Goal: Task Accomplishment & Management: Complete application form

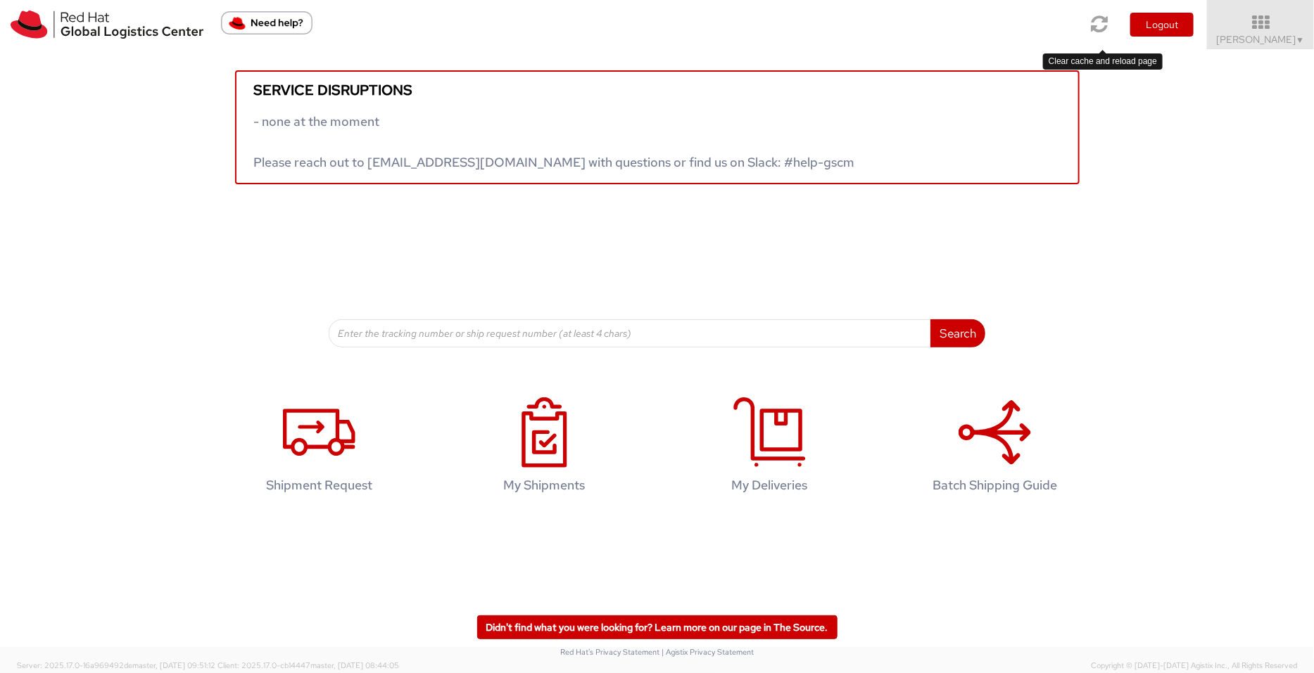
click at [1095, 25] on icon at bounding box center [1099, 24] width 17 height 20
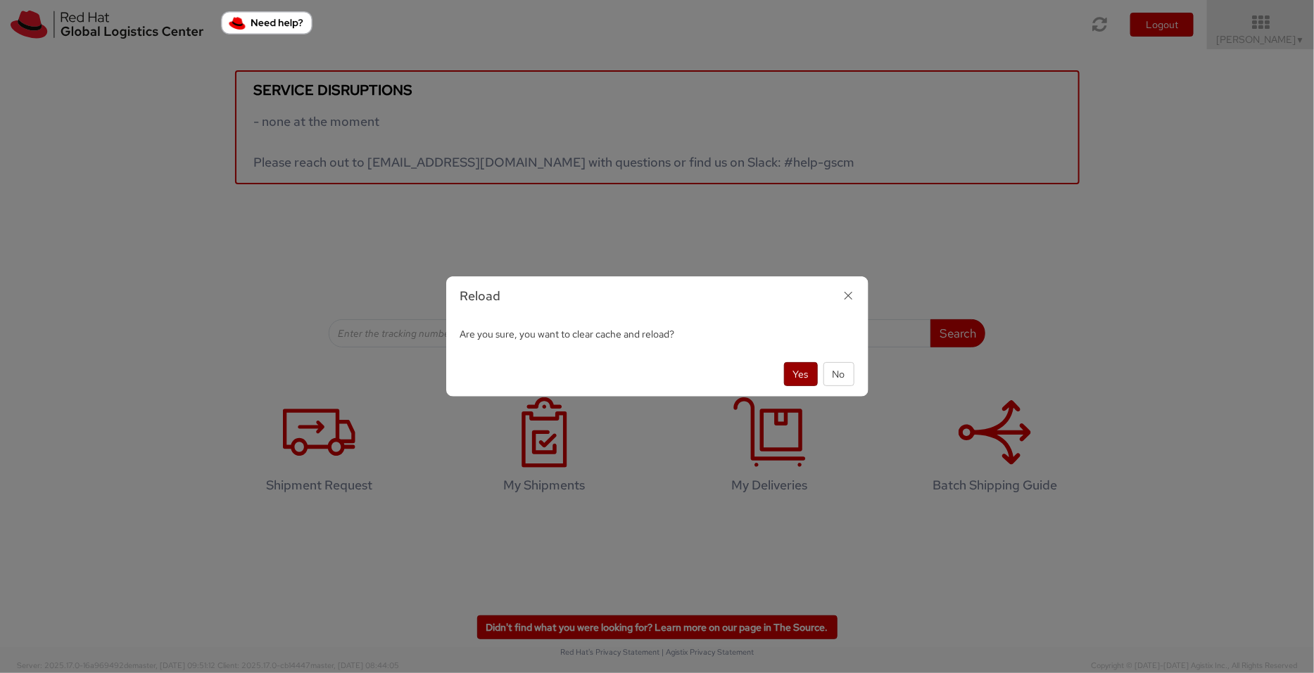
click at [801, 372] on button "Yes" at bounding box center [801, 374] width 34 height 24
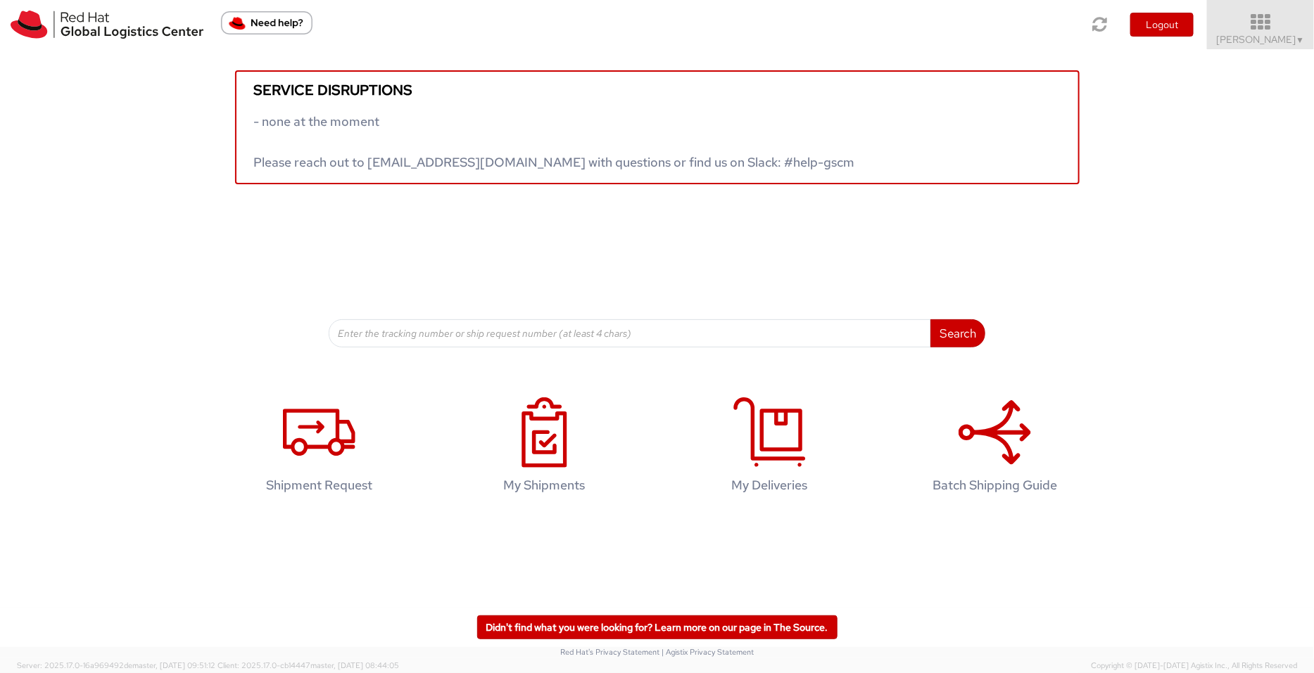
click at [1284, 44] on span "Pallav Sen Gupta ▼" at bounding box center [1260, 39] width 88 height 13
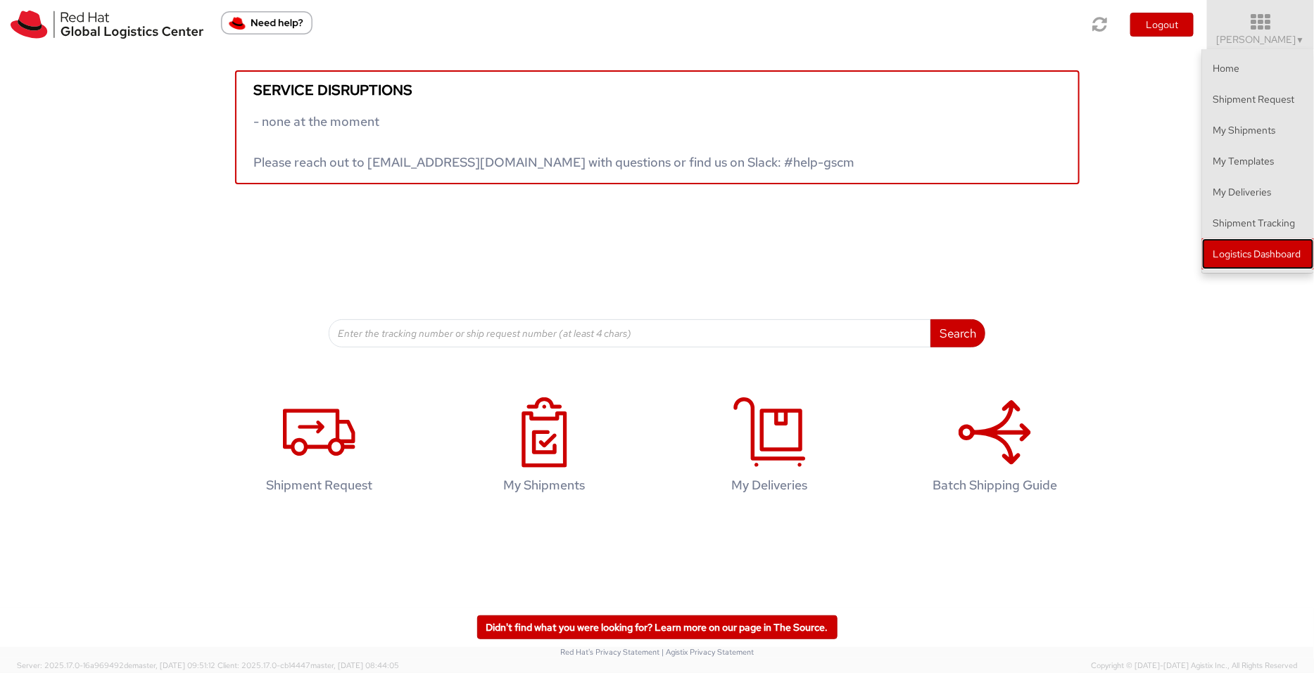
click at [1261, 251] on link "Logistics Dashboard" at bounding box center [1258, 254] width 112 height 31
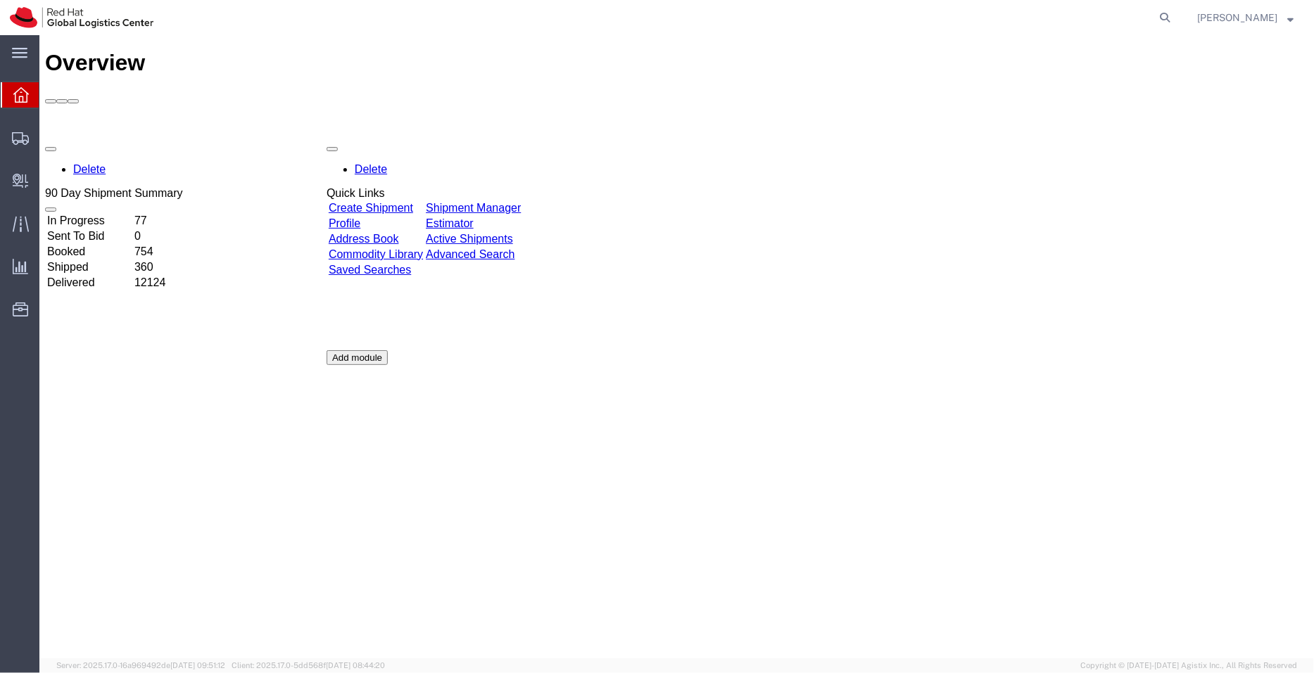
click at [520, 201] on link "Shipment Manager" at bounding box center [472, 207] width 95 height 12
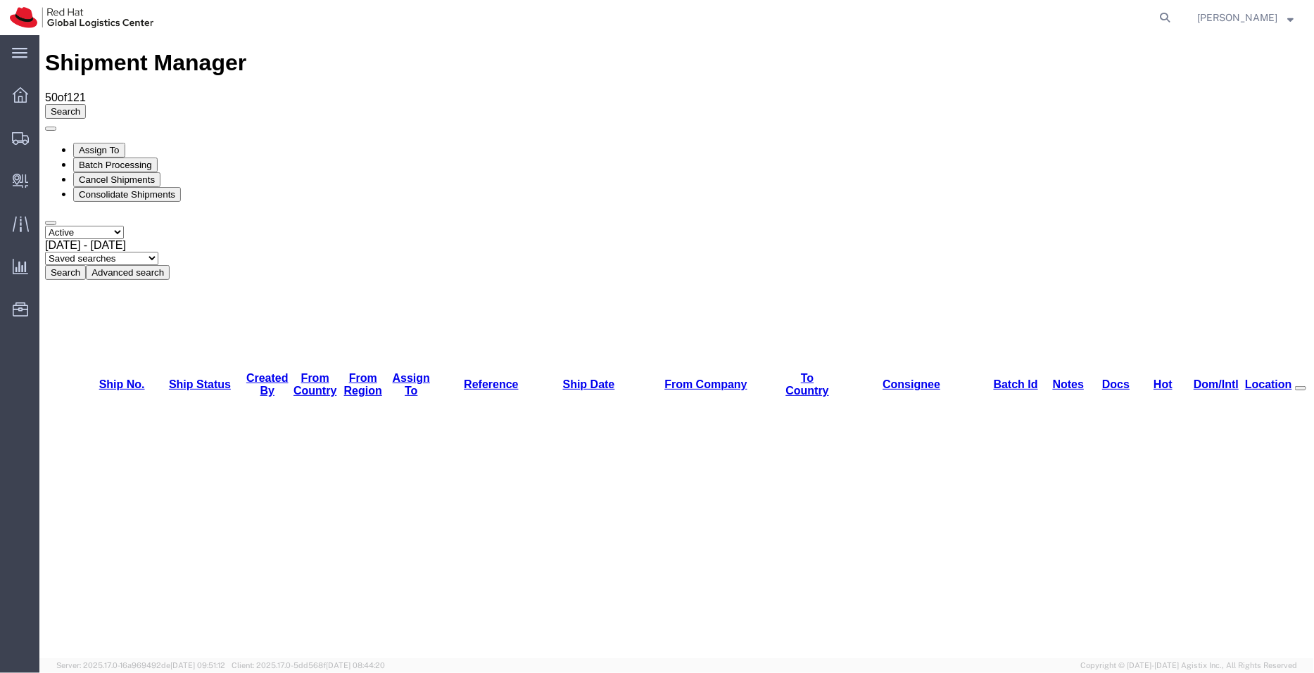
click at [158, 251] on select "Saved searches APAC EMEA India India - Inbounds NA/LATM" at bounding box center [100, 257] width 113 height 13
select select "APAC"
click at [158, 251] on select "Saved searches APAC EMEA India India - Inbounds NA/LATM" at bounding box center [100, 257] width 113 height 13
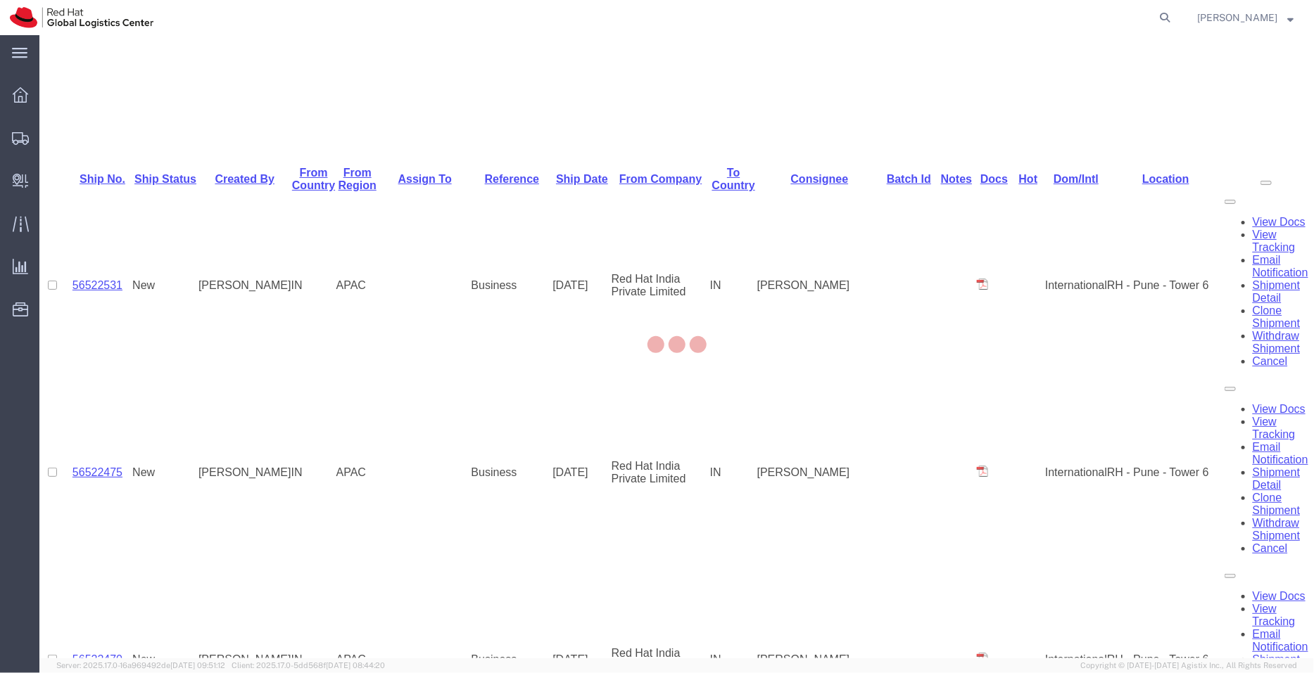
scroll to position [690, 0]
drag, startPoint x: 1311, startPoint y: 160, endPoint x: 1351, endPoint y: 523, distance: 365.9
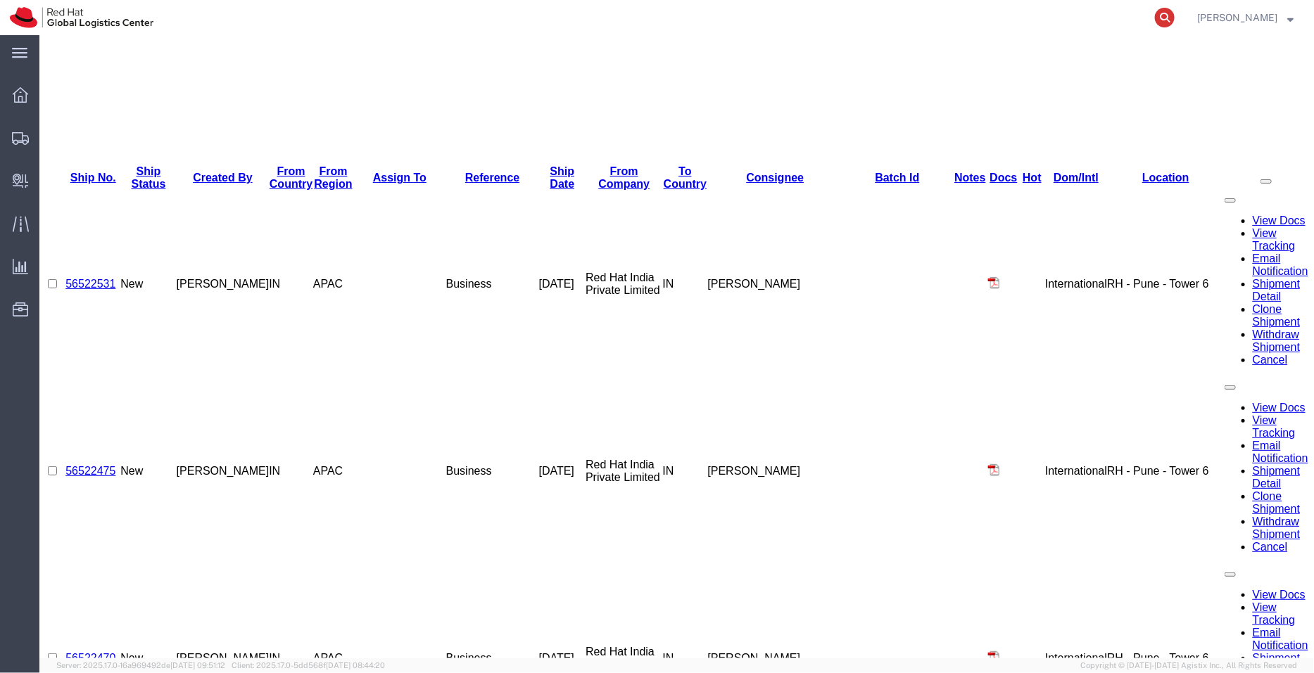
click at [1164, 15] on icon at bounding box center [1165, 18] width 20 height 20
paste input "392189617362"
type input "392189617362"
click at [1164, 15] on icon at bounding box center [1165, 18] width 20 height 20
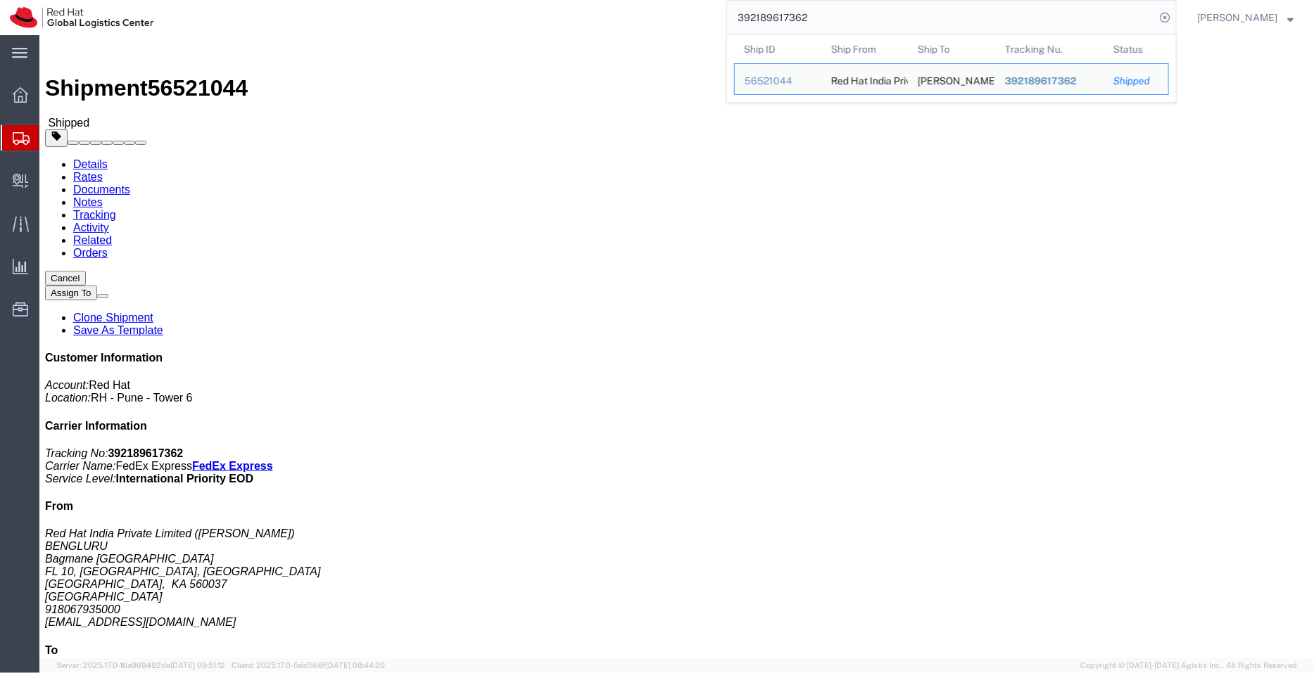
scroll to position [454, 0]
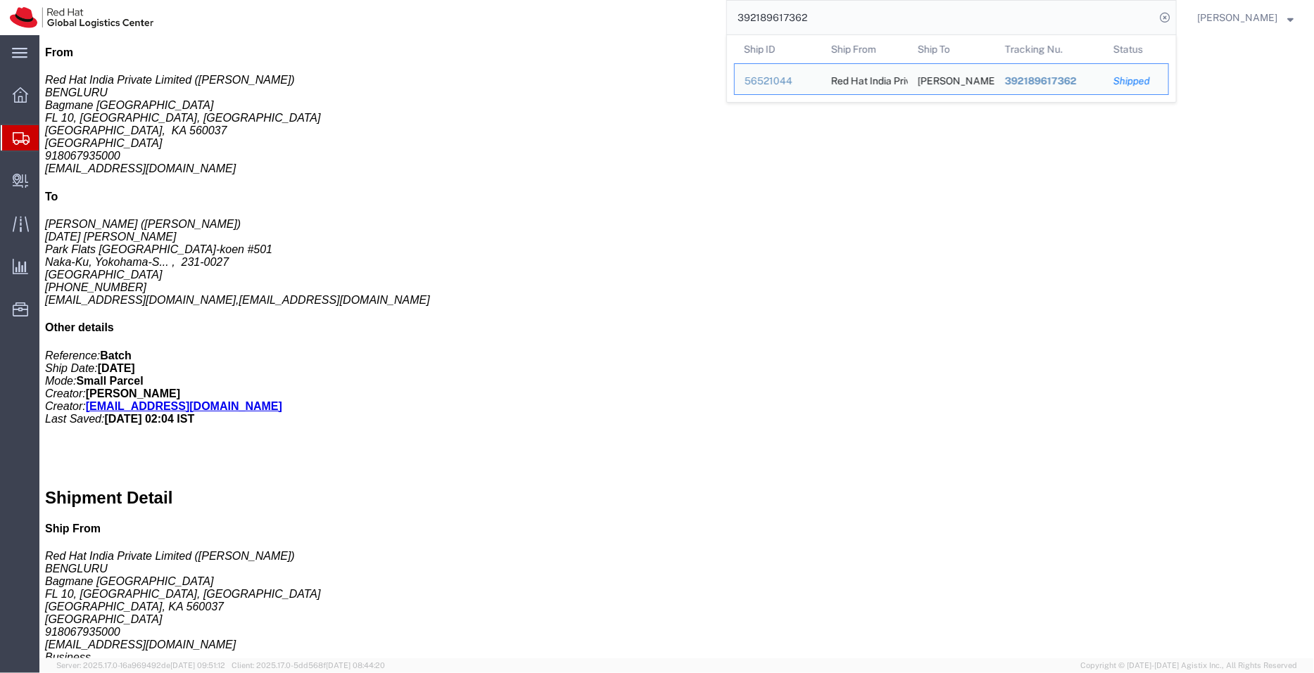
drag, startPoint x: 421, startPoint y: 477, endPoint x: 305, endPoint y: 467, distance: 116.5
click p "Message: Red Hat Service Award"
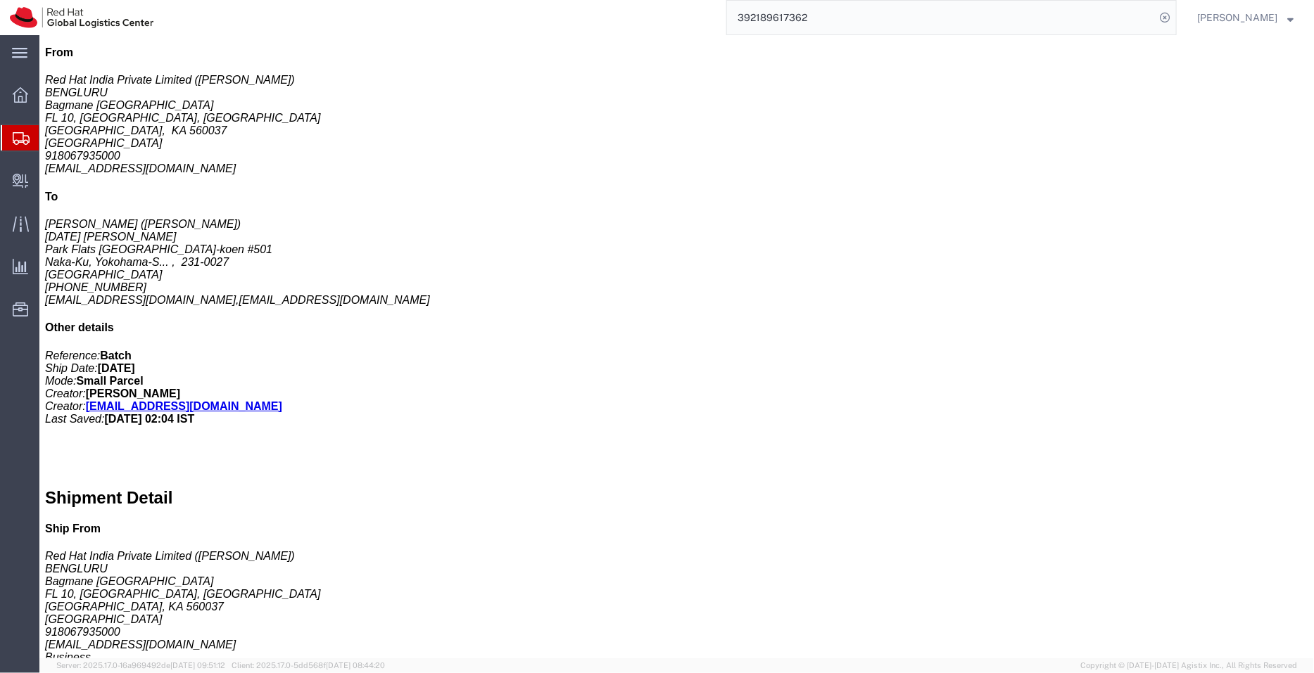
copy b "Red Hat Service Award"
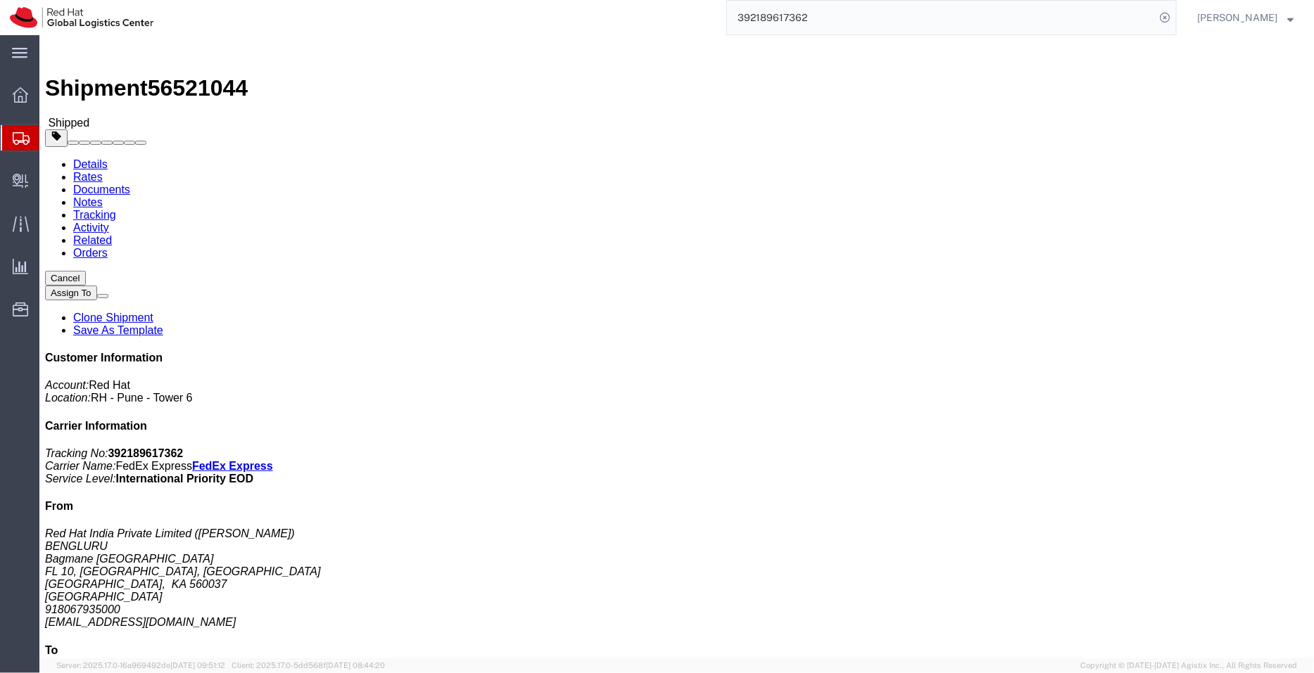
drag, startPoint x: 951, startPoint y: 166, endPoint x: 970, endPoint y: 165, distance: 19.0
click p "Activity ID: Batch Purchase Order: Service award for associate Batch Request #:…"
click p "Pieces: 1.00 Each"
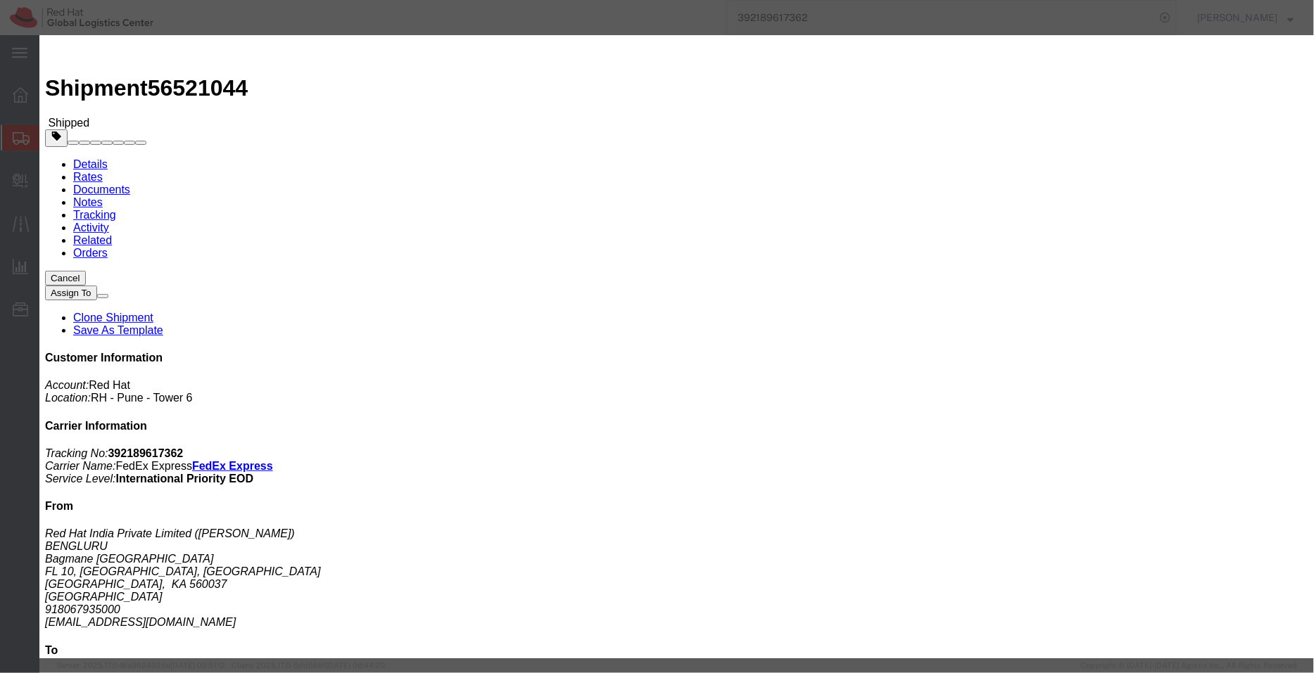
drag, startPoint x: 360, startPoint y: 65, endPoint x: 325, endPoint y: 63, distance: 35.2
click div "Product Name: Award Description: Acrylic (Sample - not for resale, value for cu…"
copy b "Award"
drag, startPoint x: 360, startPoint y: 108, endPoint x: 253, endPoint y: 96, distance: 107.0
click div "Product Name: Award Description: Acrylic (Sample - not for resale, value for cu…"
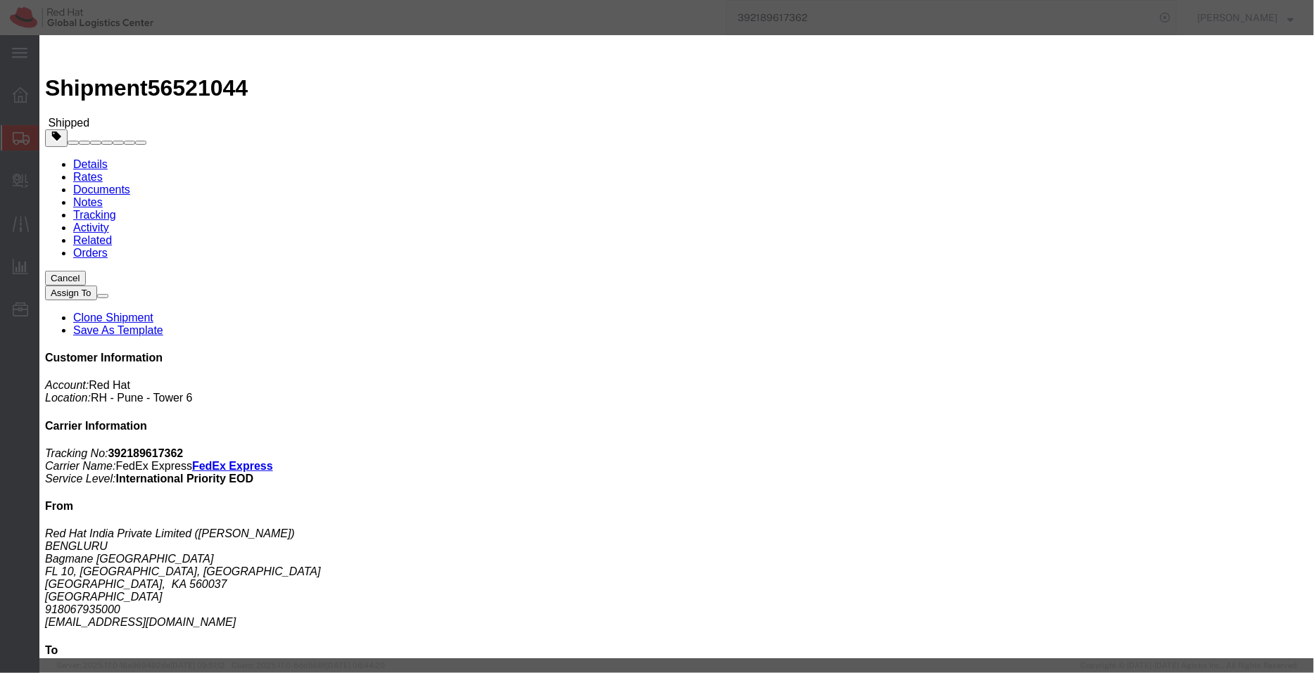
copy b "Acrylic (Sample - not for resale, value for customs purpose only)"
drag, startPoint x: 647, startPoint y: 186, endPoint x: 592, endPoint y: 183, distance: 54.9
click div "Controlled: Shipment Controlled: HTS/Tariff Code: 3926409900"
copy b "3926409900"
click icon "button"
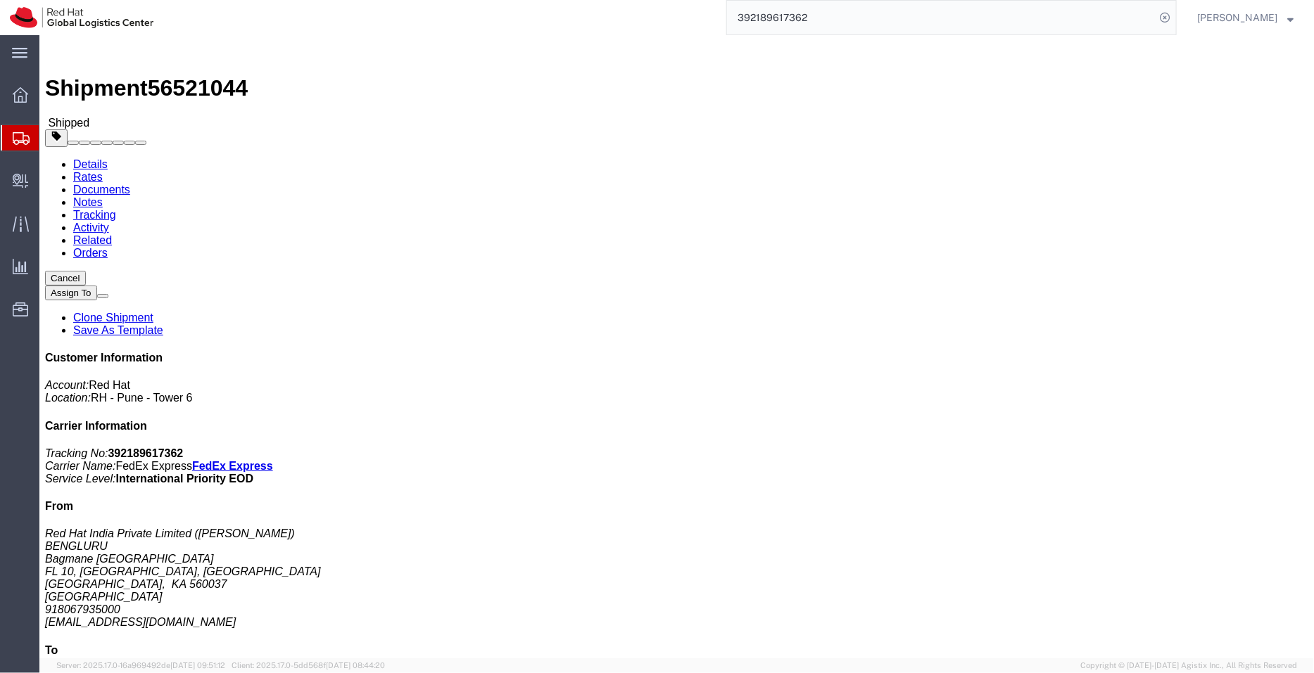
scroll to position [454, 0]
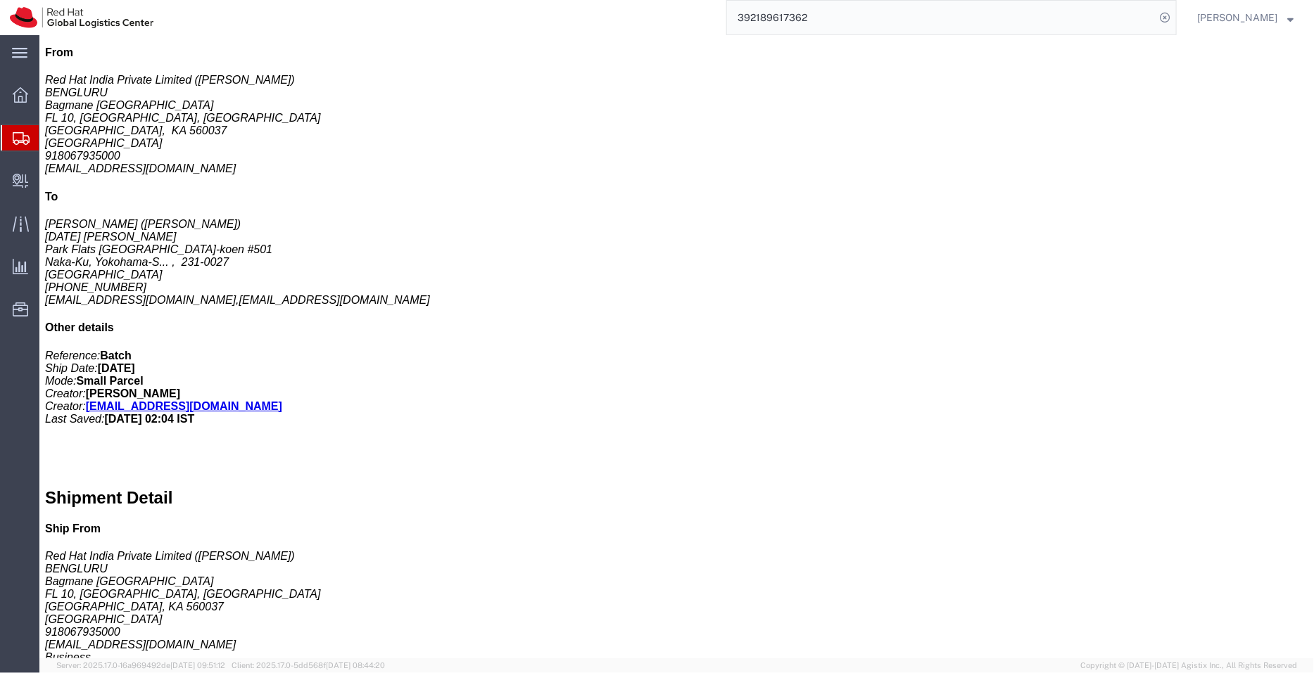
drag, startPoint x: 424, startPoint y: 477, endPoint x: 308, endPoint y: 478, distance: 115.4
click p "Message: Red Hat Service Award"
copy b "Red Hat Service Award"
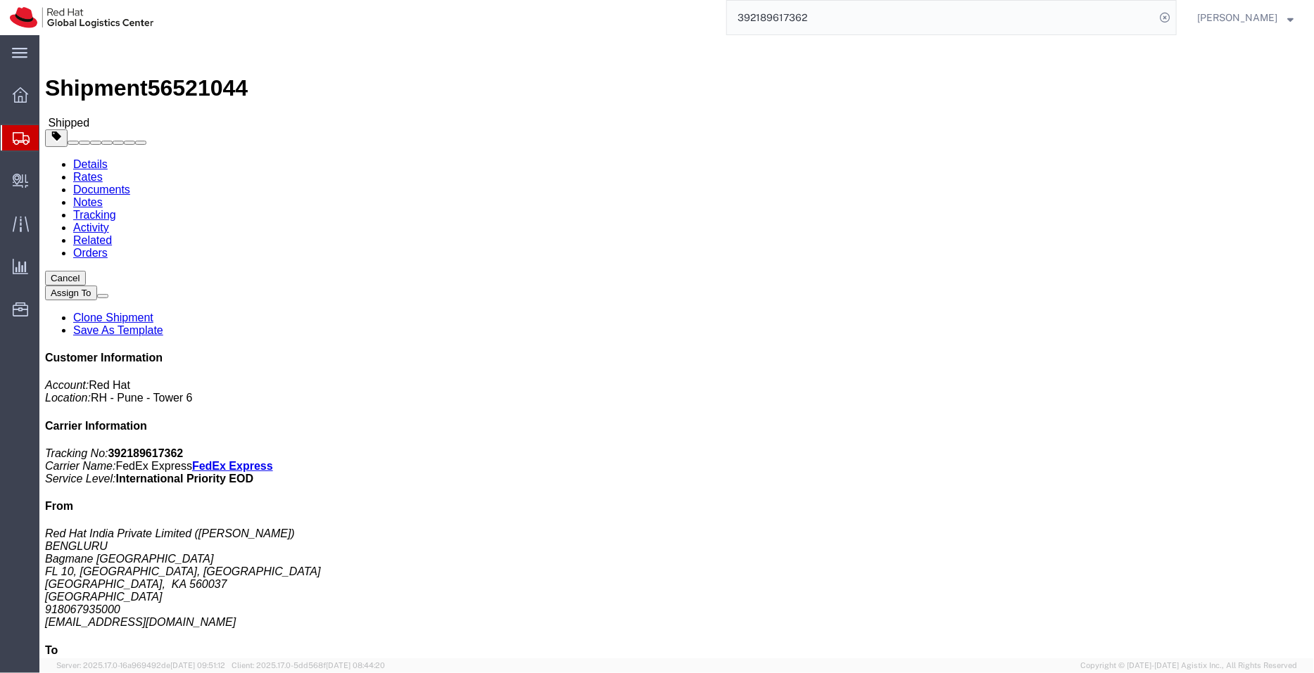
click p "Activity ID: Batch Purchase Order: Service award for associate Batch Request #:…"
click h3 "Award"
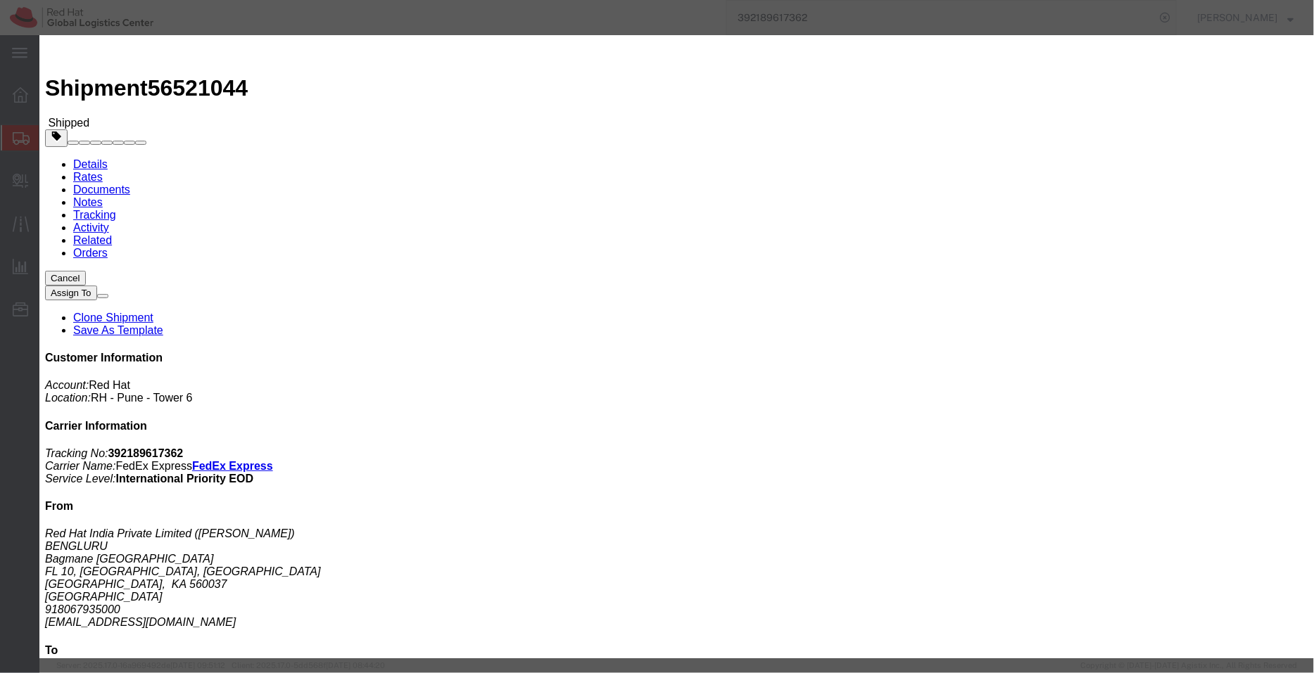
drag, startPoint x: 366, startPoint y: 61, endPoint x: 333, endPoint y: 65, distance: 33.3
click div "Product Name: Award Description: Acrylic (Sample - not for resale, value for cu…"
copy b "Award"
drag, startPoint x: 378, startPoint y: 106, endPoint x: 257, endPoint y: 91, distance: 121.1
click div "Product Name: Award Description: Acrylic (Sample - not for resale, value for cu…"
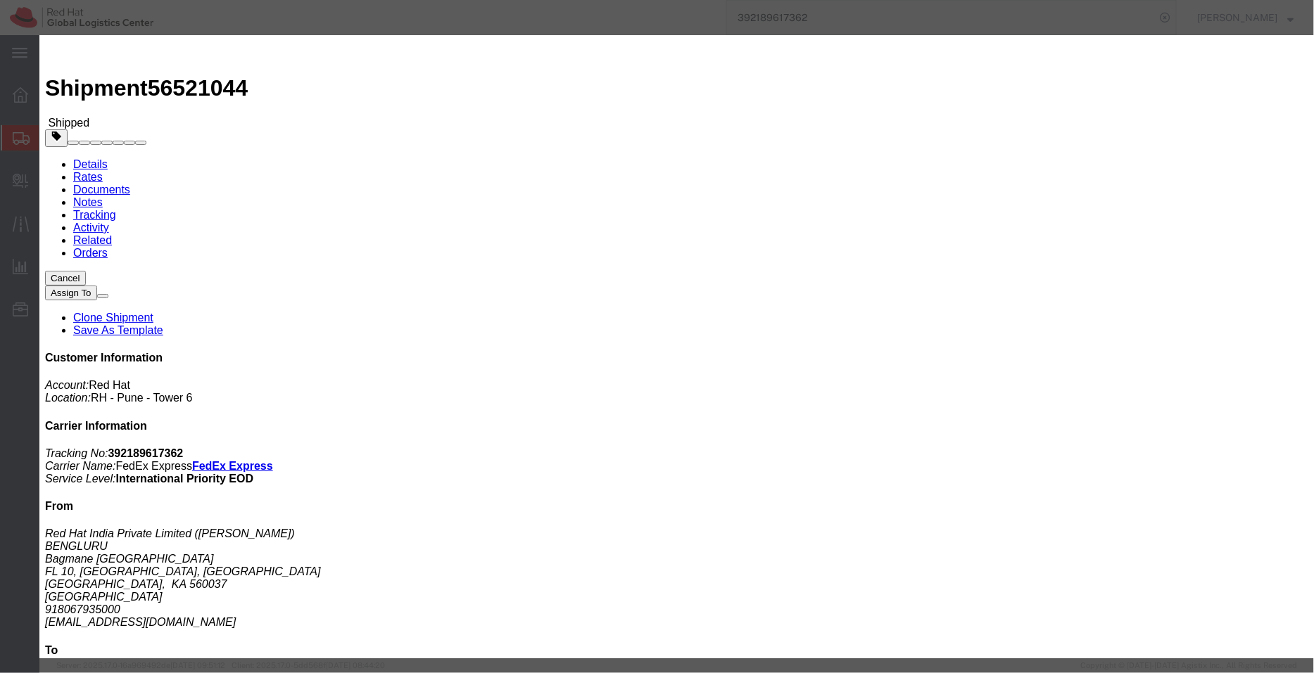
copy b "Acrylic (Sample - not for resale, value for customs purpose only)"
drag, startPoint x: 651, startPoint y: 181, endPoint x: 591, endPoint y: 178, distance: 60.6
click div "Controlled: Shipment Controlled: HTS/Tariff Code: 3926409900"
copy b "3926409900"
click icon "button"
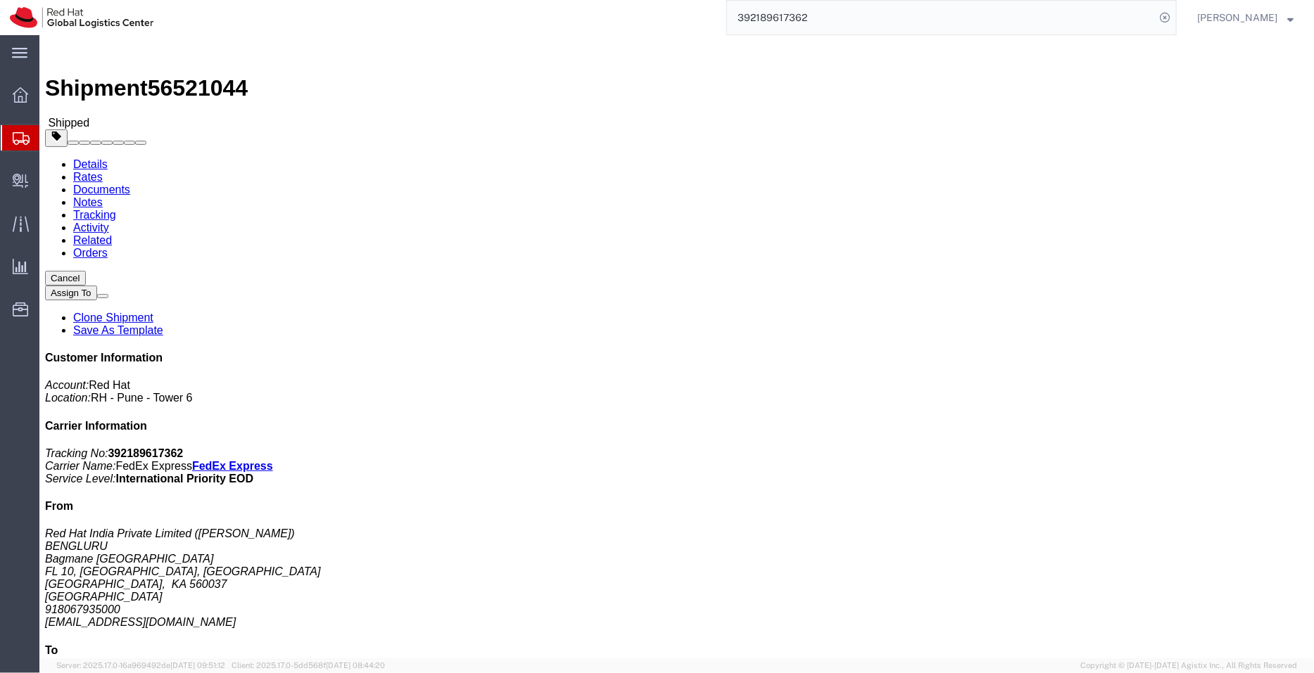
click at [0, 0] on span "Shipment Manager" at bounding box center [0, 0] width 0 height 0
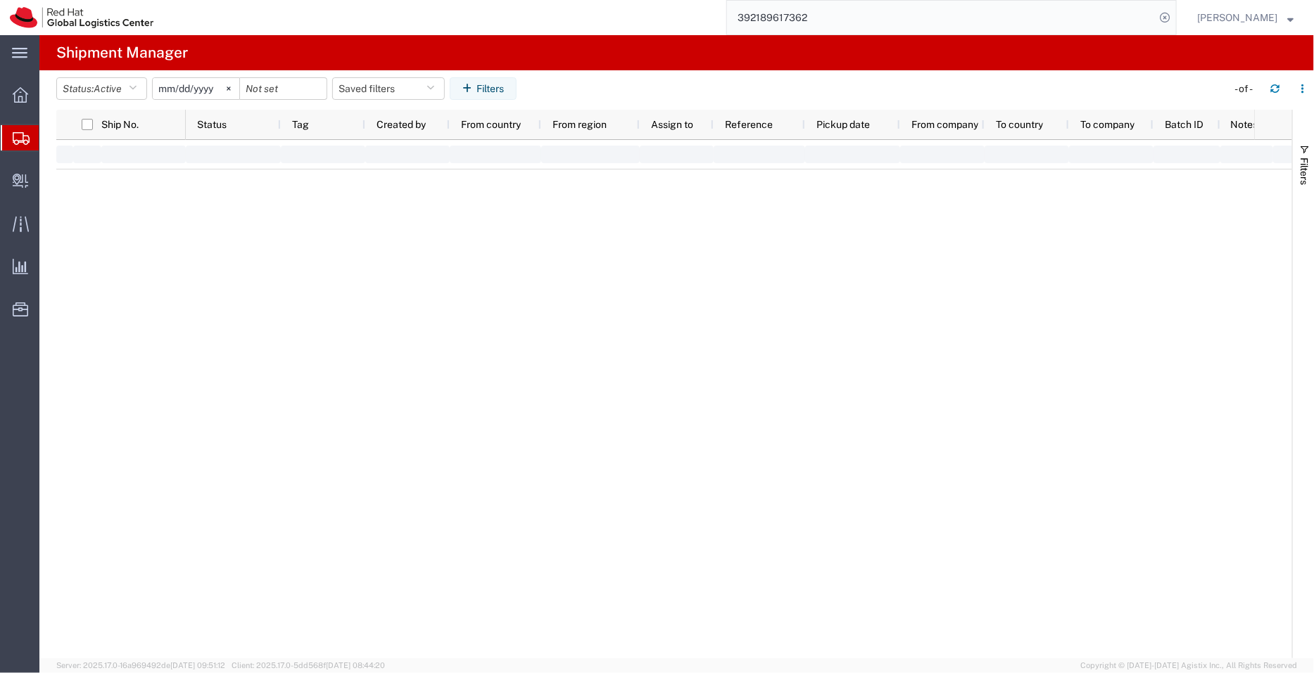
type input "[DATE]"
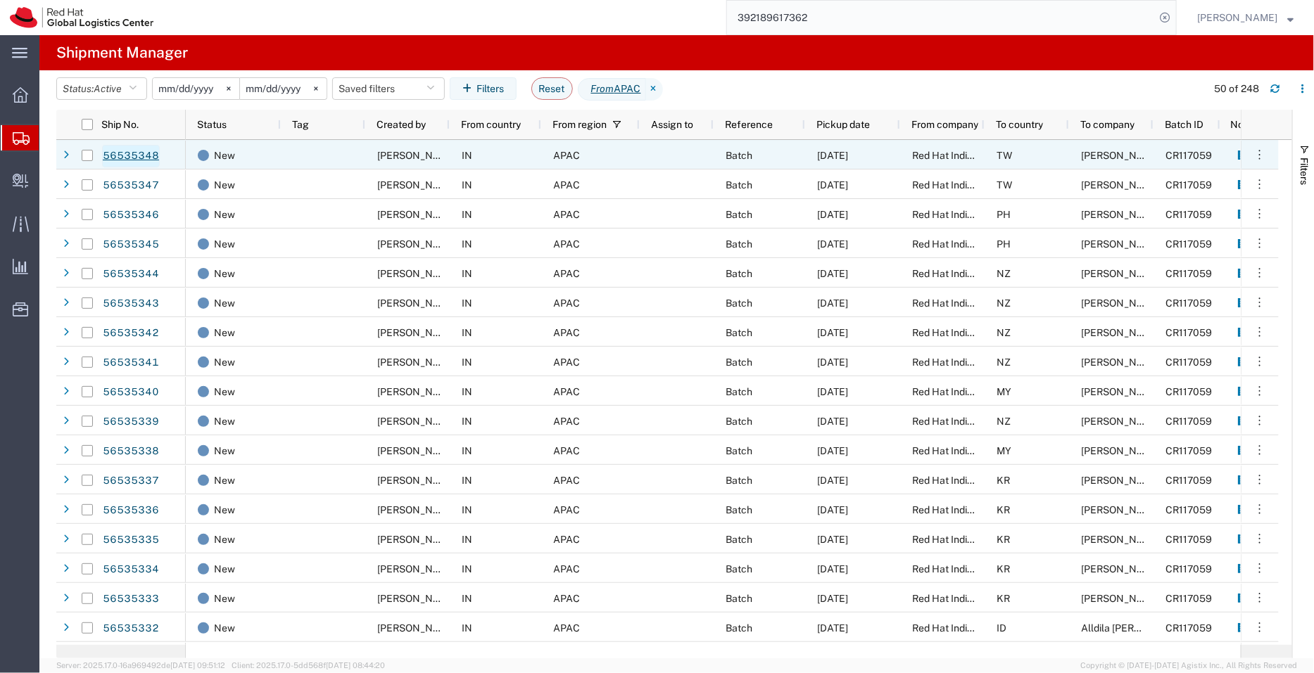
click at [127, 158] on link "56535348" at bounding box center [131, 156] width 58 height 23
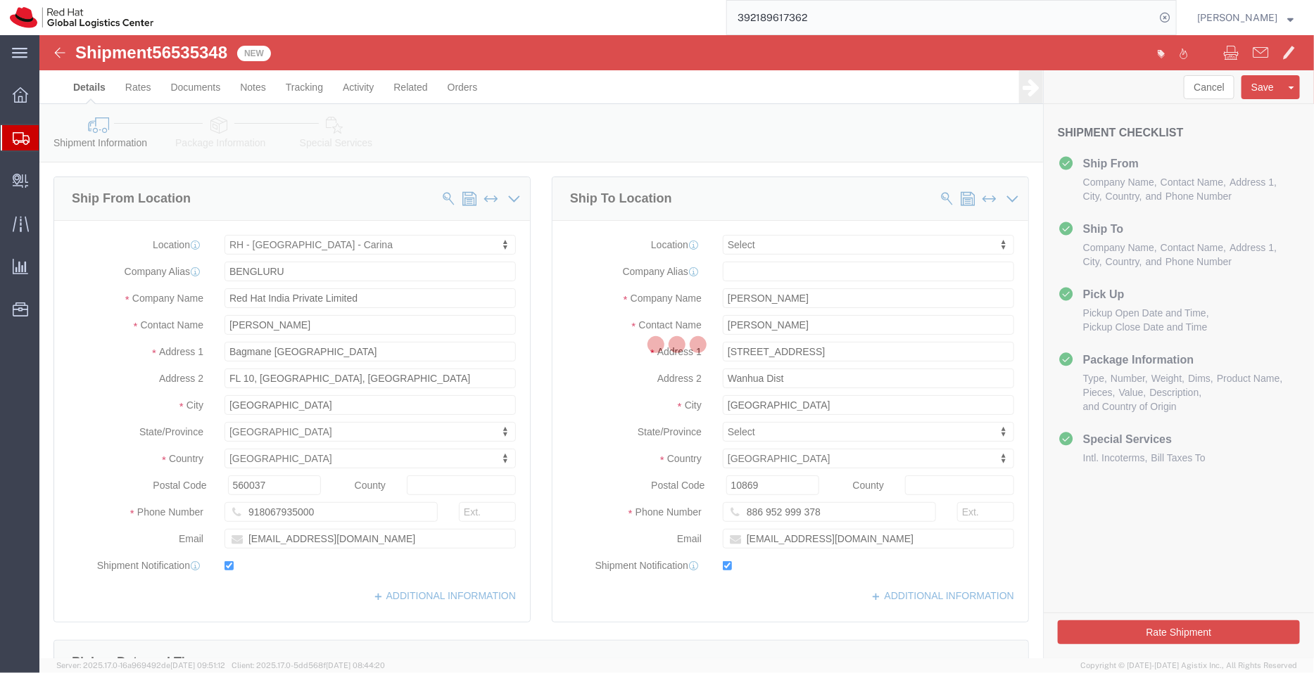
select select "37925"
select select
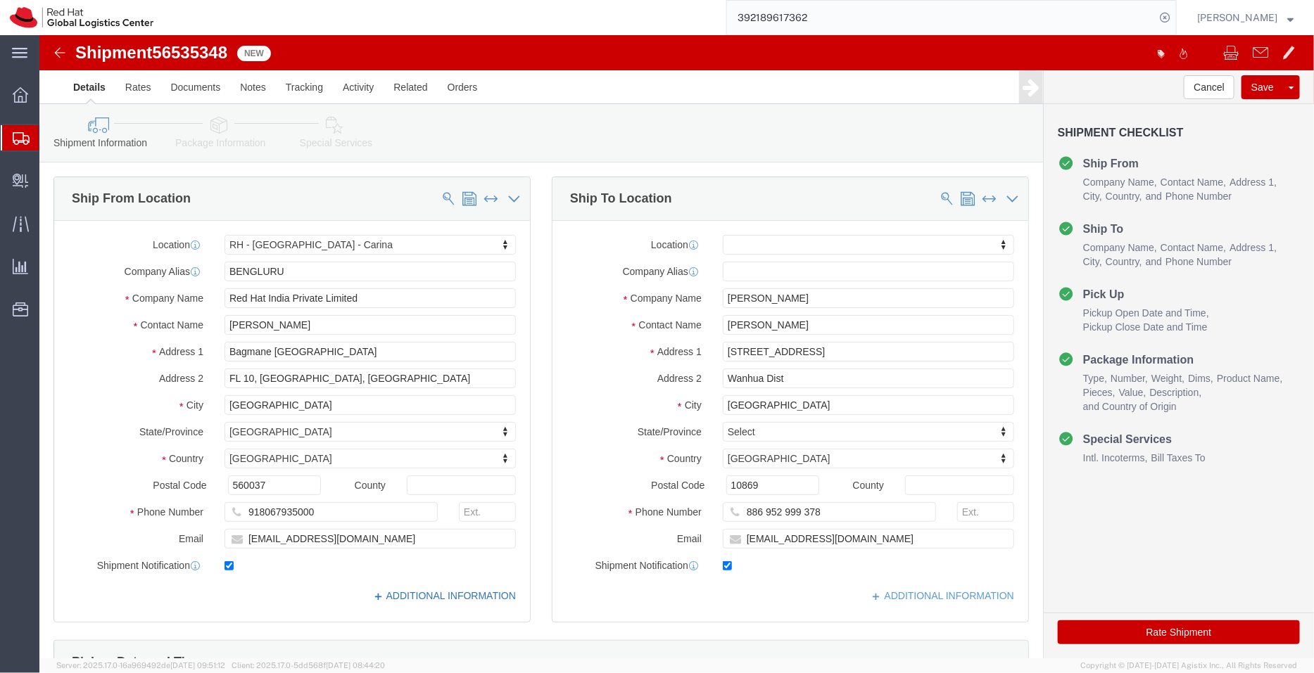
click link "ADDITIONAL INFORMATION"
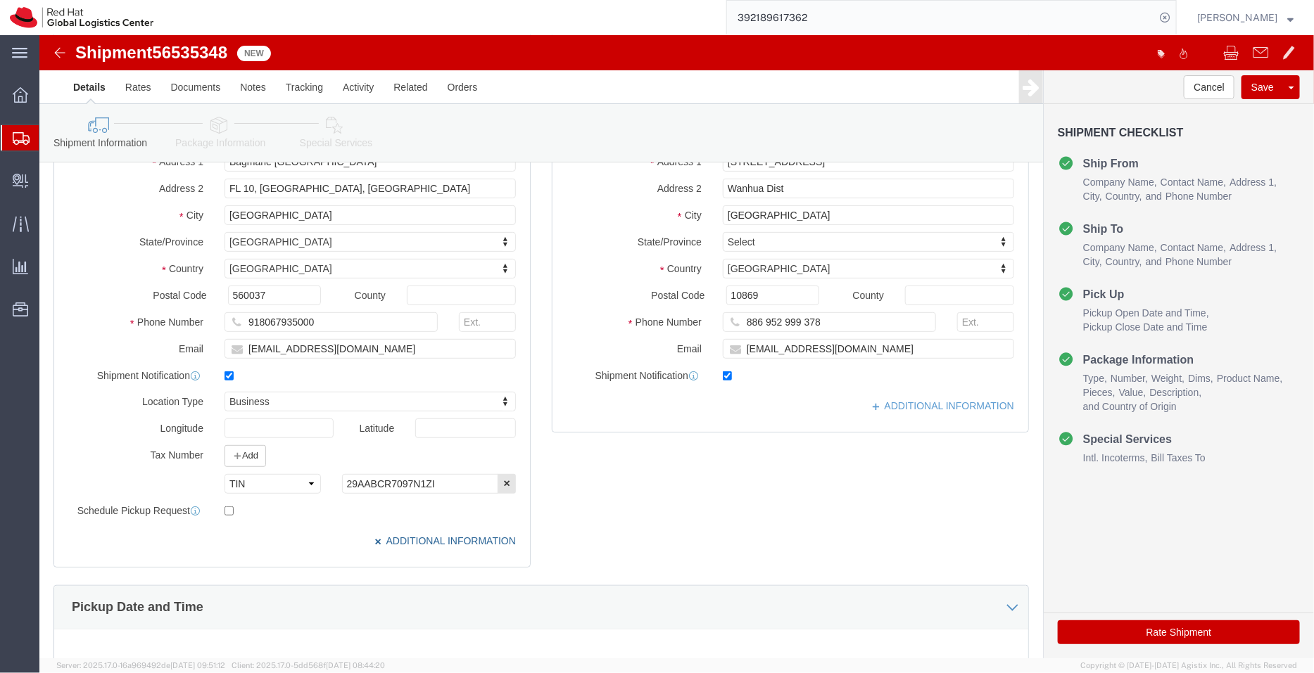
scroll to position [191, 0]
click input "miho@redhat.com"
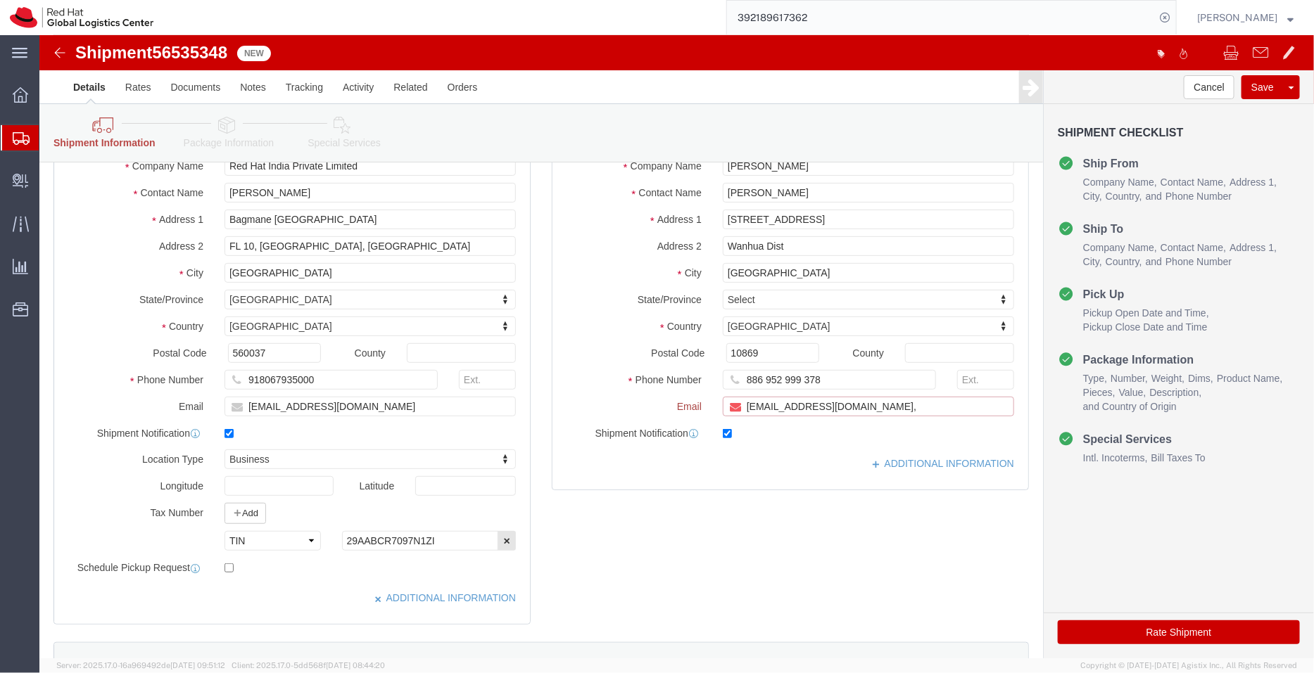
scroll to position [250, 0]
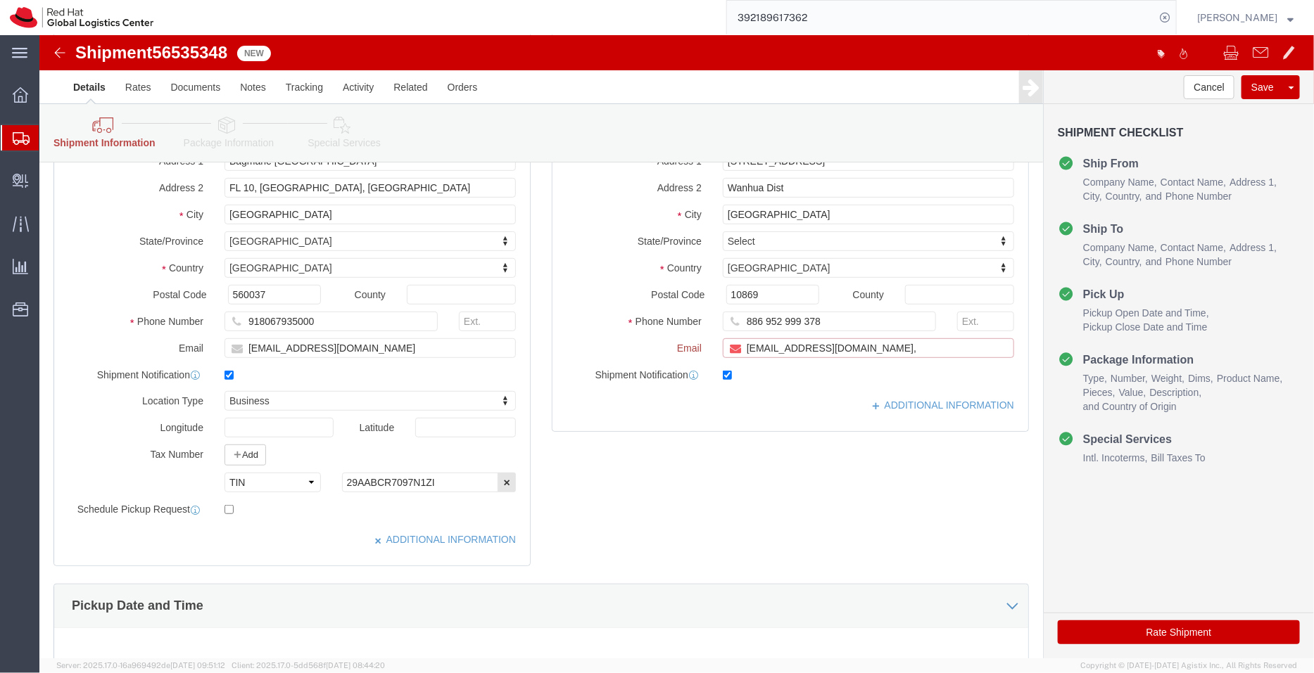
paste input "[EMAIL_ADDRESS][DOMAIN_NAME]"
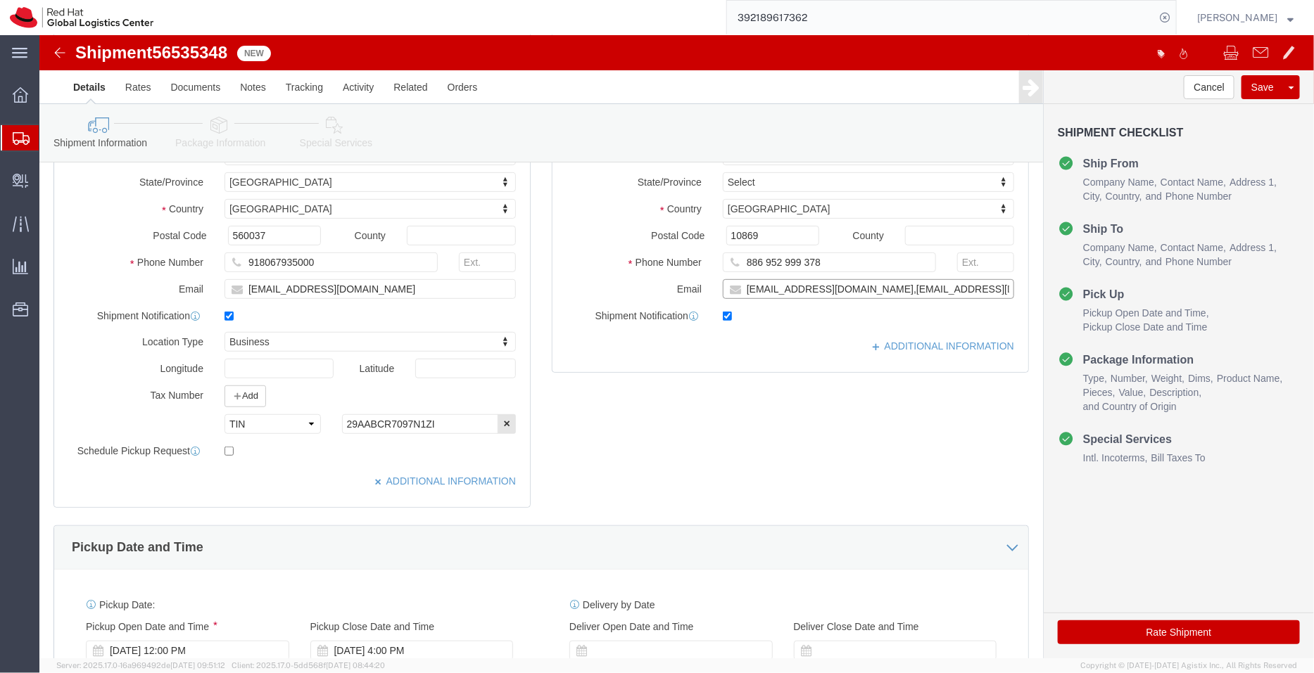
scroll to position [191, 0]
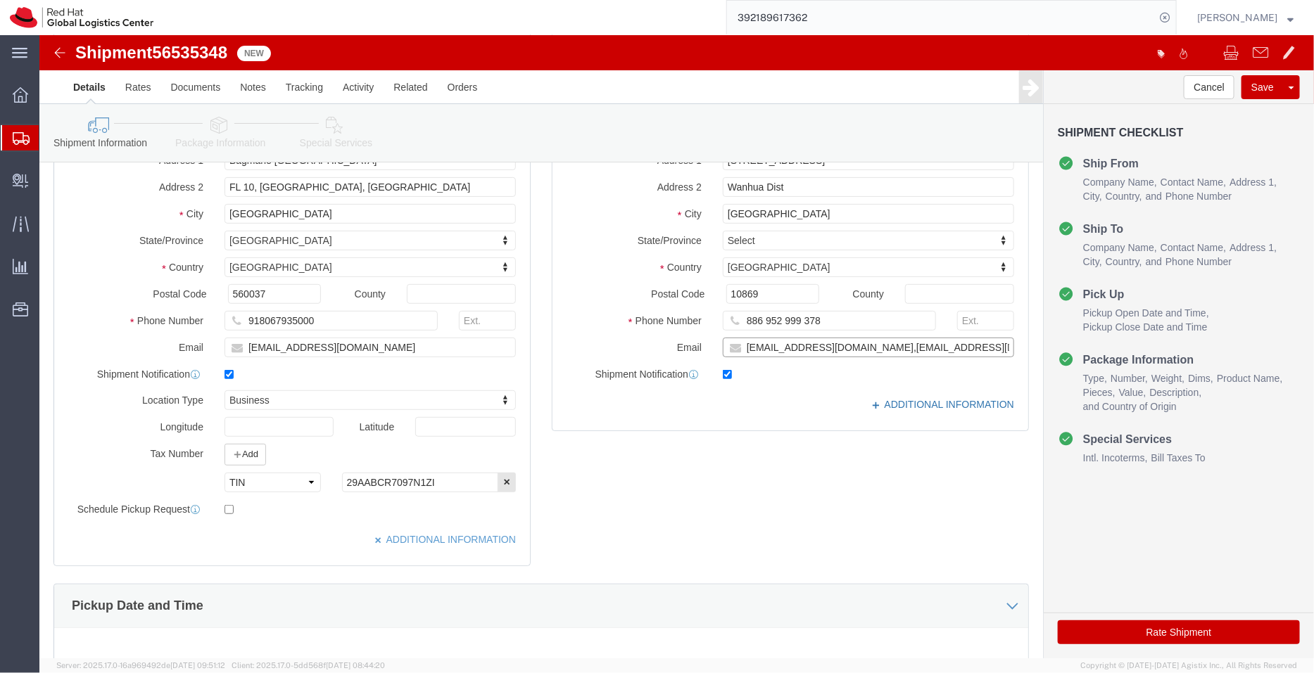
type input "miho@redhat.com,apaclogistics@redhat.com"
click link "ADDITIONAL INFORMATION"
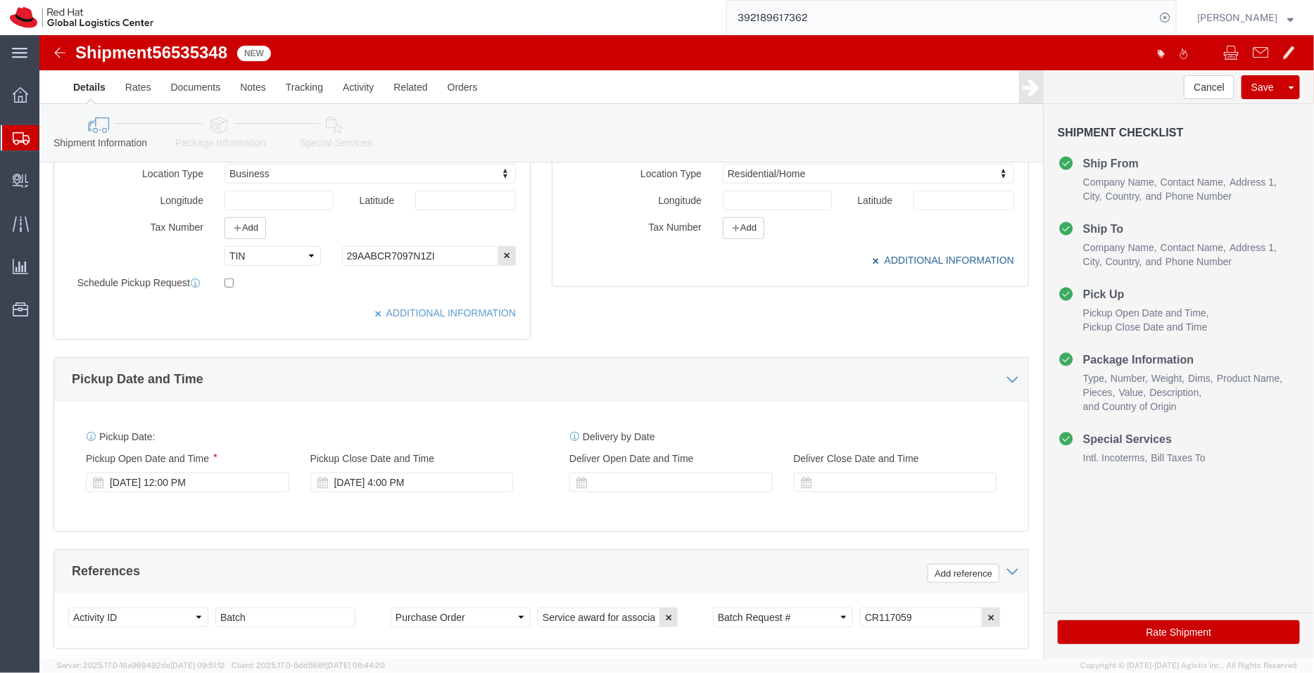
scroll to position [426, 0]
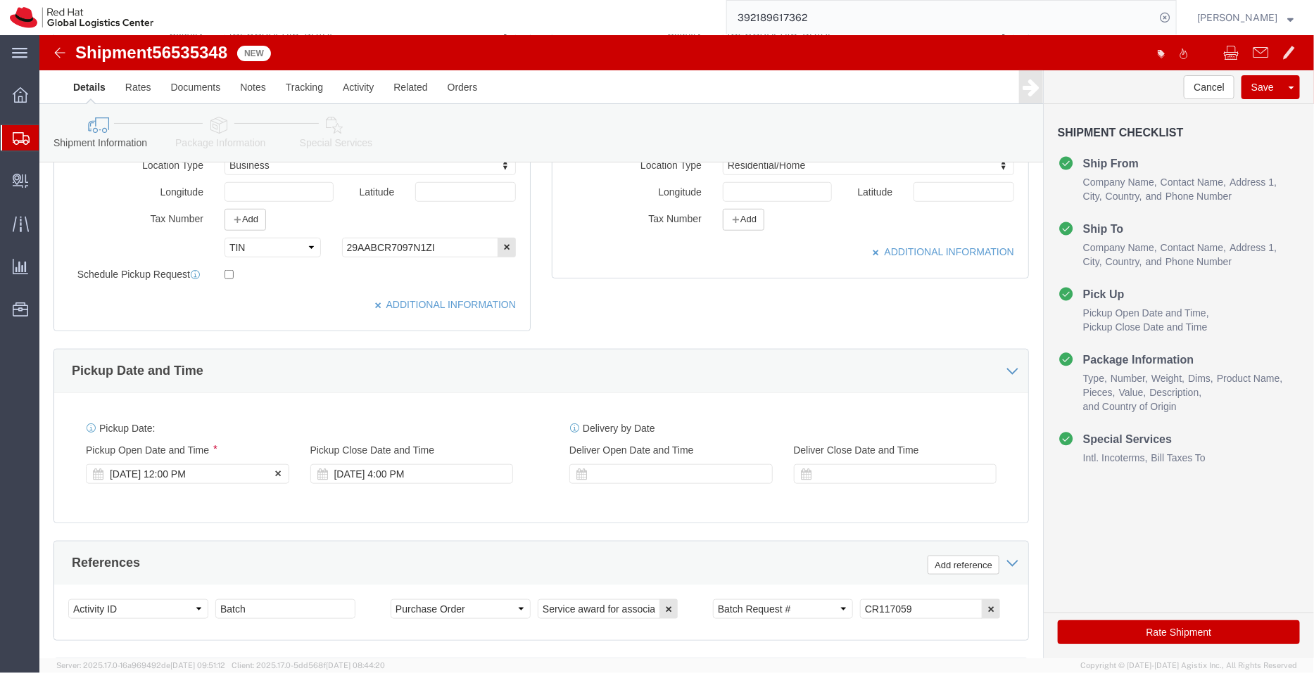
click div "Aug 19 2025 12:00 PM"
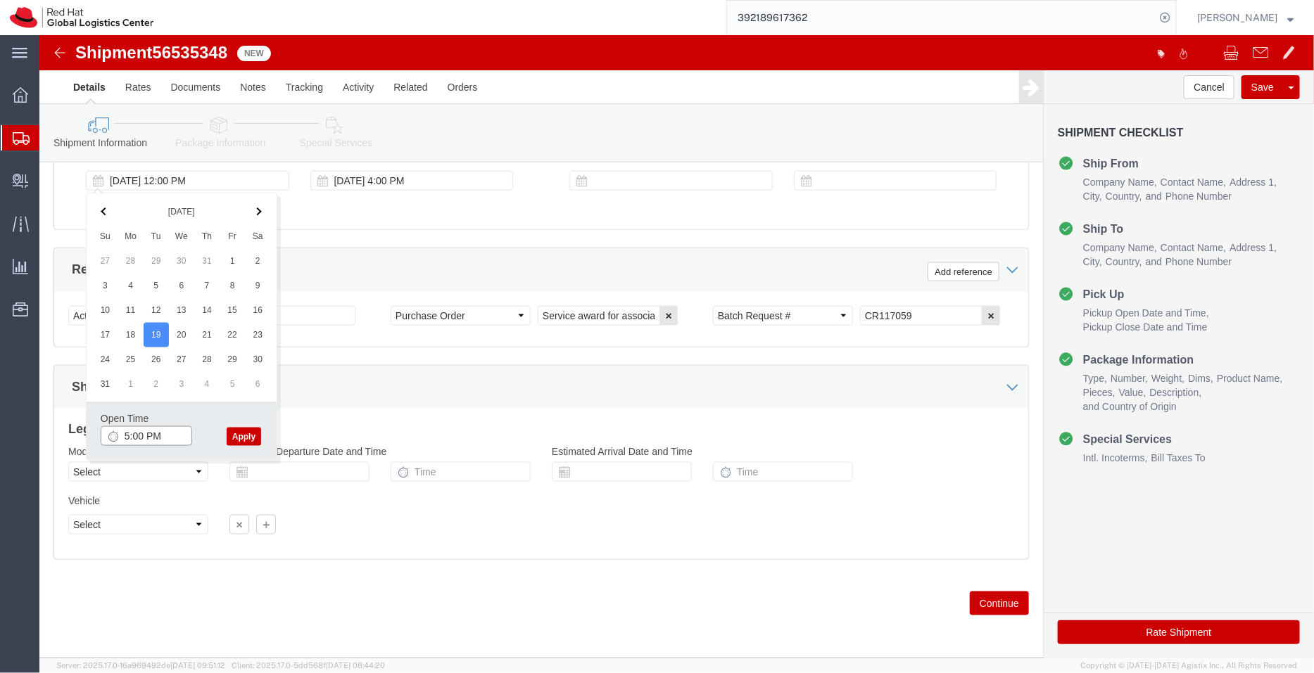
type input "5:00 PM"
click button "Apply"
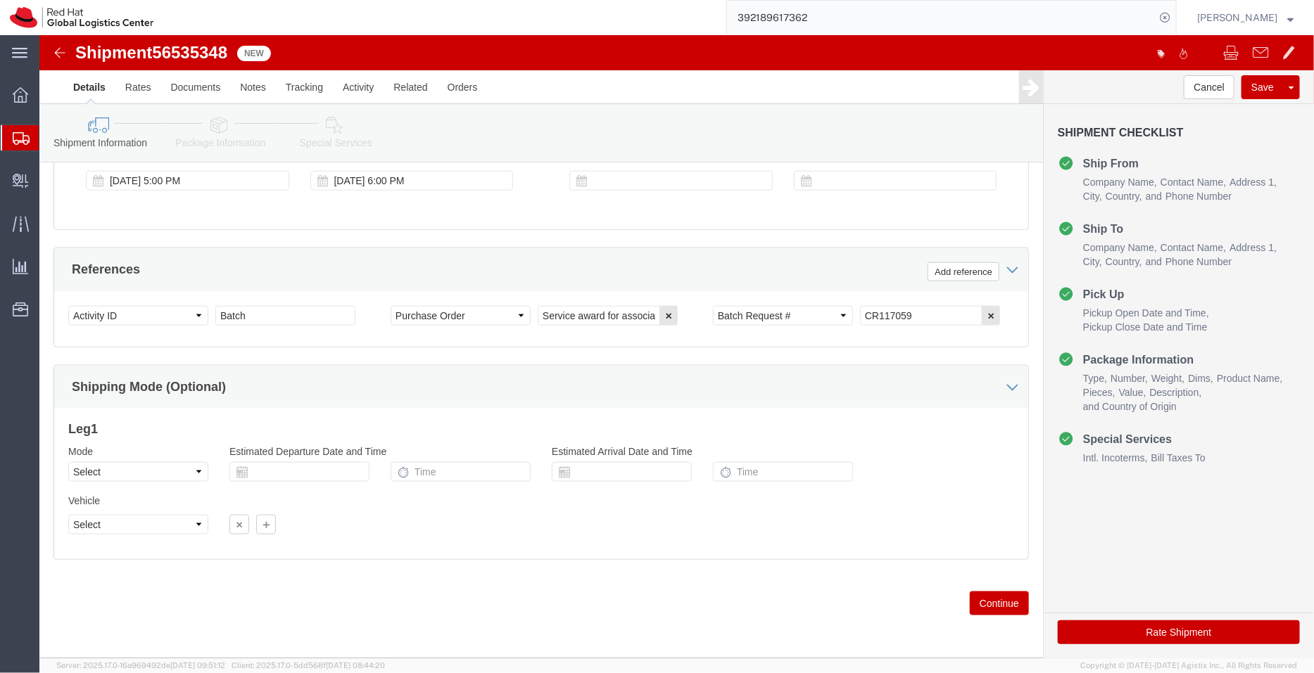
click link "Package Information"
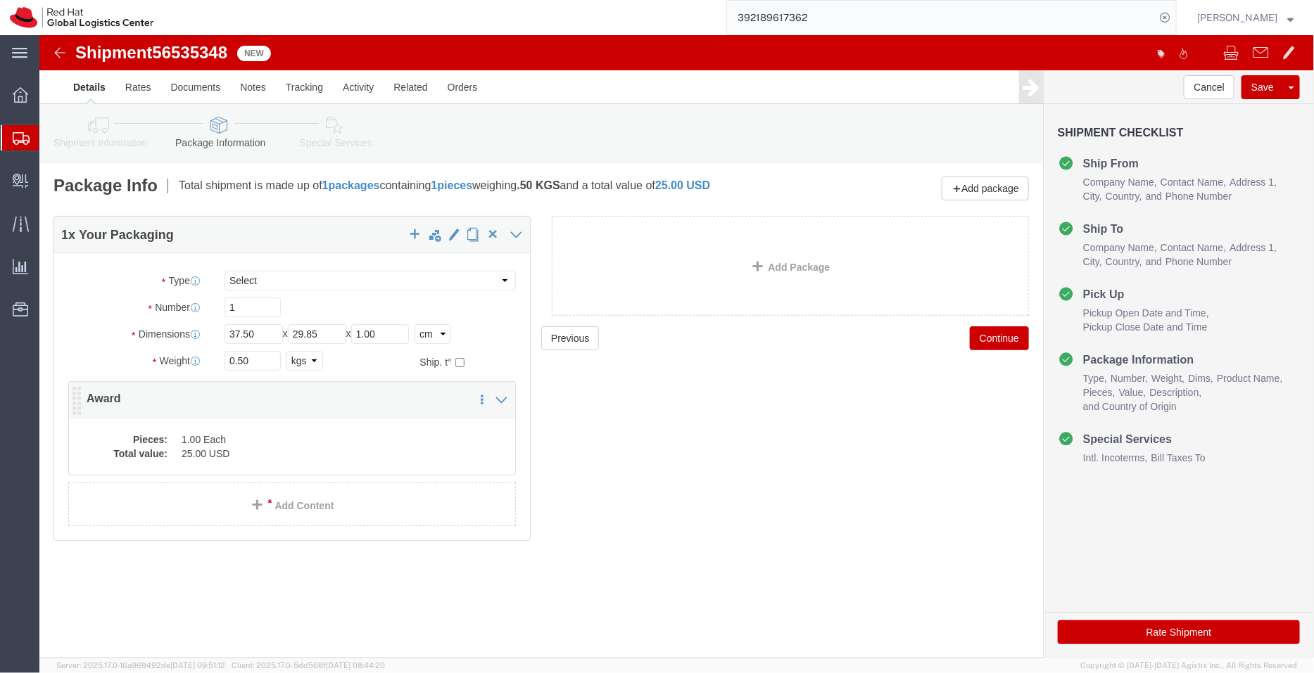
click div "Pieces: 1.00 Each Total value: 25.00 USD"
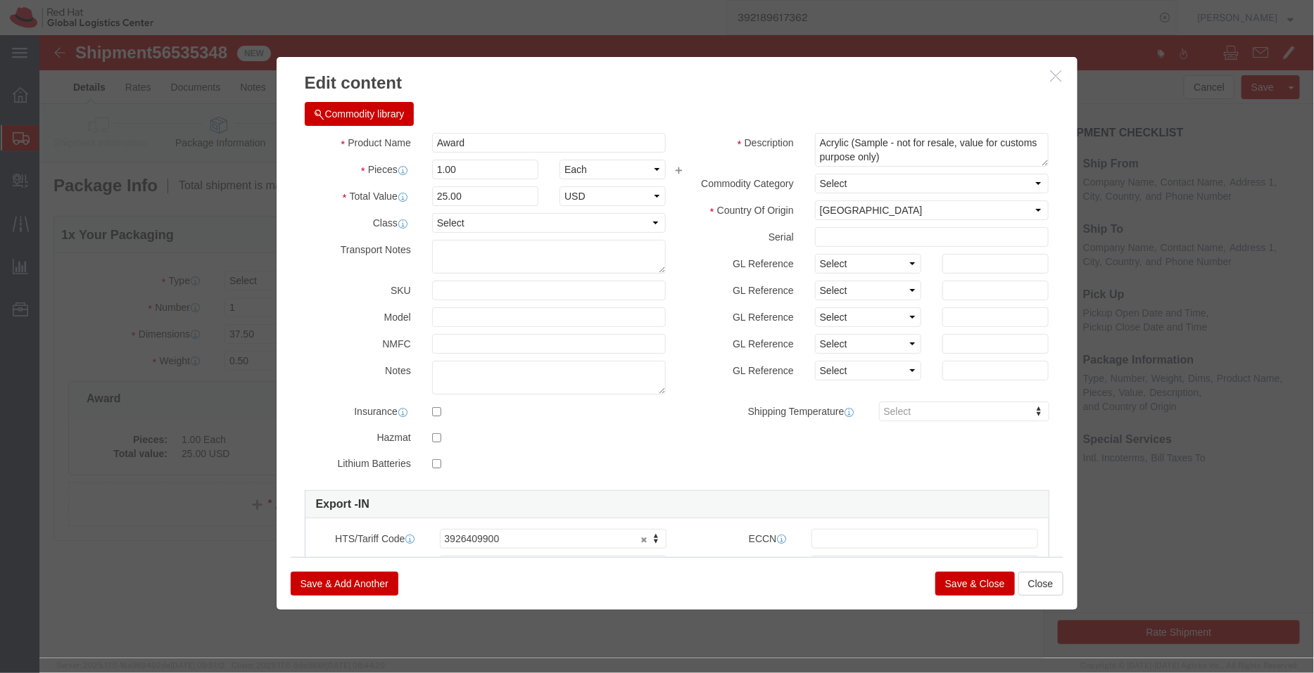
click button "Save & Close"
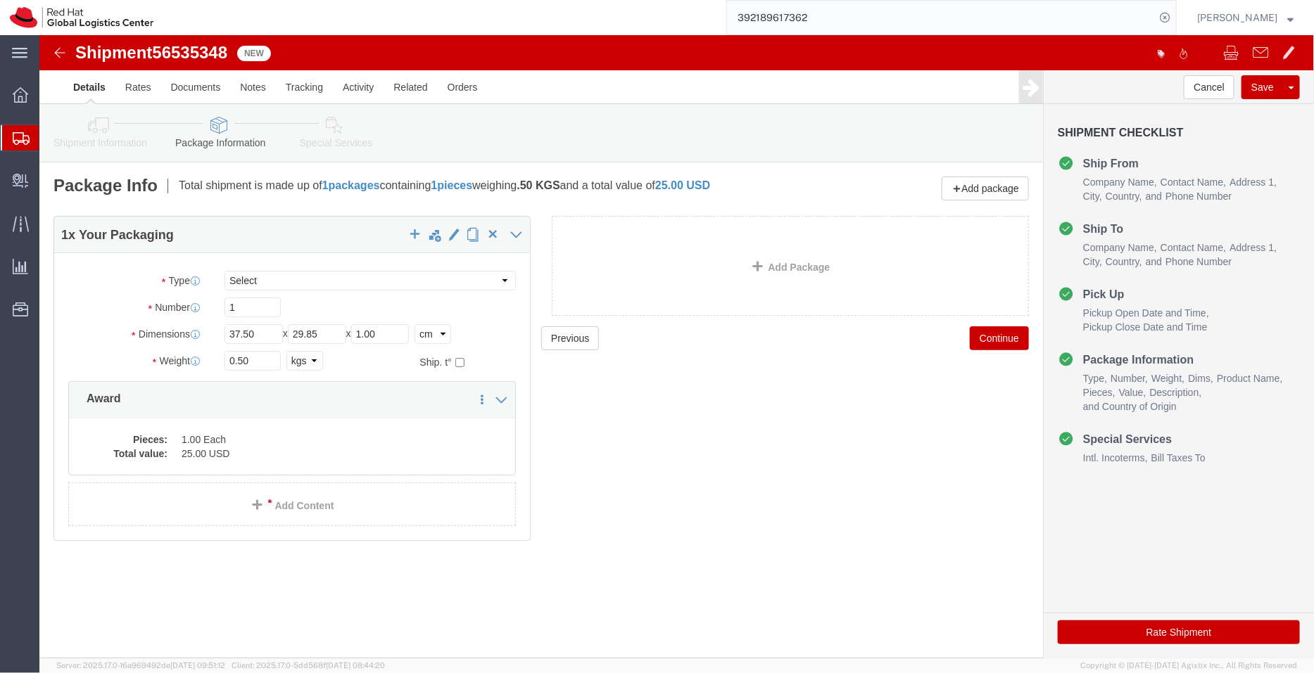
click link "Special Services"
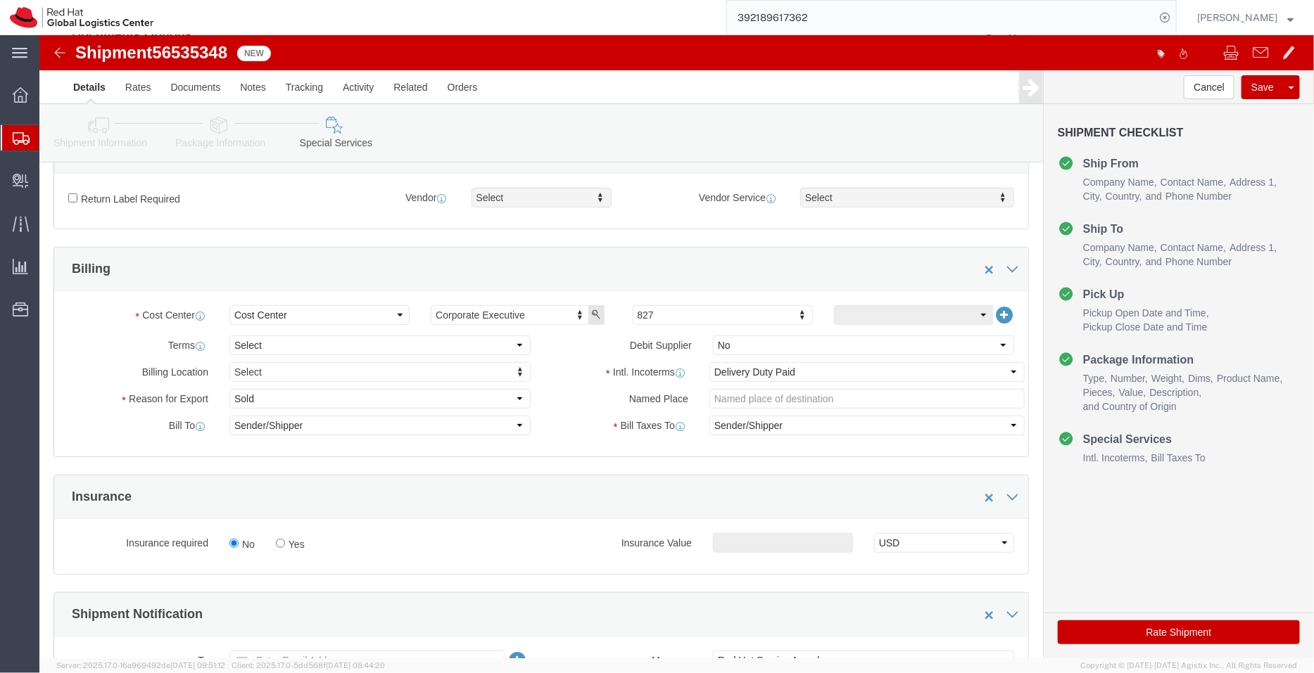
scroll to position [324, 0]
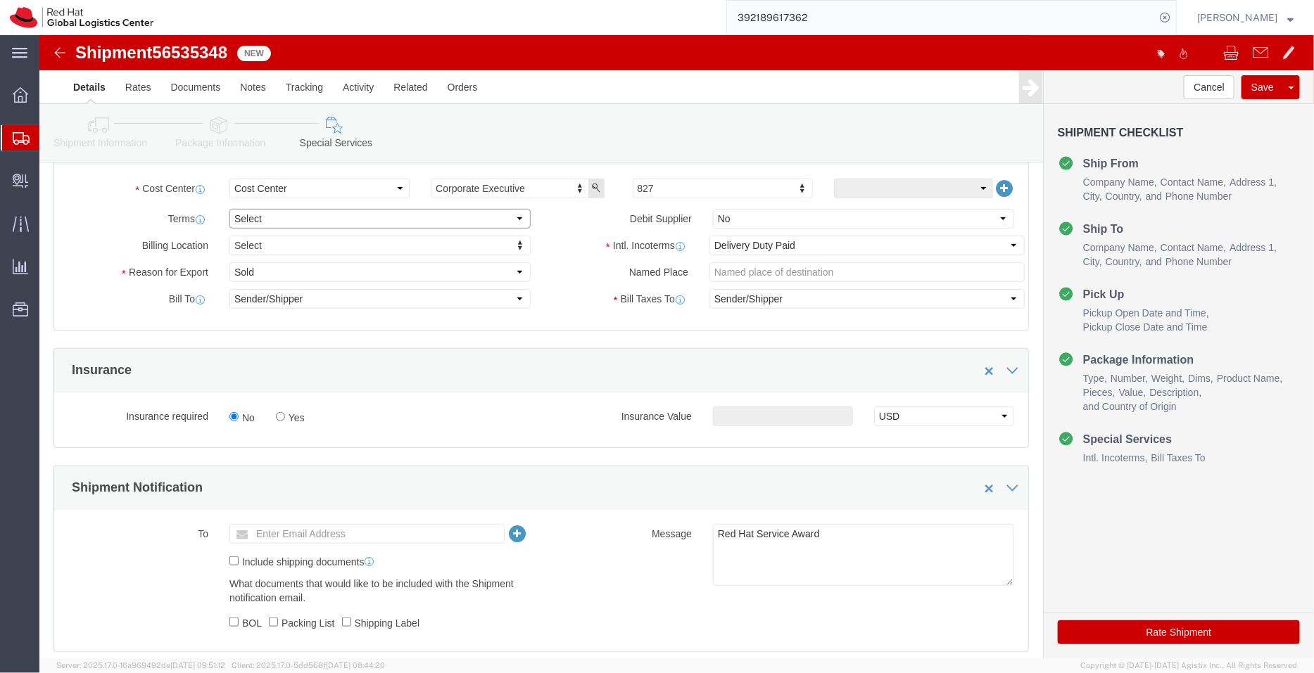
click select "Select Free of Charge Free of Cost NET 30 NET 45 NET 60 See Comment"
select select "FREE_OF_COST"
click select "Select Free of Charge Free of Cost NET 30 NET 45 NET 60 See Comment"
click select "Select Gift Personal Effects Repair/Warranty Return Sample Sold Temporary/Not S…"
select select "SAMPLE"
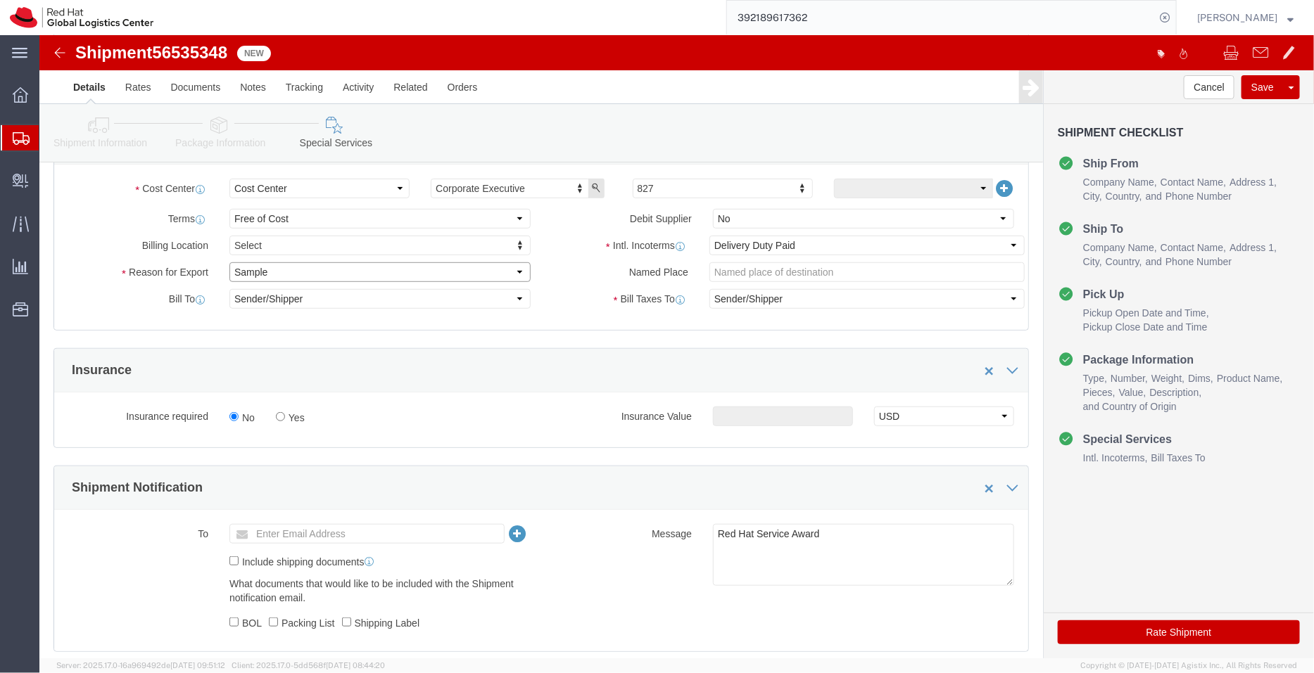
click select "Select Gift Personal Effects Repair/Warranty Return Sample Sold Temporary/Not S…"
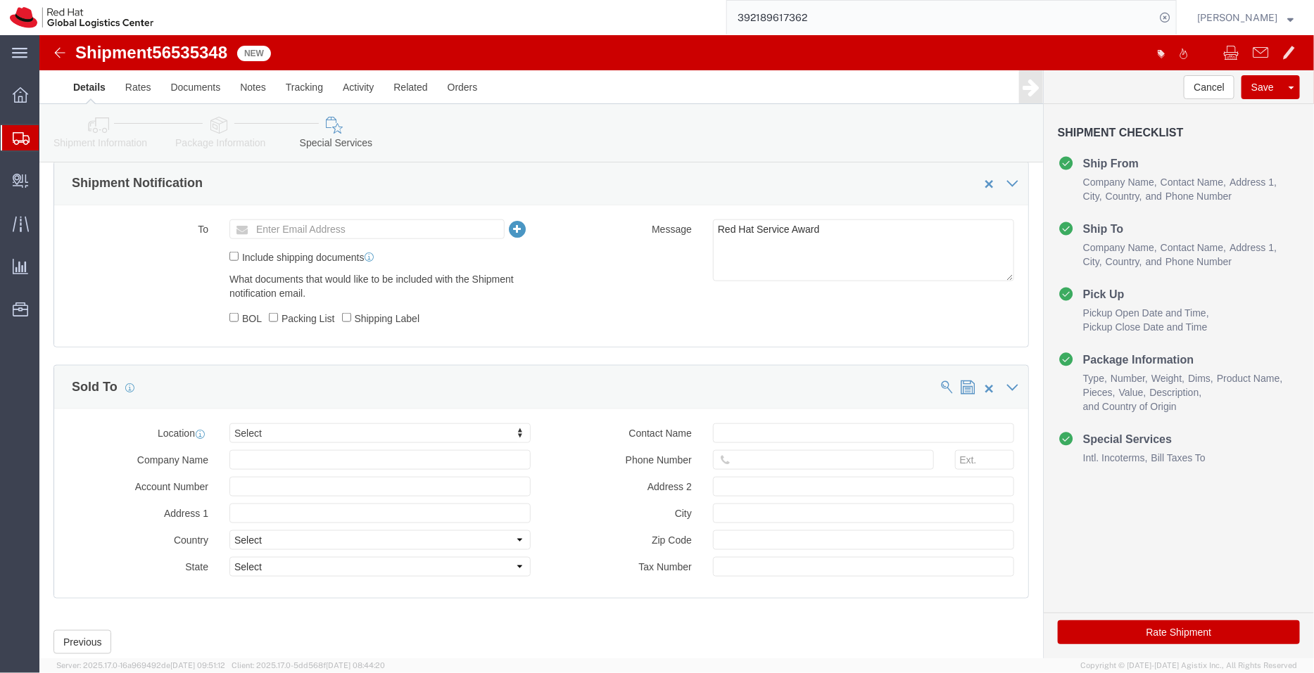
scroll to position [629, 0]
type input "taip"
click icon
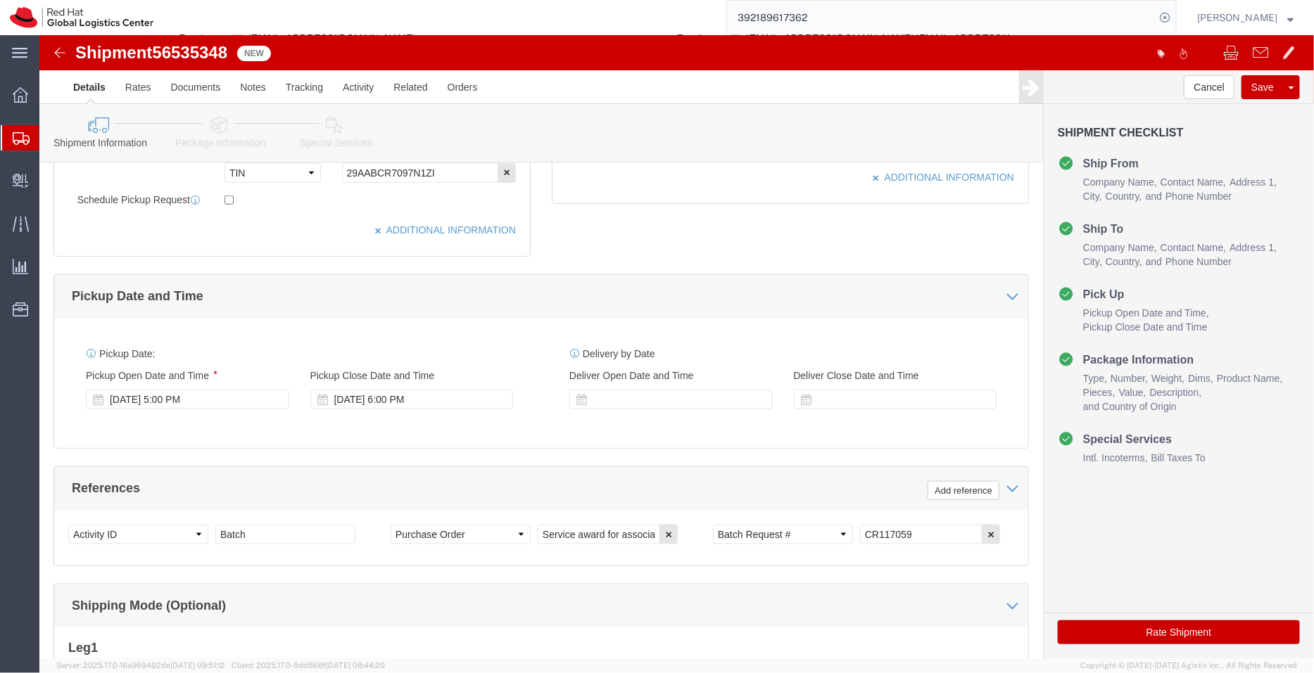
scroll to position [545, 0]
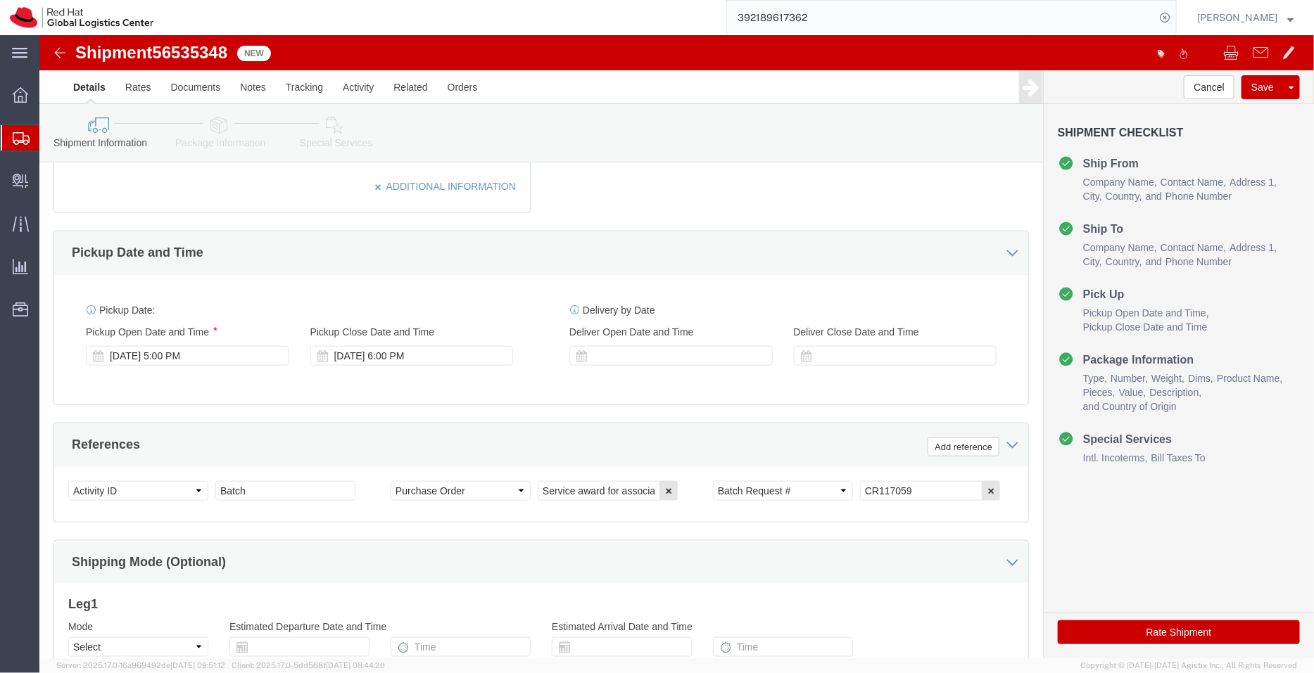
click link "Package Information"
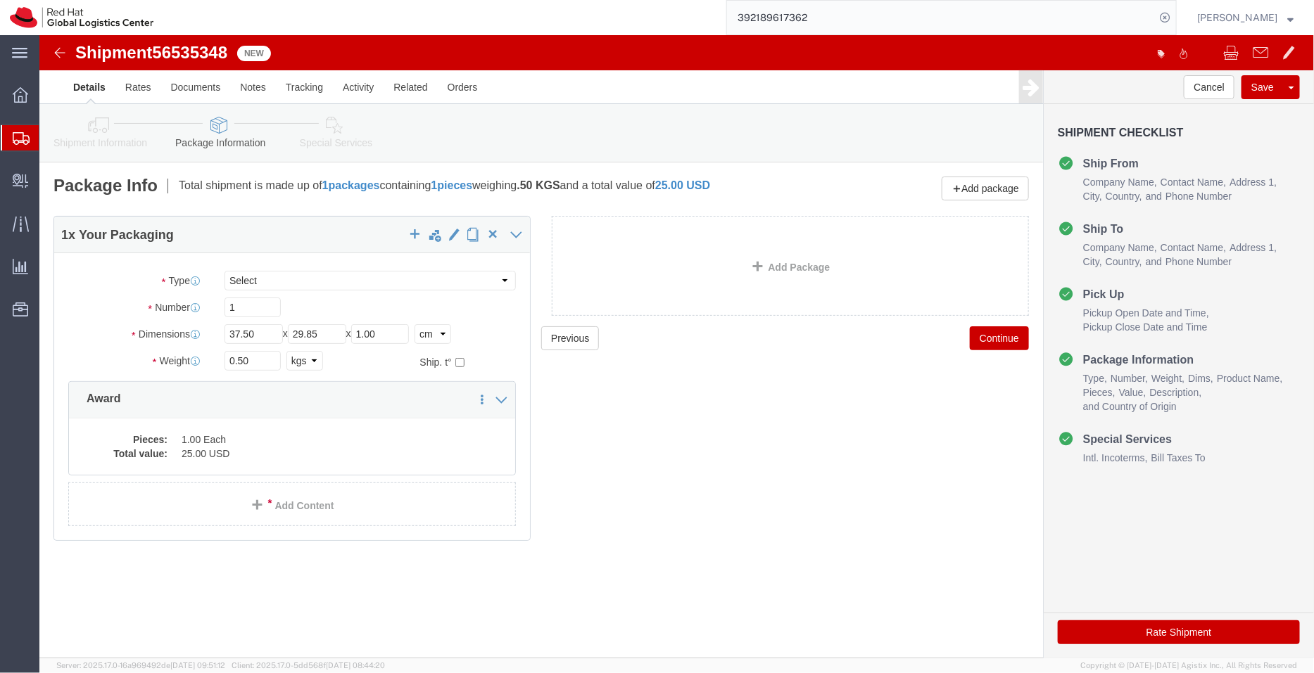
click link "Special Services"
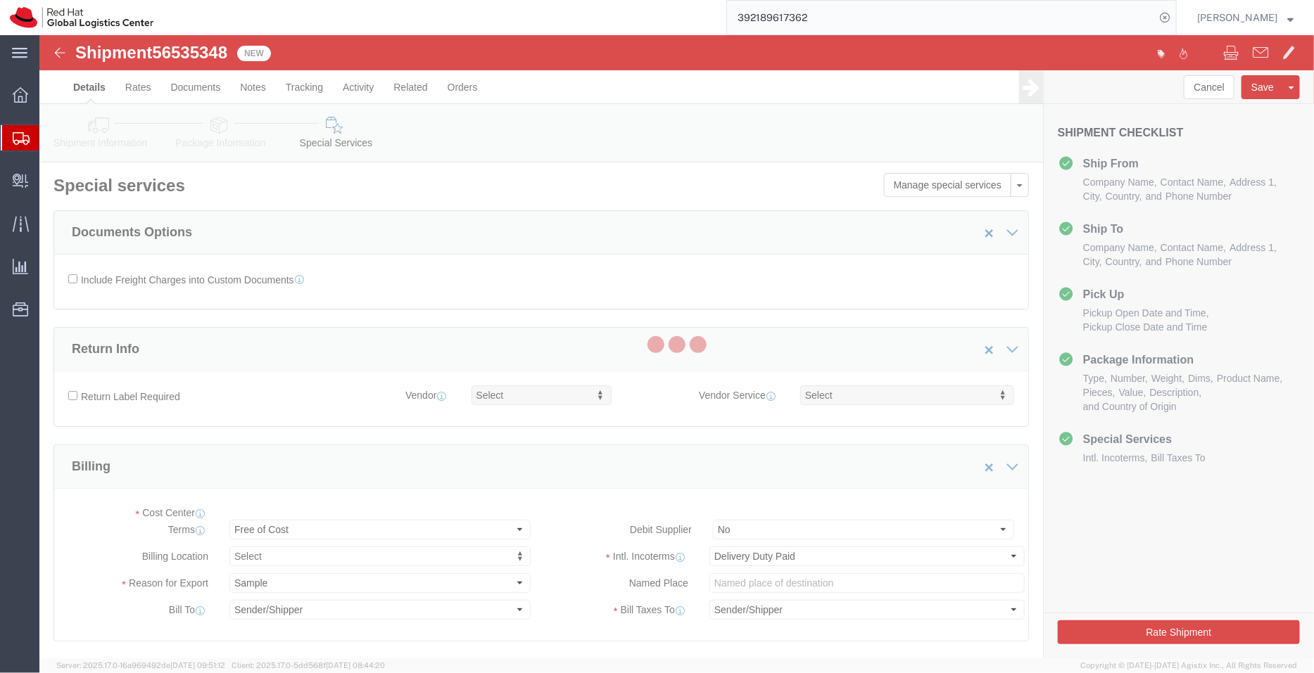
select select "COSTCENTER"
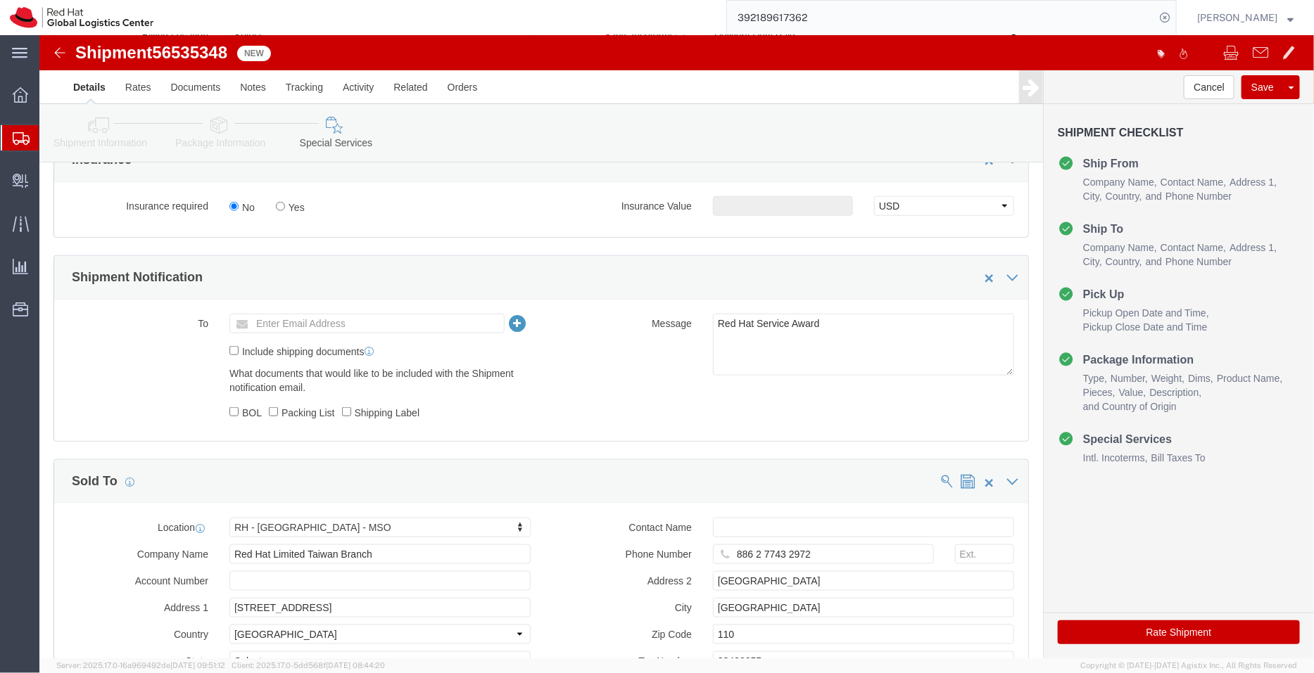
scroll to position [538, 0]
click button "Rate Shipment"
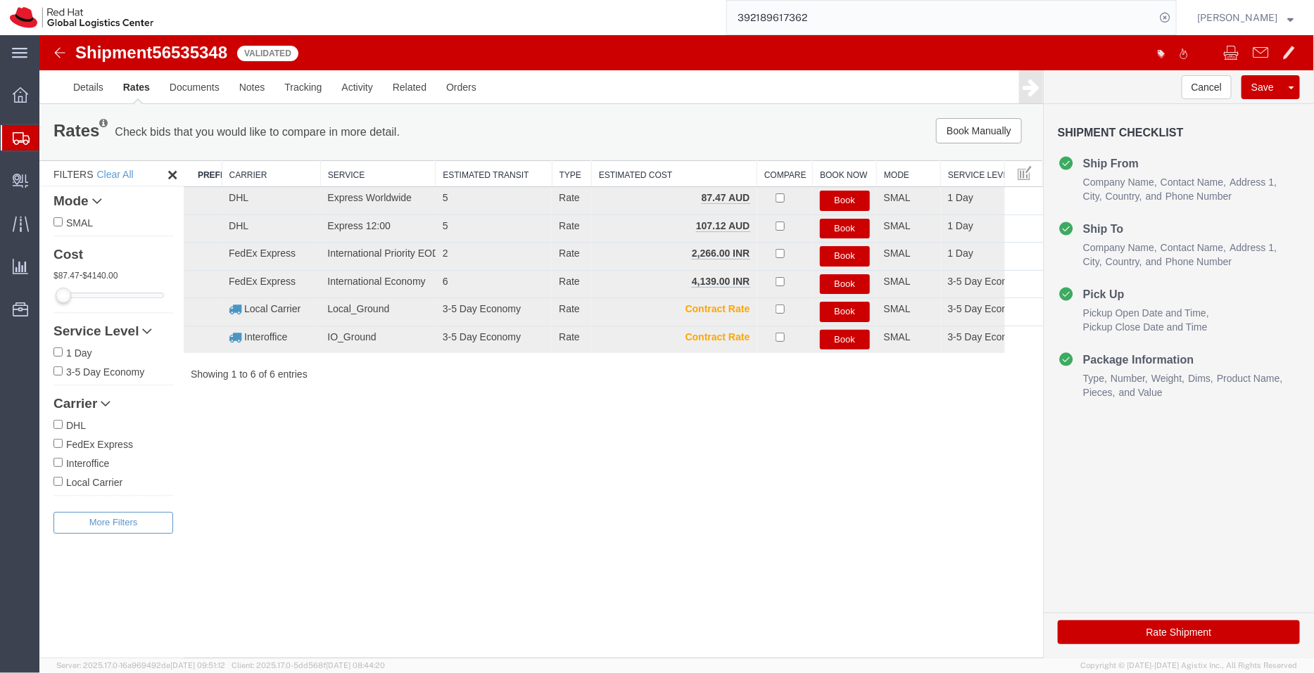
scroll to position [0, 0]
click at [846, 253] on button "Book" at bounding box center [844, 256] width 50 height 20
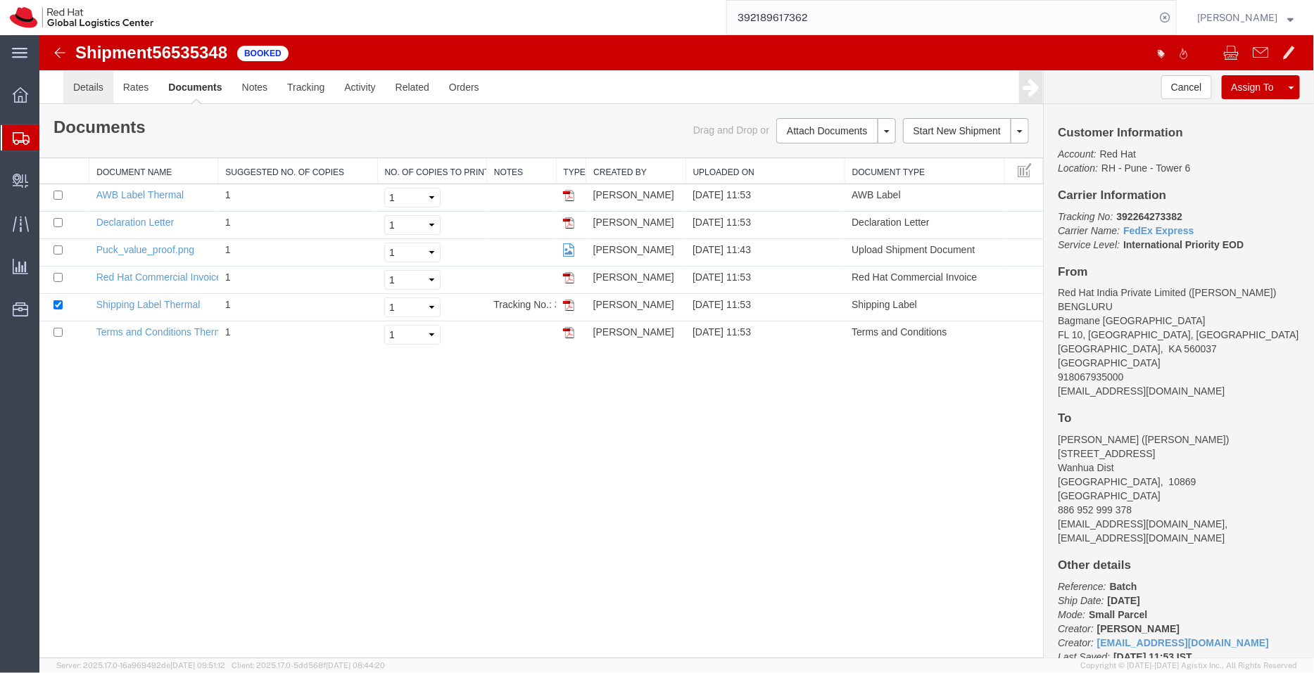
click at [85, 86] on link "Details" at bounding box center [88, 87] width 50 height 34
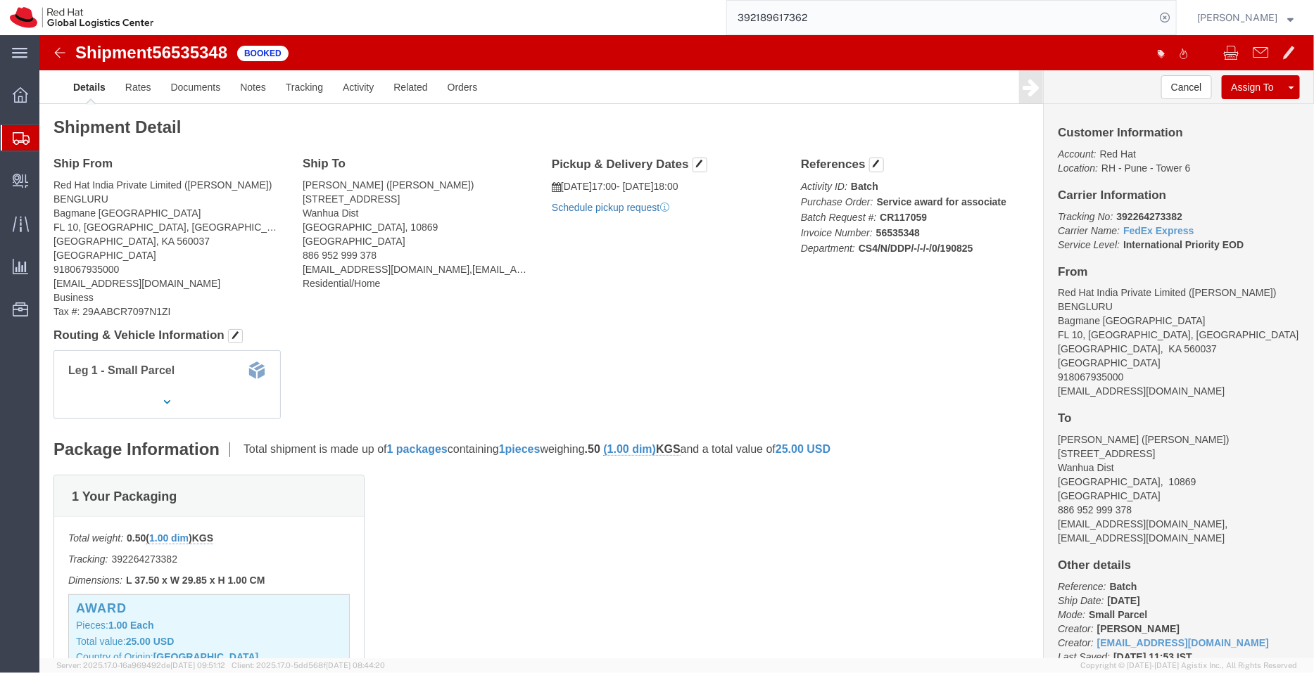
click link "Schedule pickup request"
drag, startPoint x: 1091, startPoint y: 357, endPoint x: 1009, endPoint y: 355, distance: 82.3
click div "Customer Information Account: Red Hat Location: RH - Pune - Tower 6 Carrier Inf…"
copy address "[EMAIL_ADDRESS][DOMAIN_NAME]"
click link "Documents"
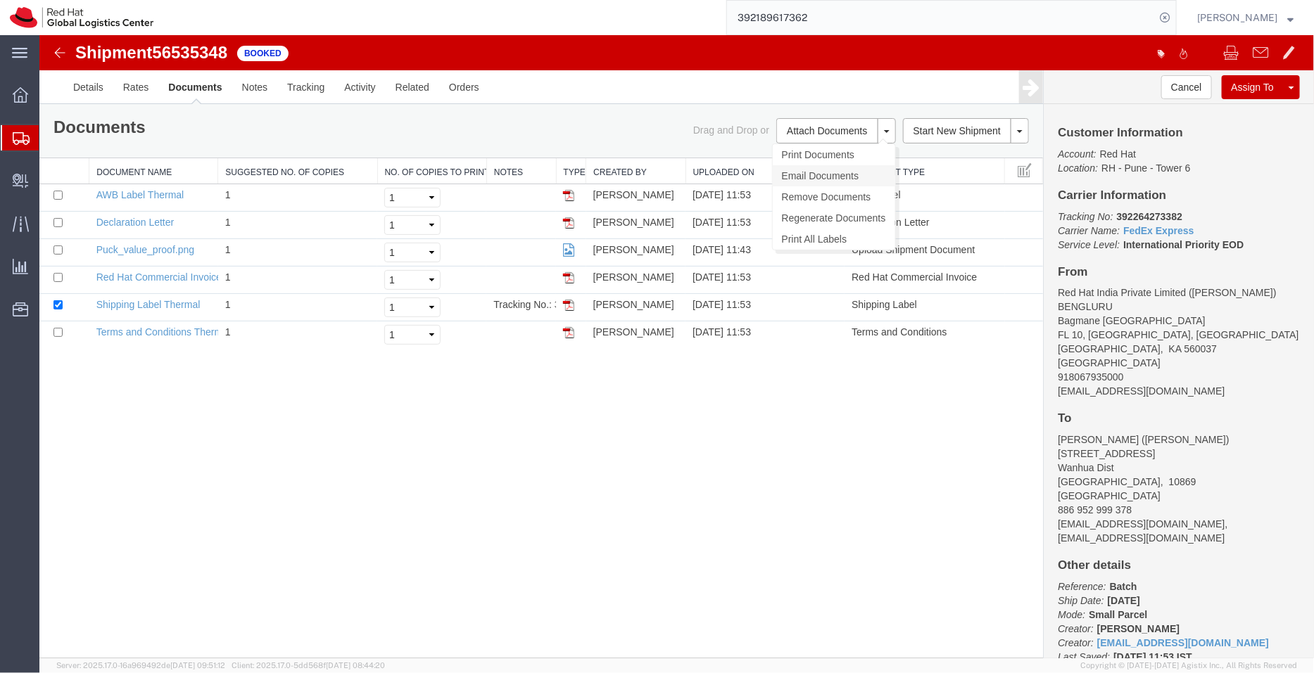
click at [800, 172] on link "Email Documents" at bounding box center [833, 175] width 122 height 21
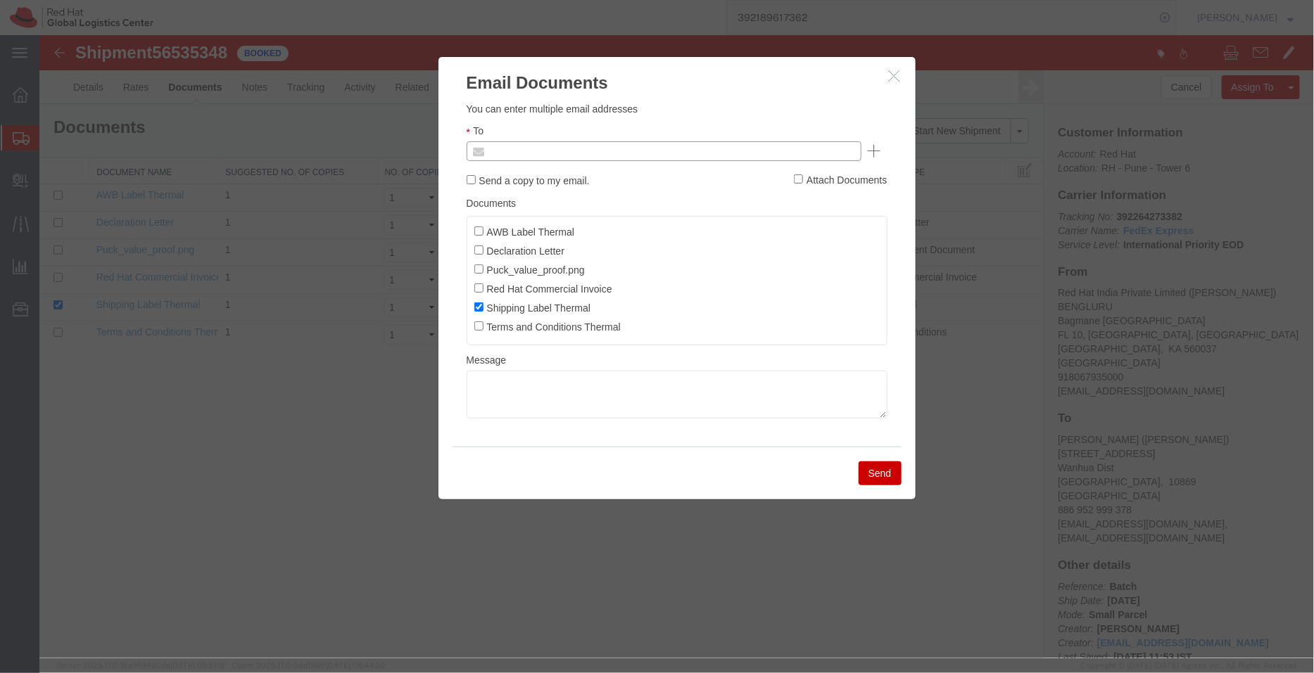
click at [636, 148] on input "text" at bounding box center [567, 150] width 165 height 18
paste input "[EMAIL_ADDRESS][DOMAIN_NAME]"
type input "[EMAIL_ADDRESS][DOMAIN_NAME]"
click at [474, 228] on input "AWB Label Thermal" at bounding box center [477, 230] width 9 height 9
checkbox input "true"
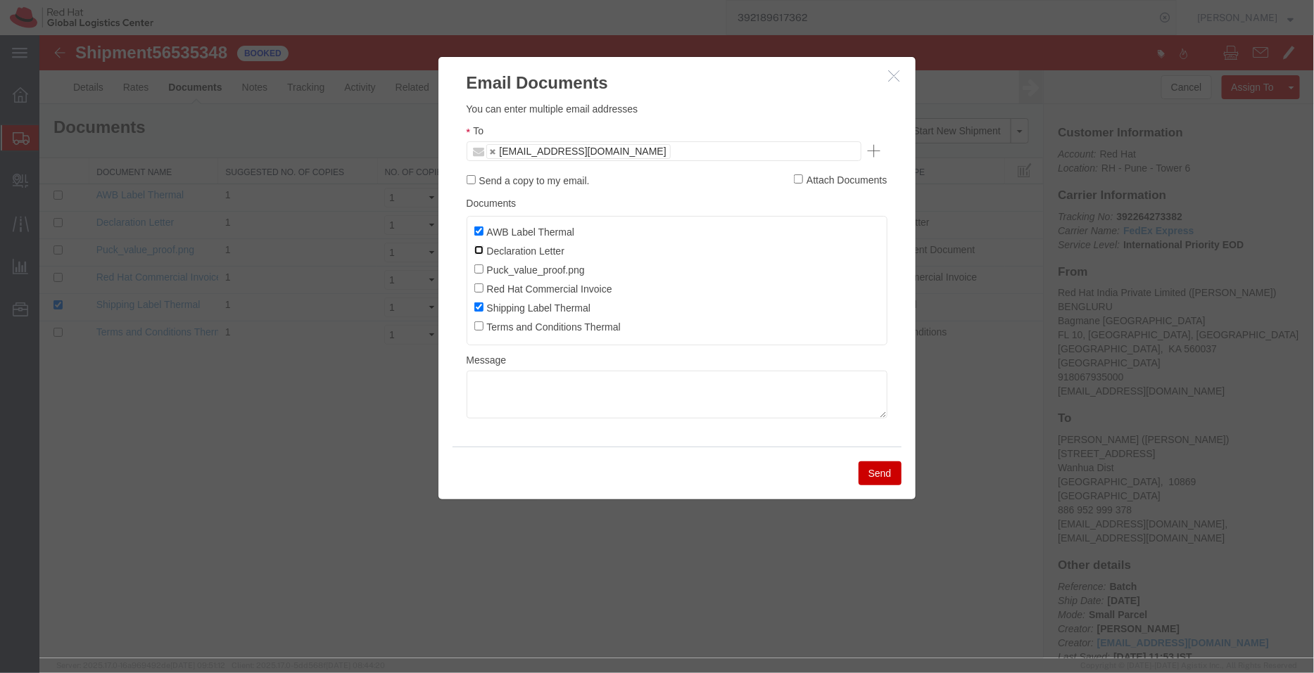
click at [478, 246] on input "Declaration Letter" at bounding box center [477, 249] width 9 height 9
checkbox input "true"
click at [481, 286] on input "Red Hat Commercial Invoice" at bounding box center [477, 287] width 9 height 9
checkbox input "true"
click at [879, 466] on button "Send" at bounding box center [879, 473] width 43 height 24
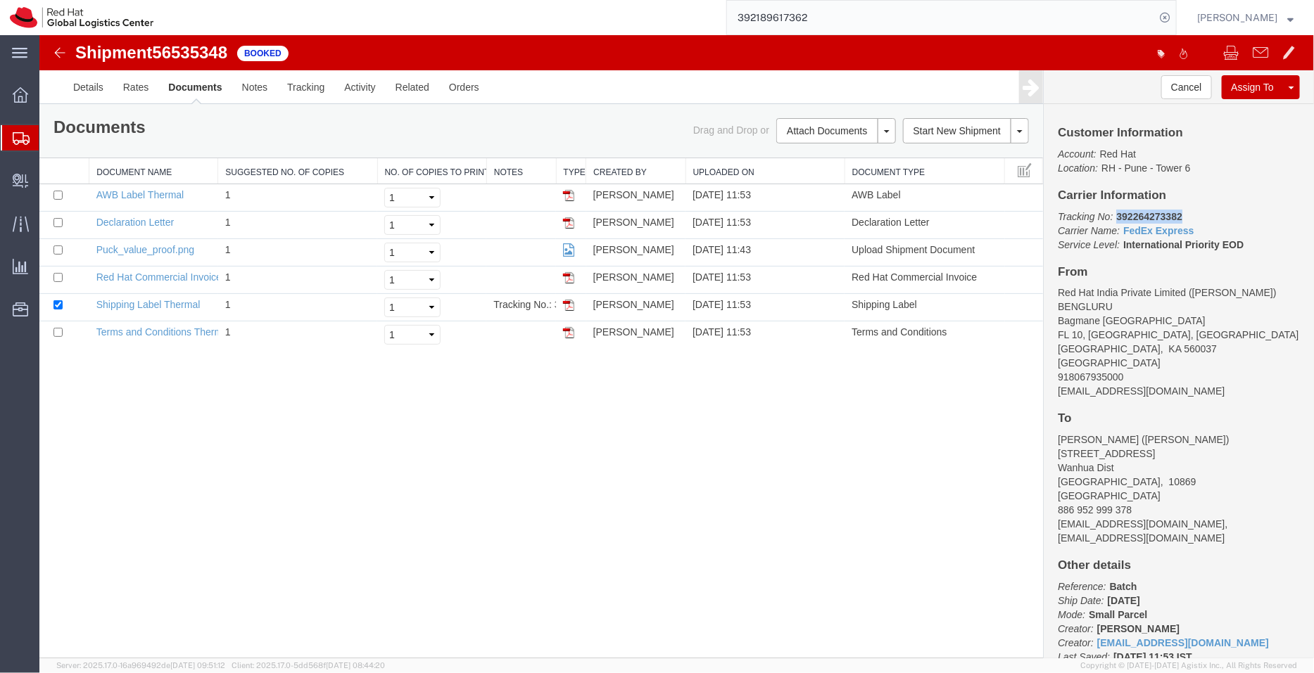
drag, startPoint x: 1188, startPoint y: 213, endPoint x: 1117, endPoint y: 215, distance: 71.1
click at [1117, 215] on p "Tracking No: 392264273382 Carrier Name: FedEx Express FedEx Express Service Lev…" at bounding box center [1178, 230] width 242 height 42
copy b "392264273382"
click at [0, 0] on span "Shipment Manager" at bounding box center [0, 0] width 0 height 0
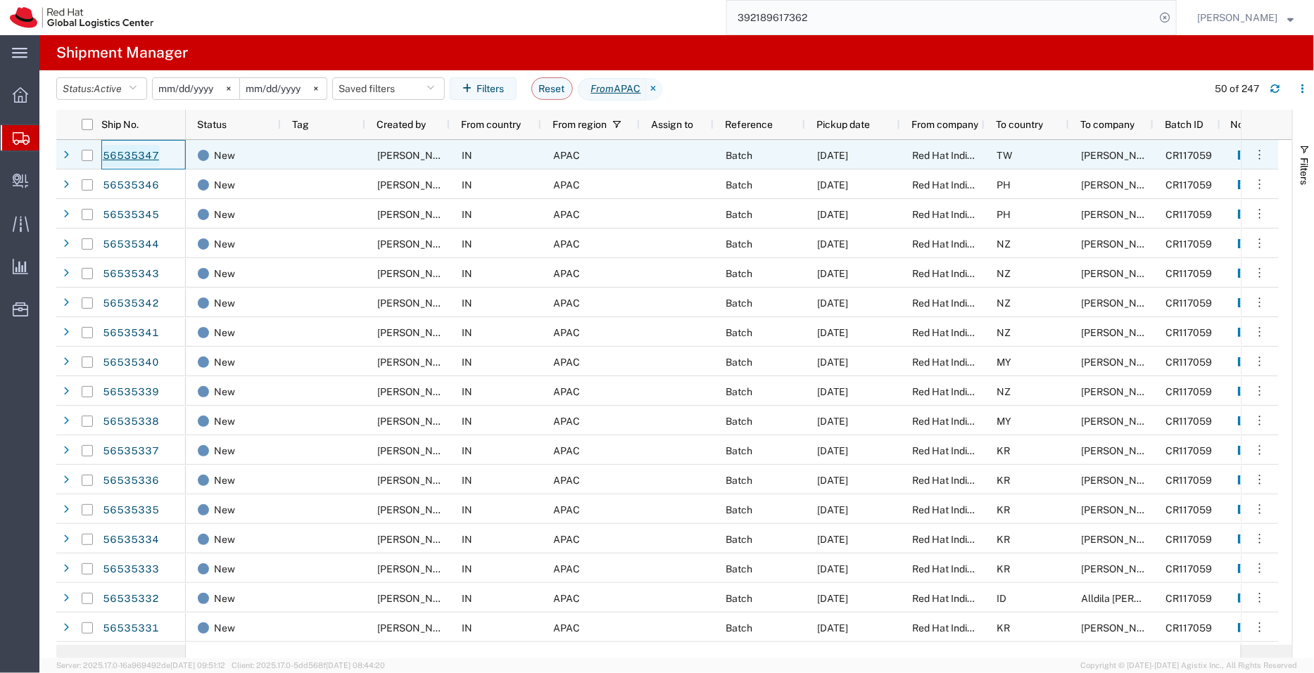
click at [136, 153] on link "56535347" at bounding box center [131, 156] width 58 height 23
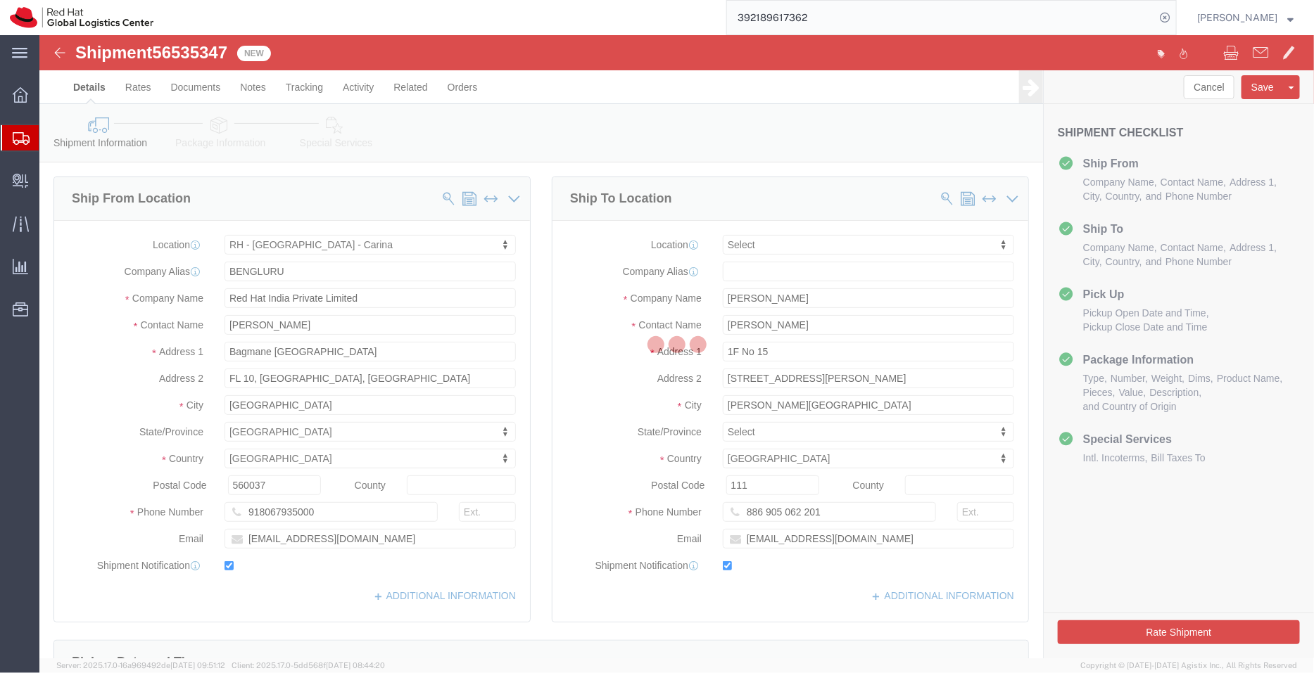
select select "37925"
select select
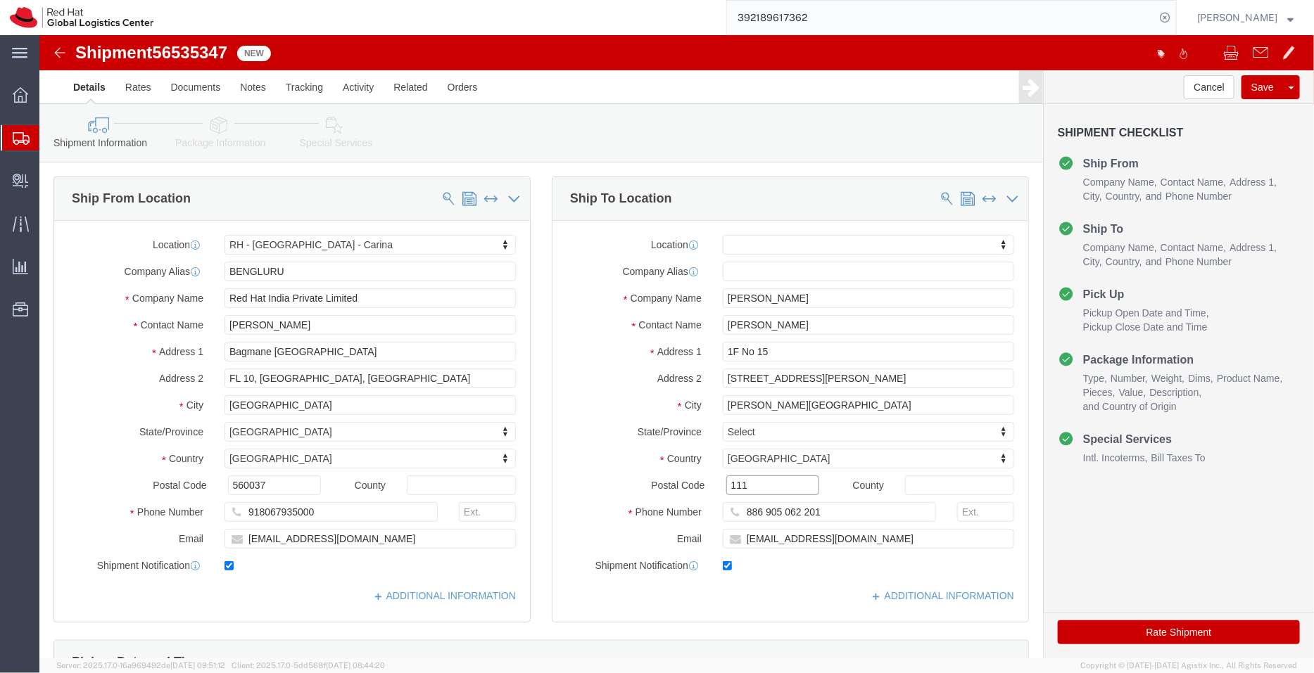
click input "111"
click input "tachuang@redhat.com"
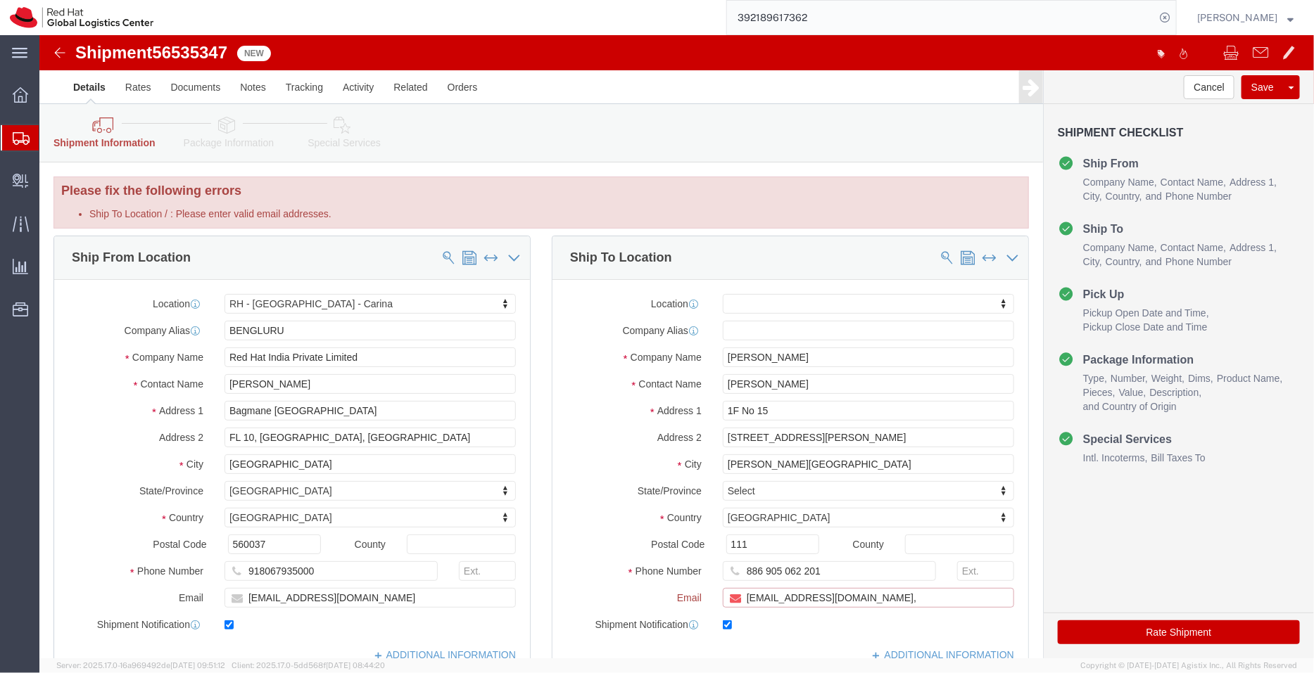
paste input "[EMAIL_ADDRESS][DOMAIN_NAME]"
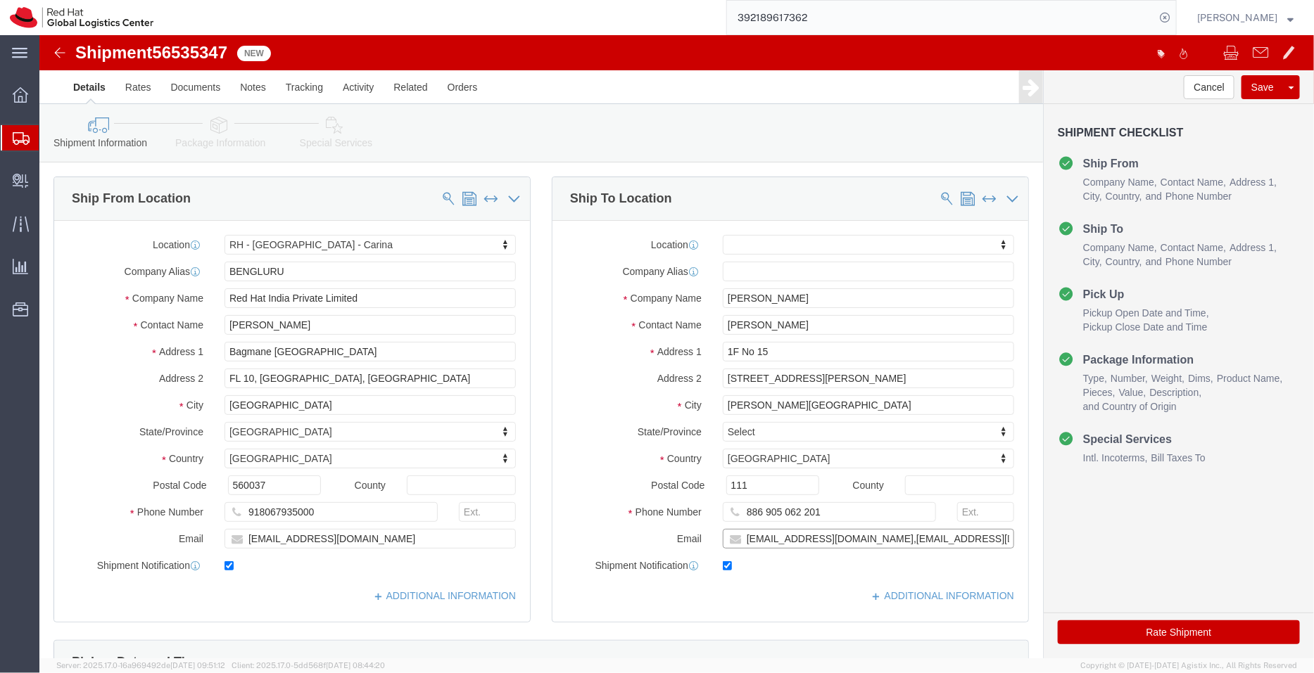
type input "tachuang@redhat.com,apaclogistics@redhat.com"
click link "ADDITIONAL INFORMATION"
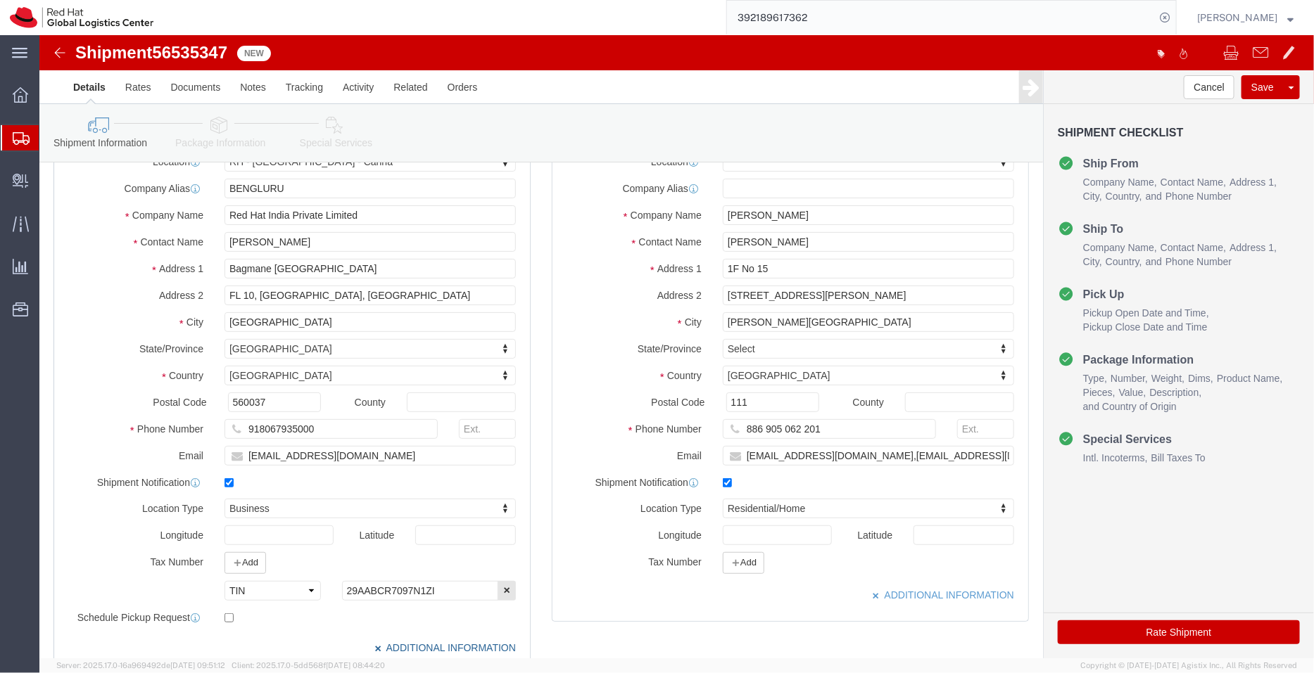
scroll to position [80, 0]
drag, startPoint x: 838, startPoint y: 265, endPoint x: 651, endPoint y: 262, distance: 187.2
click div "Address 2 Ave 191 Sect 7 Chung Shan N Rd"
click input "1F No 15"
paste input "Ave 191 Sect 7 Chung Shan N Rd"
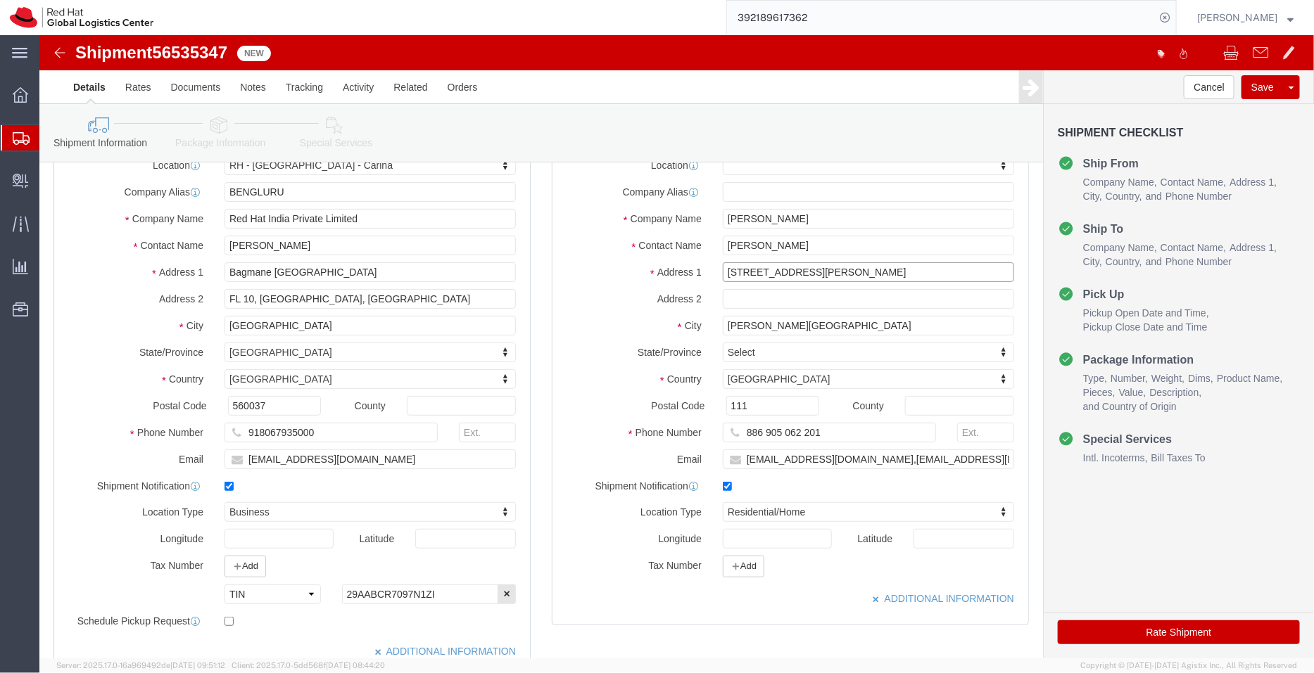
type input "1F No 15, Ave 191 Sect 7 Chung Shan N Rd"
drag, startPoint x: 750, startPoint y: 288, endPoint x: 598, endPoint y: 266, distance: 153.6
click div "Location My Profile Location RH - Amsterdam - MSO RH - Amsterdam Data Center RH…"
type input "Taipei"
click input "text"
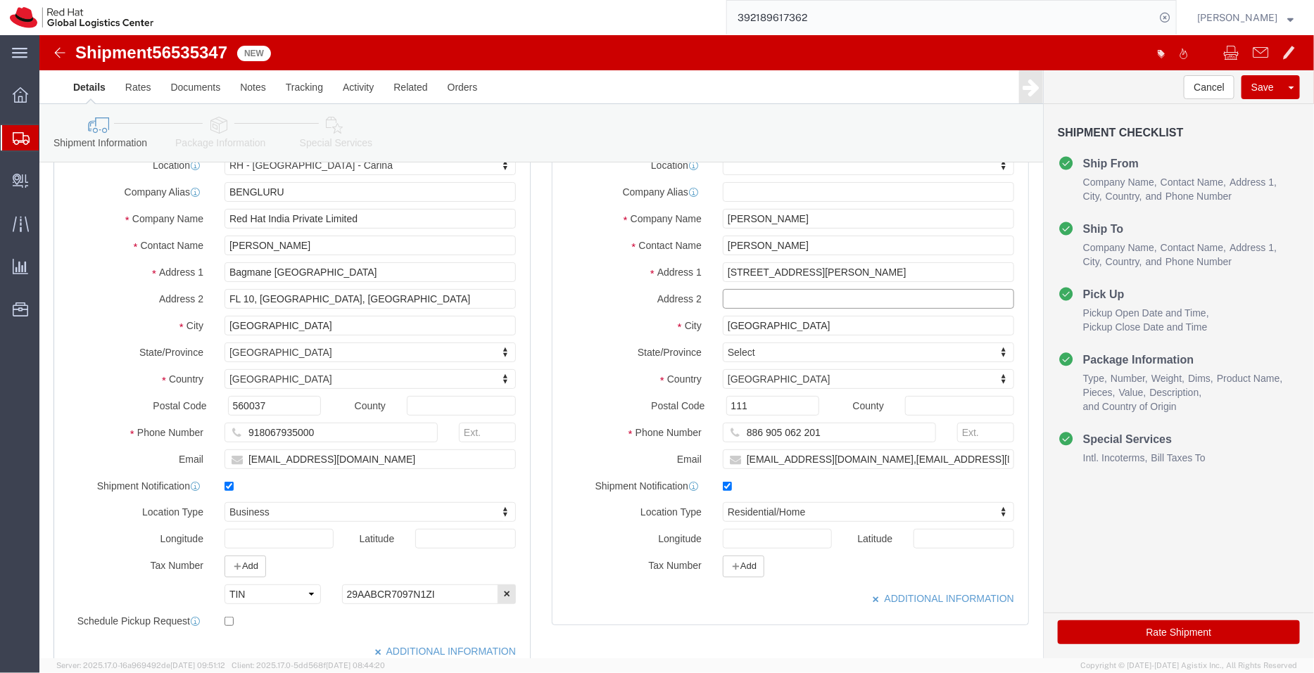
paste input "Shih Lin District"
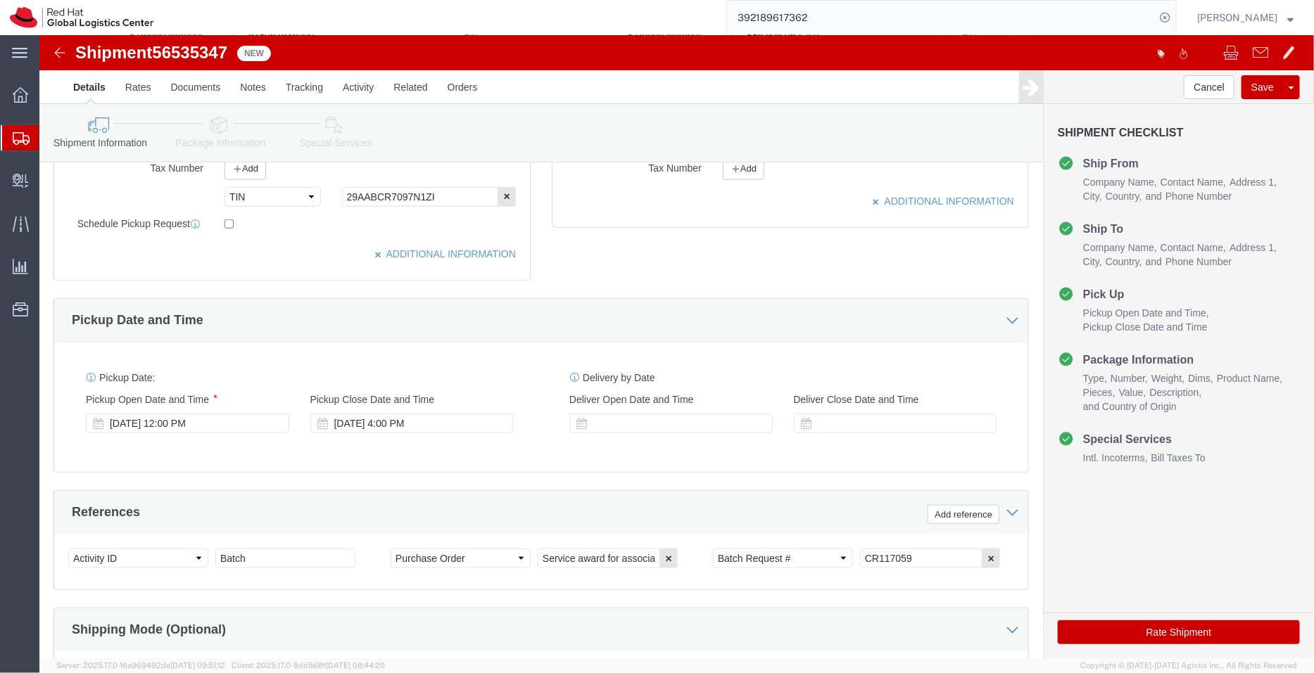
scroll to position [516, 0]
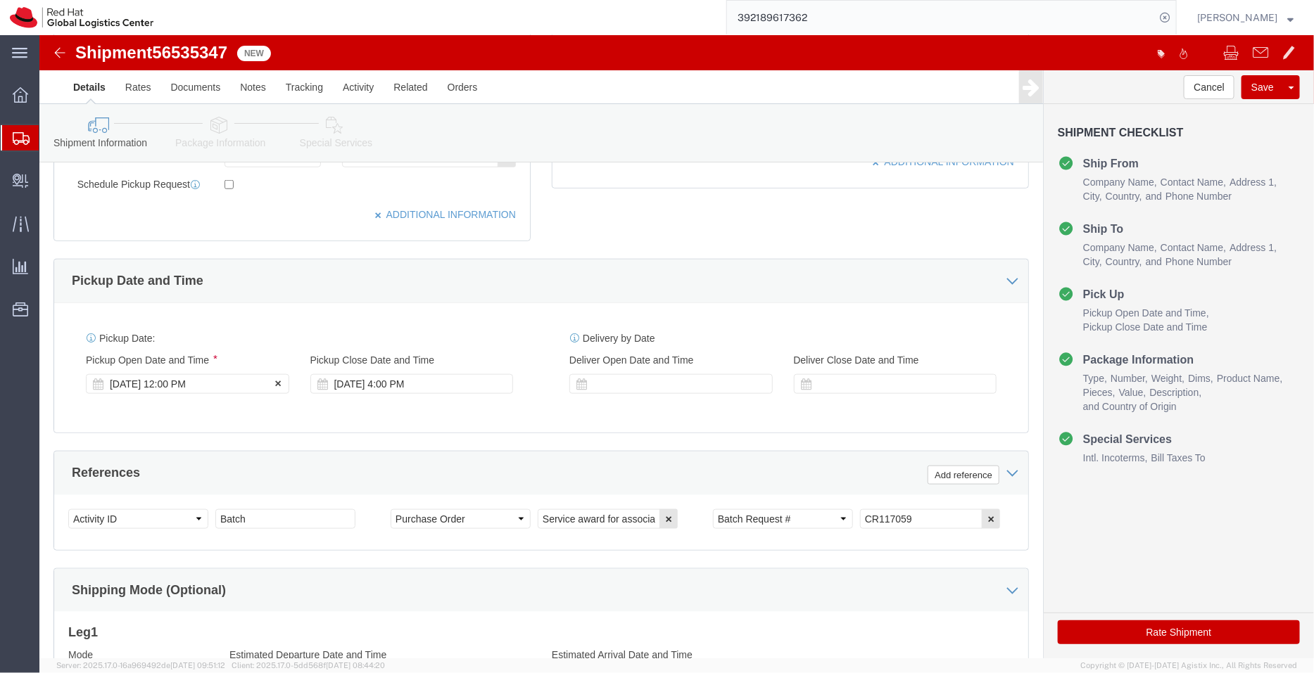
type input "Shih Lin District"
click div "Aug 19 2025 12:00 PM"
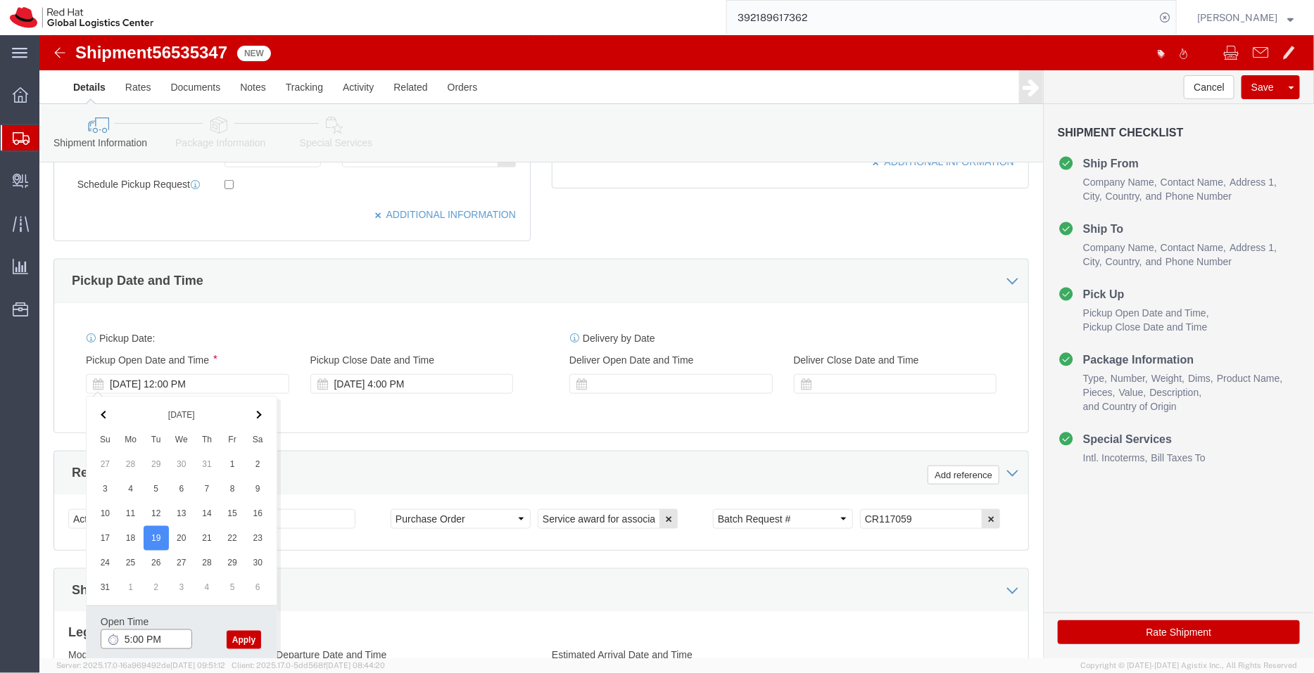
type input "5:00 PM"
click button "Apply"
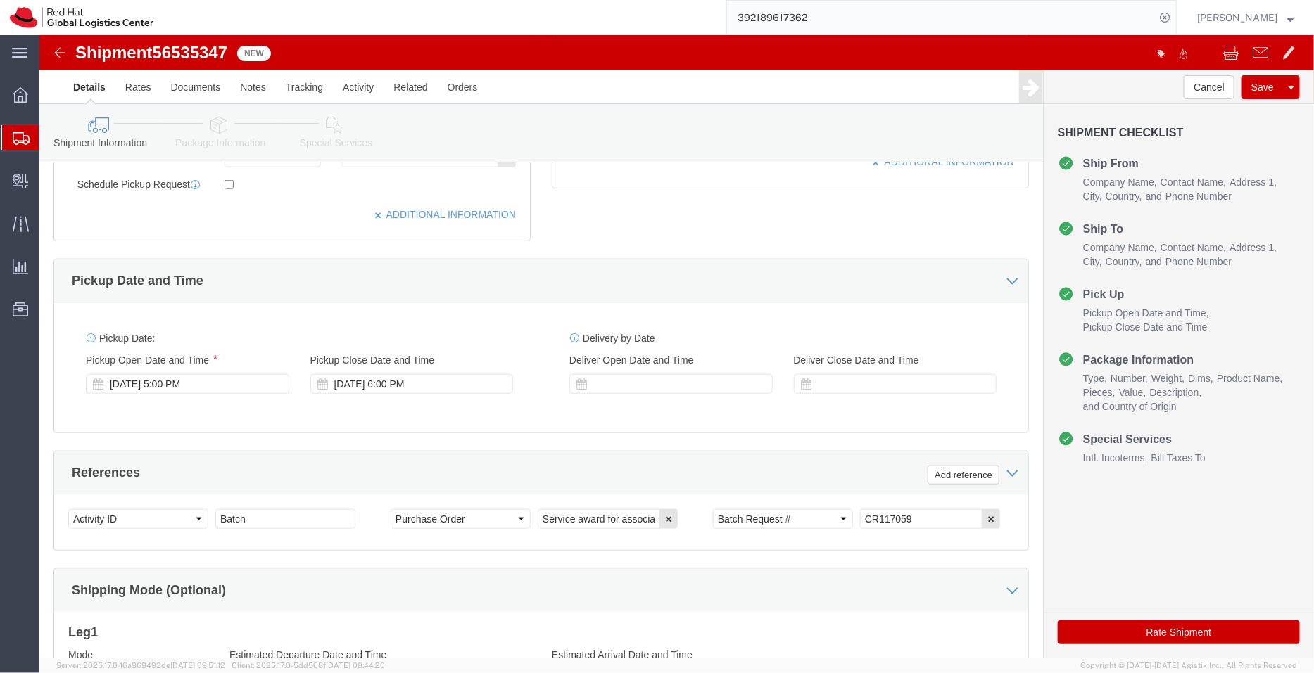
scroll to position [720, 0]
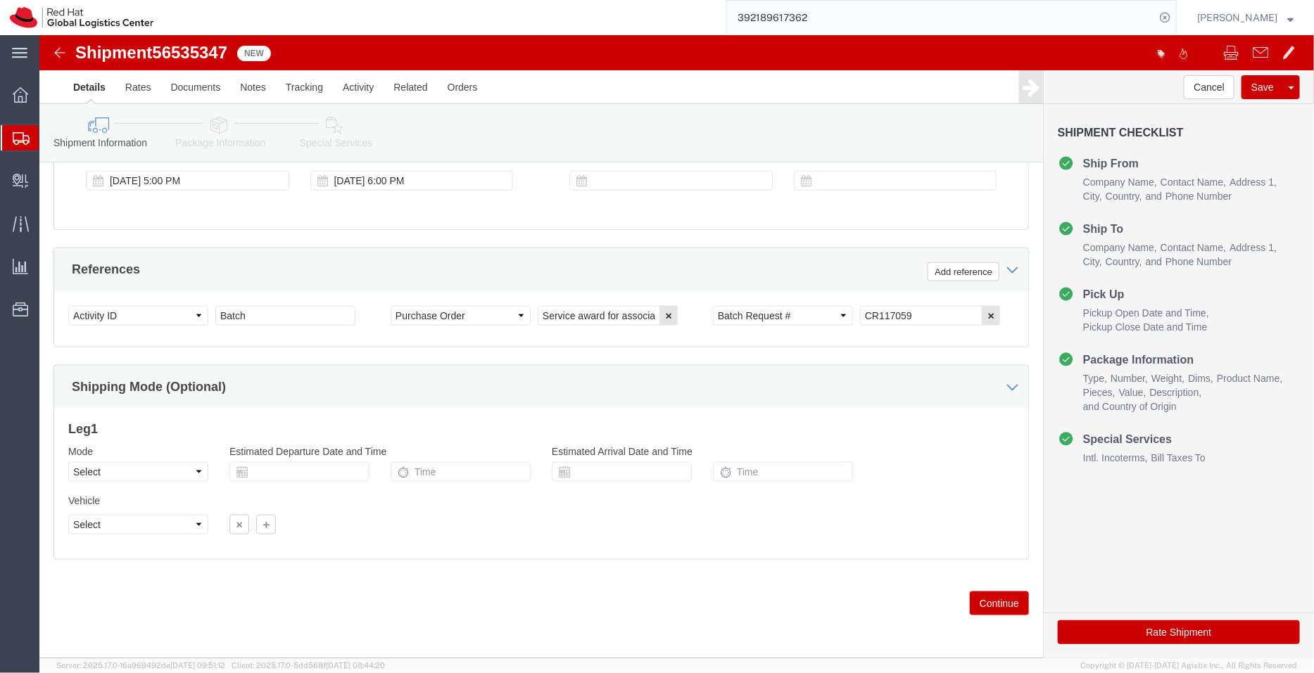
click icon
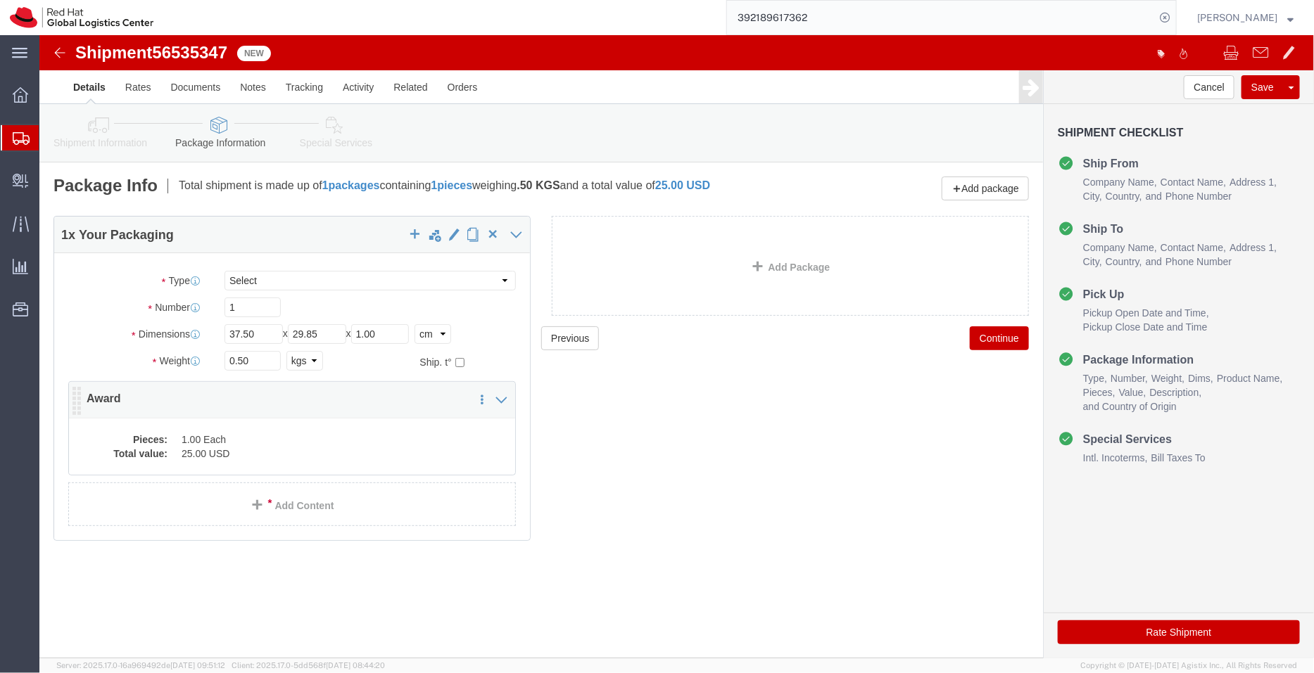
click dd "1.00 Each"
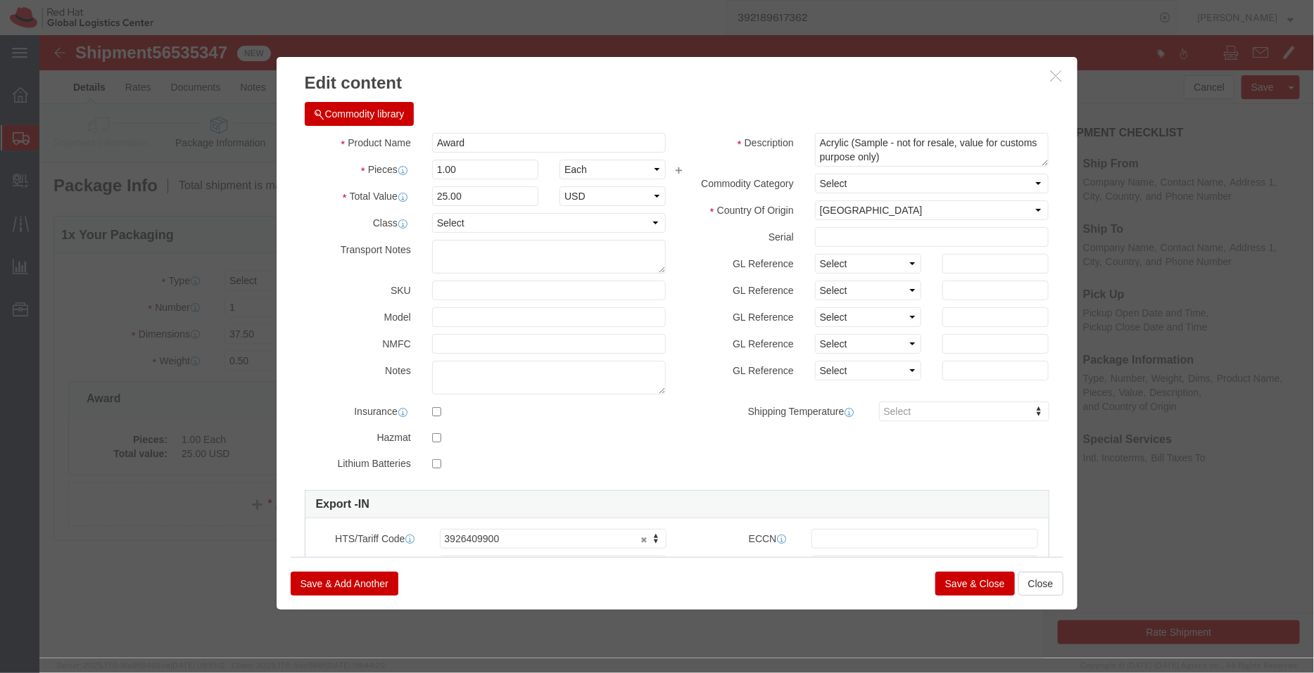
click button "Save & Close"
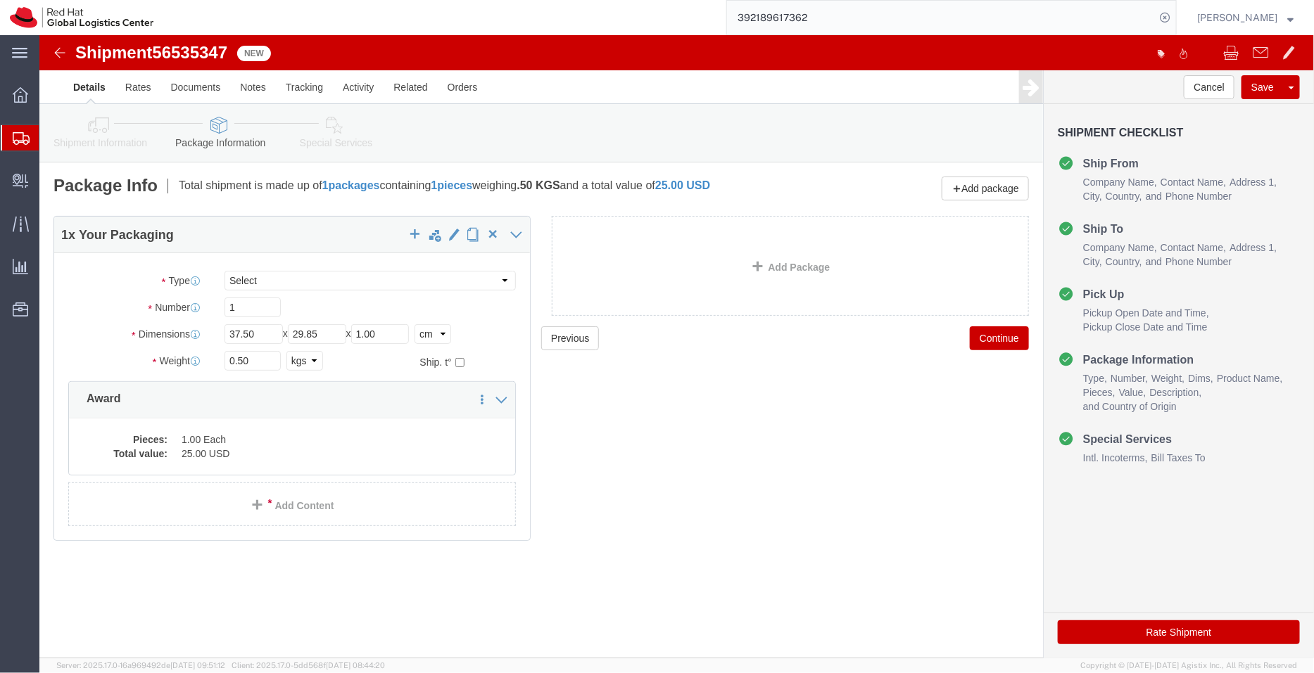
click icon
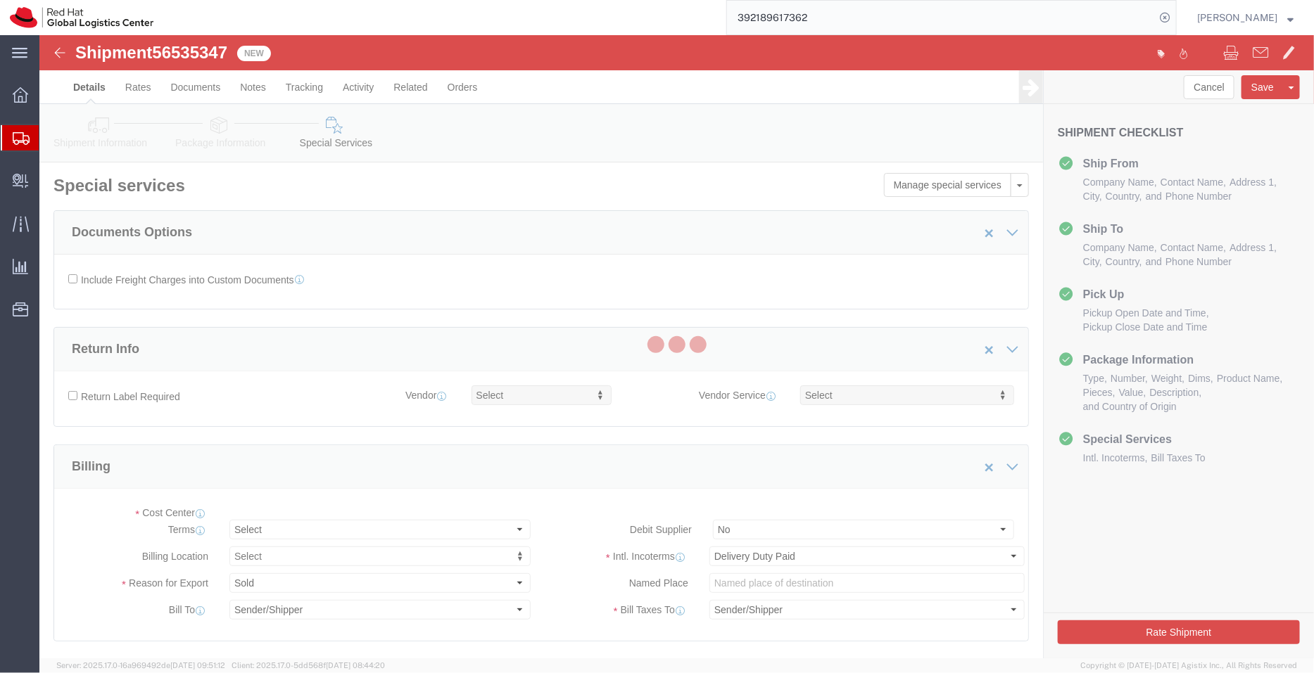
select select "COSTCENTER"
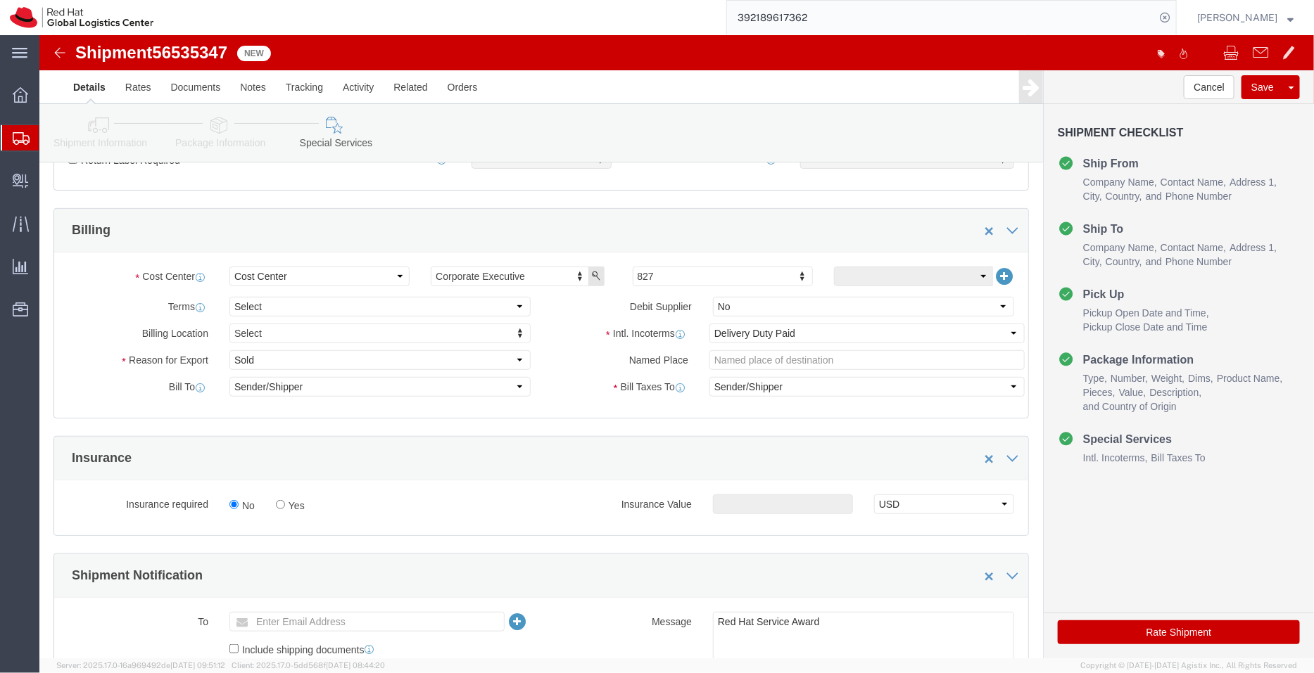
scroll to position [345, 0]
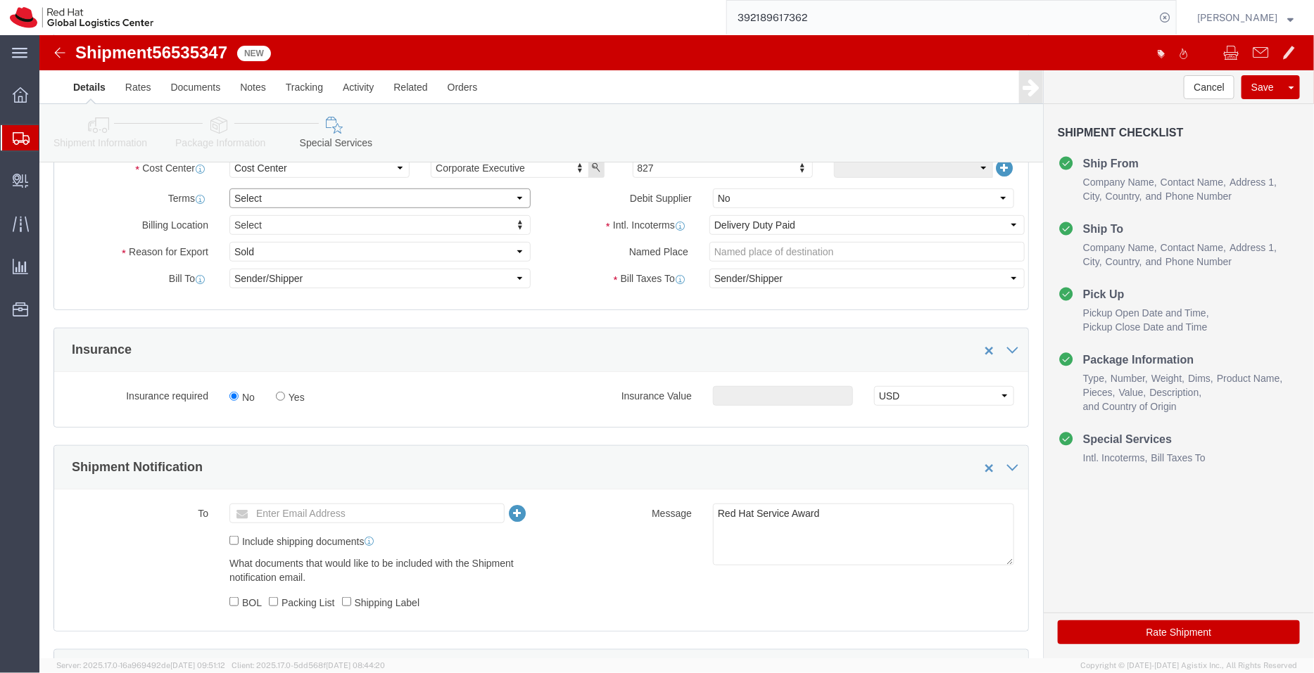
click select "Select Free of Charge Free of Cost NET 30 NET 45 NET 60 See Comment"
select select "FREE_OF_COST"
click select "Select Free of Charge Free of Cost NET 30 NET 45 NET 60 See Comment"
click select "Select Gift Personal Effects Repair/Warranty Return Sample Sold Temporary/Not S…"
select select "SAMPLE"
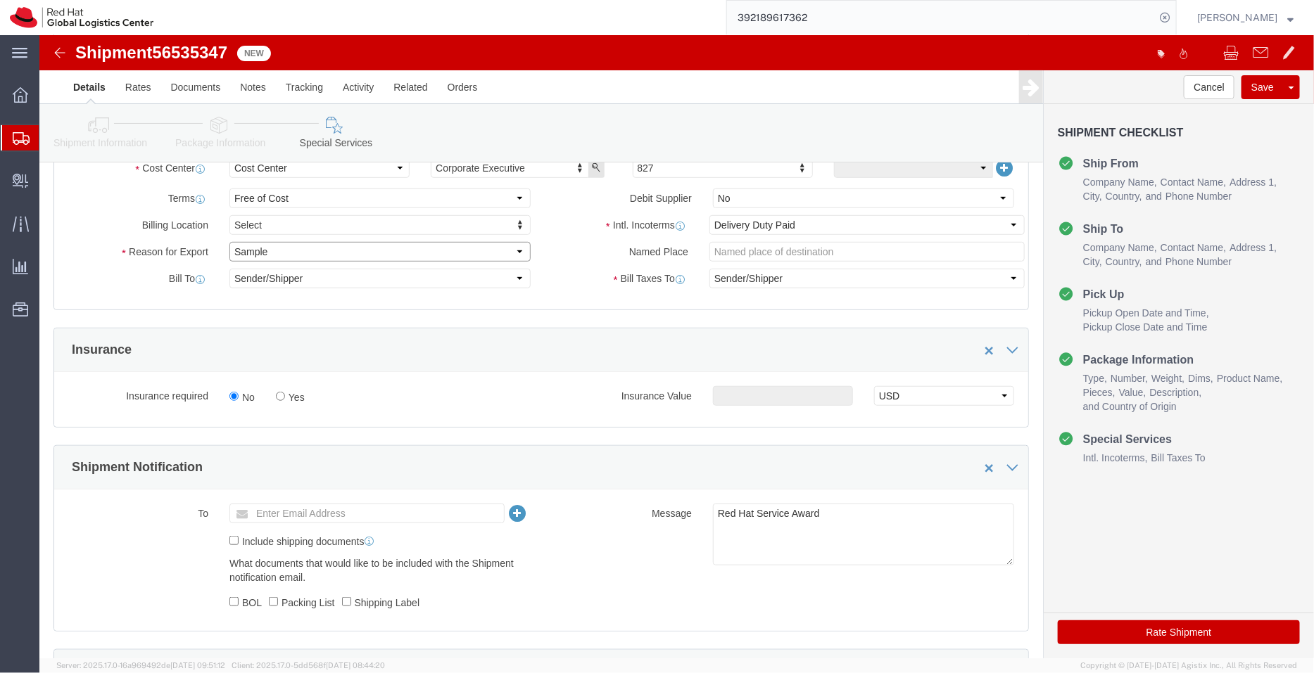
click select "Select Gift Personal Effects Repair/Warranty Return Sample Sold Temporary/Not S…"
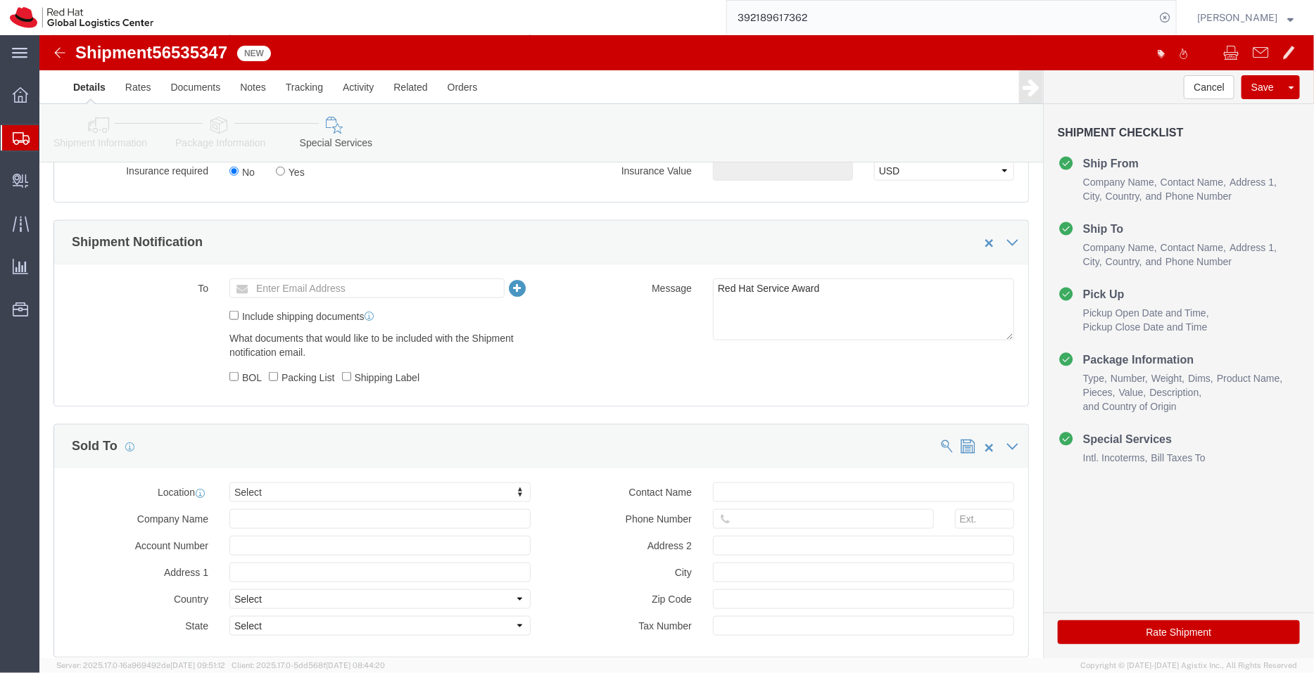
scroll to position [668, 0]
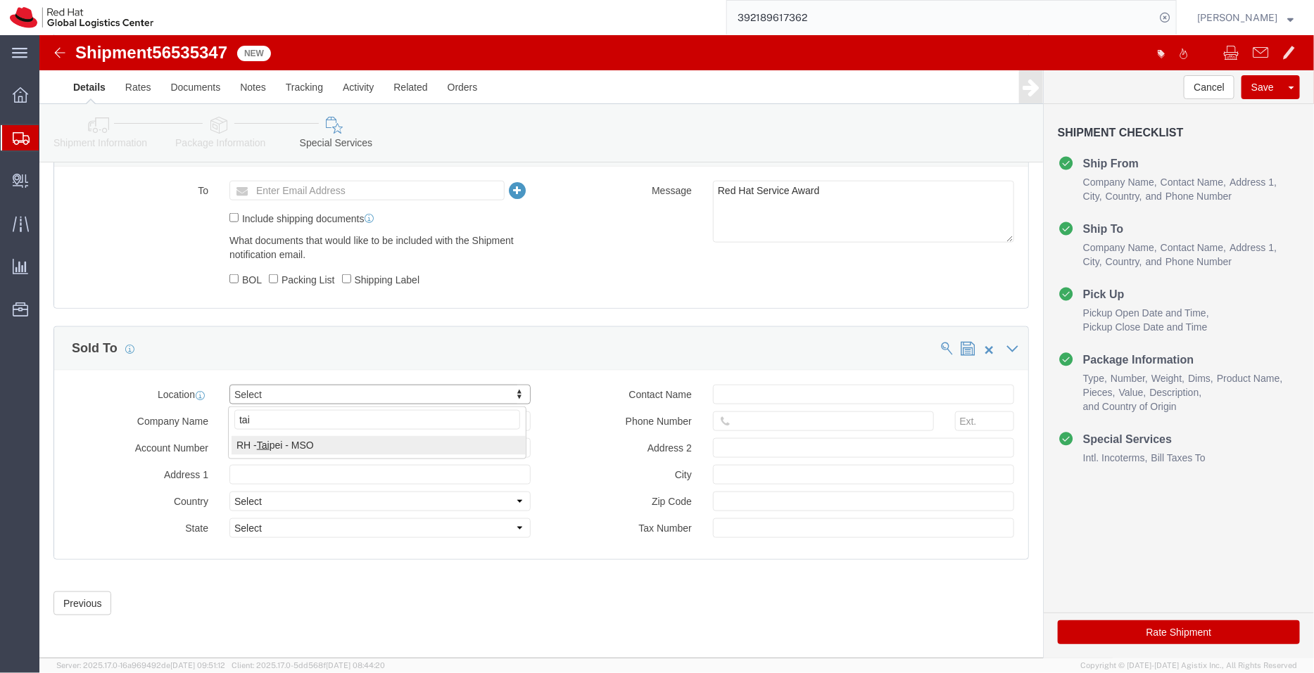
type input "tai"
select select "38032"
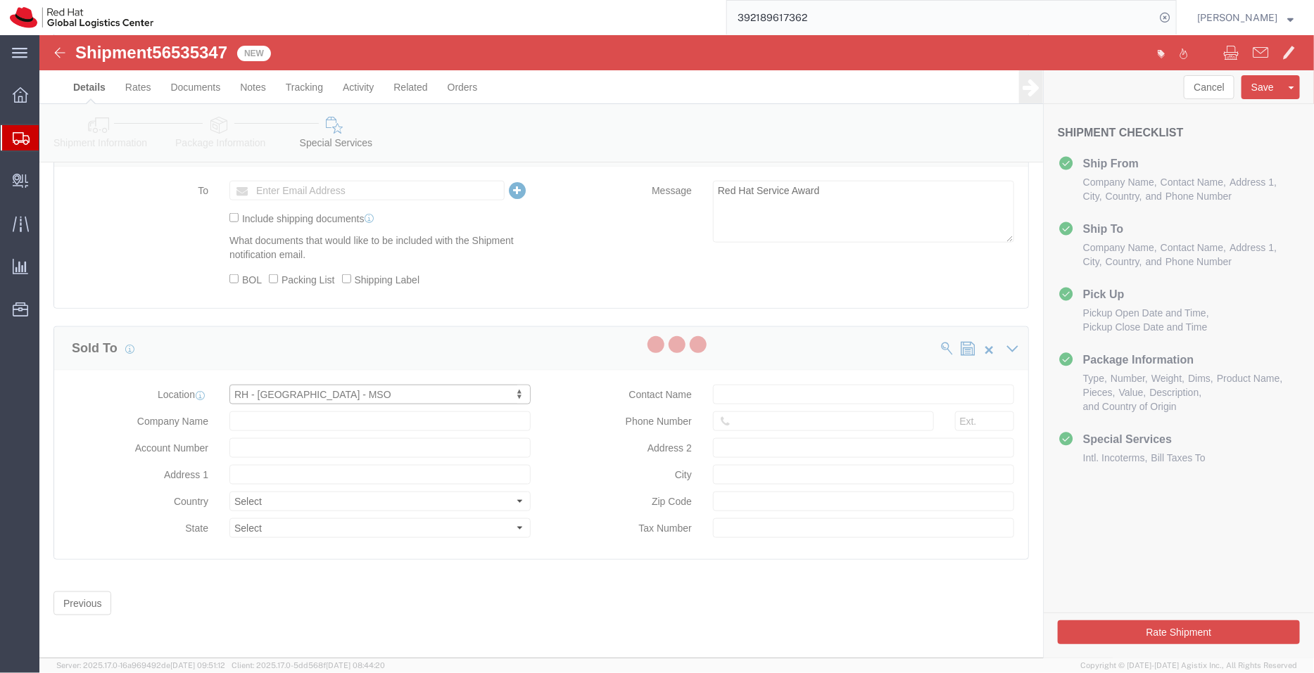
type input "Red Hat Limited Taiwan Branch"
type input "25F., No.9, Songgao Rd."
select select "TW"
type input "886 2 7743 2972"
type input "Xinyi District"
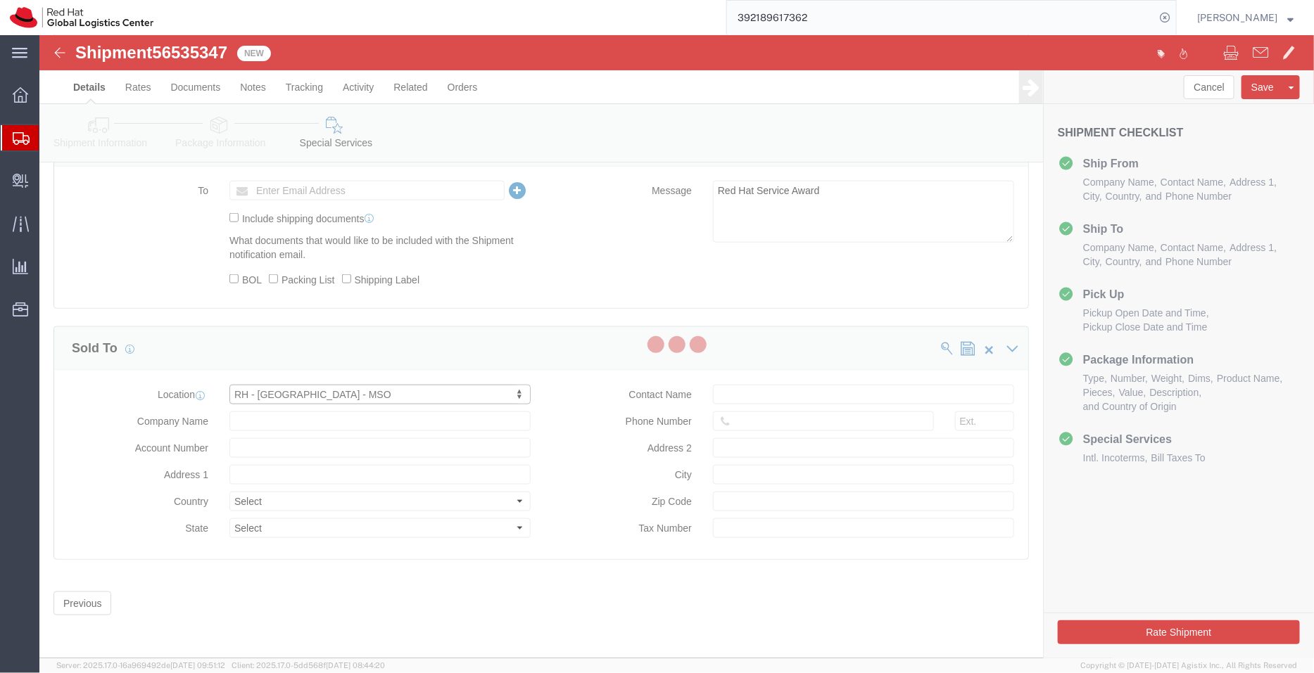
type input "TAIPEI"
type input "110"
type input "28422255"
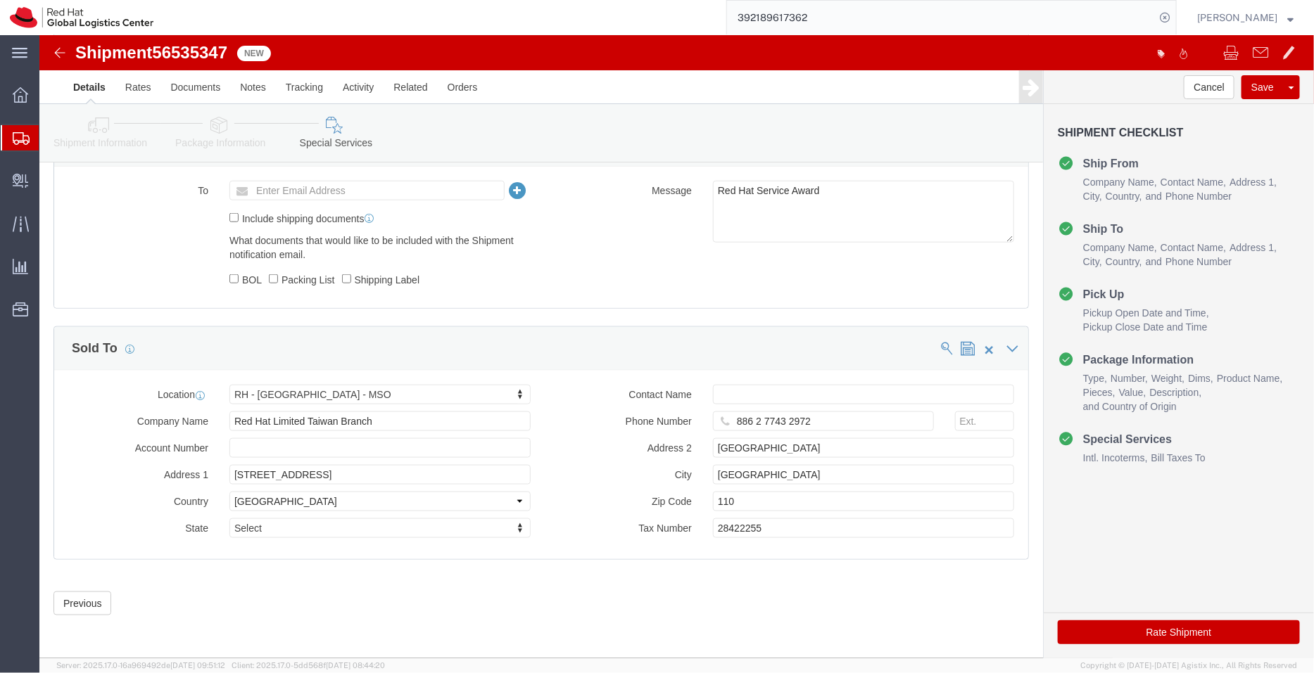
click icon
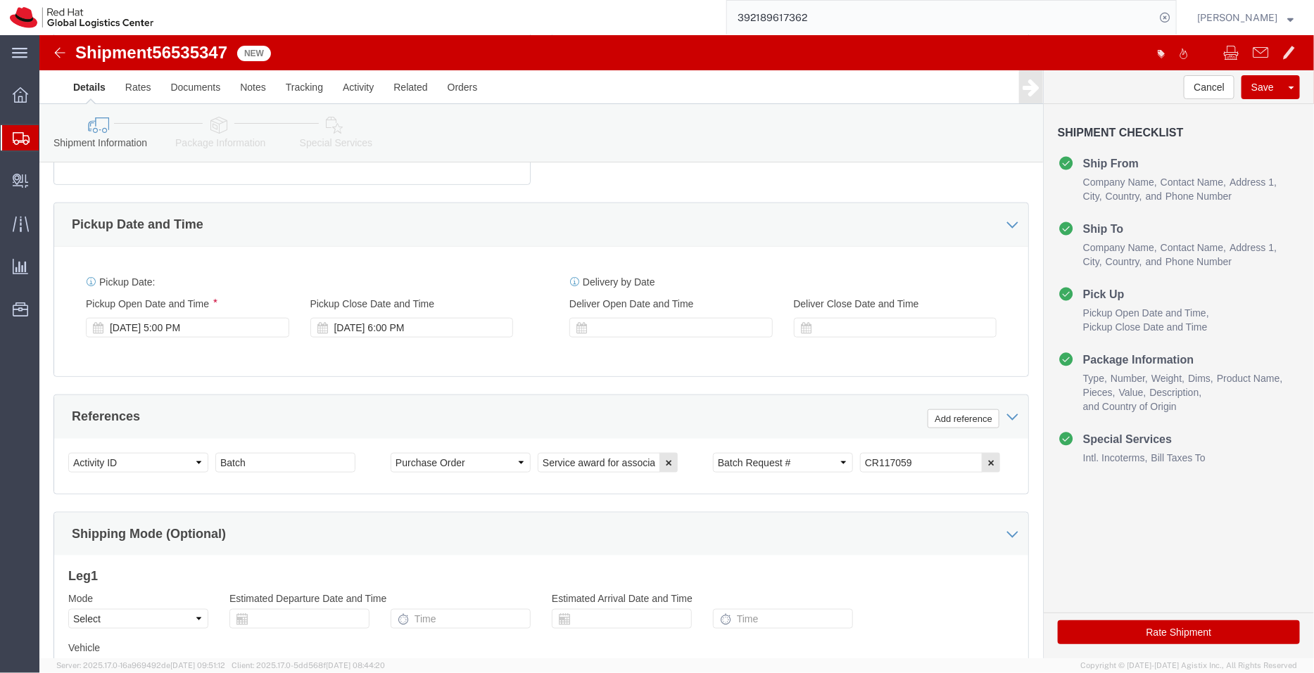
scroll to position [590, 0]
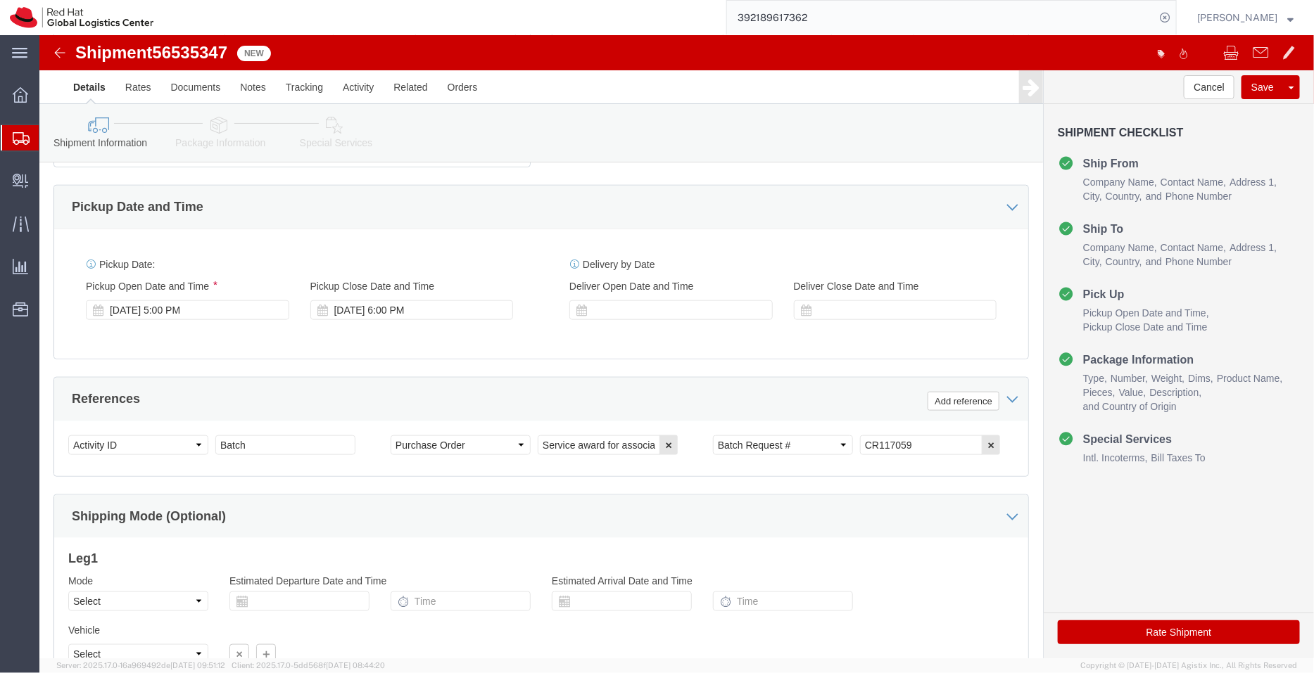
click icon
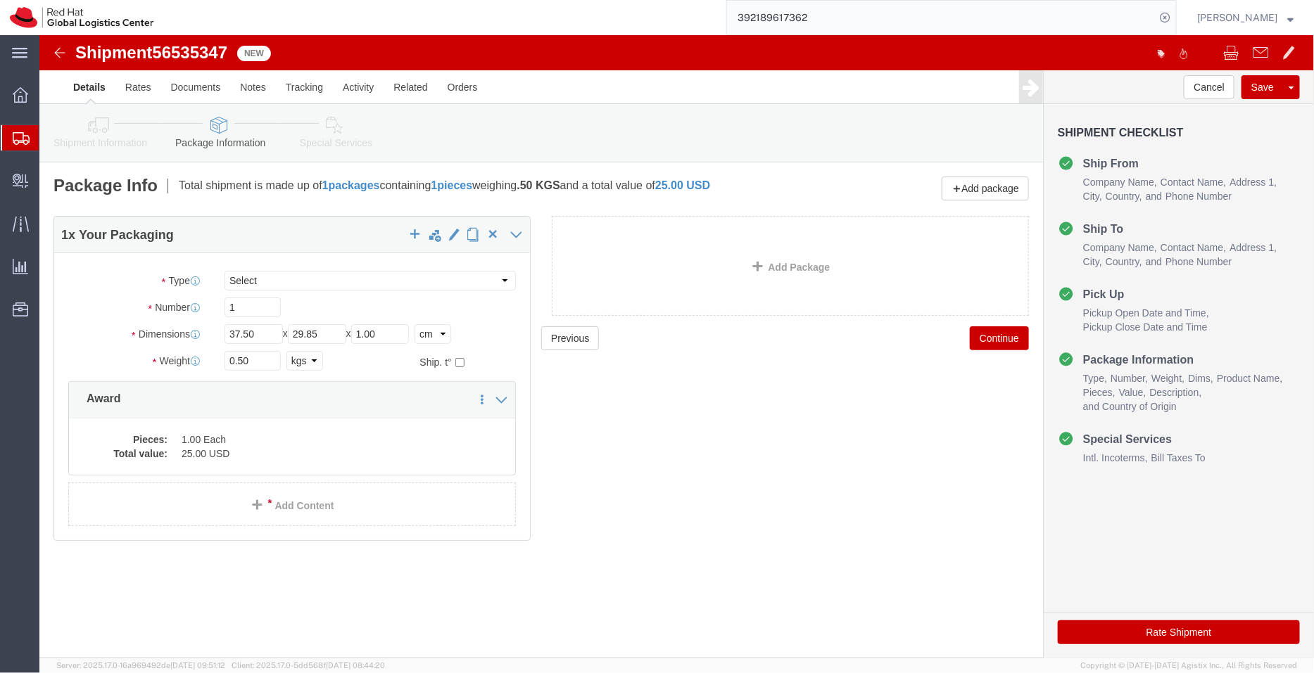
click link "Special Services"
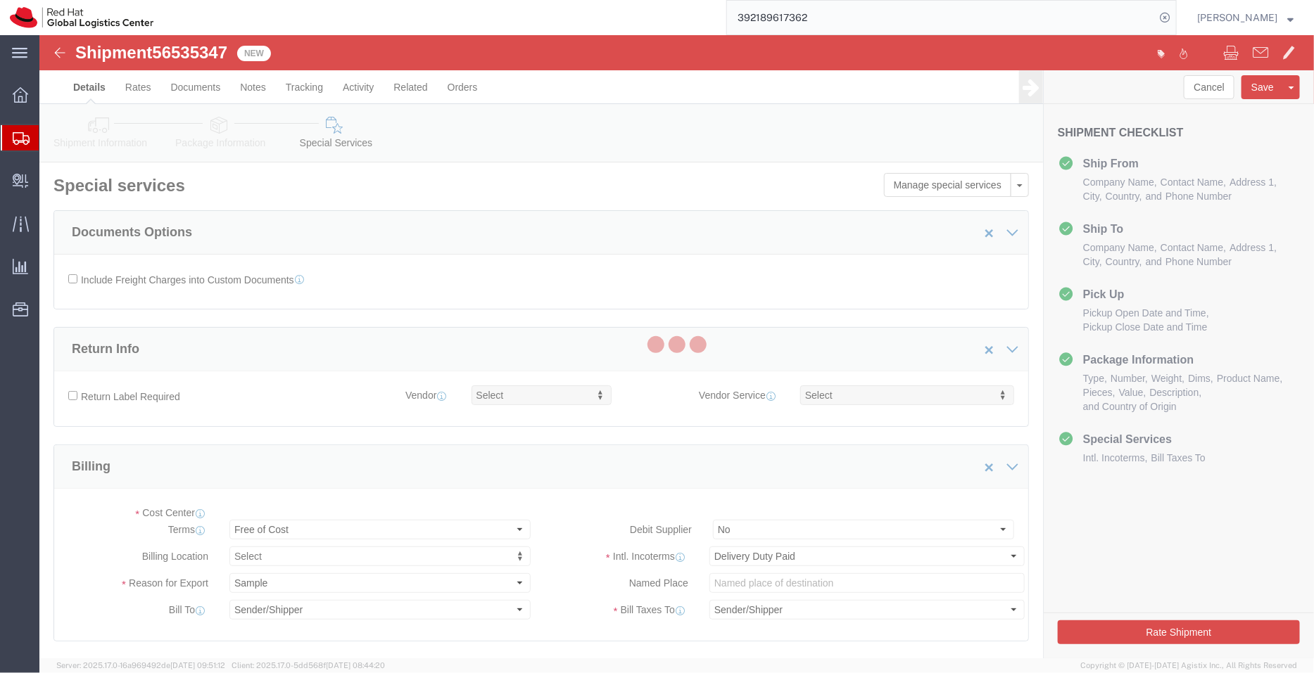
select select "COSTCENTER"
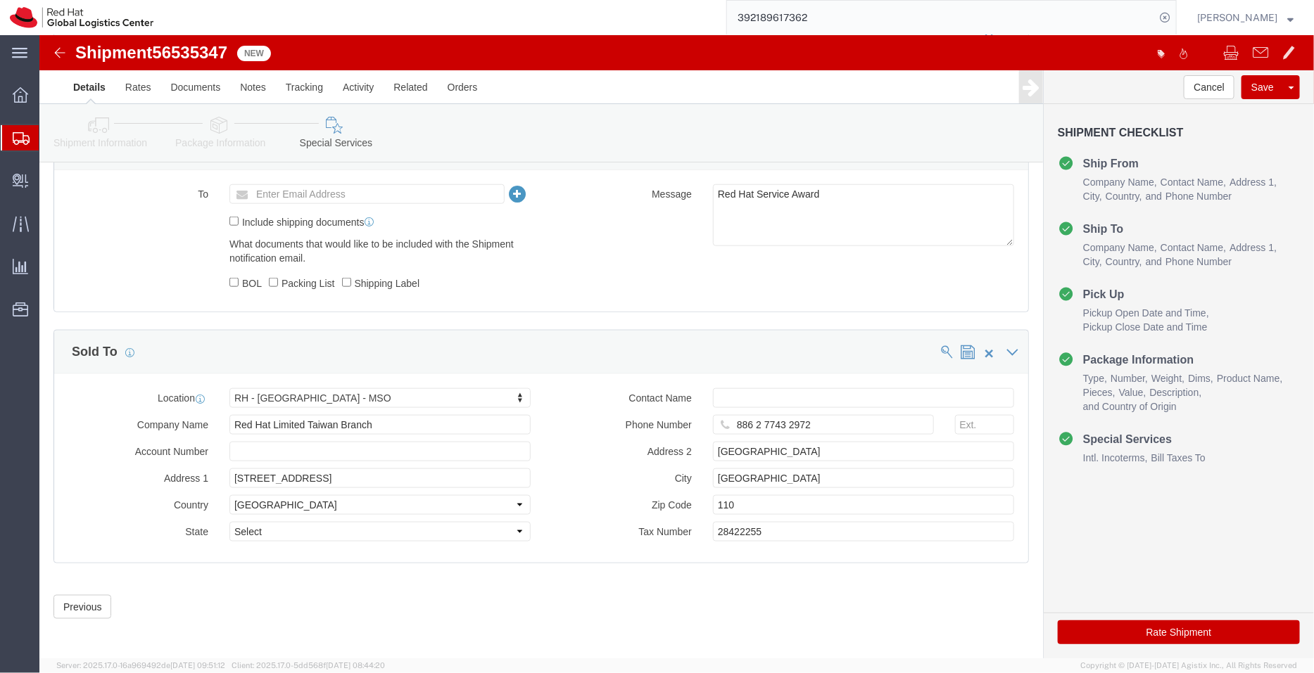
scroll to position [668, 0]
click button "Rate Shipment"
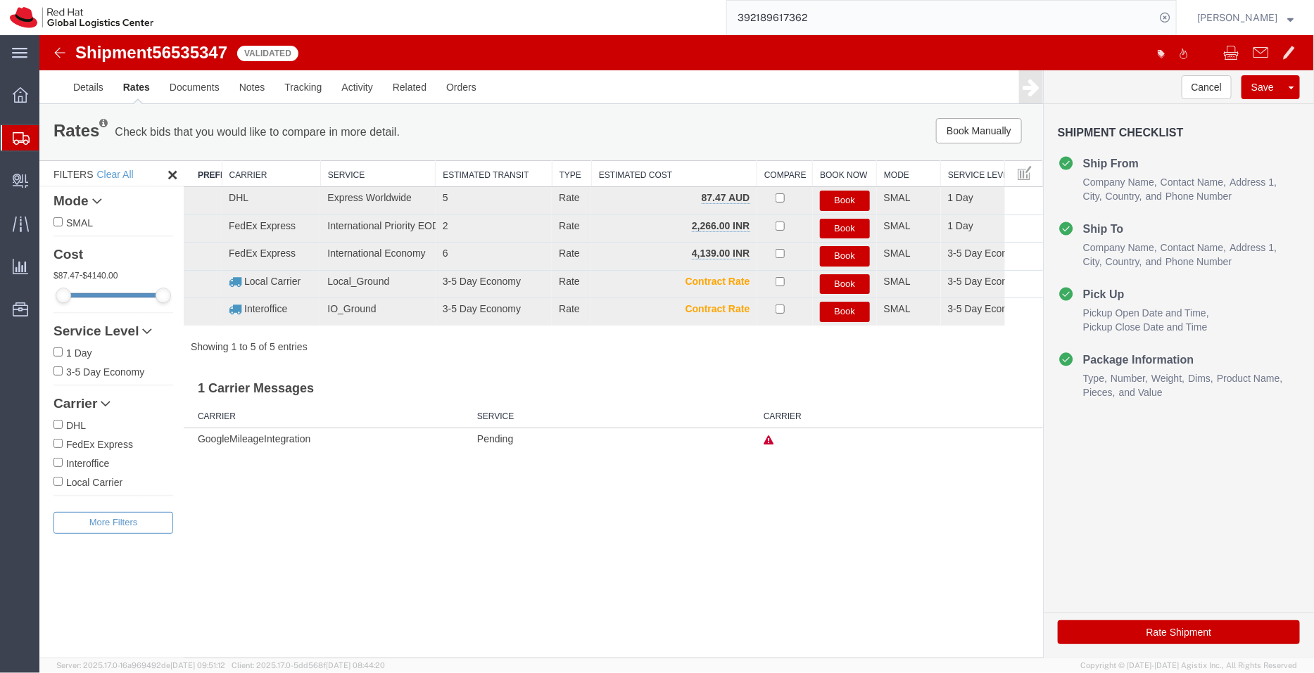
scroll to position [0, 0]
click at [842, 226] on button "Book" at bounding box center [844, 228] width 50 height 20
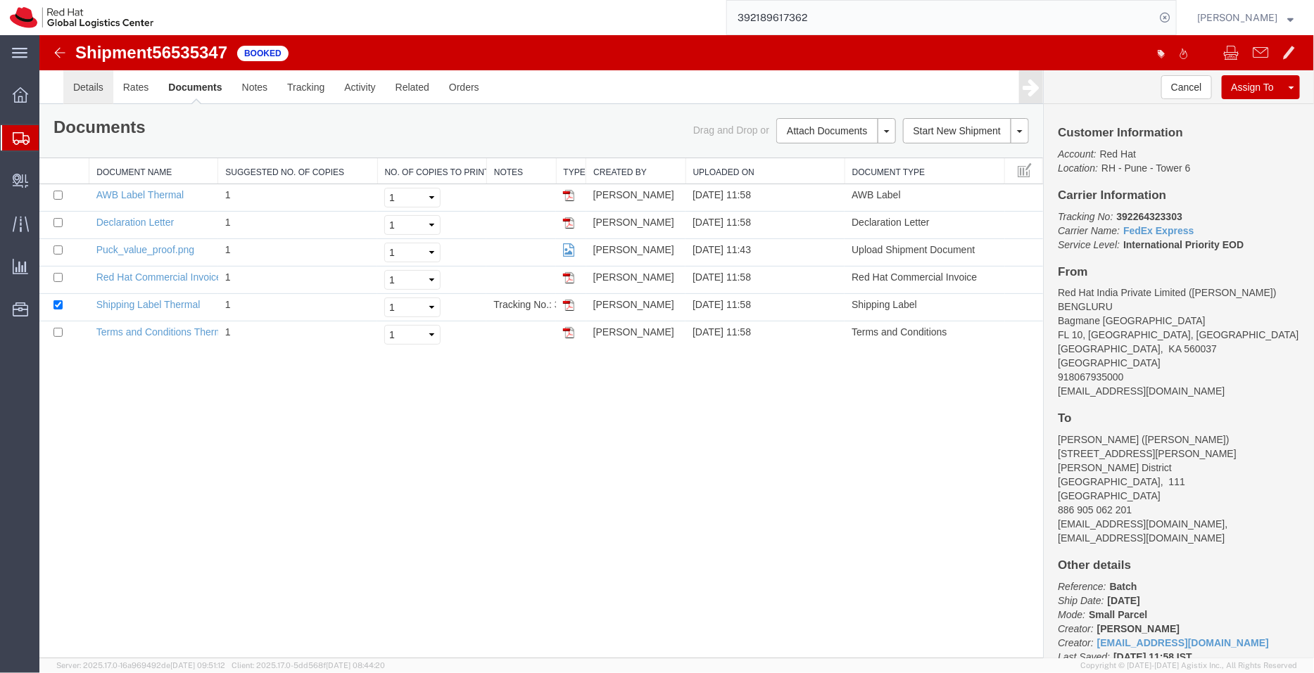
click at [94, 92] on link "Details" at bounding box center [88, 87] width 50 height 34
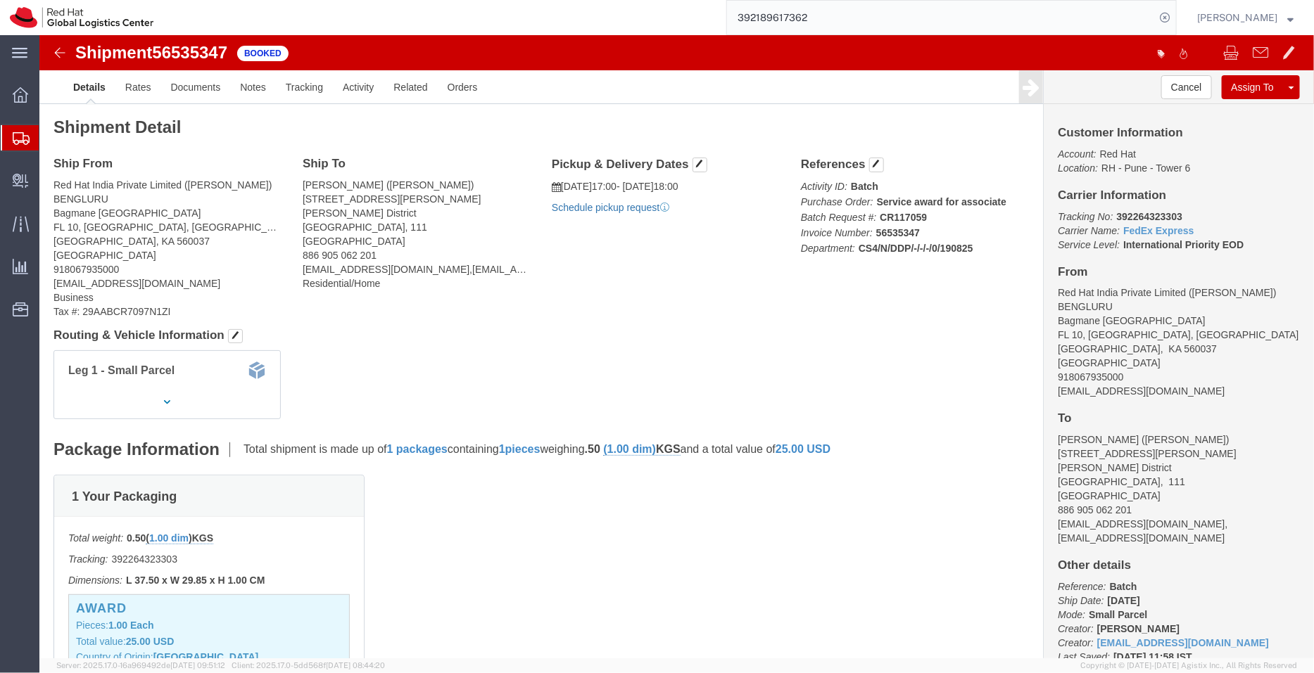
click link "Schedule pickup request"
drag, startPoint x: 1112, startPoint y: 360, endPoint x: 1007, endPoint y: 354, distance: 105.7
click div "Customer Information Account: Red Hat Location: RH - Pune - Tower 6 Carrier Inf…"
click link "Documents"
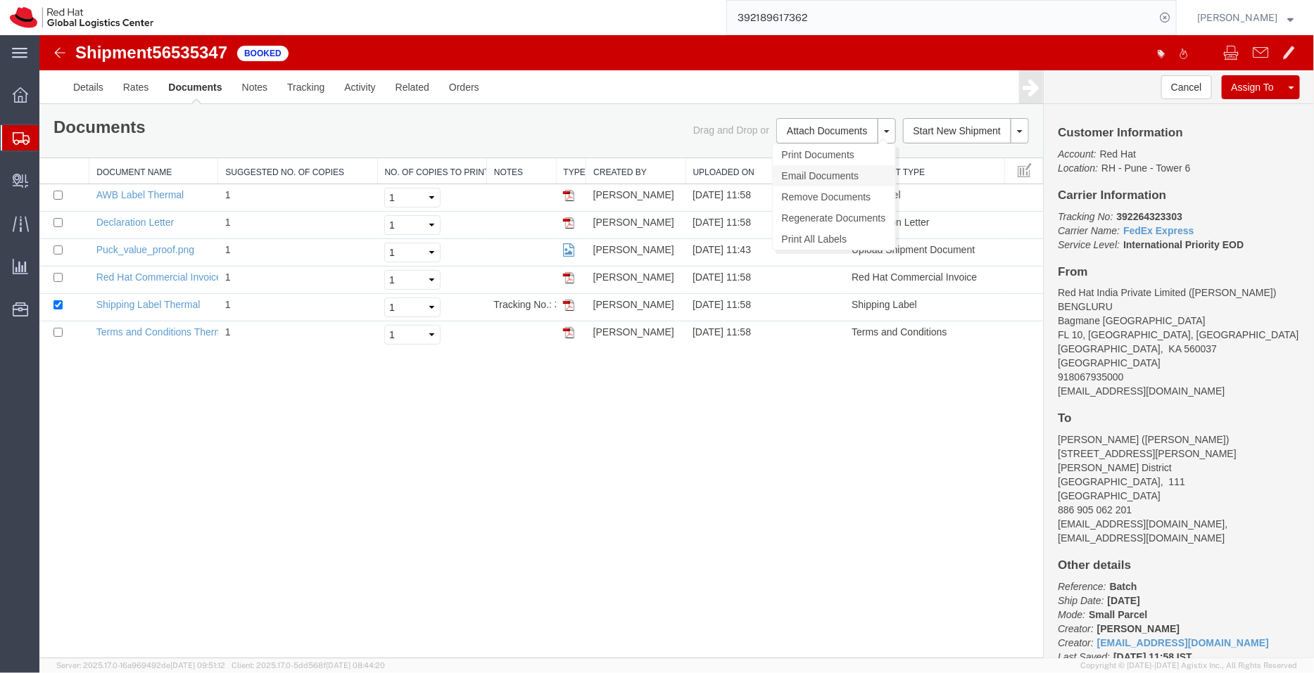
click at [828, 173] on link "Email Documents" at bounding box center [833, 175] width 122 height 21
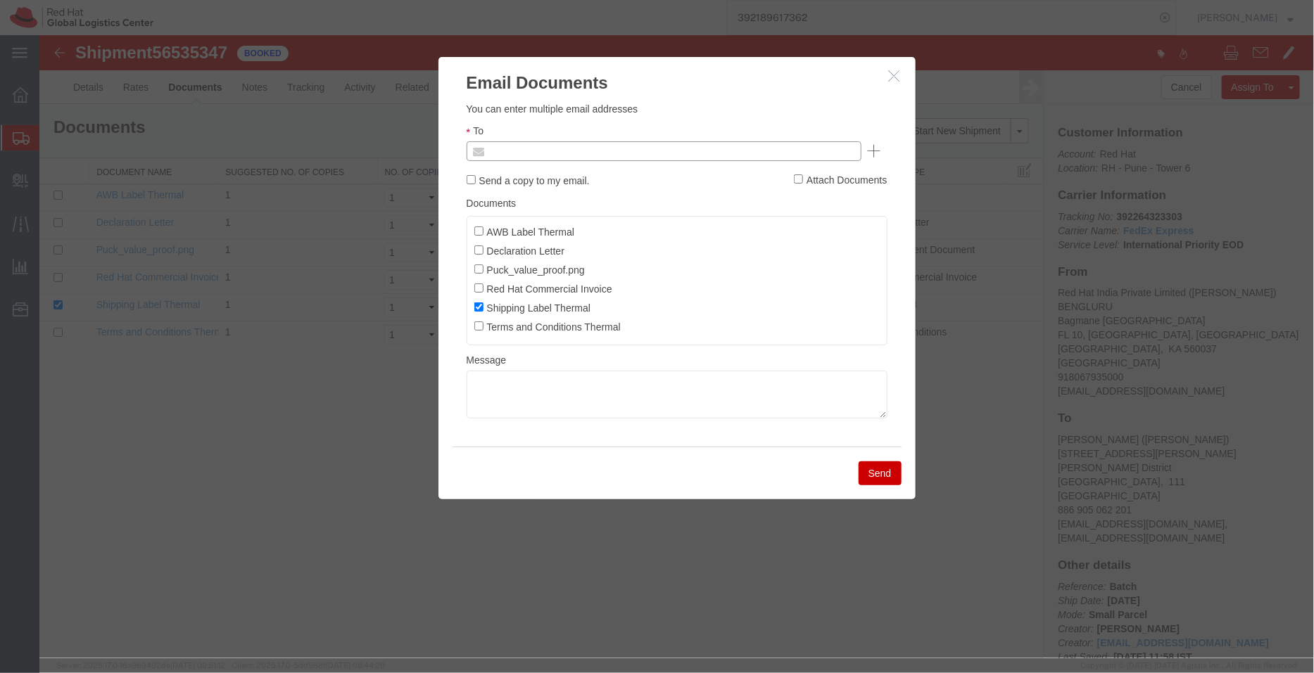
click at [643, 147] on input "text" at bounding box center [567, 150] width 165 height 18
paste input "[EMAIL_ADDRESS][DOMAIN_NAME]"
type input "[EMAIL_ADDRESS][DOMAIN_NAME]"
click at [476, 227] on input "AWB Label Thermal" at bounding box center [477, 230] width 9 height 9
checkbox input "true"
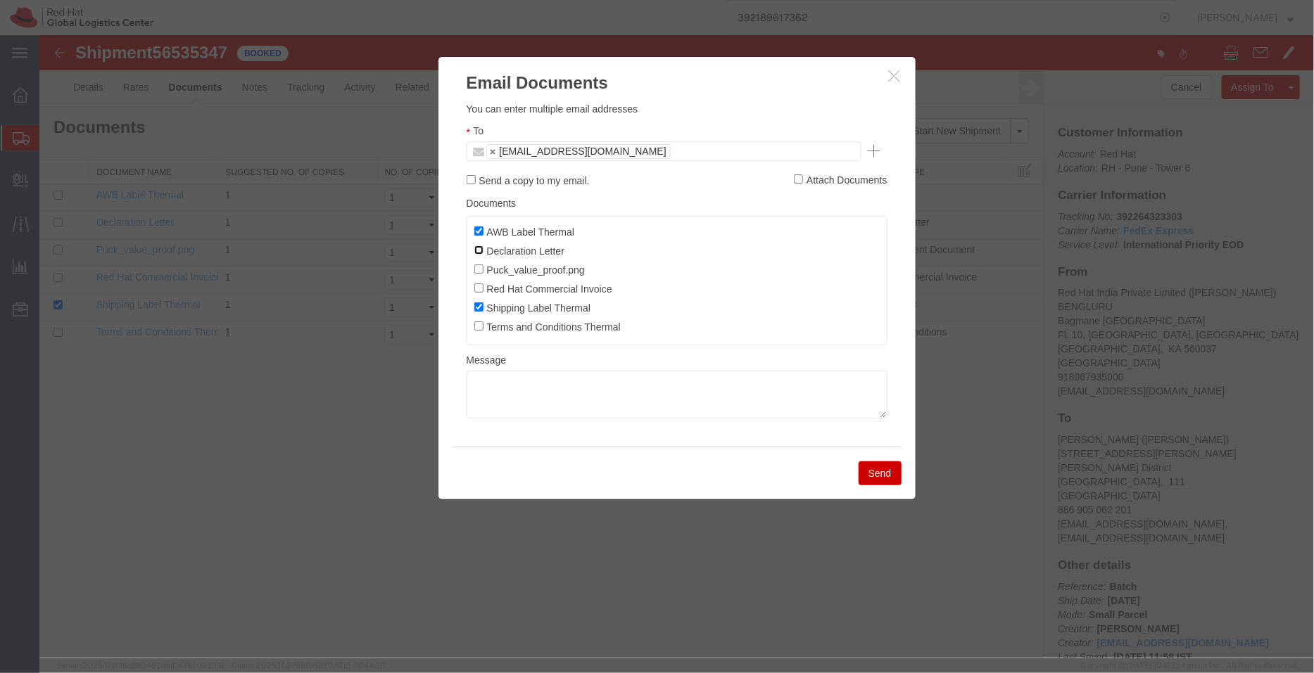
click at [478, 247] on input "Declaration Letter" at bounding box center [477, 249] width 9 height 9
checkbox input "true"
click at [478, 288] on input "Red Hat Commercial Invoice" at bounding box center [477, 287] width 9 height 9
checkbox input "true"
click at [875, 479] on button "Send" at bounding box center [879, 473] width 43 height 24
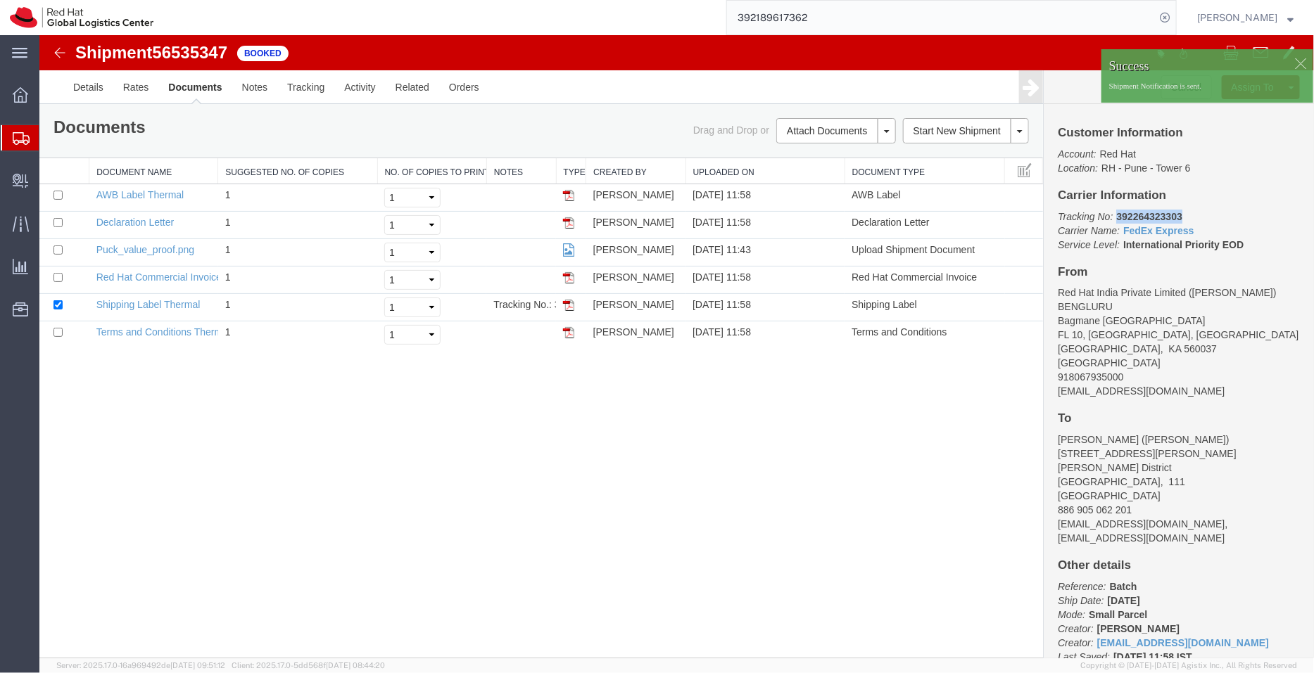
drag, startPoint x: 1224, startPoint y: 249, endPoint x: 1114, endPoint y: 217, distance: 114.4
click at [1114, 217] on p "Tracking No: 392264323303 Carrier Name: FedEx Express FedEx Express Service Lev…" at bounding box center [1178, 230] width 242 height 42
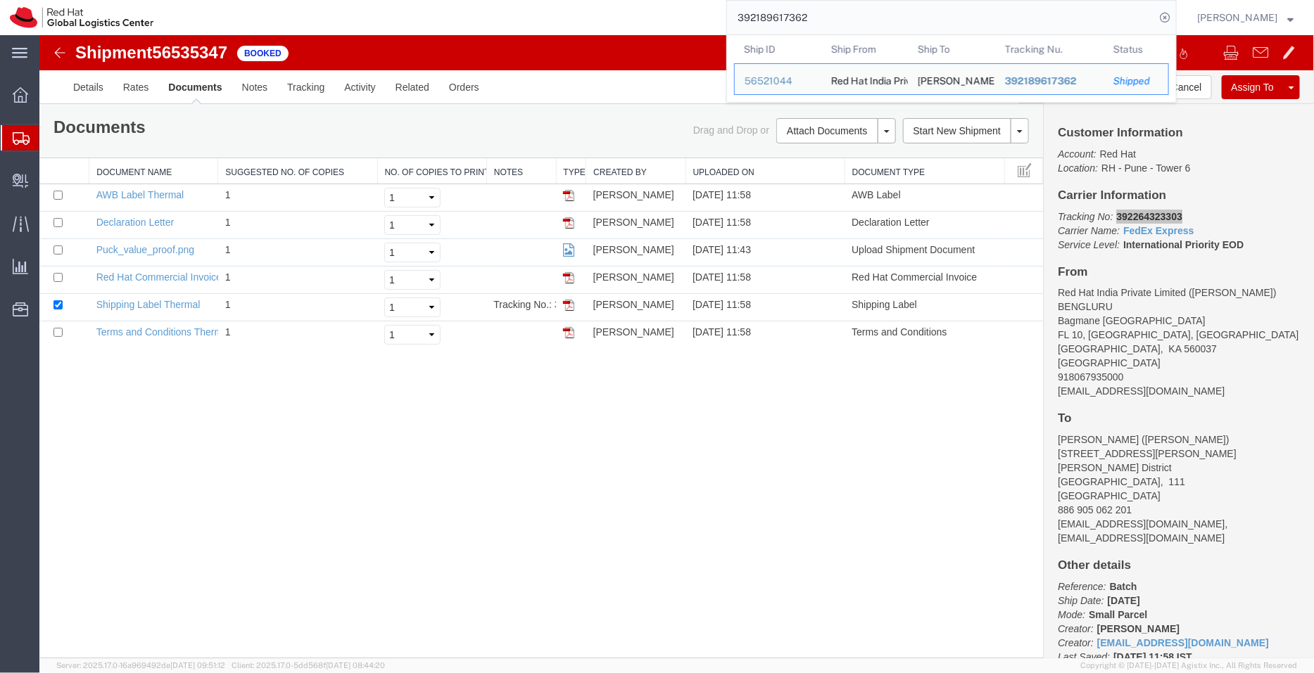
drag, startPoint x: 846, startPoint y: 24, endPoint x: 726, endPoint y: 8, distance: 120.7
click at [726, 8] on div "392189617362 Ship ID Ship From Ship To Tracking Nu. Status Ship ID 56521044 Shi…" at bounding box center [669, 17] width 1013 height 35
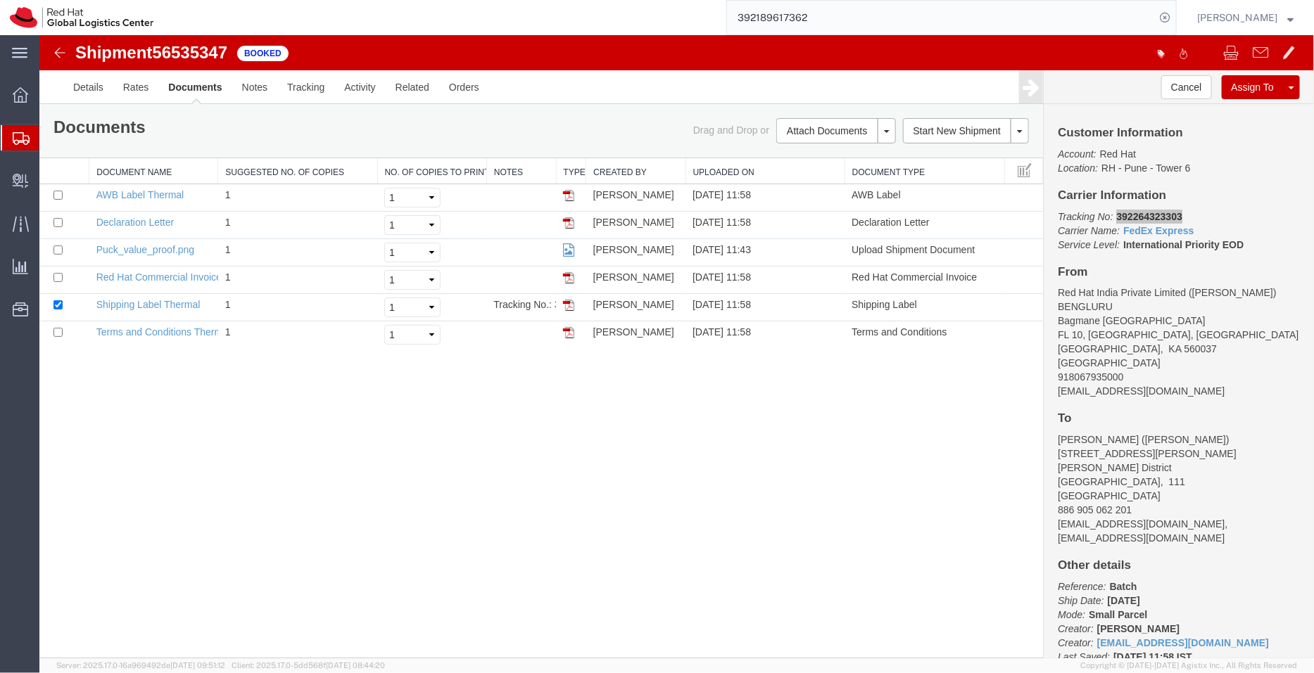
paste input "56535348"
type input "56535348"
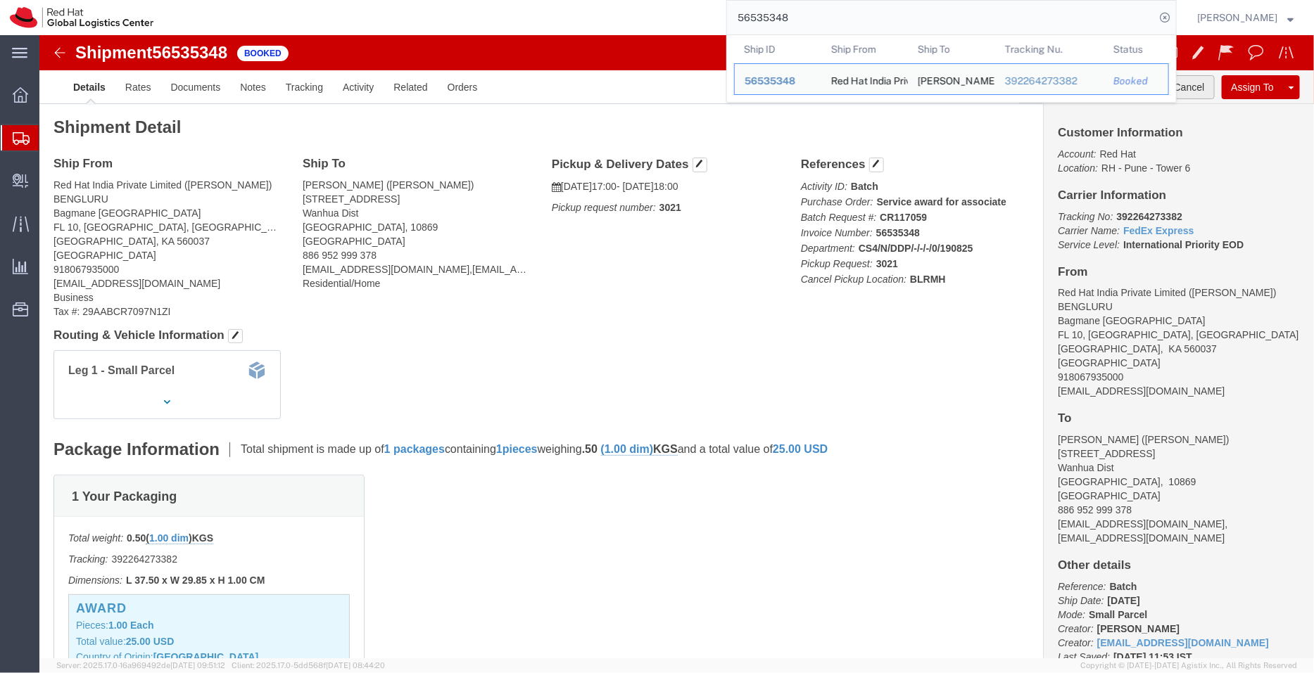
click button "Cancel"
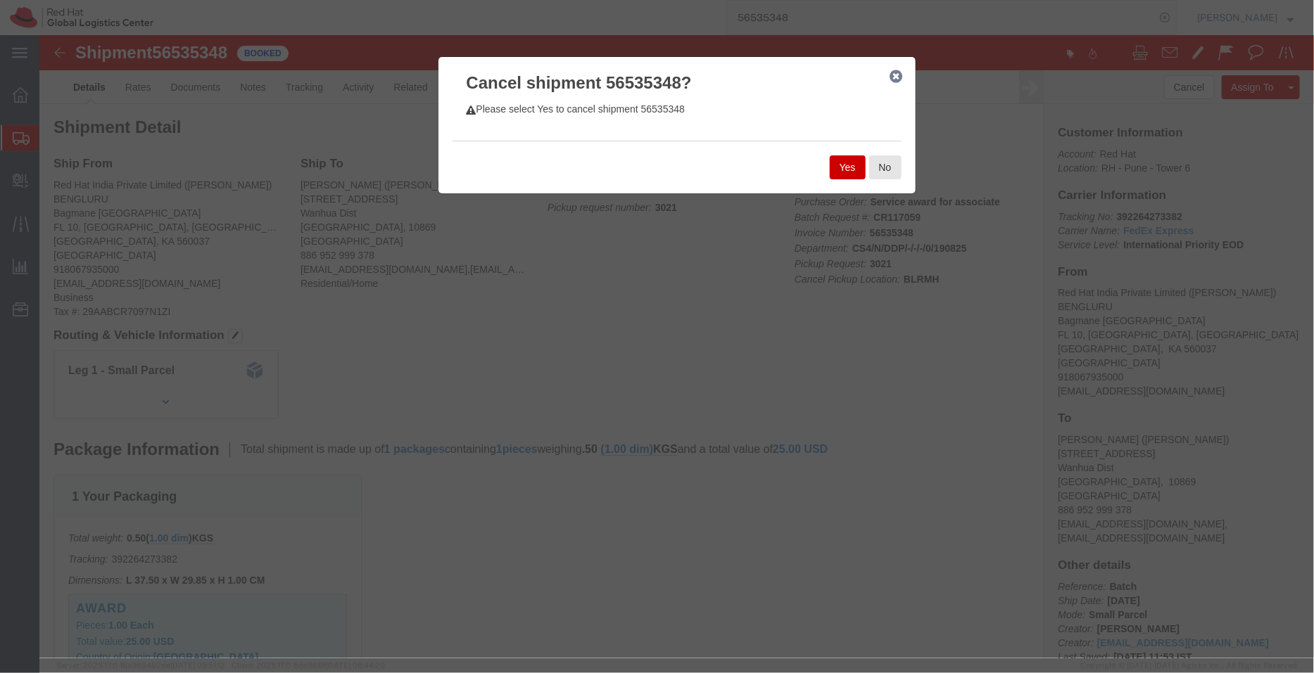
click button "Yes"
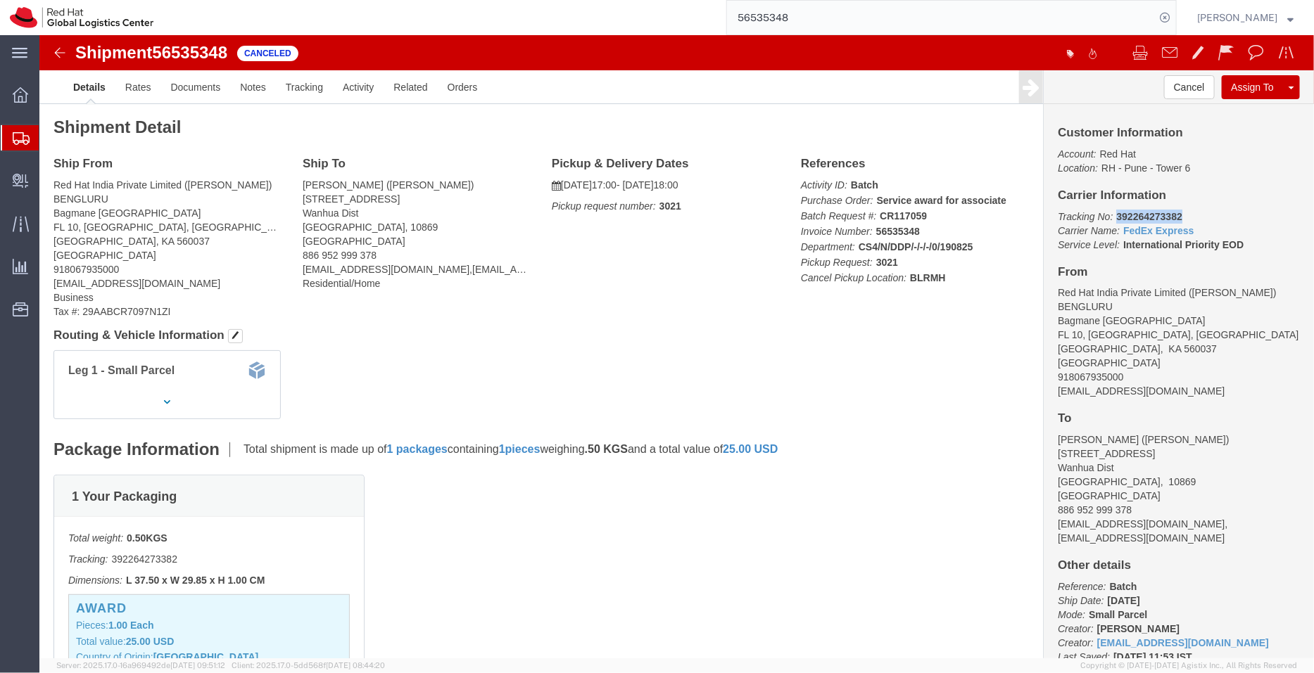
drag, startPoint x: 1140, startPoint y: 179, endPoint x: 1069, endPoint y: 181, distance: 71.8
click p "Tracking No: 392264273382 Carrier Name: FedEx Express FedEx Express Service Lev…"
click link "Clone Shipment"
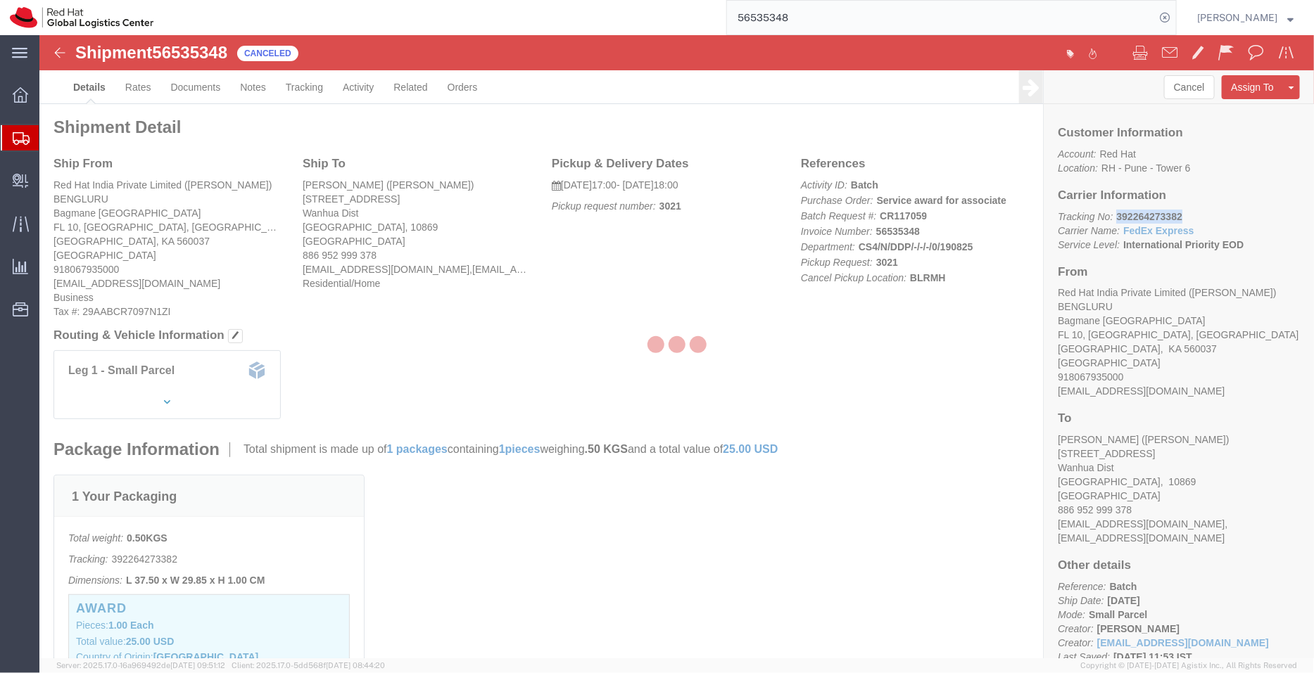
select select "37925"
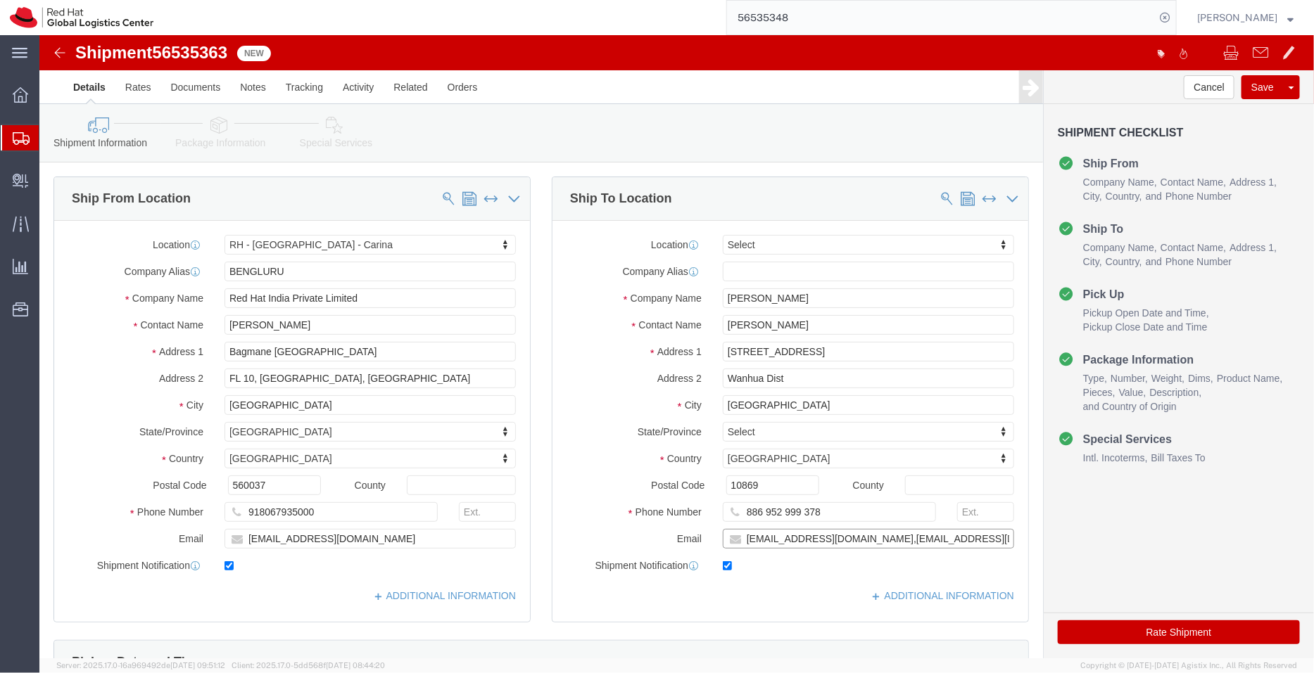
drag, startPoint x: 903, startPoint y: 505, endPoint x: 560, endPoint y: 504, distance: 343.3
click div "Email miho@redhat.com,apaclogistics@redhat.com"
checkbox input "false"
click input "Ming Ta Ho"
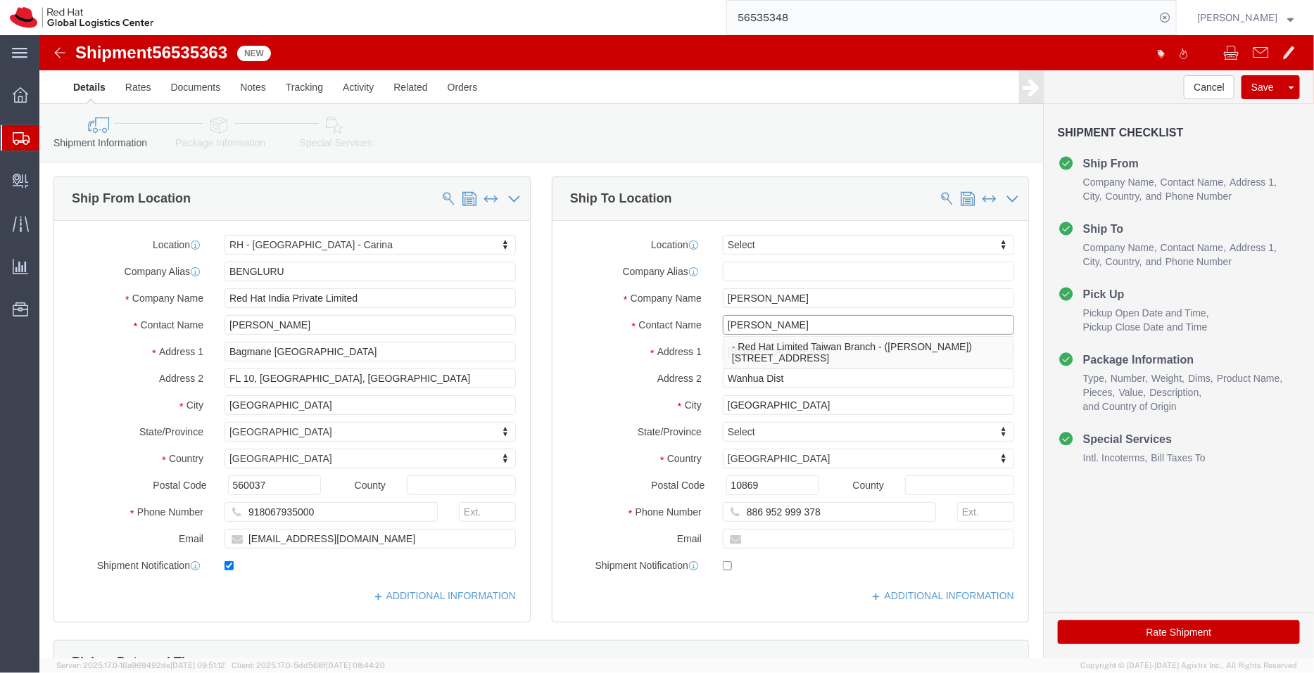
type input "Ming Ta H"
click input "[PERSON_NAME]"
paste input "miho@redhat.com,apaclogistics@redhat.com"
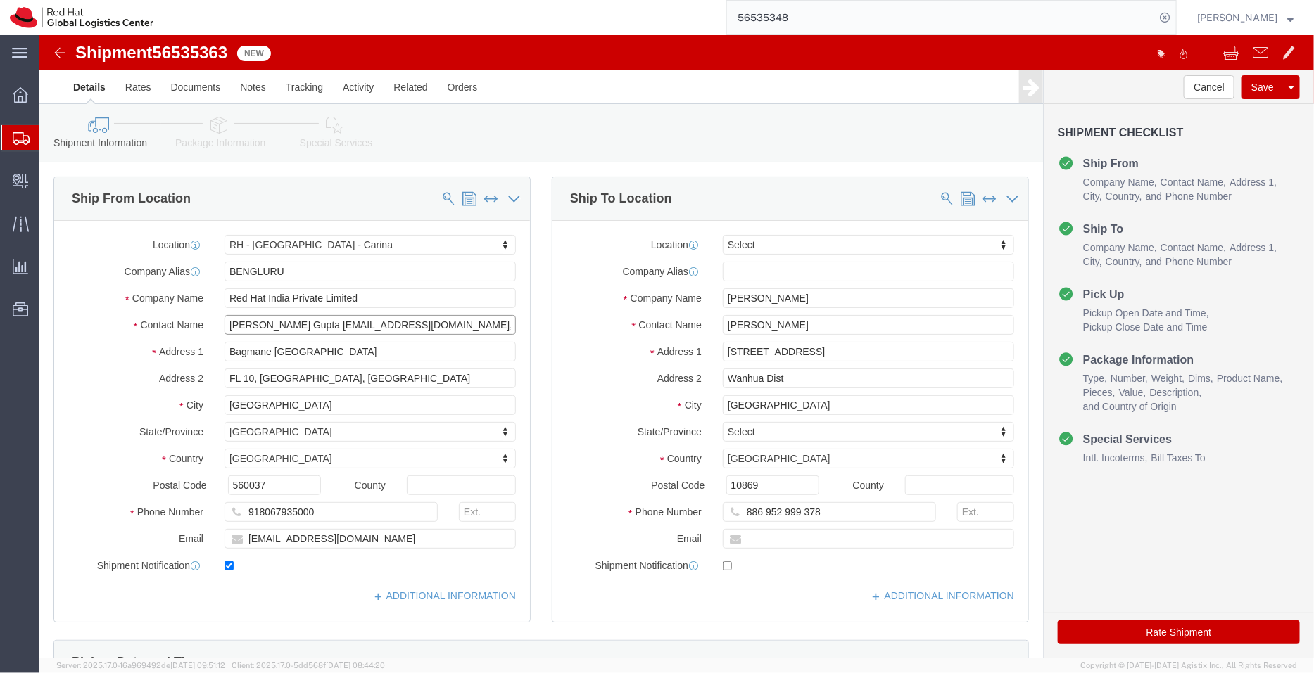
type input "Pallav Sen Gupta miho@redhat.com,apaclogistics@redhat.com"
drag, startPoint x: 742, startPoint y: 262, endPoint x: 576, endPoint y: 256, distance: 166.1
click div "Company Name Ming Ta Ho"
type input "tai"
select select "38032"
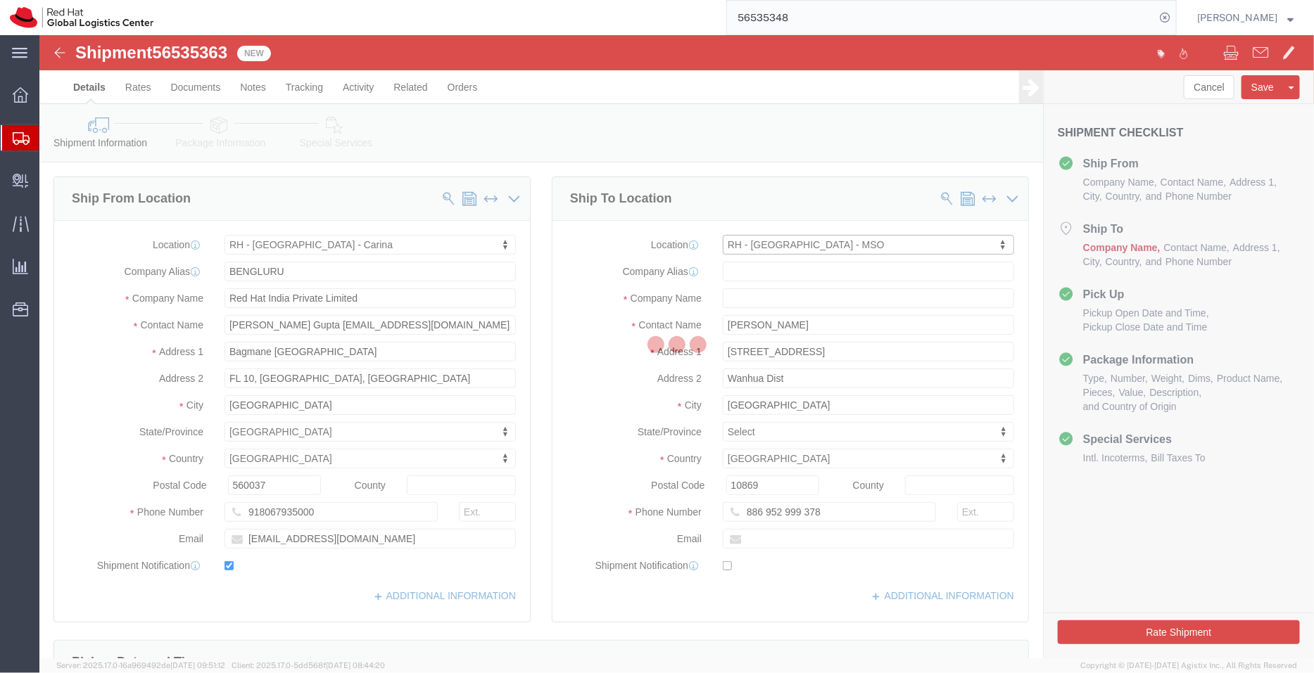
type input "TAIPEI"
type input "Red Hat Limited Taiwan Branch"
type input "25F., No.9, Songgao Rd."
type input "Xinyi District"
type input "TAIPEI"
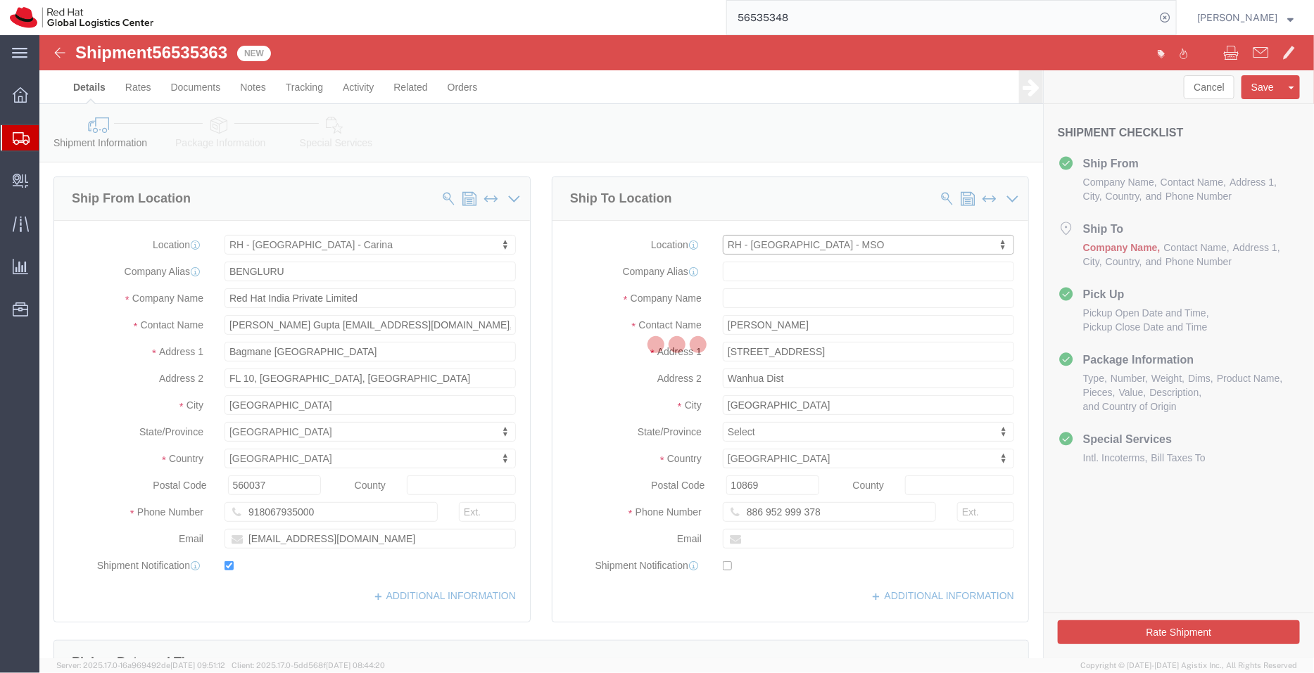
type input "110"
type input "886 2 7743 2972"
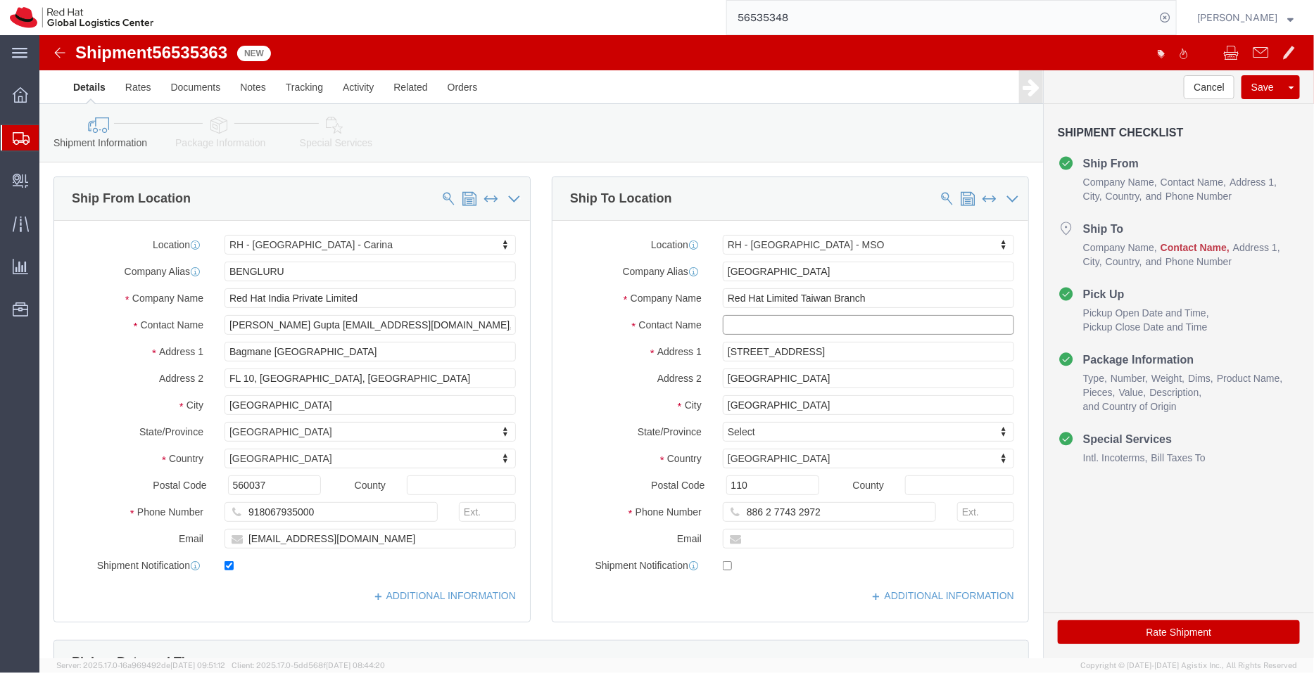
click input "text"
paste input "Ming Ta Ho"
type input "Ming Ta Ho"
drag, startPoint x: 267, startPoint y: 290, endPoint x: 554, endPoint y: 302, distance: 286.6
click div "Ship From Location Location RH - Bangalore - Carina Select My Profile Location …"
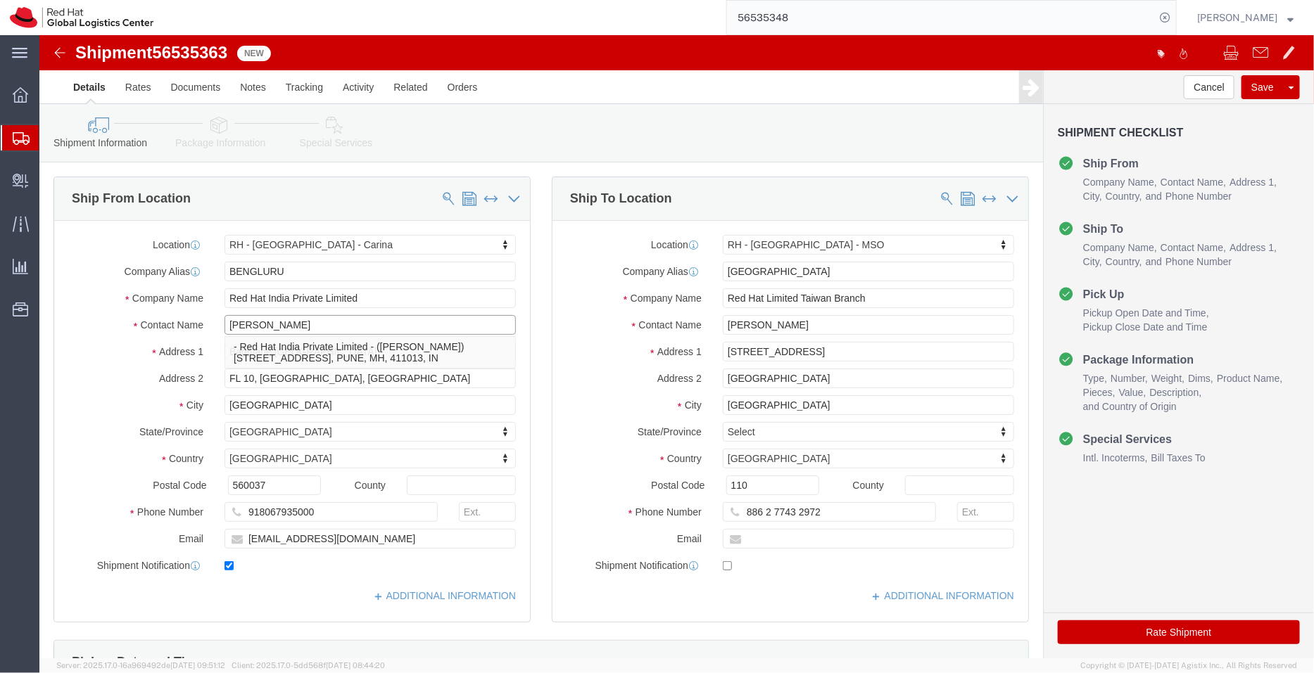
type input "[PERSON_NAME]"
click input "text"
paste input "miho@redhat.com,apaclogistics@redhat.com"
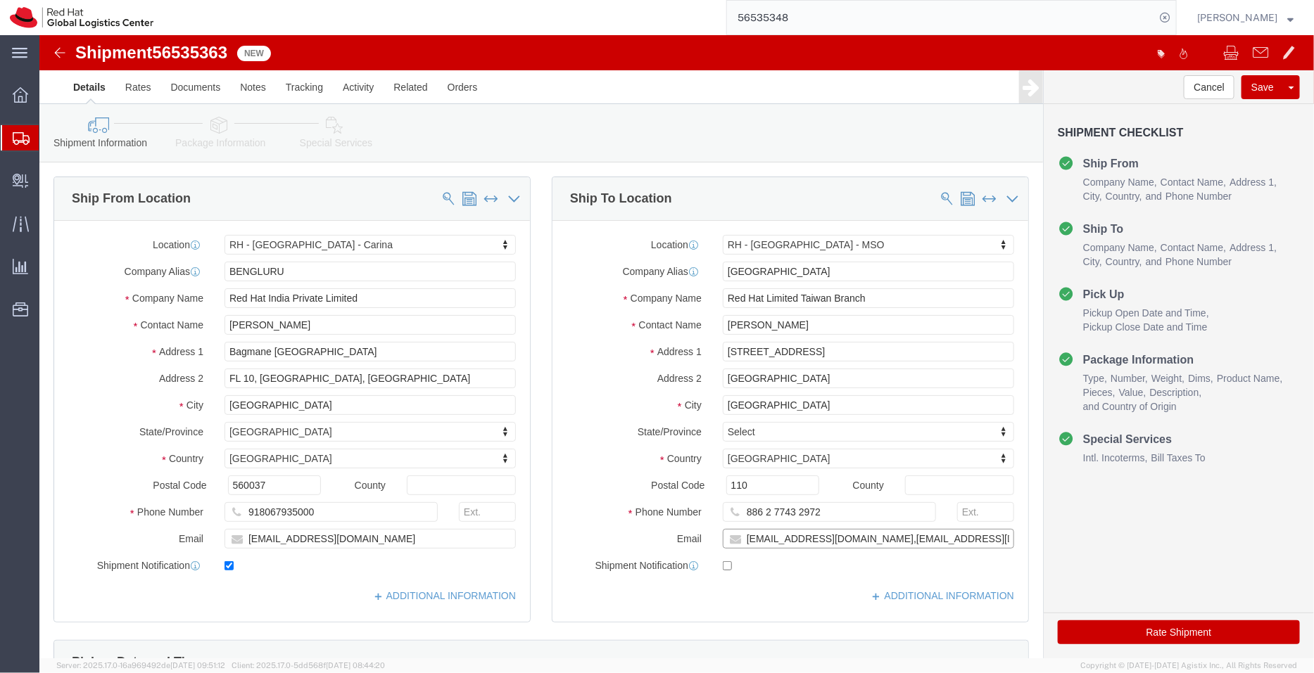
type input "miho@redhat.com,apaclogistics@redhat.com"
click input "checkbox"
checkbox input "true"
click link "ADDITIONAL INFORMATION"
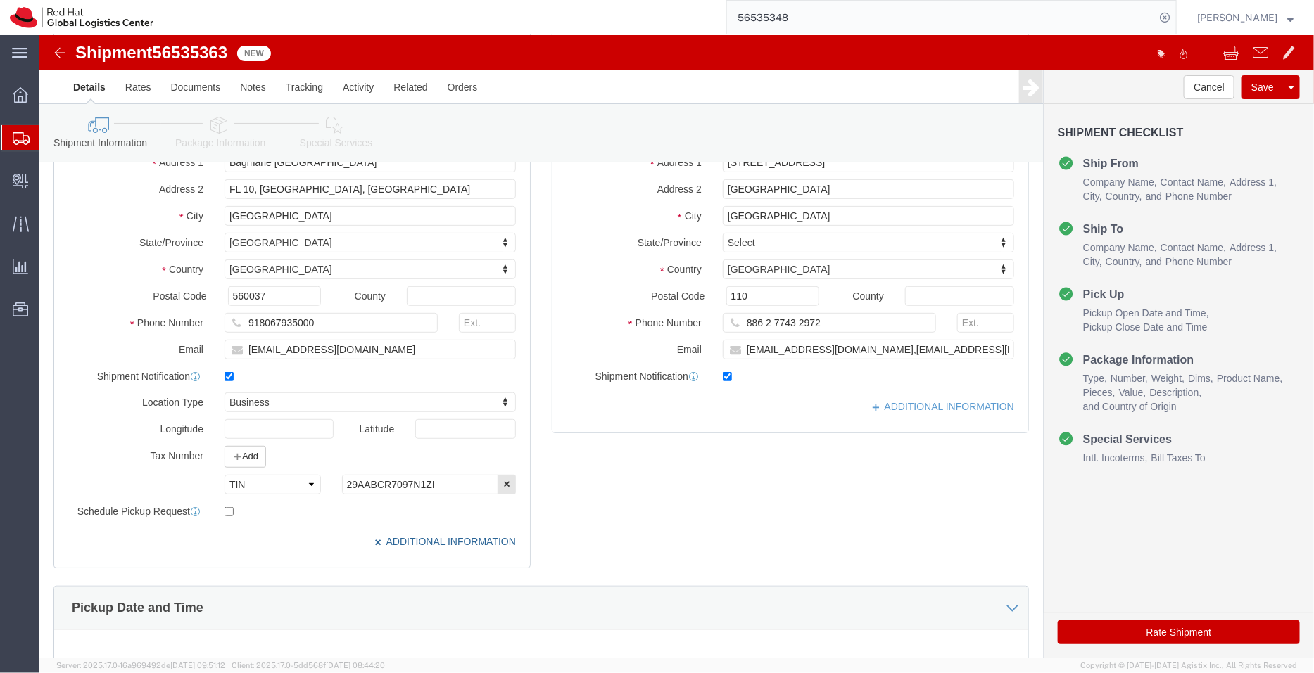
scroll to position [193, 0]
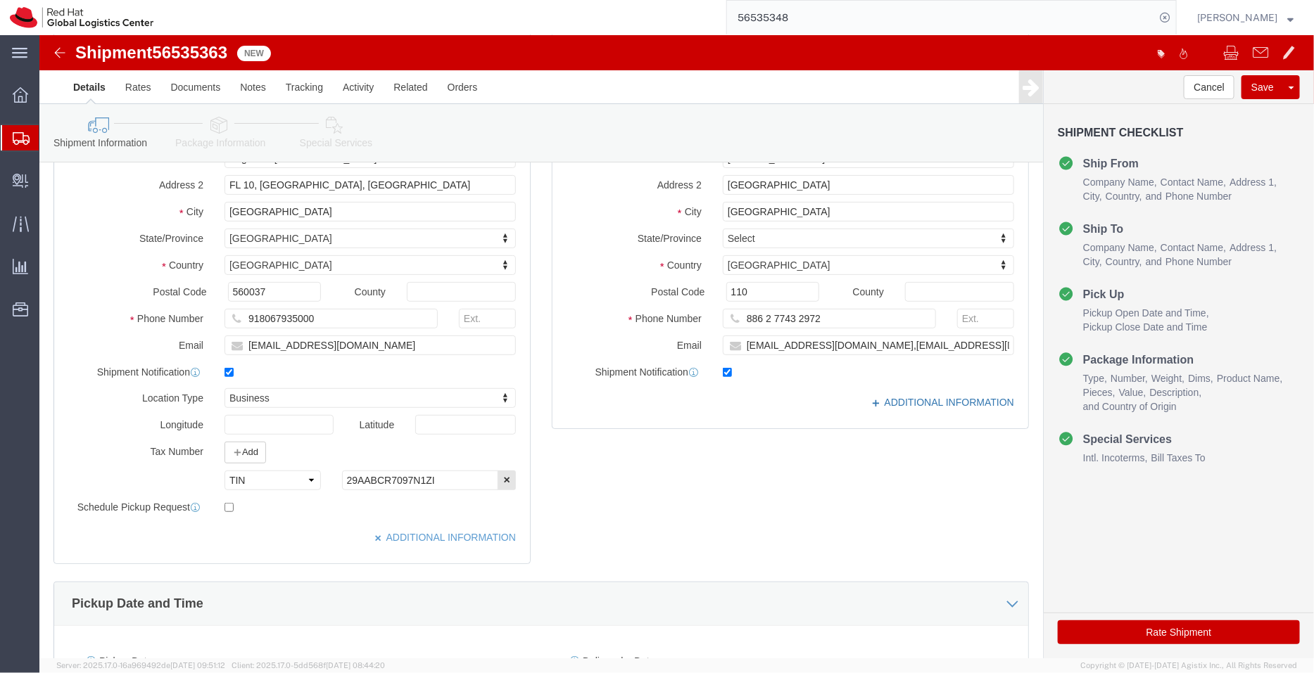
click link "ADDITIONAL INFORMATION"
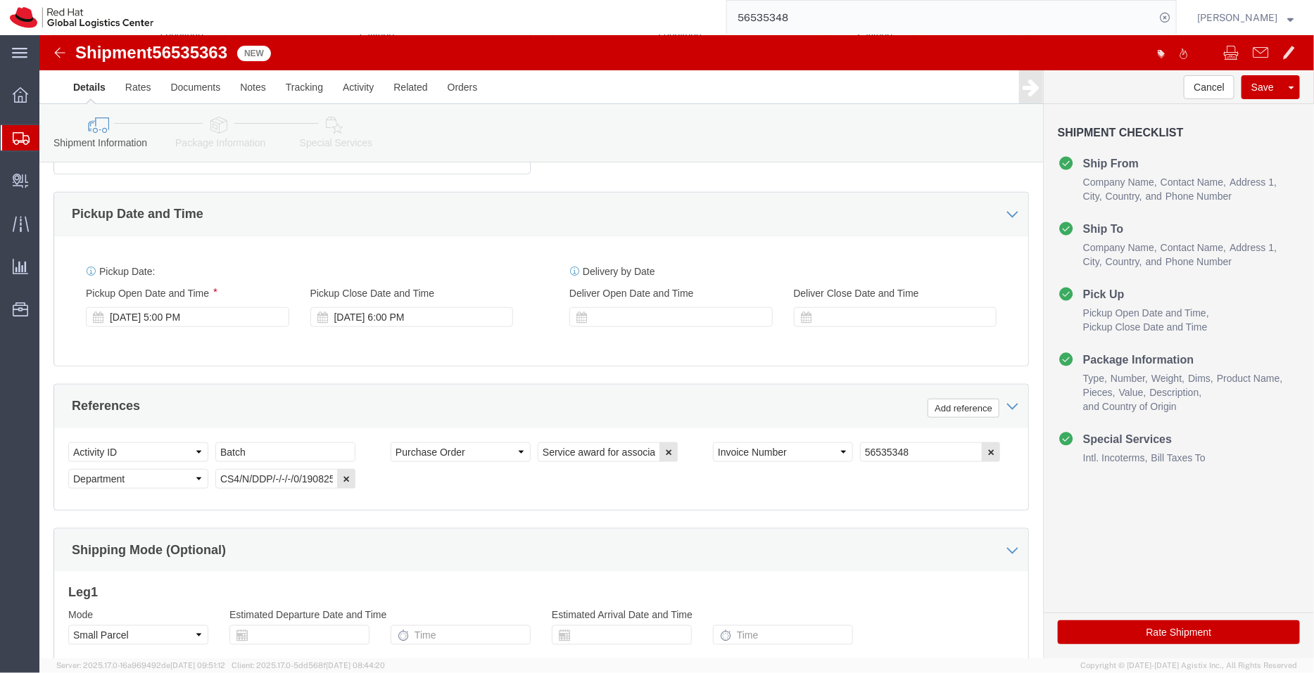
scroll to position [585, 0]
click icon "button"
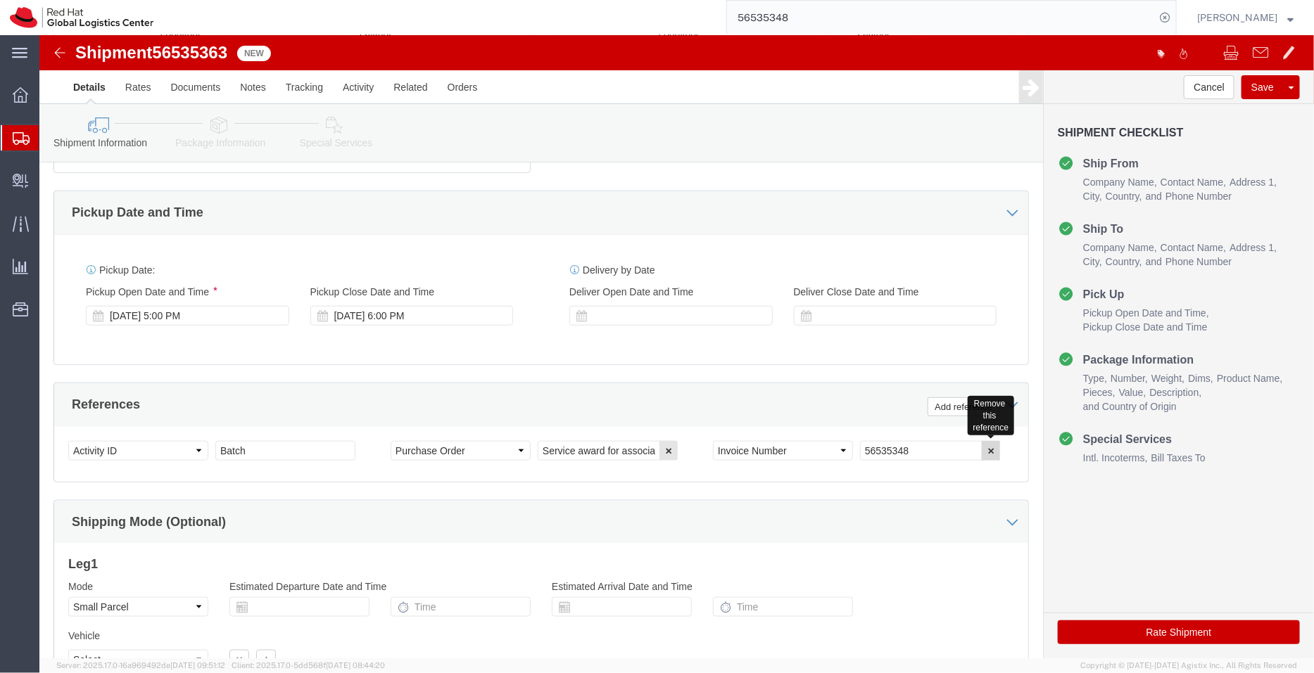
click icon "button"
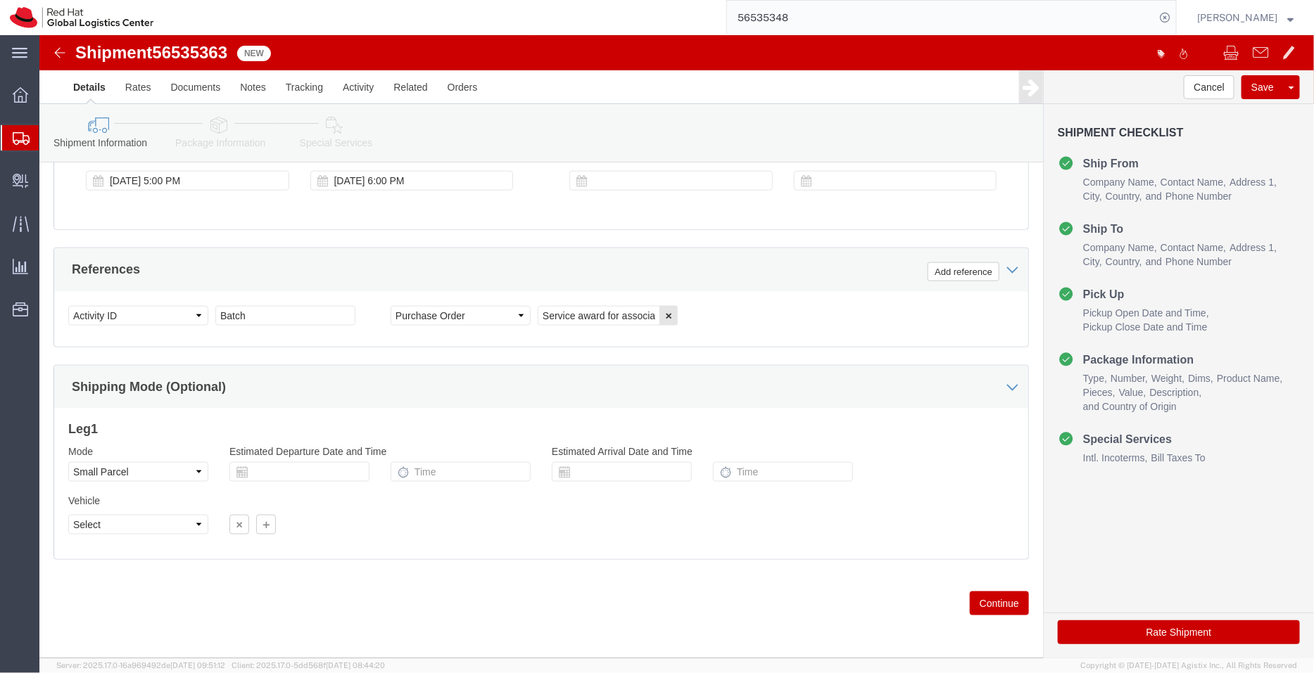
click icon
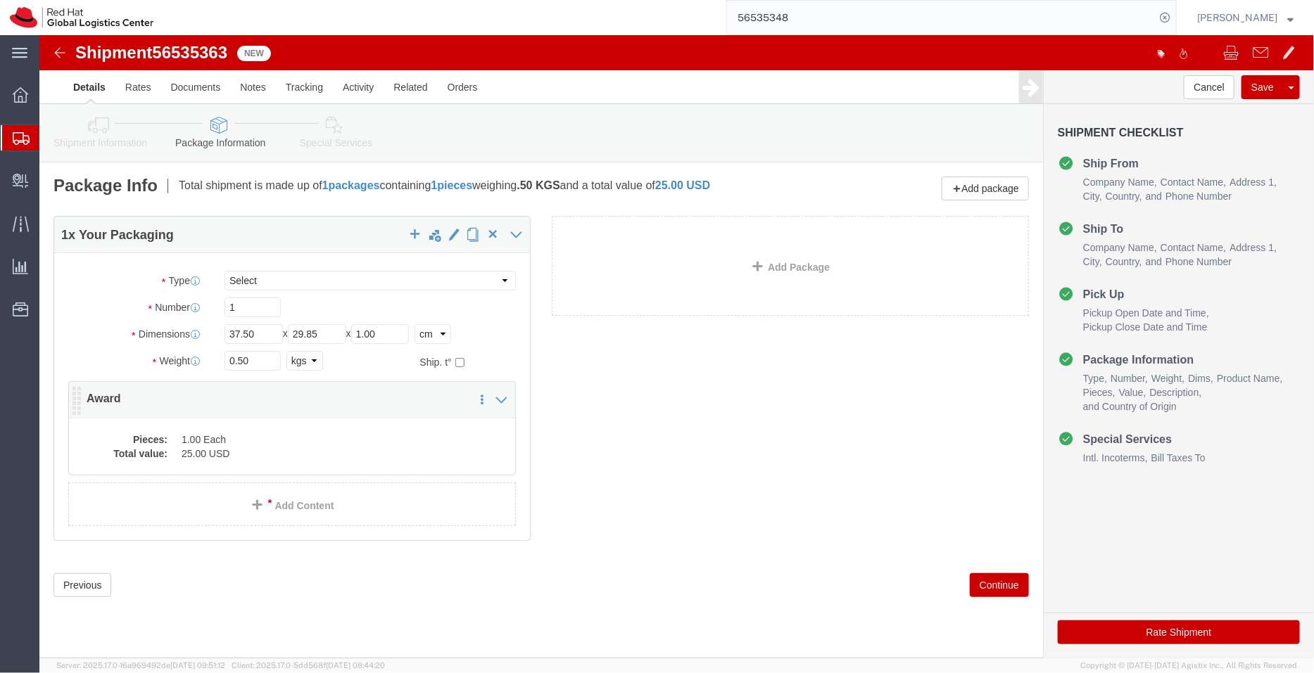
click dd "25.00 USD"
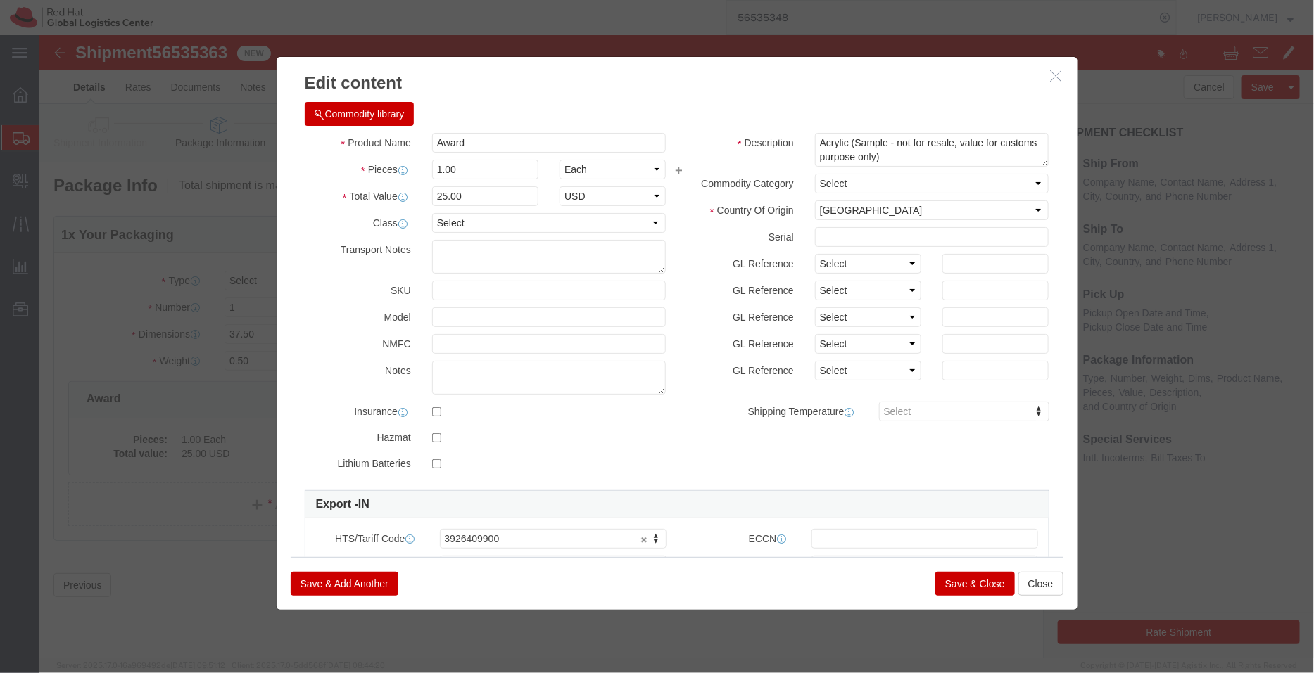
click button "Save & Close"
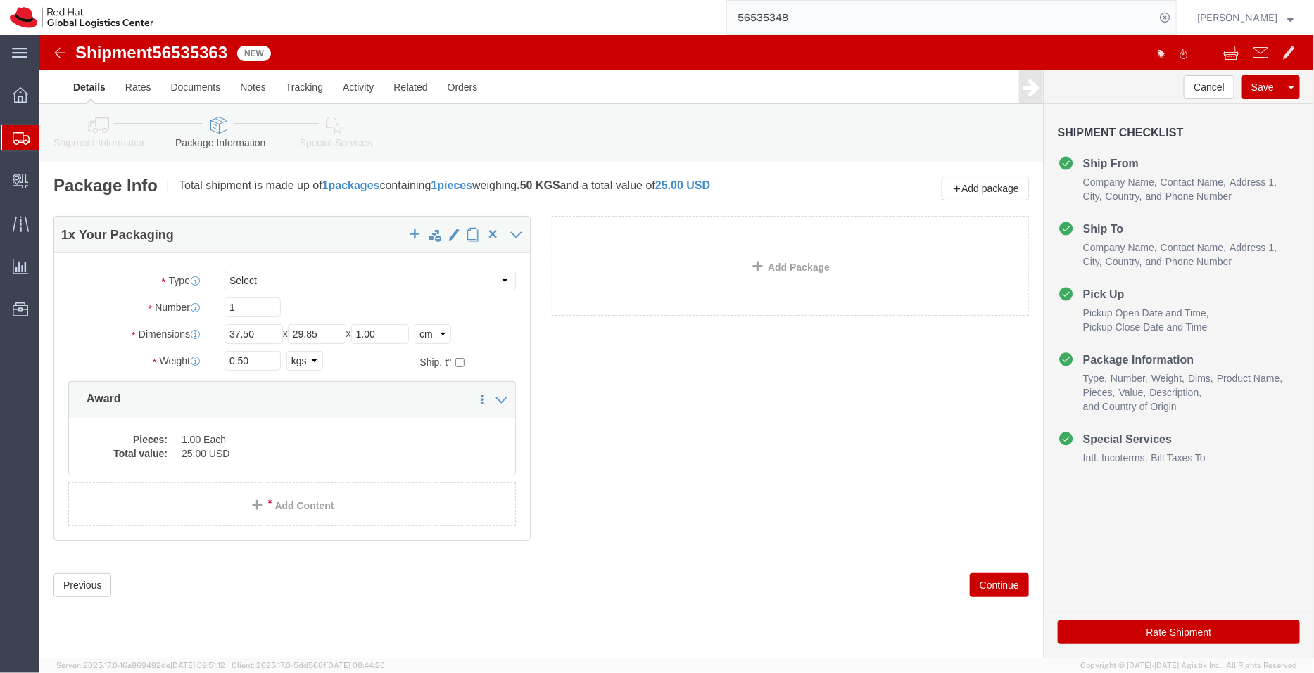
click icon
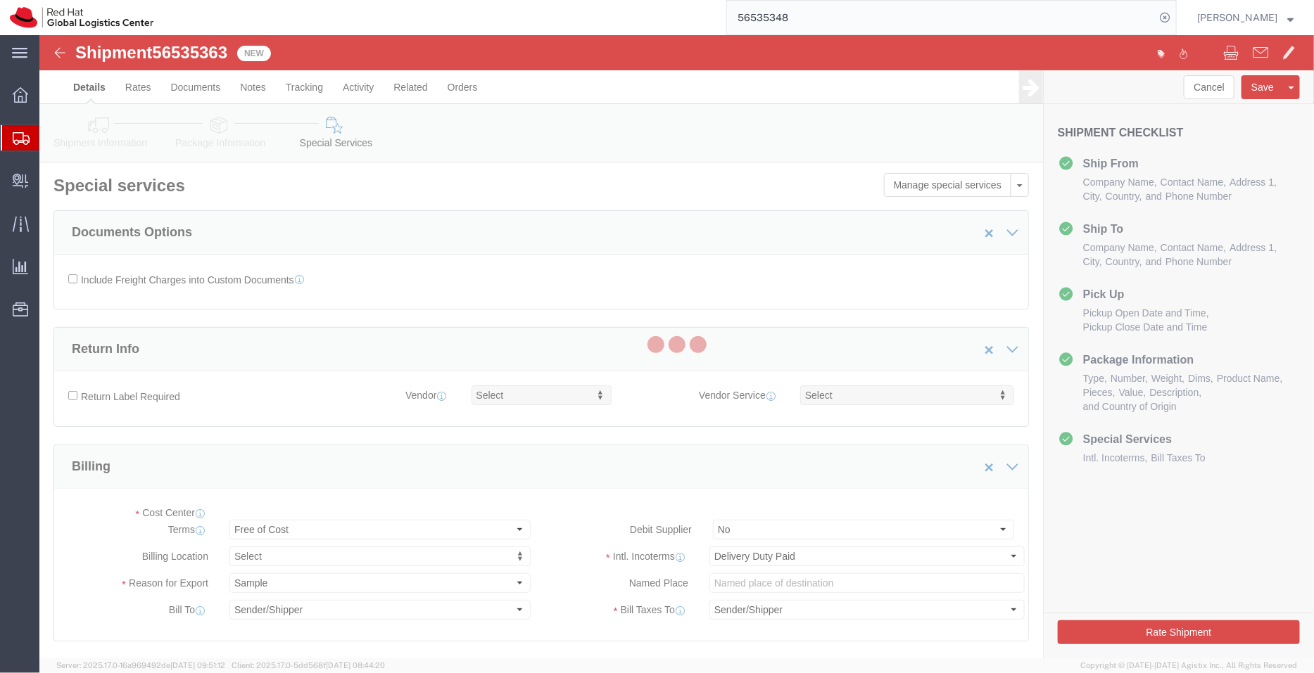
select select "COSTCENTER"
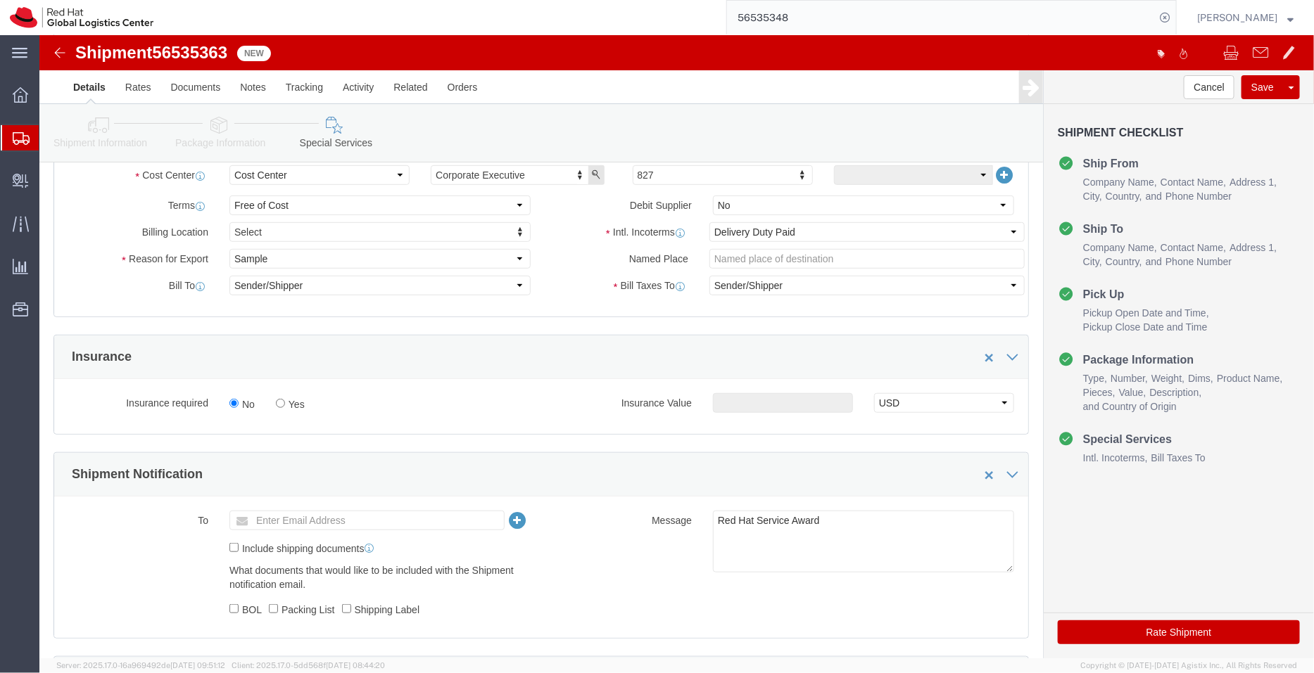
scroll to position [336, 0]
click button "Rate Shipment"
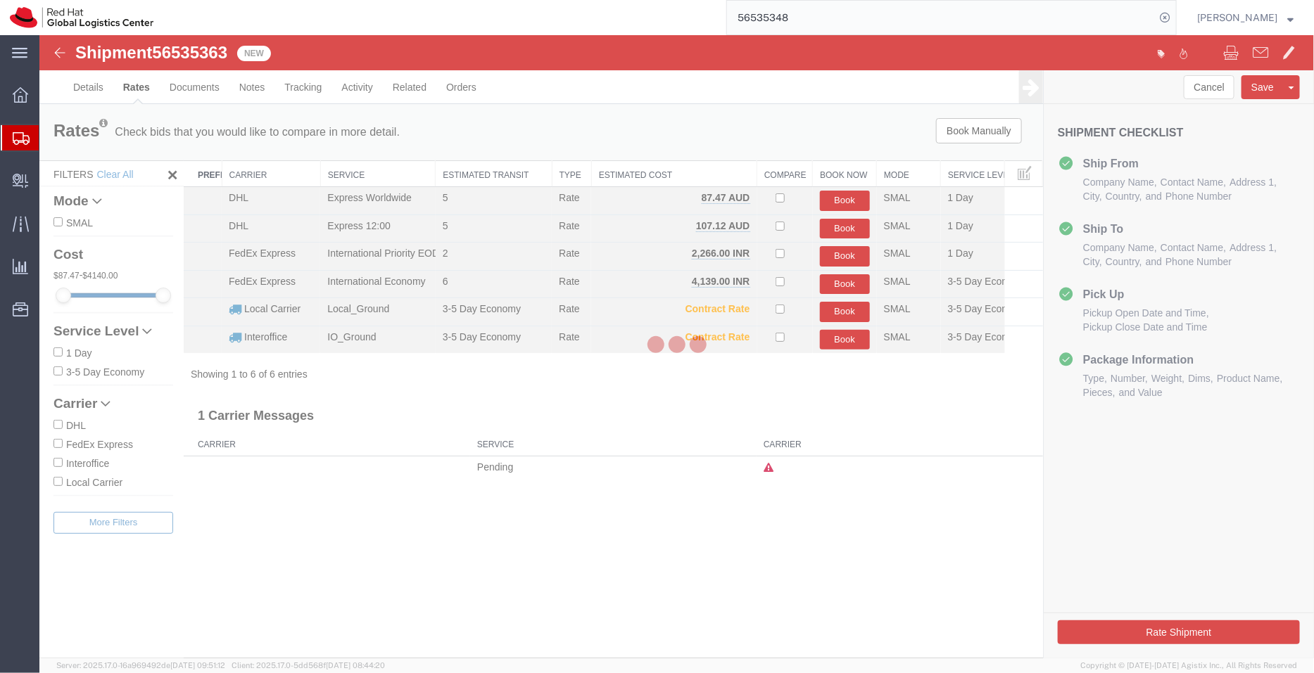
scroll to position [0, 0]
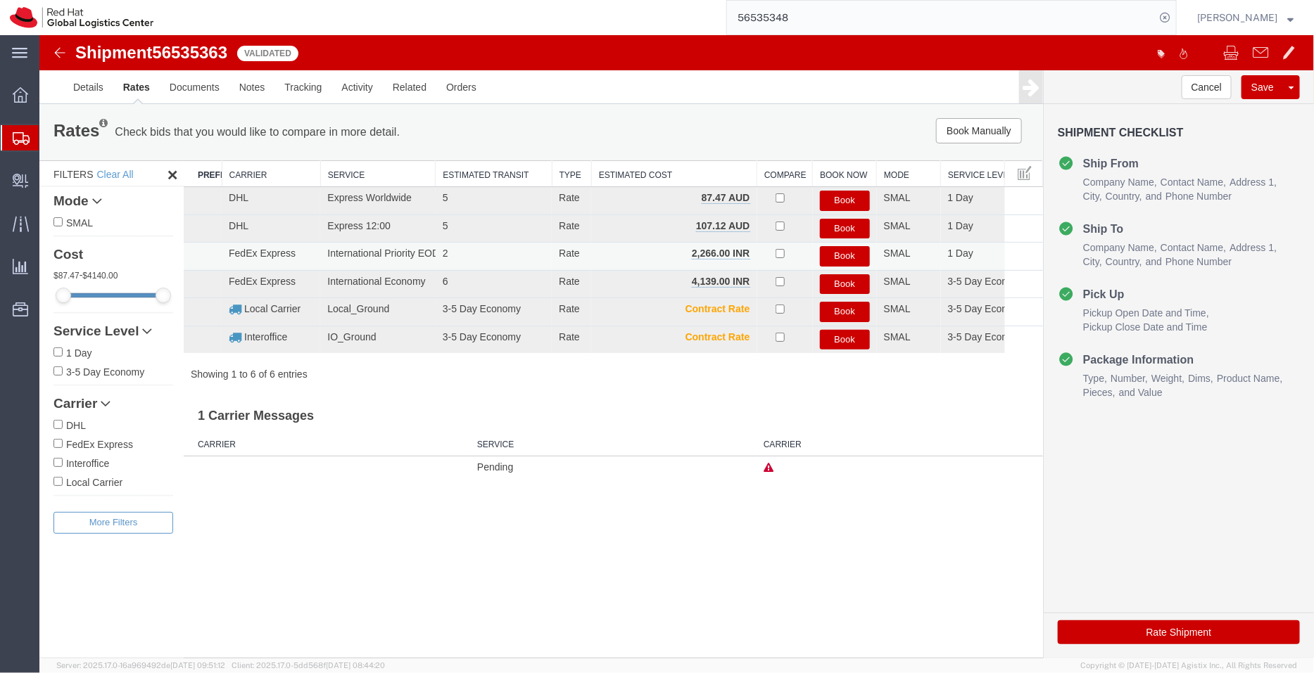
click at [851, 257] on button "Book" at bounding box center [844, 256] width 50 height 20
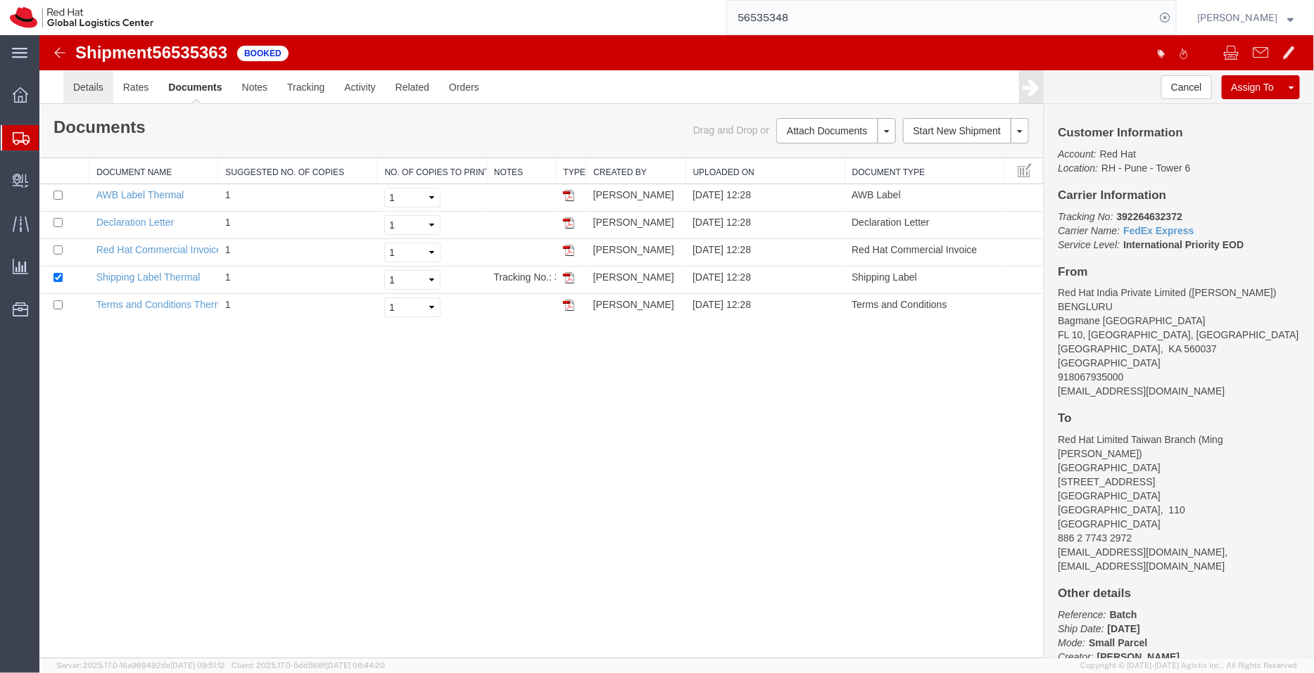
click at [80, 86] on link "Details" at bounding box center [88, 87] width 50 height 34
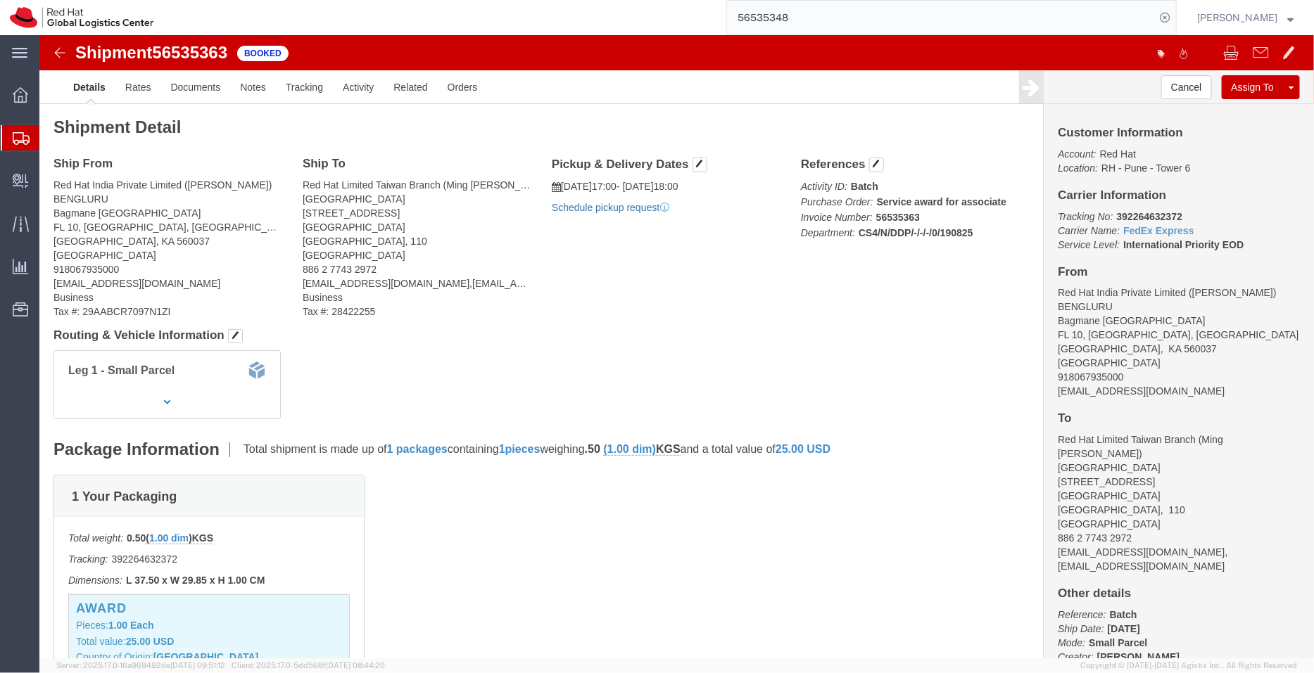
click link "Schedule pickup request"
drag, startPoint x: 1118, startPoint y: 357, endPoint x: 1005, endPoint y: 356, distance: 112.6
click div "Customer Information Account: Red Hat Location: RH - Pune - Tower 6 Carrier Inf…"
click link "Documents"
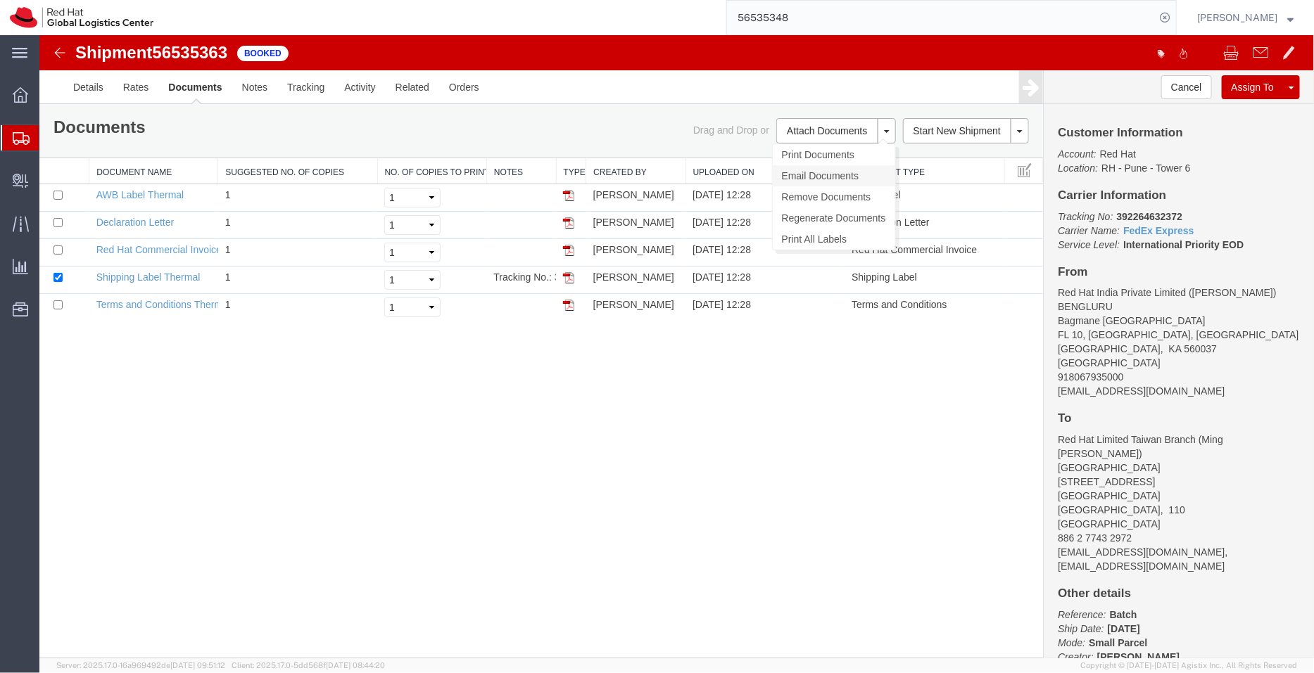
click at [810, 172] on link "Email Documents" at bounding box center [833, 175] width 122 height 21
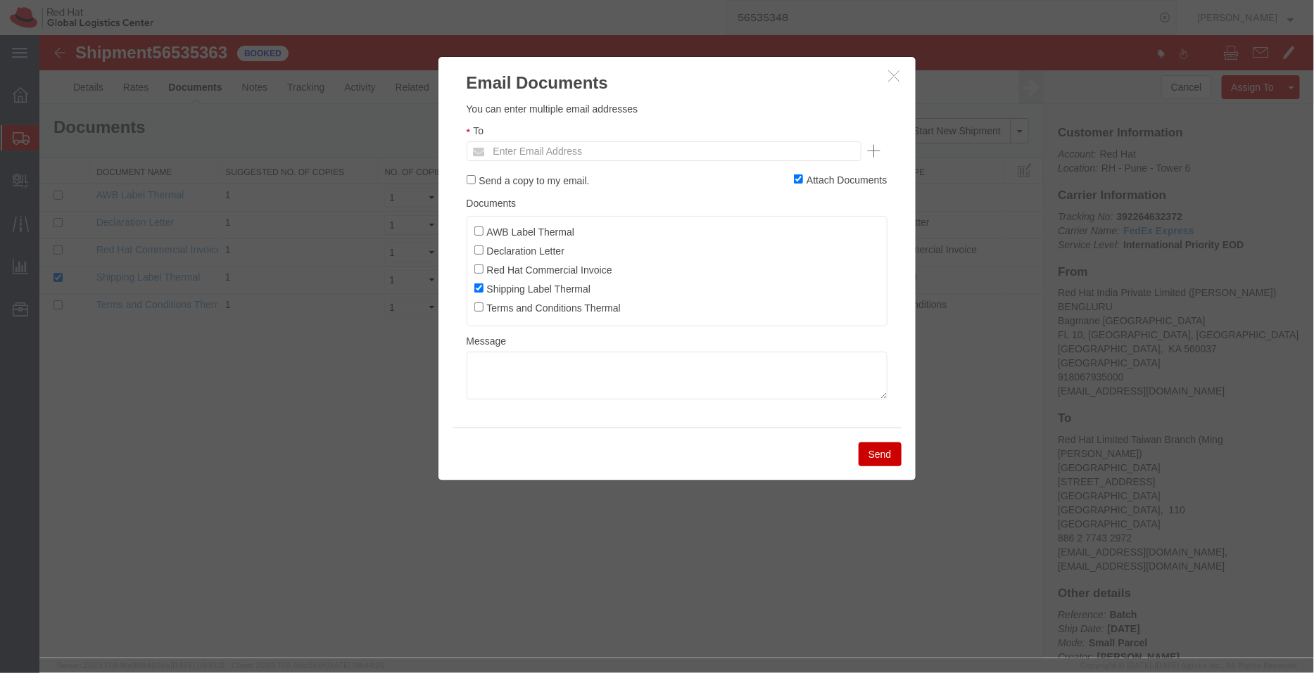
click at [732, 148] on ul "Enter Email Address" at bounding box center [663, 151] width 395 height 20
paste input "[EMAIL_ADDRESS][DOMAIN_NAME]"
type input "[EMAIL_ADDRESS][DOMAIN_NAME]"
click at [478, 226] on input "AWB Label Thermal" at bounding box center [477, 230] width 9 height 9
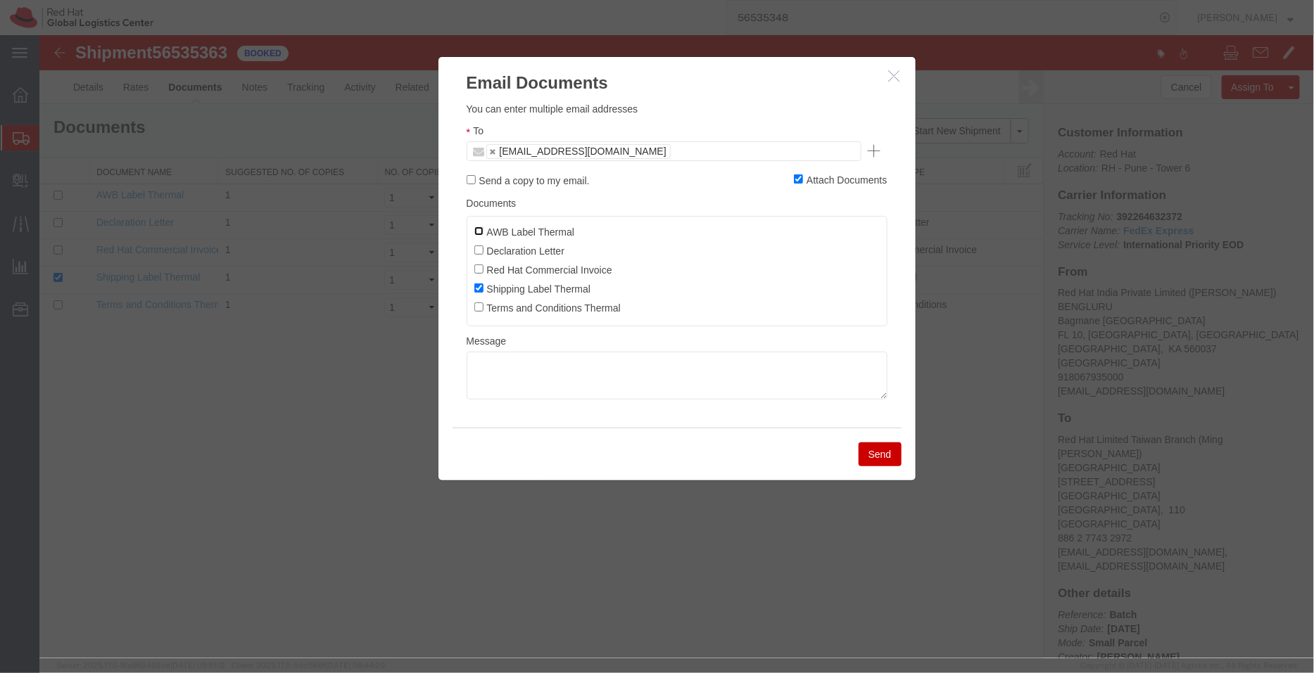
checkbox input "true"
click at [478, 243] on label "Declaration Letter" at bounding box center [518, 249] width 91 height 15
click at [478, 245] on input "Declaration Letter" at bounding box center [477, 249] width 9 height 9
checkbox input "true"
click at [480, 267] on input "Red Hat Commercial Invoice" at bounding box center [477, 268] width 9 height 9
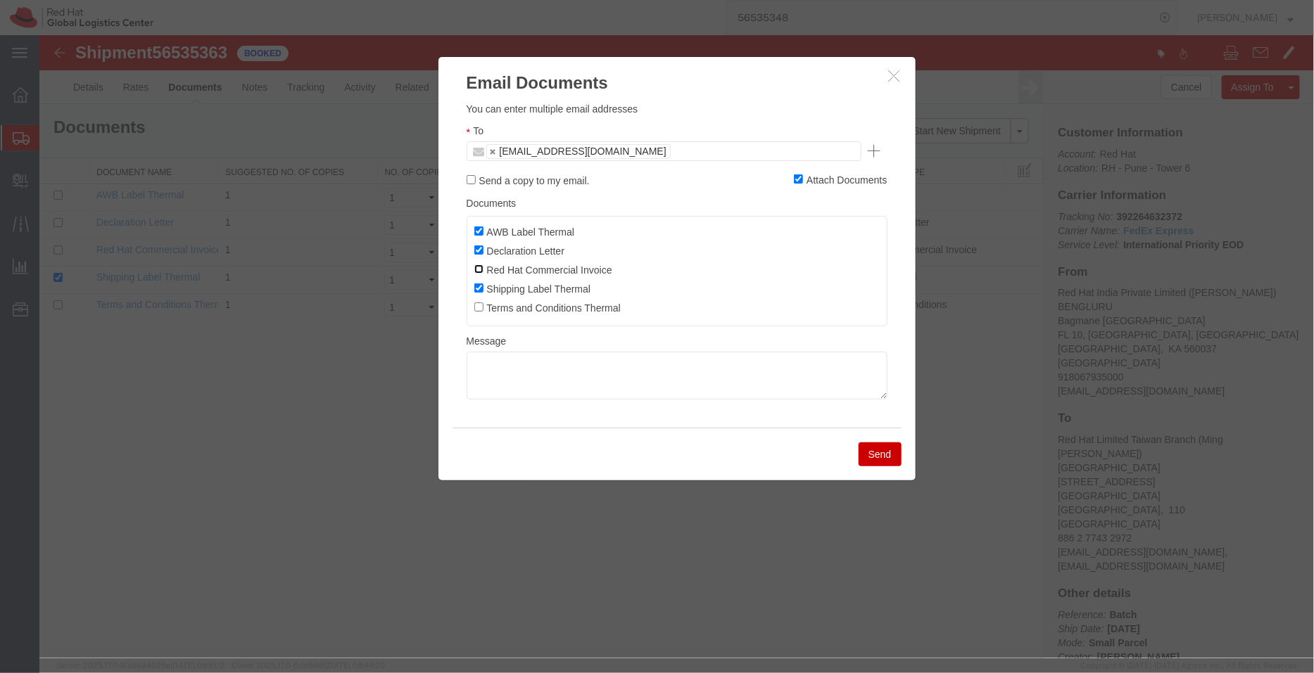
checkbox input "true"
click at [898, 454] on button "Send" at bounding box center [879, 454] width 43 height 24
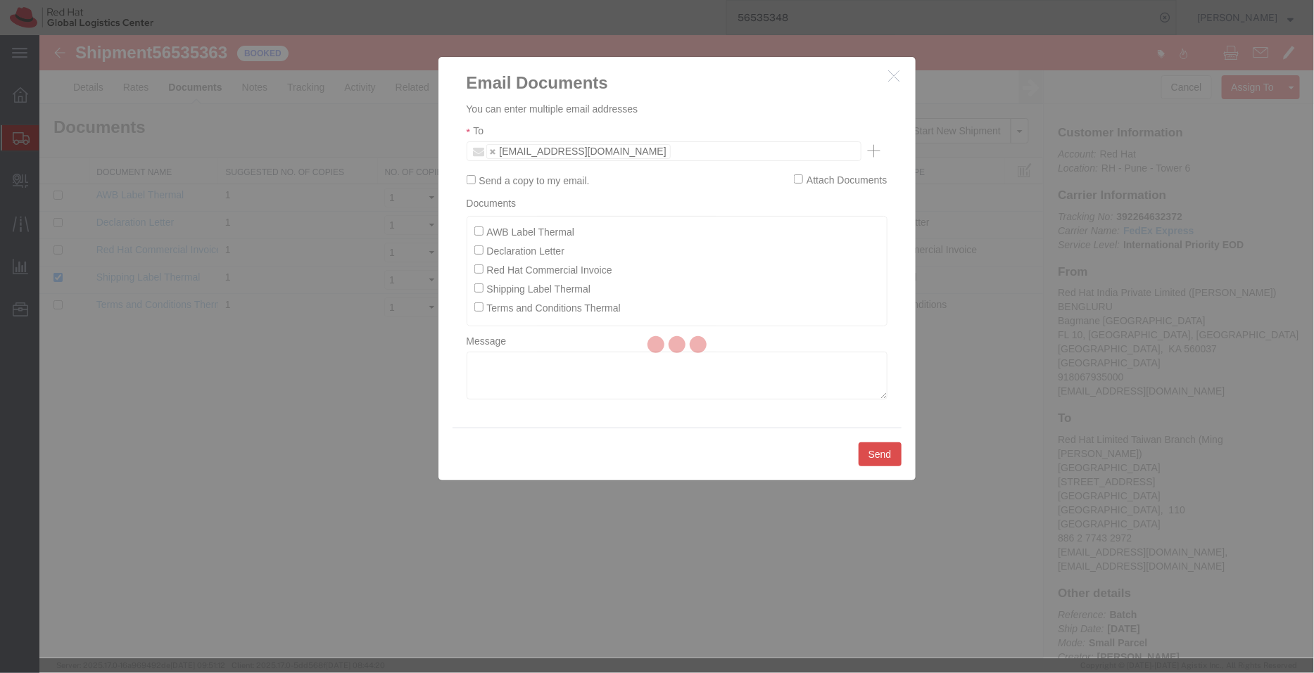
checkbox input "false"
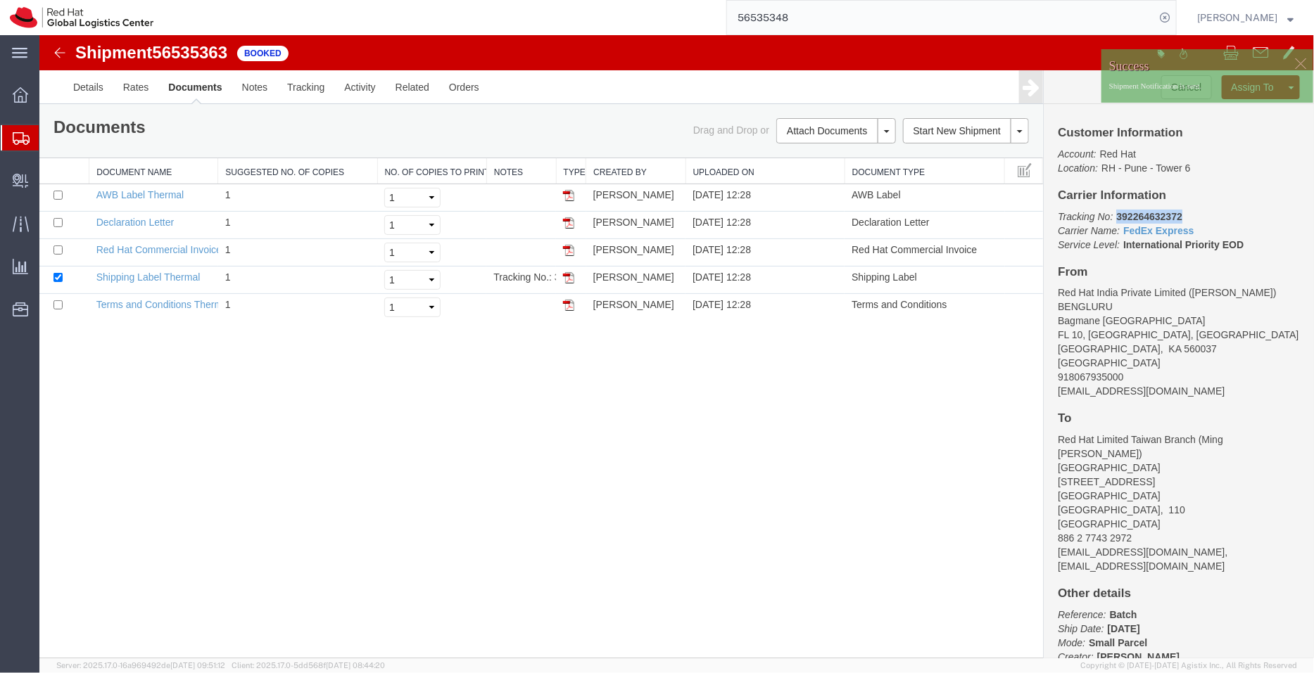
drag, startPoint x: 1184, startPoint y: 212, endPoint x: 1114, endPoint y: 220, distance: 70.0
click at [1114, 220] on p "Tracking No: 392264632372 Carrier Name: FedEx Express FedEx Express Service Lev…" at bounding box center [1178, 230] width 242 height 42
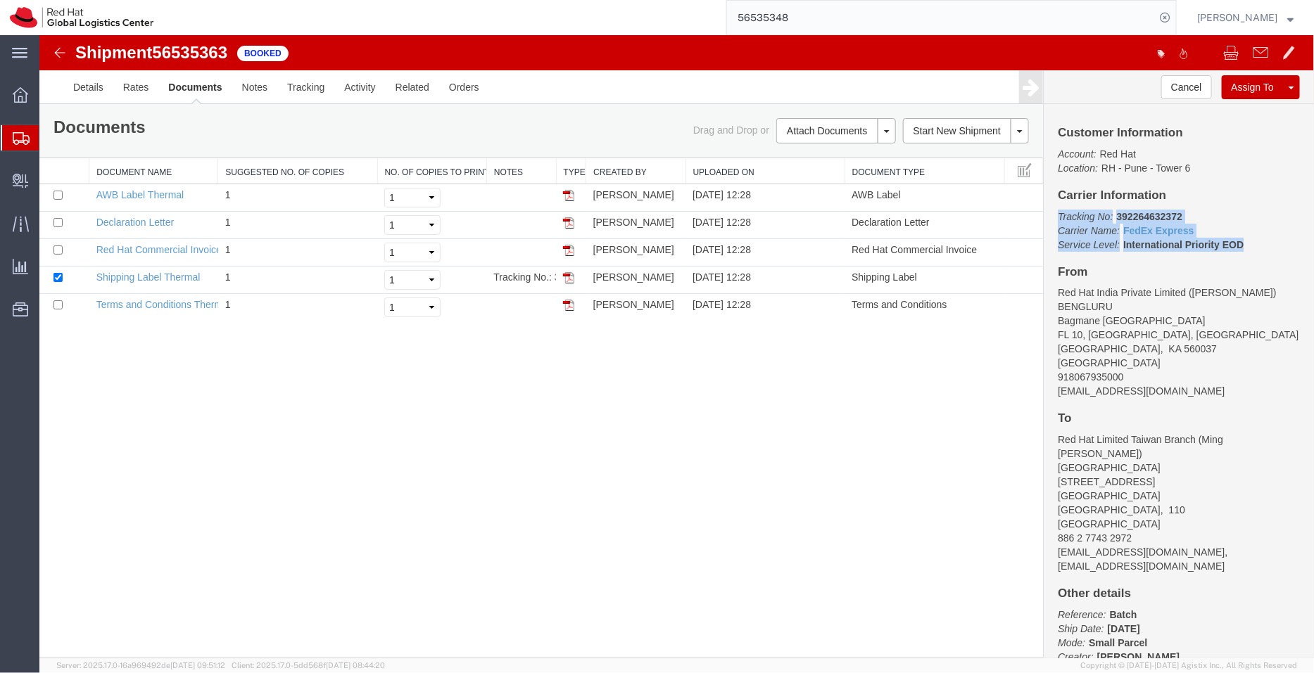
drag, startPoint x: 1245, startPoint y: 243, endPoint x: 1055, endPoint y: 217, distance: 192.4
click at [1055, 217] on div "Customer Information Account: Red Hat Location: RH - Pune - Tower 6 Carrier Inf…" at bounding box center [1178, 380] width 270 height 554
click at [0, 0] on span "Shipment Manager" at bounding box center [0, 0] width 0 height 0
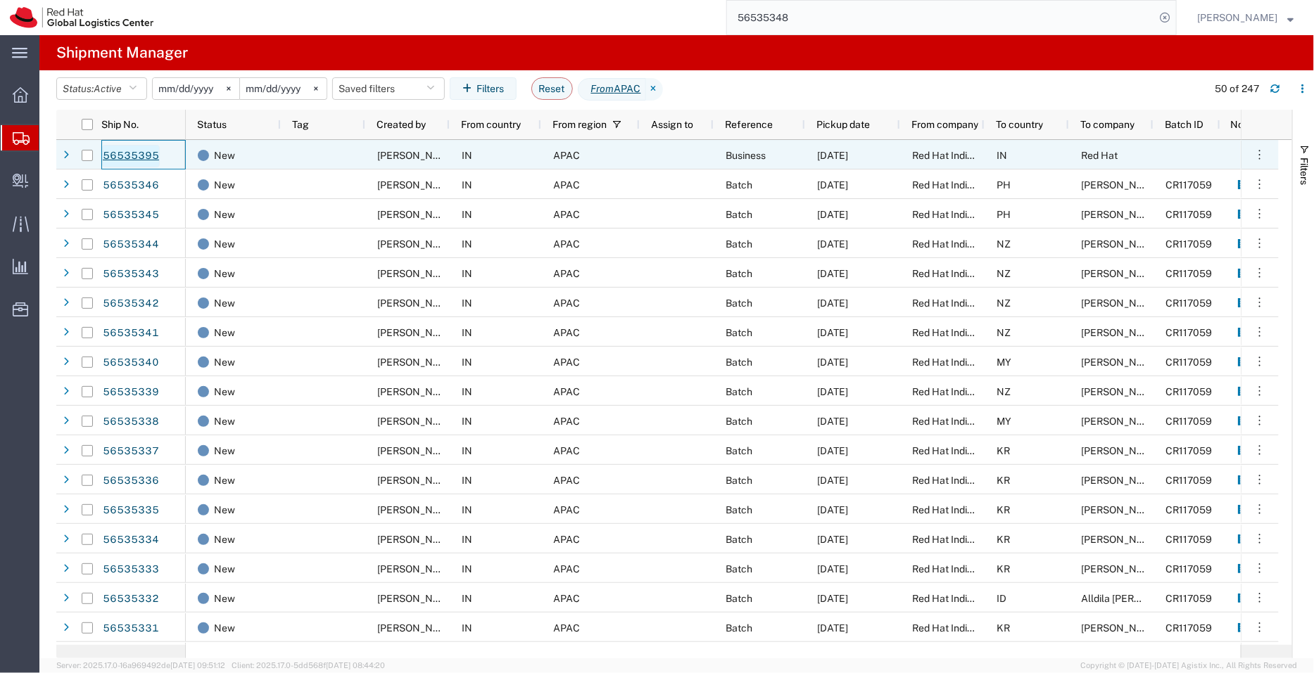
click at [140, 156] on link "56535395" at bounding box center [131, 156] width 58 height 23
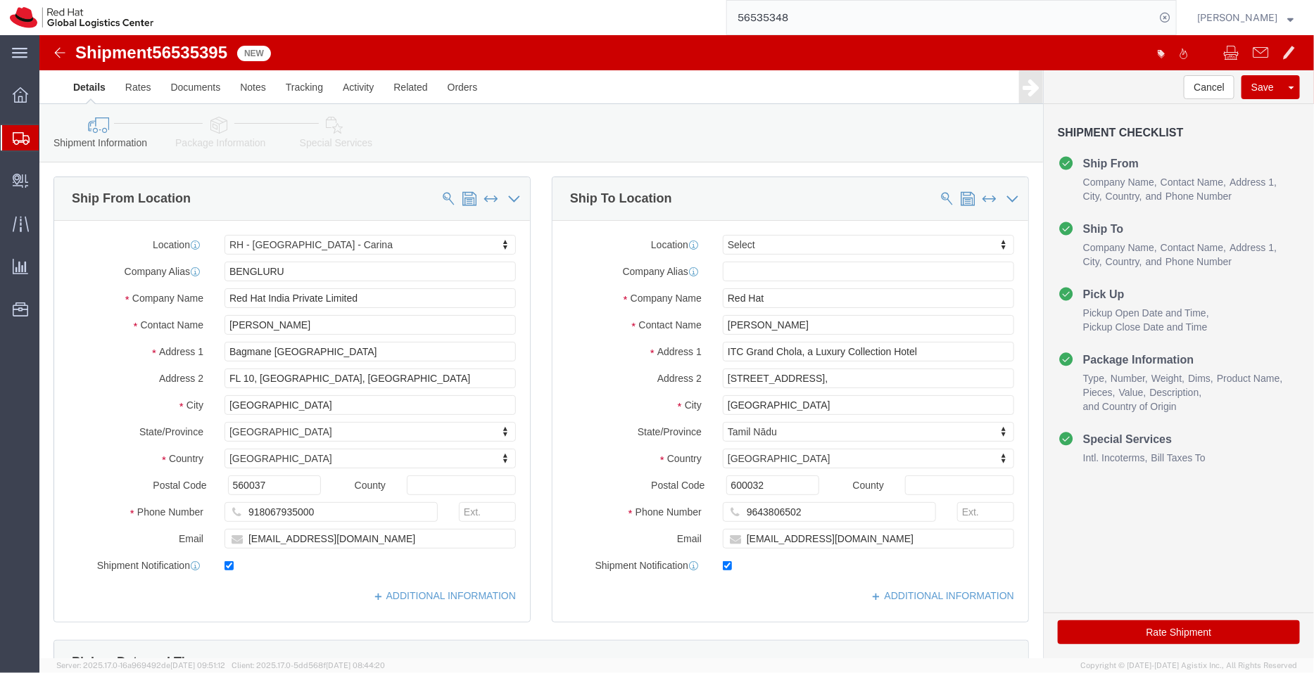
select select "37925"
select select
click link "ADDITIONAL INFORMATION"
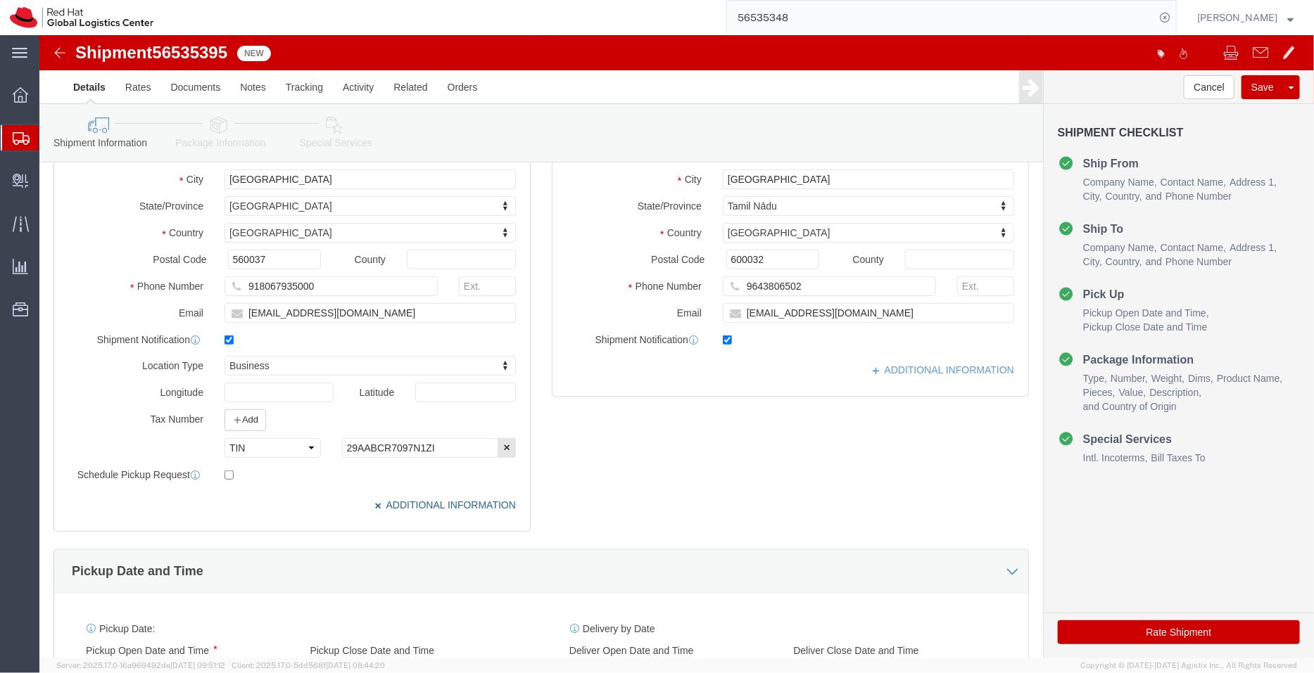
scroll to position [231, 0]
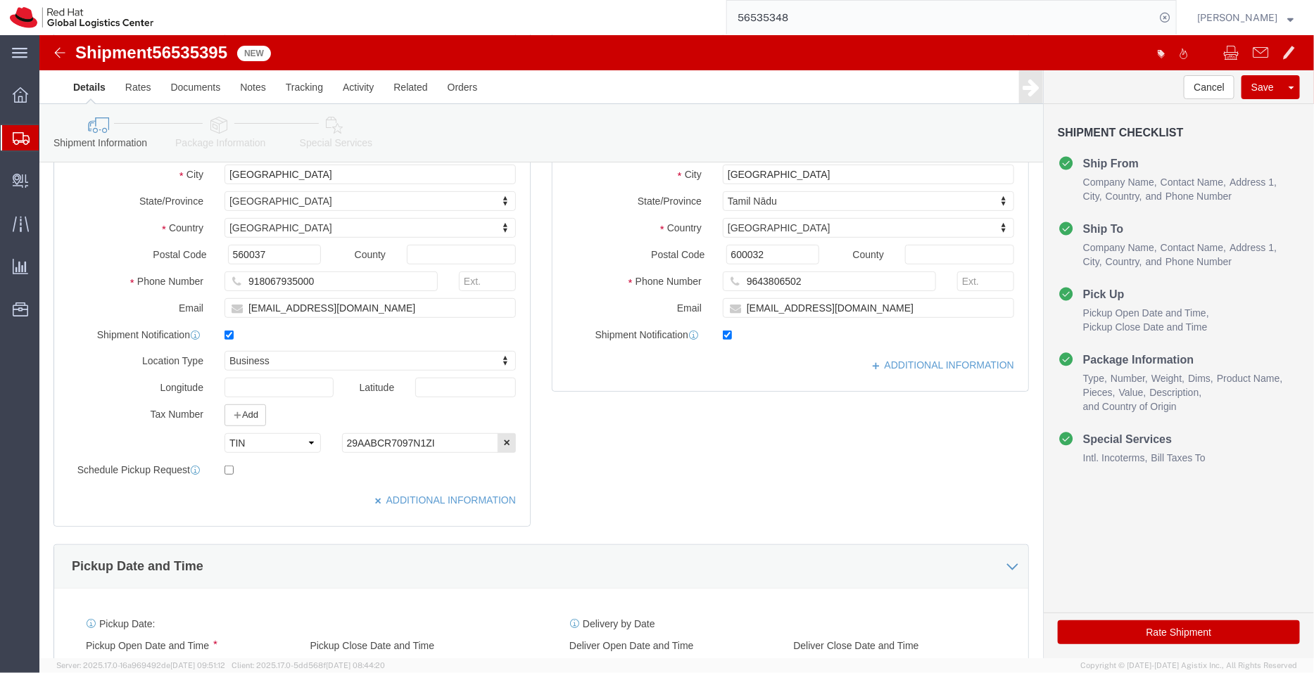
click div "Location My Profile Location RH - Amsterdam - MSO RH - Amsterdam Data Center RH…"
click link "ADDITIONAL INFORMATION"
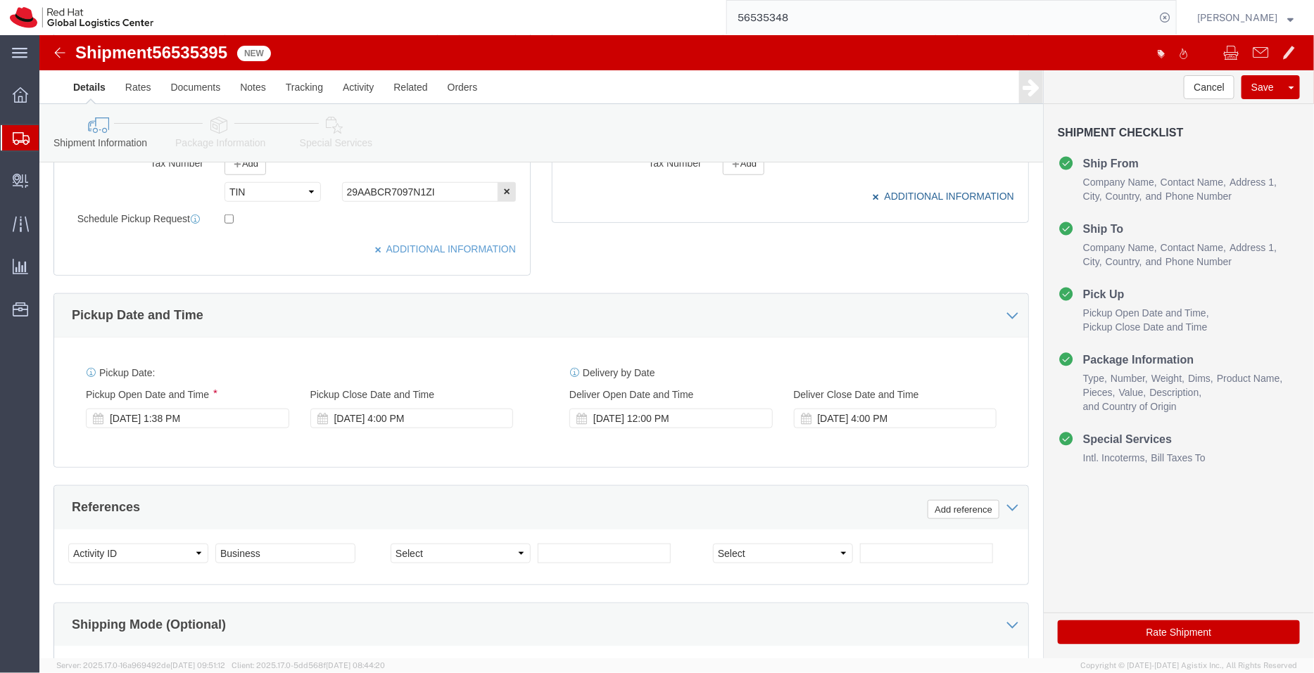
scroll to position [486, 0]
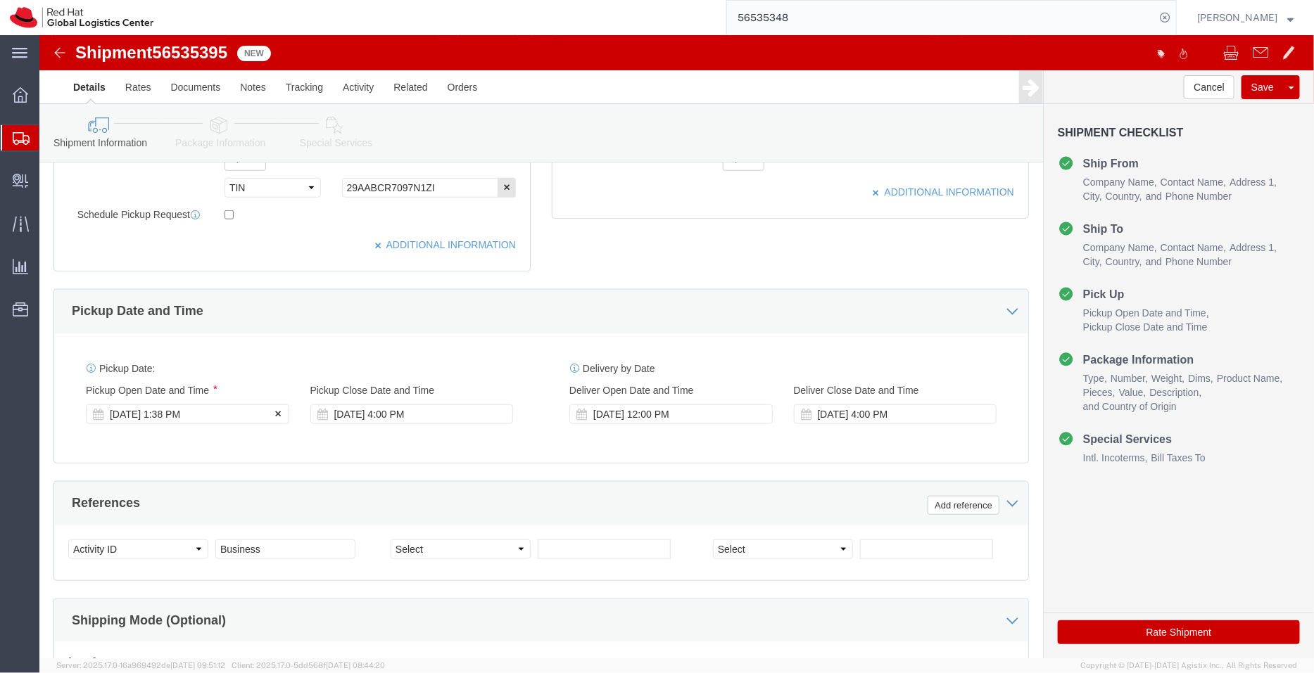
click div "Aug 19 2025 1:38 PM"
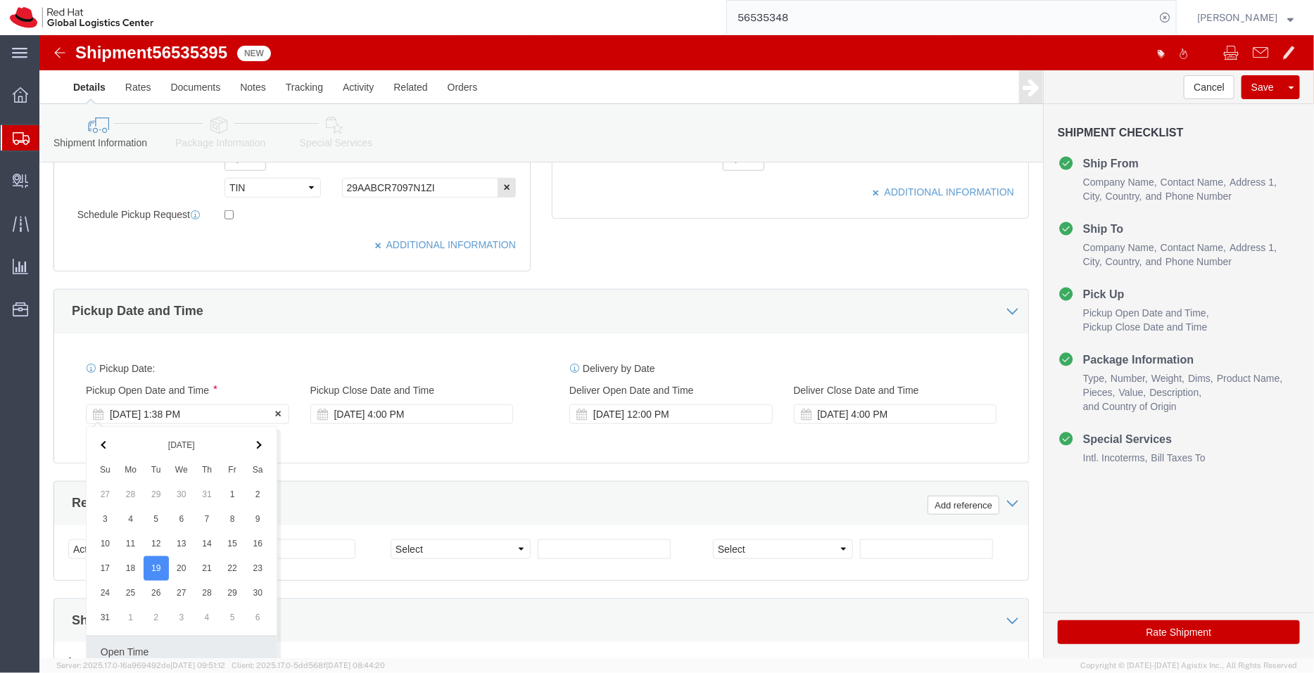
scroll to position [720, 0]
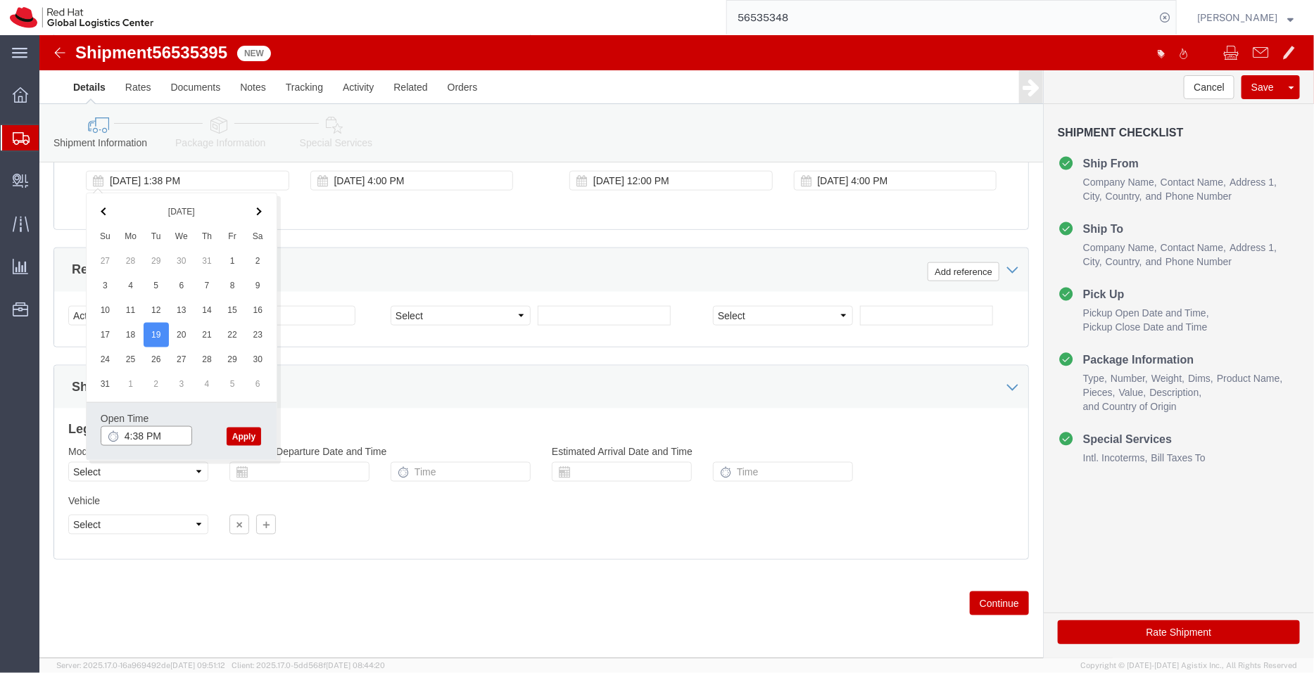
type input "4:38 PM"
click button "Apply"
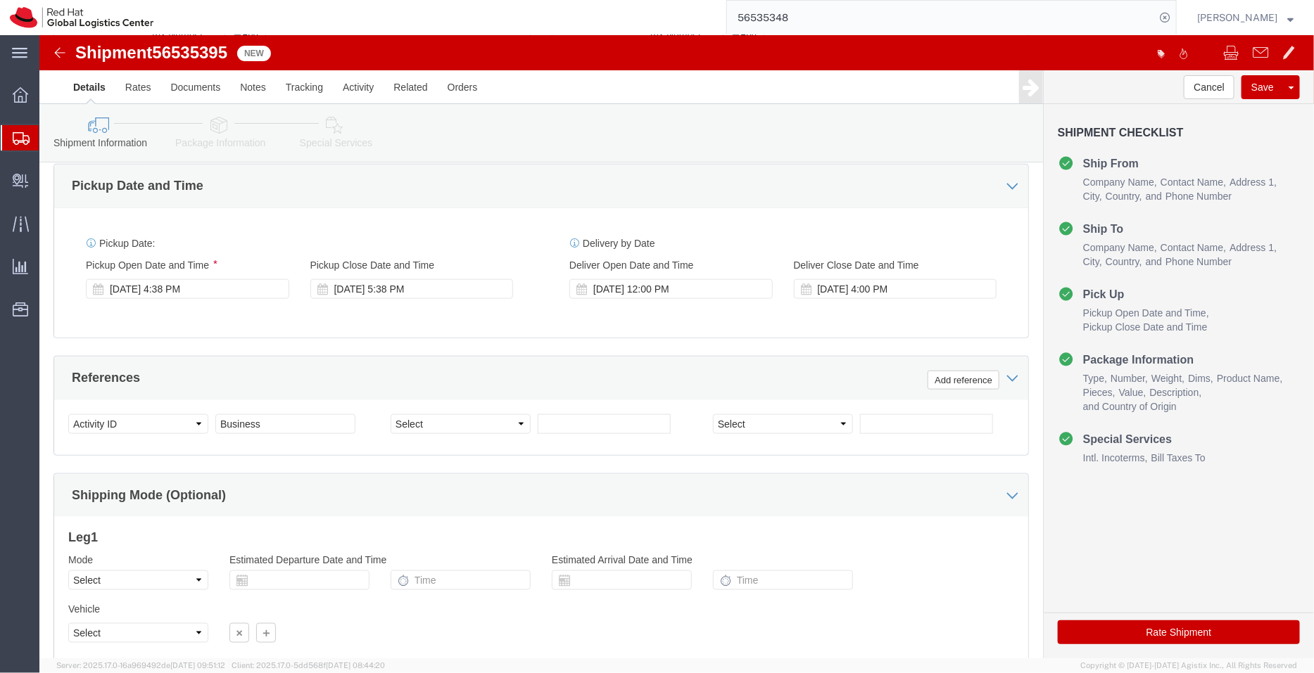
scroll to position [603, 0]
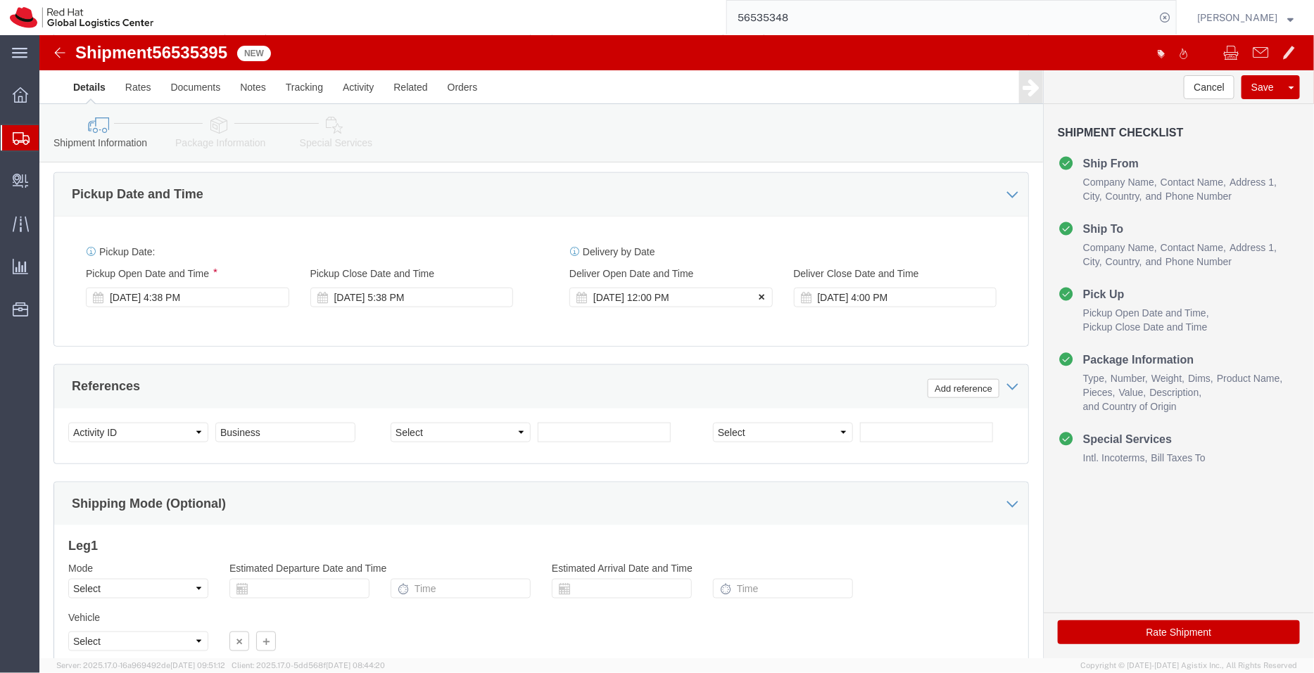
click icon
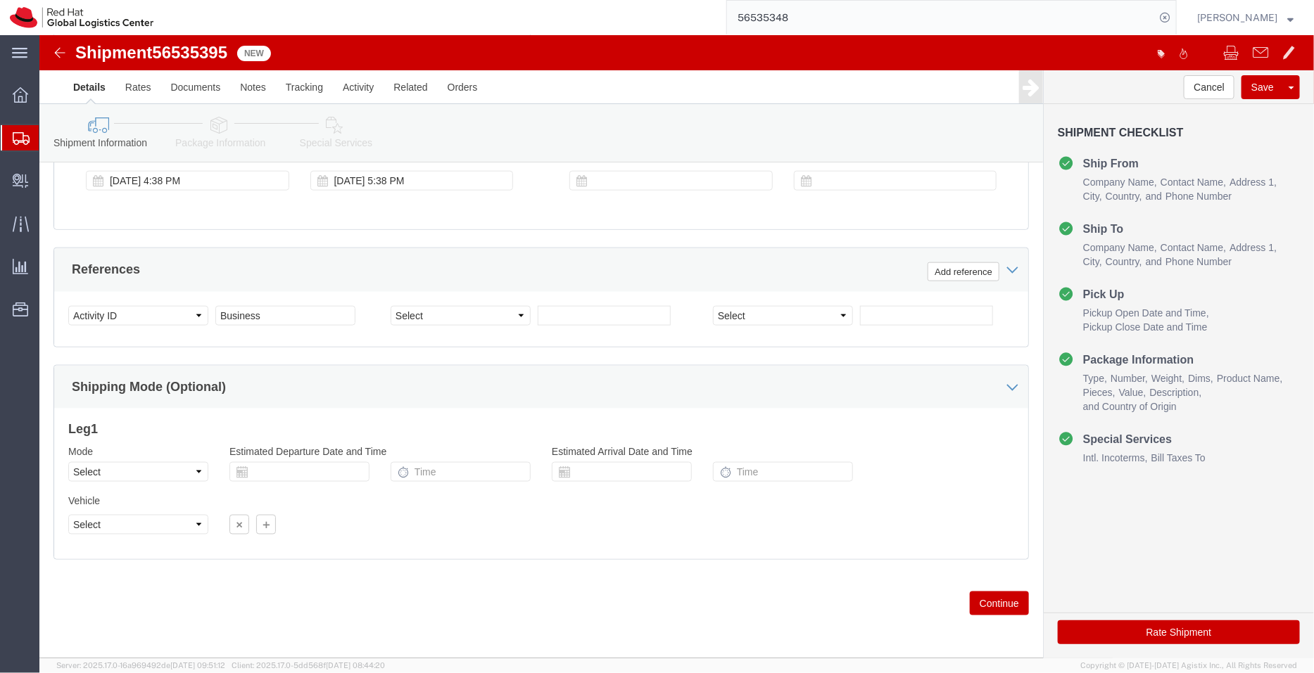
click link "Package Information"
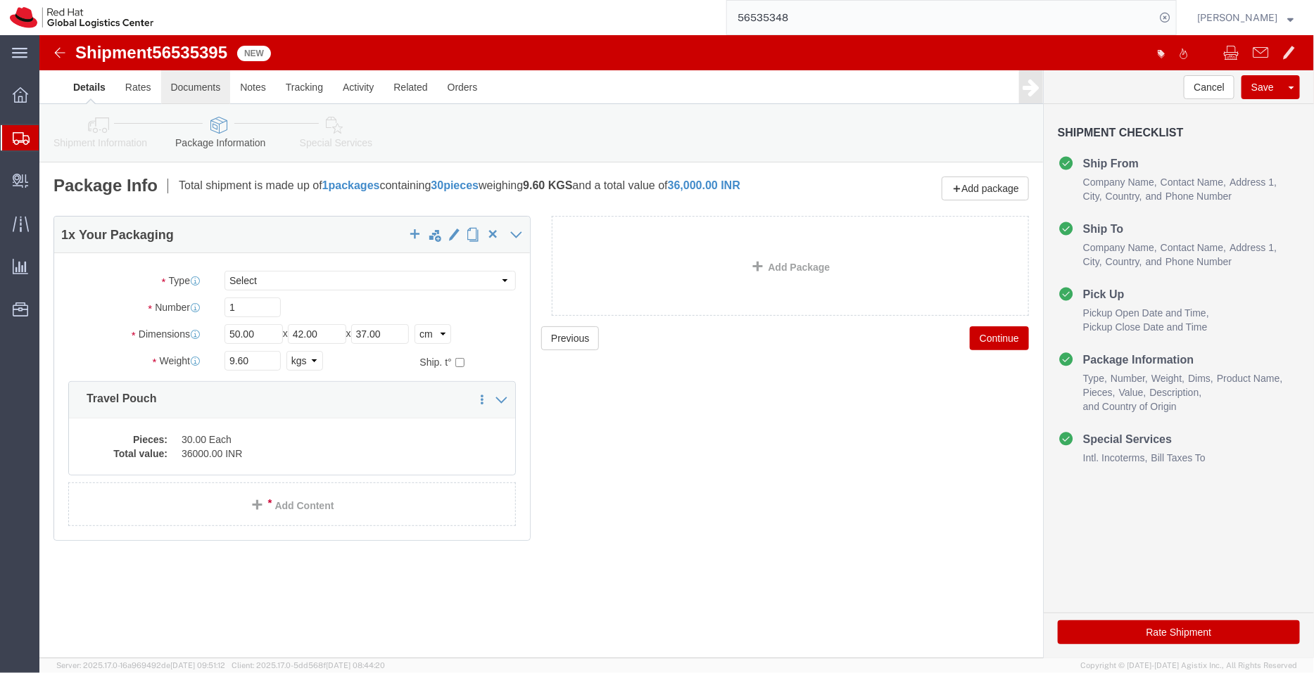
click link "Documents"
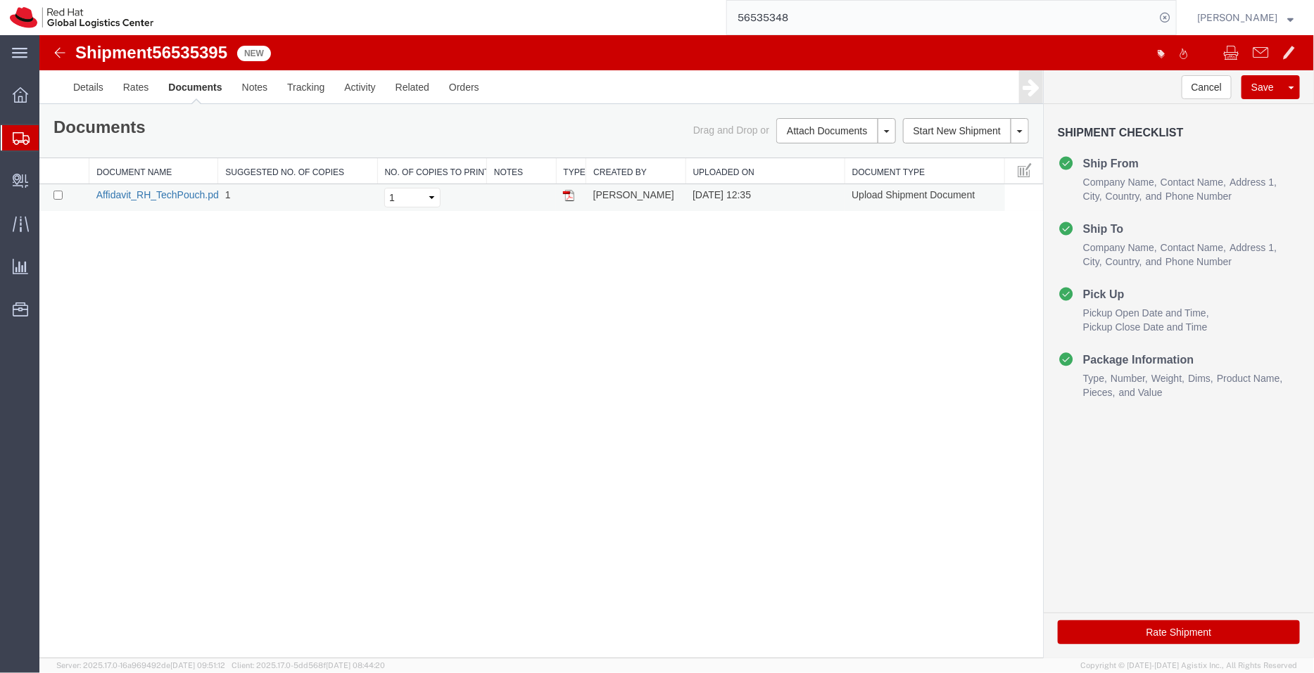
click at [174, 189] on link "Affidavit_RH_TechPouch.pdf" at bounding box center [158, 194] width 125 height 11
click at [94, 83] on link "Details" at bounding box center [88, 87] width 50 height 34
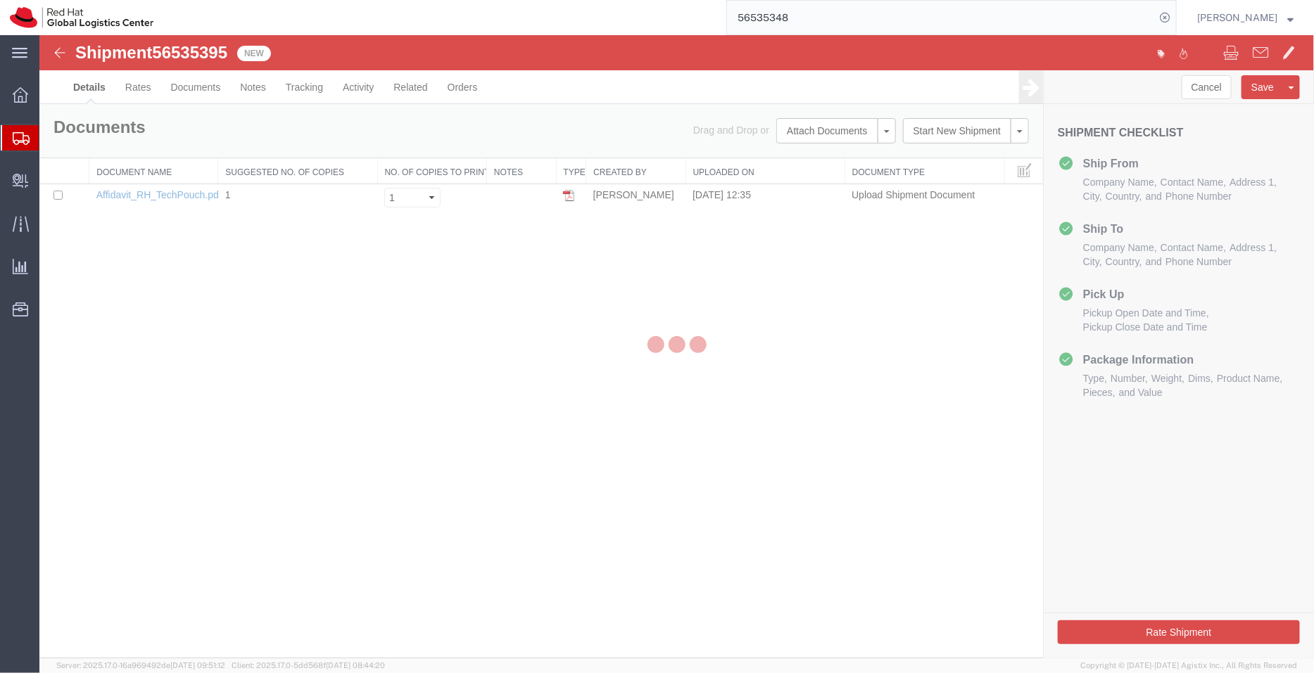
select select "37925"
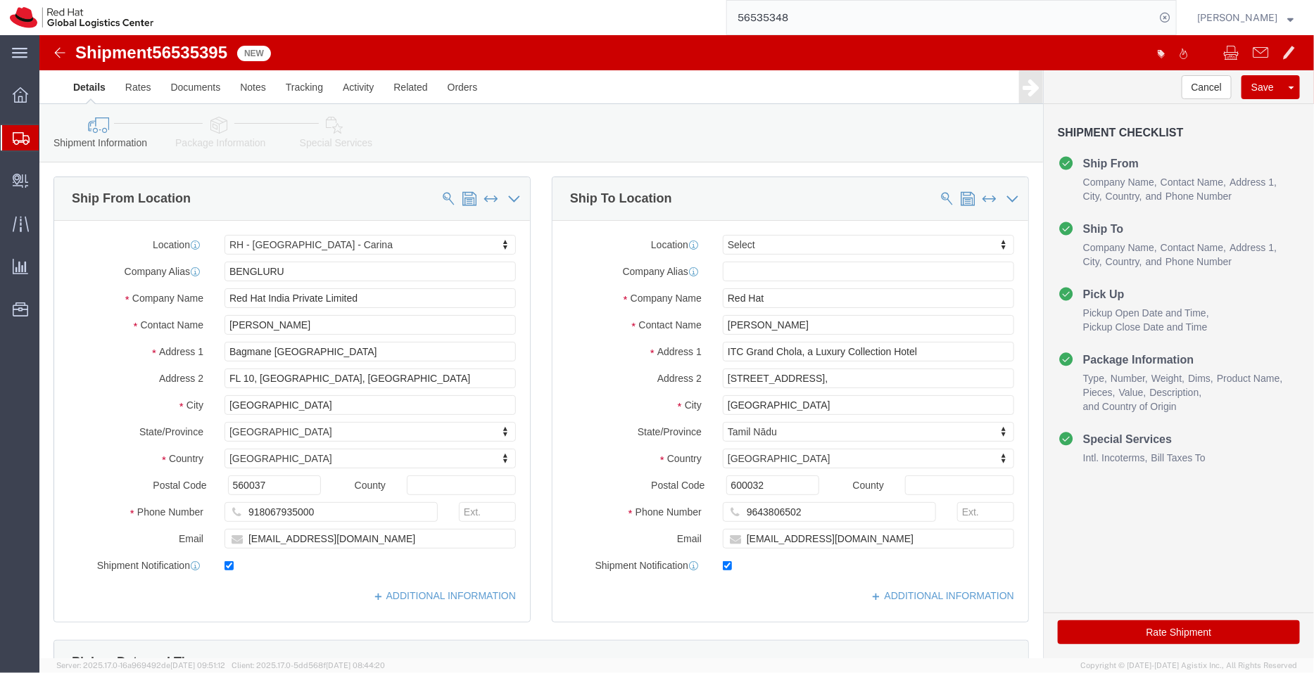
click icon
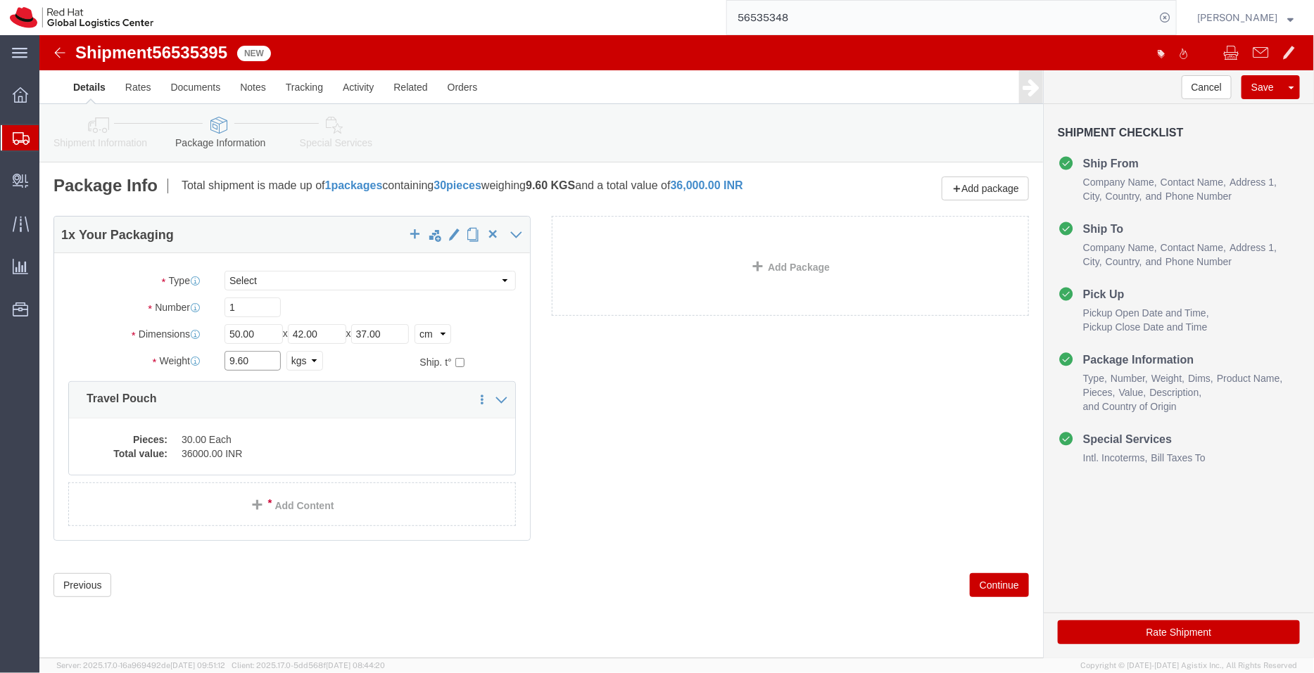
drag, startPoint x: 220, startPoint y: 325, endPoint x: 122, endPoint y: 320, distance: 97.9
click div "Weight 9.60 Select kgs lbs Ship. t°"
type input "10"
click div "1 x Your Packaging Package Type Select Case(s) Crate(s) Envelope Large Box Medi…"
click dd "30.00 Each"
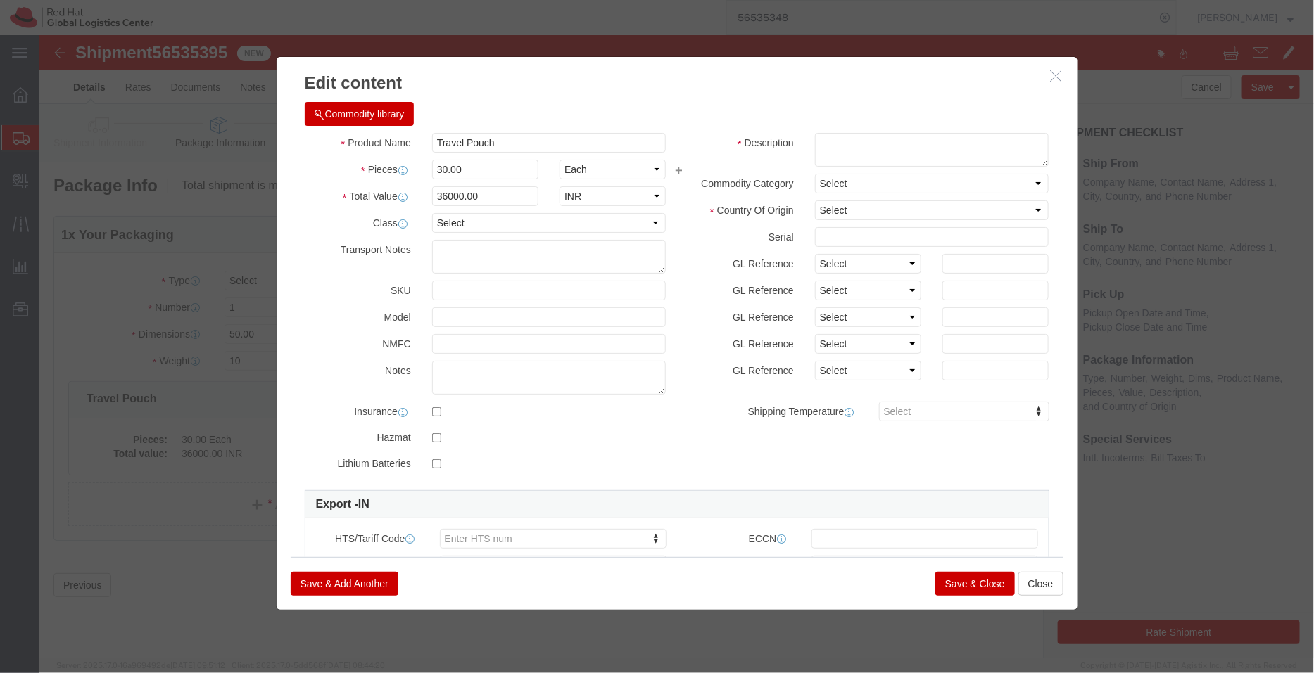
click button "button"
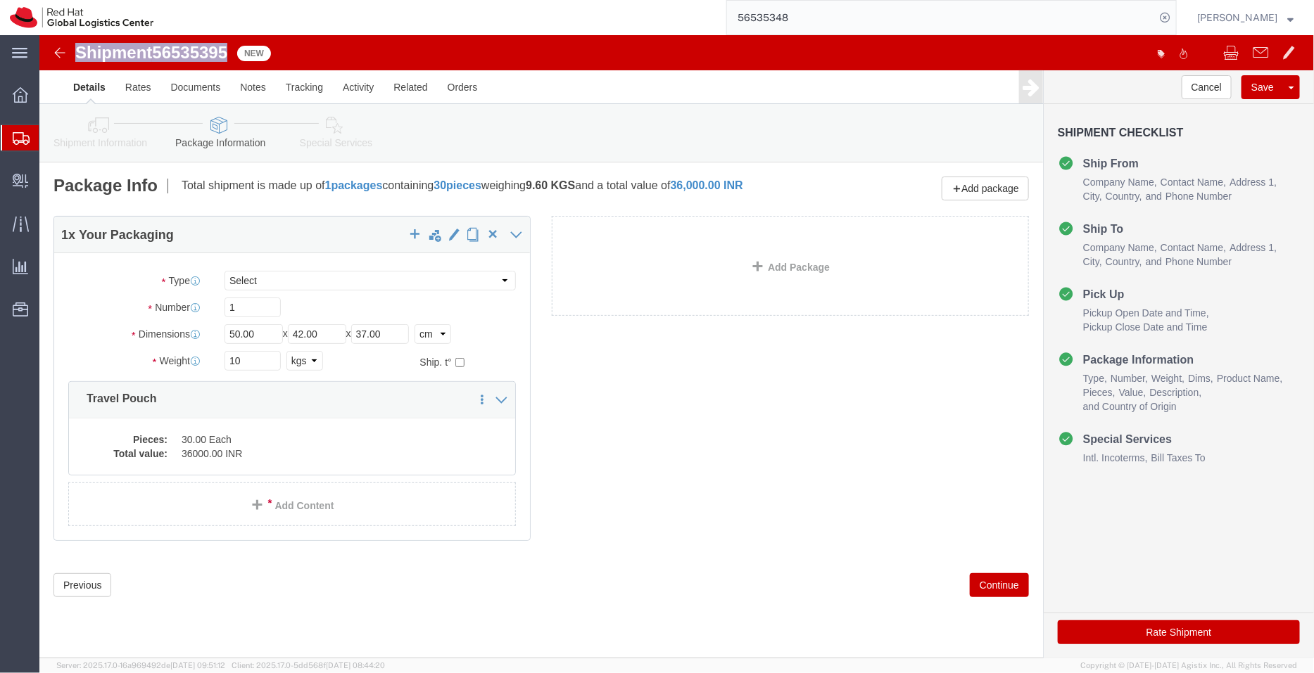
drag, startPoint x: 196, startPoint y: 22, endPoint x: 34, endPoint y: 15, distance: 162.6
click div "Shipment 56535395 1 of 1 New"
click dd "30.00 Each"
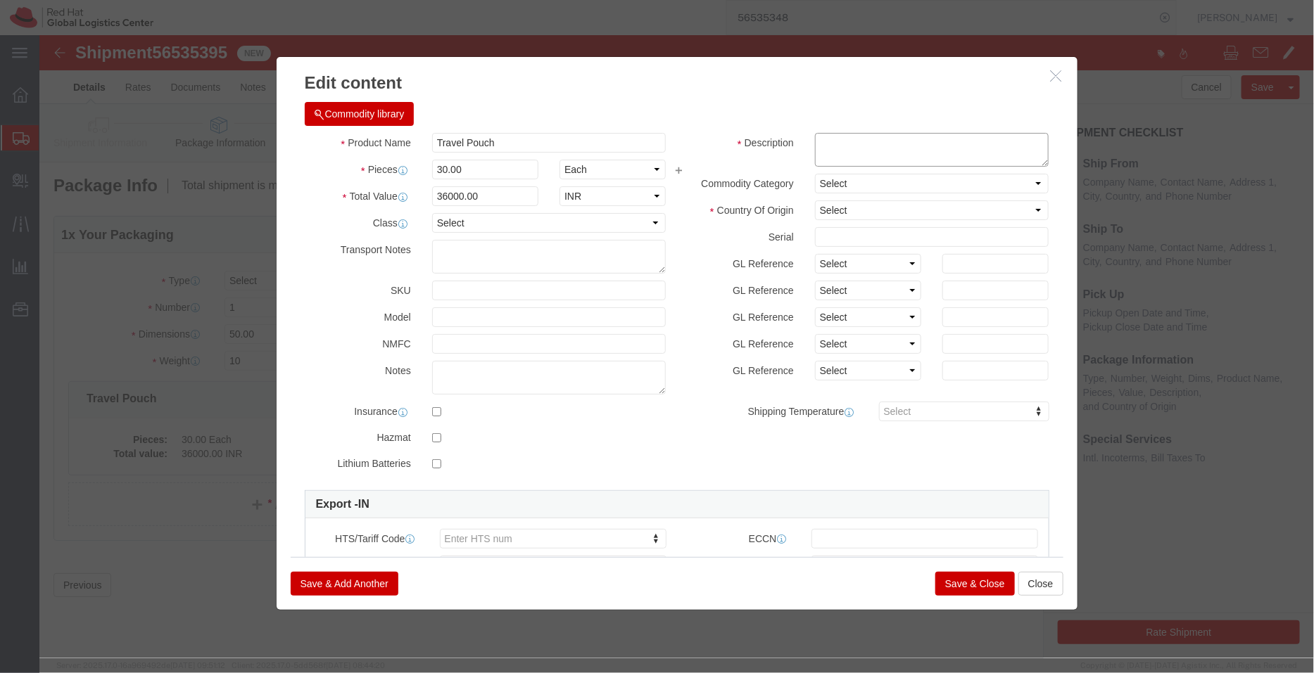
click textarea
click select "Select Afghanistan Åland Islands Albania Algeria American Samoa Andorra Angola …"
select select "IN"
click select "Select Afghanistan Åland Islands Albania Algeria American Samoa Andorra Angola …"
click button "Save & Close"
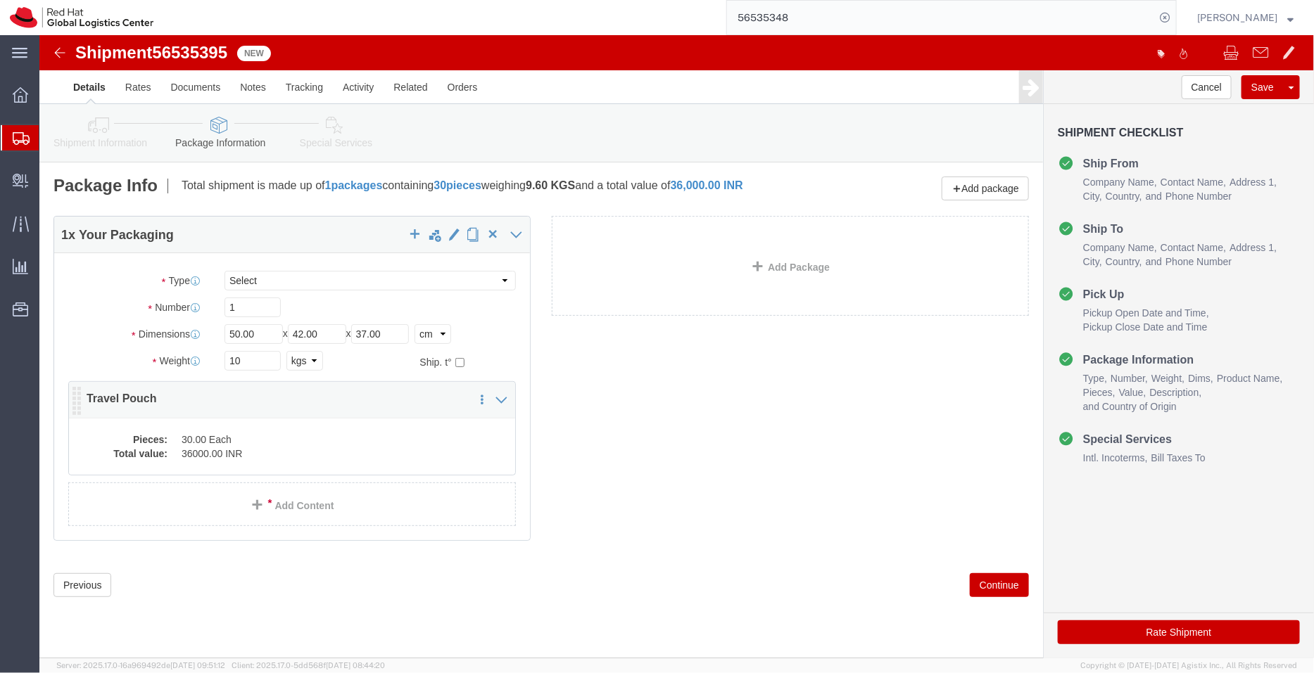
click div "Pieces: 30.00 Each Total value: 36000.00 INR"
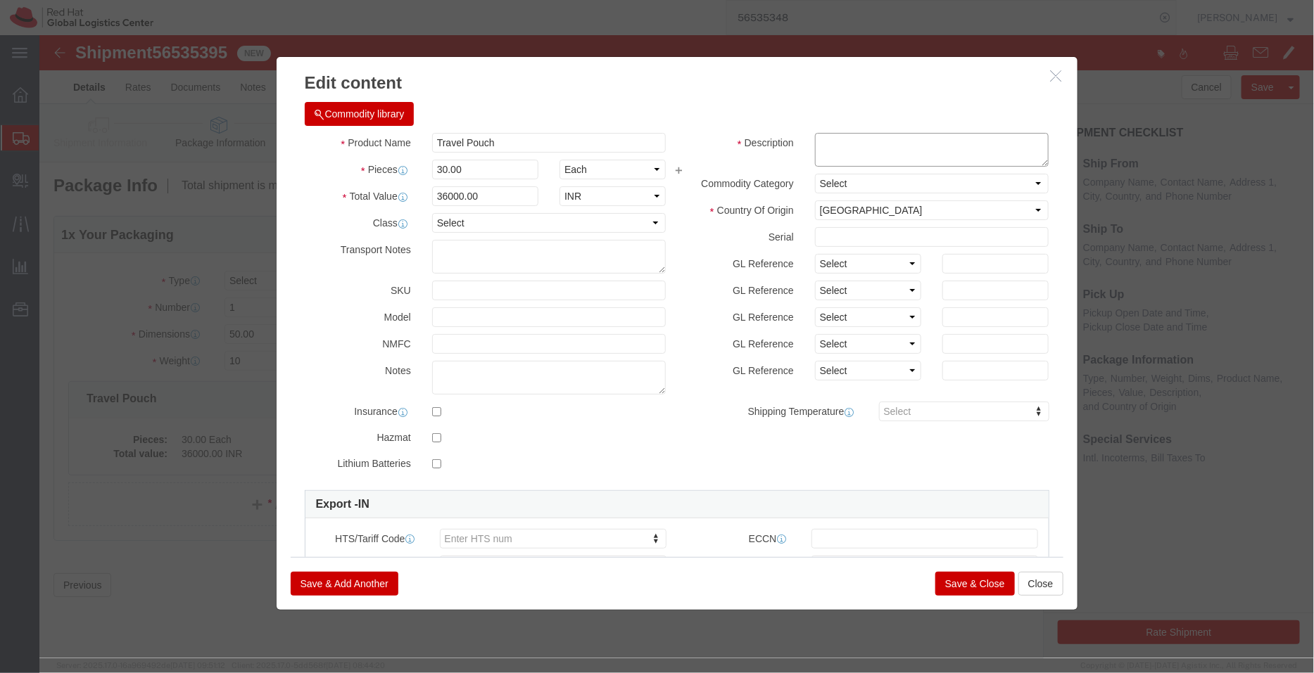
click textarea
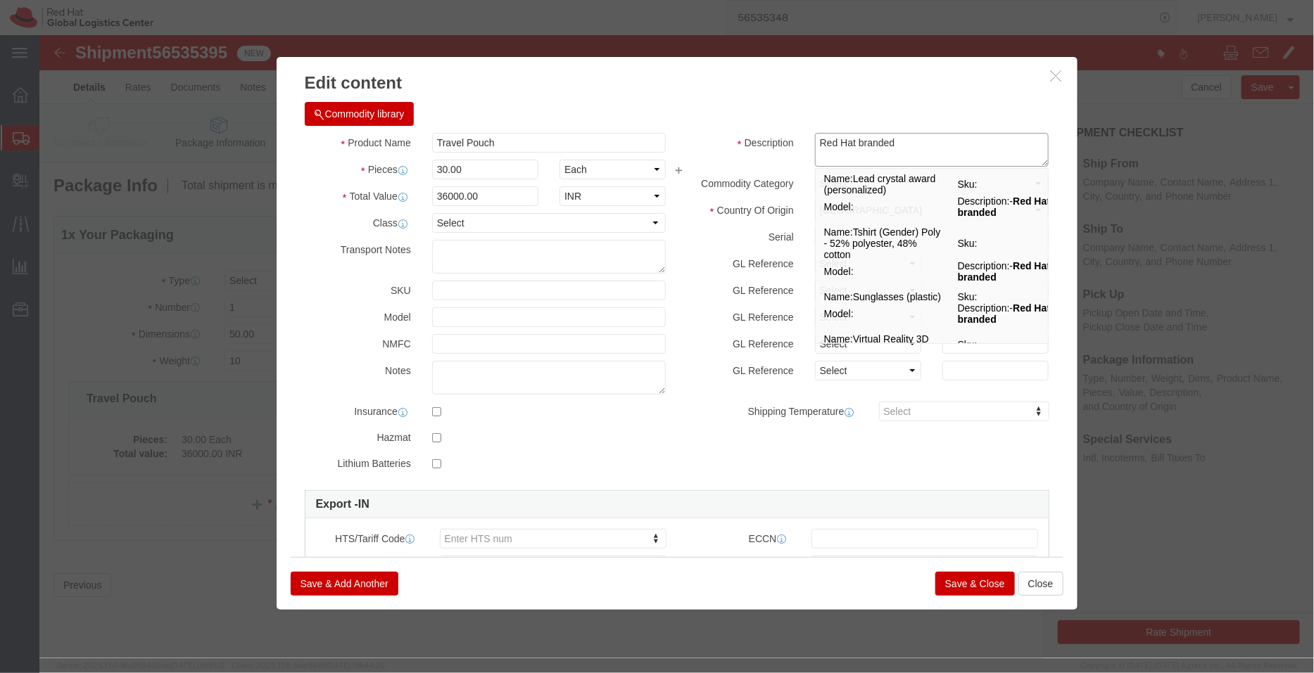
type textarea "Red Hat branded"
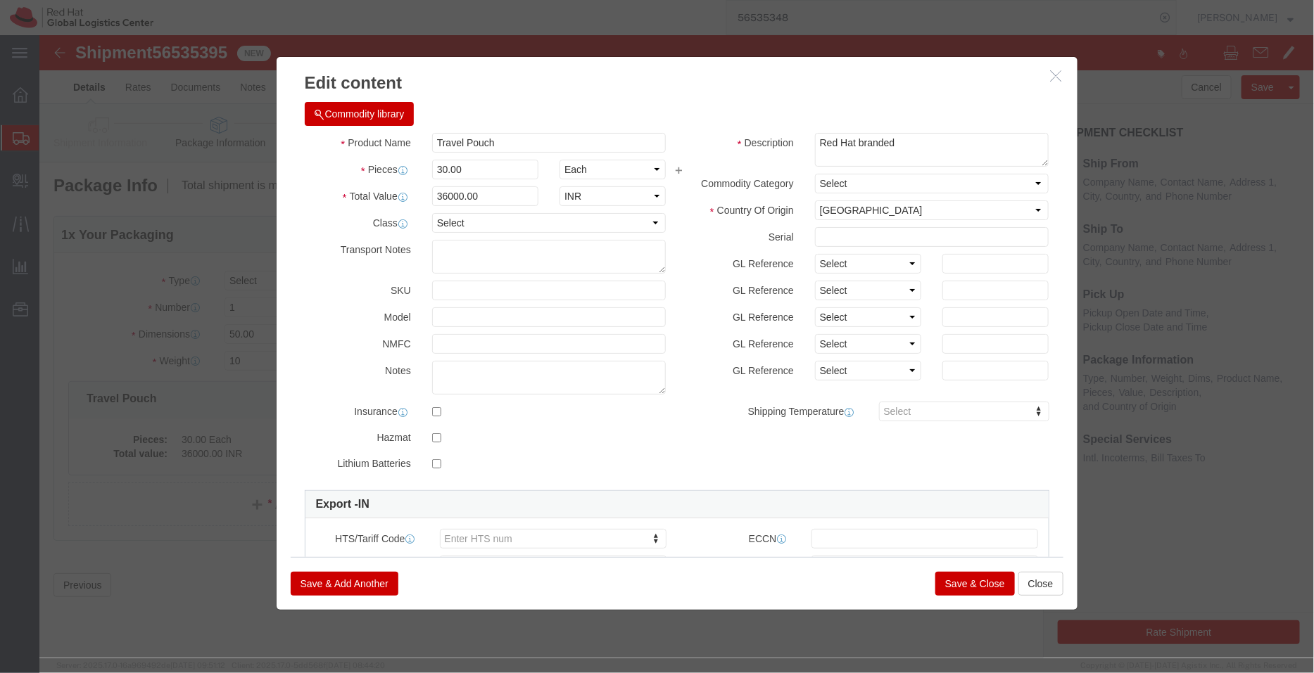
click button "Save & Close"
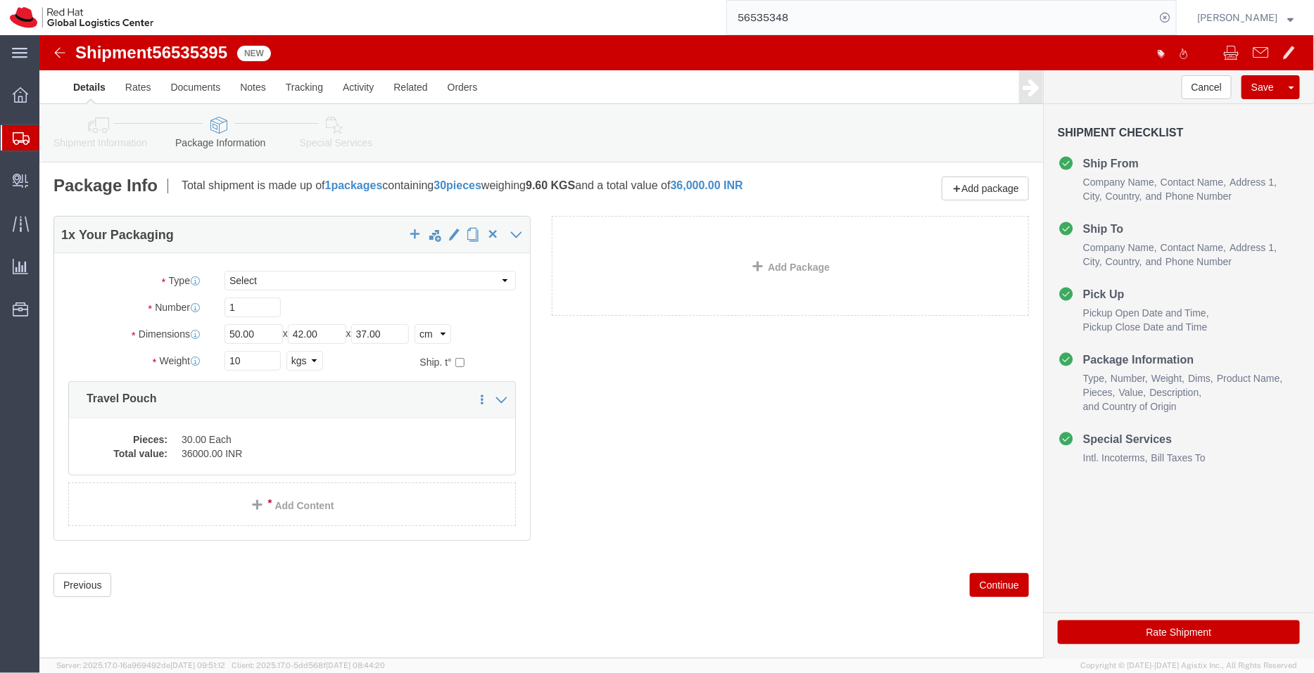
click link "Special Services"
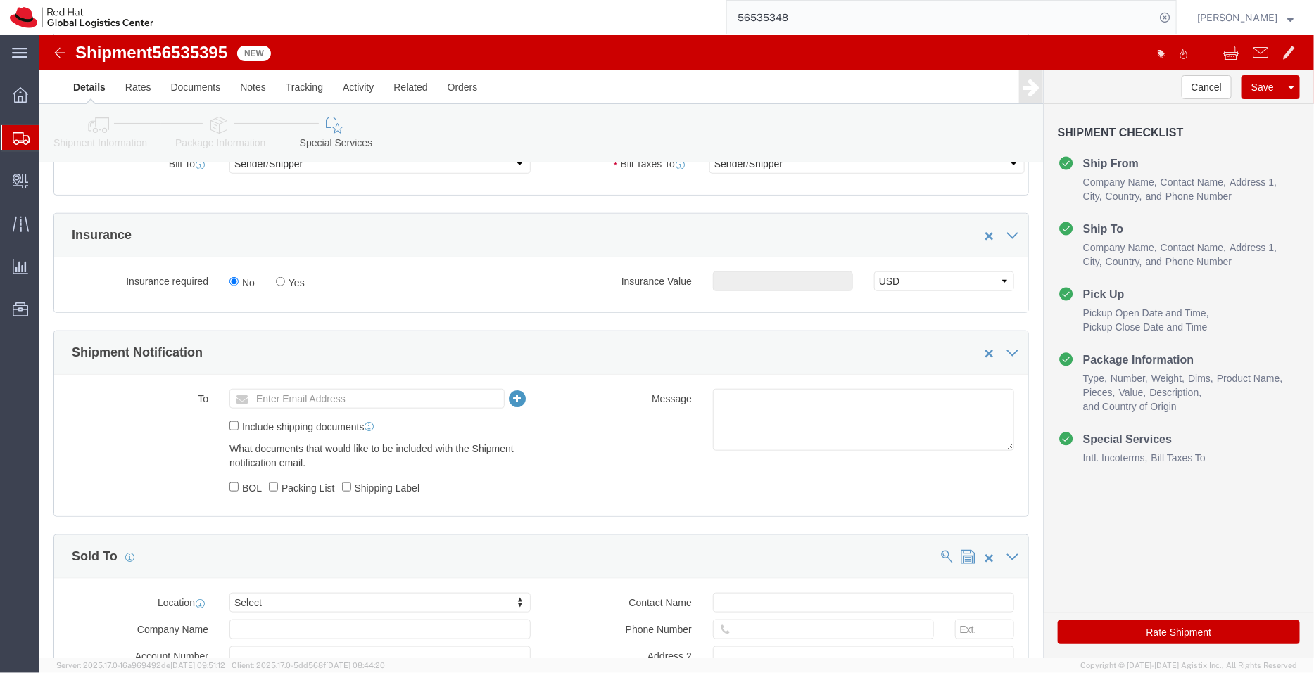
scroll to position [473, 0]
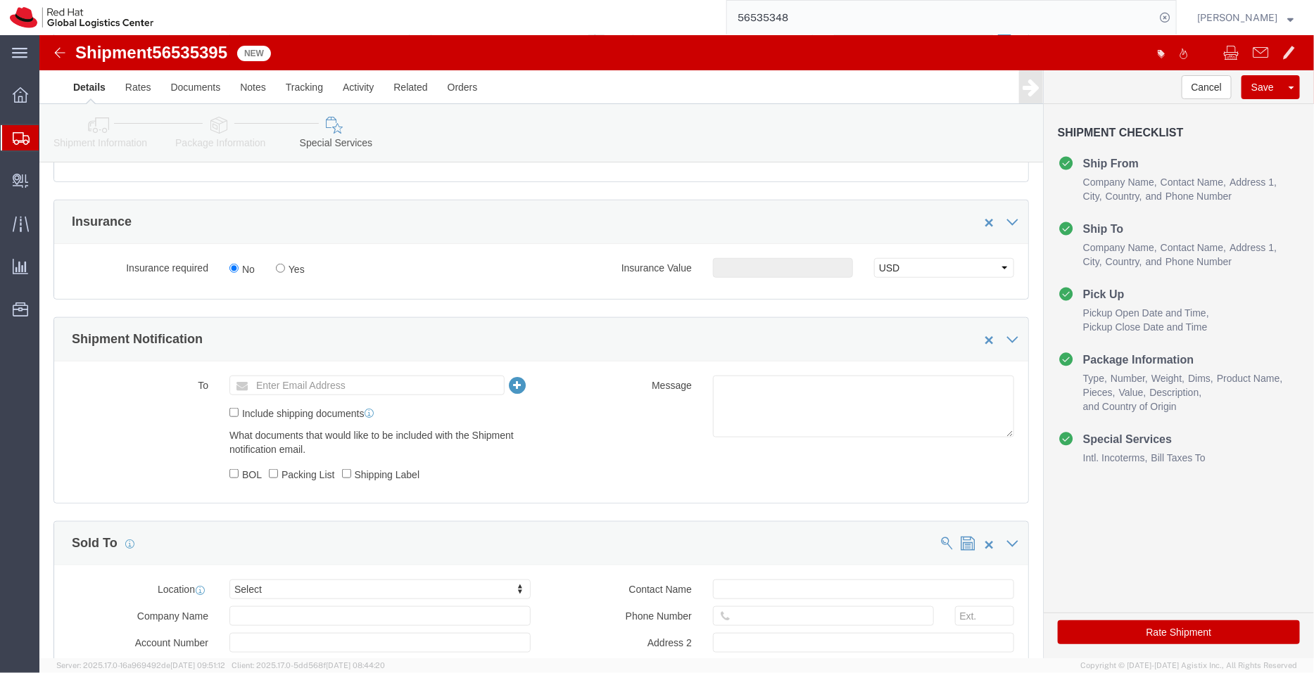
click ul "Enter Email Address"
type input "[EMAIL_ADDRESS][DOMAIN_NAME]"
click textarea
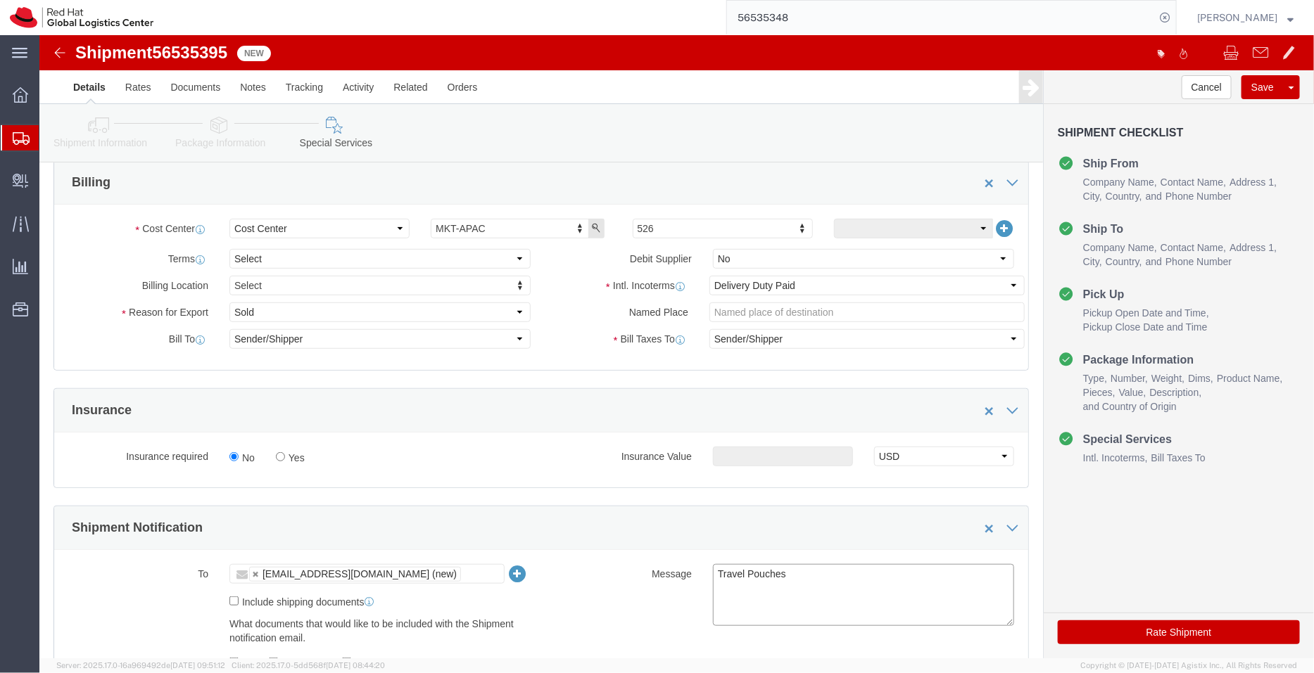
scroll to position [279, 0]
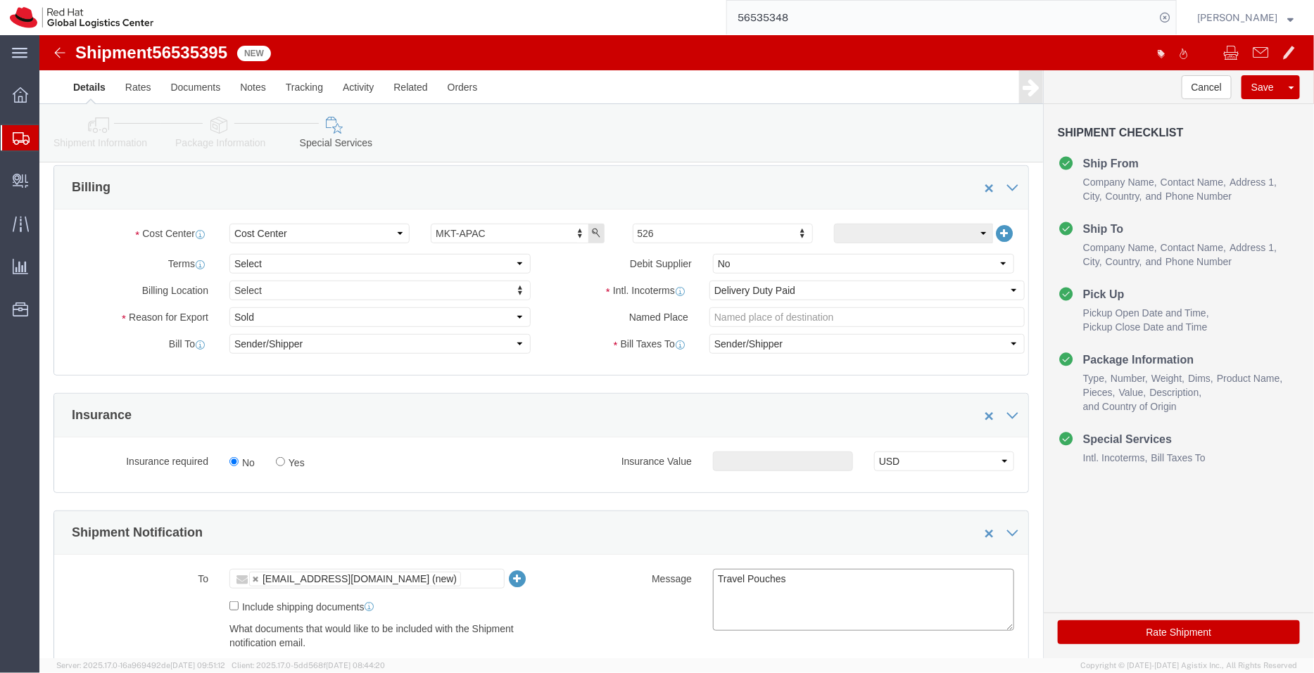
type textarea "Travel Pouches"
click select "Select Free of Charge Free of Cost NET 30 NET 45 NET 60 See Comment"
select select "FREE_OF_COST"
click select "Select Free of Charge Free of Cost NET 30 NET 45 NET 60 See Comment"
click select "Select Gift Personal Effects Repair/Warranty Return Sample Sold Temporary/Not S…"
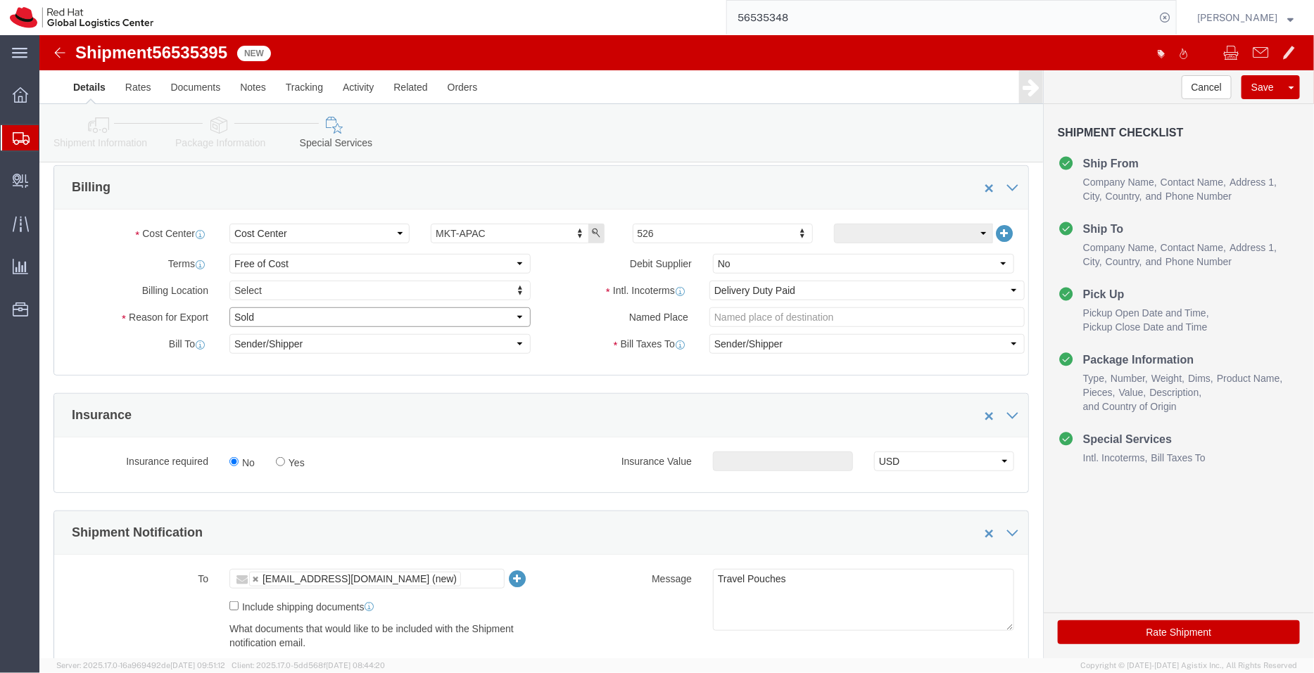
select select "SAMPLE"
click select "Select Gift Personal Effects Repair/Warranty Return Sample Sold Temporary/Not S…"
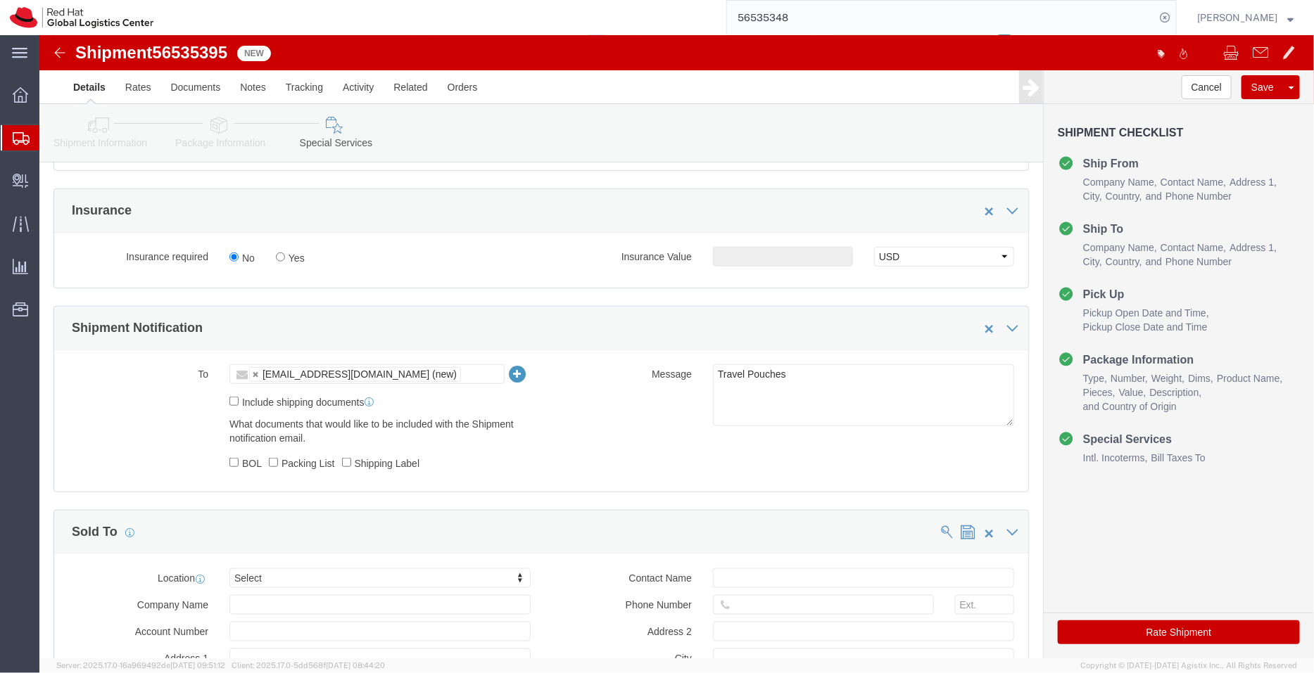
scroll to position [668, 0]
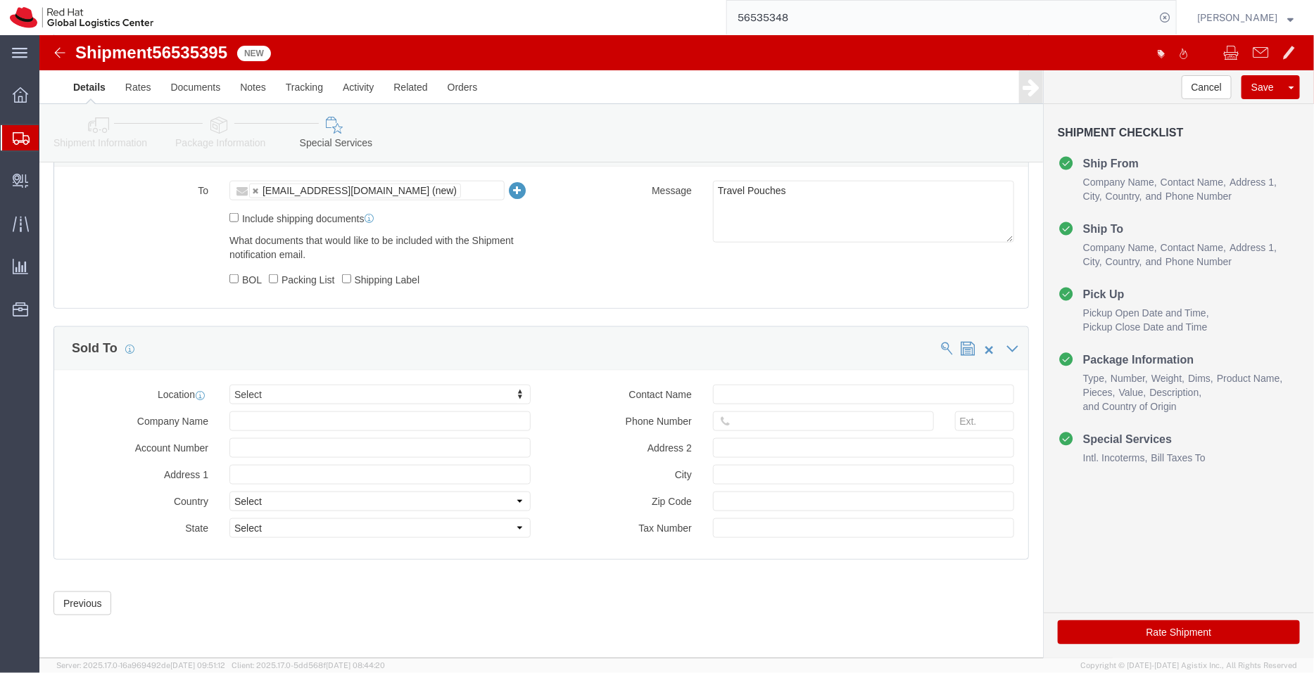
click icon
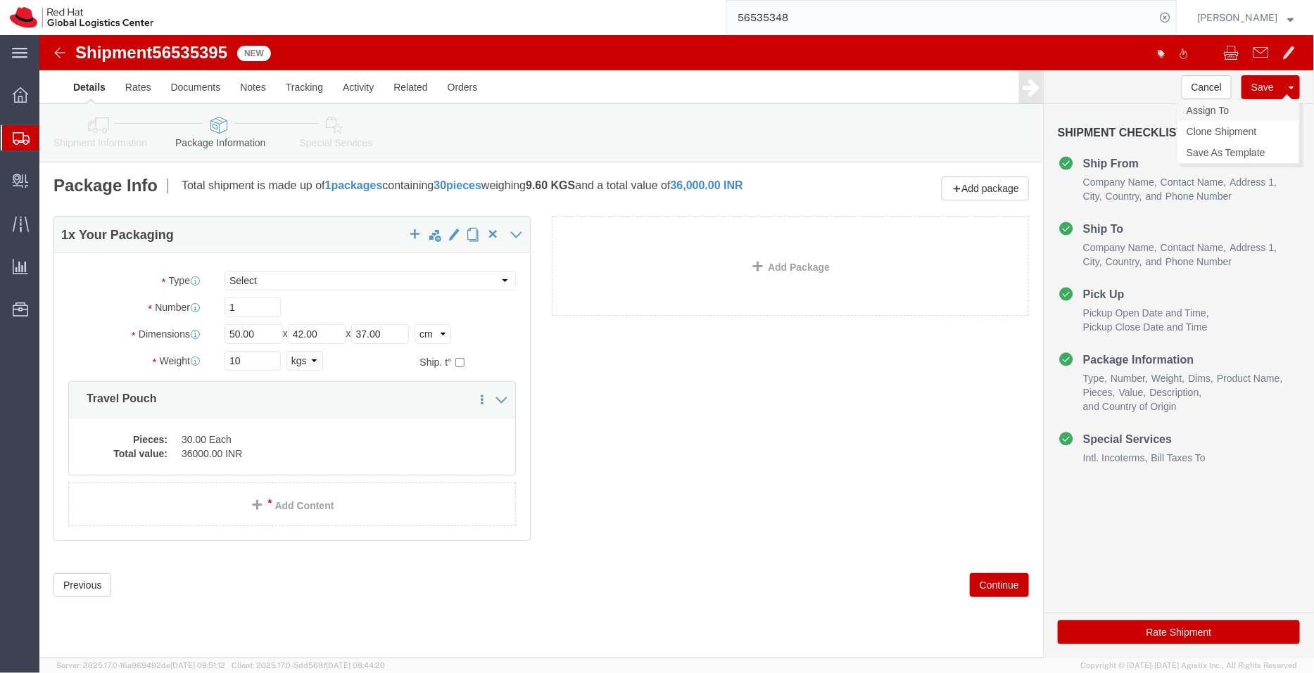
click link "Assign To"
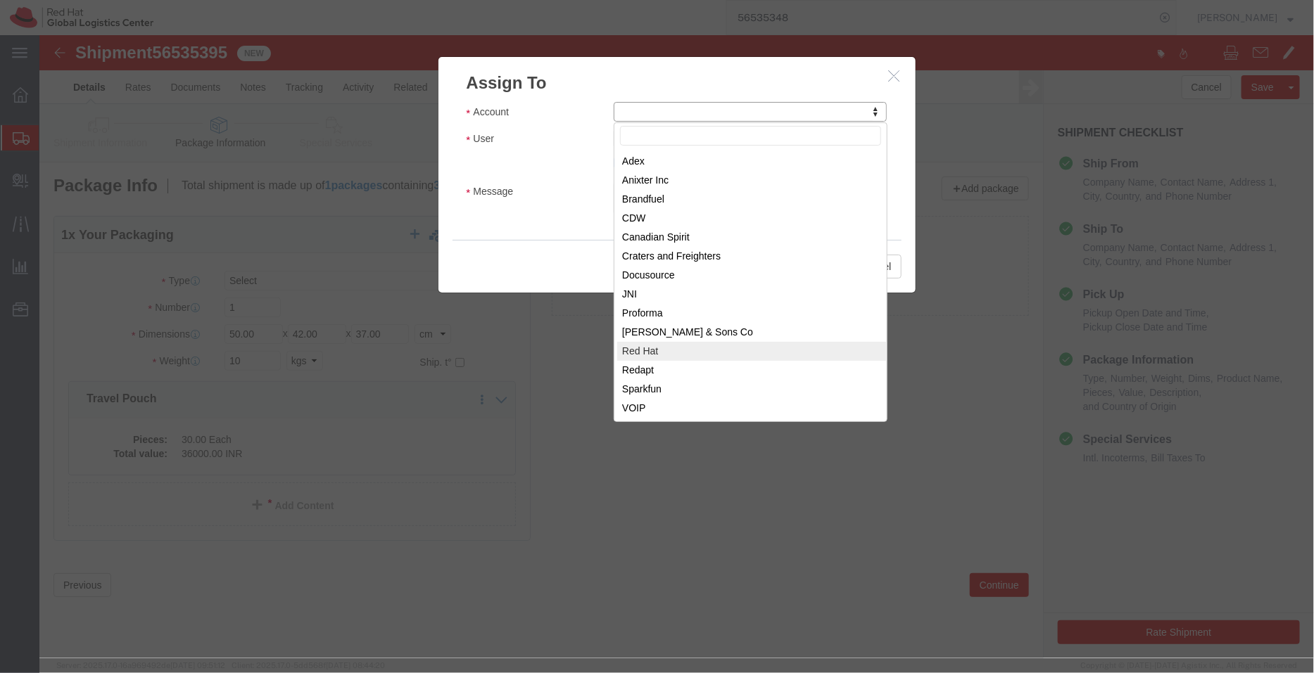
select select "104821"
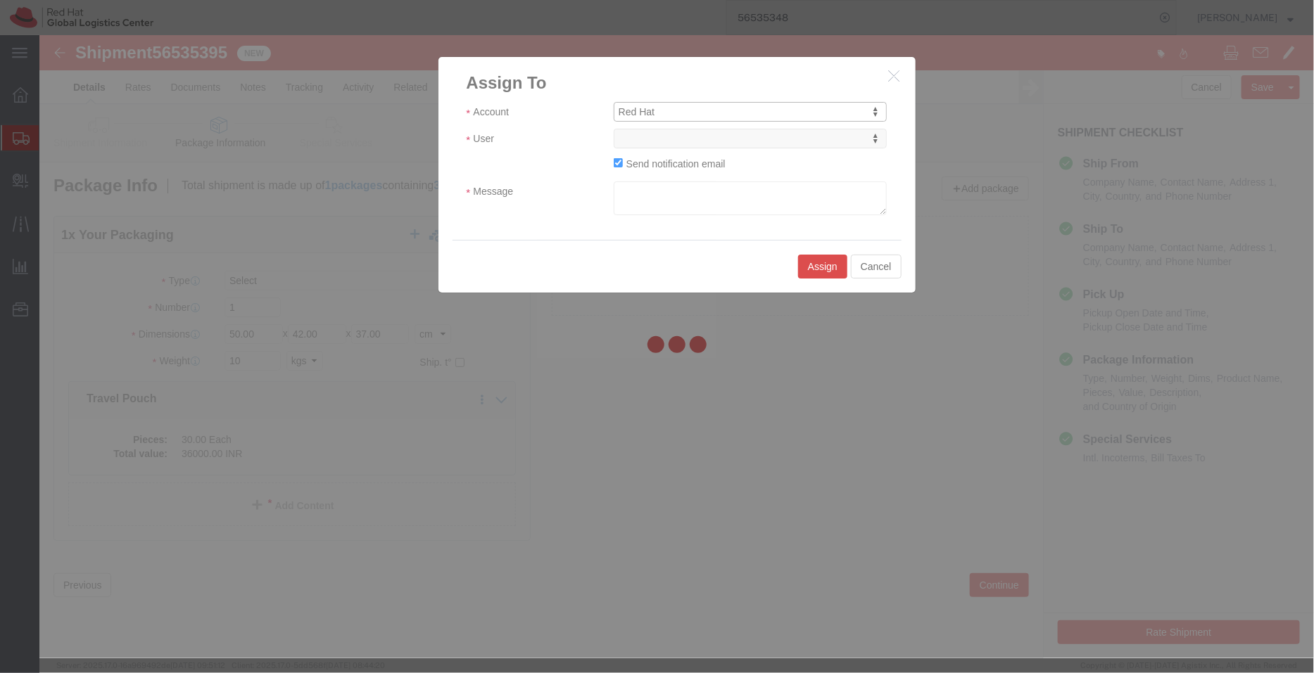
select select
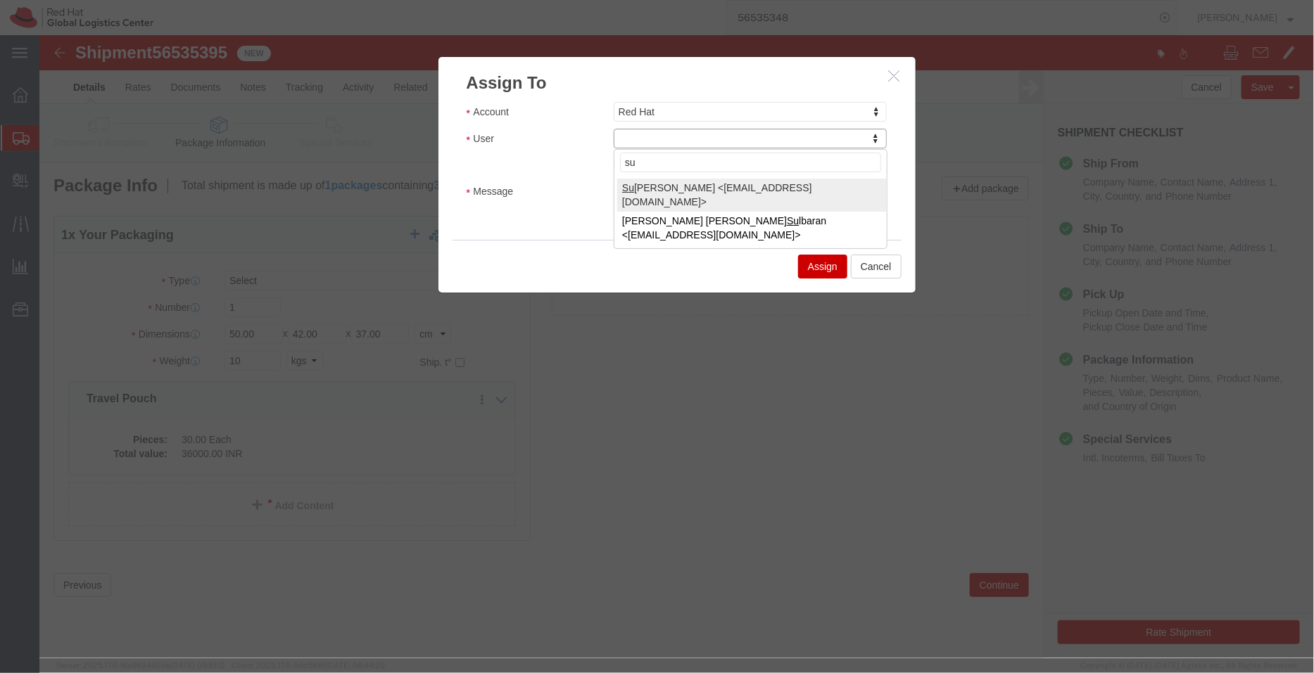
type input "su"
select select "21701"
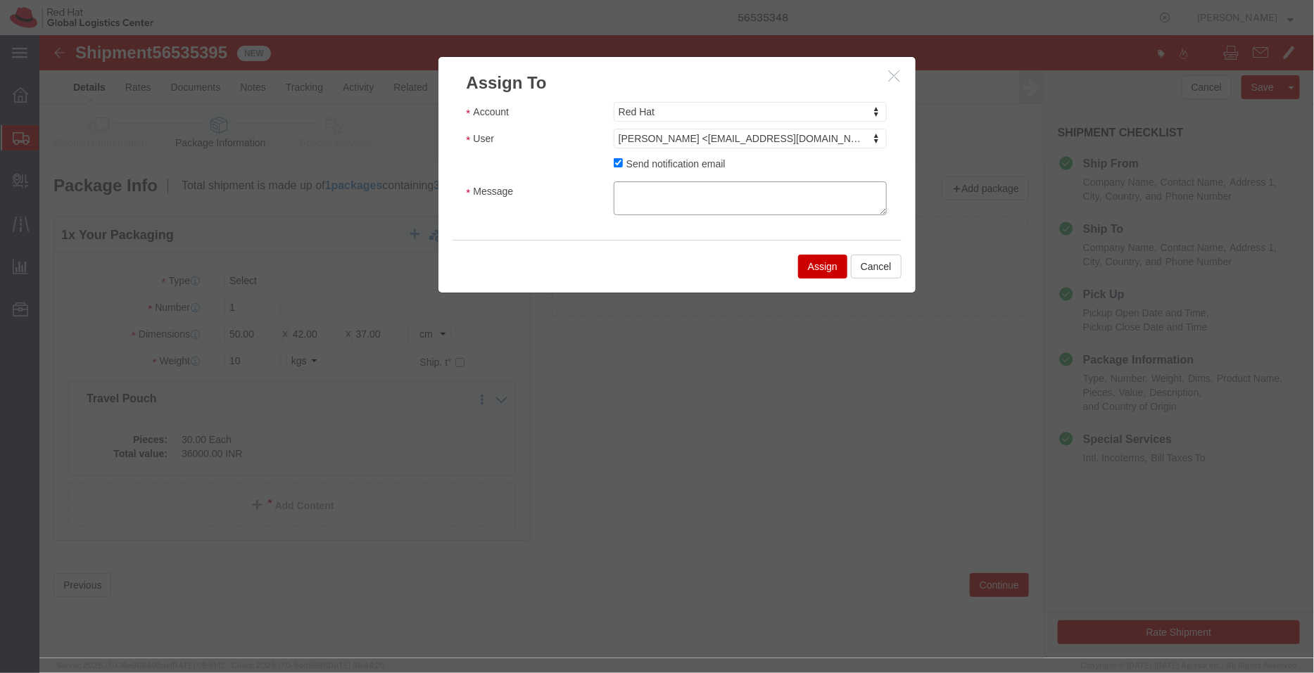
click textarea "Message"
type textarea "Please have a look when you get the physical box"
click button "Assign"
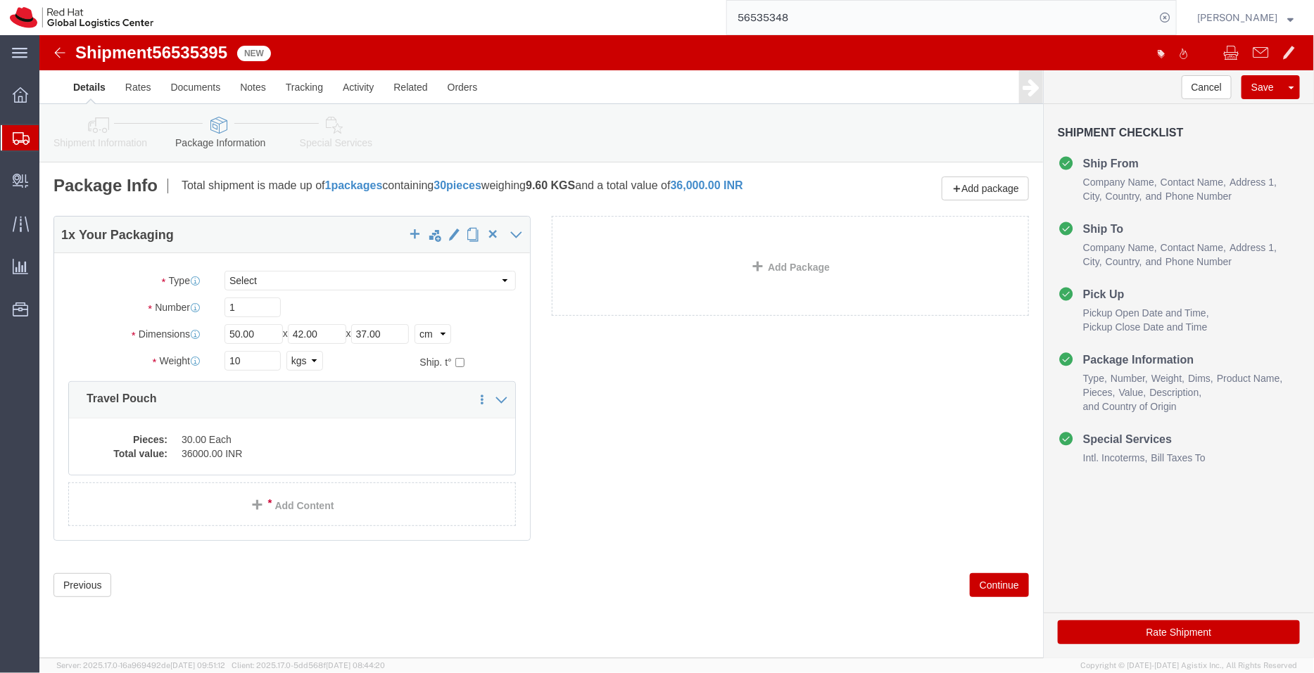
click at [0, 0] on span "Shipment Manager" at bounding box center [0, 0] width 0 height 0
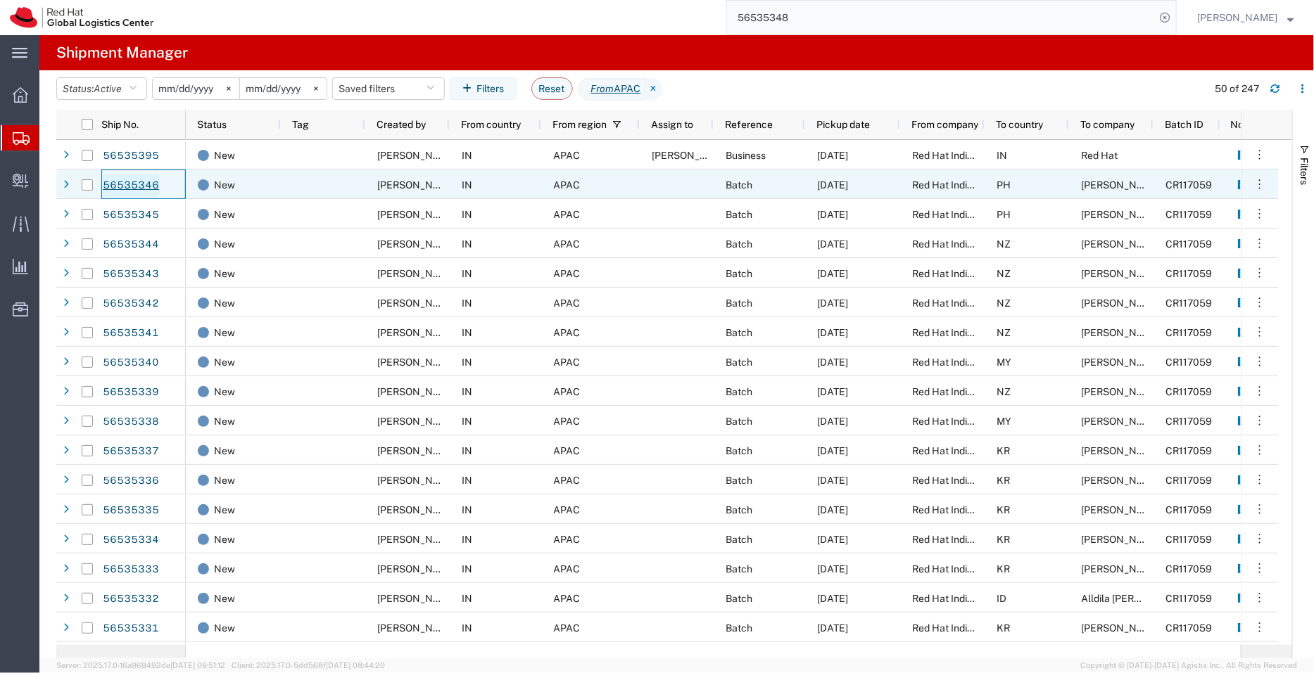
click at [141, 181] on link "56535346" at bounding box center [131, 185] width 58 height 23
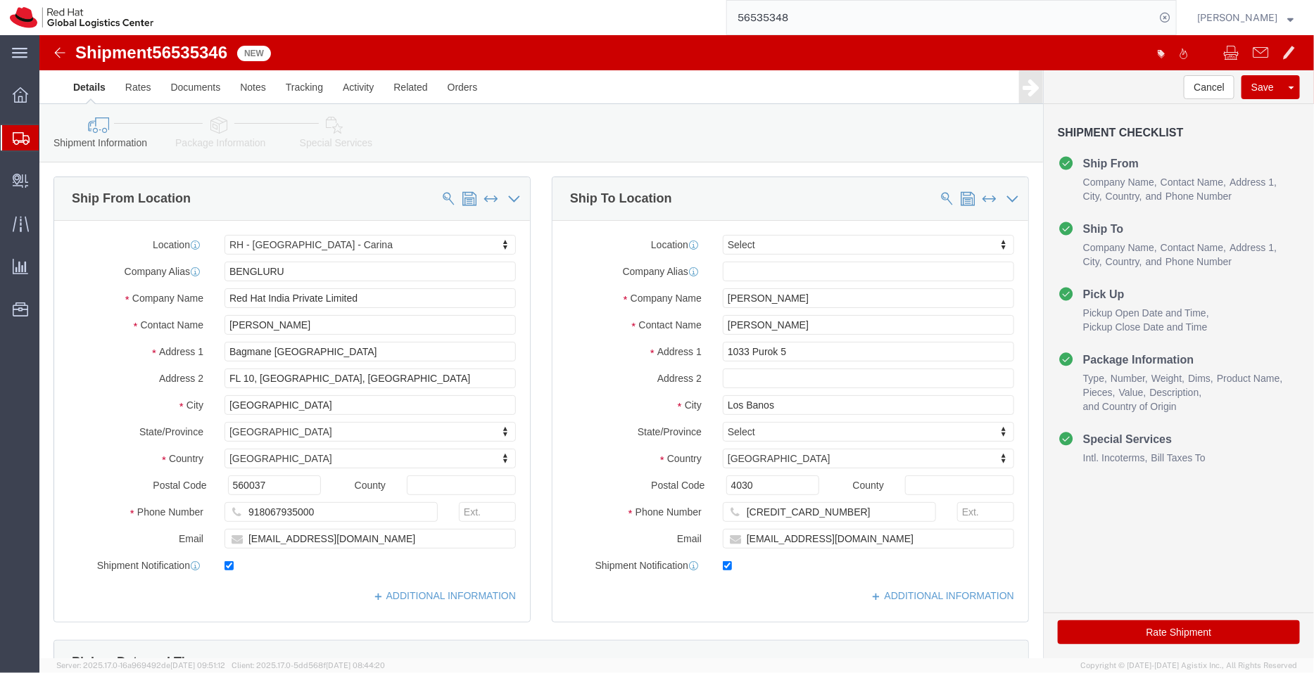
select select "37925"
select select
click link "ADDITIONAL INFORMATION"
click input "jcutter@redhat.com"
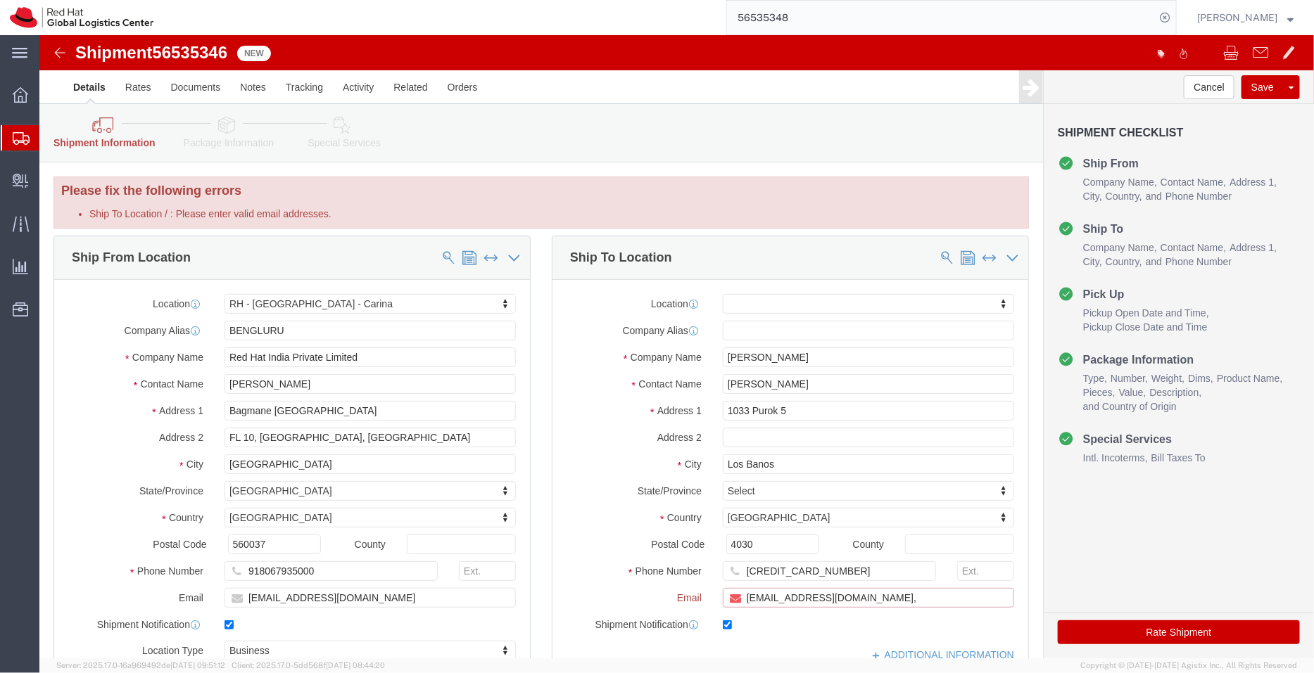
paste input "[EMAIL_ADDRESS][DOMAIN_NAME]"
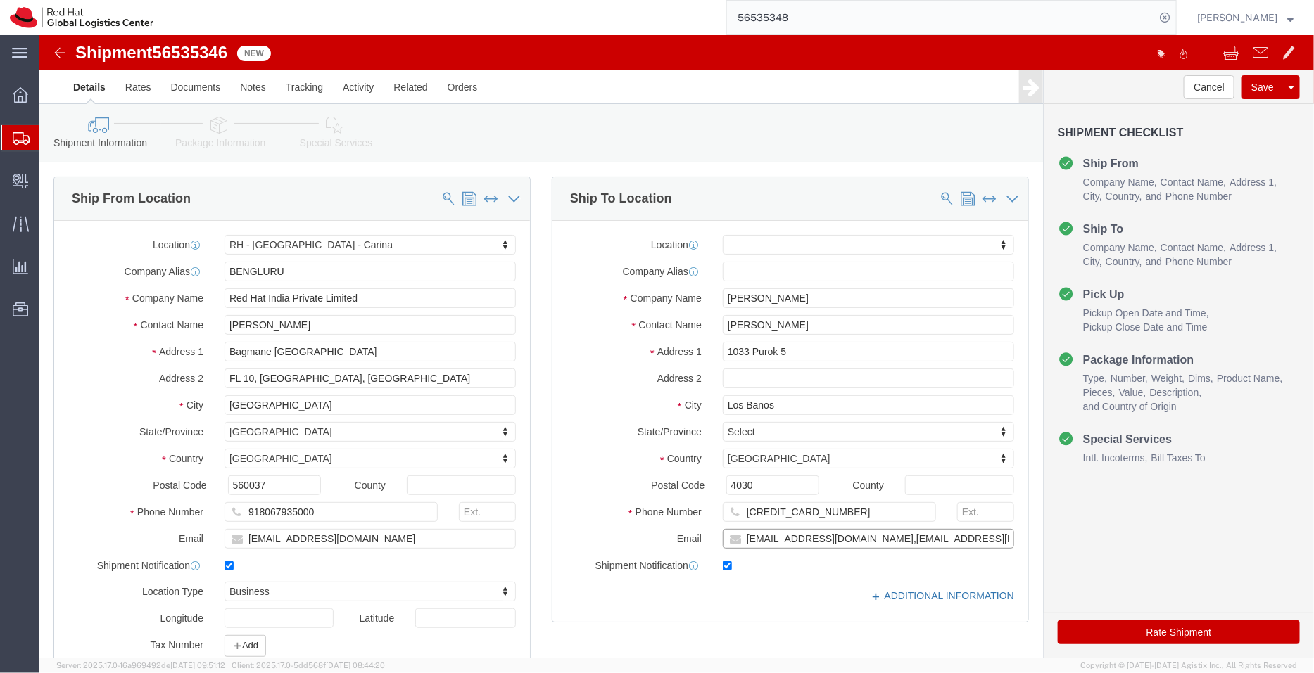
type input "jcutter@redhat.com,apaclogistics@redhat.com"
click link "ADDITIONAL INFORMATION"
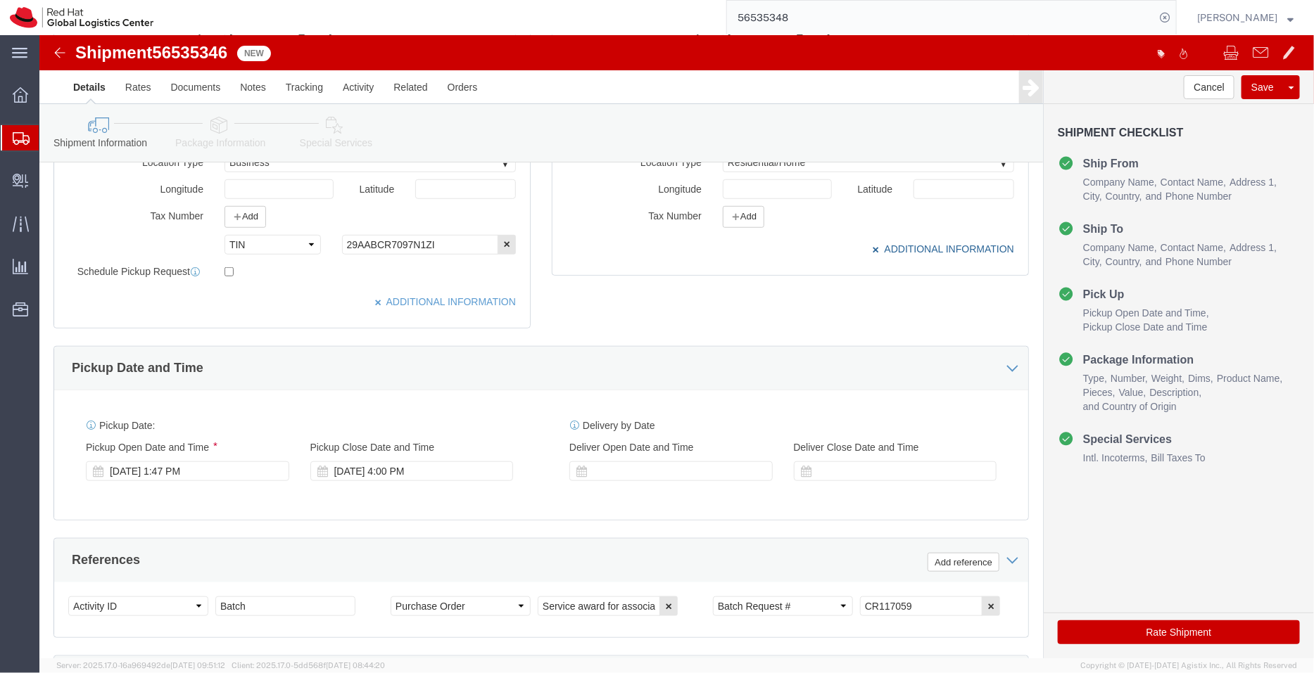
scroll to position [487, 0]
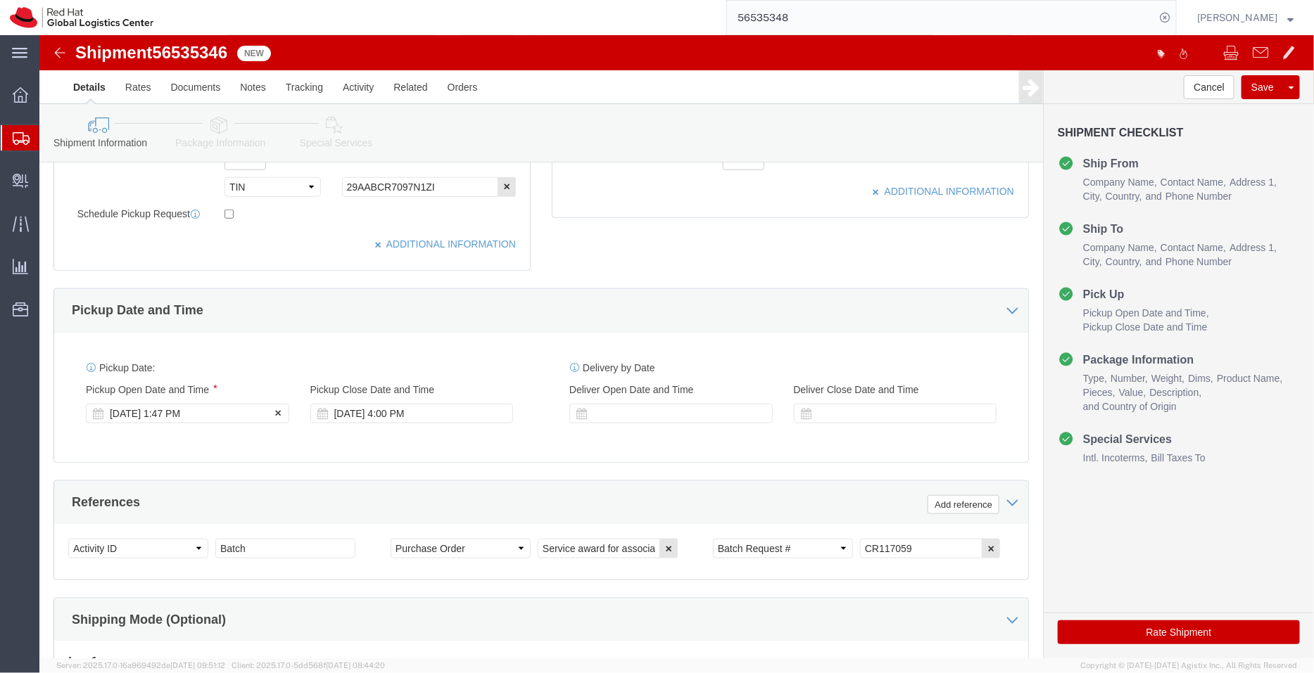
click div "Aug 19 2025 1:47 PM"
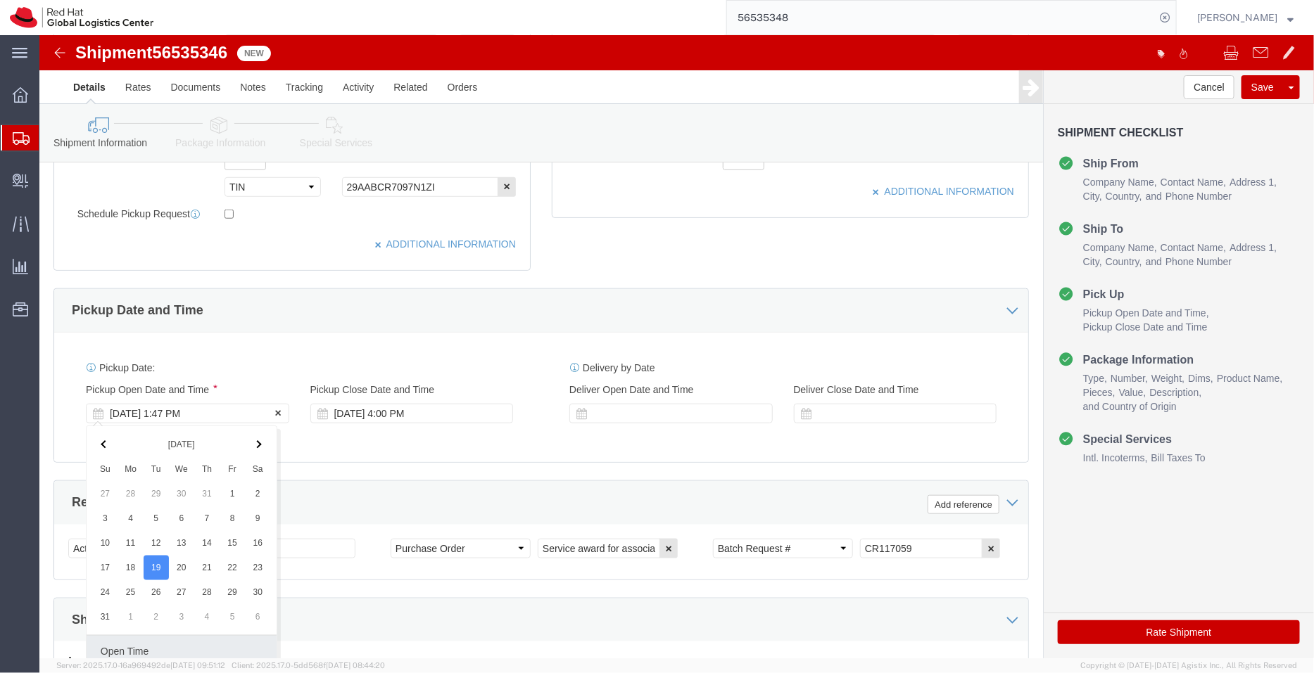
scroll to position [507, 0]
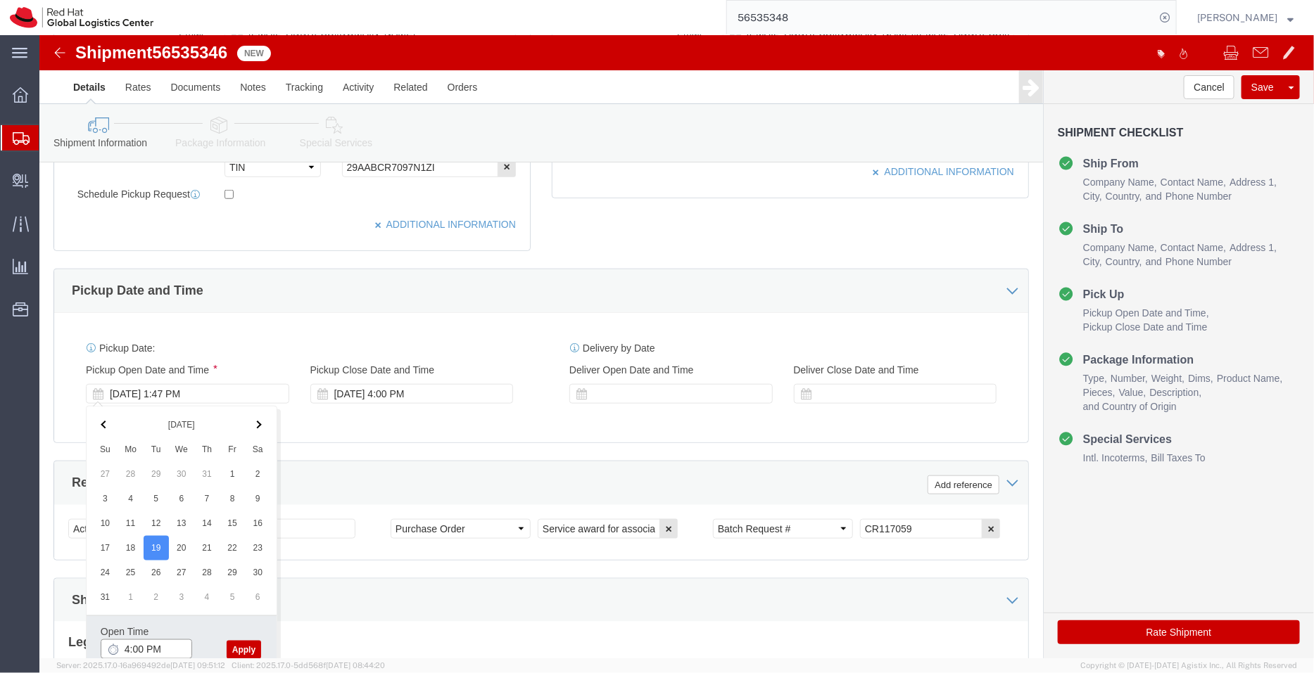
type input "4:00 PM"
click button "Apply"
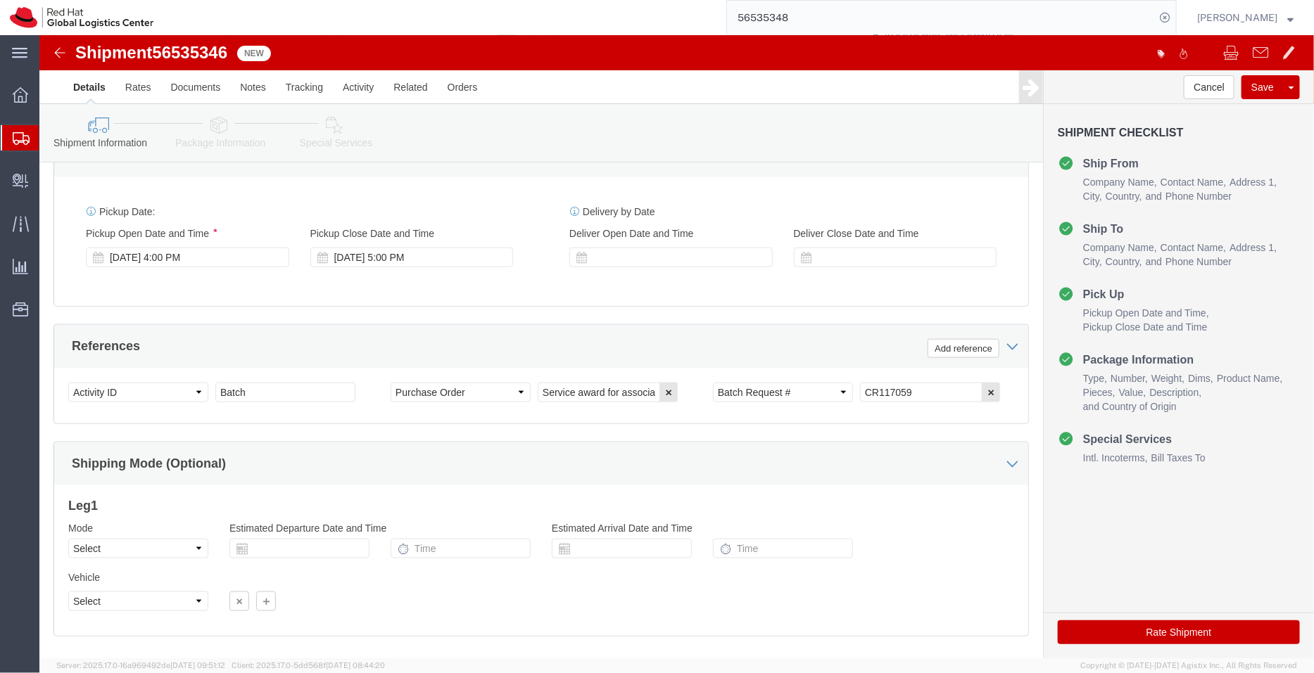
scroll to position [720, 0]
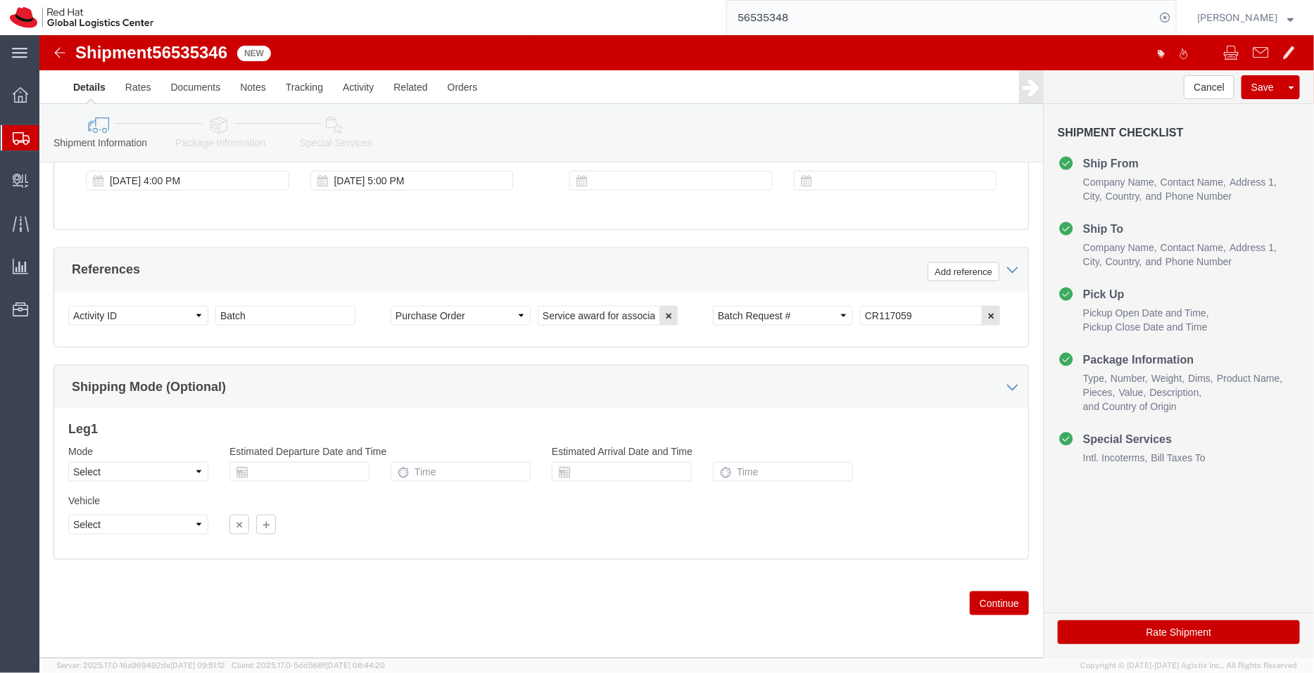
click link "Package Information"
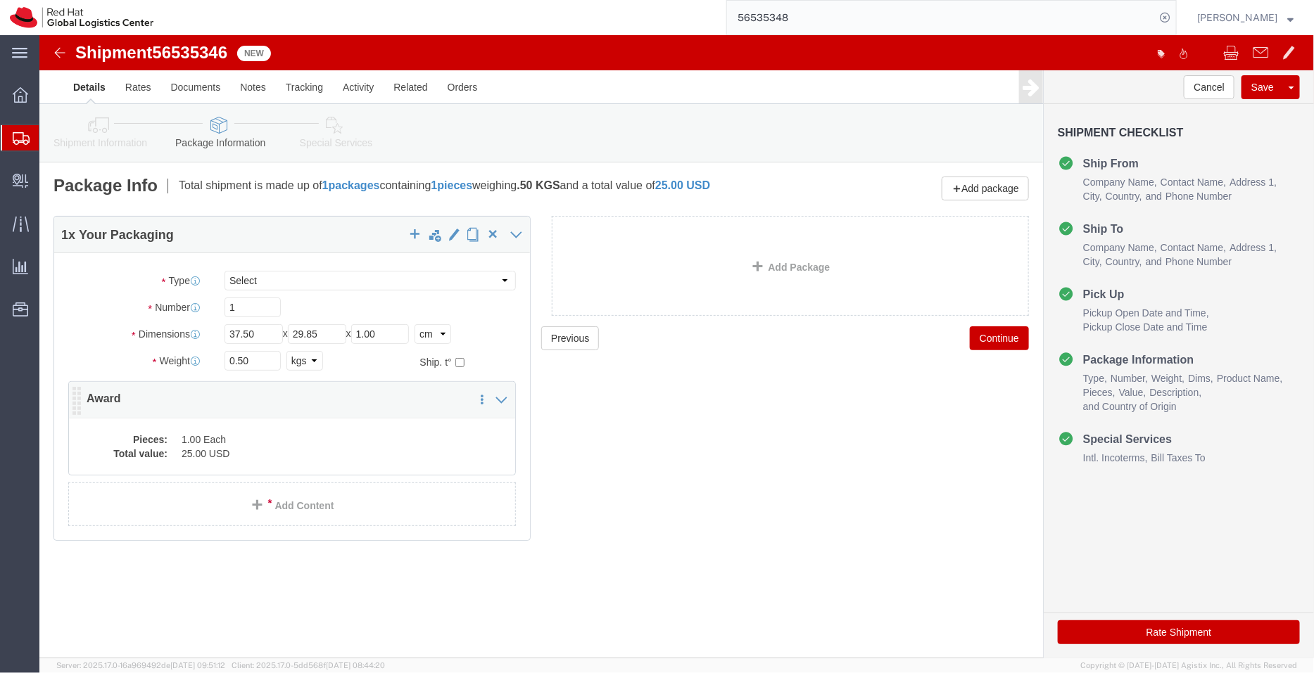
click dd "1.00 Each"
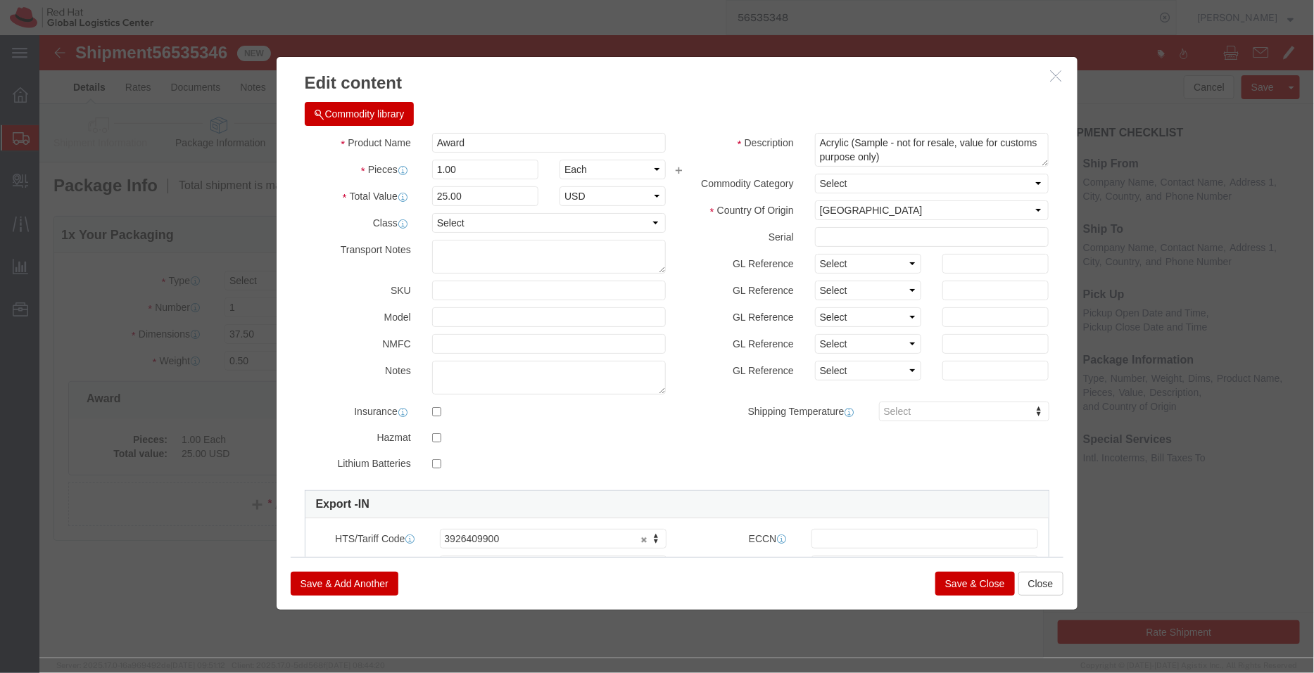
click button "Save & Close"
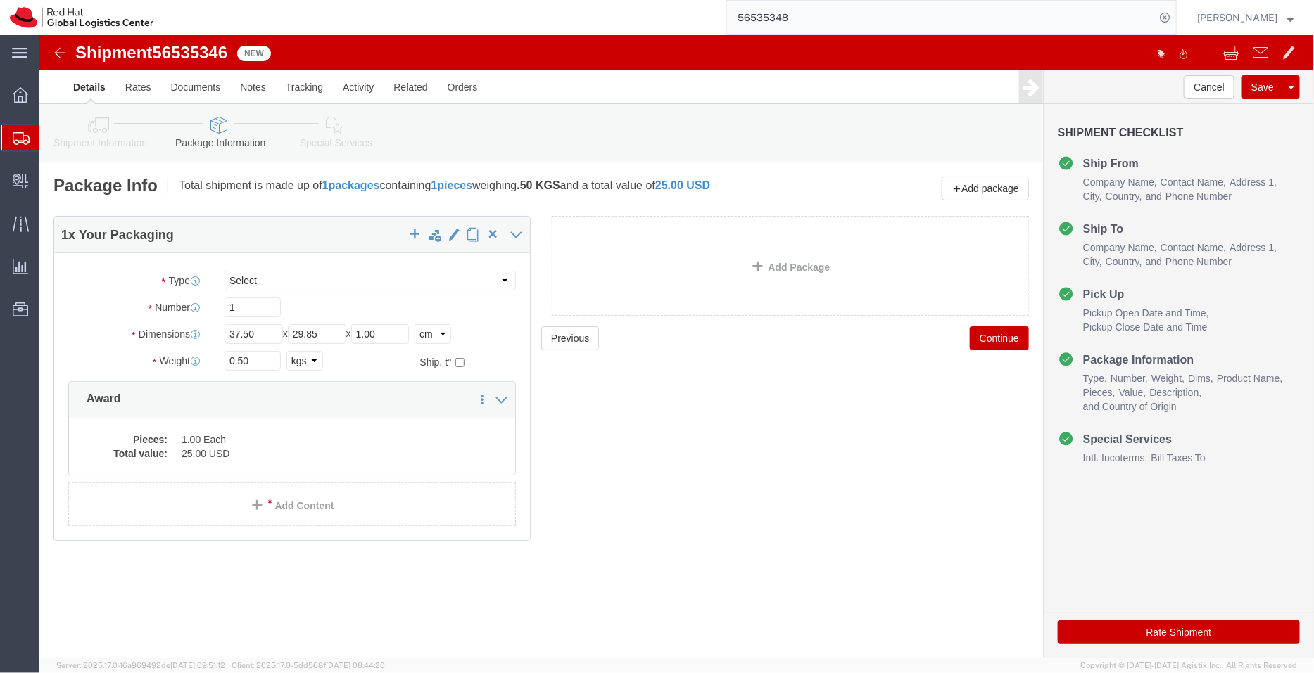
click link "Special Services"
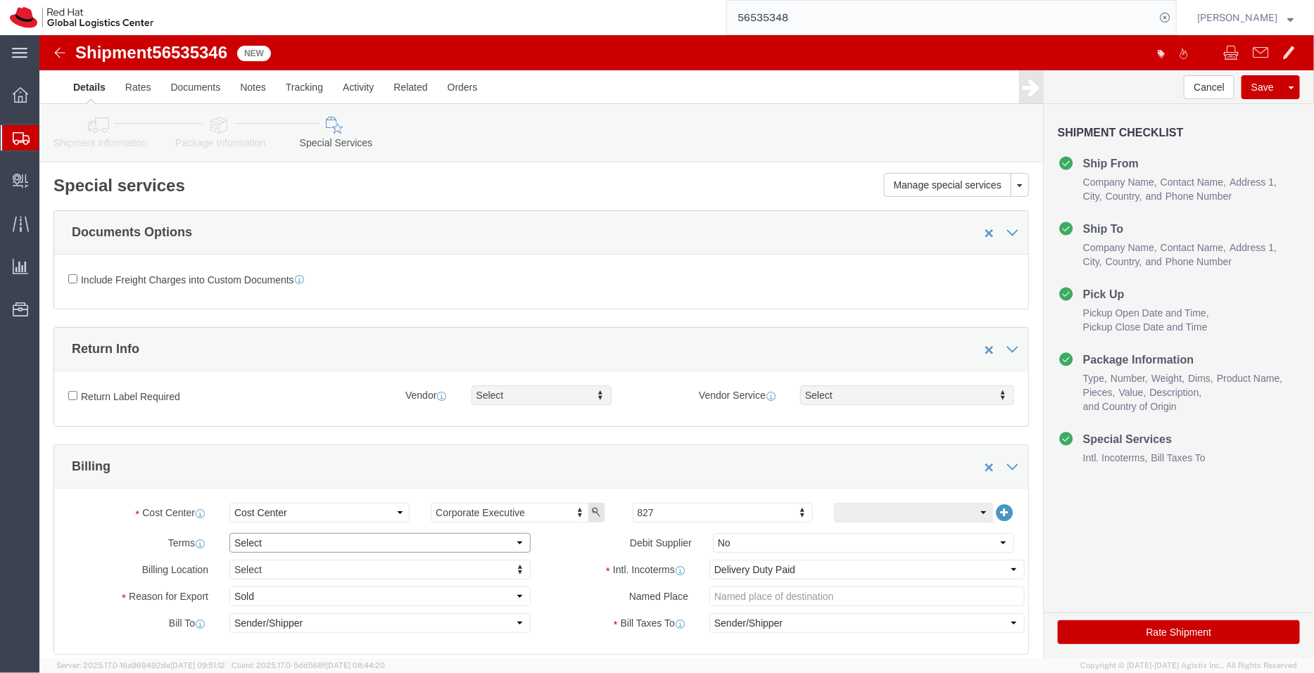
click select "Select Free of Charge Free of Cost NET 30 NET 45 NET 60 See Comment"
select select "FREE_OF_COST"
click select "Select Free of Charge Free of Cost NET 30 NET 45 NET 60 See Comment"
click select "Select Gift Personal Effects Repair/Warranty Return Sample Sold Temporary/Not S…"
select select "SAMPLE"
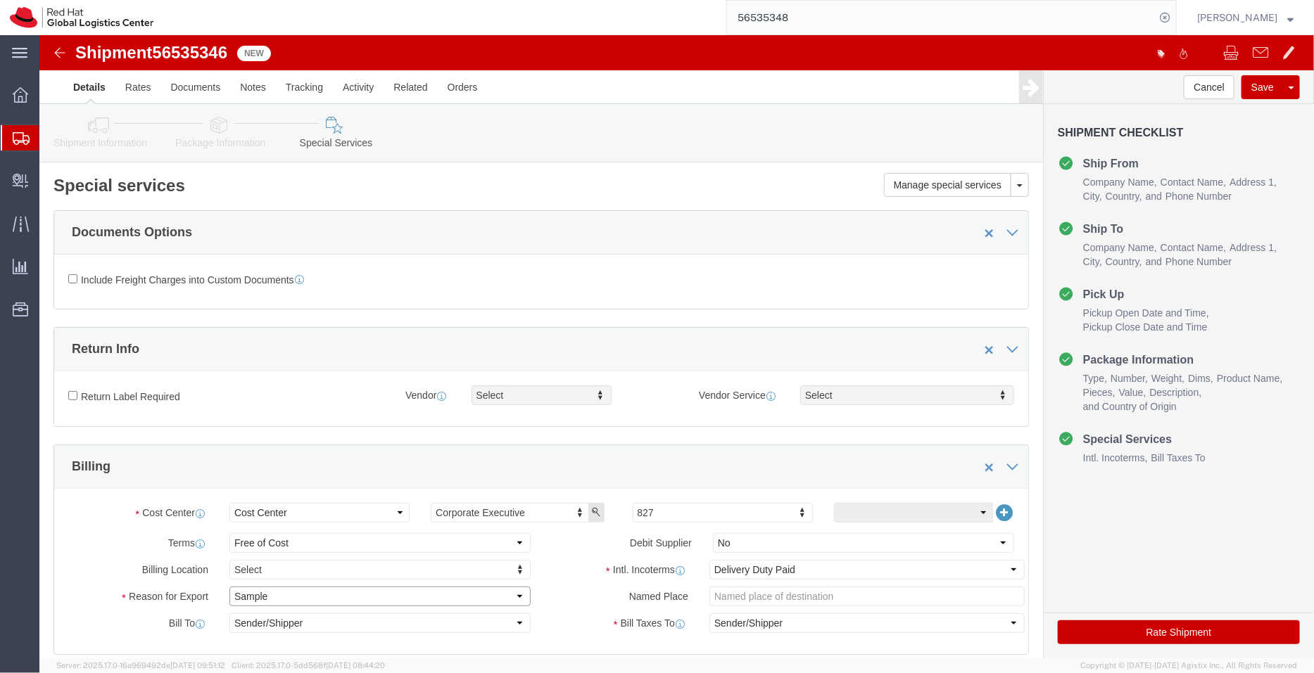
click select "Select Gift Personal Effects Repair/Warranty Return Sample Sold Temporary/Not S…"
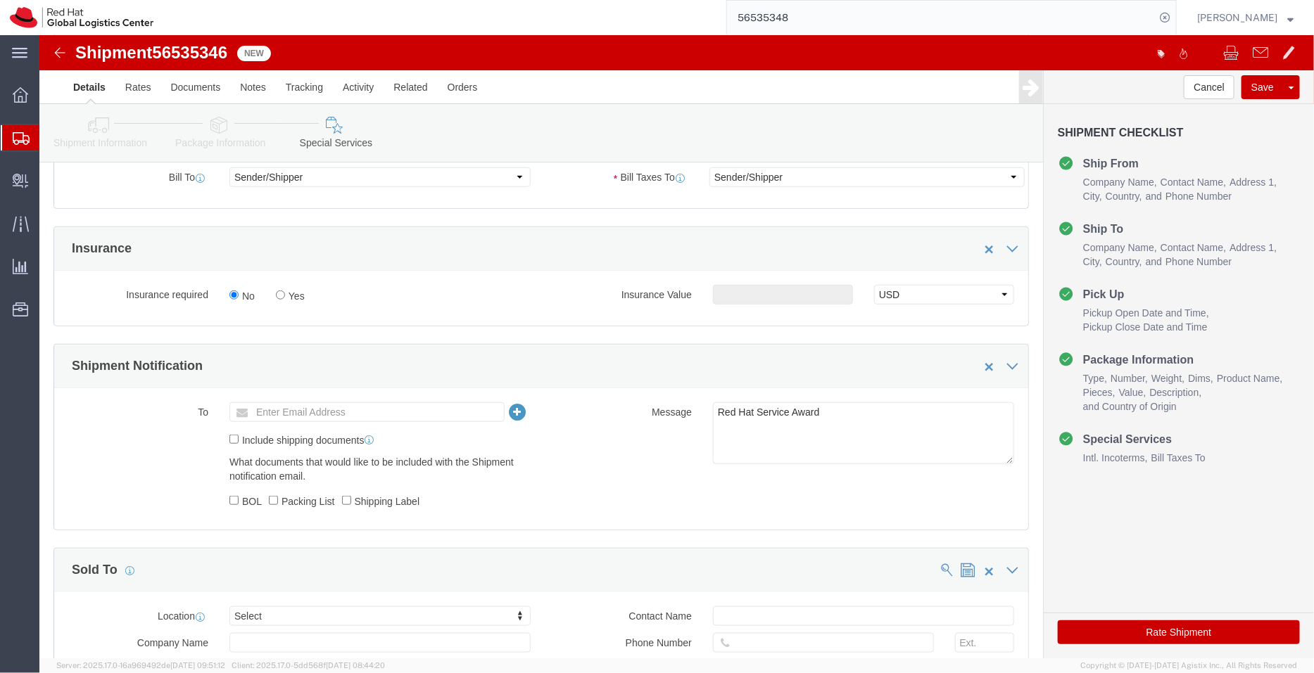
scroll to position [504, 0]
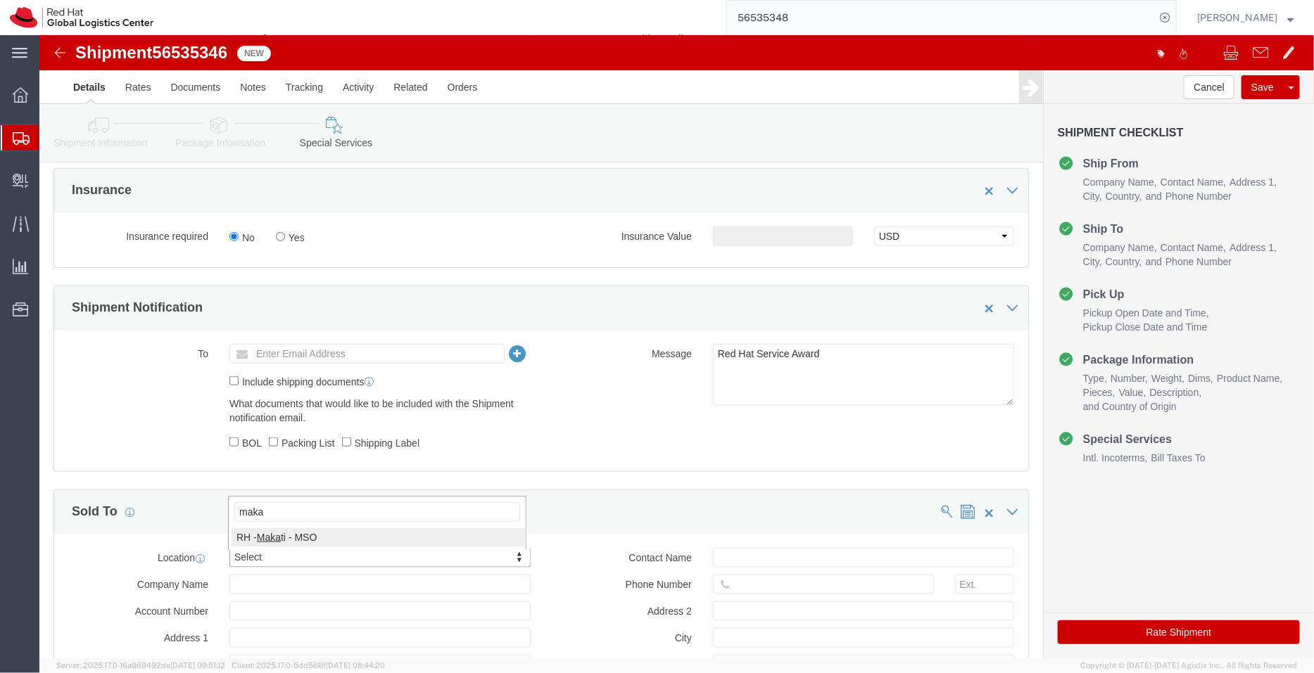
type input "maka"
click icon
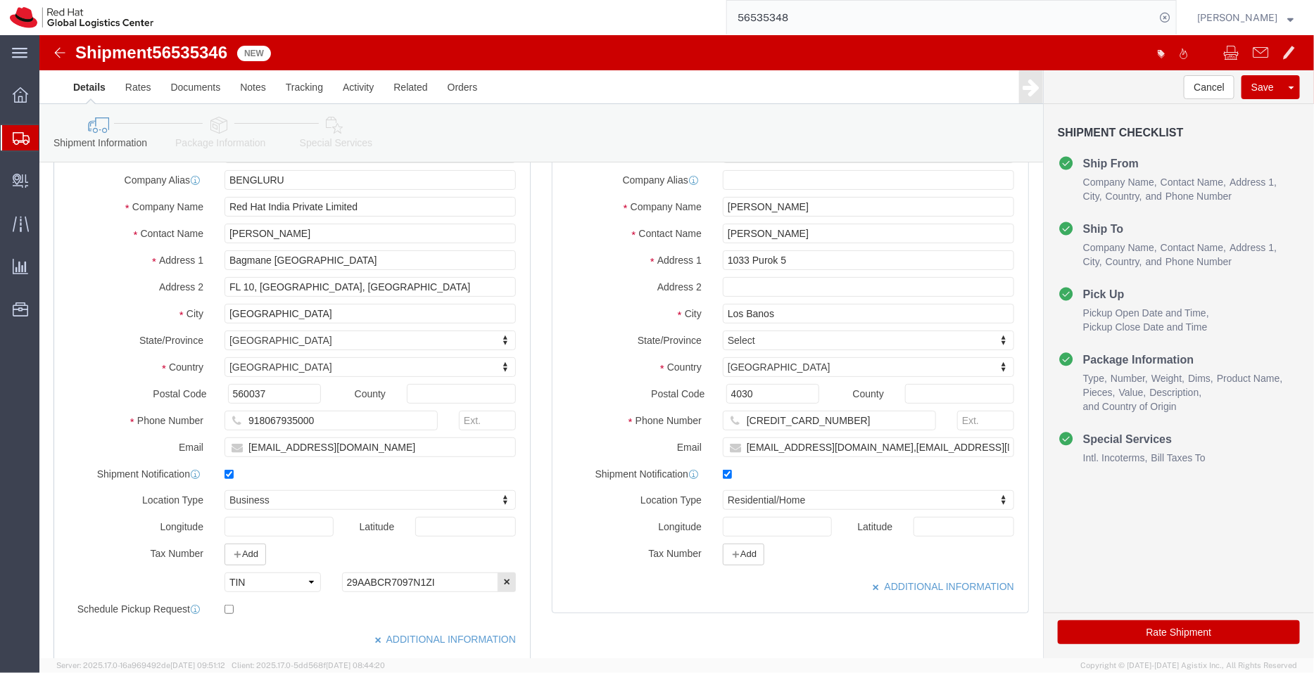
scroll to position [89, 0]
drag, startPoint x: 785, startPoint y: 394, endPoint x: 509, endPoint y: 360, distance: 277.9
click div "Location My Profile Location RH - Amsterdam - MSO RH - Amsterdam Data Center RH…"
click icon
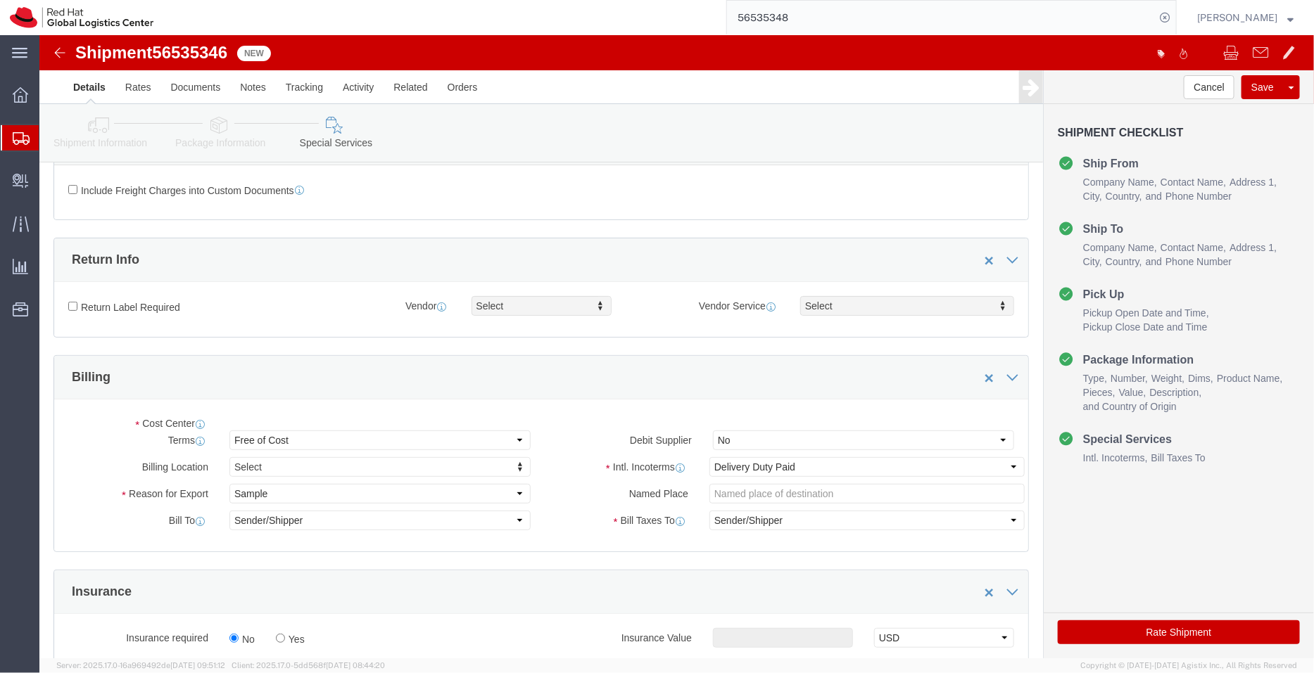
select select "COSTCENTER"
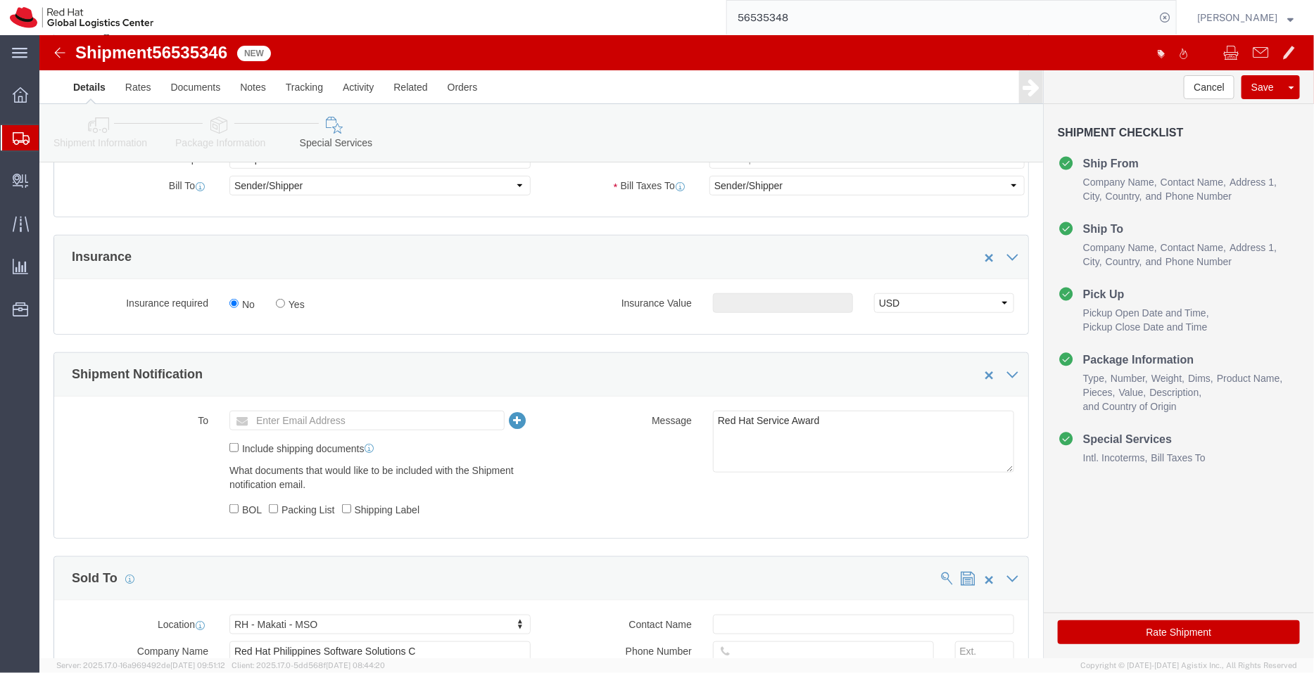
scroll to position [668, 0]
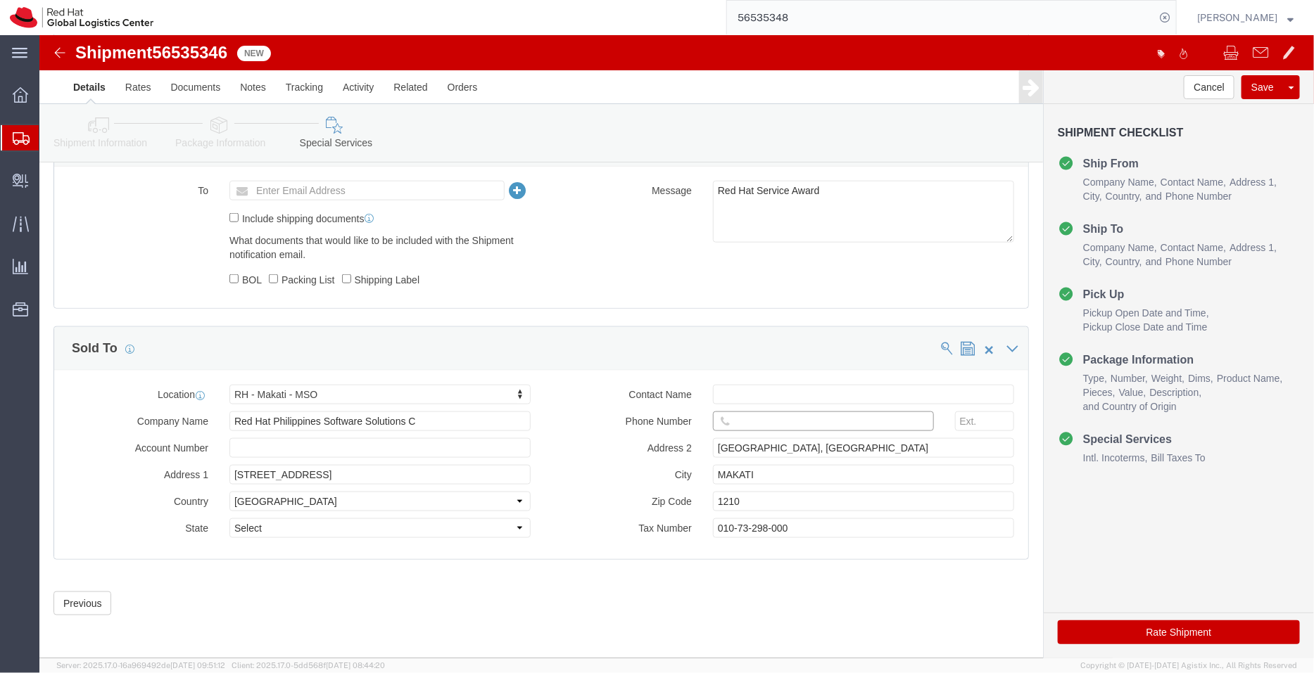
click input "text"
paste input "63 966 185 4724"
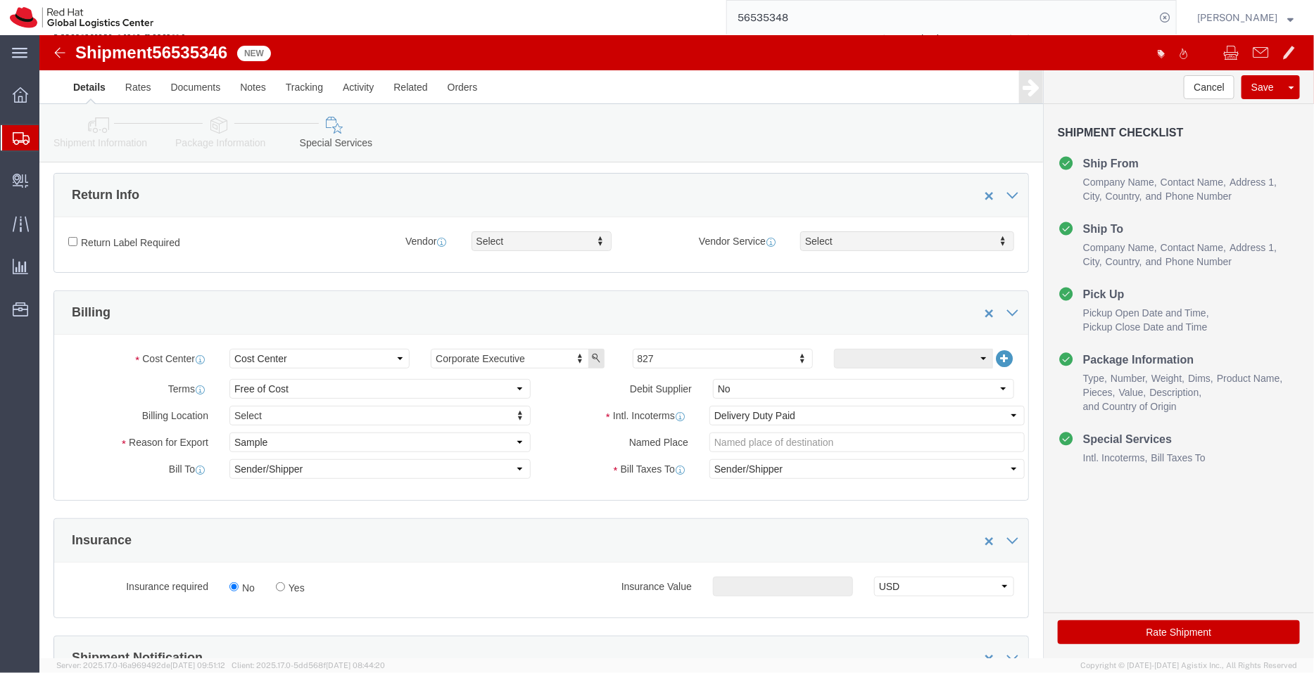
scroll to position [108, 0]
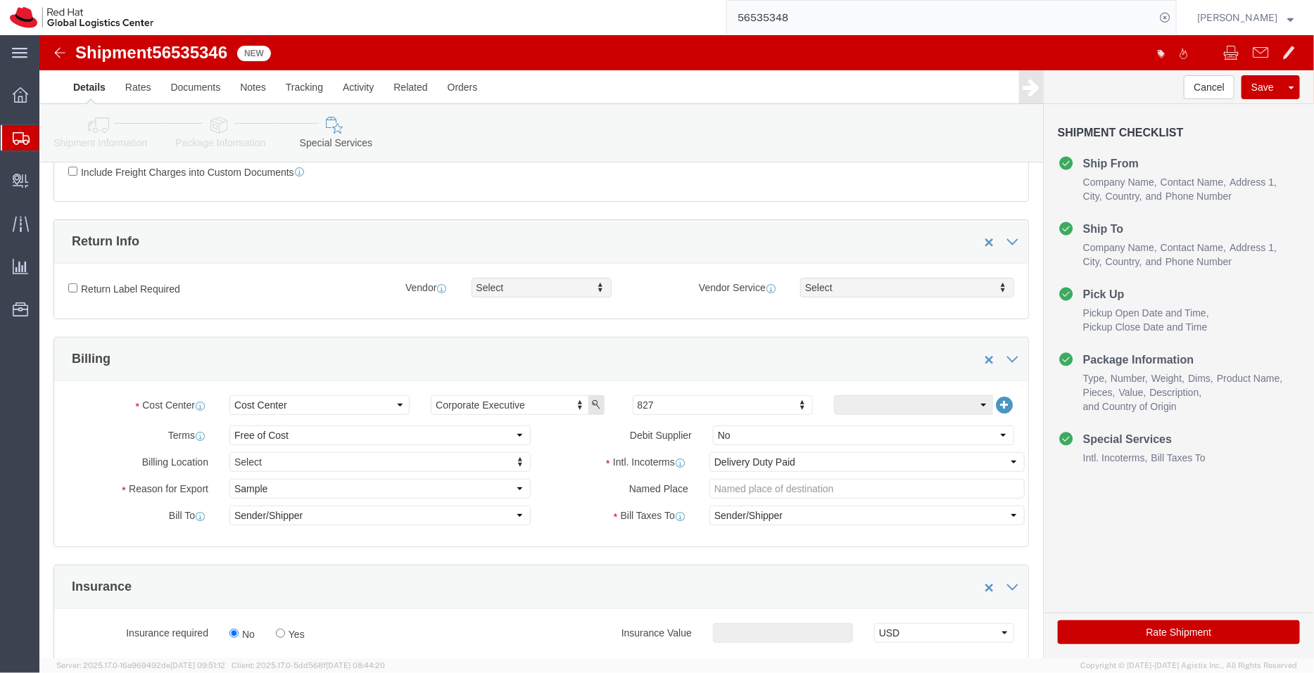
type input "63 966 185 4724"
click button "Rate Shipment"
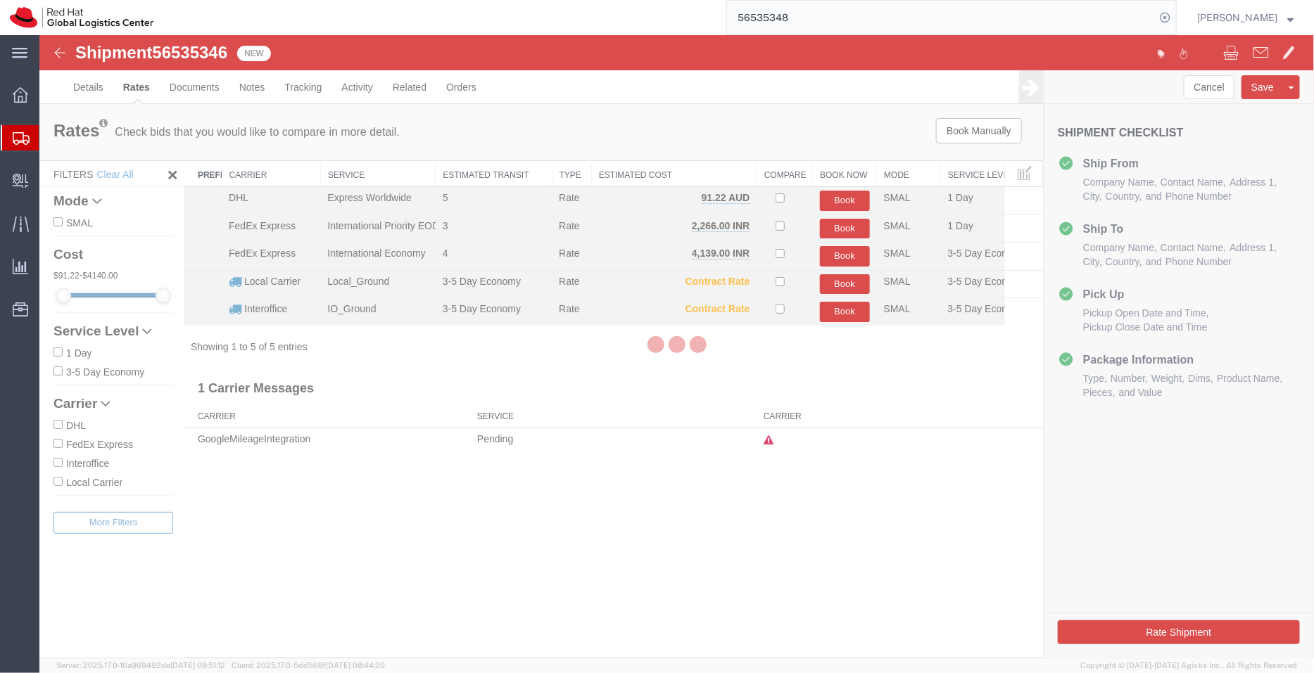
scroll to position [0, 0]
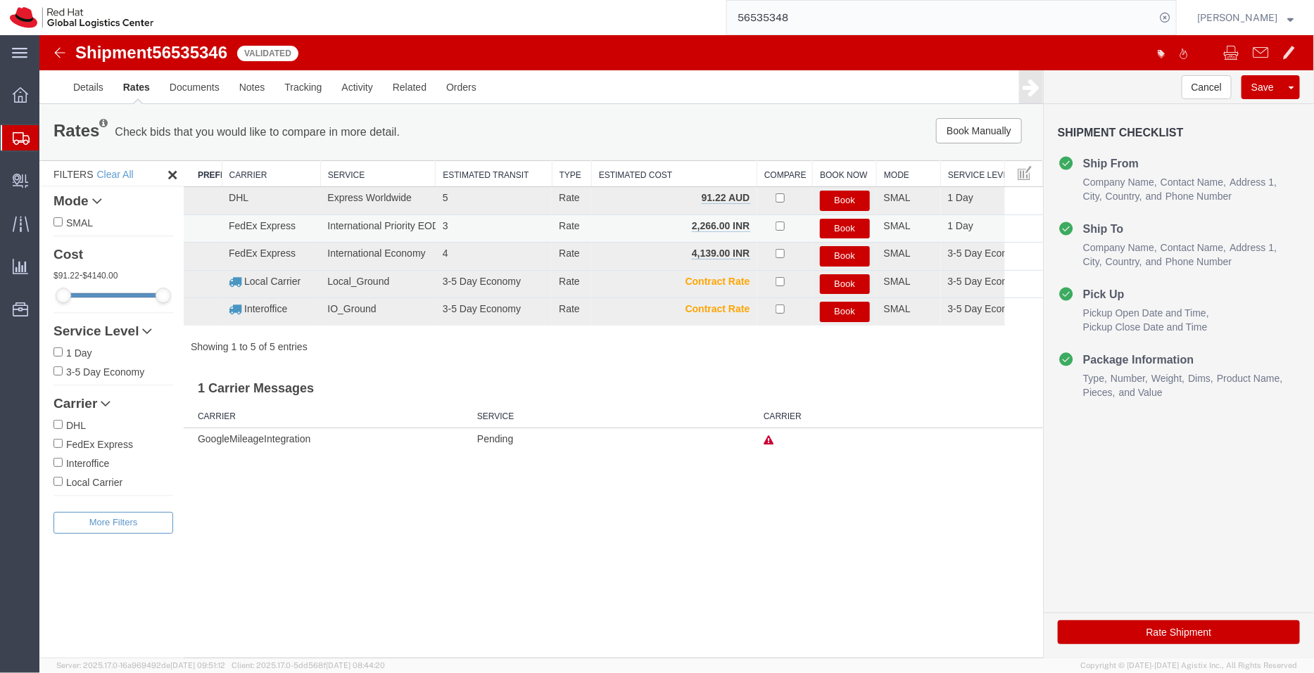
click at [849, 225] on button "Book" at bounding box center [844, 228] width 50 height 20
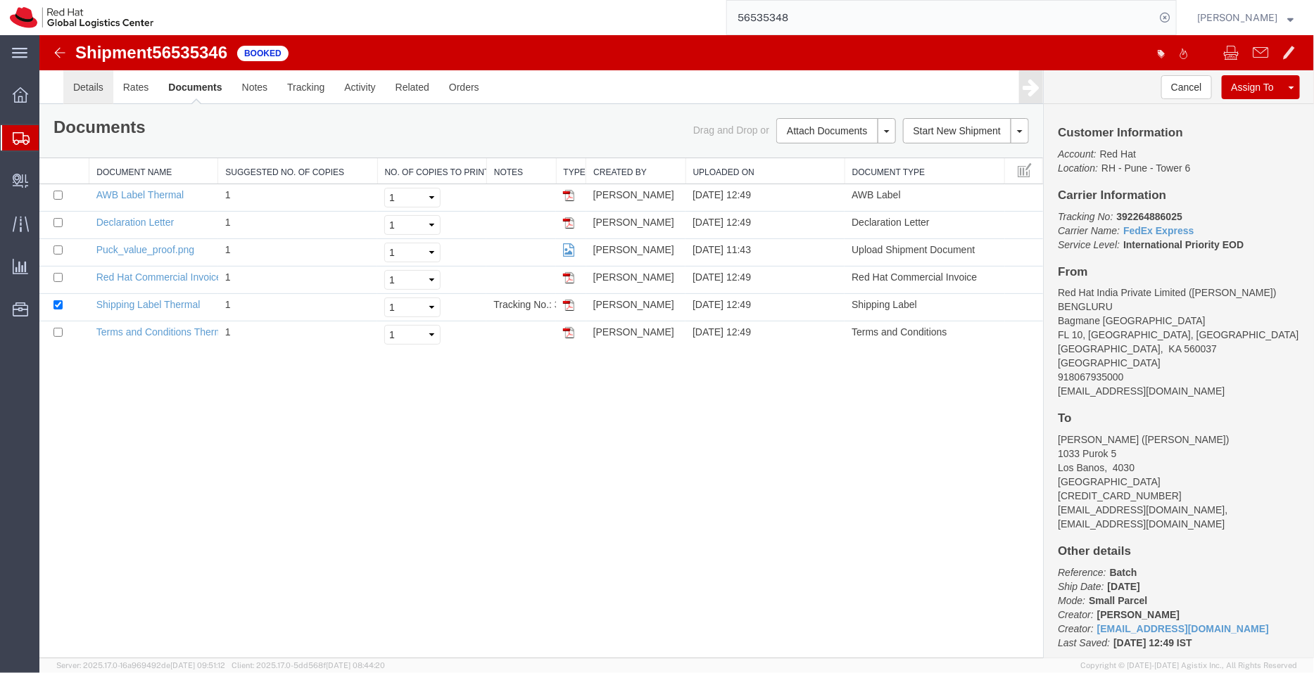
click at [91, 84] on link "Details" at bounding box center [88, 87] width 50 height 34
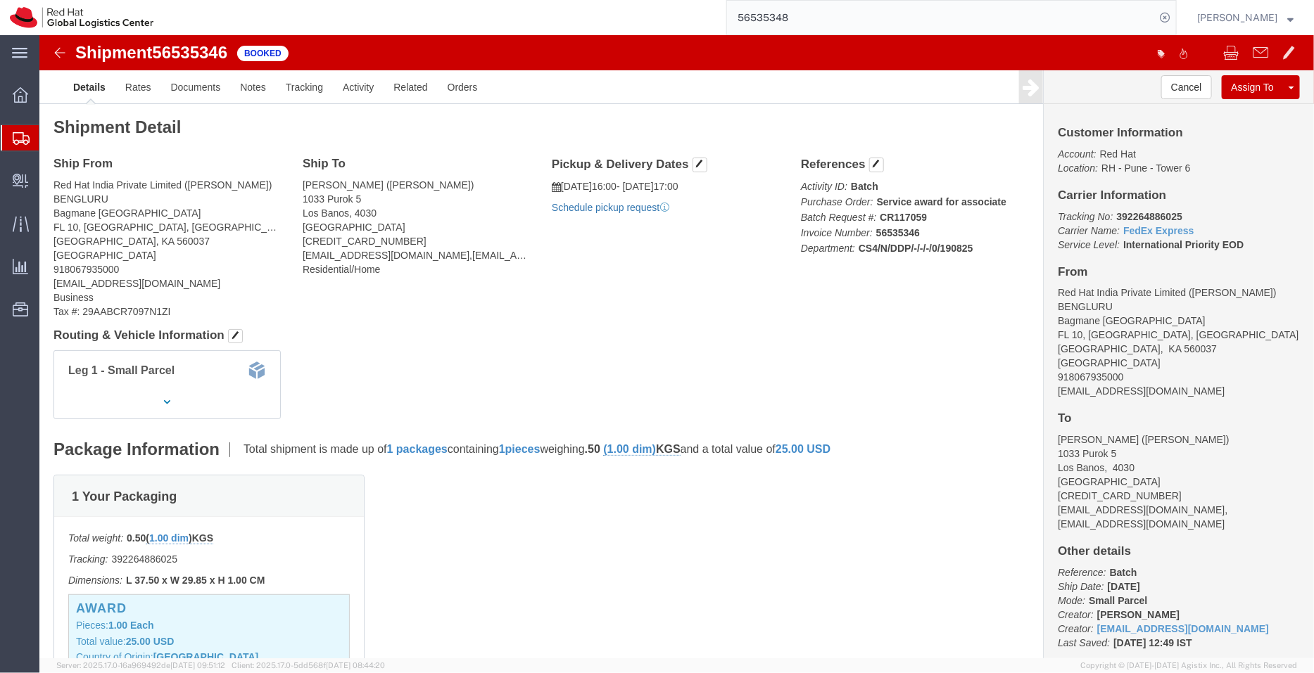
click link "Schedule pickup request"
drag, startPoint x: 1121, startPoint y: 356, endPoint x: 1002, endPoint y: 356, distance: 119.6
click div "Customer Information Account: Red Hat Location: RH - Pune - Tower 6 Carrier Inf…"
click link "Documents"
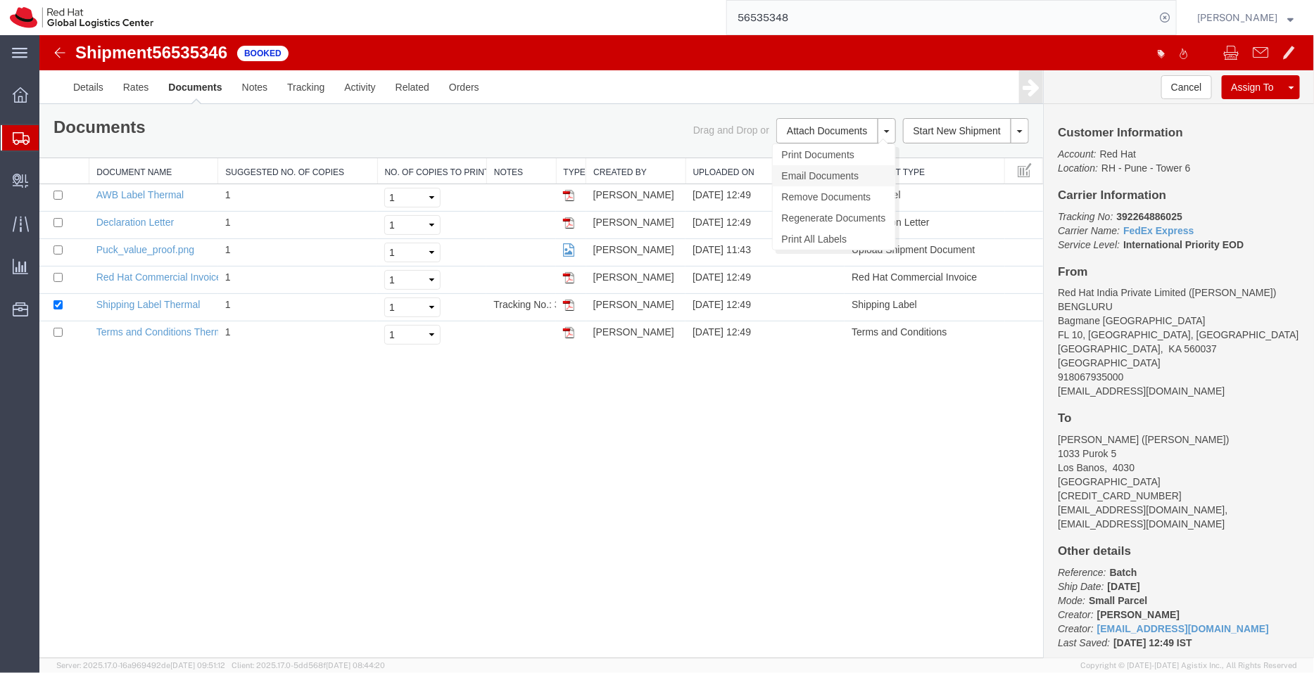
click at [796, 167] on link "Email Documents" at bounding box center [833, 175] width 122 height 21
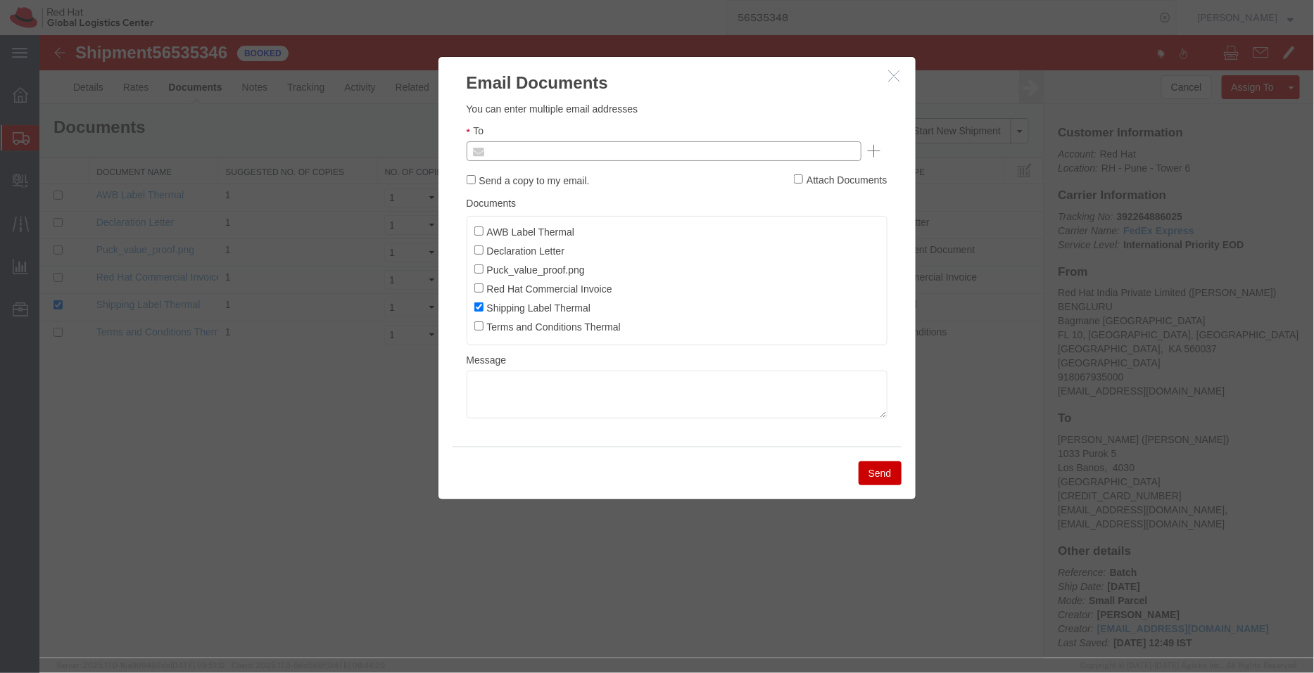
click at [573, 148] on input "text" at bounding box center [567, 150] width 165 height 18
paste input "[EMAIL_ADDRESS][DOMAIN_NAME]"
type input "[EMAIL_ADDRESS][DOMAIN_NAME]"
click at [479, 229] on input "AWB Label Thermal" at bounding box center [477, 230] width 9 height 9
checkbox input "true"
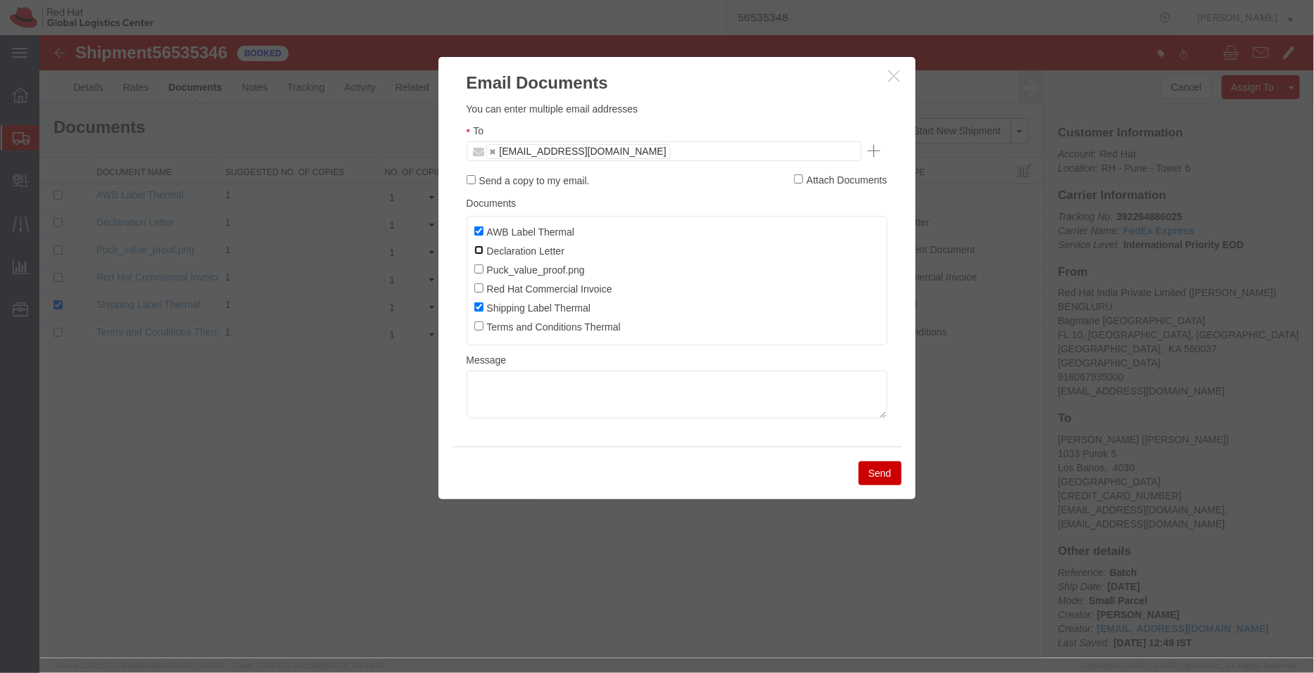
click at [478, 249] on input "Declaration Letter" at bounding box center [477, 249] width 9 height 9
checkbox input "true"
click at [481, 289] on input "Red Hat Commercial Invoice" at bounding box center [477, 287] width 9 height 9
checkbox input "true"
click at [886, 478] on button "Send" at bounding box center [879, 473] width 43 height 24
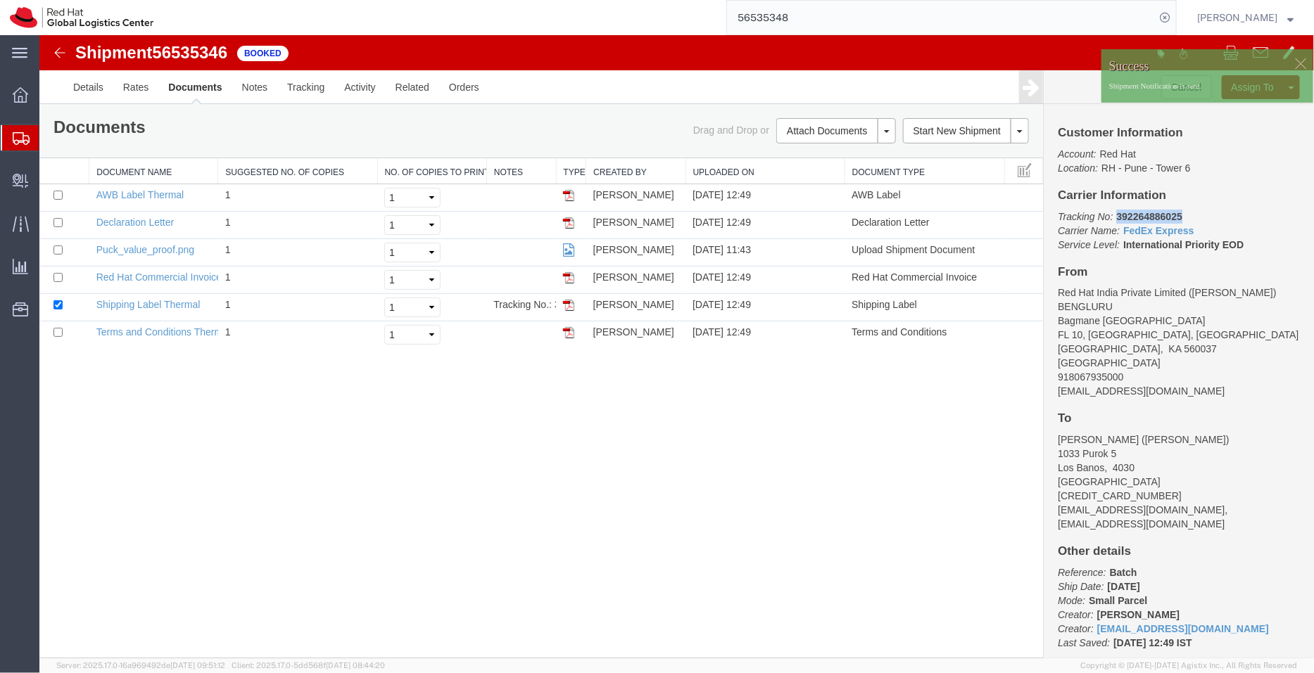
drag, startPoint x: 1188, startPoint y: 215, endPoint x: 1115, endPoint y: 215, distance: 73.2
click at [1115, 215] on p "Tracking No: 392264886025 Carrier Name: FedEx Express FedEx Express Service Lev…" at bounding box center [1178, 230] width 242 height 42
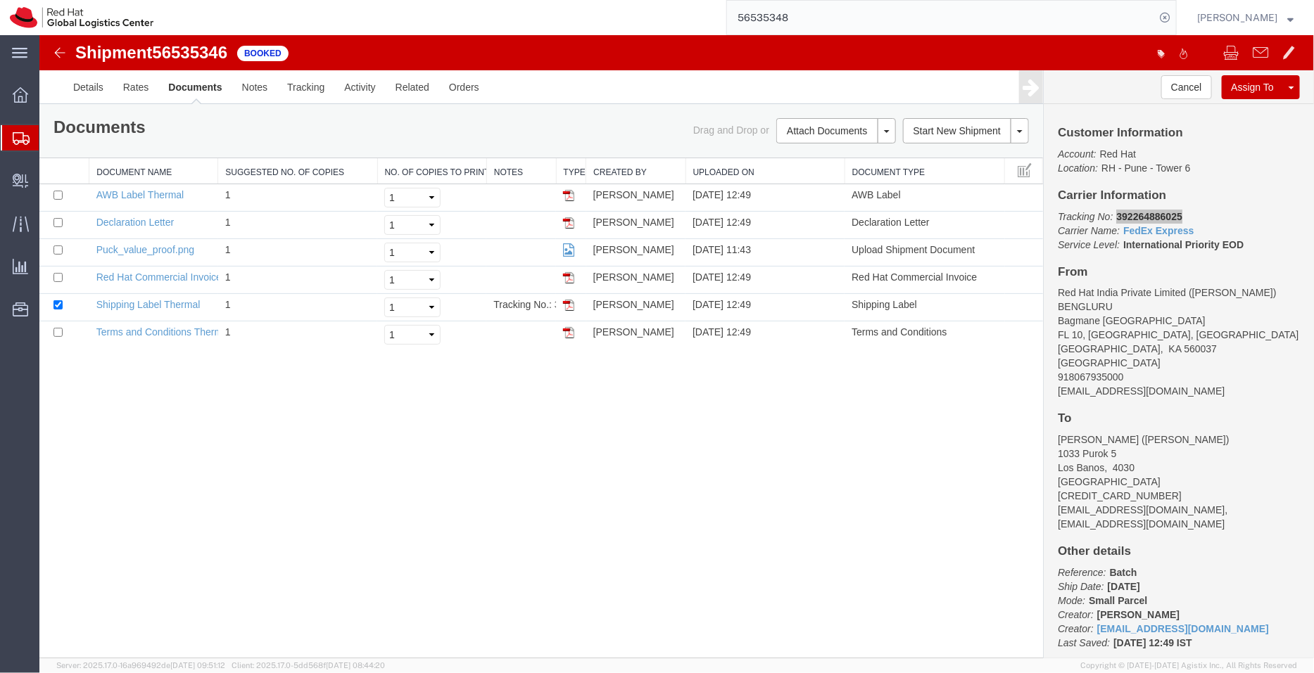
click at [0, 0] on span "Shipment Manager" at bounding box center [0, 0] width 0 height 0
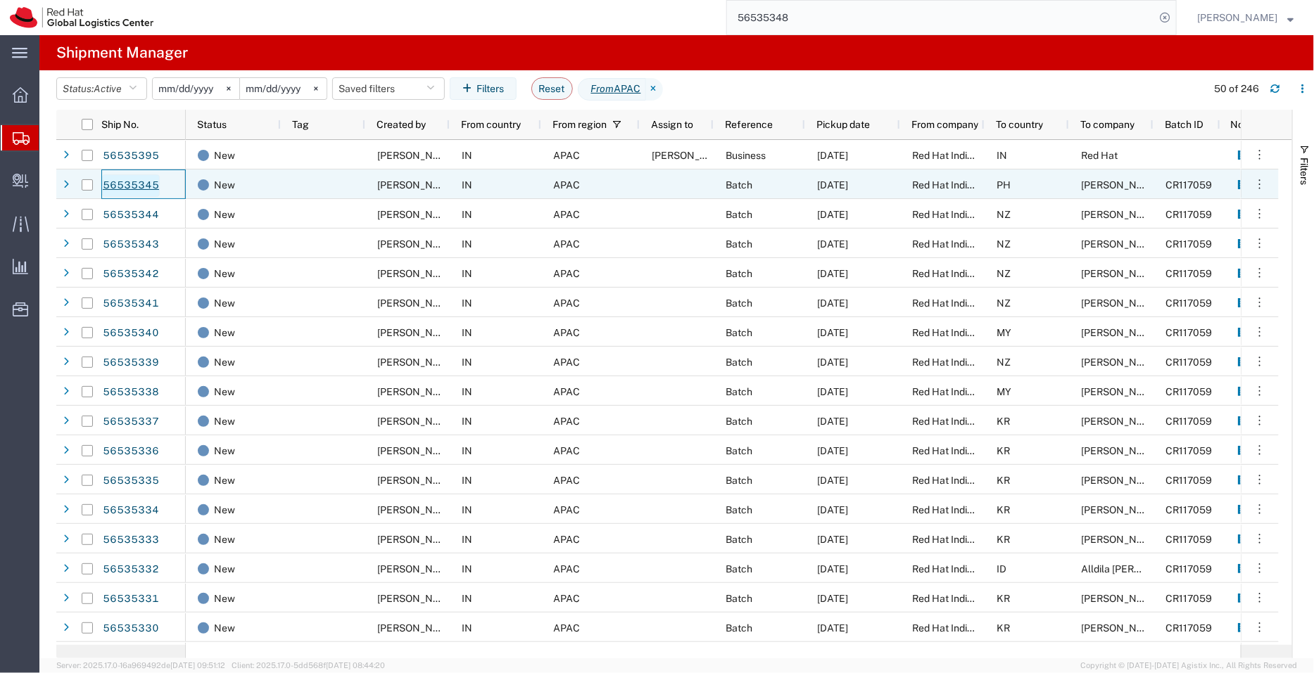
click at [141, 182] on link "56535345" at bounding box center [131, 185] width 58 height 23
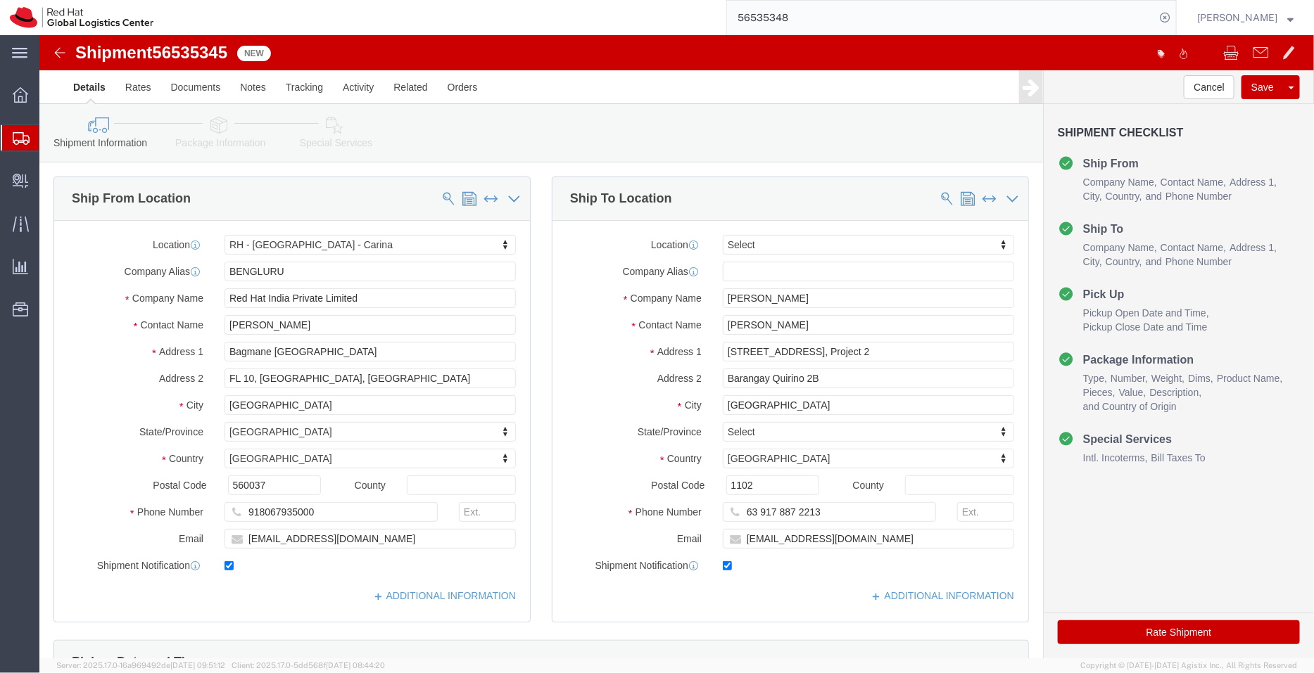
select select "37925"
select select
click input "sdimaano@redhat.com"
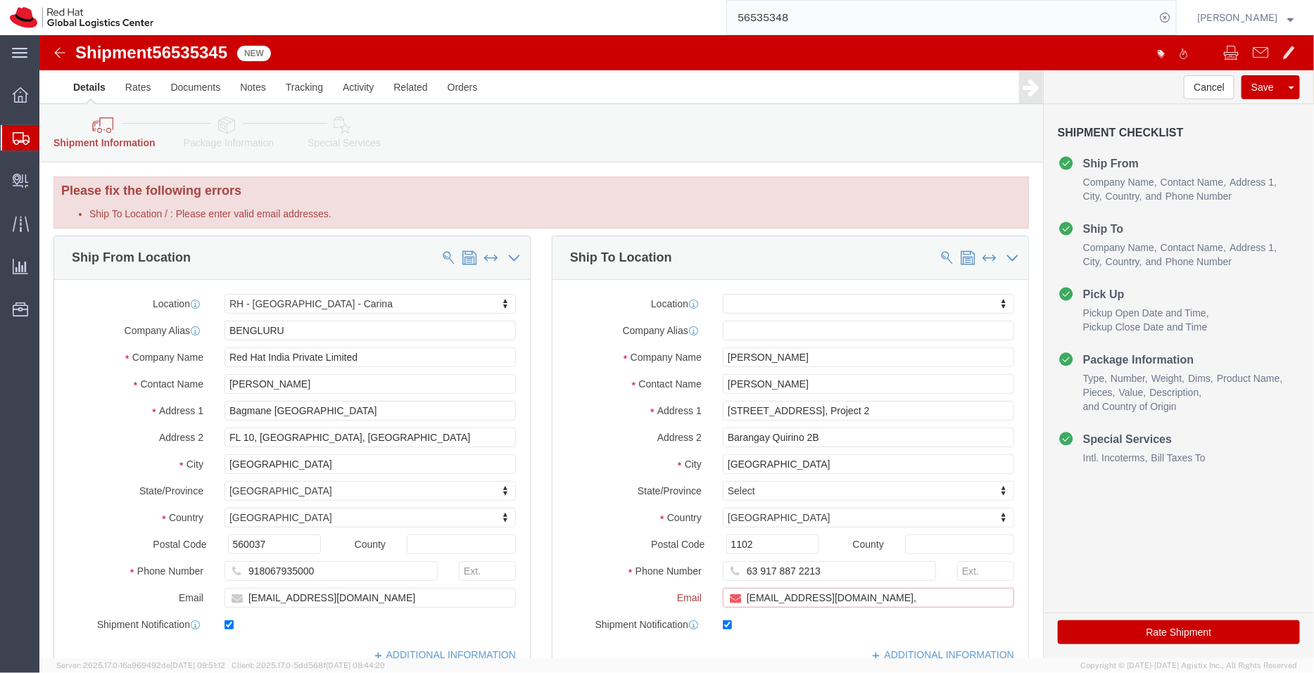
paste input "[EMAIL_ADDRESS][DOMAIN_NAME]"
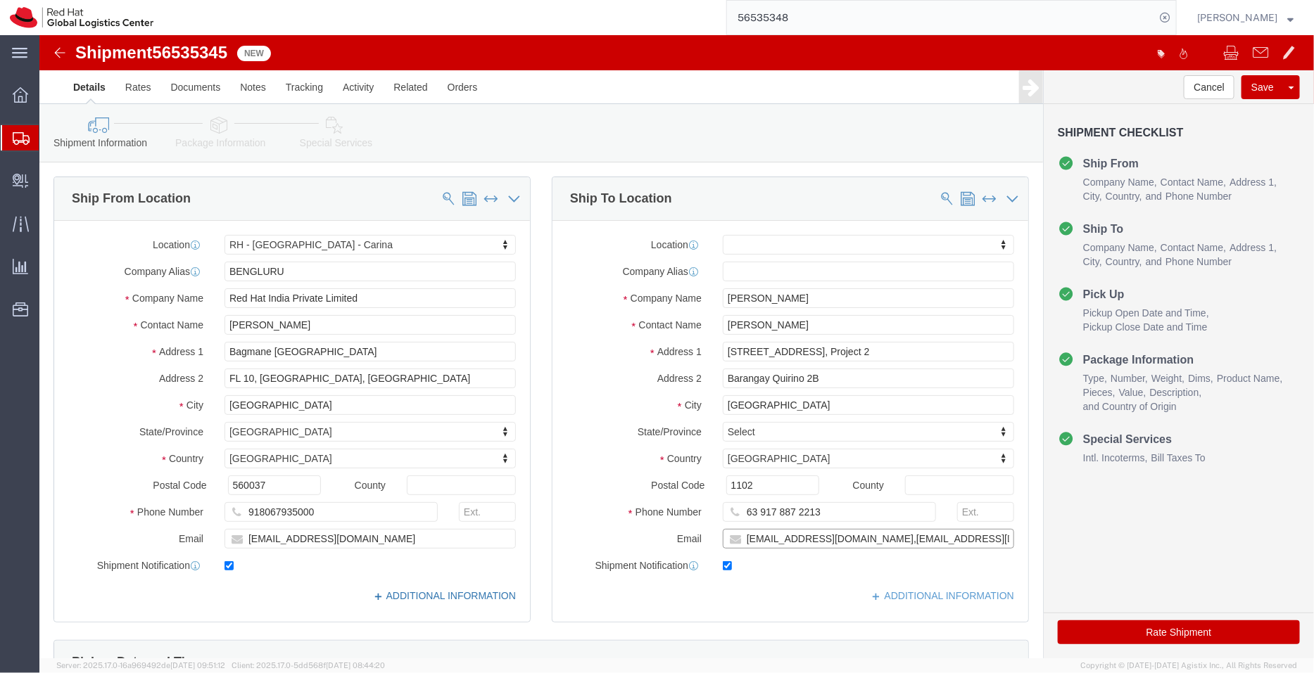
type input "[EMAIL_ADDRESS][DOMAIN_NAME],[EMAIL_ADDRESS][DOMAIN_NAME]"
click link "ADDITIONAL INFORMATION"
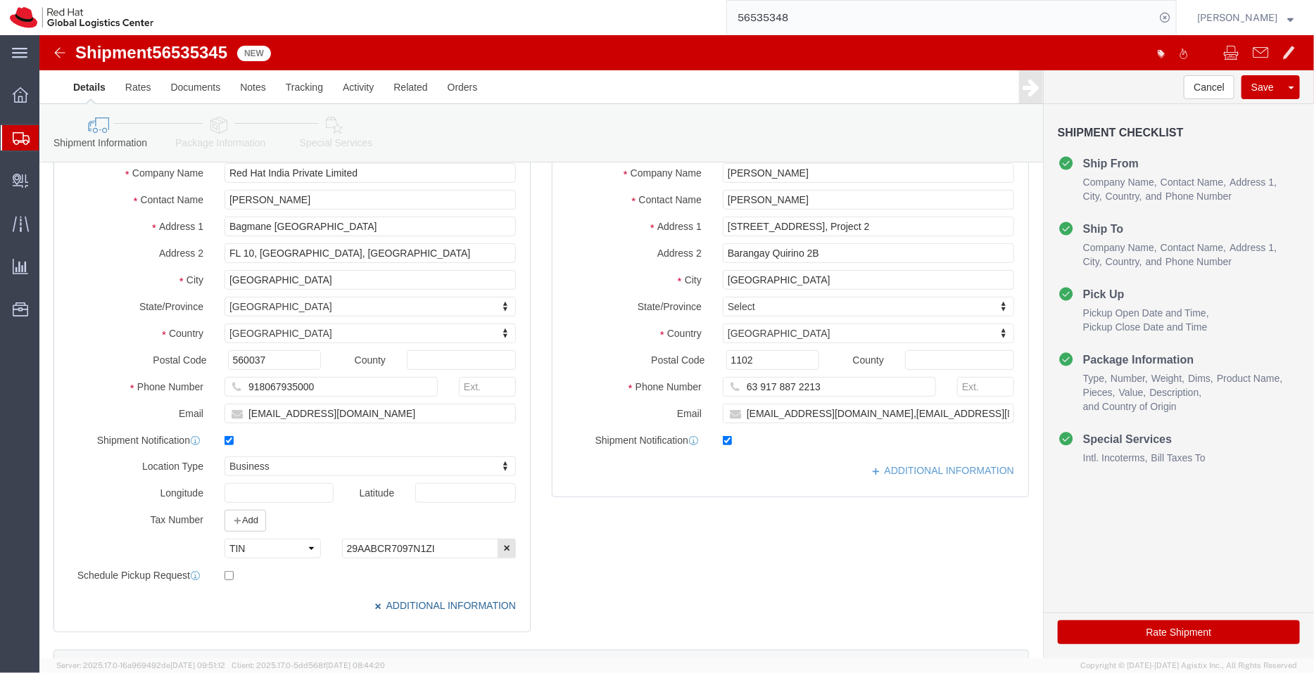
scroll to position [126, 0]
click link "ADDITIONAL INFORMATION"
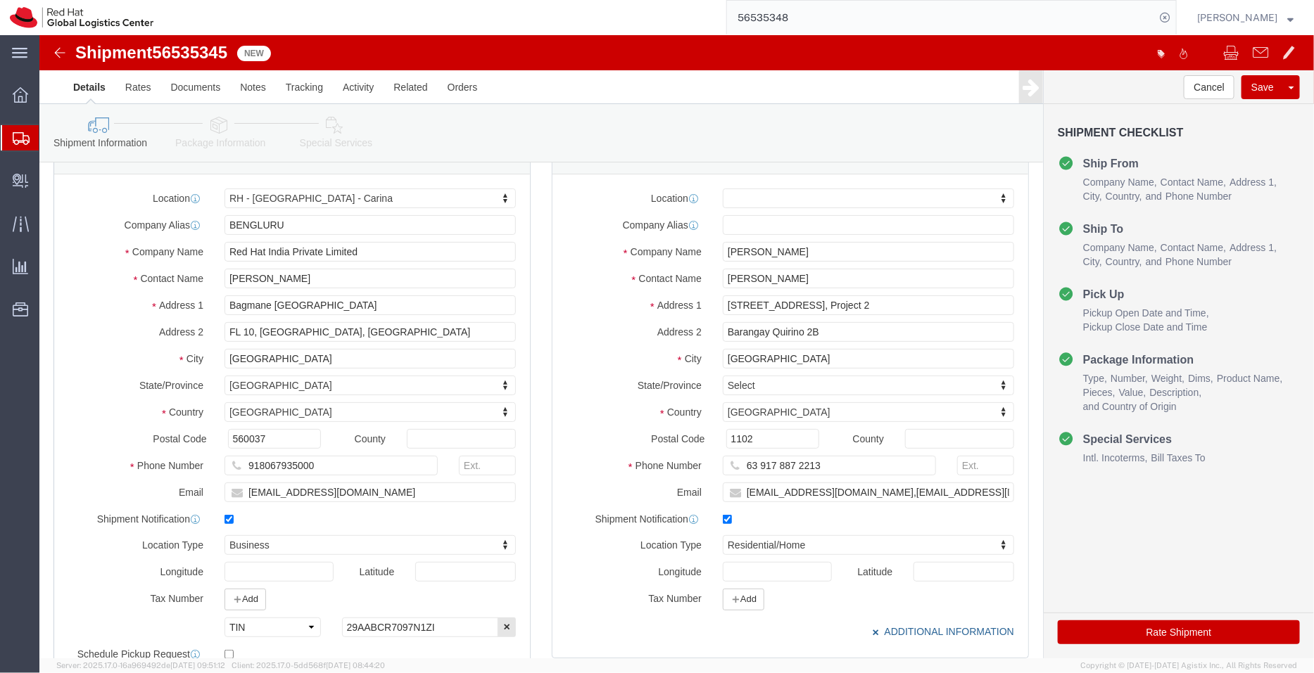
scroll to position [140, 0]
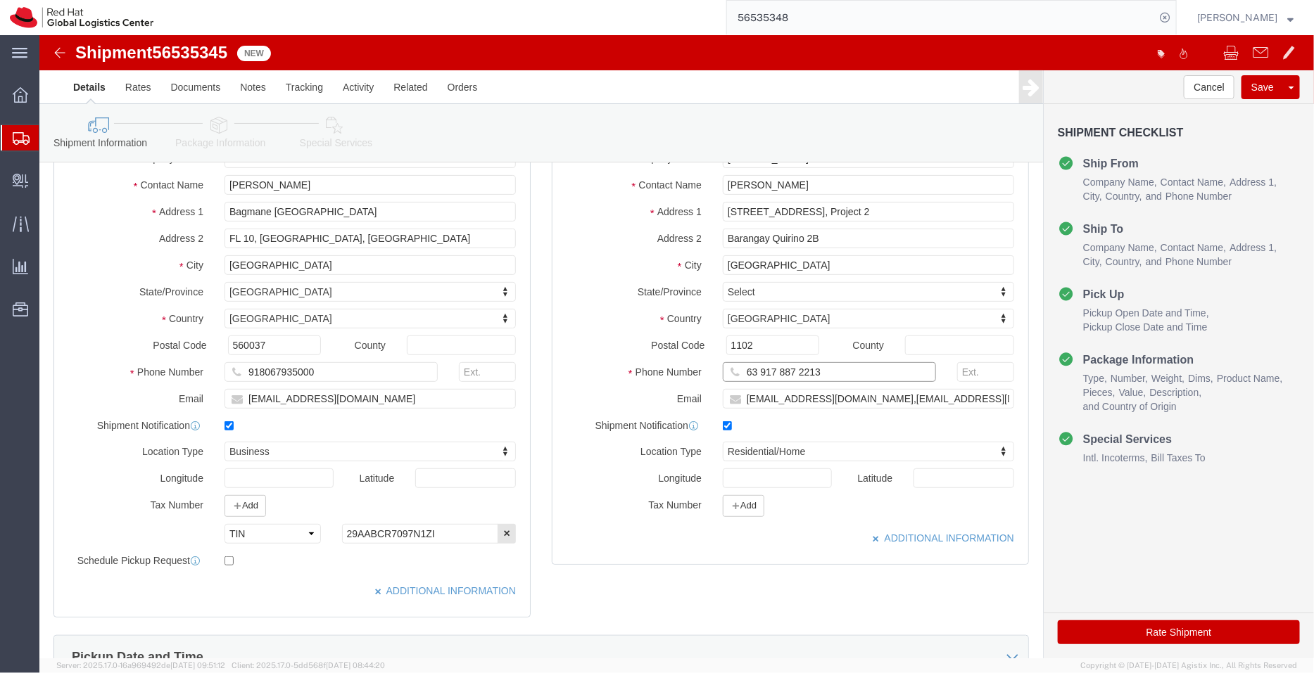
drag, startPoint x: 791, startPoint y: 342, endPoint x: 632, endPoint y: 345, distance: 159.0
click div "Phone Number 63 917 887 2213"
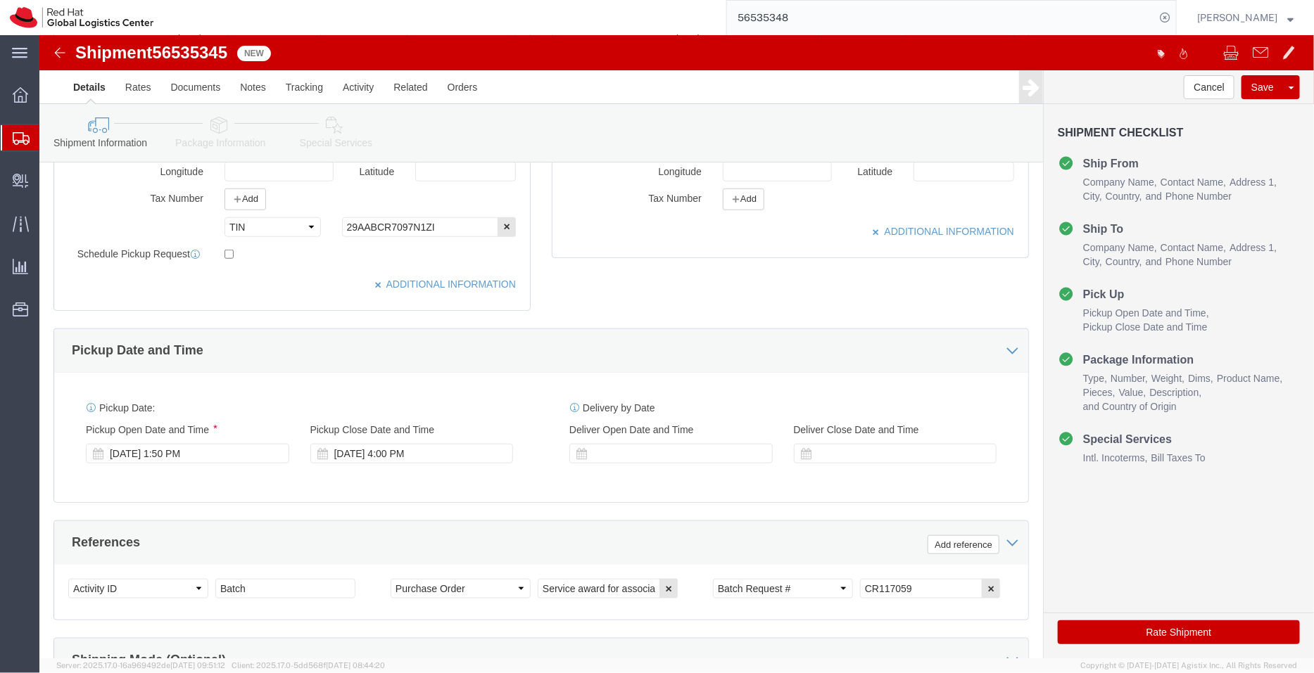
scroll to position [499, 0]
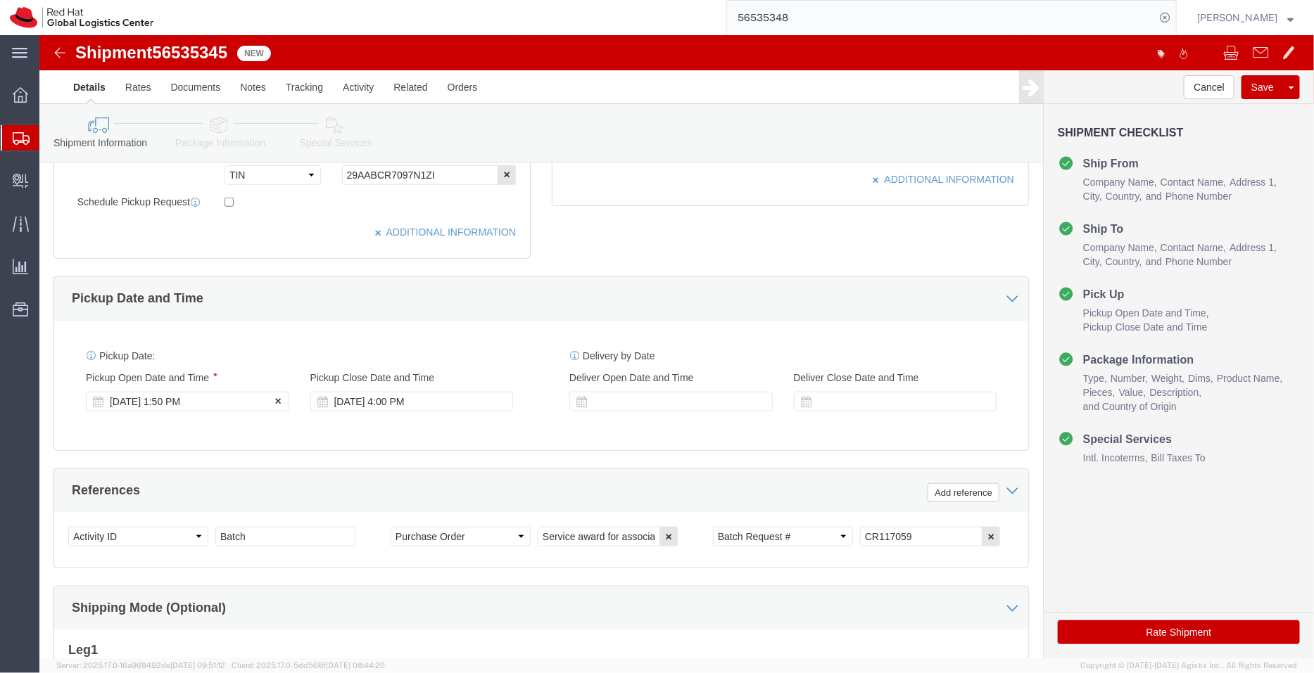
click div "Aug 19 2025 1:50 PM"
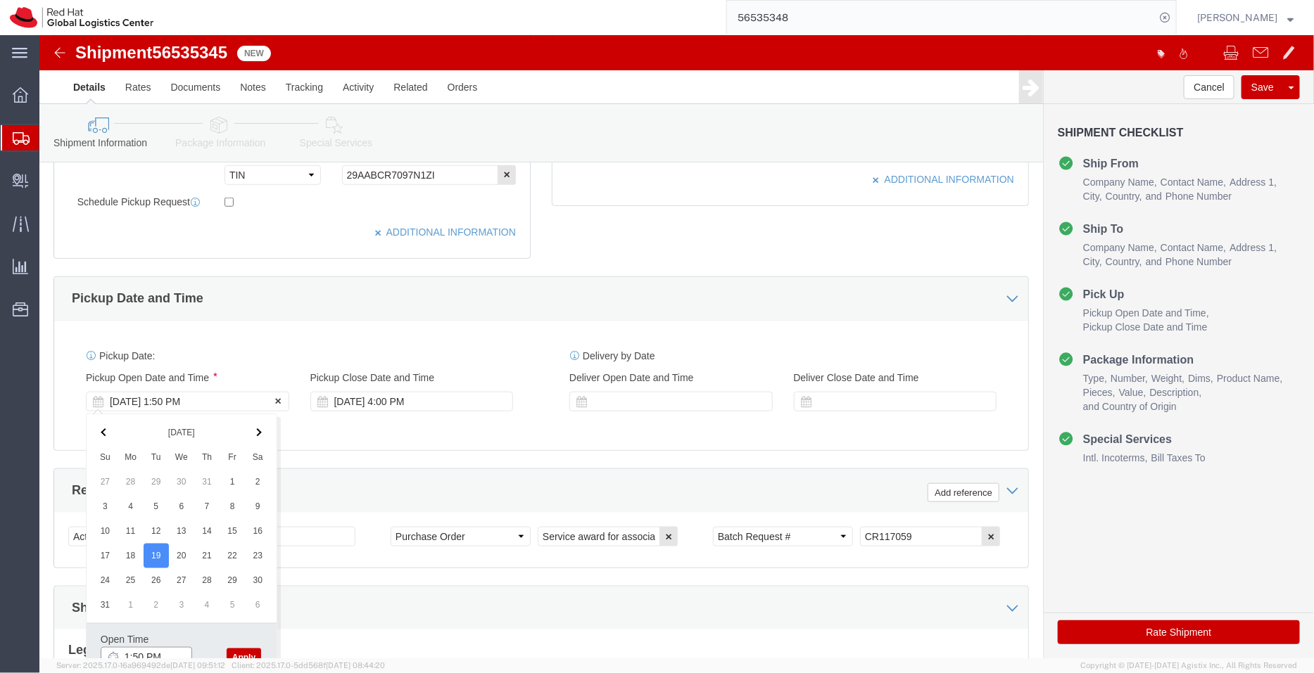
scroll to position [507, 0]
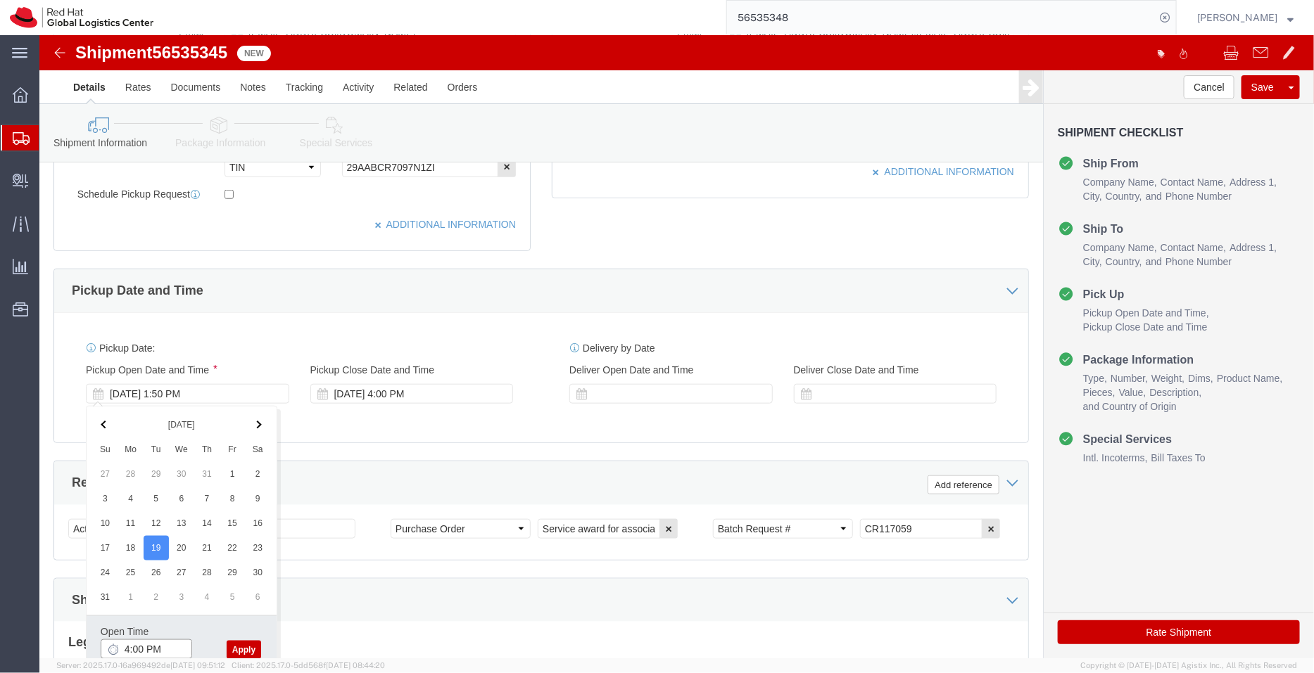
type input "4:00 PM"
click button "Apply"
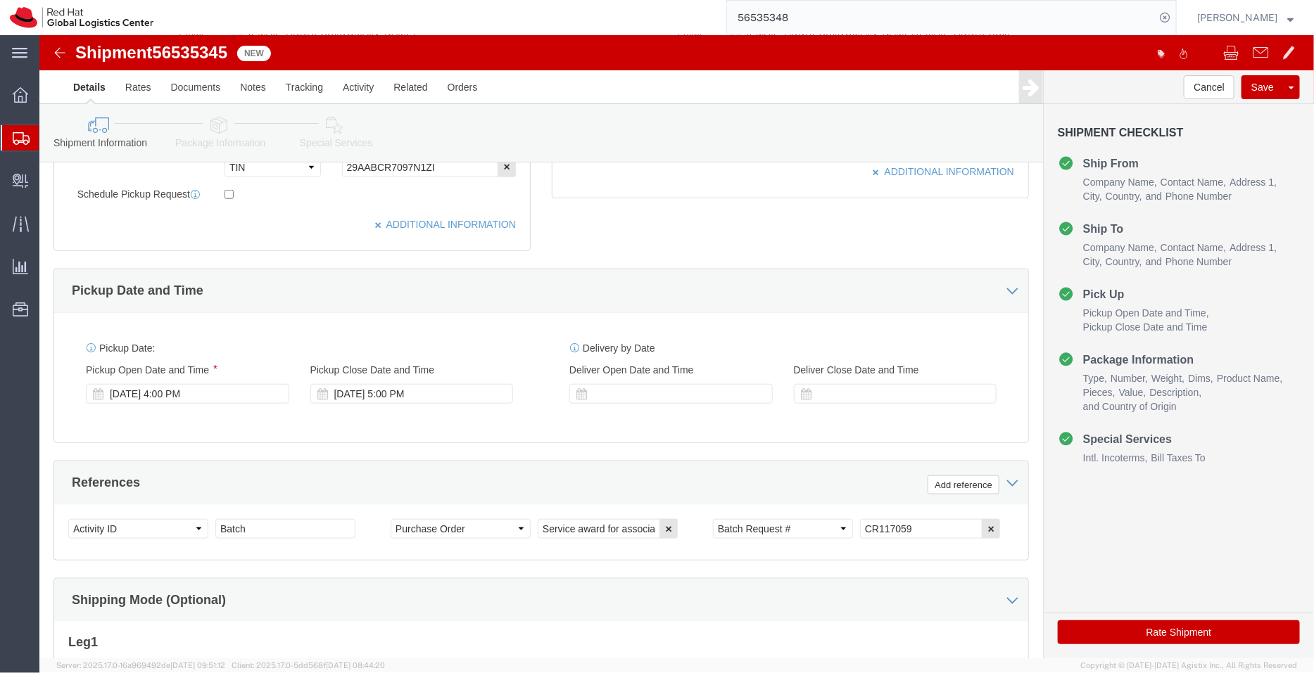
click icon
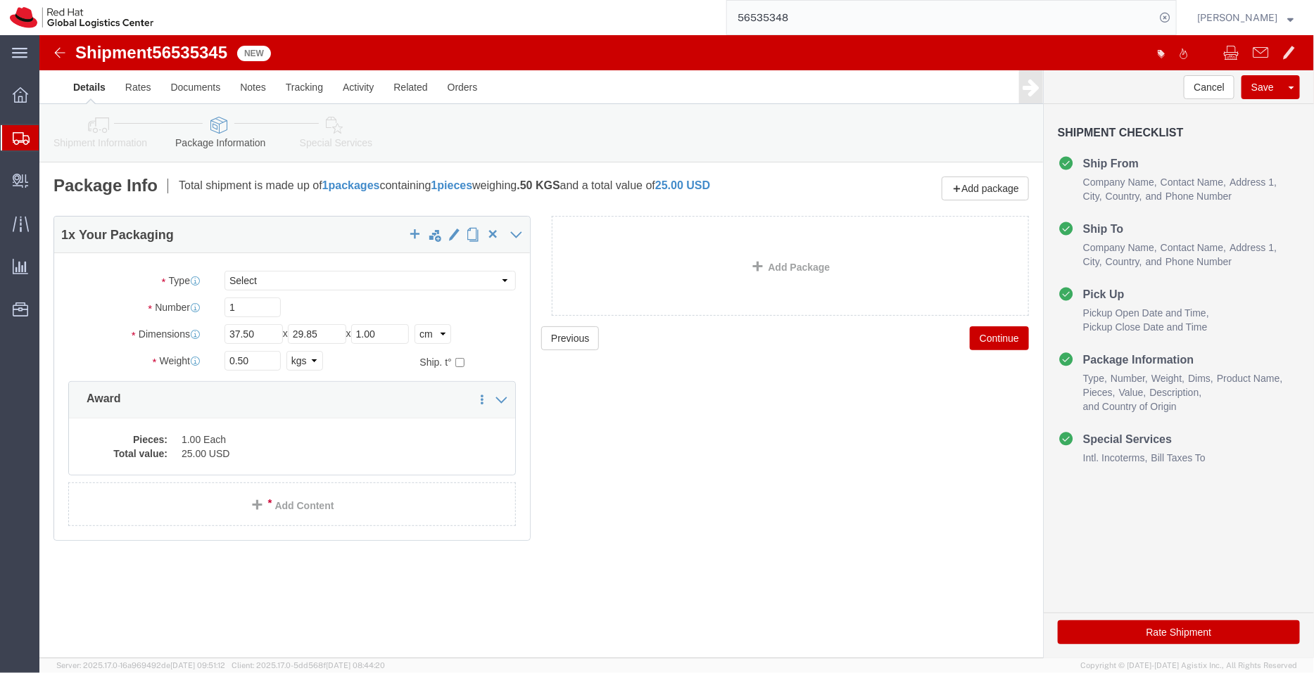
click icon
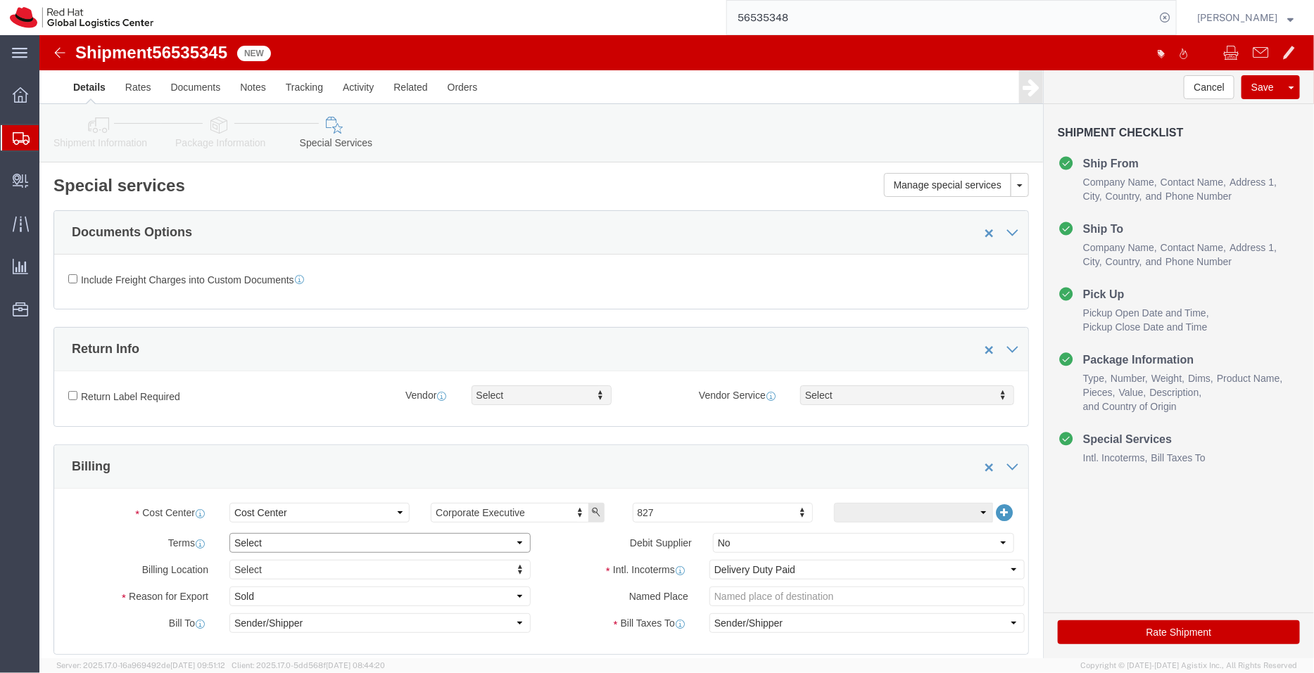
click select "Select Free of Charge Free of Cost NET 30 NET 45 NET 60 See Comment"
select select "FREE_OF_COST"
click select "Select Free of Charge Free of Cost NET 30 NET 45 NET 60 See Comment"
click select "Select Gift Personal Effects Repair/Warranty Return Sample Sold Temporary/Not S…"
select select "SAMPLE"
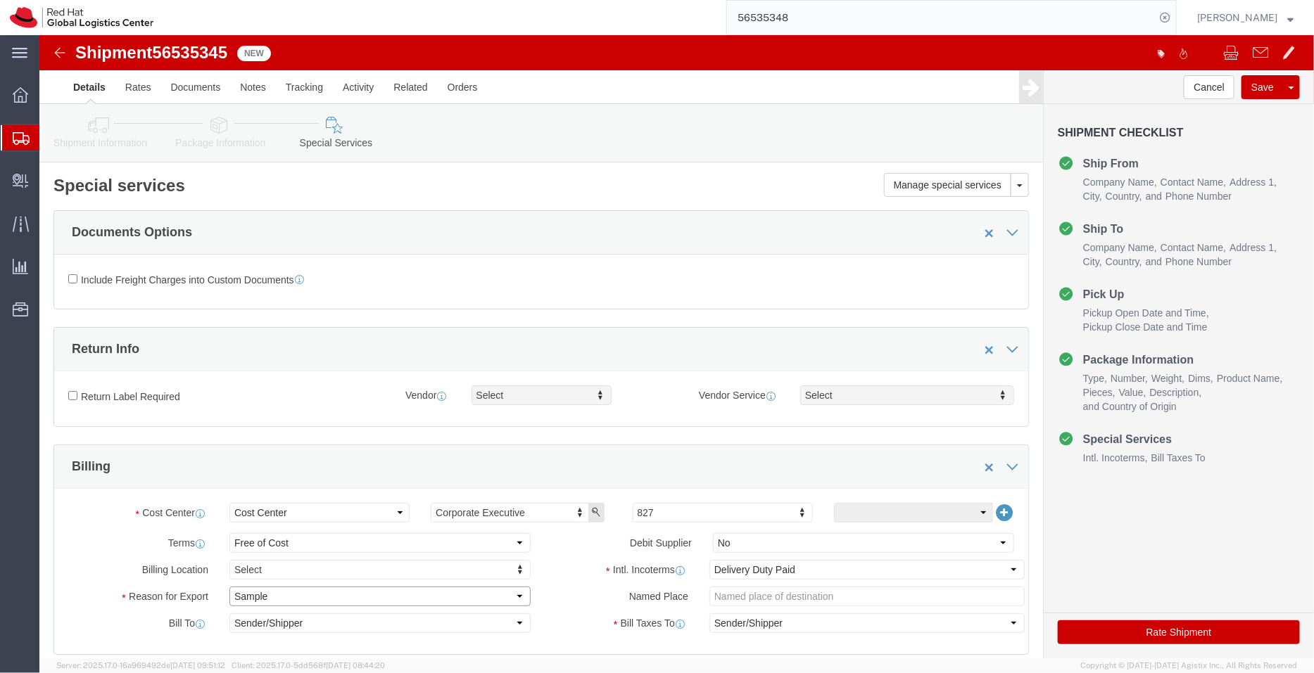
click select "Select Gift Personal Effects Repair/Warranty Return Sample Sold Temporary/Not S…"
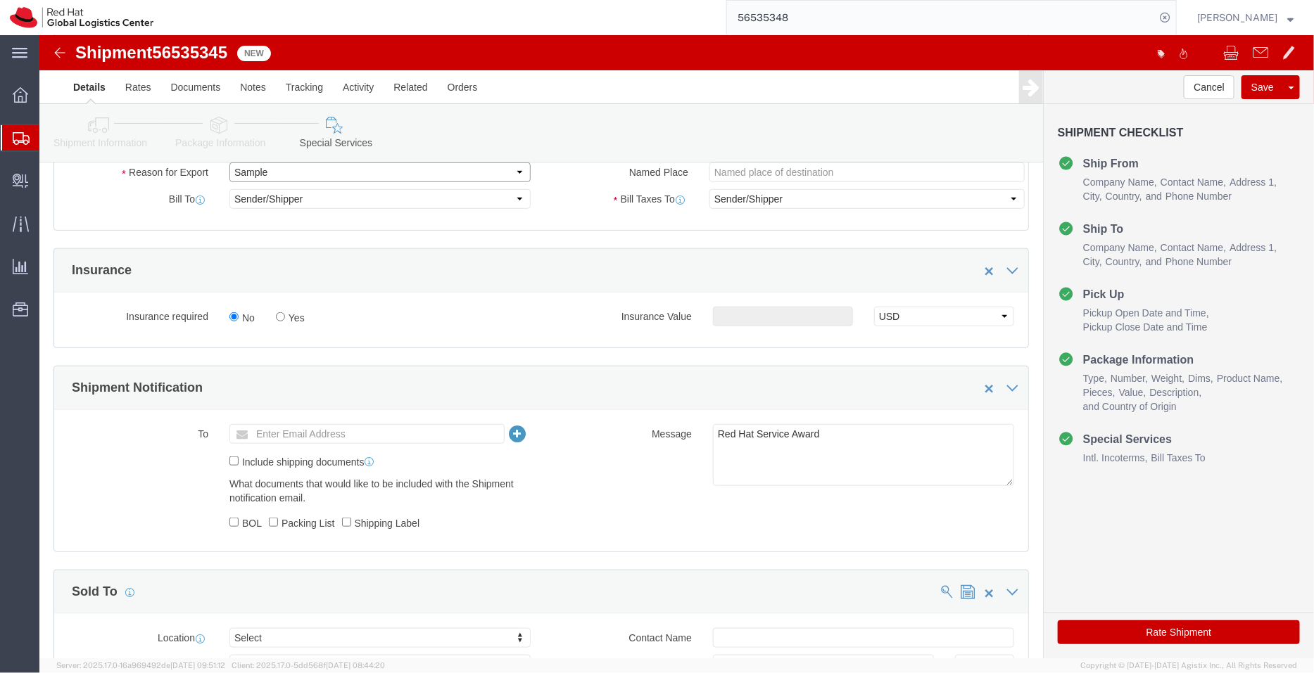
scroll to position [435, 0]
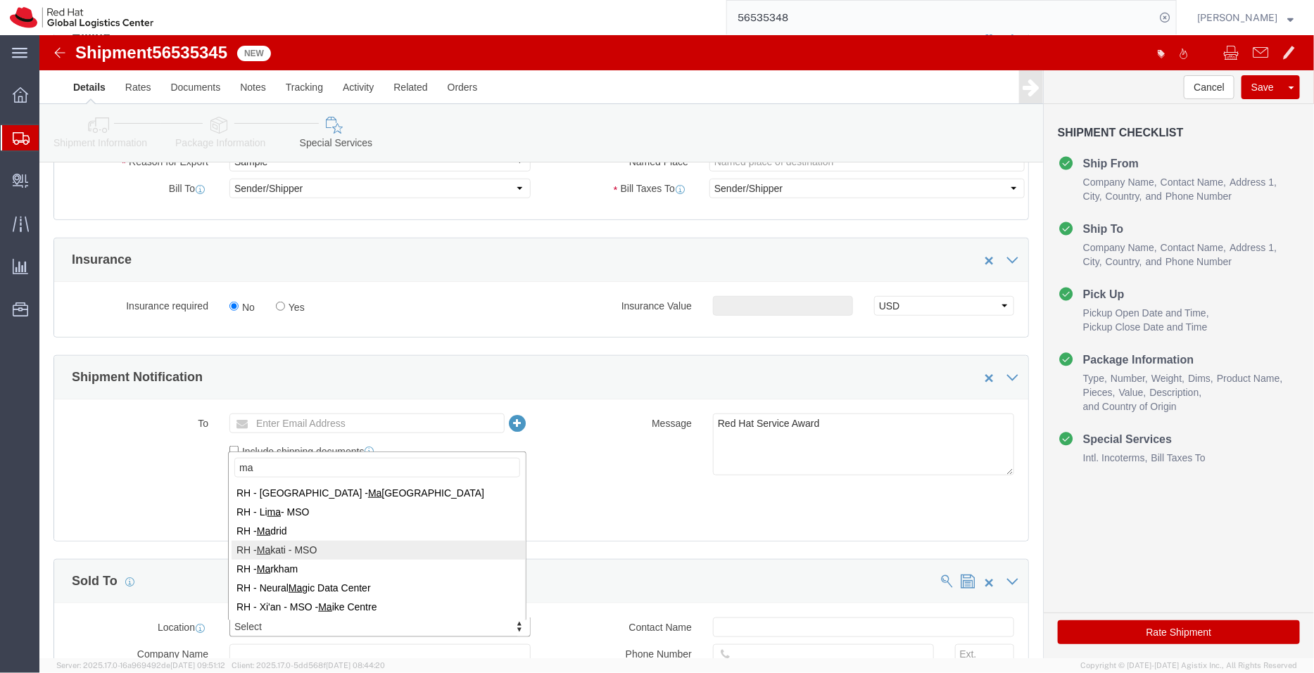
type input "ma"
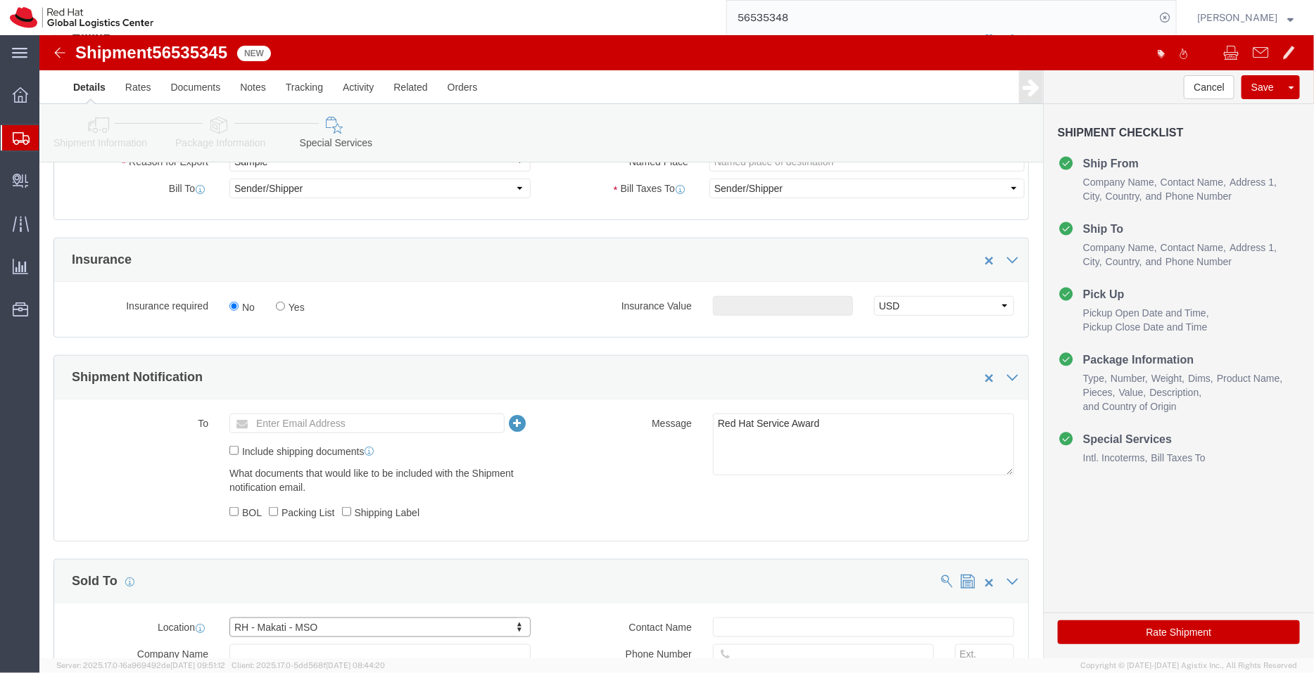
scroll to position [613, 0]
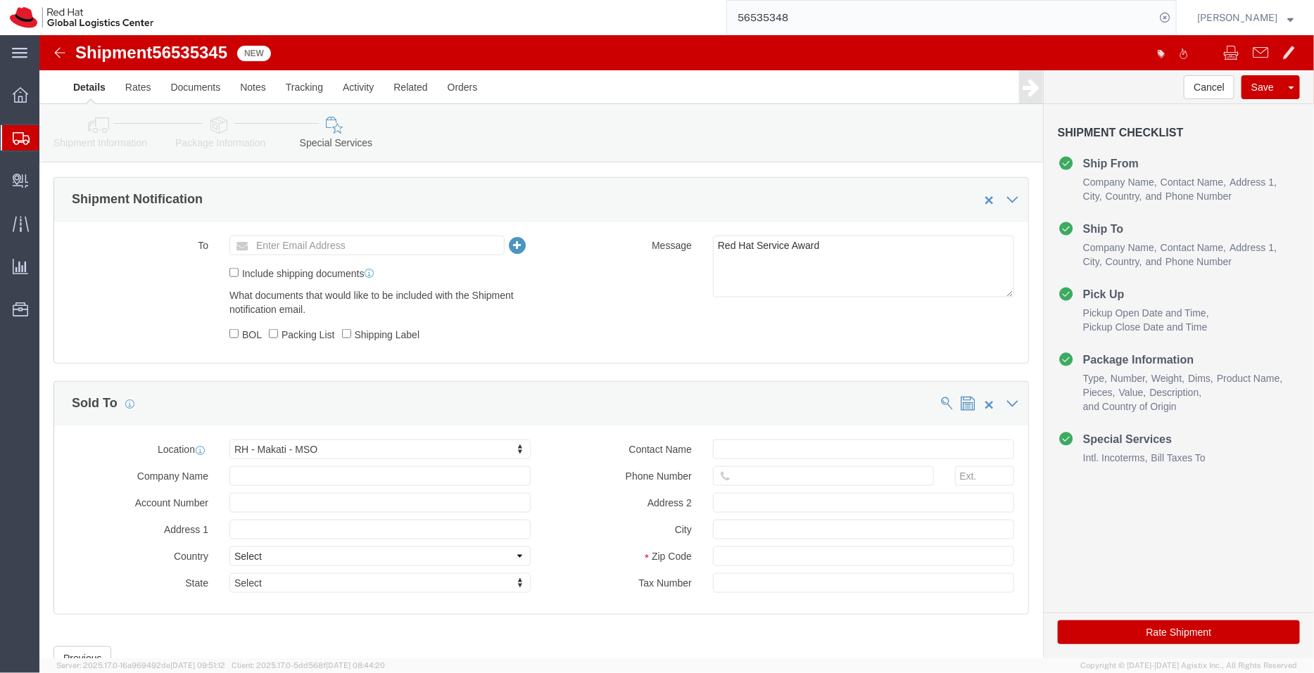
click div
click input "text"
paste input "63 917 887 2213"
type input "63 917 887 2213"
click icon
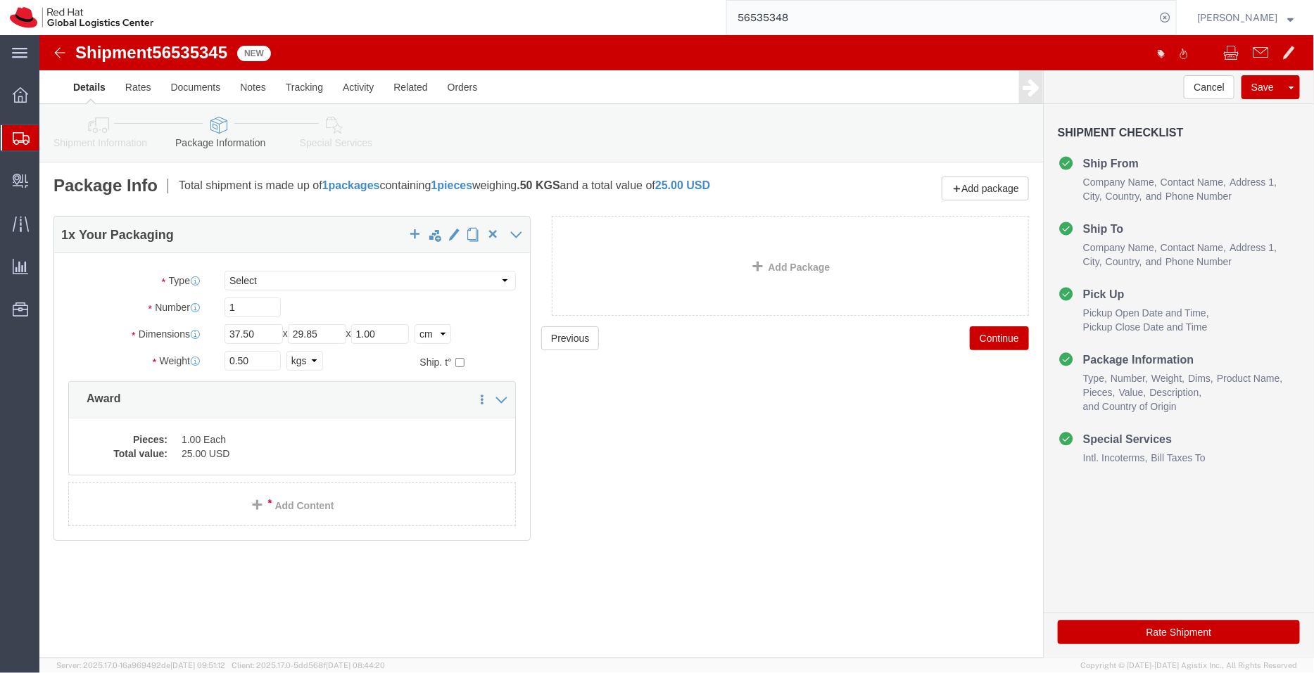
click icon
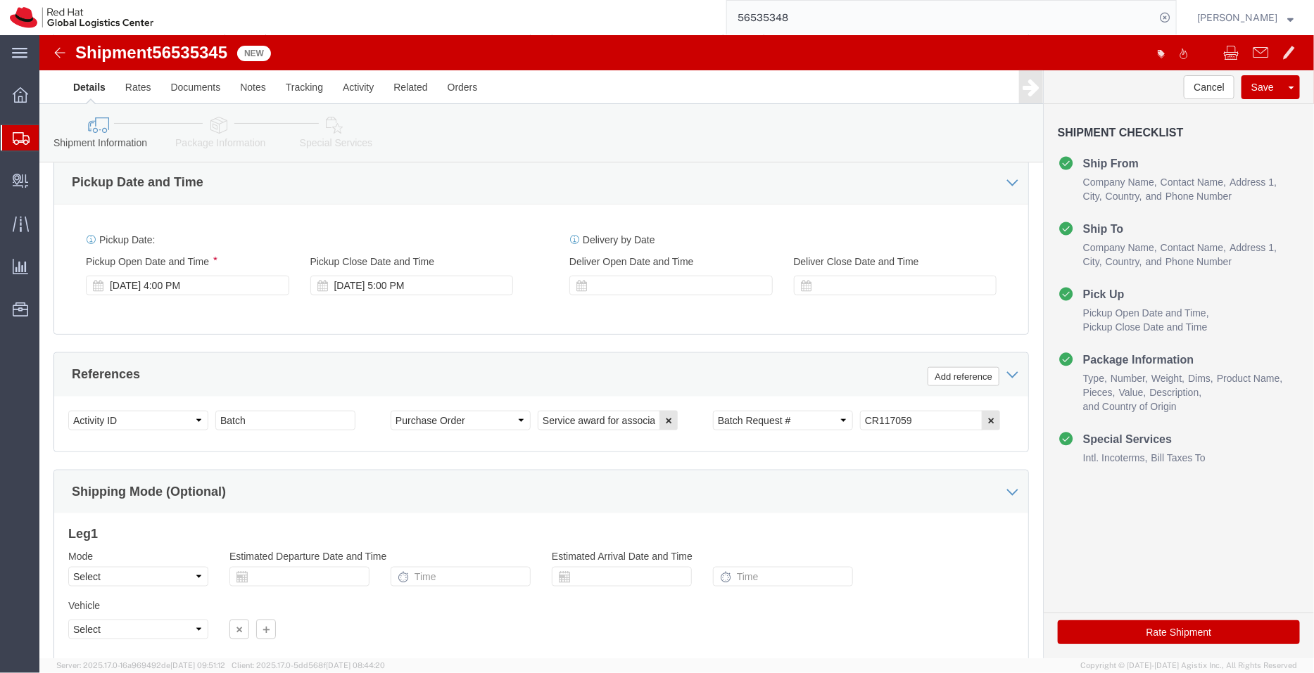
scroll to position [625, 0]
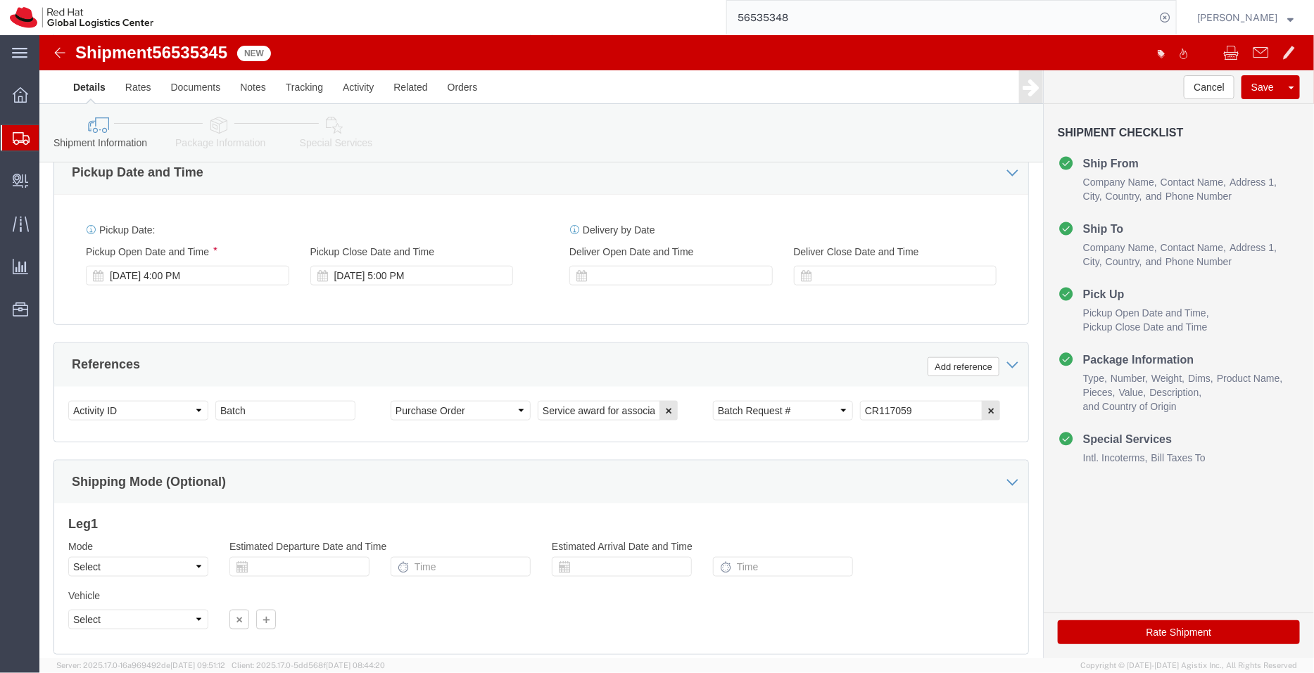
click icon
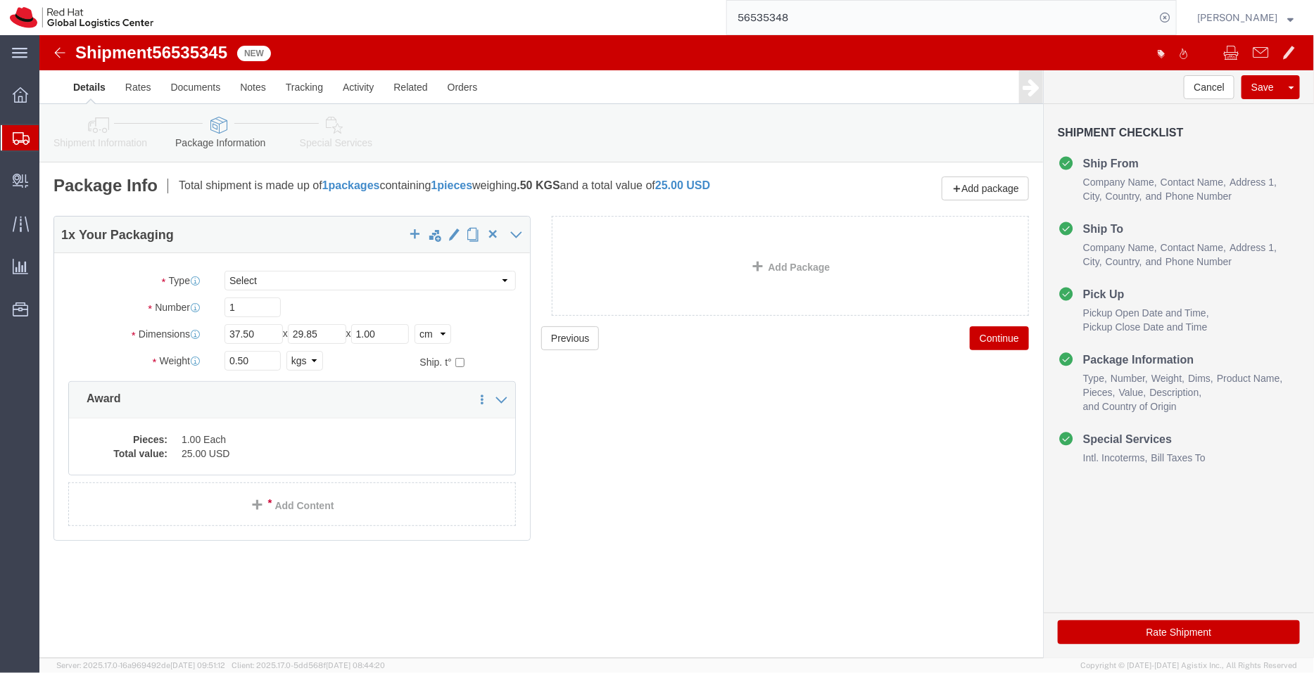
click icon
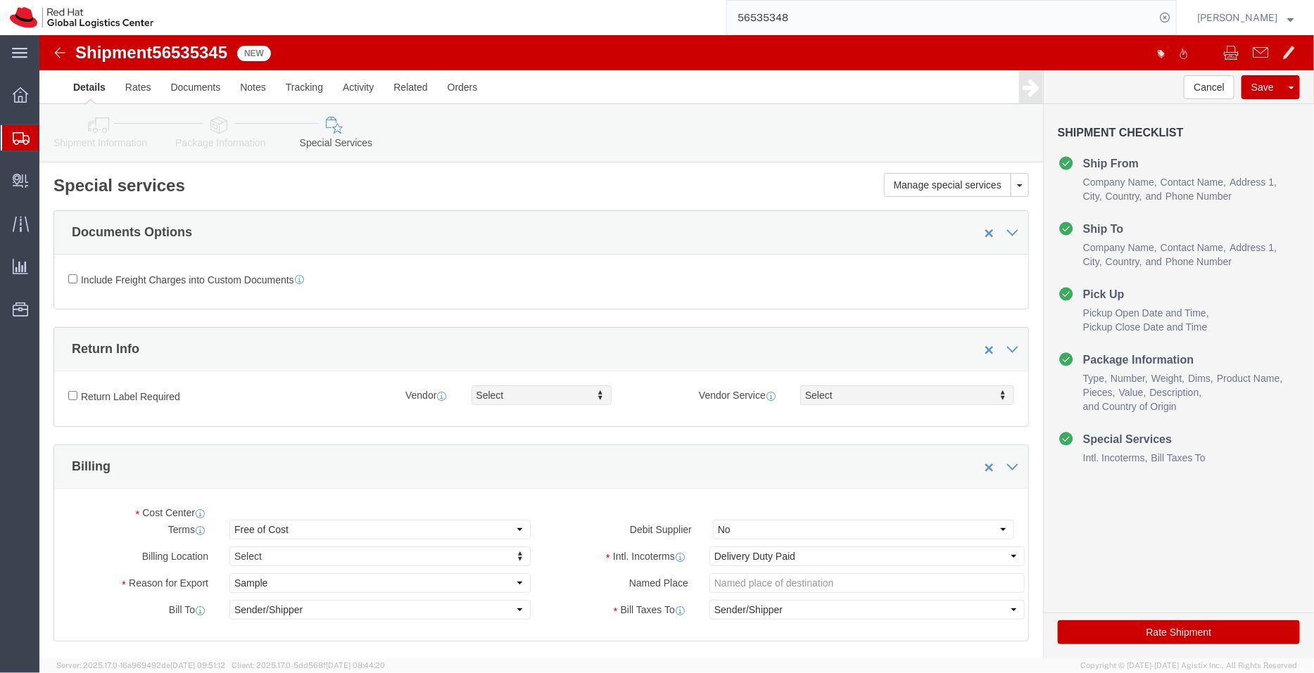
select select "COSTCENTER"
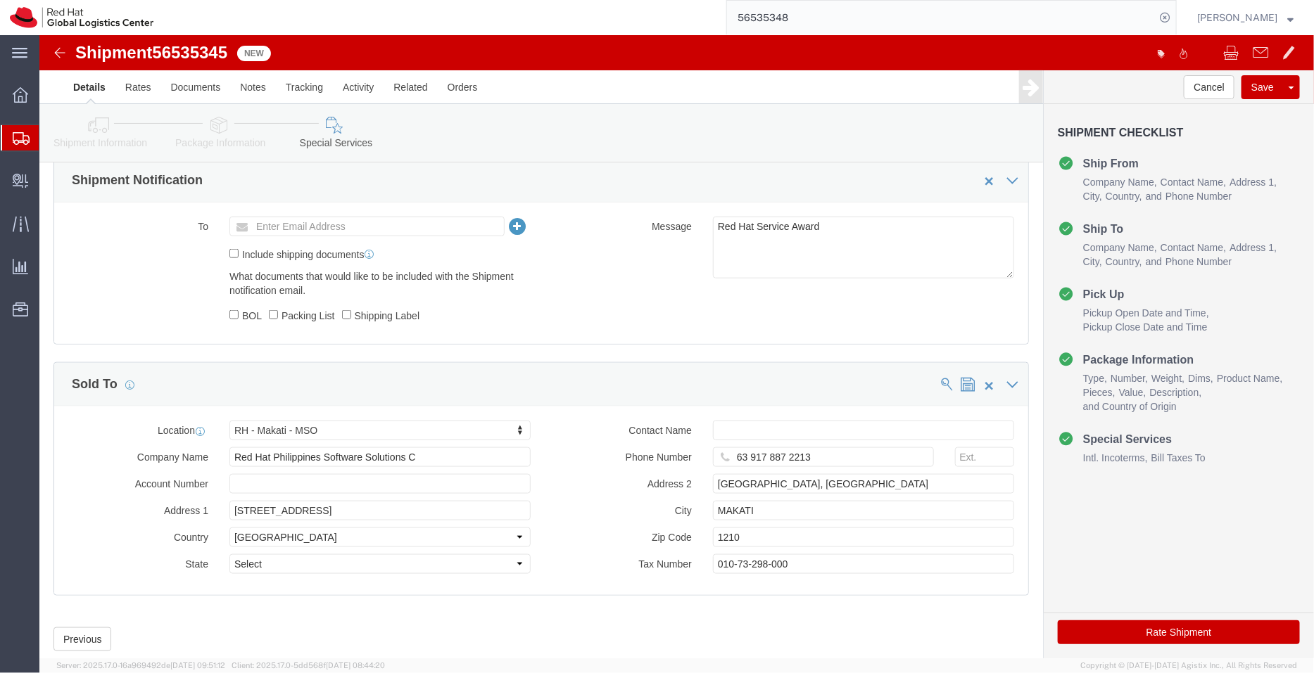
scroll to position [668, 0]
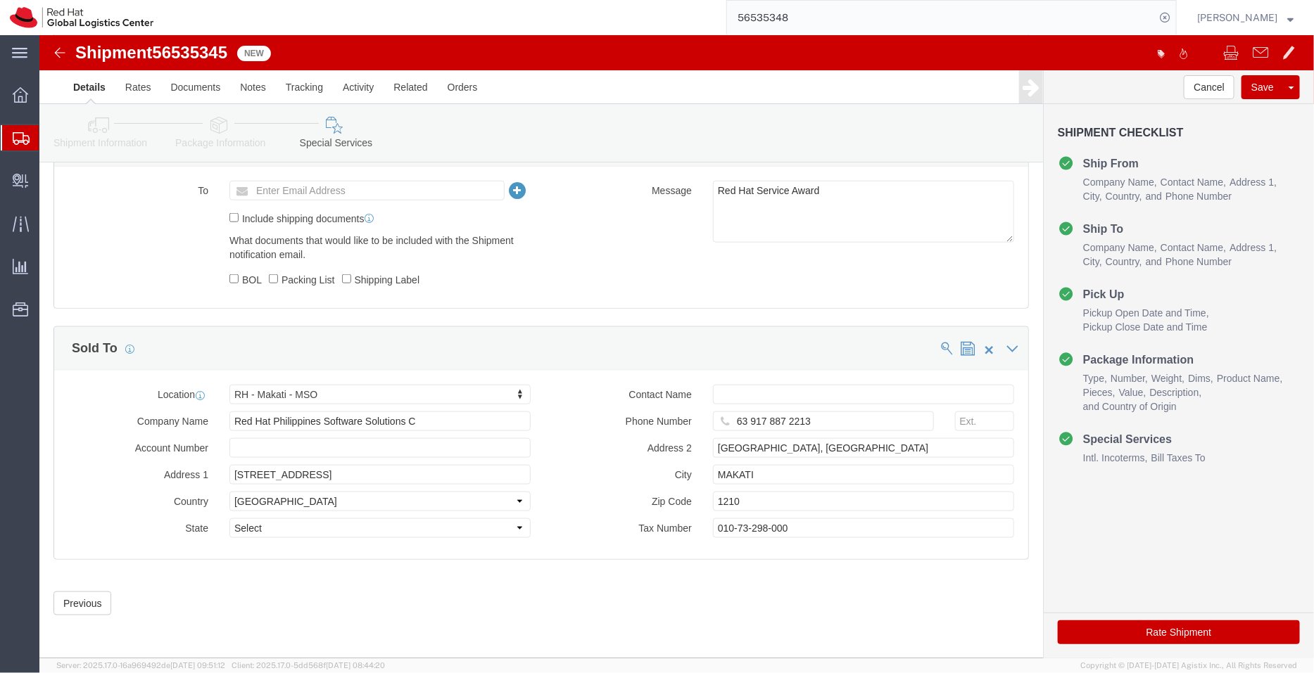
click button "Rate Shipment"
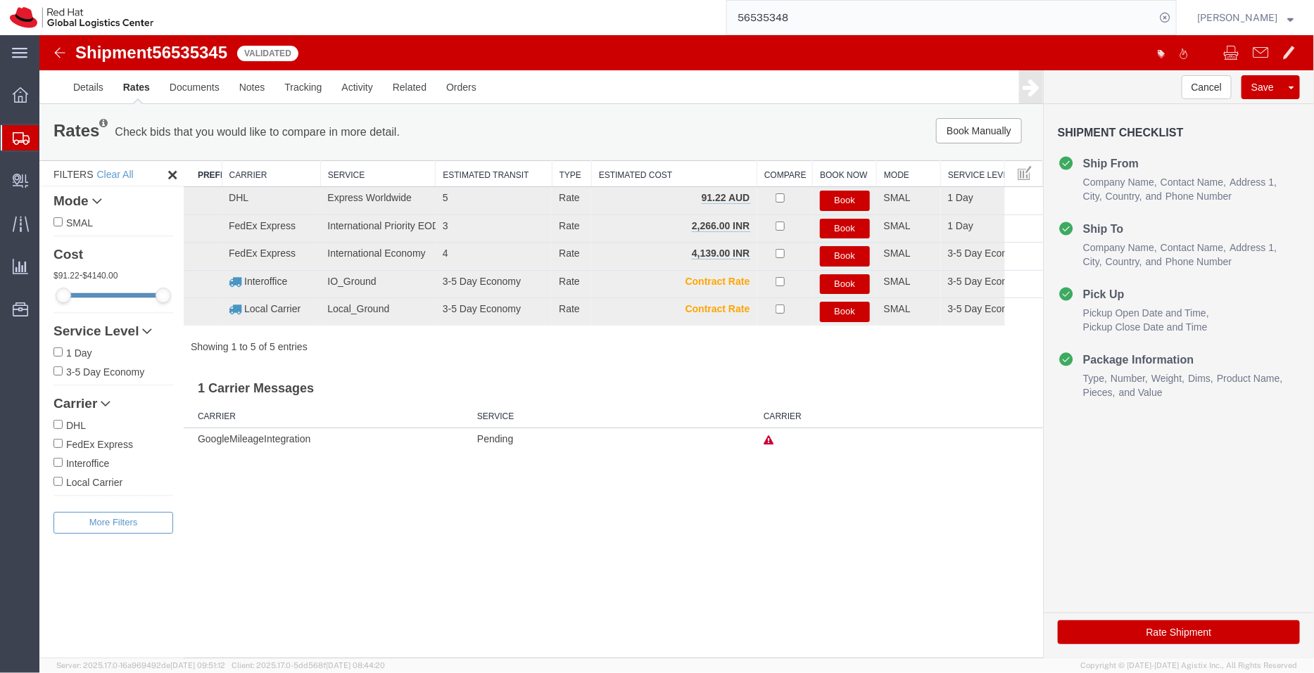
scroll to position [0, 0]
click at [846, 222] on button "Book" at bounding box center [844, 228] width 50 height 20
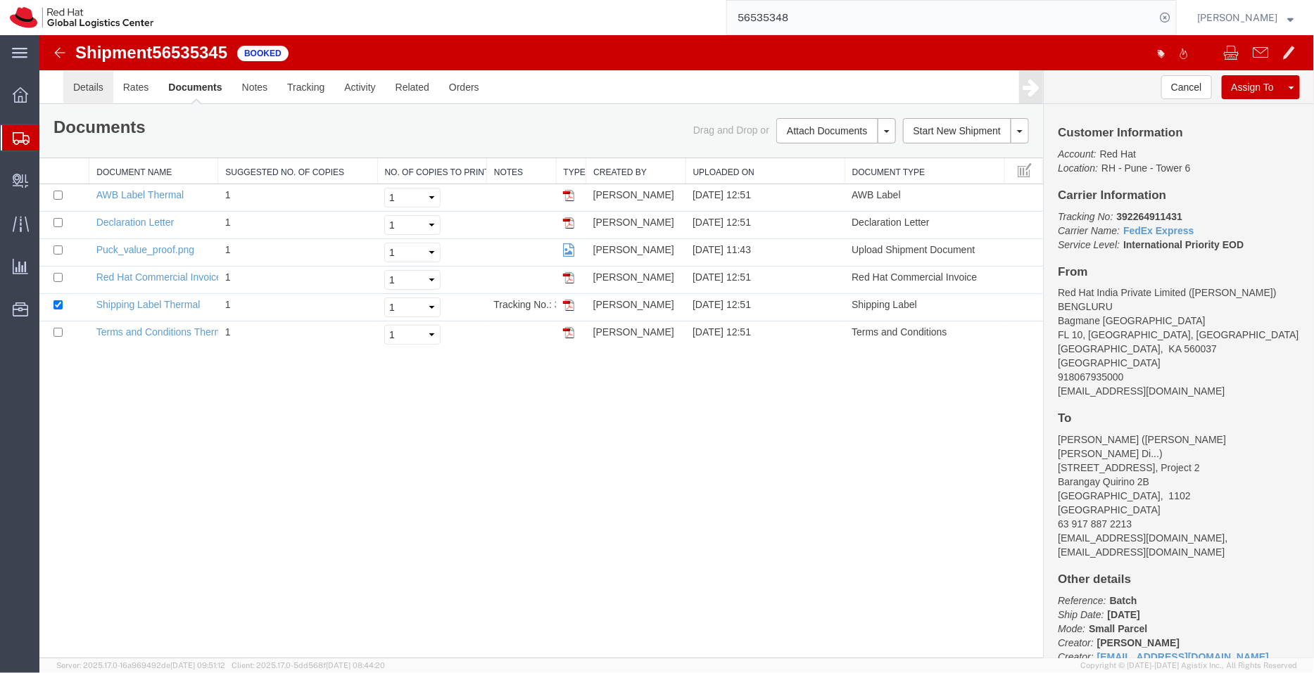
click at [92, 82] on link "Details" at bounding box center [88, 87] width 50 height 34
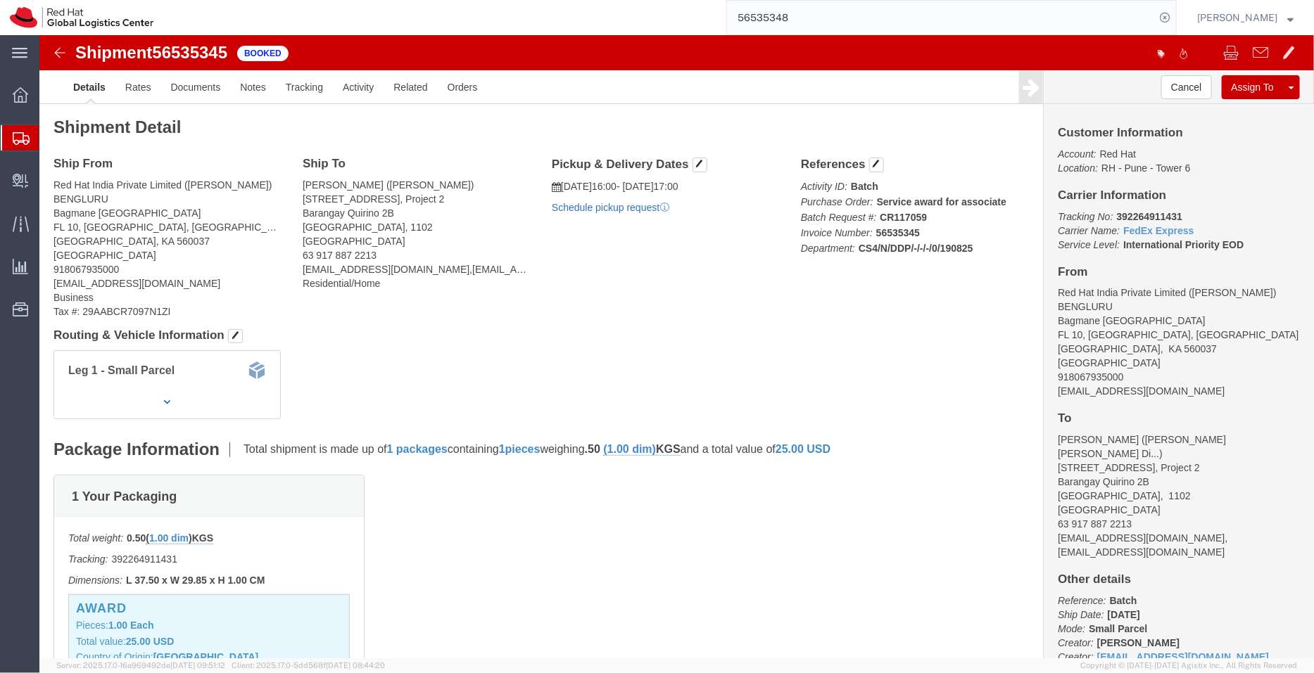
click link "Schedule pickup request"
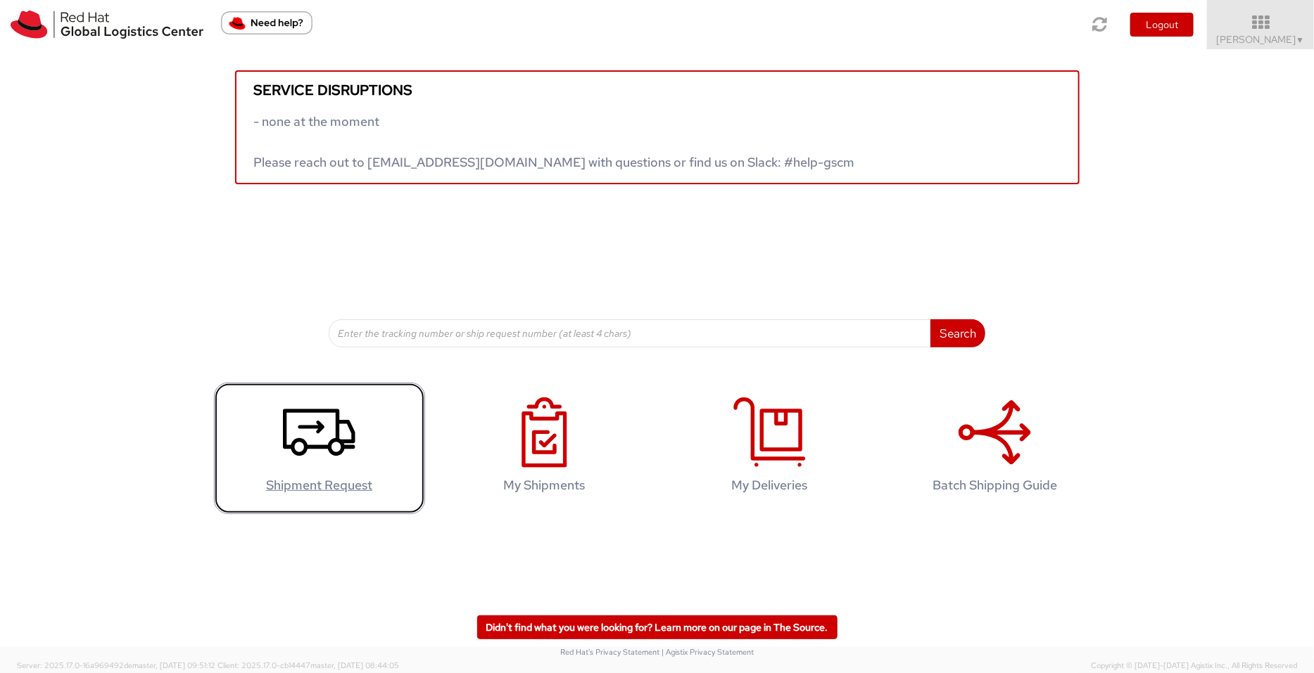
click at [306, 429] on icon at bounding box center [319, 433] width 72 height 70
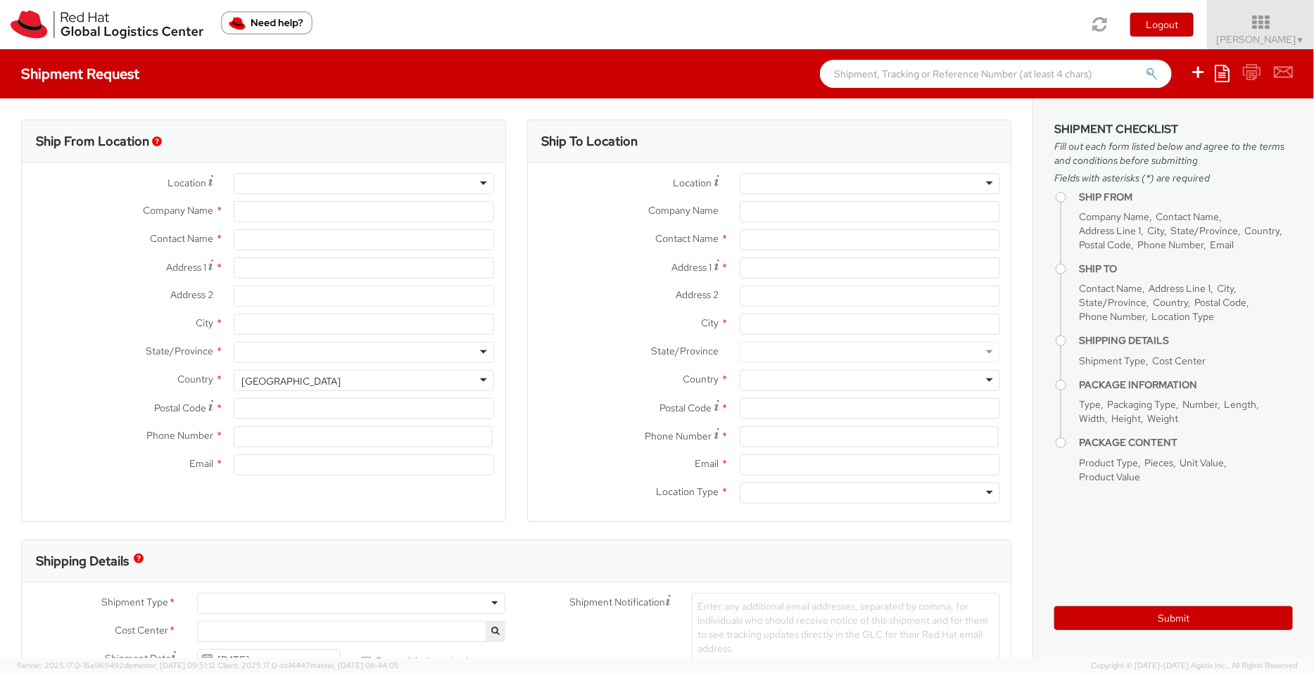
type input "Red Hat India Private Limited"
type input "[PERSON_NAME]"
type input "Level 3, Wing A&B, Tower 6, Cybercity"
type input "Magarpatta City, Hadapsar"
type input "PUNE"
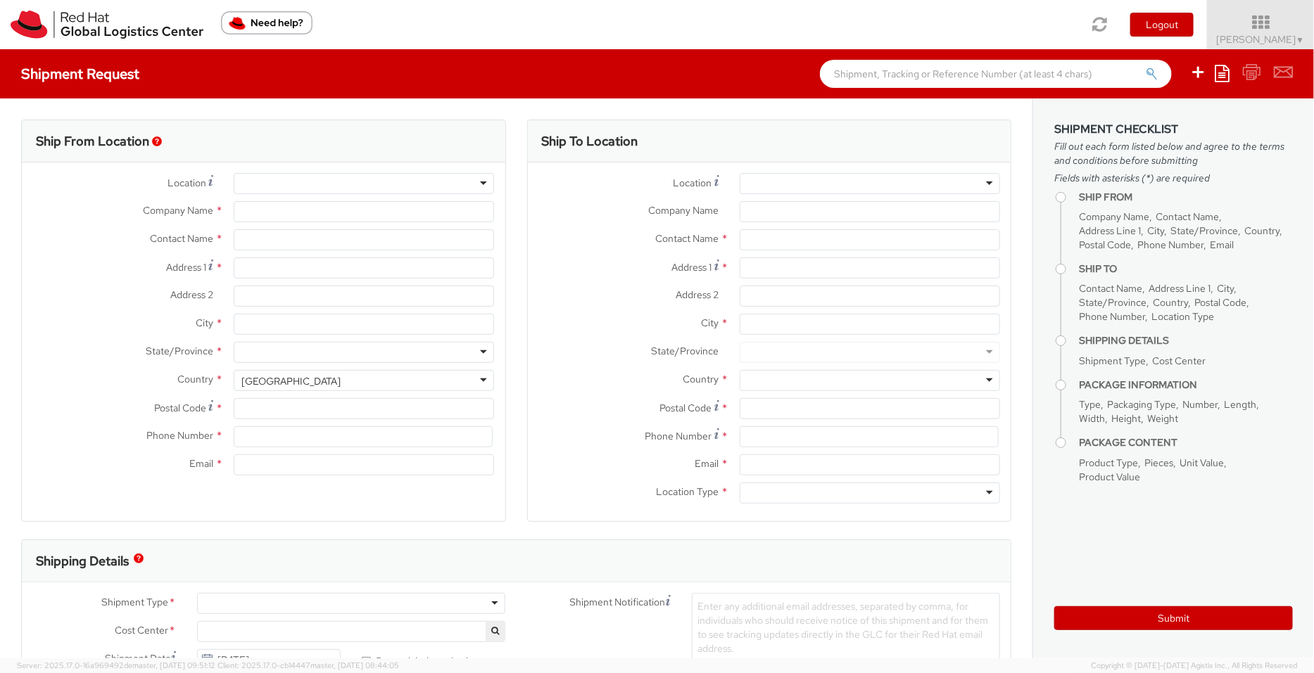
type input "411013"
type input "912066817076"
type input "psengupt@redhat.com"
select select "CM"
select select "KGS"
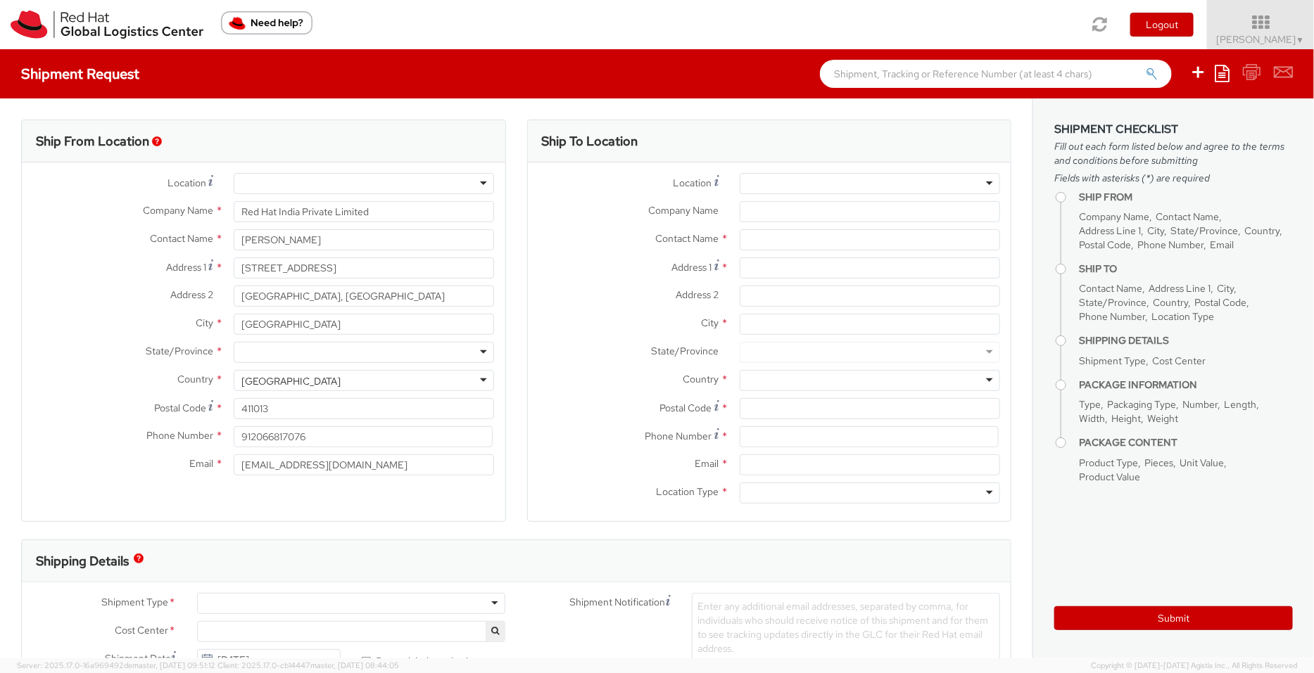
select select "901"
select select
click at [338, 604] on div at bounding box center [351, 603] width 308 height 21
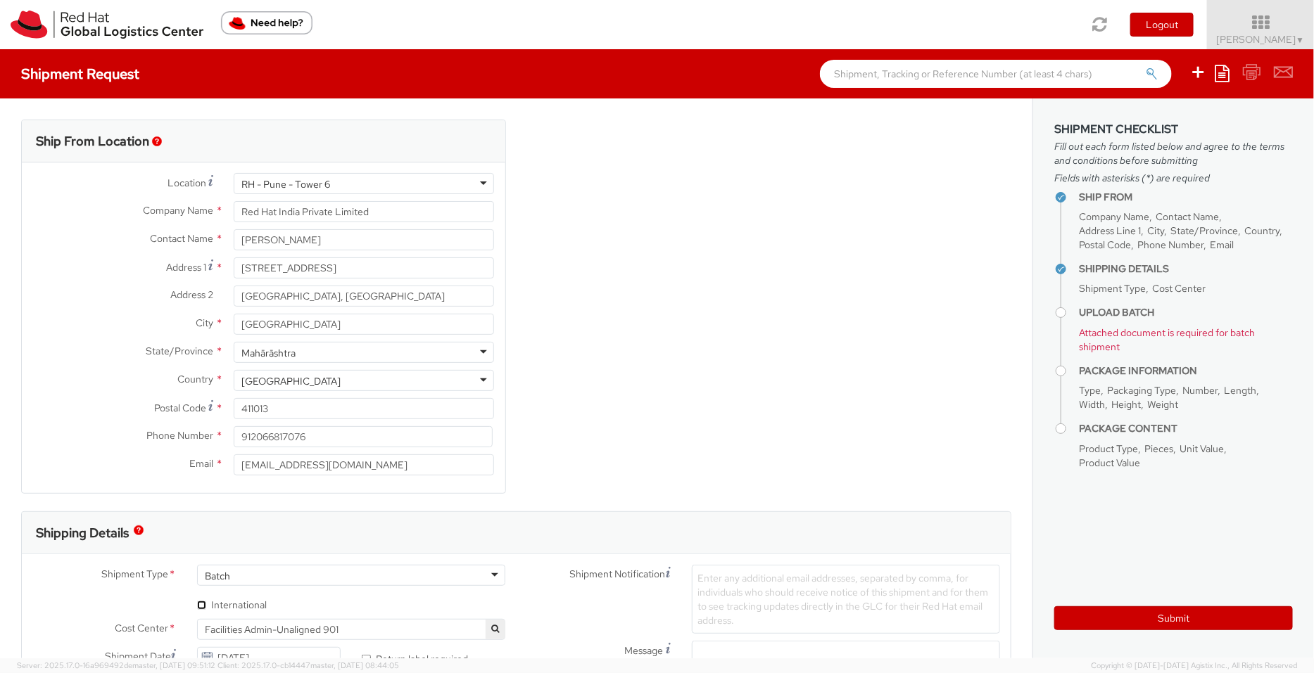
click at [201, 606] on input "* International" at bounding box center [201, 605] width 9 height 9
checkbox input "true"
click at [375, 184] on div "RH - Pune - Tower 6" at bounding box center [364, 183] width 260 height 21
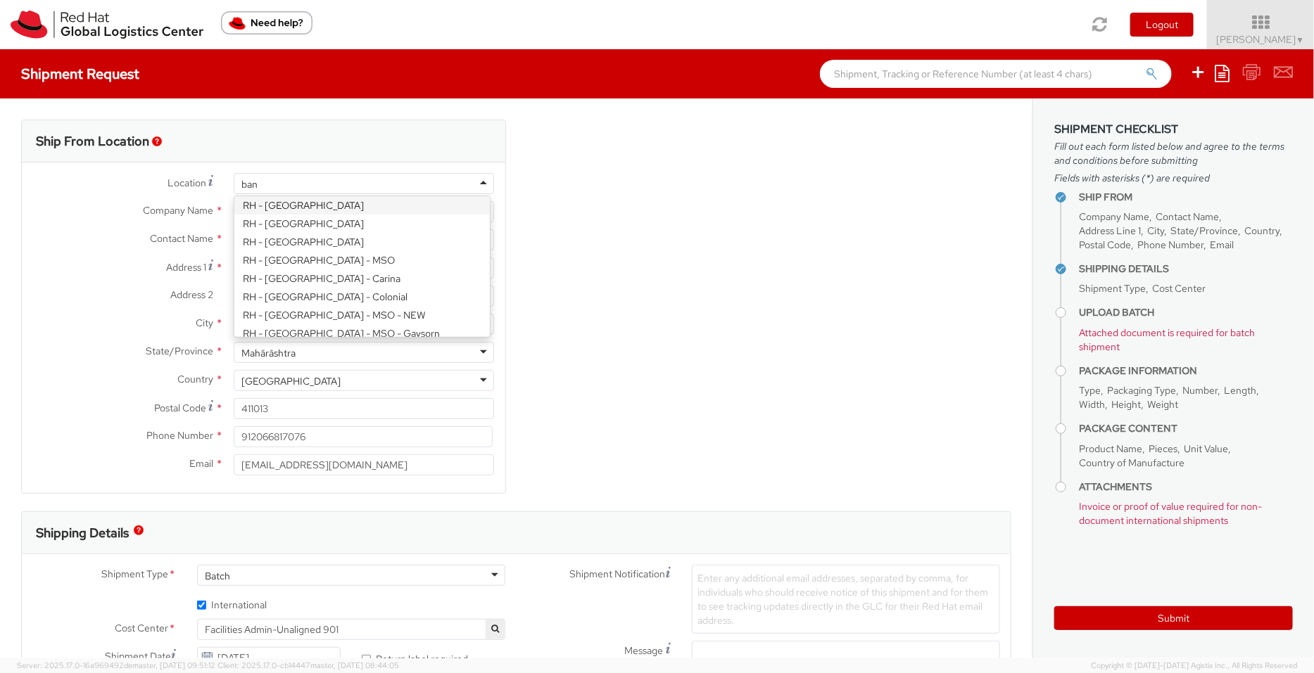
scroll to position [0, 0]
type input "bang"
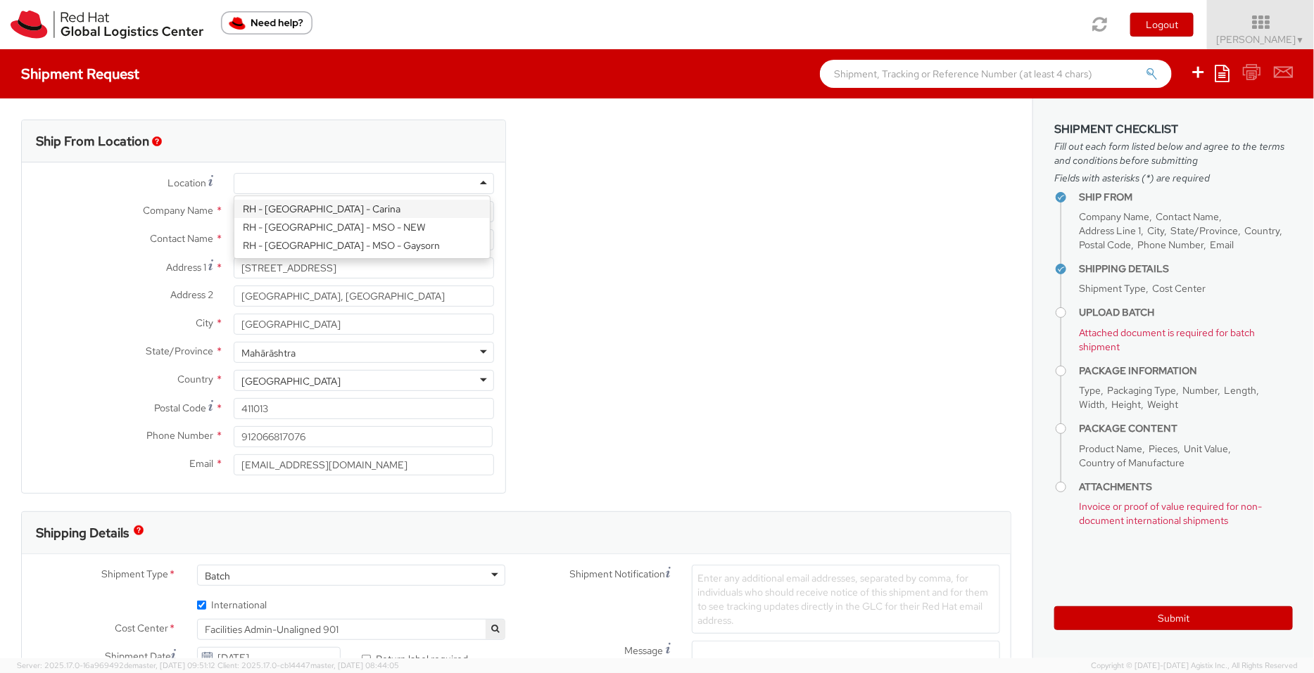
type input "Bagmane [GEOGRAPHIC_DATA]"
type input "FL 10, [GEOGRAPHIC_DATA], [GEOGRAPHIC_DATA]"
type input "[GEOGRAPHIC_DATA]"
type input "560037"
type input "918067935000"
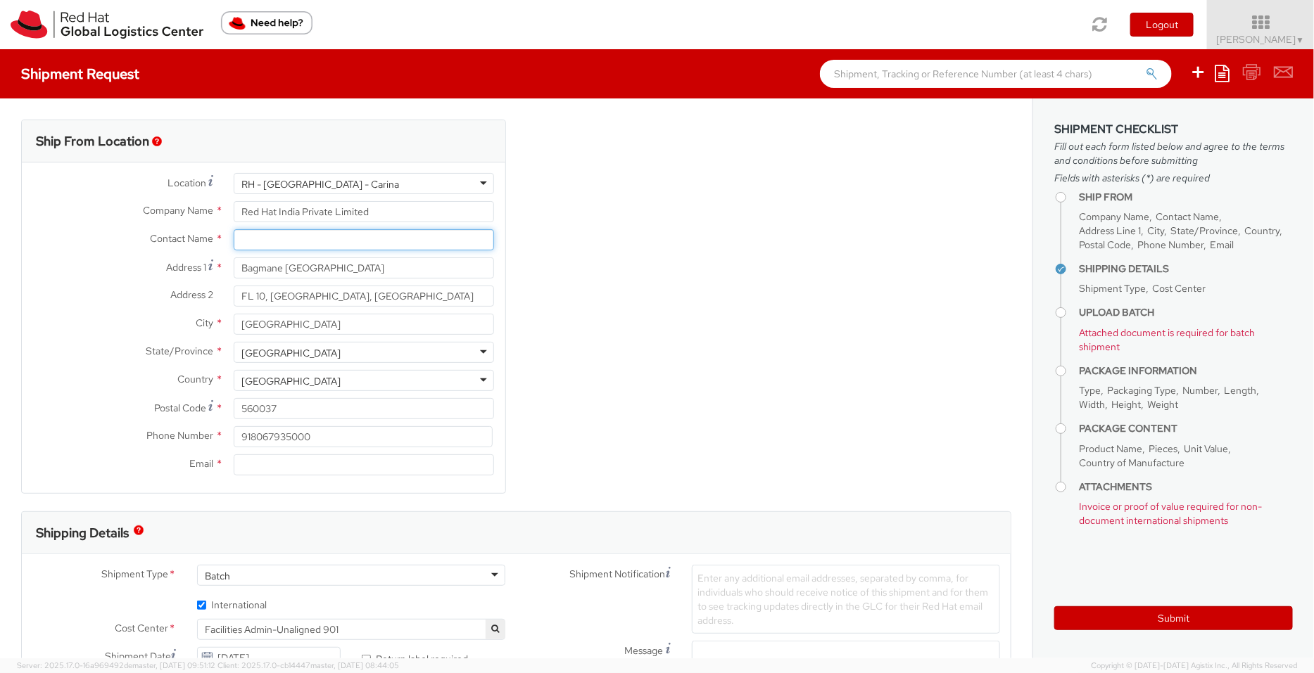
click at [314, 241] on input "text" at bounding box center [364, 239] width 260 height 21
type input "[PERSON_NAME]"
click at [668, 289] on div "Ship From Location Location * RH - Bangalore - Carina RH - Bangalore - Carina R…" at bounding box center [516, 316] width 1011 height 392
click at [285, 466] on input "Email *" at bounding box center [364, 464] width 260 height 21
paste input "[EMAIL_ADDRESS][DOMAIN_NAME]"
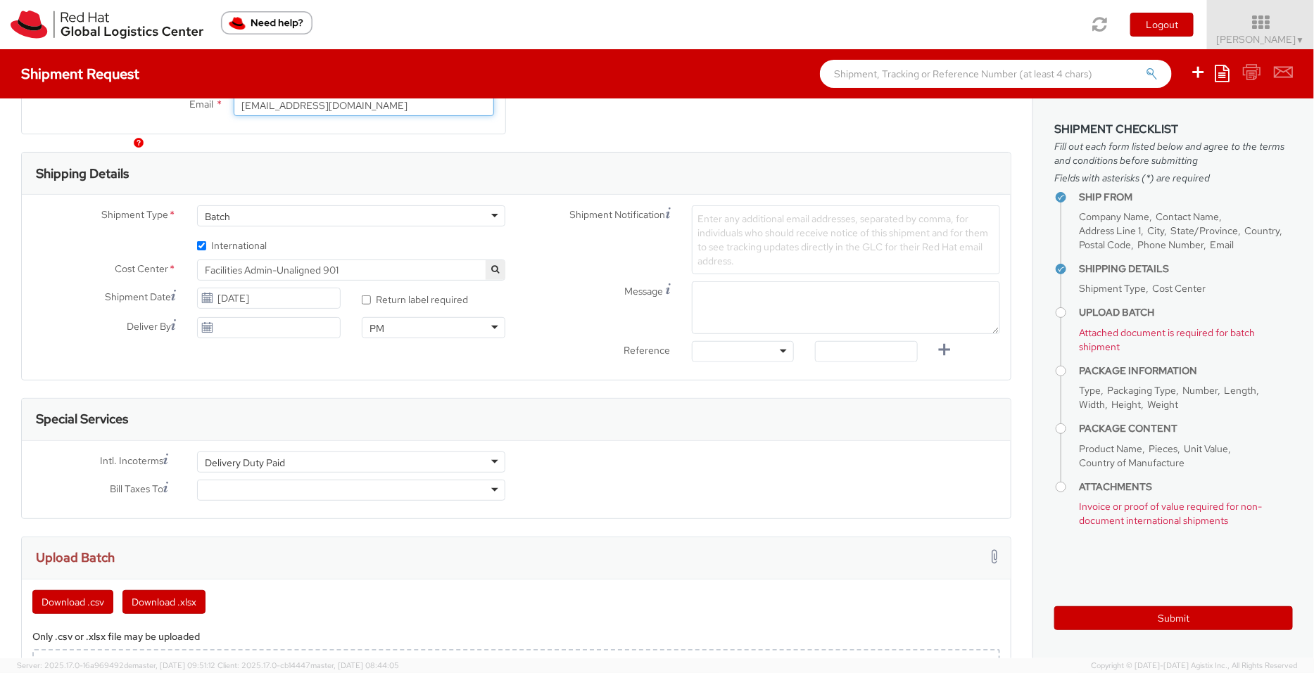
scroll to position [390, 0]
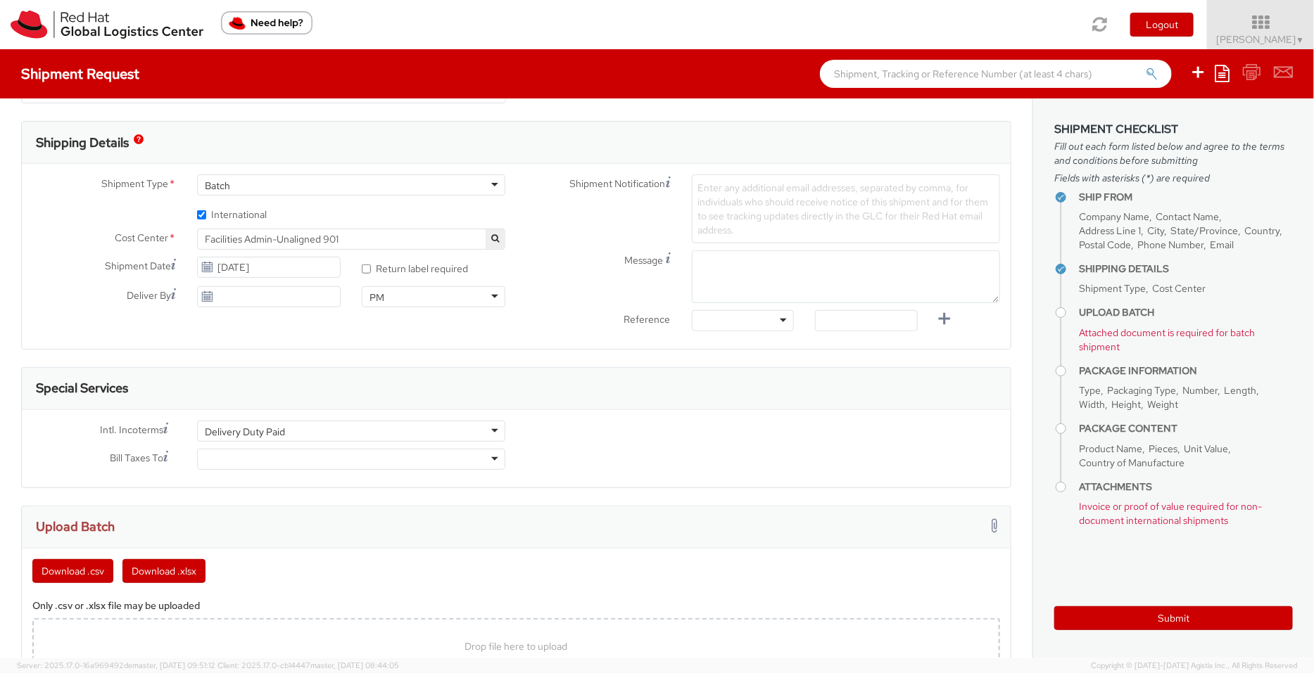
type input "[EMAIL_ADDRESS][DOMAIN_NAME]"
click at [324, 233] on span "Facilities Admin-Unaligned 901" at bounding box center [351, 239] width 293 height 13
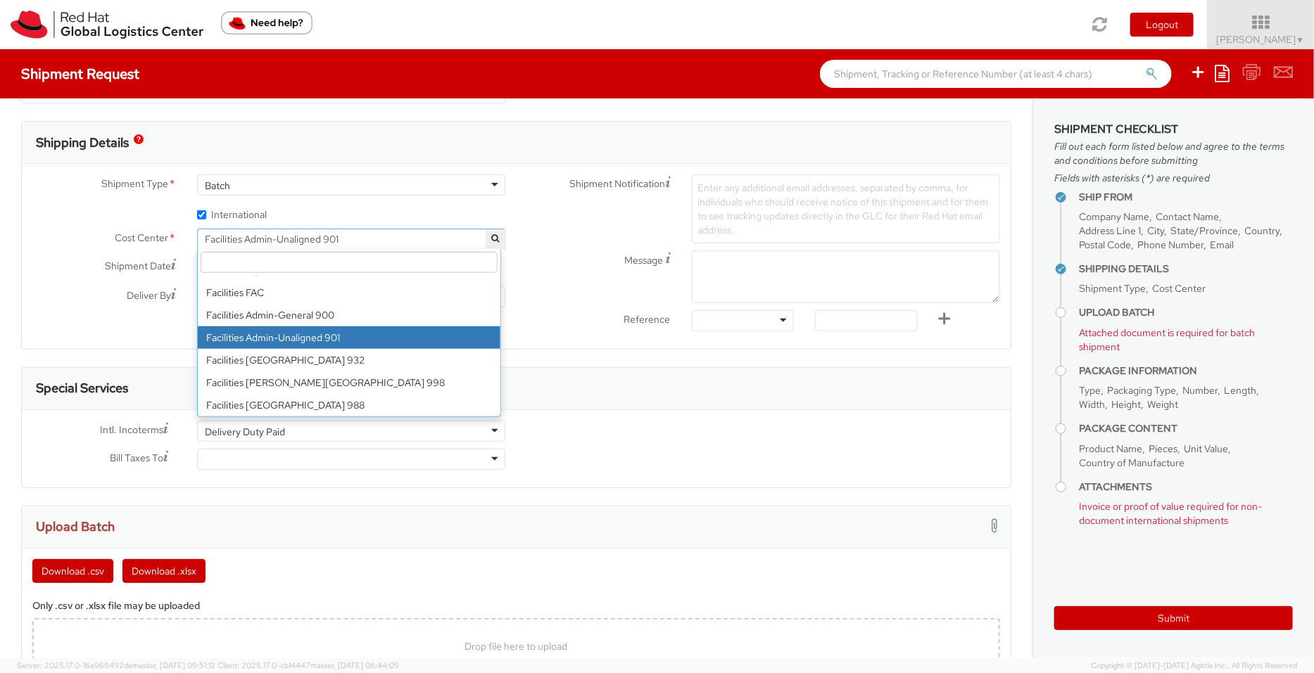
click at [324, 265] on input "search" at bounding box center [349, 262] width 297 height 21
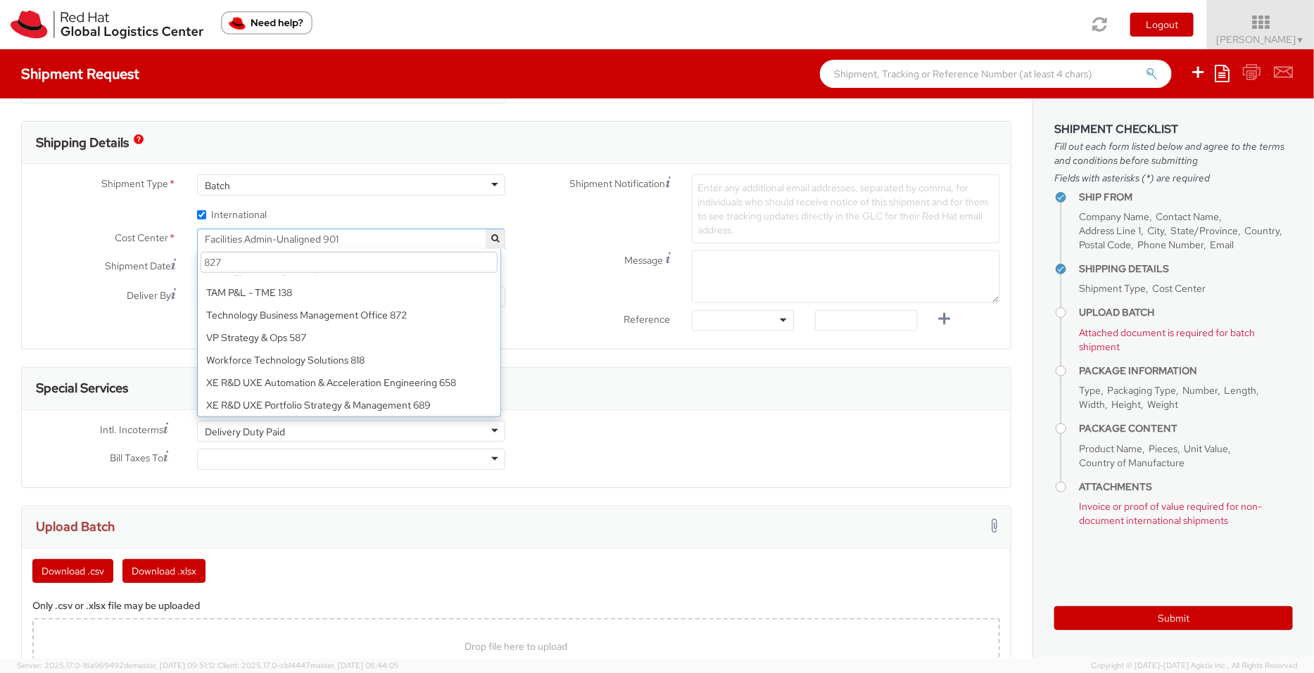
scroll to position [0, 0]
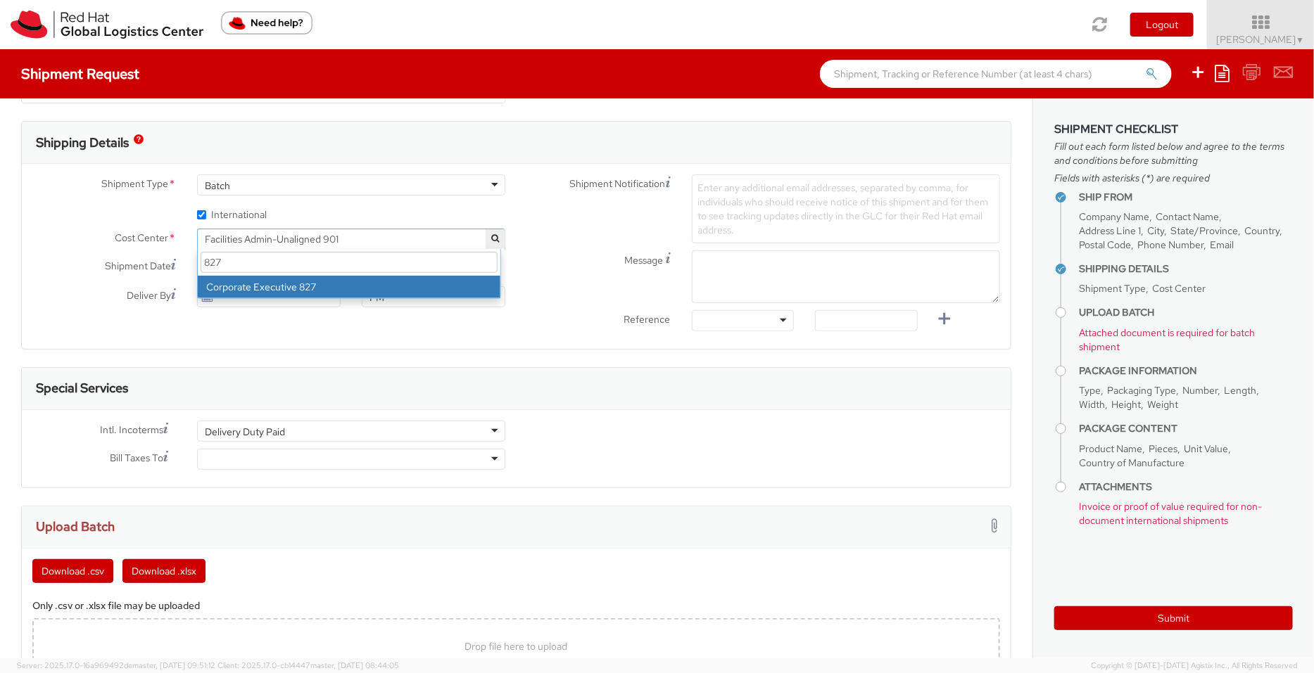
type input "827"
select select "827"
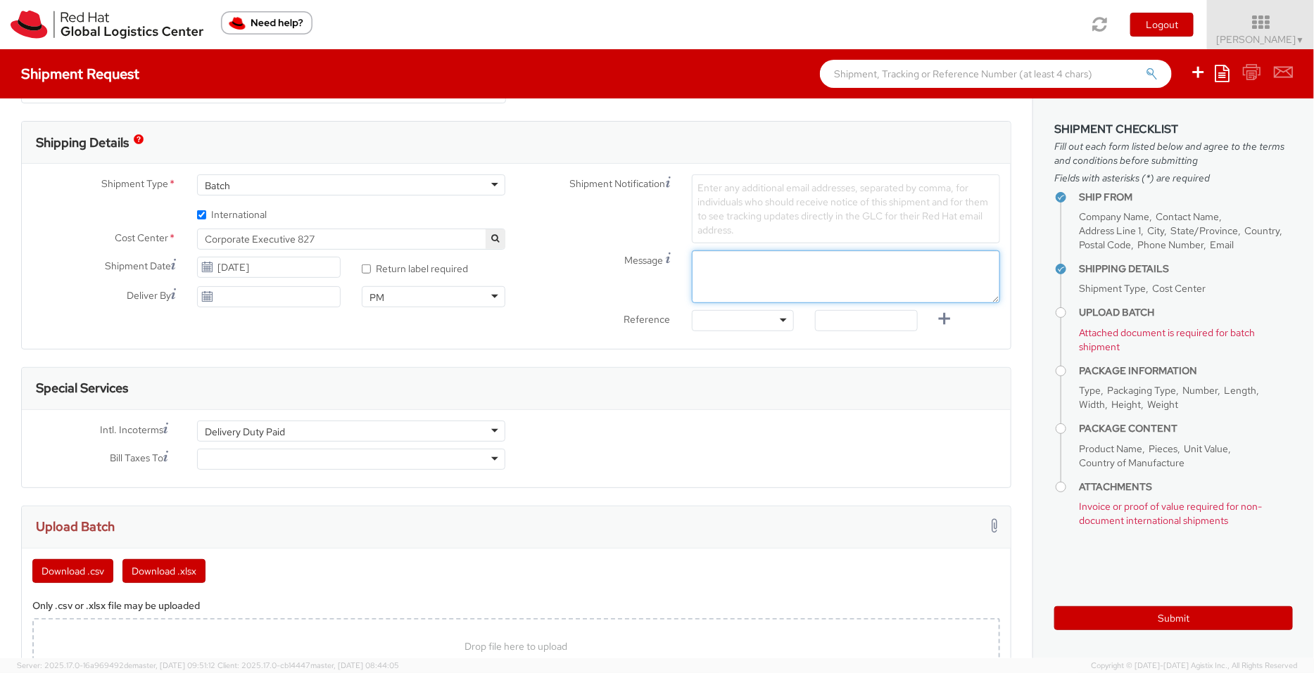
click at [722, 272] on textarea "Message" at bounding box center [846, 276] width 308 height 53
paste textarea "Red Hat Service Award"
type textarea "Red Hat Service Award"
click at [771, 320] on div at bounding box center [743, 320] width 103 height 21
click at [823, 322] on input "text" at bounding box center [866, 320] width 103 height 21
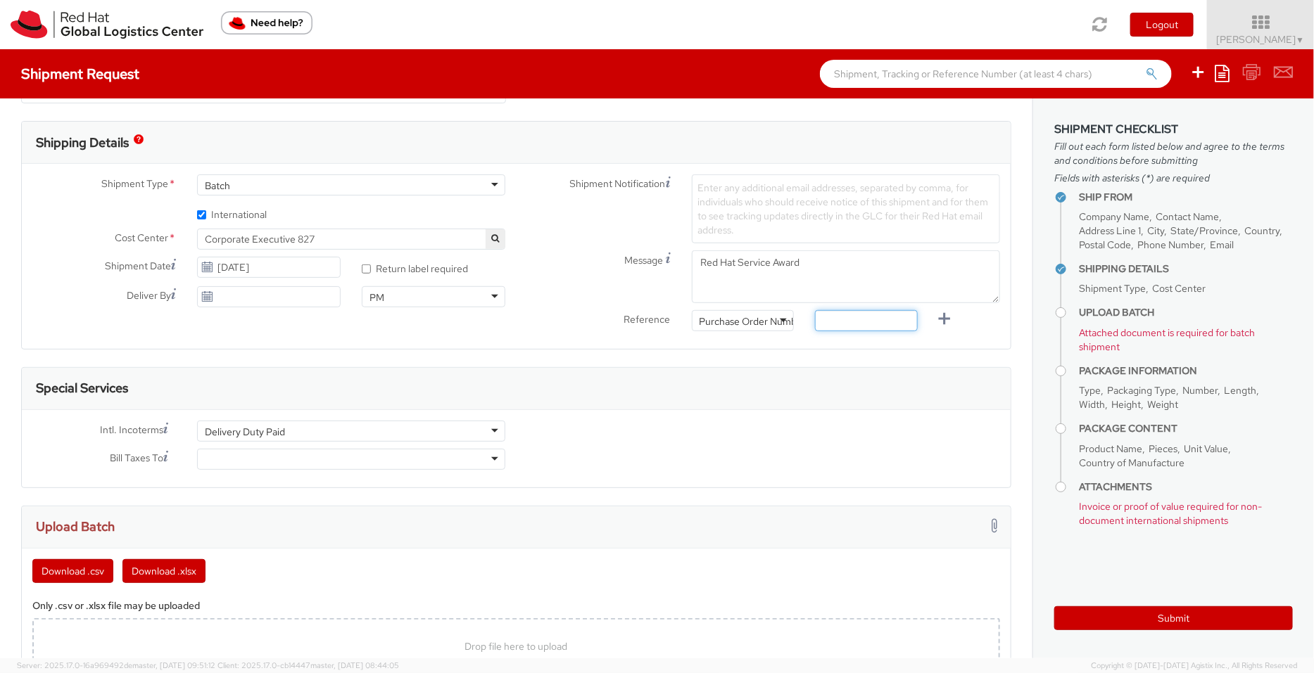
click at [816, 317] on input "text" at bounding box center [866, 320] width 103 height 21
paste input "Service award for associate"
click at [816, 317] on input "Service award for associate" at bounding box center [866, 320] width 103 height 21
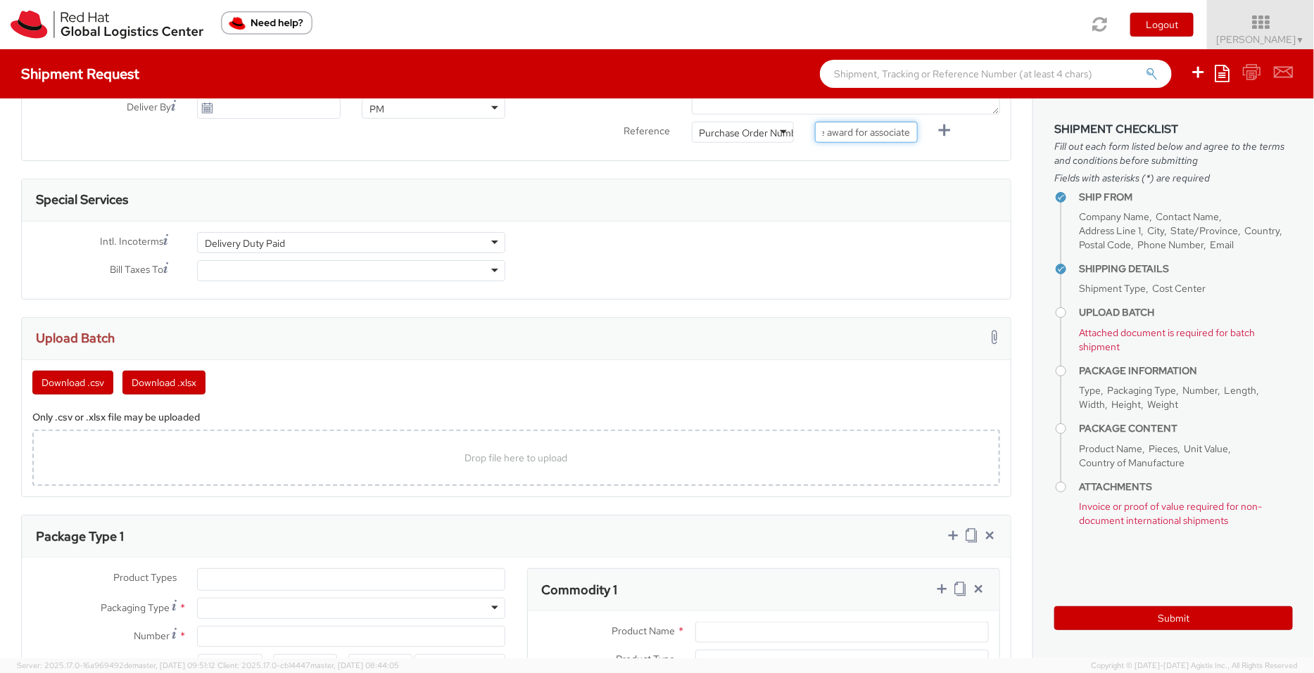
scroll to position [581, 0]
type input "Service award for associate"
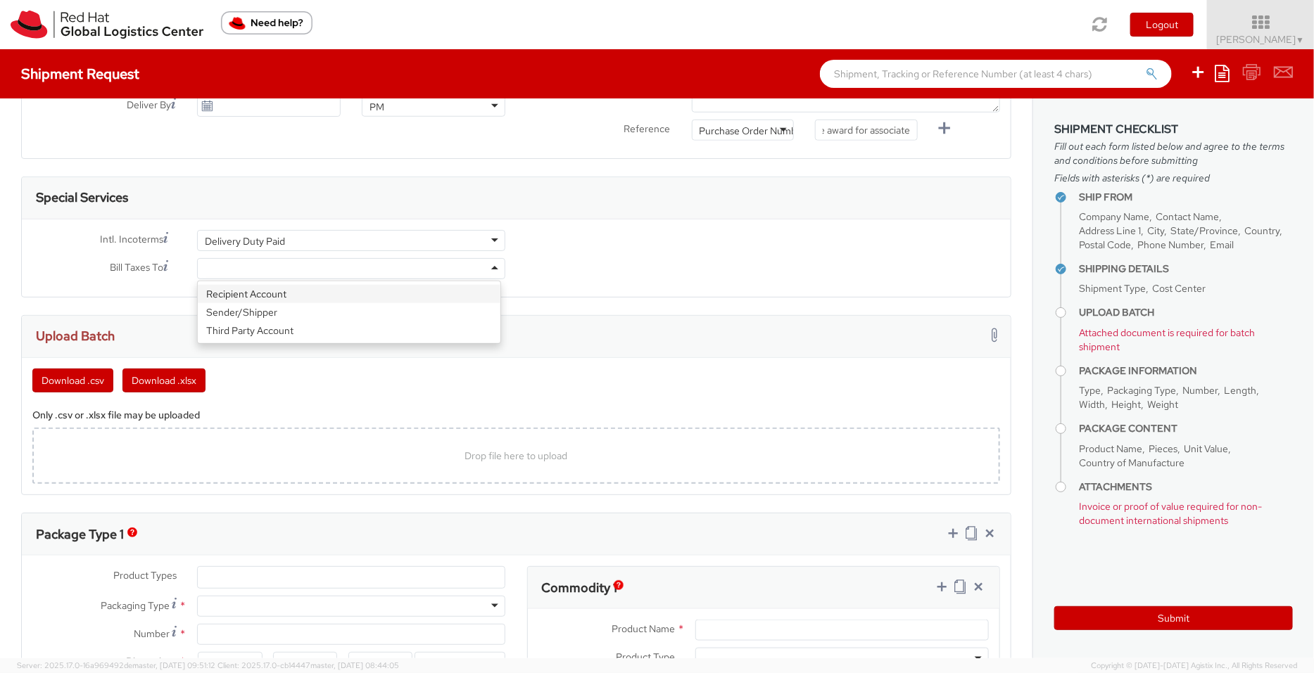
scroll to position [0, 0]
click at [480, 266] on div at bounding box center [351, 268] width 308 height 21
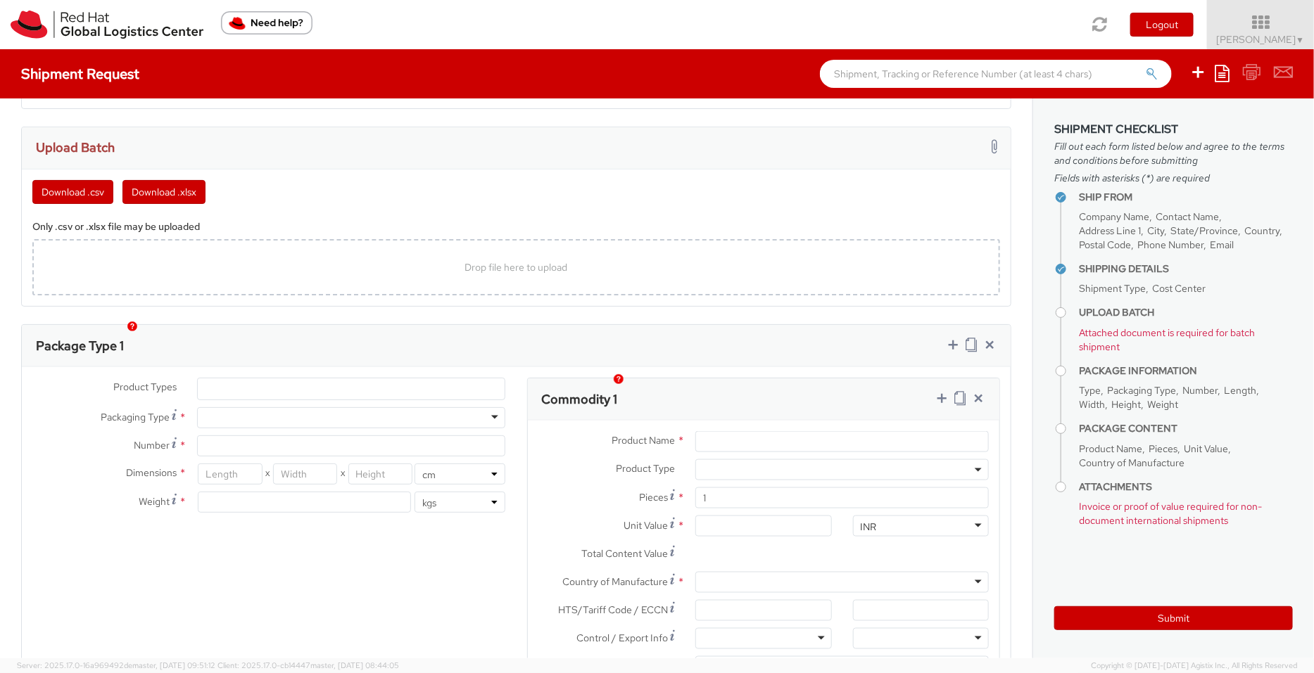
scroll to position [791, 0]
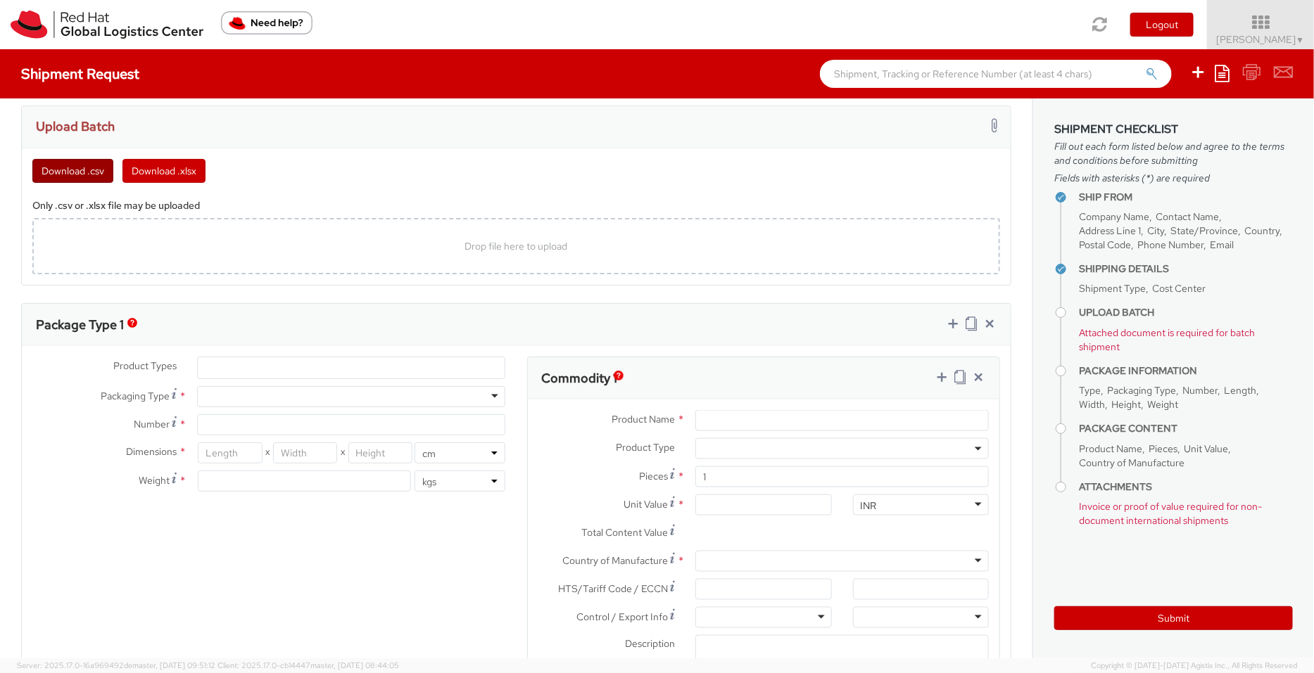
click at [76, 166] on button "Download .csv" at bounding box center [72, 171] width 81 height 24
click at [319, 234] on div "Drop file here to upload" at bounding box center [516, 246] width 945 height 34
type input "C:\fakepath\template (29).csv"
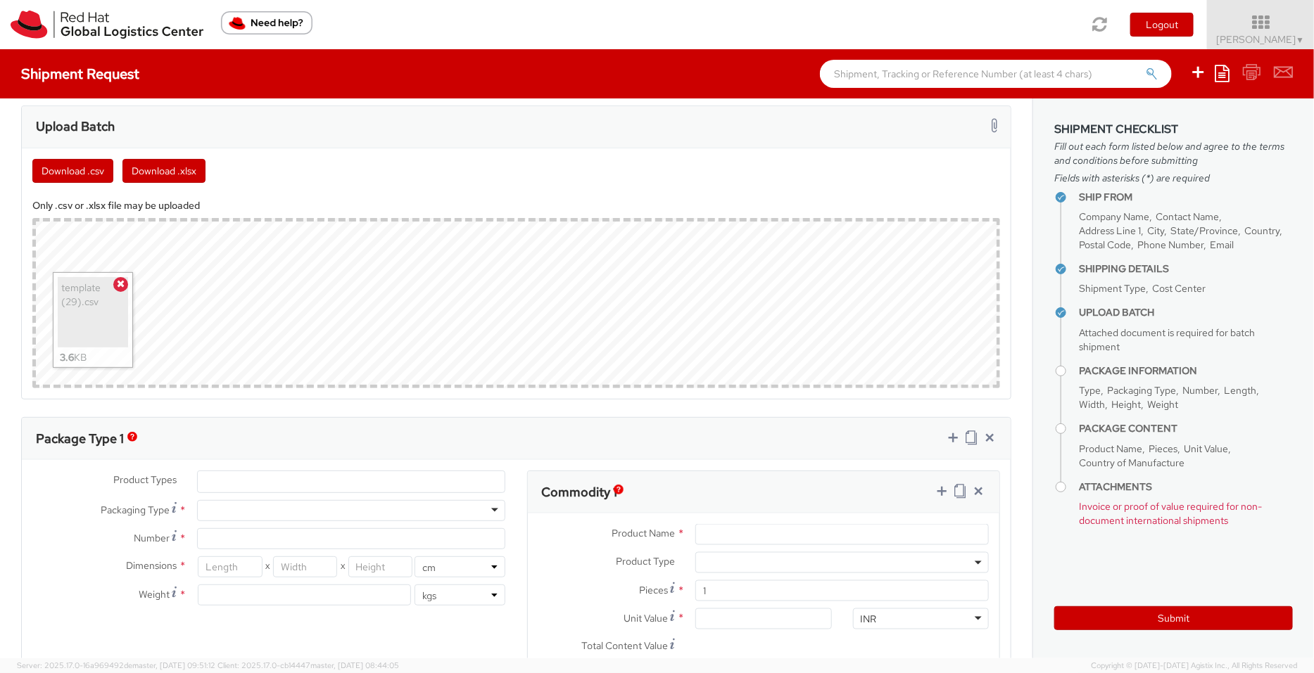
click at [398, 473] on ul at bounding box center [351, 481] width 307 height 21
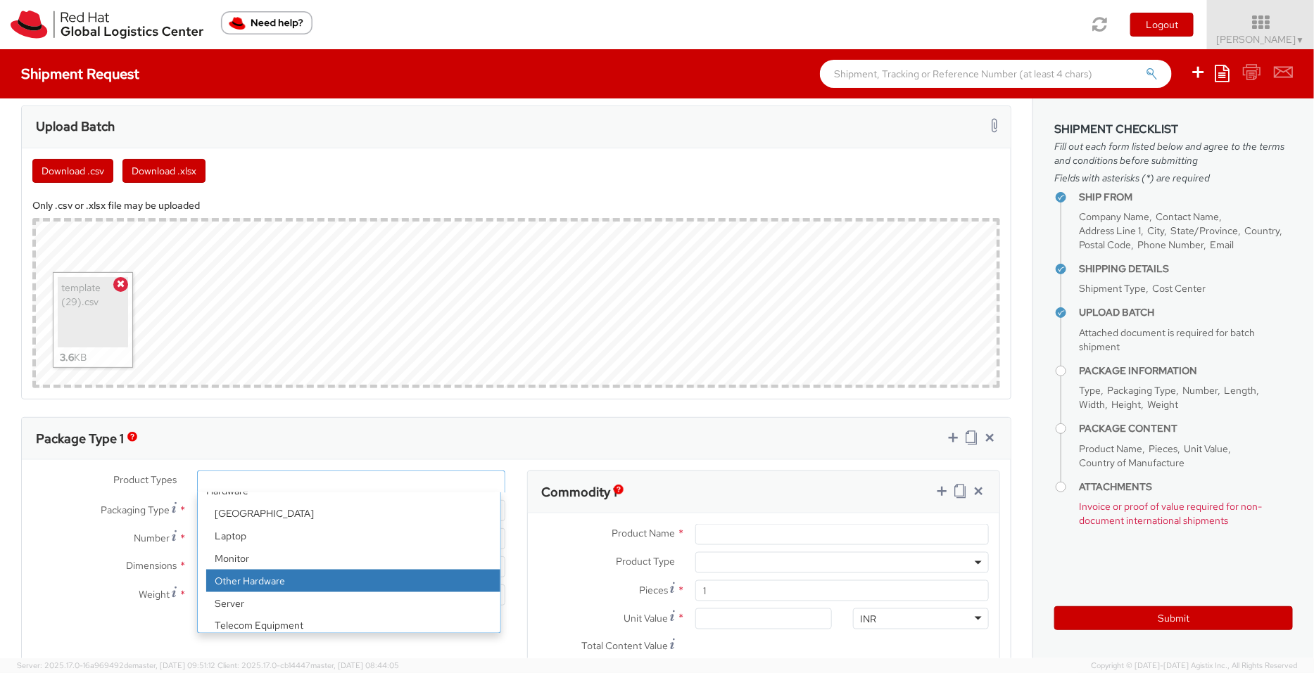
scroll to position [61, 0]
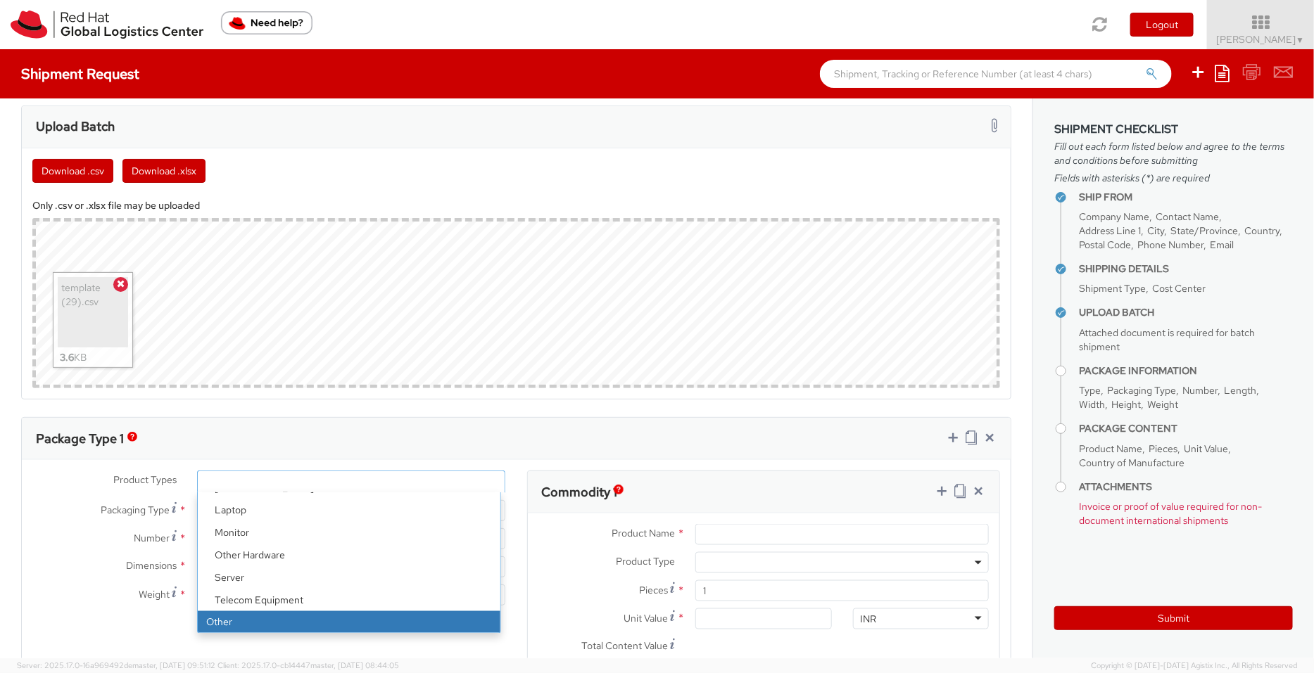
select select "OTHER"
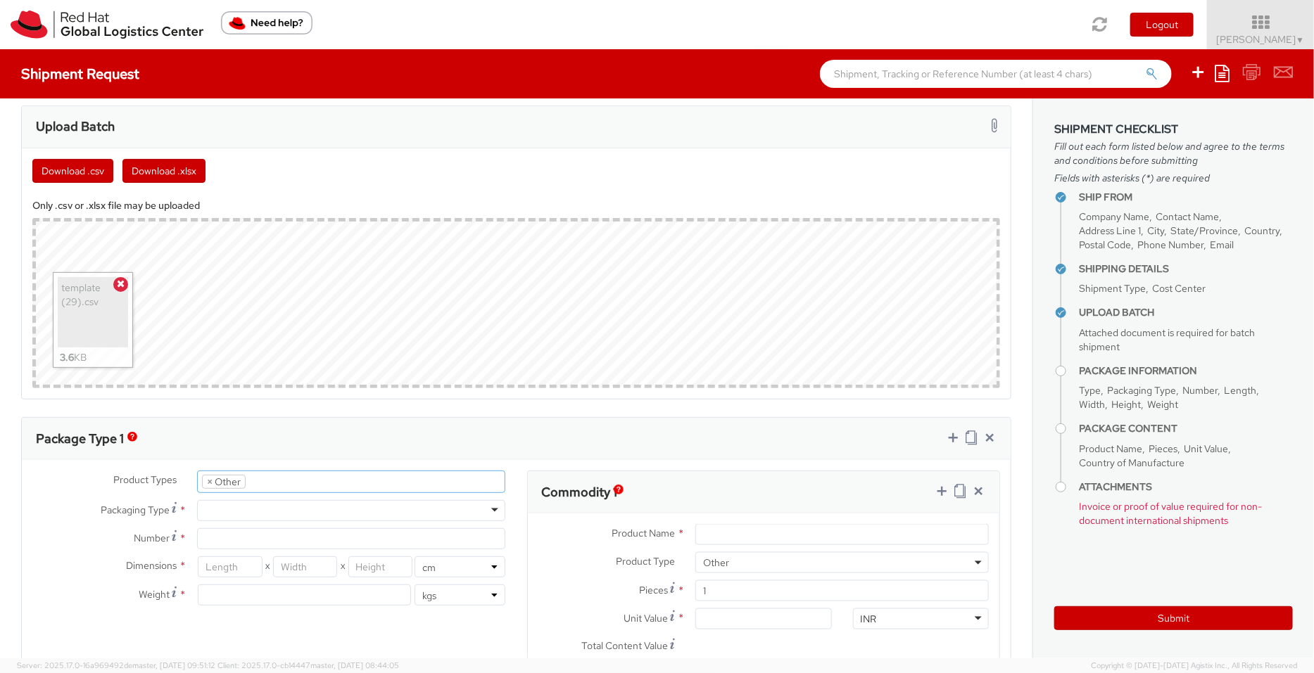
scroll to position [109, 0]
click at [481, 504] on div at bounding box center [351, 510] width 308 height 21
click at [363, 538] on input "Number *" at bounding box center [351, 538] width 308 height 21
type input "1"
click at [241, 565] on input "number" at bounding box center [230, 567] width 64 height 21
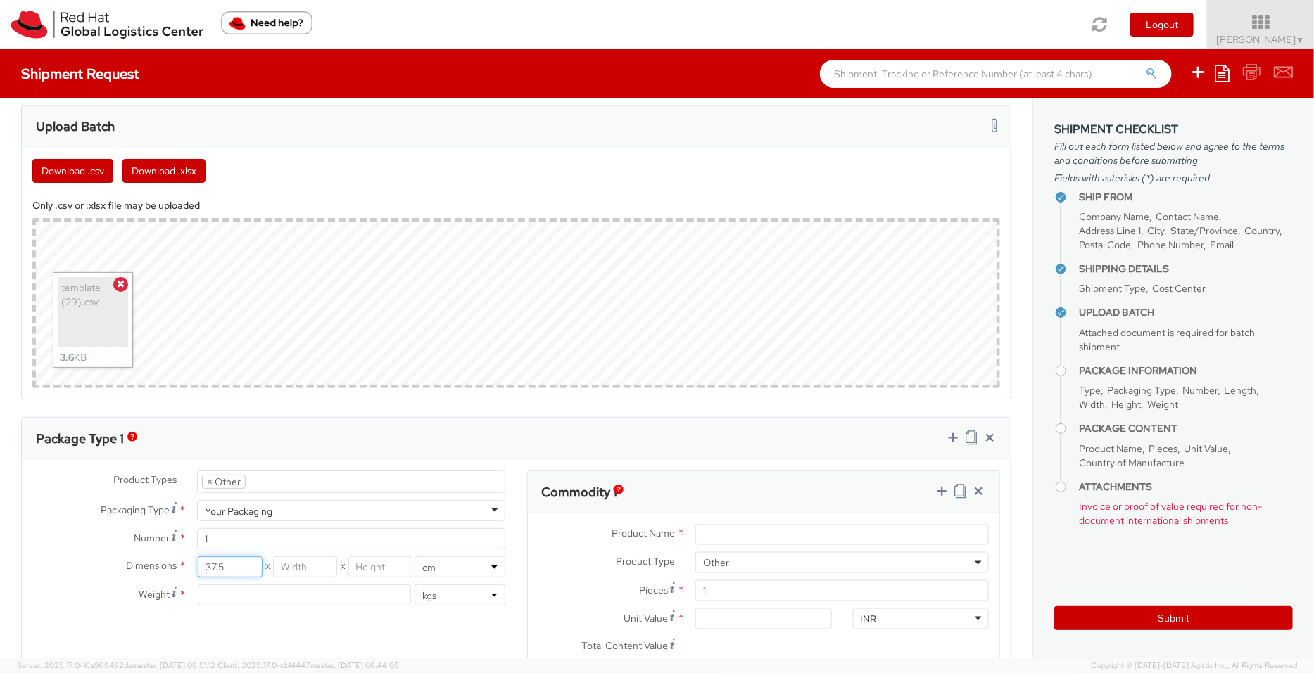
type input "37.5"
click at [305, 571] on input "number" at bounding box center [305, 567] width 64 height 21
type input "29.85"
click at [387, 568] on input "number" at bounding box center [380, 567] width 64 height 21
type input "1"
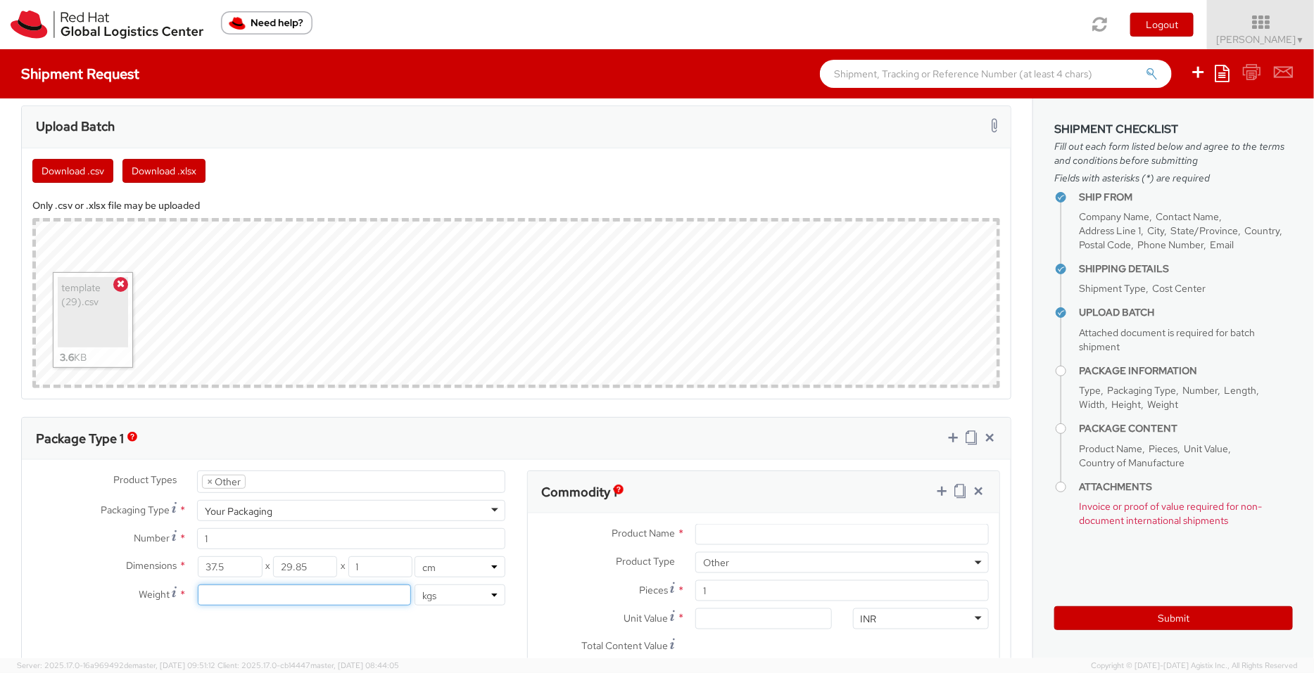
click at [322, 596] on input "number" at bounding box center [304, 595] width 213 height 21
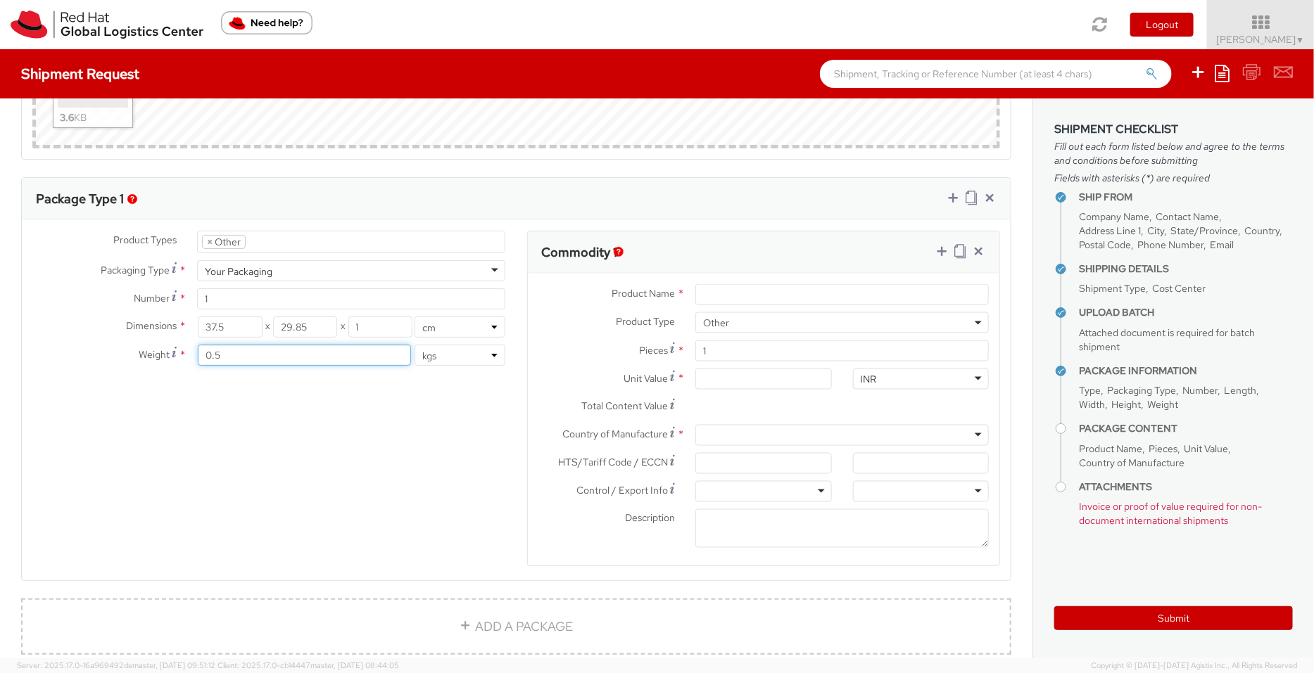
scroll to position [1032, 0]
type input "0.5"
click at [741, 288] on input "Product Name *" at bounding box center [841, 293] width 293 height 21
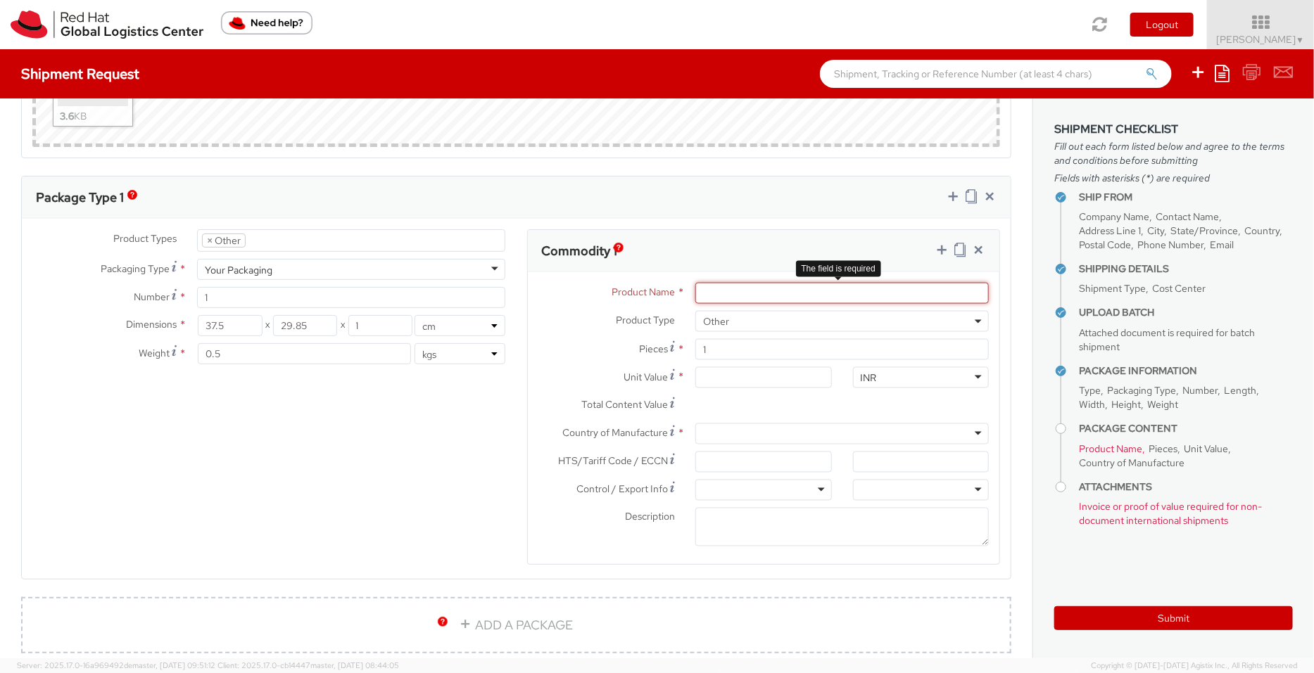
click at [749, 288] on input "Product Name *" at bounding box center [841, 293] width 293 height 21
paste input "Award"
type input "Award"
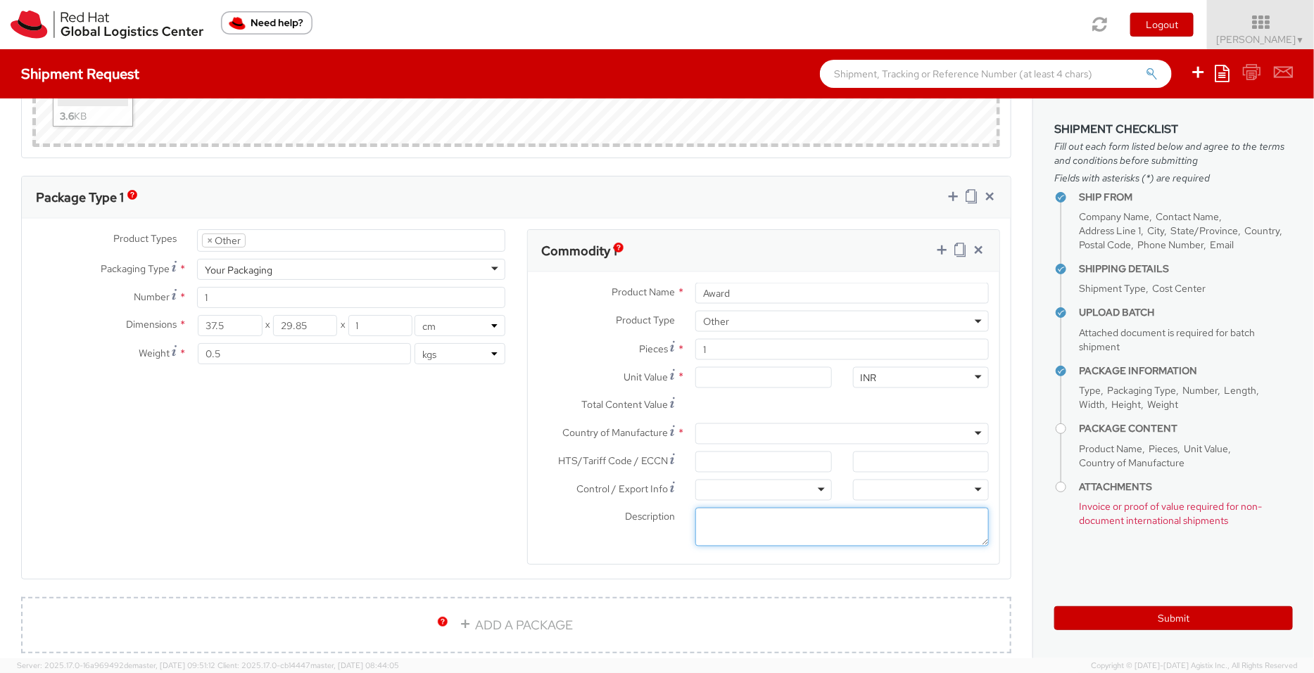
click at [721, 519] on textarea "Description *" at bounding box center [841, 527] width 293 height 39
paste textarea "Acrylic (Sample - not for resale, value for customs purpose only)"
type textarea "Acrylic (Sample - not for resale, value for customs purpose only)"
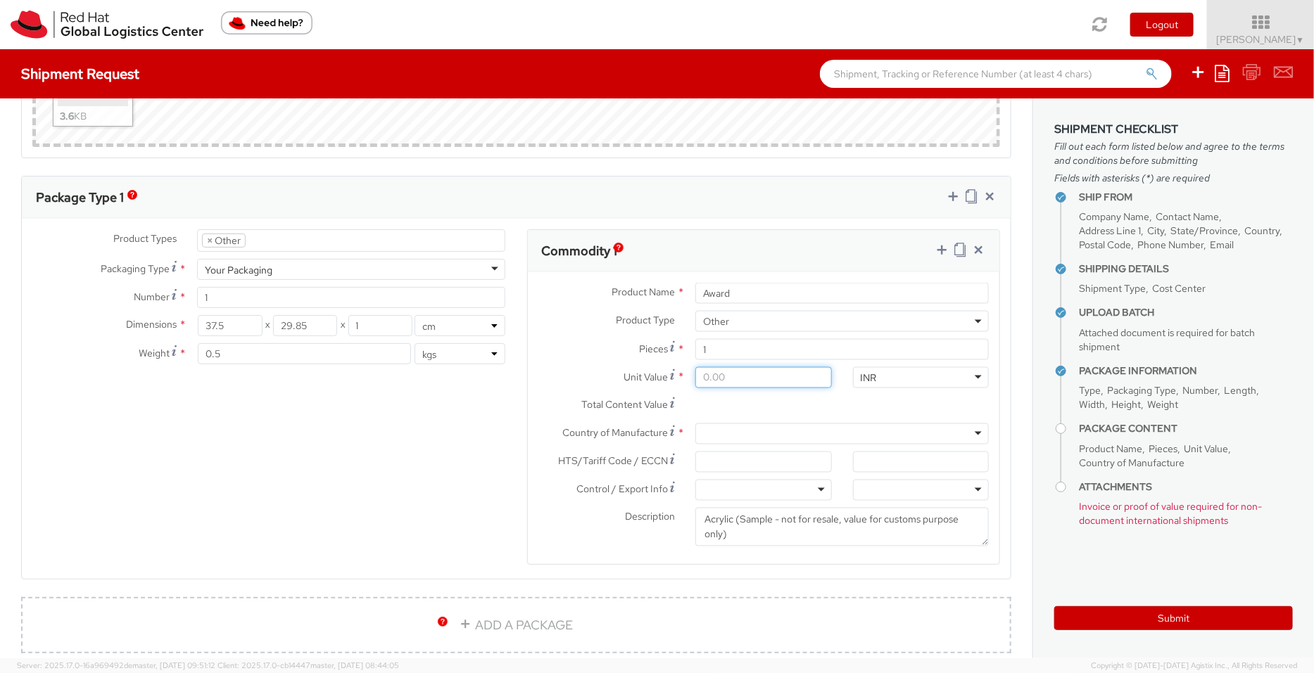
click at [713, 379] on input "Unit Value *" at bounding box center [763, 377] width 136 height 21
type input "2.00"
type input "25.00"
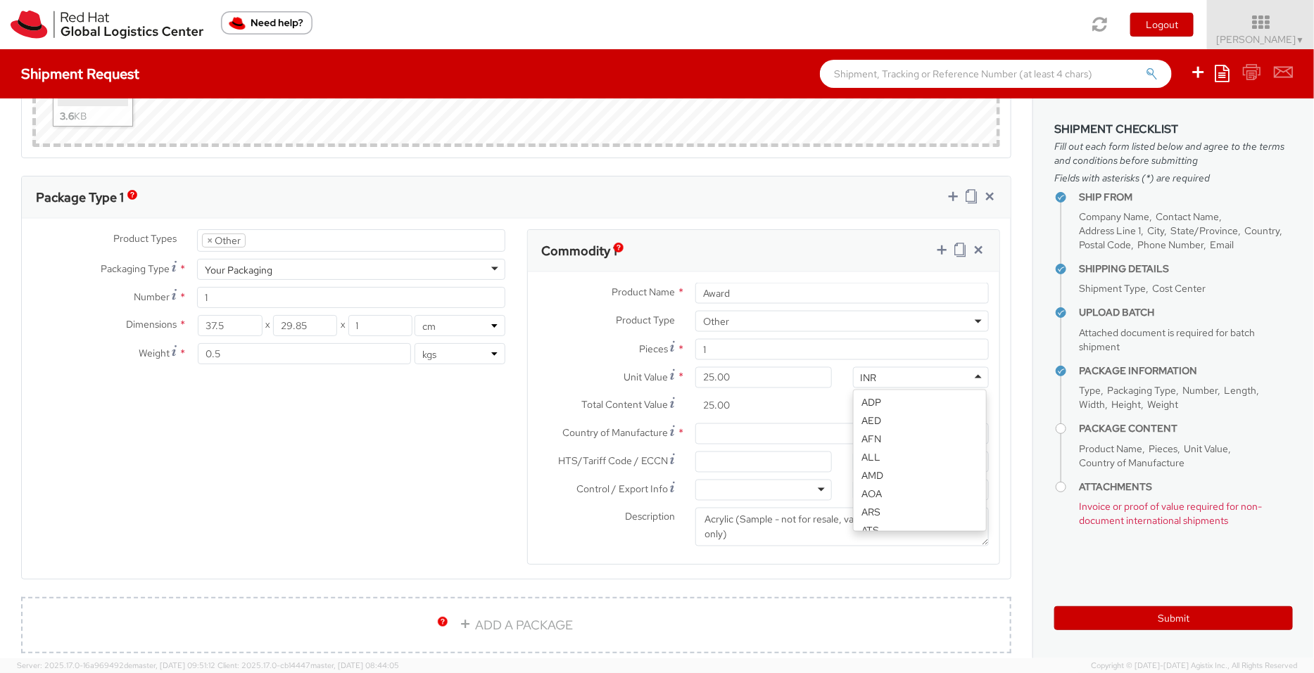
scroll to position [1076, 0]
click at [860, 378] on div "INR" at bounding box center [868, 378] width 16 height 14
type input "usd"
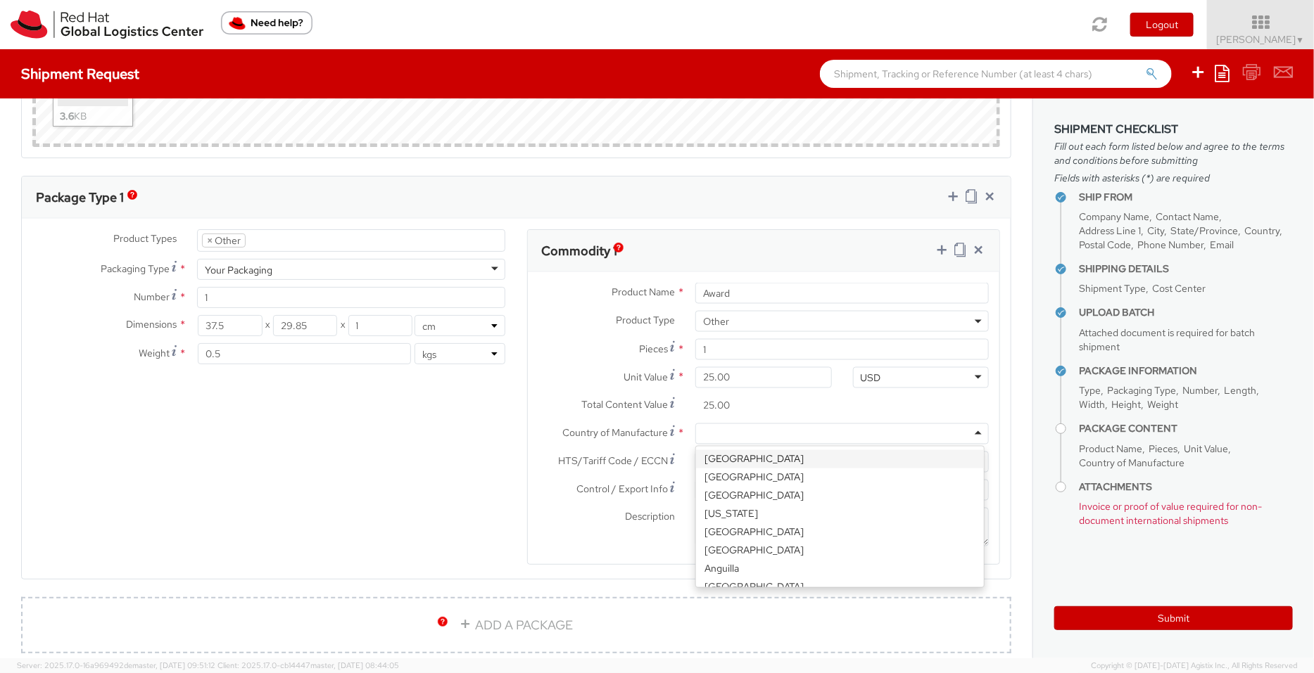
click at [809, 434] on div at bounding box center [841, 434] width 293 height 21
type input "chin"
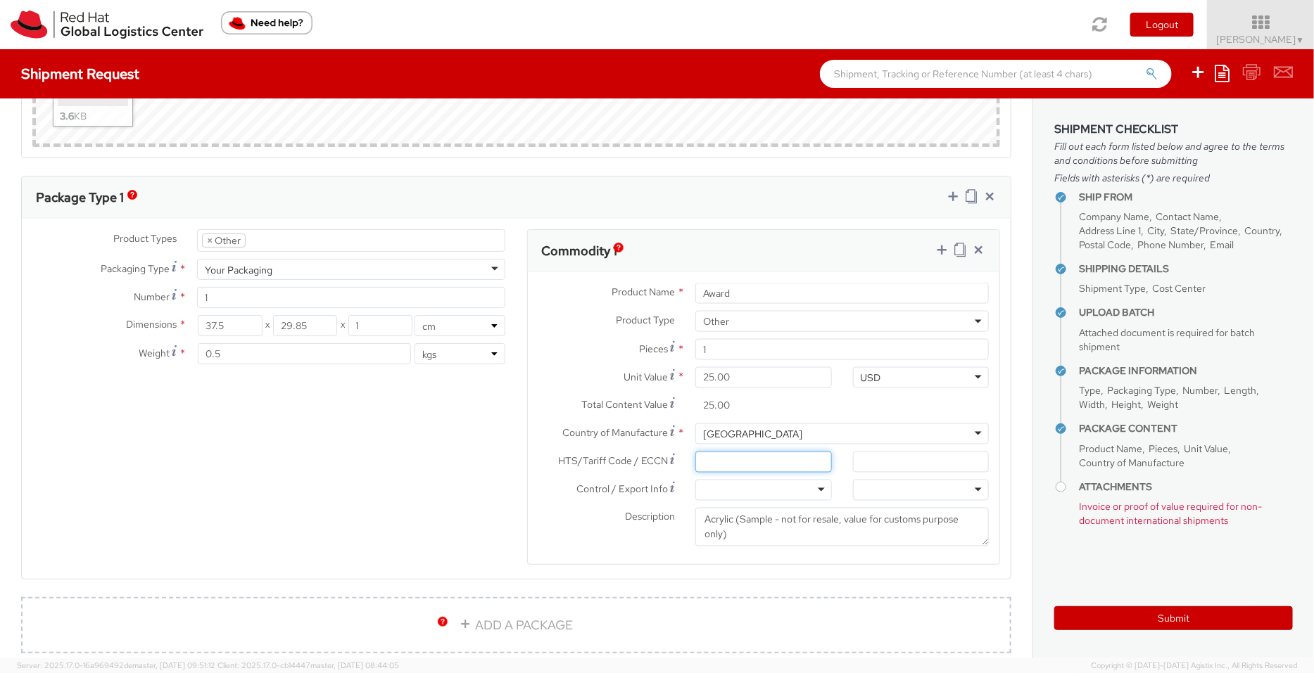
click at [716, 459] on input "HTS/Tariff Code / ECCN *" at bounding box center [763, 462] width 136 height 21
paste input "3926409900"
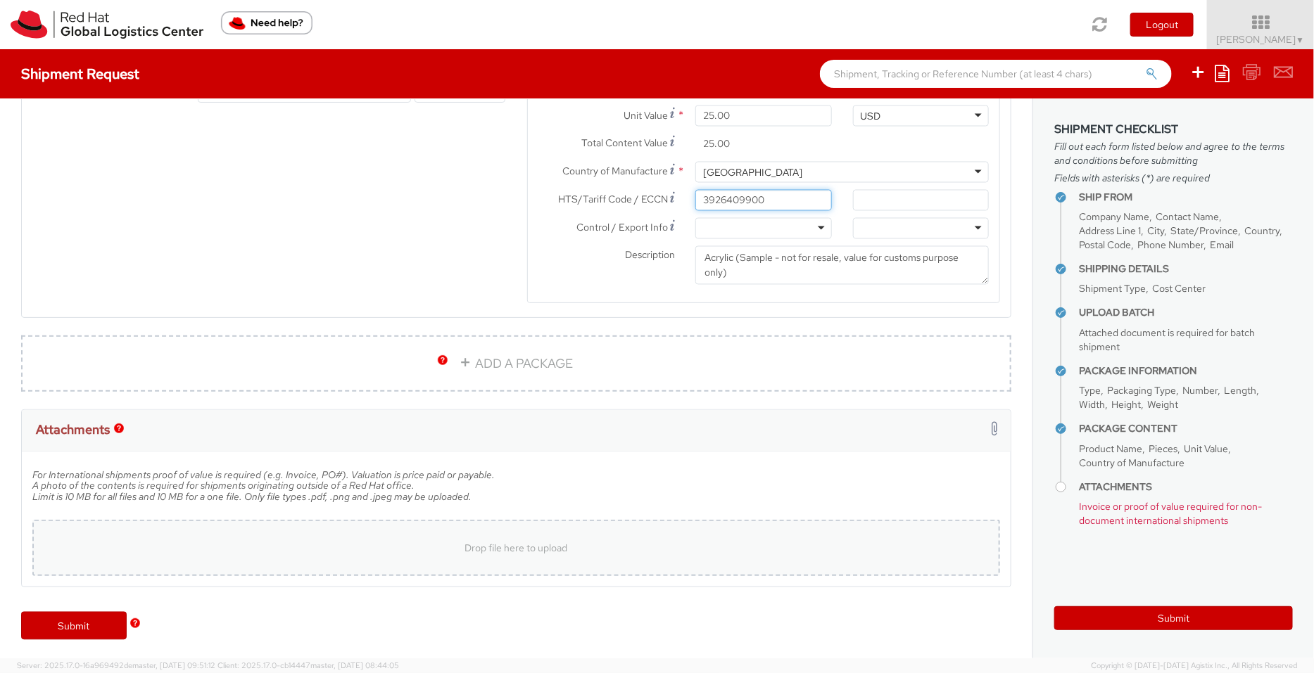
type input "3926409900"
click at [621, 531] on div "Drop file here to upload" at bounding box center [516, 548] width 945 height 34
type input "C:\fakepath\Puck value proof.png"
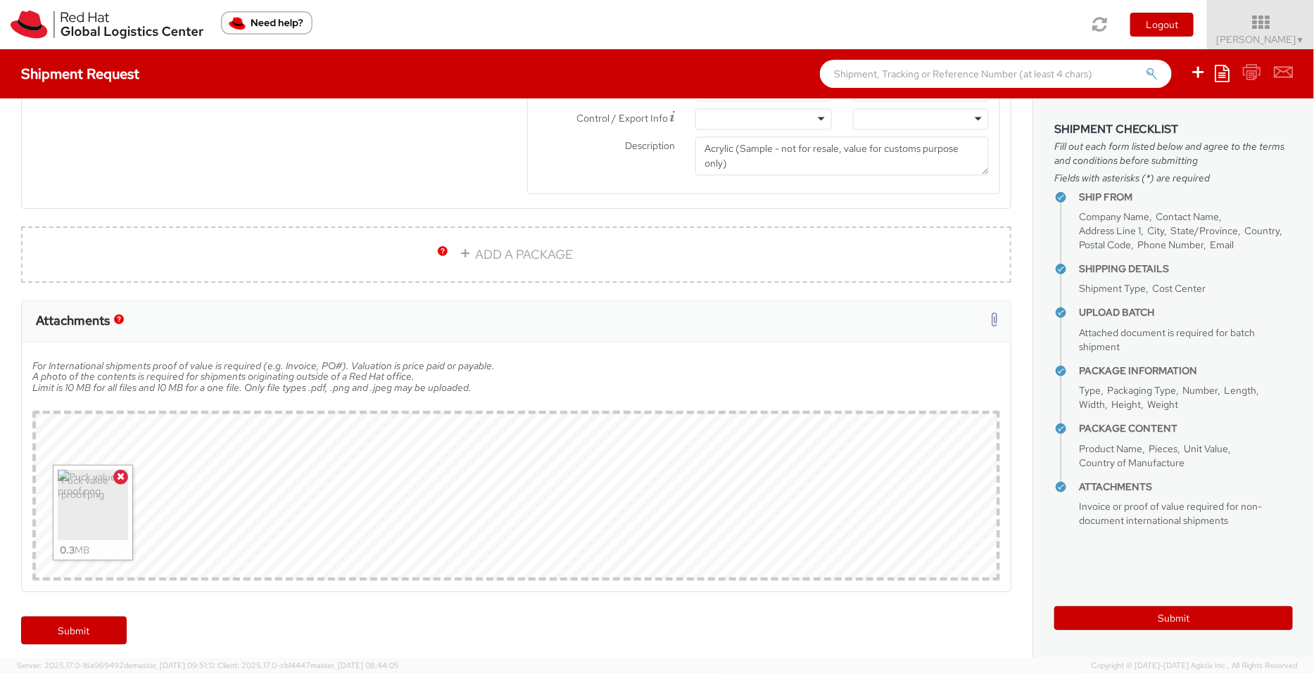
scroll to position [1407, 0]
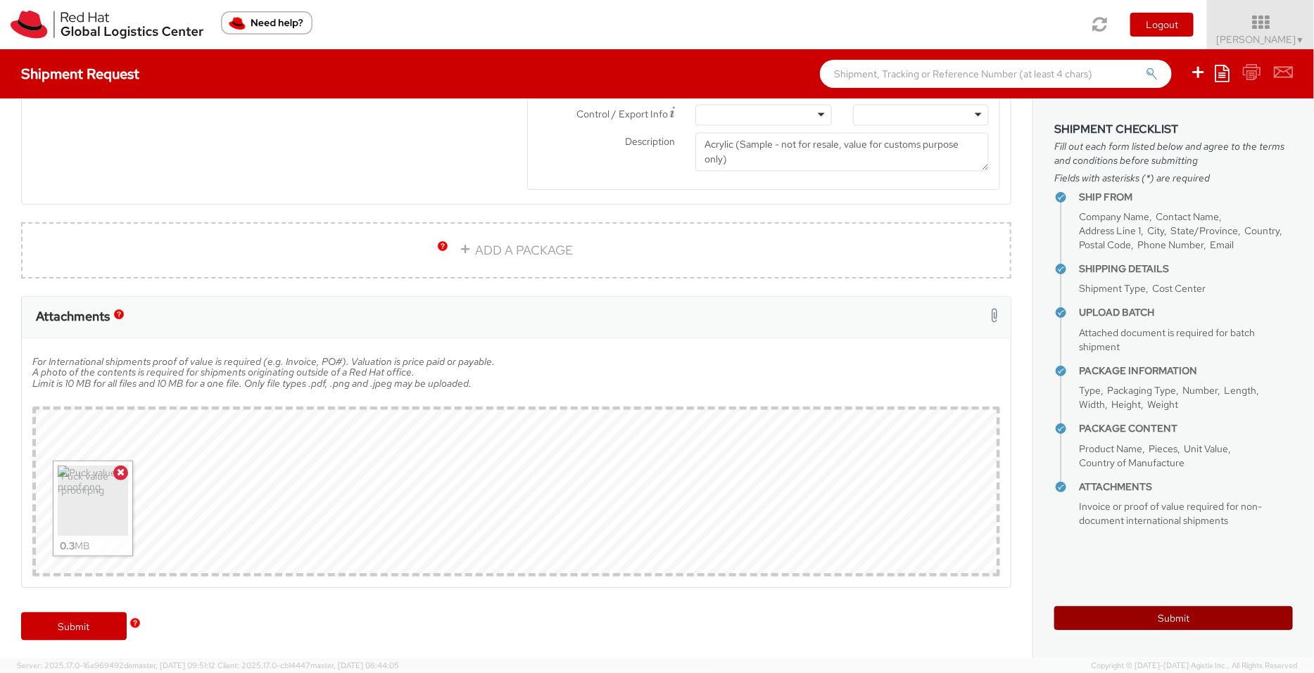
click at [1168, 621] on button "Submit" at bounding box center [1173, 618] width 239 height 24
click at [1250, 34] on span "Pallav Sen Gupta ▼" at bounding box center [1260, 39] width 88 height 13
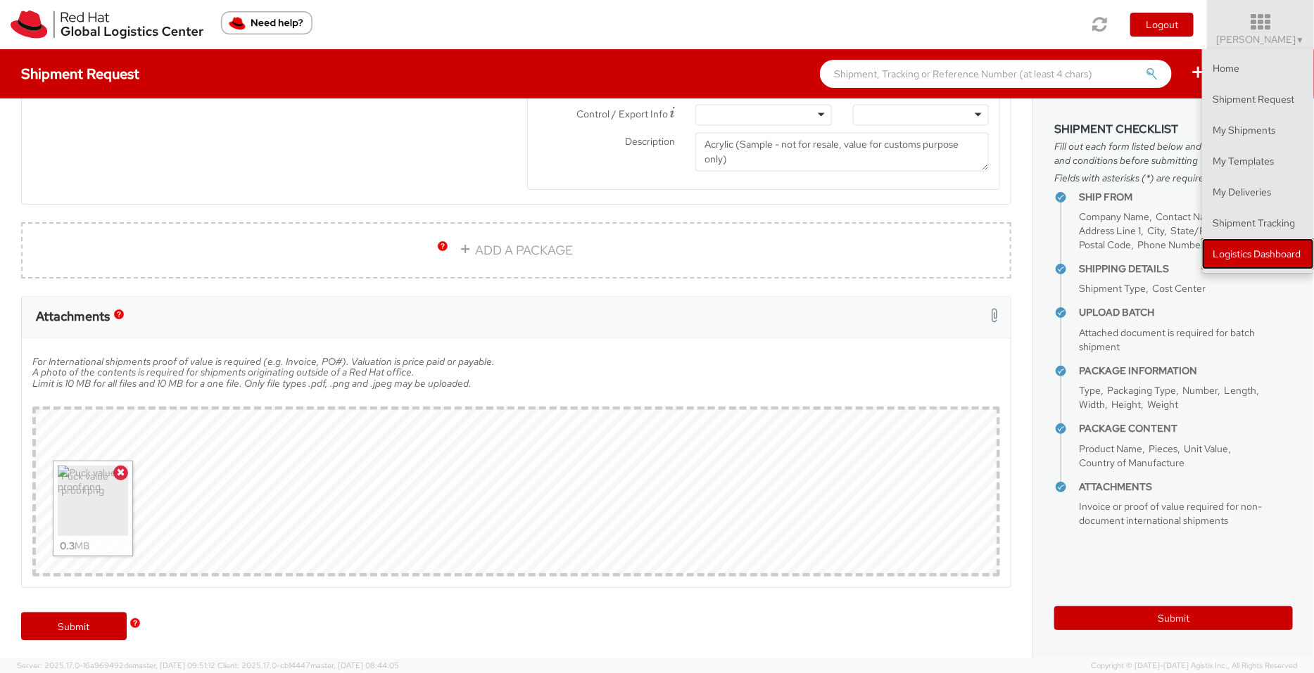
click at [1259, 245] on link "Logistics Dashboard" at bounding box center [1258, 254] width 112 height 31
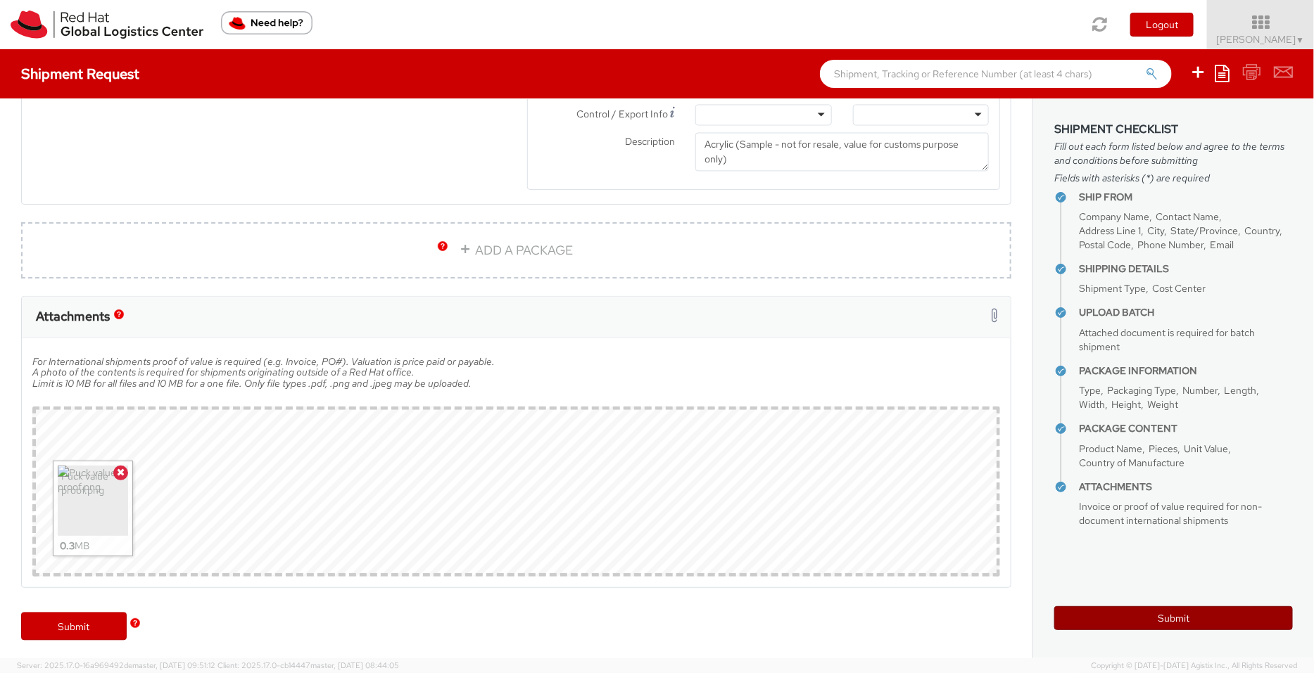
click at [1167, 622] on button "Submit" at bounding box center [1173, 618] width 239 height 24
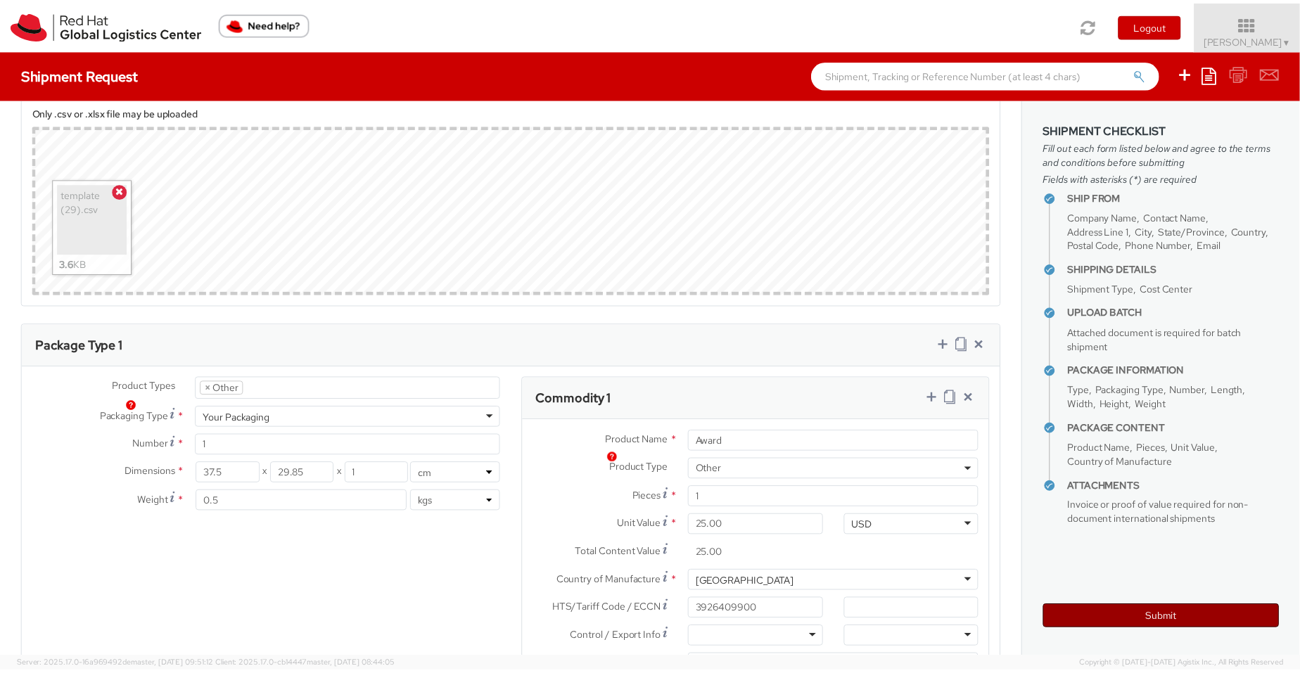
scroll to position [787, 0]
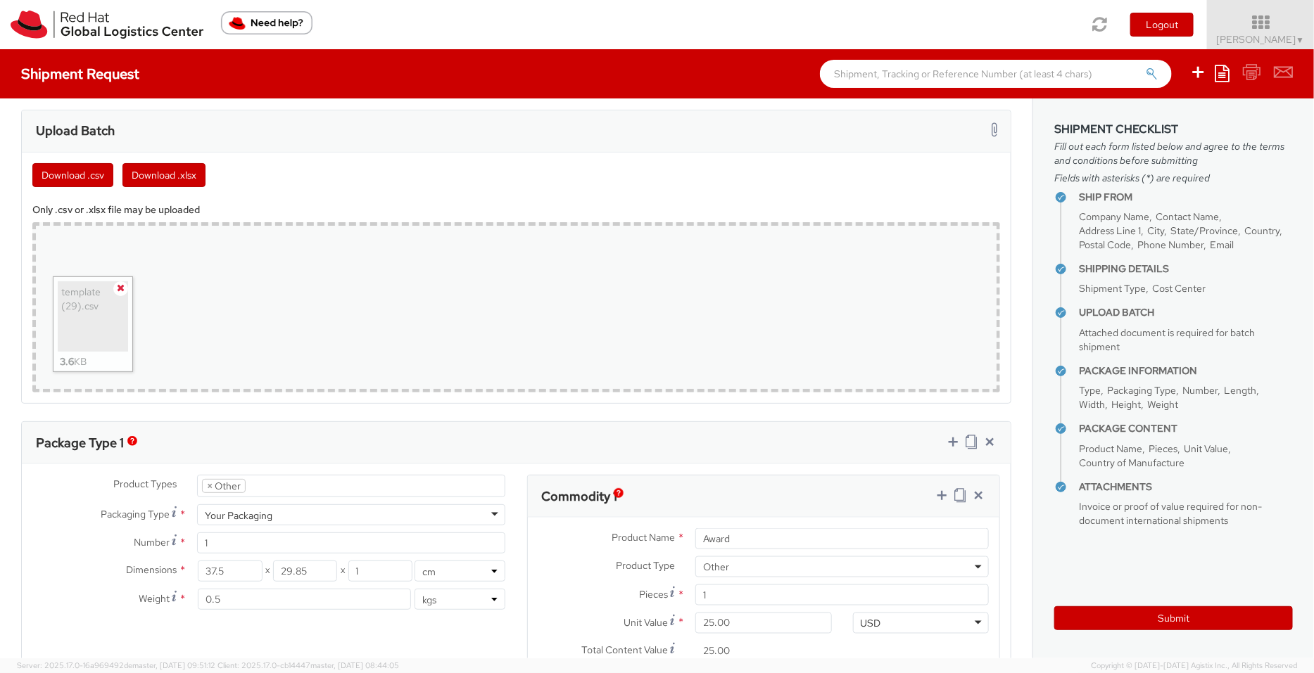
click at [120, 285] on icon at bounding box center [121, 288] width 8 height 10
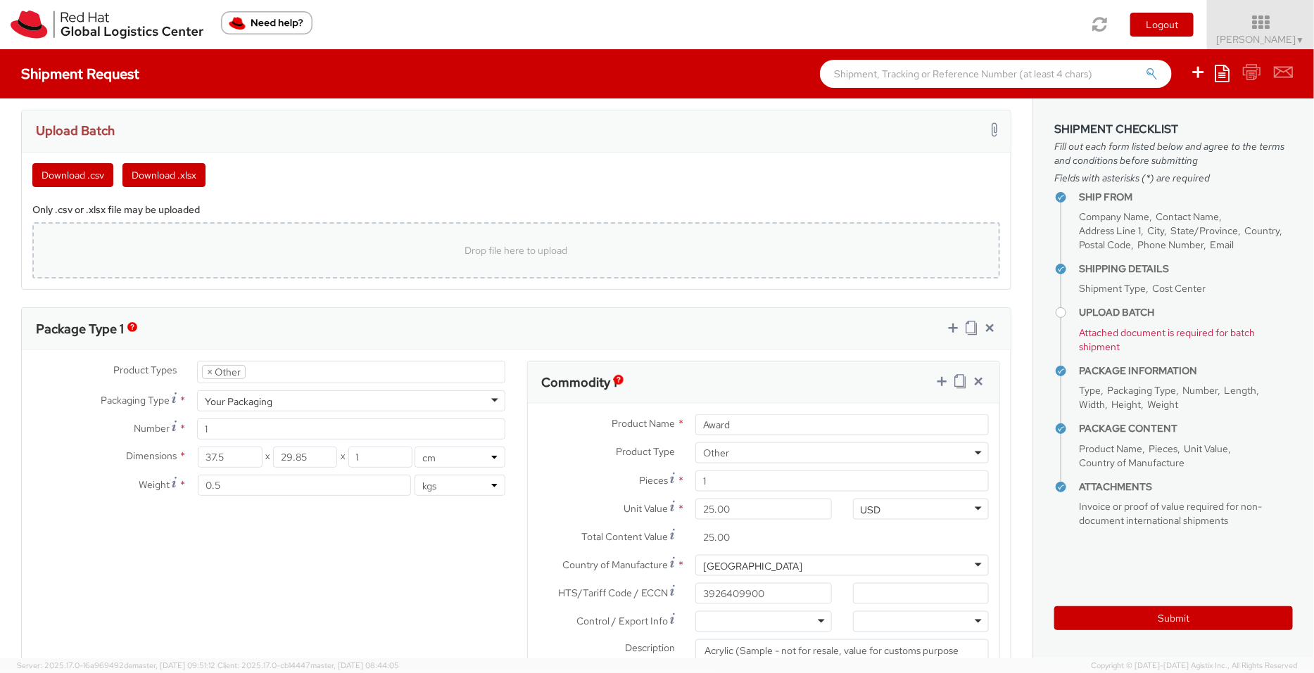
click at [160, 248] on div "Drop file here to upload" at bounding box center [516, 251] width 945 height 34
type input "C:\fakepath\template (29).csv"
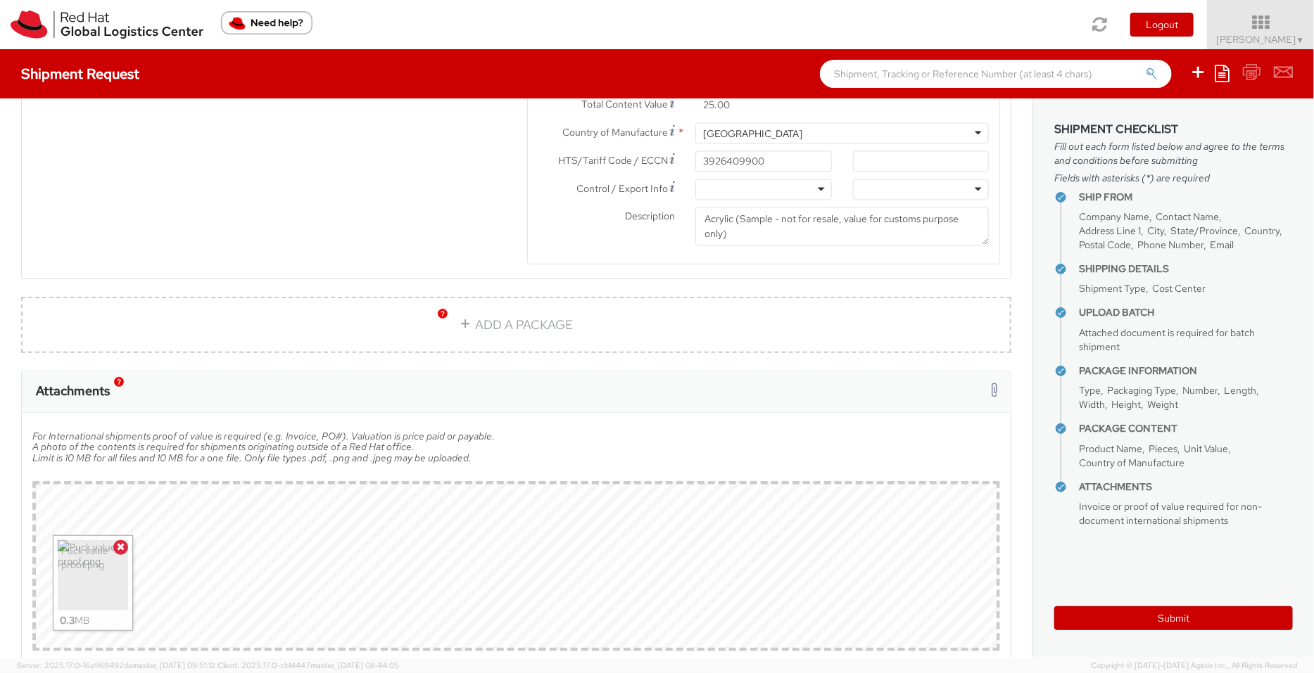
scroll to position [1407, 0]
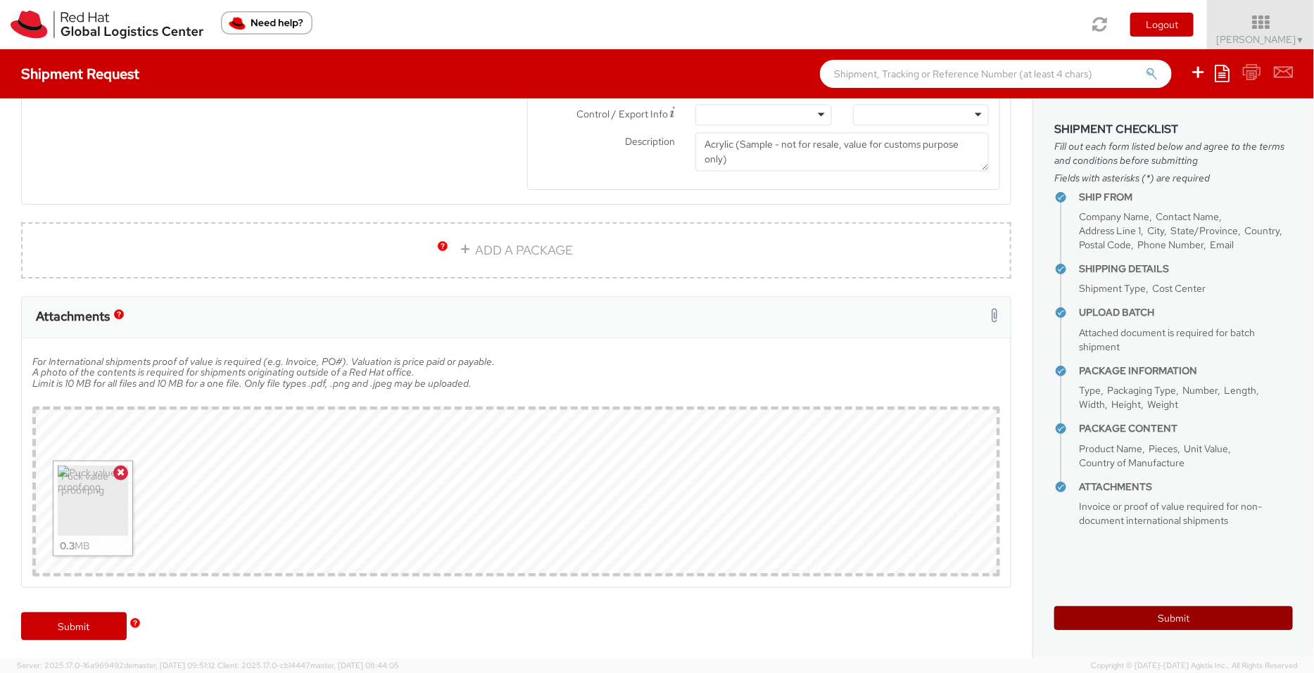
click at [1200, 613] on button "Submit" at bounding box center [1173, 618] width 239 height 24
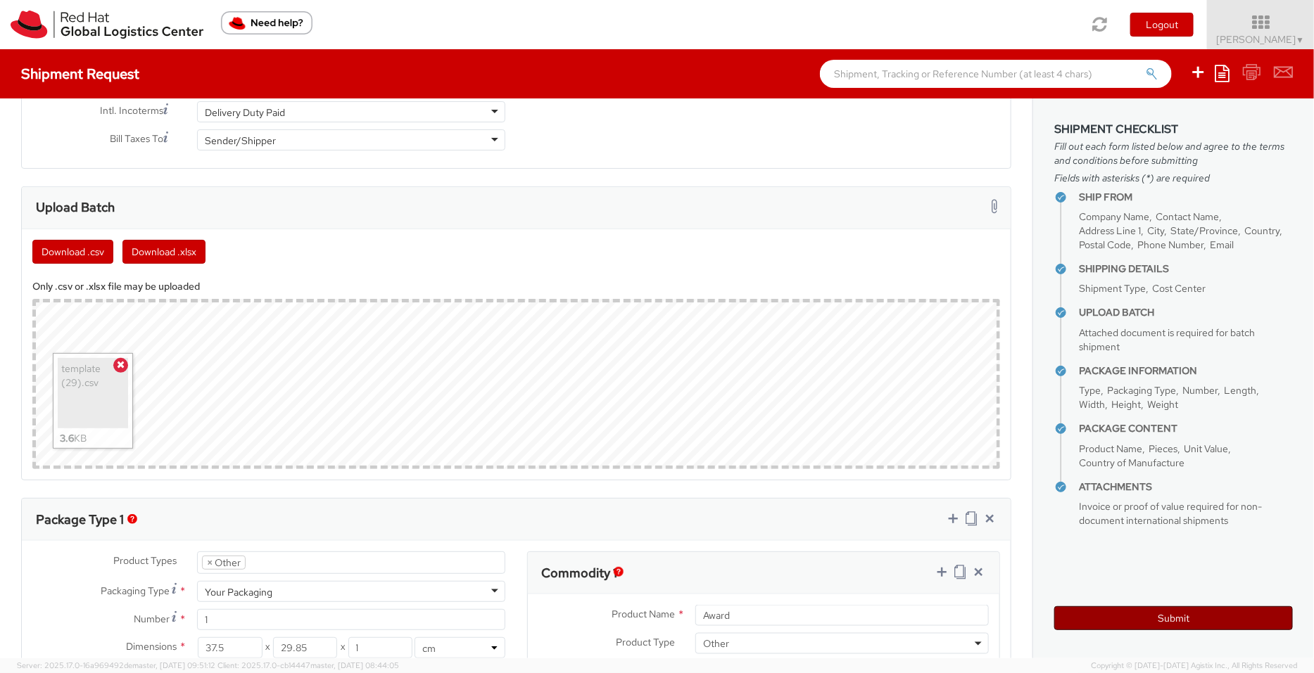
scroll to position [708, 0]
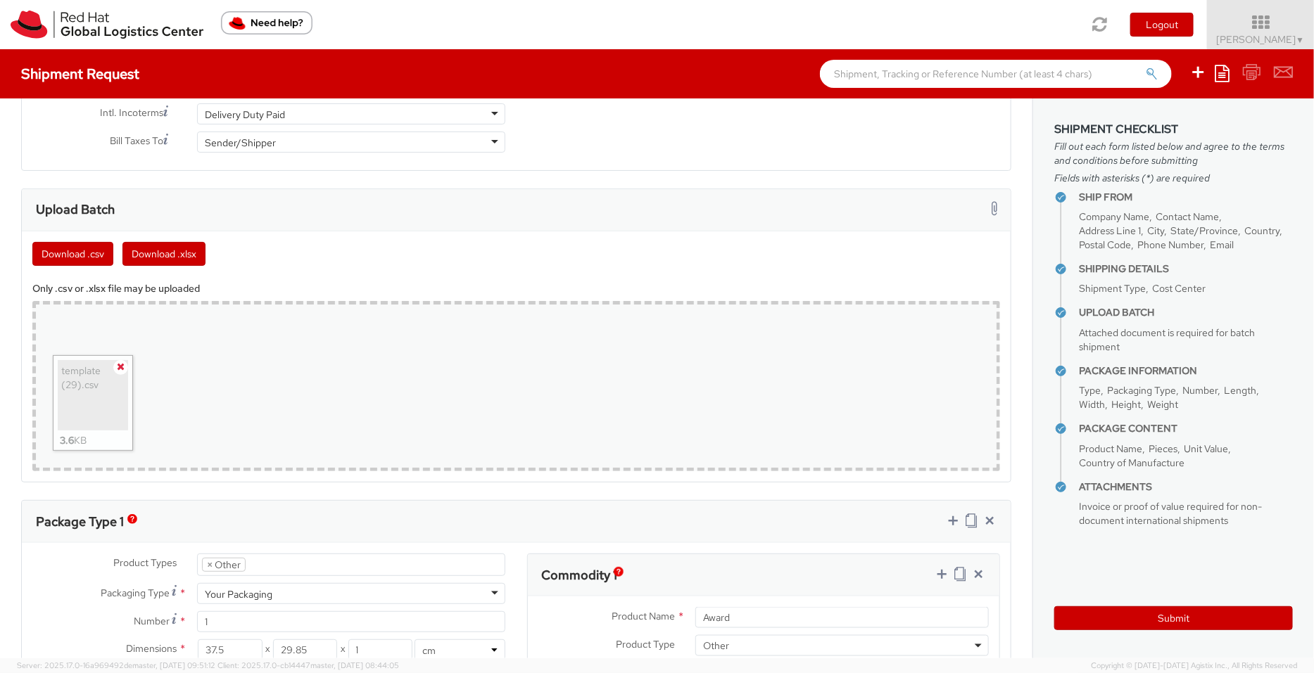
click at [121, 364] on icon at bounding box center [121, 367] width 8 height 10
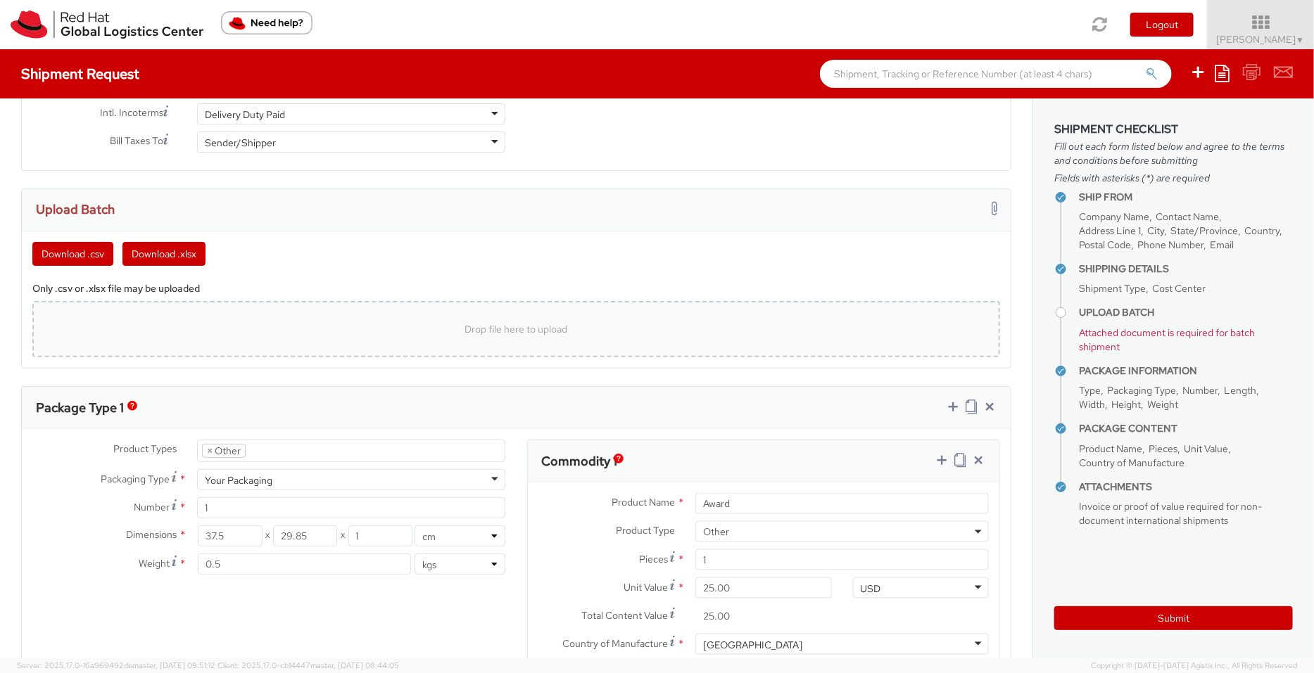
click at [123, 328] on div "Drop file here to upload" at bounding box center [516, 329] width 945 height 34
type input "C:\fakepath\template (29).csv"
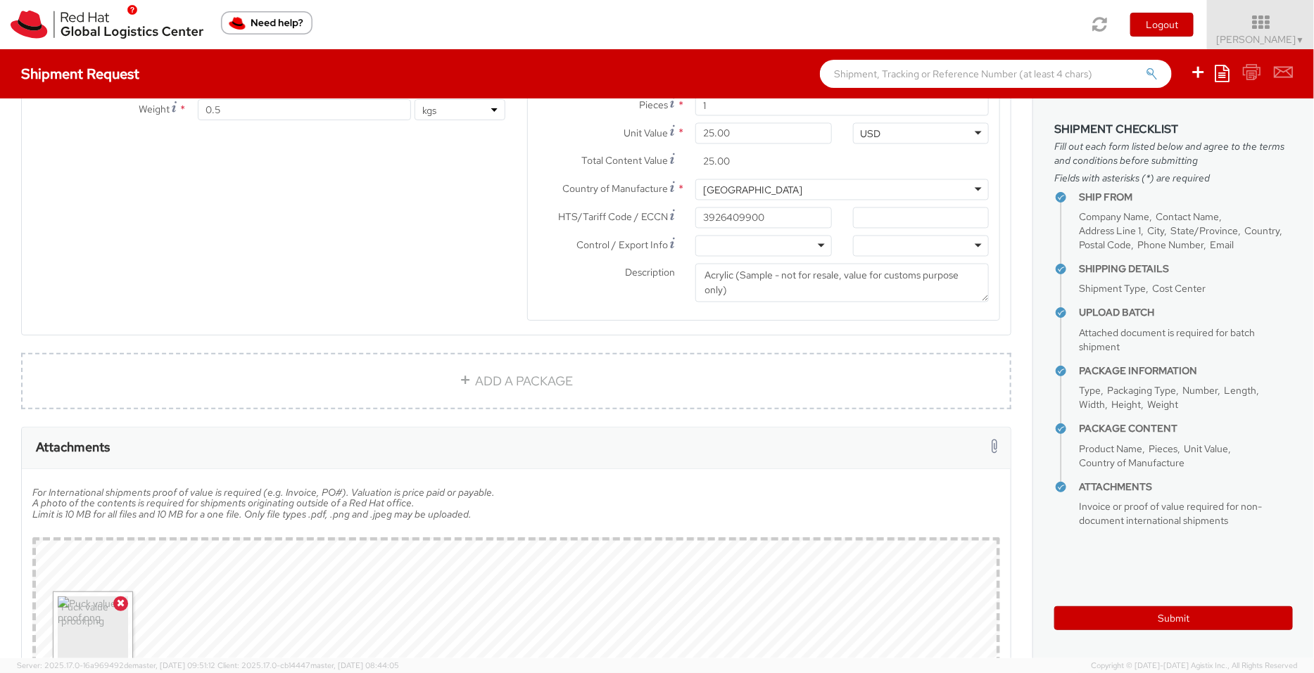
scroll to position [1407, 0]
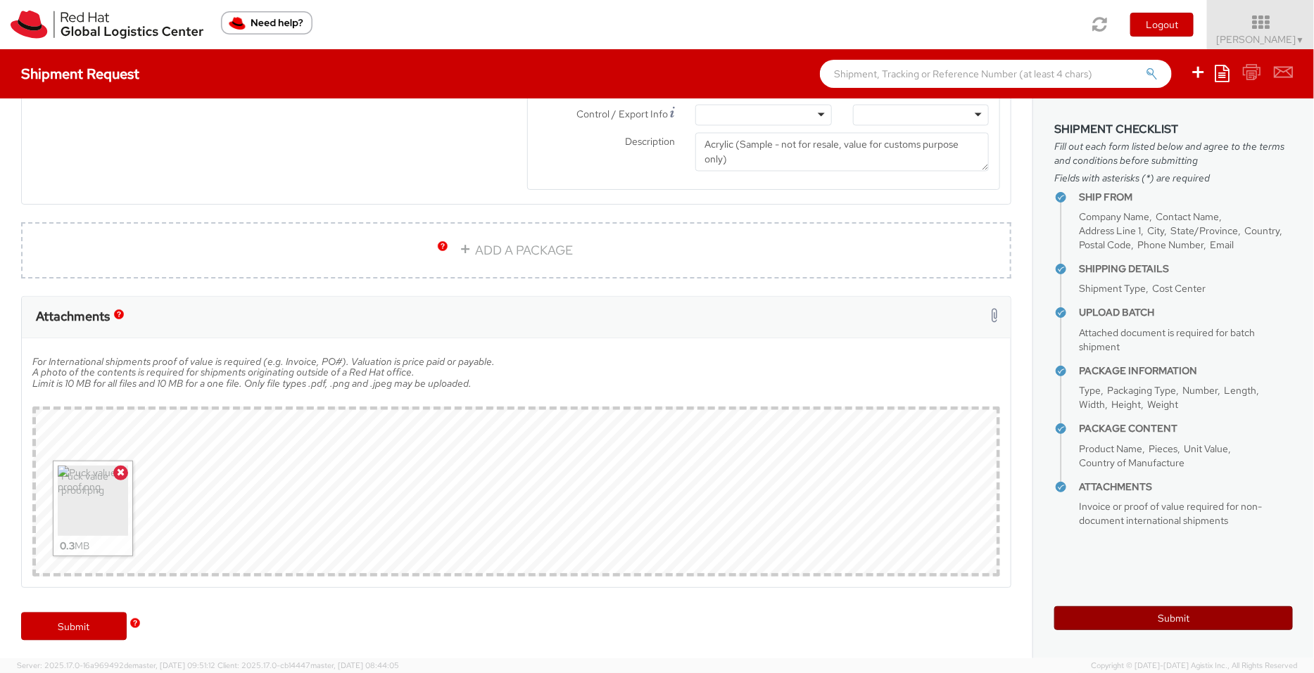
click at [1169, 612] on button "Submit" at bounding box center [1173, 618] width 239 height 24
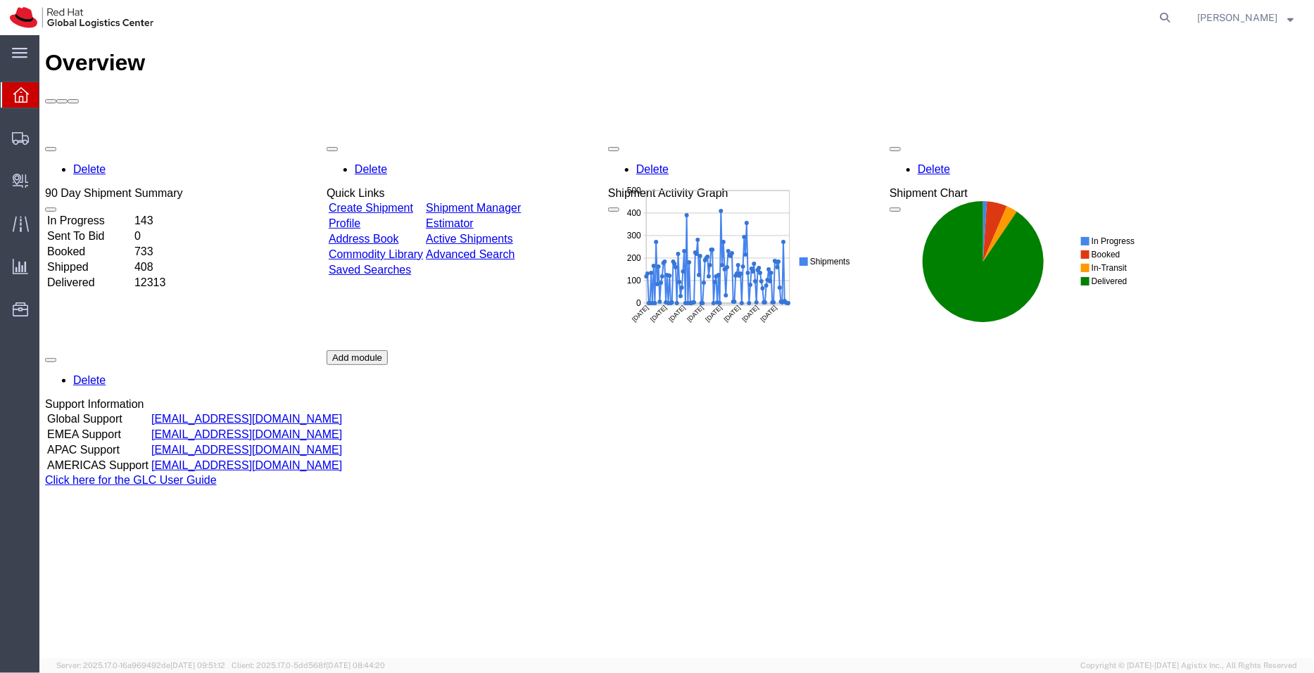
click at [520, 201] on link "Shipment Manager" at bounding box center [472, 207] width 95 height 12
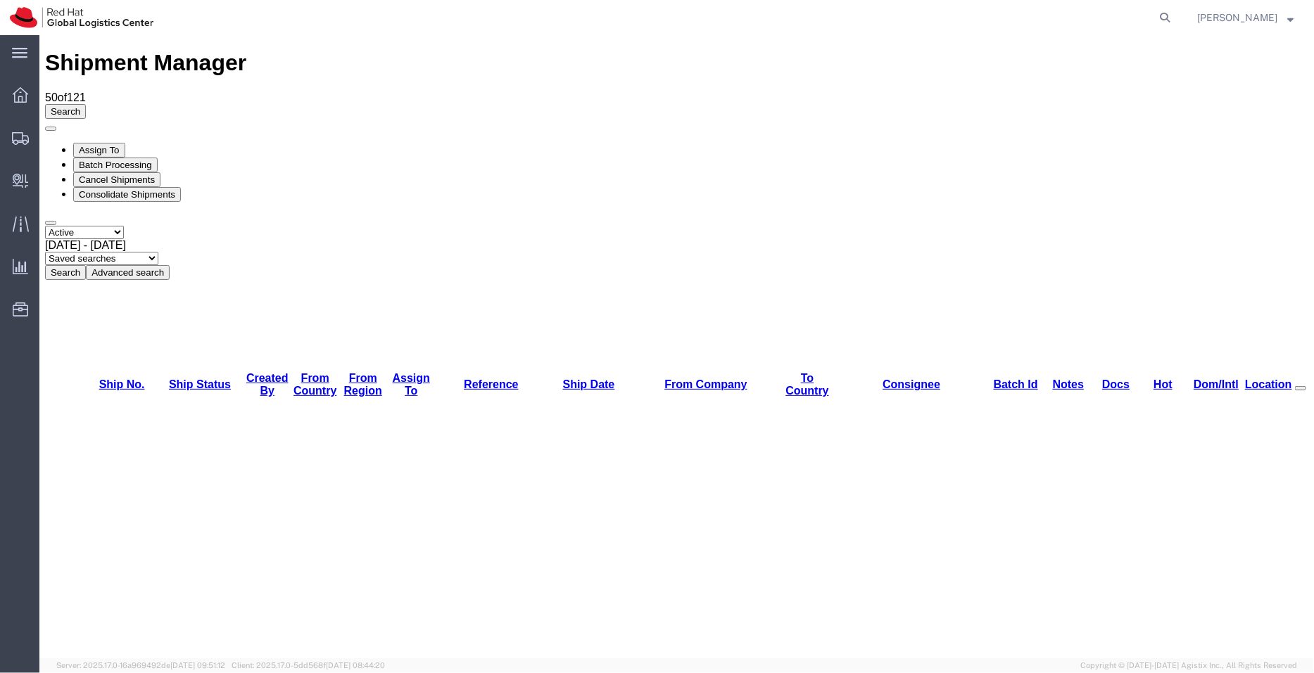
click at [158, 251] on select "Saved searches APAC EMEA [GEOGRAPHIC_DATA] [GEOGRAPHIC_DATA] - Inbounds NA/LATM" at bounding box center [100, 257] width 113 height 13
select select "APAC"
click at [158, 251] on select "Saved searches APAC EMEA [GEOGRAPHIC_DATA] [GEOGRAPHIC_DATA] - Inbounds NA/LATM" at bounding box center [100, 257] width 113 height 13
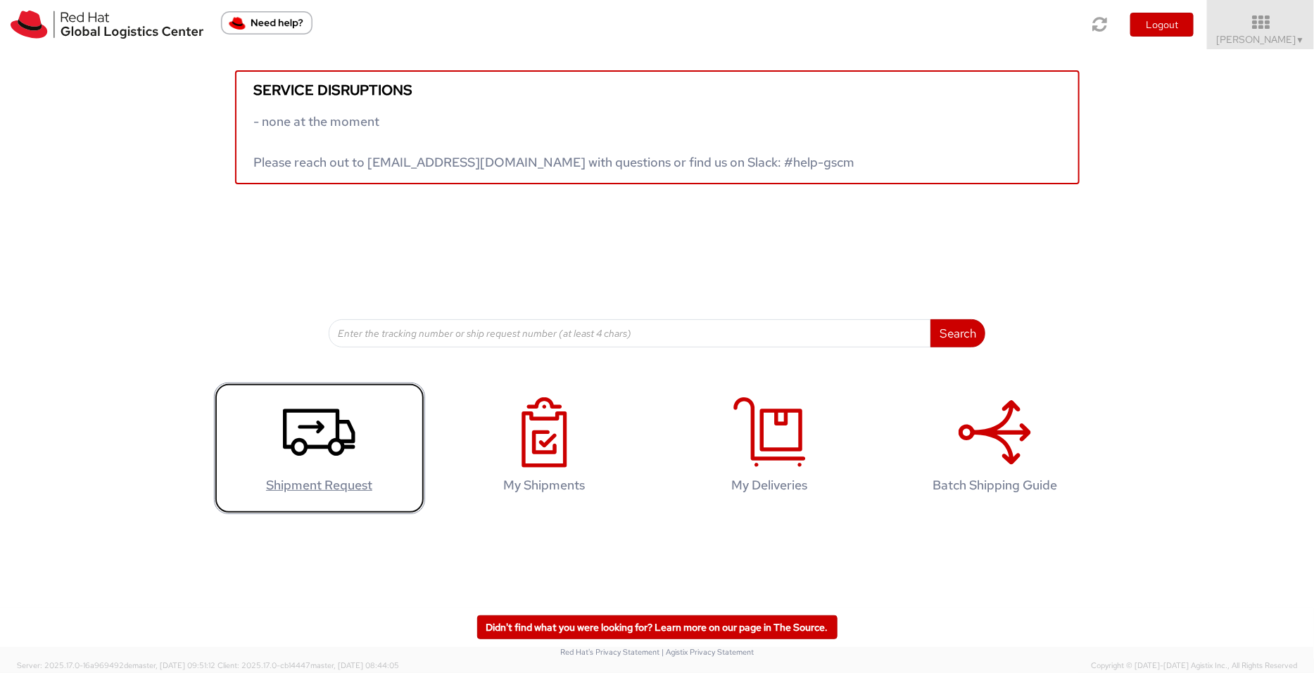
click at [320, 435] on icon at bounding box center [319, 433] width 72 height 70
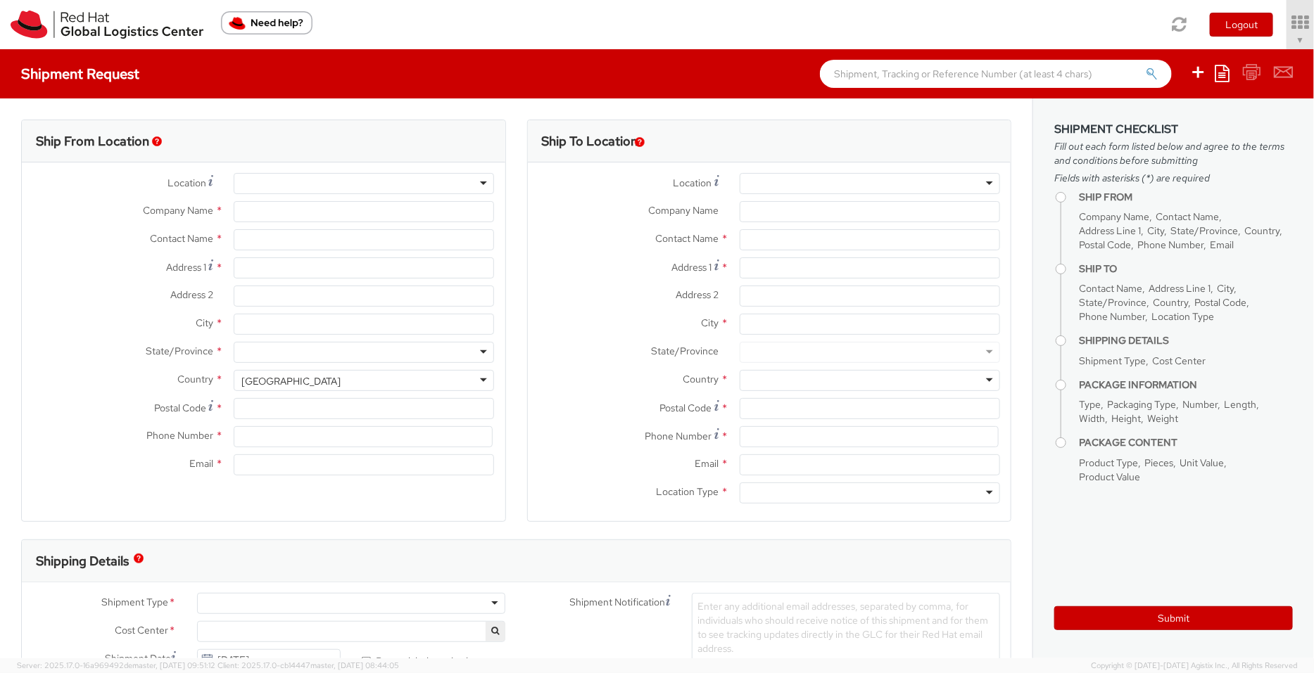
type input "Red Hat India Private Limited"
type input "[PERSON_NAME]"
type input "Level 3, Wing A&B, Tower 6, Cybercity"
type input "Magarpatta City, Hadapsar"
type input "PUNE"
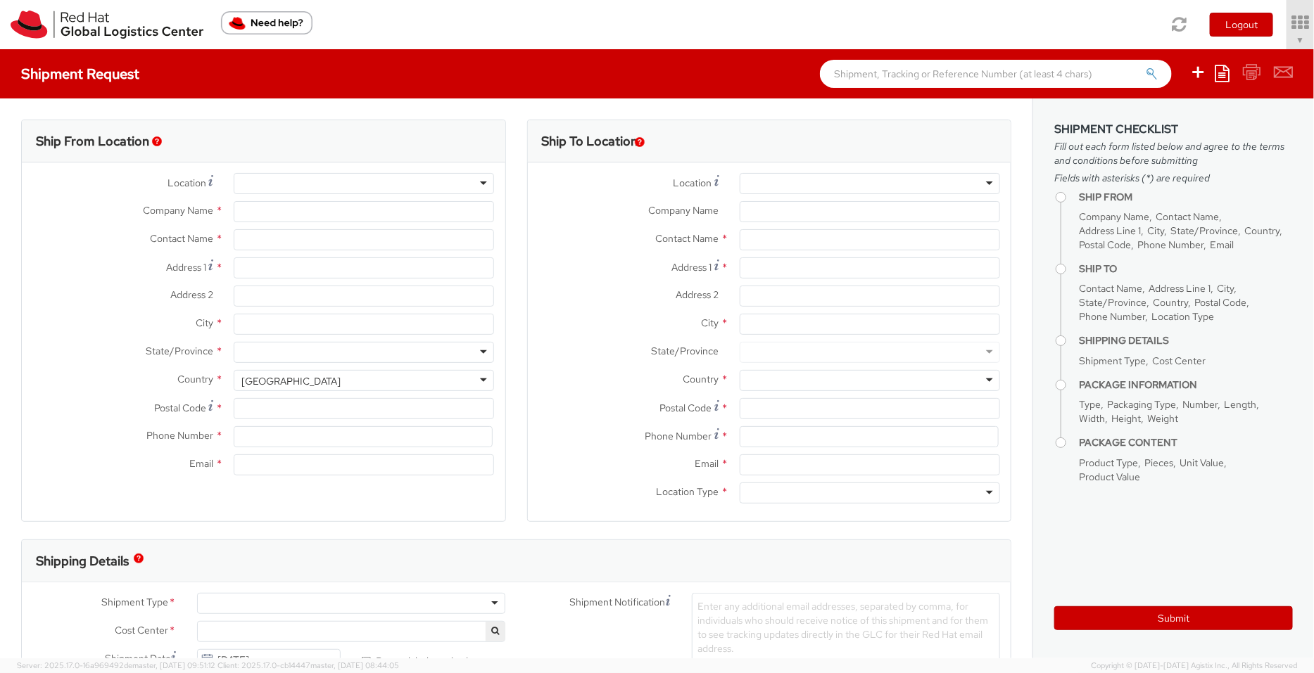
type input "411013"
type input "912066817076"
type input "[EMAIL_ADDRESS][DOMAIN_NAME]"
select select "CM"
select select "KGS"
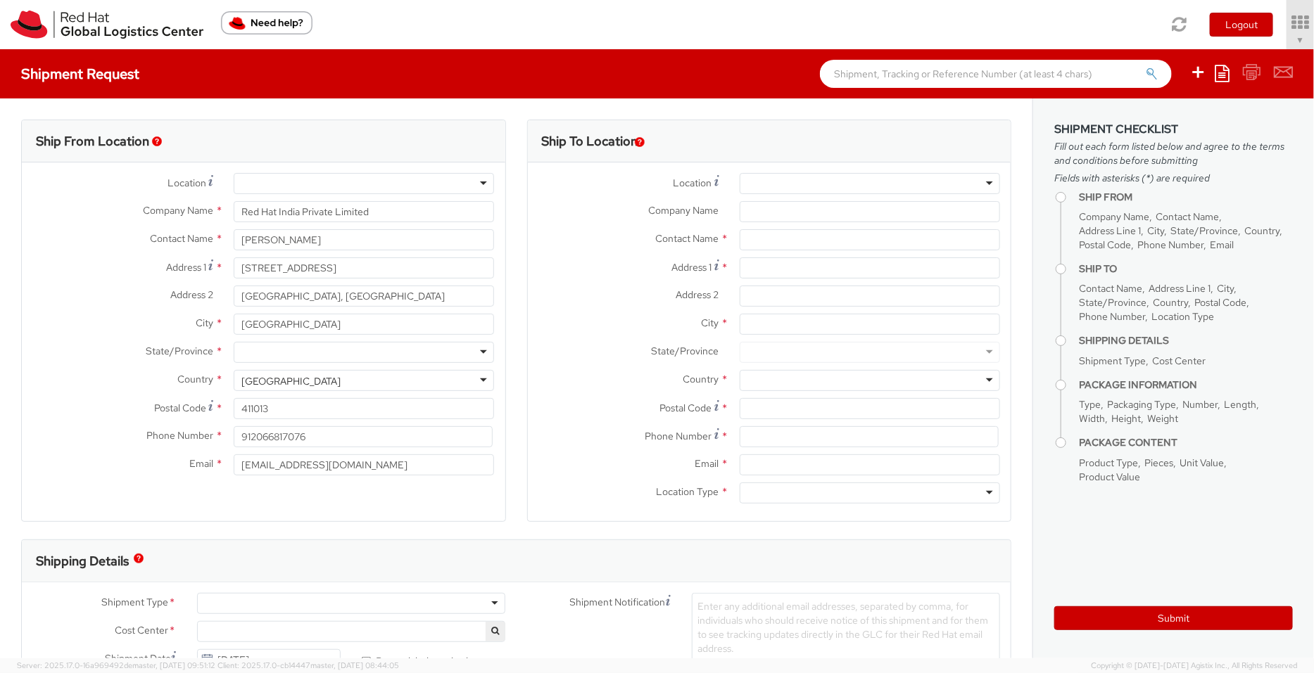
select select "901"
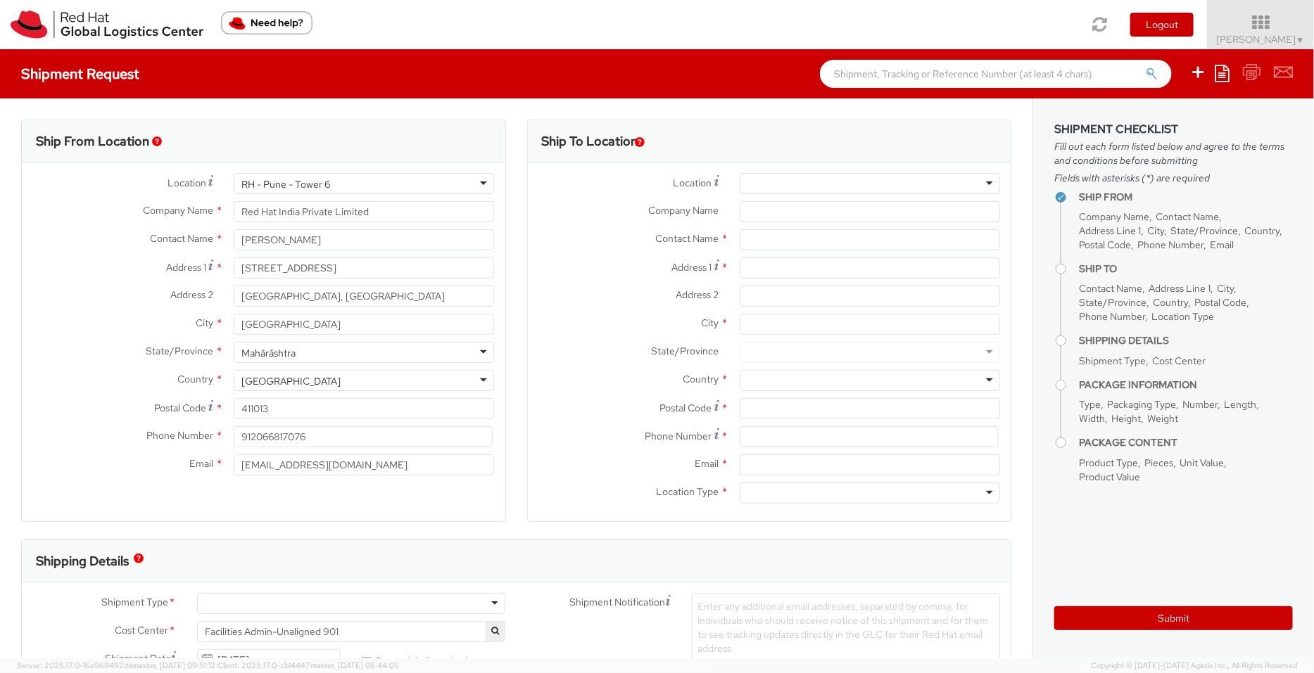
select select
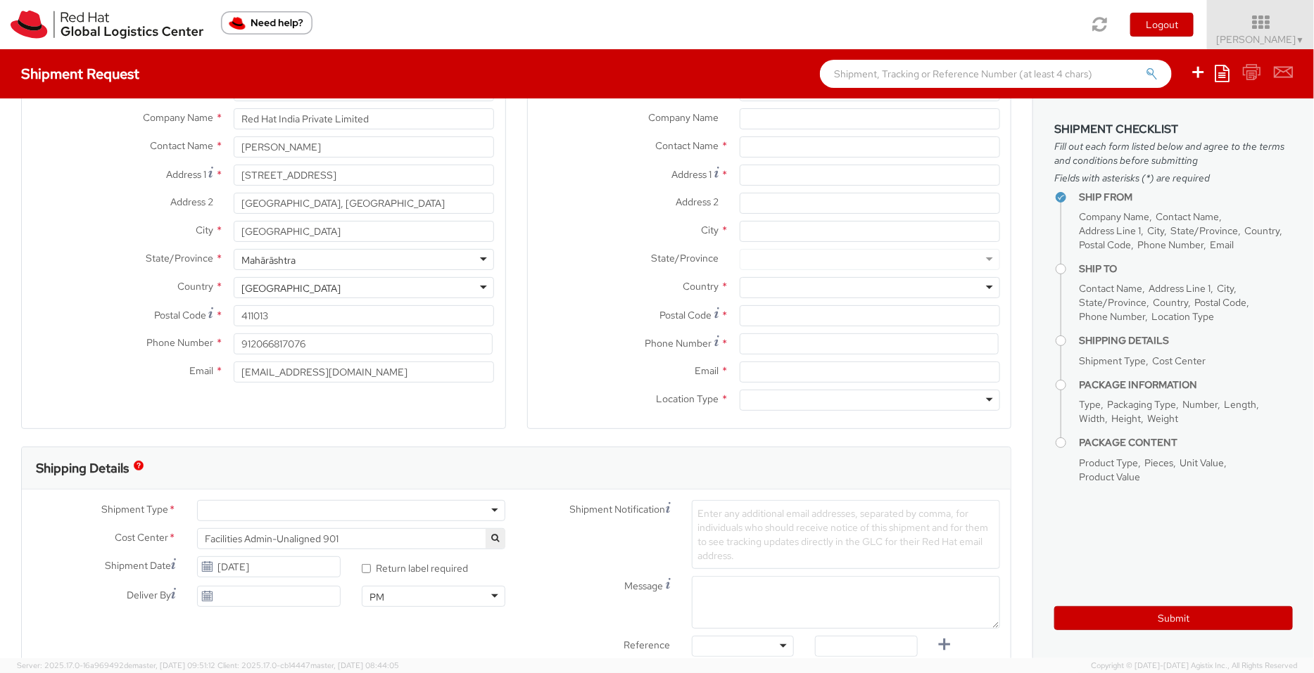
scroll to position [137, 0]
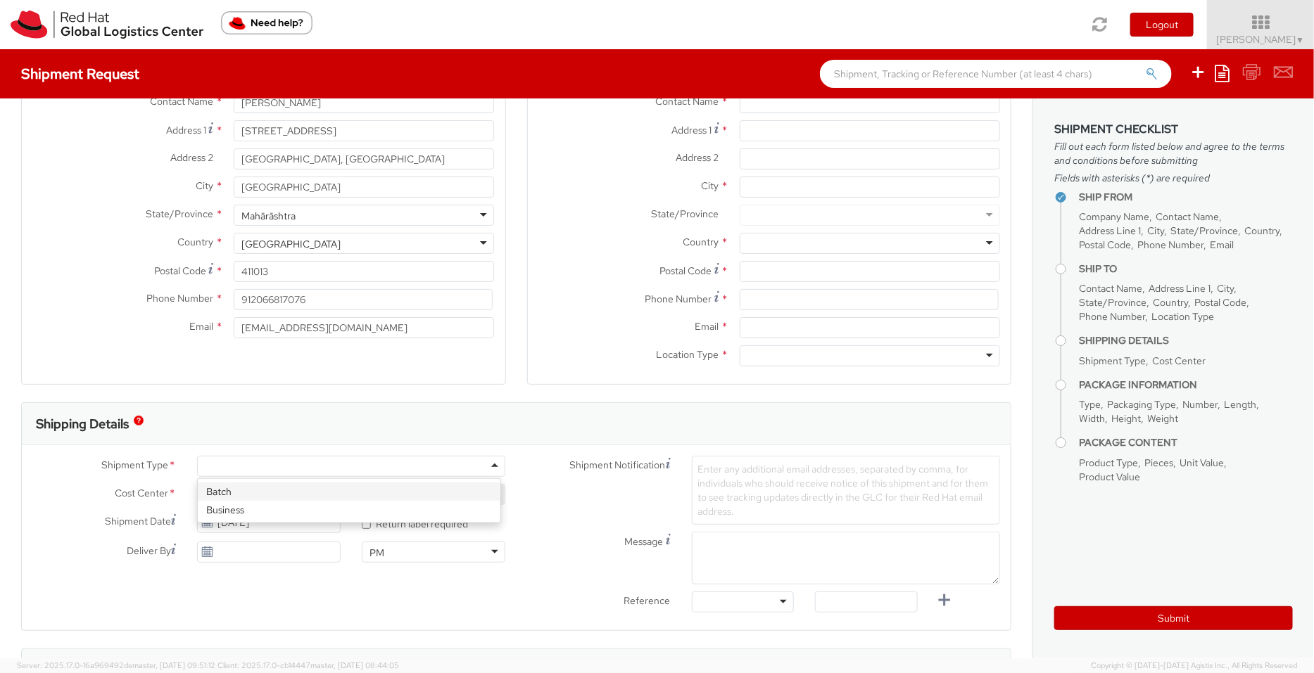
click at [411, 466] on div at bounding box center [351, 466] width 308 height 21
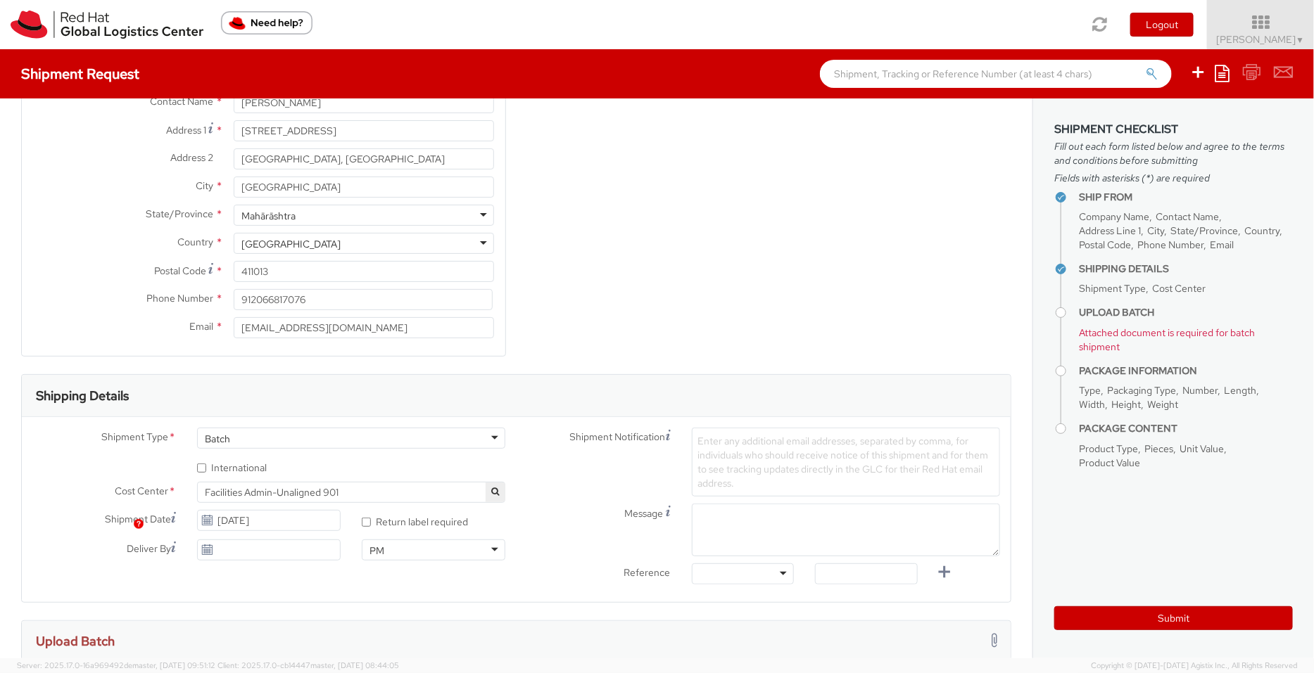
scroll to position [0, 0]
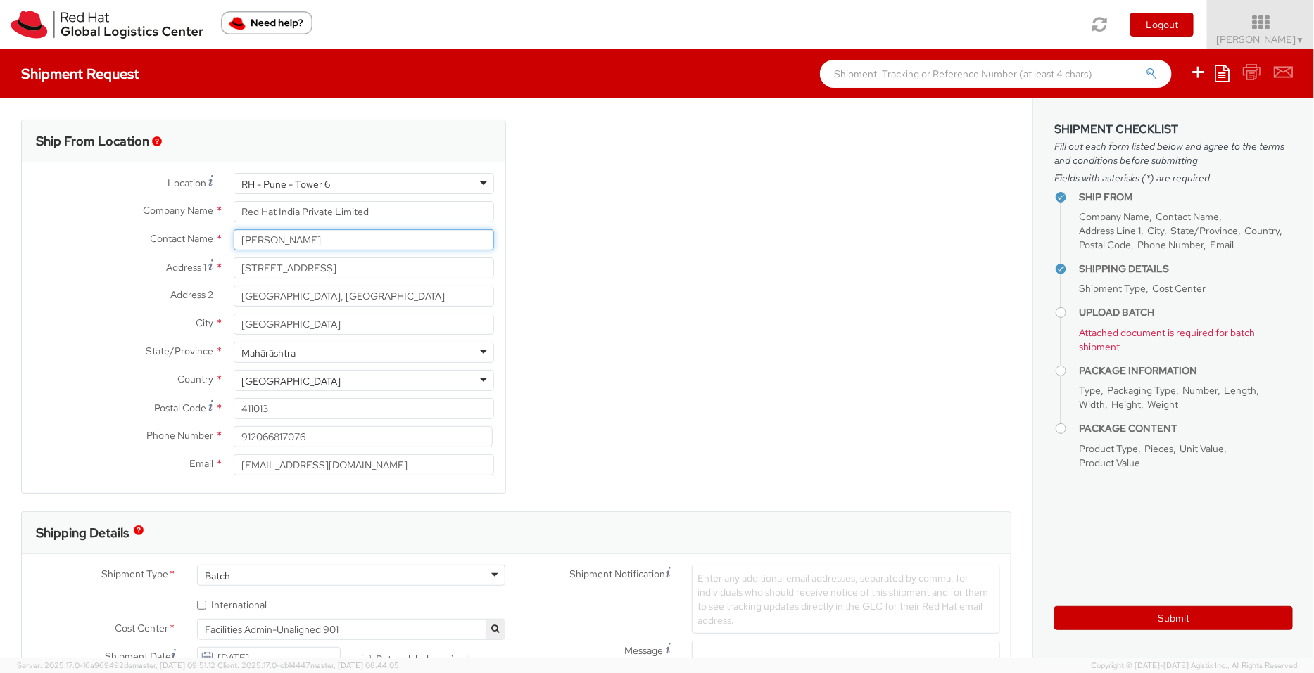
click at [205, 257] on div "Location * RH - Pune - Tower 6 RH - Pune - Tower 6 RH - Amsterdam - MSO RH - Am…" at bounding box center [263, 328] width 483 height 310
click at [345, 184] on div "RH - Pune - Tower 6" at bounding box center [364, 183] width 260 height 21
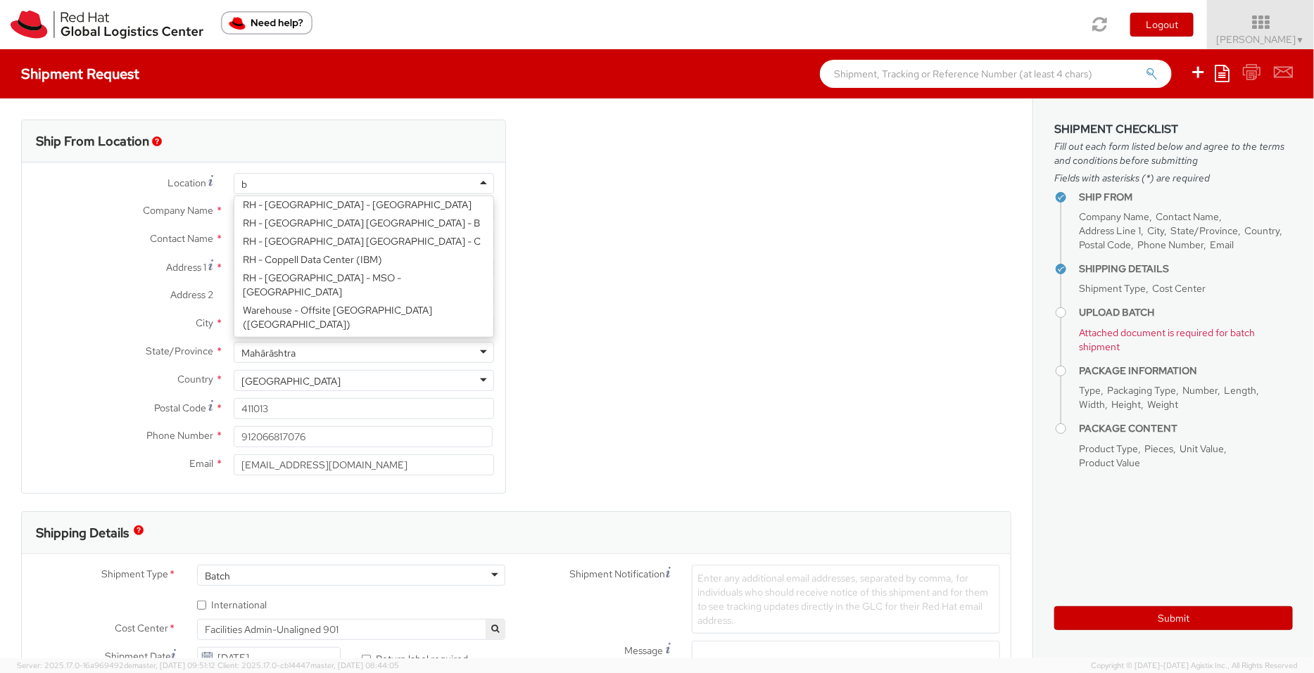
scroll to position [4, 0]
type input "ban"
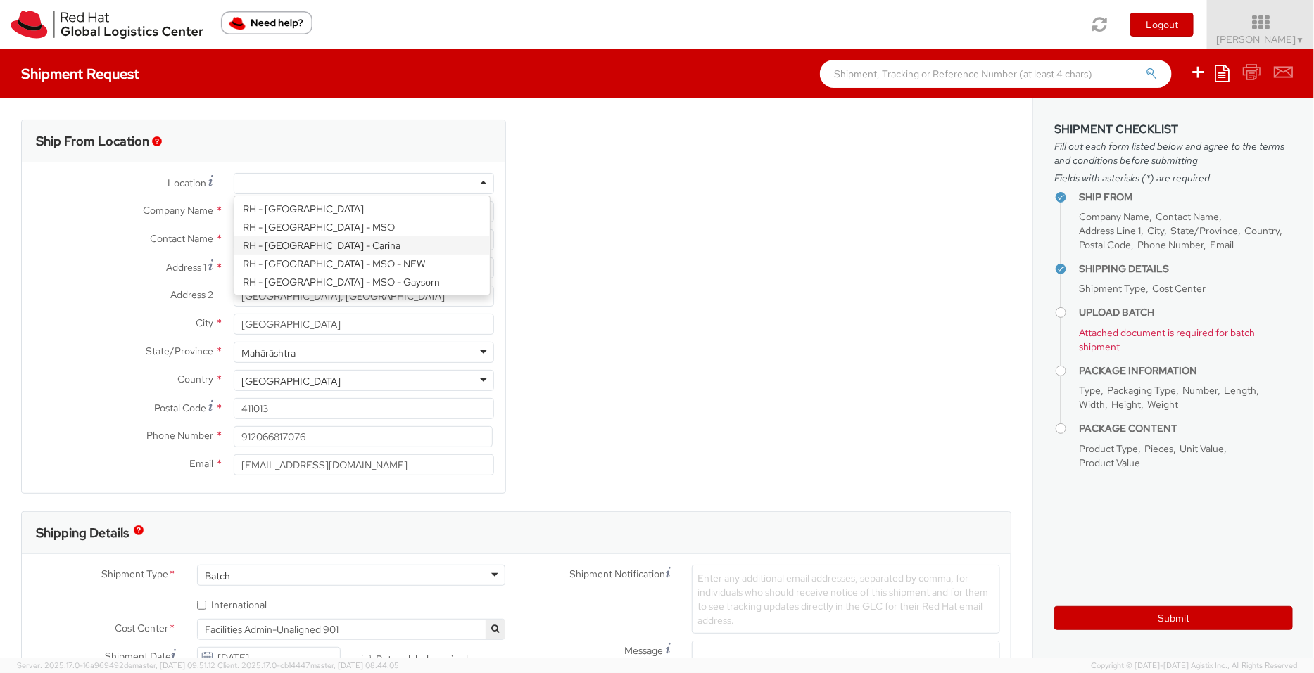
type input "Bagmane [GEOGRAPHIC_DATA]"
type input "FL 10, [GEOGRAPHIC_DATA], [GEOGRAPHIC_DATA]"
type input "[GEOGRAPHIC_DATA]"
type input "560037"
type input "918067935000"
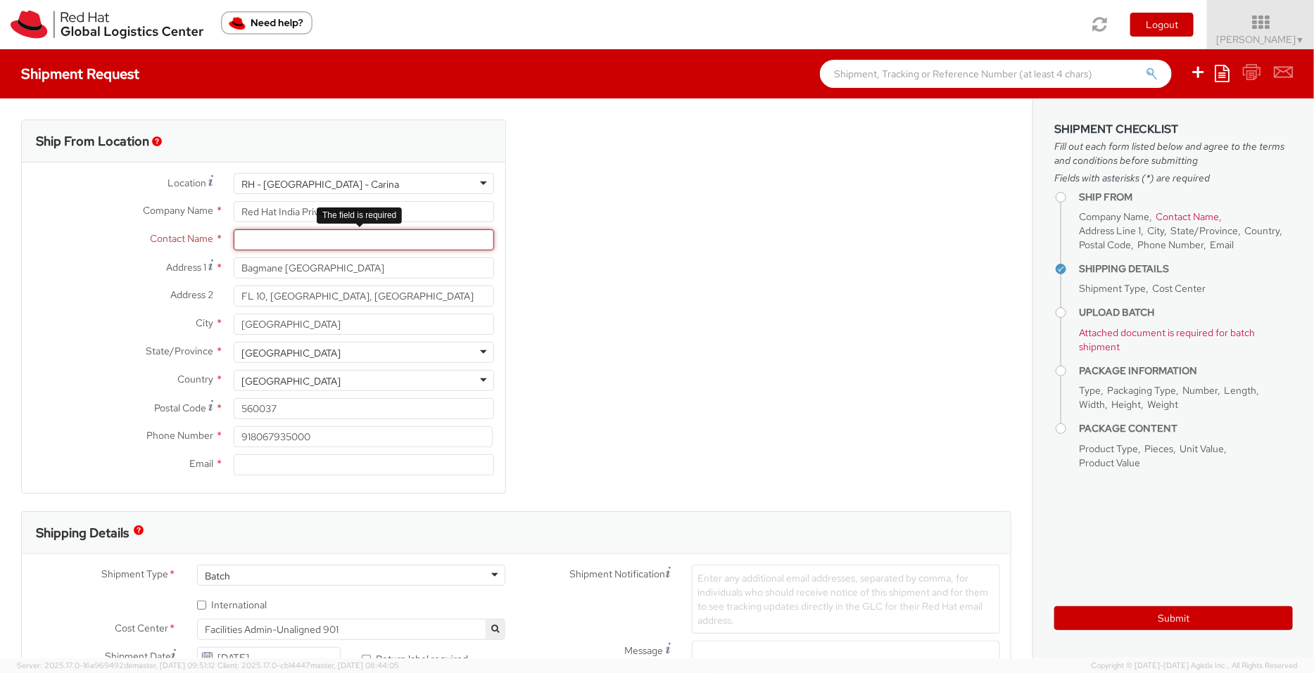
click at [295, 242] on input "text" at bounding box center [364, 239] width 260 height 21
paste input "[PERSON_NAME]"
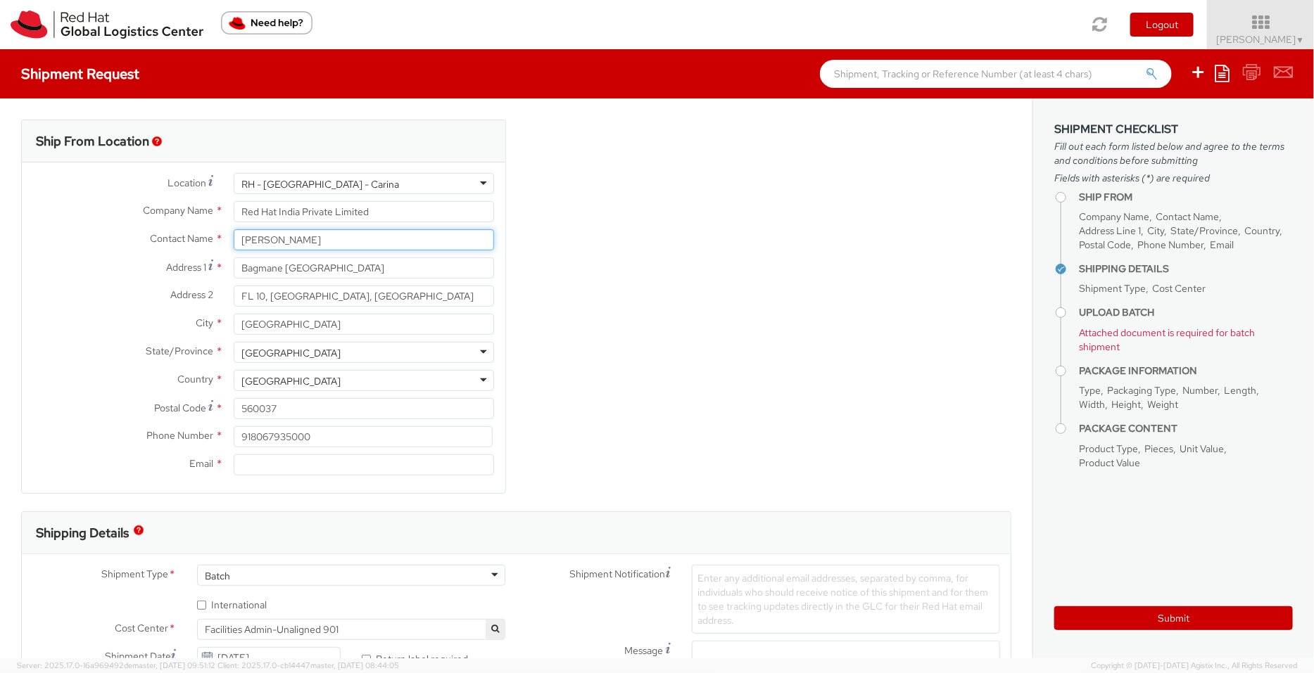
type input "[PERSON_NAME]"
click at [580, 197] on div "Ship From Location Location * RH - Bangalore - Carina RH - Bangalore - Carina R…" at bounding box center [516, 316] width 1011 height 392
click at [292, 466] on input "Email *" at bounding box center [364, 464] width 260 height 21
paste input "[EMAIL_ADDRESS][DOMAIN_NAME]"
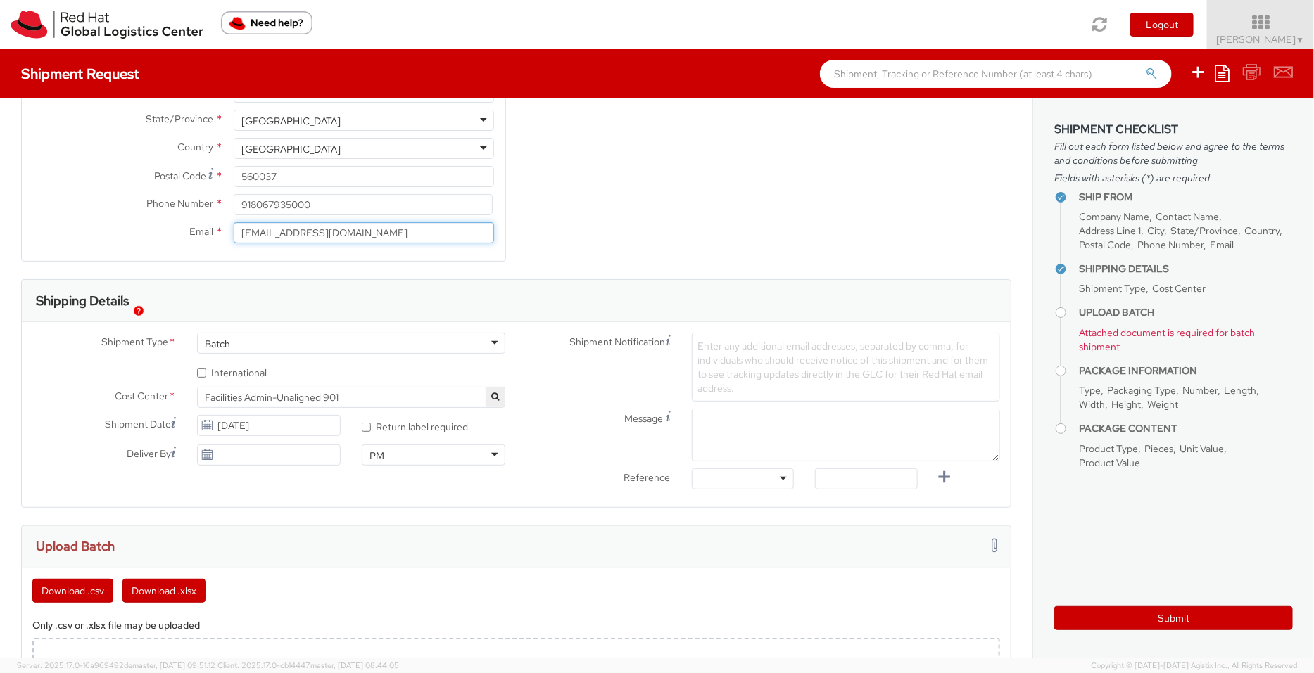
scroll to position [236, 0]
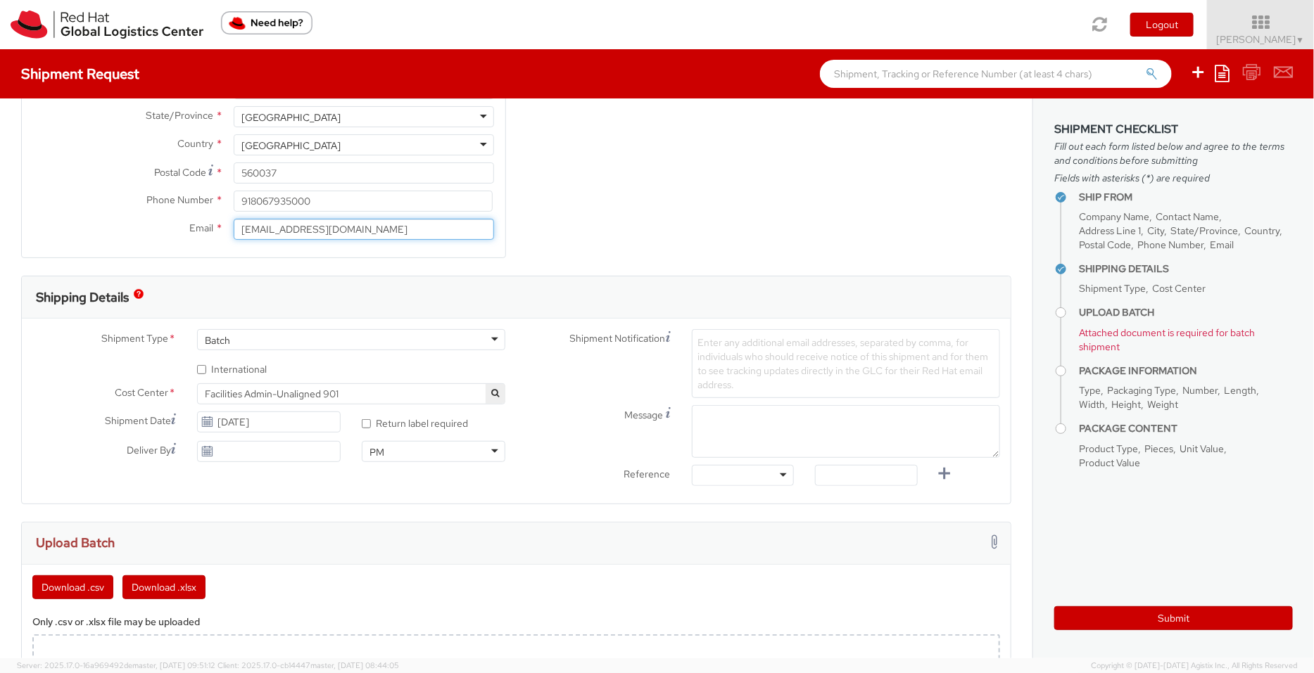
type input "[EMAIL_ADDRESS][DOMAIN_NAME]"
click at [202, 369] on input "* International" at bounding box center [201, 369] width 9 height 9
checkbox input "true"
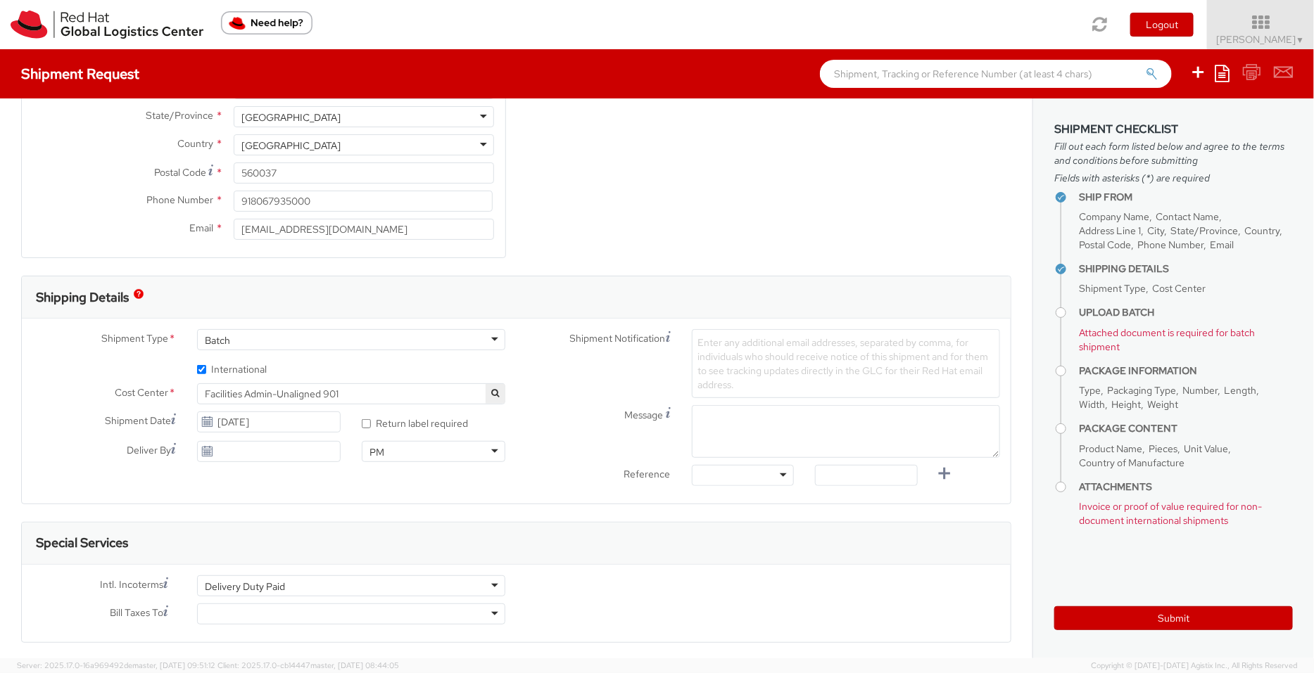
click at [310, 388] on span "Facilities Admin-Unaligned 901" at bounding box center [351, 394] width 293 height 13
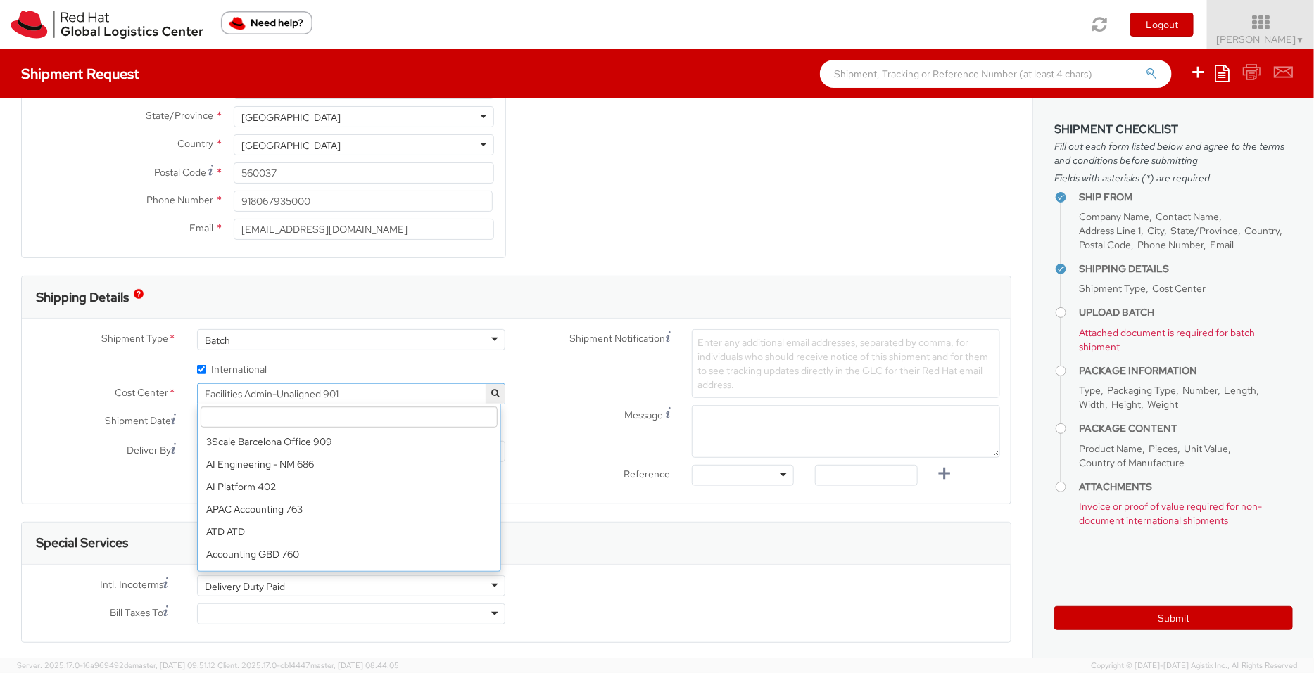
scroll to position [5172, 0]
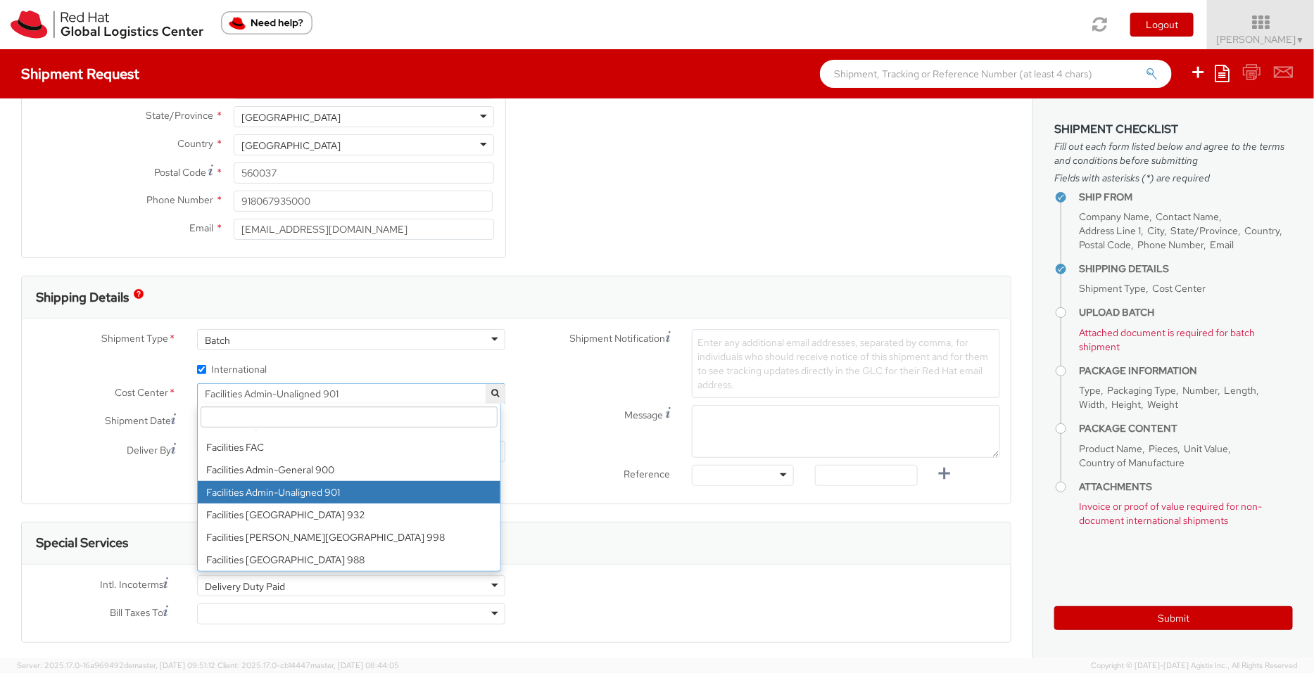
click at [315, 409] on input "search" at bounding box center [349, 417] width 297 height 21
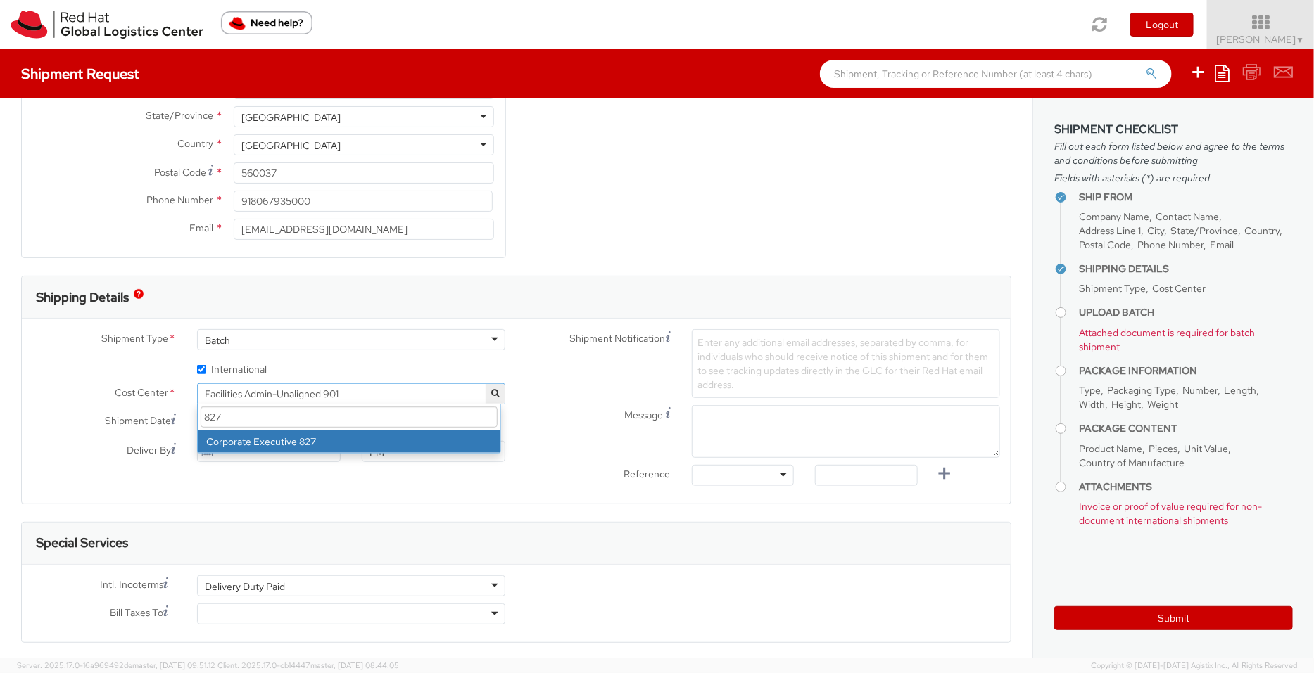
type input "827"
select select "827"
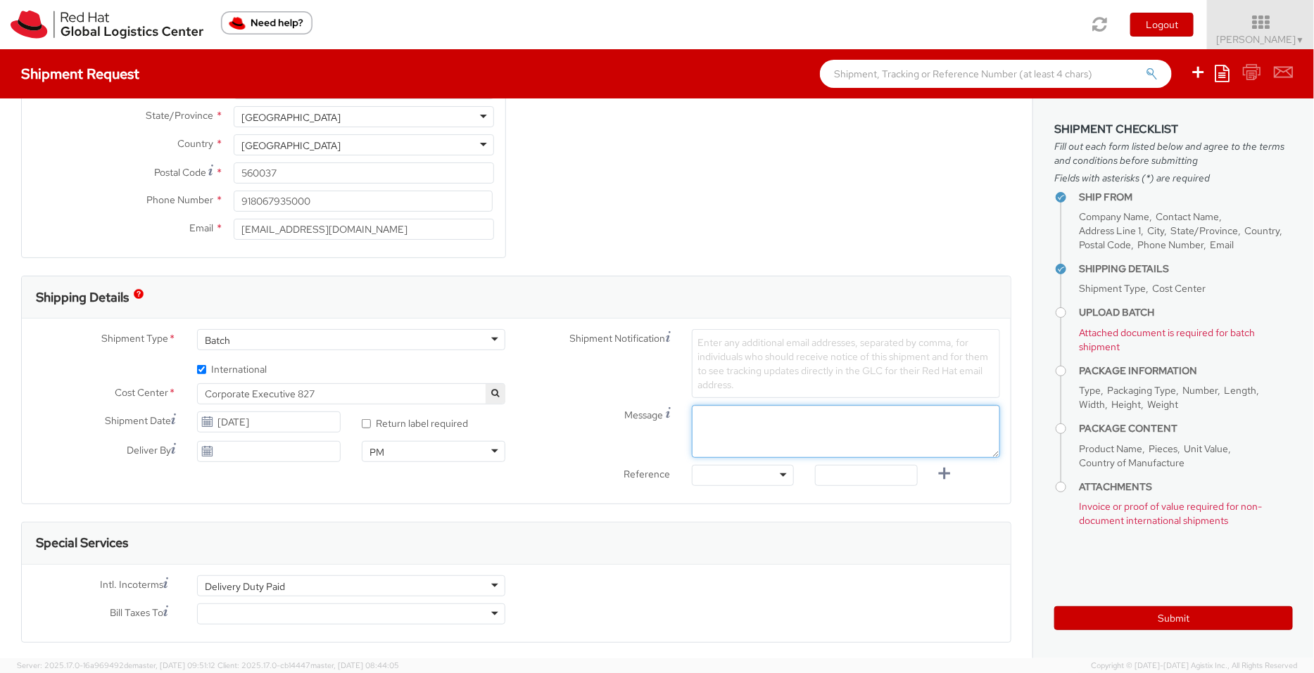
click at [714, 417] on textarea "Message" at bounding box center [846, 431] width 308 height 53
paste textarea "Red Hat Service Award"
type textarea "Red Hat Service Award"
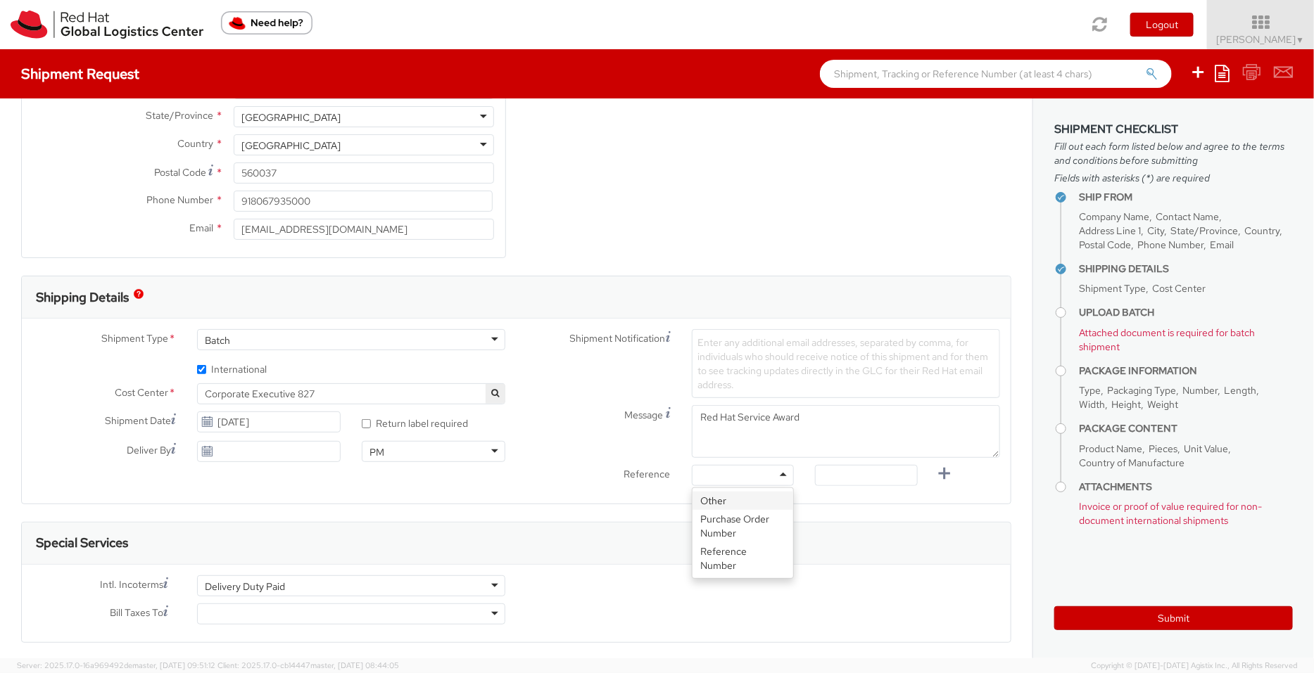
click at [773, 473] on div at bounding box center [743, 475] width 103 height 21
click at [828, 476] on input "text" at bounding box center [866, 475] width 103 height 21
paste input "Service award for associate"
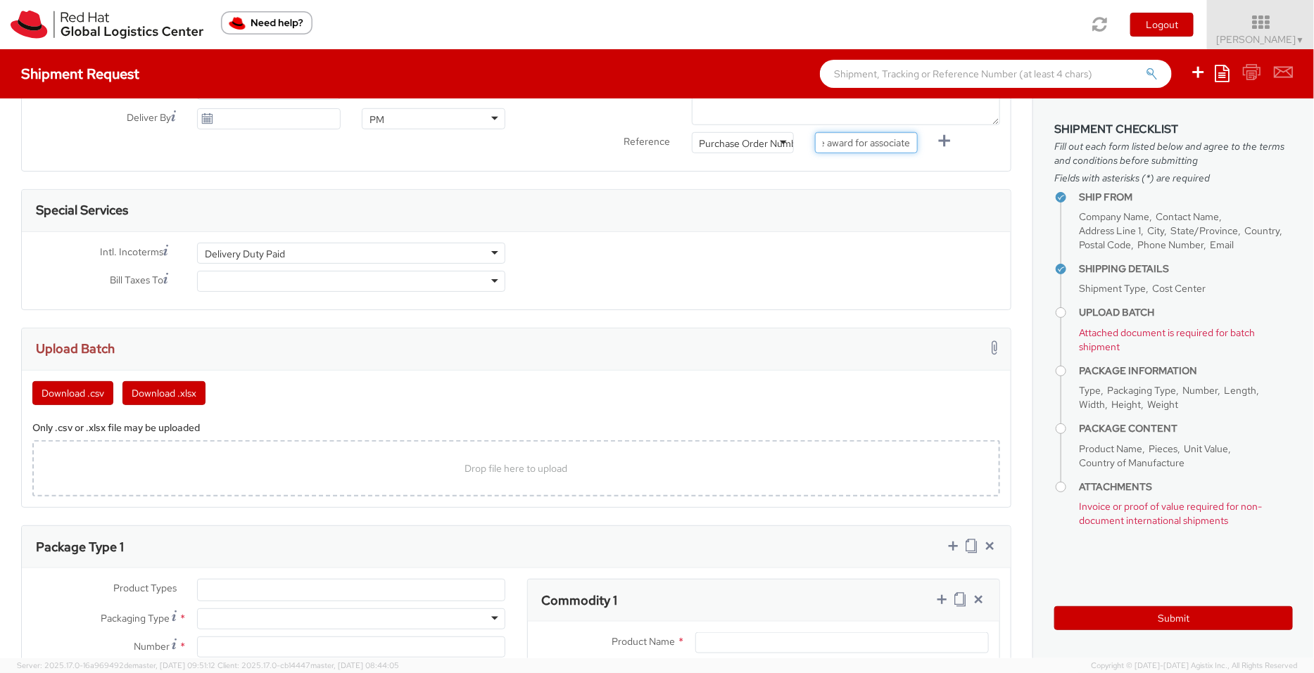
scroll to position [578, 0]
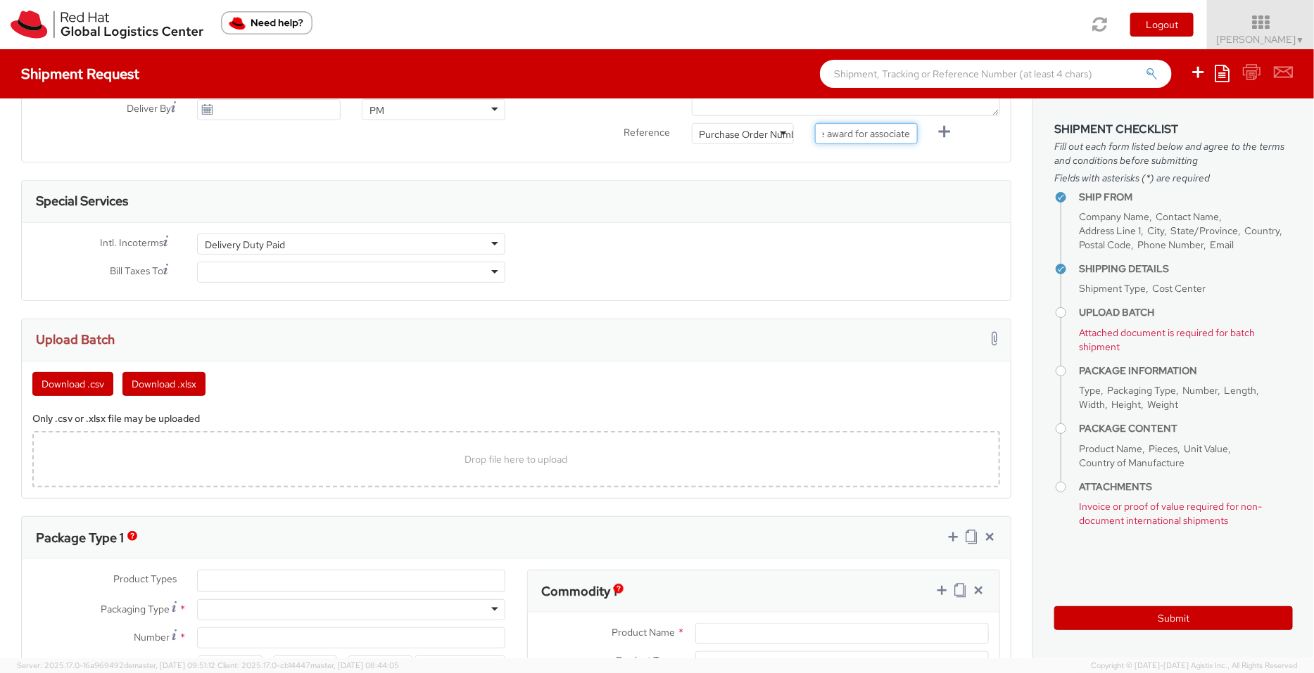
type input "Service award for associate"
click at [488, 268] on div at bounding box center [351, 272] width 308 height 21
click at [84, 385] on button "Download .csv" at bounding box center [72, 384] width 81 height 24
click at [260, 445] on div "Drop file here to upload" at bounding box center [516, 460] width 945 height 34
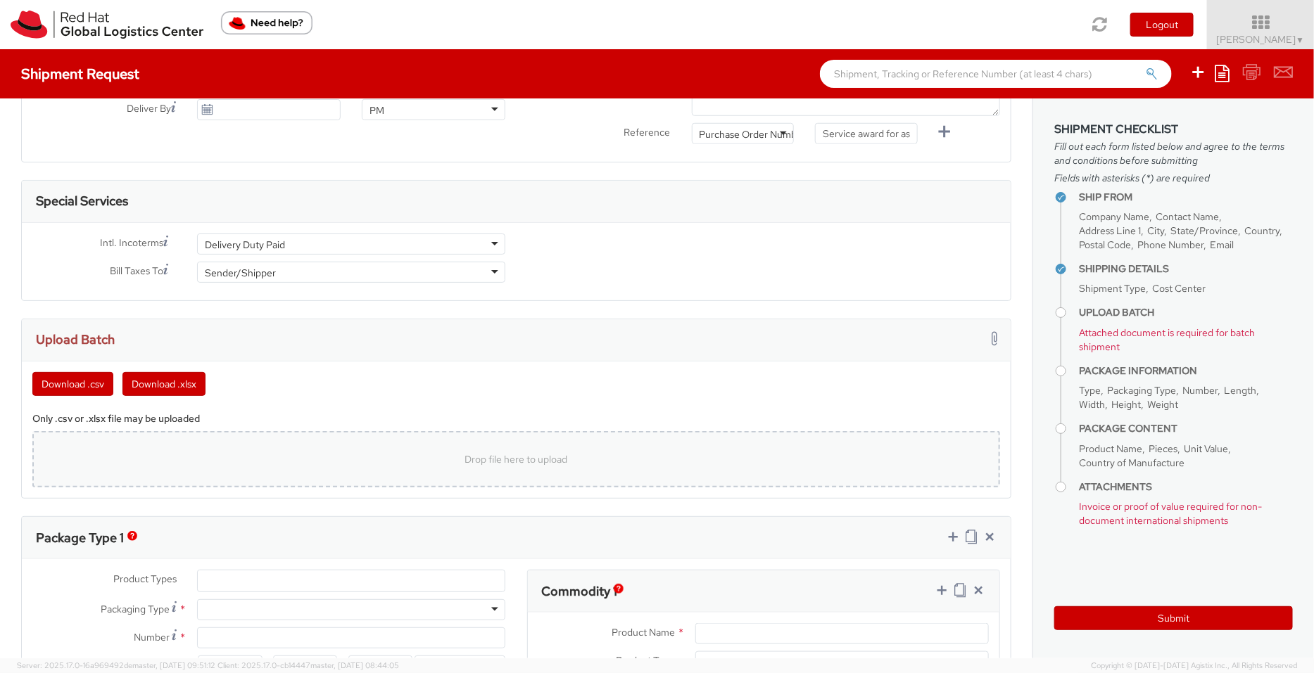
type input "C:\fakepath\template (30).csv"
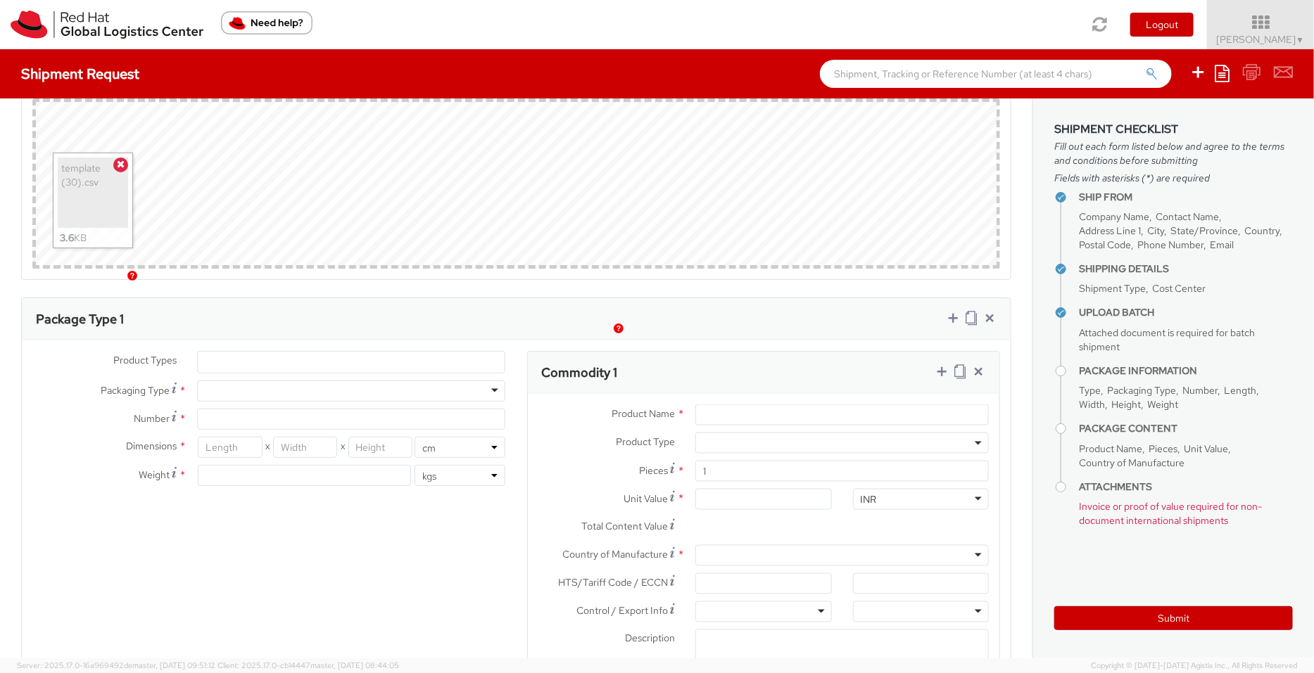
scroll to position [953, 0]
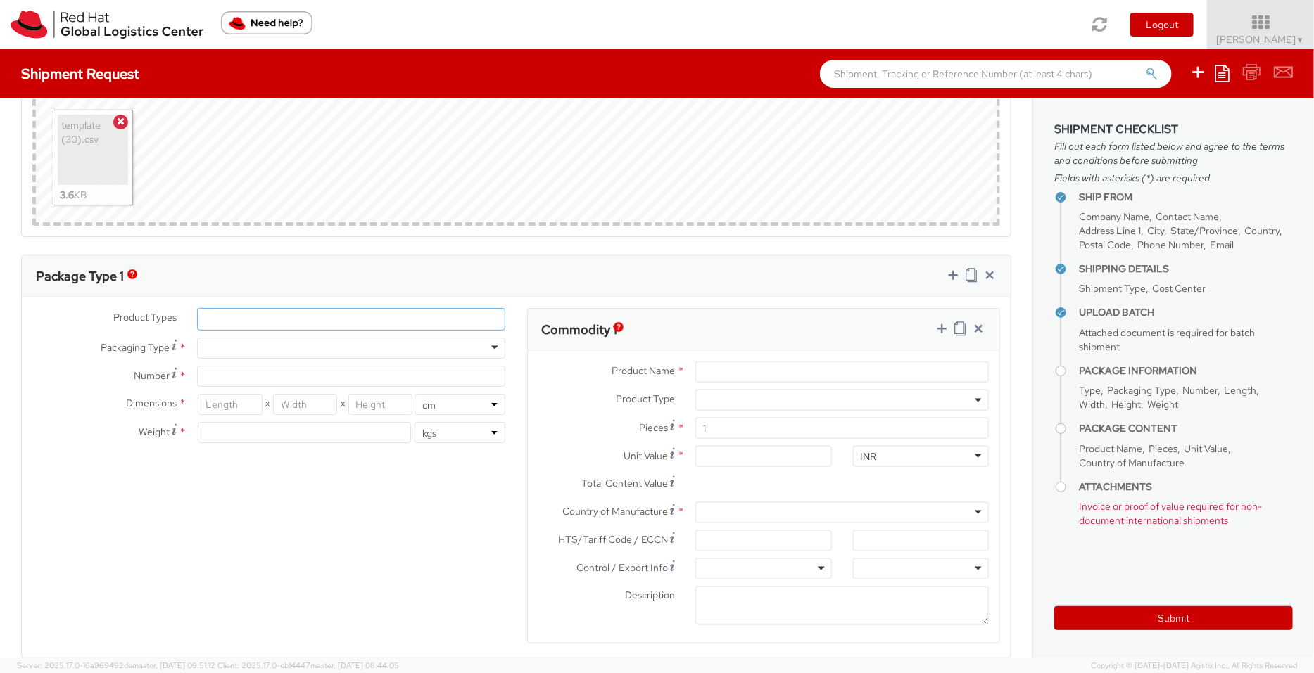
click at [417, 309] on ul at bounding box center [351, 319] width 307 height 21
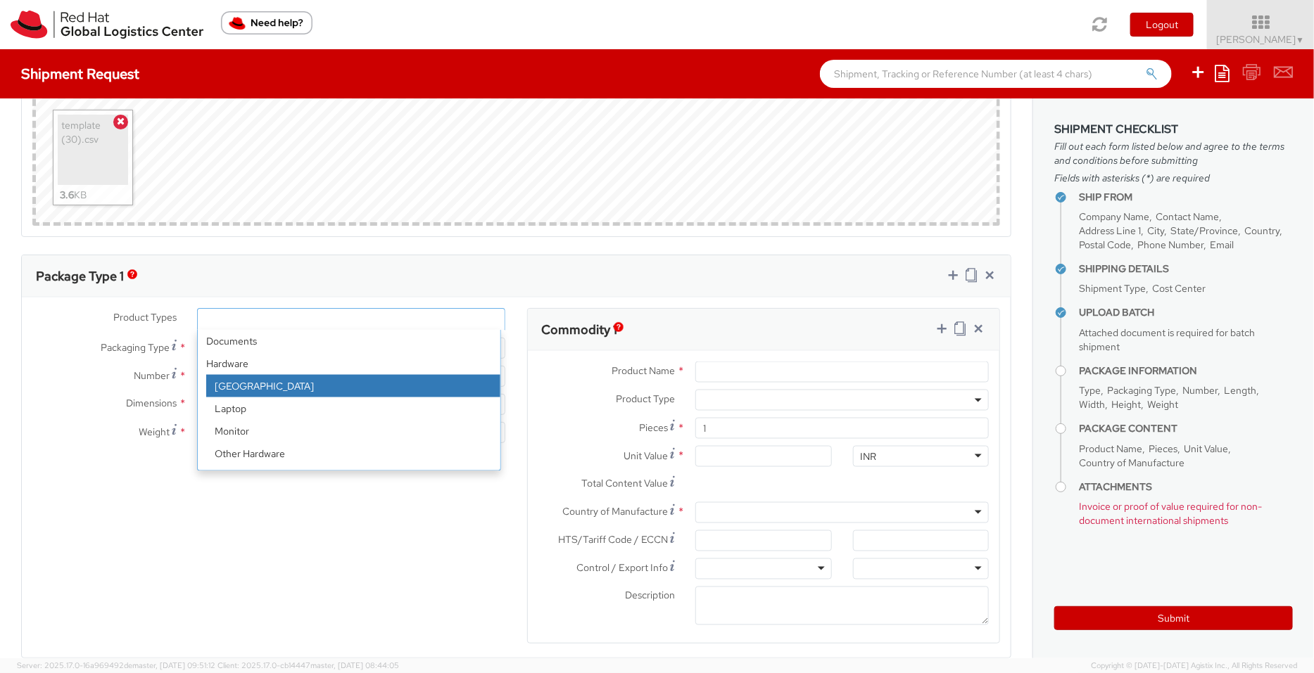
scroll to position [61, 0]
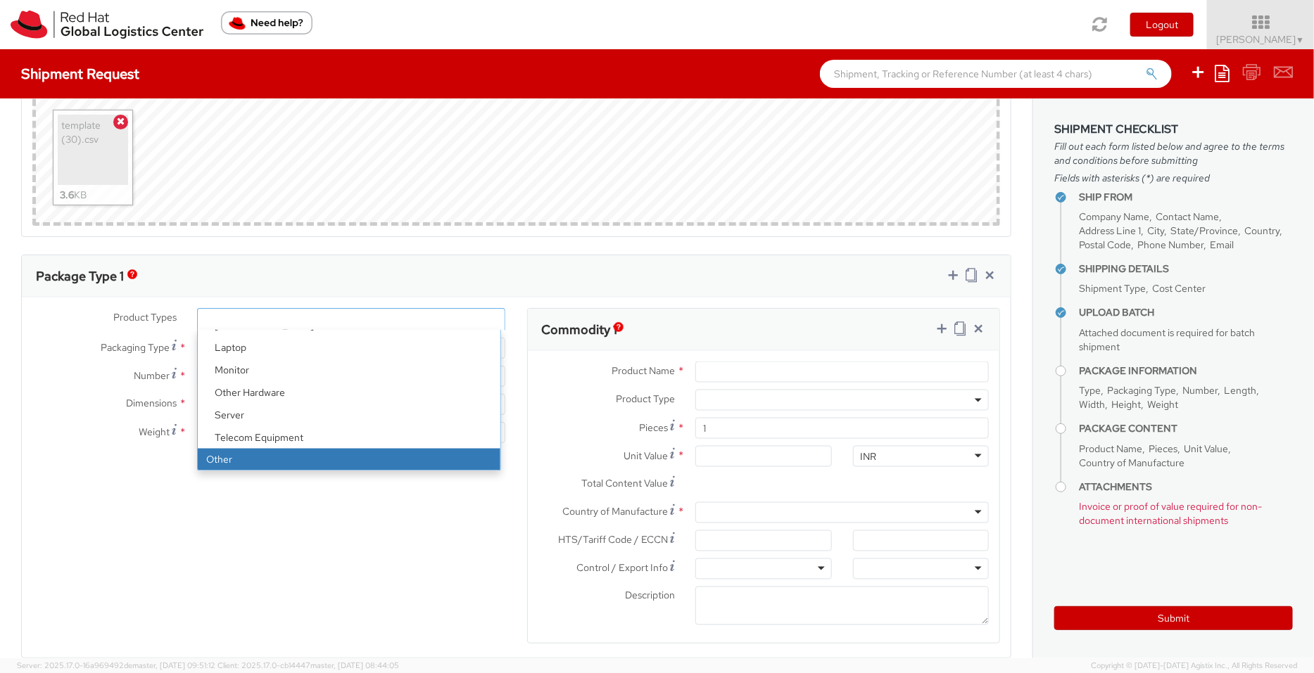
select select "OTHER"
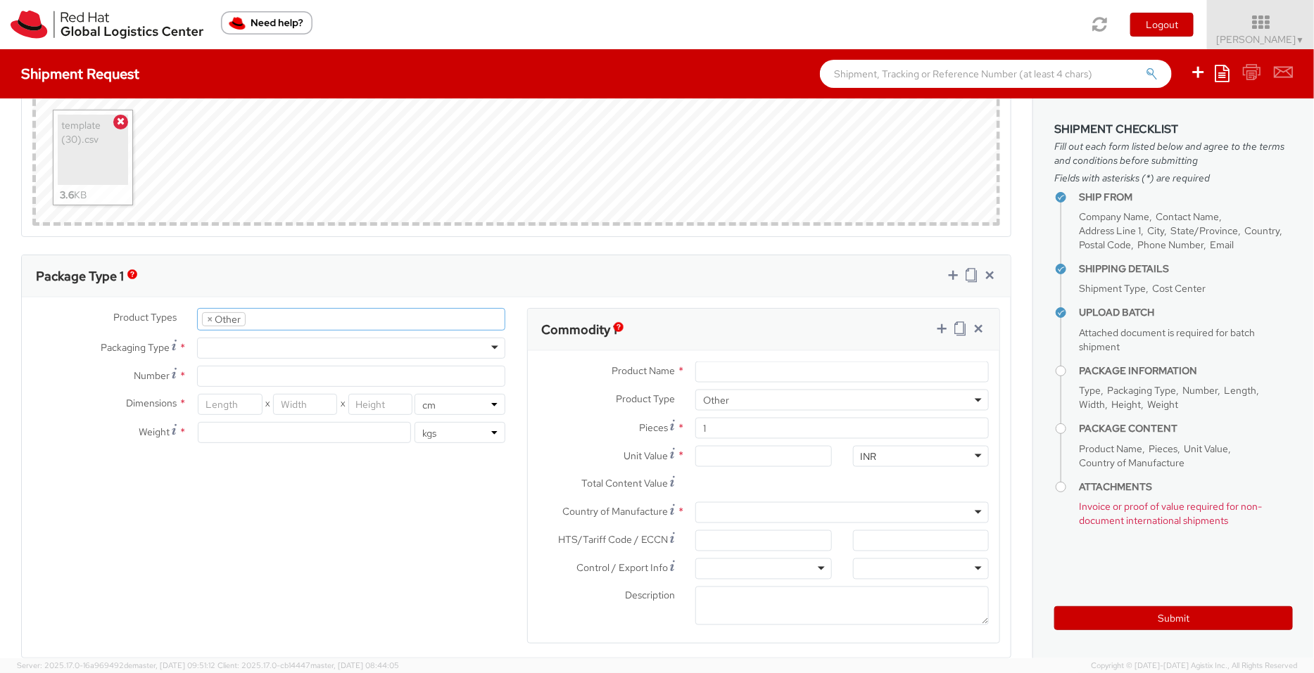
scroll to position [109, 0]
click at [284, 343] on div at bounding box center [351, 348] width 308 height 21
click at [234, 366] on input "Number *" at bounding box center [351, 376] width 308 height 21
type input "1"
click at [229, 399] on input "number" at bounding box center [230, 404] width 64 height 21
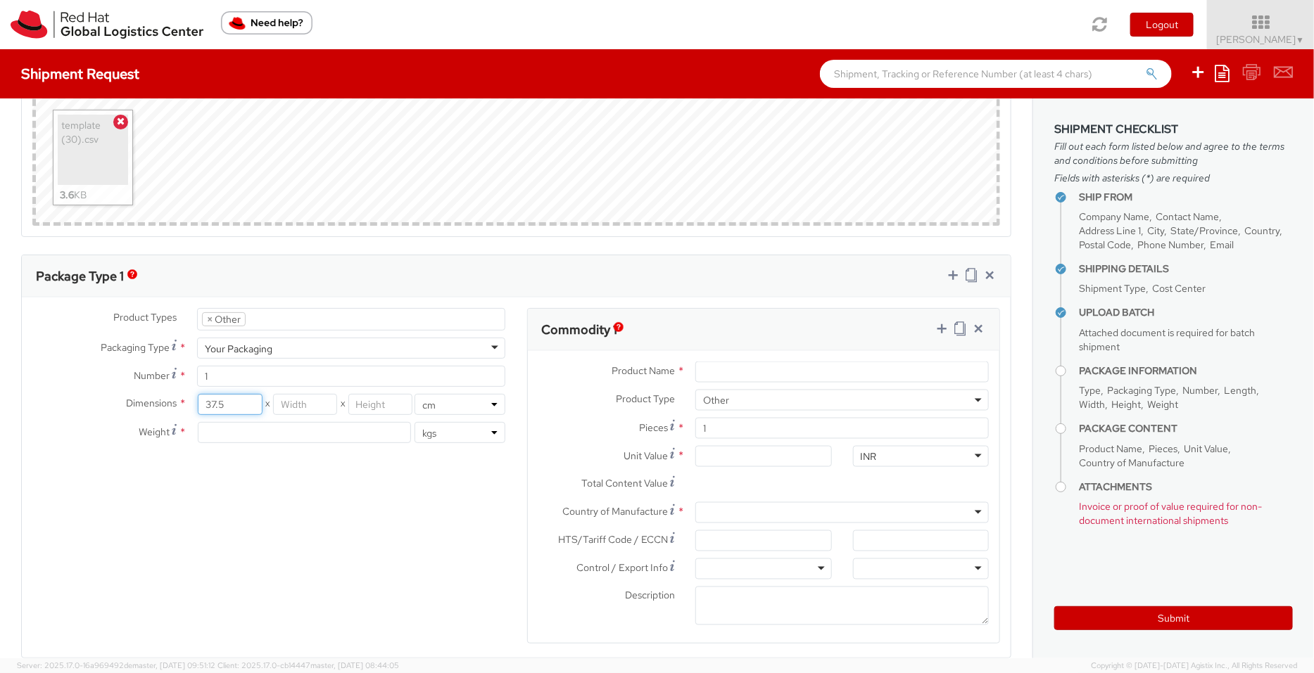
type input "37.5"
click at [312, 397] on input "number" at bounding box center [305, 404] width 64 height 21
type input "29.85"
click at [366, 400] on input "number" at bounding box center [380, 404] width 64 height 21
type input "1"
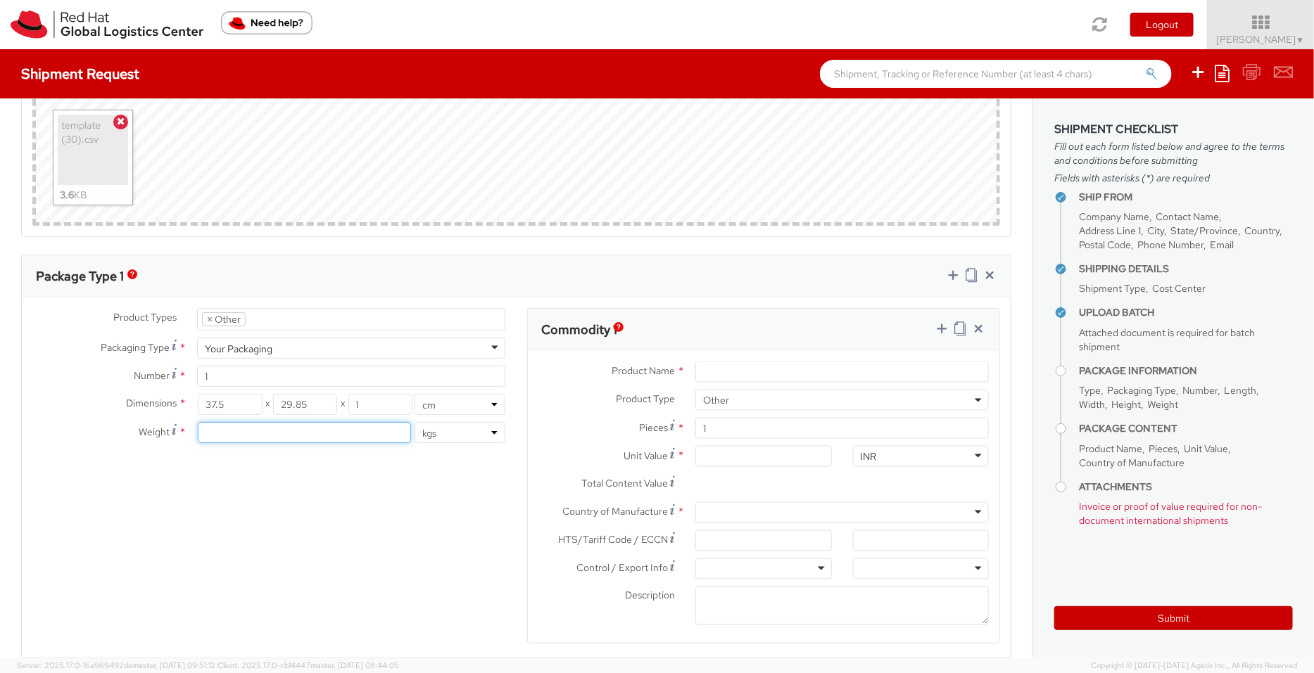
click at [307, 431] on input "number" at bounding box center [304, 432] width 213 height 21
type input "0.5"
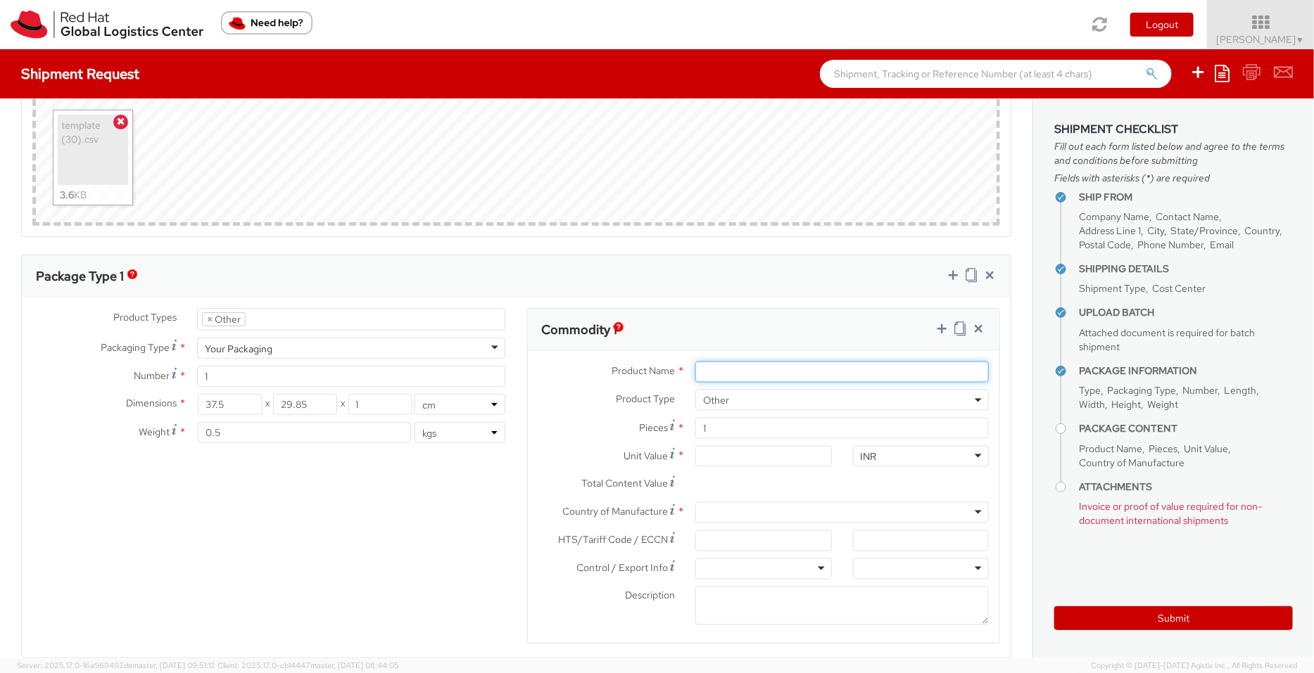
click at [700, 362] on input "Product Name *" at bounding box center [841, 372] width 293 height 21
paste input "Award"
type input "Award"
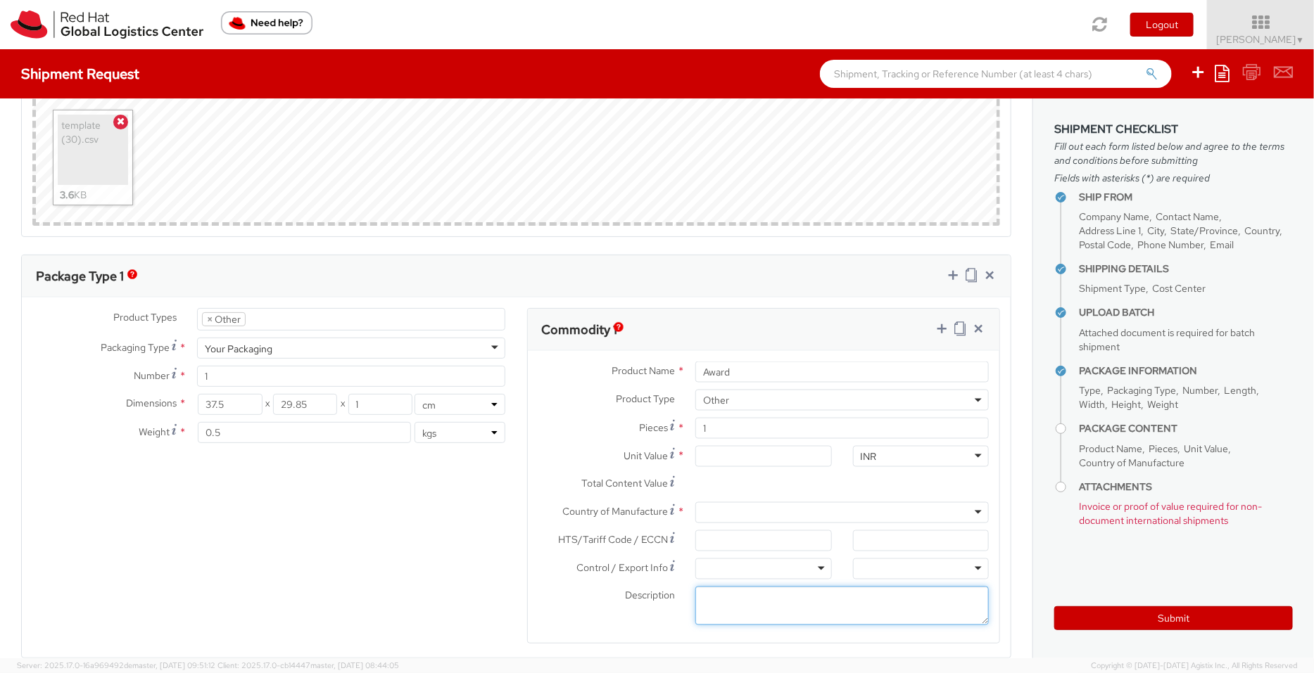
click at [739, 602] on textarea "Description *" at bounding box center [841, 606] width 293 height 39
paste textarea "Acrylic (Sample - not for resale, value for customs purpose only)"
type textarea "Acrylic (Sample - not for resale, value for customs purpose only)"
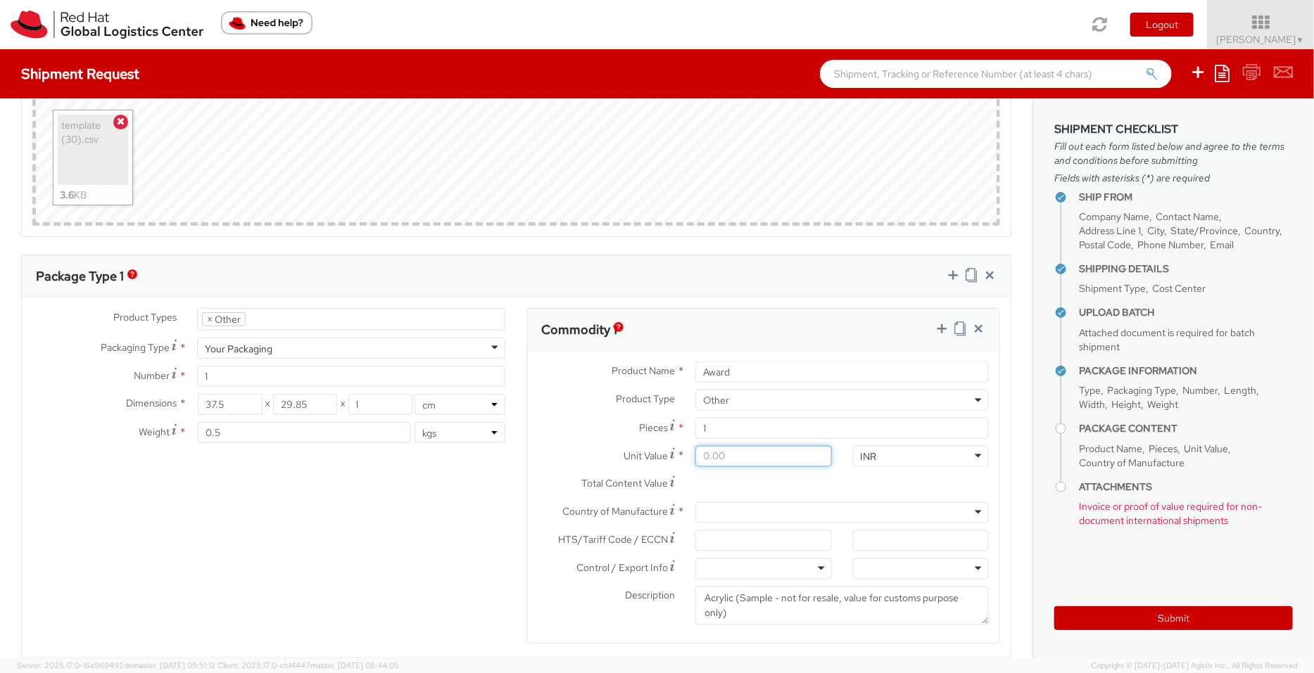
click at [706, 452] on input "Unit Value *" at bounding box center [763, 456] width 136 height 21
type input "2.00"
type input "25.00"
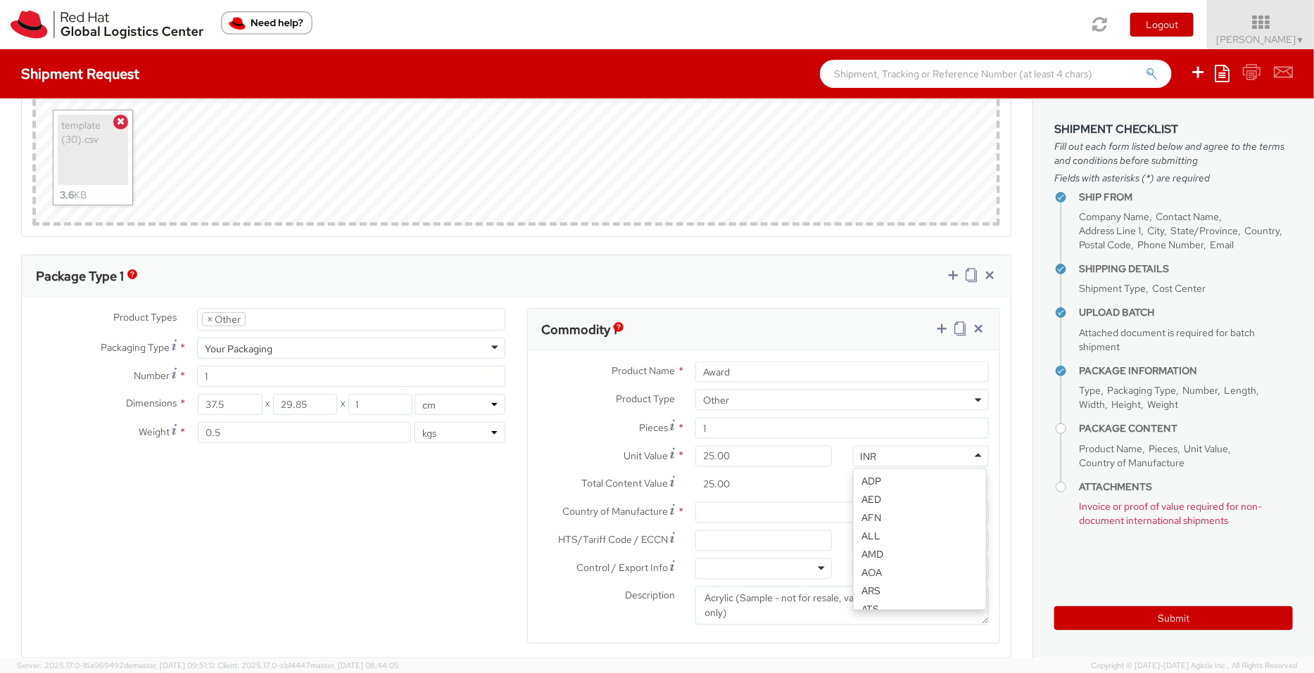
scroll to position [1076, 0]
click at [897, 454] on div "INR" at bounding box center [921, 456] width 136 height 21
type input "USD"
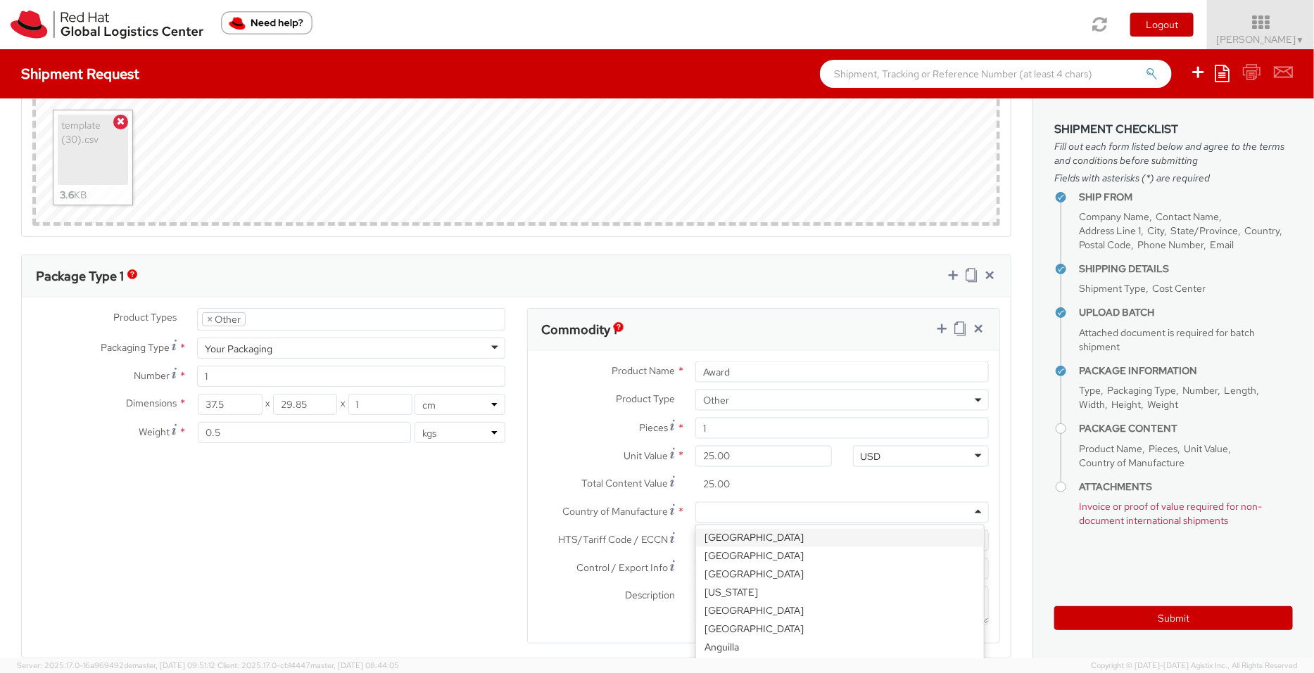
click at [848, 512] on div at bounding box center [841, 512] width 293 height 21
type input "CH"
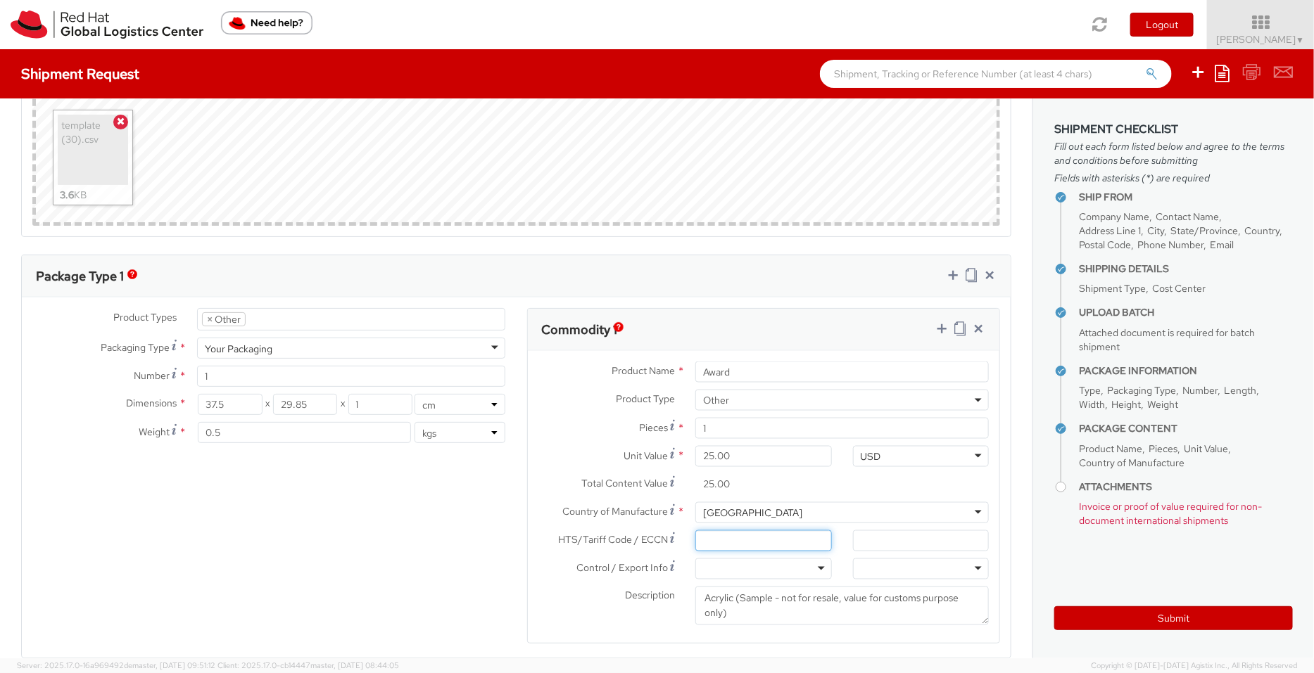
click at [716, 536] on input "HTS/Tariff Code / ECCN *" at bounding box center [763, 540] width 136 height 21
paste input "3926409900"
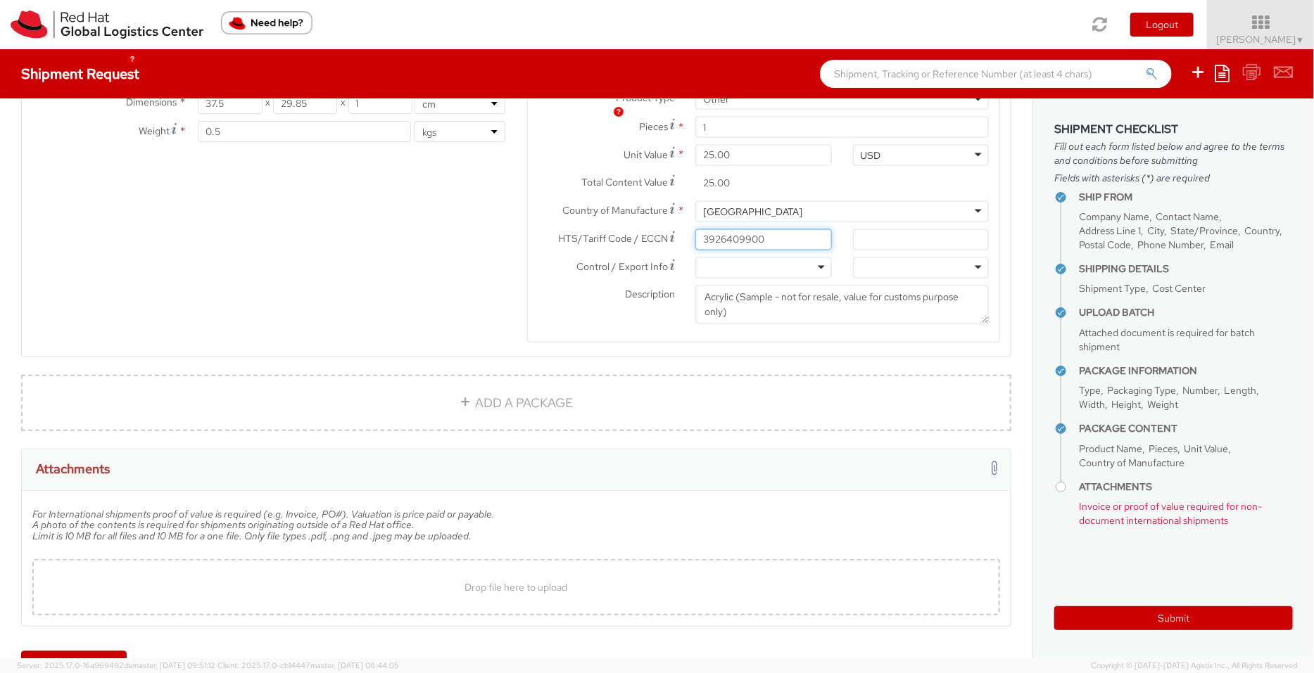
scroll to position [1294, 0]
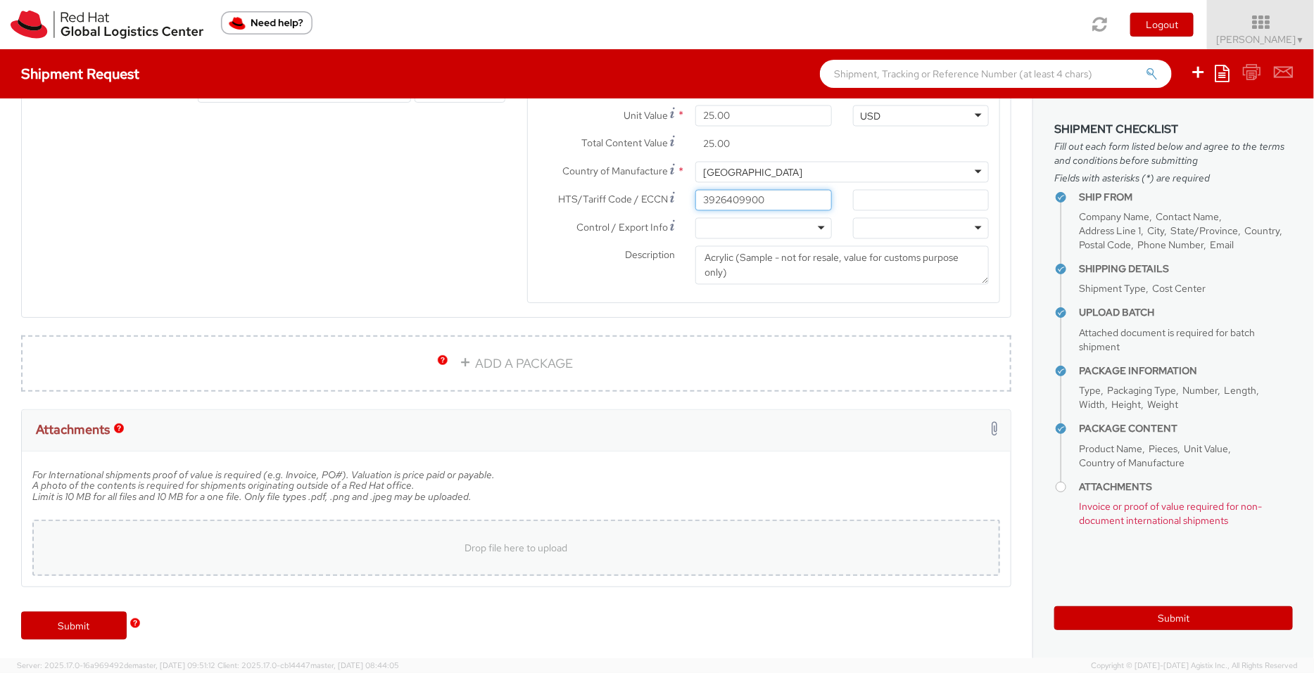
type input "3926409900"
click at [499, 545] on span "Drop file here to upload" at bounding box center [516, 548] width 103 height 13
type input "C:\fakepath\Puck value proof.png"
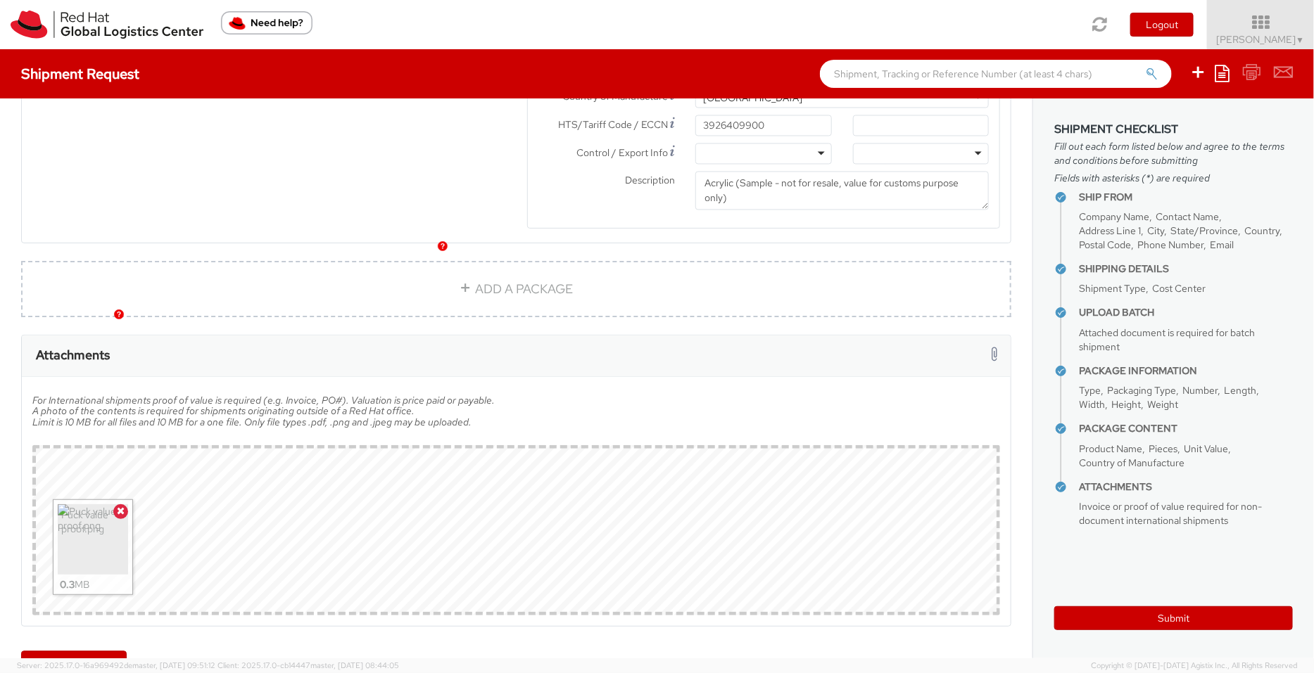
scroll to position [1407, 0]
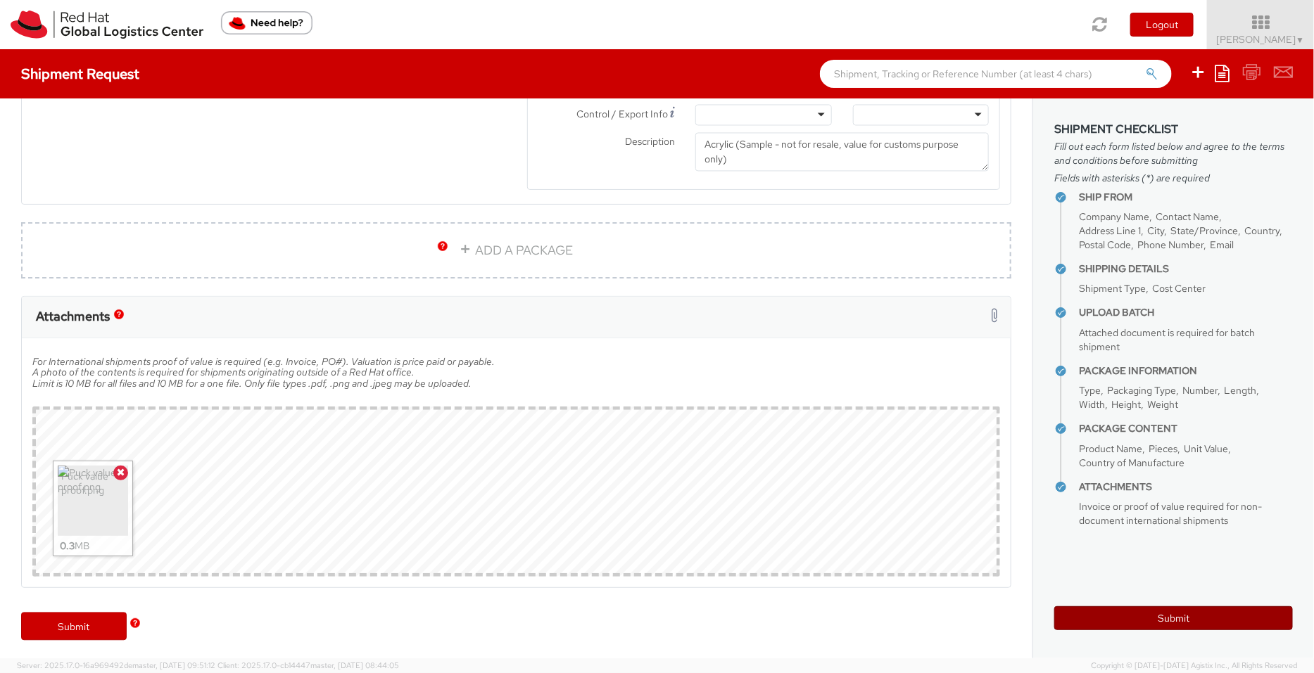
click at [1166, 618] on button "Submit" at bounding box center [1173, 618] width 239 height 24
click at [1166, 609] on button "Submit" at bounding box center [1173, 618] width 239 height 24
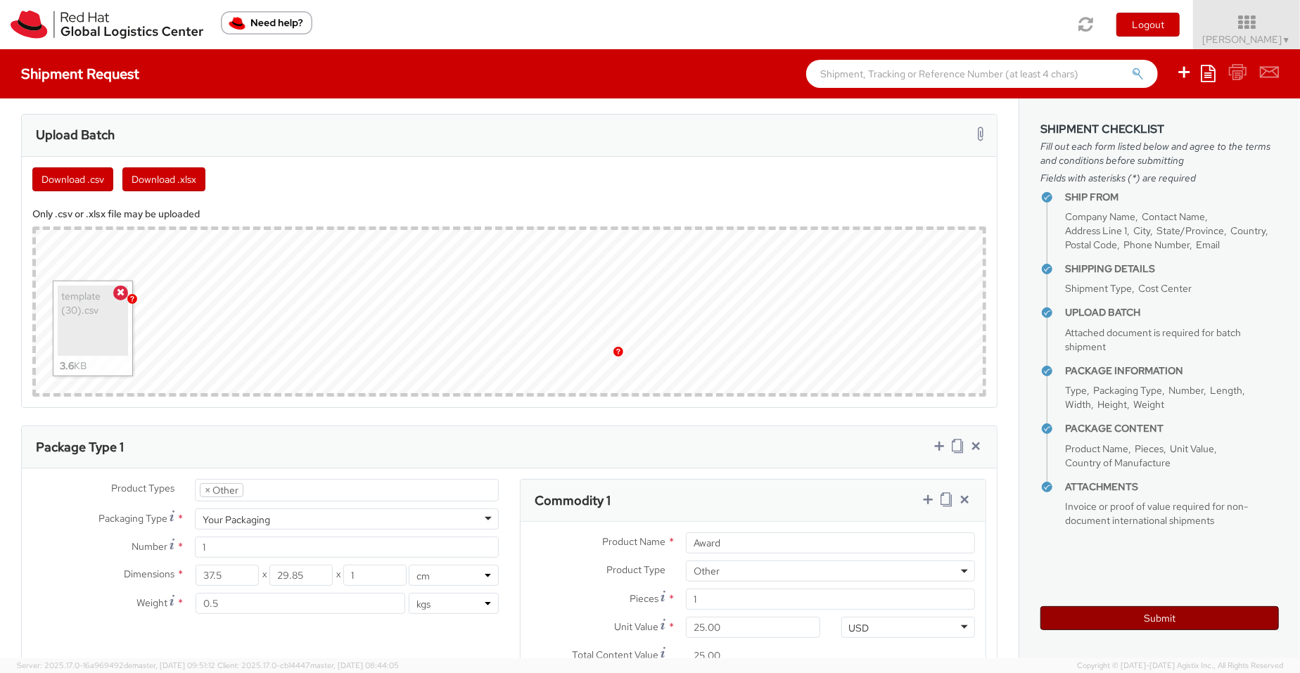
scroll to position [780, 0]
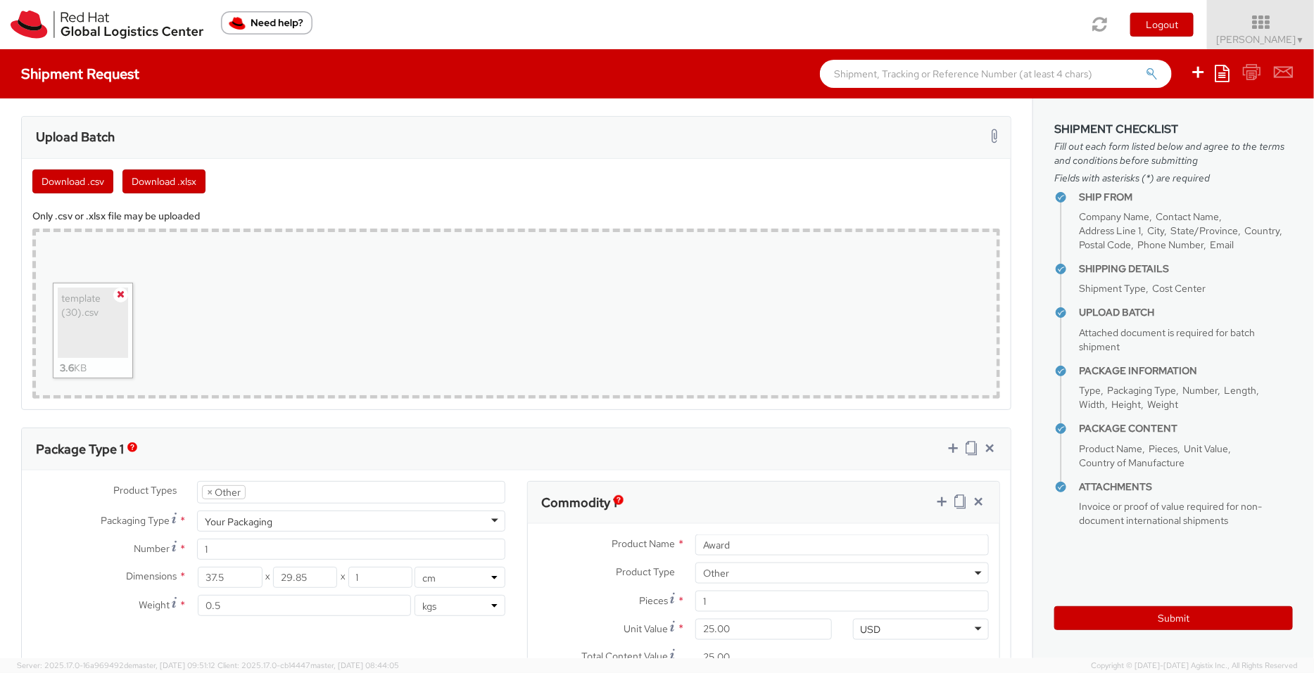
click at [117, 293] on icon at bounding box center [121, 294] width 8 height 10
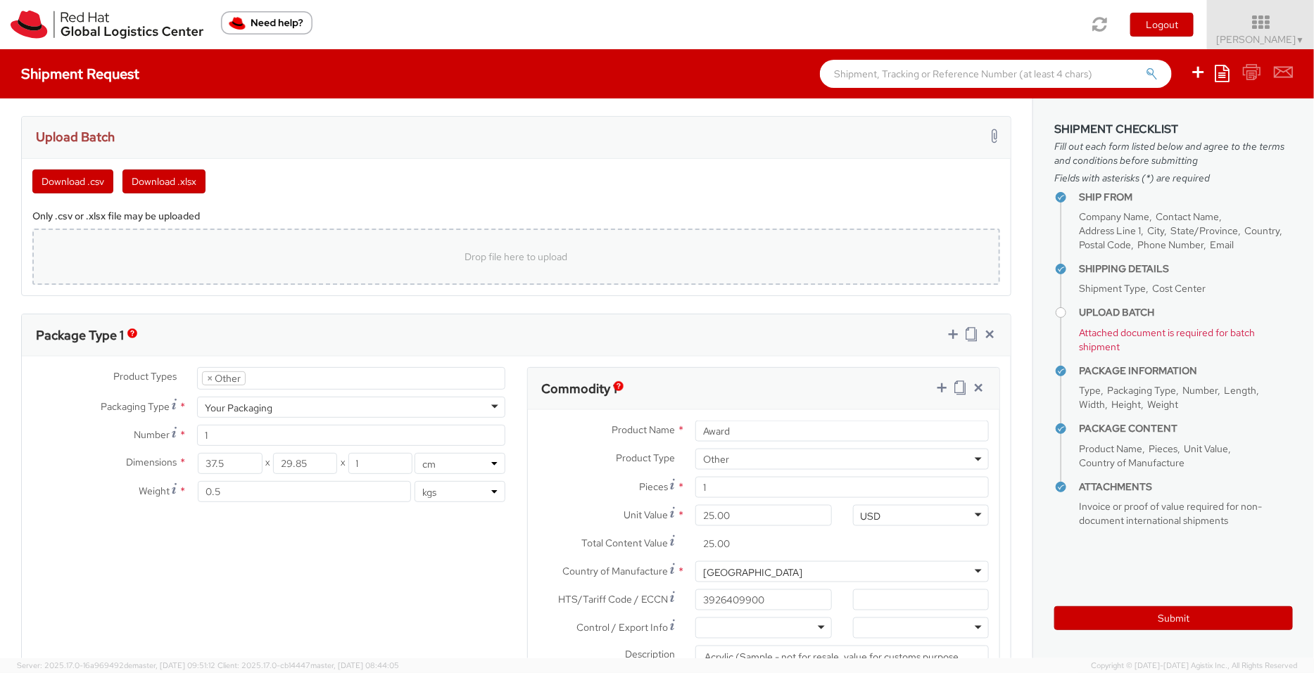
click at [193, 260] on div "Drop file here to upload" at bounding box center [516, 257] width 945 height 34
type input "C:\fakepath\template (30).csv"
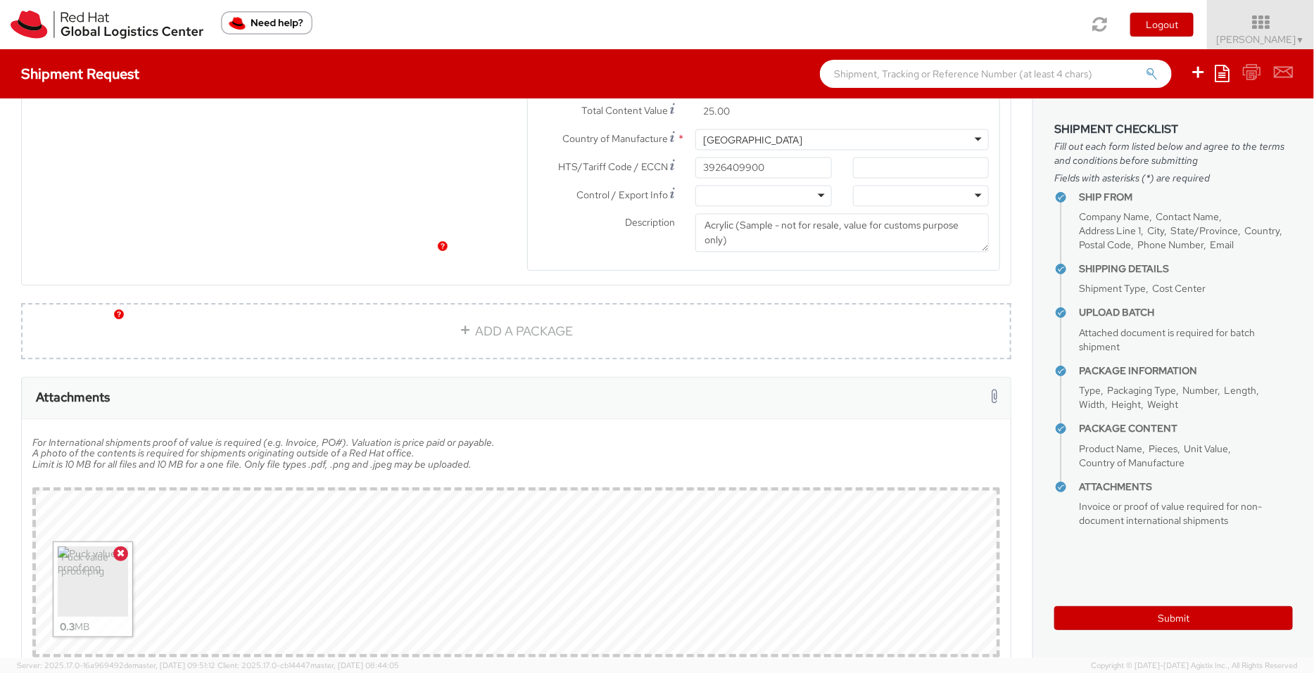
scroll to position [1407, 0]
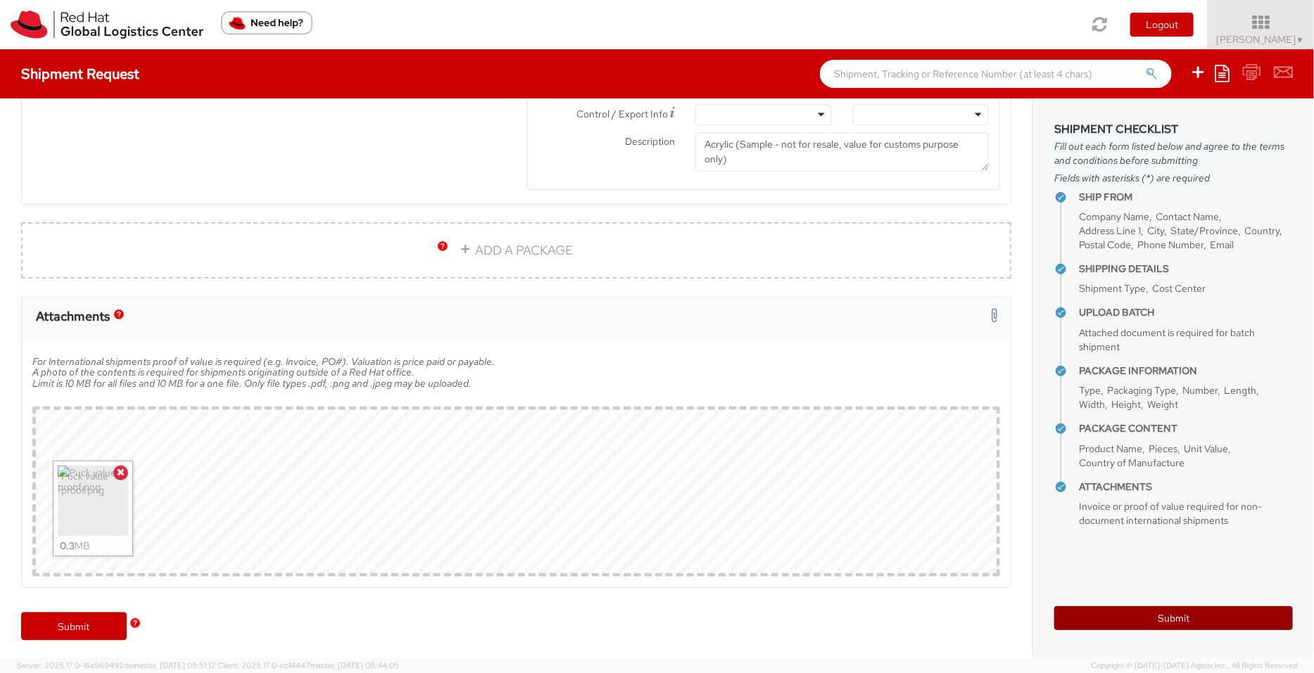
click at [1146, 623] on button "Submit" at bounding box center [1173, 618] width 239 height 24
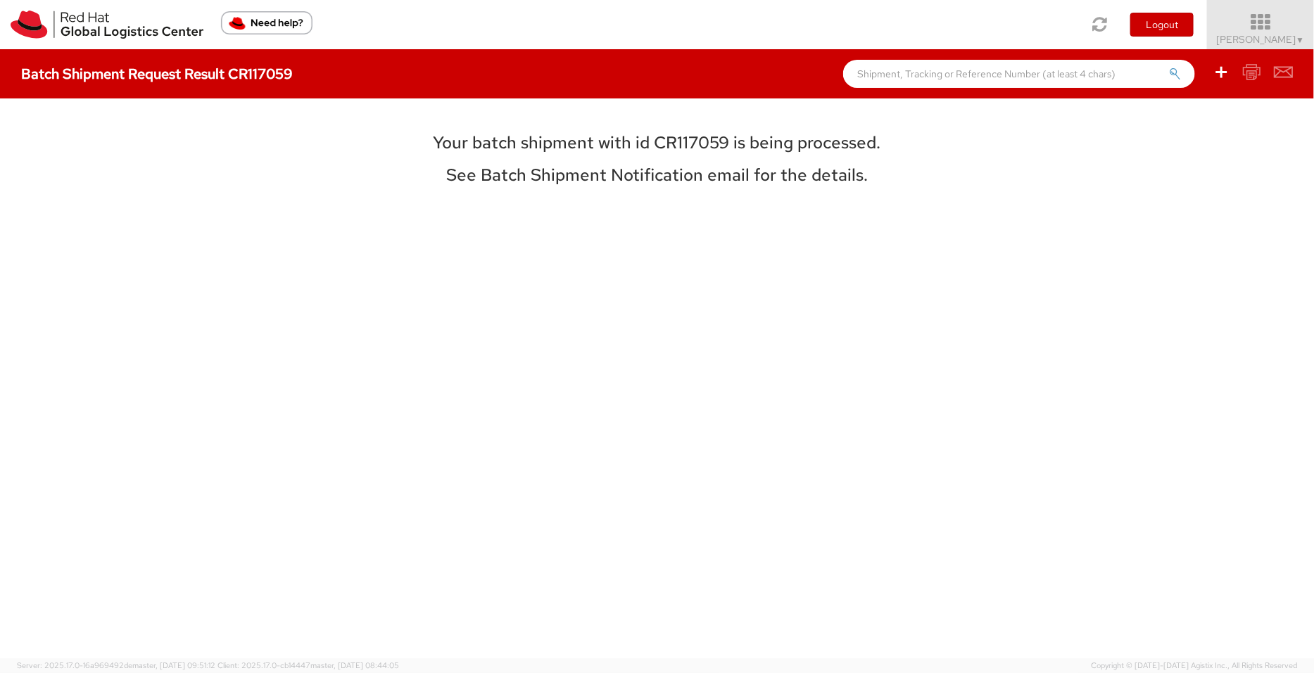
click at [1238, 27] on icon at bounding box center [1260, 23] width 123 height 20
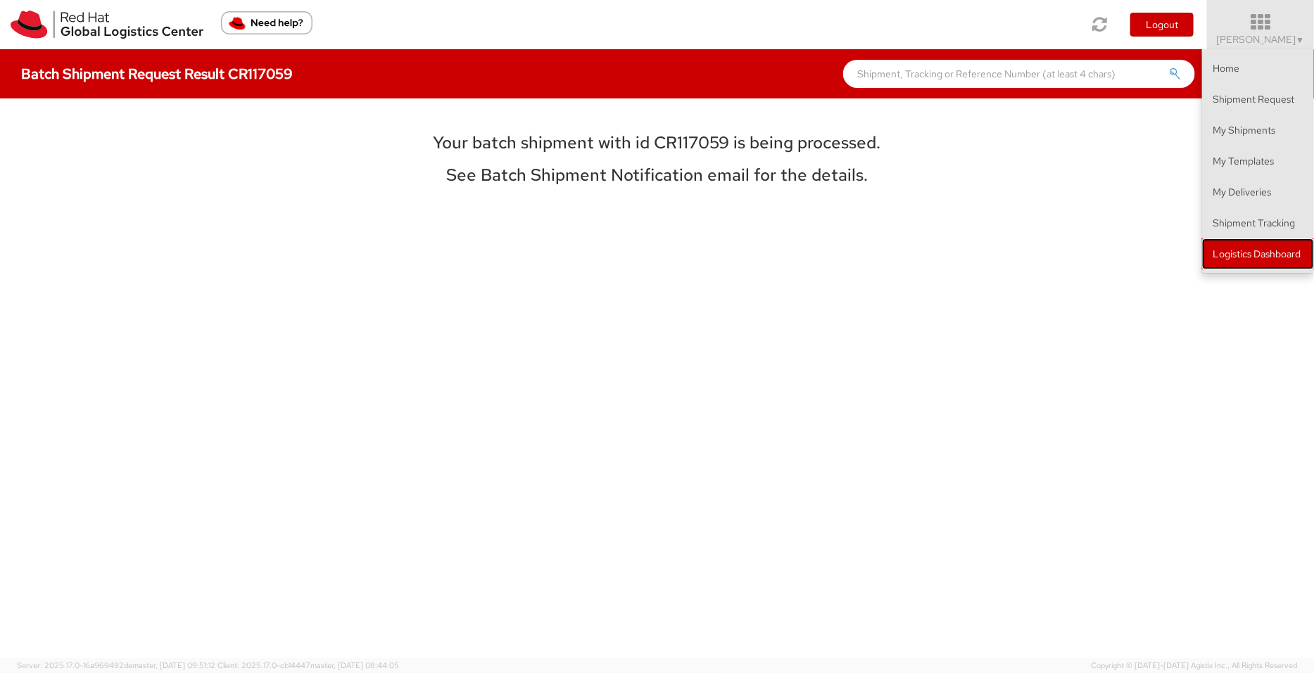
click at [1261, 250] on link "Logistics Dashboard" at bounding box center [1258, 254] width 112 height 31
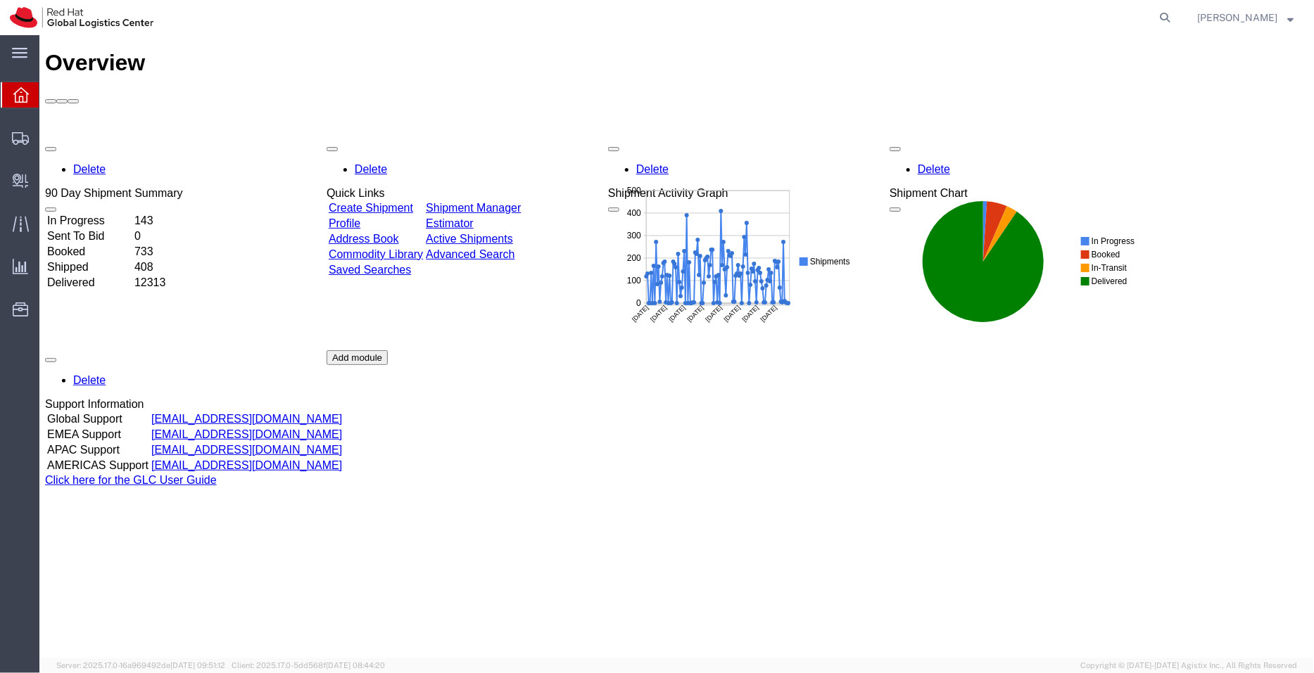
click at [520, 201] on link "Shipment Manager" at bounding box center [472, 207] width 95 height 12
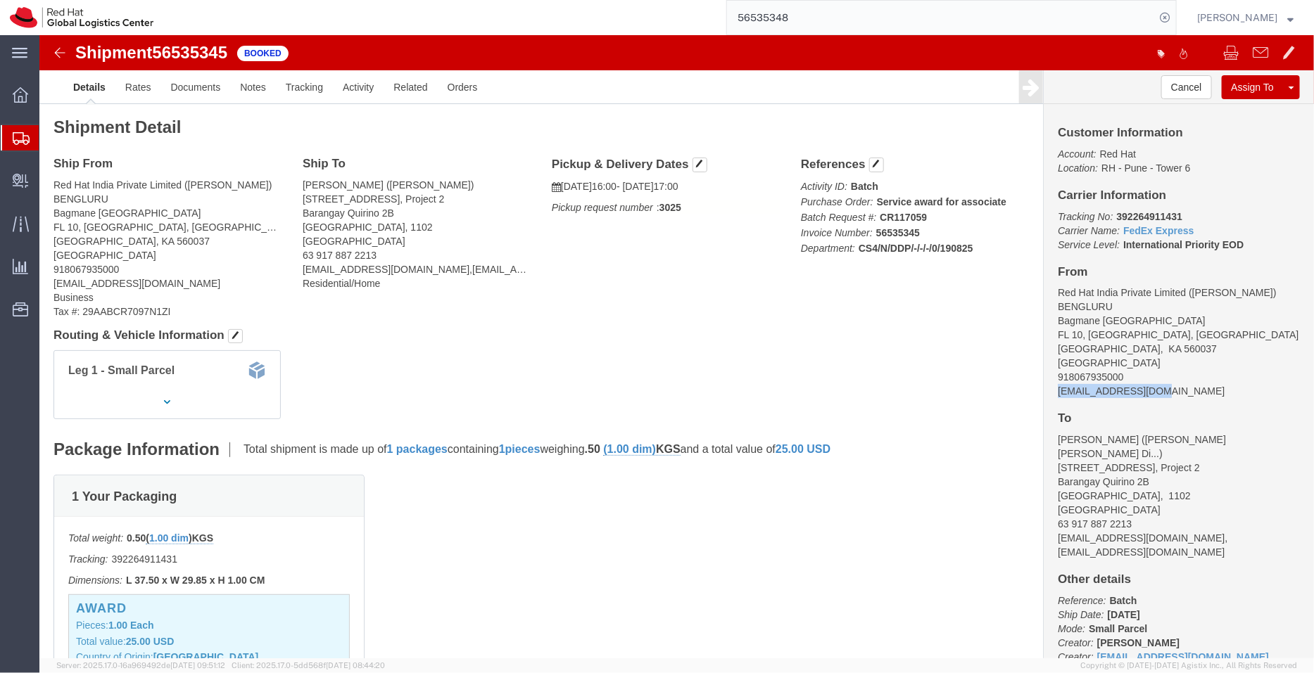
click div "Customer Information Account: Red Hat Location: [GEOGRAPHIC_DATA] 6 Carrier Inf…"
copy address "[EMAIL_ADDRESS][DOMAIN_NAME]"
click link "Documents"
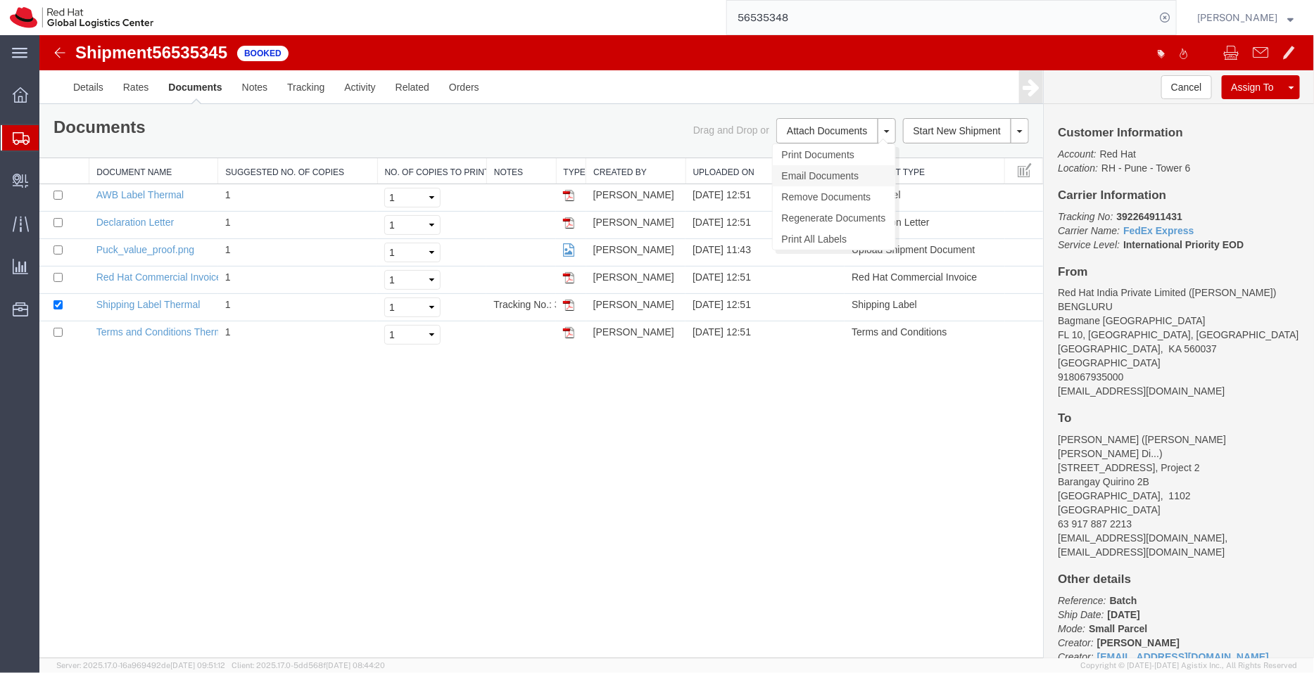
click at [815, 167] on link "Email Documents" at bounding box center [833, 175] width 122 height 21
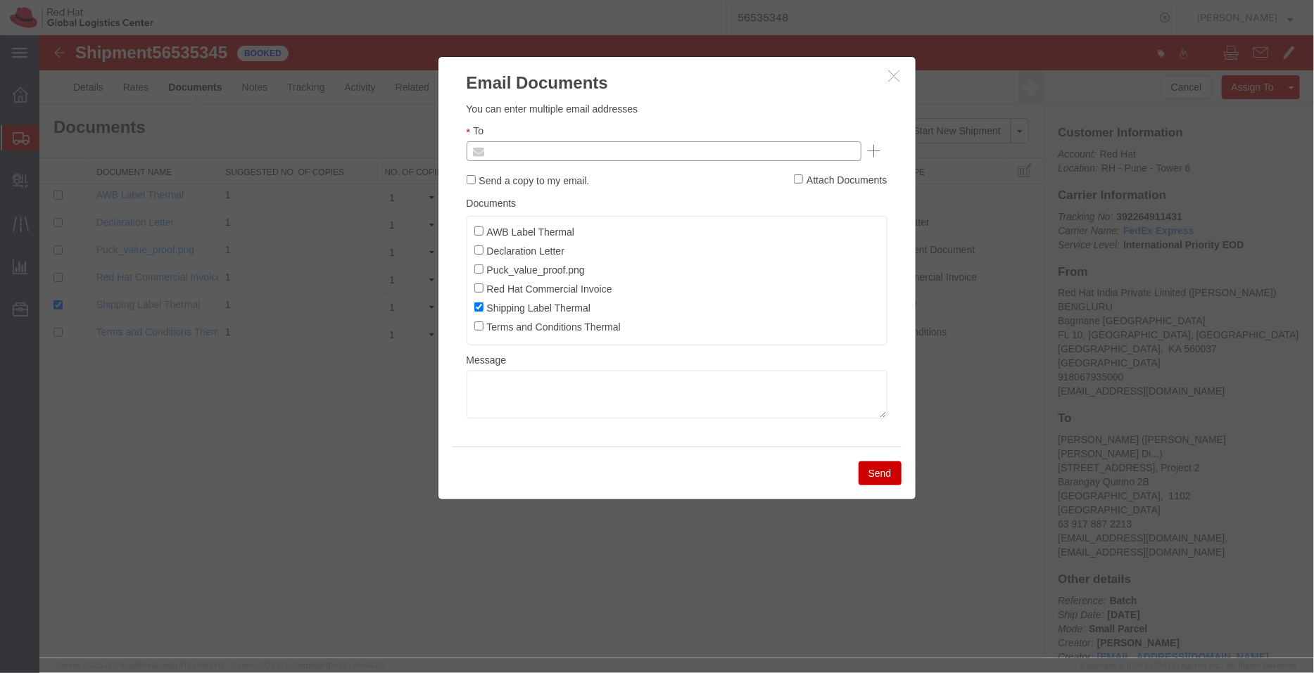
click at [606, 149] on input "text" at bounding box center [567, 150] width 165 height 18
paste input "[EMAIL_ADDRESS][DOMAIN_NAME]"
type input "[EMAIL_ADDRESS][DOMAIN_NAME]"
drag, startPoint x: 507, startPoint y: 170, endPoint x: 503, endPoint y: 180, distance: 11.1
click at [479, 231] on input "AWB Label Thermal" at bounding box center [477, 230] width 9 height 9
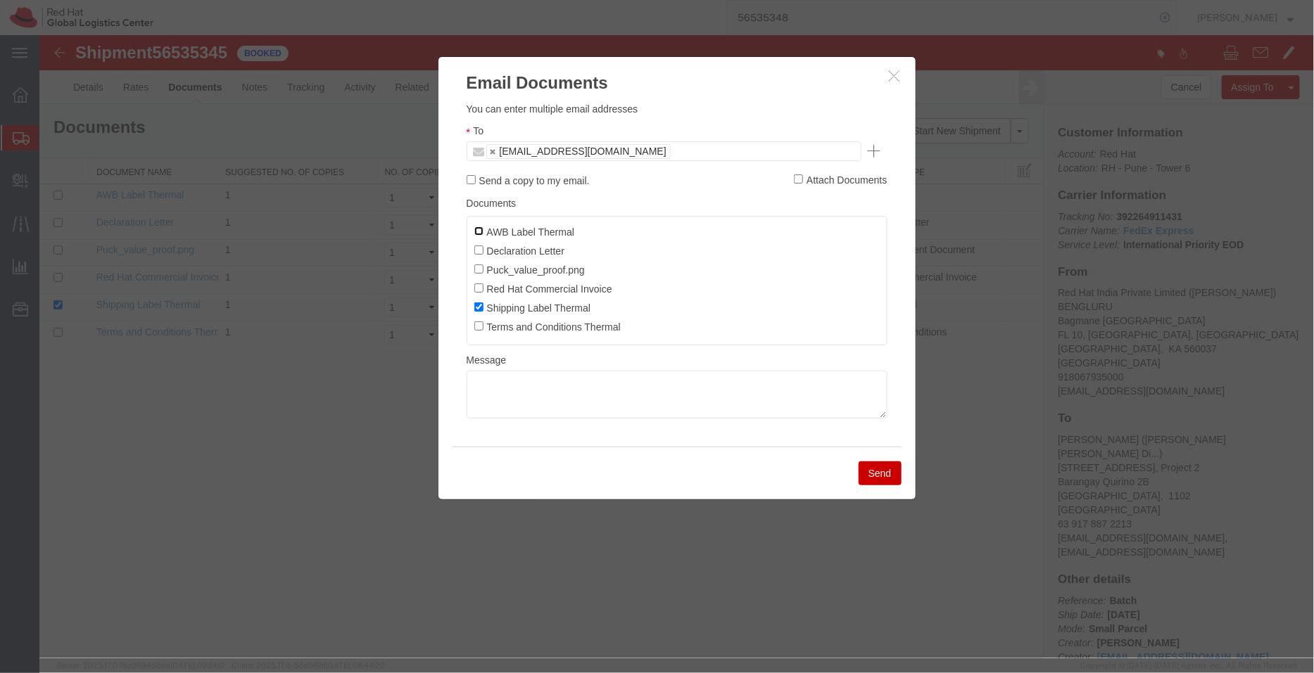
checkbox input "true"
click at [478, 254] on input "Declaration Letter" at bounding box center [477, 249] width 9 height 9
checkbox input "true"
click at [477, 287] on input "Red Hat Commercial Invoice" at bounding box center [477, 287] width 9 height 9
checkbox input "true"
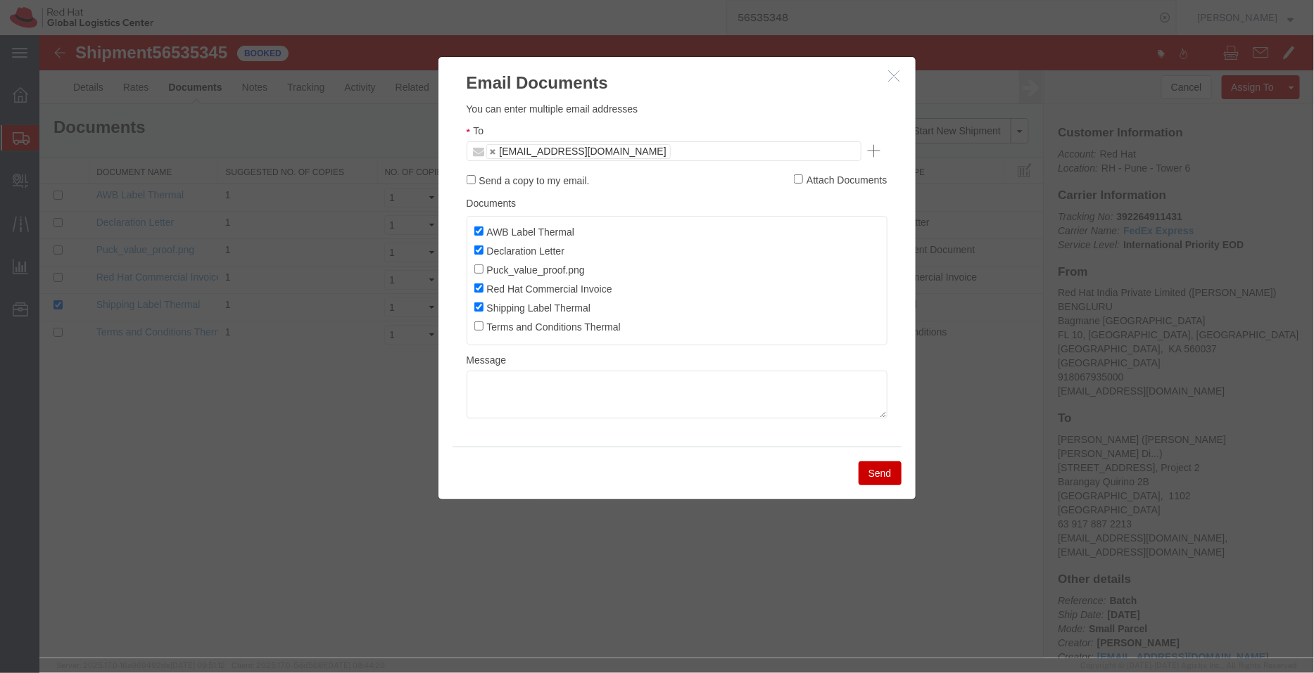
click at [876, 479] on button "Send" at bounding box center [879, 473] width 43 height 24
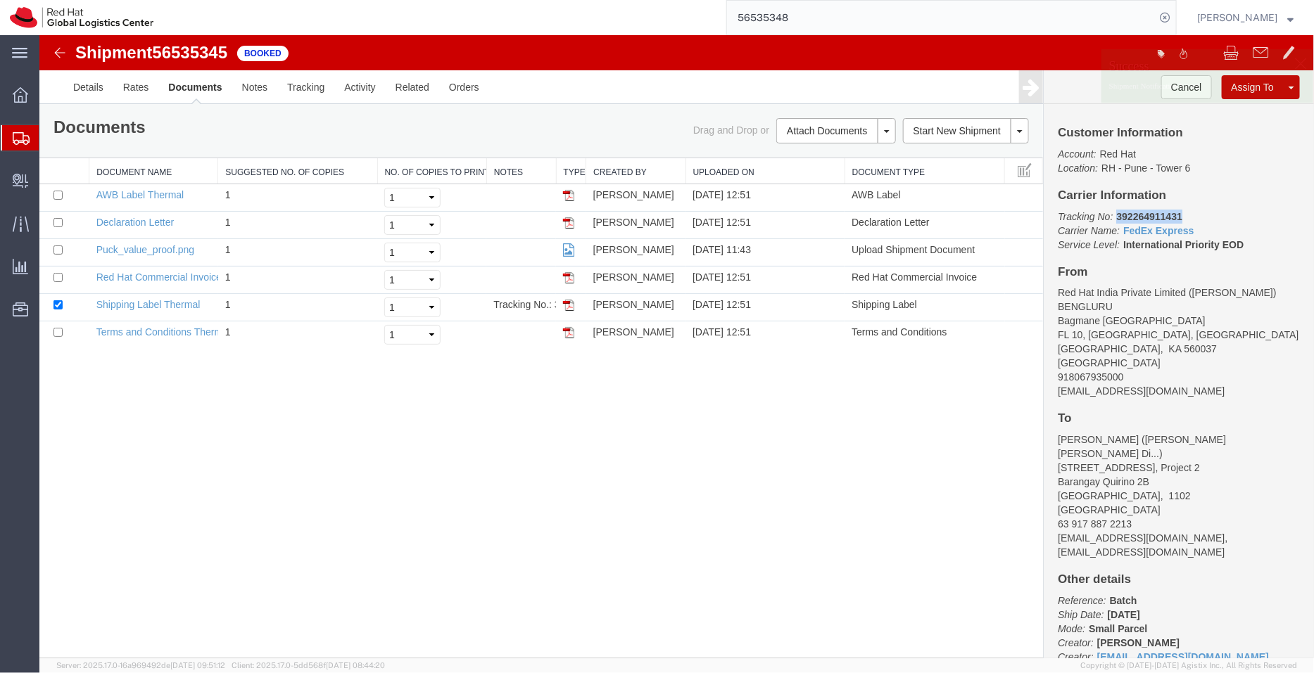
drag, startPoint x: 1226, startPoint y: 250, endPoint x: 1114, endPoint y: 212, distance: 117.7
click at [1114, 212] on p "Tracking No: 392264911431 Carrier Name: FedEx Express FedEx Express Service Lev…" at bounding box center [1178, 230] width 242 height 42
copy b "392264911431"
click at [93, 77] on link "Details" at bounding box center [88, 87] width 50 height 34
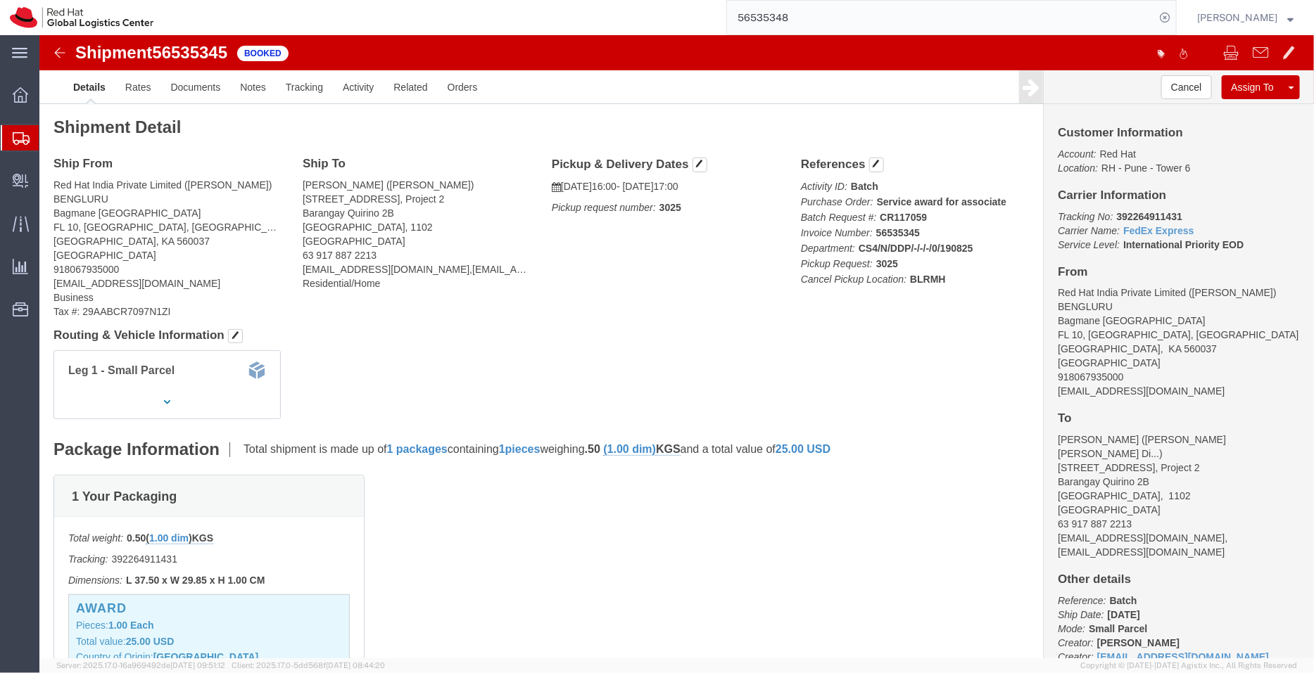
click at [0, 0] on span "Shipment Manager" at bounding box center [0, 0] width 0 height 0
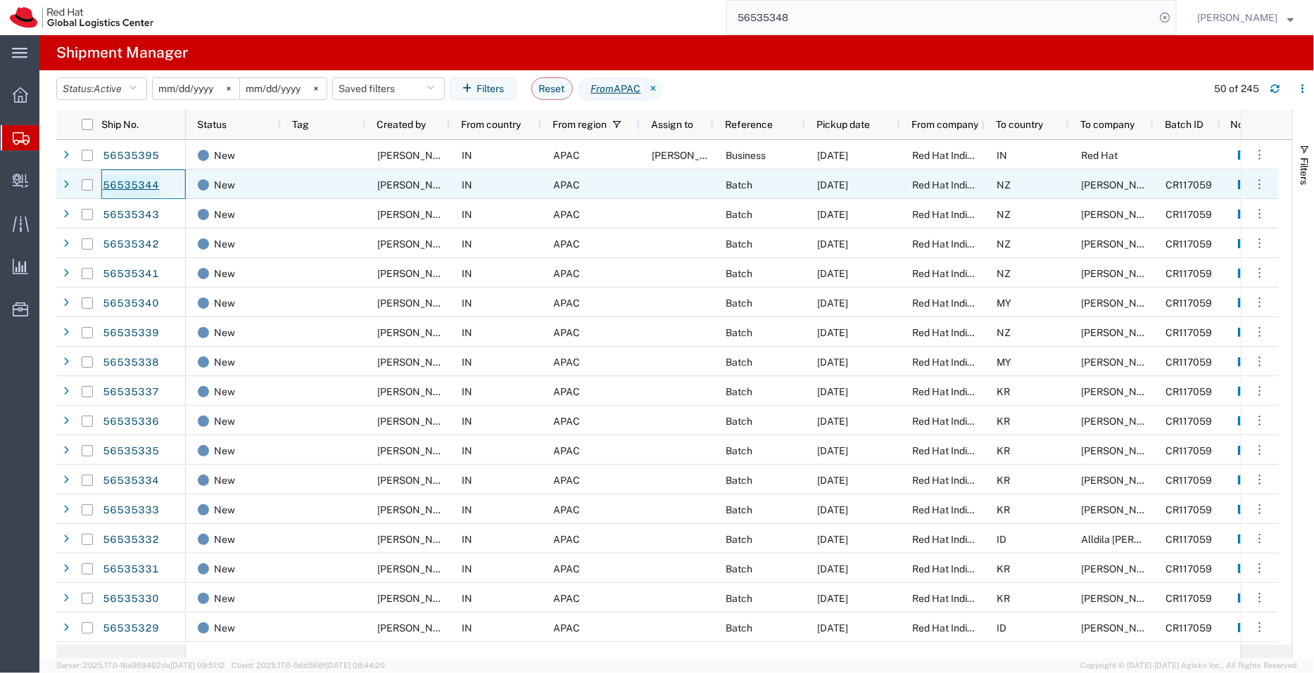
click at [129, 177] on link "56535344" at bounding box center [131, 185] width 58 height 23
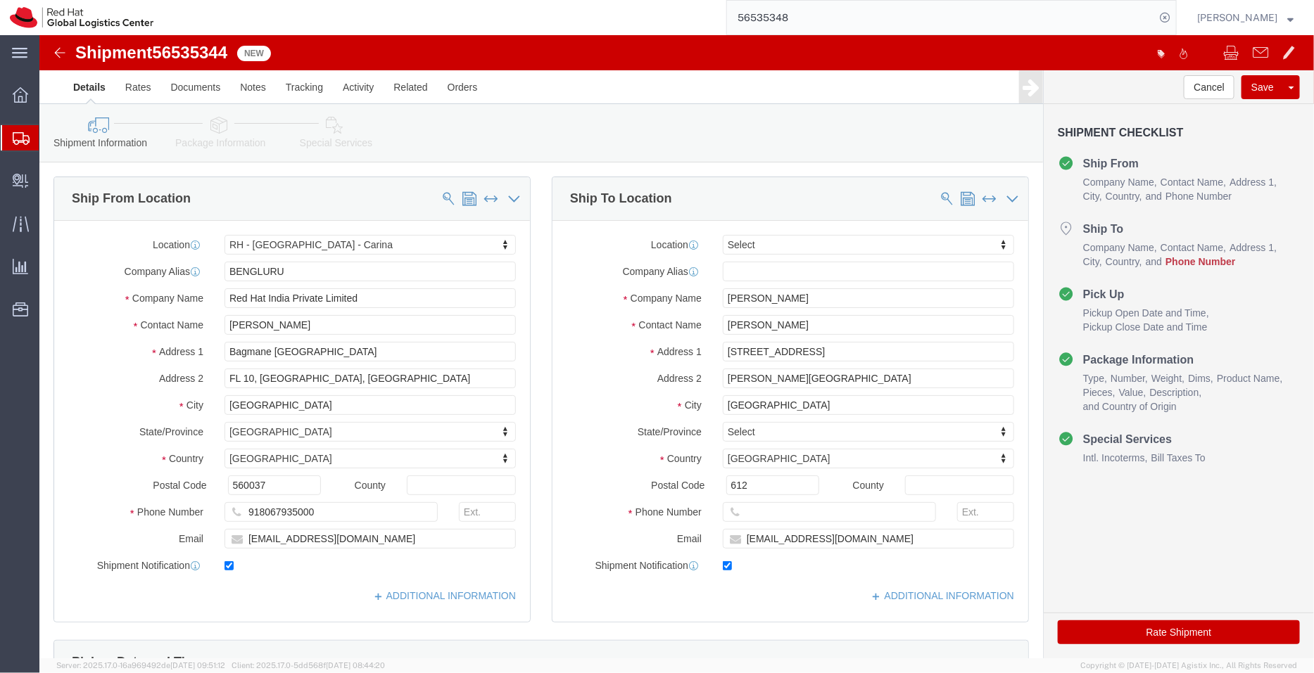
select select "37925"
select select
drag, startPoint x: 770, startPoint y: 262, endPoint x: 739, endPoint y: 262, distance: 31.7
click input "[PERSON_NAME]"
click input "text"
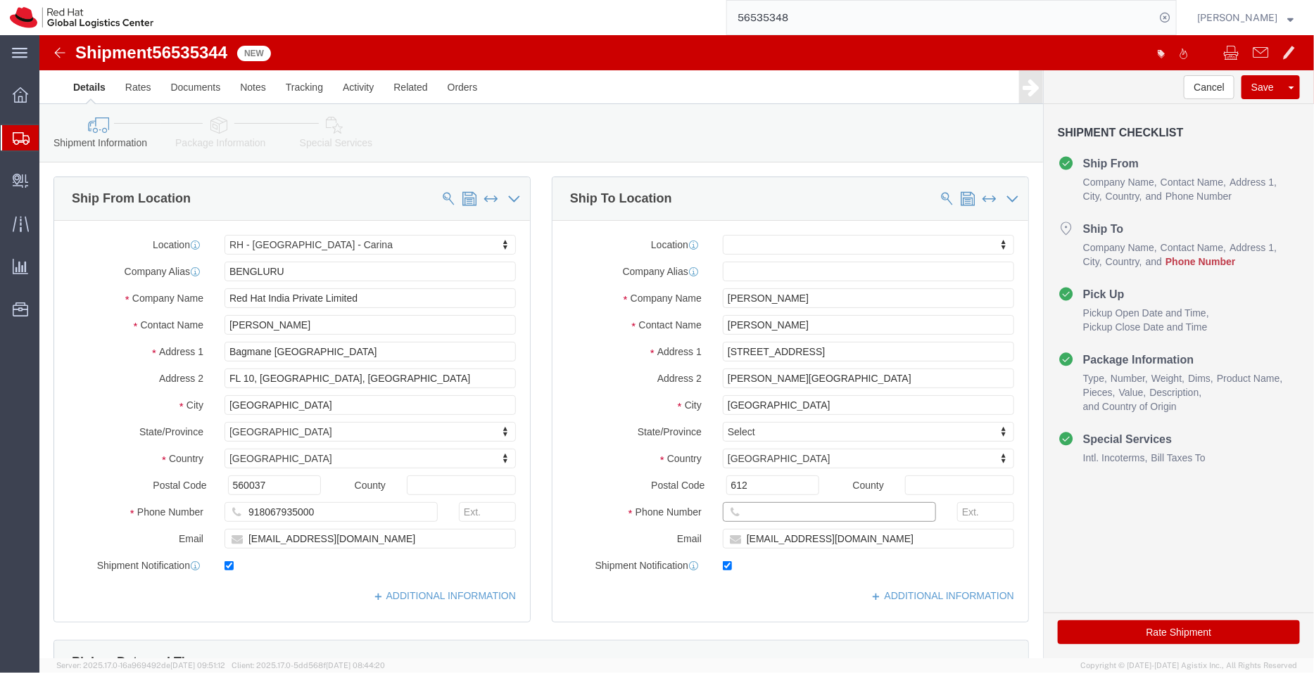
paste input "[PHONE_NUMBER]"
type input "[PHONE_NUMBER]"
click input "612"
type input "0612"
click input "[EMAIL_ADDRESS][DOMAIN_NAME]"
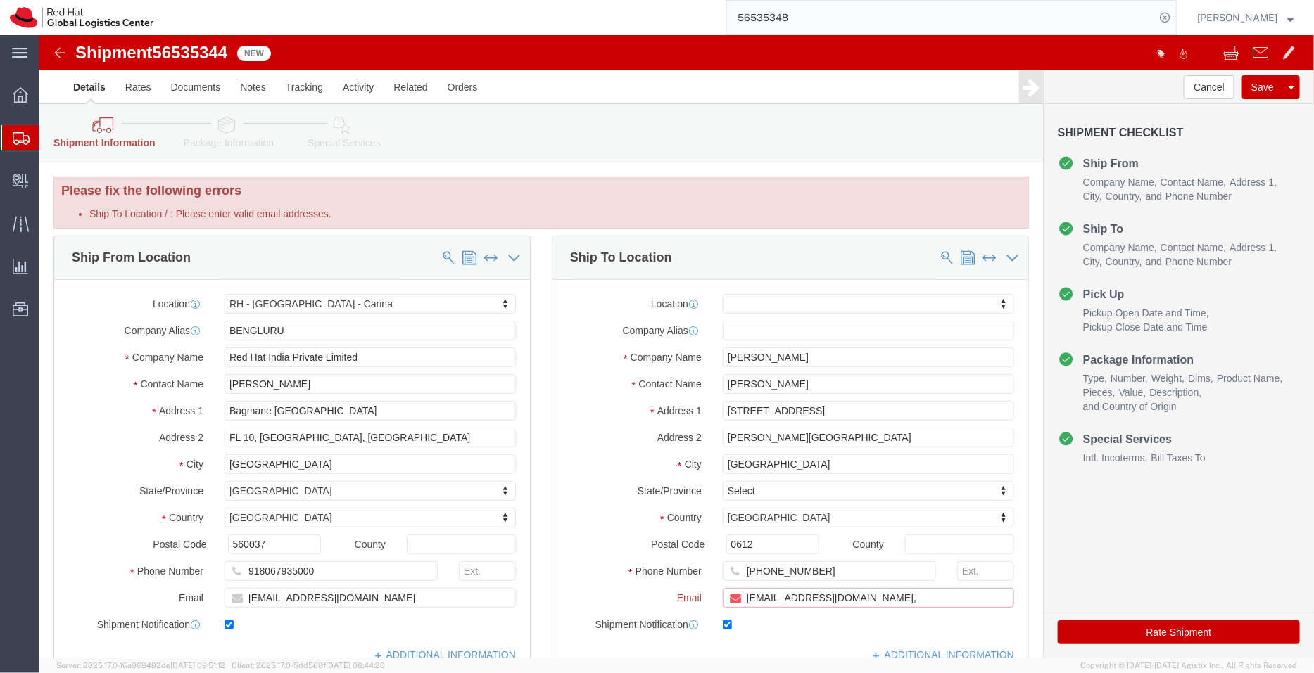
paste input "[EMAIL_ADDRESS][DOMAIN_NAME]"
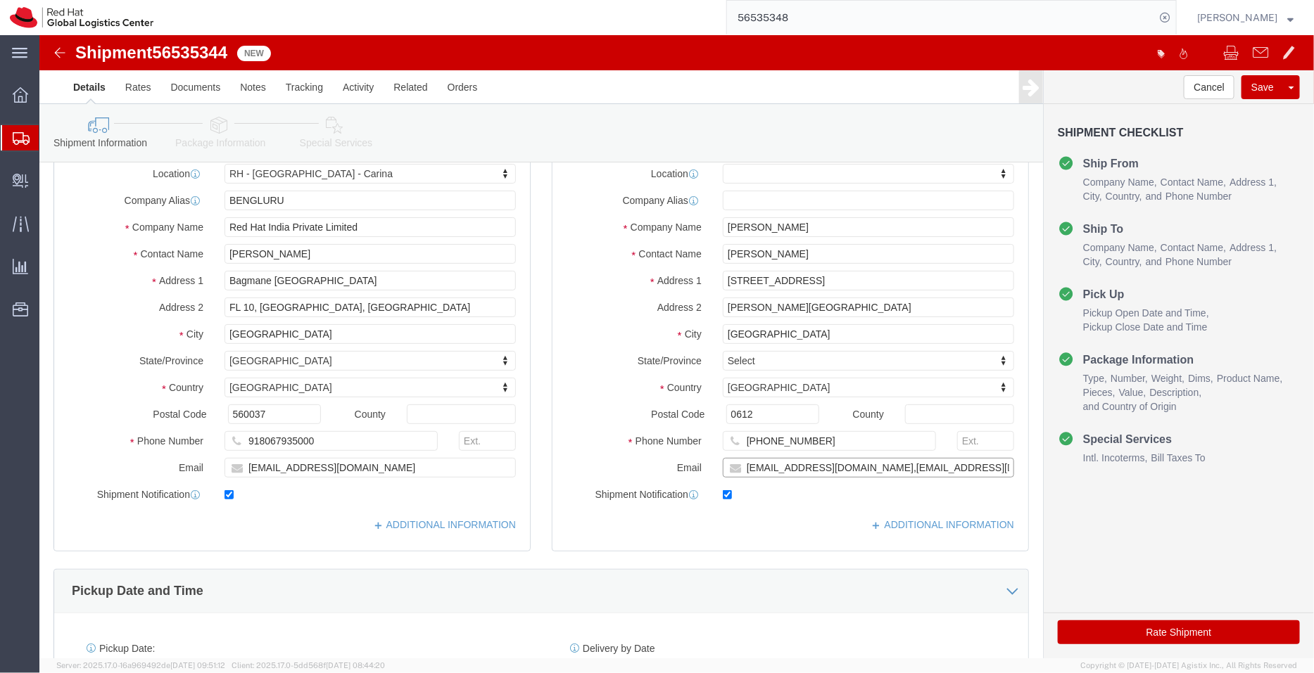
scroll to position [75, 0]
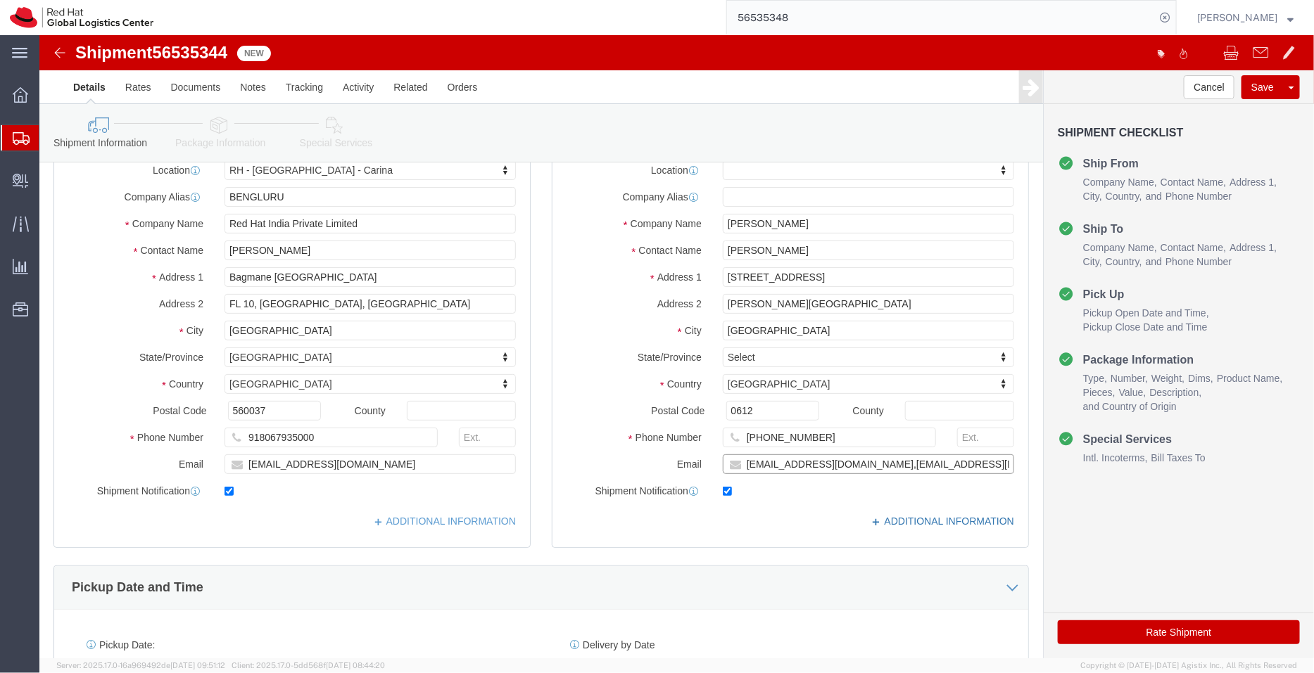
type input "[EMAIL_ADDRESS][DOMAIN_NAME],[EMAIL_ADDRESS][DOMAIN_NAME]"
click link "ADDITIONAL INFORMATION"
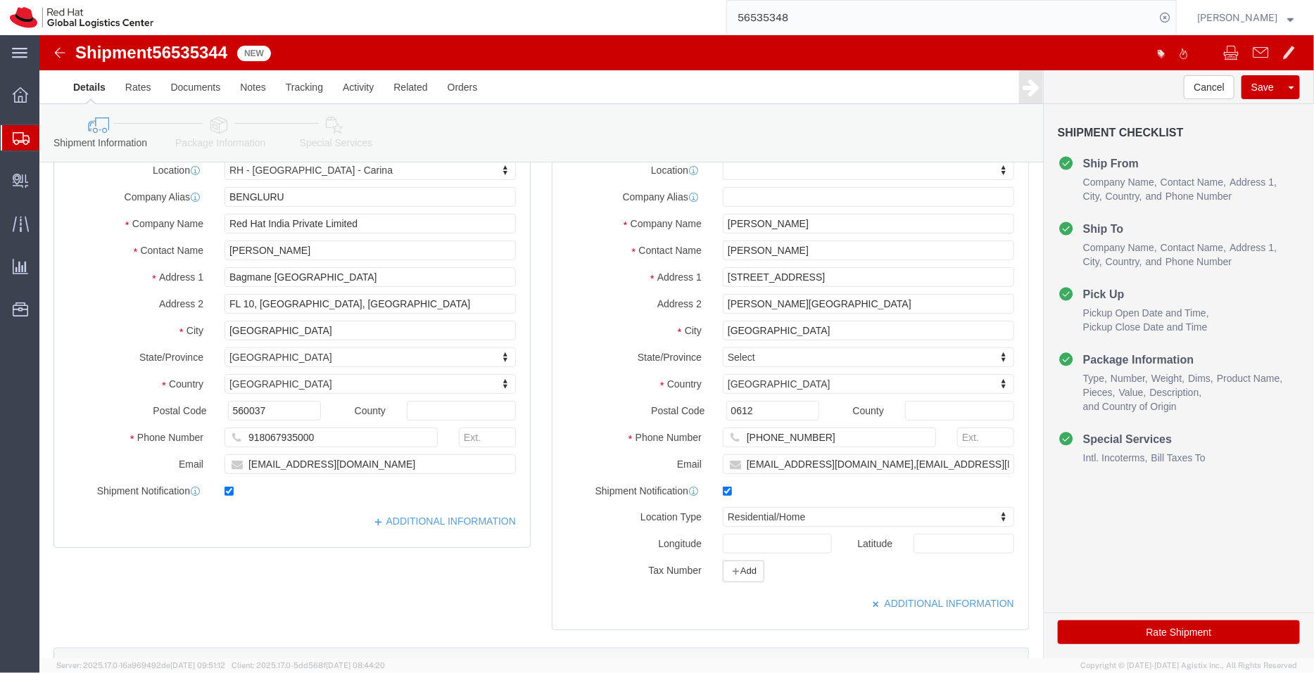
click div "Location [GEOGRAPHIC_DATA] - [GEOGRAPHIC_DATA] - Carina My Profile Location [GE…"
click link "ADDITIONAL INFORMATION"
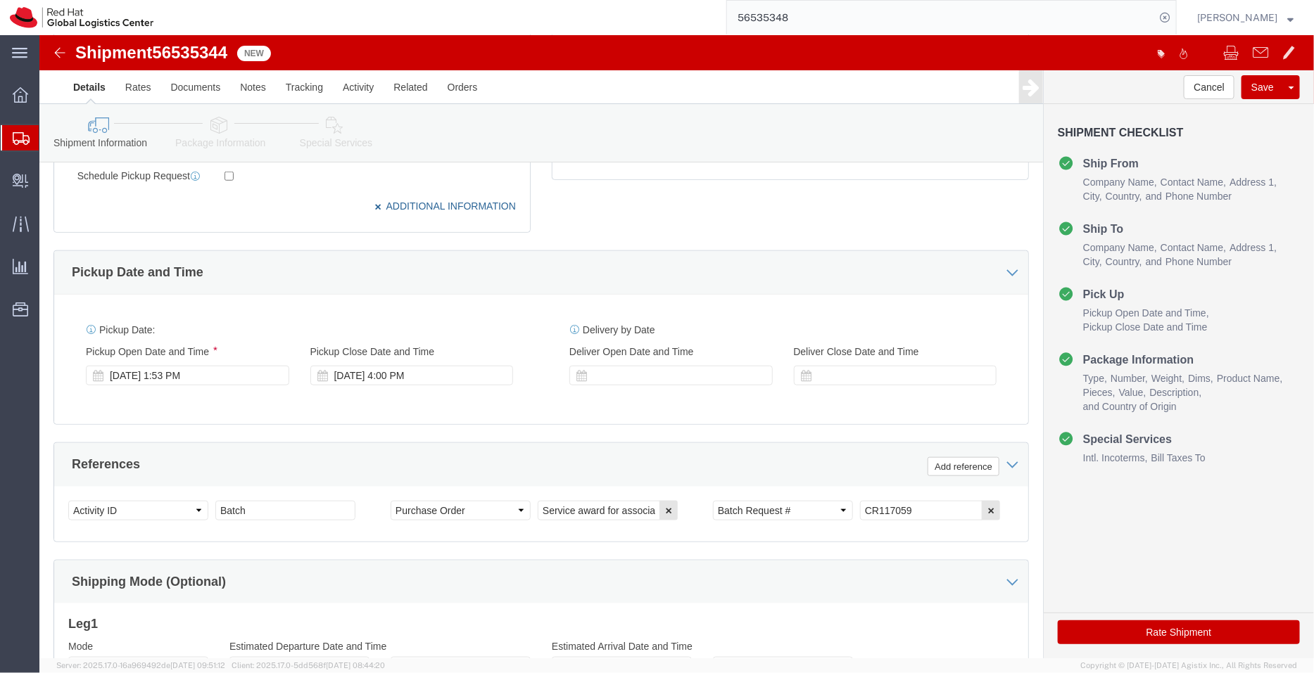
scroll to position [526, 0]
click div "[DATE] 1:53 PM"
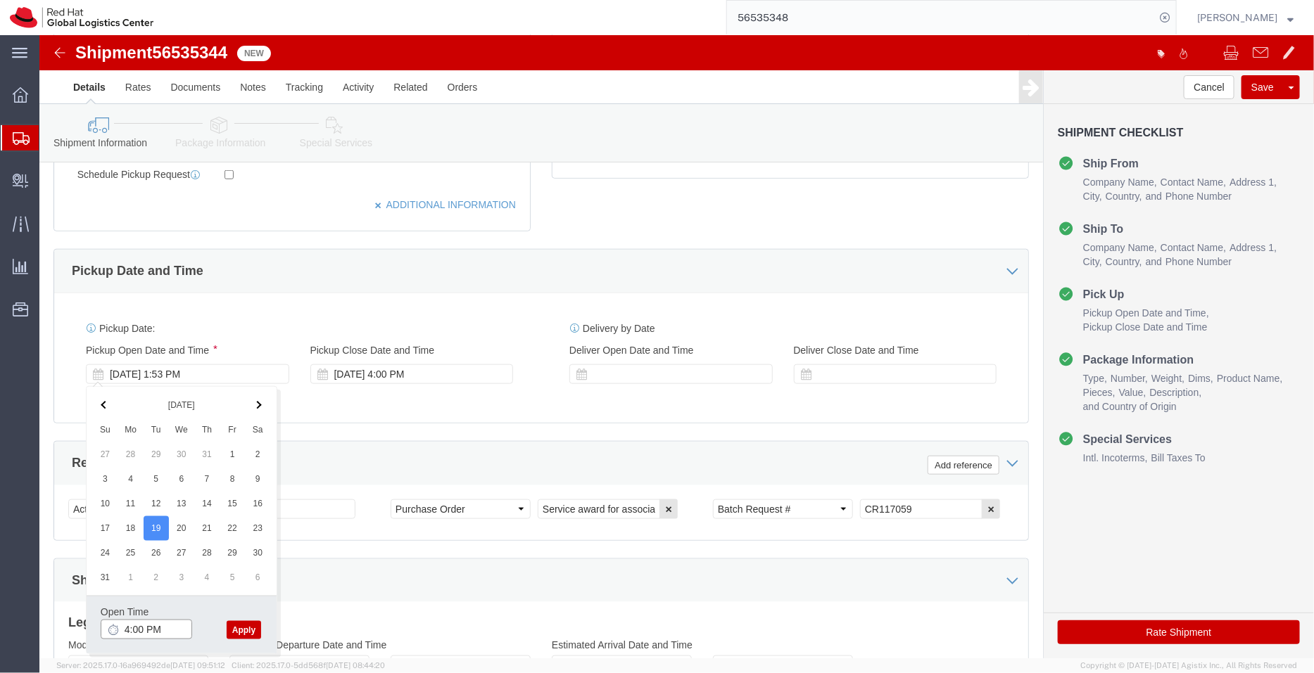
type input "4:00 PM"
click button "Apply"
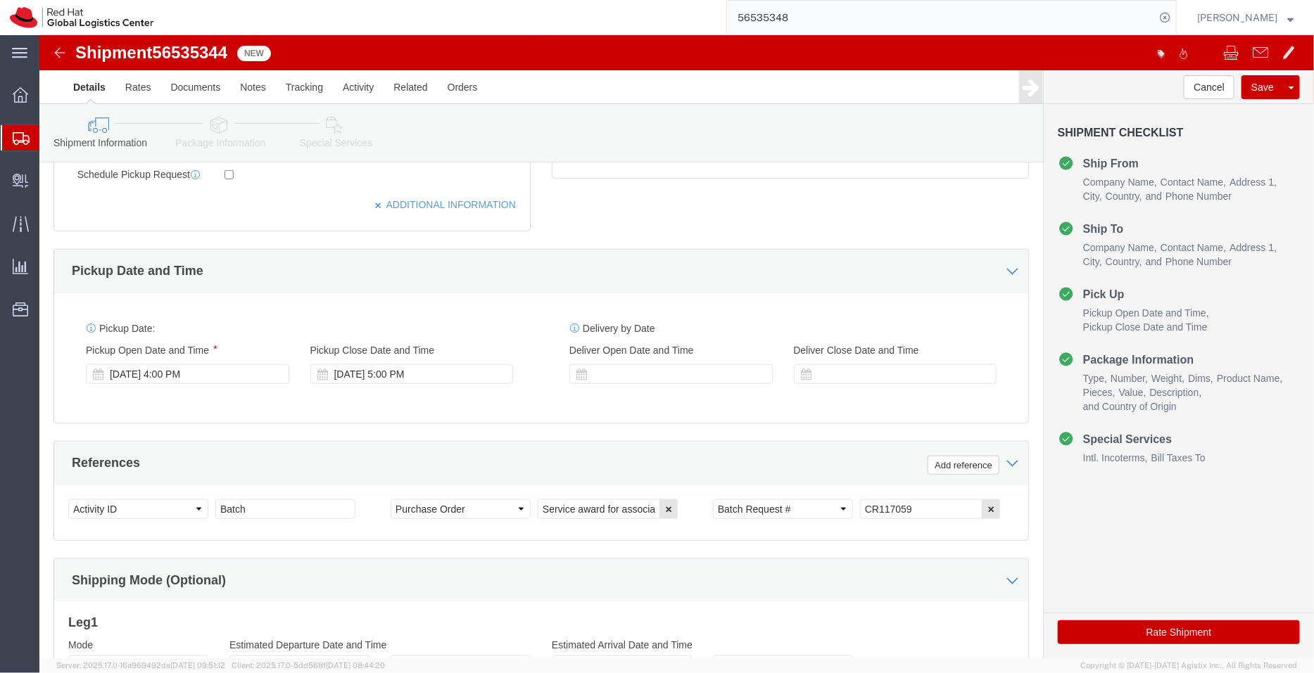
click icon
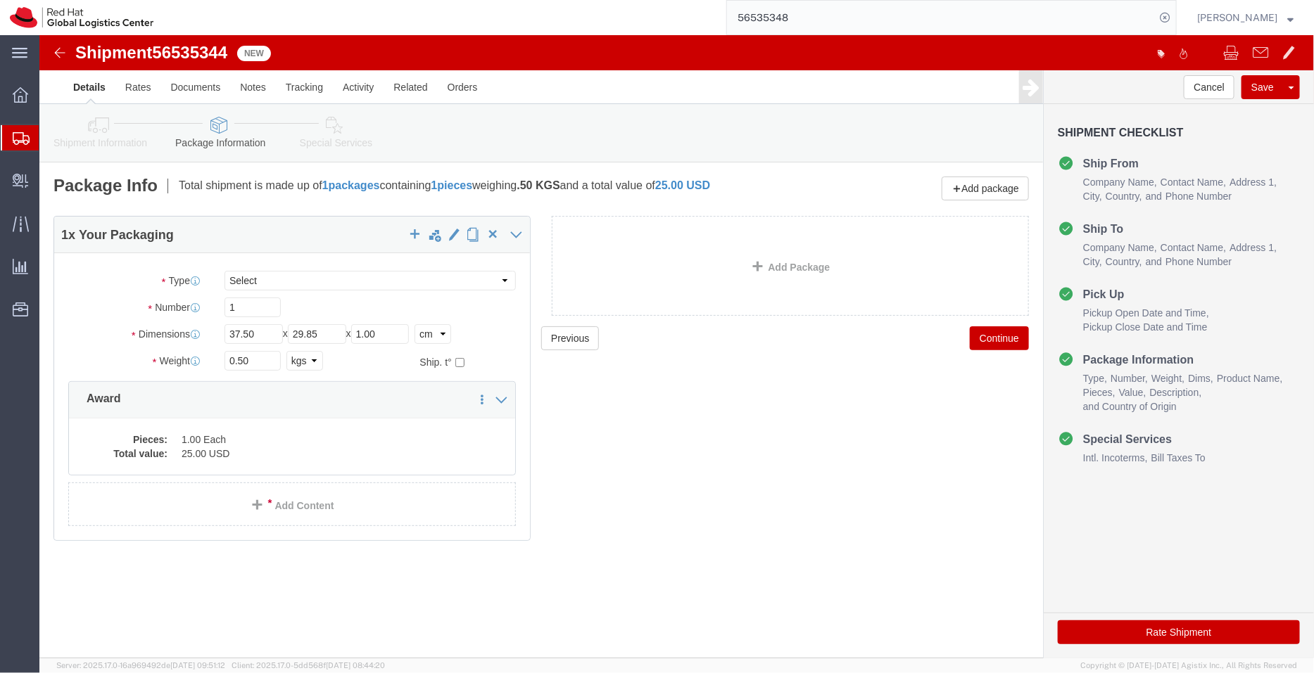
click icon
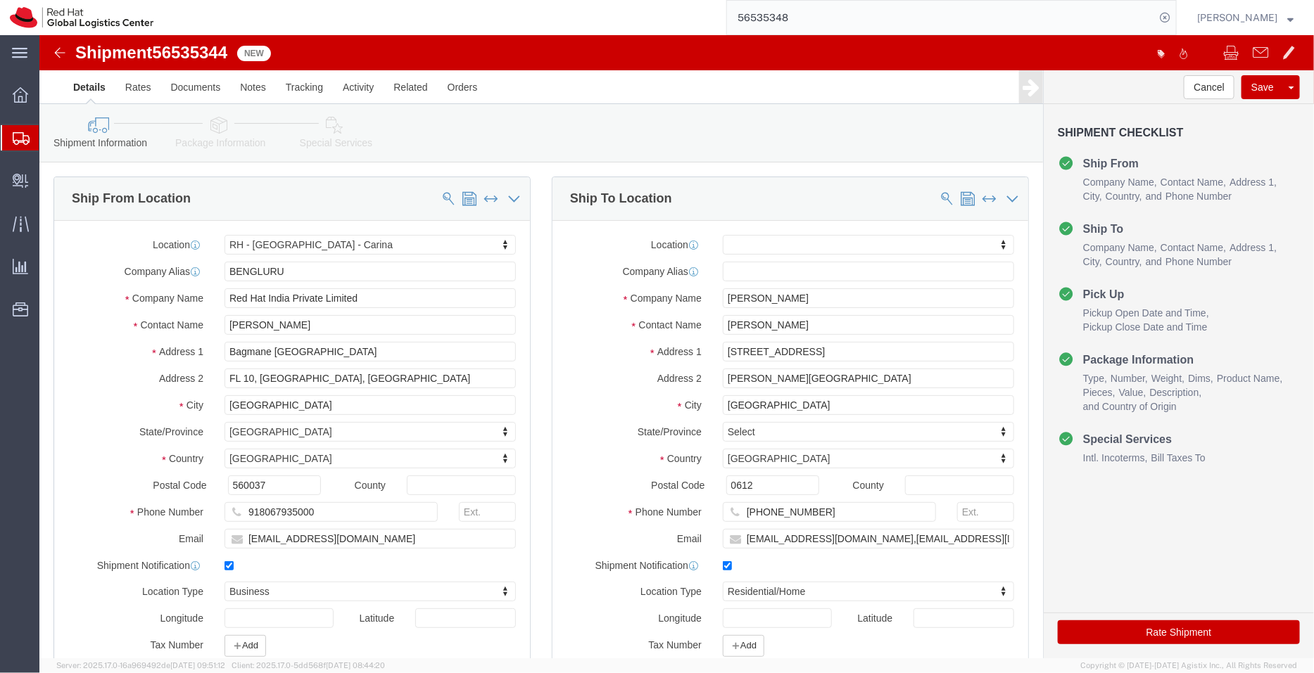
click icon
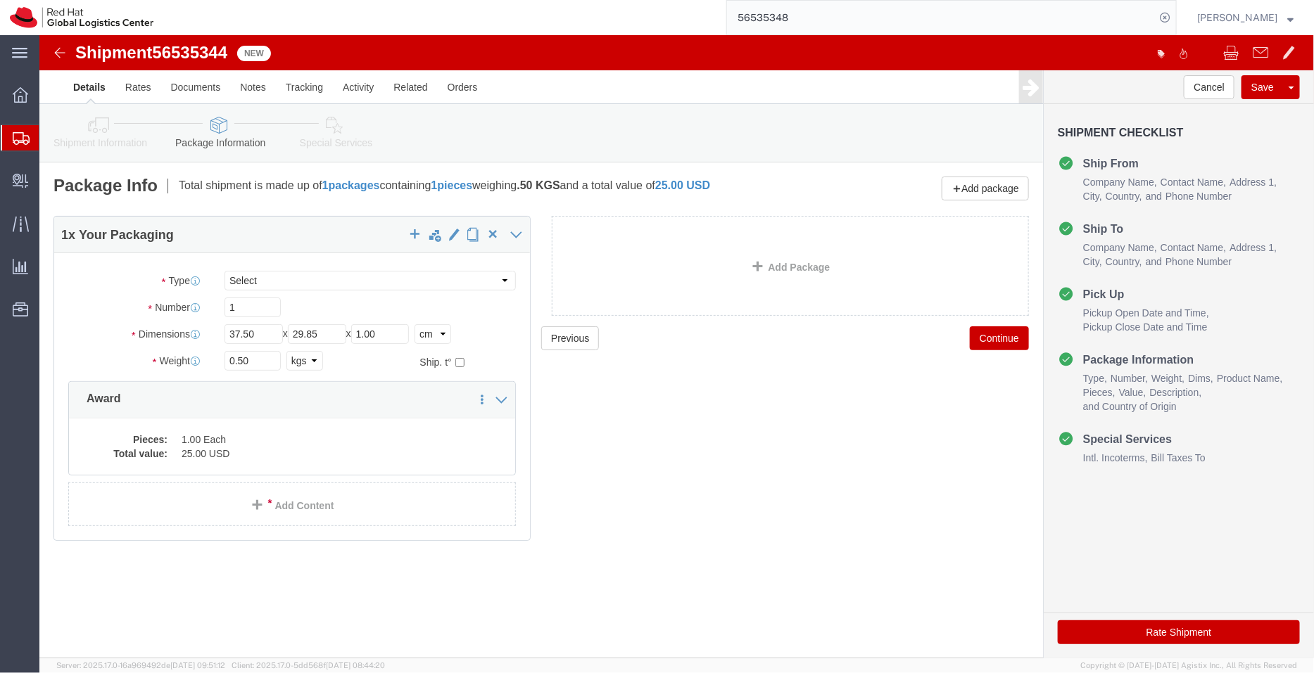
click link "Special Services"
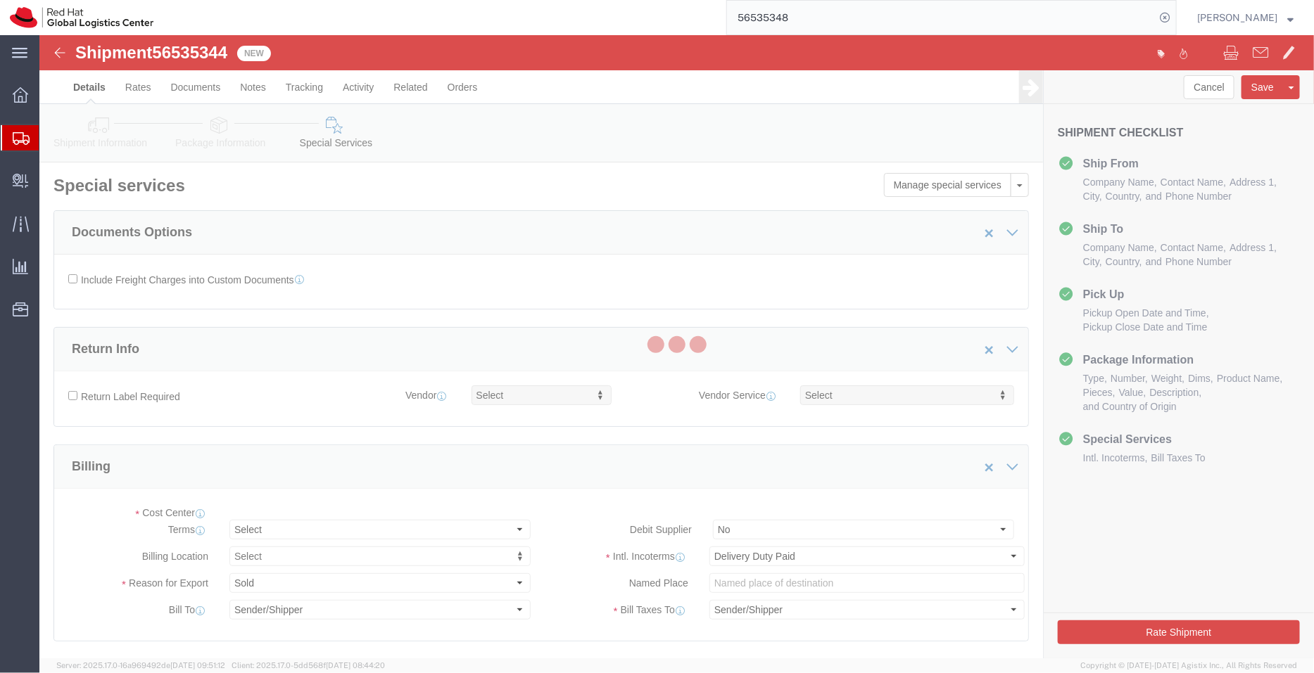
select select "COSTCENTER"
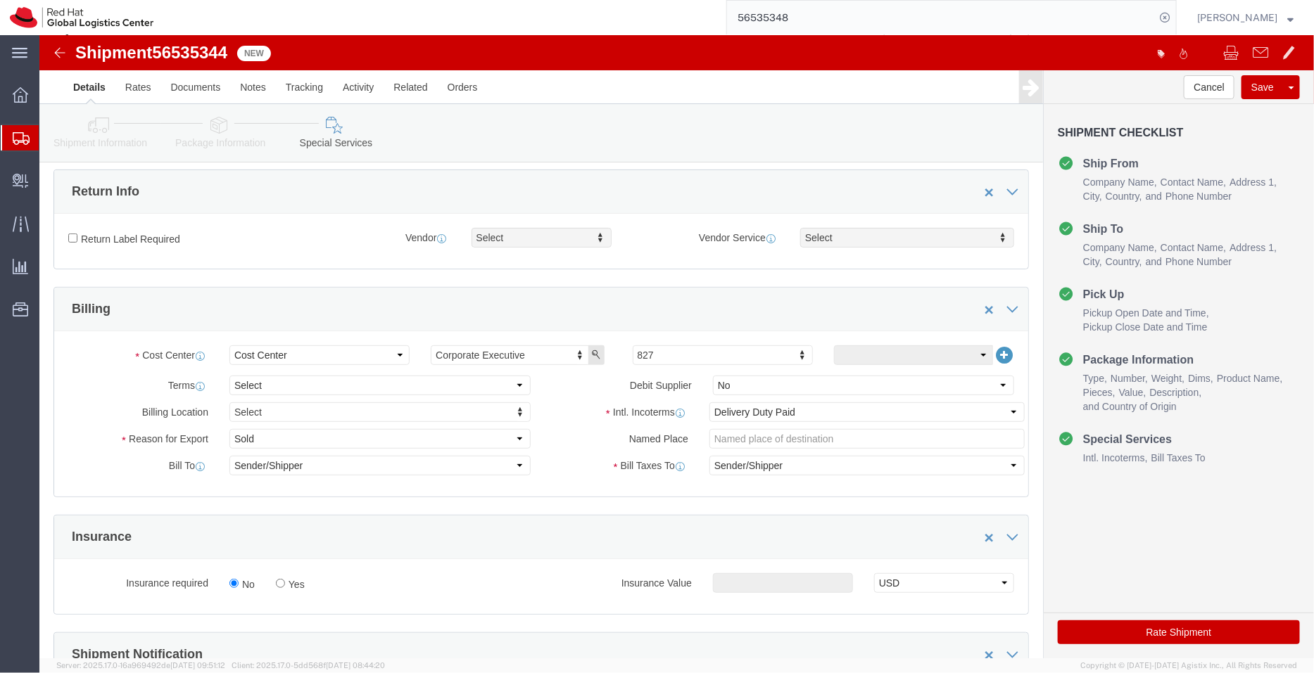
scroll to position [284, 0]
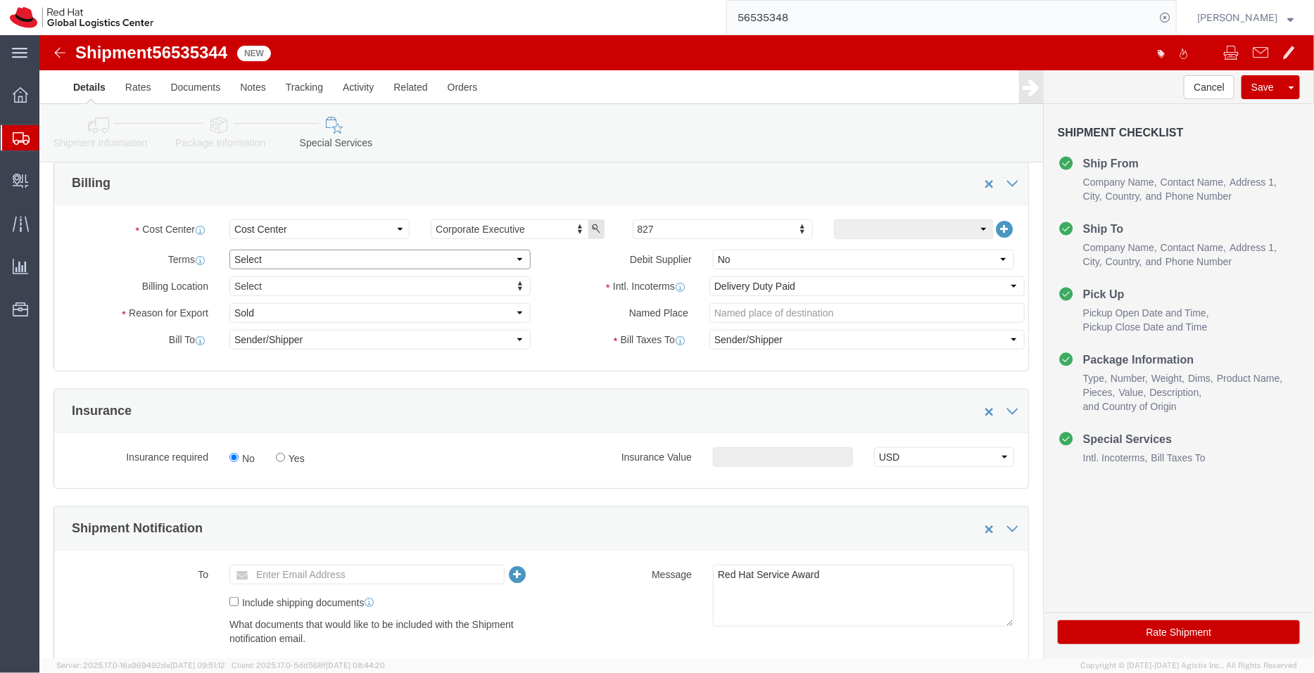
click select "Select Free of Charge Free of Cost NET 30 NET 45 NET 60 See Comment"
select select "FREE_OF_COST"
click select "Select Free of Charge Free of Cost NET 30 NET 45 NET 60 See Comment"
click select "Select Gift Personal Effects Repair/Warranty Return Sample Sold Temporary/Not S…"
select select "SAMPLE"
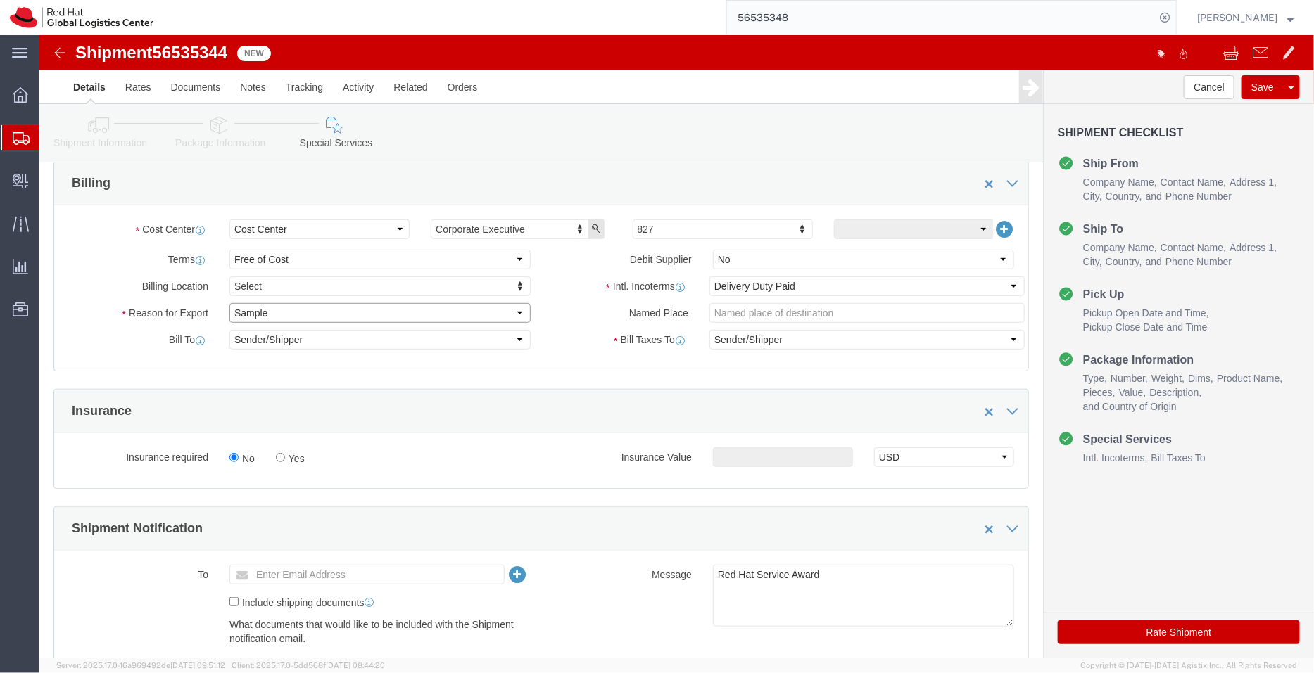
click select "Select Gift Personal Effects Repair/Warranty Return Sample Sold Temporary/Not S…"
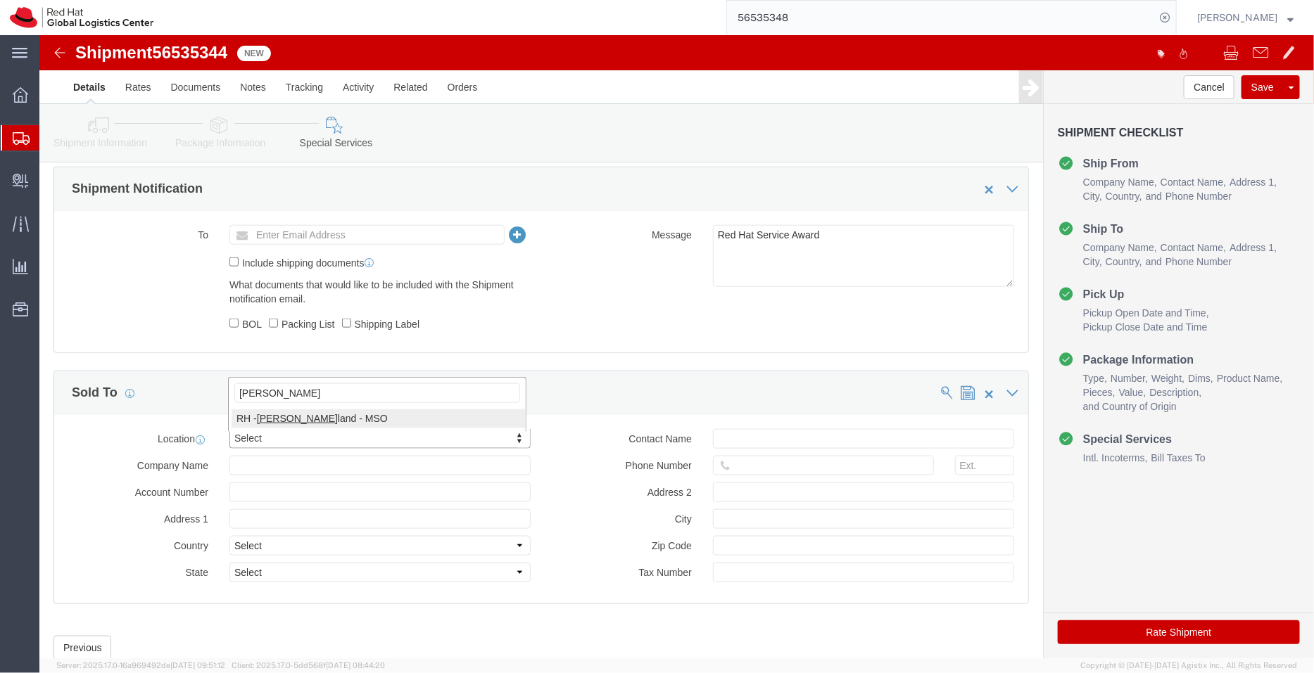
type input "[PERSON_NAME]"
select select "38422"
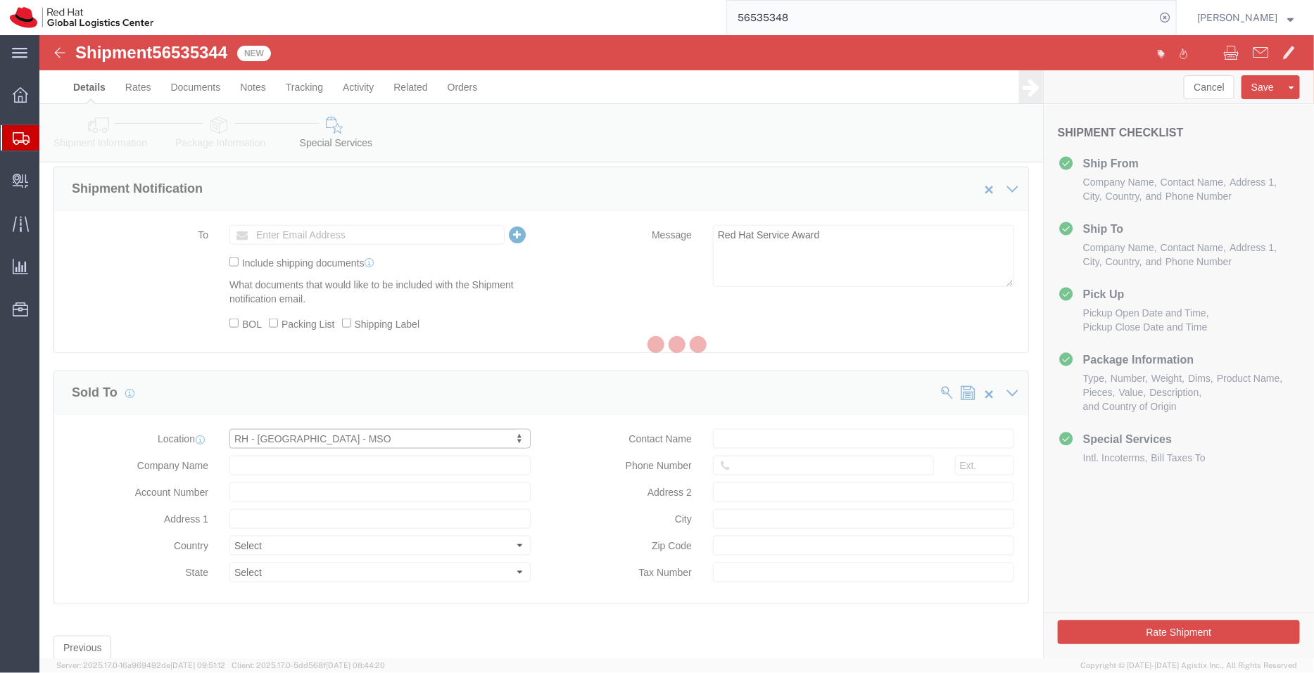
type input "Red Hat New Zealand Limited"
type input "[STREET_ADDRESS]"
select select "NZ"
type input "[PHONE_NUMBER]"
type input "The Generator, level 10"
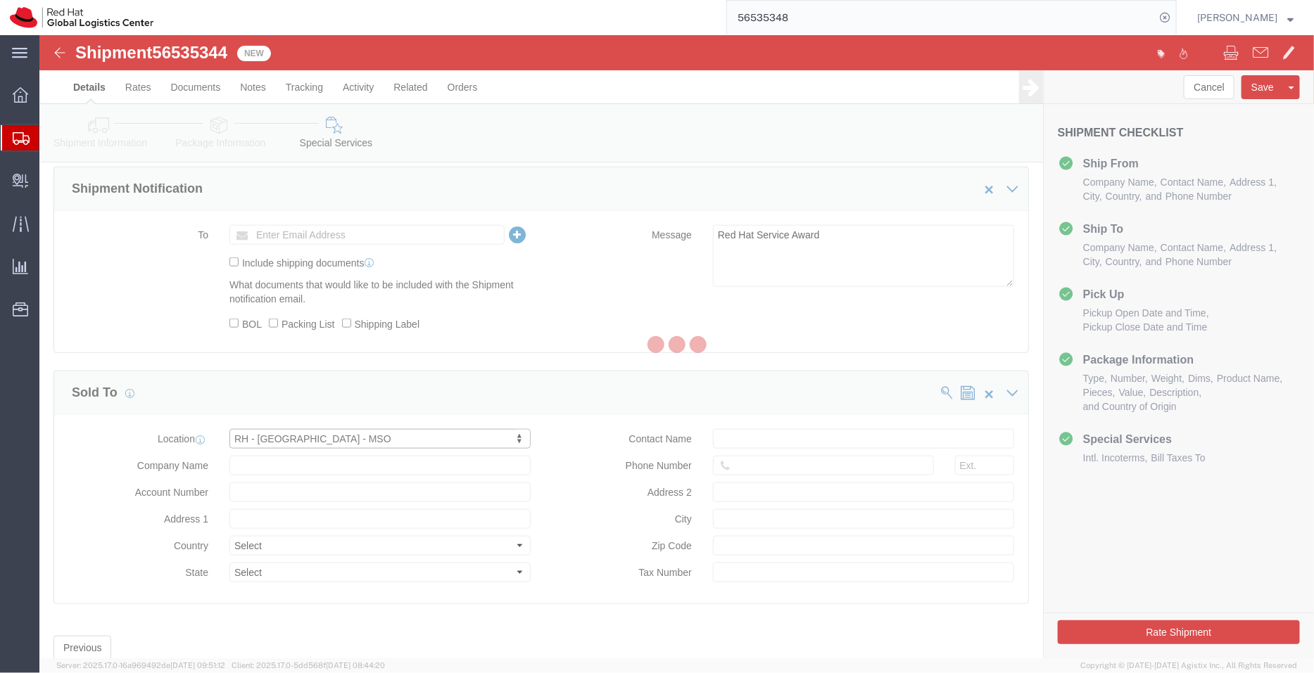
type input "[GEOGRAPHIC_DATA]"
type input "1010"
type input "[PHONE_NUMBER]"
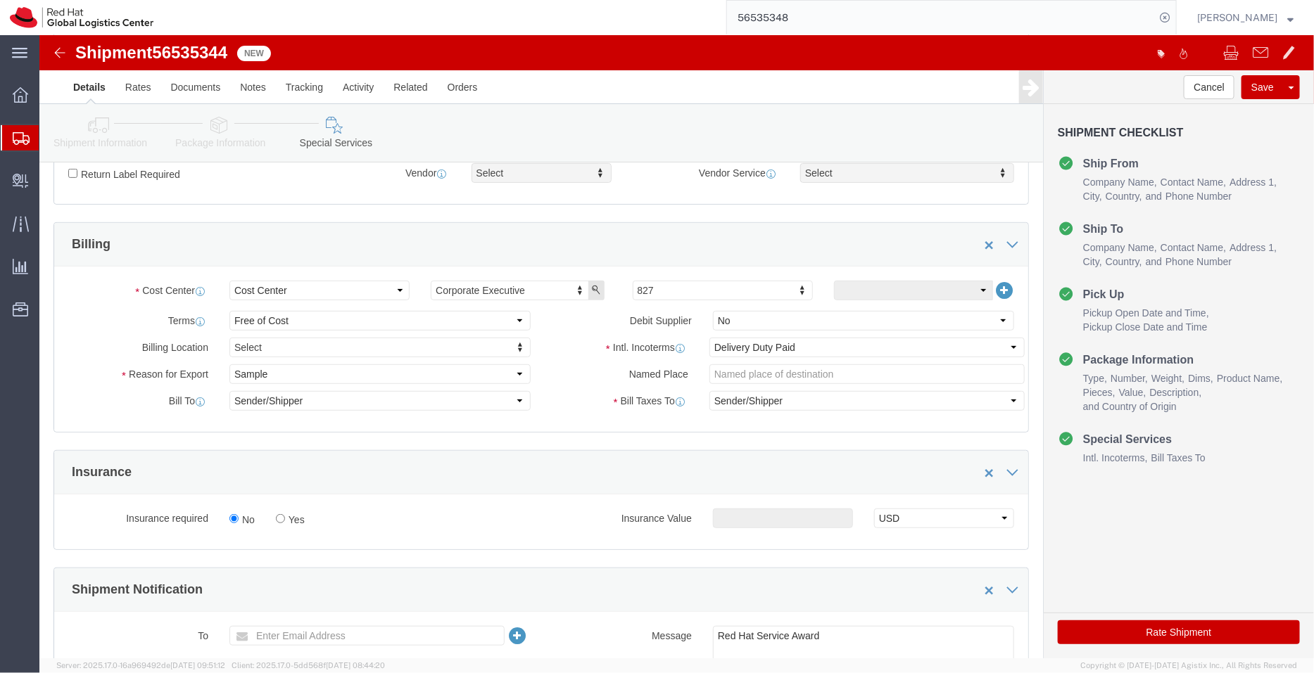
scroll to position [221, 0]
click button "Rate Shipment"
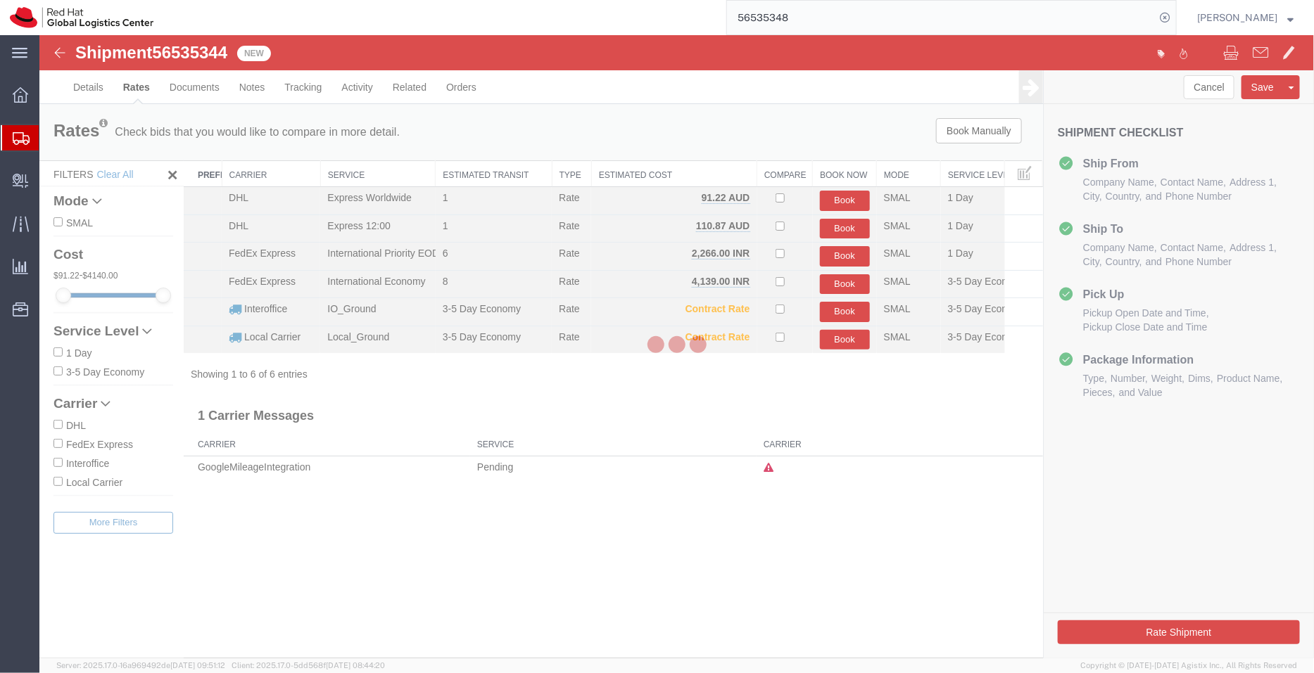
scroll to position [0, 0]
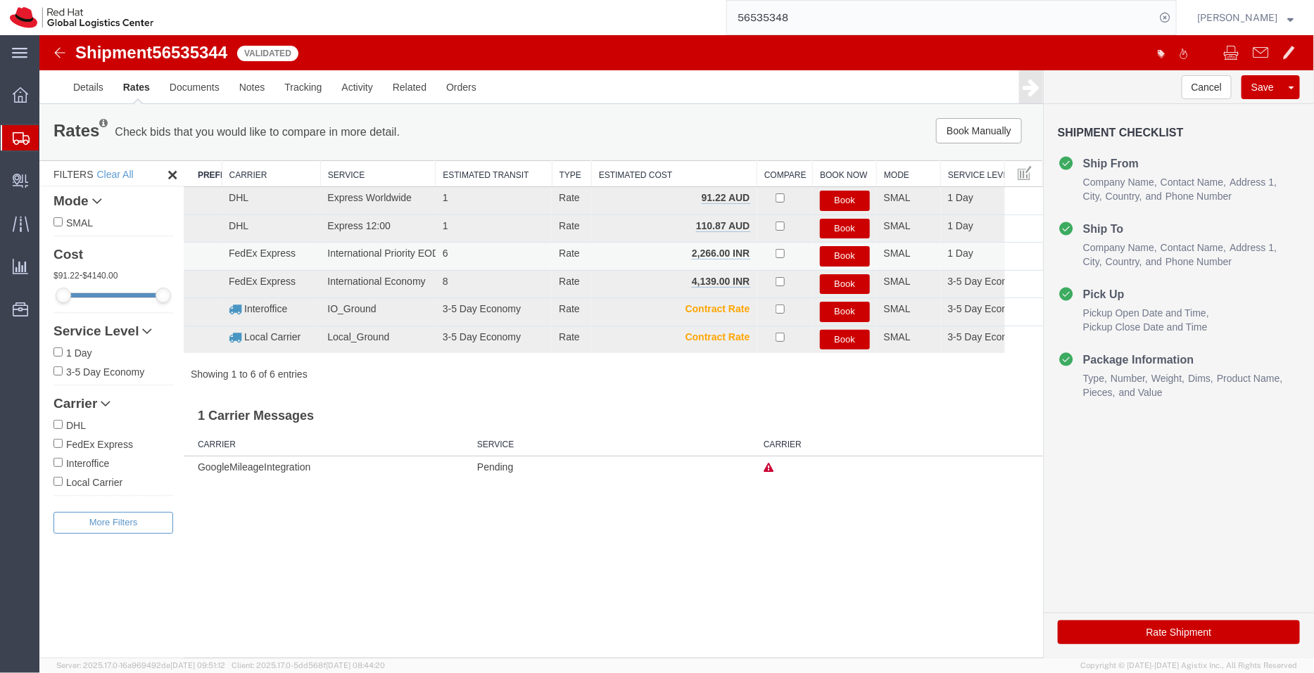
click at [839, 249] on button "Book" at bounding box center [844, 256] width 50 height 20
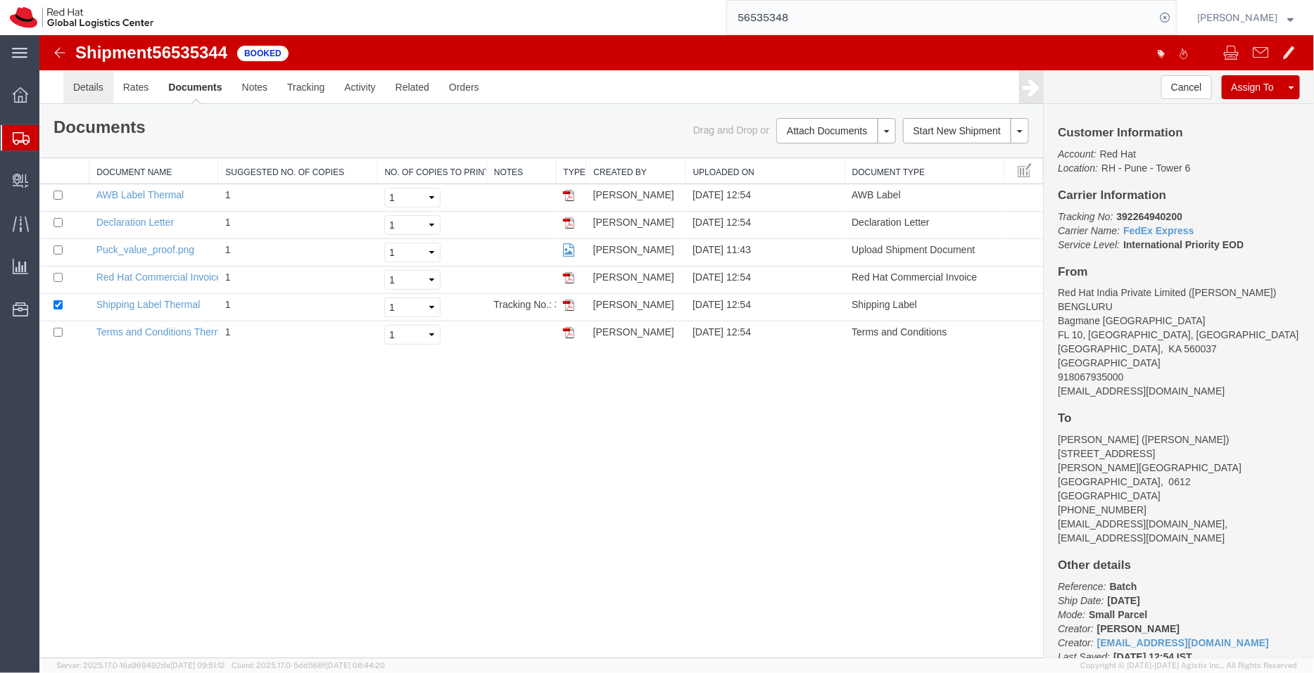
click at [94, 80] on link "Details" at bounding box center [88, 87] width 50 height 34
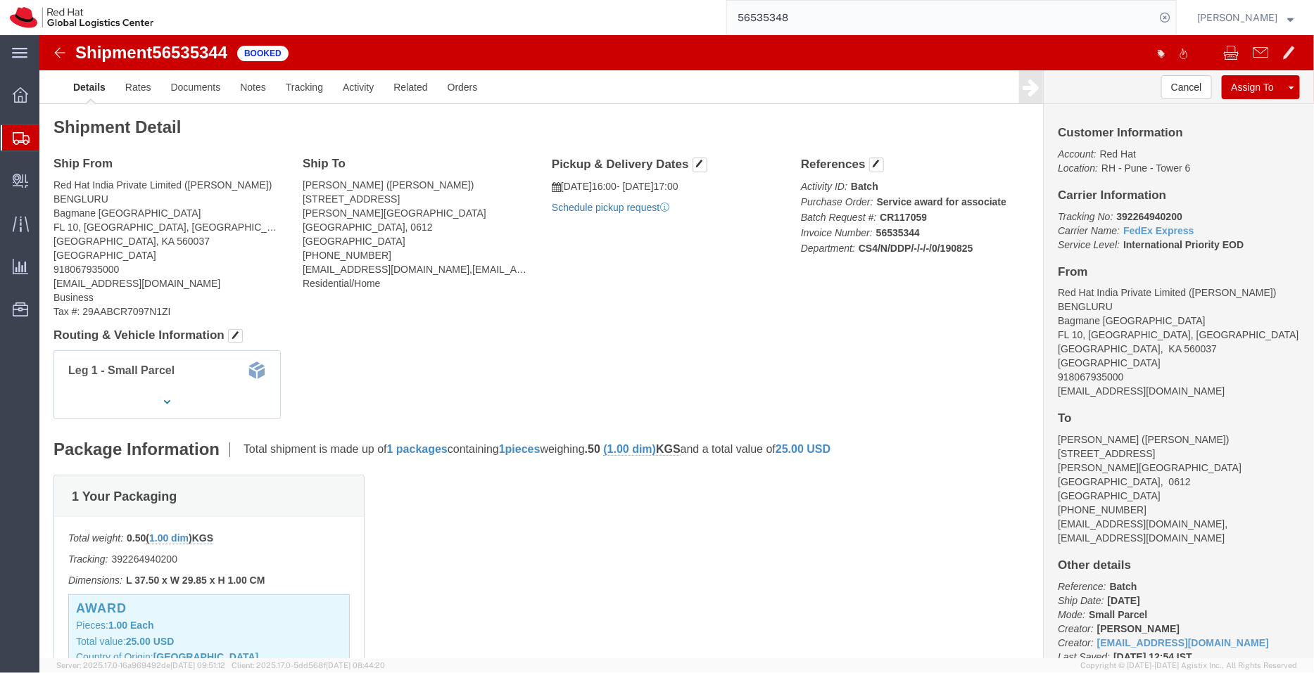
click link "Schedule pickup request"
drag, startPoint x: 1132, startPoint y: 178, endPoint x: 1069, endPoint y: 175, distance: 63.4
click p "Tracking No: 392264940200 Carrier Name: FedEx Express FedEx Express Service Lev…"
copy b "392264940200"
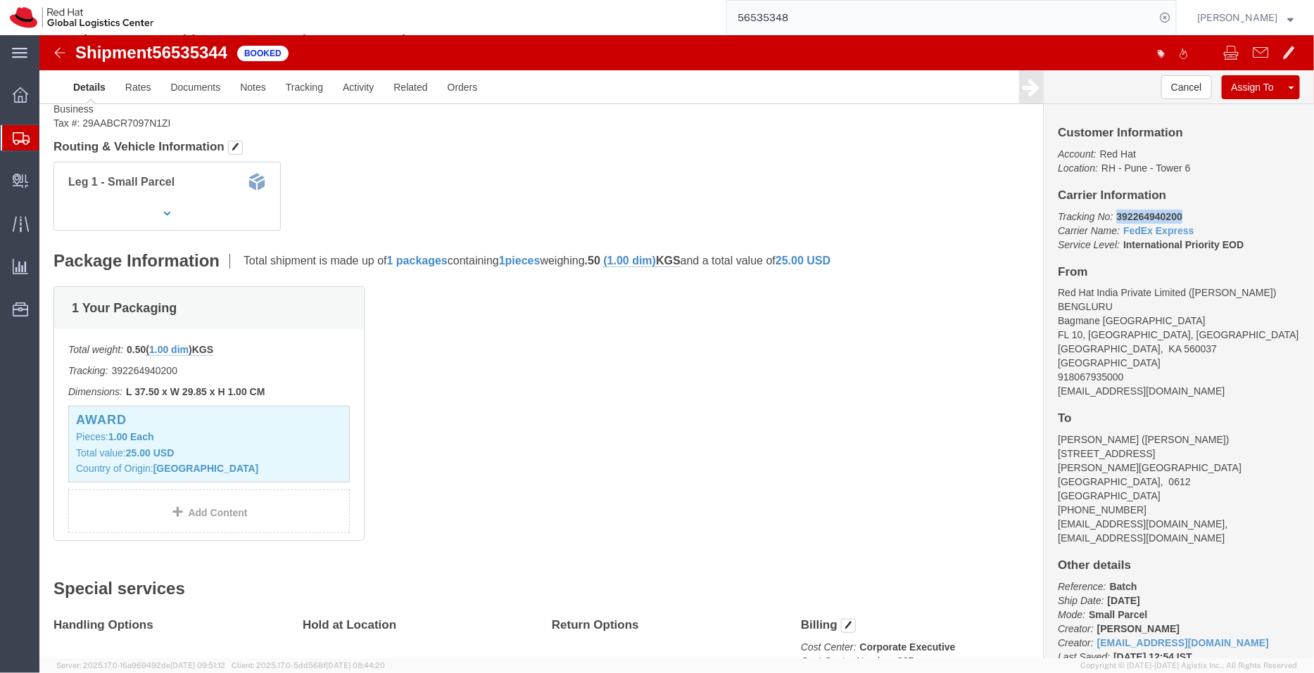
scroll to position [178, 0]
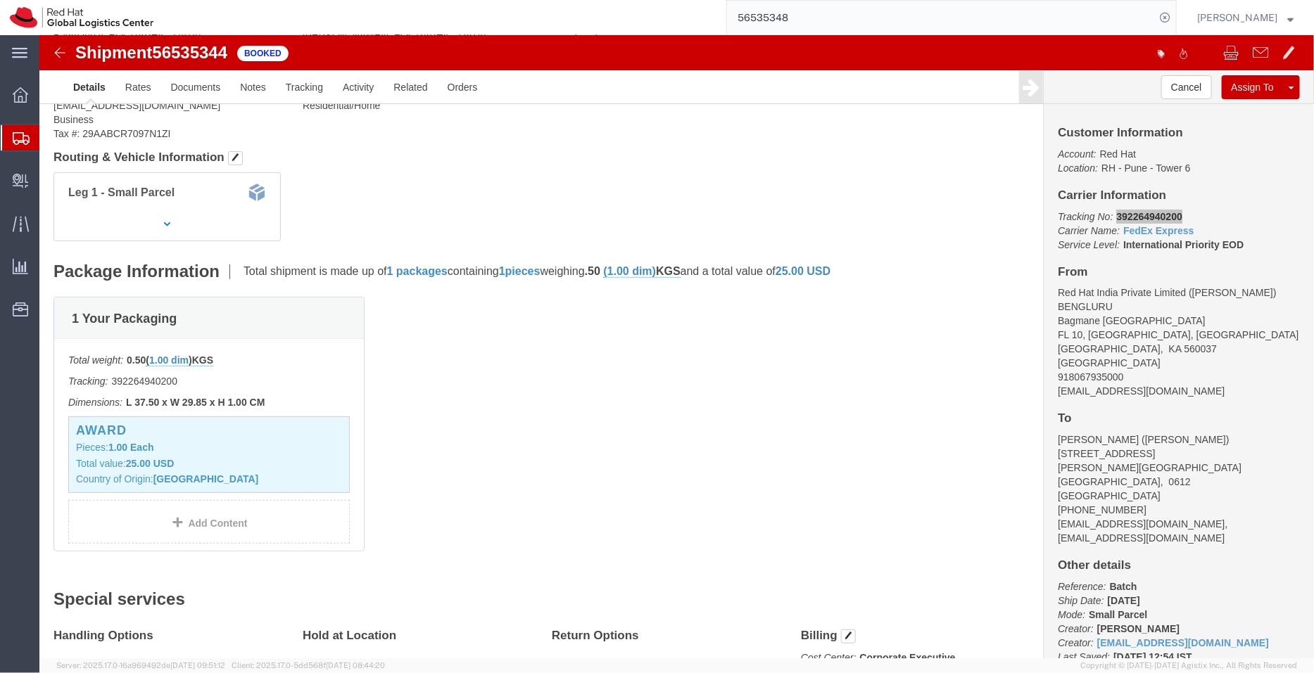
click at [0, 0] on span "Shipment Manager" at bounding box center [0, 0] width 0 height 0
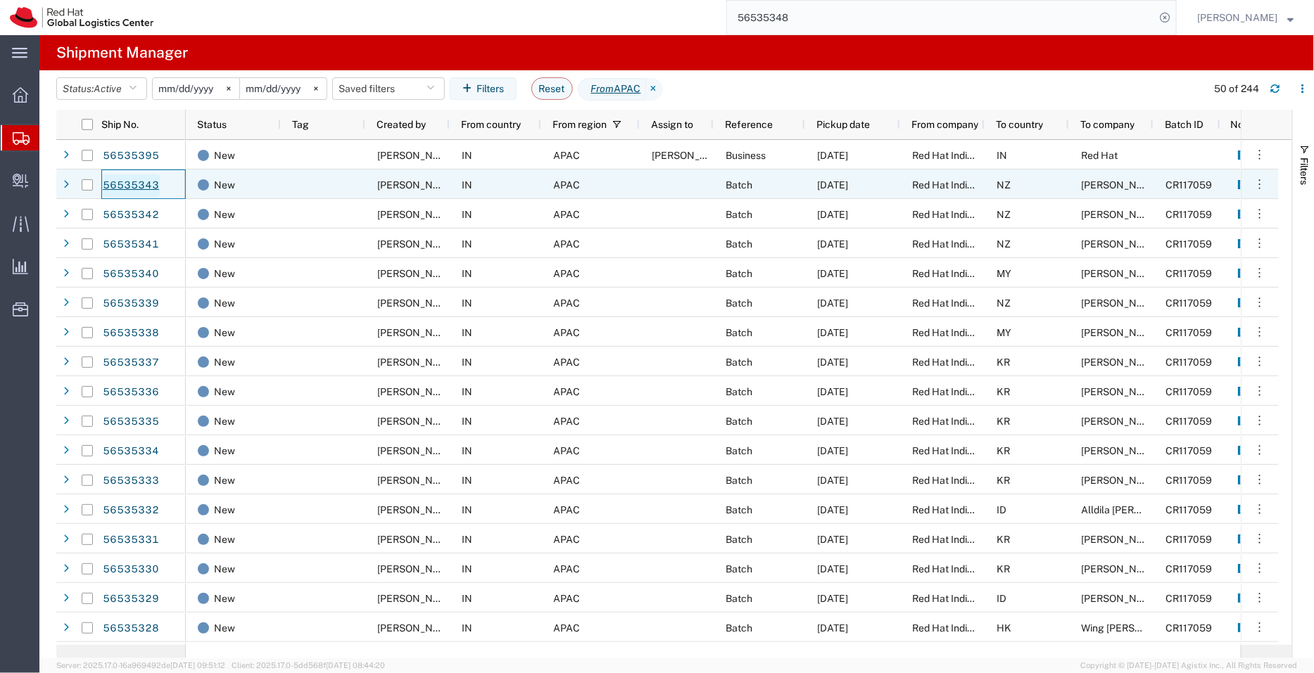
click at [132, 186] on link "56535343" at bounding box center [131, 185] width 58 height 23
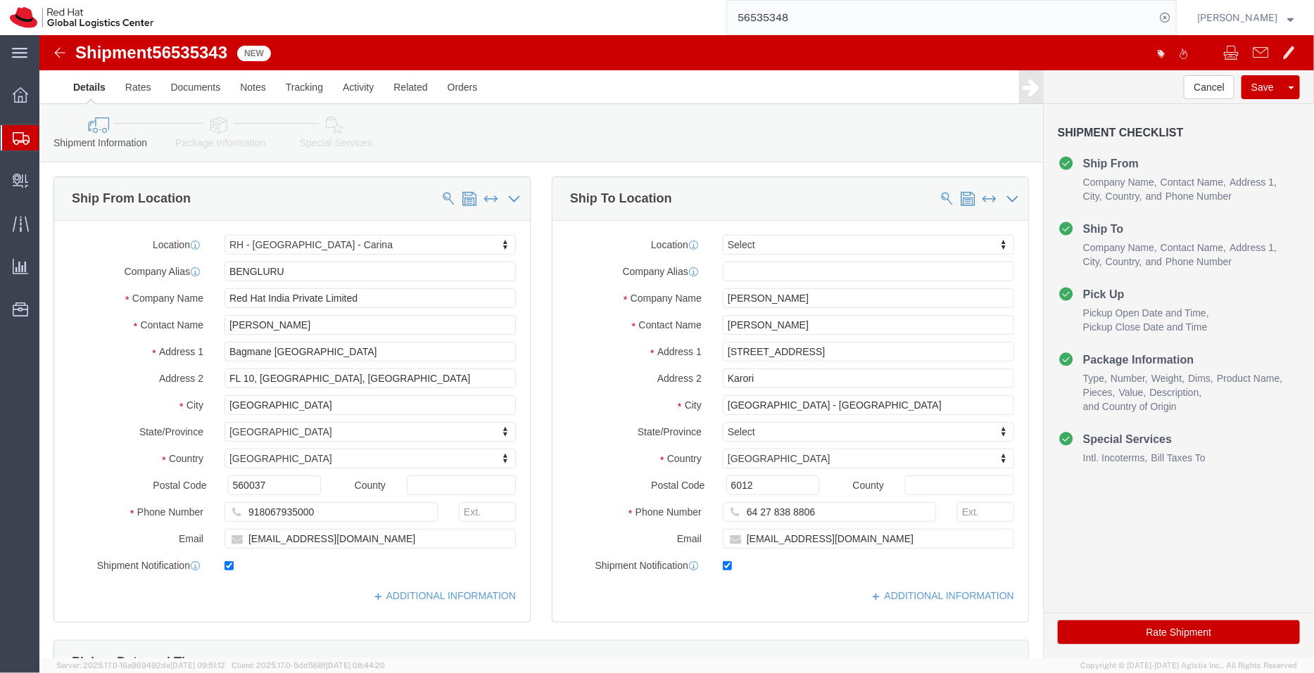
select select "37925"
select select
click input "[EMAIL_ADDRESS][DOMAIN_NAME]"
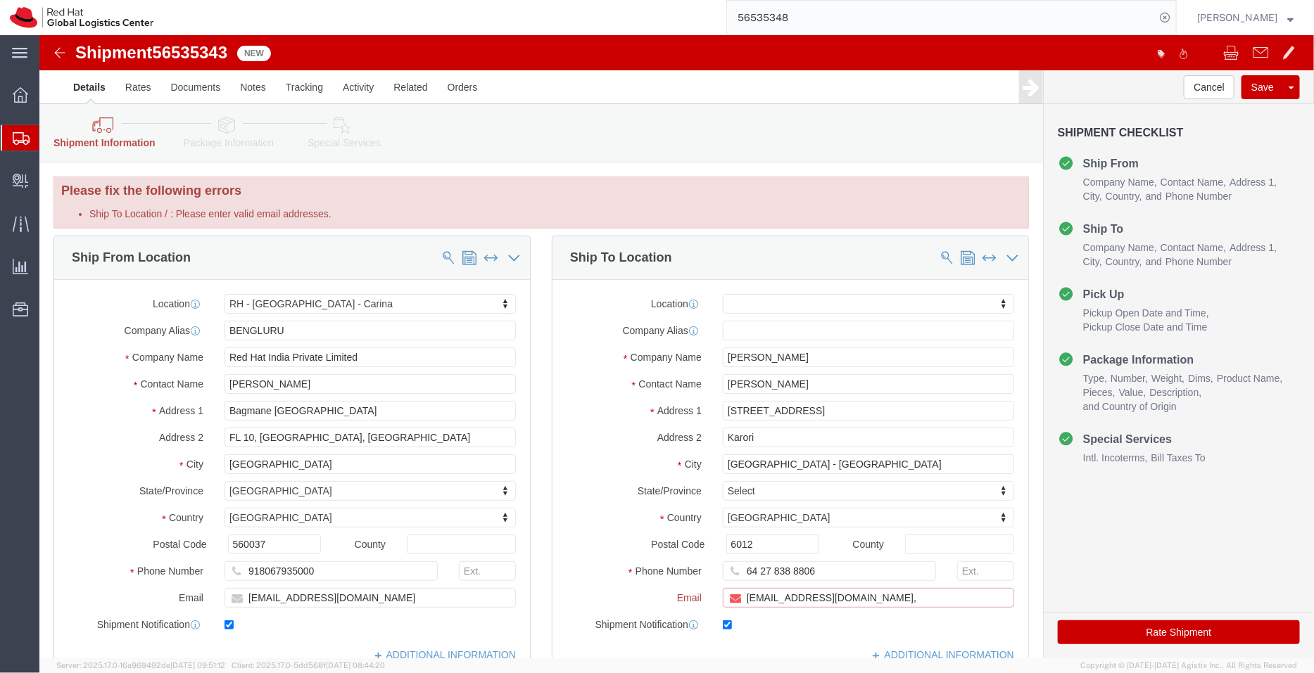
paste input "[EMAIL_ADDRESS][DOMAIN_NAME]"
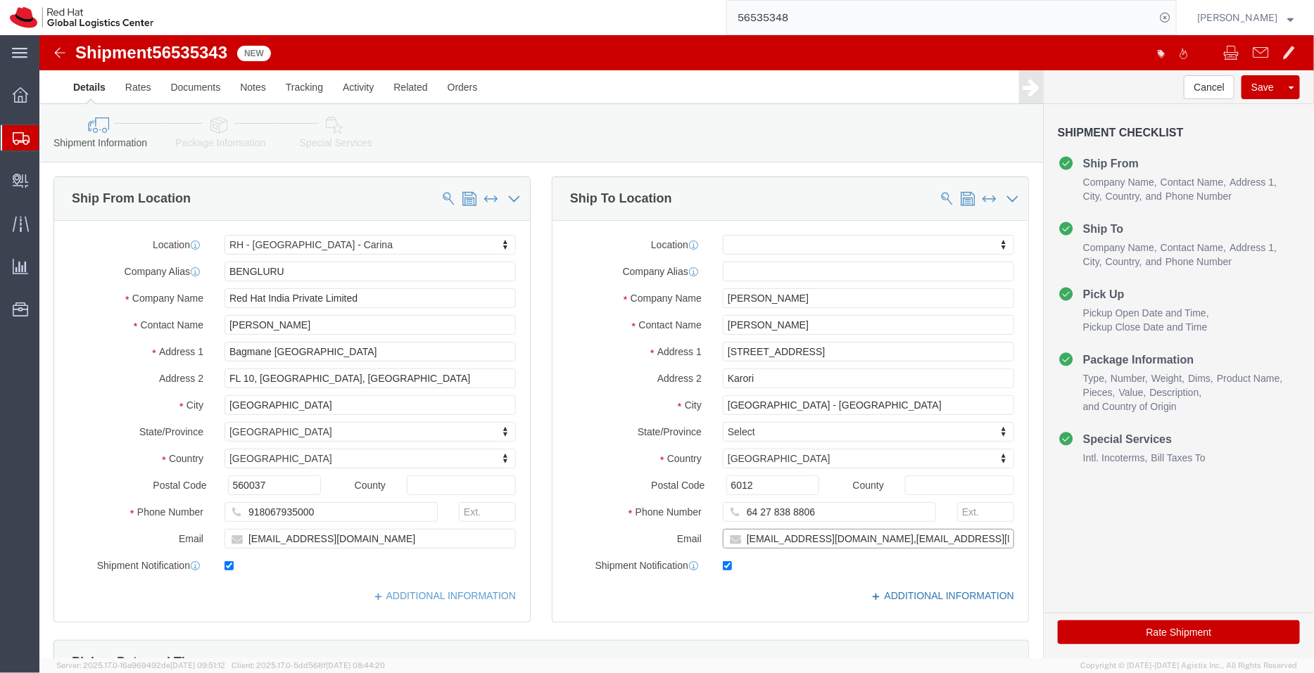
type input "[EMAIL_ADDRESS][DOMAIN_NAME],[EMAIL_ADDRESS][DOMAIN_NAME]"
click link "ADDITIONAL INFORMATION"
click input "6012"
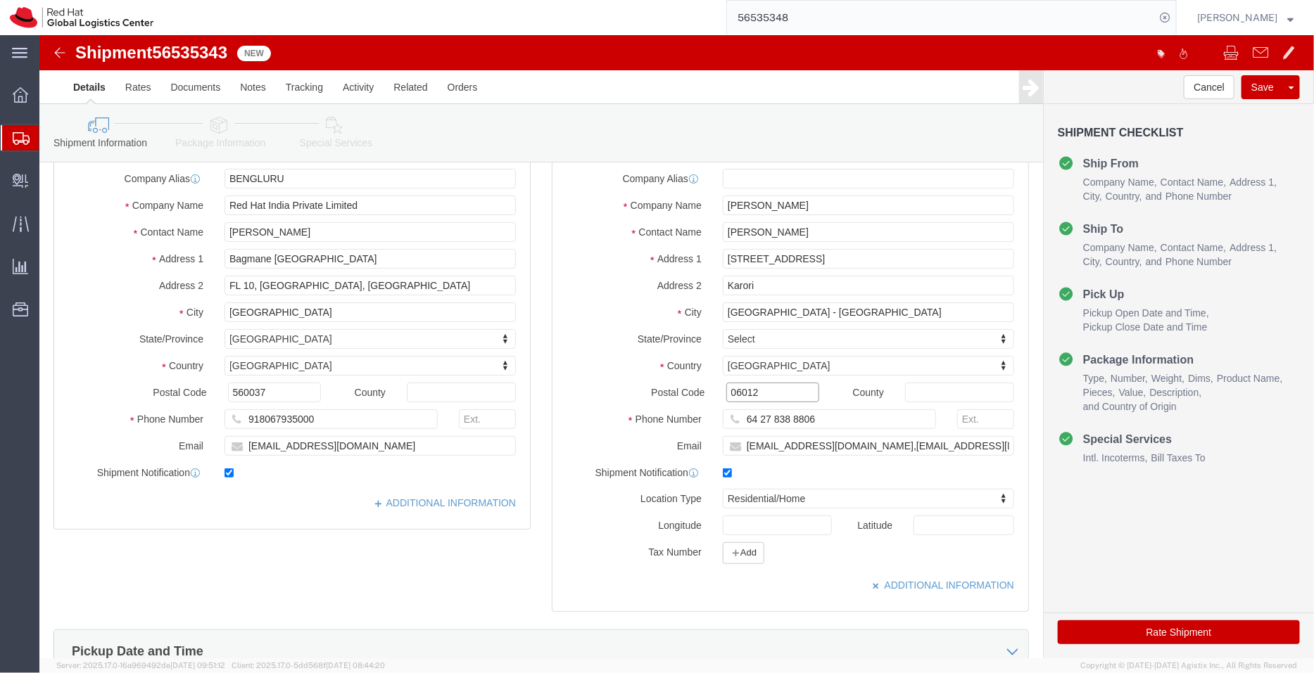
scroll to position [130, 0]
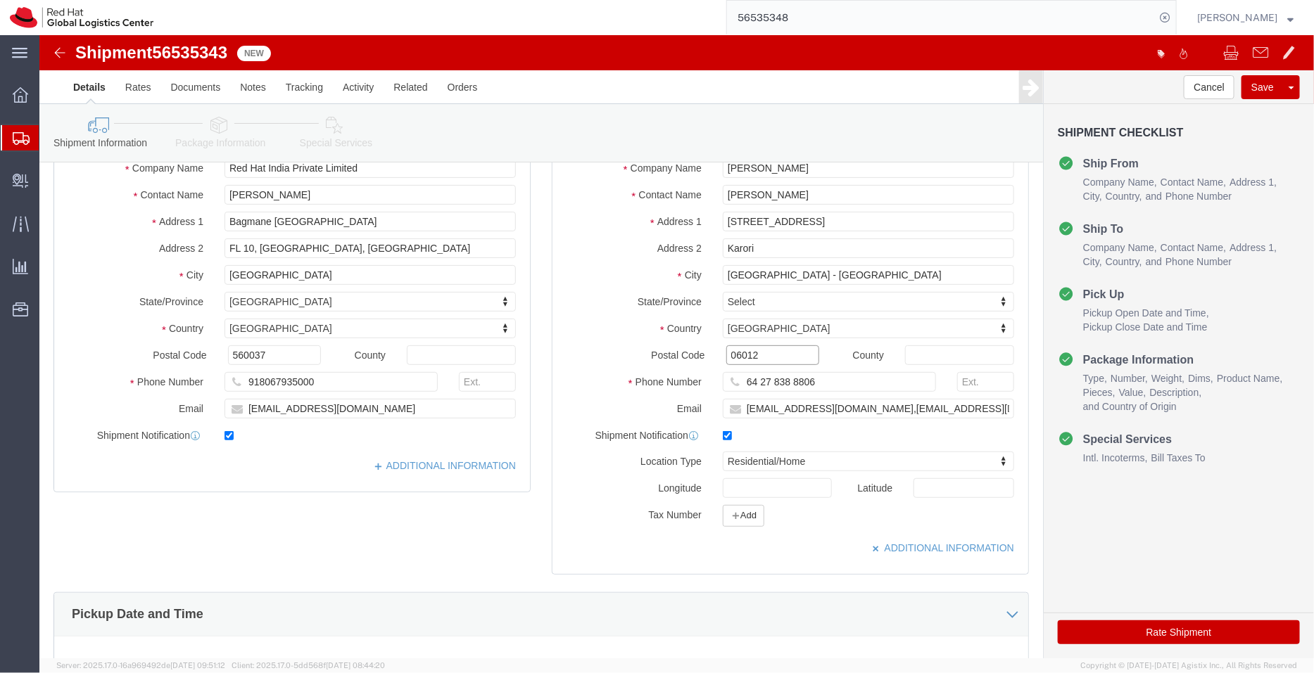
type input "06012"
click div "Location [GEOGRAPHIC_DATA] - [GEOGRAPHIC_DATA] - Carina My Profile Location [GE…"
click link "ADDITIONAL INFORMATION"
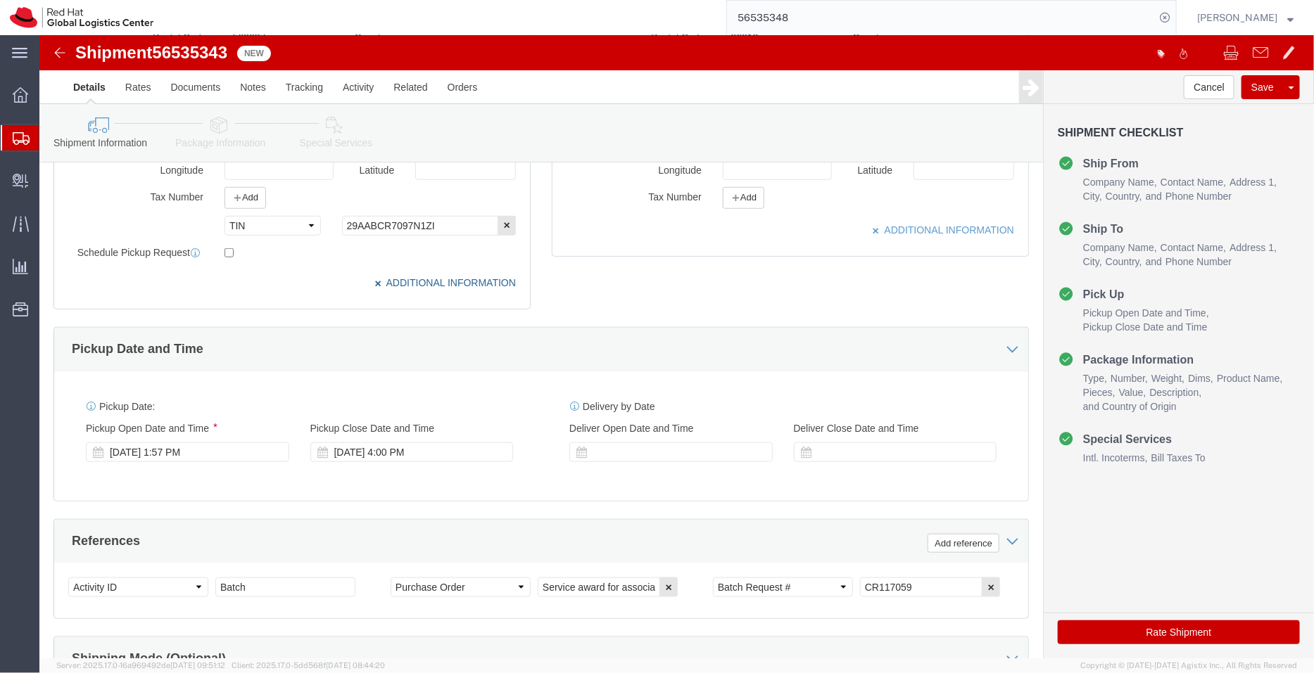
scroll to position [507, 0]
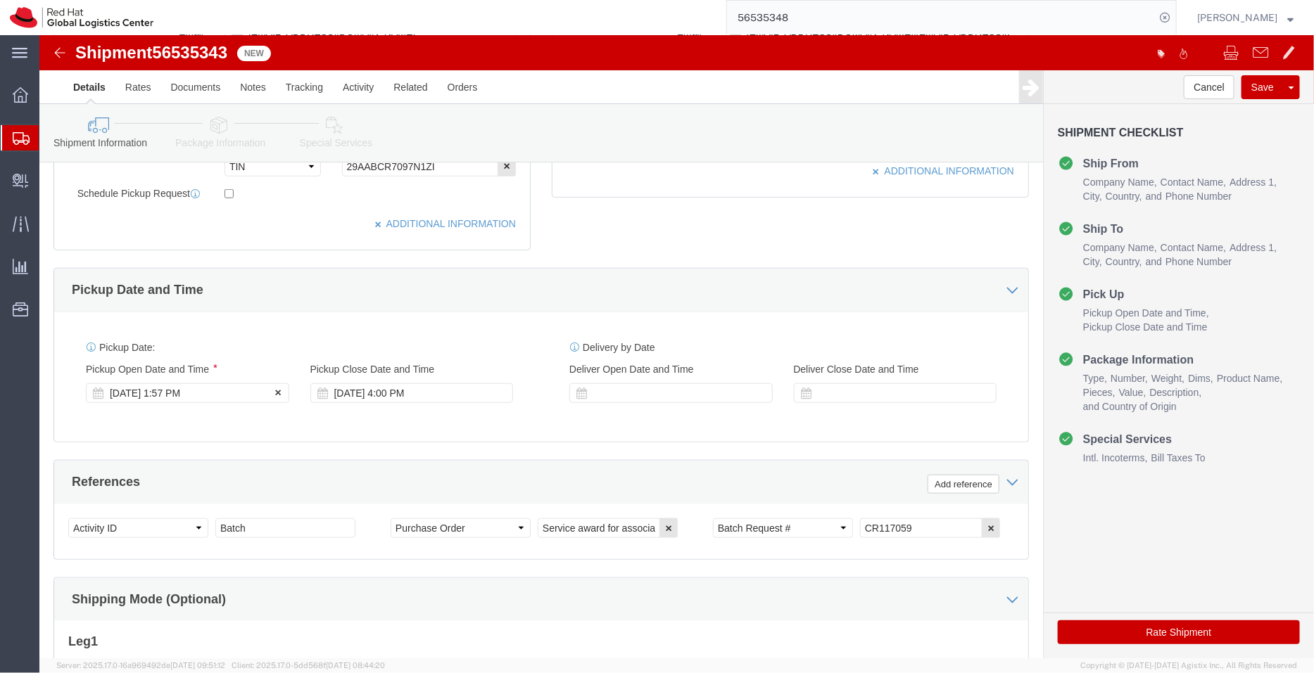
click div "[DATE] 1:57 PM"
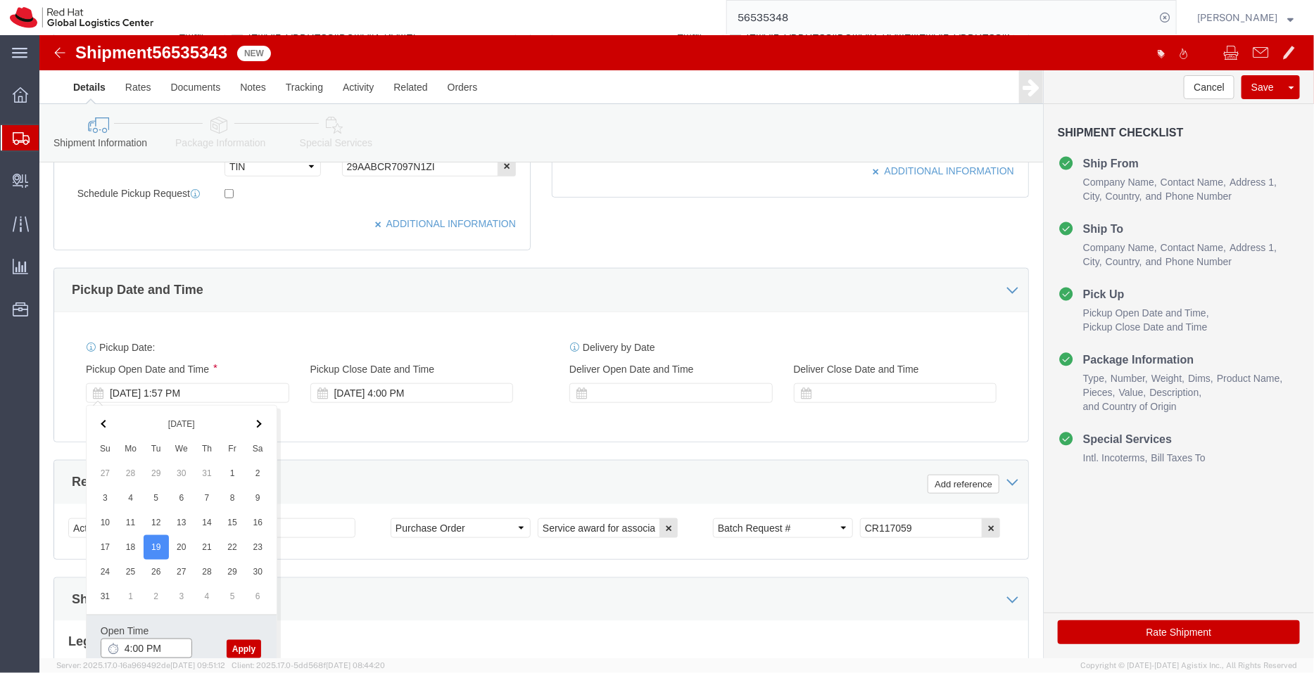
type input "4:00 PM"
click button "Apply"
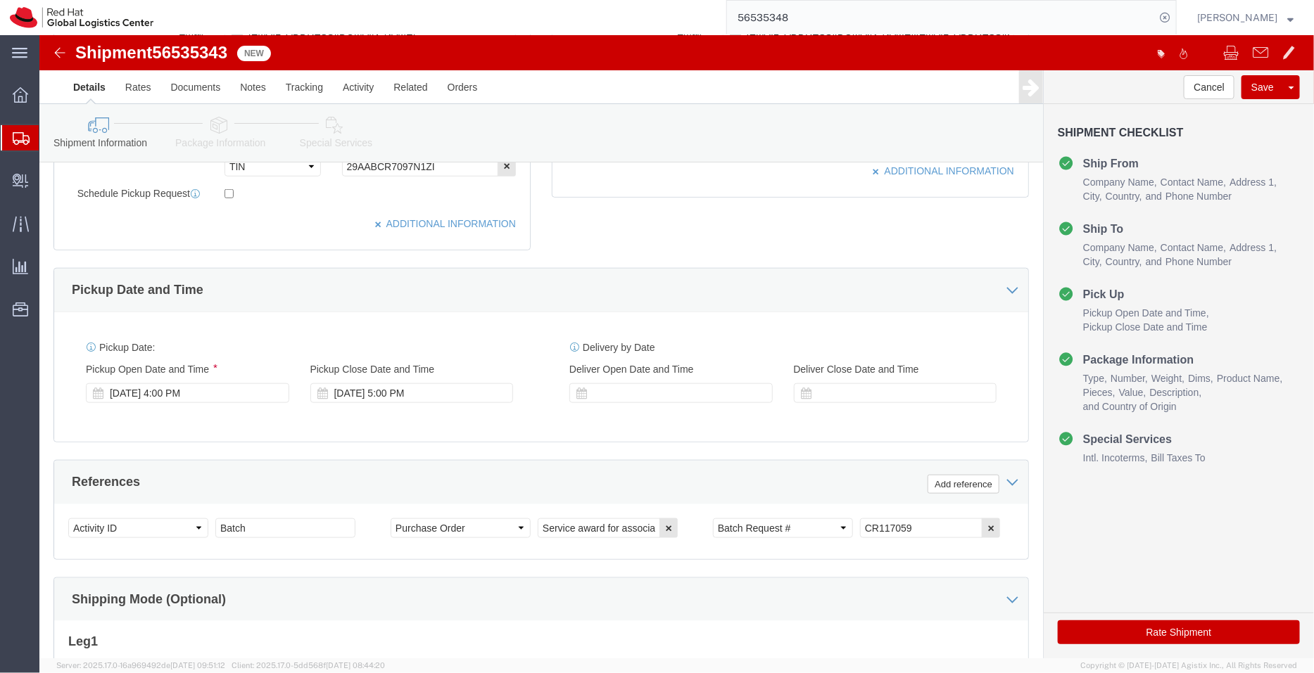
click icon
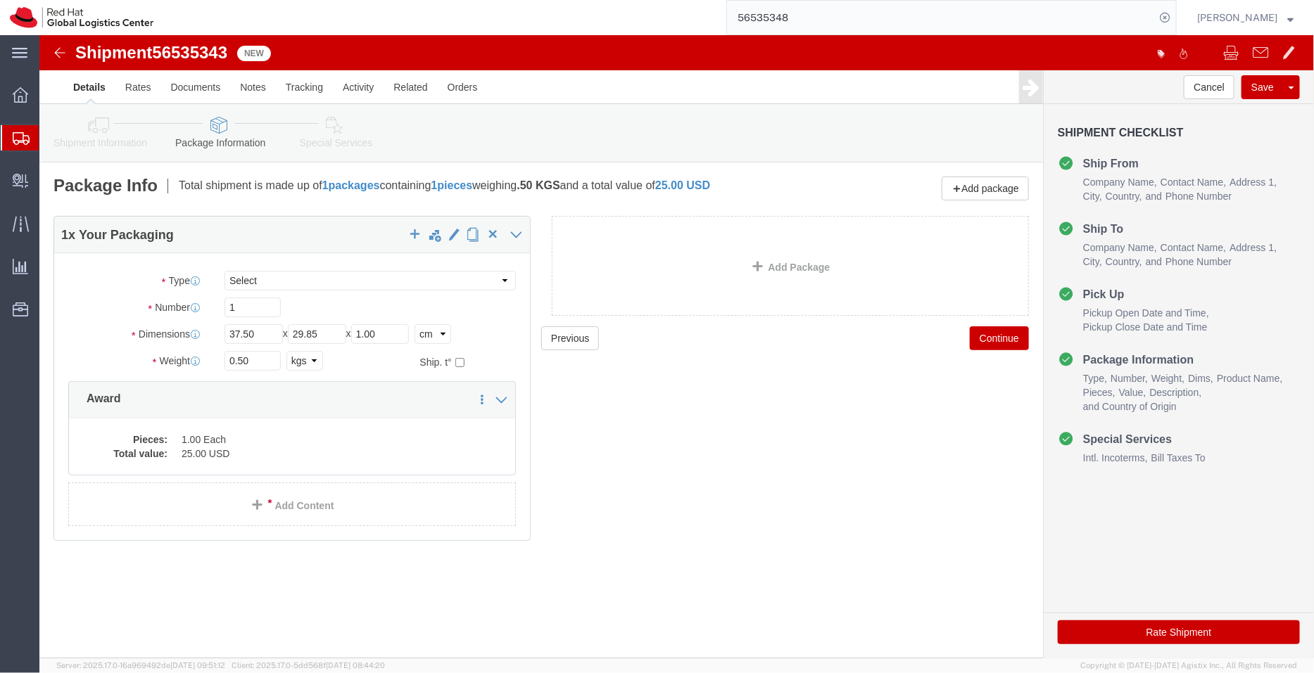
click link "Shipment Information"
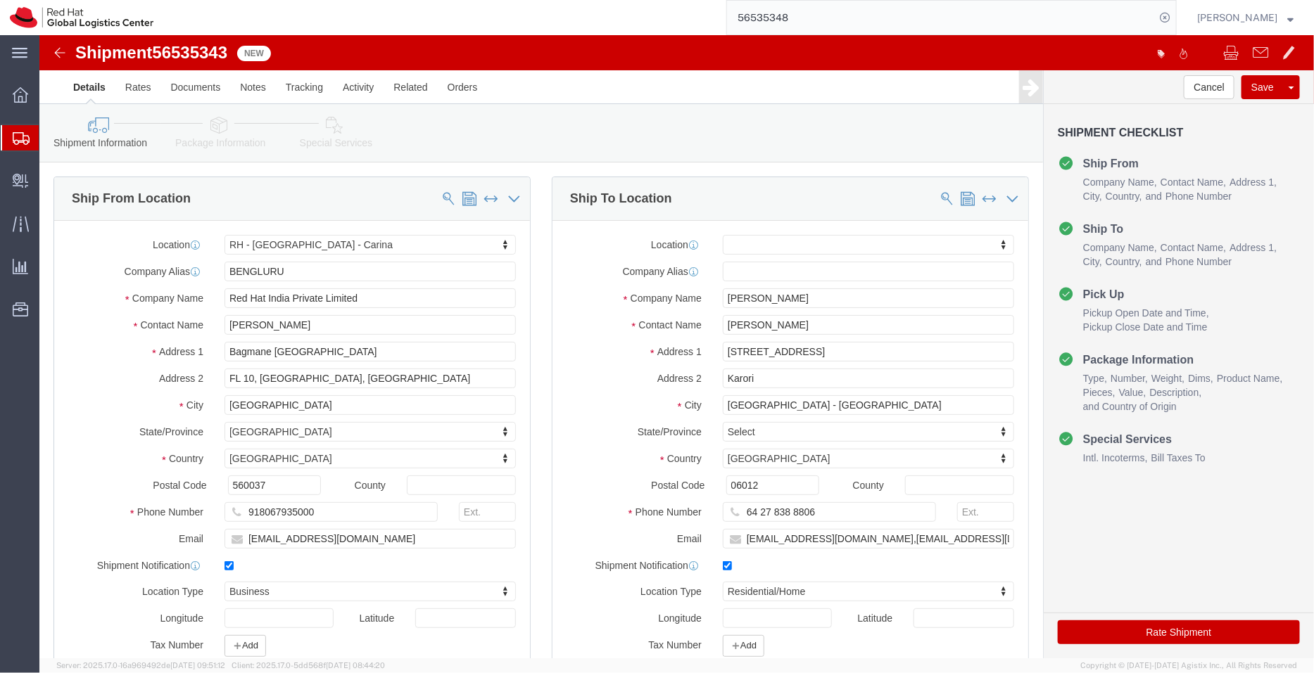
click icon
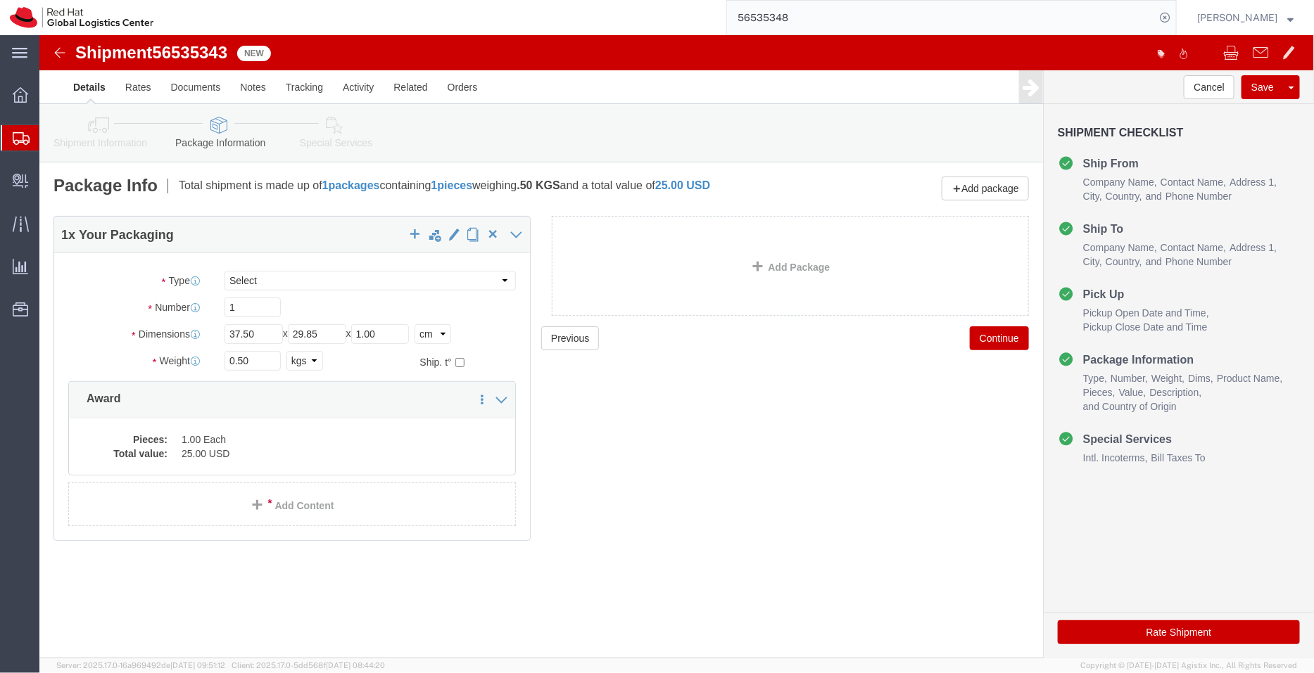
click icon
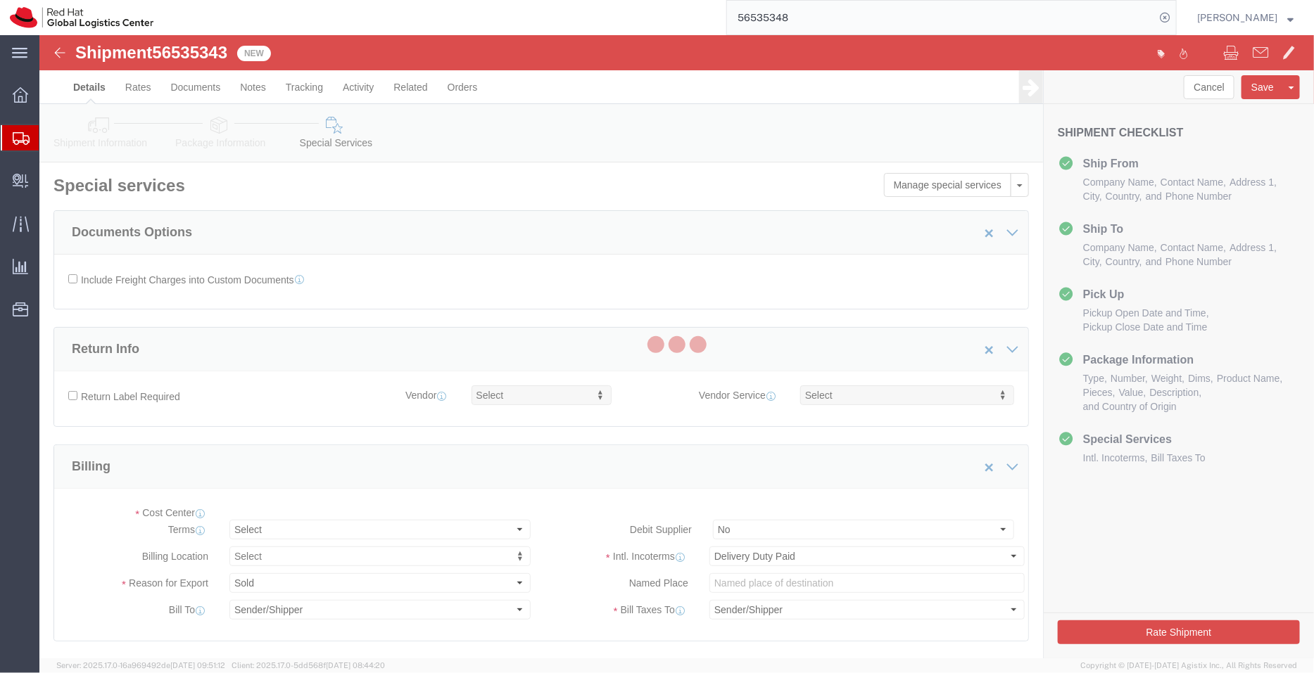
select select "COSTCENTER"
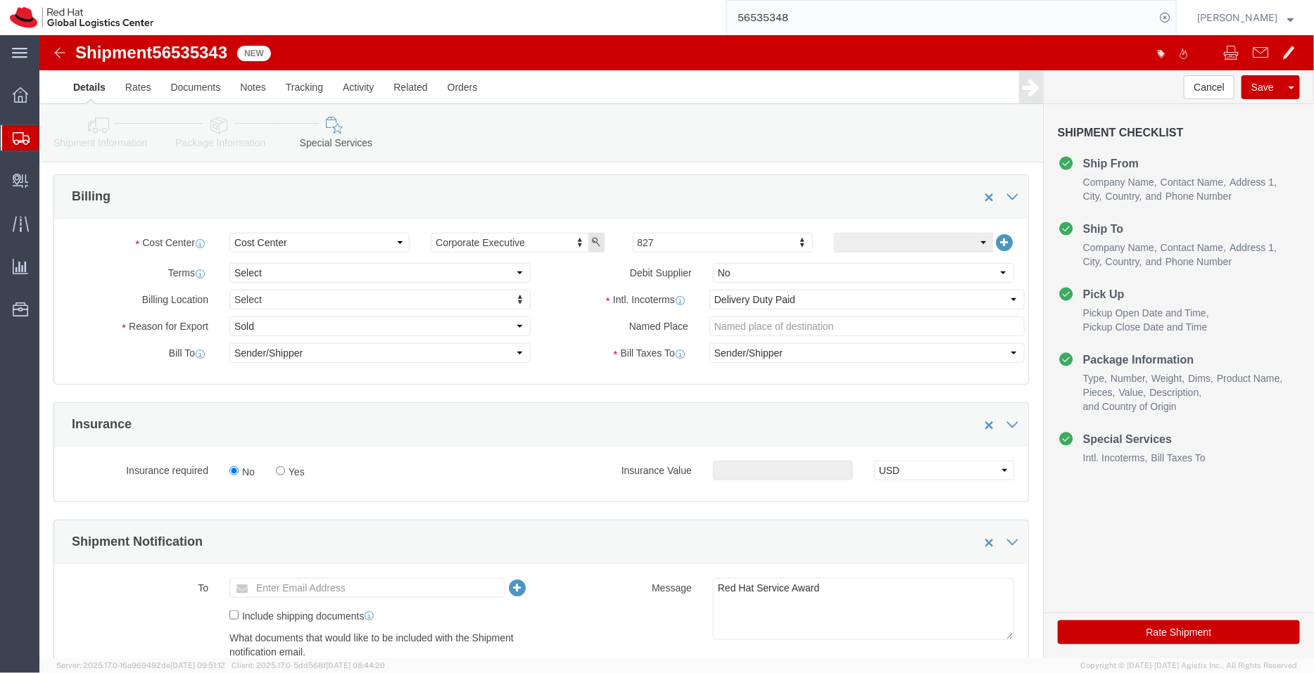
scroll to position [274, 0]
click select "Select Free of Charge Free of Cost NET 30 NET 45 NET 60 See Comment"
select select "FREE_OF_COST"
click select "Select Free of Charge Free of Cost NET 30 NET 45 NET 60 See Comment"
click select "Select Gift Personal Effects Repair/Warranty Return Sample Sold Temporary/Not S…"
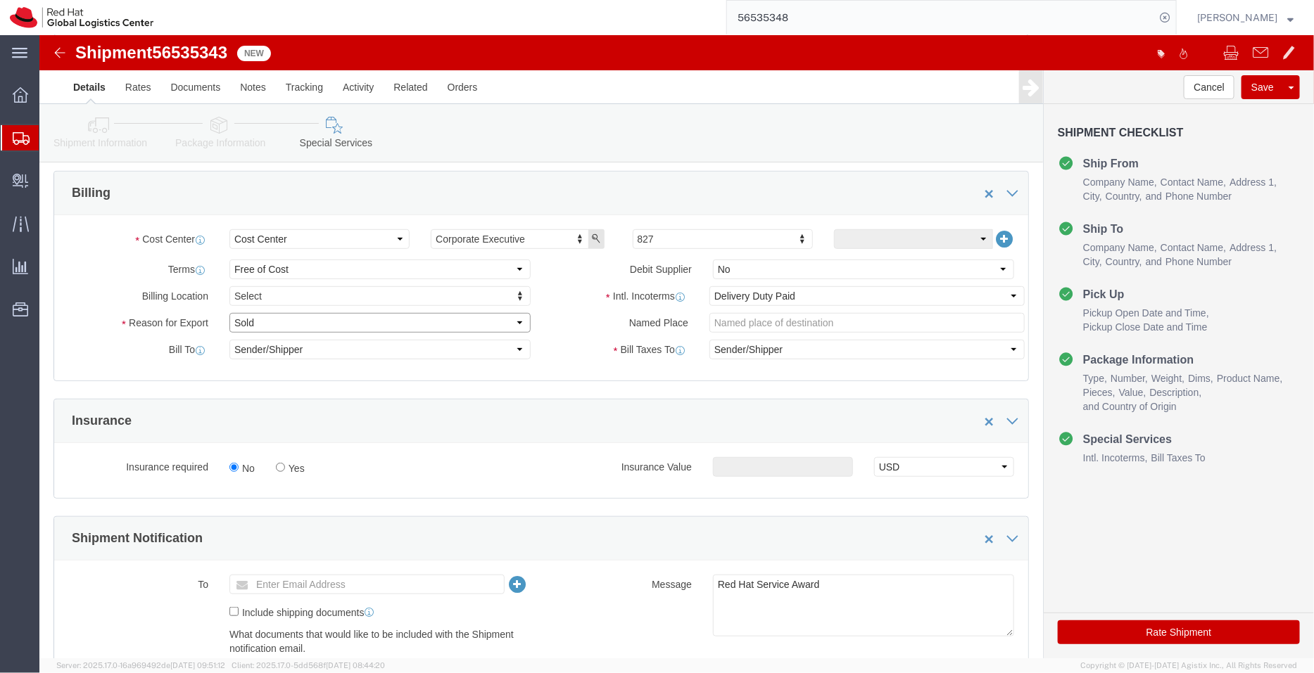
select select "SAMPLE"
click select "Select Gift Personal Effects Repair/Warranty Return Sample Sold Temporary/Not S…"
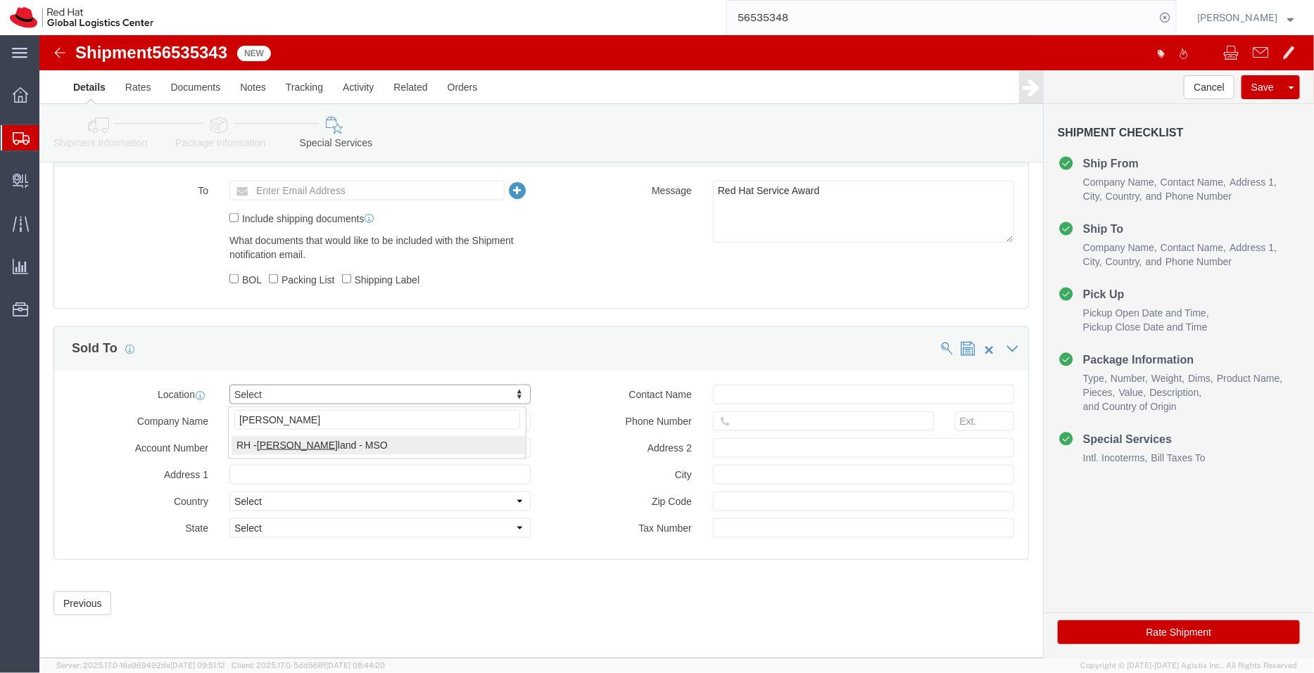
type input "[PERSON_NAME]"
select select "38422"
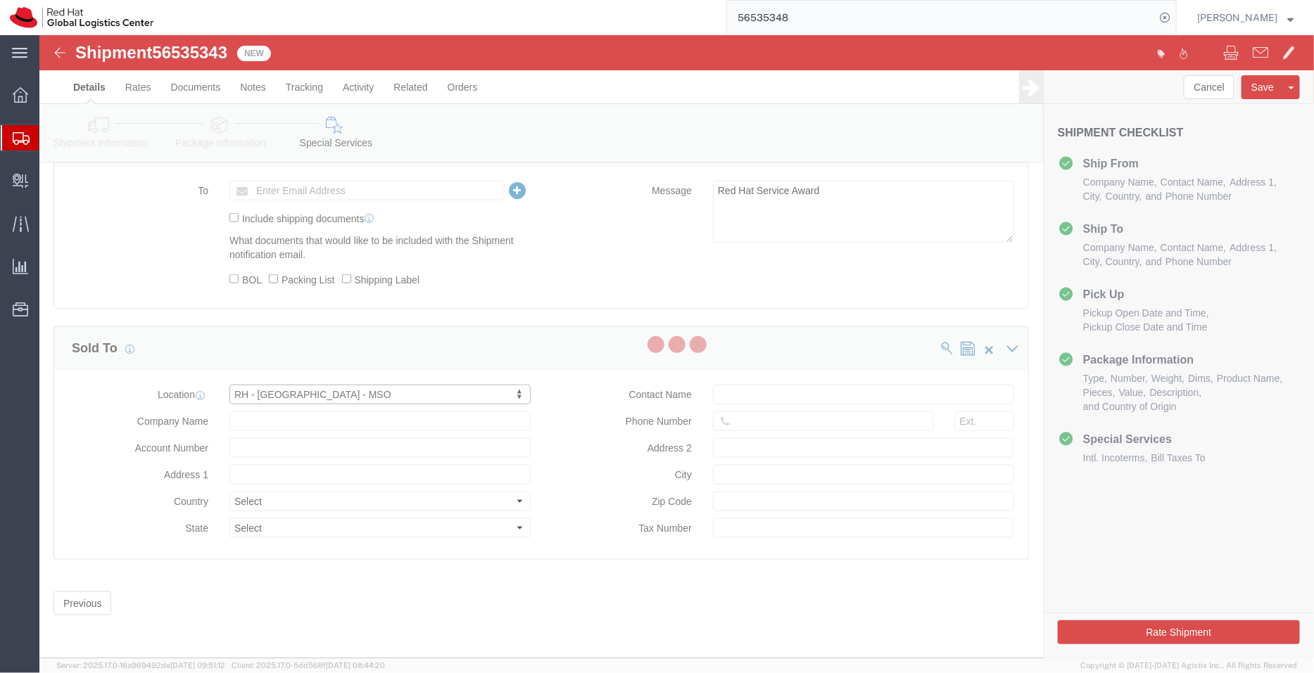
type input "Red Hat New Zealand Limited"
type input "[STREET_ADDRESS]"
select select "NZ"
type input "[PHONE_NUMBER]"
type input "The Generator, level 10"
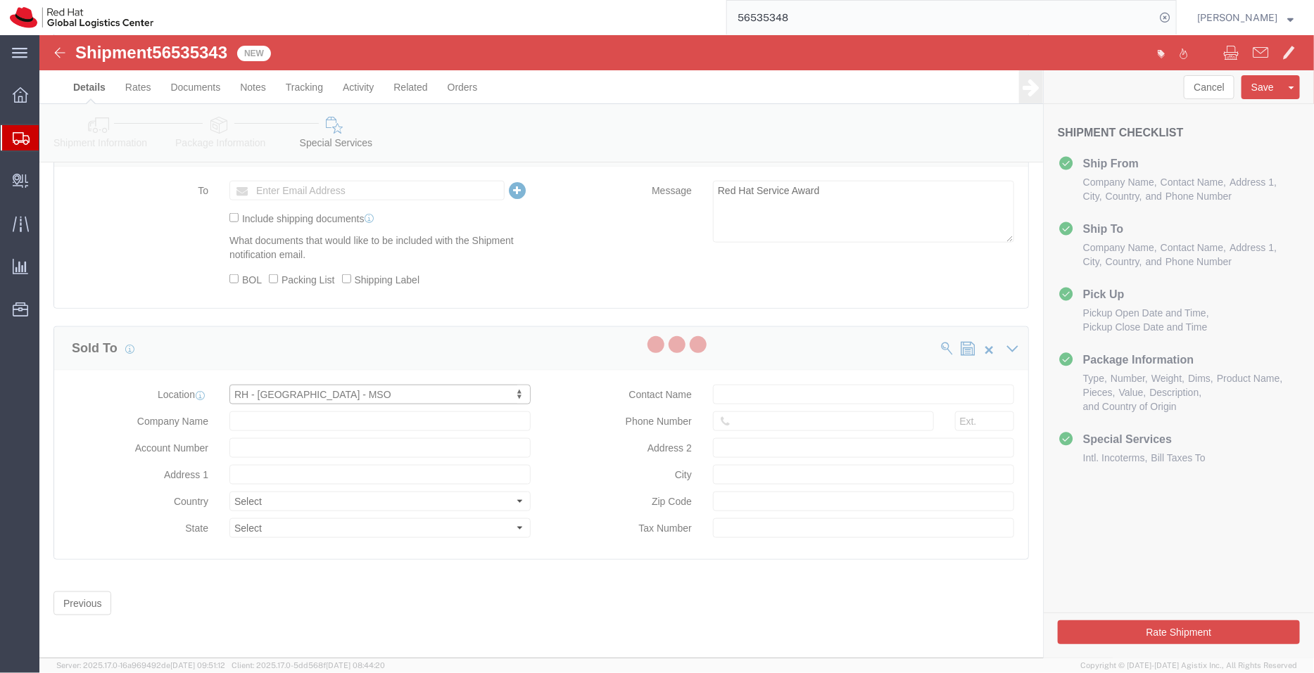
type input "[GEOGRAPHIC_DATA]"
type input "1010"
type input "[PHONE_NUMBER]"
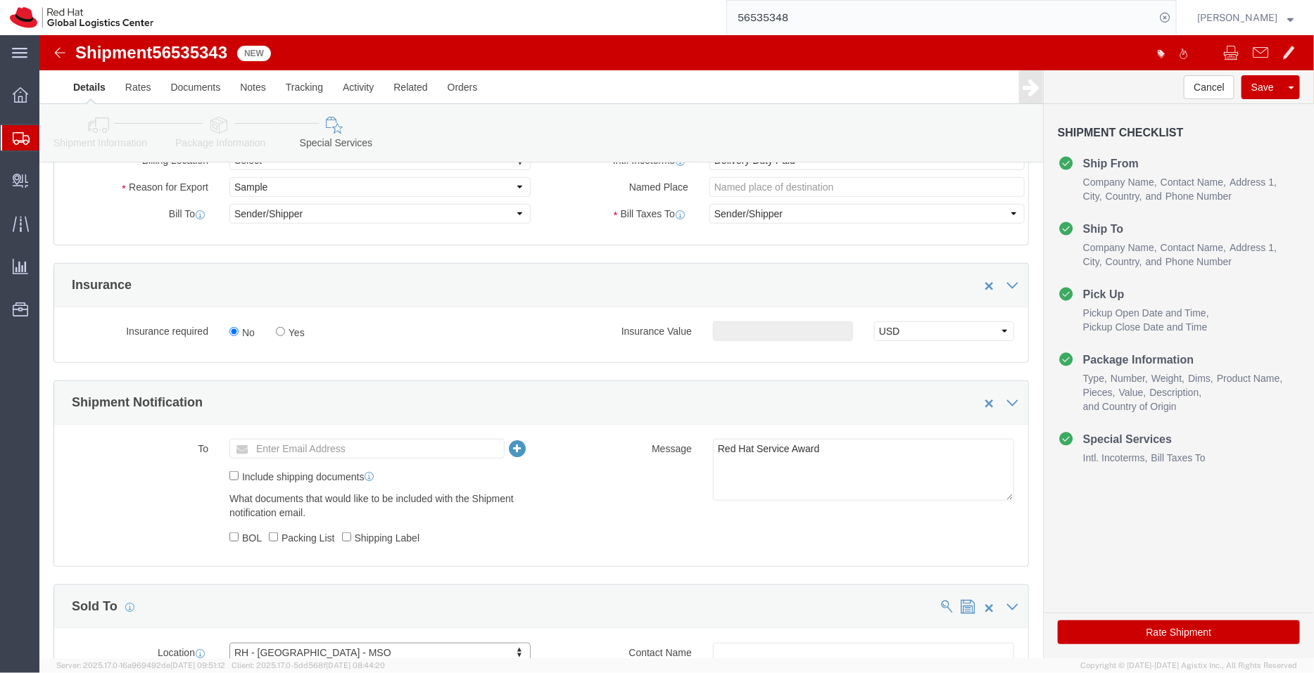
scroll to position [407, 0]
click button "Rate Shipment"
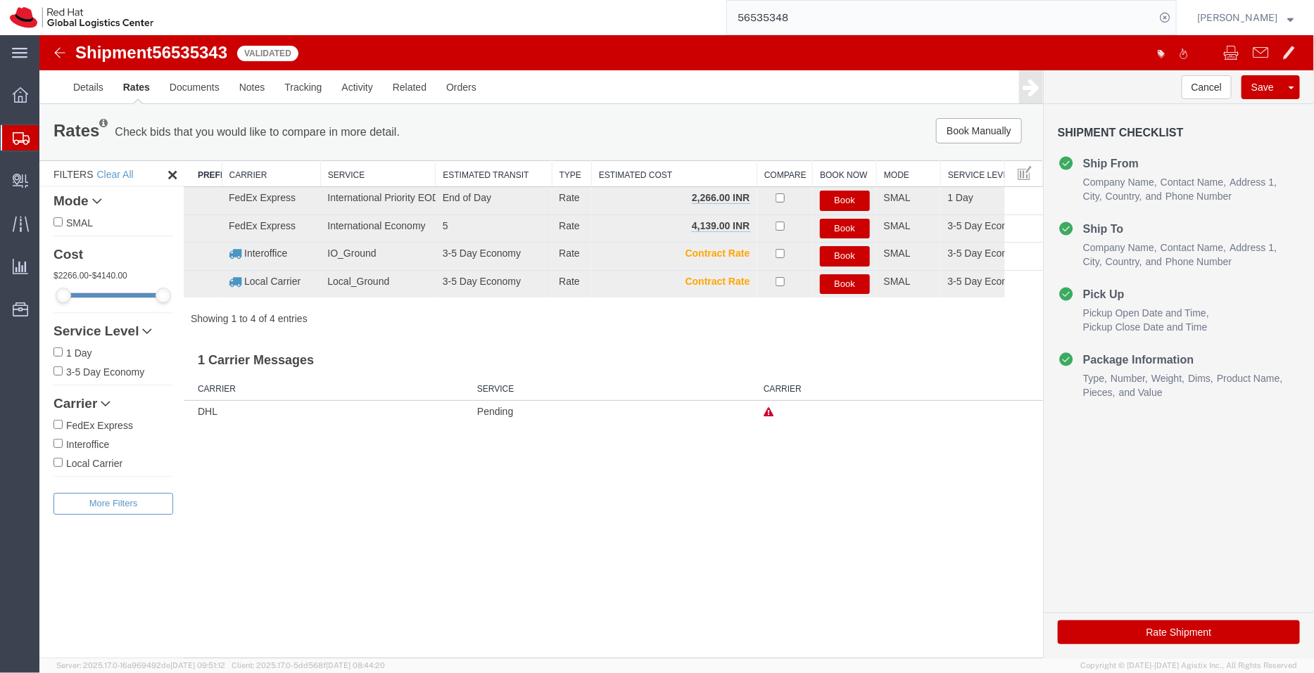
scroll to position [0, 0]
click at [842, 199] on button "Book" at bounding box center [844, 200] width 50 height 20
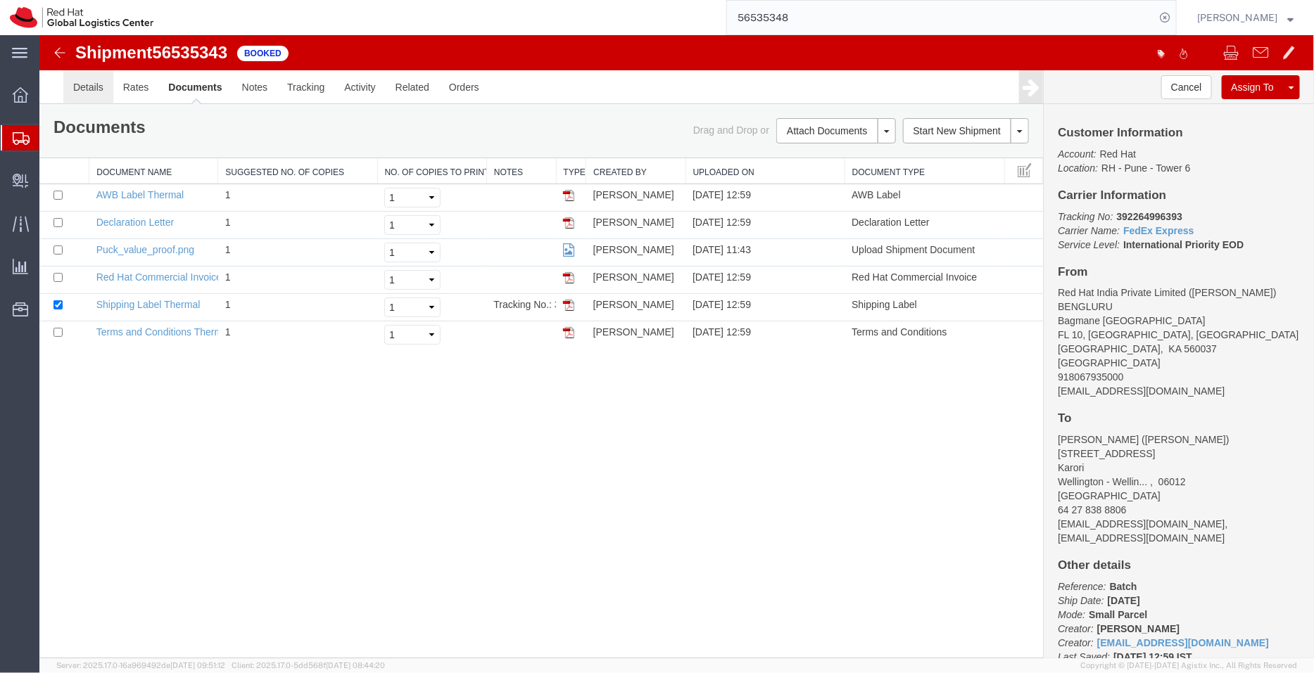
click at [85, 87] on link "Details" at bounding box center [88, 87] width 50 height 34
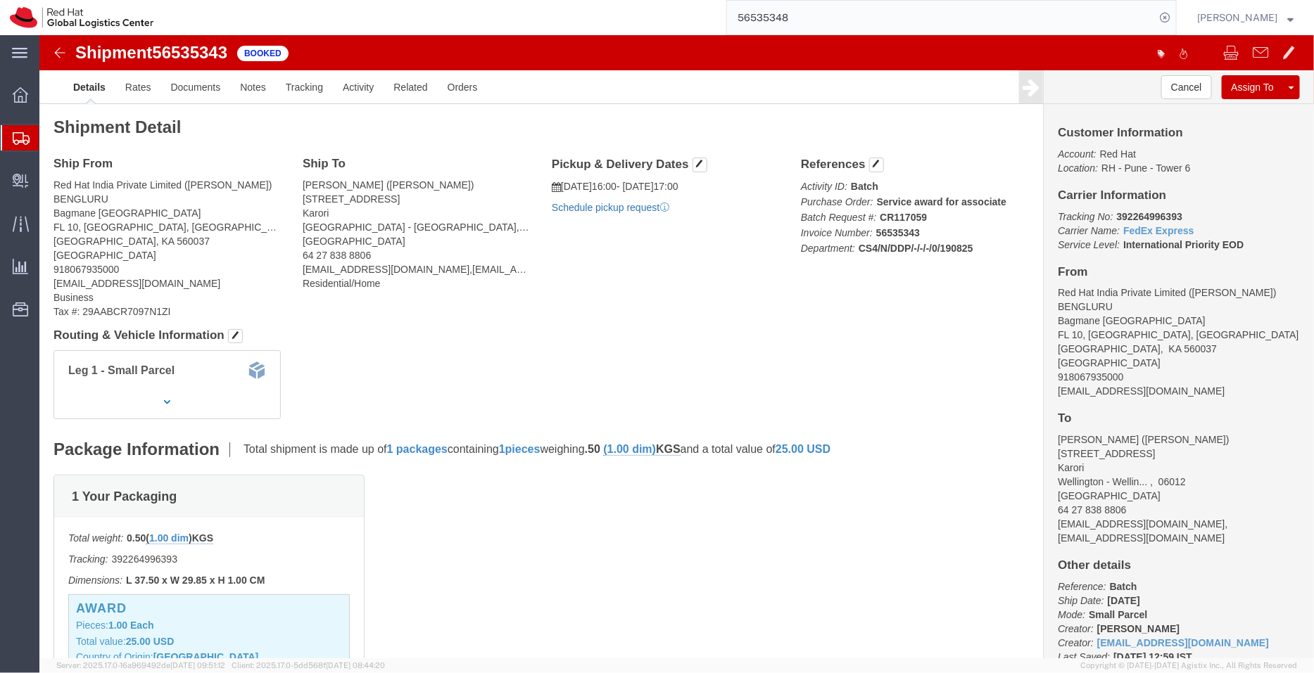
click link "Schedule pickup request"
drag, startPoint x: 1123, startPoint y: 360, endPoint x: 1006, endPoint y: 360, distance: 116.8
click div "Customer Information Account: Red Hat Location: [GEOGRAPHIC_DATA] 6 Carrier Inf…"
copy address "[EMAIL_ADDRESS][DOMAIN_NAME]"
click link "Documents"
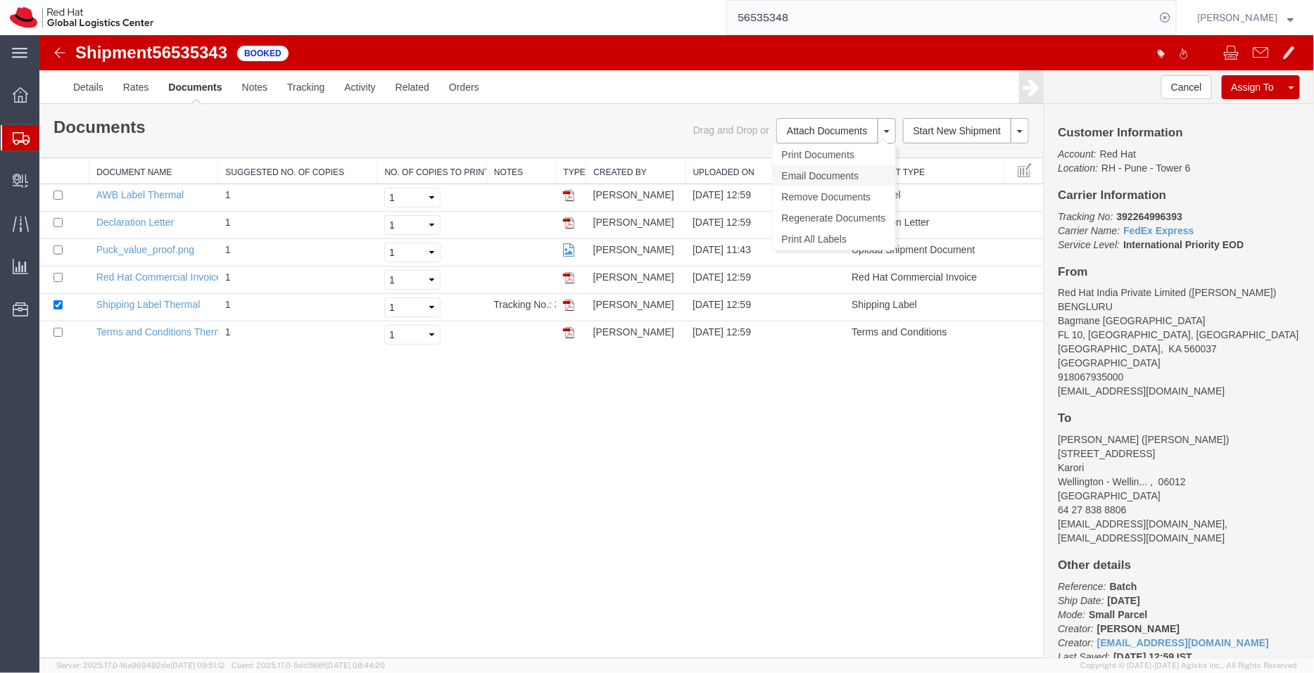
click at [820, 174] on link "Email Documents" at bounding box center [833, 175] width 122 height 21
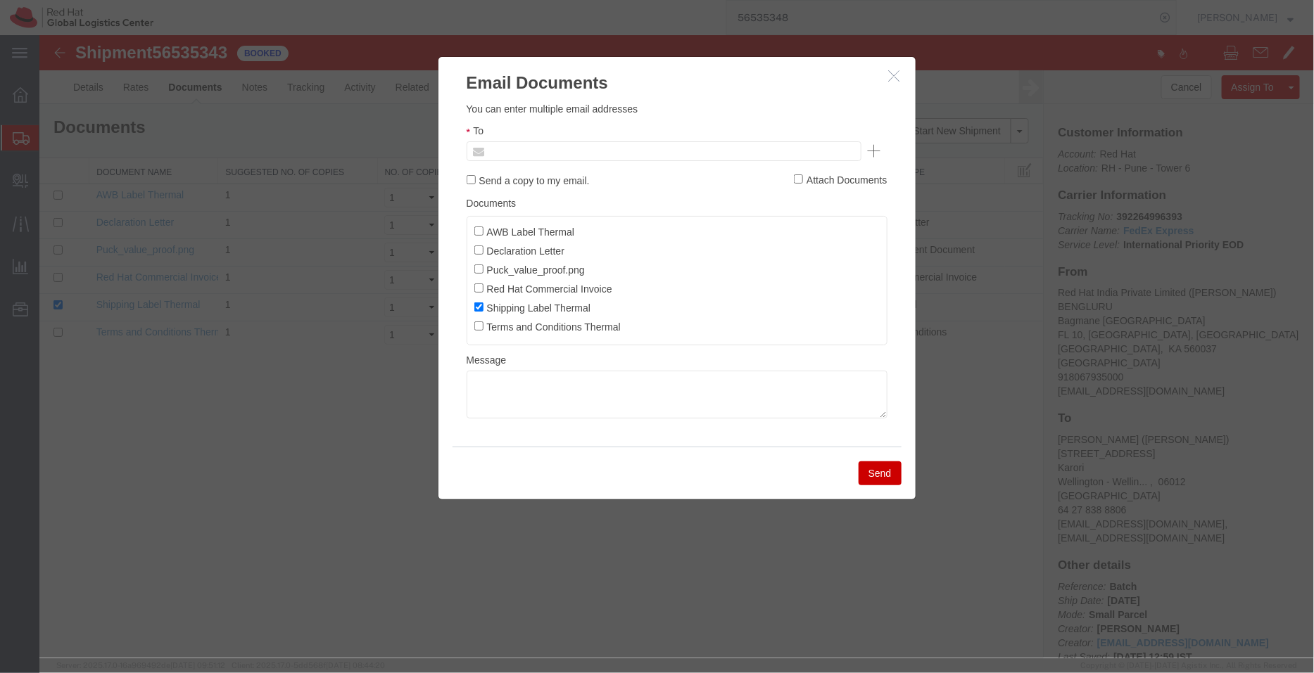
click at [553, 148] on input "text" at bounding box center [567, 150] width 165 height 18
paste input "[EMAIL_ADDRESS][DOMAIN_NAME]"
type input "[EMAIL_ADDRESS][DOMAIN_NAME]"
click at [479, 226] on input "AWB Label Thermal" at bounding box center [477, 230] width 9 height 9
checkbox input "true"
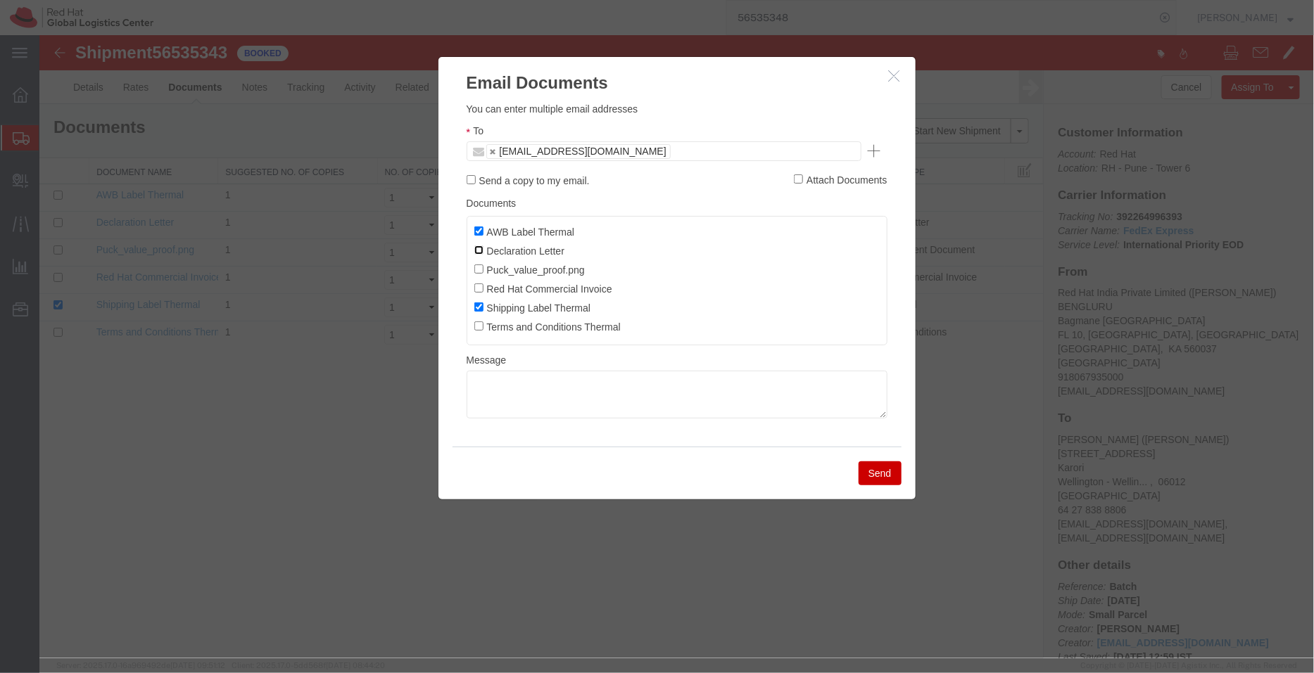
drag, startPoint x: 478, startPoint y: 247, endPoint x: 479, endPoint y: 295, distance: 48.6
click at [479, 295] on ul "AWB Label Thermal Declaration Letter Puck_value_proof.png Red Hat Commercial In…" at bounding box center [676, 279] width 421 height 129
click at [479, 295] on label "Red Hat Commercial Invoice" at bounding box center [542, 287] width 138 height 15
click at [479, 292] on input "Red Hat Commercial Invoice" at bounding box center [477, 287] width 9 height 9
checkbox input "true"
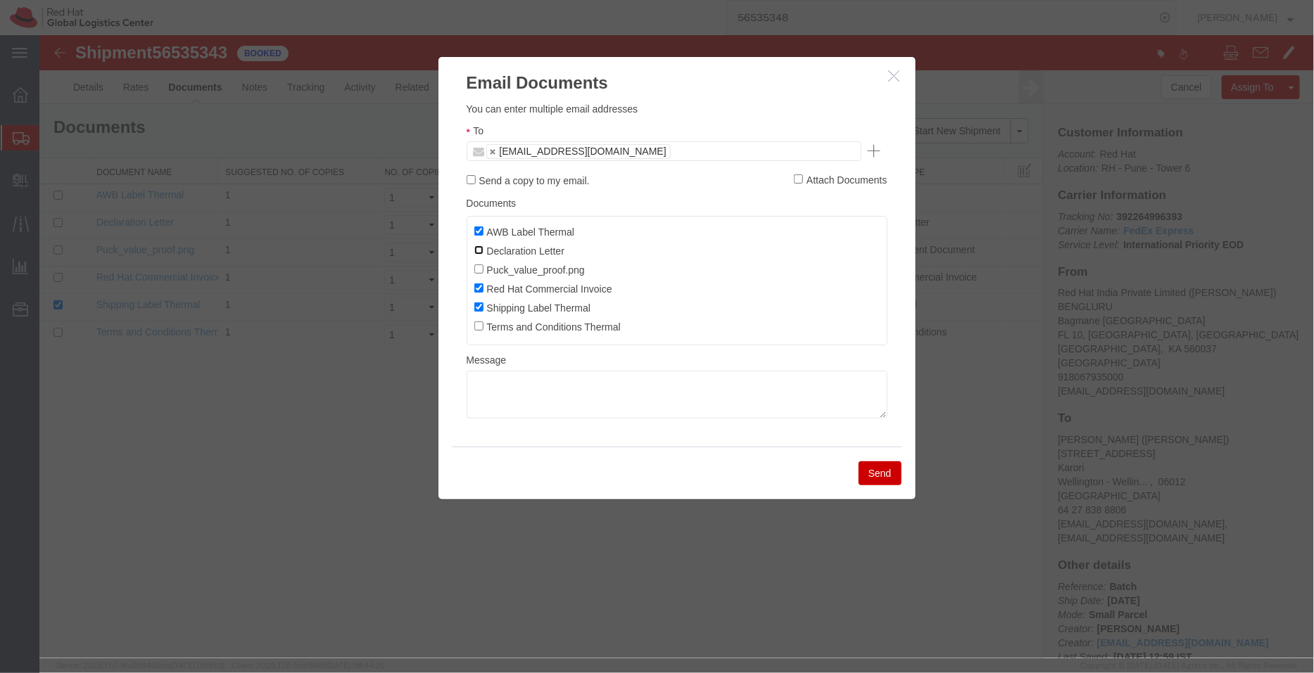
click at [478, 246] on input "Declaration Letter" at bounding box center [477, 249] width 9 height 9
checkbox input "true"
click at [883, 474] on button "Send" at bounding box center [879, 473] width 43 height 24
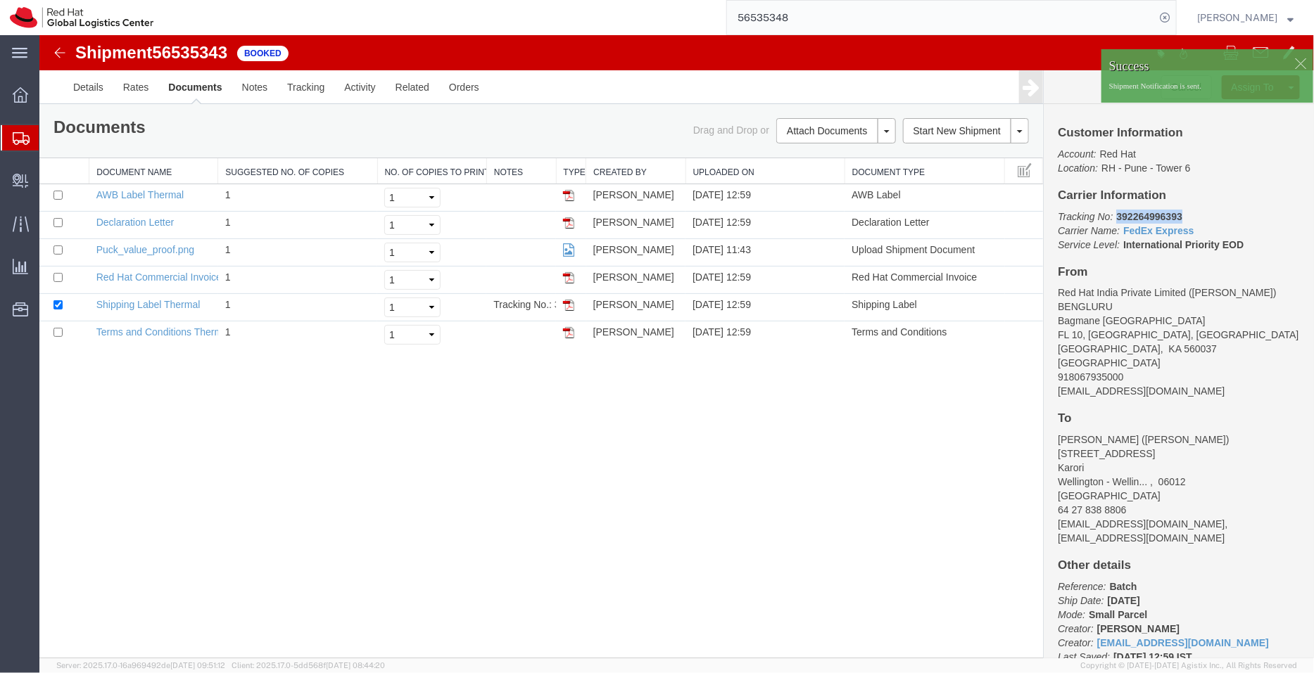
drag, startPoint x: 1183, startPoint y: 213, endPoint x: 1114, endPoint y: 219, distance: 68.5
click at [1114, 219] on p "Tracking No: 392264996393 Carrier Name: FedEx Express FedEx Express Service Lev…" at bounding box center [1178, 230] width 242 height 42
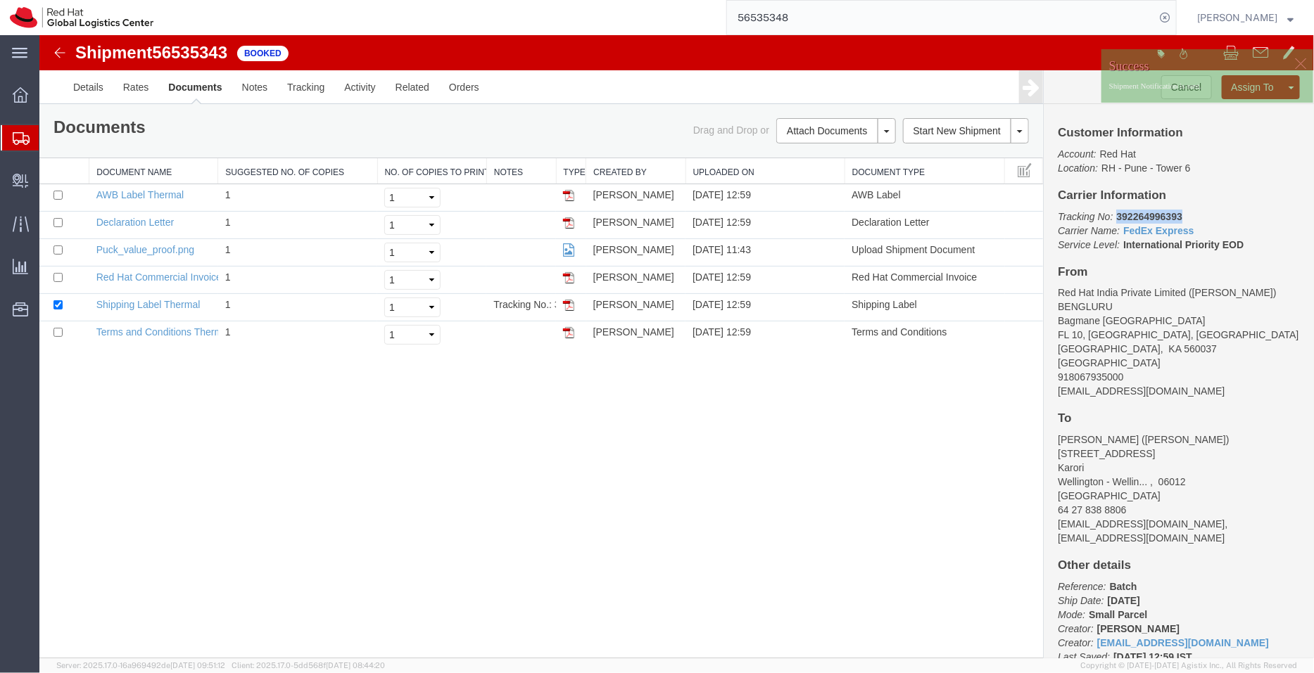
copy b "392264996393"
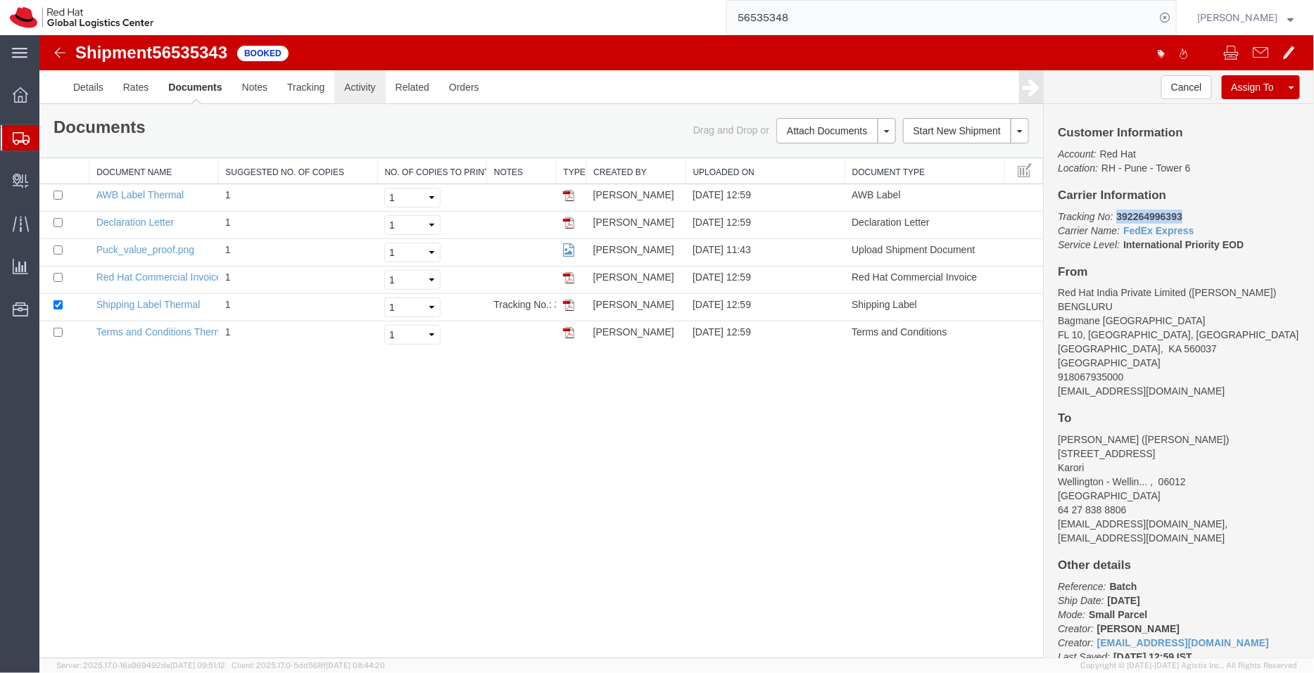
click at [355, 78] on link "Activity" at bounding box center [358, 87] width 51 height 34
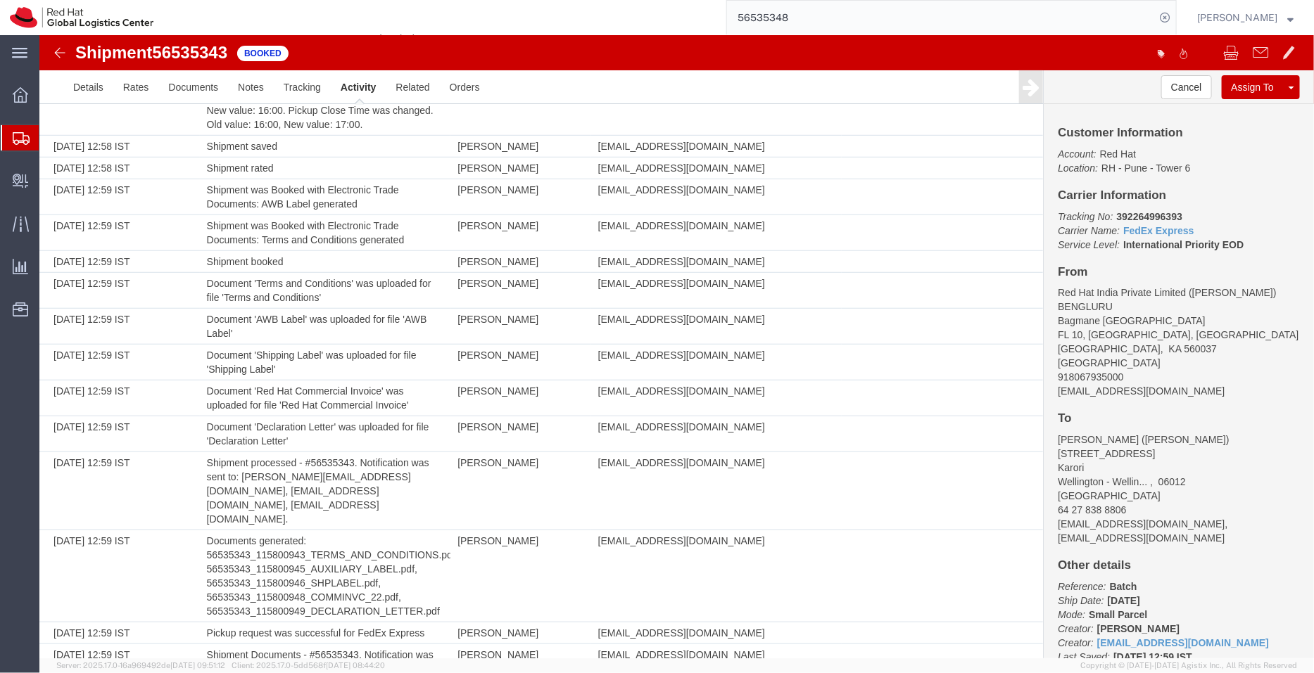
scroll to position [447, 0]
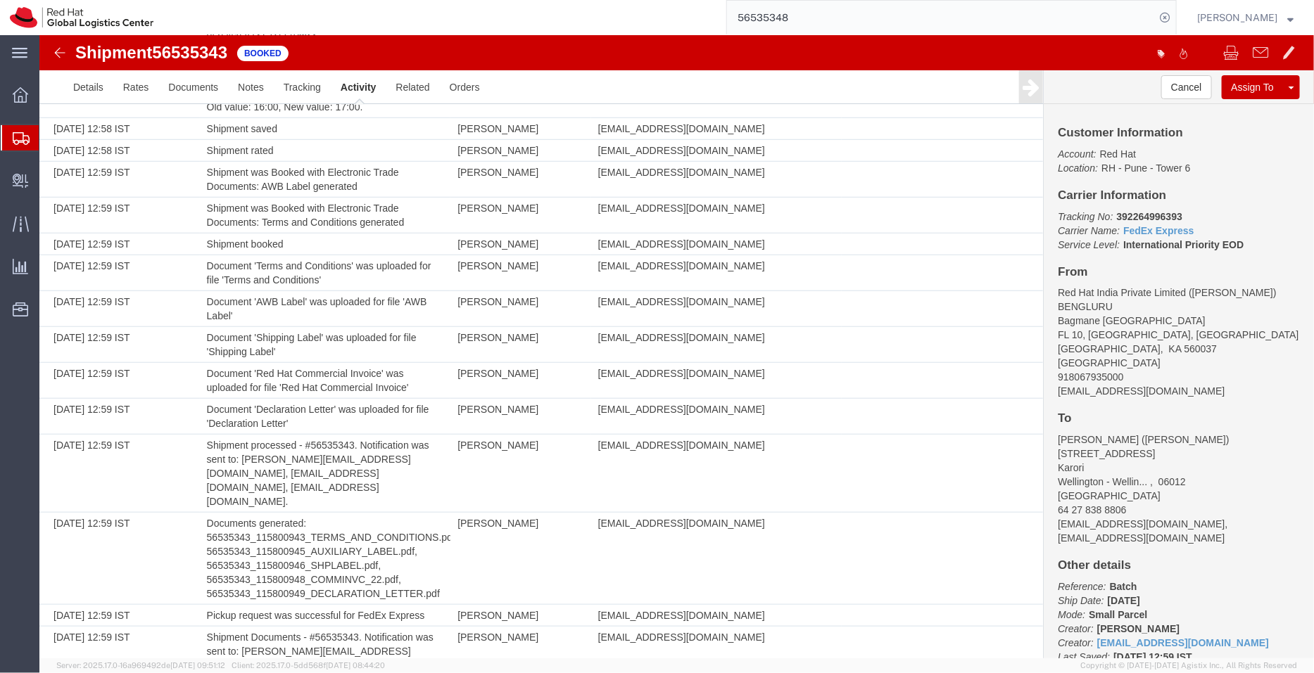
click at [0, 0] on span "Shipment Manager" at bounding box center [0, 0] width 0 height 0
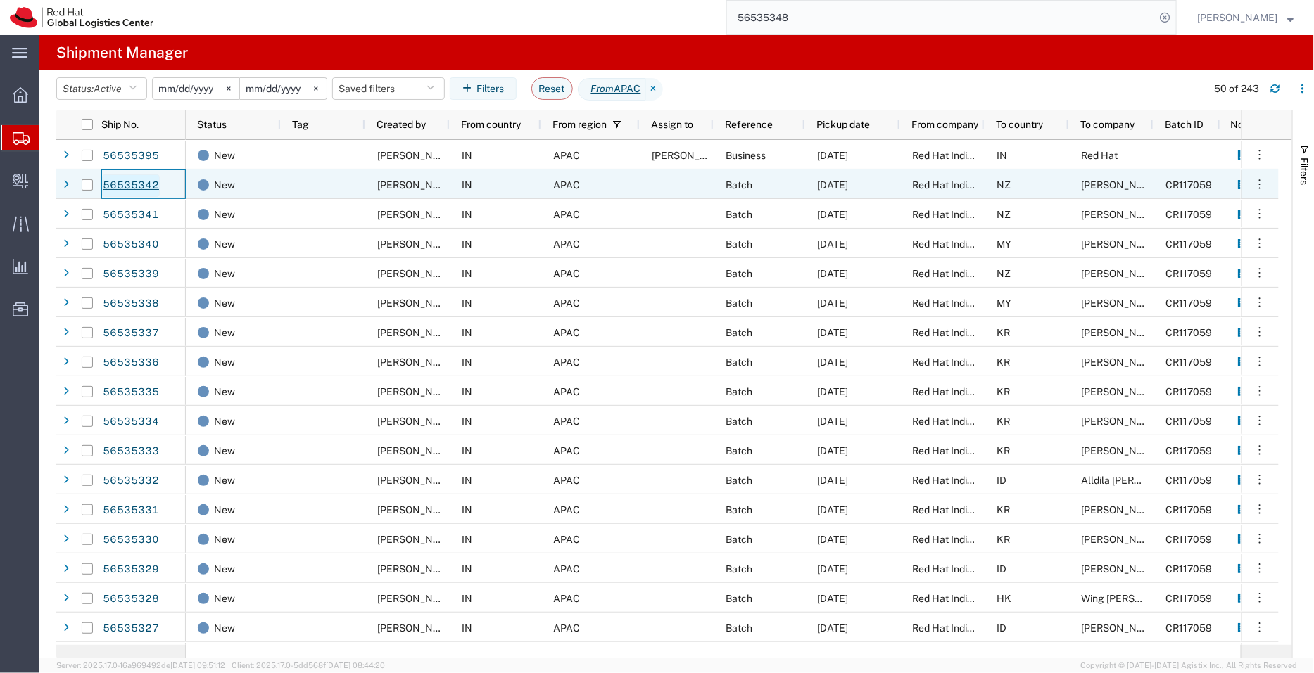
click at [140, 177] on link "56535342" at bounding box center [131, 185] width 58 height 23
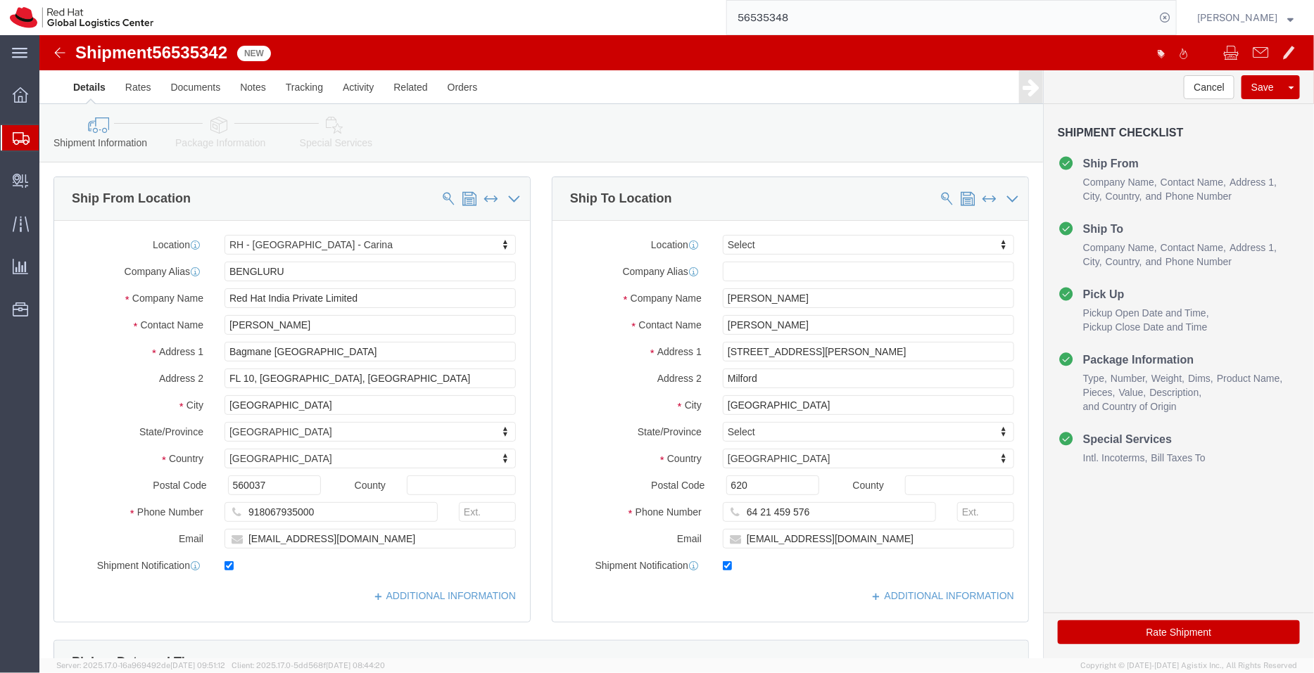
select select "37925"
select select
click input "[EMAIL_ADDRESS][DOMAIN_NAME]"
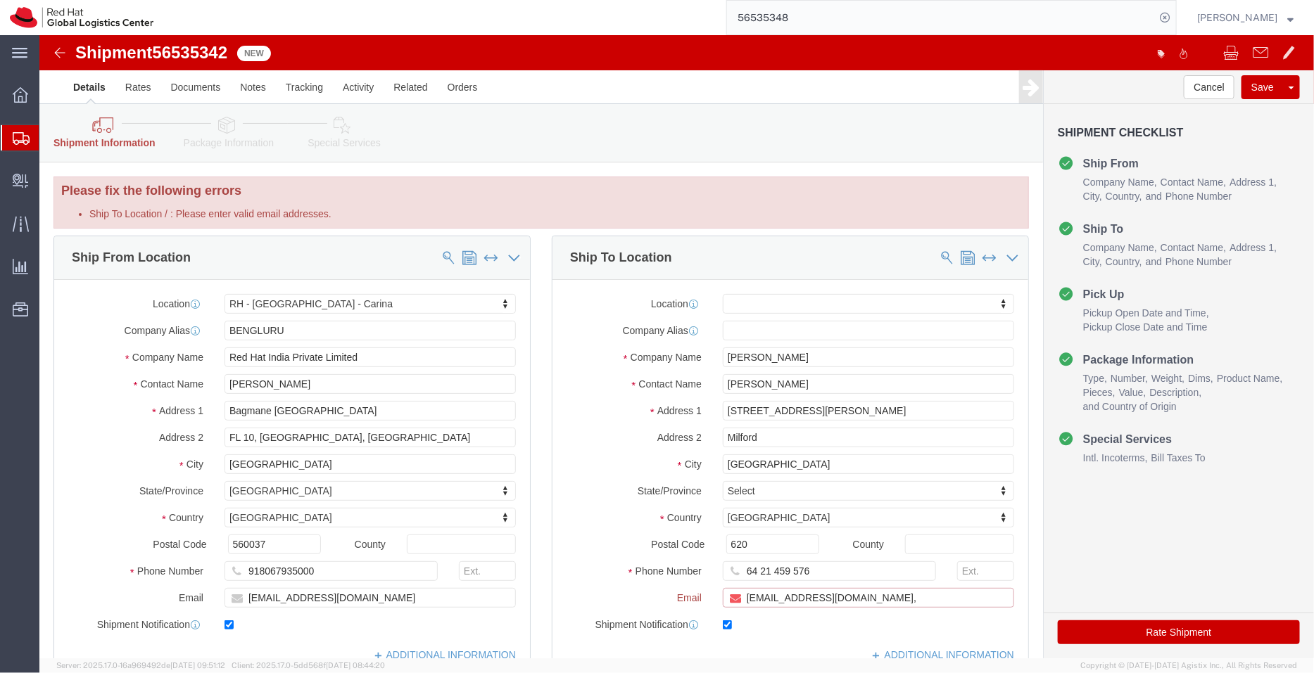
paste input "[EMAIL_ADDRESS][DOMAIN_NAME]"
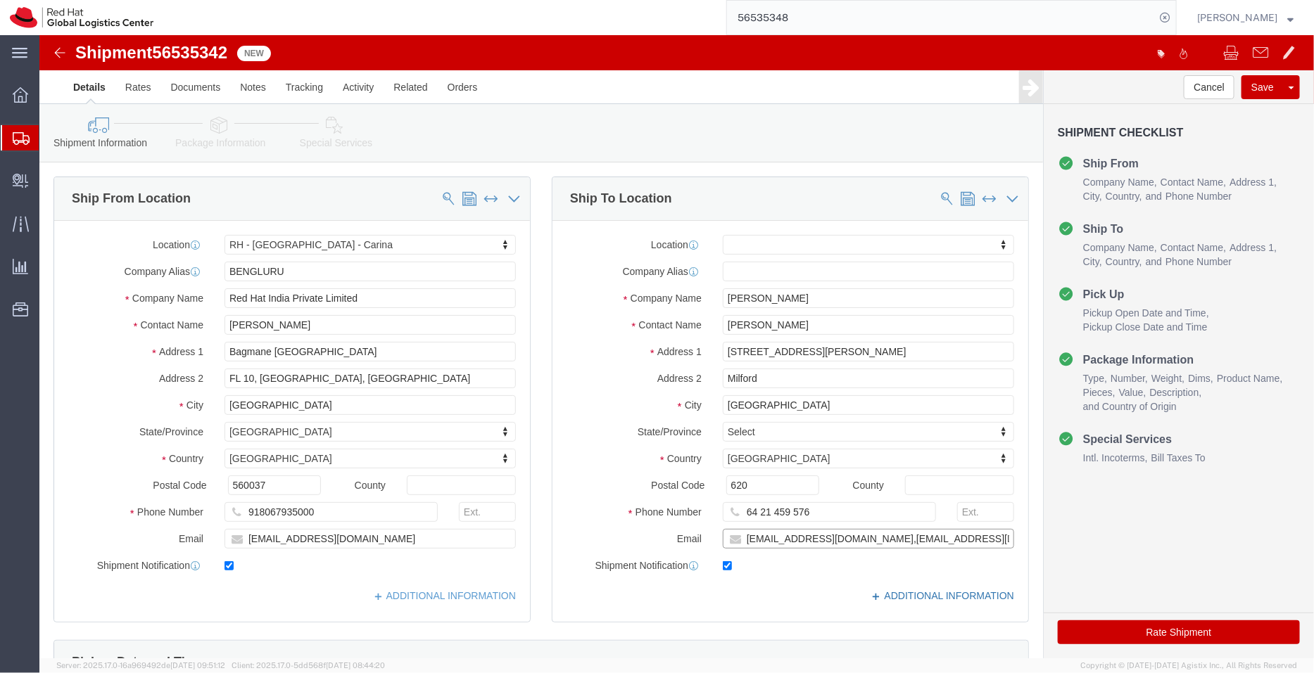
type input "[EMAIL_ADDRESS][DOMAIN_NAME],[EMAIL_ADDRESS][DOMAIN_NAME]"
click link "ADDITIONAL INFORMATION"
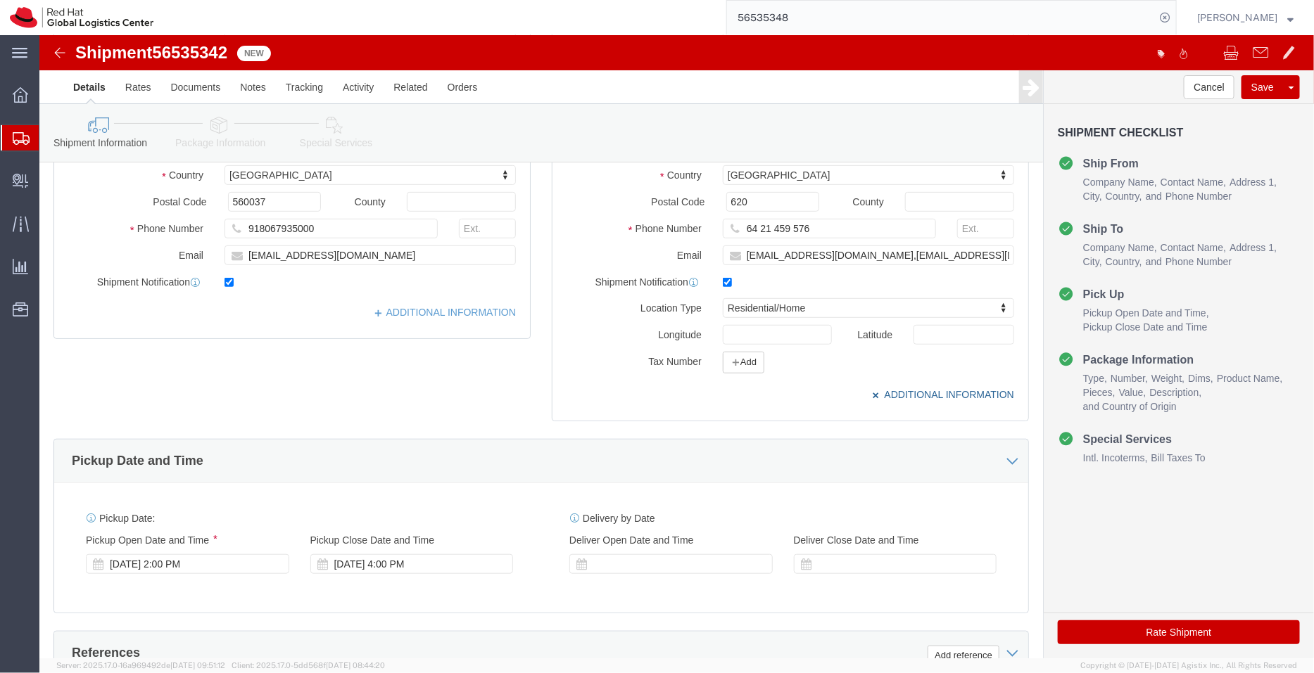
scroll to position [284, 0]
click input "620"
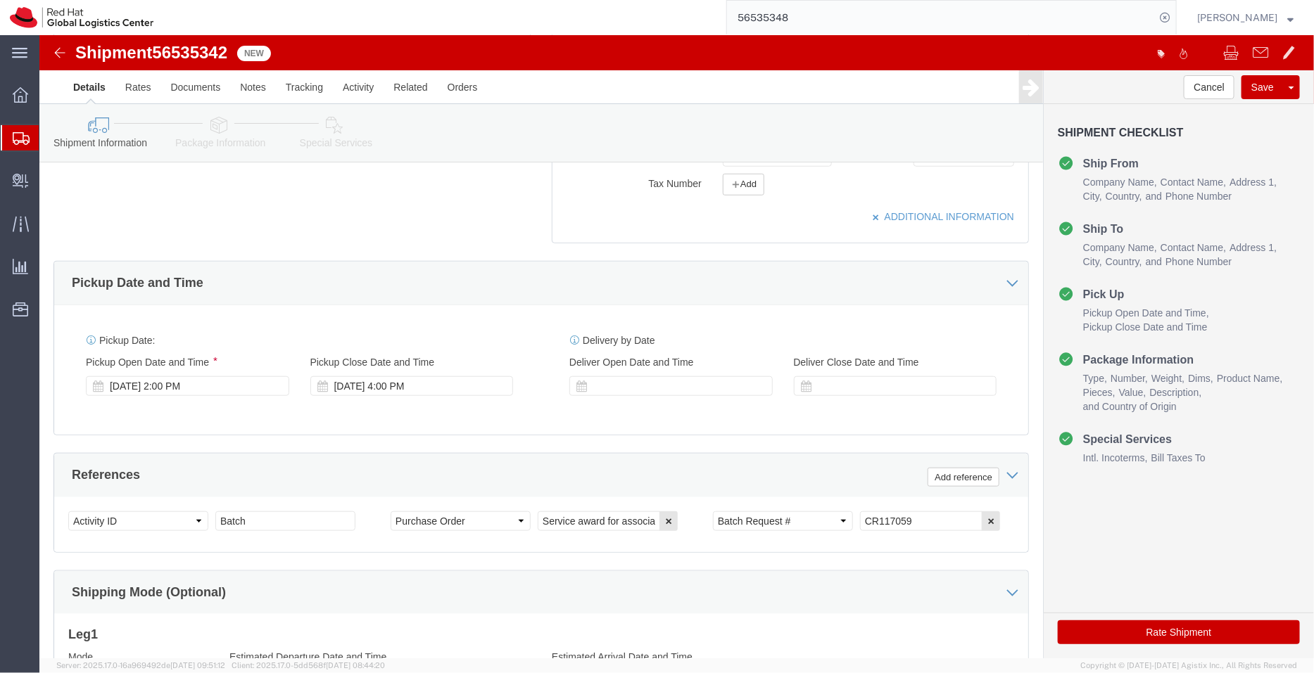
scroll to position [464, 0]
type input "0620"
click div "[DATE] 2:00 PM"
click div "[DATE] 4:00 PM"
click div "[DATE] 2:00 PM"
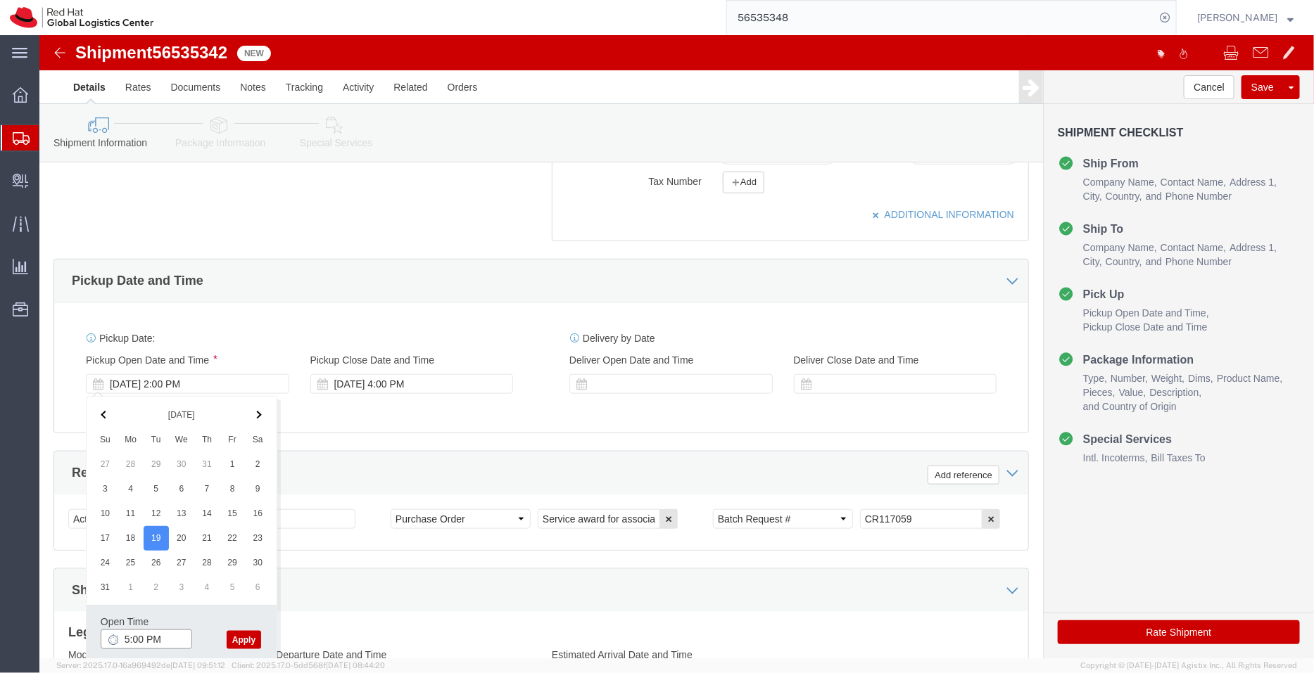
type input "5:00 PM"
click button "Apply"
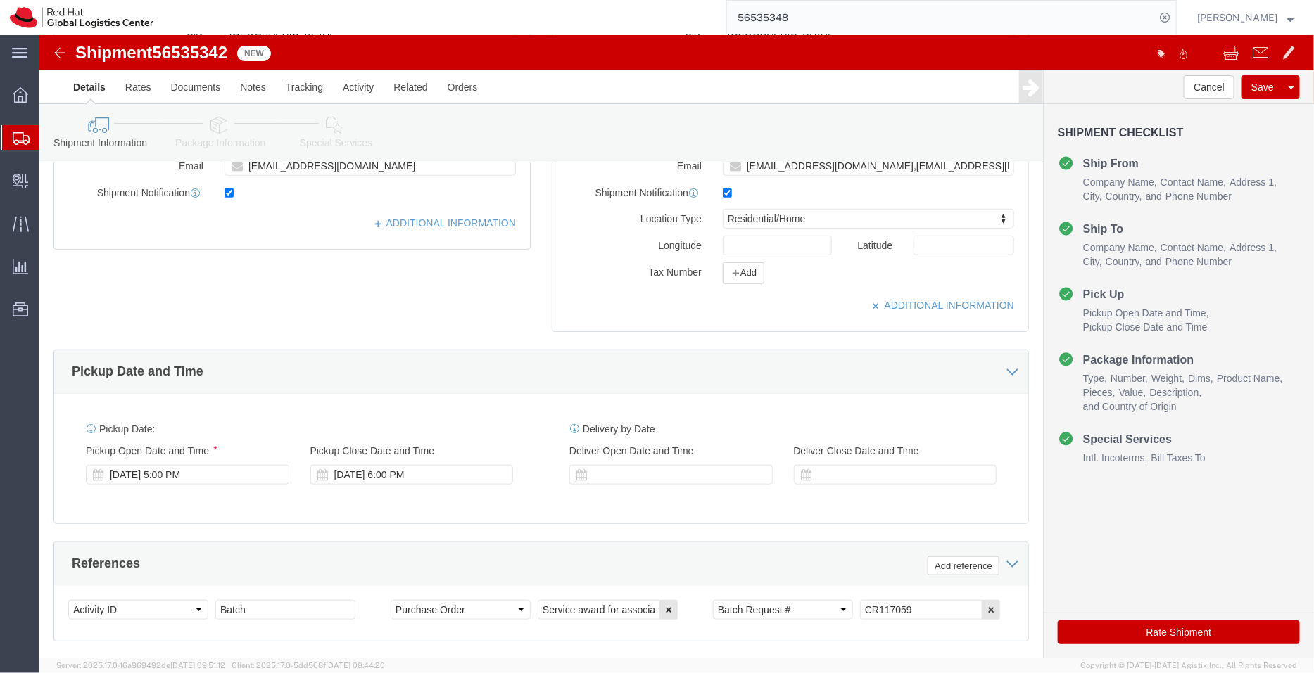
scroll to position [637, 0]
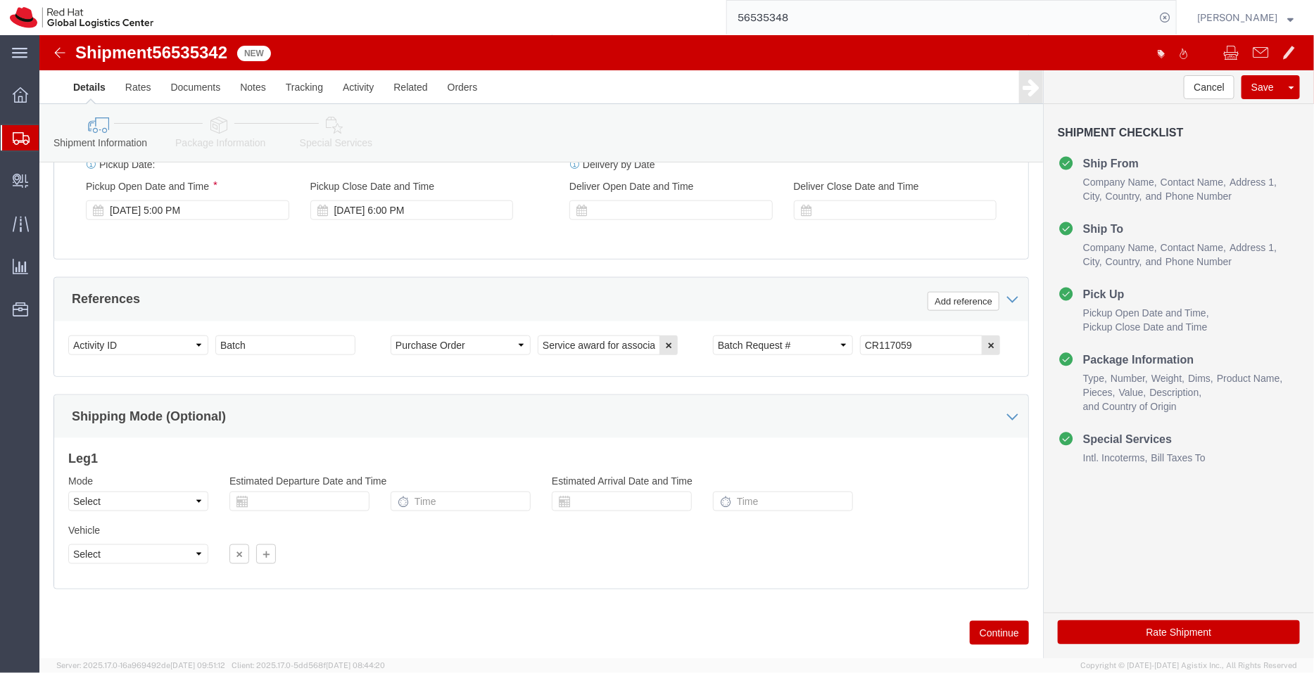
click link "Package Information"
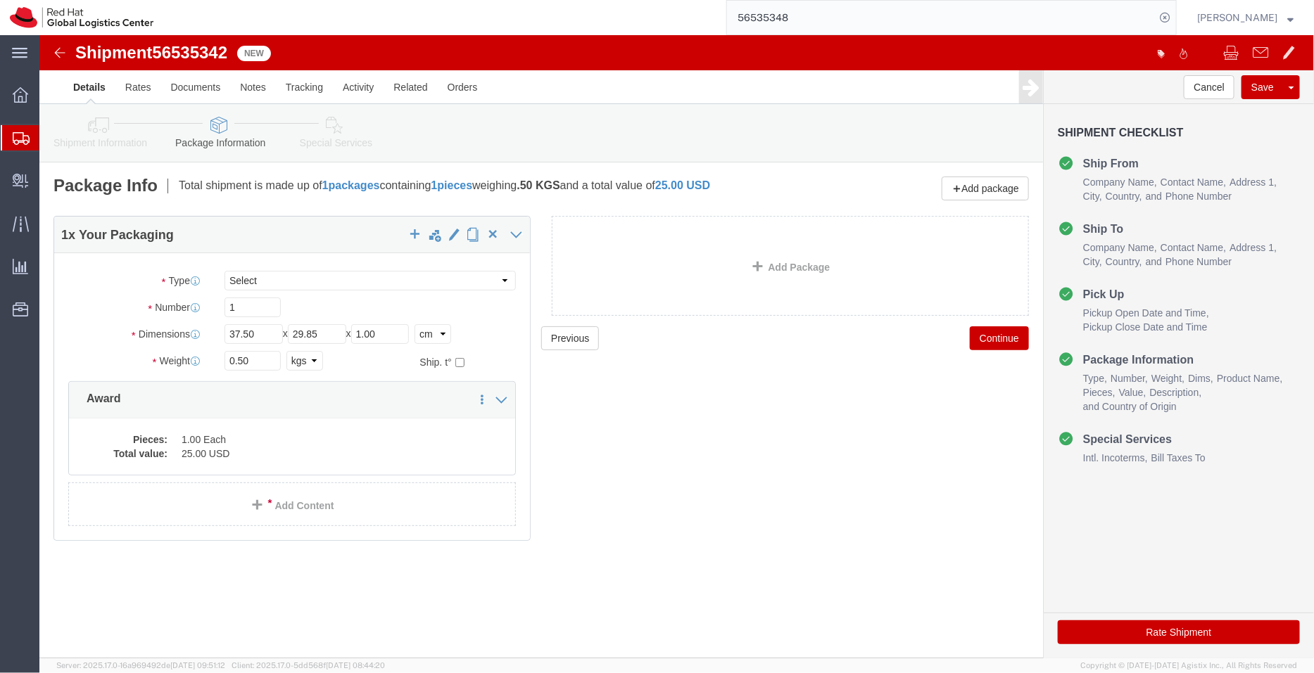
click icon
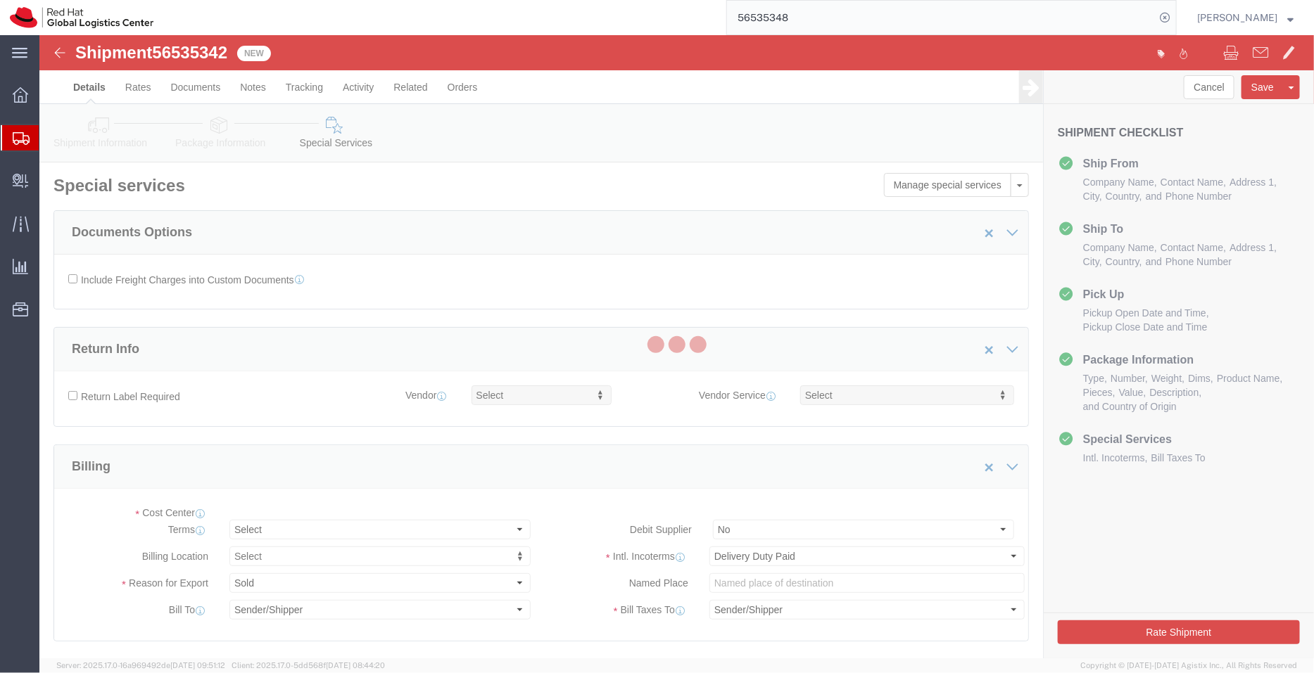
select select "COSTCENTER"
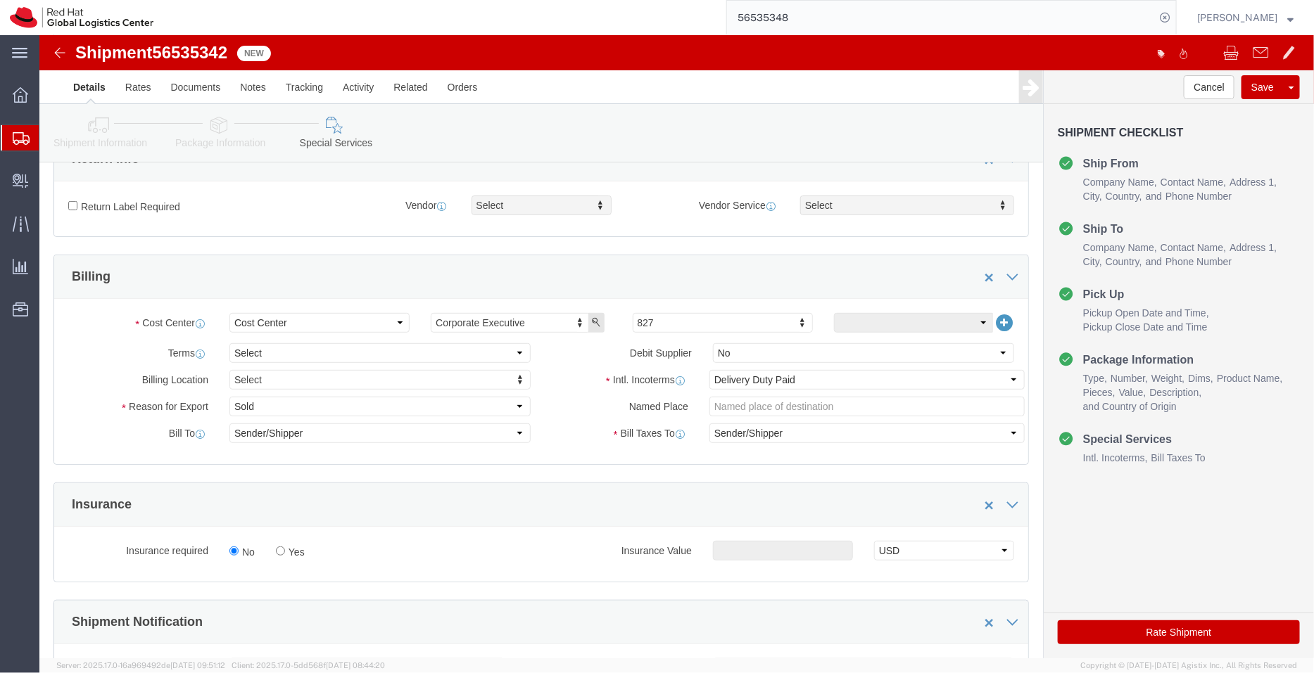
scroll to position [197, 0]
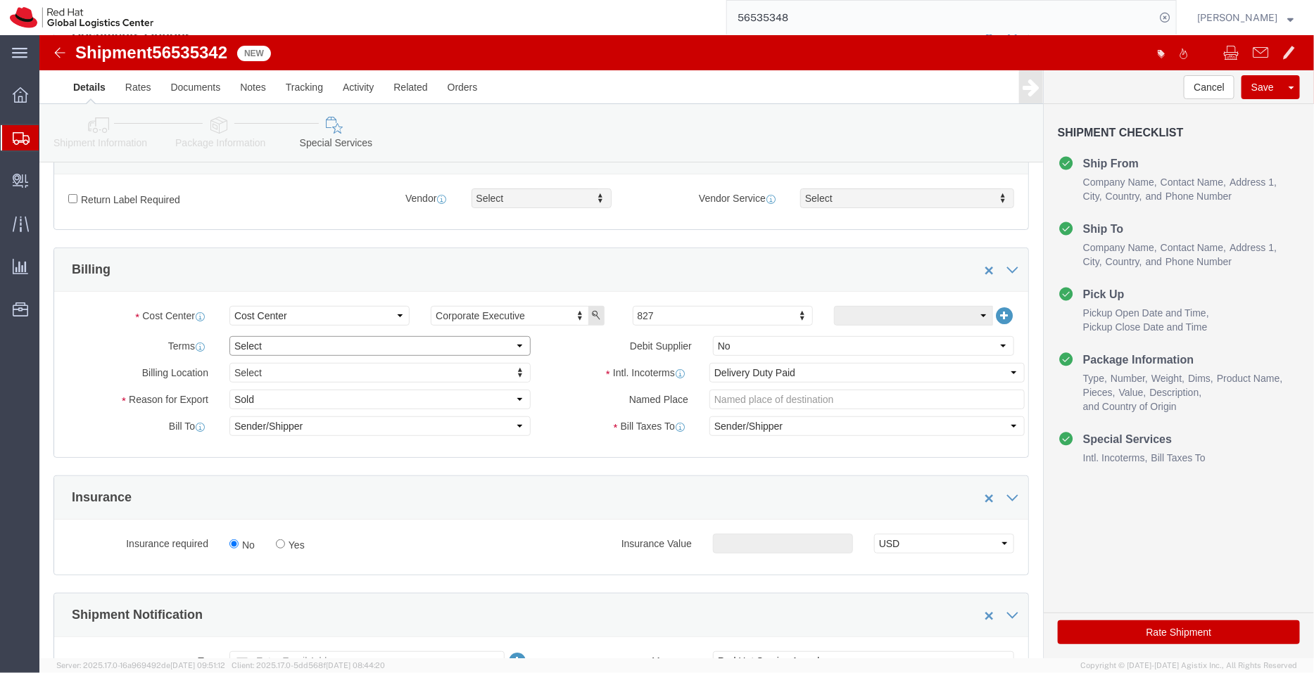
click select "Select Free of Charge Free of Cost NET 30 NET 45 NET 60 See Comment"
select select "FREE_OF_COST"
click select "Select Free of Charge Free of Cost NET 30 NET 45 NET 60 See Comment"
click select "Select Gift Personal Effects Repair/Warranty Return Sample Sold Temporary/Not S…"
select select "SAMPLE"
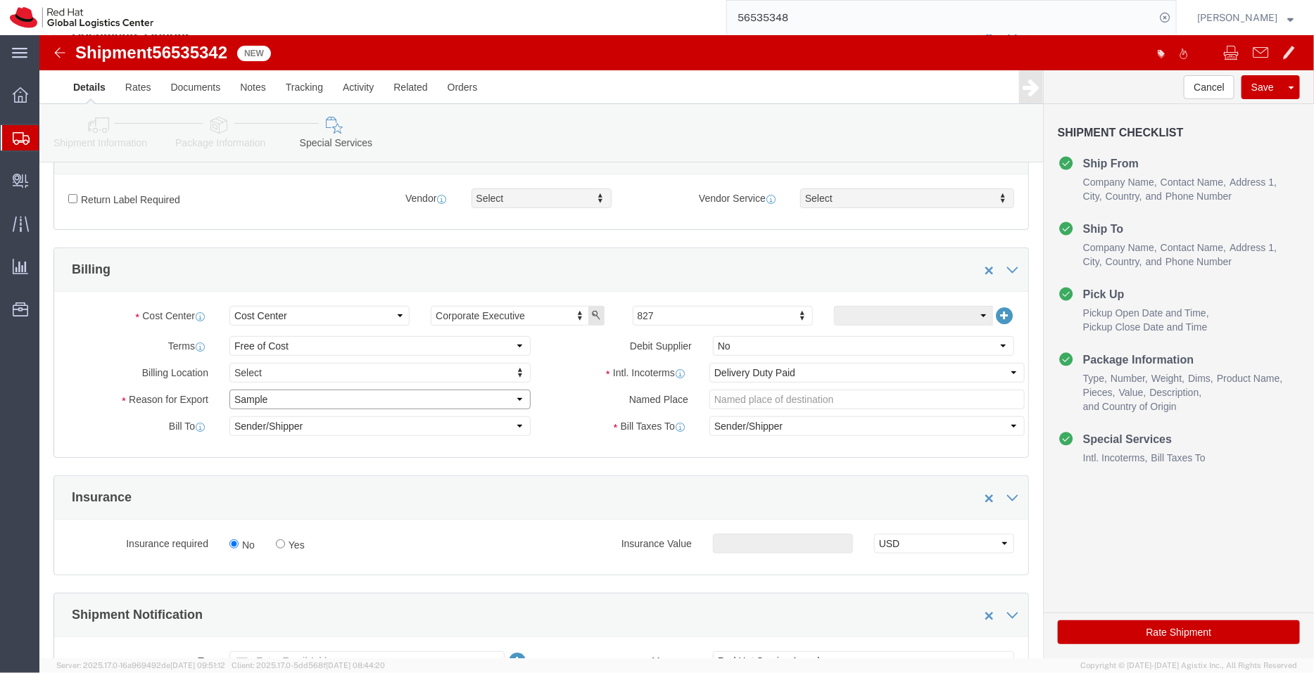
click select "Select Gift Personal Effects Repair/Warranty Return Sample Sold Temporary/Not S…"
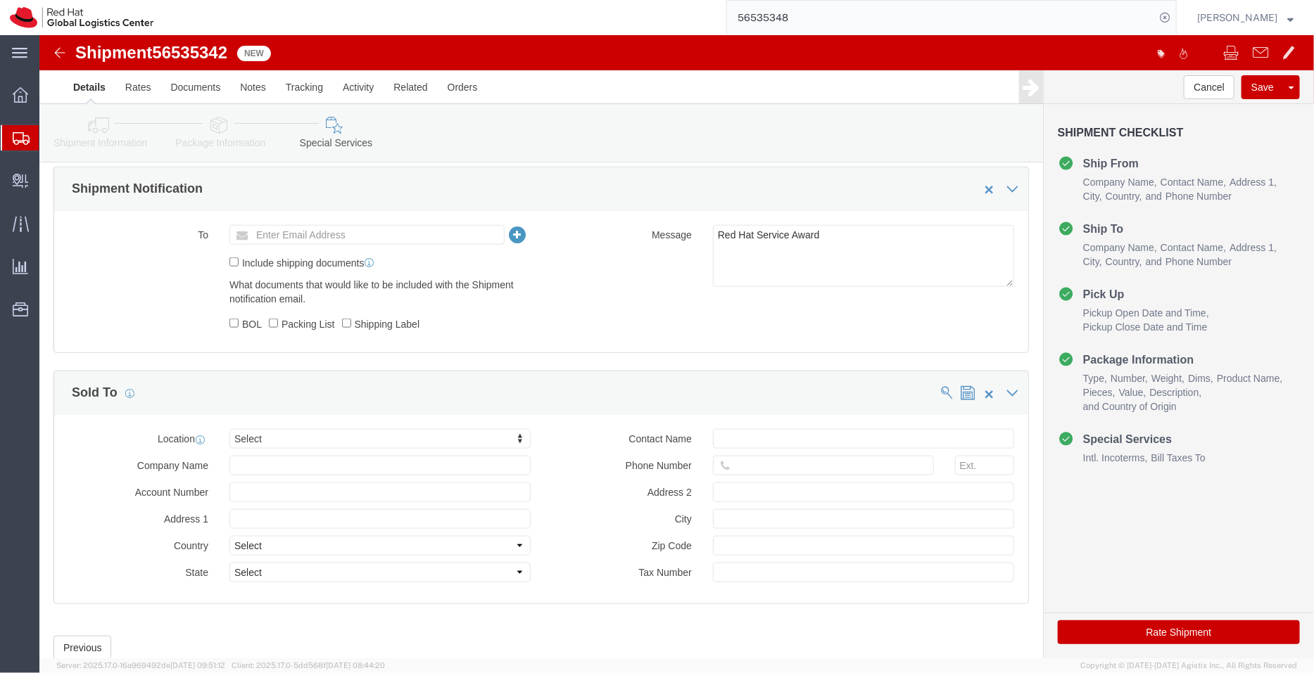
scroll to position [625, 0]
type input "[PERSON_NAME]"
select select "38422"
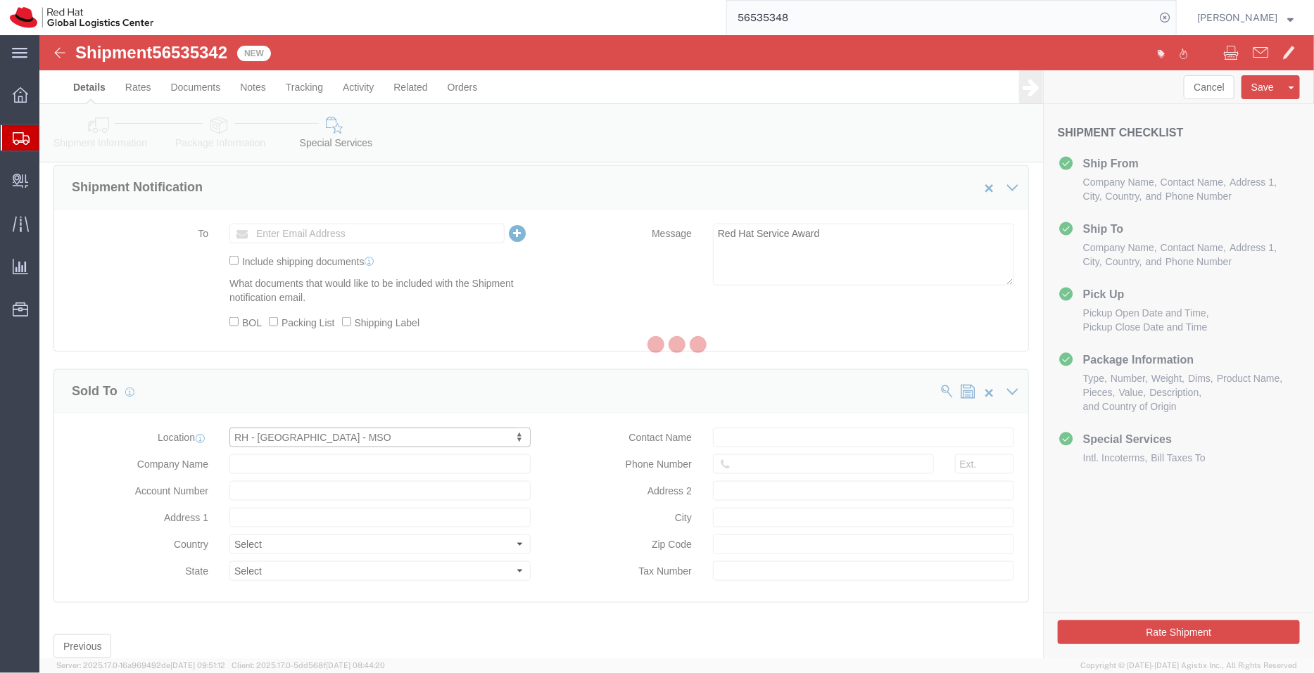
type input "Red Hat New Zealand Limited"
type input "[STREET_ADDRESS]"
select select "NZ"
type input "[PHONE_NUMBER]"
type input "The Generator, level 10"
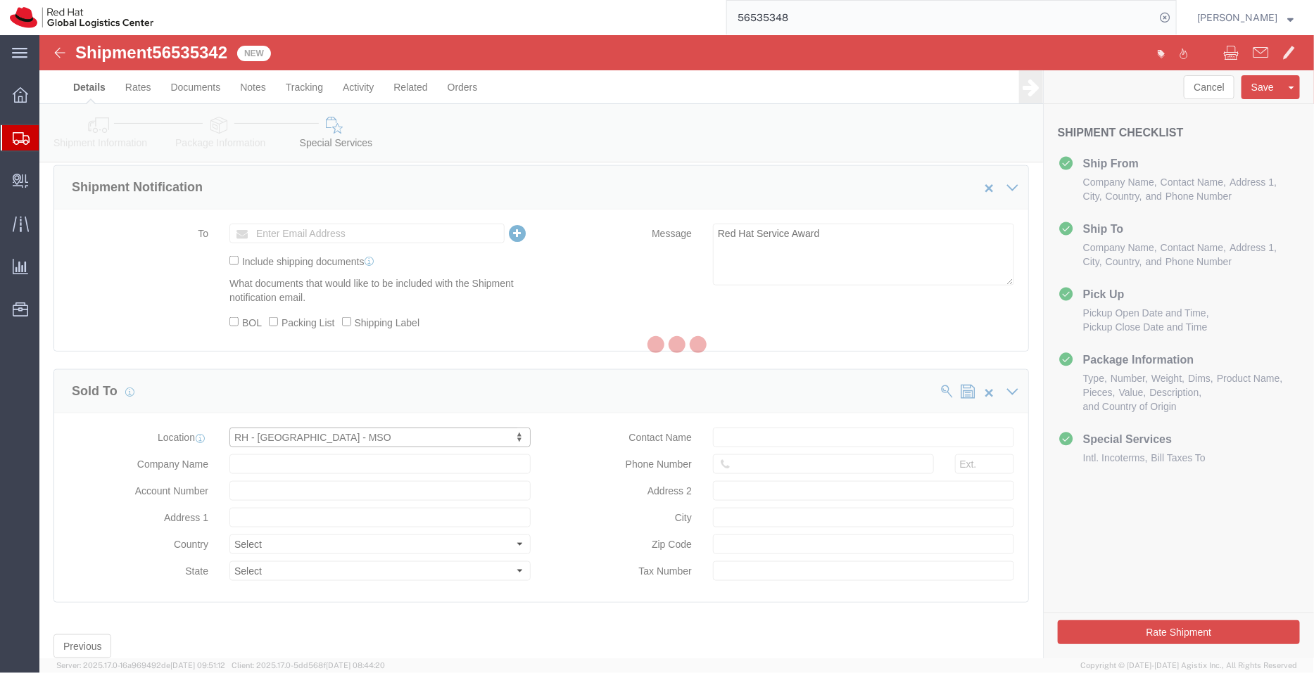
type input "[GEOGRAPHIC_DATA]"
type input "1010"
type input "[PHONE_NUMBER]"
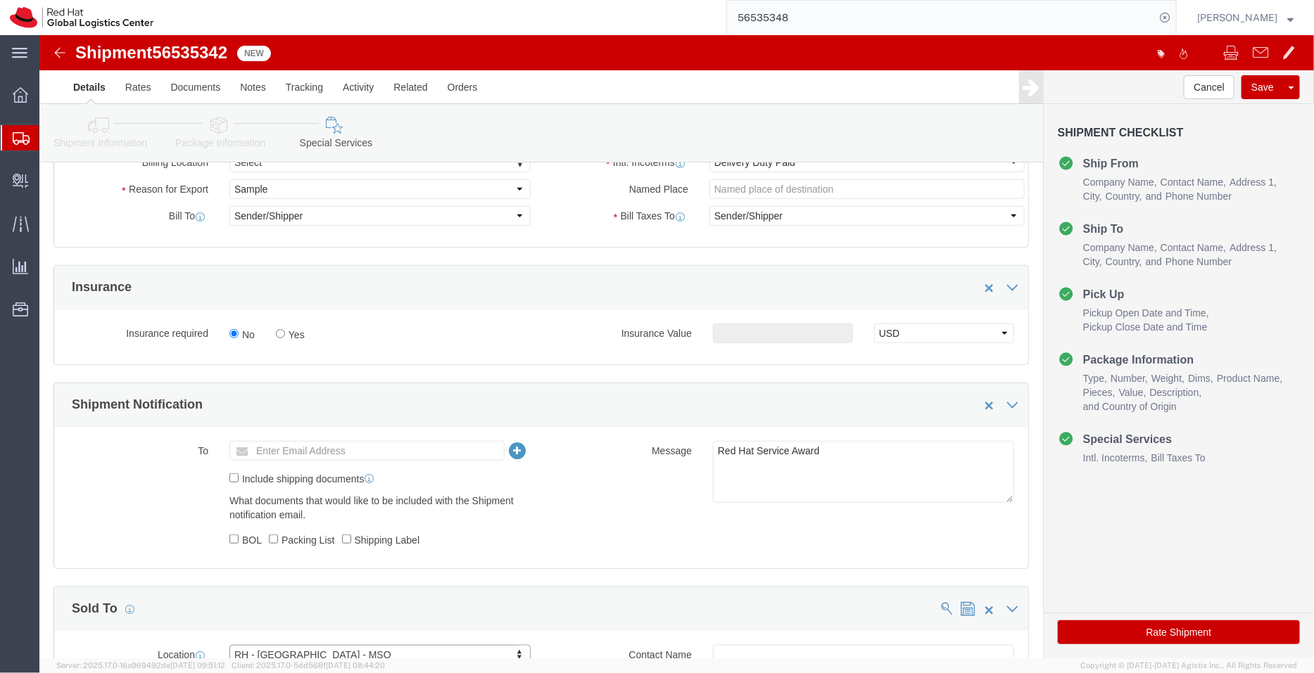
scroll to position [540, 0]
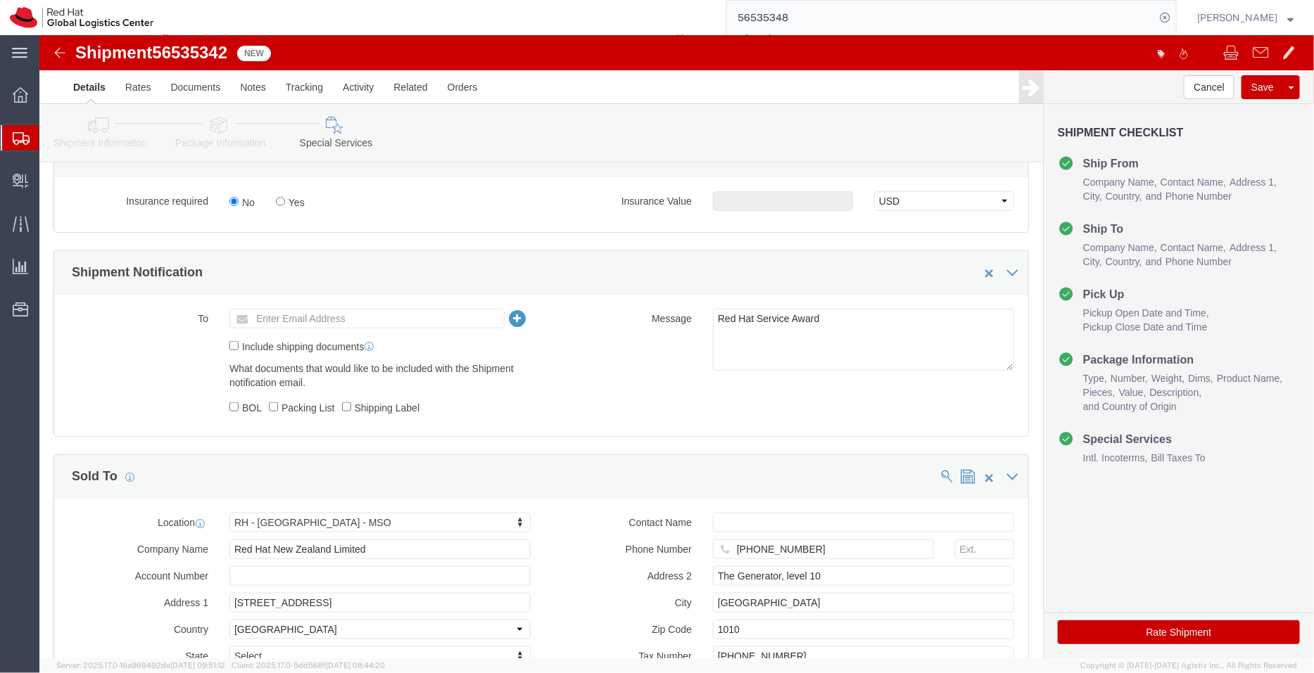
click icon
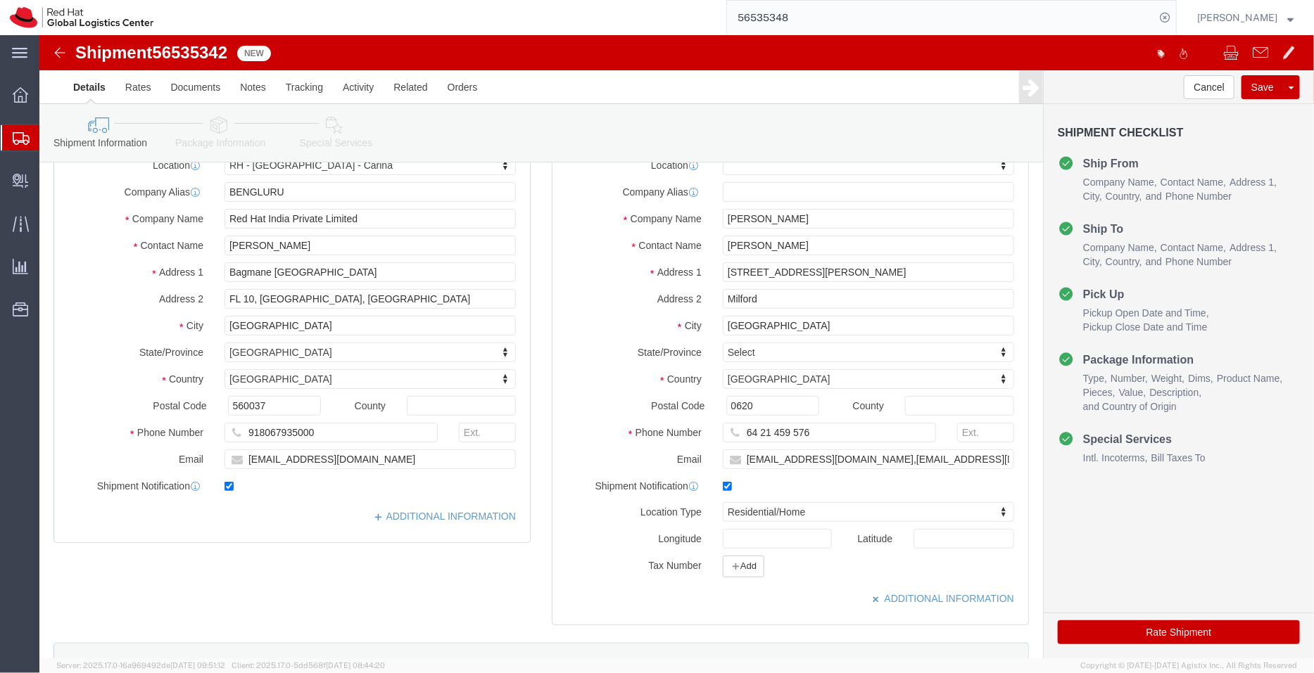
scroll to position [77, 0]
click button "Rate Shipment"
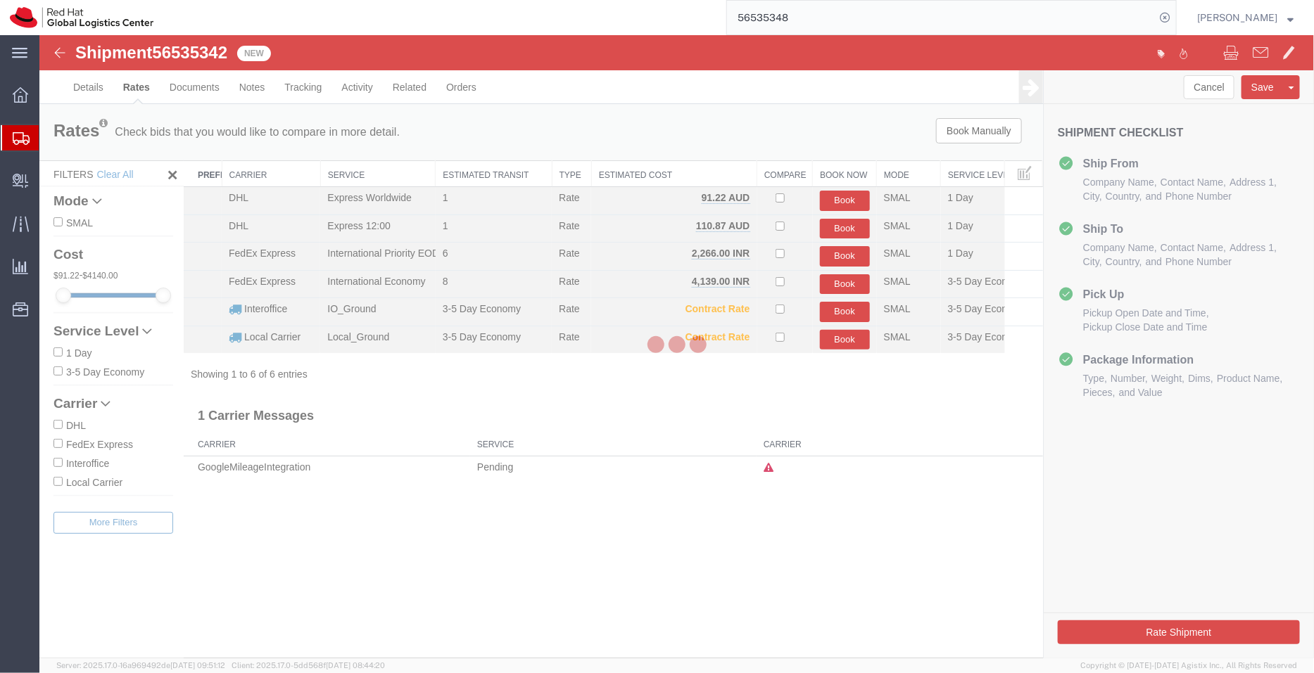
scroll to position [0, 0]
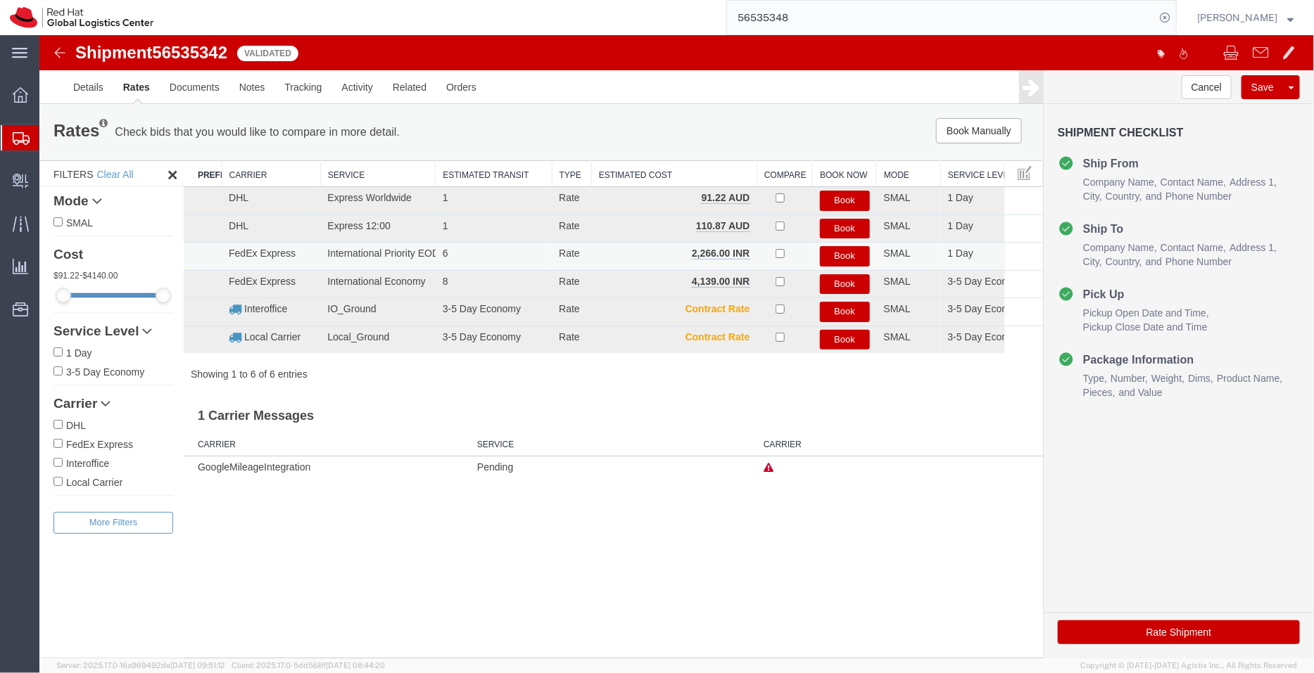
click at [844, 253] on button "Book" at bounding box center [844, 256] width 50 height 20
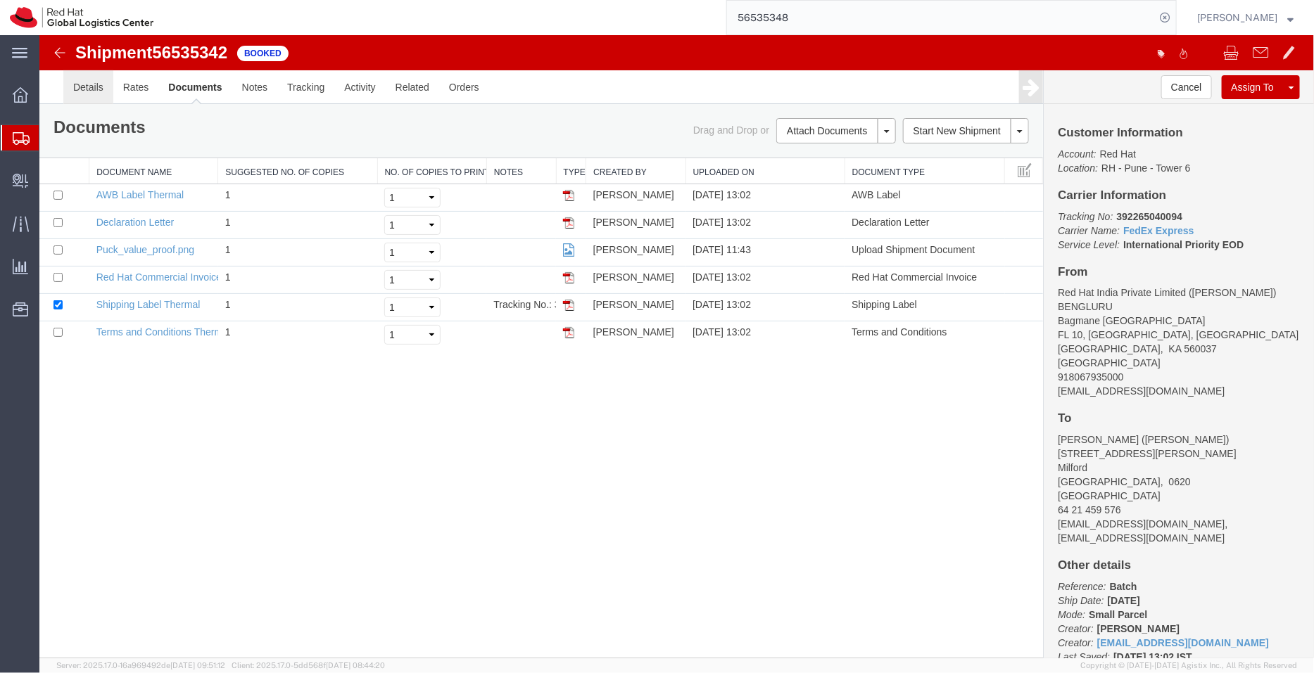
click at [85, 95] on link "Details" at bounding box center [88, 87] width 50 height 34
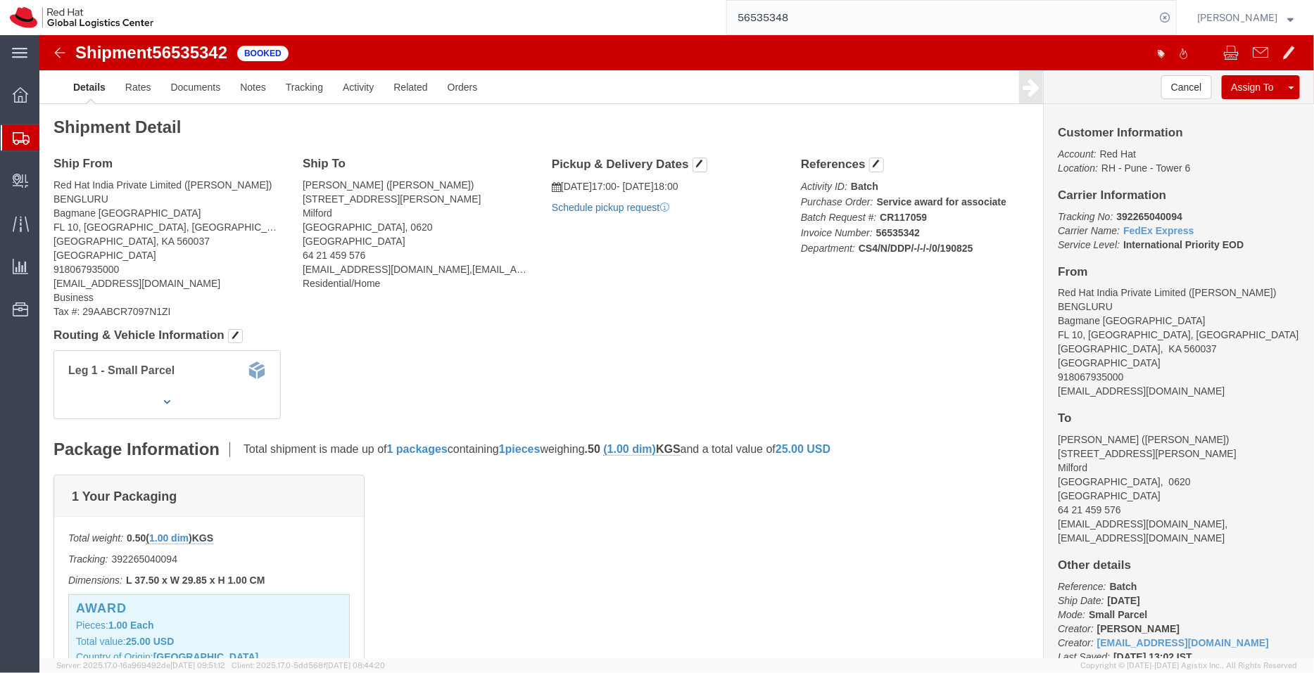
click link "Schedule pickup request"
drag, startPoint x: 1113, startPoint y: 357, endPoint x: 1002, endPoint y: 358, distance: 111.2
click div "Customer Information Account: Red Hat Location: [GEOGRAPHIC_DATA] 6 Carrier Inf…"
copy address "[EMAIL_ADDRESS][DOMAIN_NAME]"
click link "Documents"
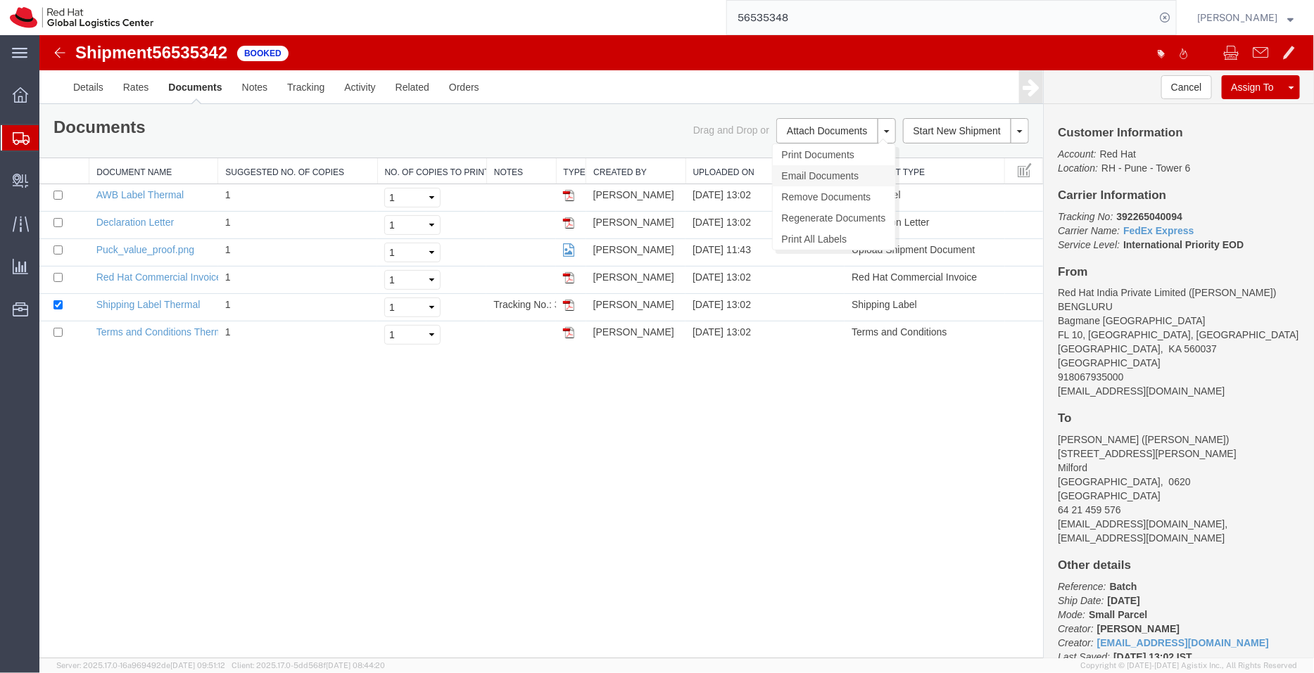
click at [810, 174] on link "Email Documents" at bounding box center [833, 175] width 122 height 21
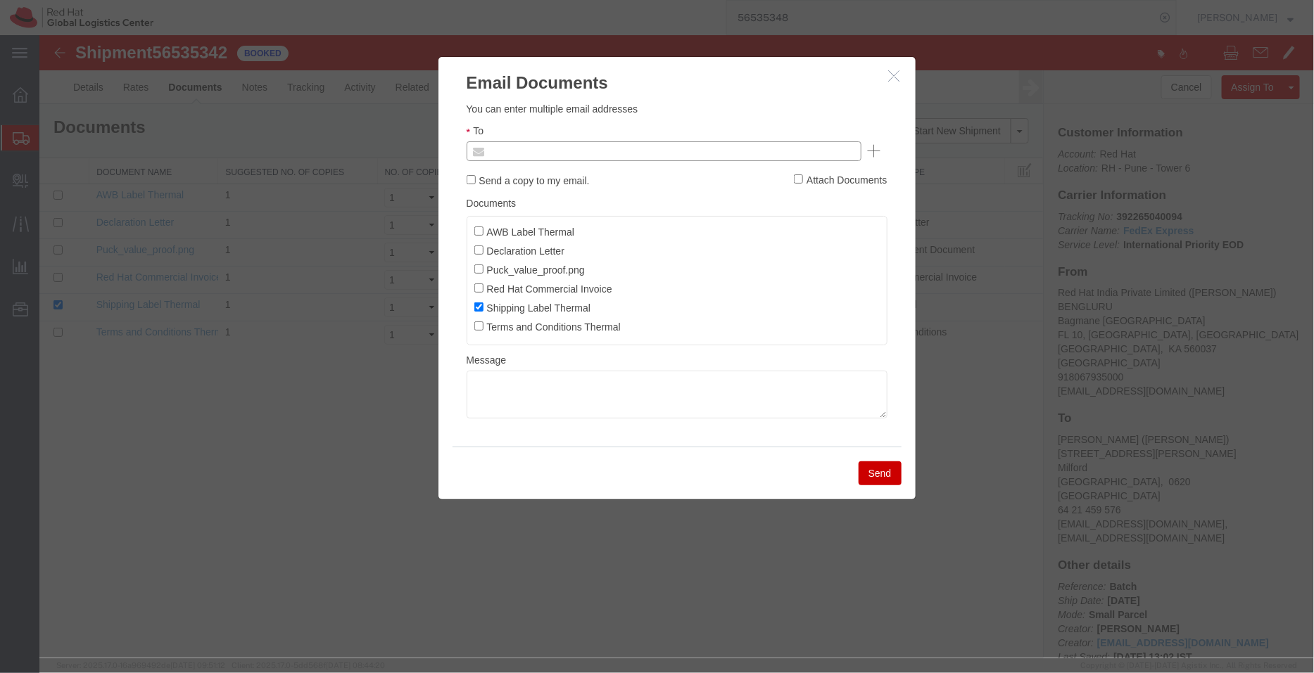
click at [594, 146] on input "text" at bounding box center [567, 150] width 165 height 18
paste input "[EMAIL_ADDRESS][DOMAIN_NAME]"
type input "[EMAIL_ADDRESS][DOMAIN_NAME]"
click at [480, 227] on input "AWB Label Thermal" at bounding box center [477, 230] width 9 height 9
checkbox input "true"
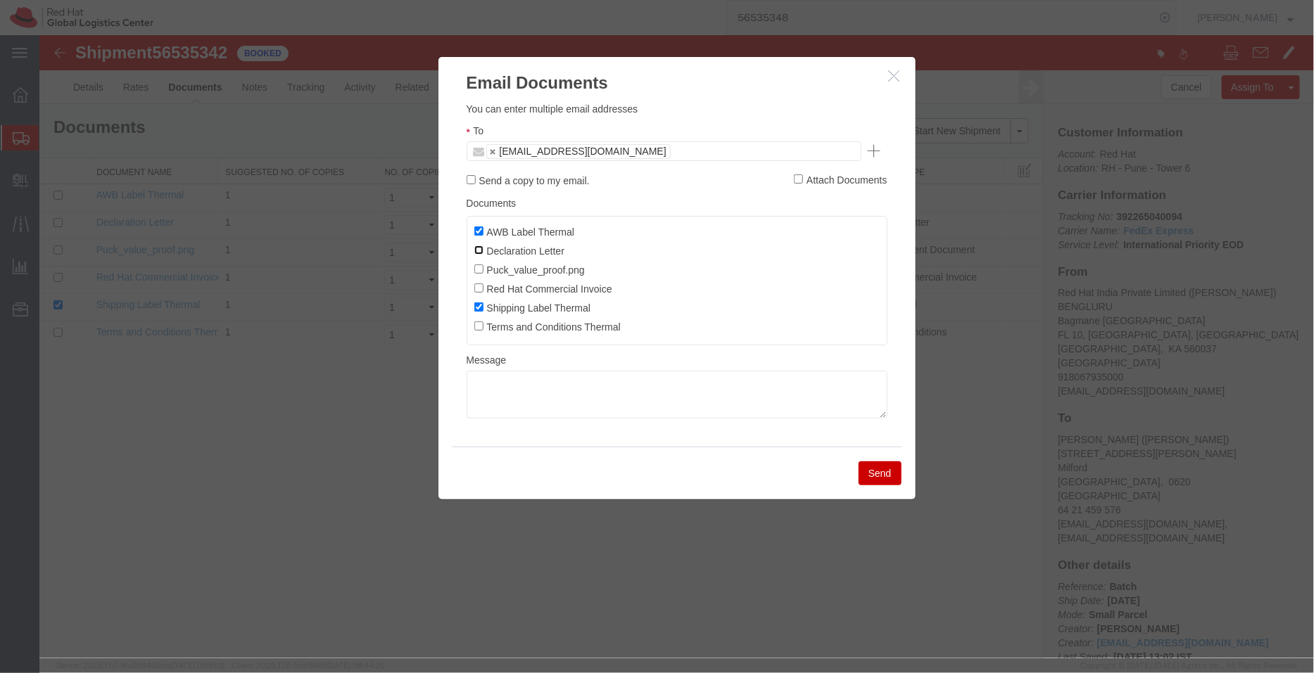
click at [481, 249] on input "Declaration Letter" at bounding box center [477, 249] width 9 height 9
checkbox input "true"
click at [481, 289] on input "Red Hat Commercial Invoice" at bounding box center [477, 287] width 9 height 9
checkbox input "true"
click at [875, 466] on button "Send" at bounding box center [879, 473] width 43 height 24
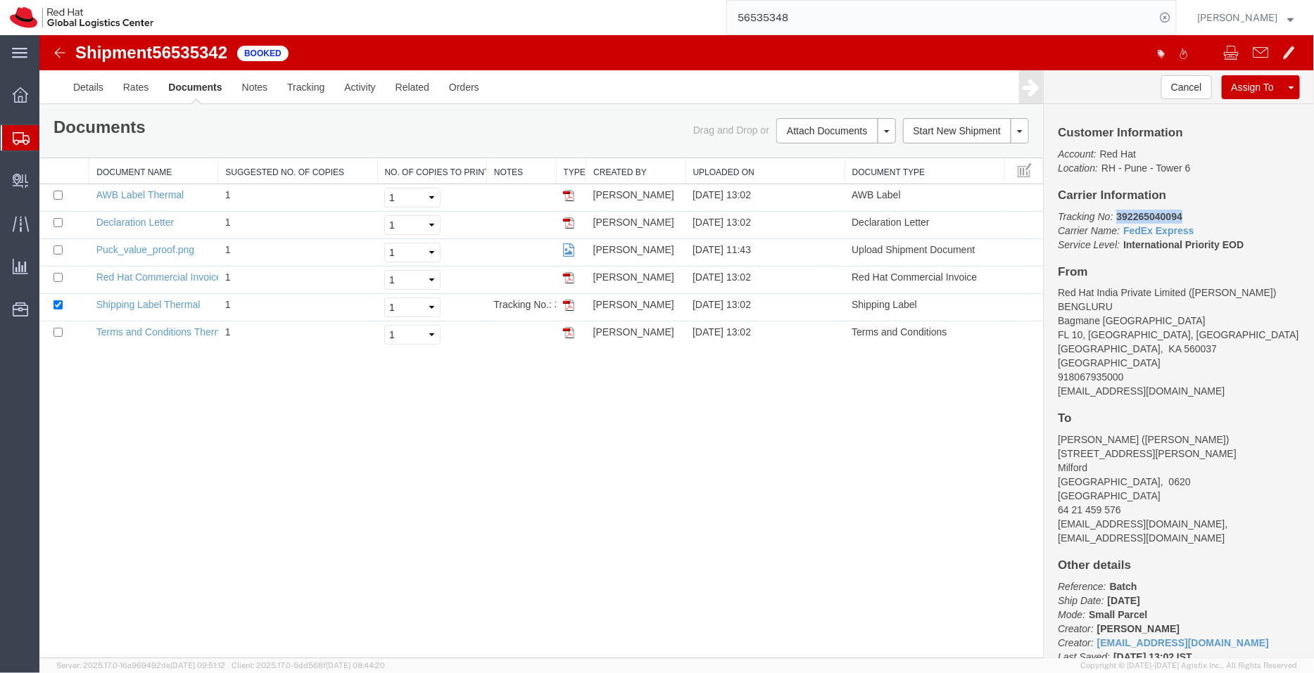
drag, startPoint x: 1181, startPoint y: 213, endPoint x: 1114, endPoint y: 215, distance: 66.9
click at [1114, 215] on p "Tracking No: 392265040094 Carrier Name: FedEx Express FedEx Express Service Lev…" at bounding box center [1178, 230] width 242 height 42
copy b "392265040094"
click at [0, 0] on span "Shipment Manager" at bounding box center [0, 0] width 0 height 0
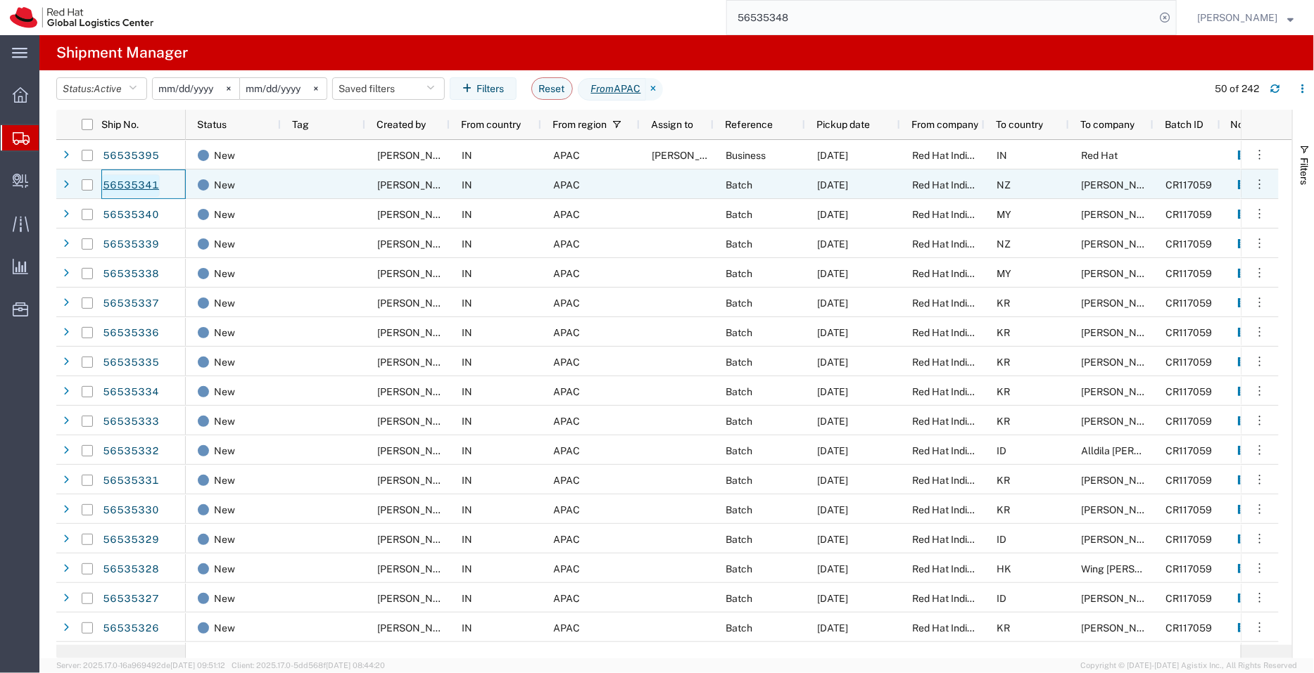
click at [134, 181] on link "56535341" at bounding box center [131, 185] width 58 height 23
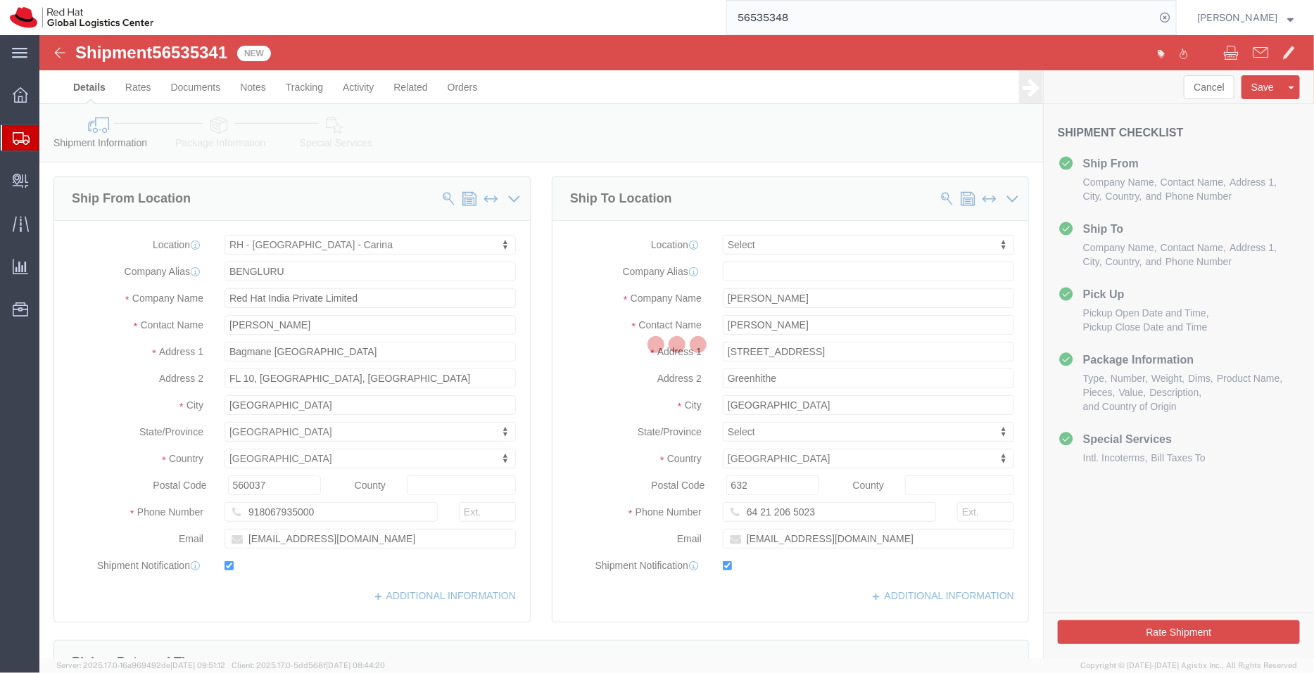
select select "37925"
select select
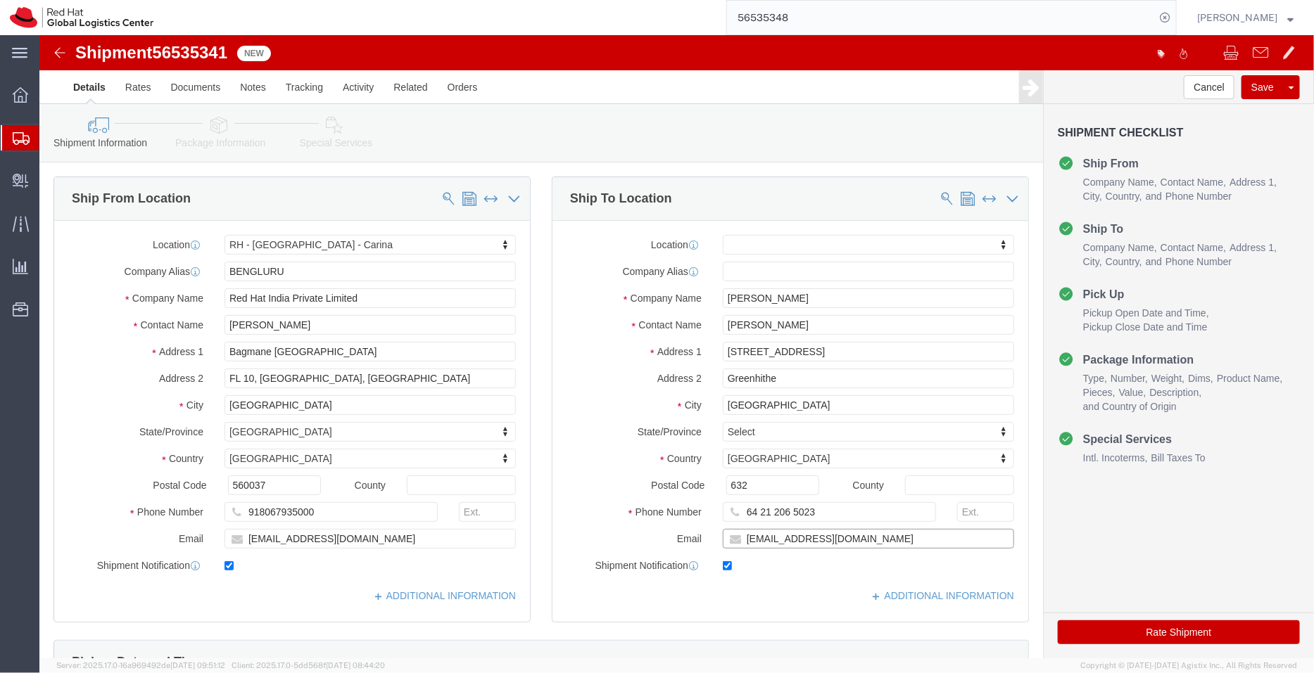
click input "[EMAIL_ADDRESS][DOMAIN_NAME]"
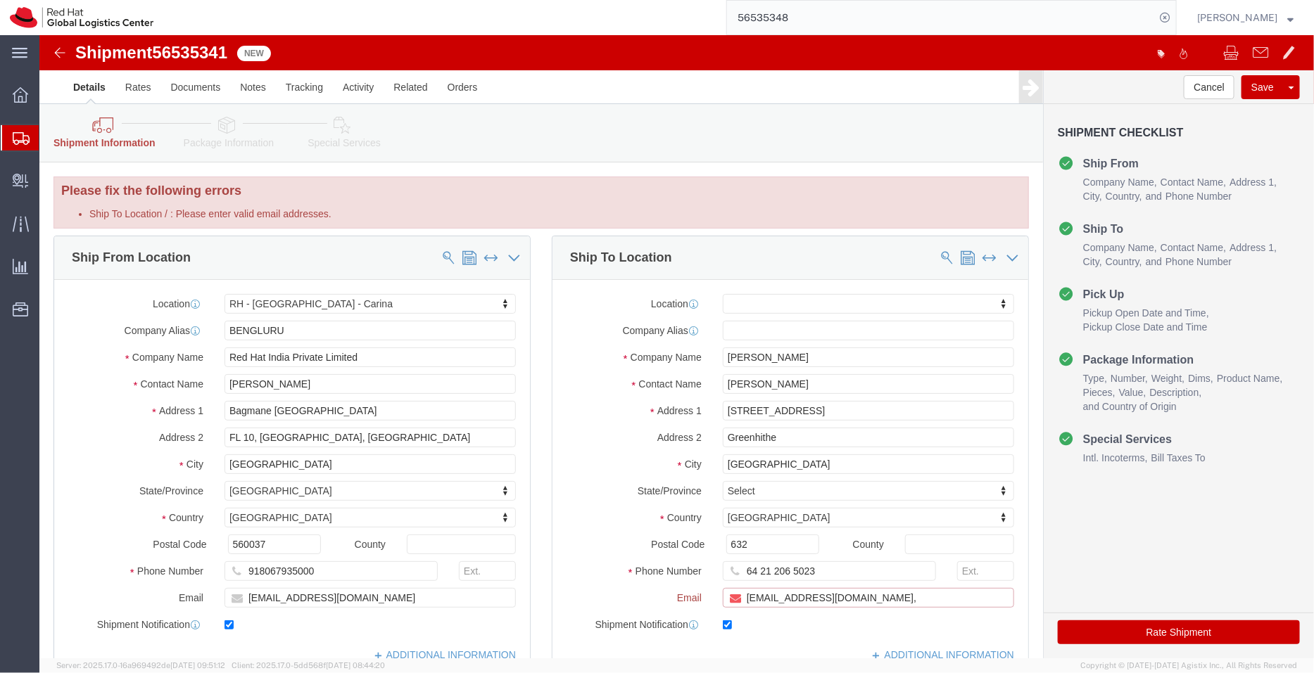
paste input "[EMAIL_ADDRESS][DOMAIN_NAME]"
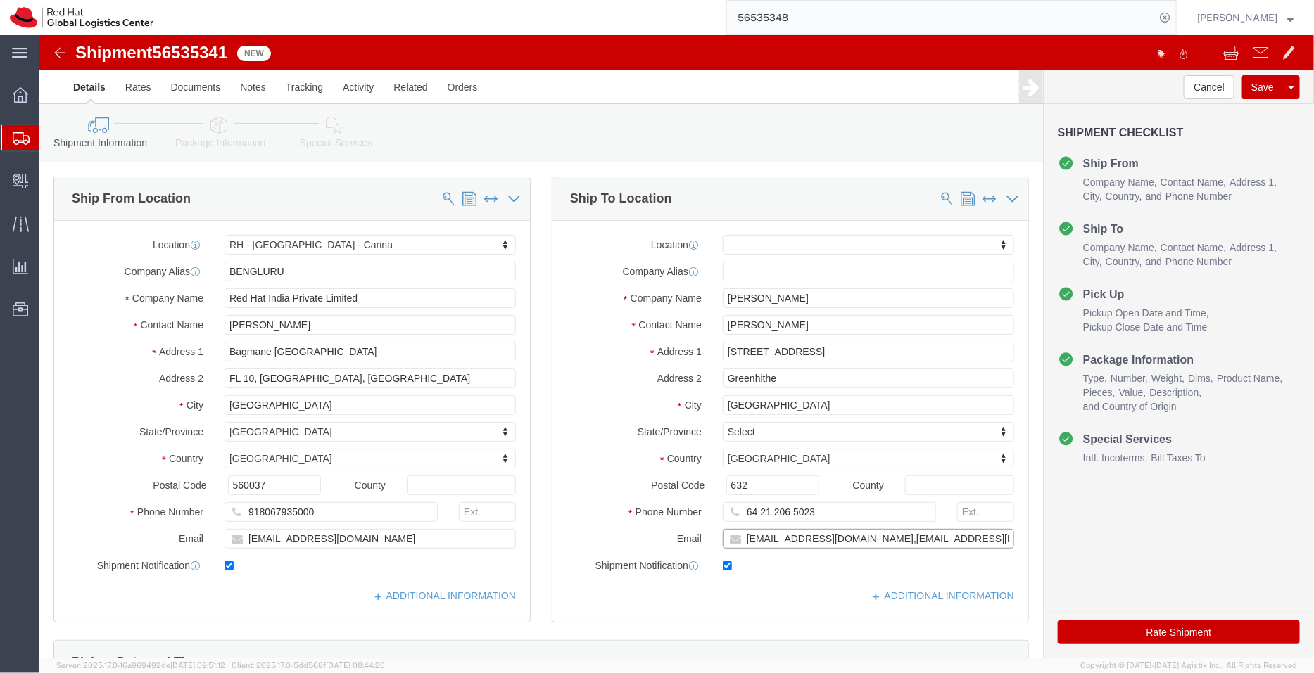
type input "[EMAIL_ADDRESS][DOMAIN_NAME],[EMAIL_ADDRESS][DOMAIN_NAME]"
click input "632"
type input "0632"
click link "ADDITIONAL INFORMATION"
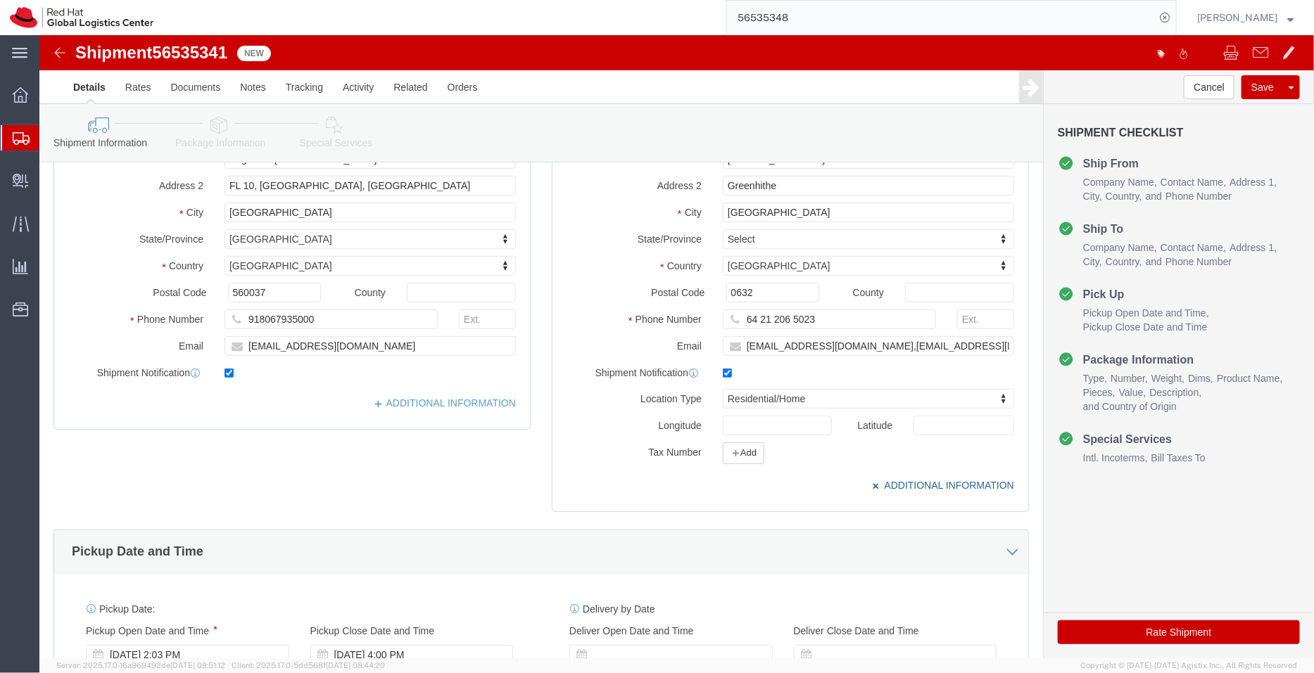
scroll to position [281, 0]
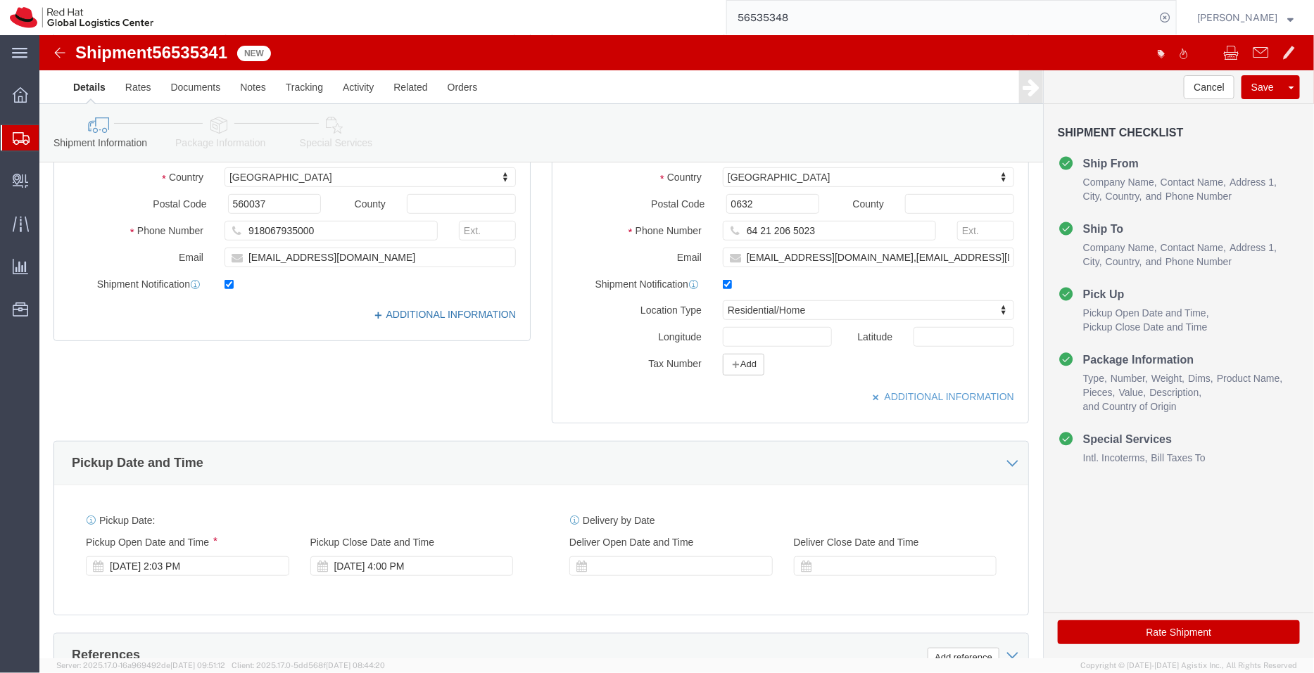
click link "ADDITIONAL INFORMATION"
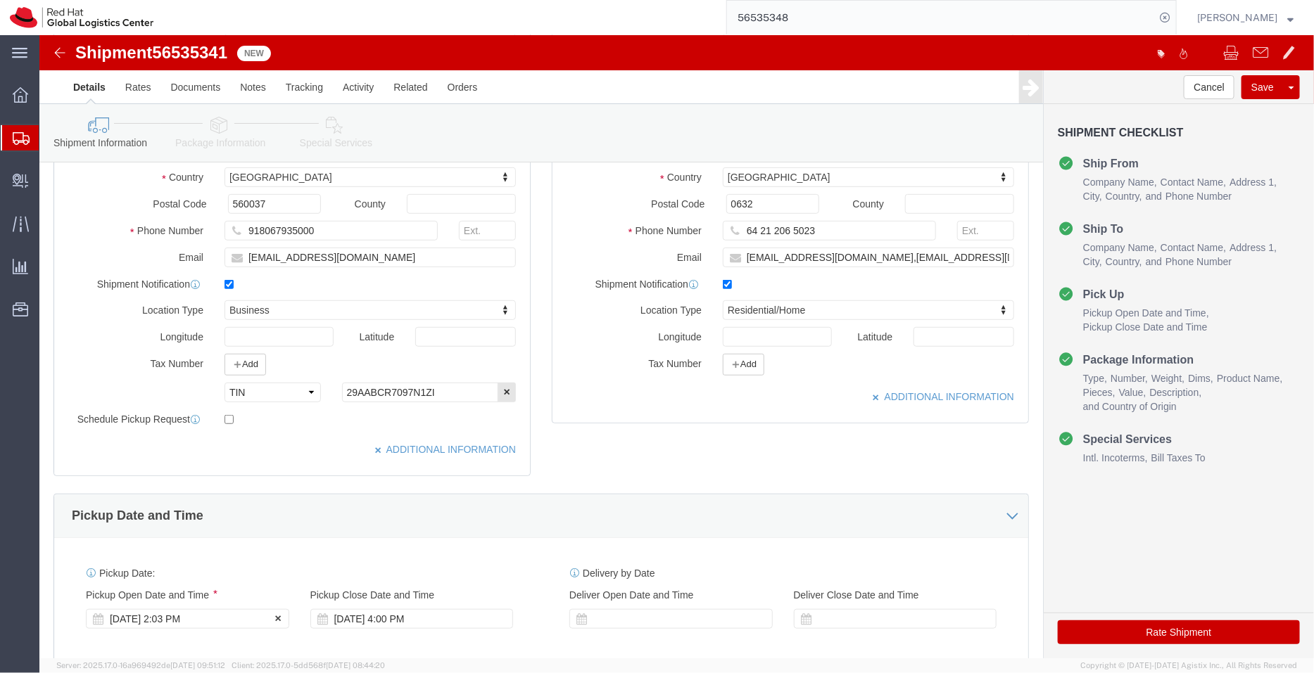
click div "[DATE] 2:03 PM"
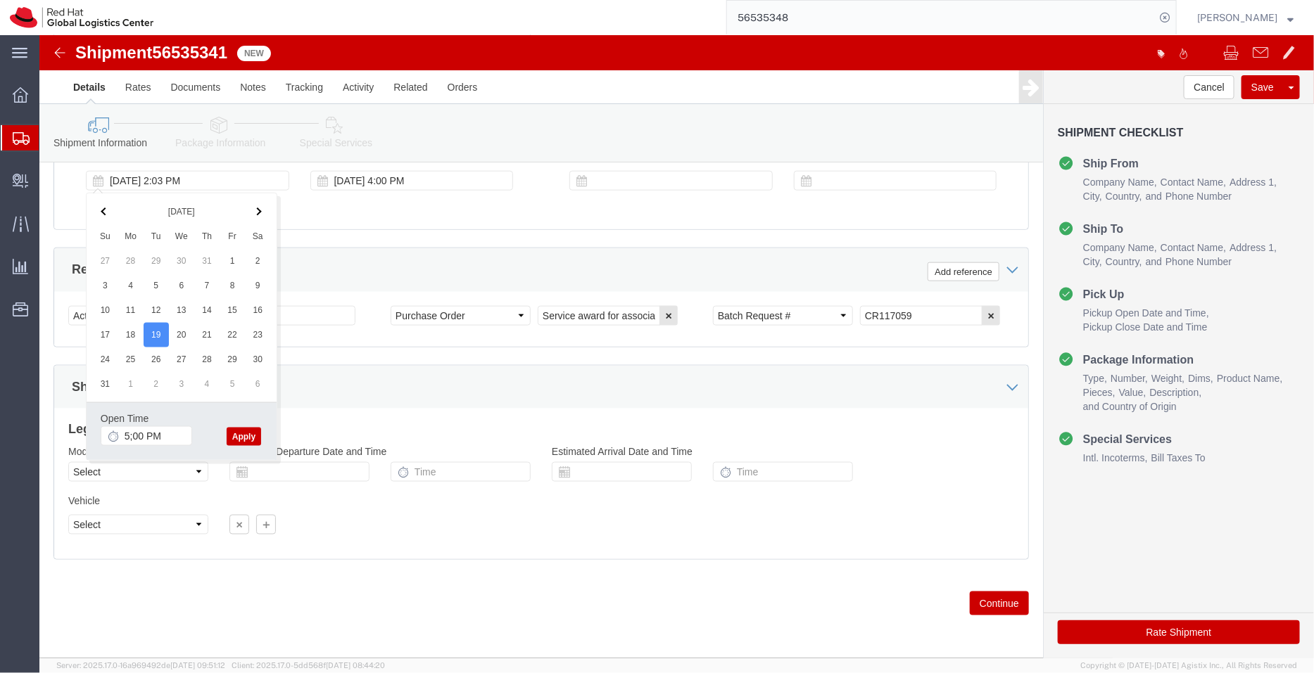
type input "5:00 PM"
click button "Apply"
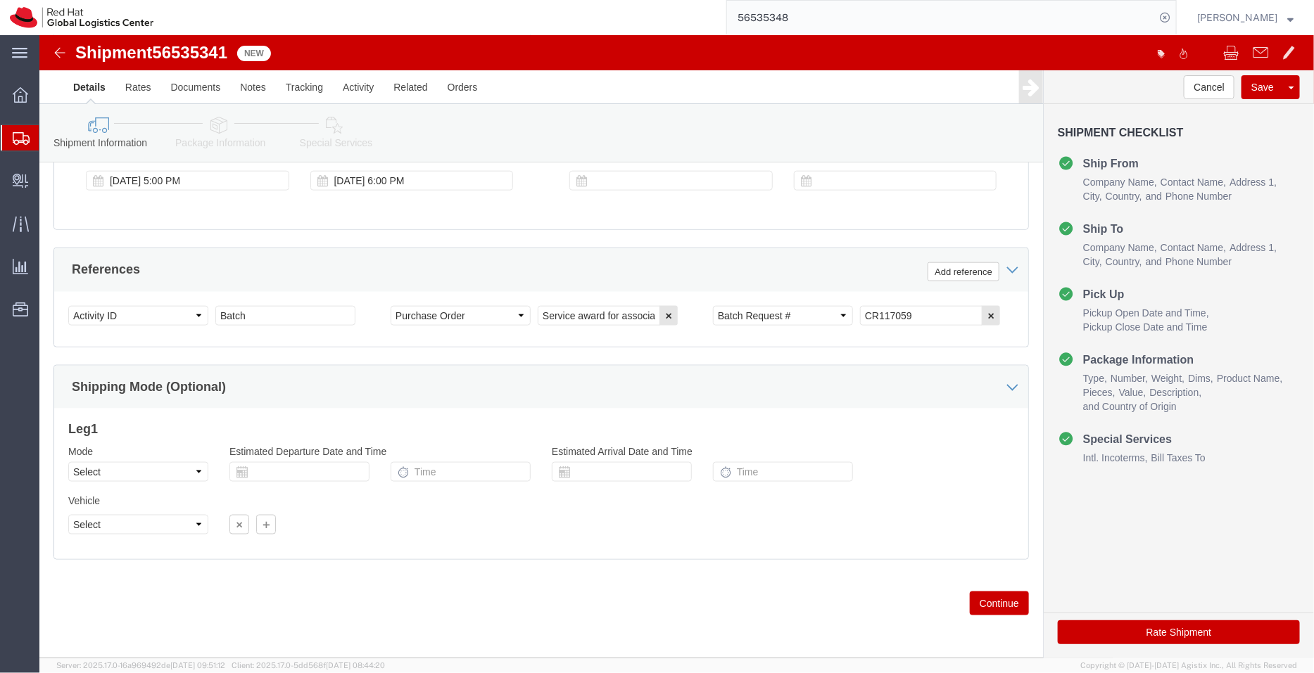
click icon
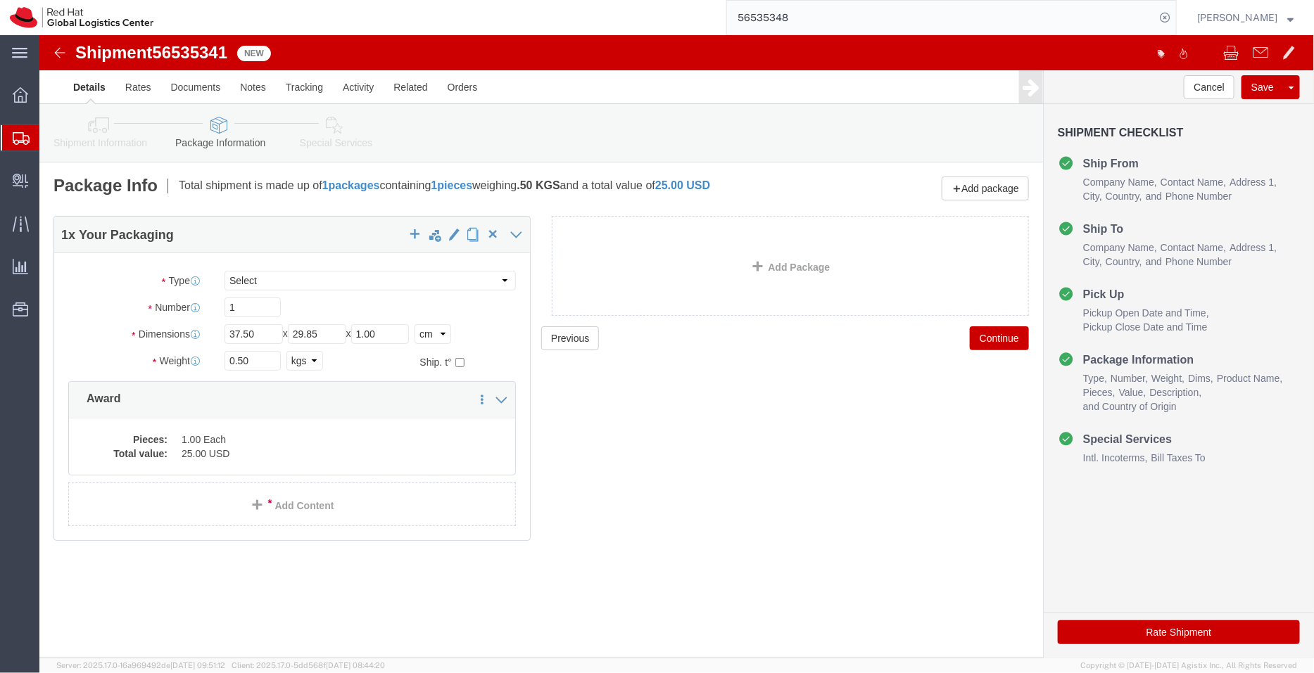
click icon
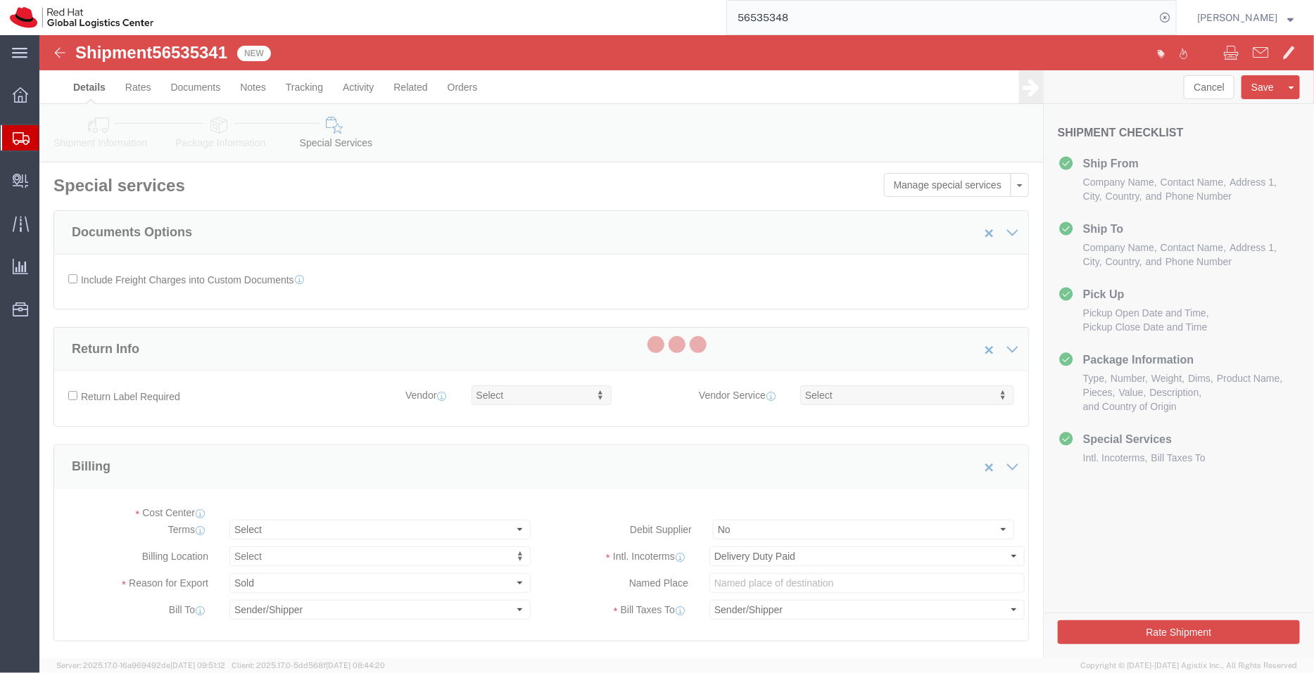
select select "COSTCENTER"
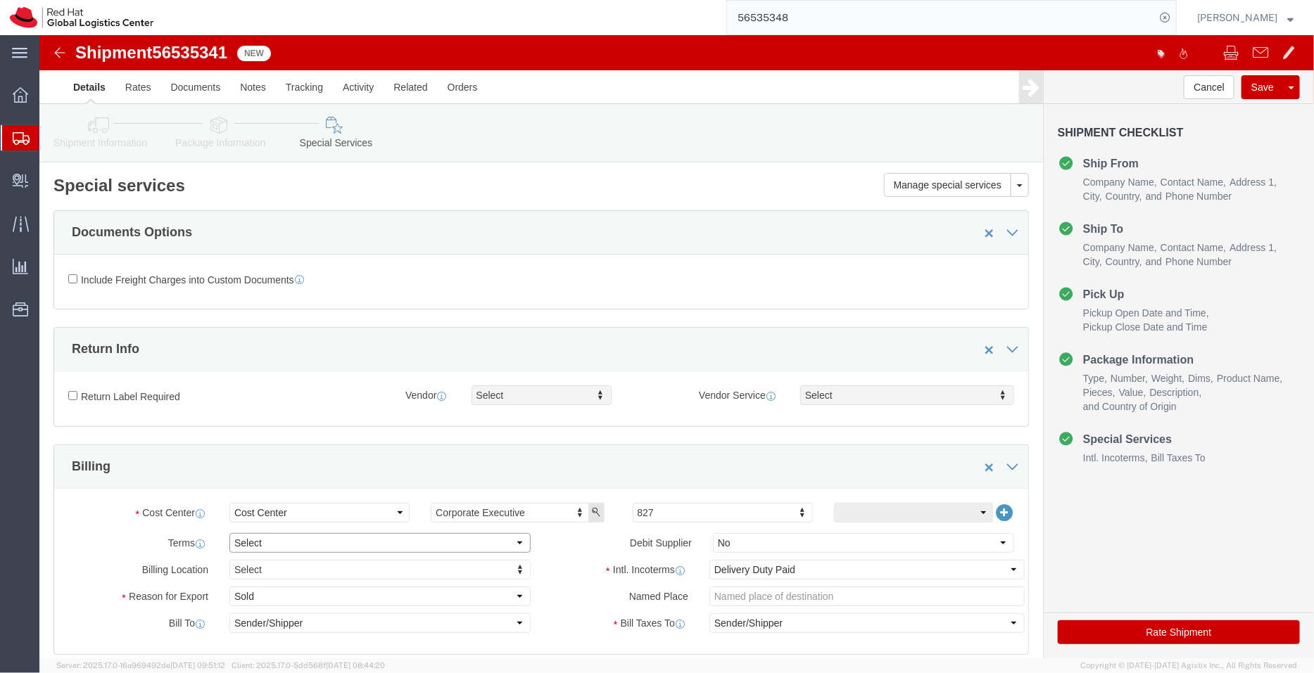
click select "Select Free of Charge Free of Cost NET 30 NET 45 NET 60 See Comment"
select select "FREE_OF_COST"
click select "Select Free of Charge Free of Cost NET 30 NET 45 NET 60 See Comment"
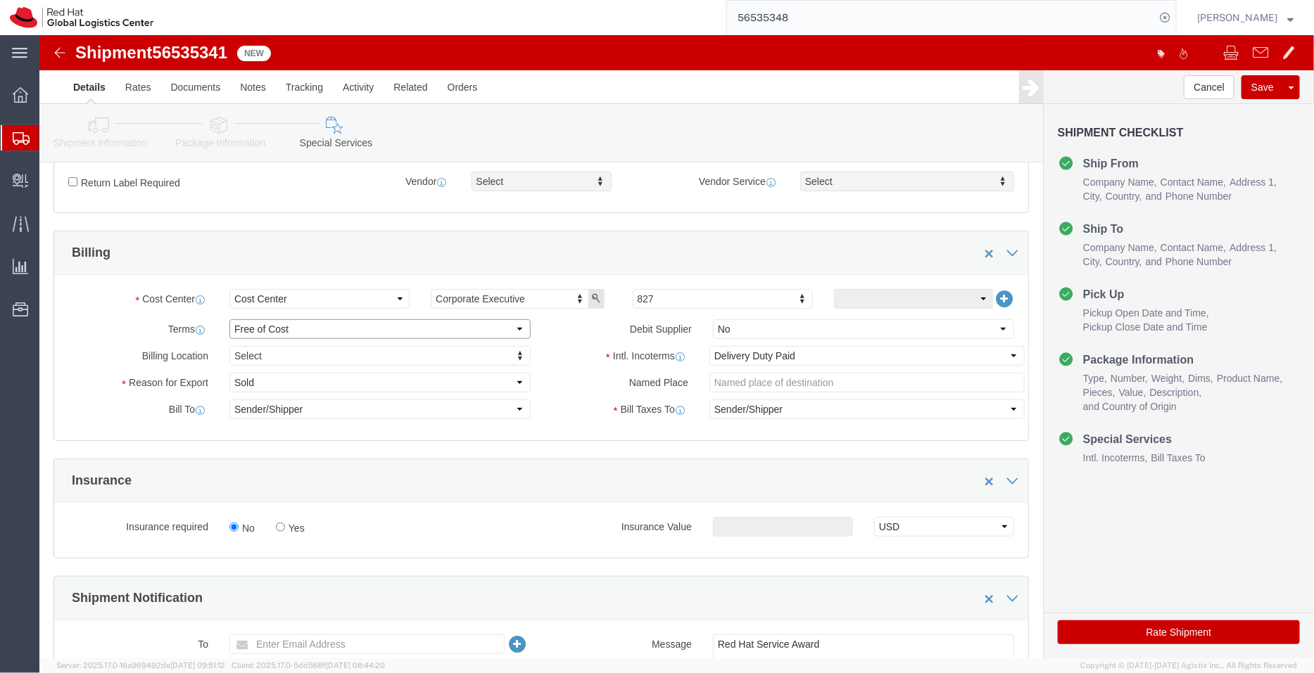
scroll to position [287, 0]
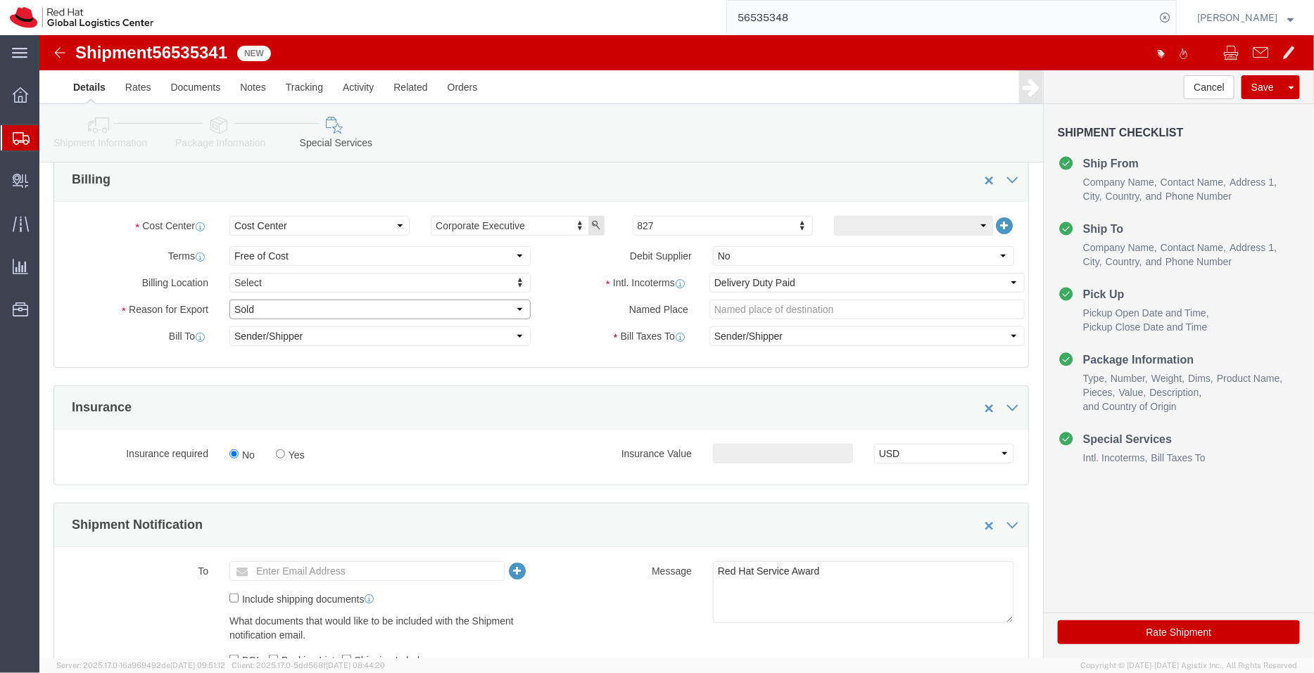
click select "Select Gift Personal Effects Repair/Warranty Return Sample Sold Temporary/Not S…"
select select "SAMPLE"
click select "Select Gift Personal Effects Repair/Warranty Return Sample Sold Temporary/Not S…"
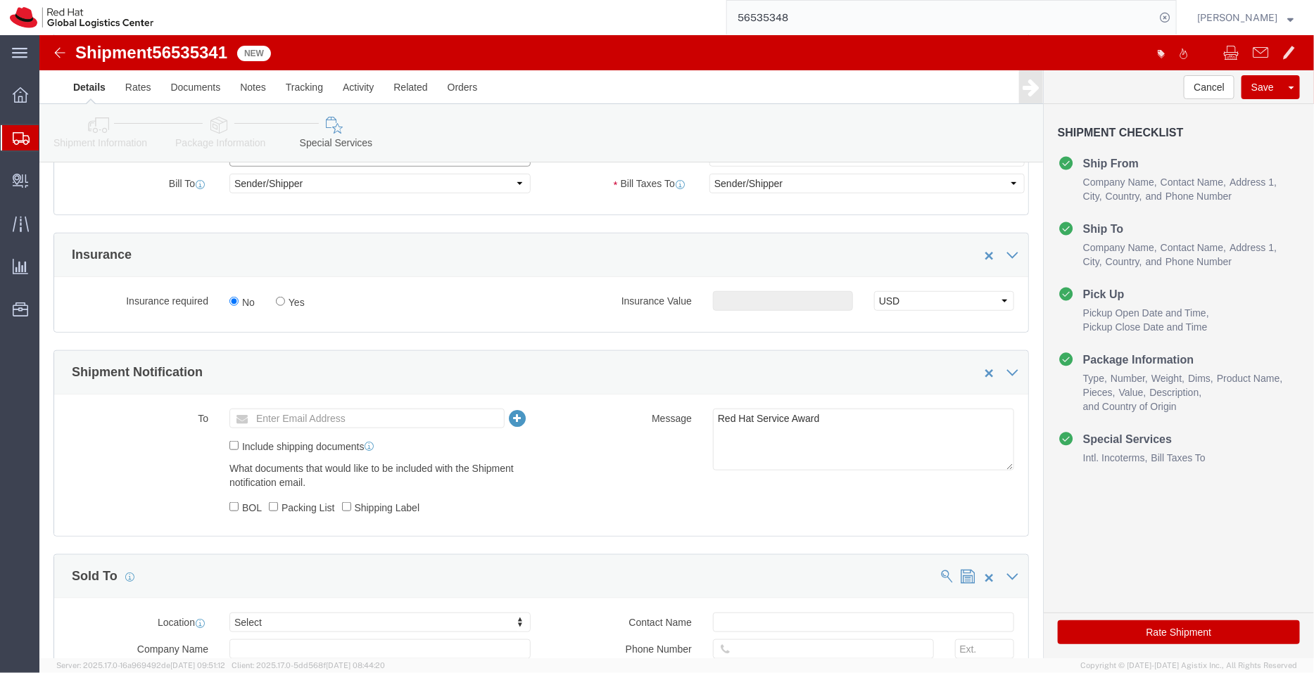
scroll to position [548, 0]
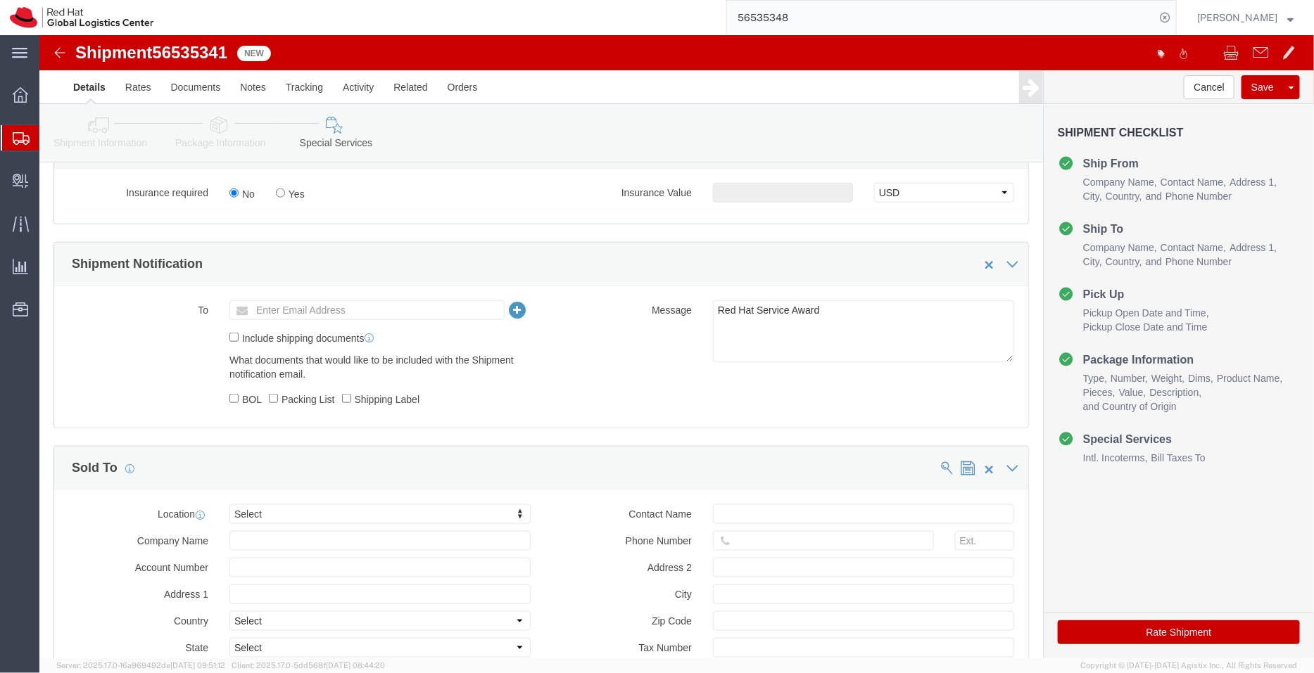
click icon
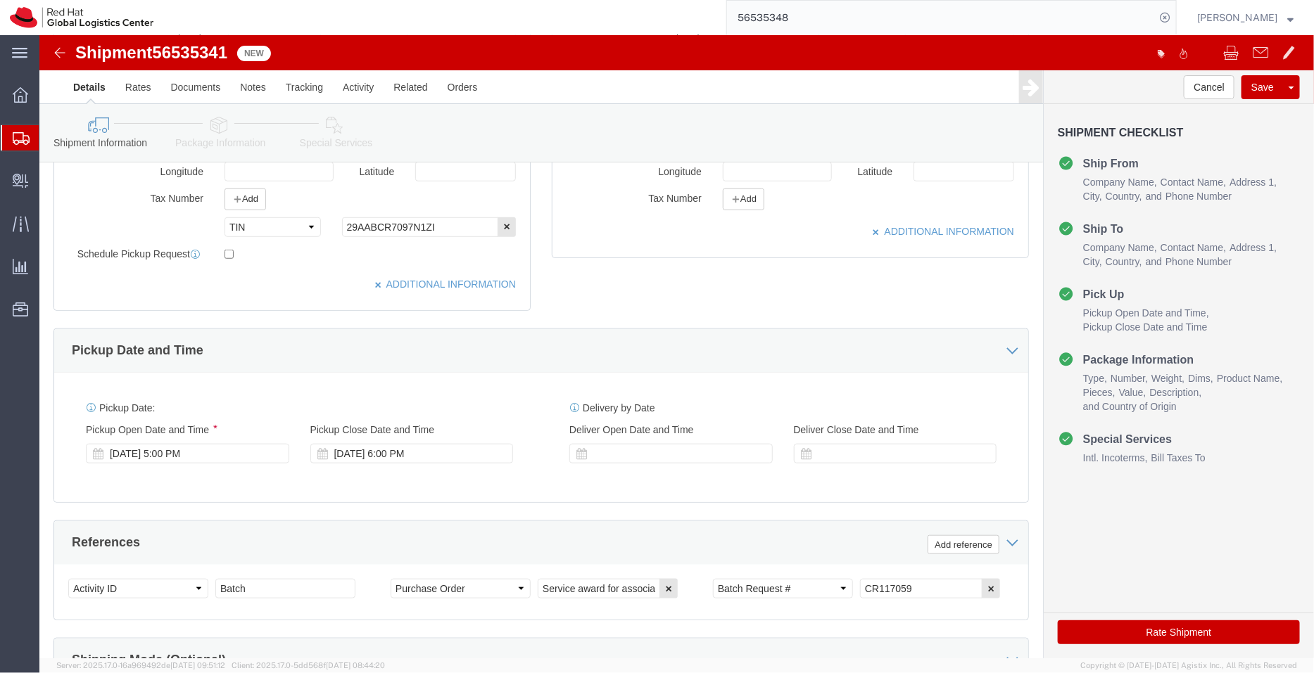
scroll to position [575, 0]
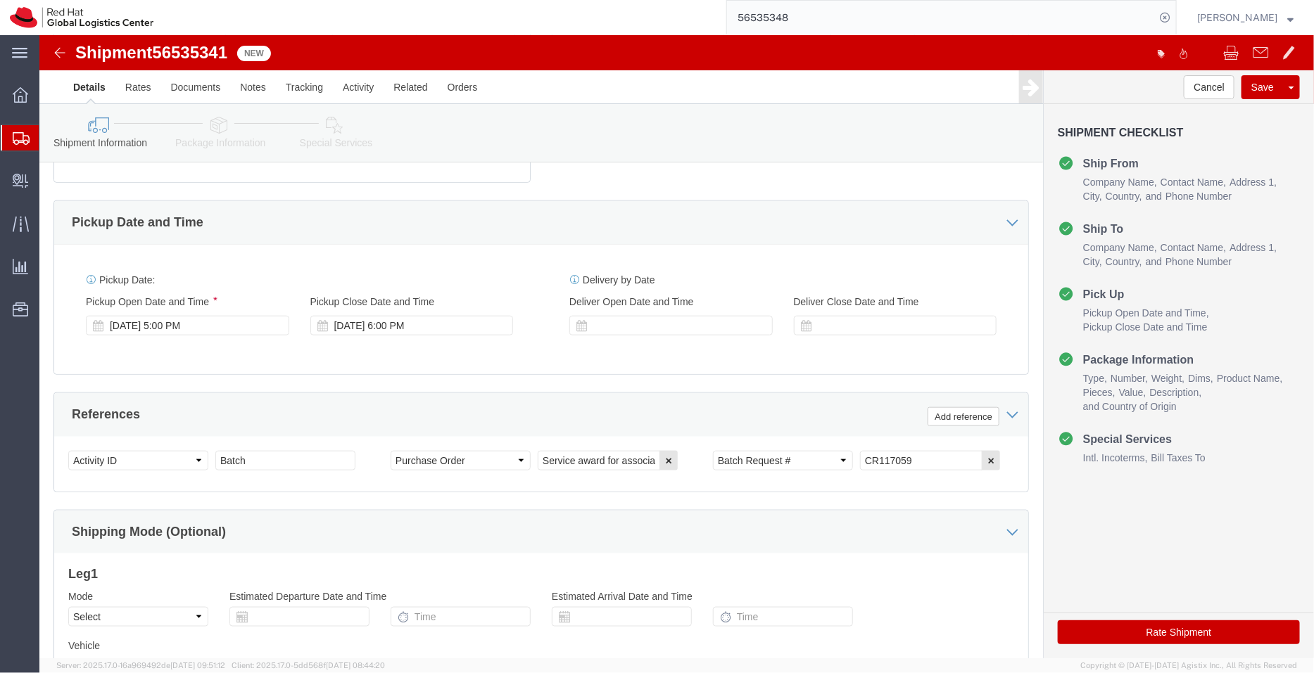
click icon
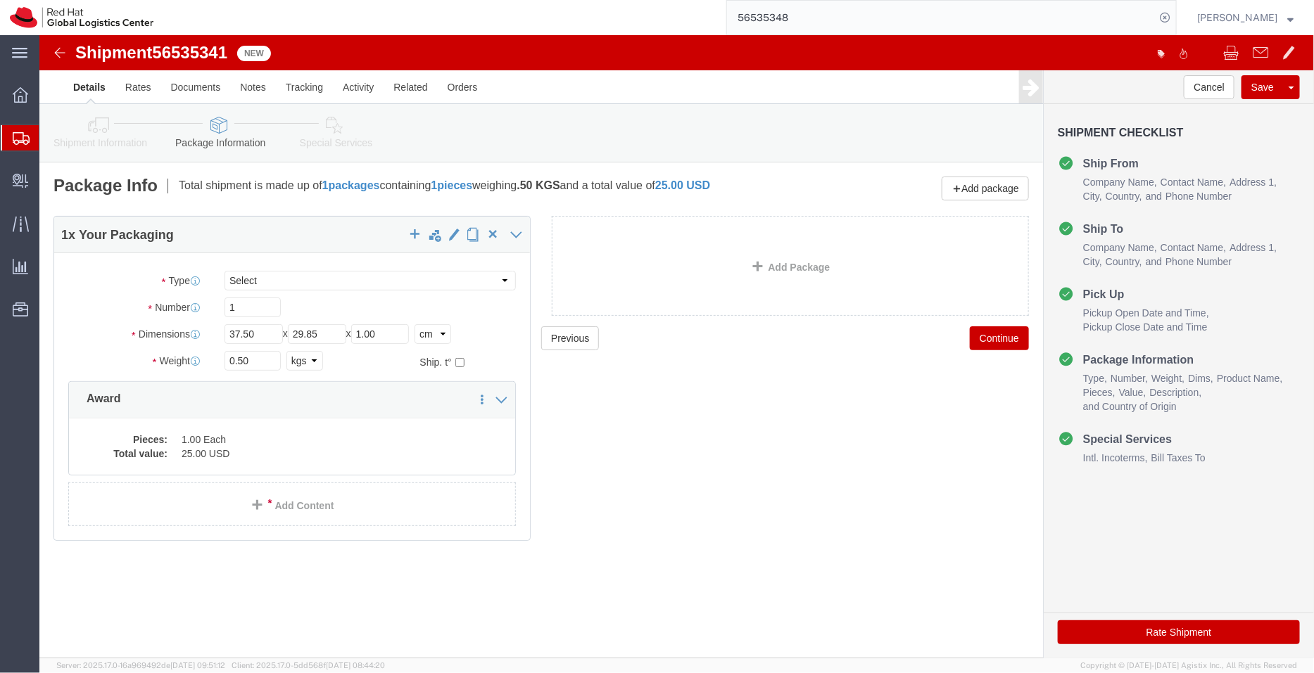
click link "Special Services"
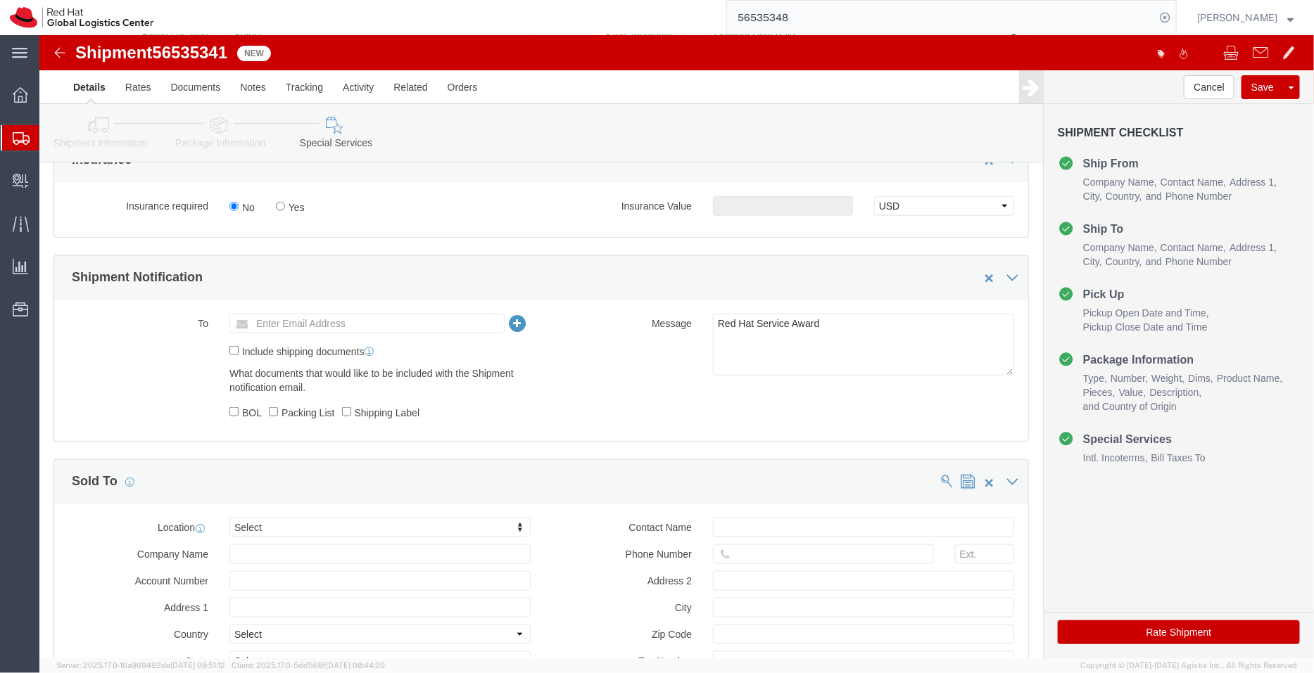
scroll to position [583, 0]
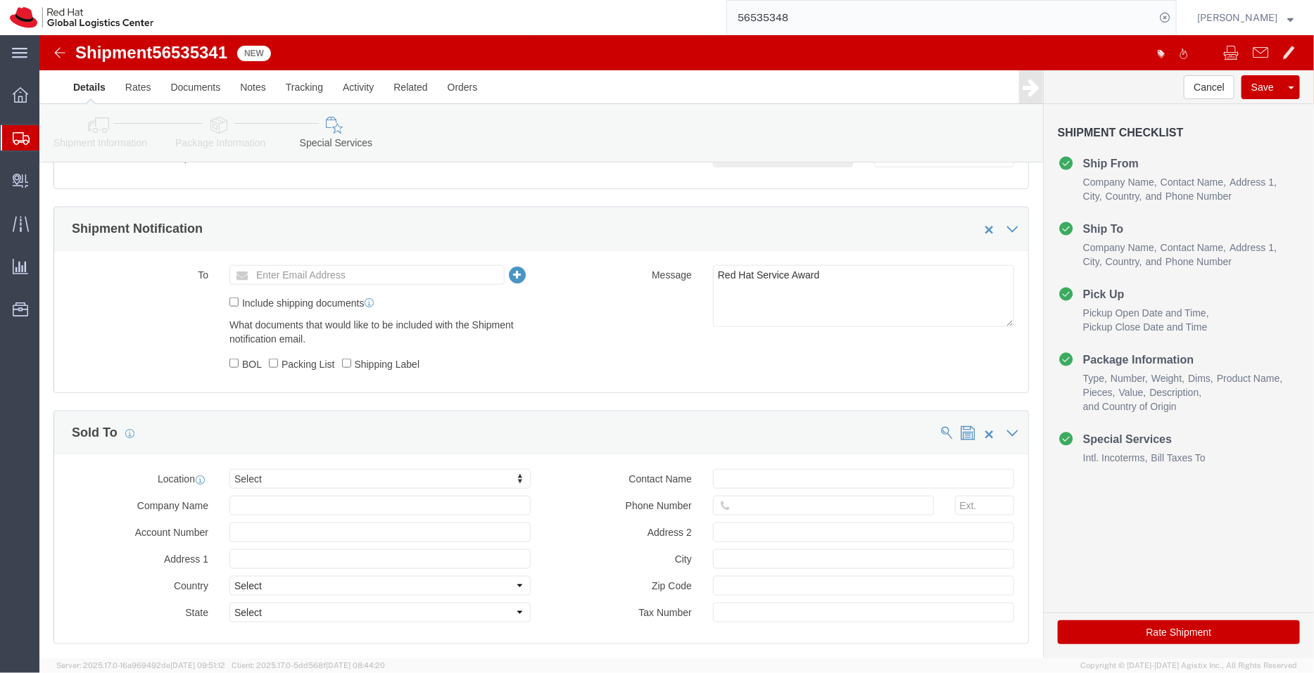
click div "Location Select Select My Profile Location [GEOGRAPHIC_DATA] - [GEOGRAPHIC_DATA…"
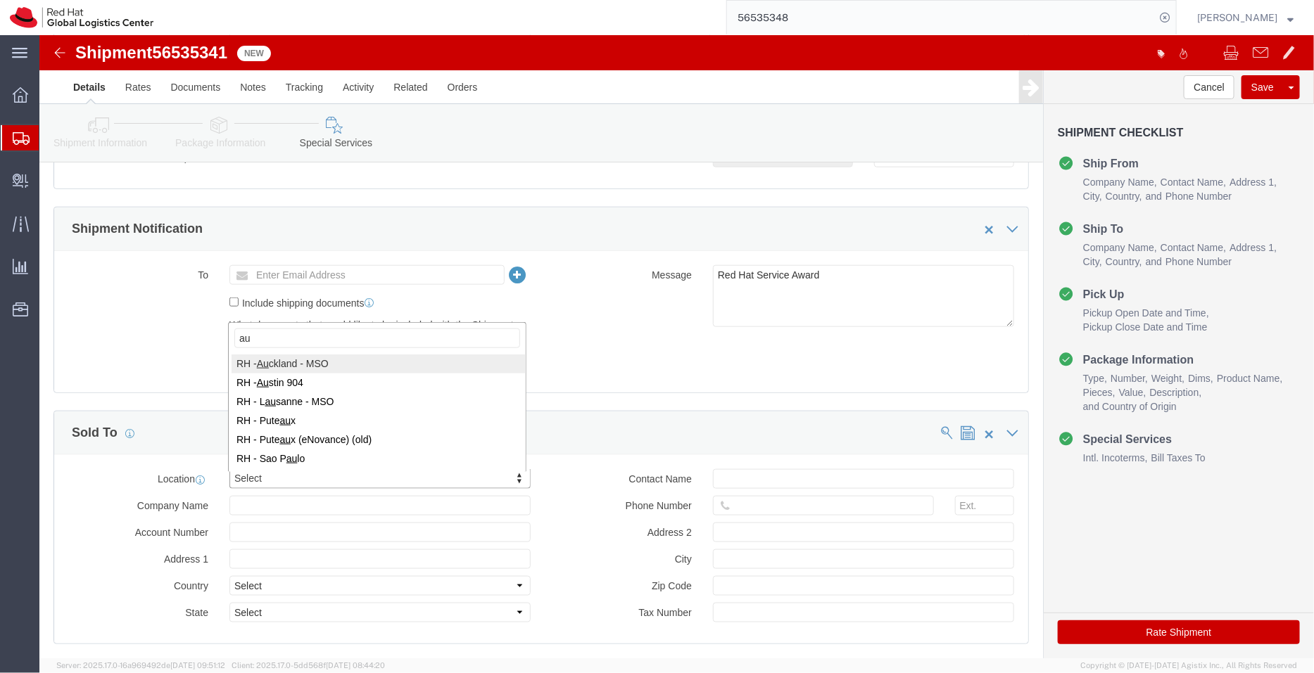
type input "au"
select select "38422"
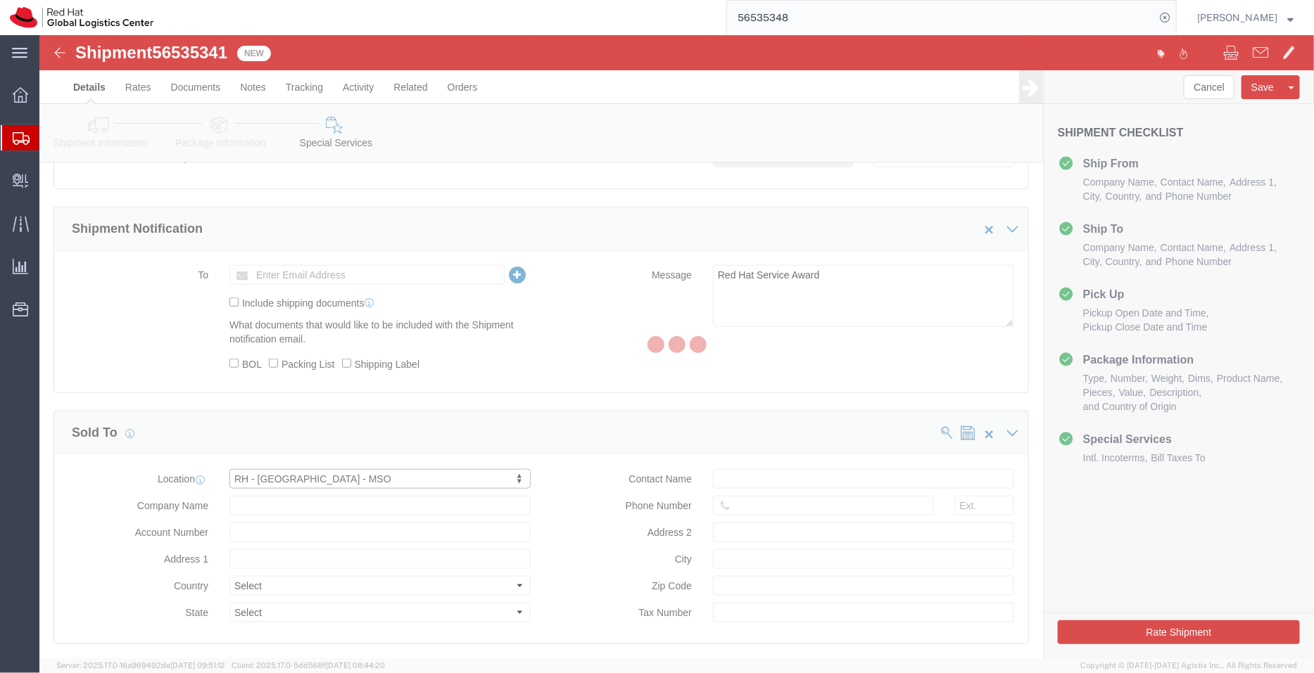
type input "Red Hat New Zealand Limited"
type input "[STREET_ADDRESS]"
select select "NZ"
type input "[PHONE_NUMBER]"
type input "The Generator, level 10"
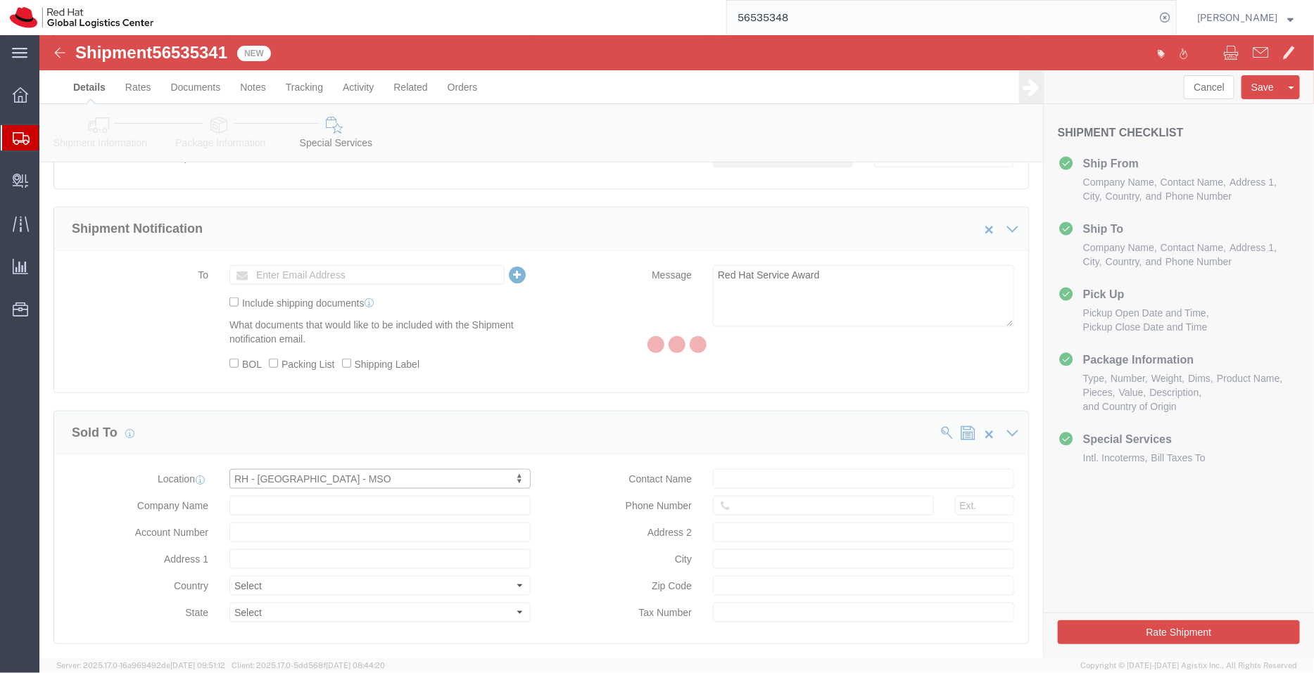
type input "[GEOGRAPHIC_DATA]"
type input "1010"
type input "[PHONE_NUMBER]"
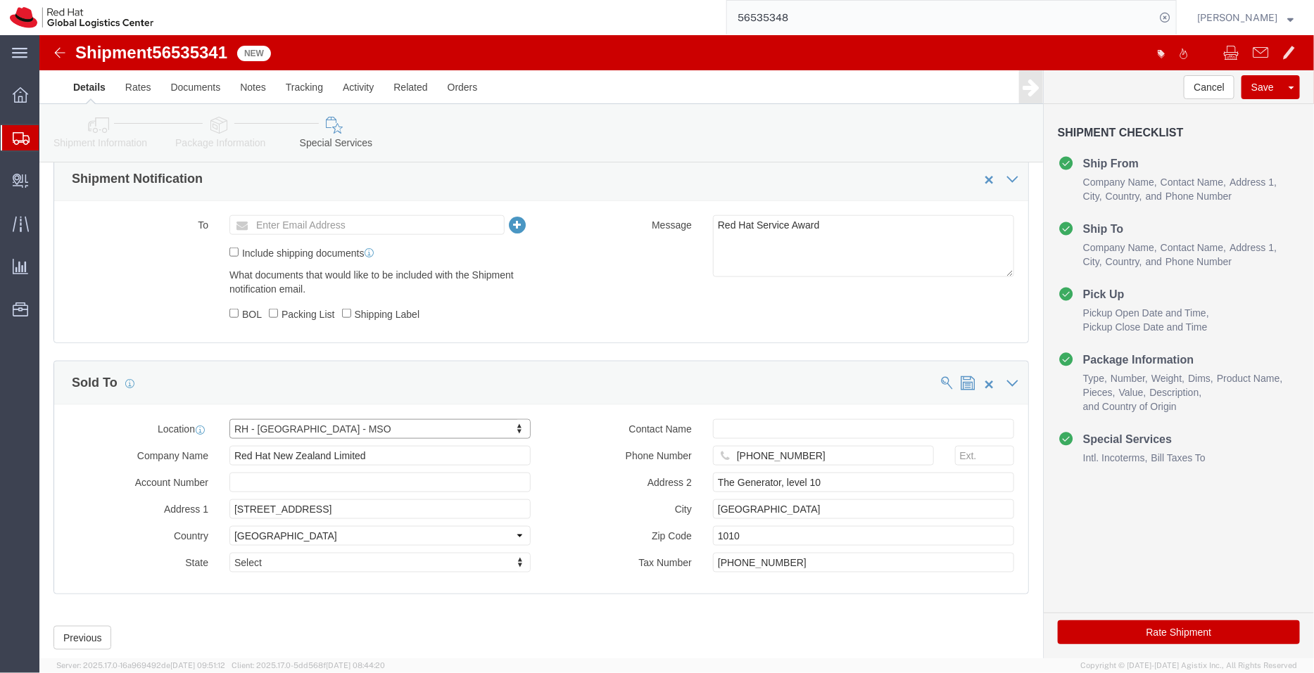
scroll to position [640, 0]
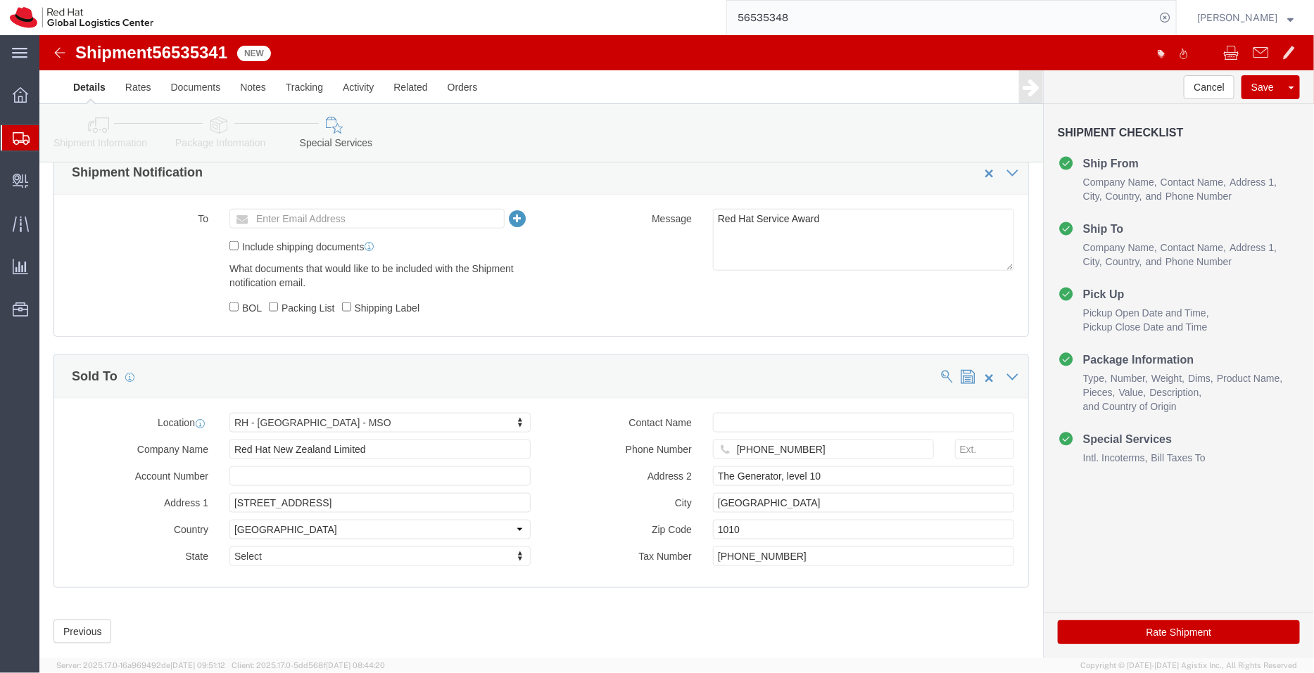
click icon
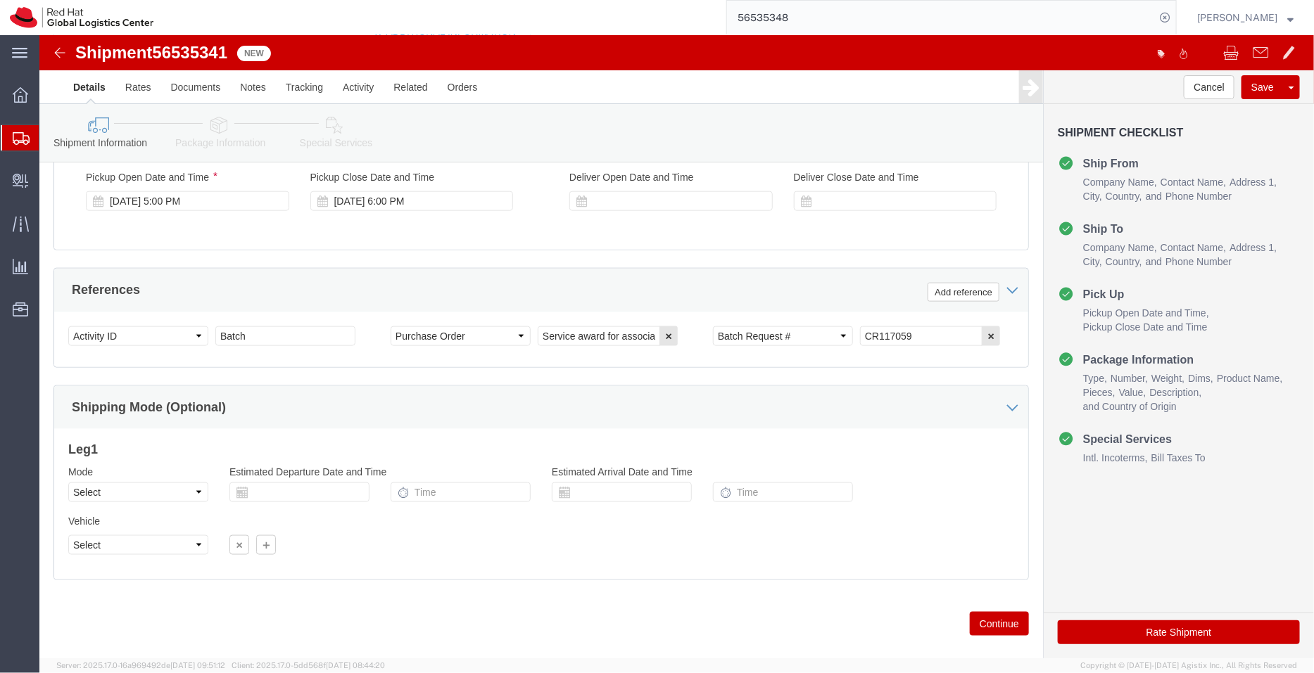
scroll to position [720, 0]
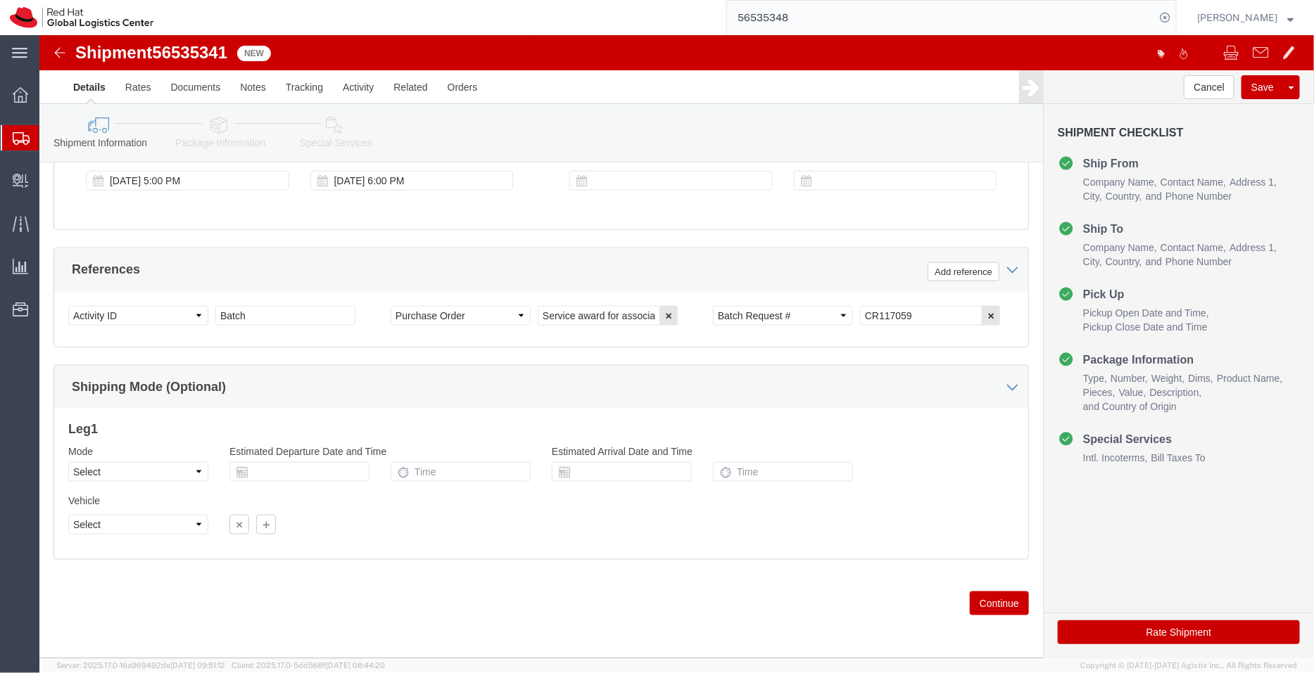
click icon
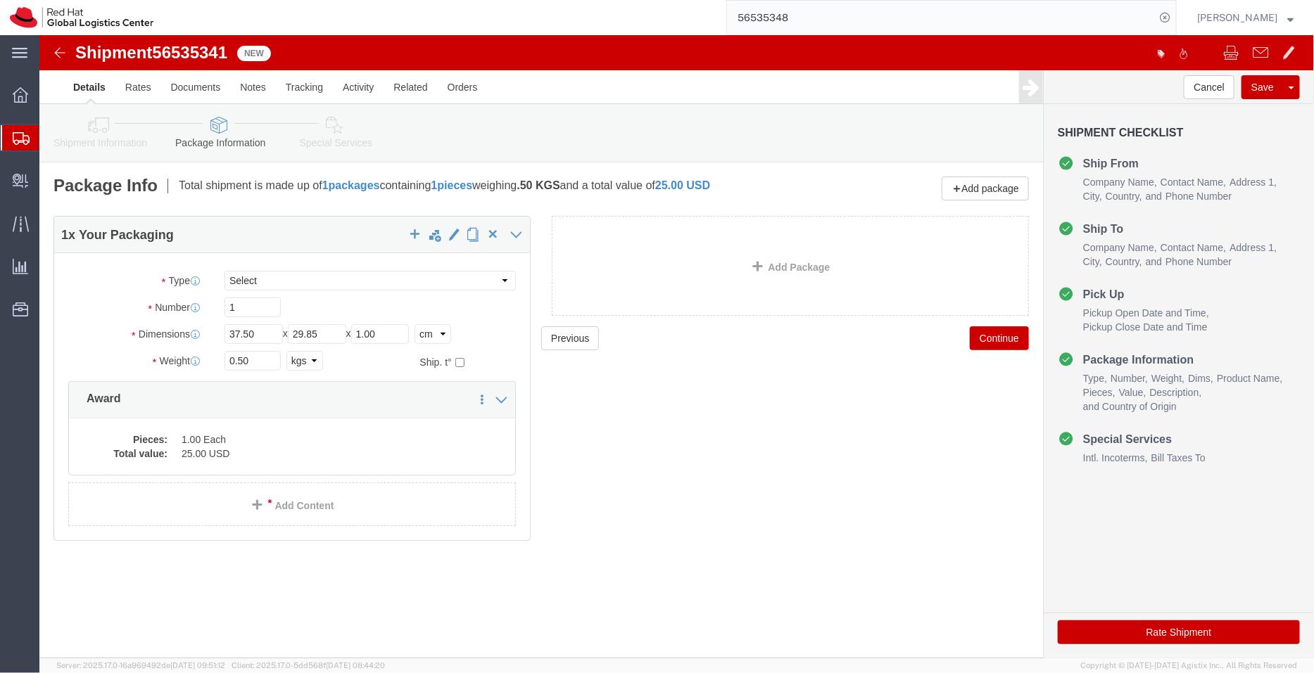
click link "Special Services"
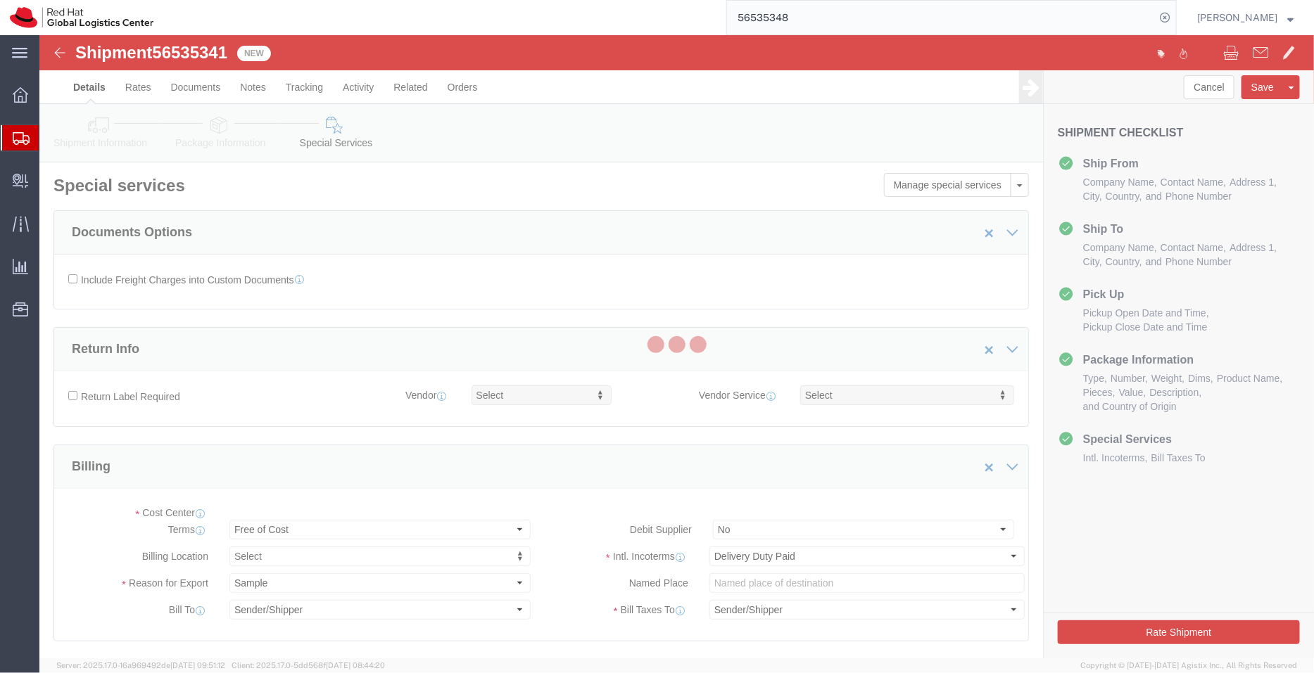
select select "COSTCENTER"
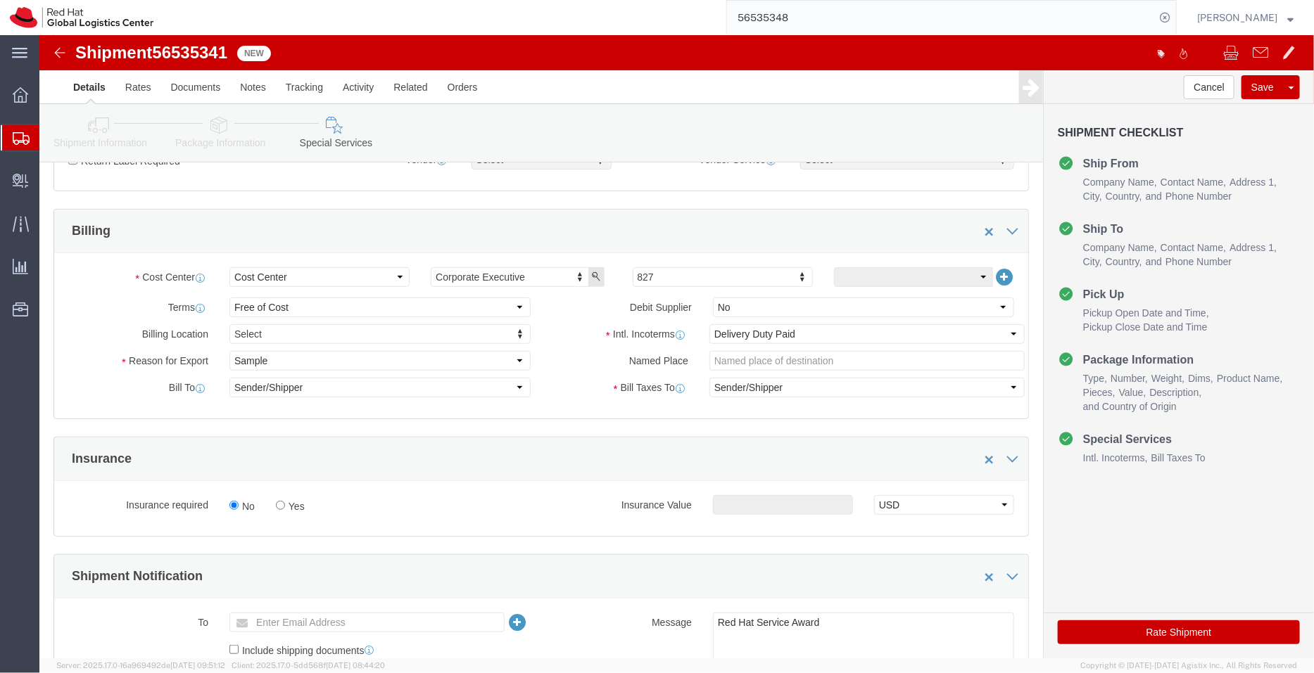
scroll to position [381, 0]
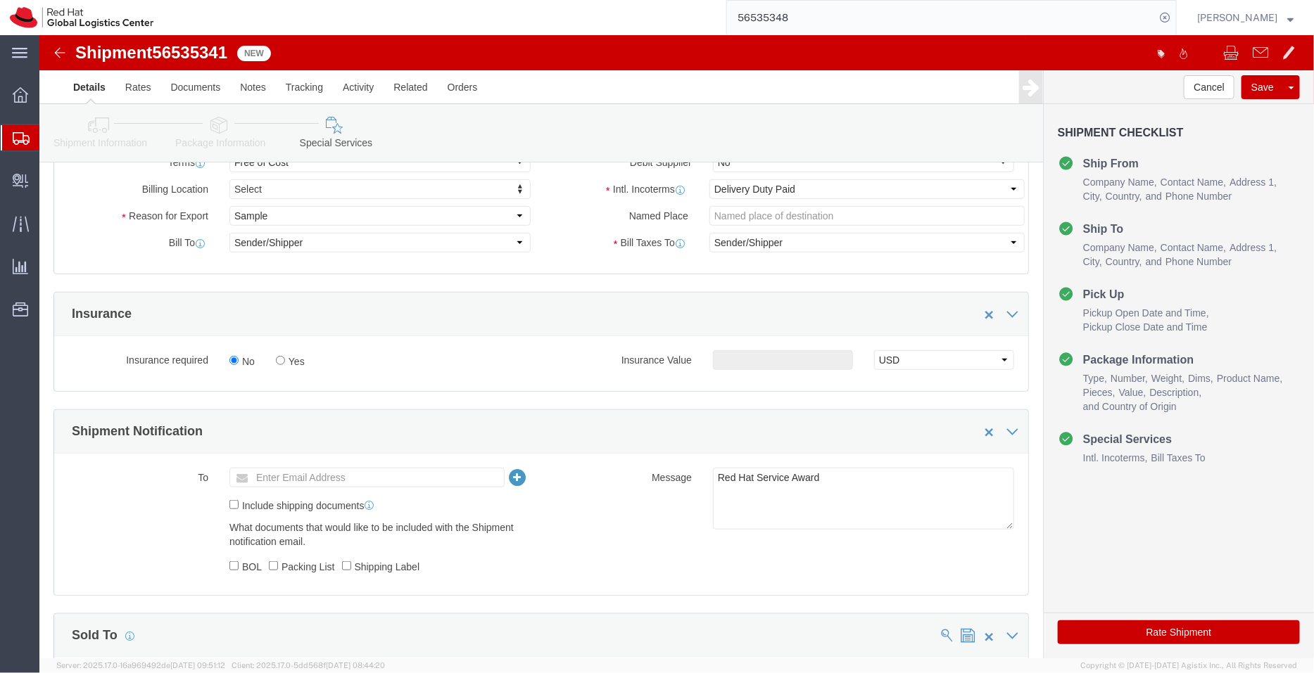
click button "Rate Shipment"
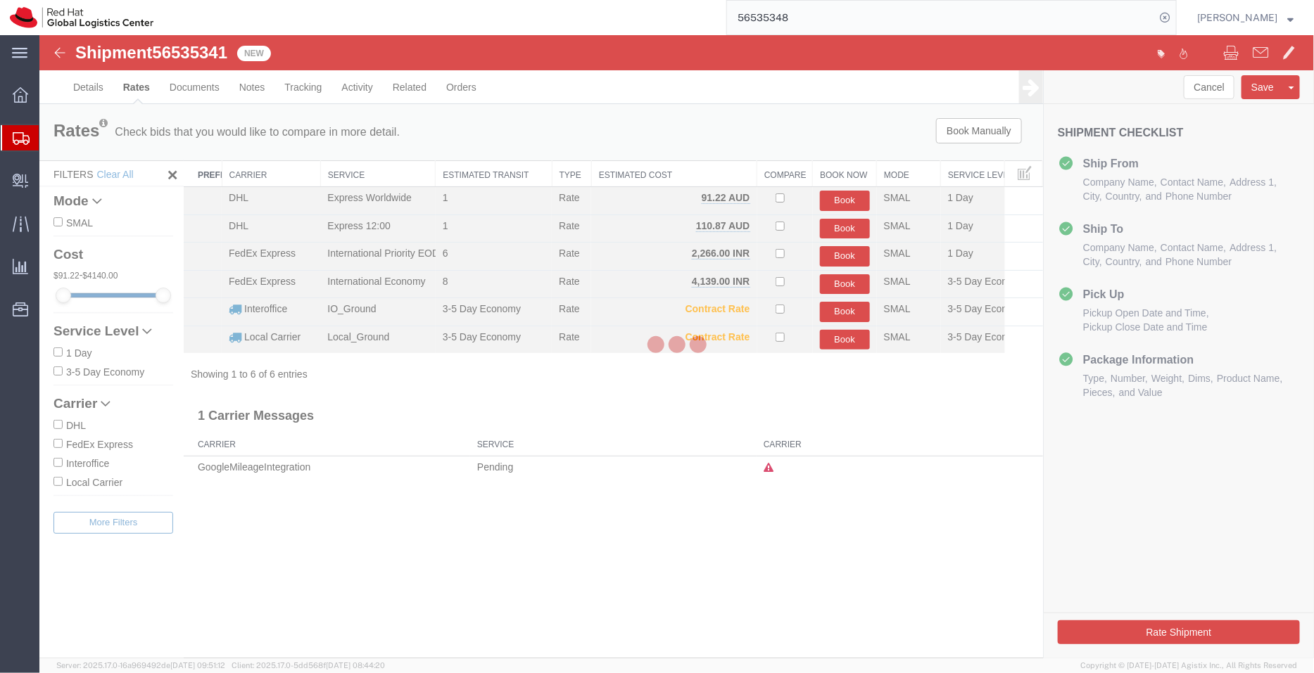
scroll to position [0, 0]
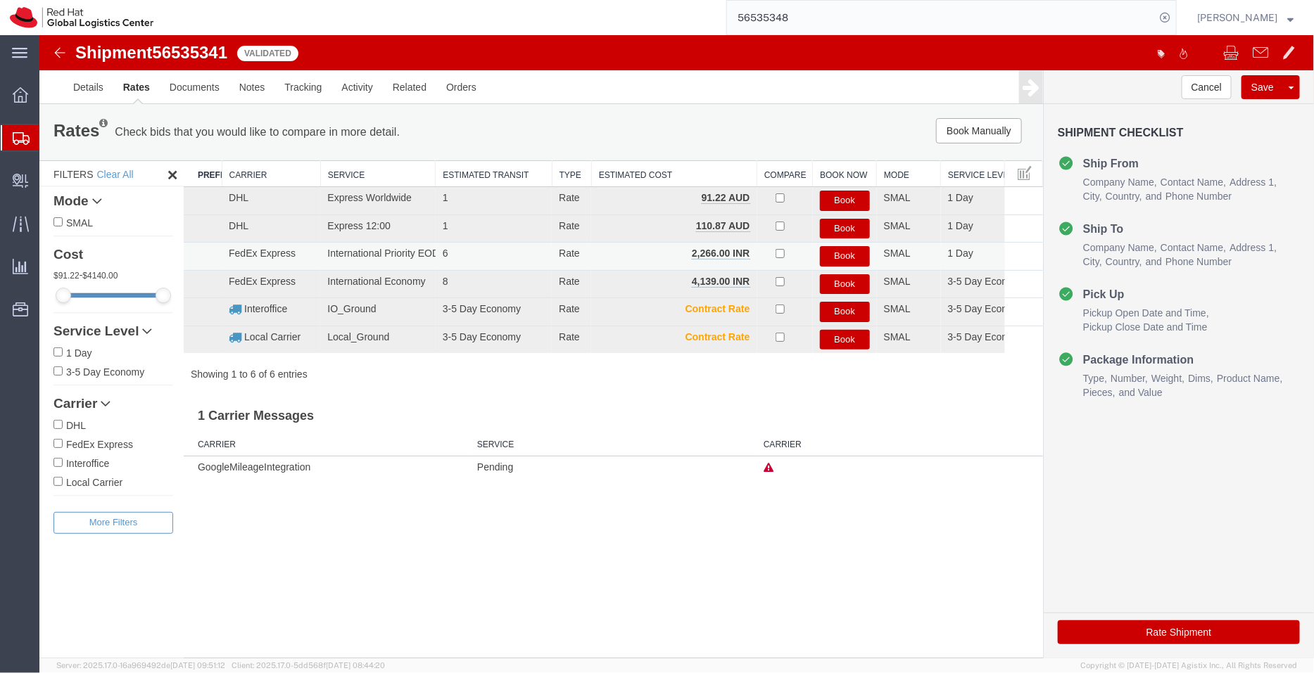
click at [848, 257] on button "Book" at bounding box center [844, 256] width 50 height 20
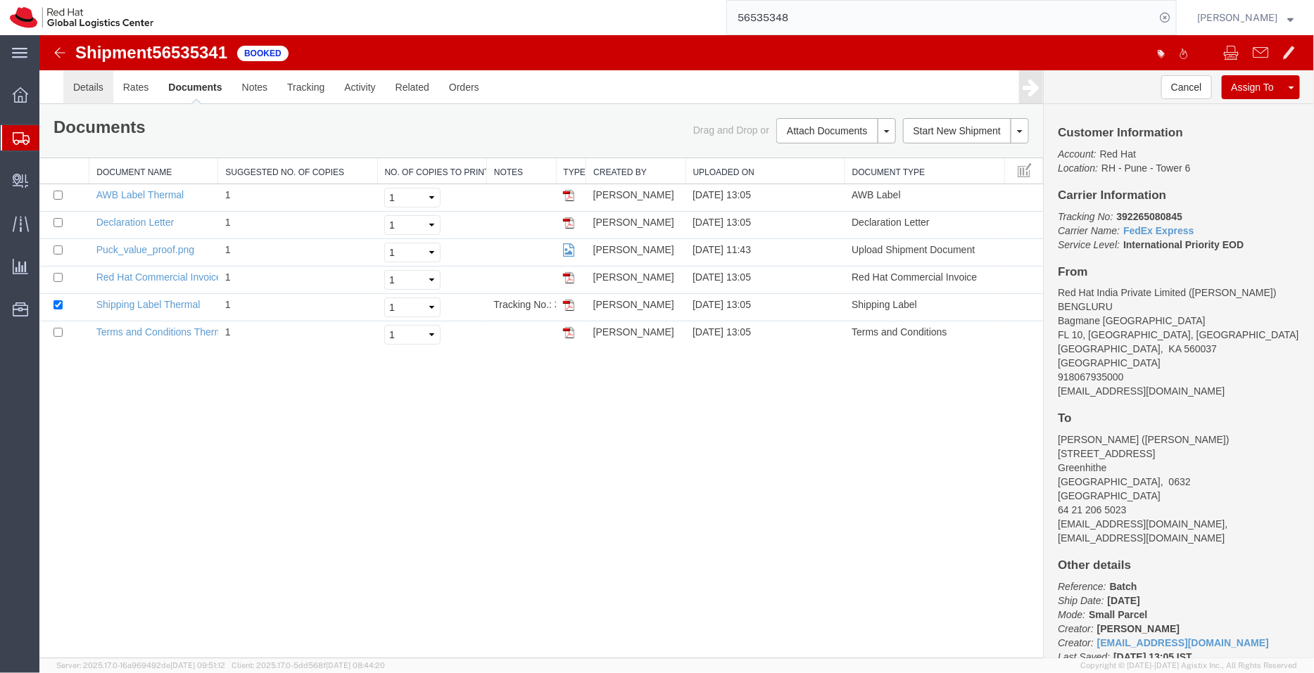
click at [90, 78] on link "Details" at bounding box center [88, 87] width 50 height 34
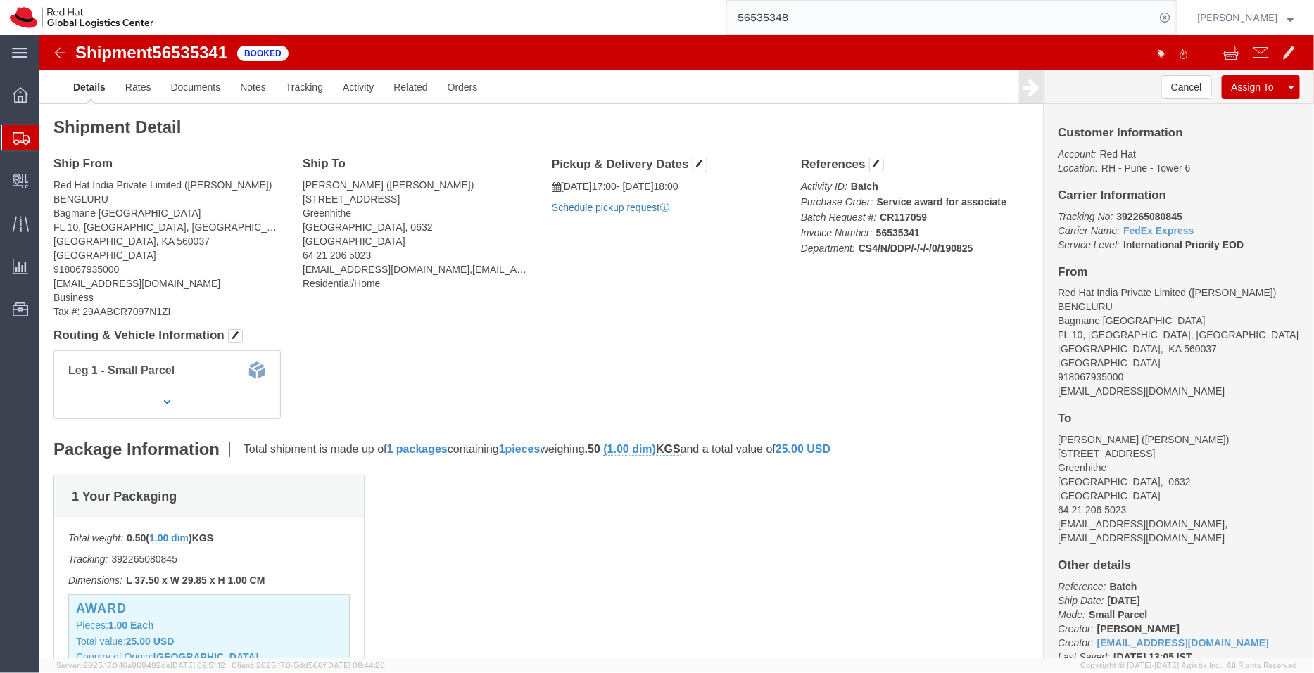
click link "Schedule pickup request"
drag, startPoint x: 1115, startPoint y: 354, endPoint x: 1003, endPoint y: 357, distance: 112.6
click div "Customer Information Account: Red Hat Location: [GEOGRAPHIC_DATA] 6 Carrier Inf…"
copy address "[EMAIL_ADDRESS][DOMAIN_NAME]"
click link "Documents"
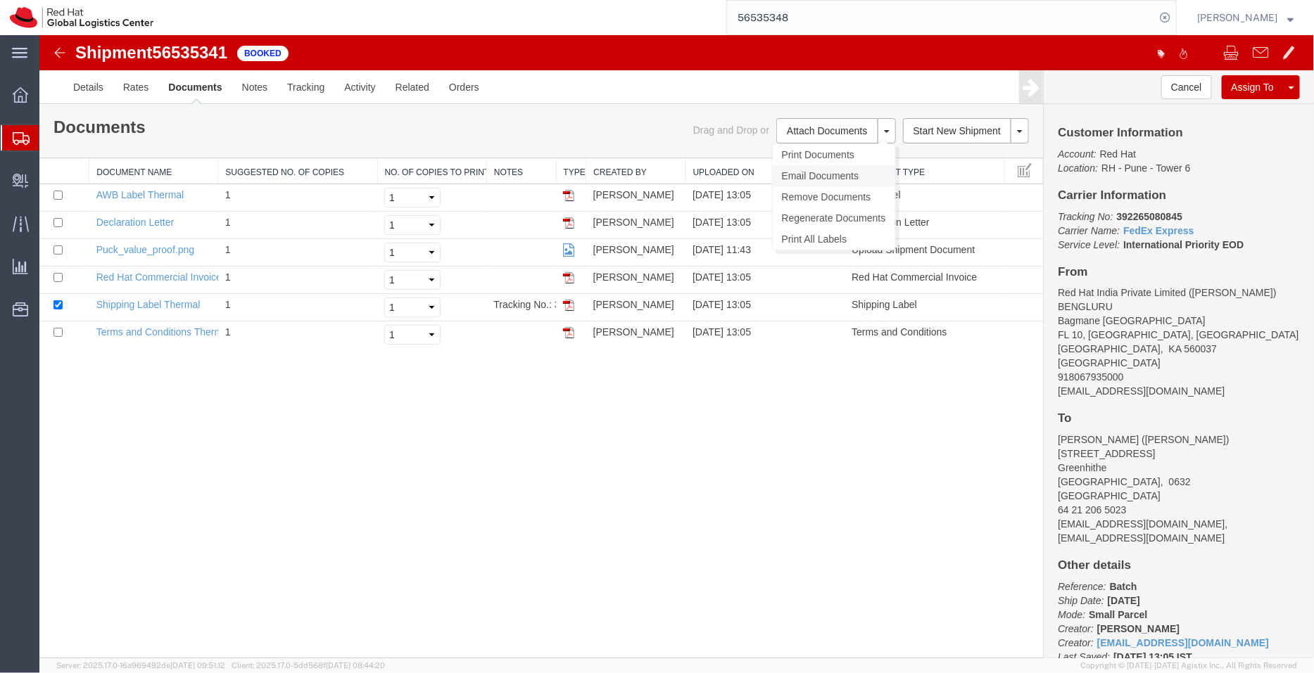
click at [816, 172] on link "Email Documents" at bounding box center [833, 175] width 122 height 21
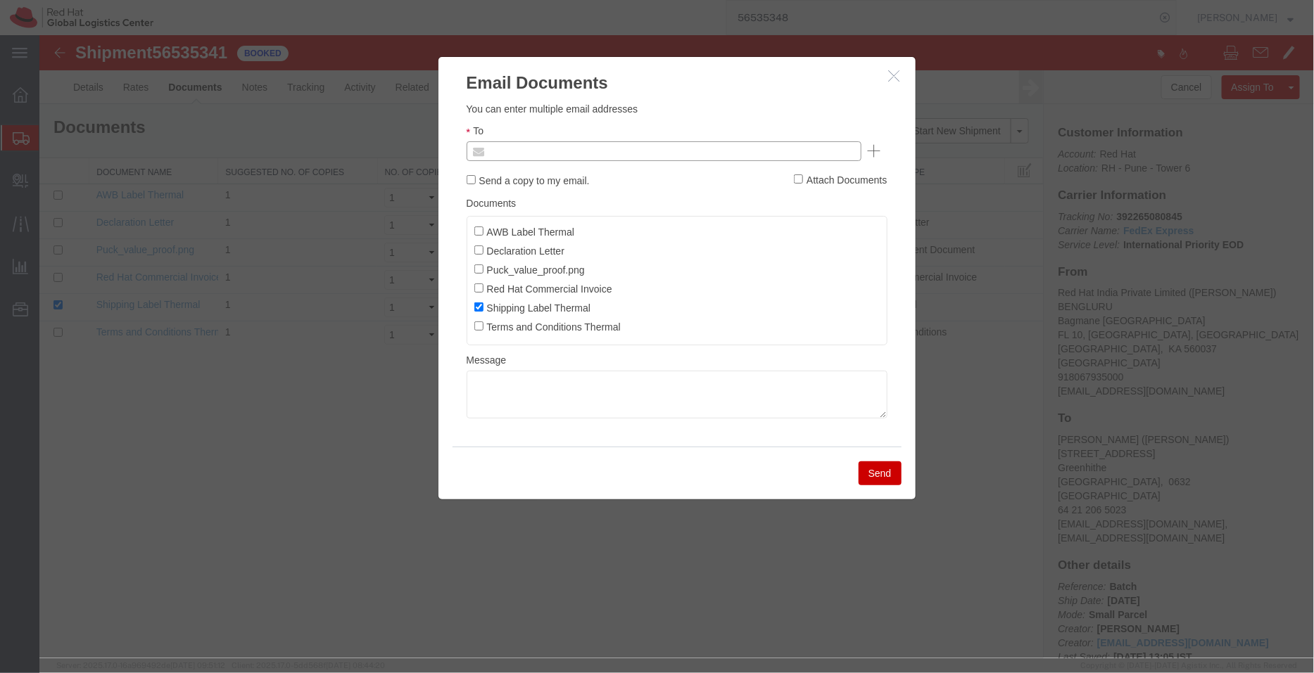
click at [627, 155] on input "text" at bounding box center [567, 150] width 165 height 18
paste input "[EMAIL_ADDRESS][DOMAIN_NAME]"
type input "[EMAIL_ADDRESS][DOMAIN_NAME]"
click at [476, 229] on input "AWB Label Thermal" at bounding box center [477, 230] width 9 height 9
checkbox input "true"
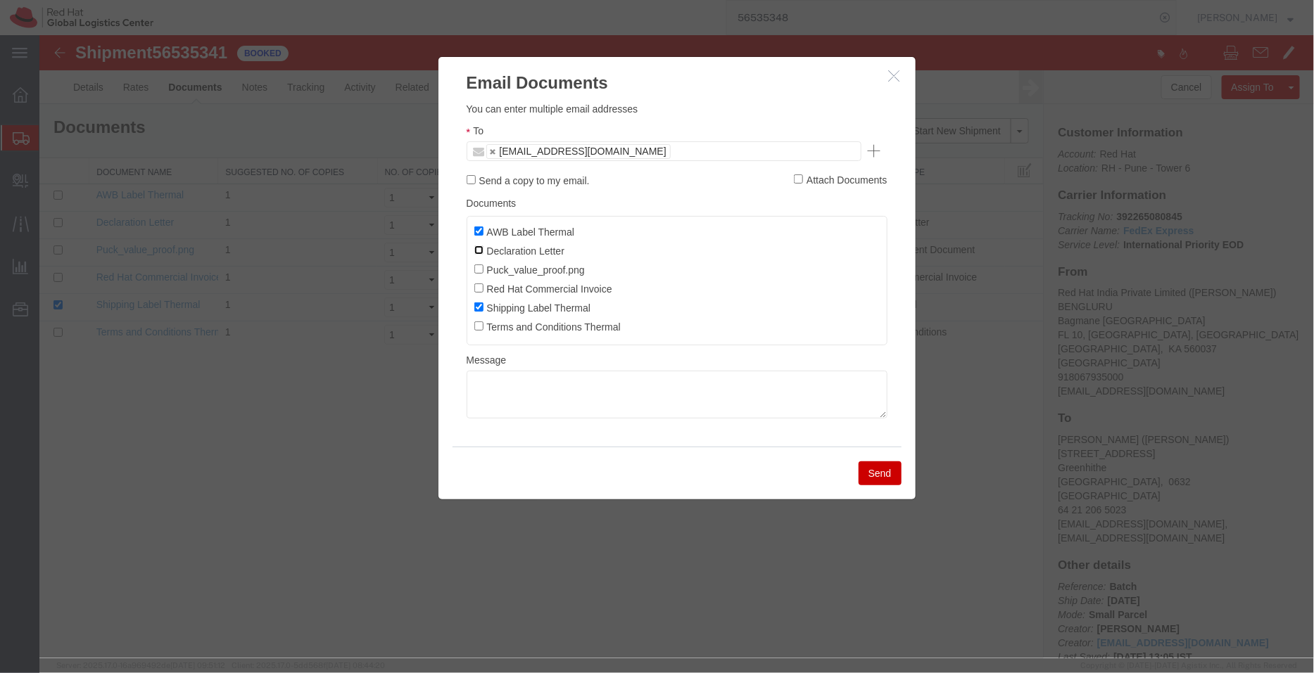
click at [480, 247] on input "Declaration Letter" at bounding box center [477, 249] width 9 height 9
checkbox input "true"
click at [479, 290] on input "Red Hat Commercial Invoice" at bounding box center [477, 287] width 9 height 9
checkbox input "true"
click at [883, 478] on button "Send" at bounding box center [879, 473] width 43 height 24
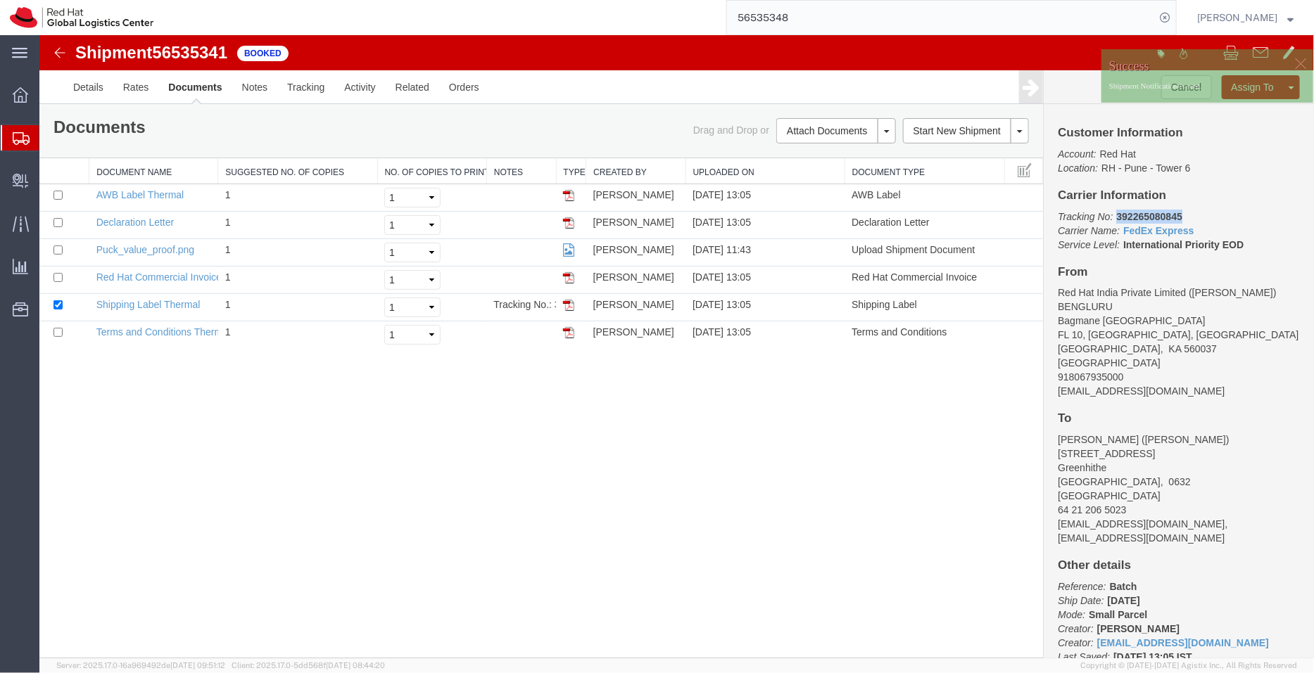
drag, startPoint x: 1192, startPoint y: 213, endPoint x: 1116, endPoint y: 209, distance: 76.1
click at [1116, 209] on p "Tracking No: 392265080845 Carrier Name: FedEx Express FedEx Express Service Lev…" at bounding box center [1178, 230] width 242 height 42
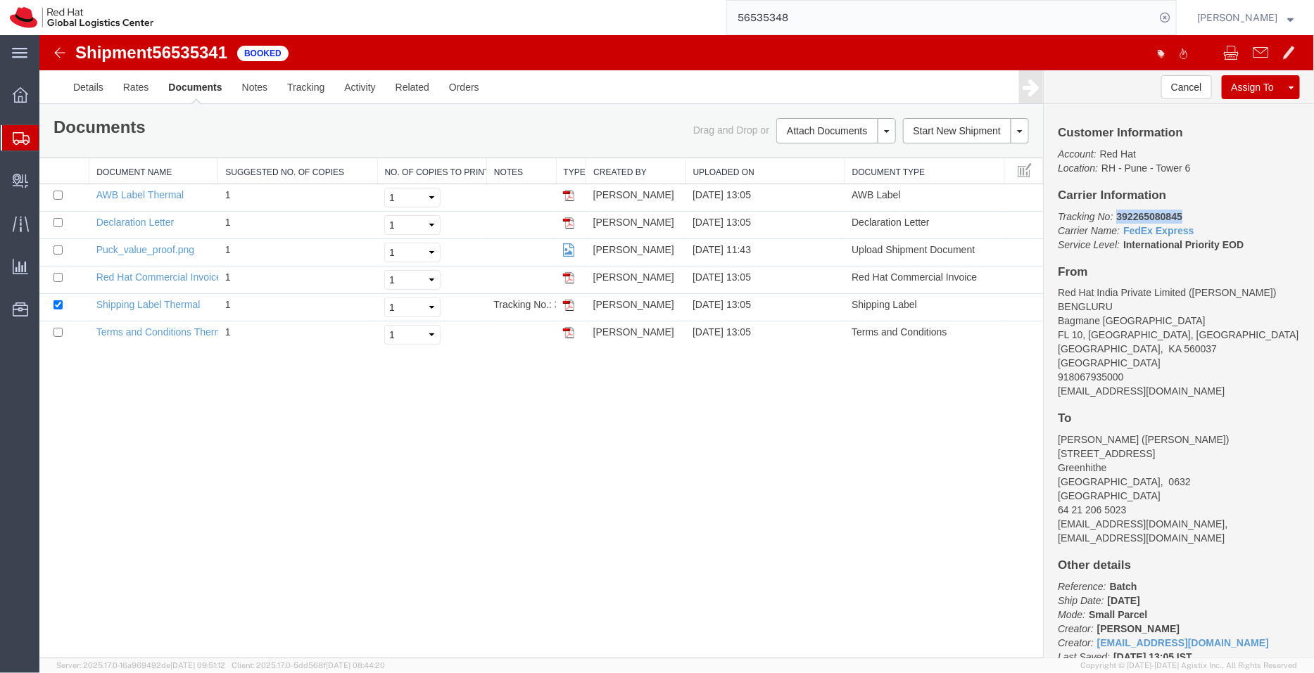
copy b "392265080845"
click at [0, 0] on span "Shipment Manager" at bounding box center [0, 0] width 0 height 0
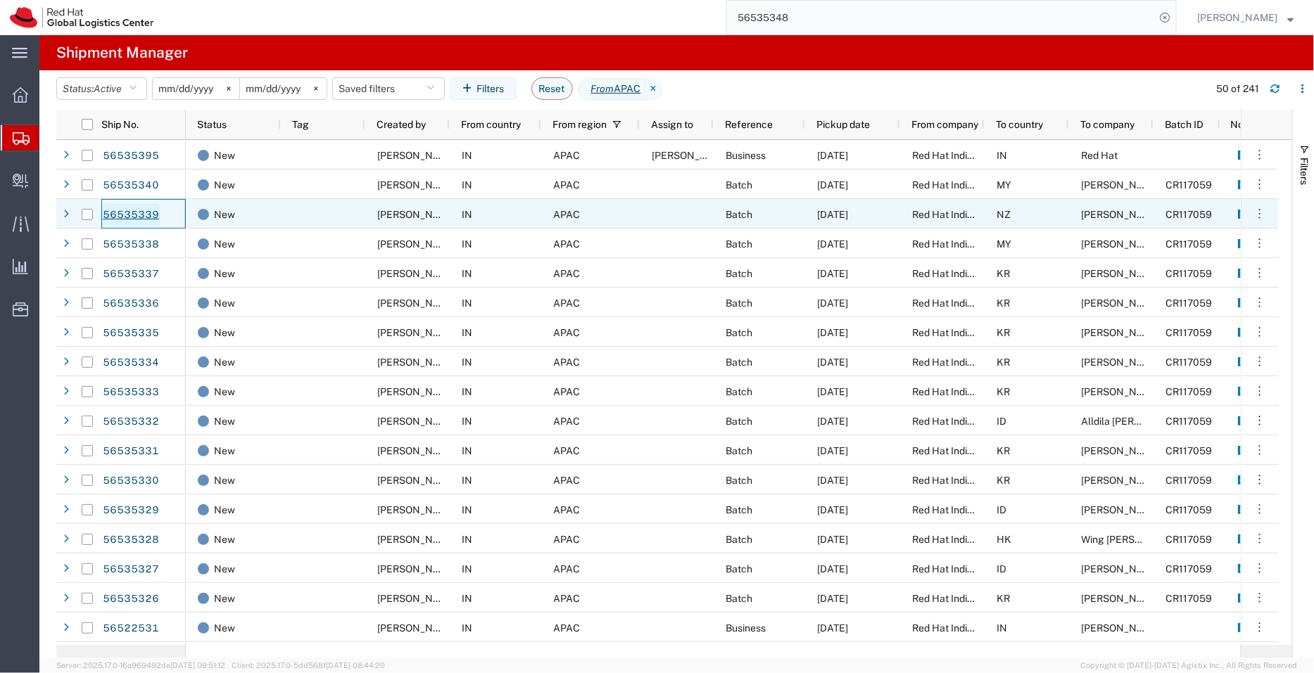
click at [123, 214] on link "56535339" at bounding box center [131, 215] width 58 height 23
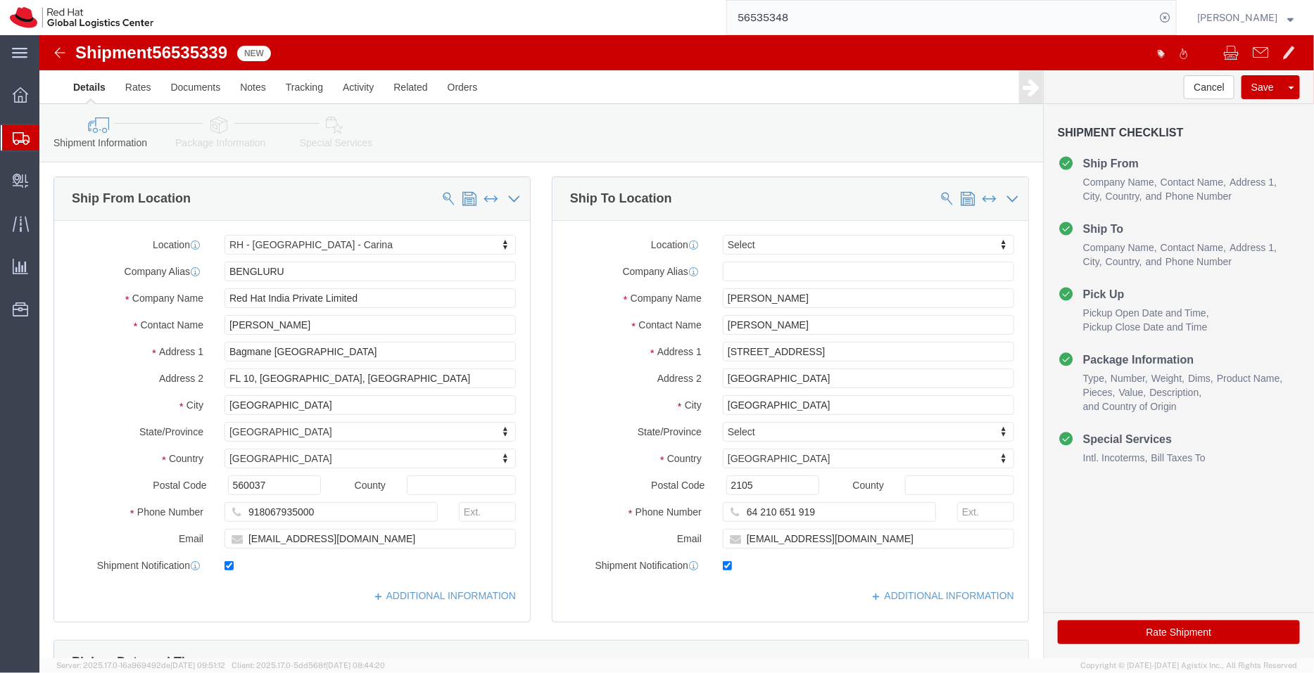
select select "37925"
select select
click input "[EMAIL_ADDRESS][DOMAIN_NAME]"
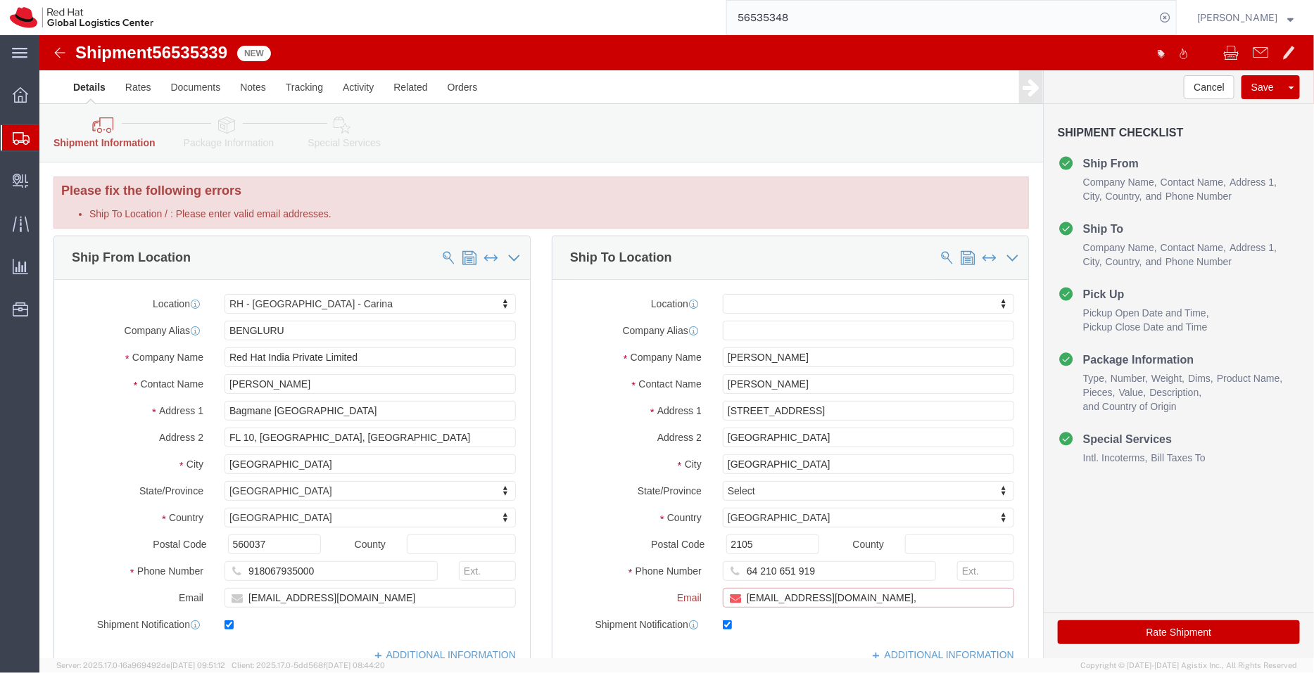
paste input "[EMAIL_ADDRESS][DOMAIN_NAME]"
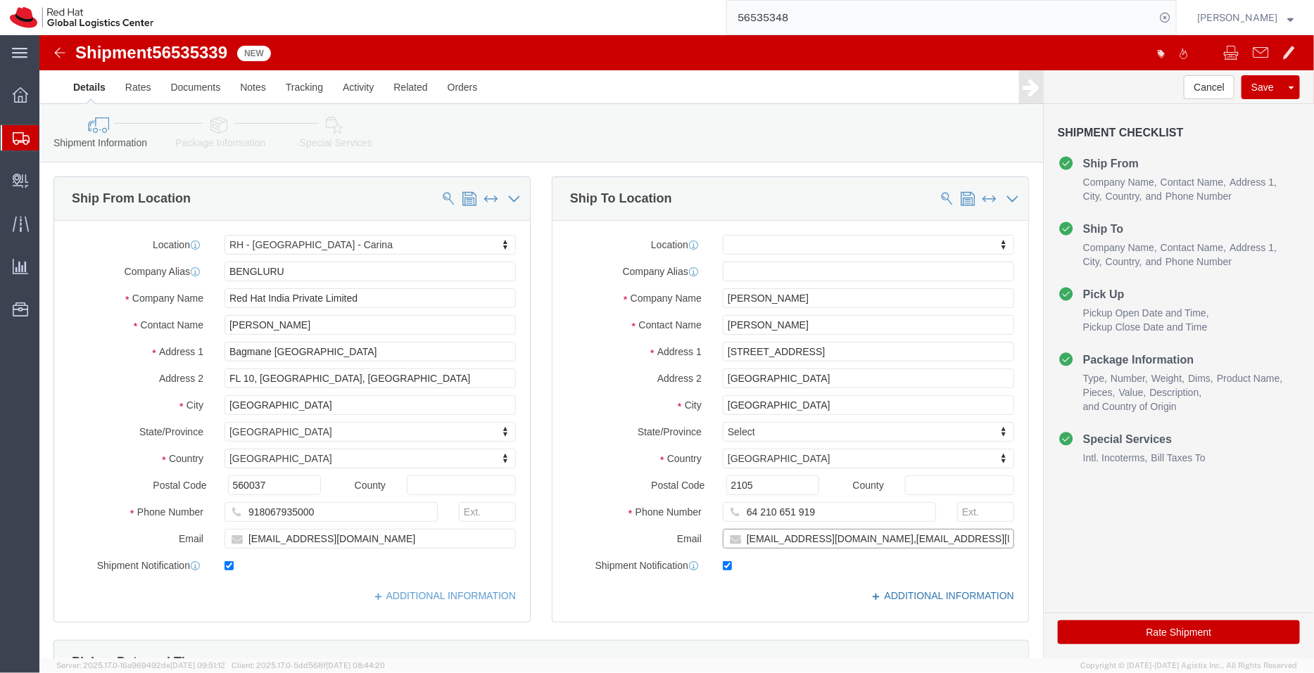
type input "[EMAIL_ADDRESS][DOMAIN_NAME],[EMAIL_ADDRESS][DOMAIN_NAME]"
click link "ADDITIONAL INFORMATION"
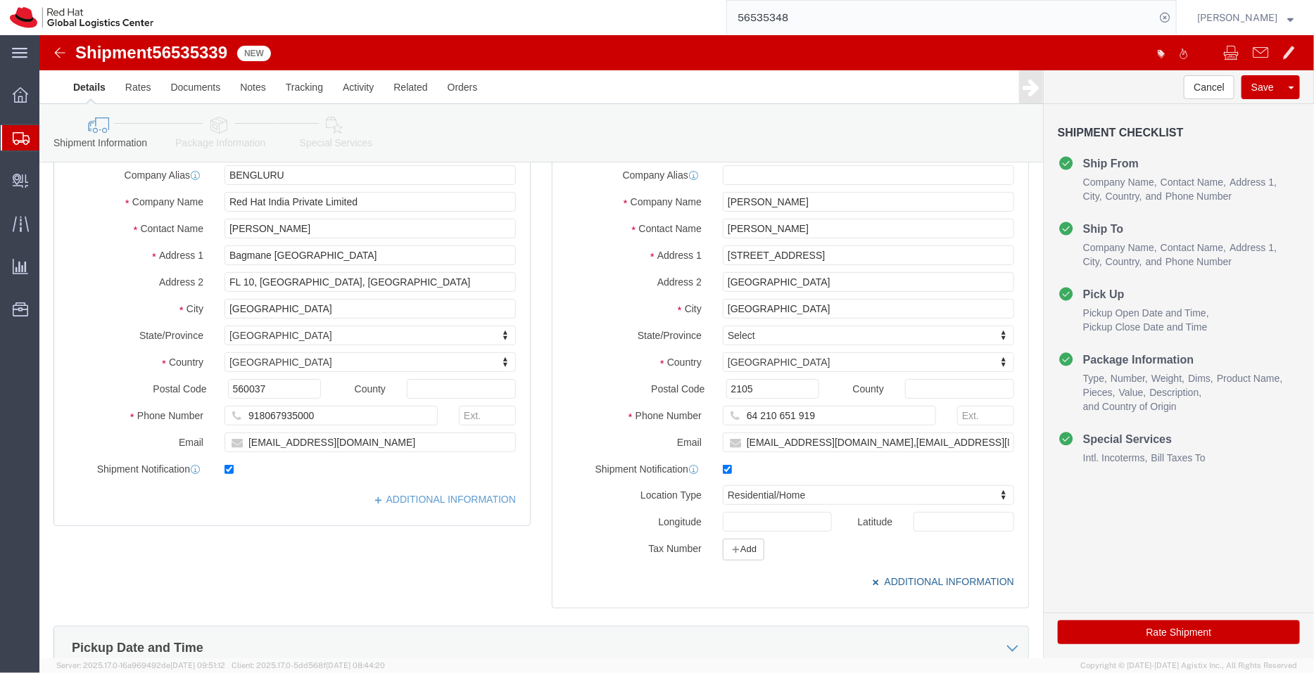
scroll to position [104, 0]
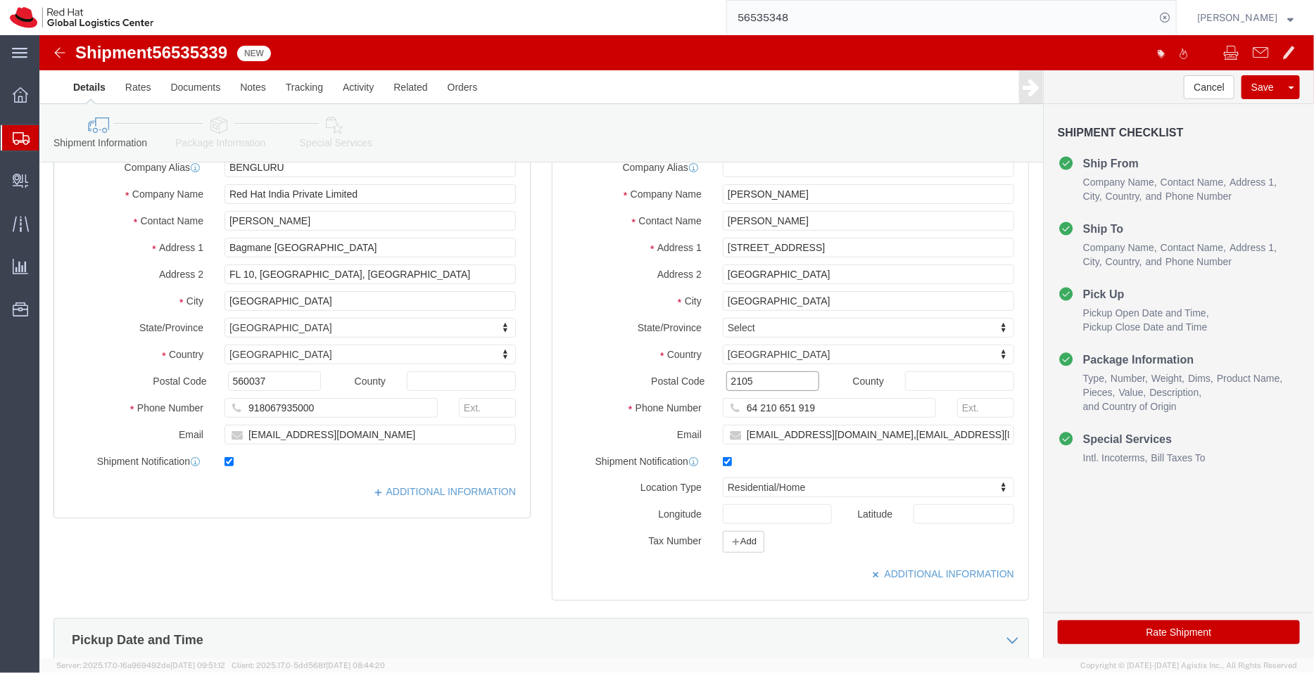
click input "2105"
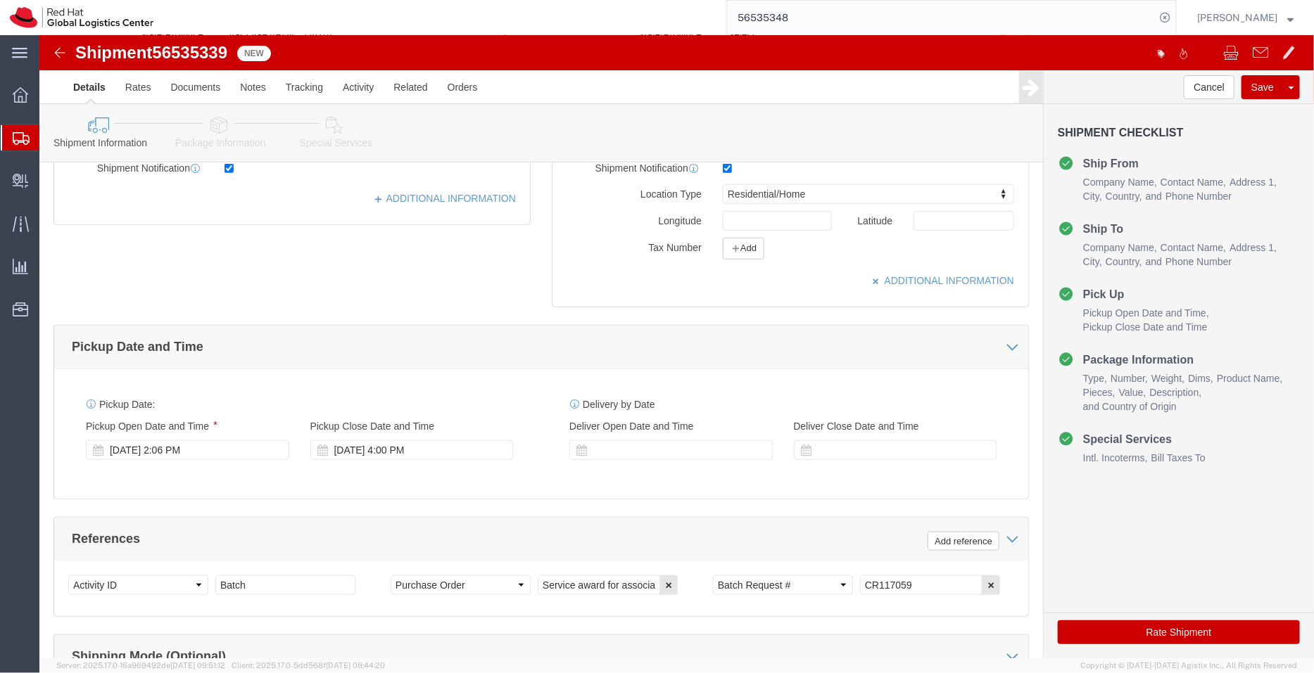
scroll to position [433, 0]
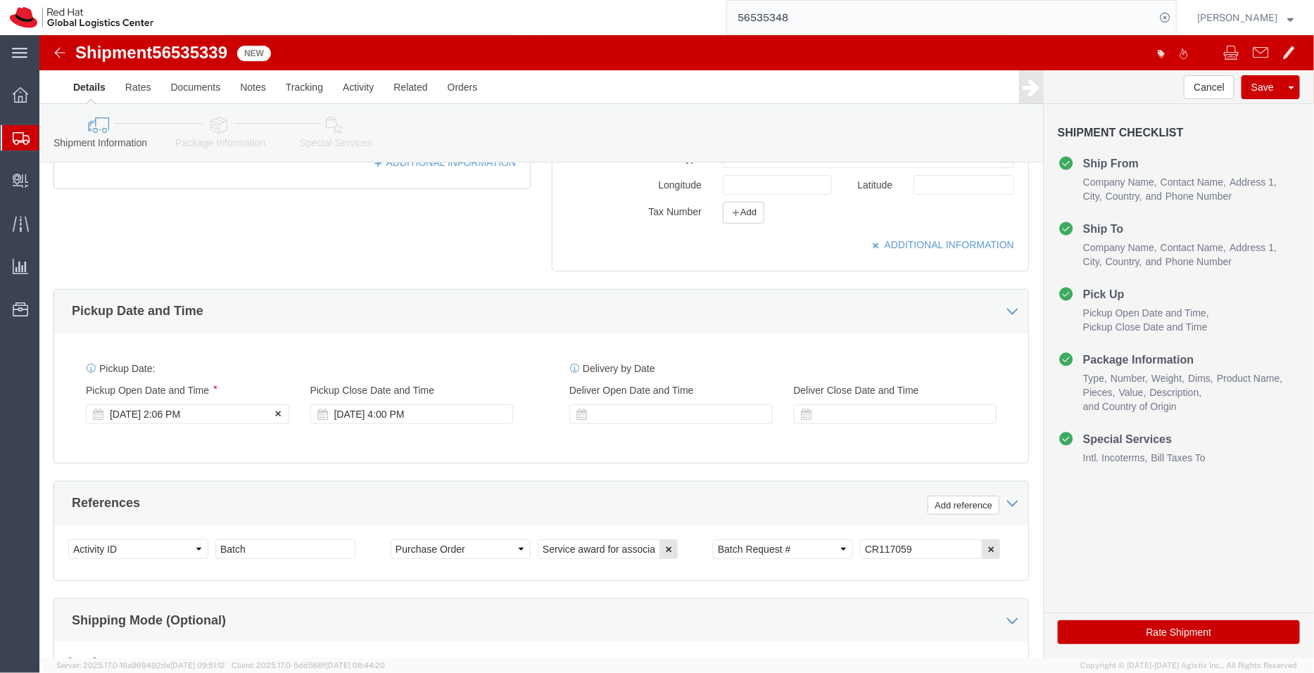
type input "02105"
click div "[DATE] 2:06 PM"
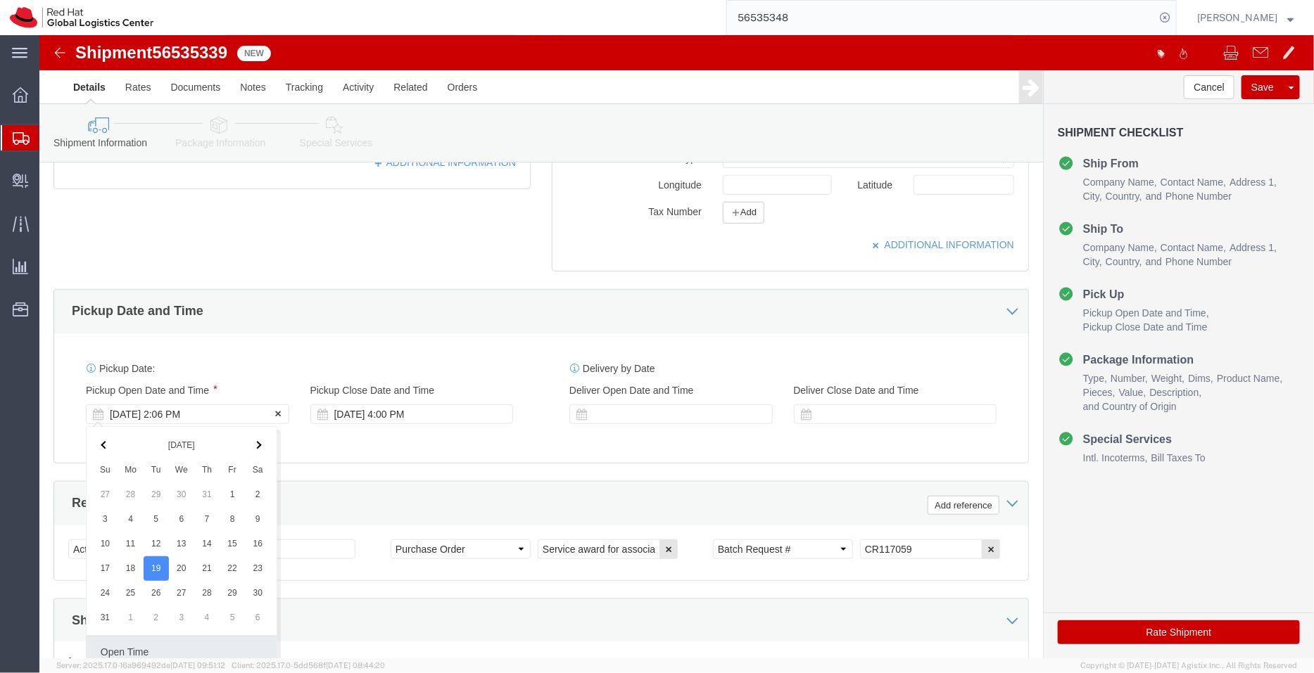
scroll to position [667, 0]
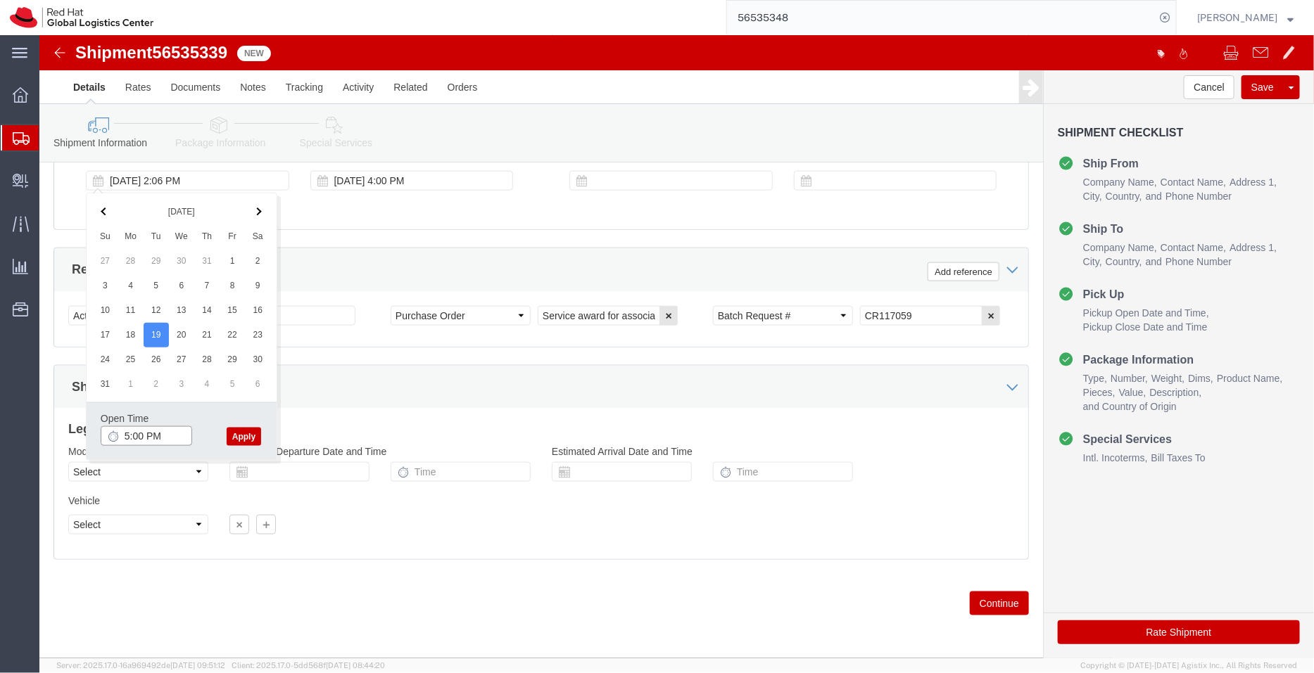
type input "5:00 PM"
click button "Apply"
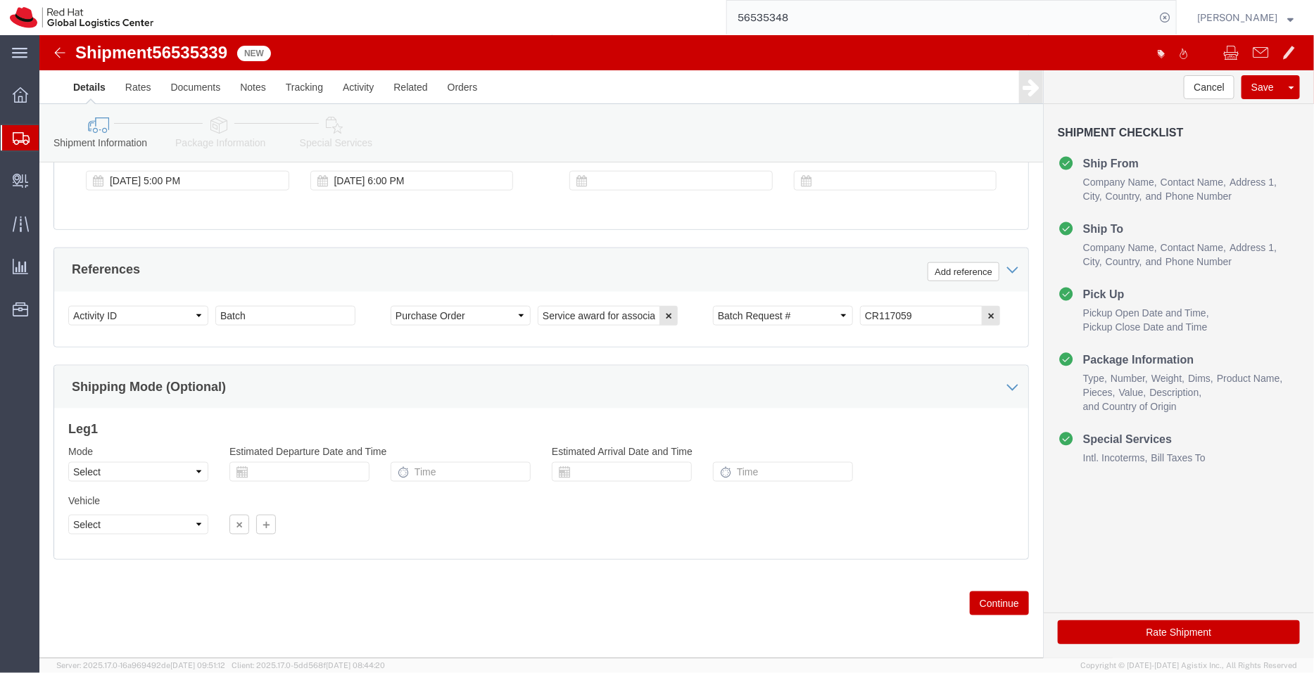
click icon
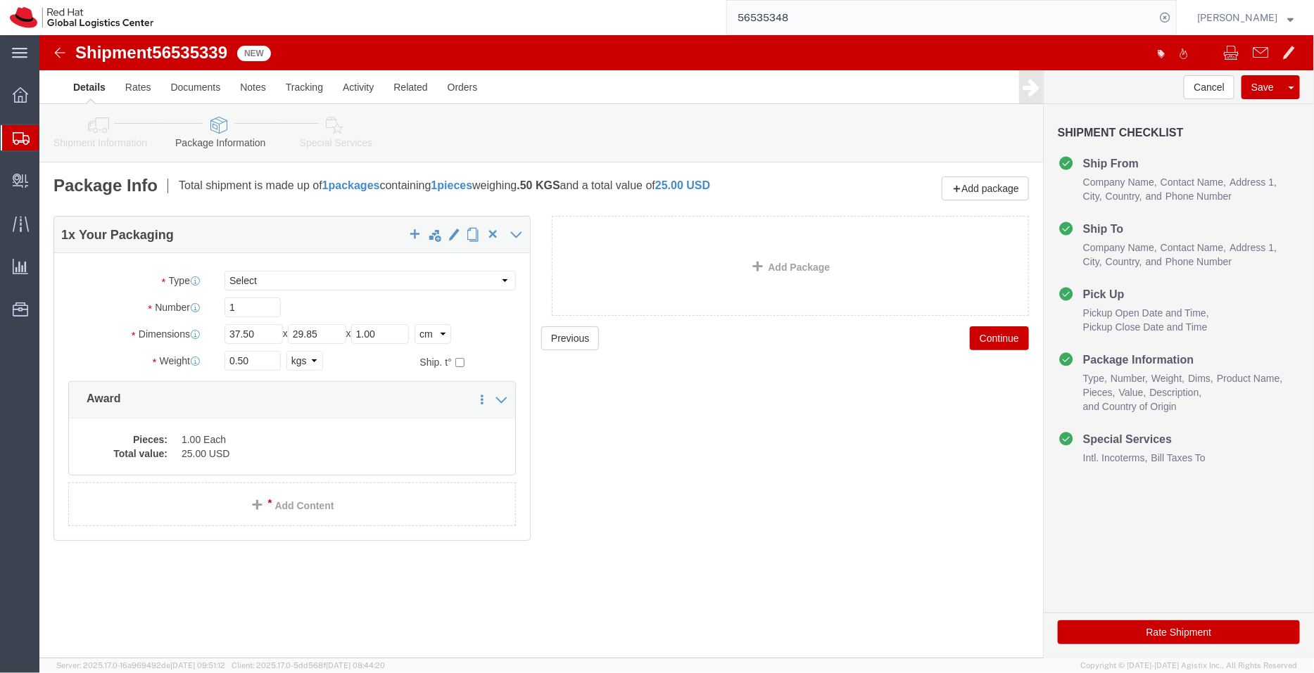
click icon
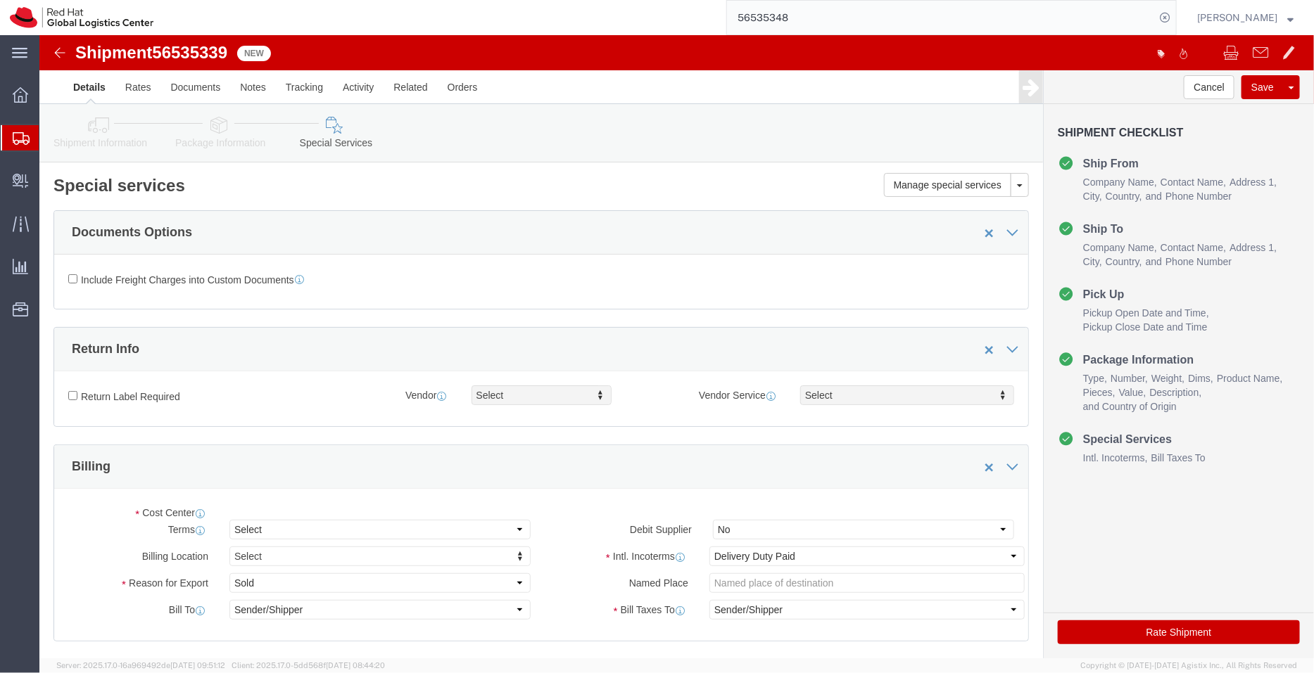
select select "COSTCENTER"
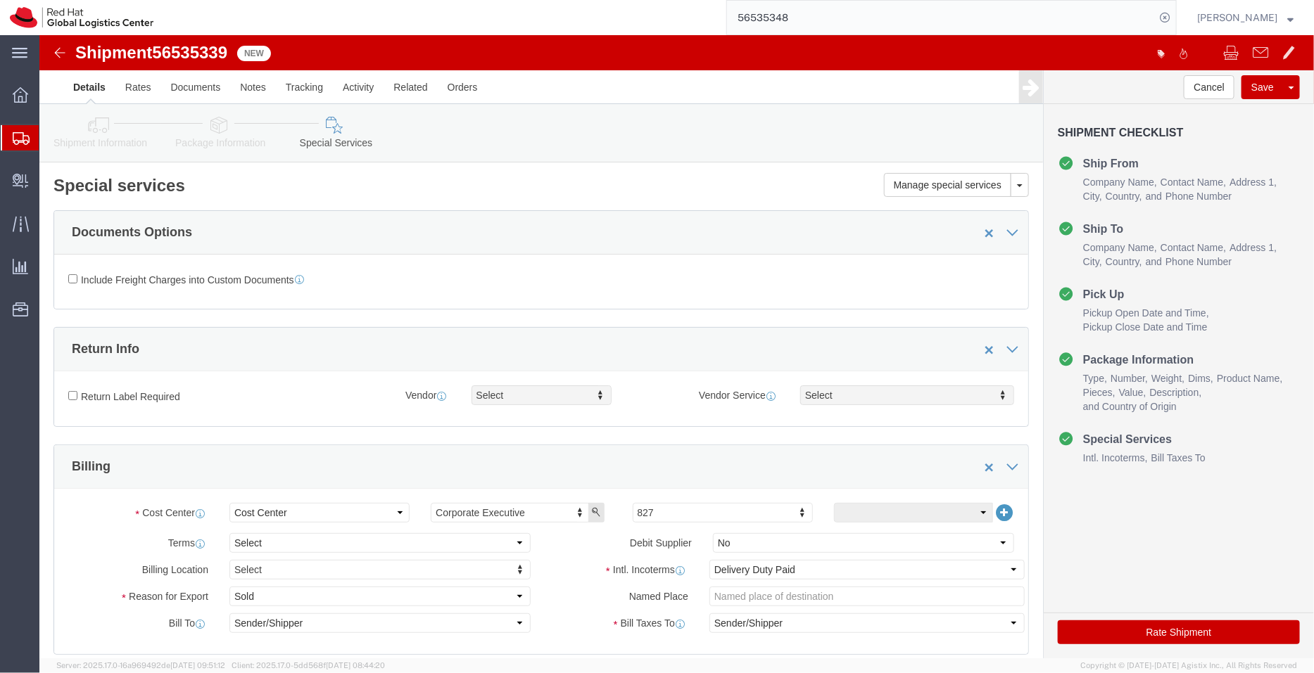
click icon
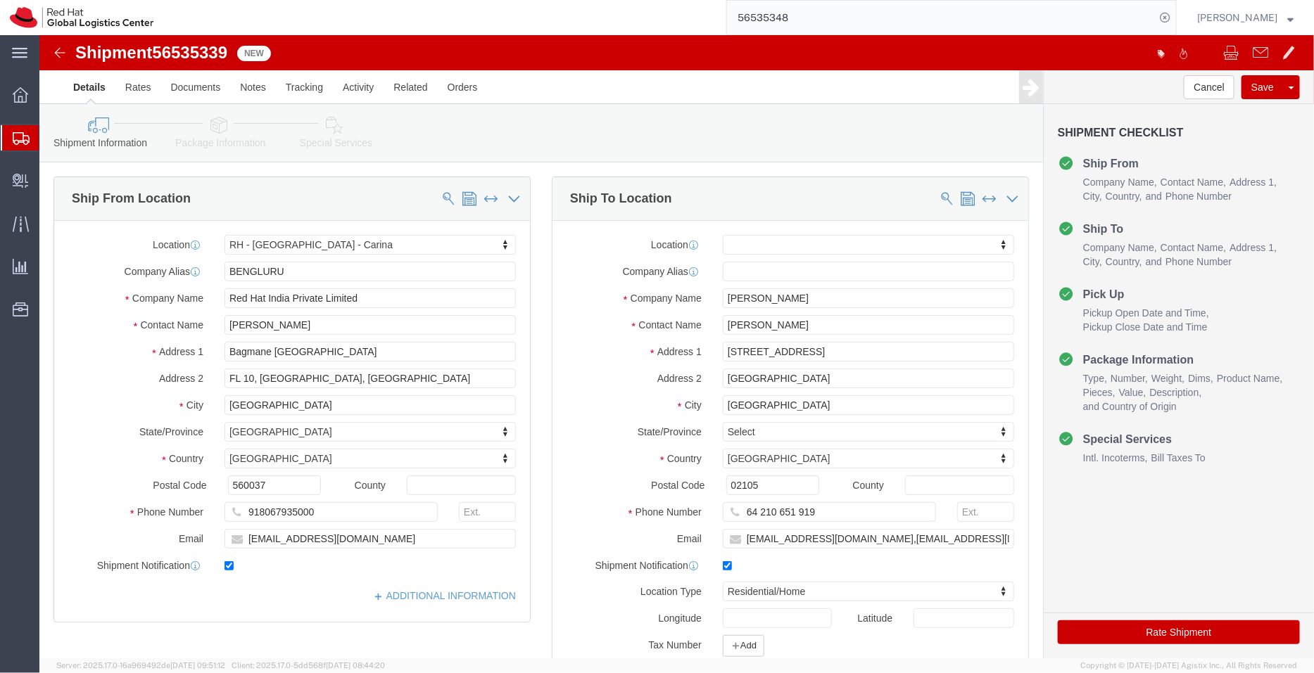
click icon
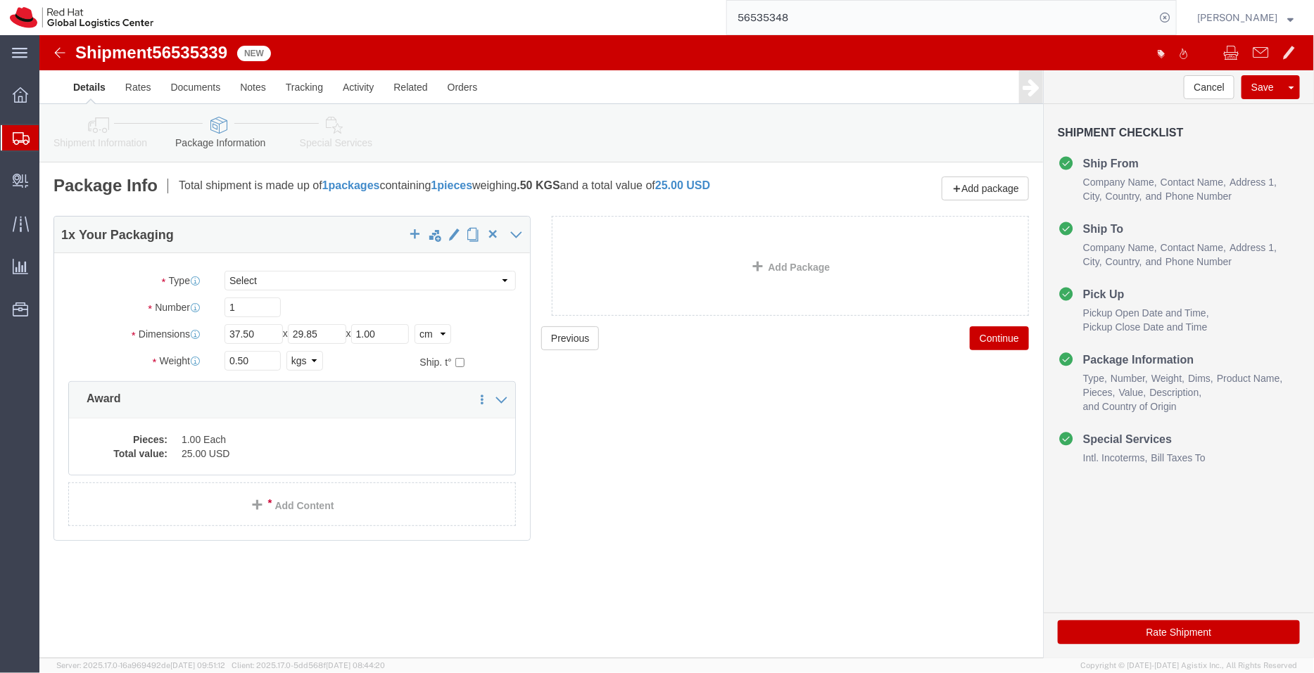
click icon
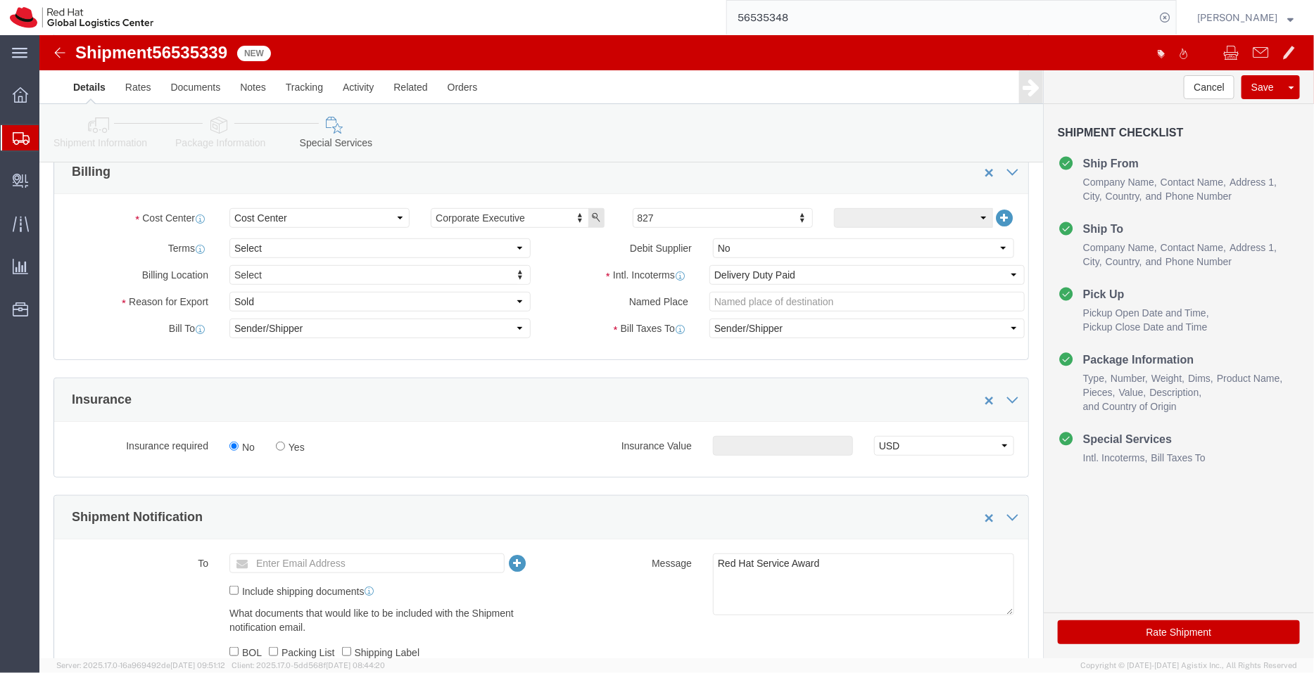
scroll to position [309, 0]
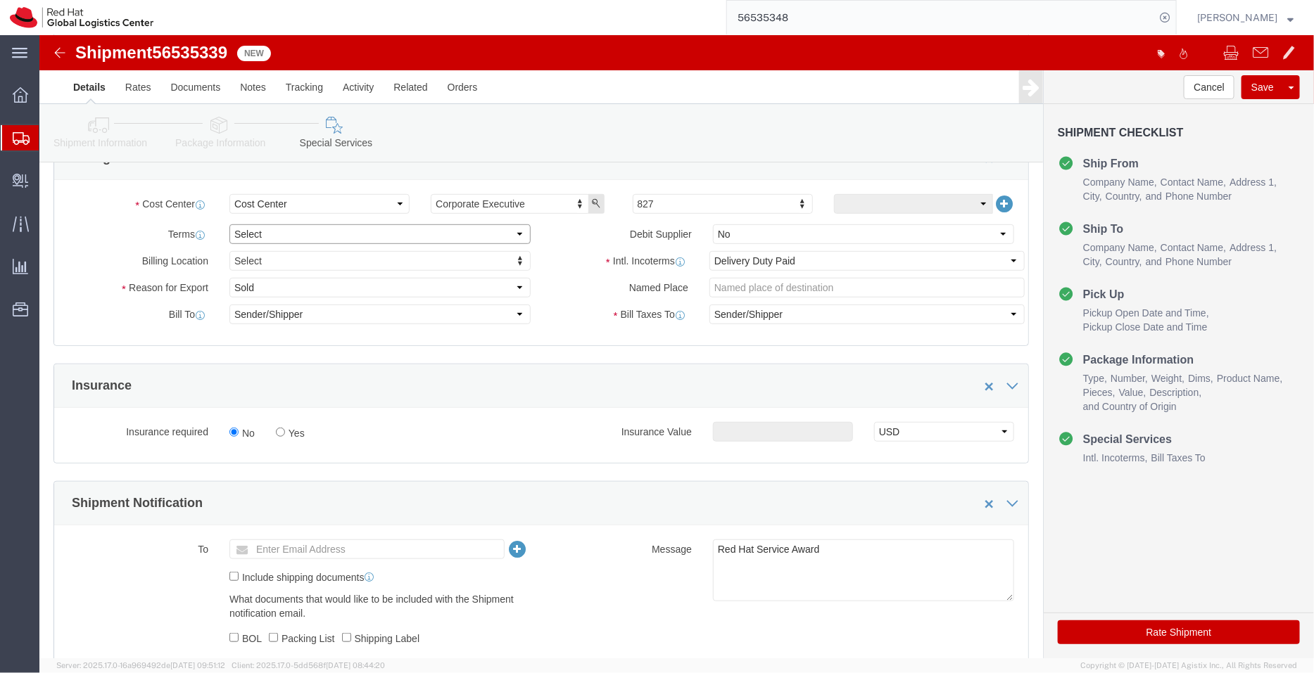
click select "Select Free of Charge Free of Cost NET 30 NET 45 NET 60 See Comment"
select select "FREE_OF_COST"
click select "Select Free of Charge Free of Cost NET 30 NET 45 NET 60 See Comment"
click select "Select Gift Personal Effects Repair/Warranty Return Sample Sold Temporary/Not S…"
select select "SAMPLE"
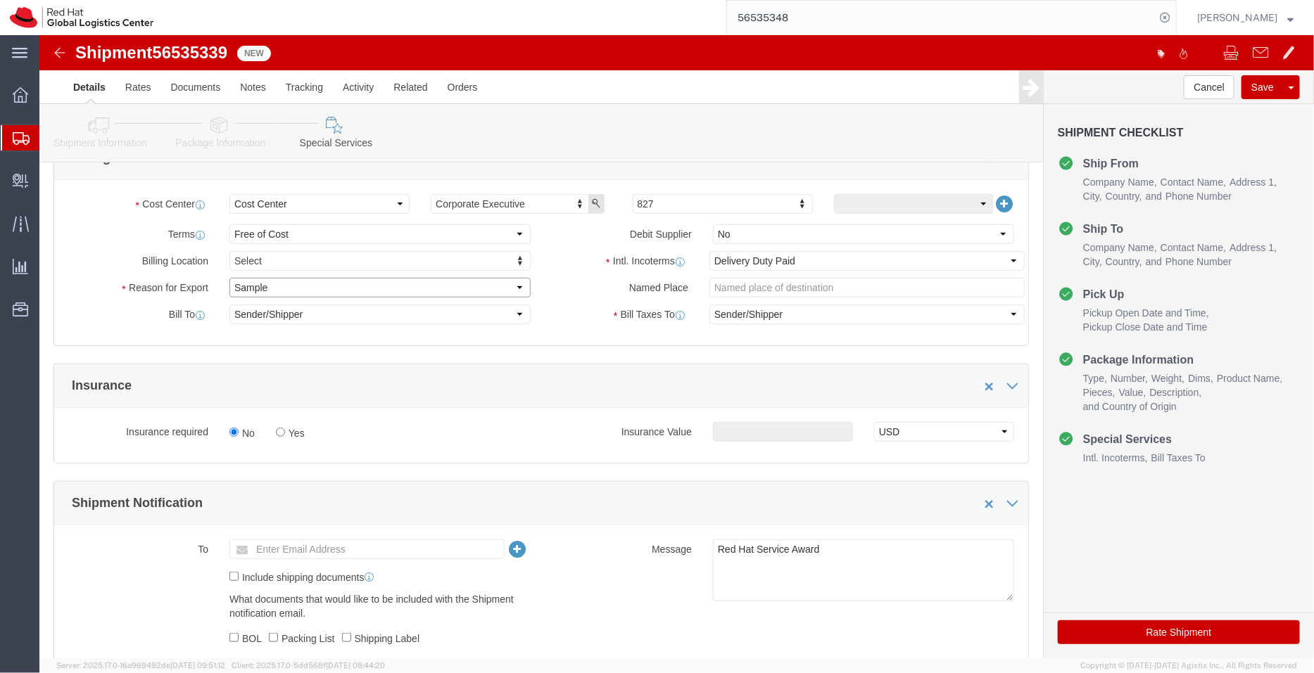
click select "Select Gift Personal Effects Repair/Warranty Return Sample Sold Temporary/Not S…"
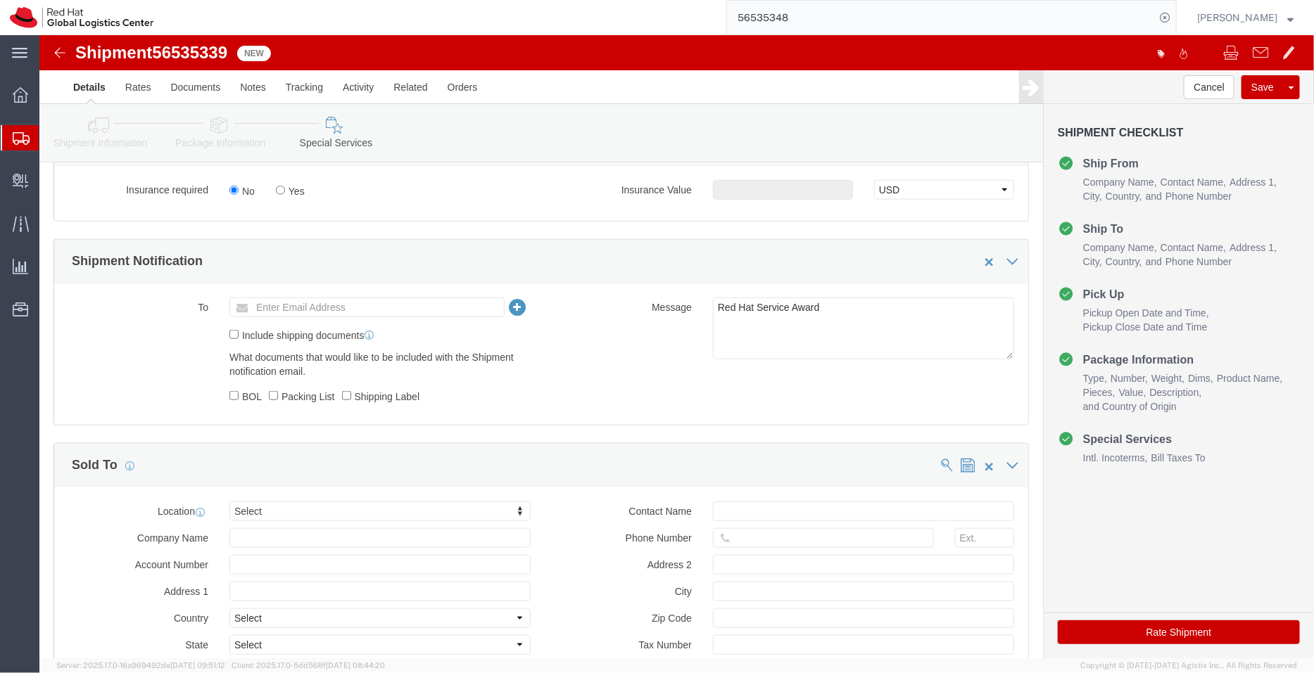
scroll to position [571, 0]
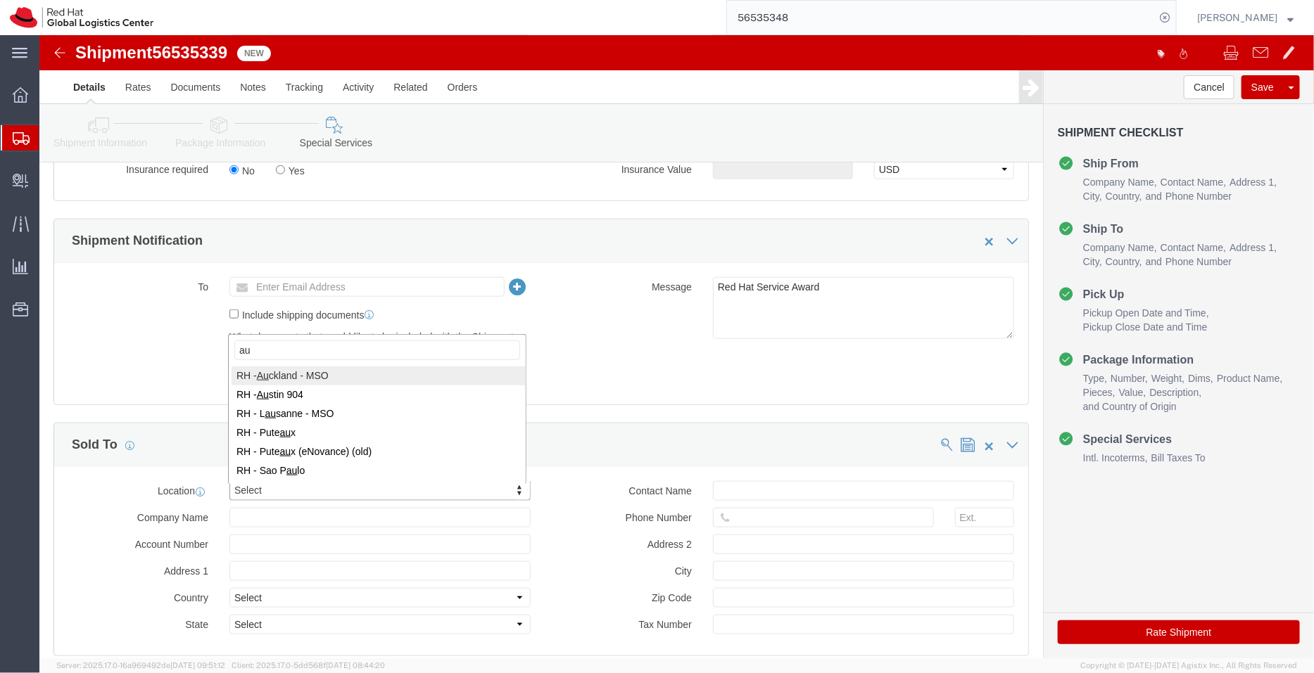
type input "au"
select select "38422"
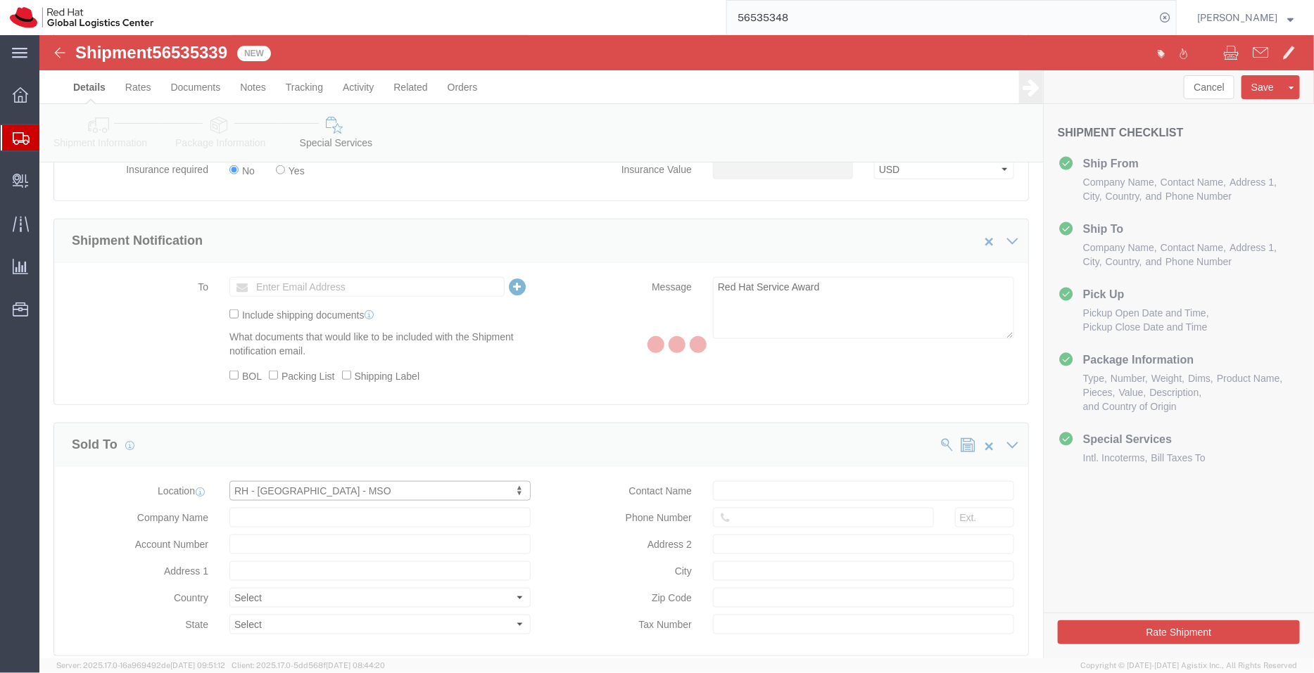
type input "Red Hat New Zealand Limited"
type input "[STREET_ADDRESS]"
select select "NZ"
type input "[PHONE_NUMBER]"
type input "The Generator, level 10"
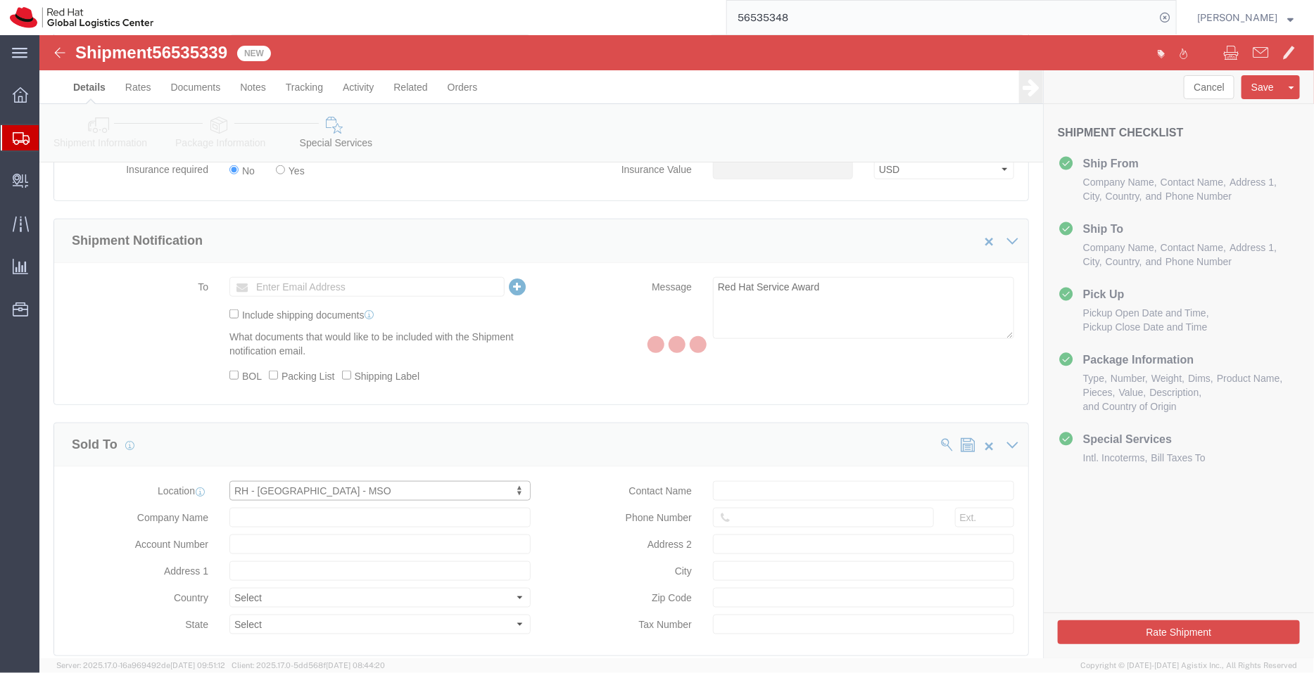
type input "[GEOGRAPHIC_DATA]"
type input "1010"
type input "[PHONE_NUMBER]"
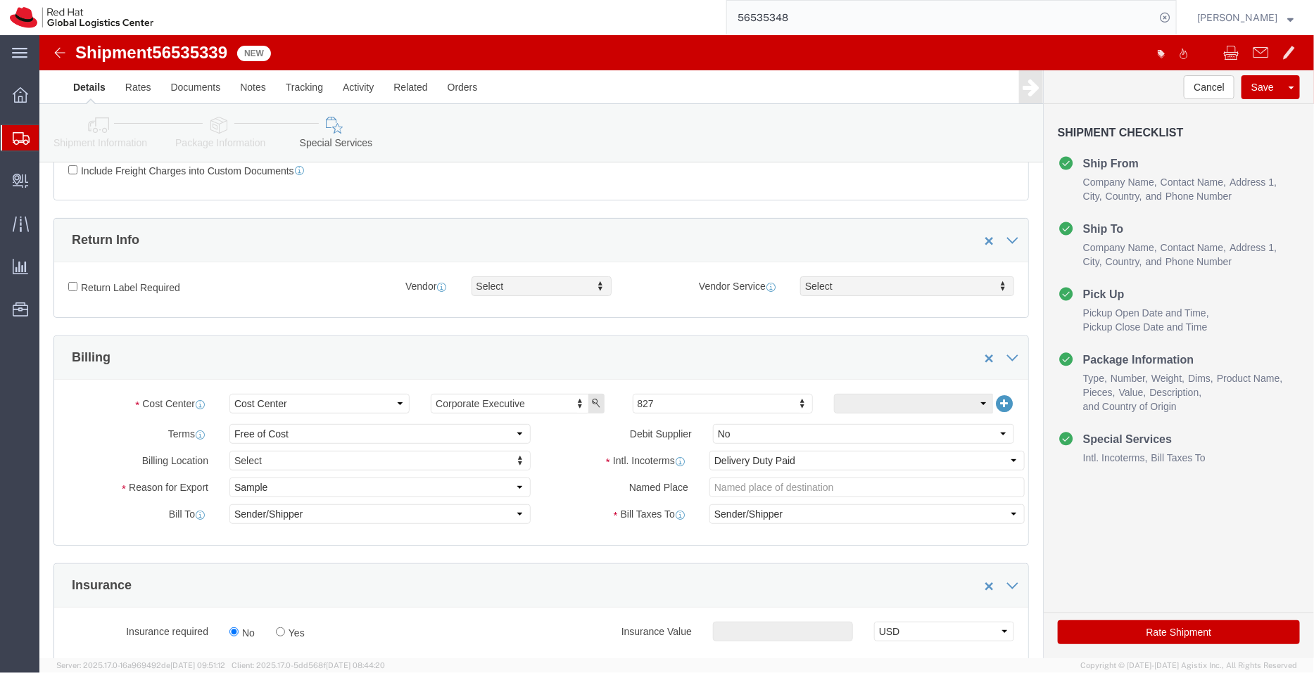
scroll to position [102, 0]
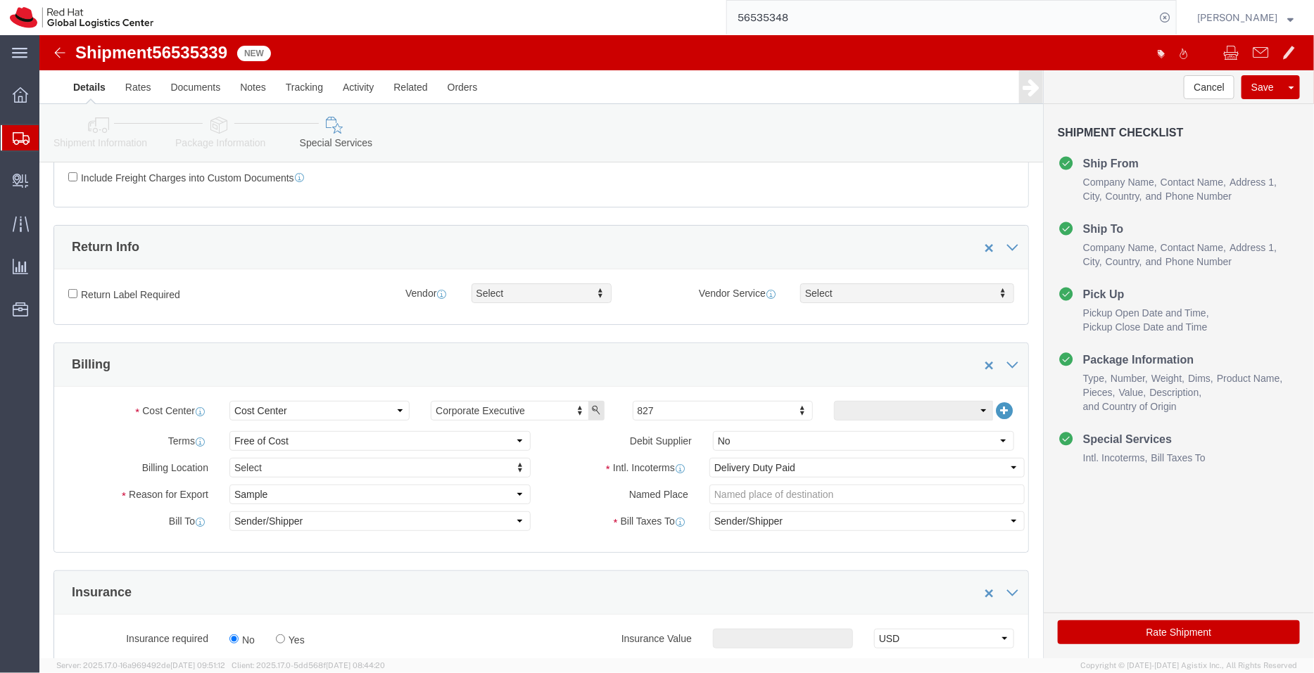
click icon
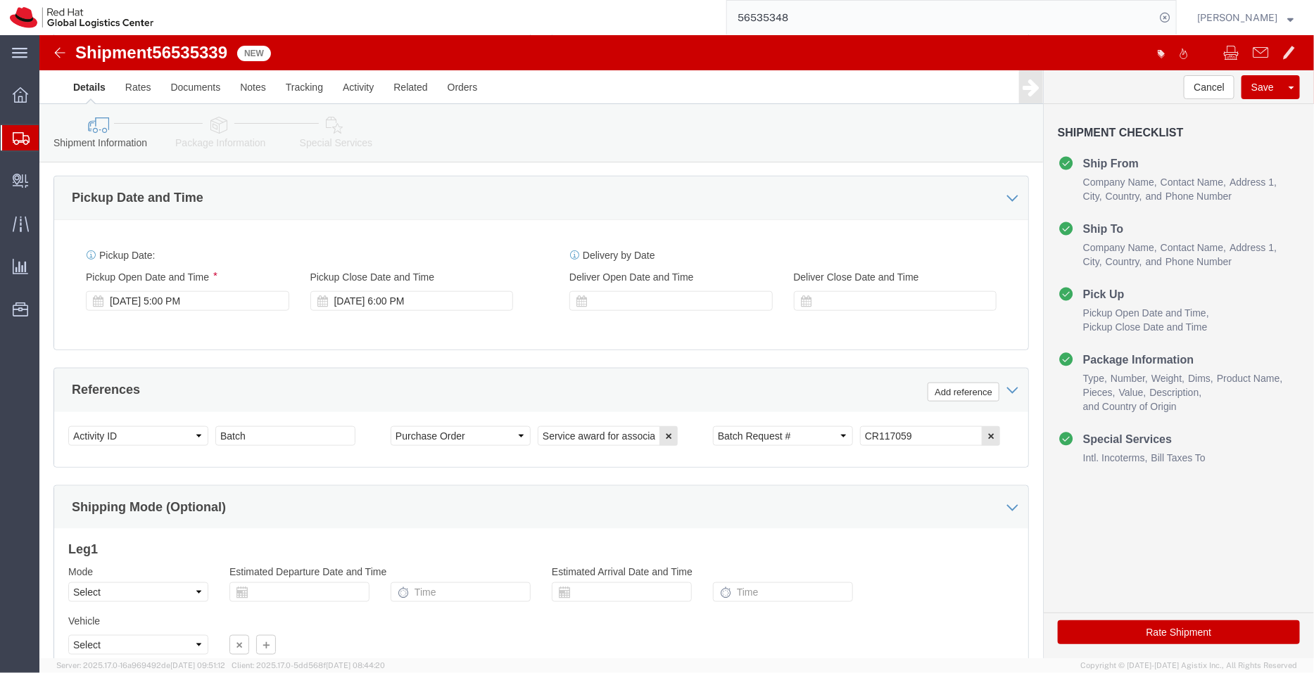
scroll to position [559, 0]
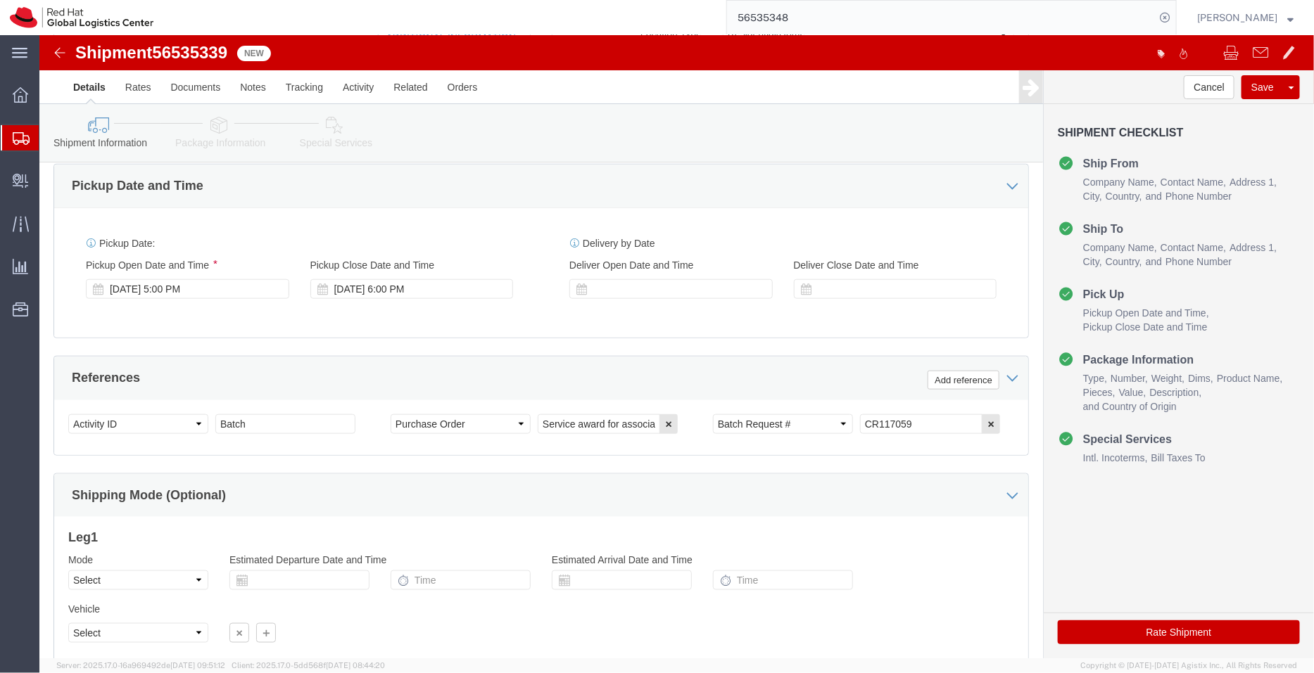
click button "Rate Shipment"
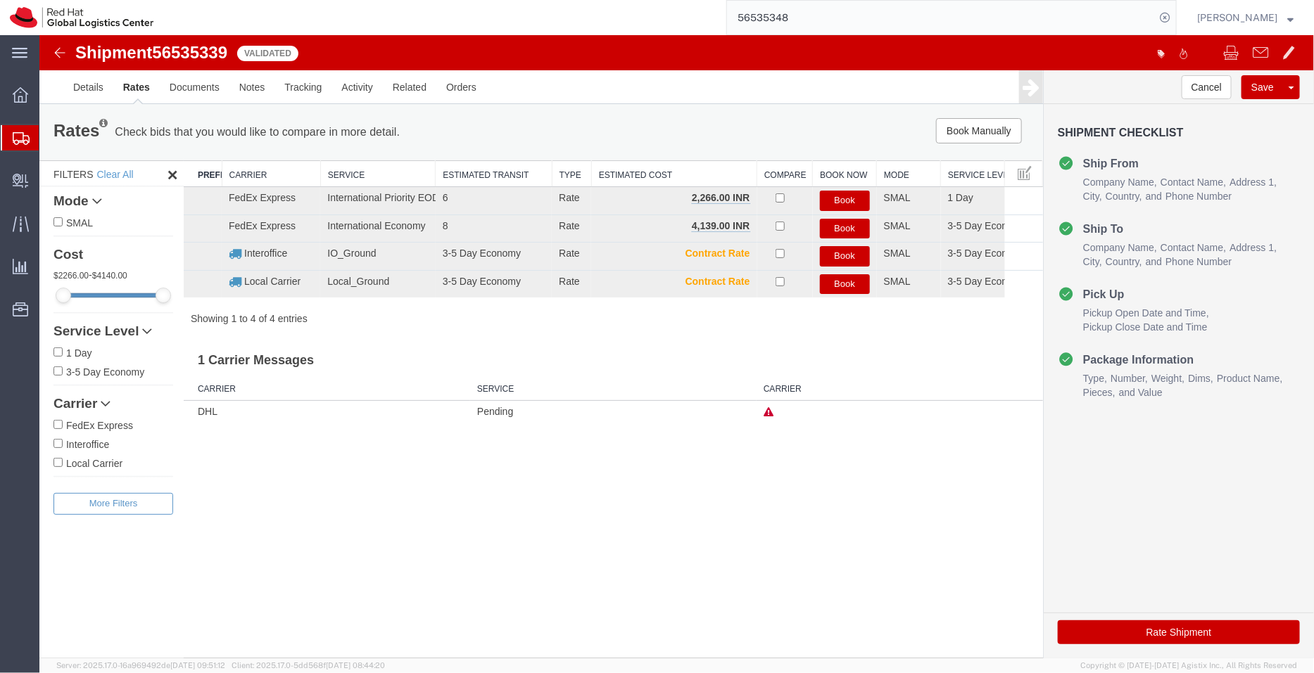
scroll to position [0, 0]
click at [843, 194] on button "Book" at bounding box center [844, 200] width 50 height 20
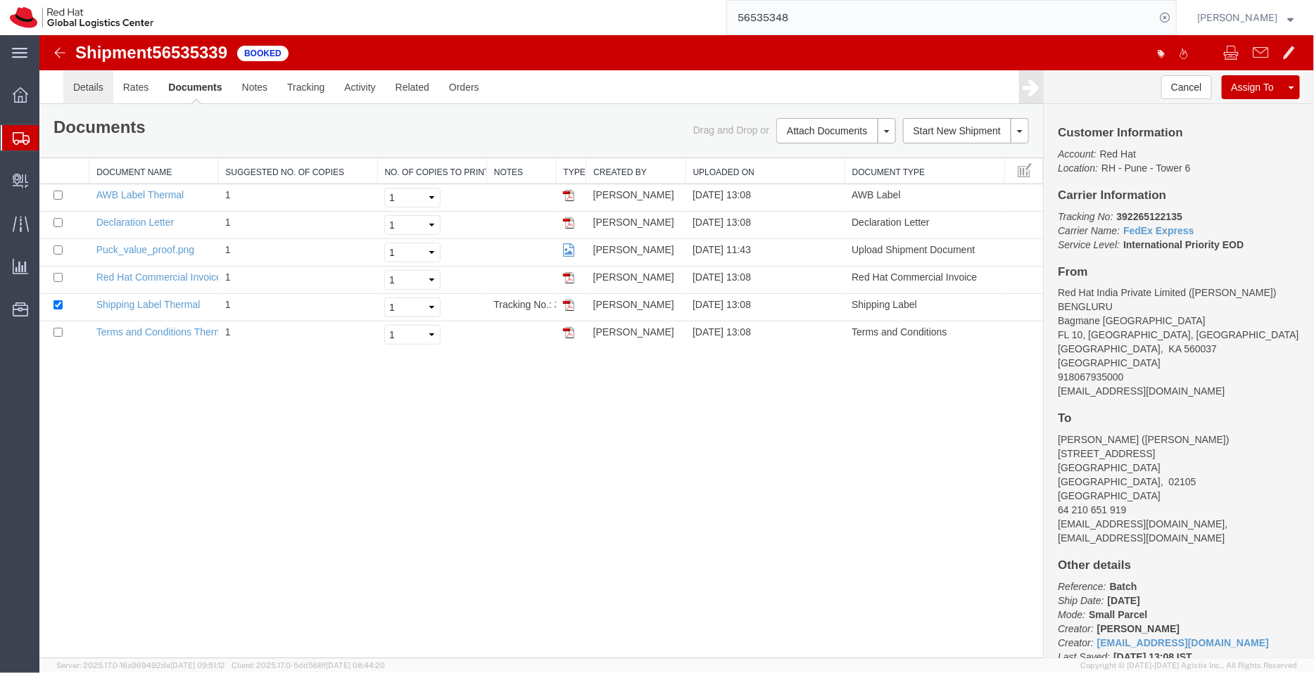
click at [70, 86] on link "Details" at bounding box center [88, 87] width 50 height 34
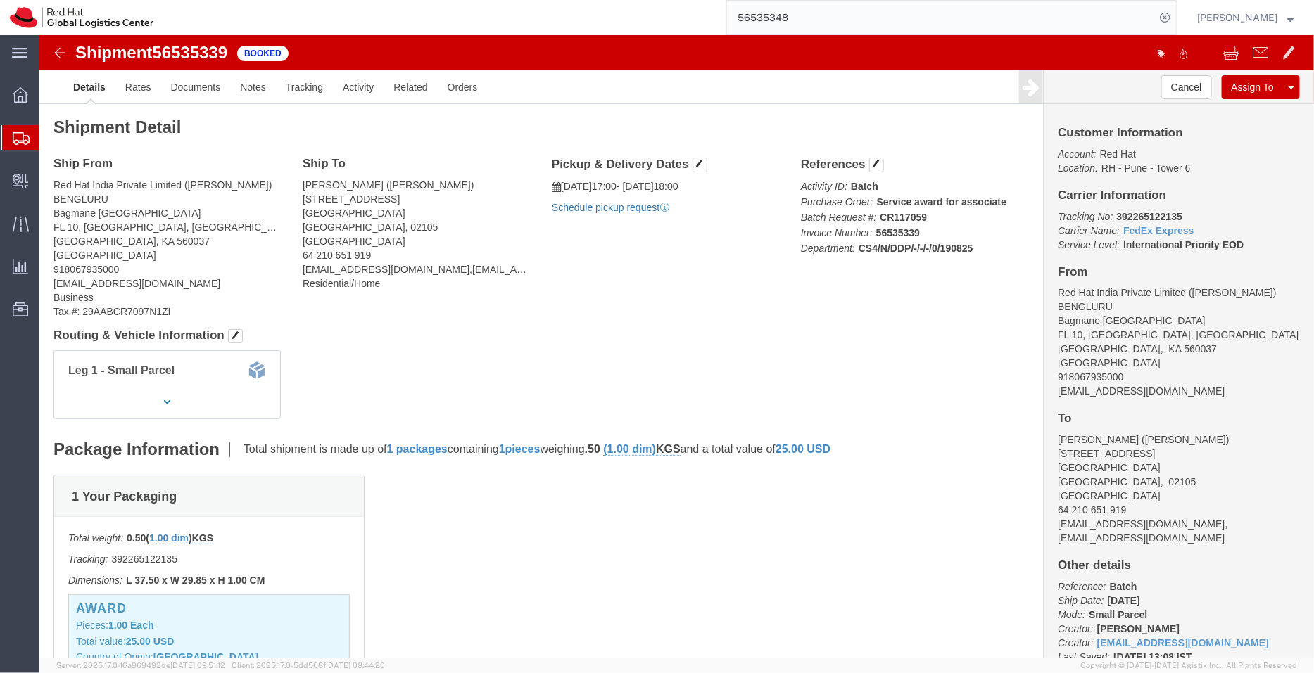
click link "Schedule pickup request"
drag, startPoint x: 1081, startPoint y: 352, endPoint x: 1007, endPoint y: 357, distance: 74.7
click div "Customer Information Account: Red Hat Location: RH - Pune - Tower 6 Carrier Inf…"
copy address "[EMAIL_ADDRESS][DOMAIN_NAME]"
click link "Documents"
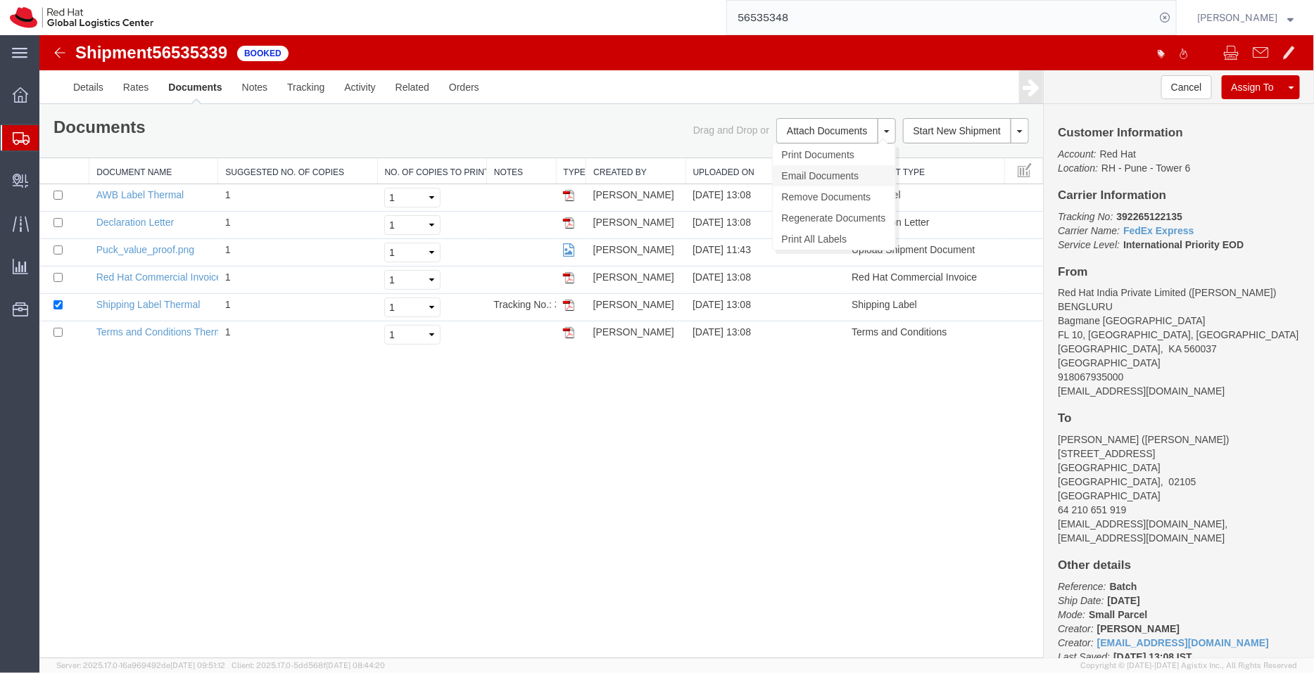
click at [800, 171] on link "Email Documents" at bounding box center [833, 175] width 122 height 21
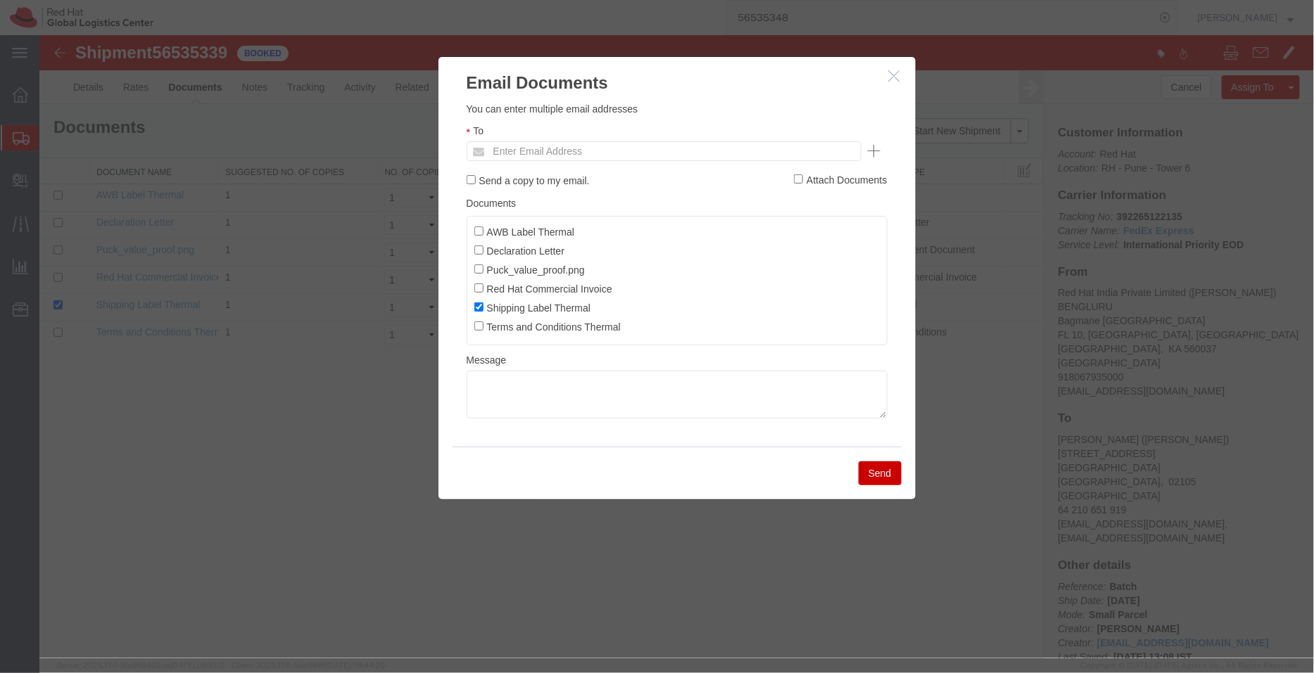
click at [686, 146] on ul "Enter Email Address" at bounding box center [663, 151] width 395 height 20
paste input "[EMAIL_ADDRESS][DOMAIN_NAME]"
type input "[EMAIL_ADDRESS][DOMAIN_NAME]"
click at [480, 231] on input "AWB Label Thermal" at bounding box center [477, 230] width 9 height 9
checkbox input "true"
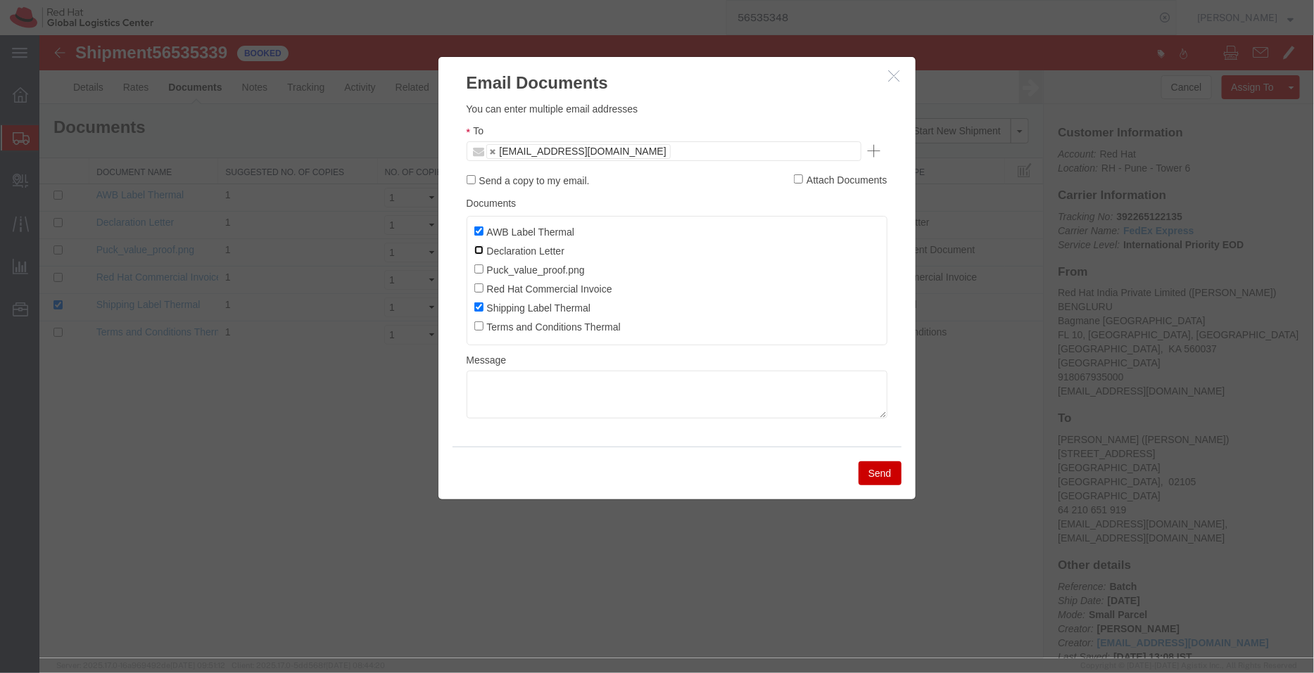
click at [481, 250] on input "Declaration Letter" at bounding box center [477, 249] width 9 height 9
checkbox input "true"
click at [481, 289] on input "Red Hat Commercial Invoice" at bounding box center [477, 287] width 9 height 9
checkbox input "true"
click at [883, 476] on button "Send" at bounding box center [879, 473] width 43 height 24
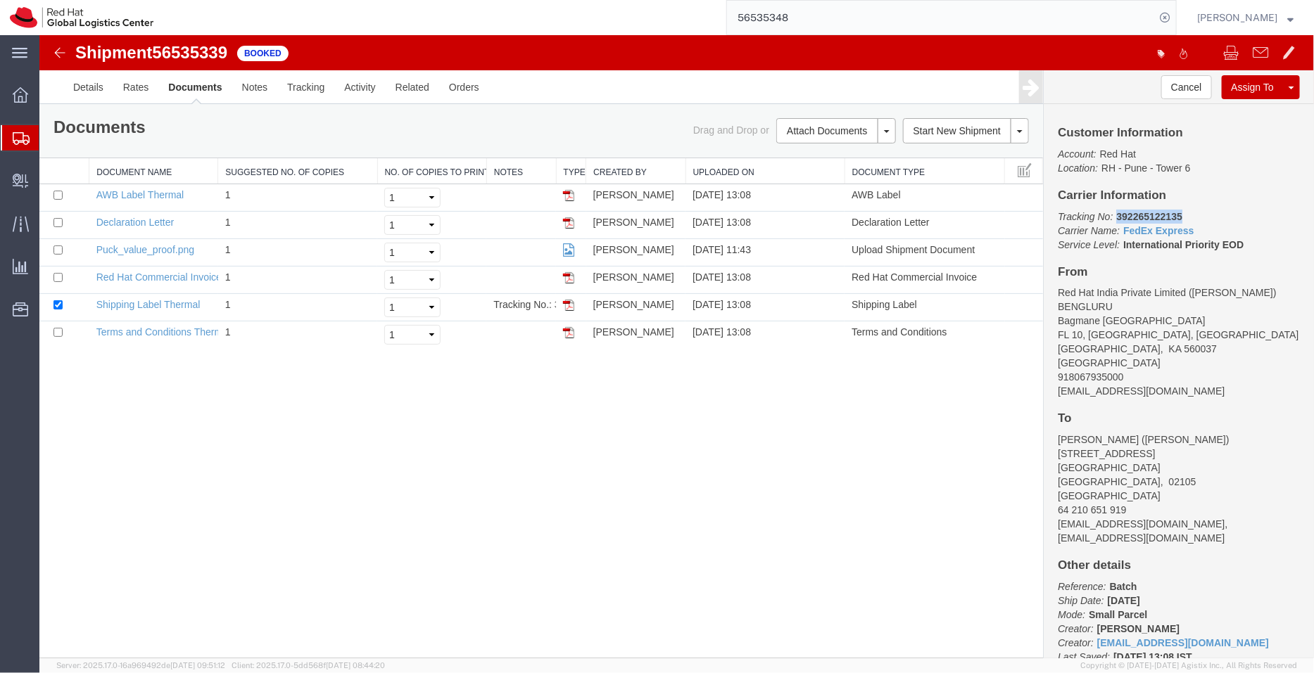
drag, startPoint x: 1191, startPoint y: 214, endPoint x: 1114, endPoint y: 215, distance: 76.7
click at [1114, 215] on p "Tracking No: 392265122135 Carrier Name: FedEx Express FedEx Express Service Lev…" at bounding box center [1178, 230] width 242 height 42
click at [75, 84] on link "Details" at bounding box center [88, 87] width 50 height 34
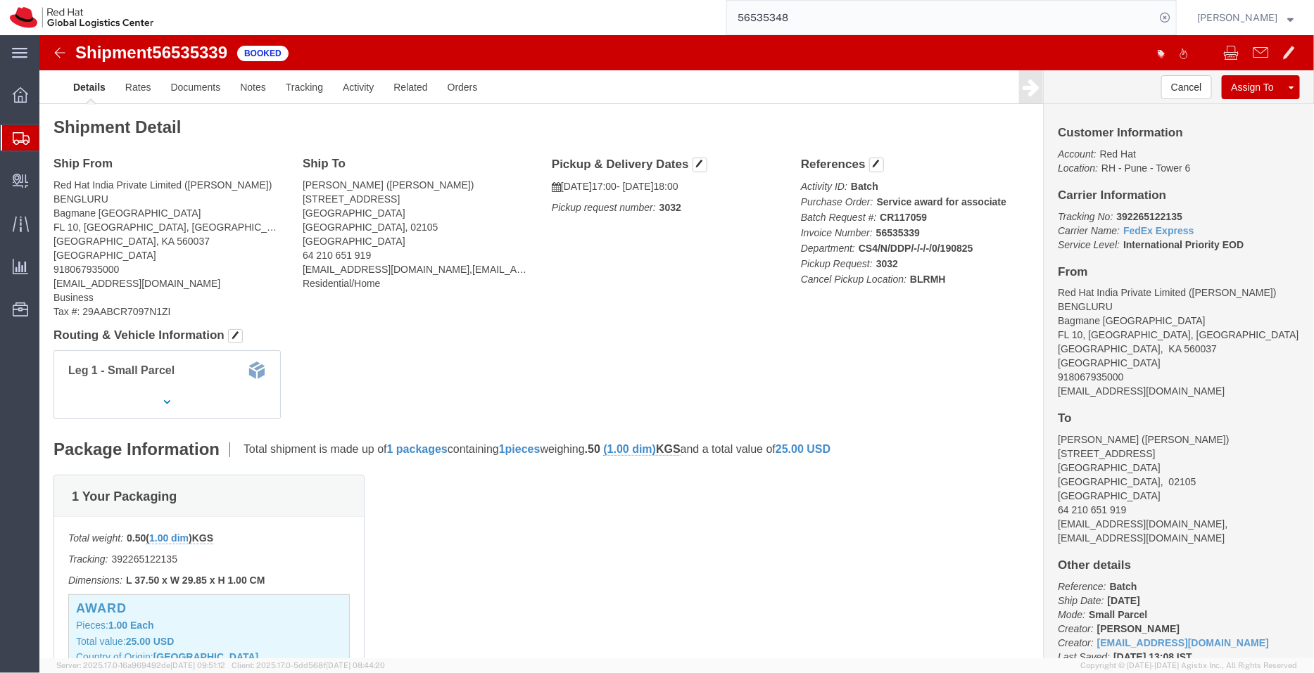
click at [0, 0] on span "Shipment Manager" at bounding box center [0, 0] width 0 height 0
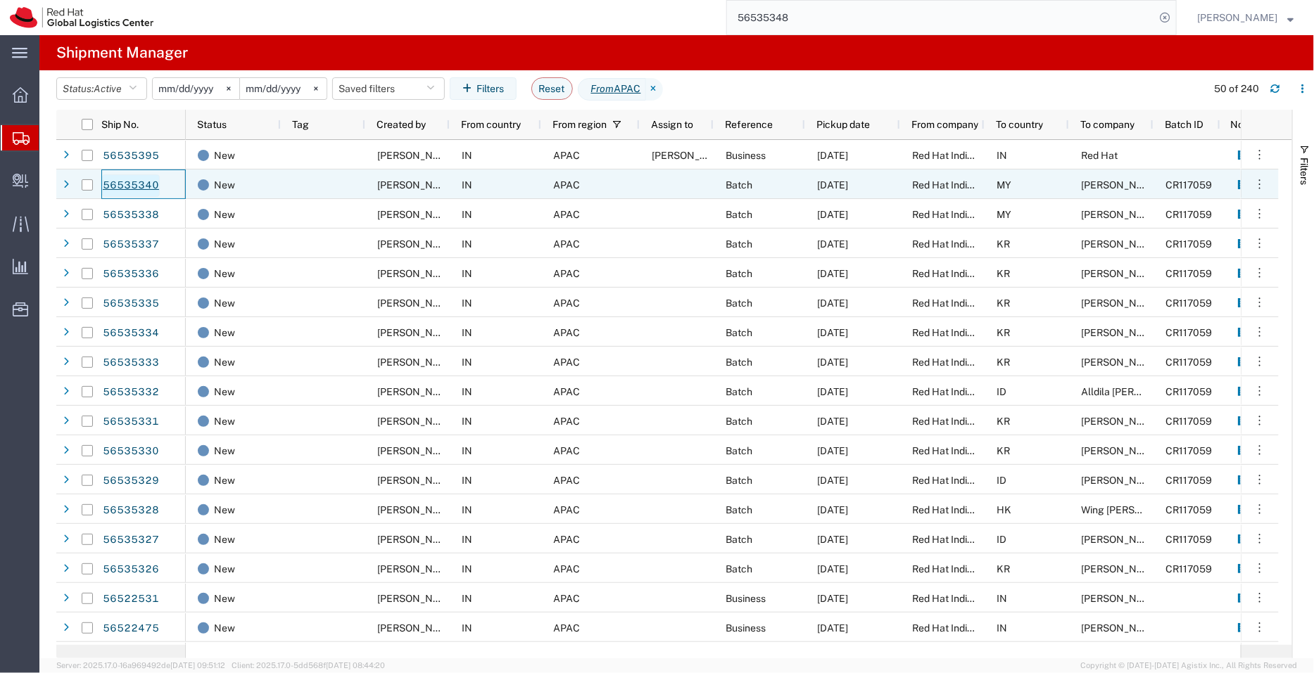
click at [135, 183] on link "56535340" at bounding box center [131, 185] width 58 height 23
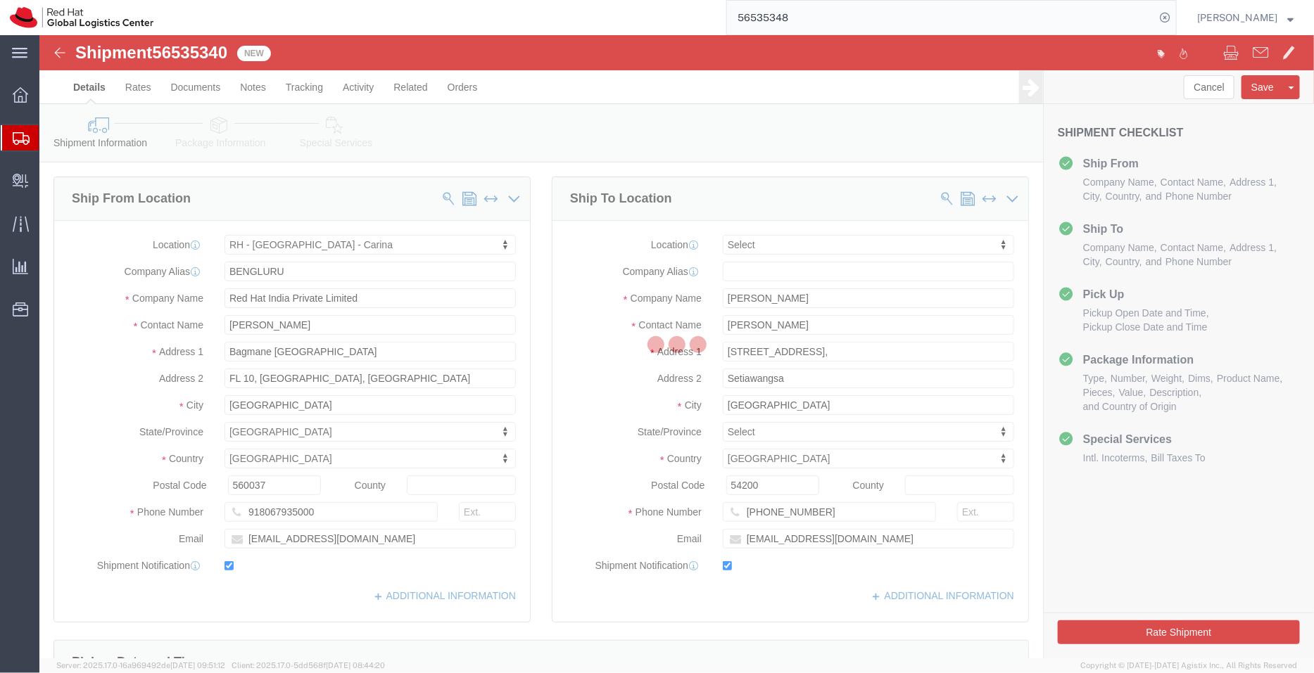
select select "37925"
select select
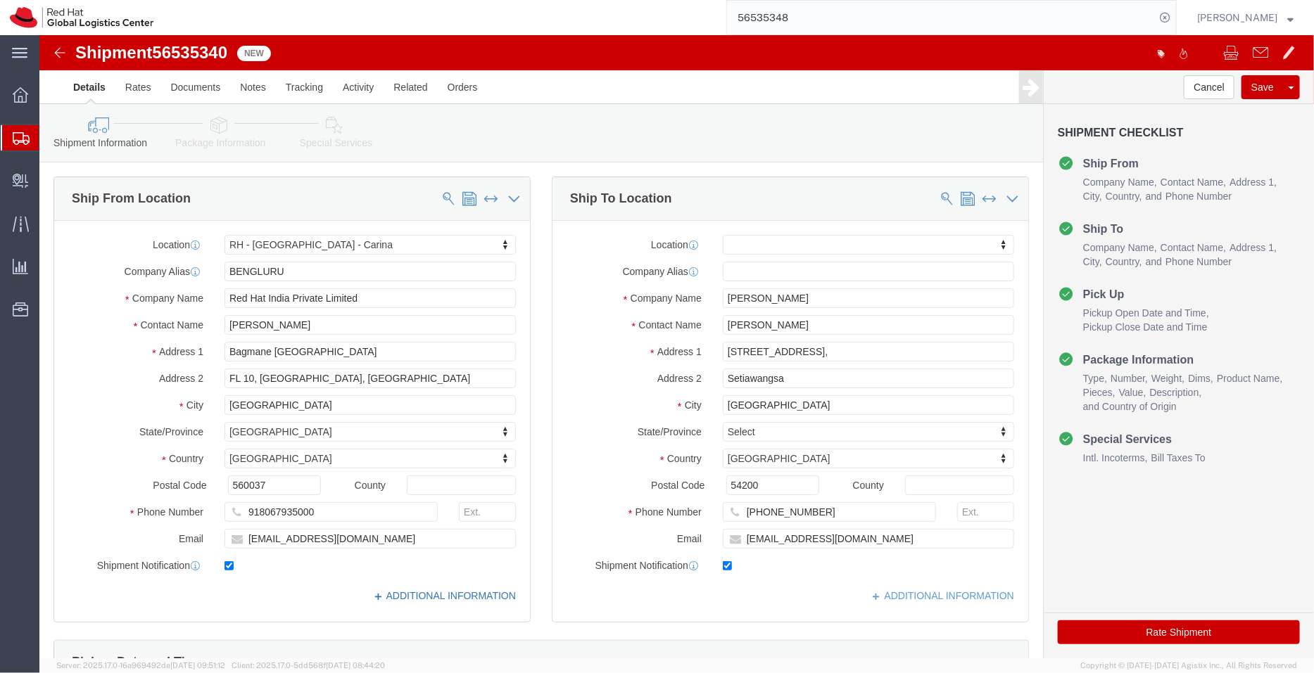
click link "ADDITIONAL INFORMATION"
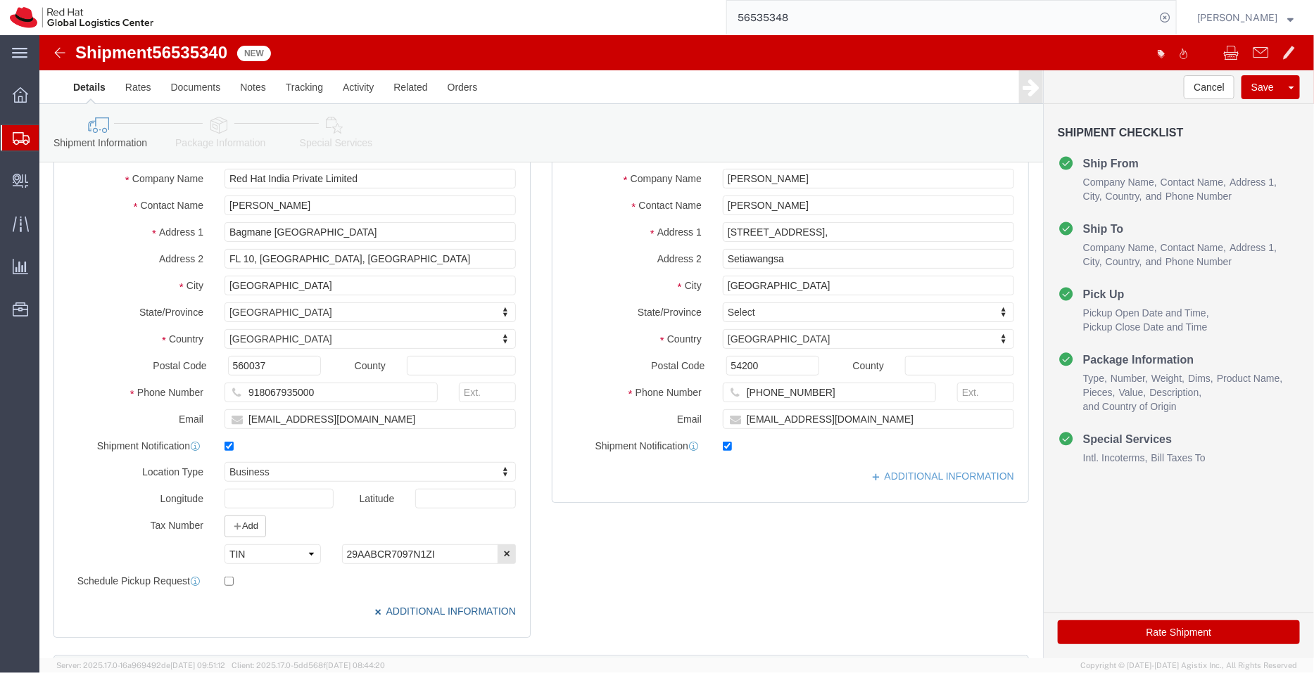
scroll to position [129, 0]
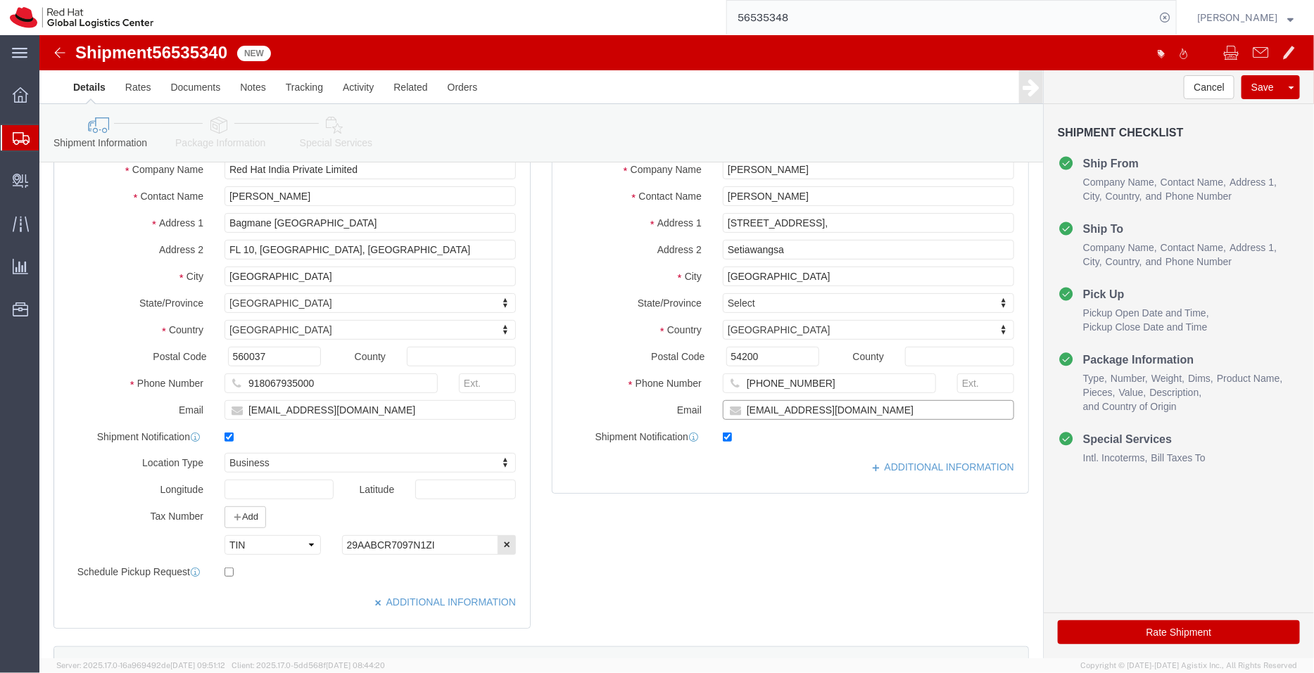
click input "ppavanku@redhat.com"
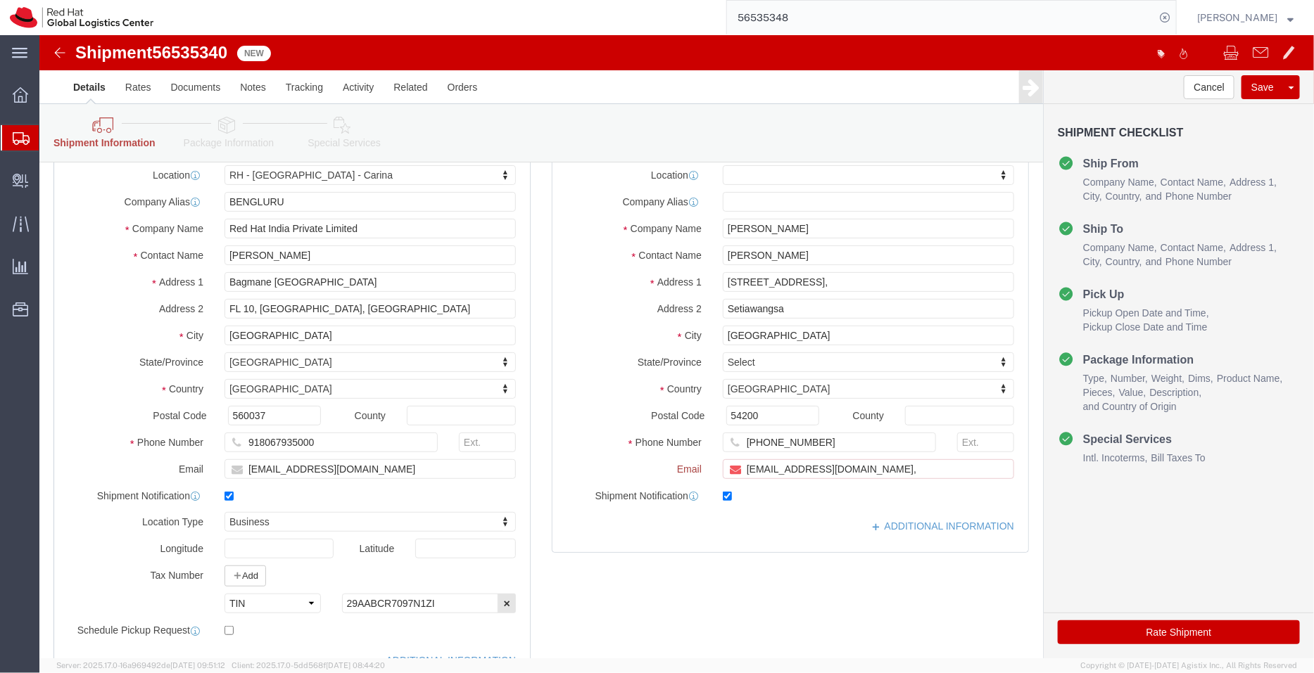
scroll to position [187, 0]
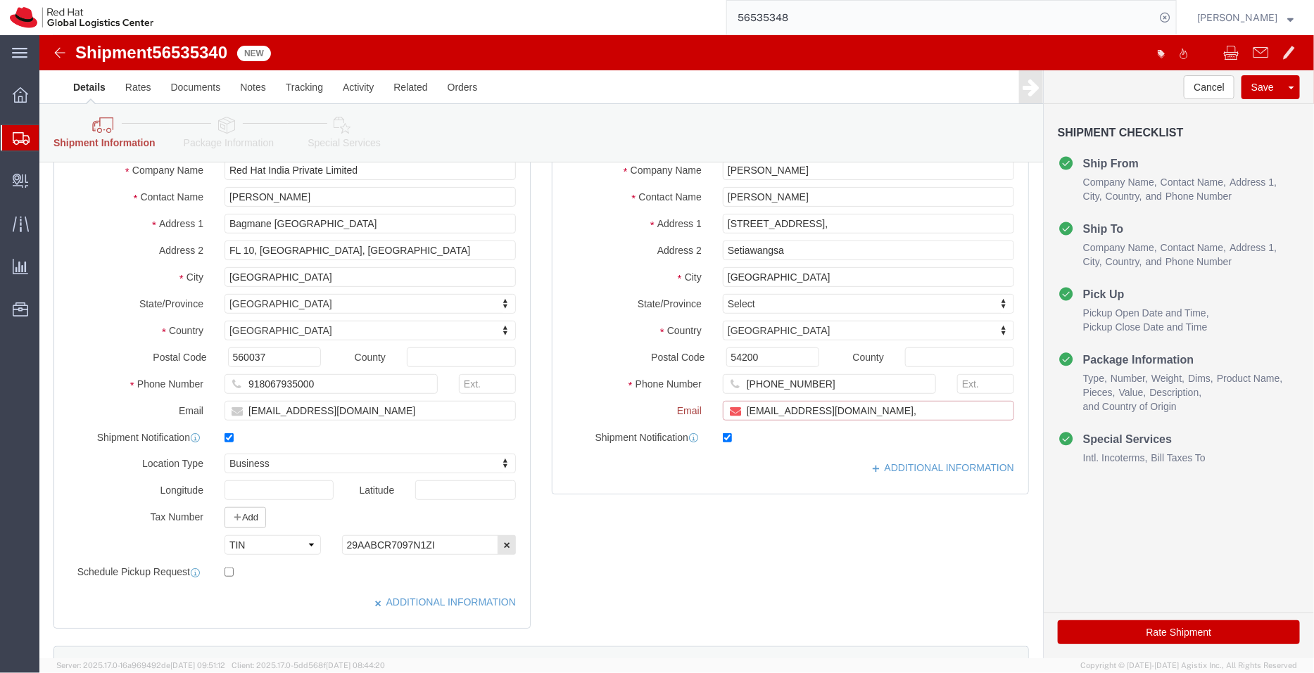
paste input "apaclogistics@redhat.com"
type input "ppavanku@redhat.com,apaclogistics@redhat.com"
click link "ADDITIONAL INFORMATION"
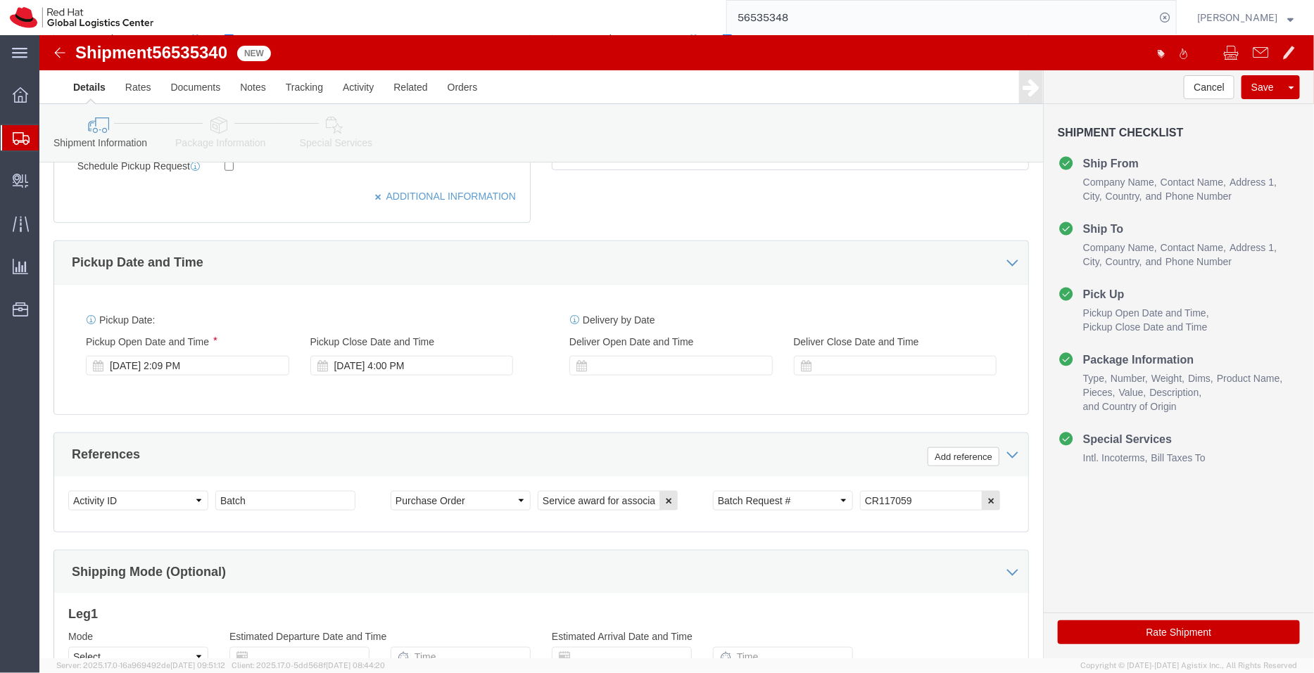
scroll to position [566, 0]
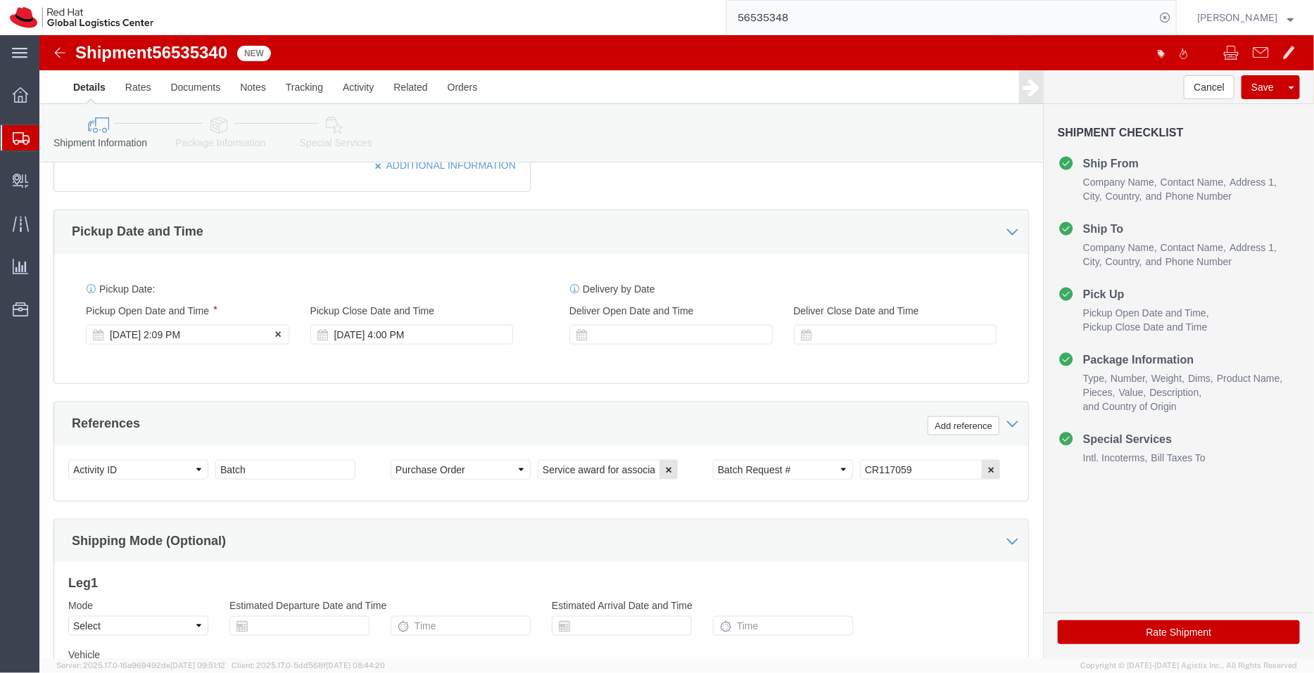
click div "Aug 19 2025 2:09 PM"
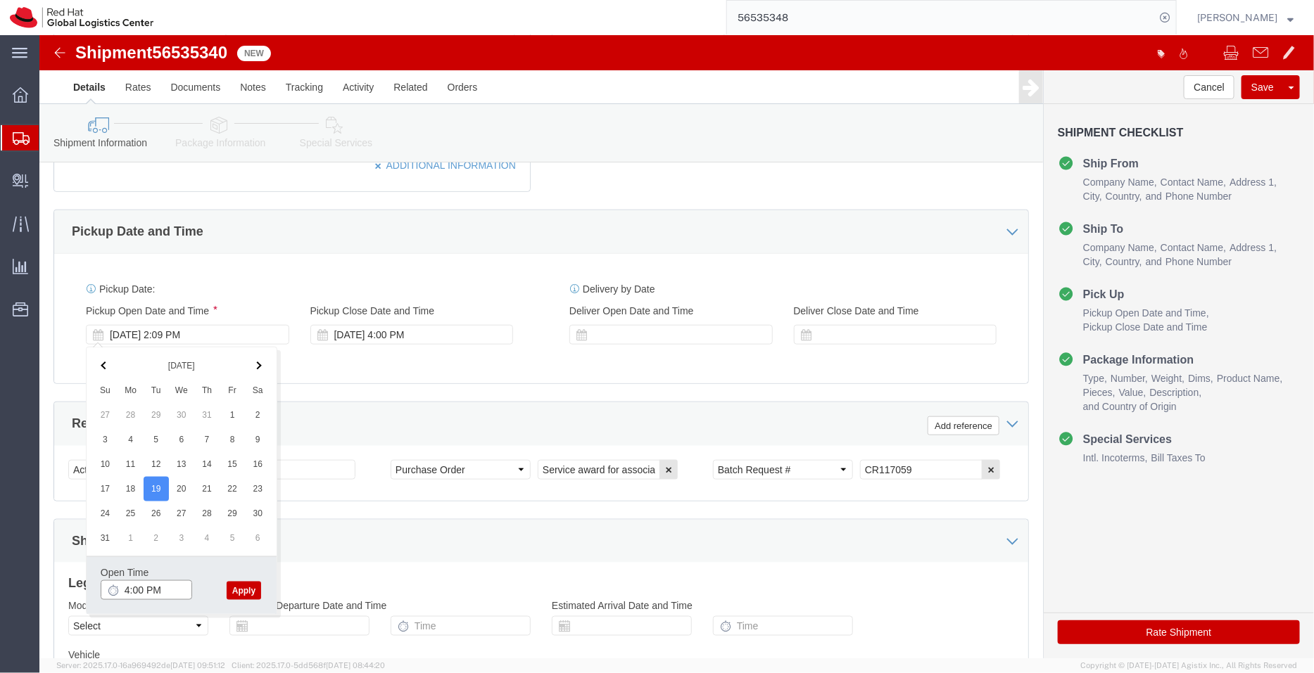
type input "4:00 PM"
click button "Apply"
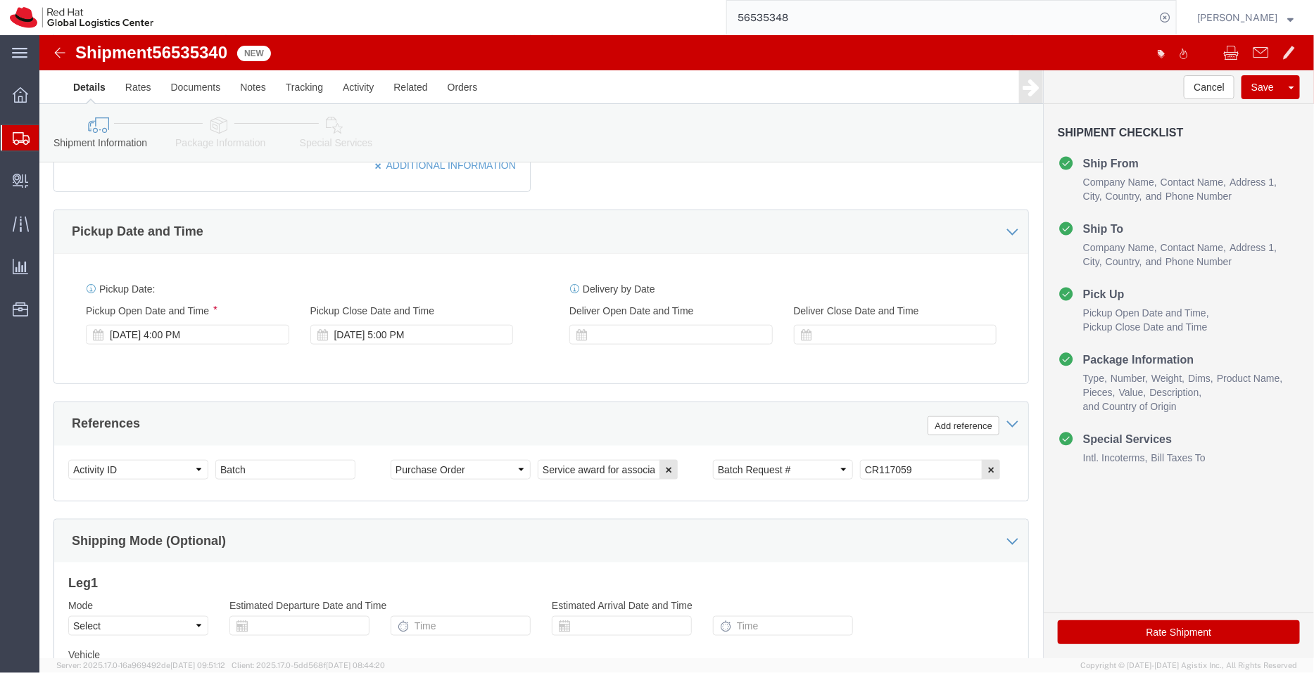
click icon
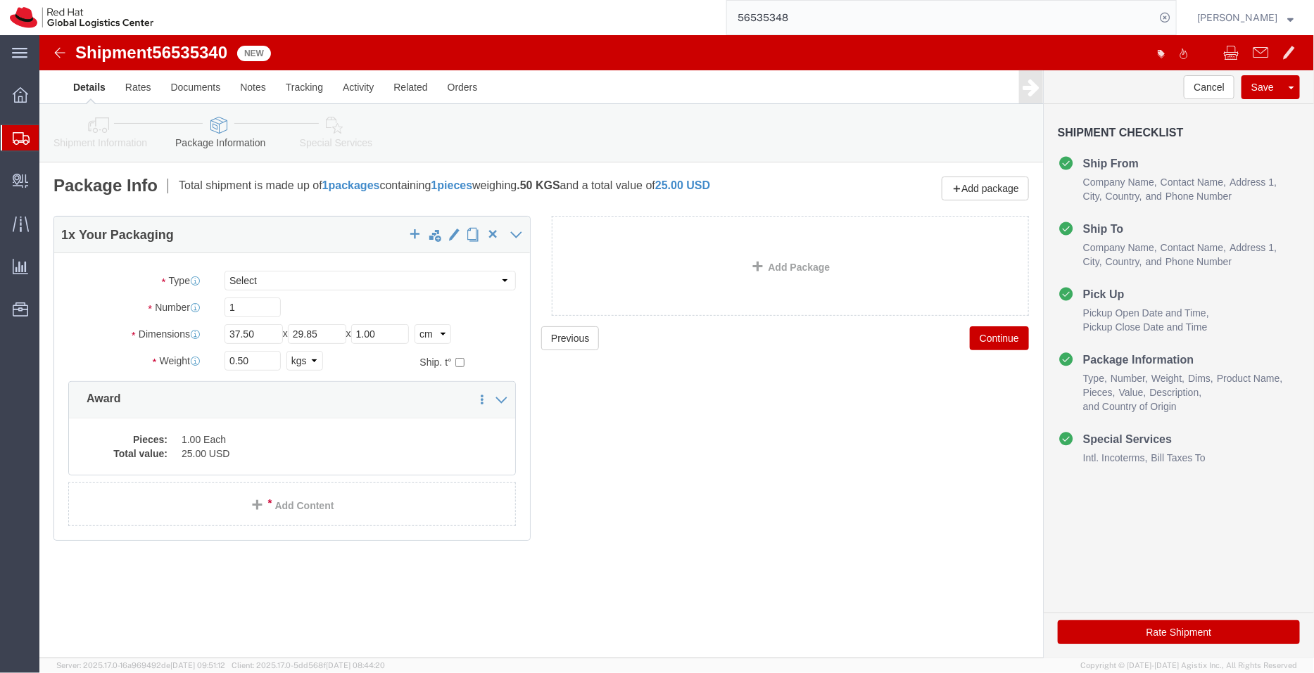
click link "Special Services"
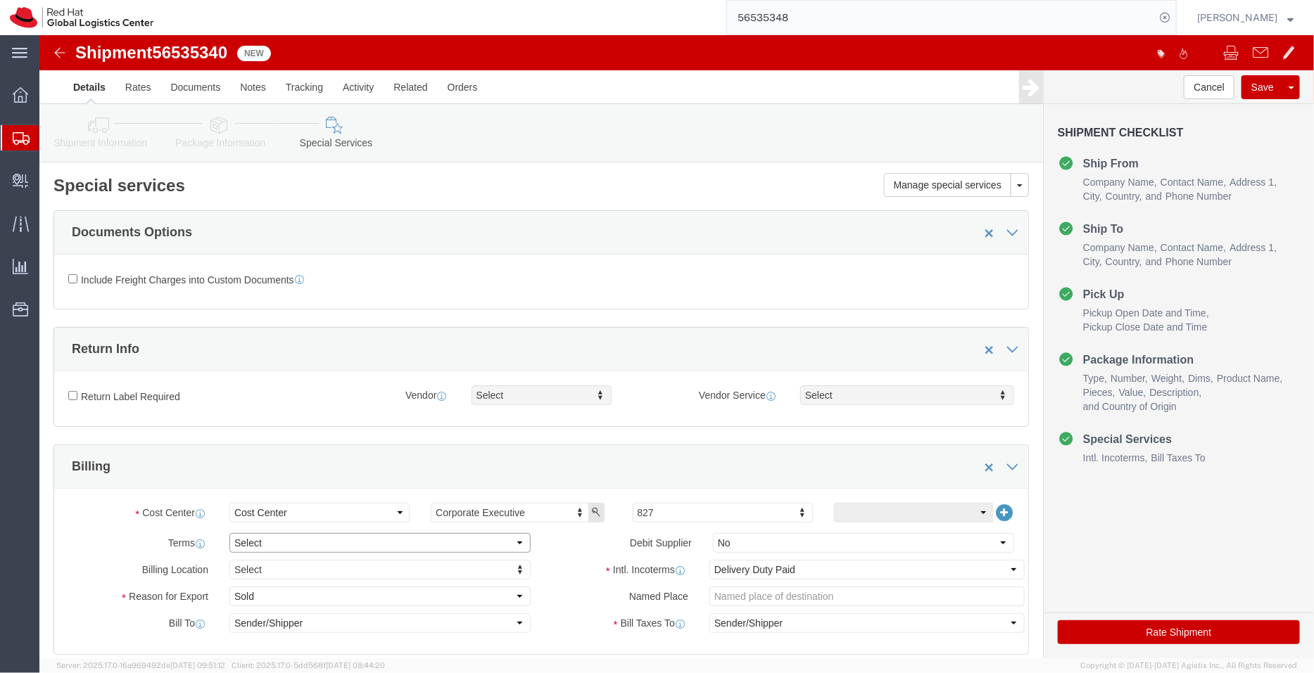
click select "Select Free of Charge Free of Cost NET 30 NET 45 NET 60 See Comment"
select select "FREE_OF_COST"
click select "Select Free of Charge Free of Cost NET 30 NET 45 NET 60 See Comment"
click select "Select Gift Personal Effects Repair/Warranty Return Sample Sold Temporary/Not S…"
select select "SAMPLE"
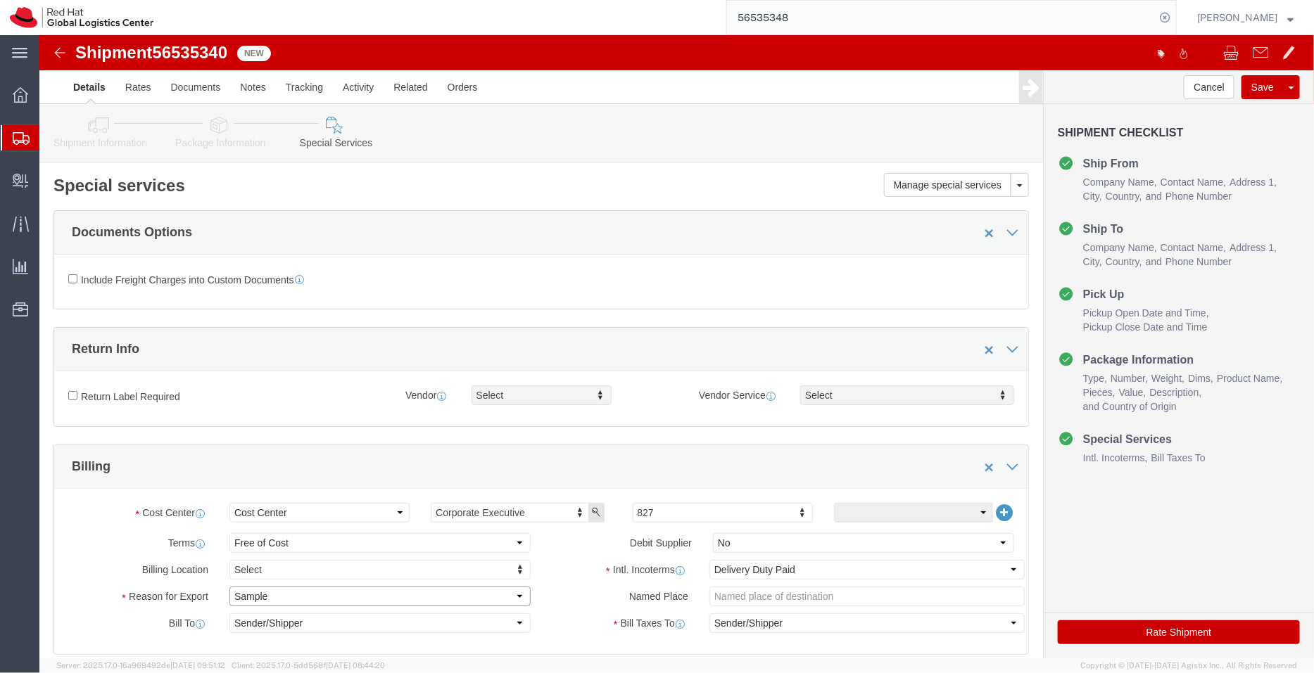
click select "Select Gift Personal Effects Repair/Warranty Return Sample Sold Temporary/Not S…"
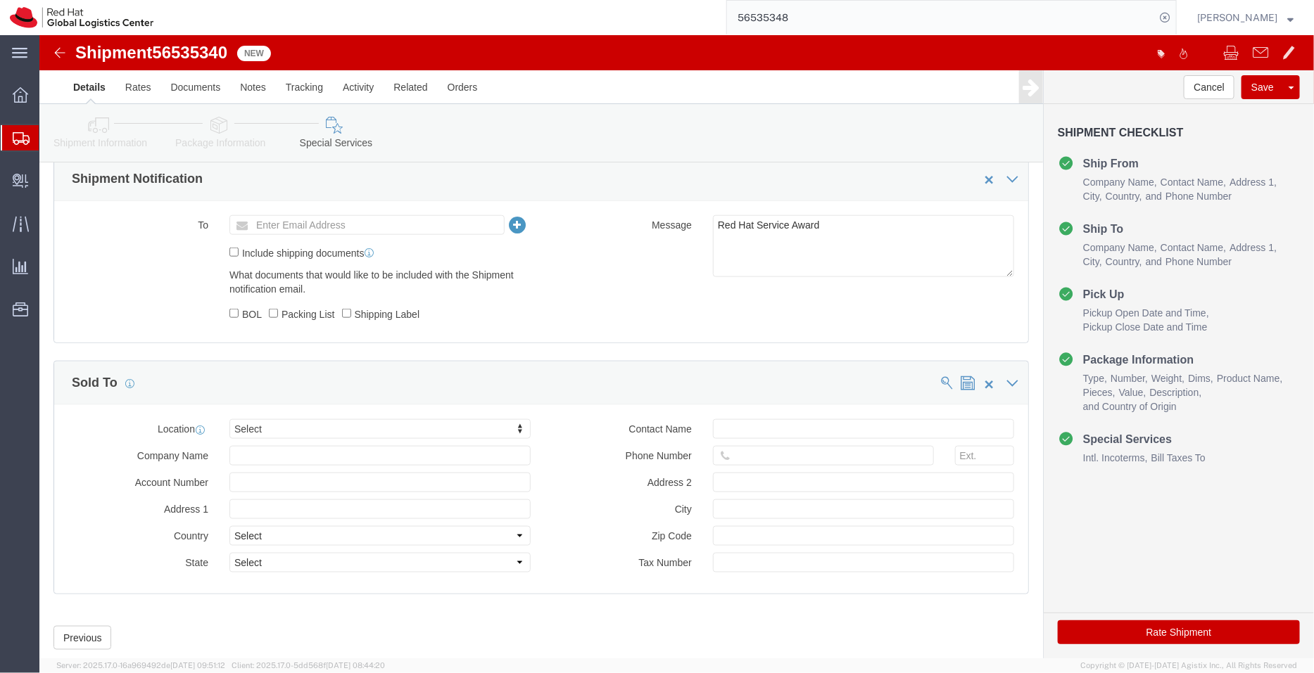
scroll to position [640, 0]
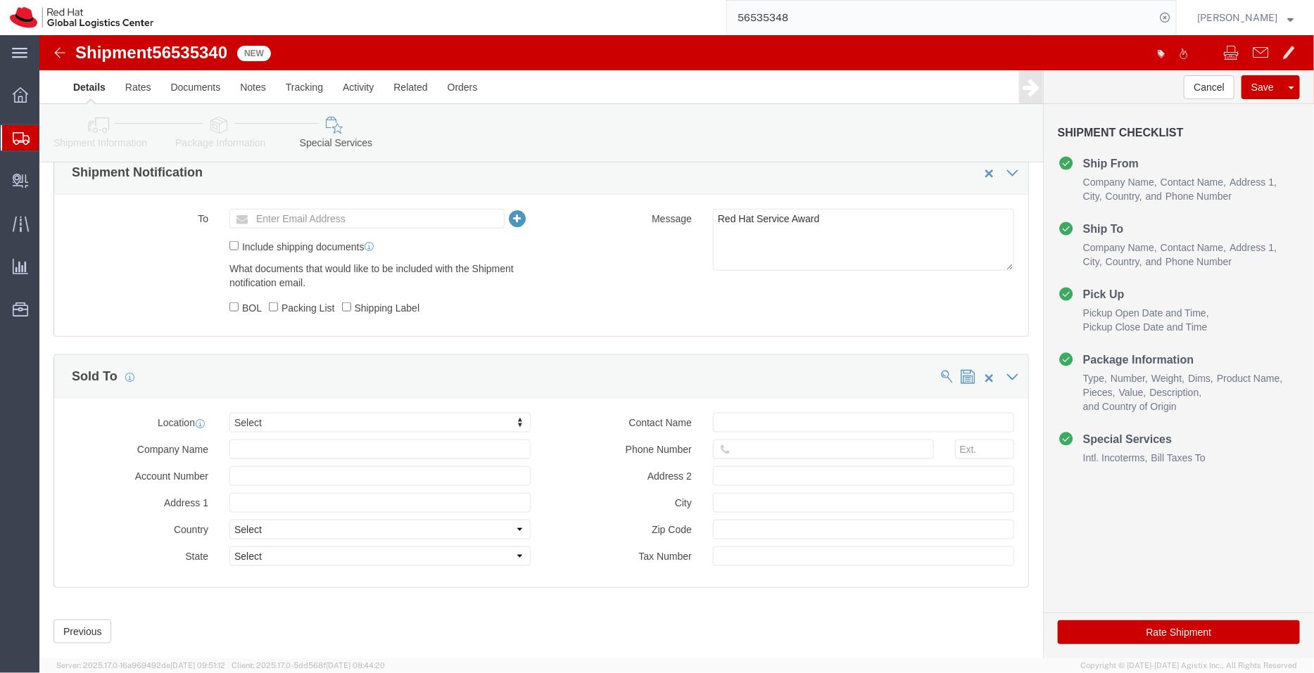
click link "Shipment Information"
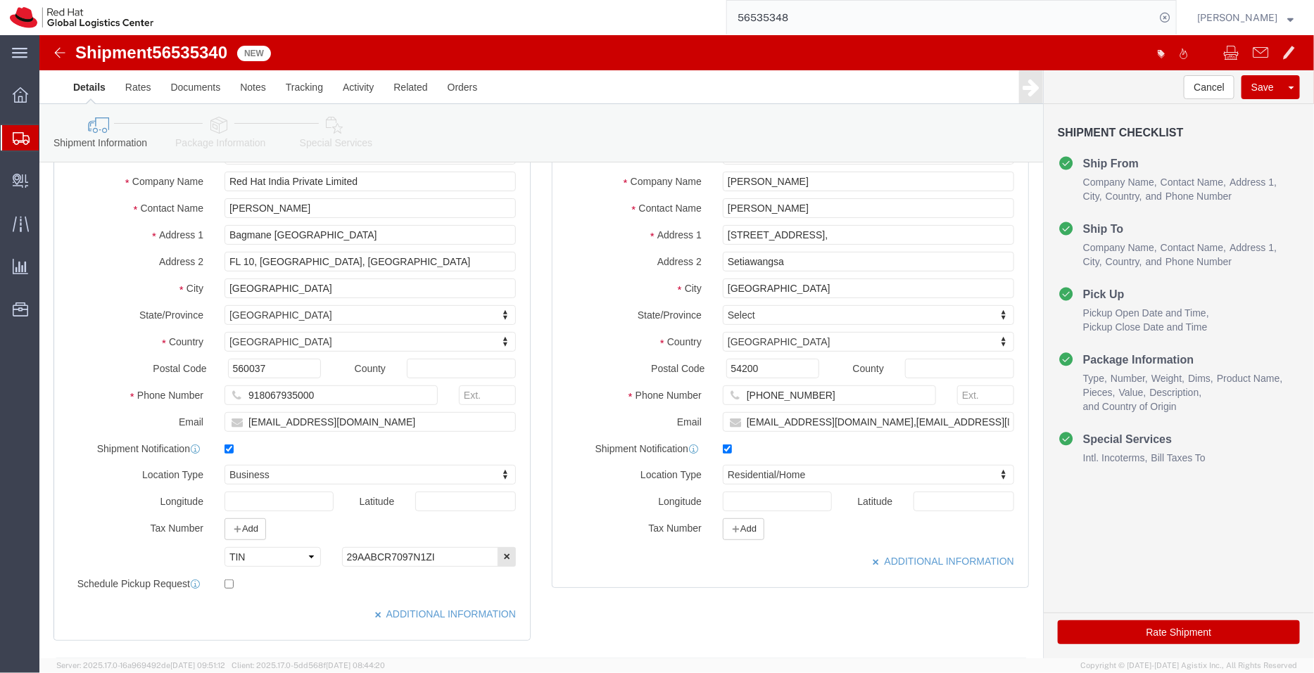
scroll to position [119, 0]
click link "Special Services"
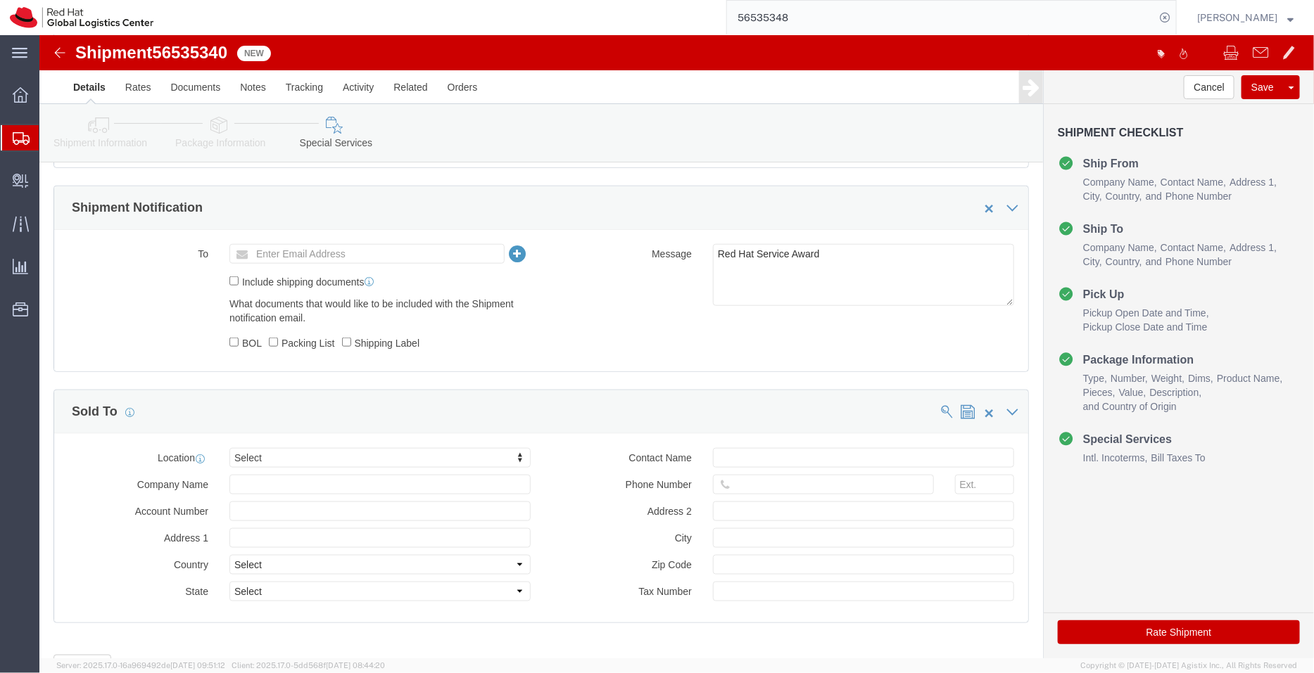
scroll to position [628, 0]
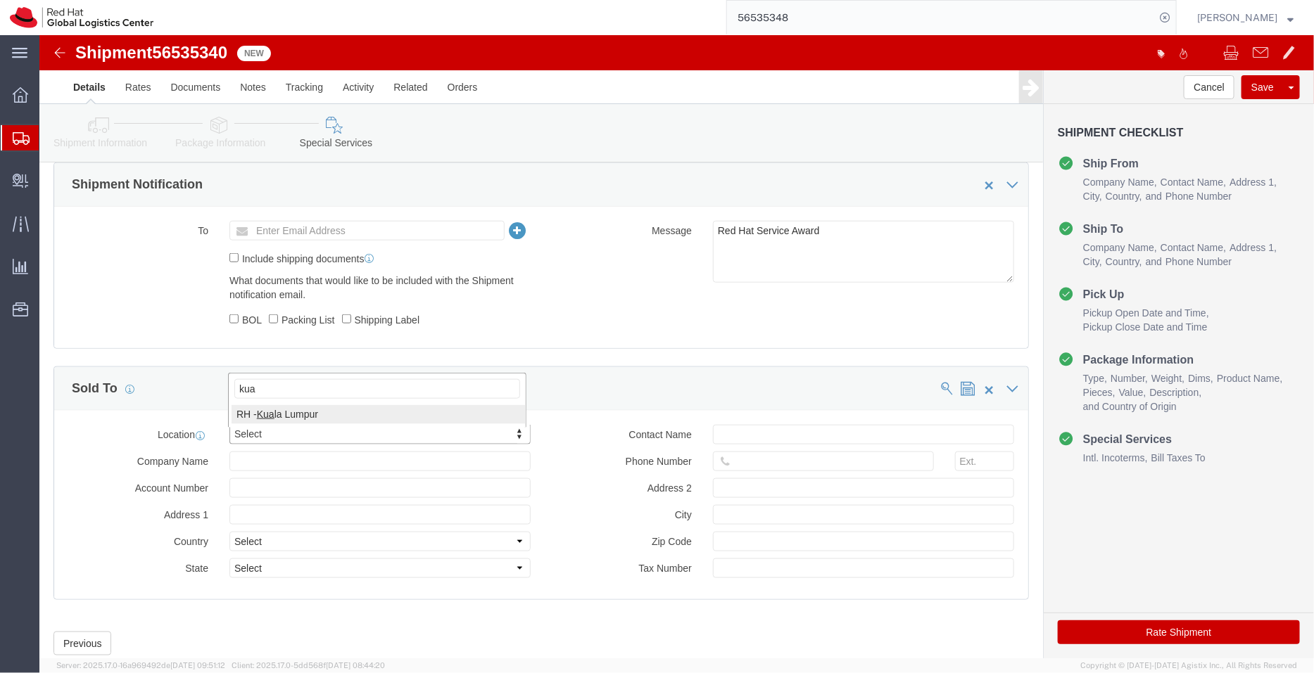
type input "kua"
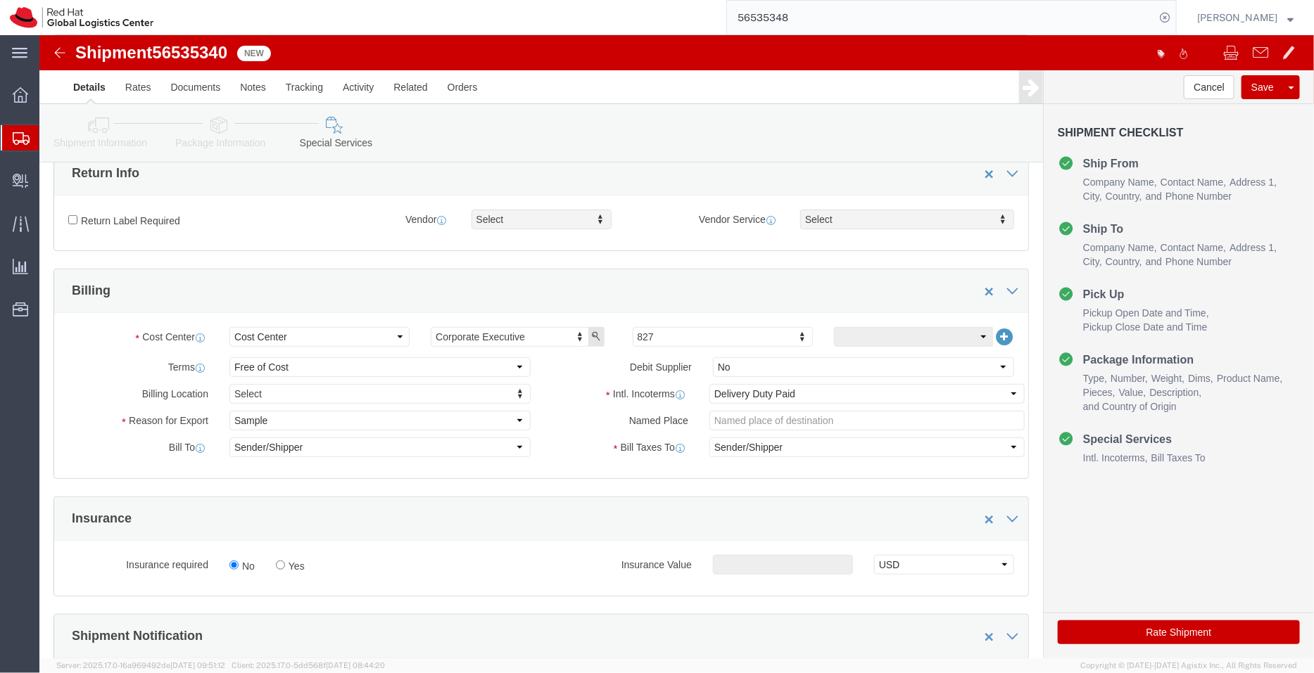
scroll to position [173, 0]
click button "Rate Shipment"
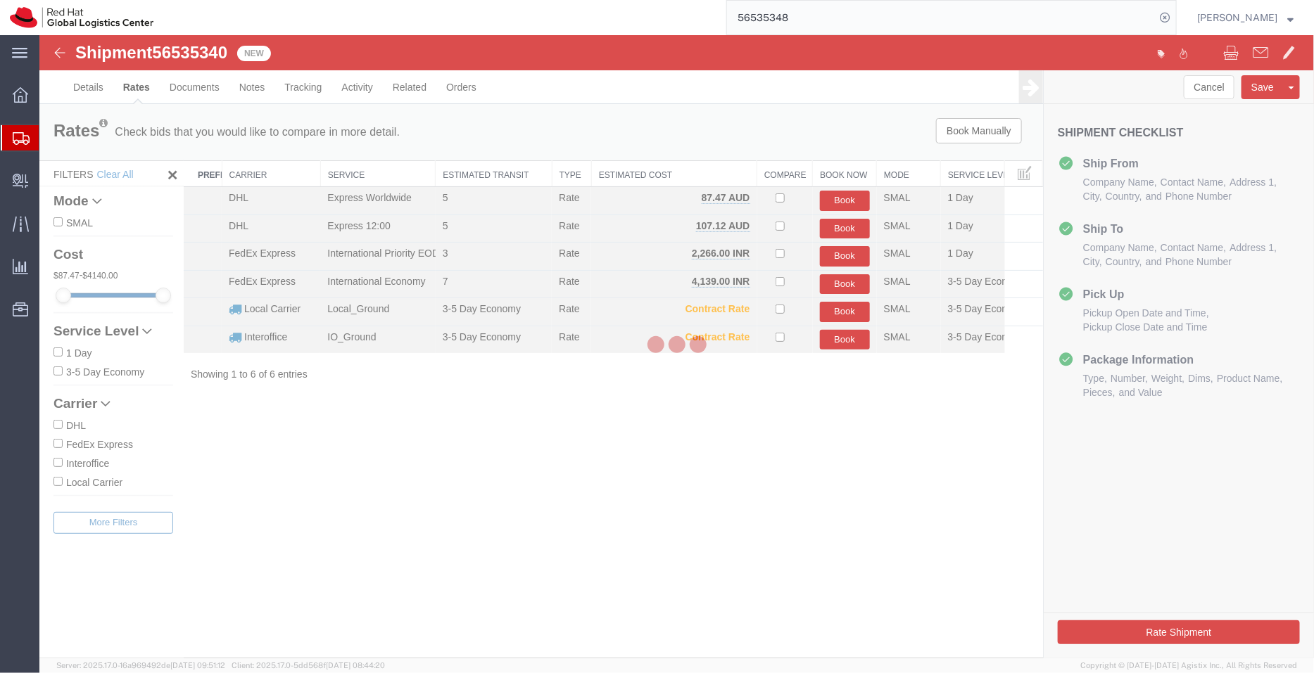
scroll to position [0, 0]
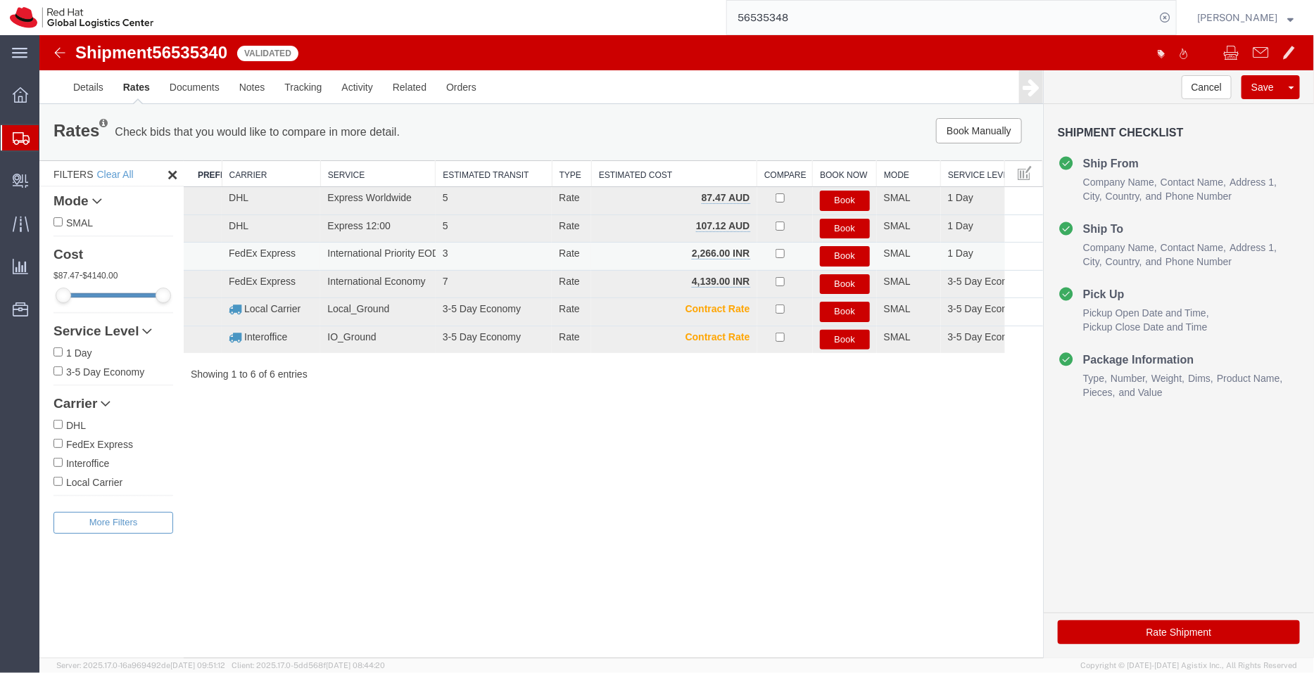
click at [838, 255] on button "Book" at bounding box center [844, 256] width 50 height 20
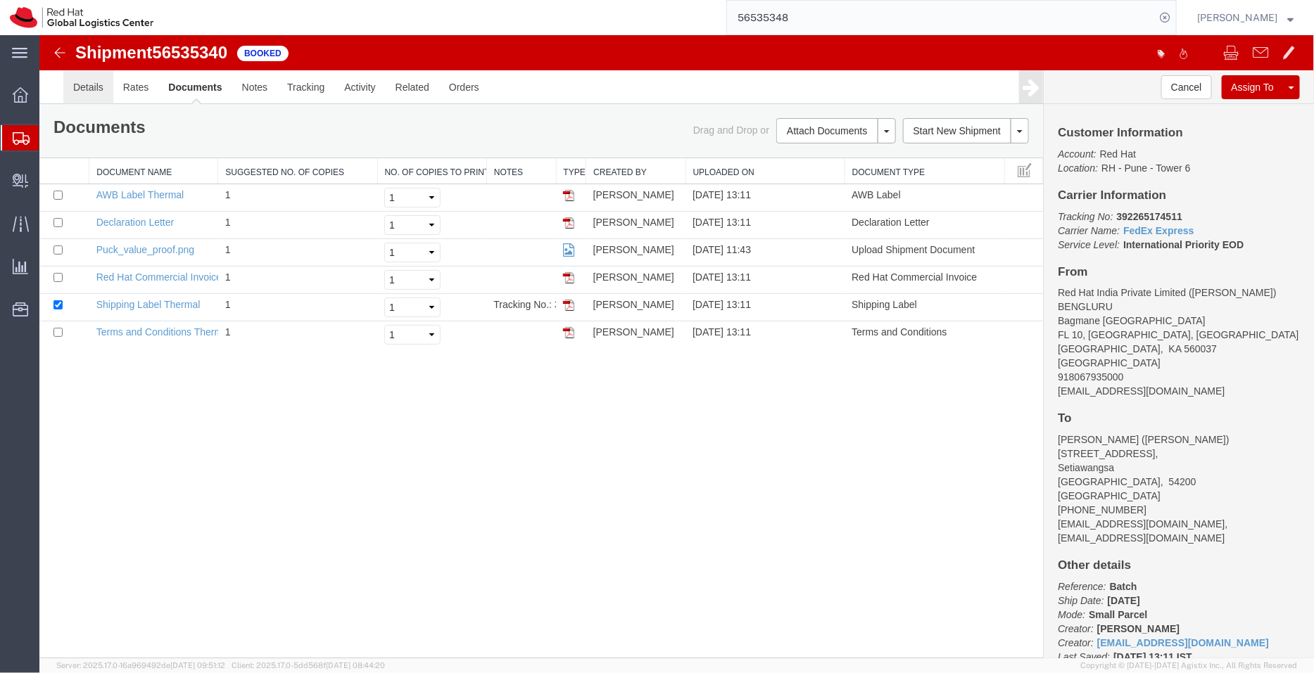
click at [94, 96] on link "Details" at bounding box center [88, 87] width 50 height 34
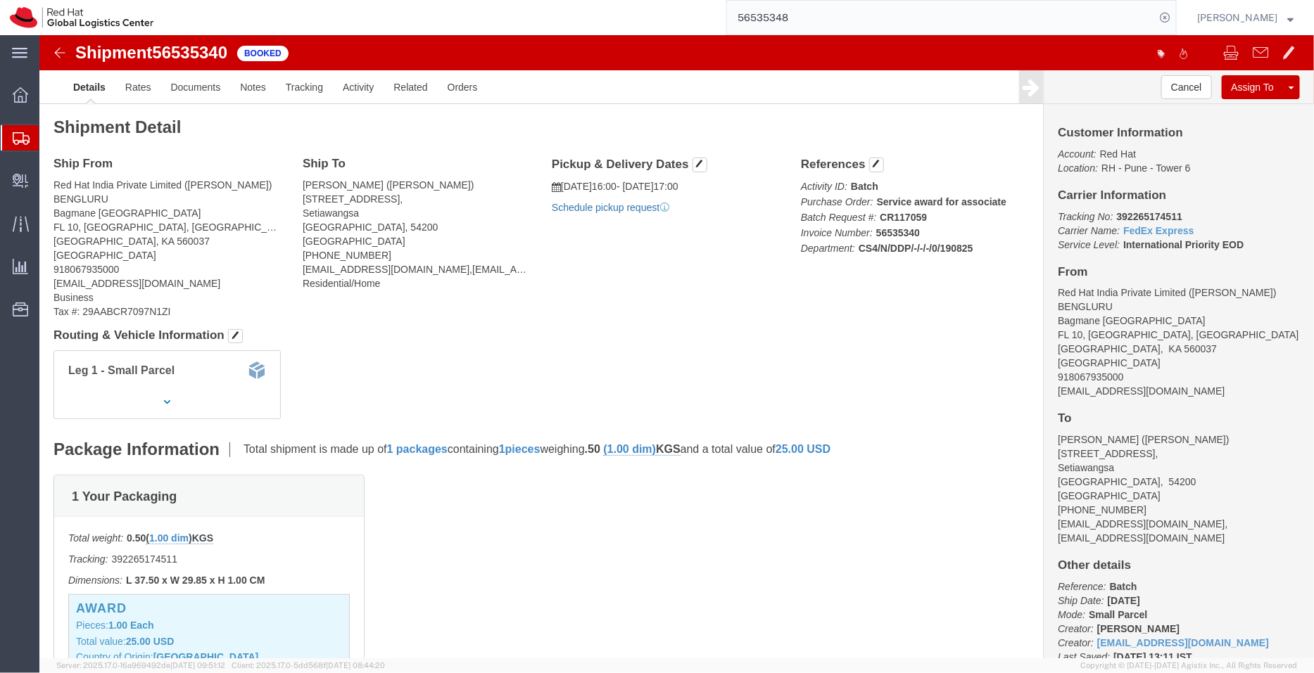
click link "Schedule pickup request"
drag, startPoint x: 1116, startPoint y: 357, endPoint x: 1005, endPoint y: 357, distance: 110.5
click div "Customer Information Account: Red Hat Location: RH - Pune - Tower 6 Carrier Inf…"
click link "Documents"
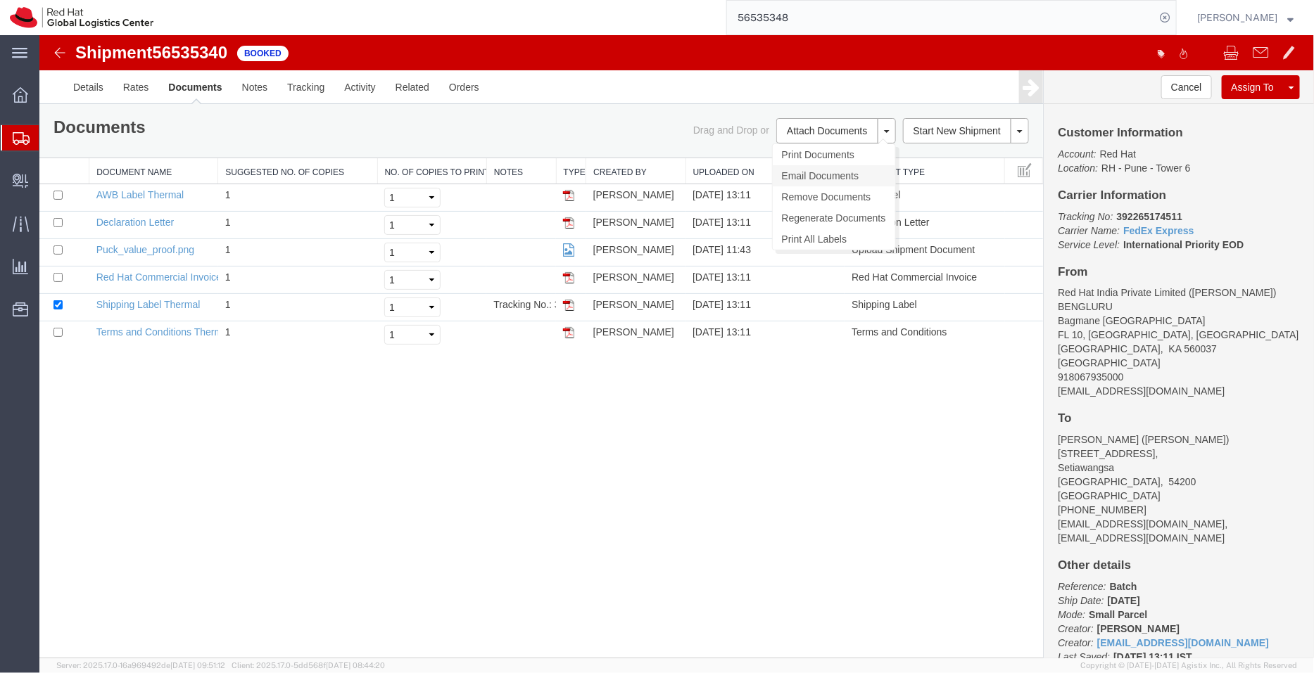
click at [790, 175] on link "Email Documents" at bounding box center [833, 175] width 122 height 21
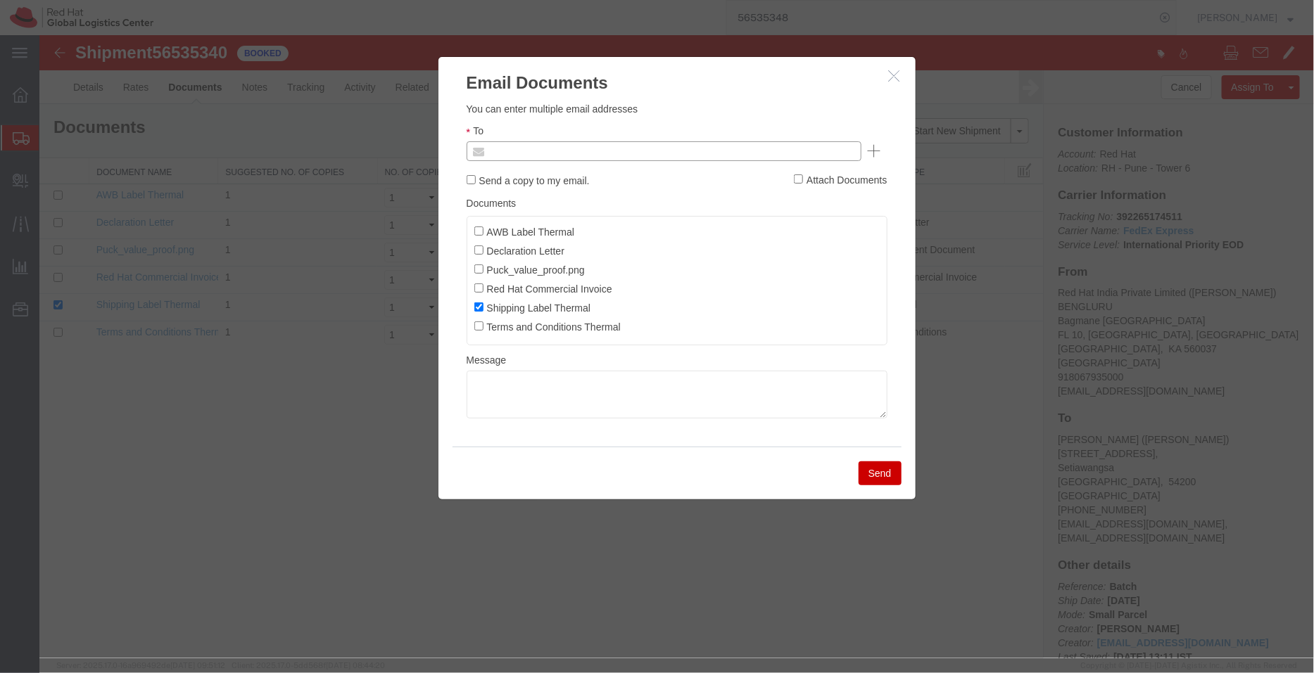
click at [586, 151] on input "text" at bounding box center [567, 150] width 165 height 18
paste input "shansdah@redhat.com"
type input "shansdah@redhat.com"
click at [480, 229] on input "AWB Label Thermal" at bounding box center [477, 230] width 9 height 9
checkbox input "true"
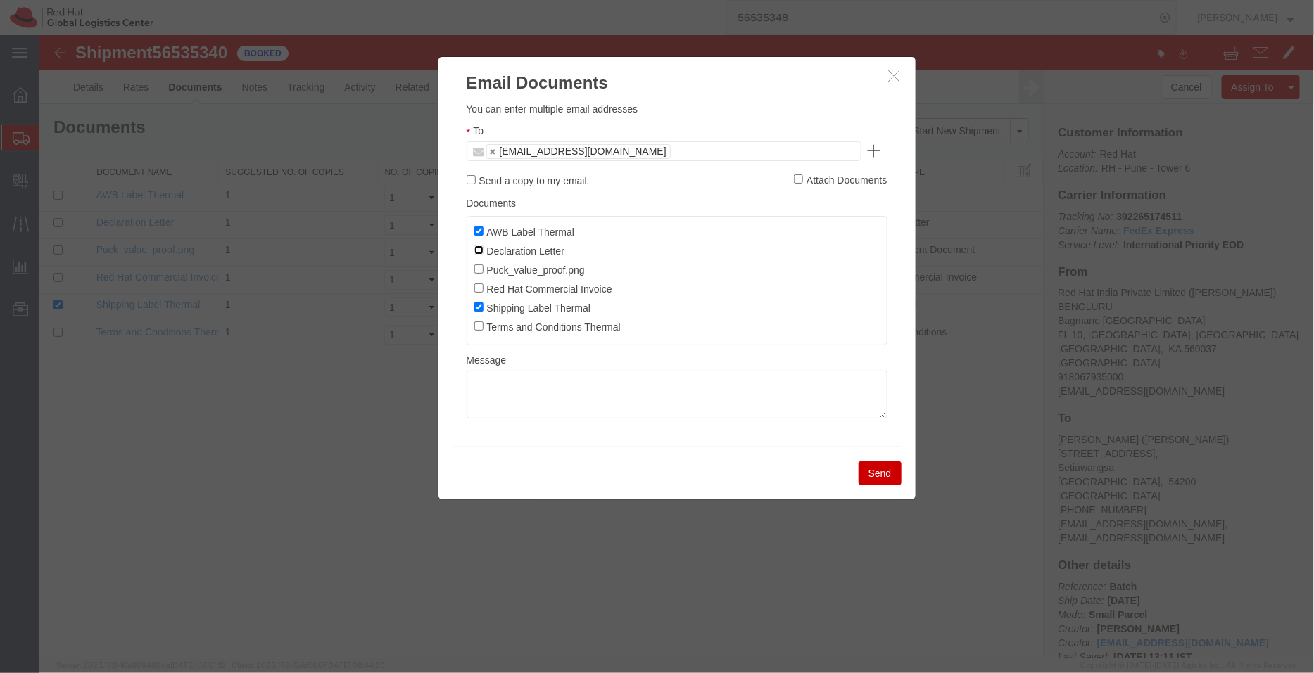
click at [481, 250] on input "Declaration Letter" at bounding box center [477, 249] width 9 height 9
checkbox input "true"
click at [478, 289] on input "Red Hat Commercial Invoice" at bounding box center [477, 287] width 9 height 9
checkbox input "true"
click at [877, 480] on button "Send" at bounding box center [879, 473] width 43 height 24
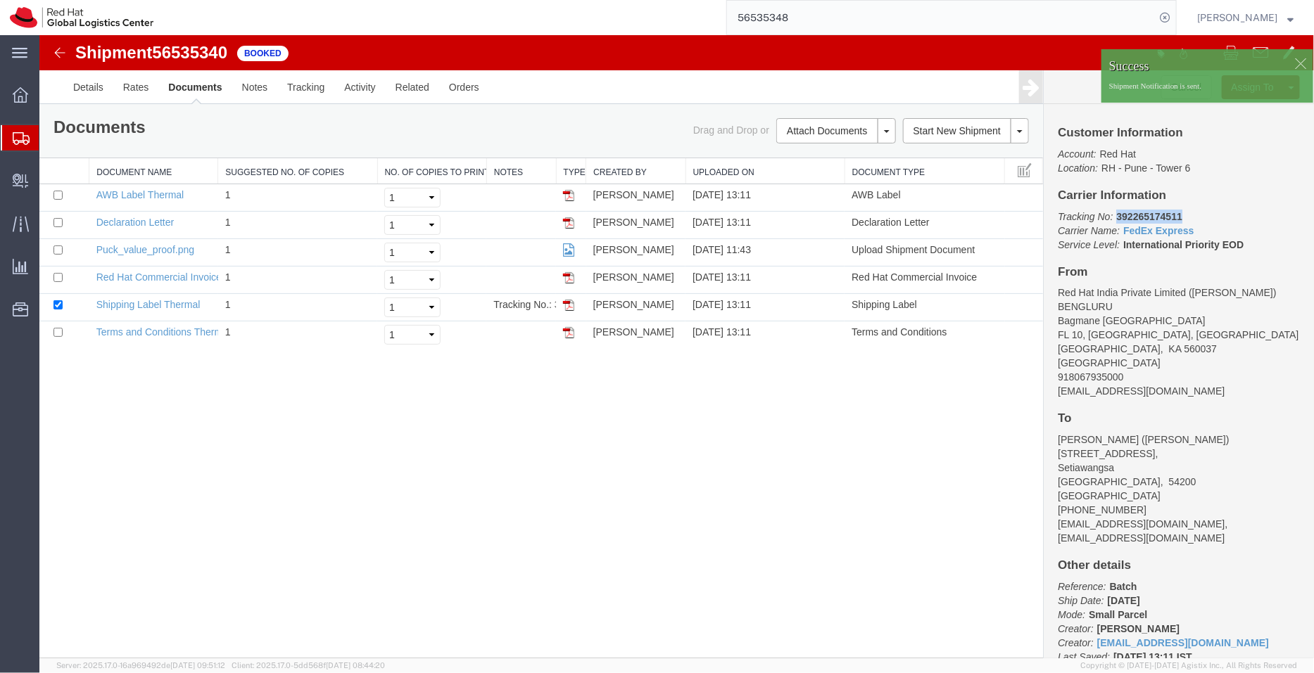
drag, startPoint x: 1228, startPoint y: 251, endPoint x: 1111, endPoint y: 214, distance: 123.3
click at [1111, 214] on p "Tracking No: 392265174511 Carrier Name: FedEx Express FedEx Express Service Lev…" at bounding box center [1178, 230] width 242 height 42
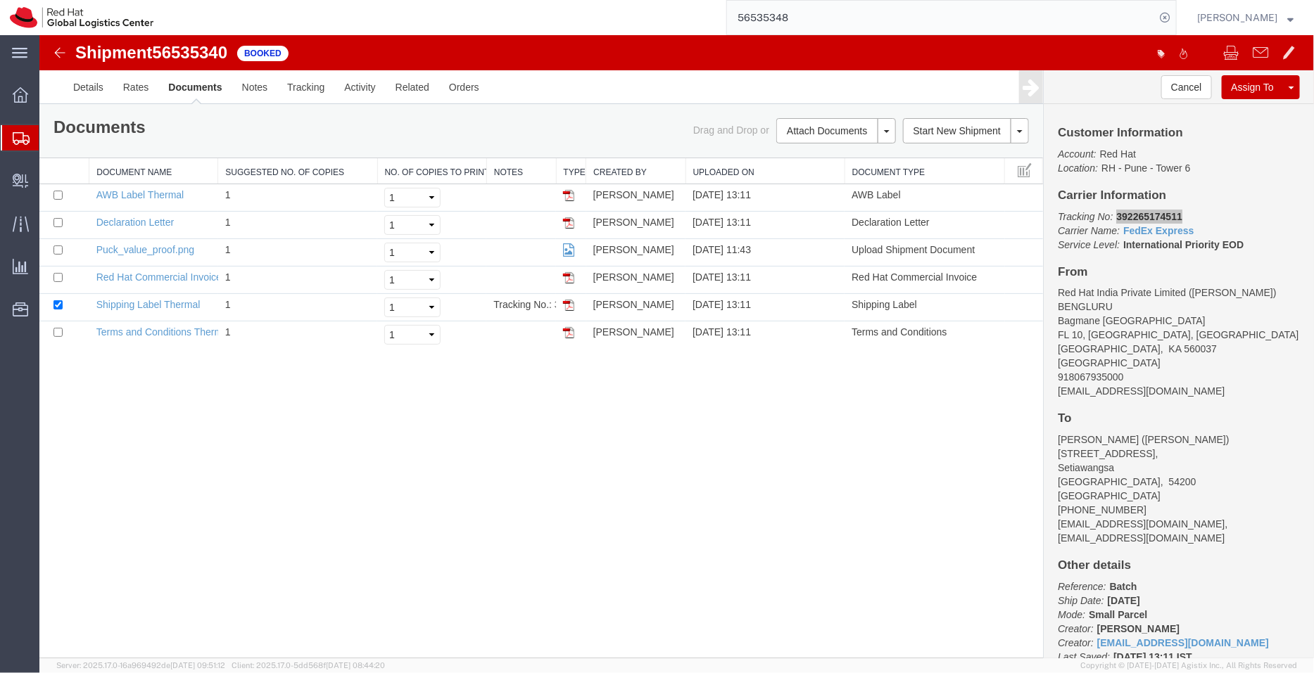
click at [0, 0] on span "Shipment Manager" at bounding box center [0, 0] width 0 height 0
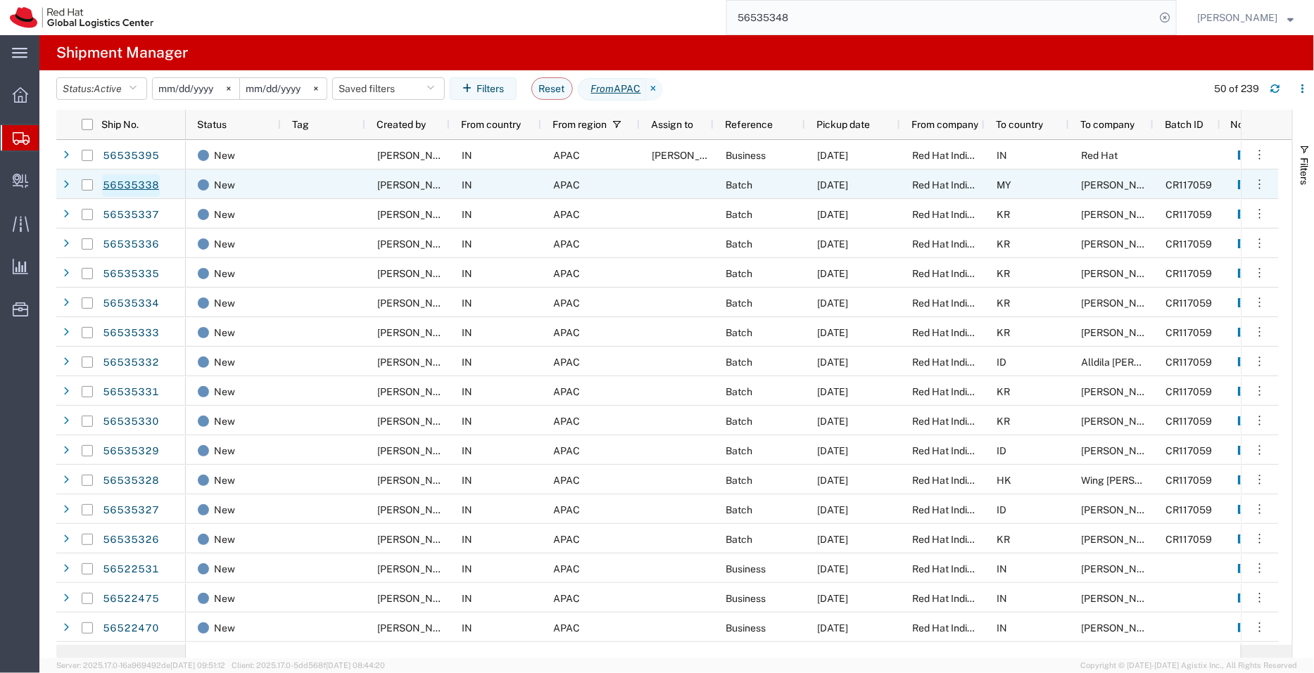
click at [138, 186] on link "56535338" at bounding box center [131, 185] width 58 height 23
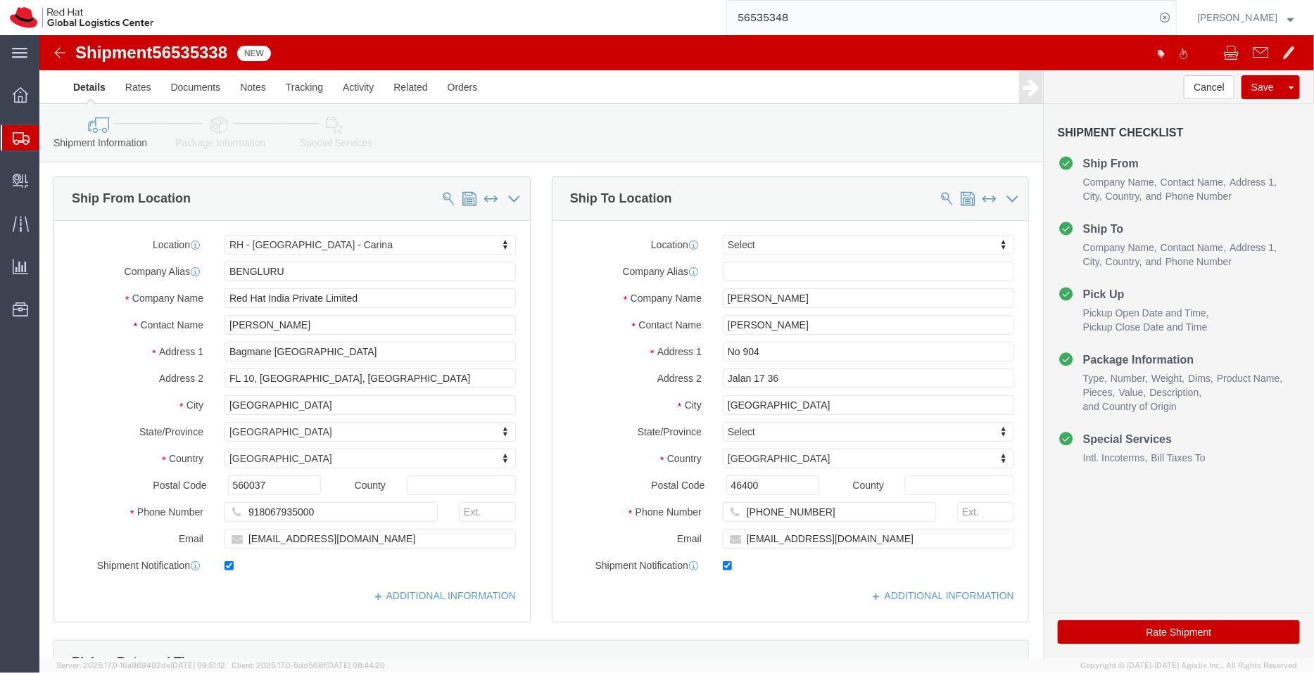
select select "37925"
select select
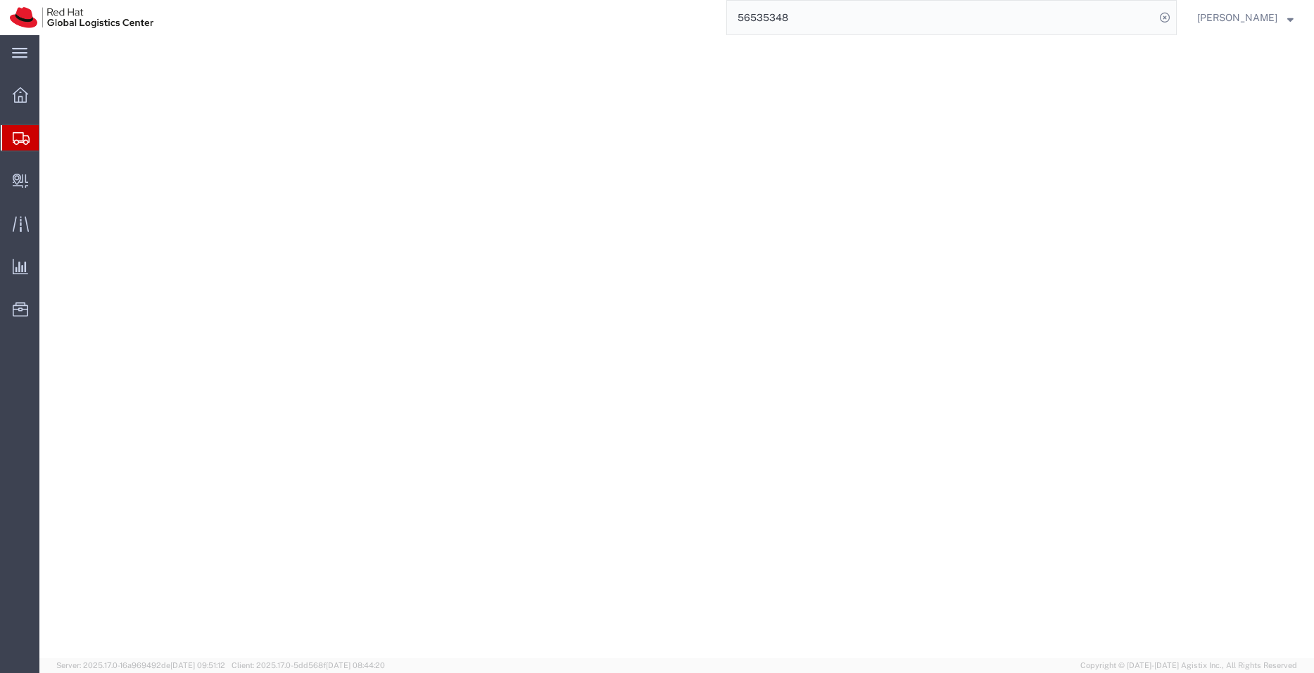
select select "37925"
select select
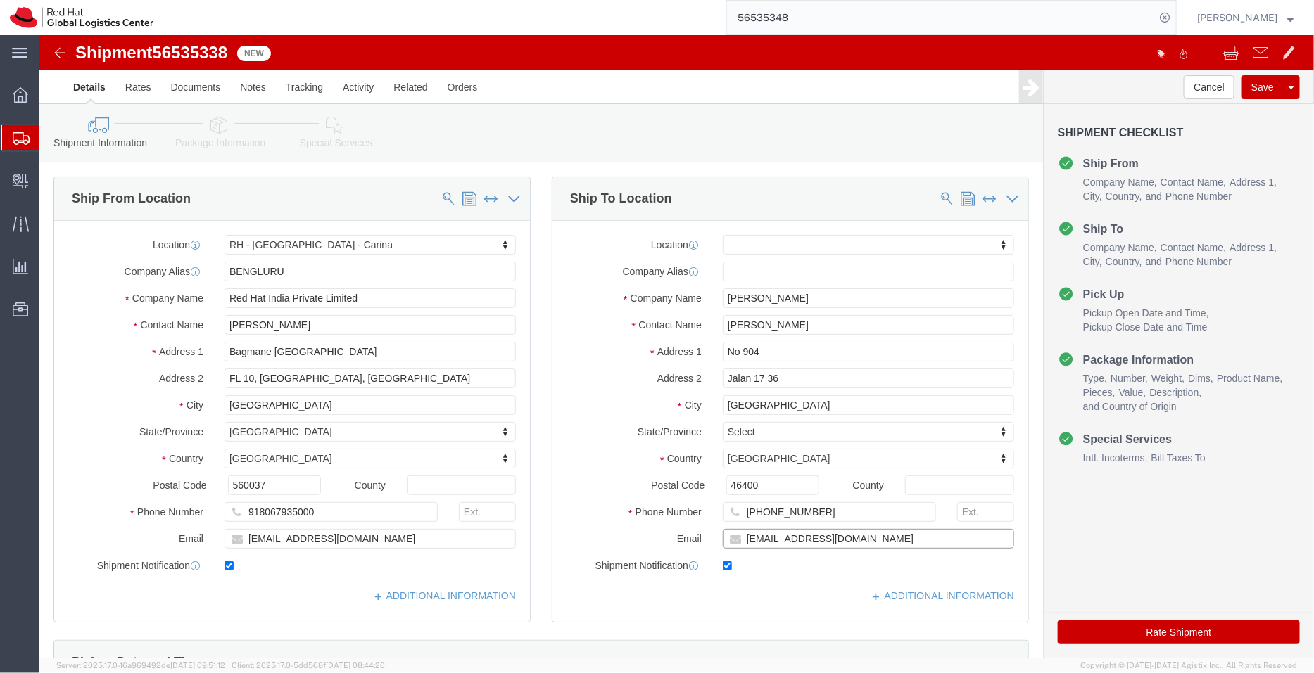
click input "[EMAIL_ADDRESS][DOMAIN_NAME]"
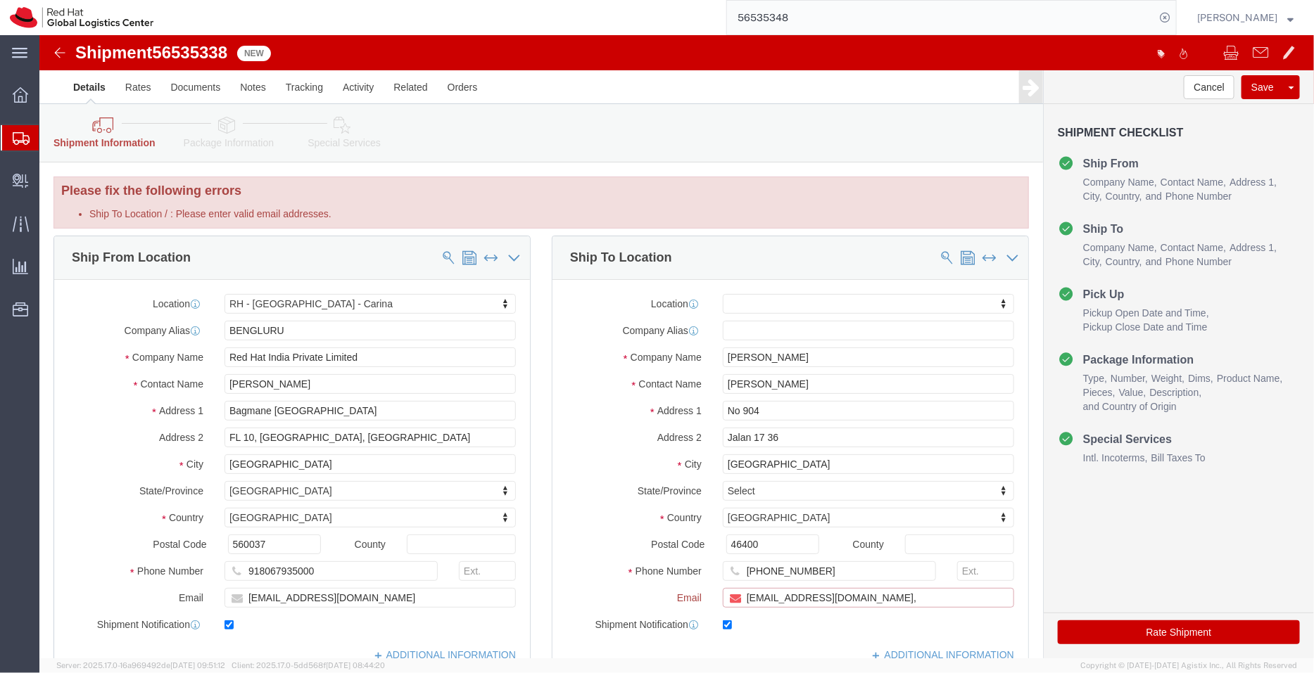
paste input "[EMAIL_ADDRESS][DOMAIN_NAME]"
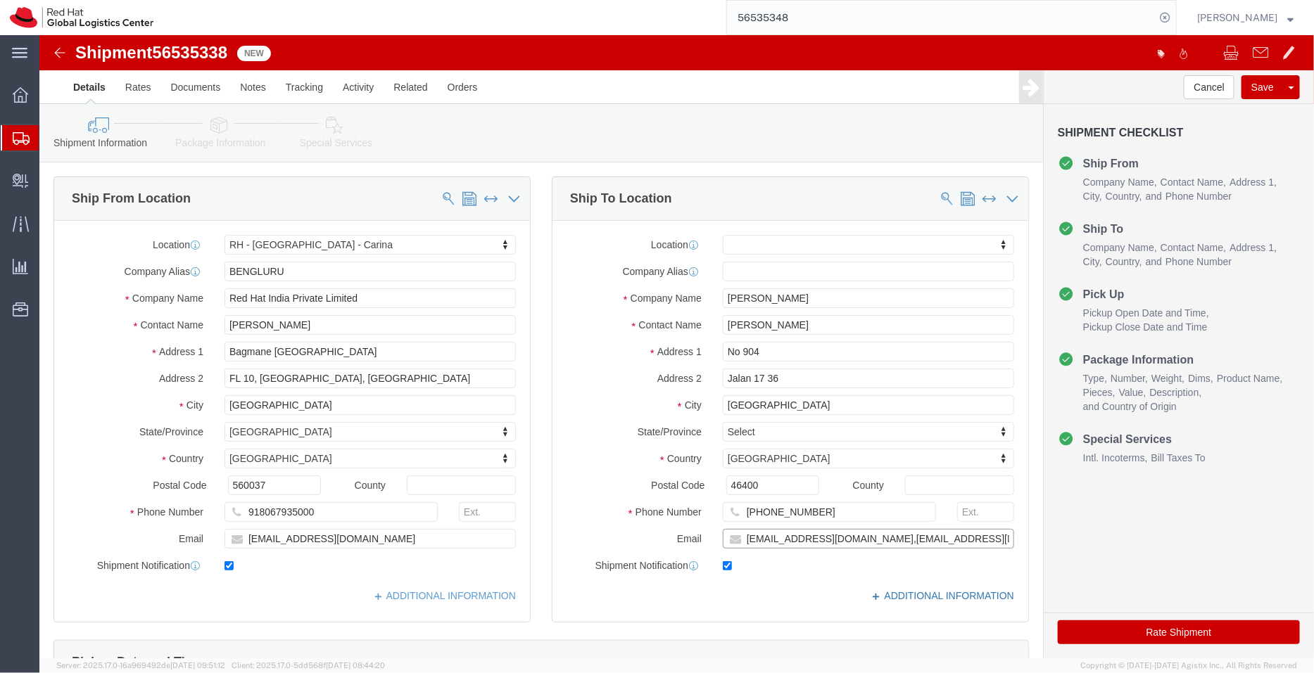
type input "[EMAIL_ADDRESS][DOMAIN_NAME],[EMAIL_ADDRESS][DOMAIN_NAME]"
click link "ADDITIONAL INFORMATION"
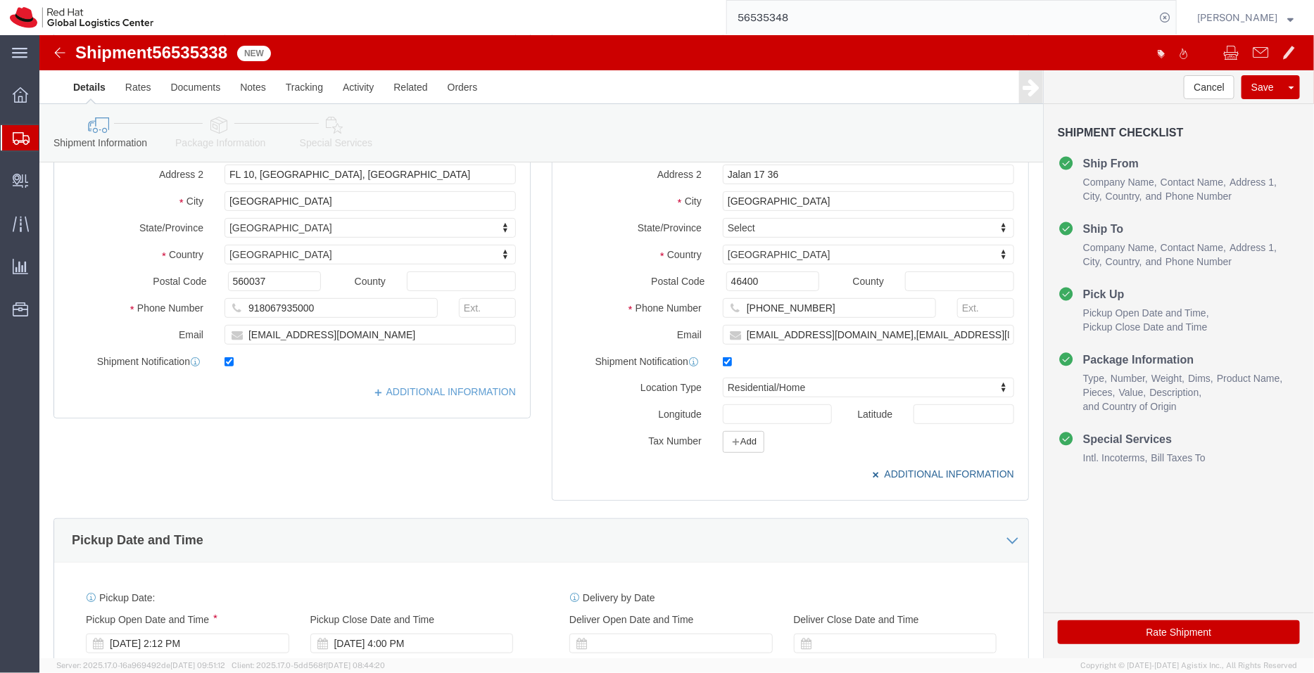
scroll to position [277, 0]
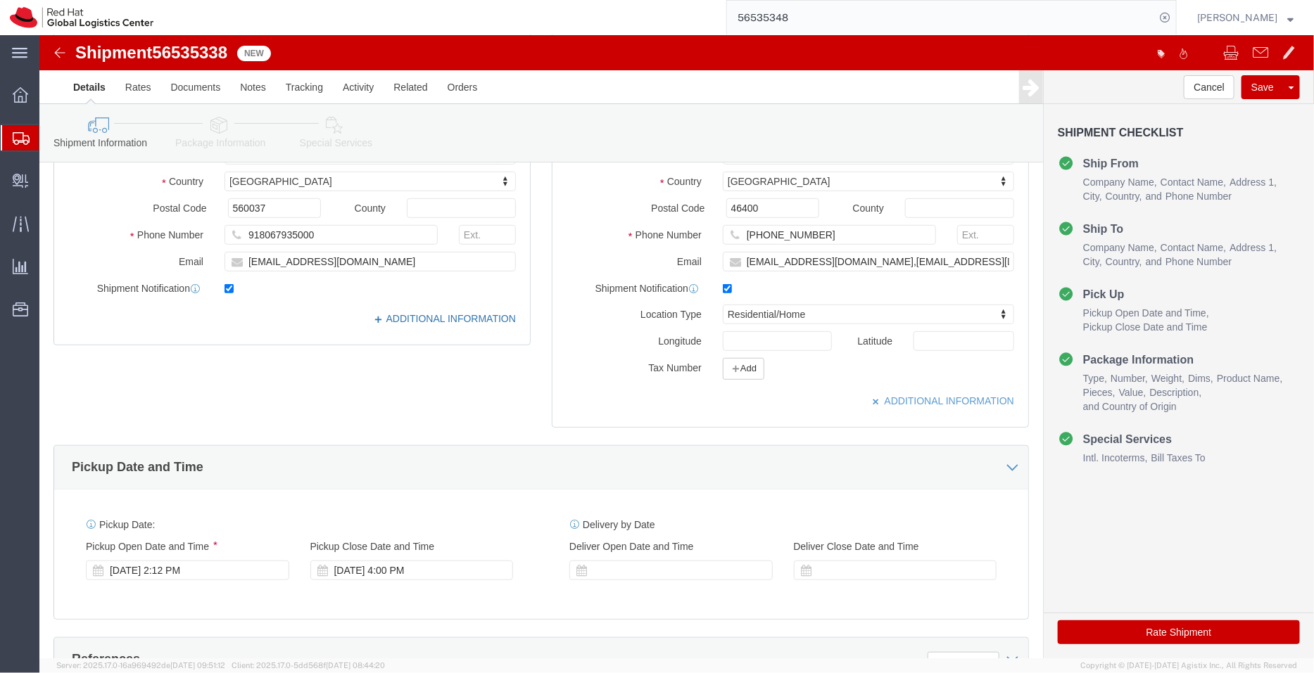
click link "ADDITIONAL INFORMATION"
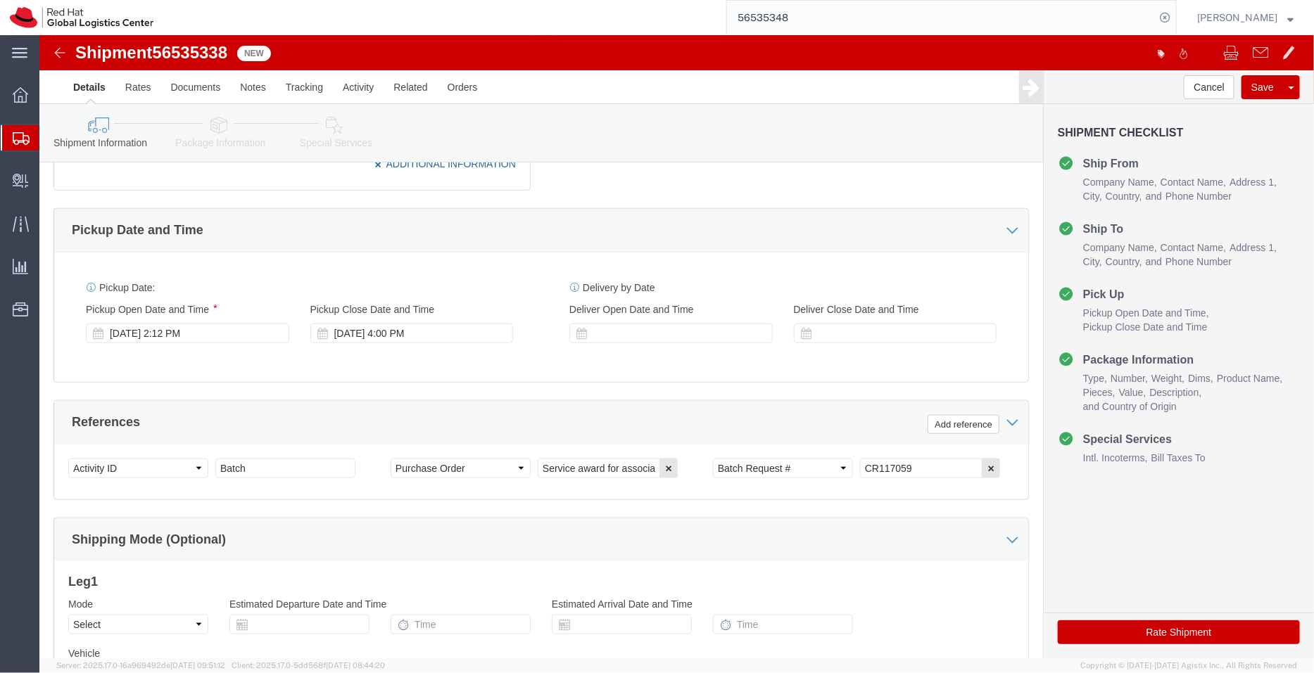
scroll to position [568, 0]
click div "[DATE] 2:12 PM"
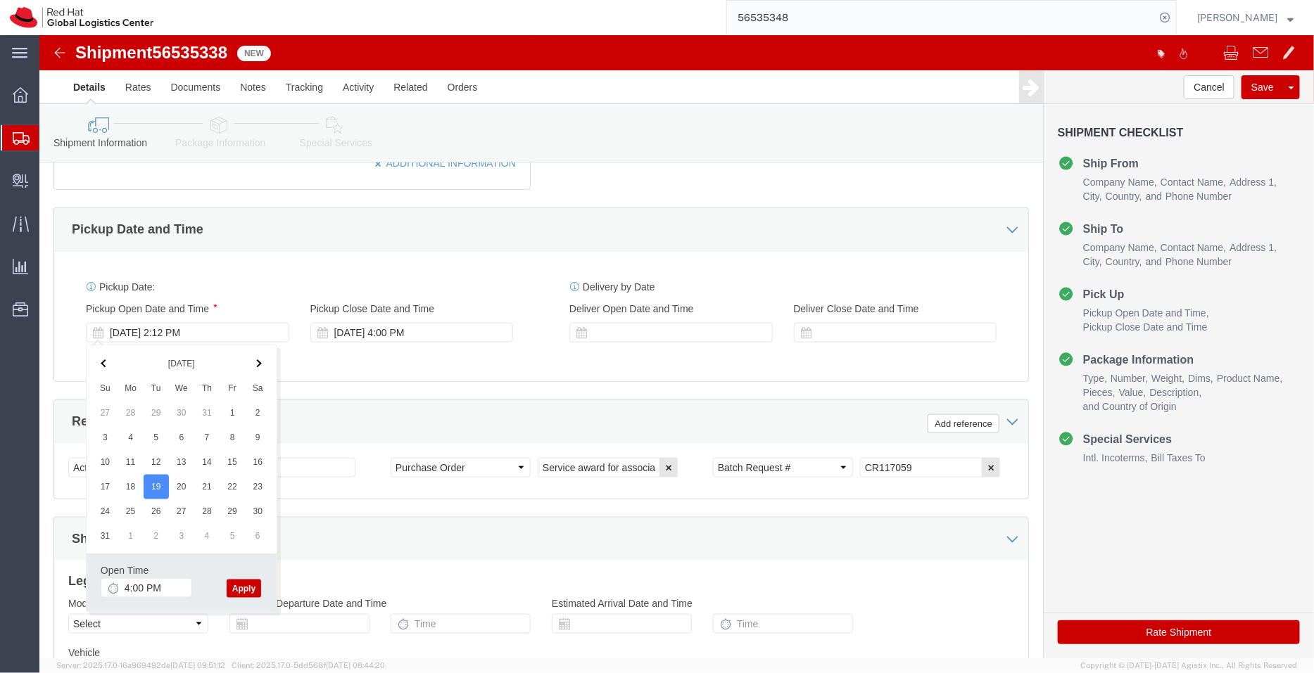
click button "Apply"
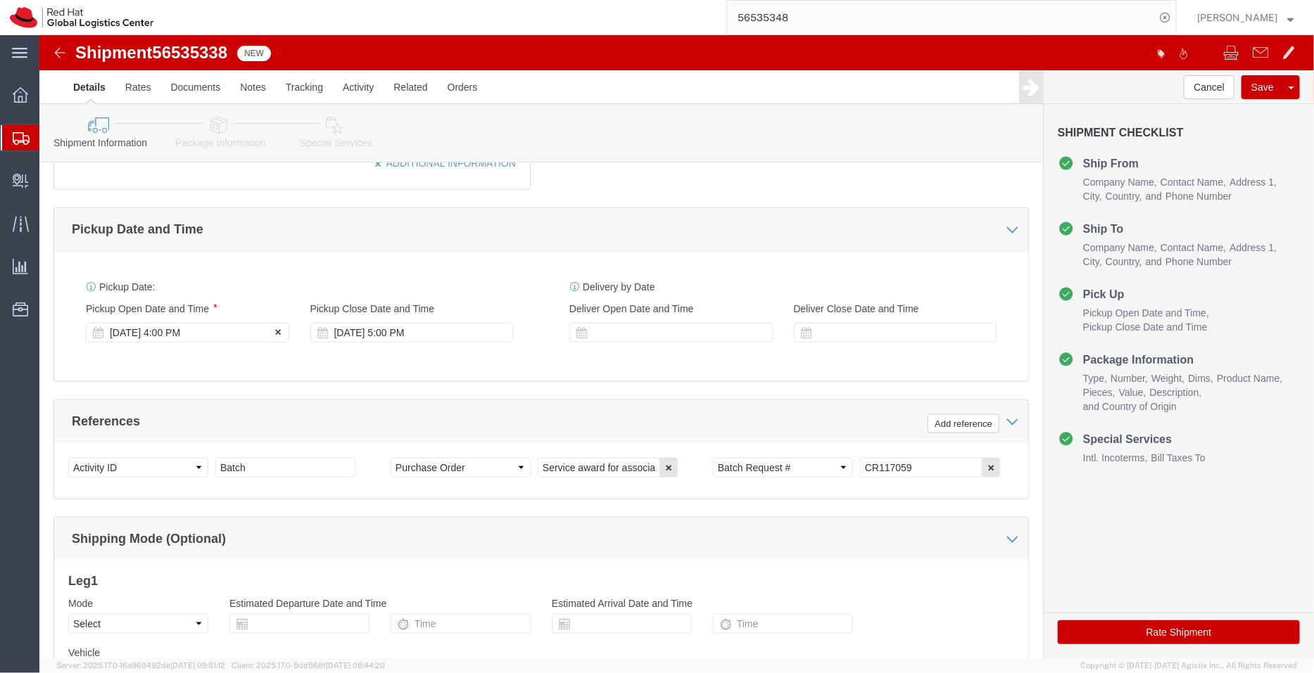
click div "[DATE] 4:00 PM"
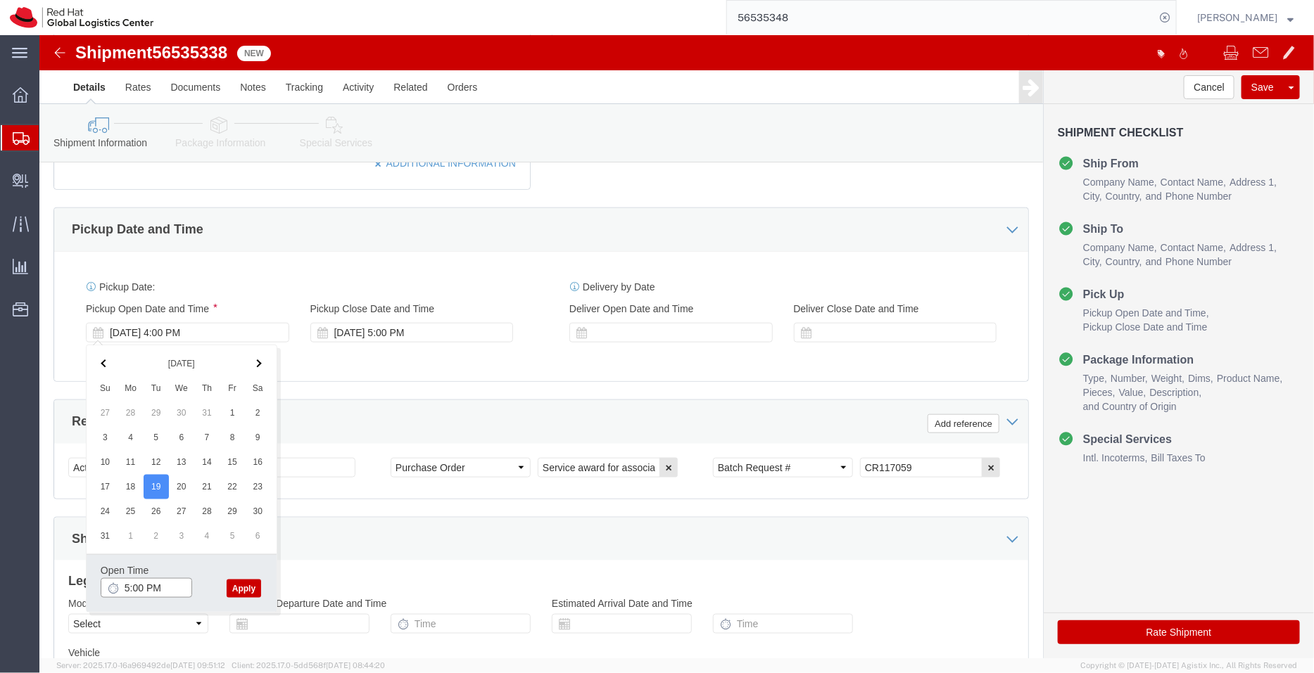
type input "5:00 PM"
click button "Apply"
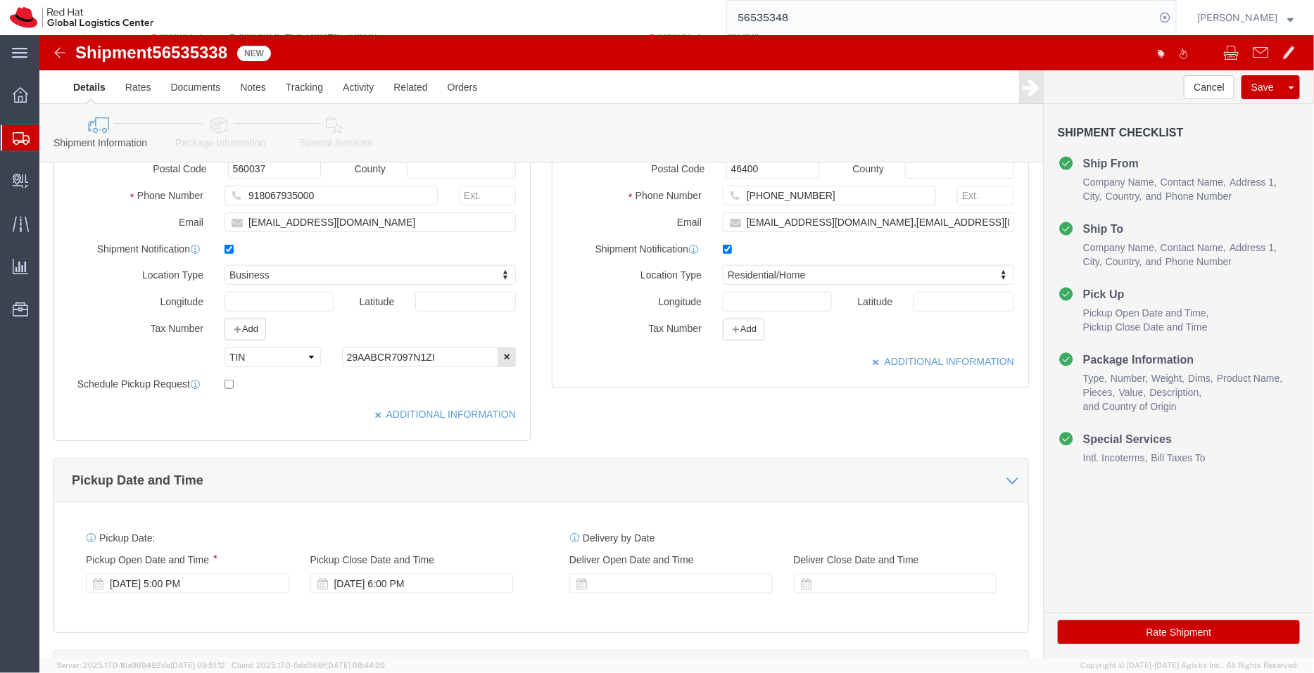
scroll to position [0, 0]
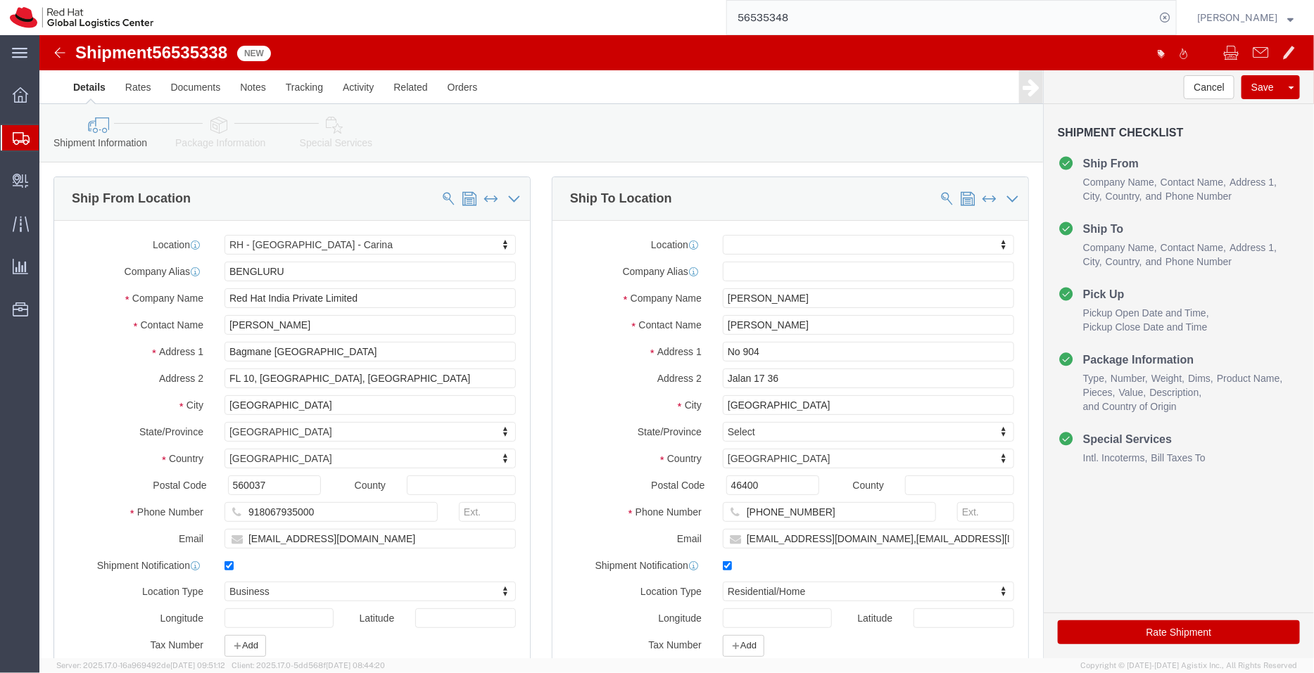
click icon
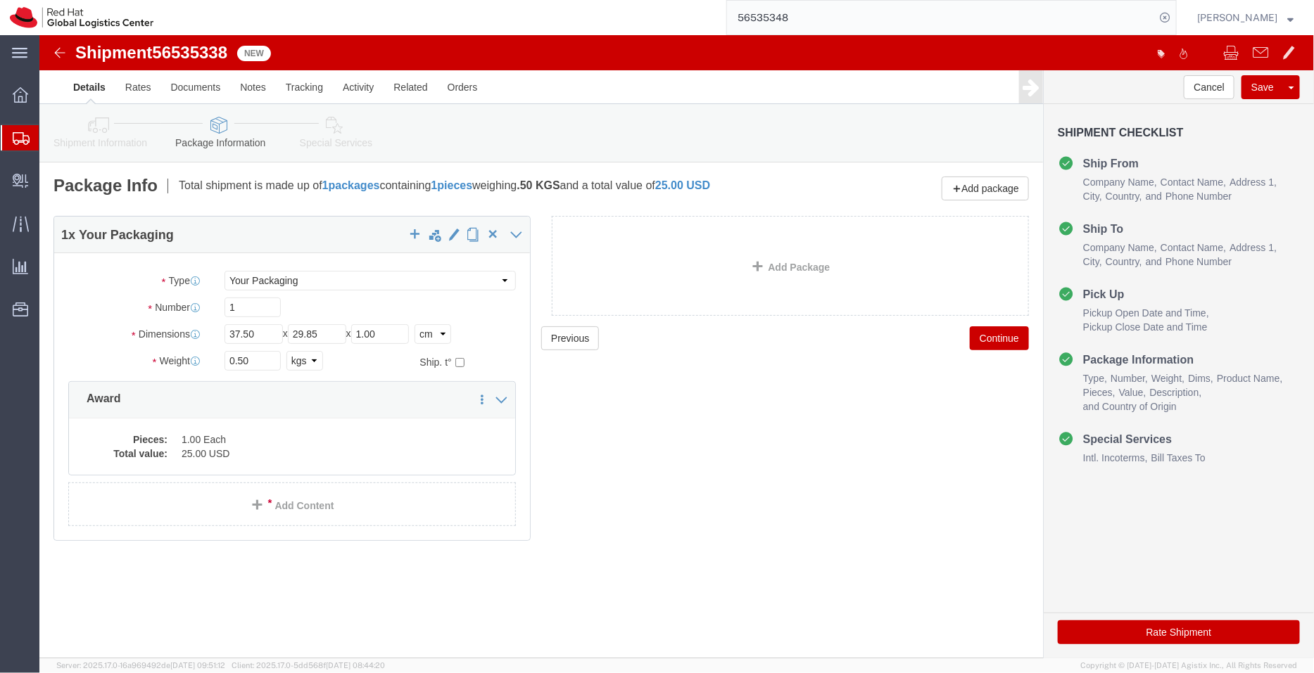
click icon
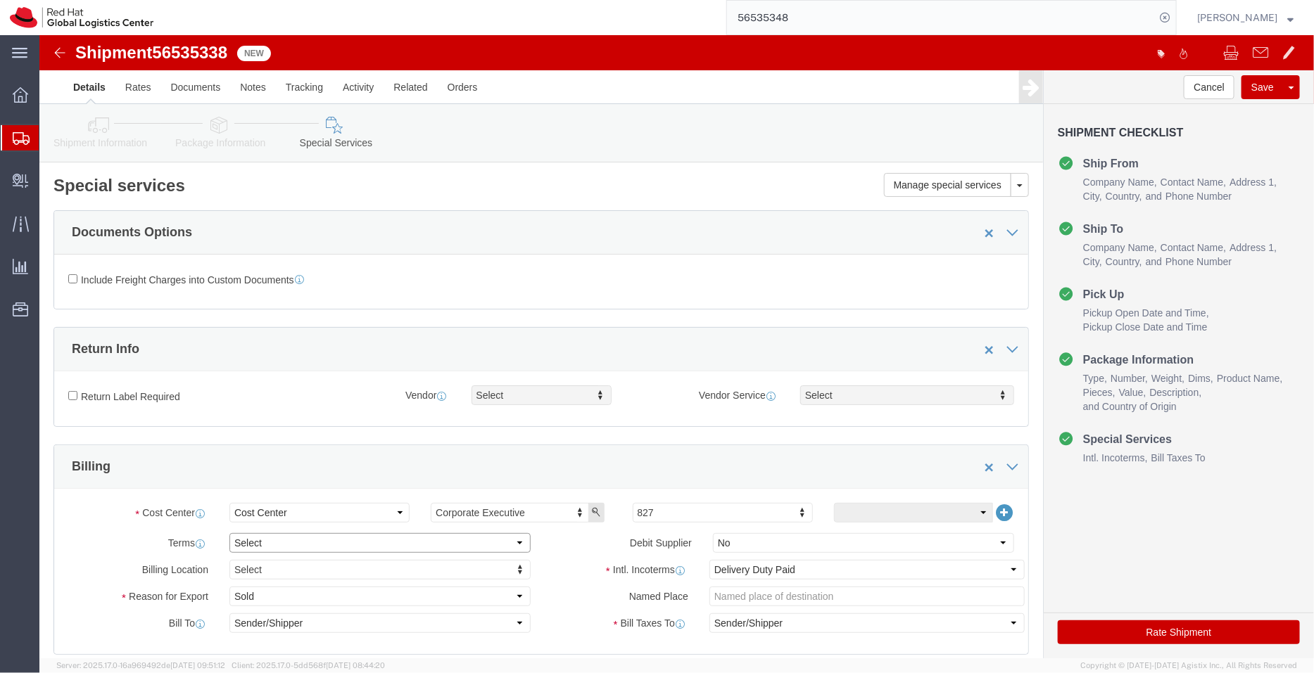
click select "Select Free of Charge Free of Cost NET 30 NET 45 NET 60 See Comment"
select select "FREE_OF_COST"
click select "Select Free of Charge Free of Cost NET 30 NET 45 NET 60 See Comment"
click select "Select Gift Personal Effects Repair/Warranty Return Sample Sold Temporary/Not S…"
select select "SAMPLE"
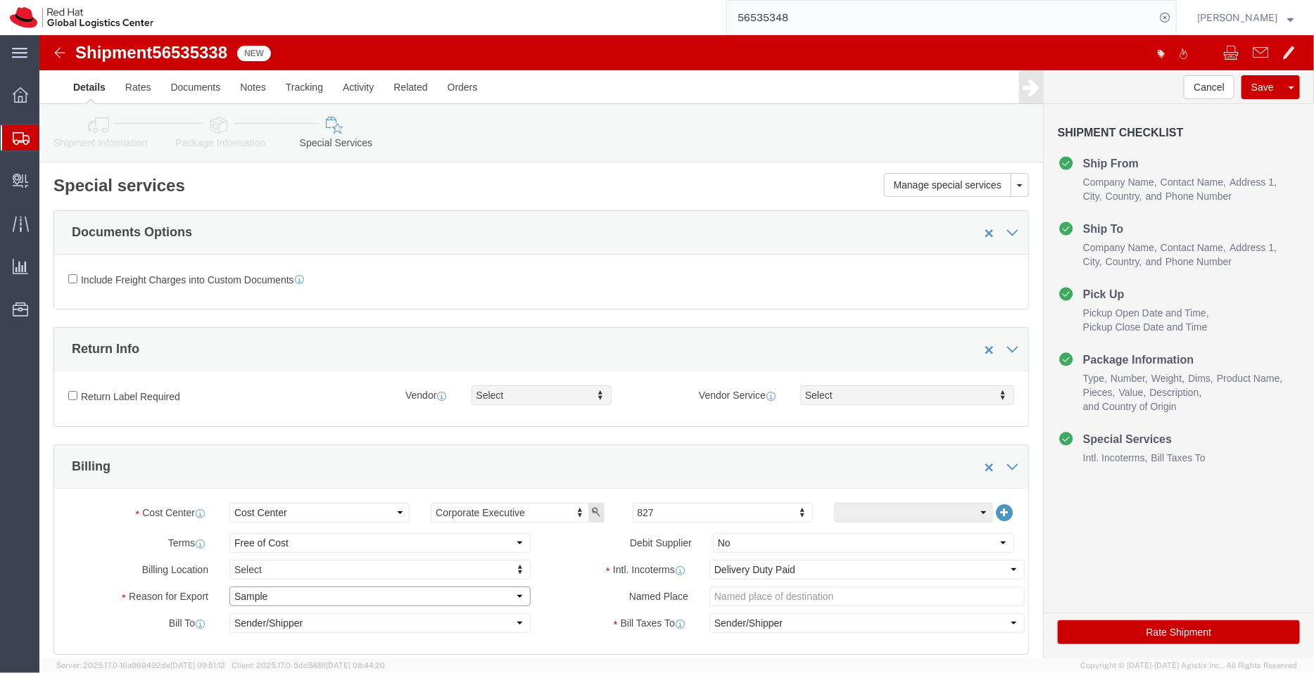
click select "Select Gift Personal Effects Repair/Warranty Return Sample Sold Temporary/Not S…"
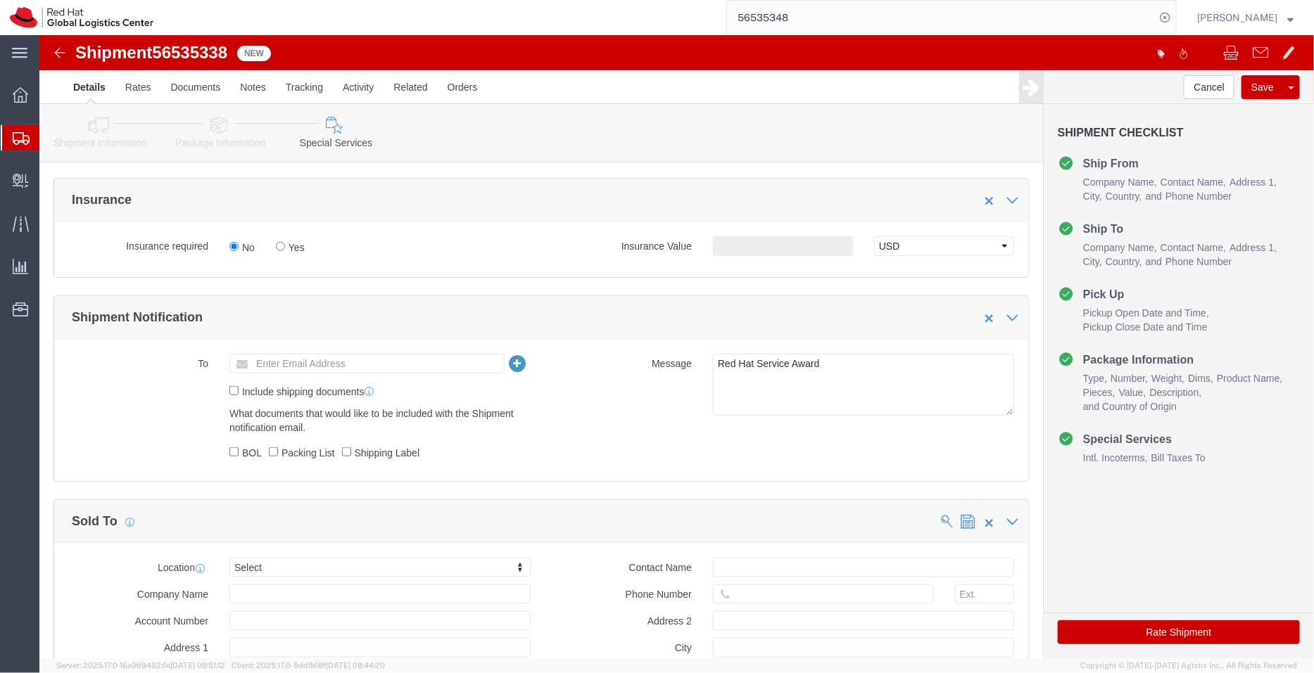
scroll to position [519, 0]
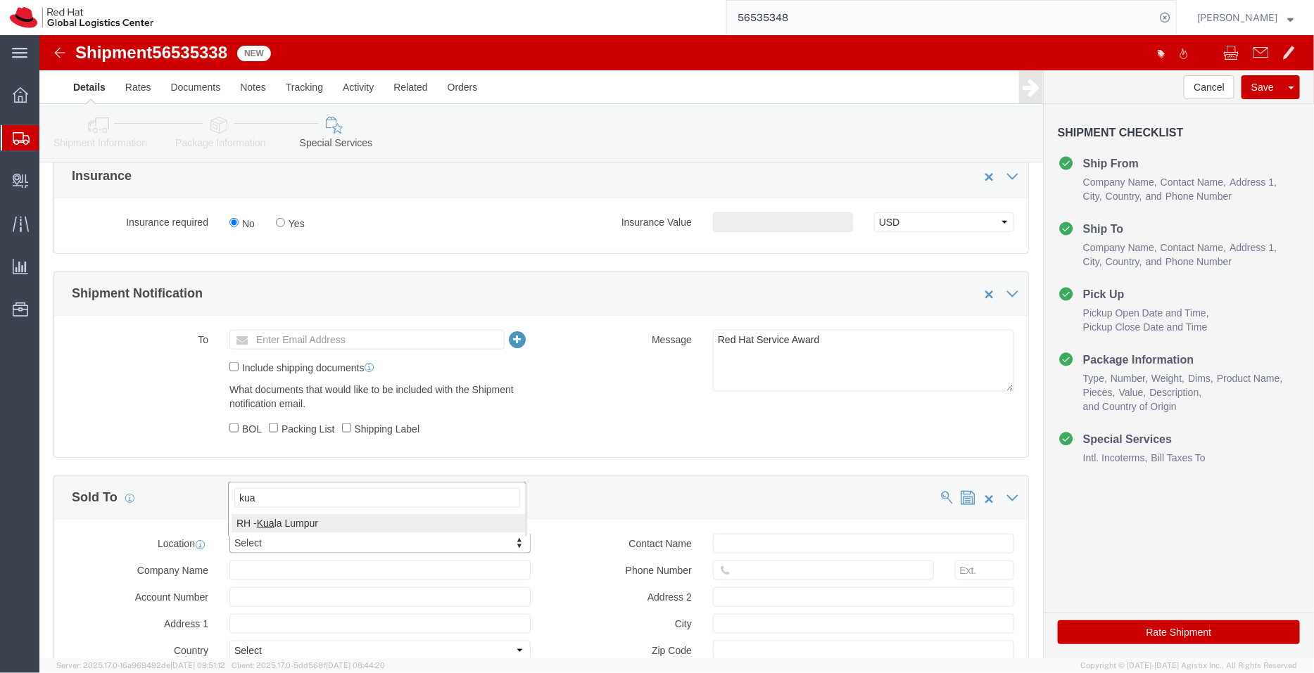
type input "kua"
click input "text"
paste input "REG - 201501007211"
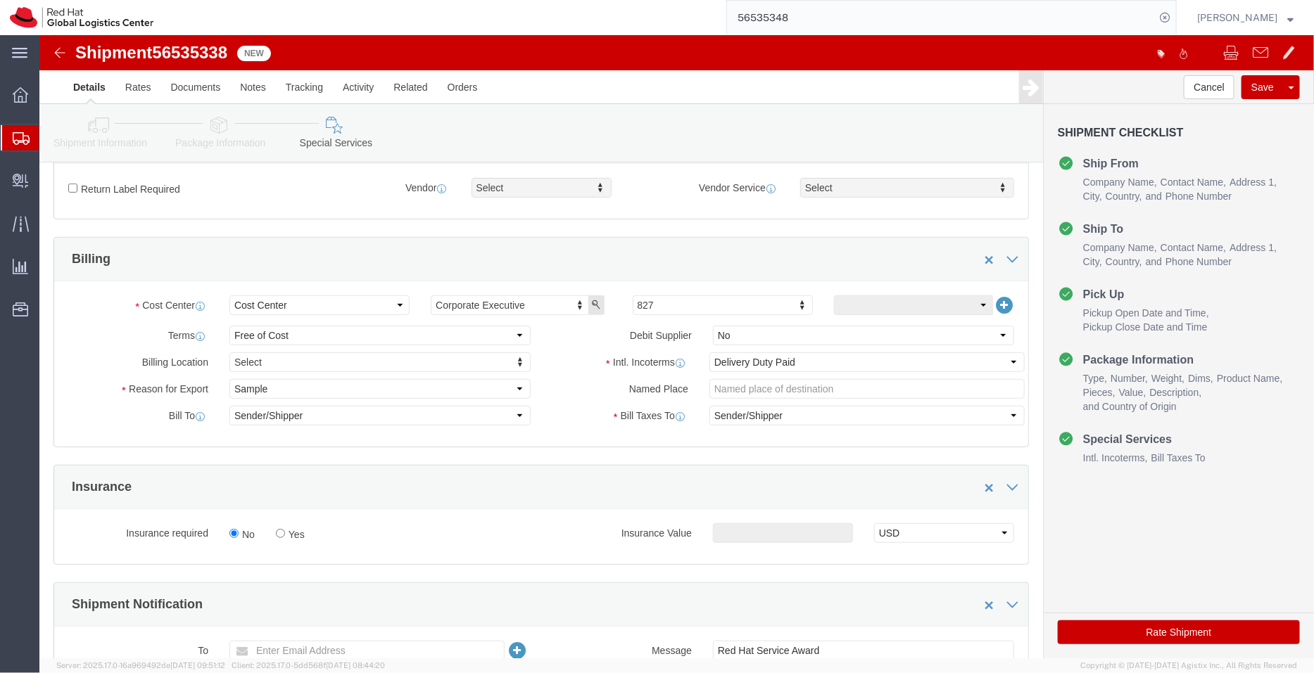
scroll to position [204, 0]
type input "Red Hat Malaysia Sdn Bhd- REG - 201501007211"
click button "Rate Shipment"
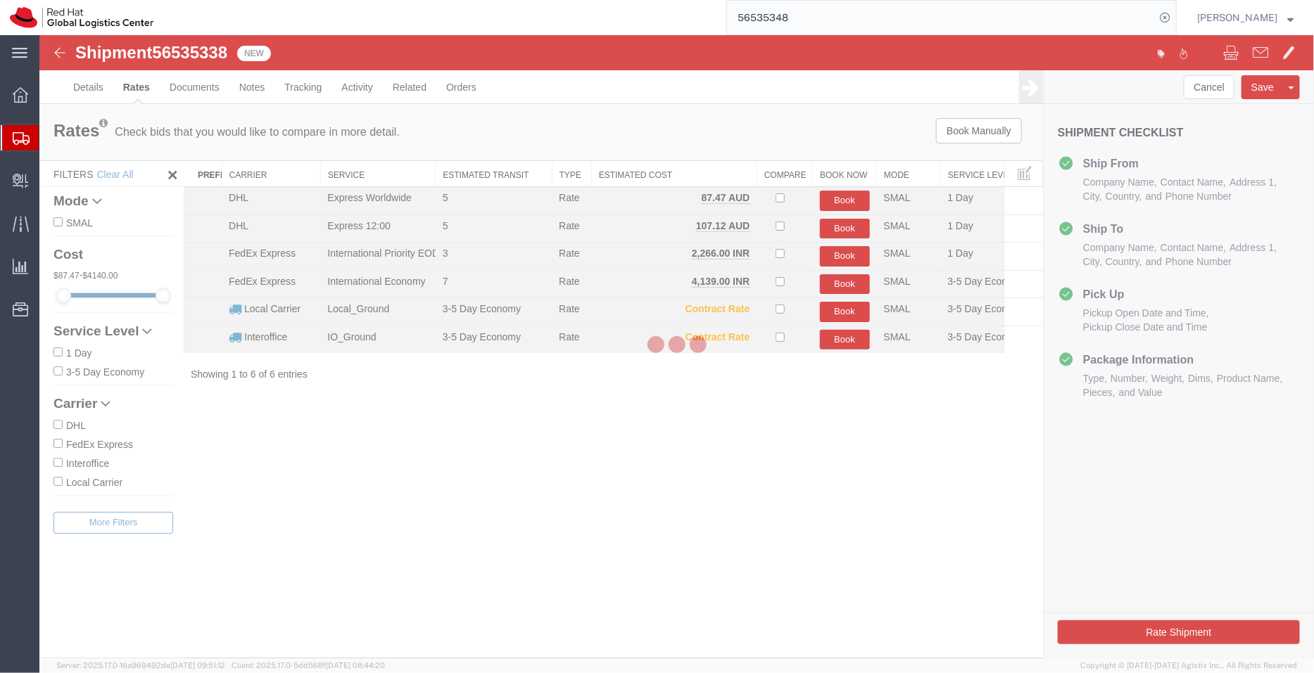
scroll to position [0, 0]
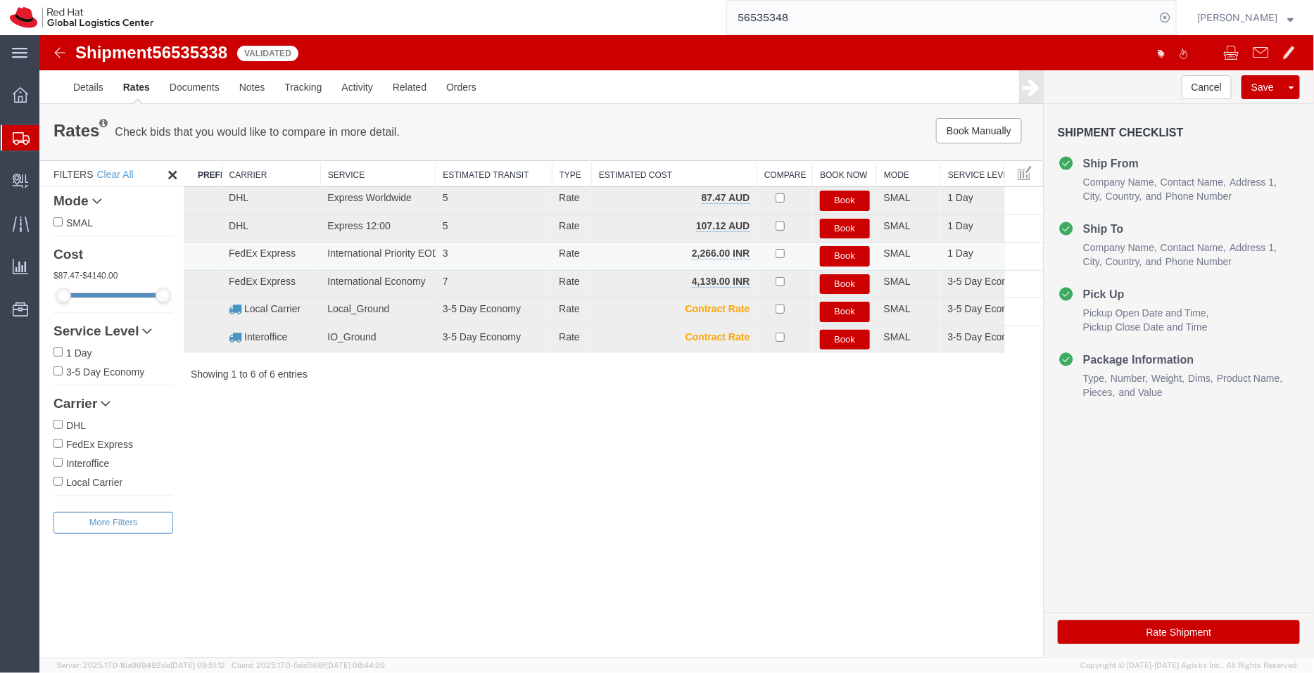
click at [832, 254] on button "Book" at bounding box center [844, 256] width 50 height 20
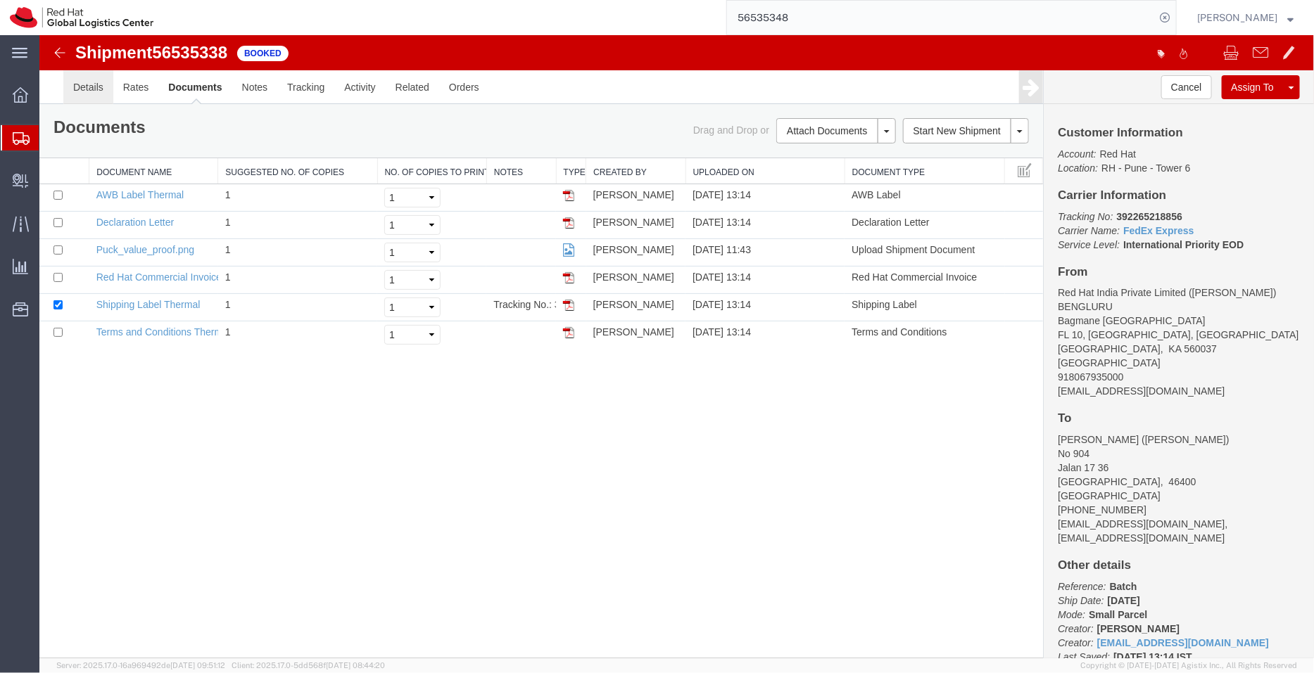
click at [99, 87] on link "Details" at bounding box center [88, 87] width 50 height 34
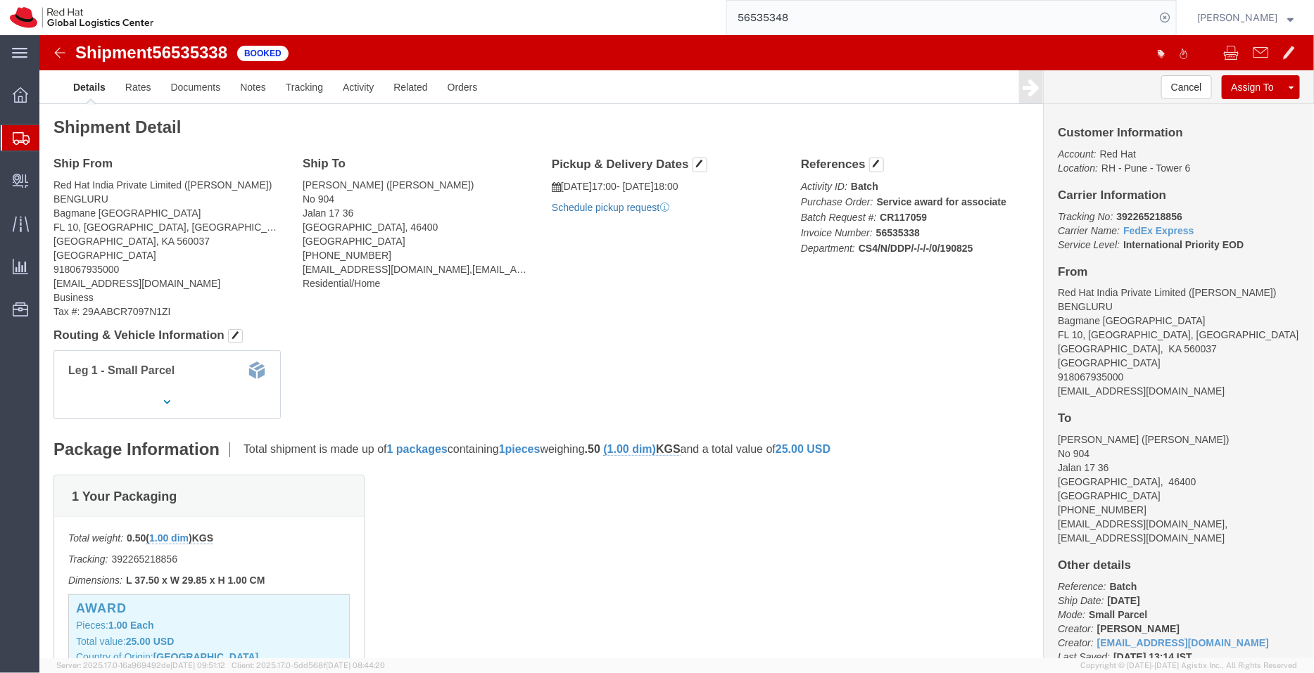
click link "Schedule pickup request"
drag, startPoint x: 1100, startPoint y: 355, endPoint x: 998, endPoint y: 358, distance: 102.8
click div "Customer Information Account: Red Hat Location: [GEOGRAPHIC_DATA] 6 Carrier Inf…"
copy address "[EMAIL_ADDRESS][DOMAIN_NAME]"
click link "Documents"
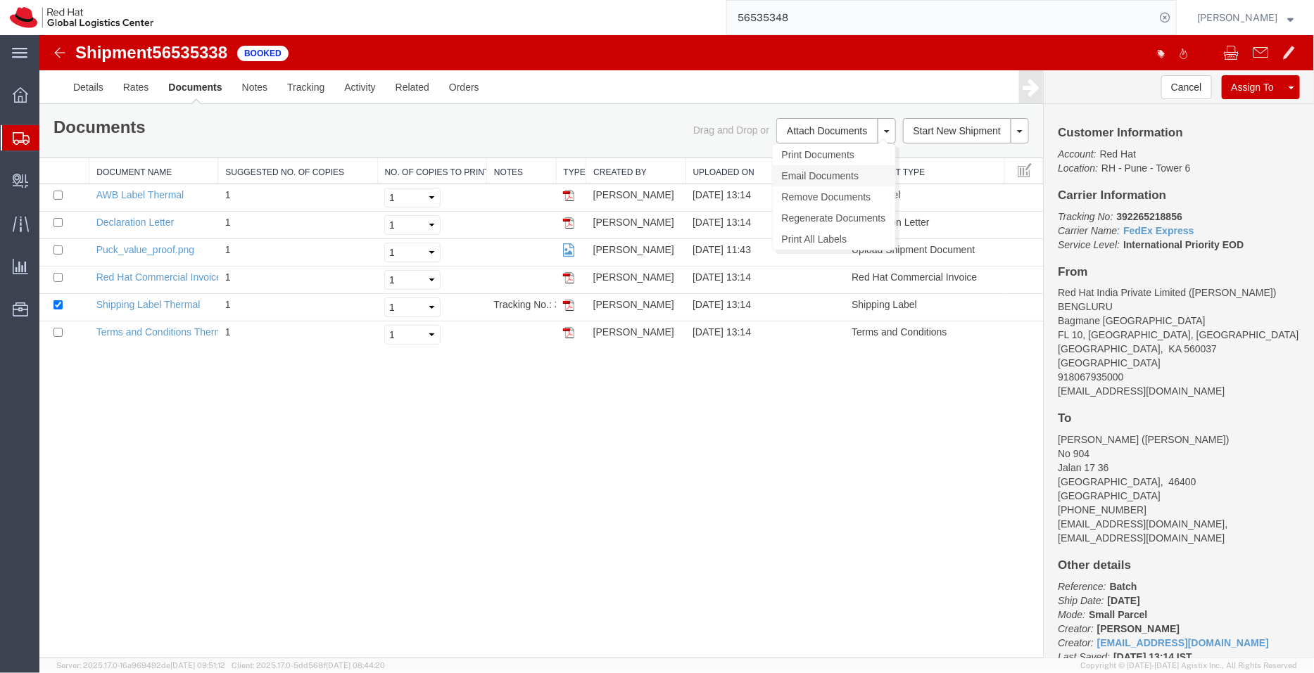
click at [813, 172] on link "Email Documents" at bounding box center [833, 175] width 122 height 21
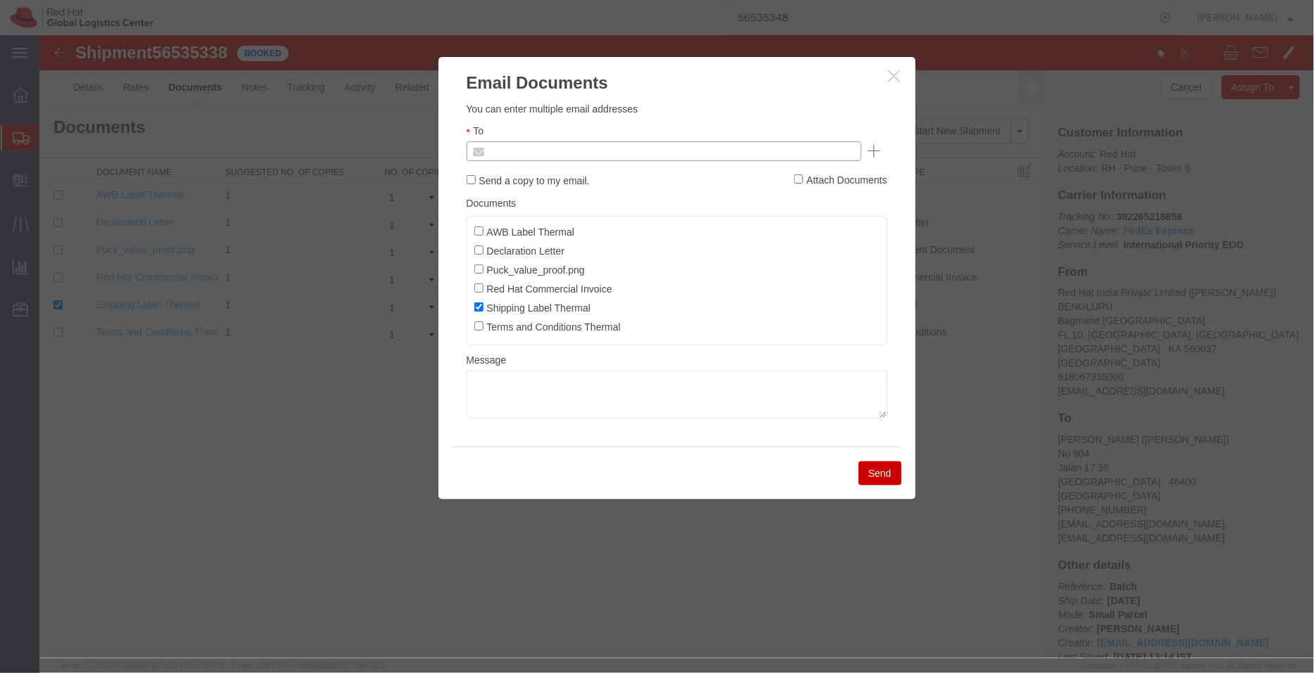
click at [533, 155] on input "text" at bounding box center [567, 150] width 165 height 18
paste input "shansdah@redhat.com"
type input "shansdah@redhat.com"
click at [478, 226] on input "AWB Label Thermal" at bounding box center [477, 230] width 9 height 9
checkbox input "true"
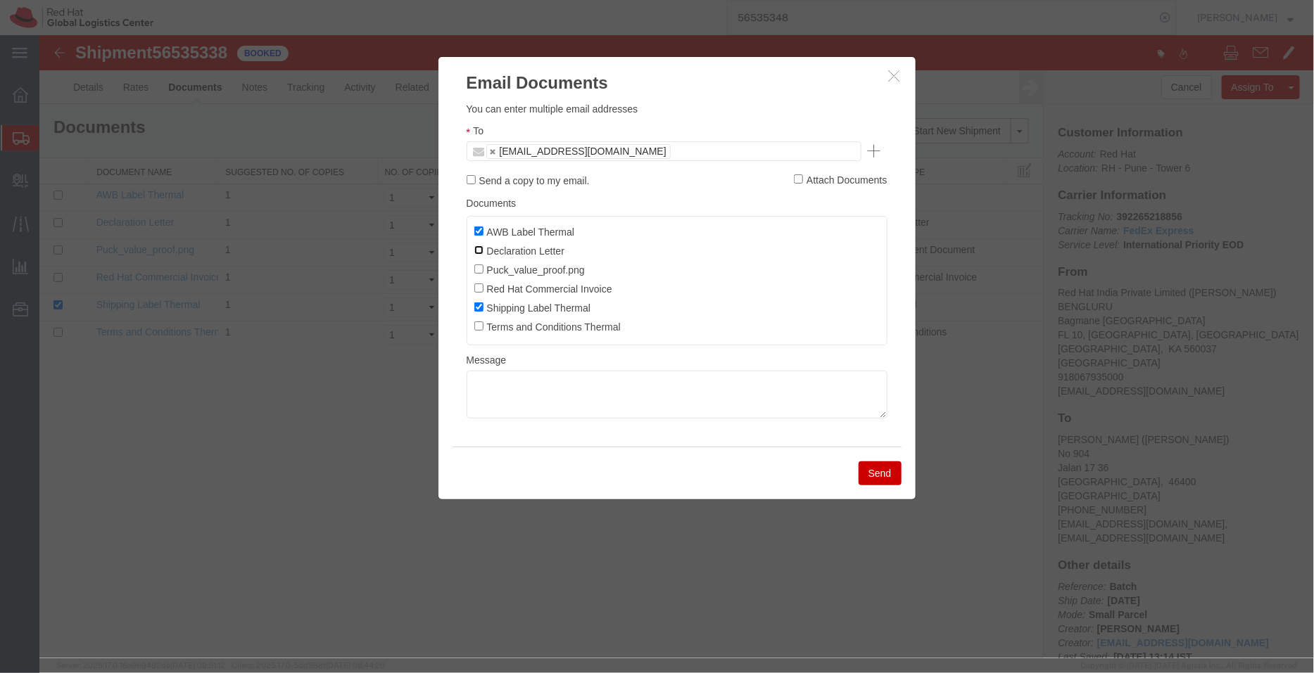
click at [477, 249] on input "Declaration Letter" at bounding box center [477, 249] width 9 height 9
checkbox input "true"
click at [476, 292] on input "Red Hat Commercial Invoice" at bounding box center [477, 287] width 9 height 9
checkbox input "true"
click at [870, 472] on button "Send" at bounding box center [879, 473] width 43 height 24
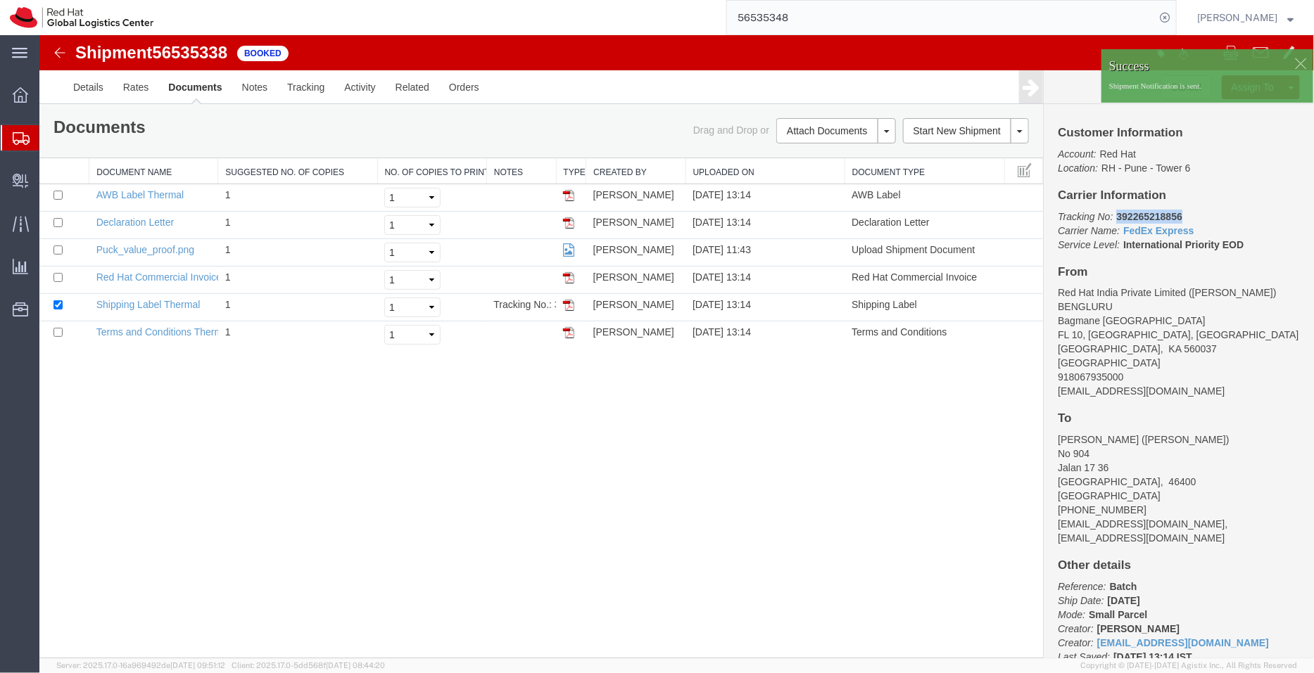
drag, startPoint x: 1186, startPoint y: 217, endPoint x: 1114, endPoint y: 219, distance: 72.5
click at [1114, 219] on p "Tracking No: 392265218856 Carrier Name: FedEx Express FedEx Express Service Lev…" at bounding box center [1178, 230] width 242 height 42
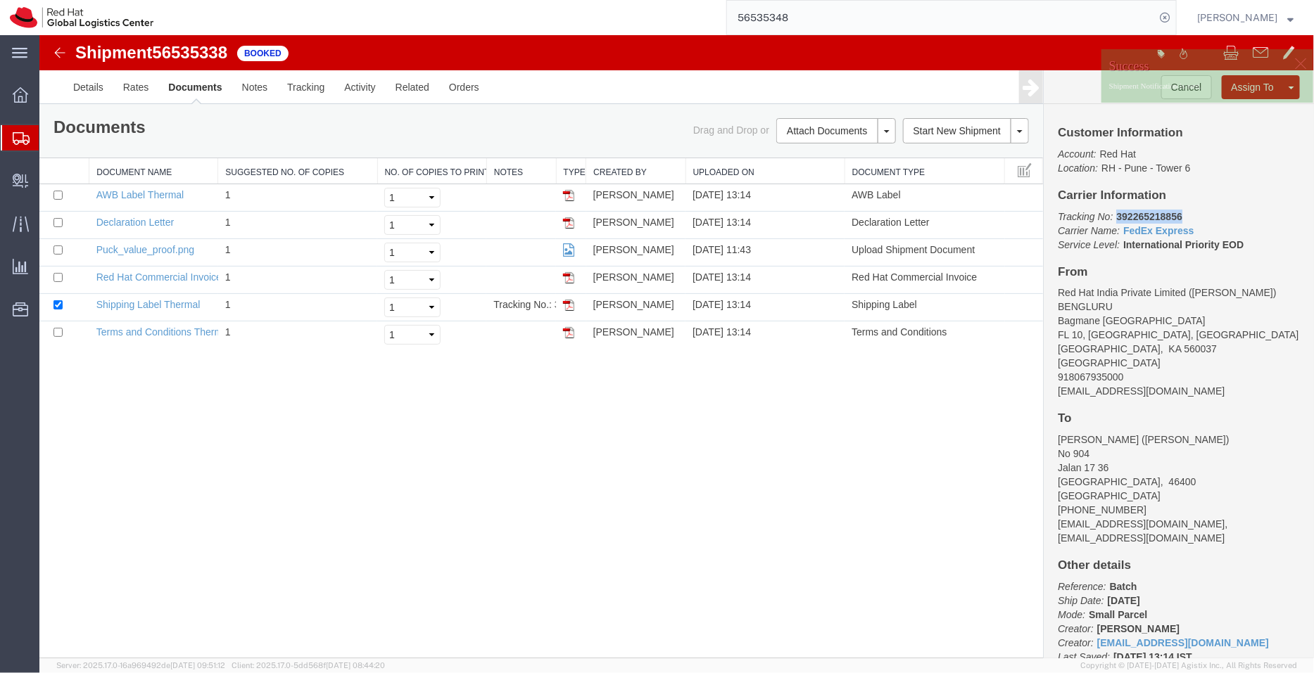
copy b "392265218856"
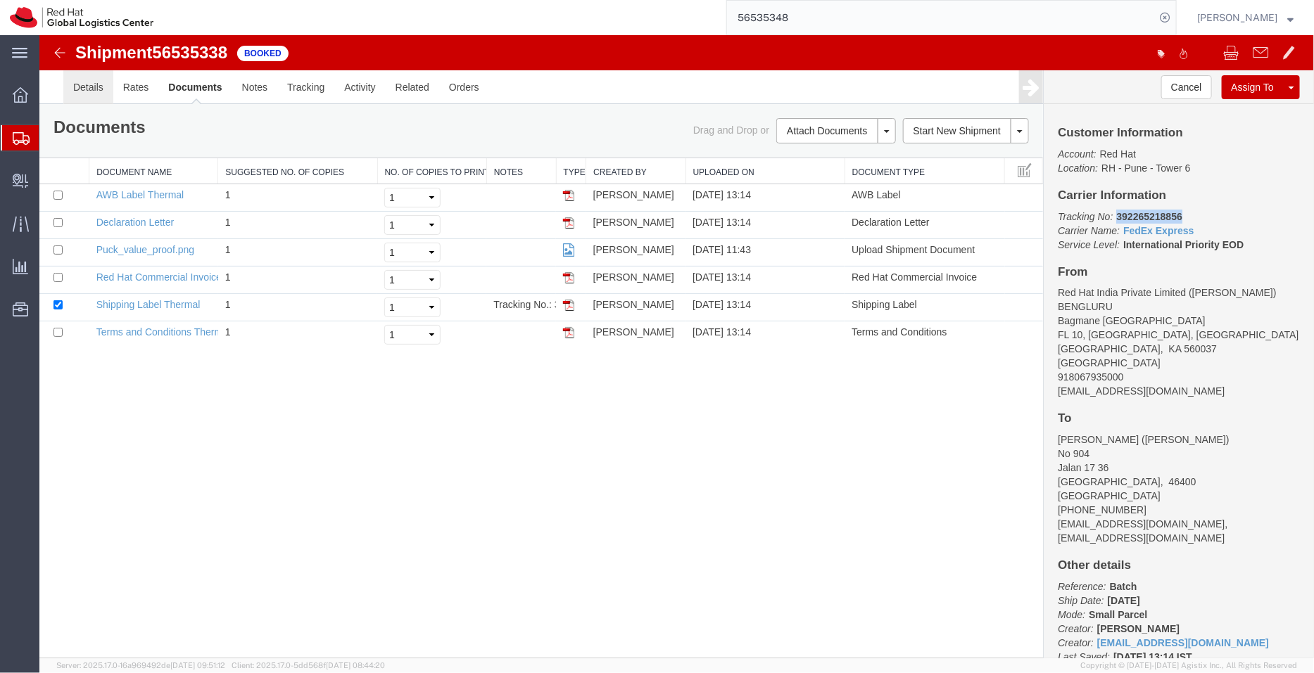
click at [84, 89] on link "Details" at bounding box center [88, 87] width 50 height 34
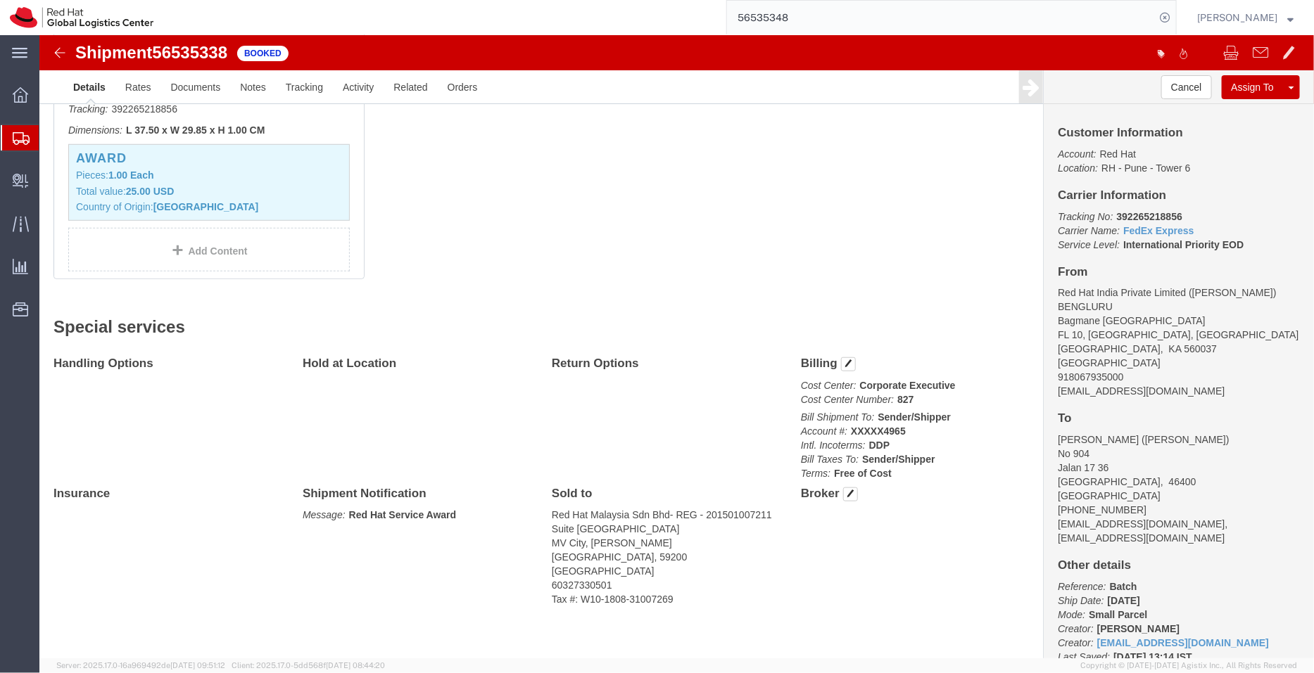
scroll to position [454, 0]
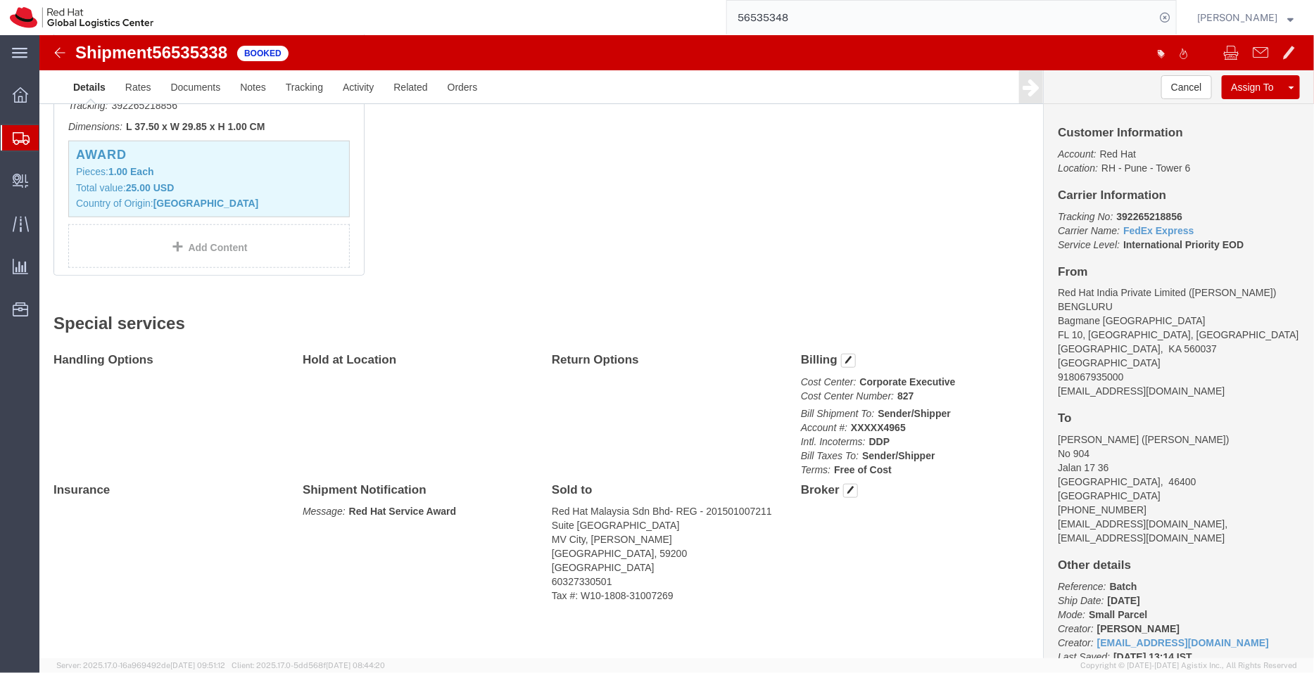
click at [0, 0] on span "Shipment Manager" at bounding box center [0, 0] width 0 height 0
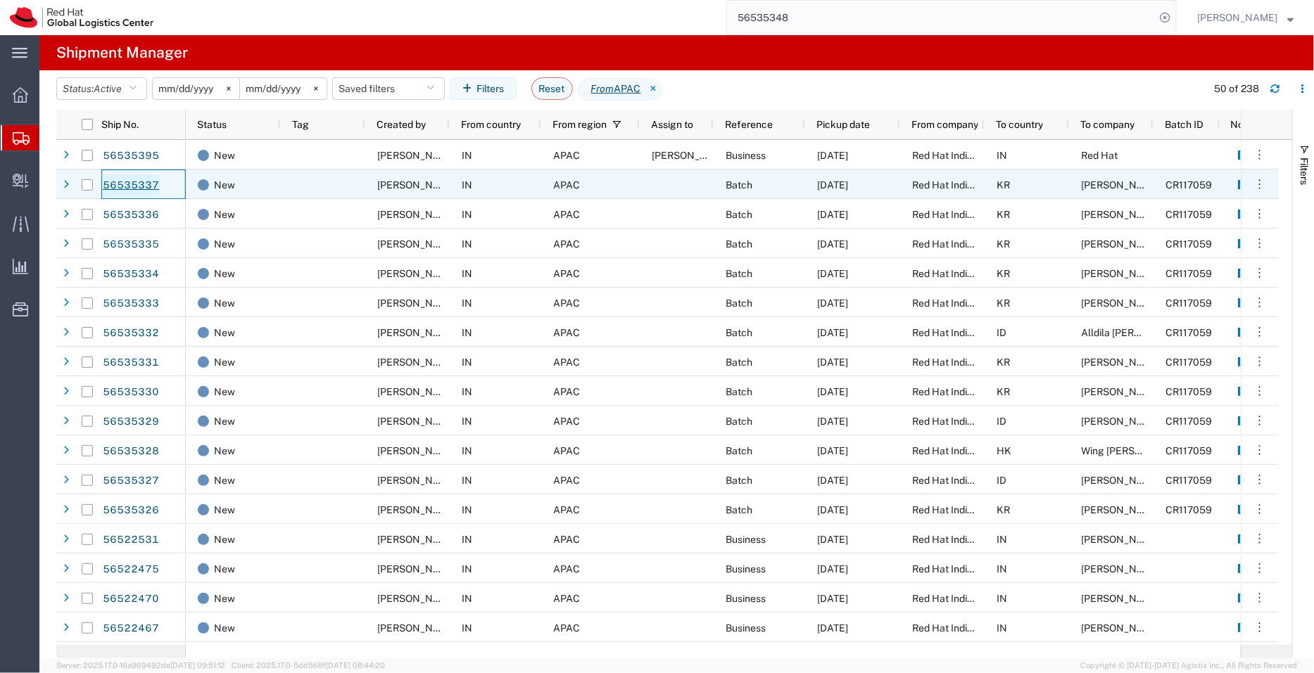
click at [127, 179] on link "56535337" at bounding box center [131, 185] width 58 height 23
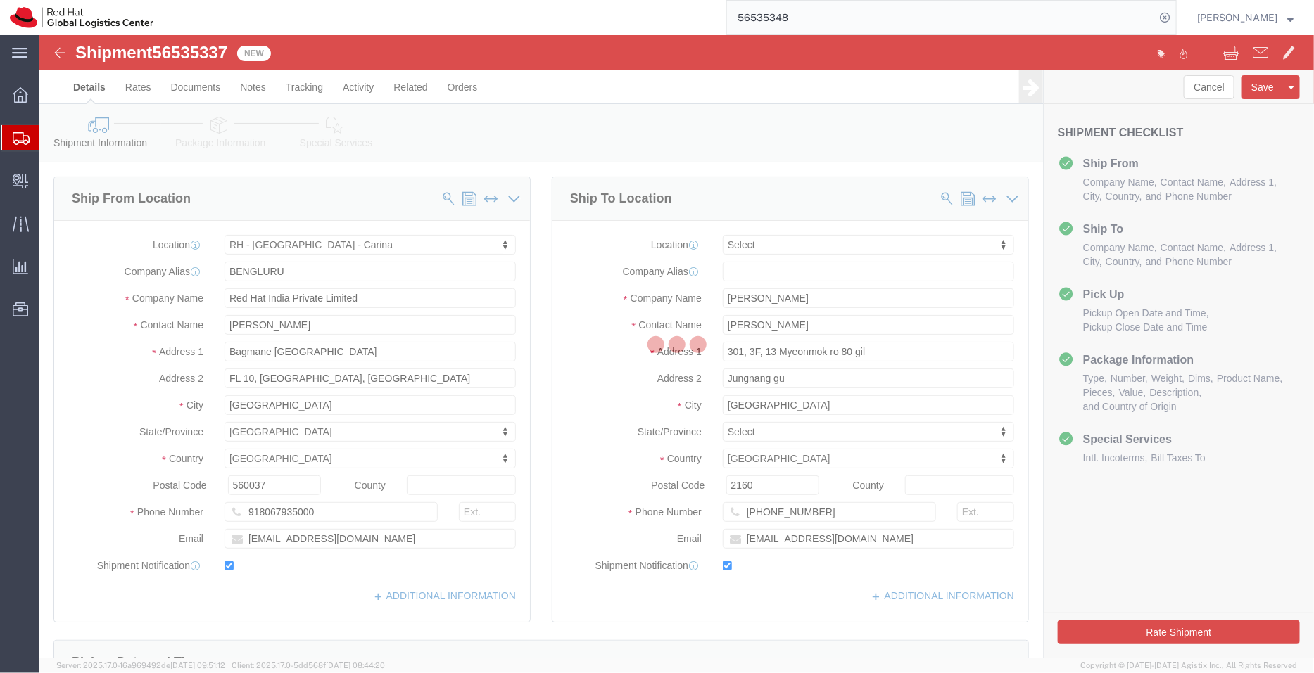
select select "37925"
select select
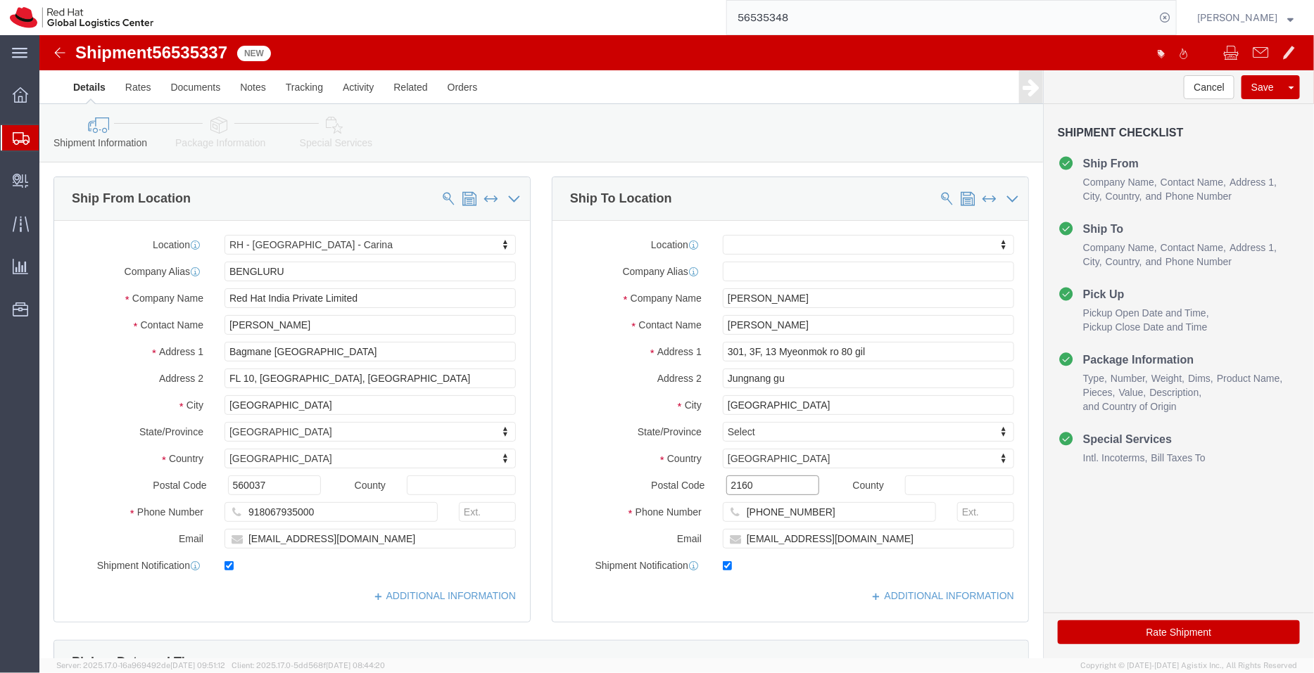
click input "2160"
type input "02160"
click input "seyi@redhat.com"
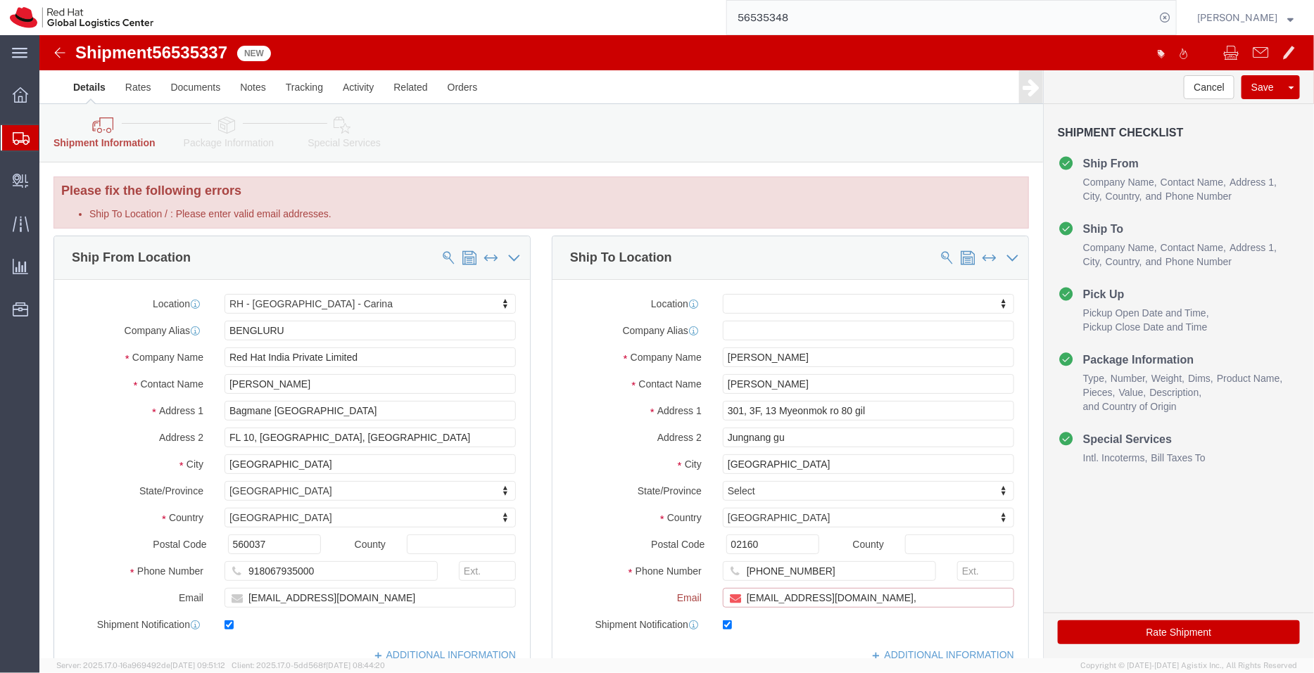
paste input "apaclogistics@redhat.com"
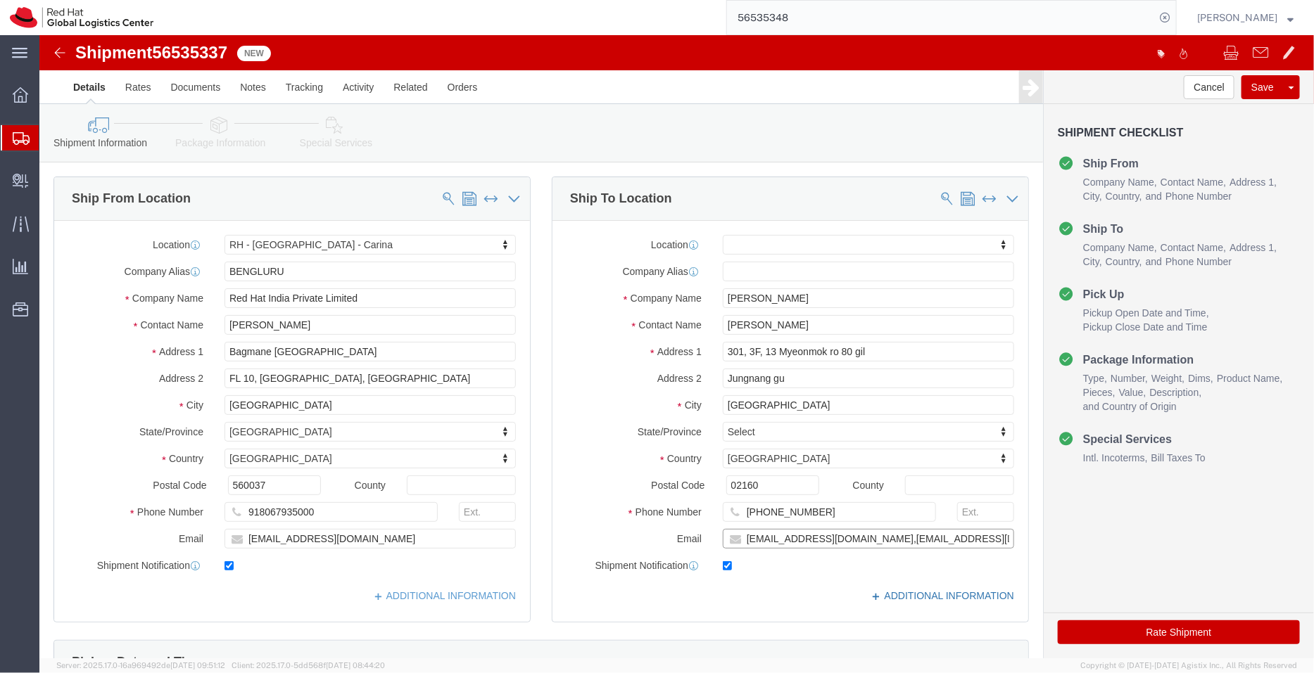
type input "seyi@redhat.com,apaclogistics@redhat.com"
click link "ADDITIONAL INFORMATION"
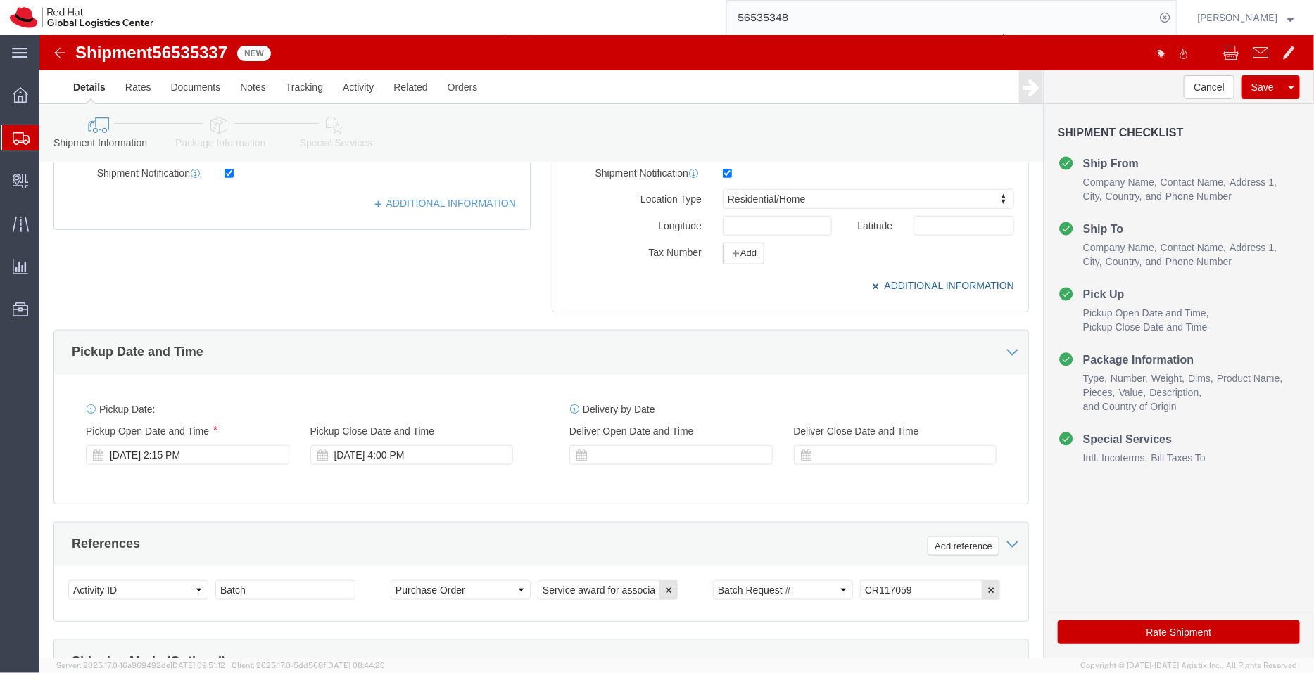
scroll to position [515, 0]
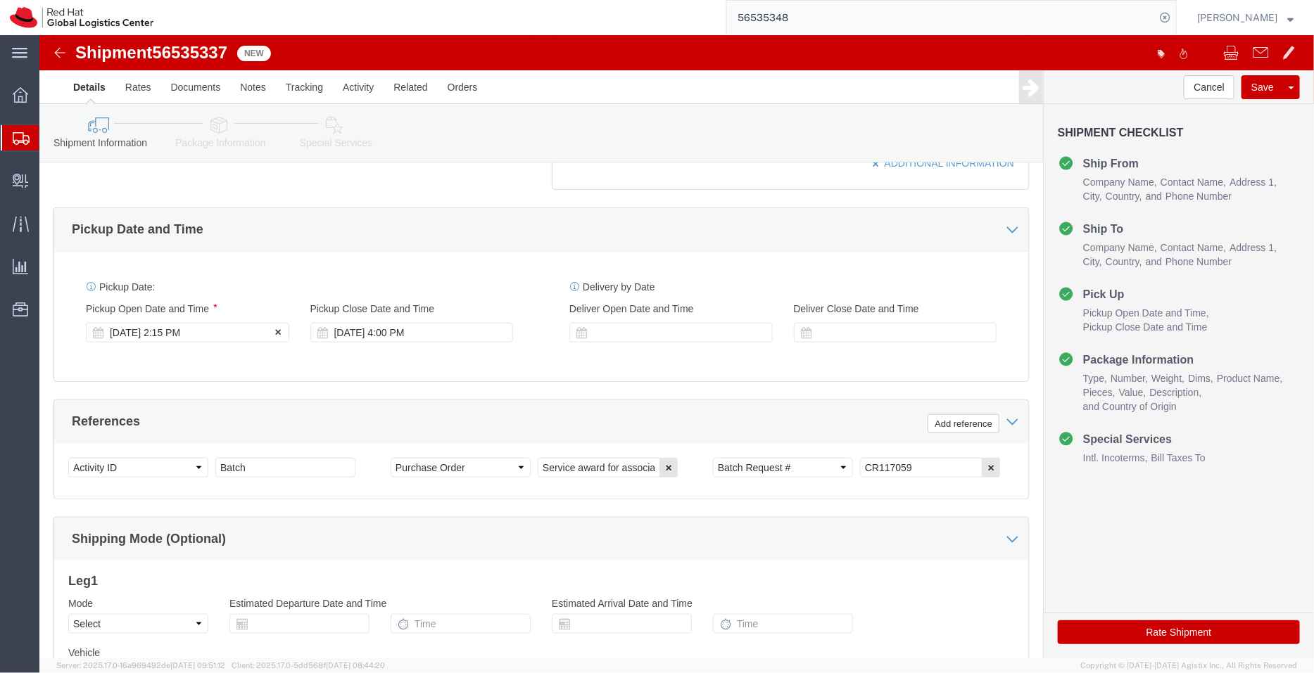
click div "Aug 19 2025 2:15 PM"
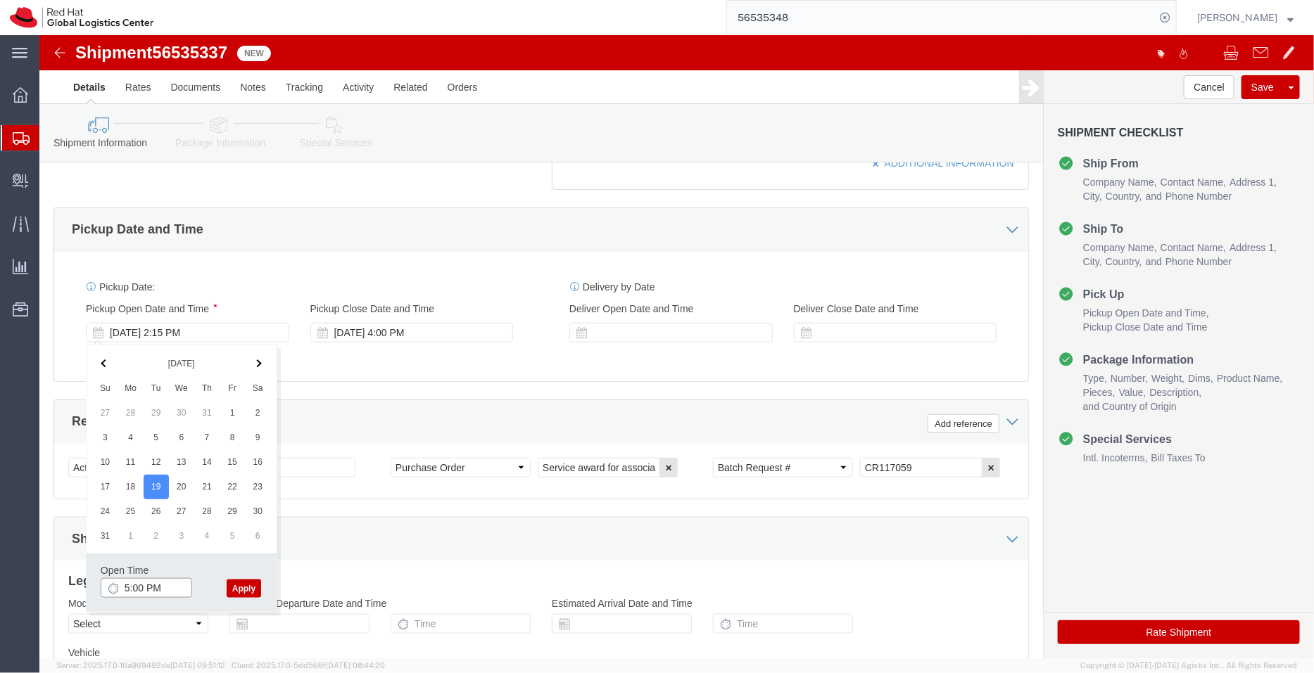
type input "5:00 PM"
click button "Apply"
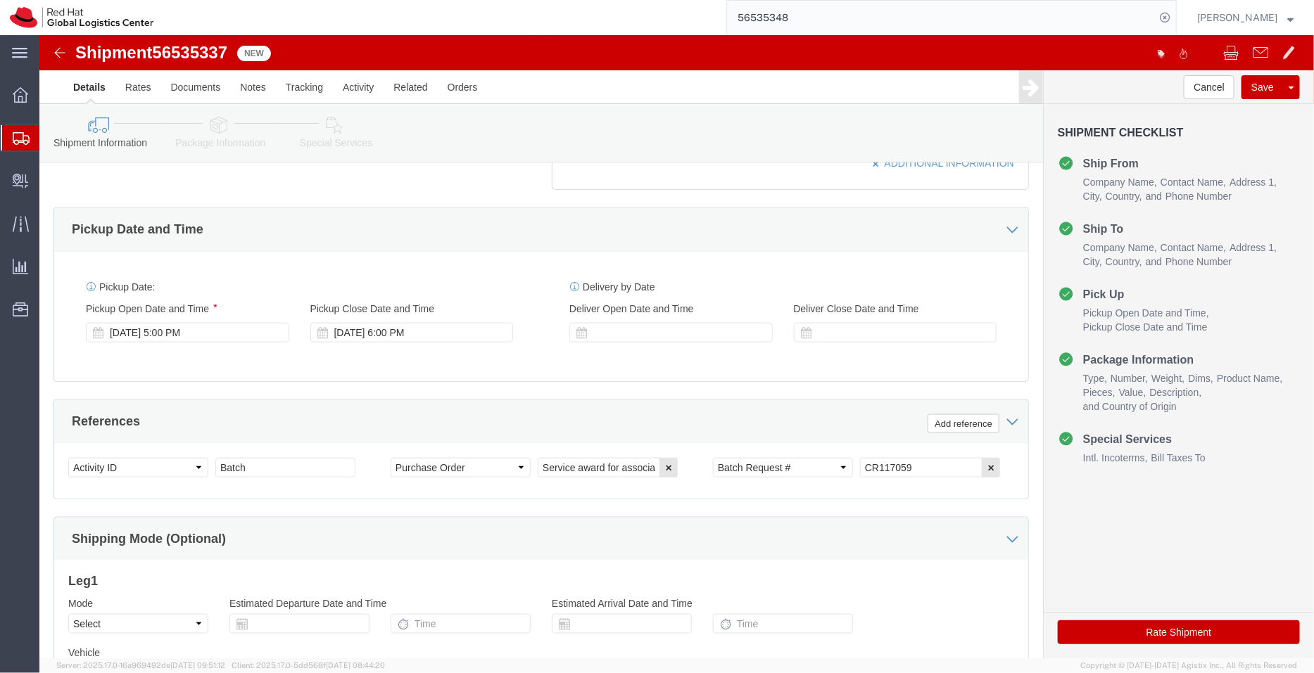
click link "Package Information"
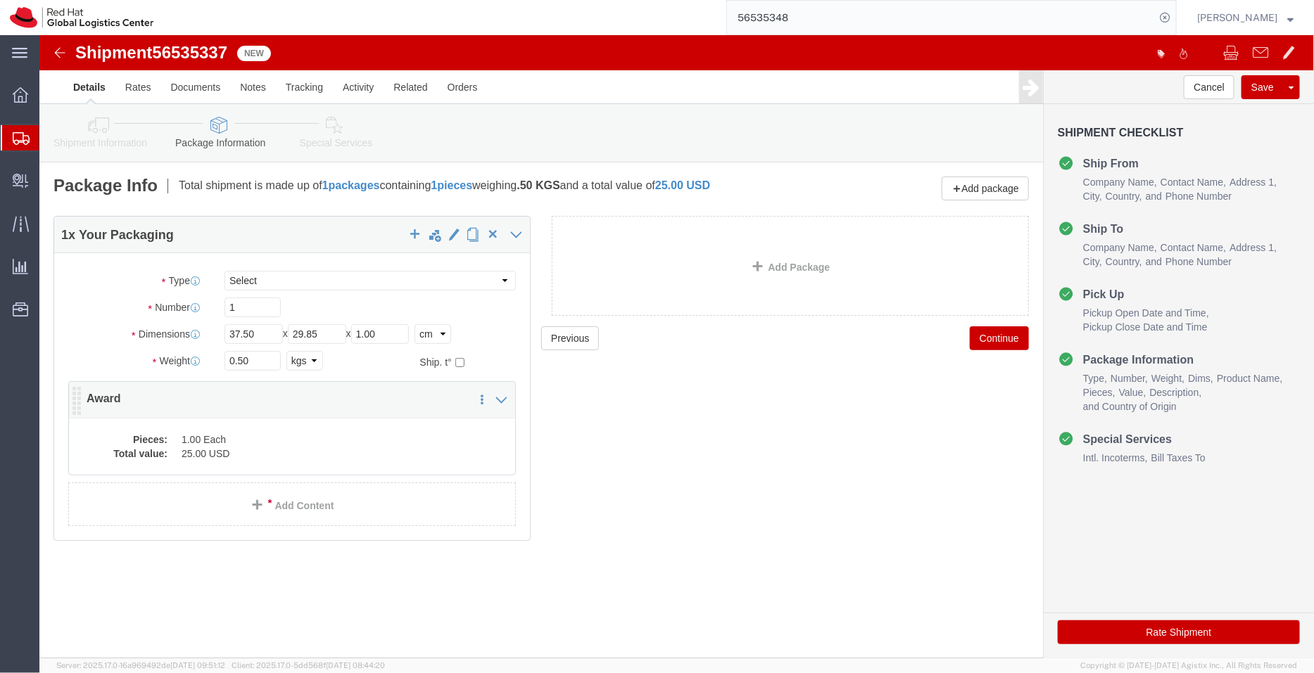
click dd "1.00 Each"
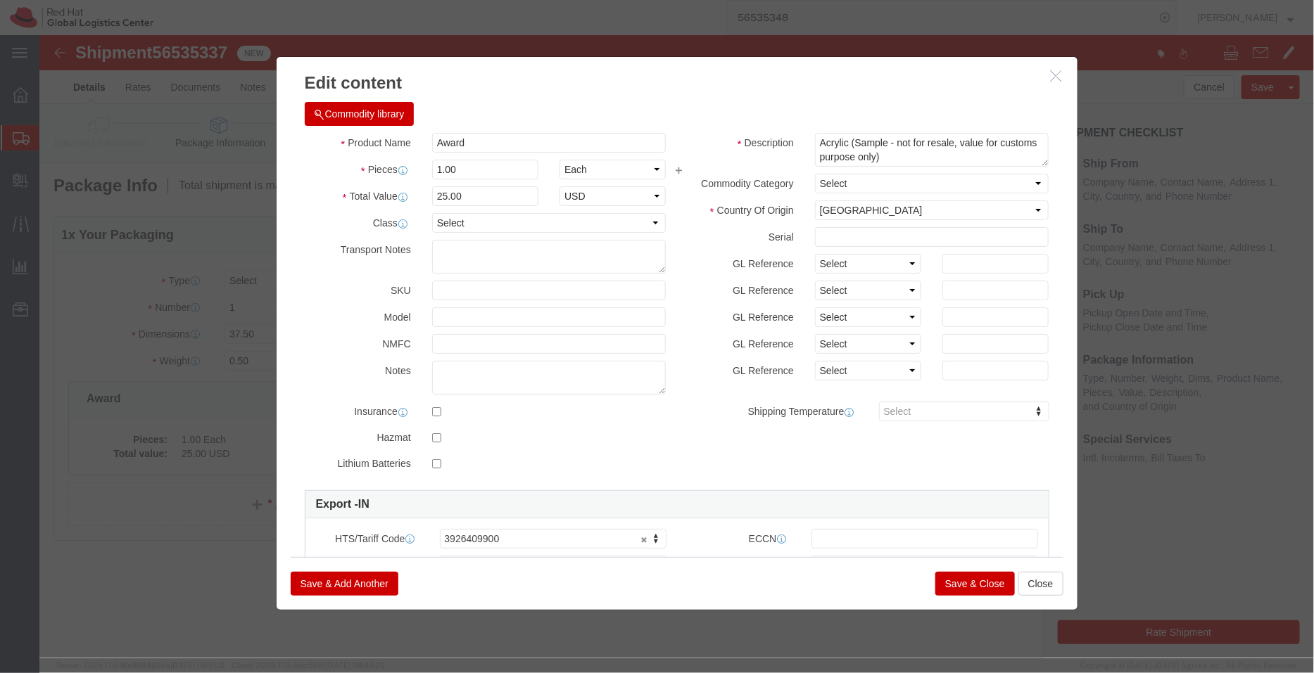
click button "Save & Close"
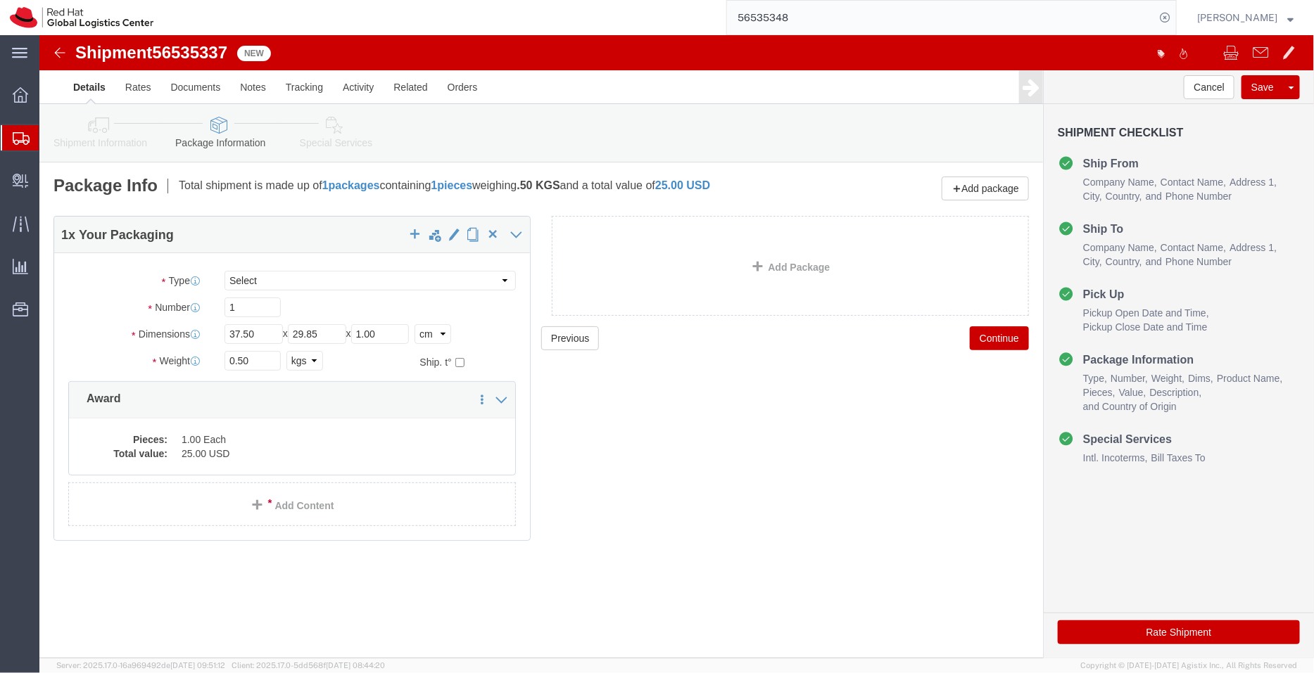
click link "Special Services"
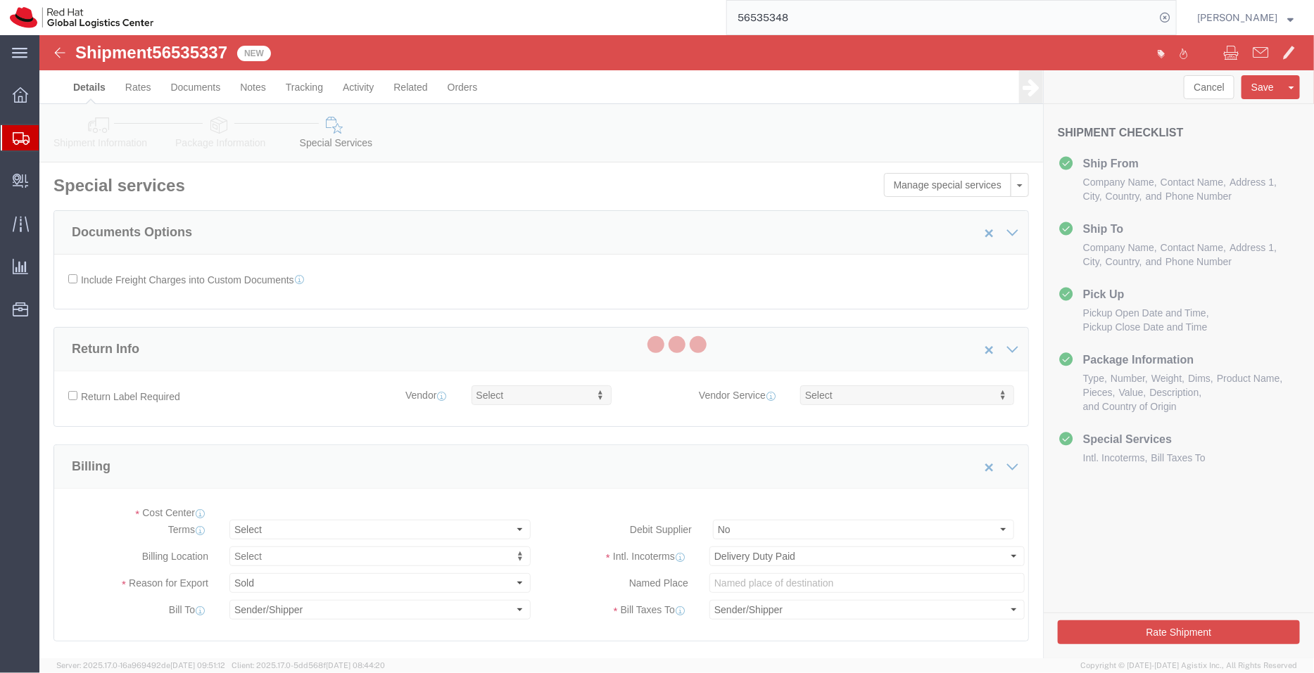
select select "COSTCENTER"
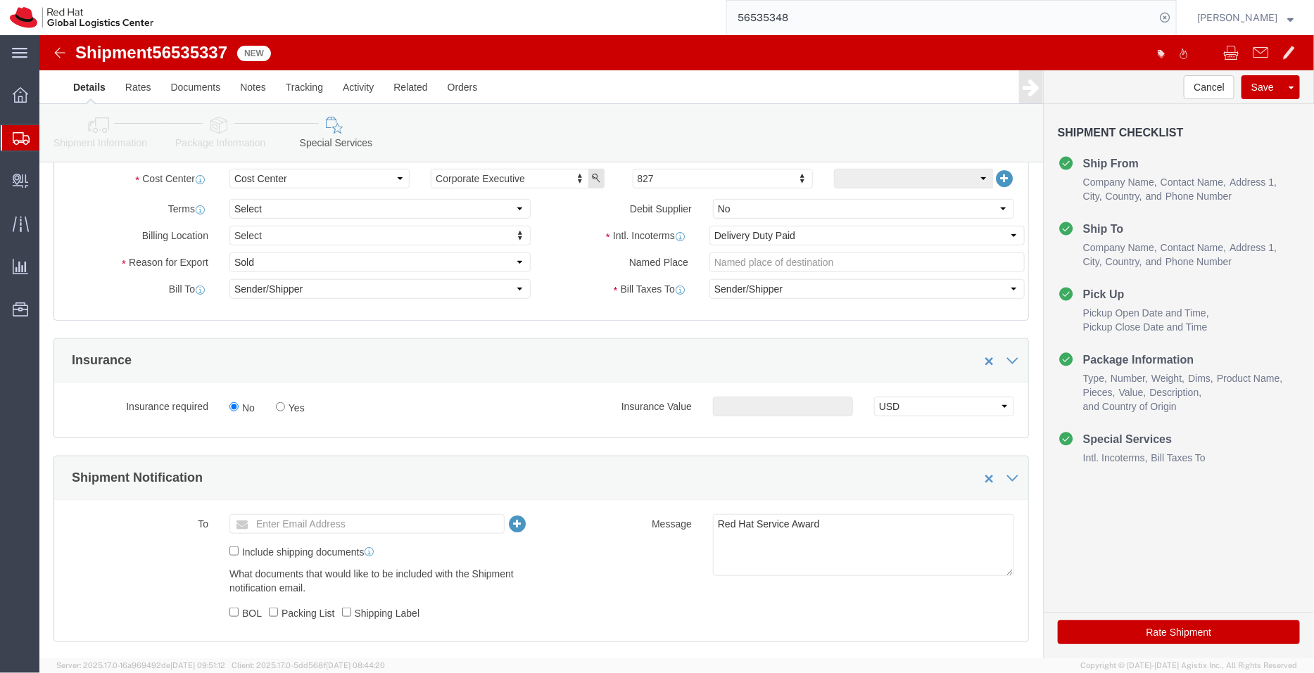
scroll to position [329, 0]
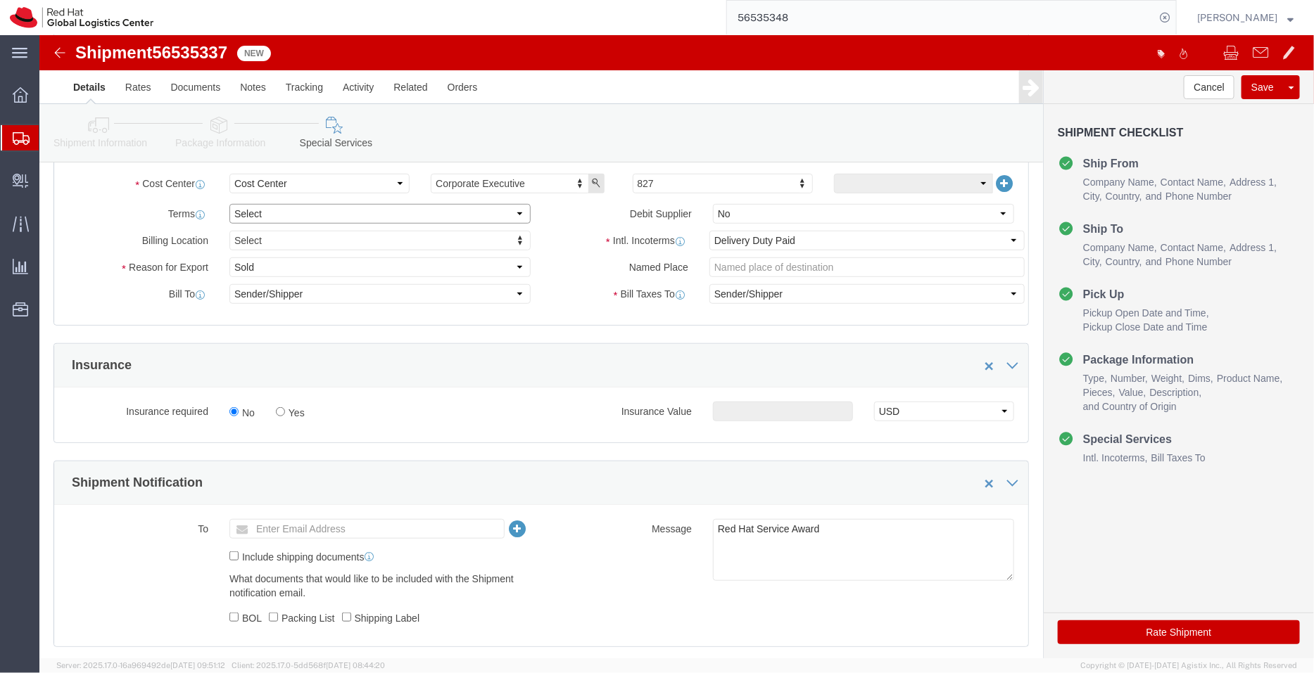
click select "Select Free of Charge Free of Cost NET 30 NET 45 NET 60 See Comment"
select select "FREE_OF_COST"
click select "Select Free of Charge Free of Cost NET 30 NET 45 NET 60 See Comment"
click select "Select Gift Personal Effects Repair/Warranty Return Sample Sold Temporary/Not S…"
select select "SAMPLE"
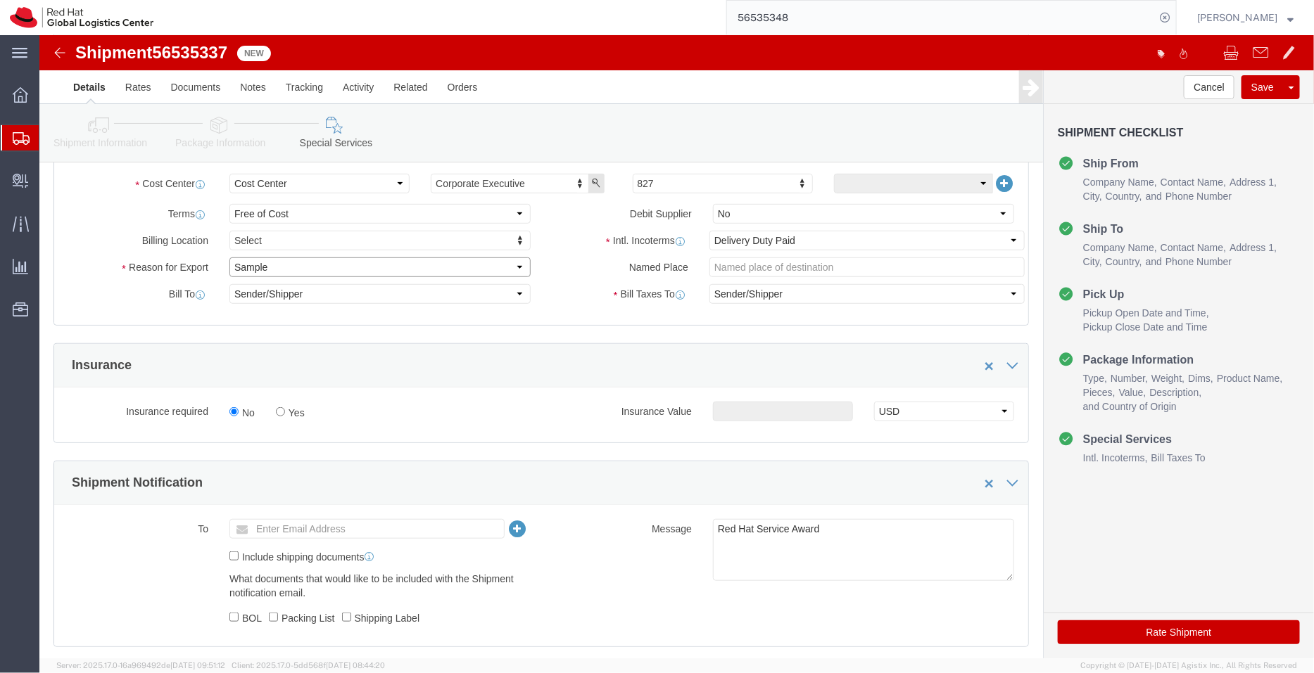
click select "Select Gift Personal Effects Repair/Warranty Return Sample Sold Temporary/Not S…"
click icon
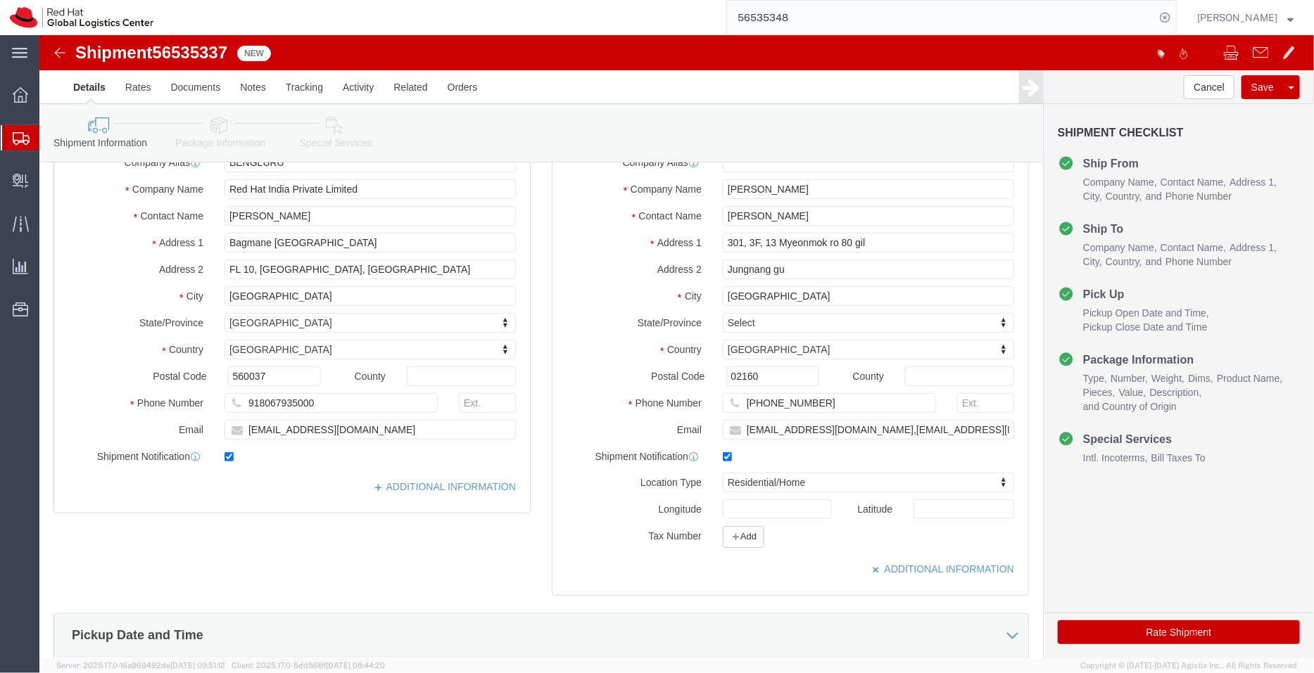
scroll to position [38, 0]
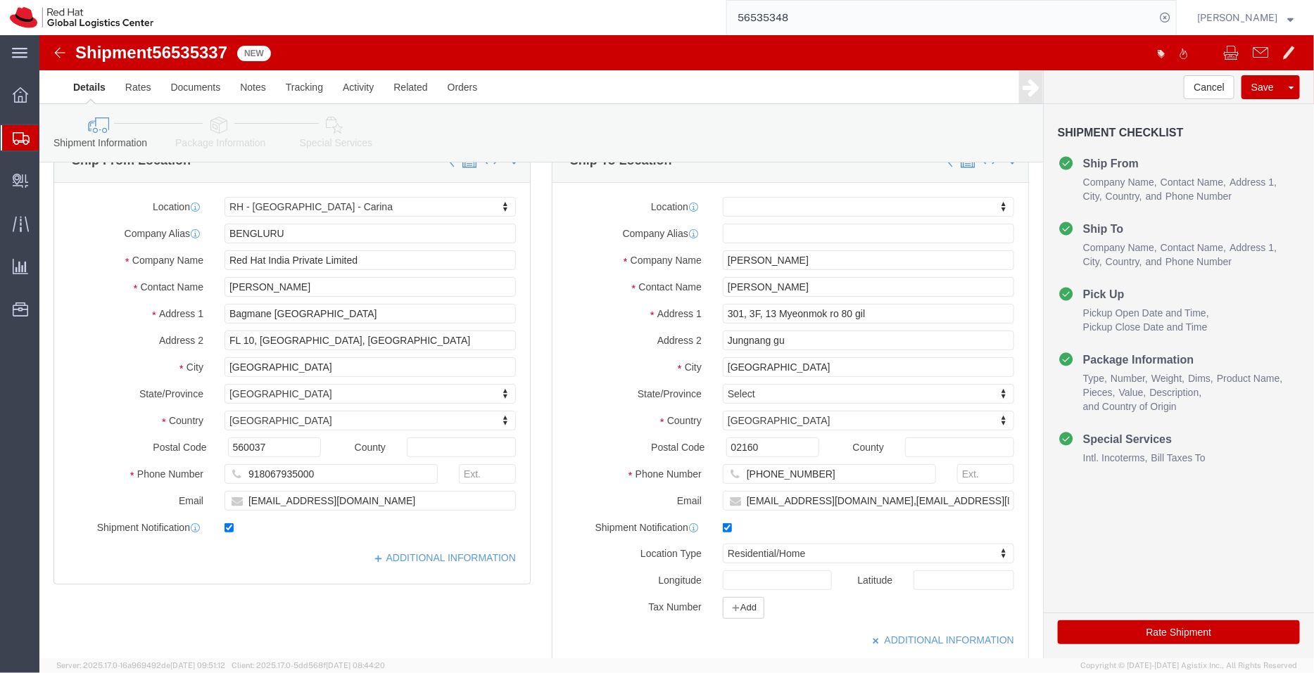
click link "Package Information"
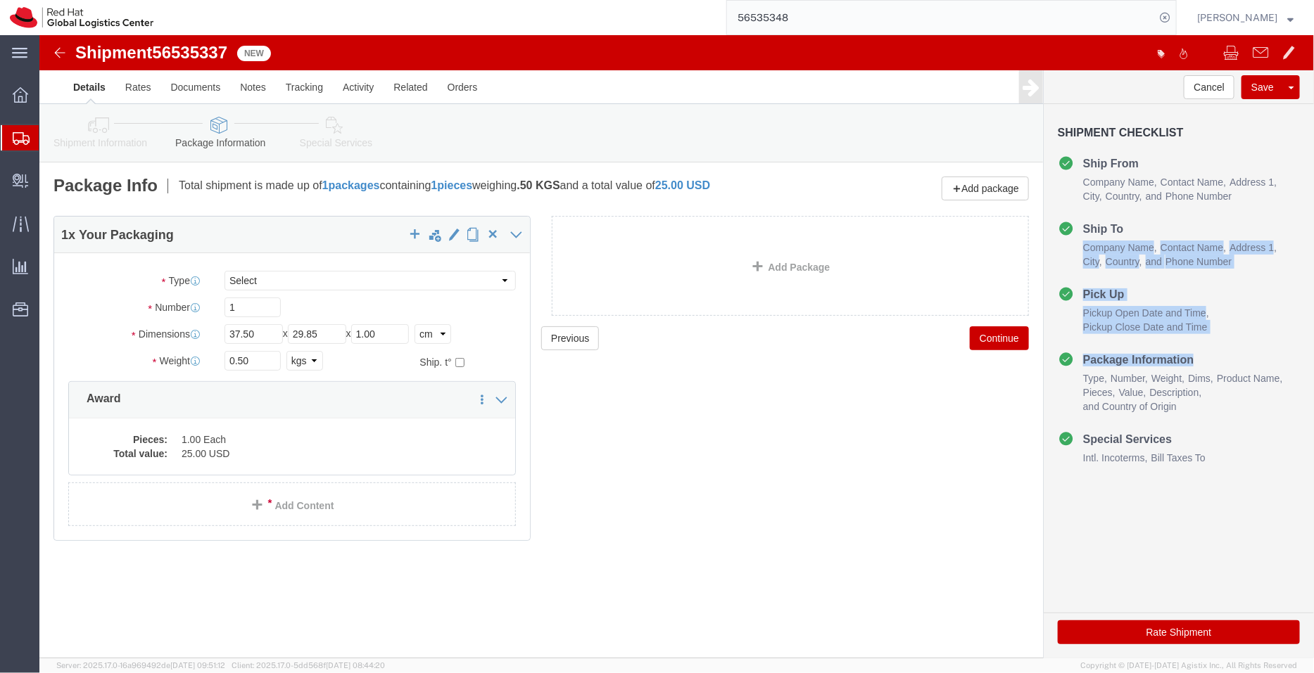
drag, startPoint x: 1273, startPoint y: 196, endPoint x: 1273, endPoint y: 331, distance: 135.1
click div "Shipment Checklist Ship From Company Name Contact Name Address 1 City State/Pro…"
click icon
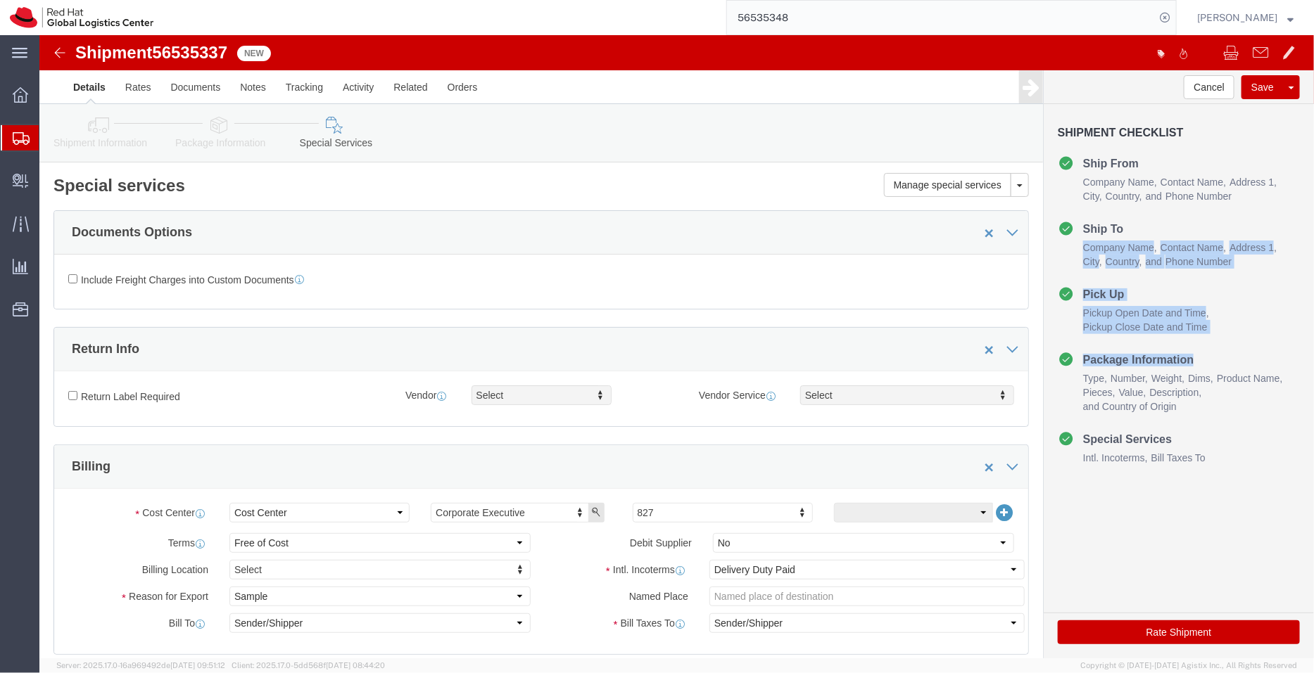
scroll to position [668, 0]
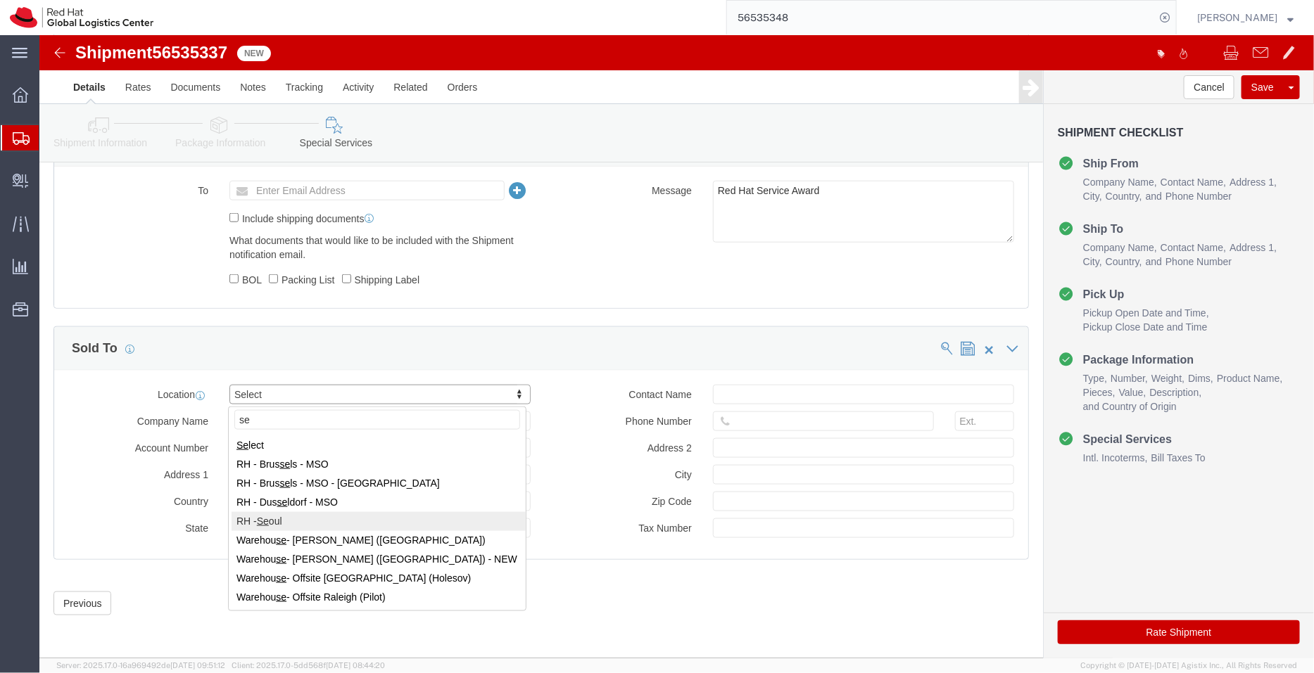
type input "se"
select select "65851"
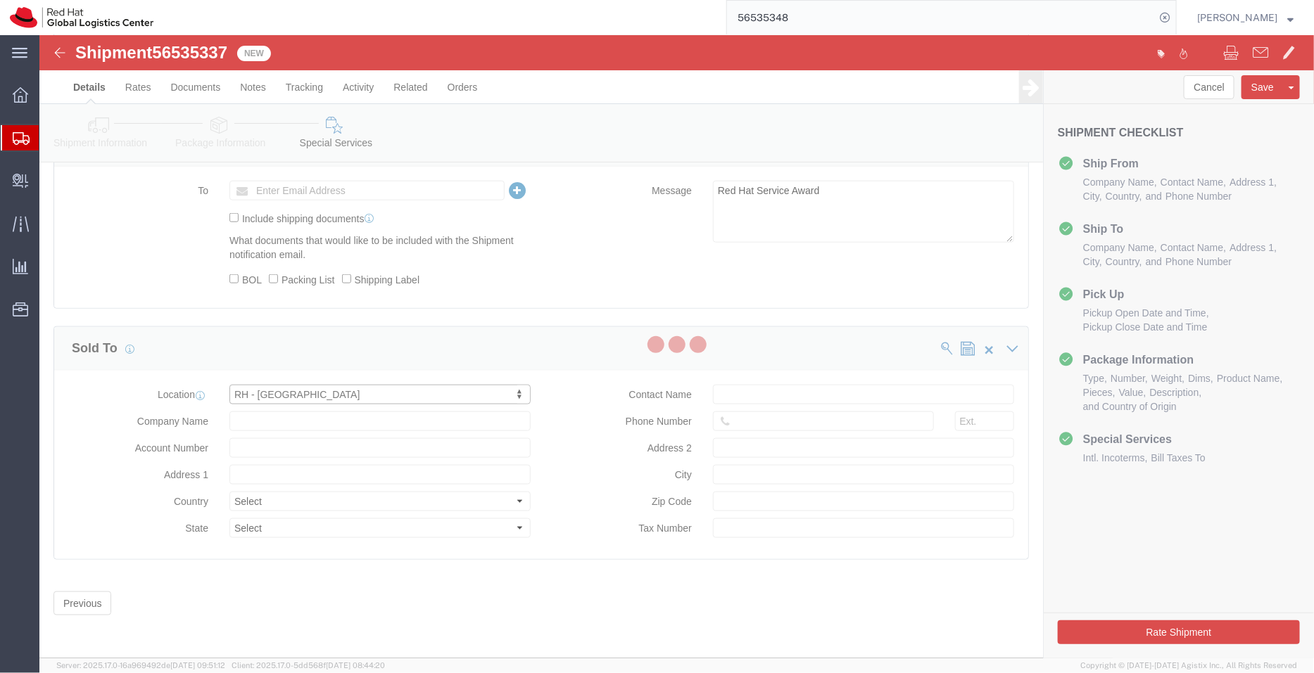
type input "Red Hat Limited, Korea Branch"
type input "9F, Three IFC, 10 Gukje-geumyung-ro"
select select "KR"
type input "82 02 6410 8127"
type input "Yeongdeungpo-gu"
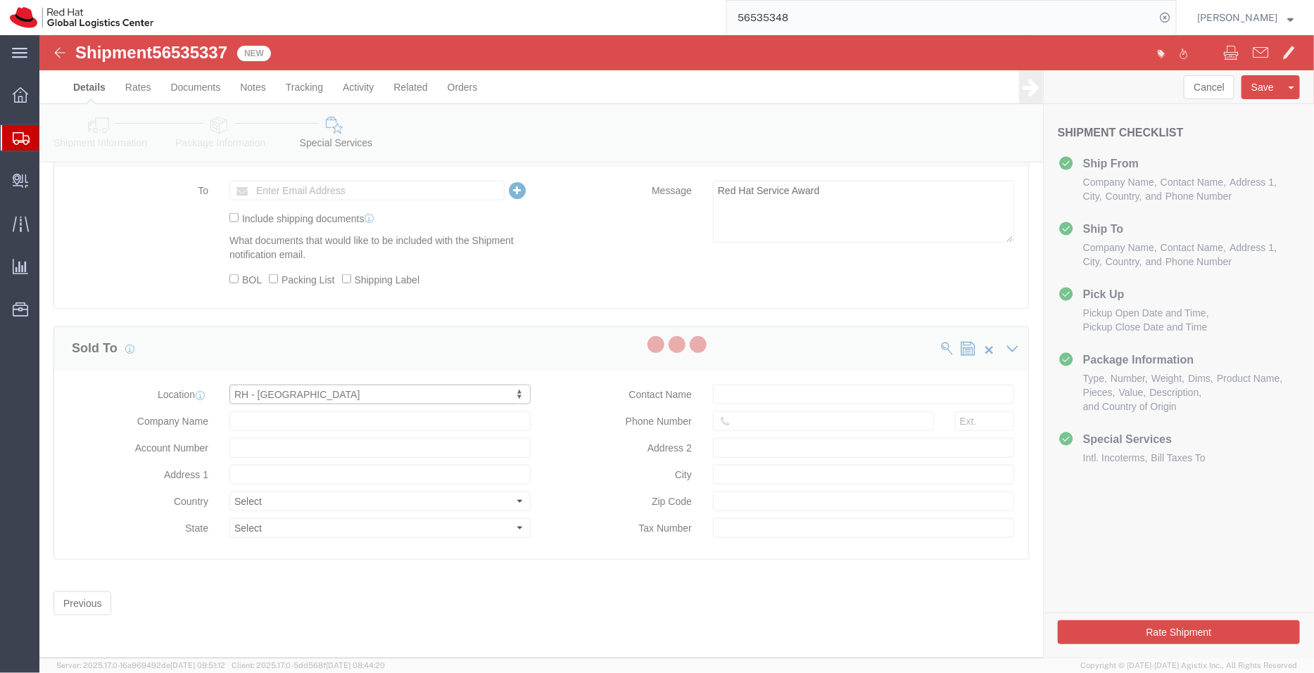
type input "[GEOGRAPHIC_DATA]"
type input "07326"
type input "214-84-03362"
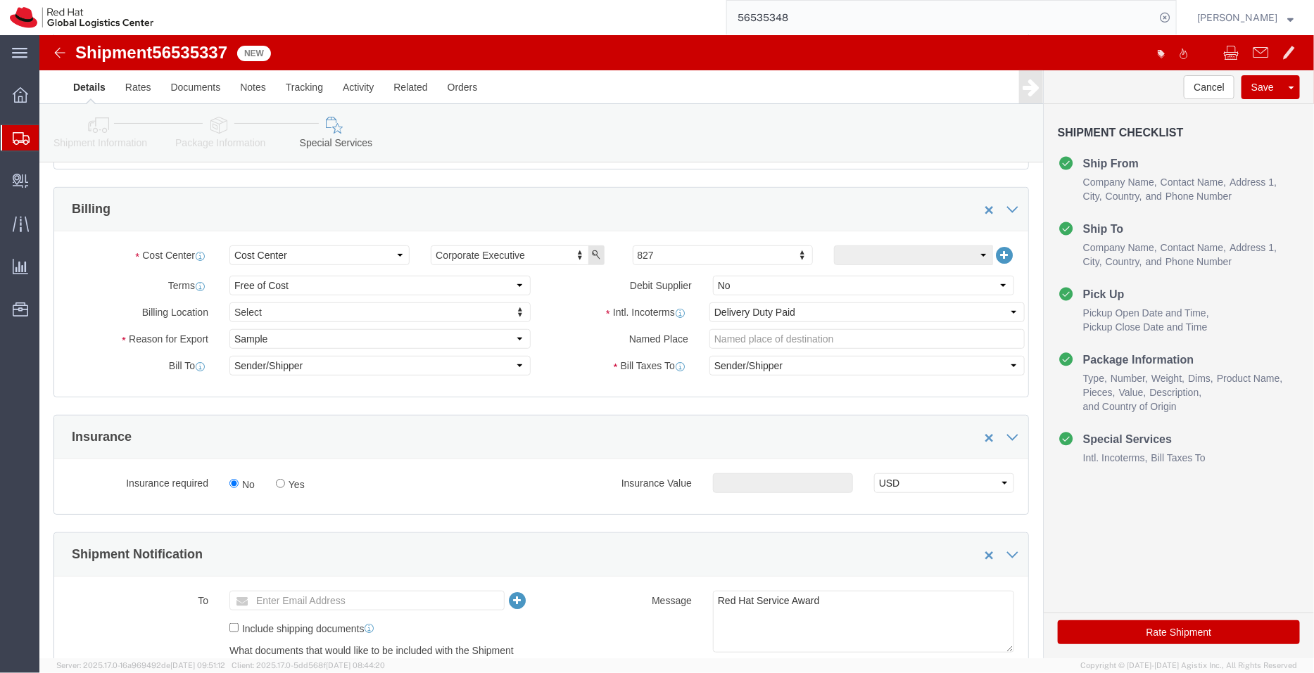
scroll to position [257, 0]
click button "Rate Shipment"
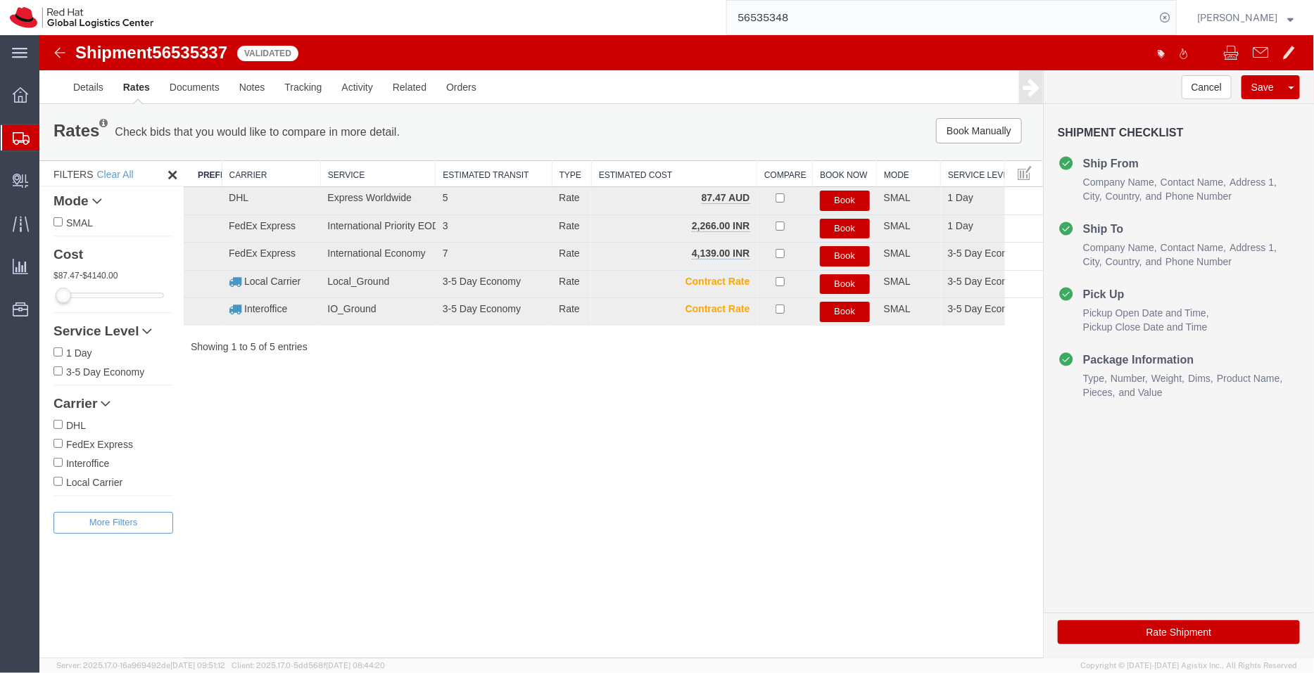
scroll to position [0, 0]
click at [839, 224] on button "Book" at bounding box center [844, 228] width 50 height 20
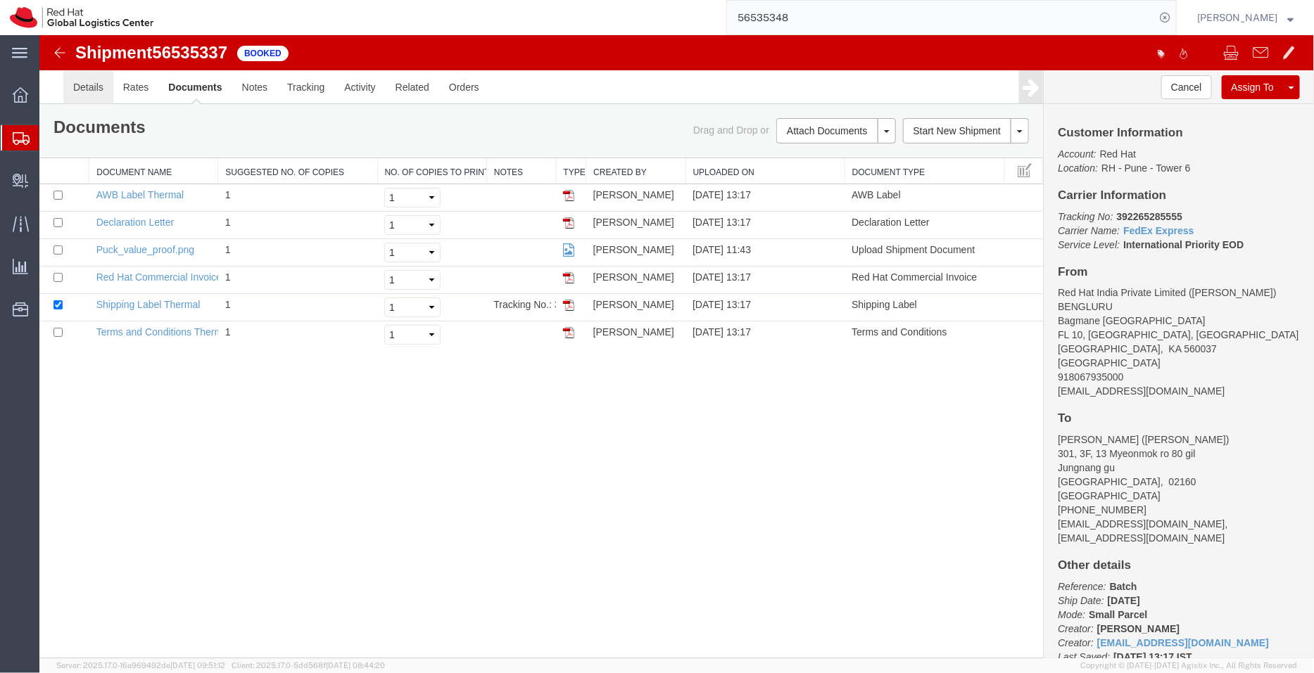
click at [94, 82] on link "Details" at bounding box center [88, 87] width 50 height 34
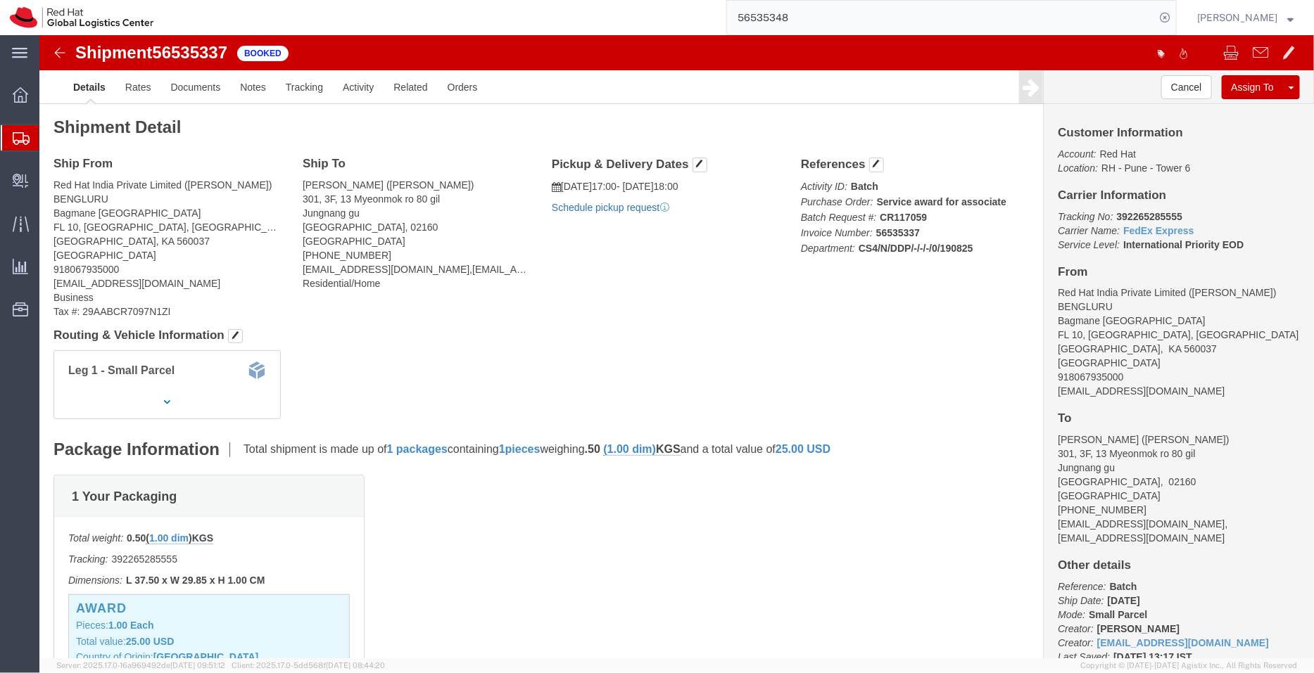
click link "Schedule pickup request"
drag, startPoint x: 1114, startPoint y: 356, endPoint x: 1005, endPoint y: 357, distance: 109.1
click div "Customer Information Account: Red Hat Location: RH - Pune - Tower 6 Carrier Inf…"
copy address "shansdah@redhat.com"
click link "Documents"
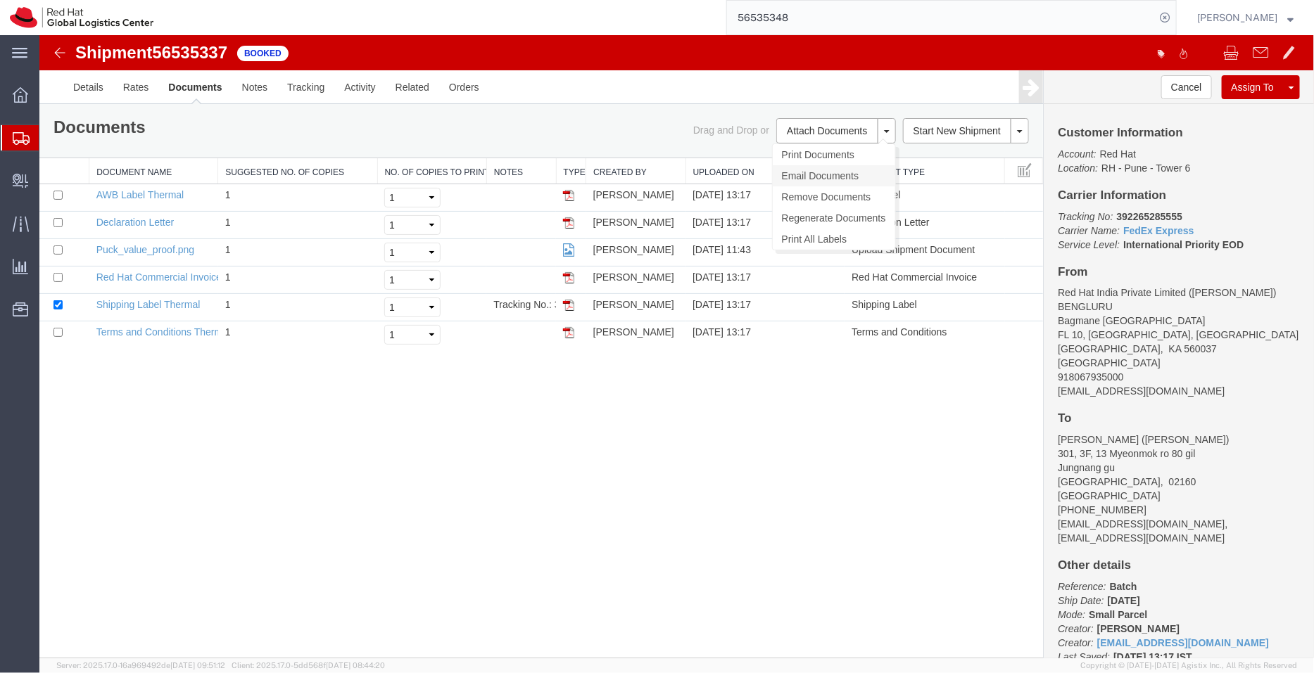
click at [812, 172] on link "Email Documents" at bounding box center [833, 175] width 122 height 21
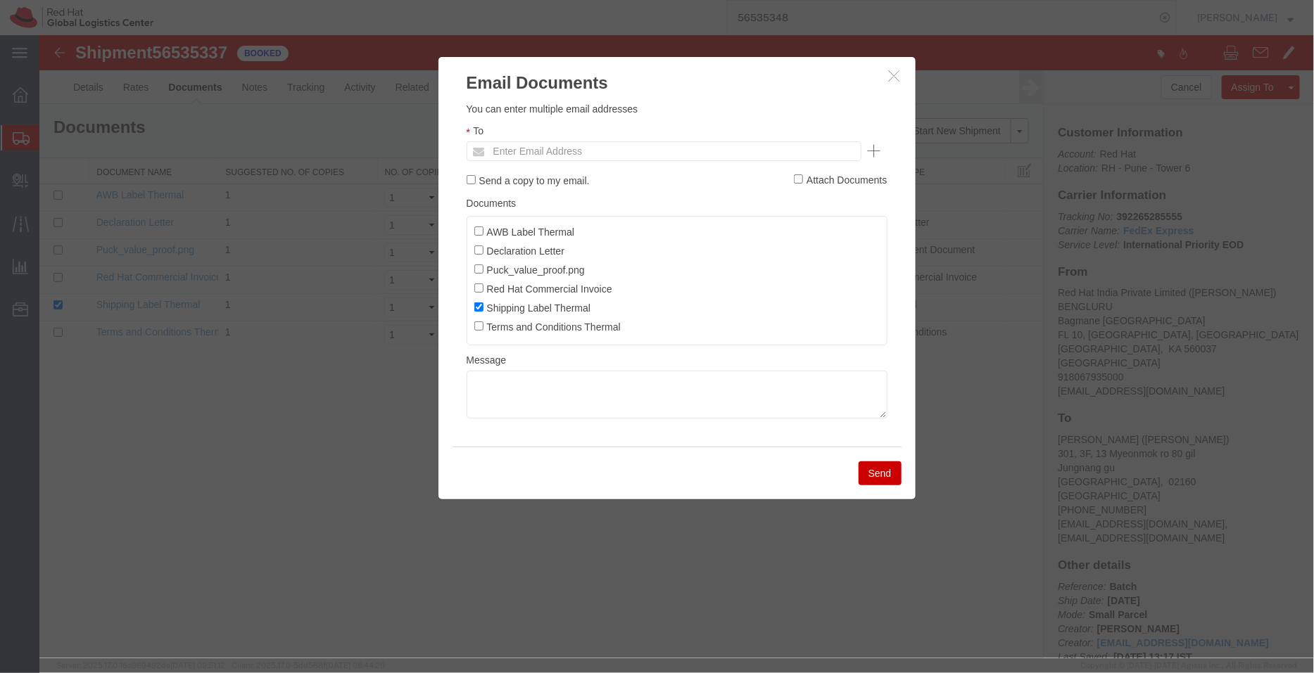
click at [678, 152] on ul "Enter Email Address" at bounding box center [663, 151] width 395 height 20
paste input "shansdah@redhat.com"
type input "shansdah@redhat.com"
click at [477, 227] on input "AWB Label Thermal" at bounding box center [477, 230] width 9 height 9
checkbox input "true"
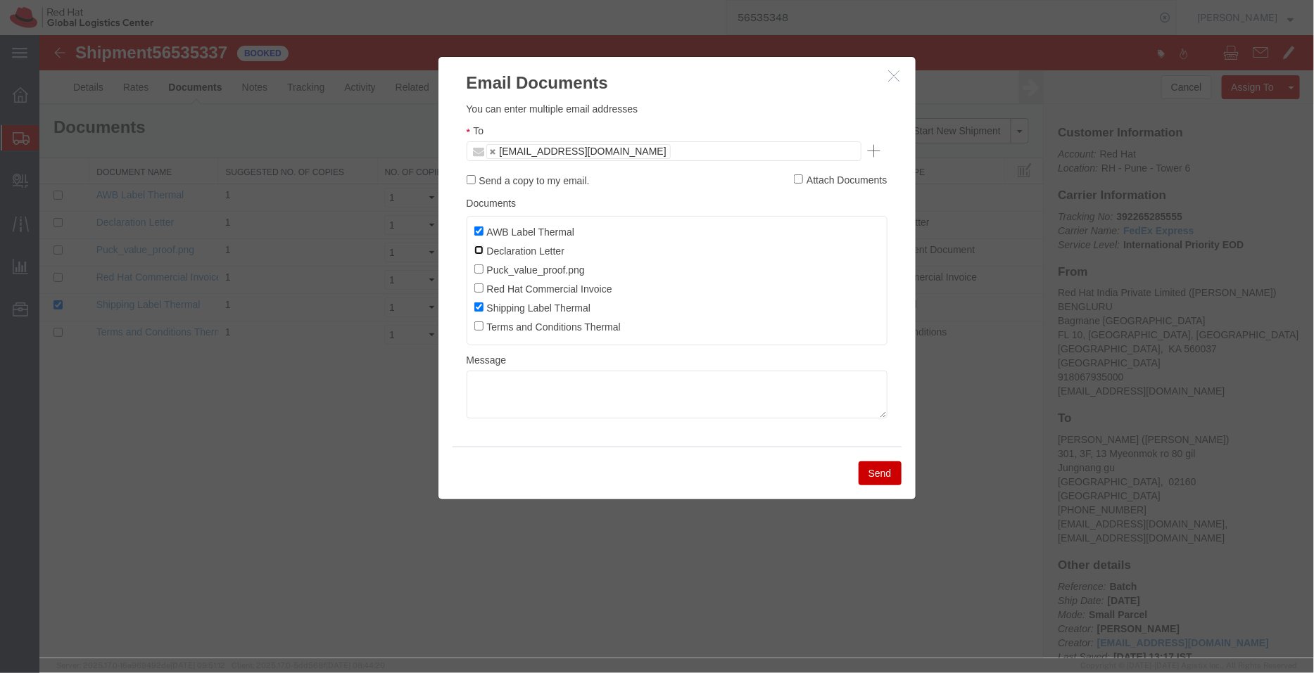
click at [479, 249] on input "Declaration Letter" at bounding box center [477, 249] width 9 height 9
checkbox input "true"
click at [476, 285] on input "Red Hat Commercial Invoice" at bounding box center [477, 287] width 9 height 9
checkbox input "true"
click at [875, 471] on button "Send" at bounding box center [879, 473] width 43 height 24
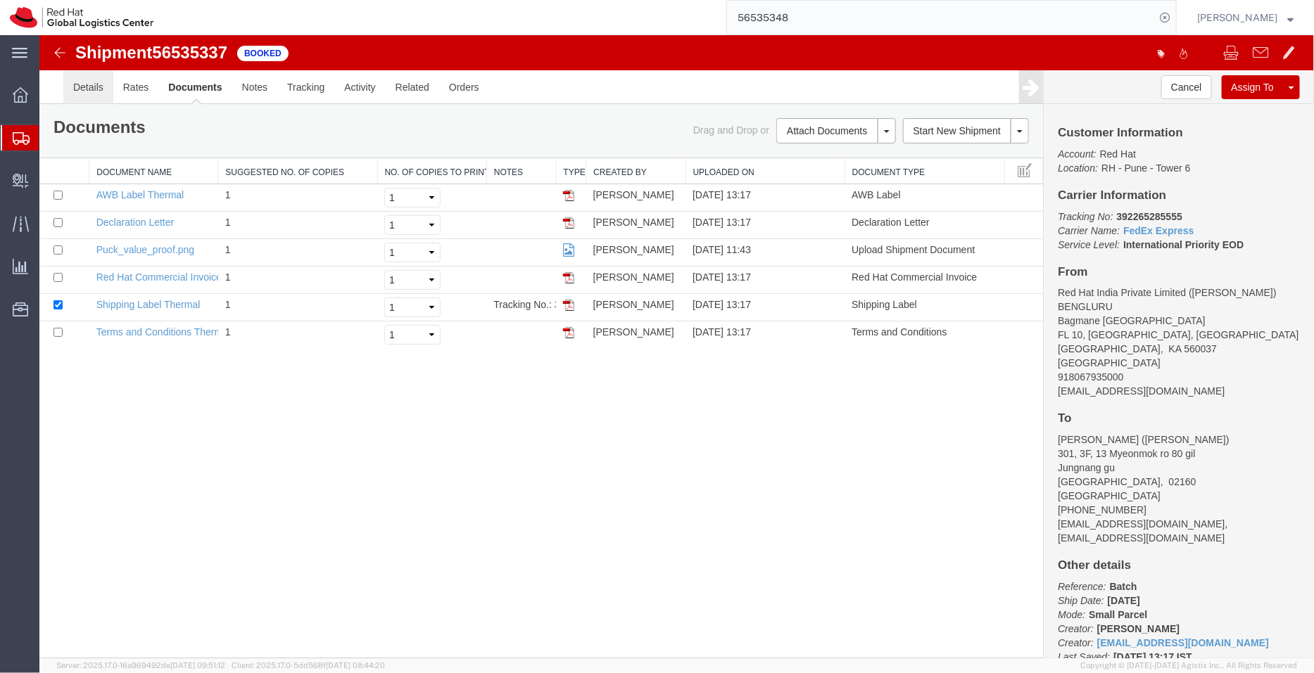
click at [96, 94] on link "Details" at bounding box center [88, 87] width 50 height 34
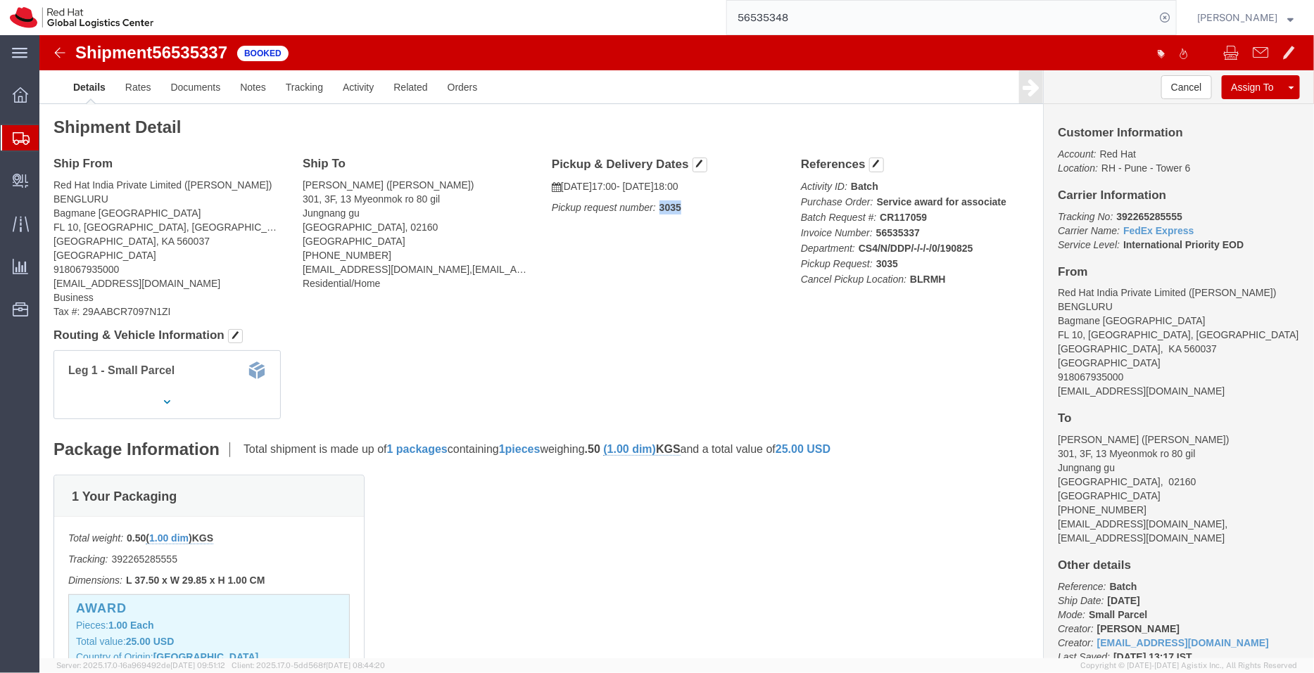
drag, startPoint x: 1114, startPoint y: 355, endPoint x: 616, endPoint y: 276, distance: 505.0
click div "Ship From Red Hat India Private Limited (Pallav Sen Gupta) BENGLURU Bagmane Con…"
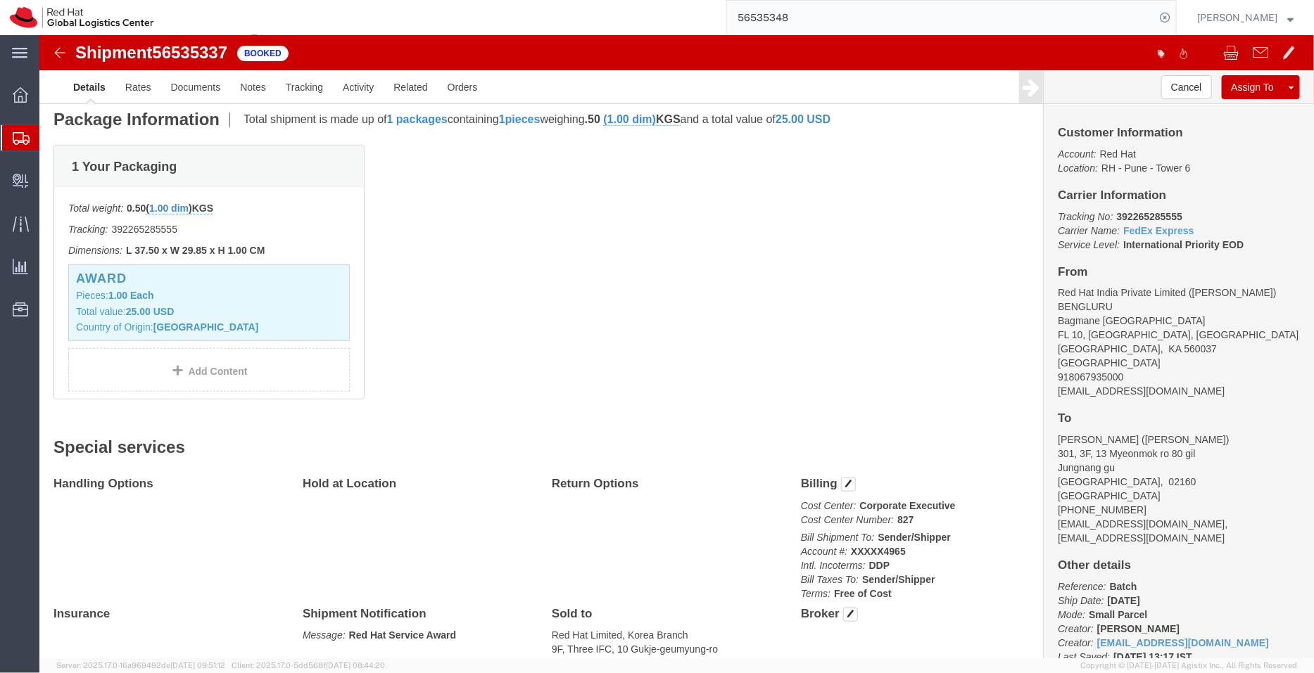
scroll to position [339, 0]
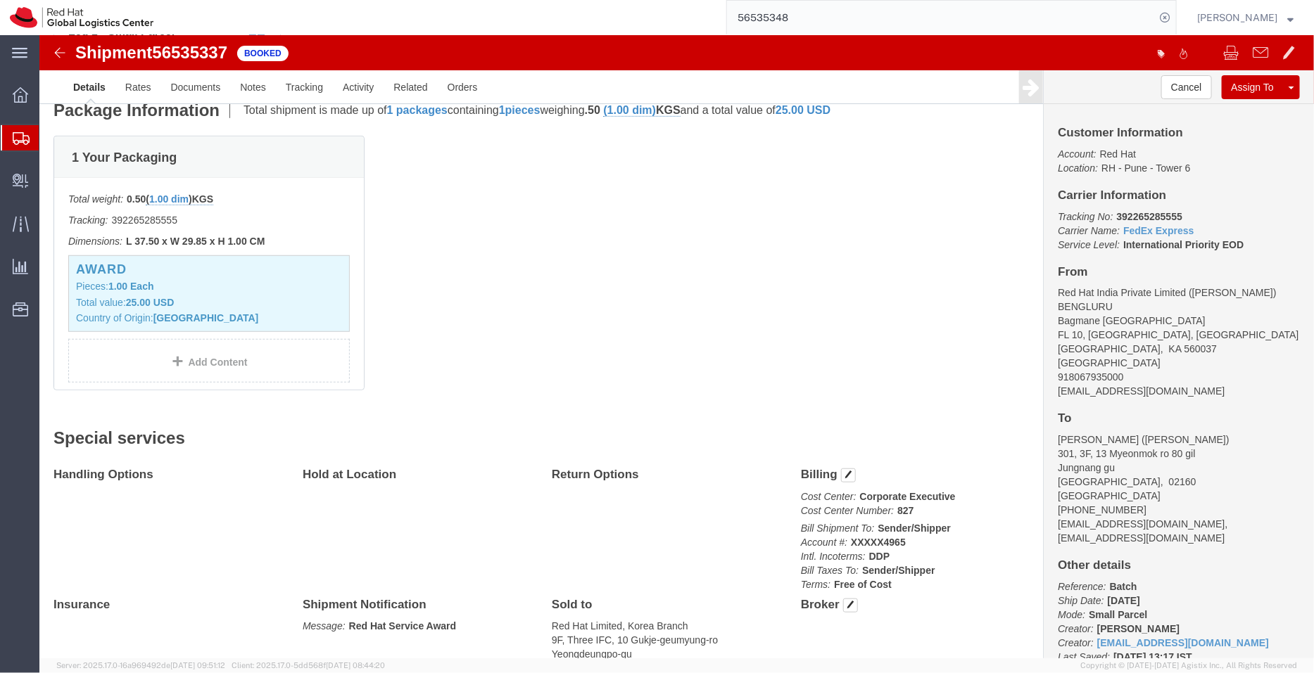
click div "1 Your Packaging Total weight: 0.50 ( 1.00 dim ) KGS Tracking: 392265285555 Dim…"
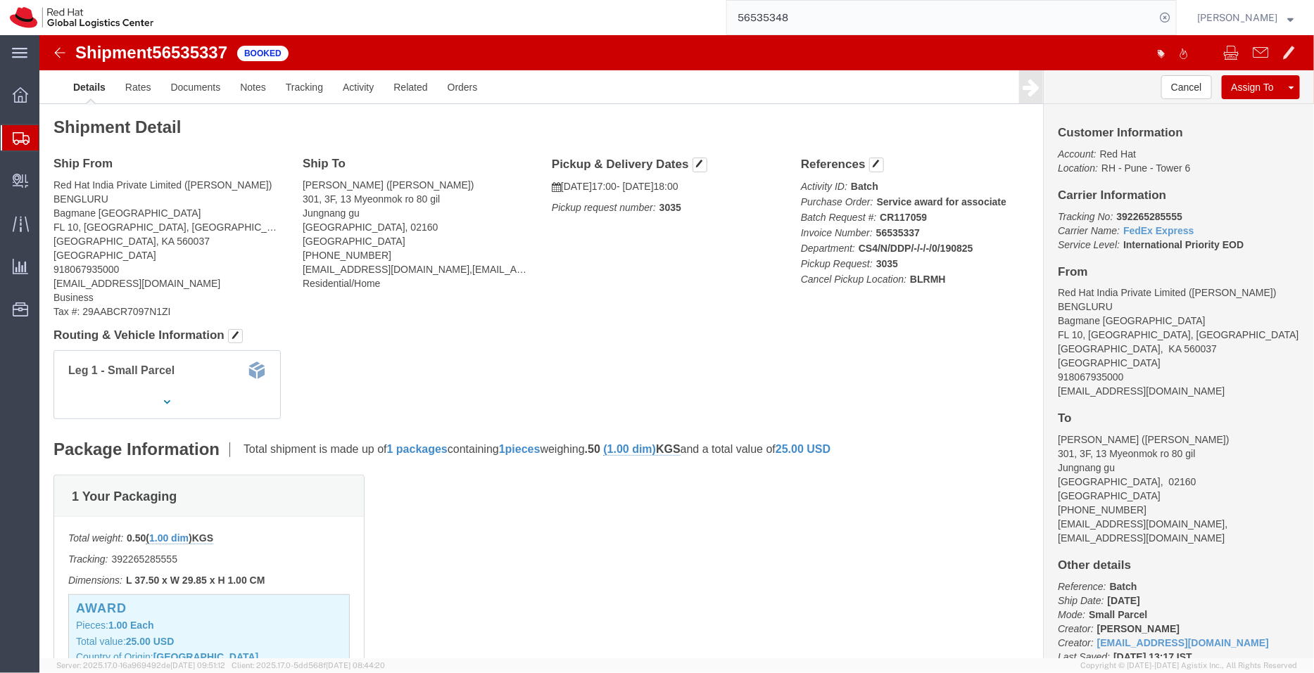
click p "Tracking No: 392265285555 Carrier Name: FedEx Express FedEx Express Service Lev…"
drag, startPoint x: 1136, startPoint y: 179, endPoint x: 1071, endPoint y: 182, distance: 64.8
click p "Tracking No: 392265285555 Carrier Name: FedEx Express FedEx Express Service Lev…"
copy b "392265285555"
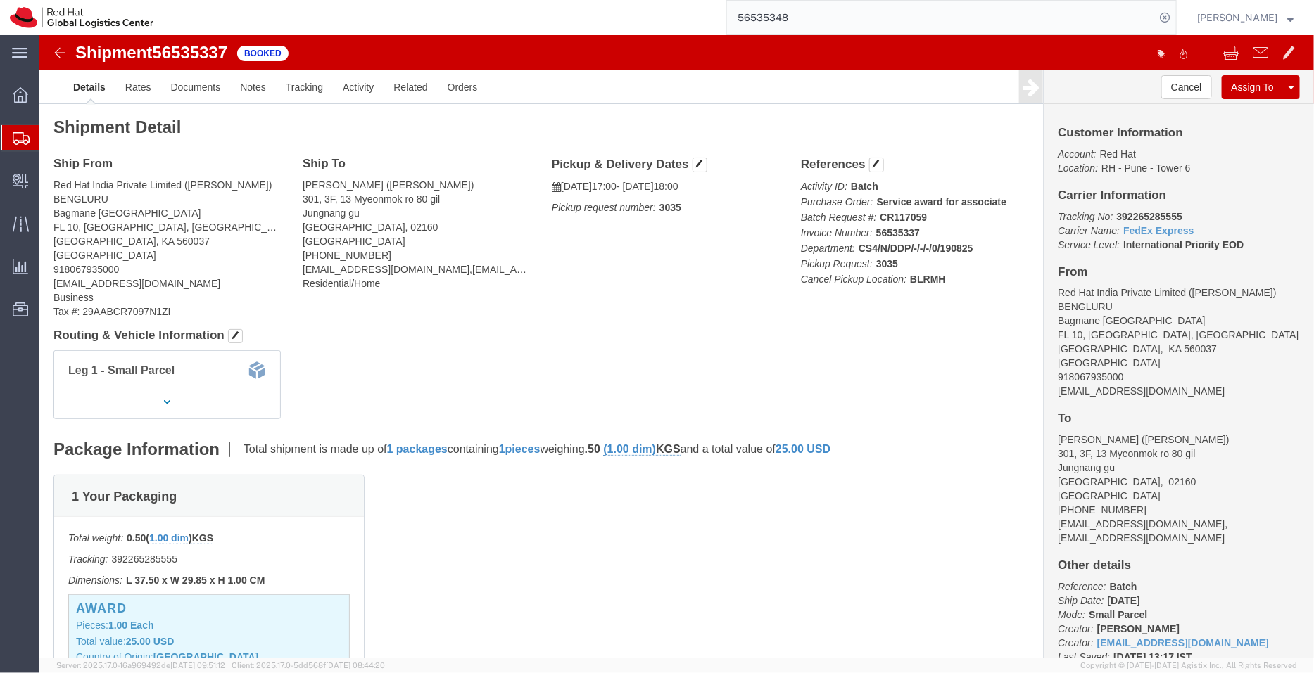
click div "Ship From Red Hat India Private Limited (Pallav Sen Gupta) BENGLURU Bagmane Con…"
drag, startPoint x: 1118, startPoint y: 357, endPoint x: 1008, endPoint y: 352, distance: 109.8
click div "Customer Information Account: Red Hat Location: RH - Pune - Tower 6 Carrier Inf…"
copy address "shansdah@redhat.com"
click link "Activity"
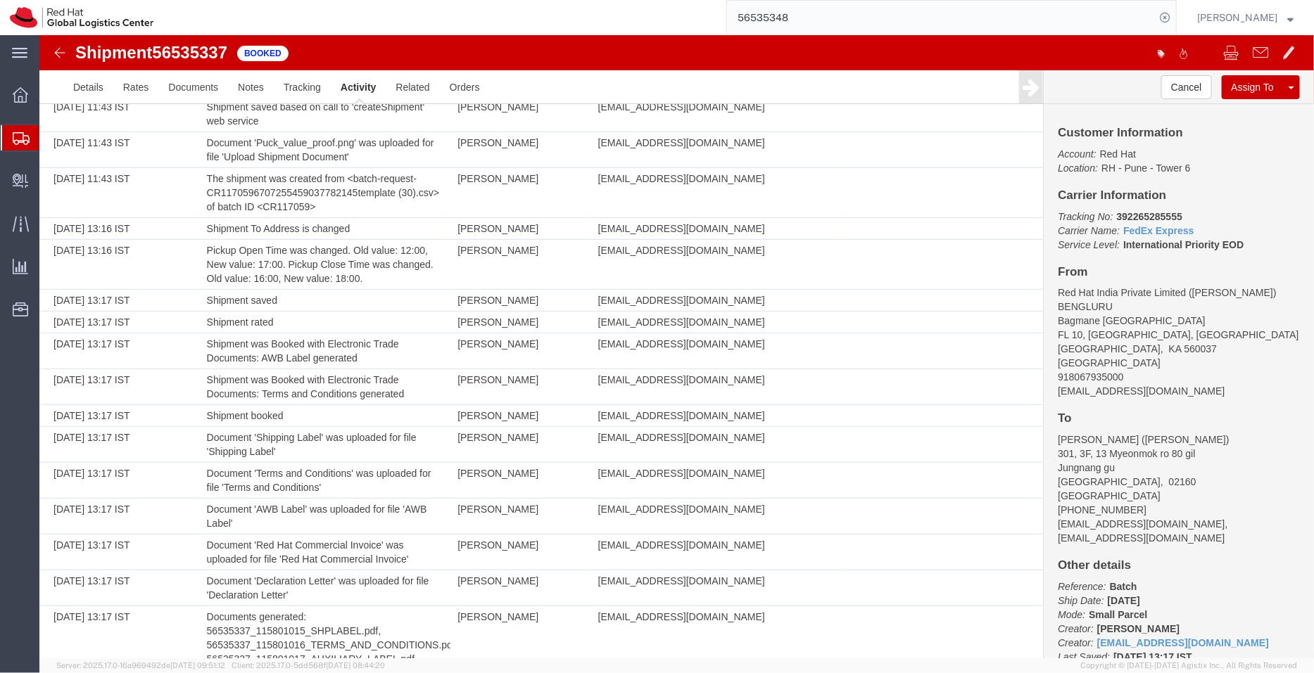
scroll to position [447, 0]
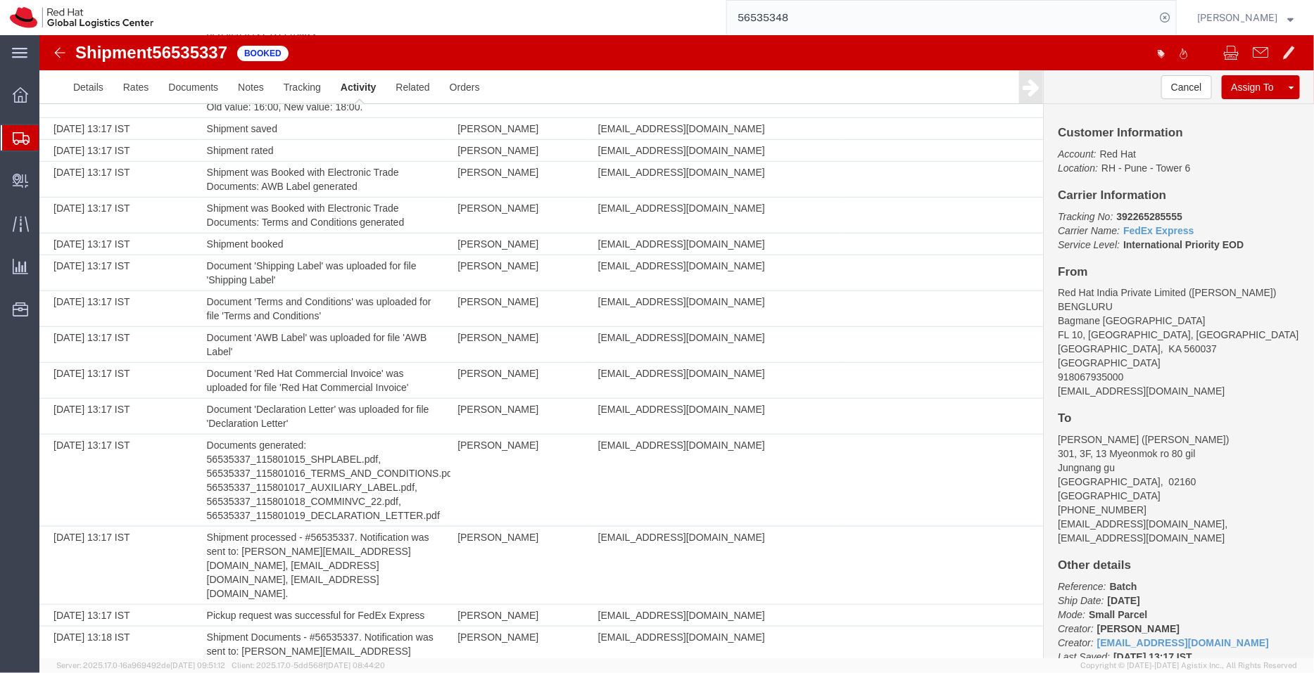
click at [0, 0] on span "Shipment Manager" at bounding box center [0, 0] width 0 height 0
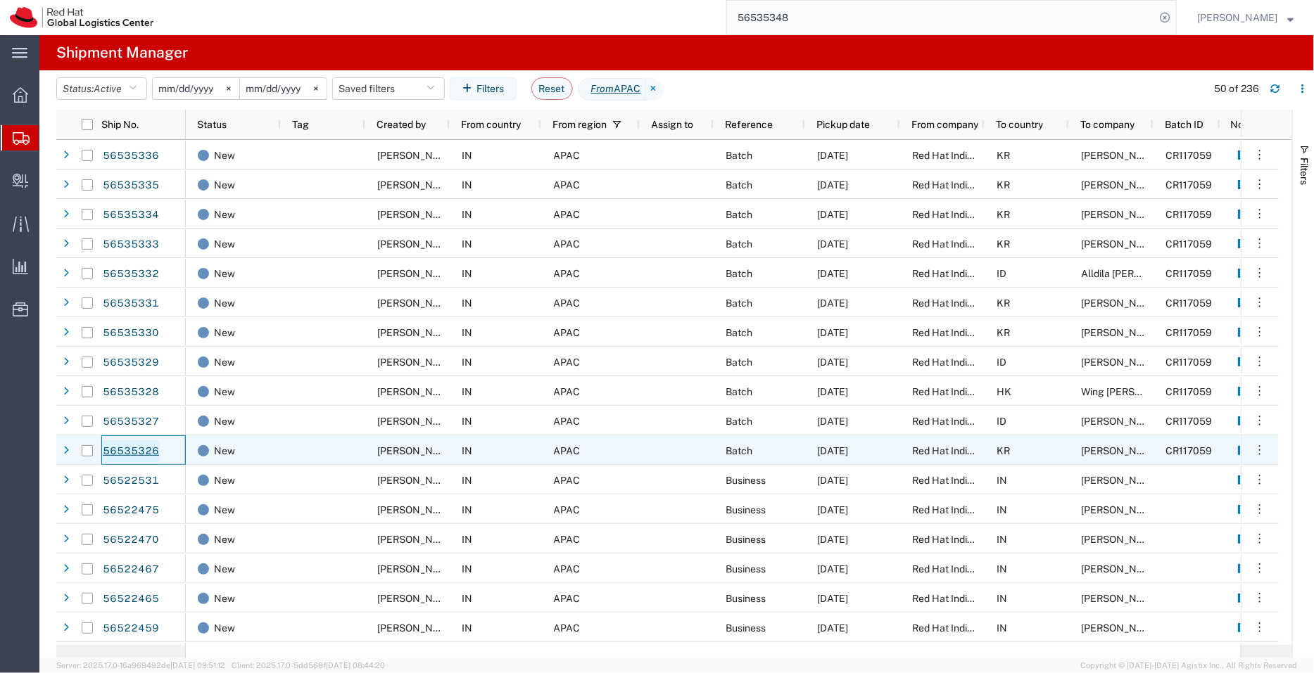
click at [137, 448] on link "56535326" at bounding box center [131, 451] width 58 height 23
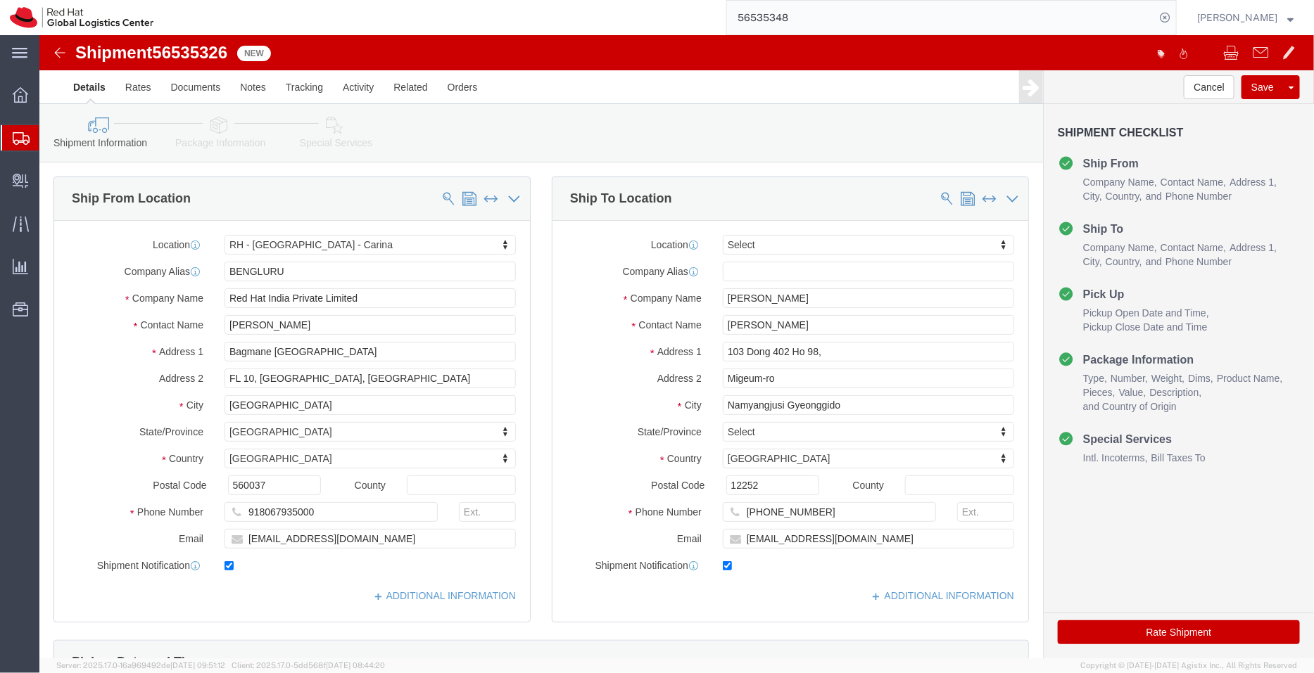
select select "37925"
select select
click input "njung@redhat.com"
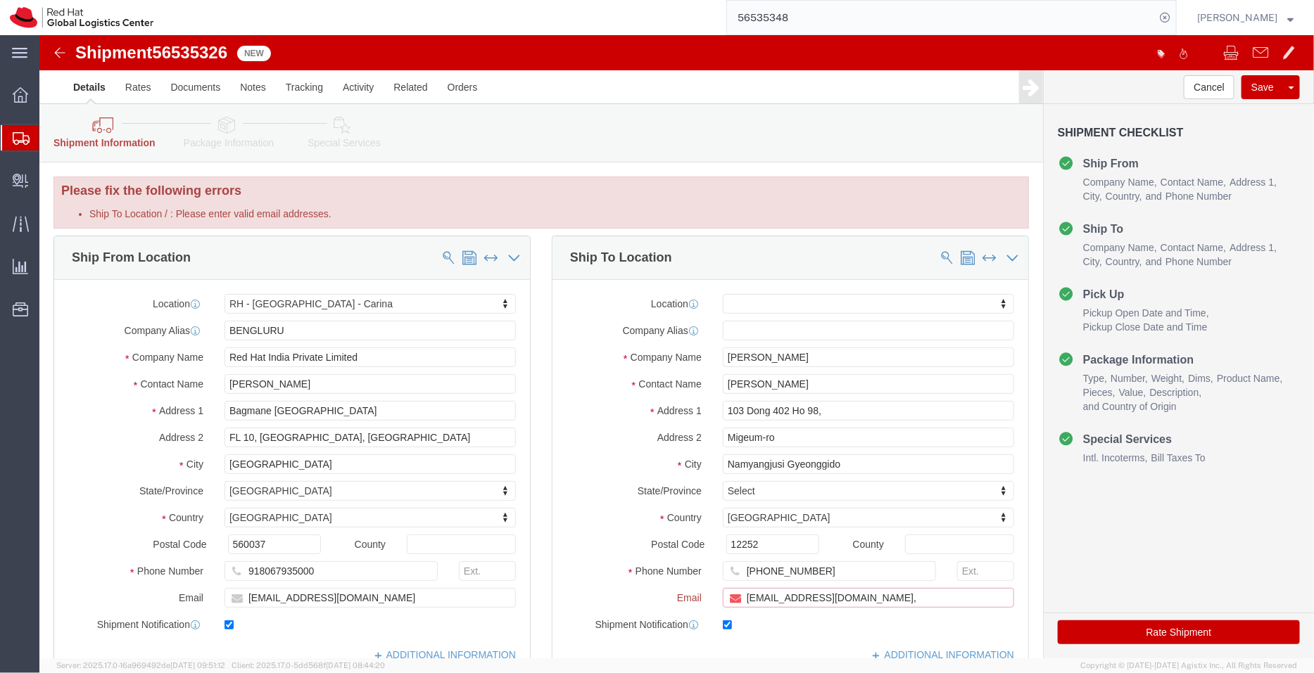
paste input "[EMAIL_ADDRESS][DOMAIN_NAME]"
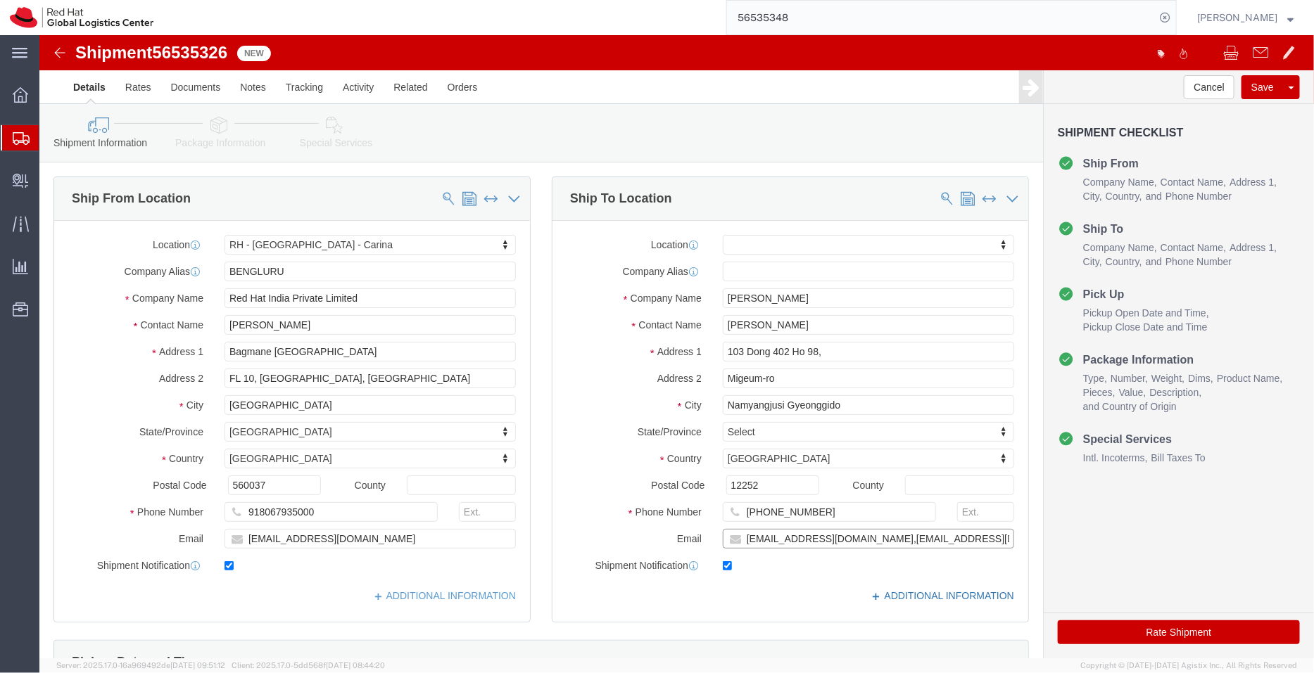
type input "njung@redhat.com,apaclogistics@redhat.com"
click link "ADDITIONAL INFORMATION"
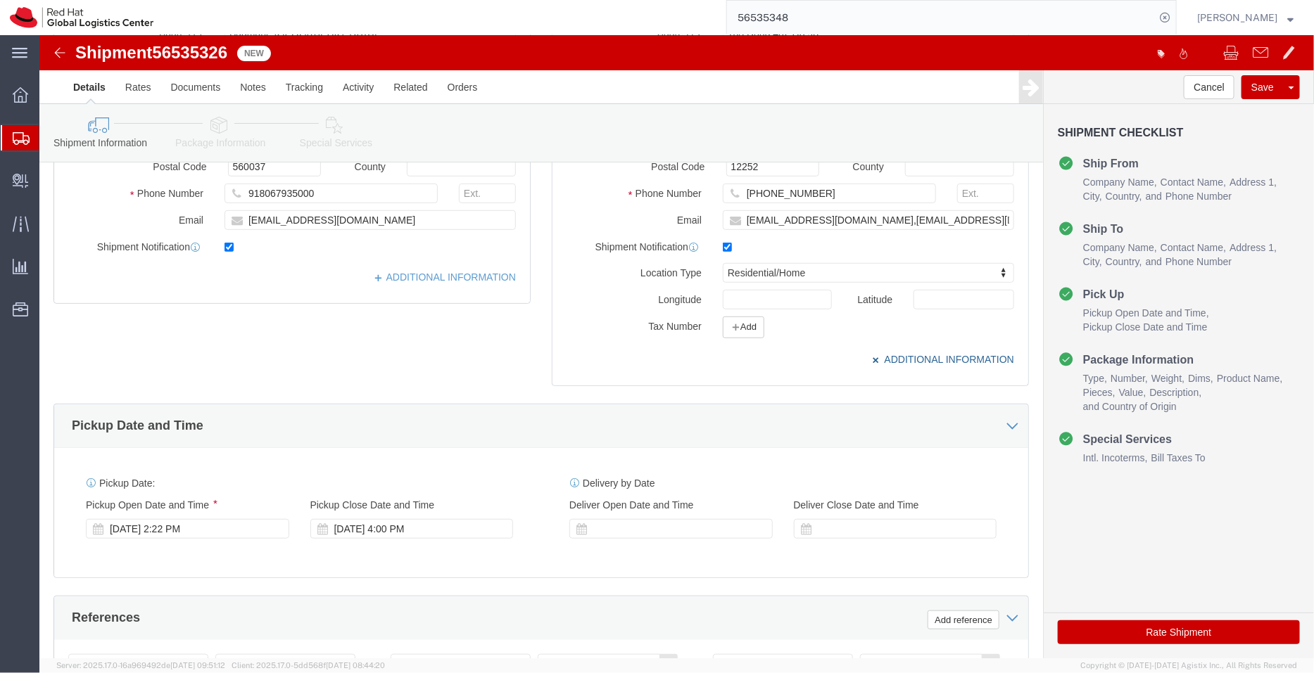
scroll to position [331, 0]
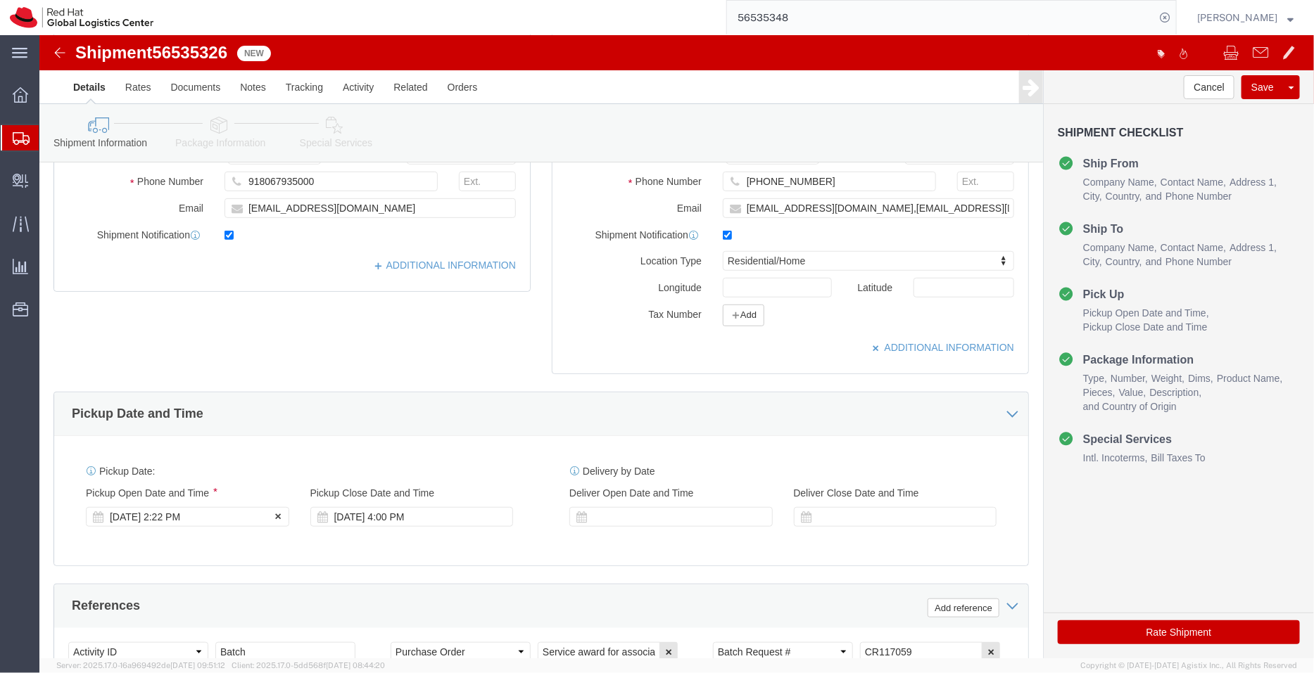
click div "Aug 19 2025 2:22 PM"
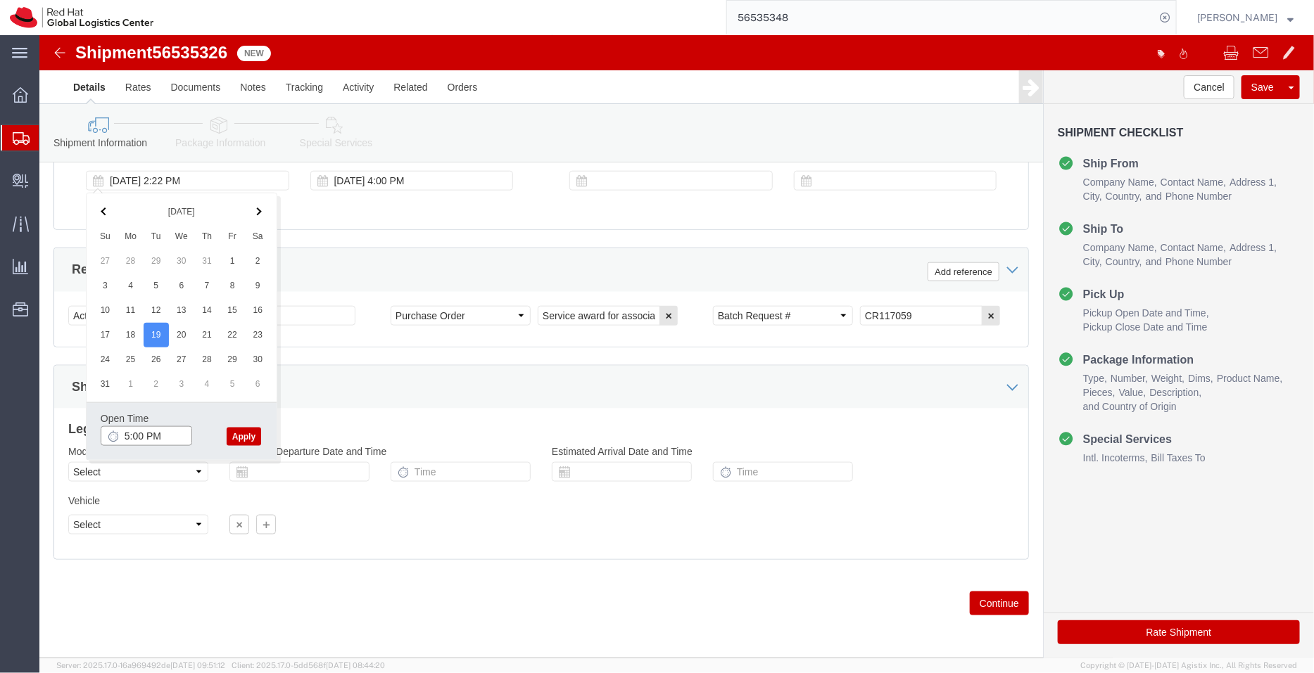
type input "5:00 PM"
click button "Apply"
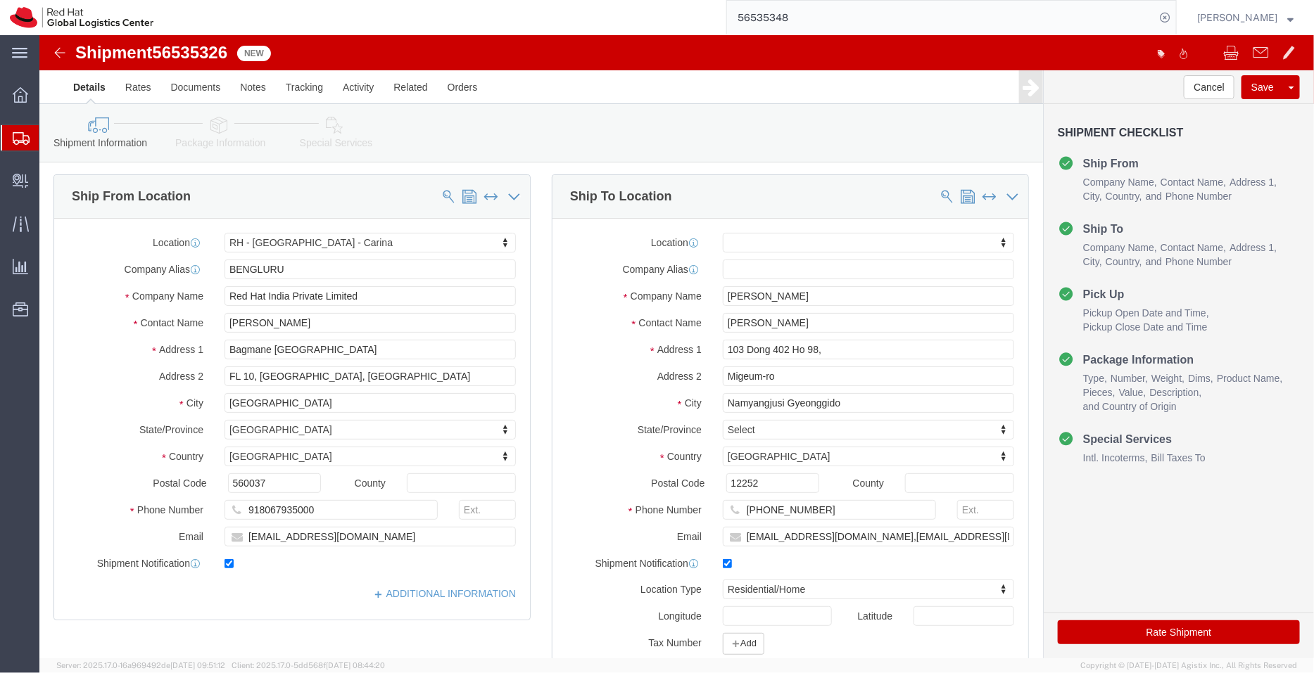
scroll to position [0, 0]
click link "ADDITIONAL INFORMATION"
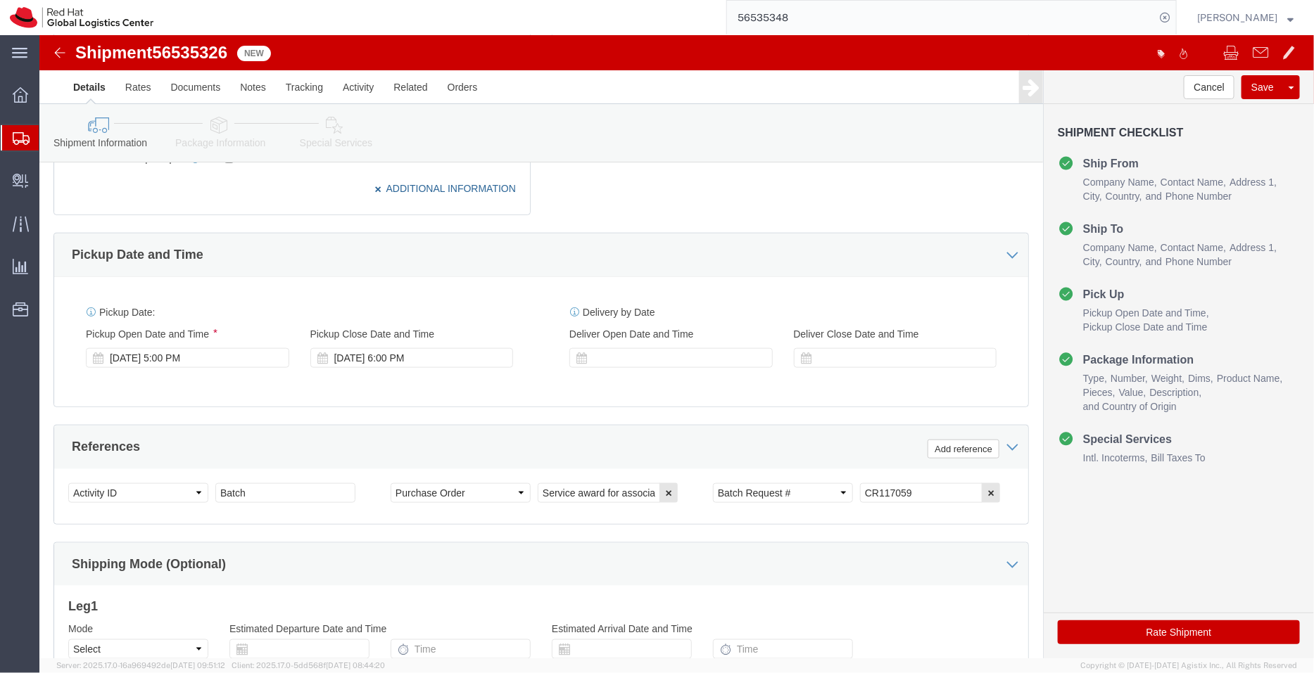
scroll to position [566, 0]
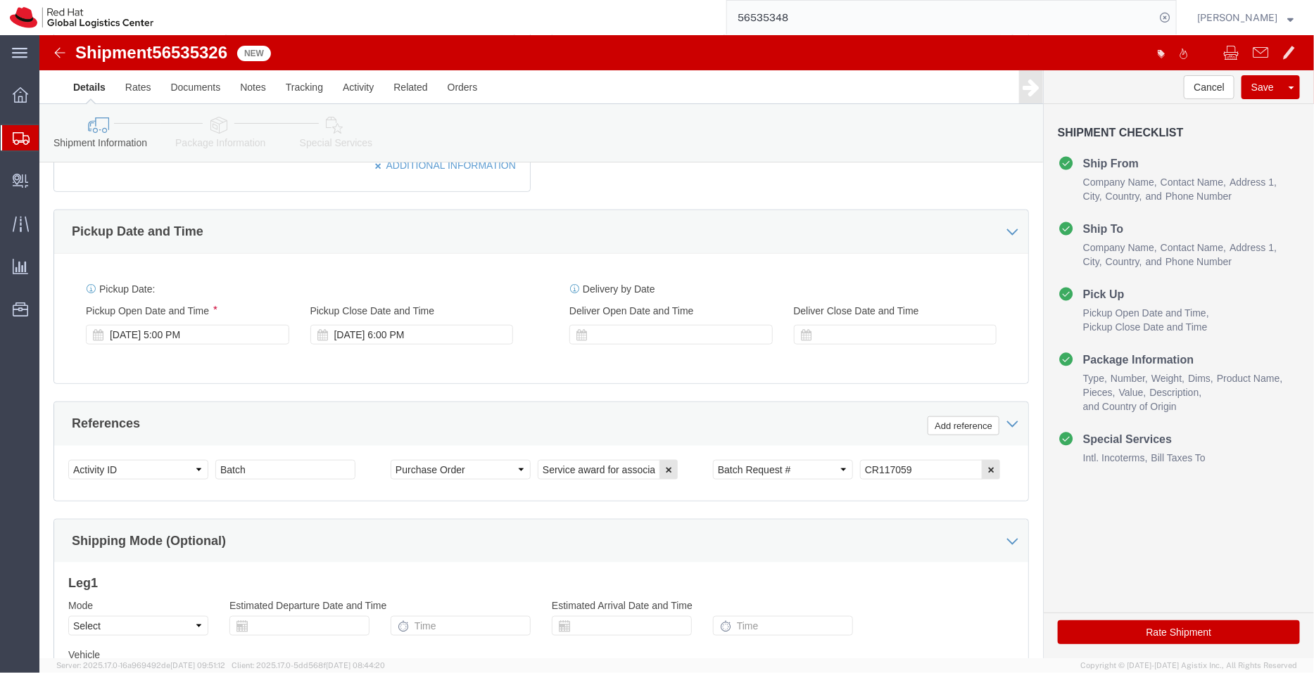
click link "Package Information"
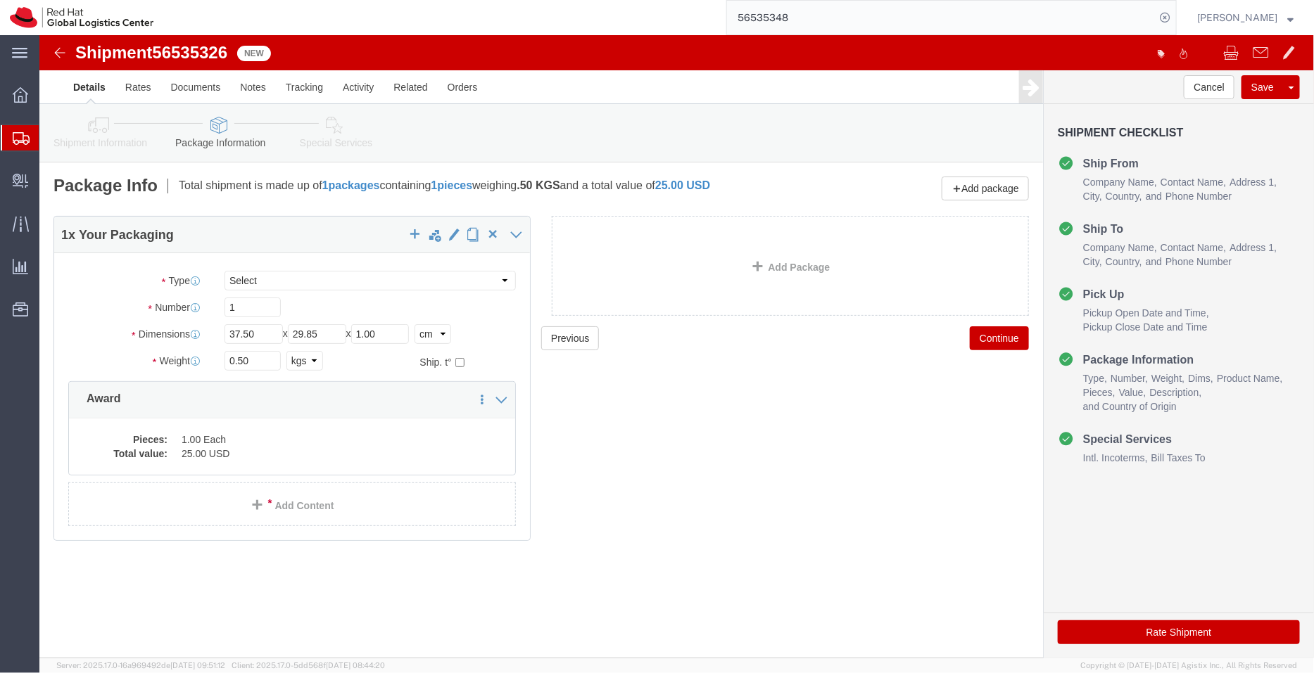
click link "Special Services"
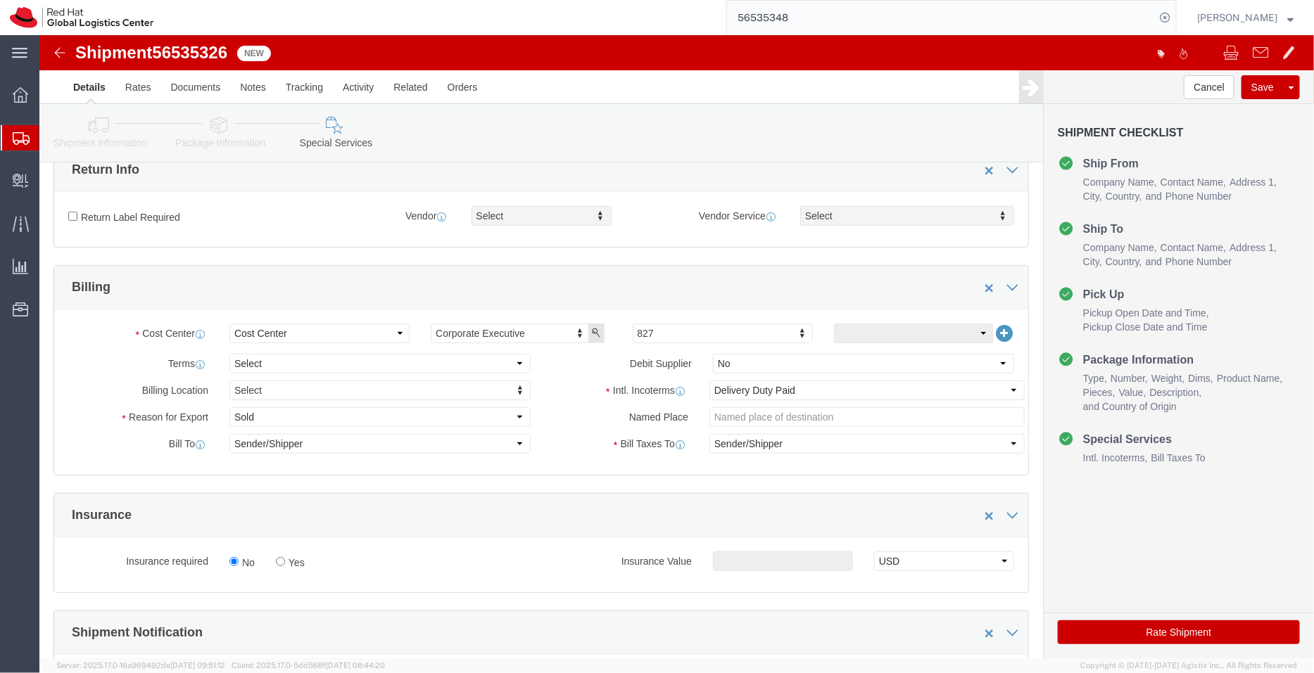
scroll to position [262, 0]
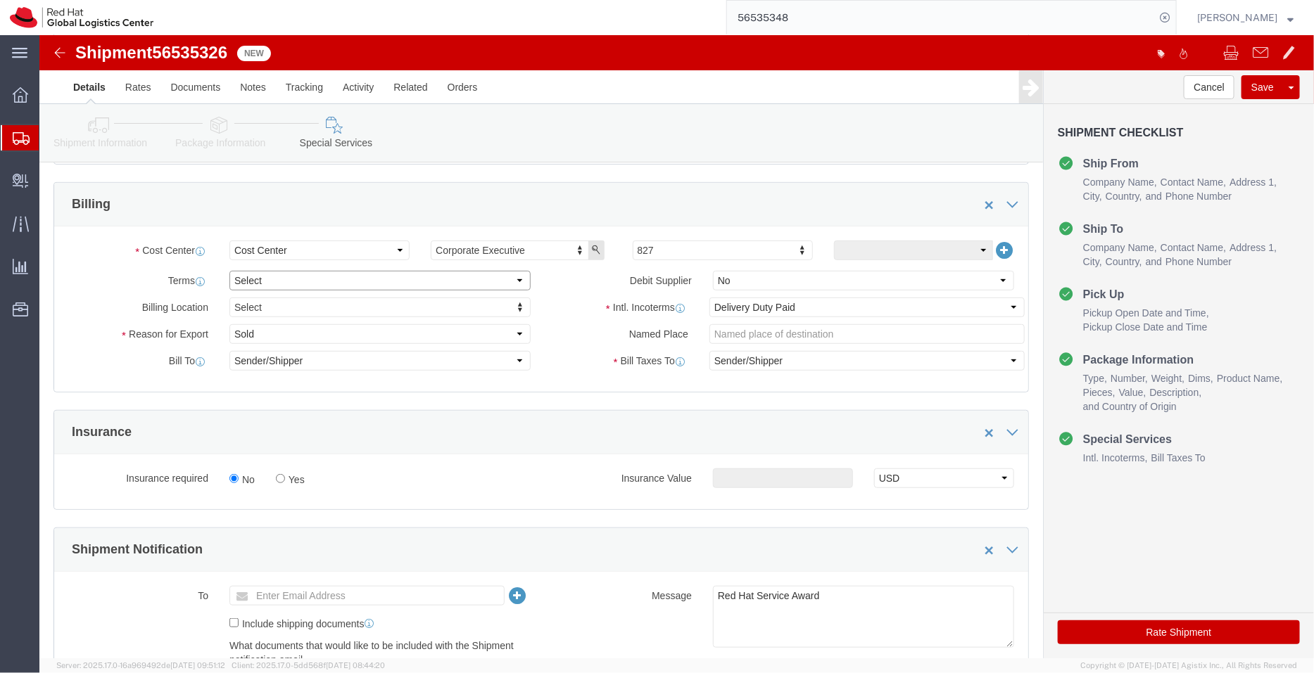
click select "Select Free of Charge Free of Cost NET 30 NET 45 NET 60 See Comment"
select select "FREE_OF_COST"
click select "Select Free of Charge Free of Cost NET 30 NET 45 NET 60 See Comment"
click select "Select Gift Personal Effects Repair/Warranty Return Sample Sold Temporary/Not S…"
select select "SAMPLE"
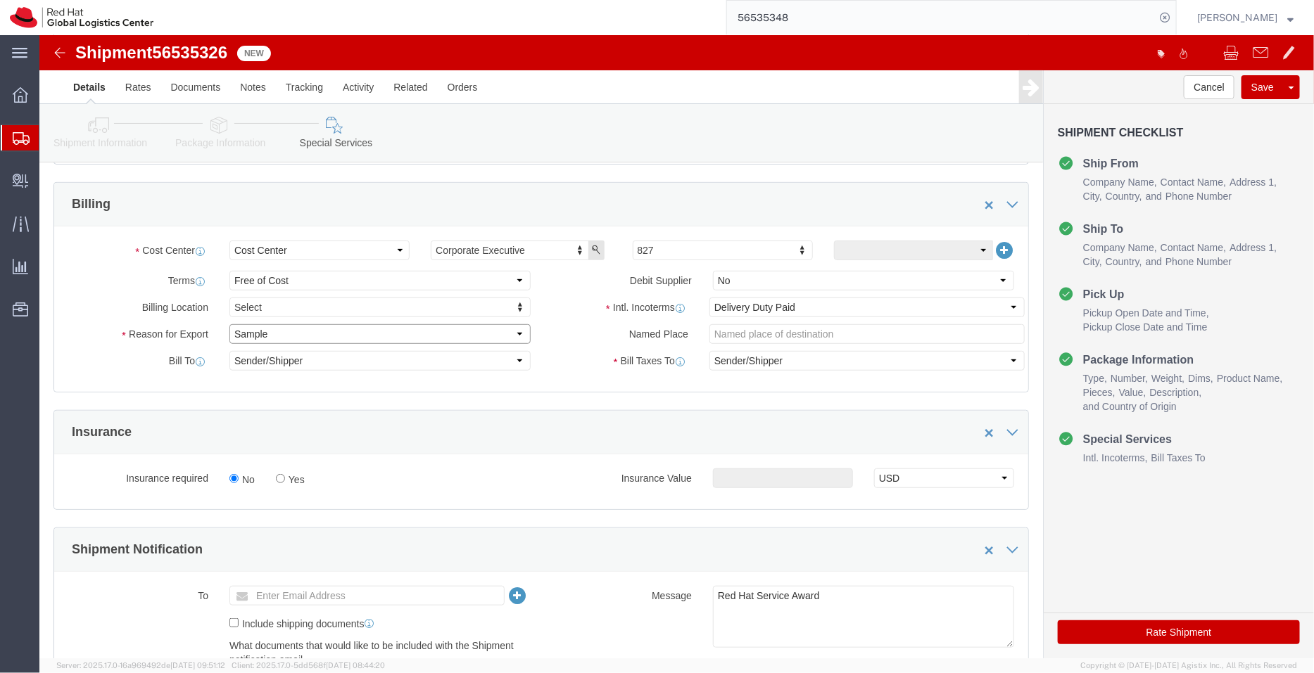
click select "Select Gift Personal Effects Repair/Warranty Return Sample Sold Temporary/Not S…"
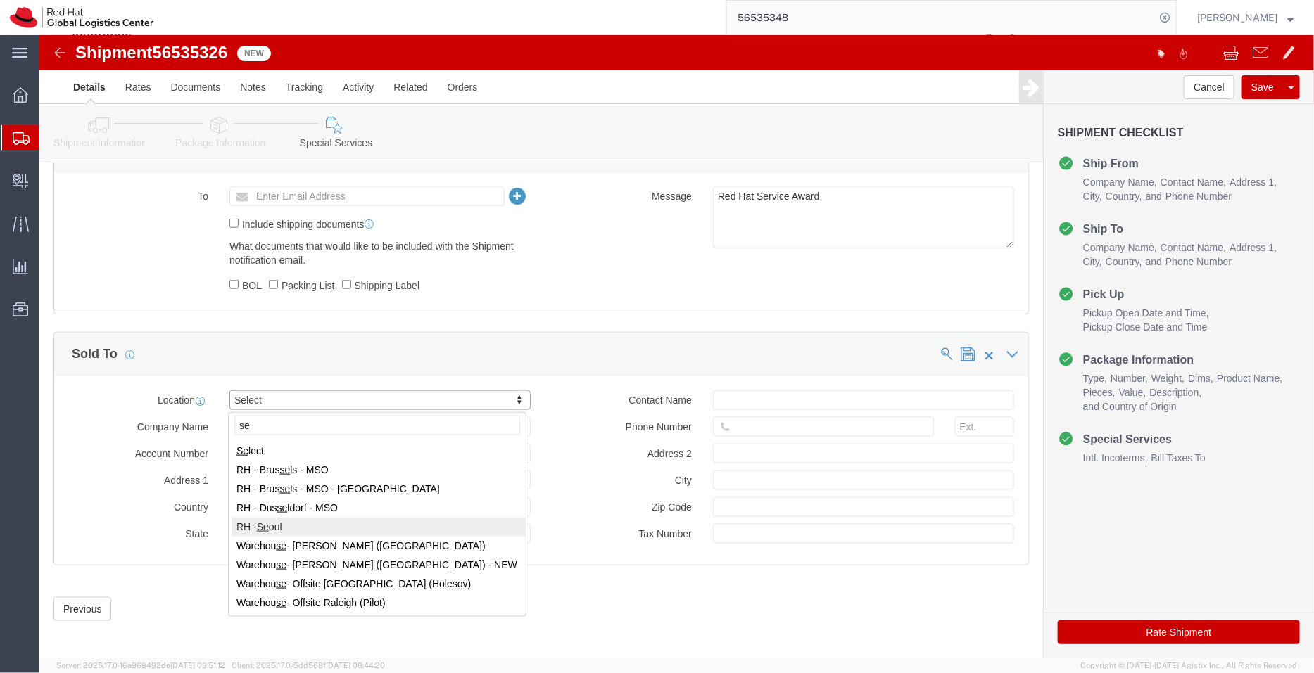
type input "se"
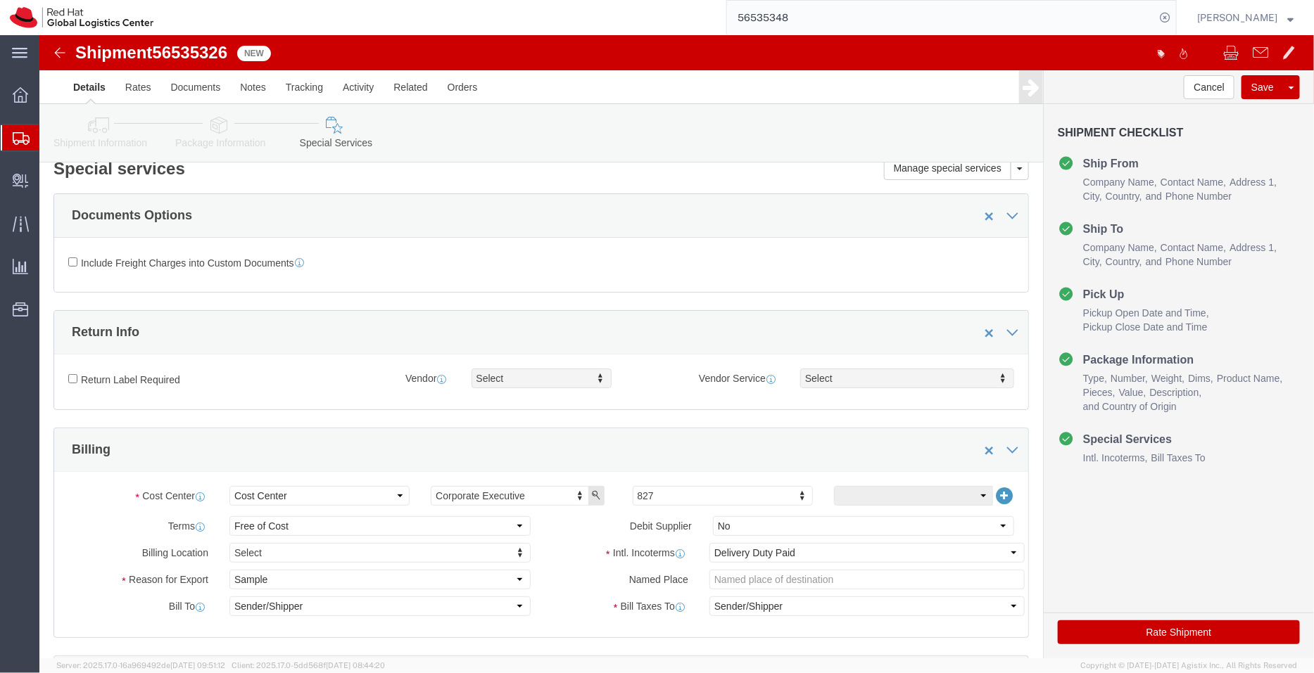
scroll to position [668, 0]
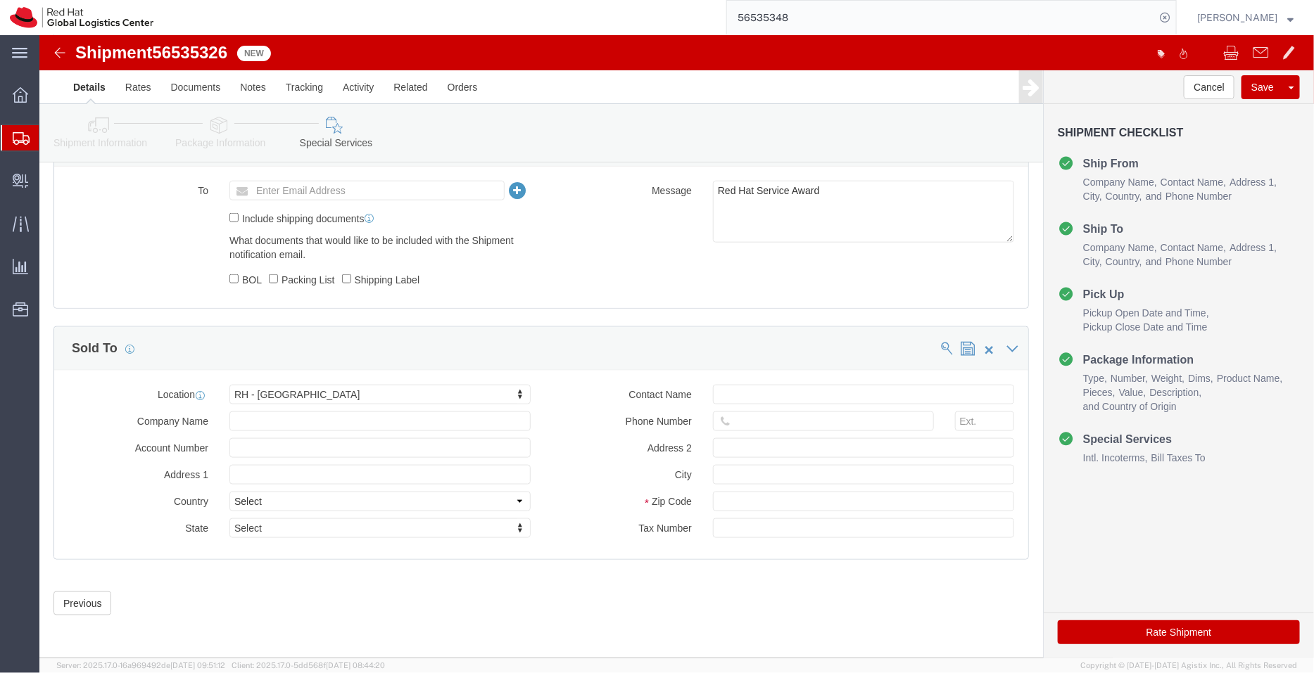
click button "Rate Shipment"
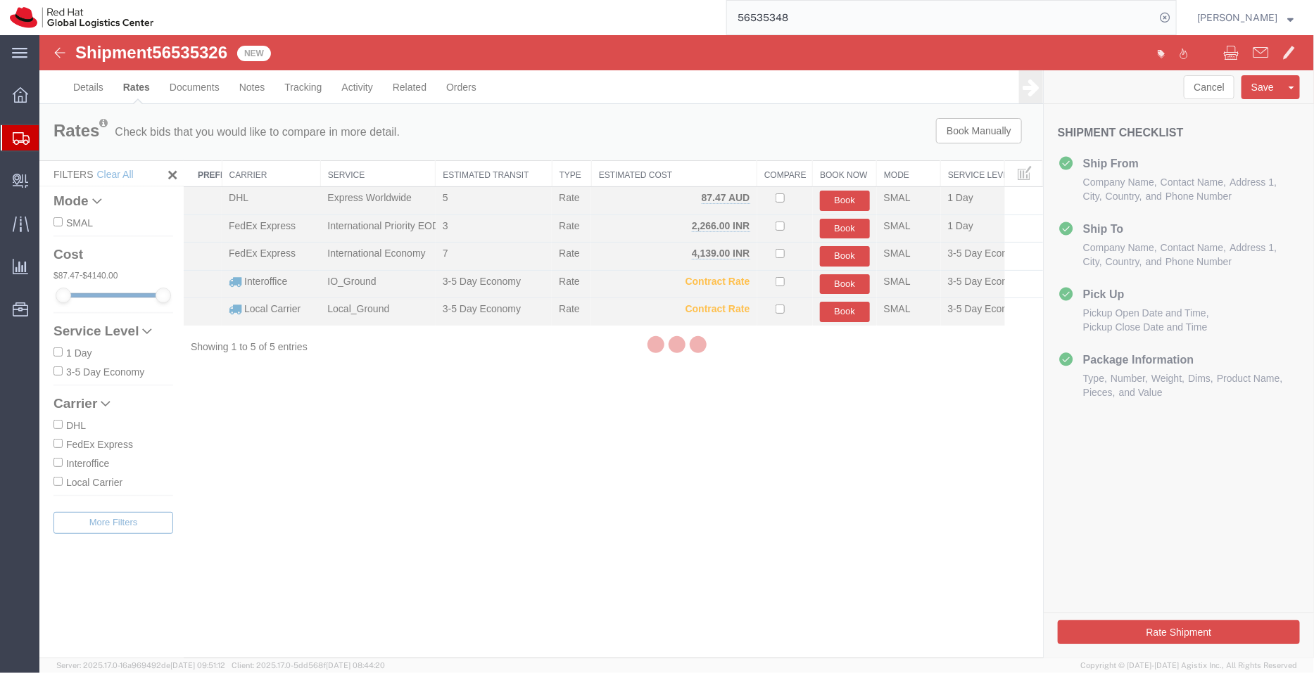
scroll to position [0, 0]
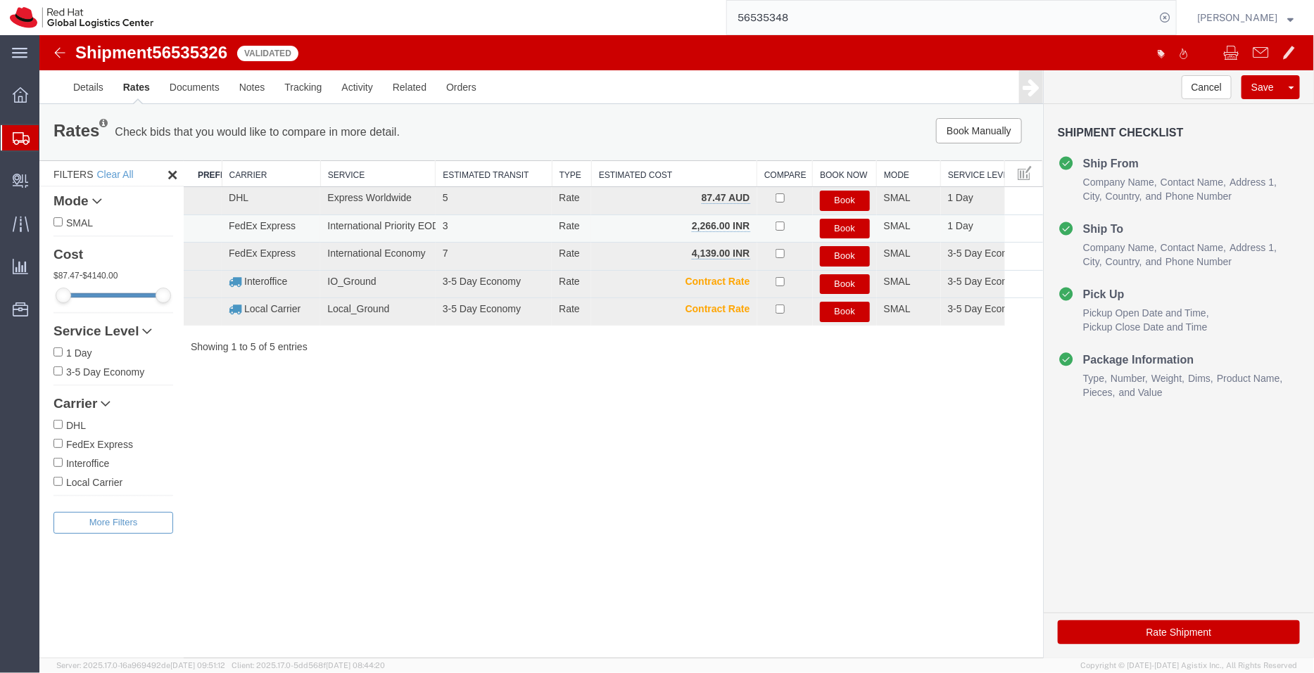
click at [840, 229] on button "Book" at bounding box center [844, 228] width 50 height 20
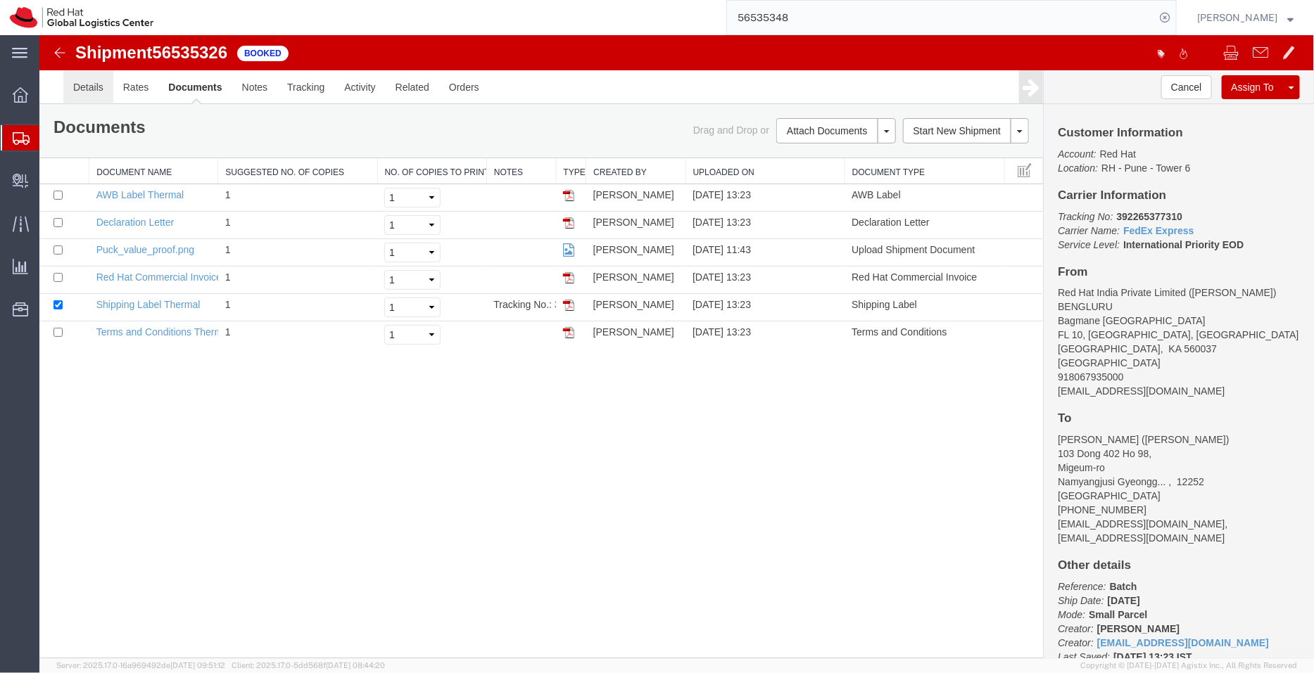
click at [87, 86] on link "Details" at bounding box center [88, 87] width 50 height 34
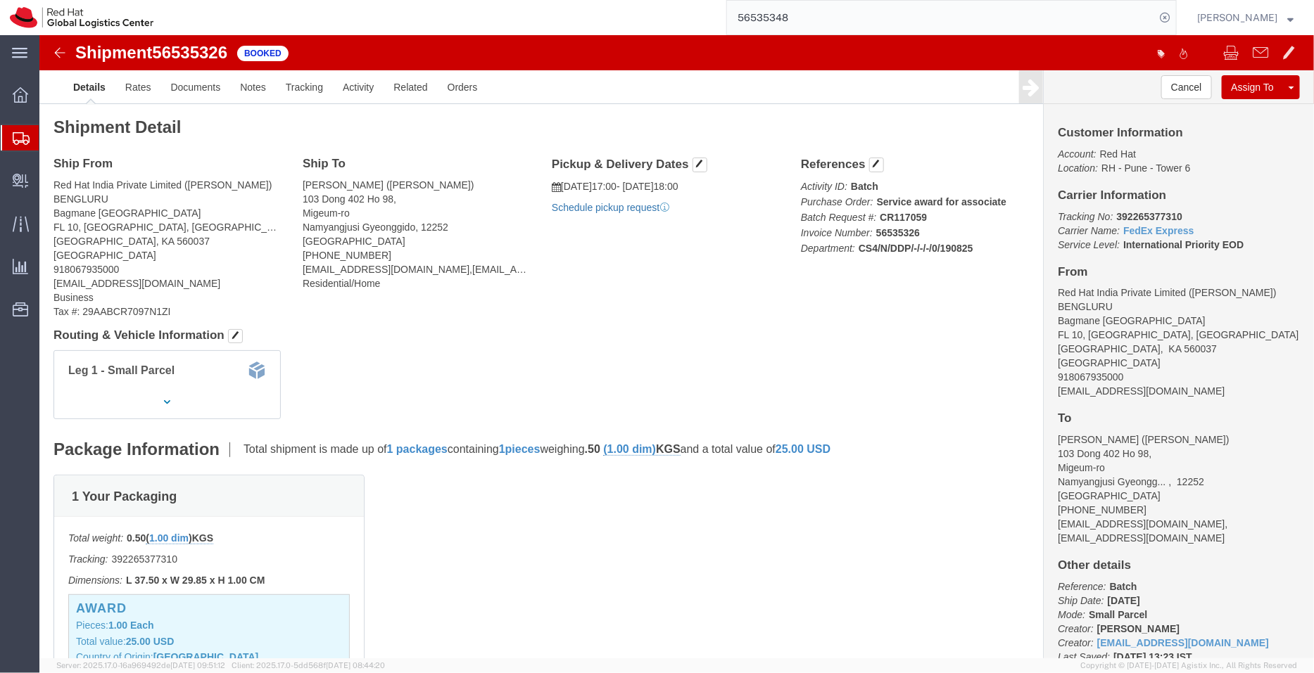
click link "Schedule pickup request"
drag, startPoint x: 1115, startPoint y: 357, endPoint x: 1006, endPoint y: 355, distance: 109.1
click div "Customer Information Account: Red Hat Location: RH - Pune - Tower 6 Carrier Inf…"
copy address "shansdah@redhat.com"
click link "Documents"
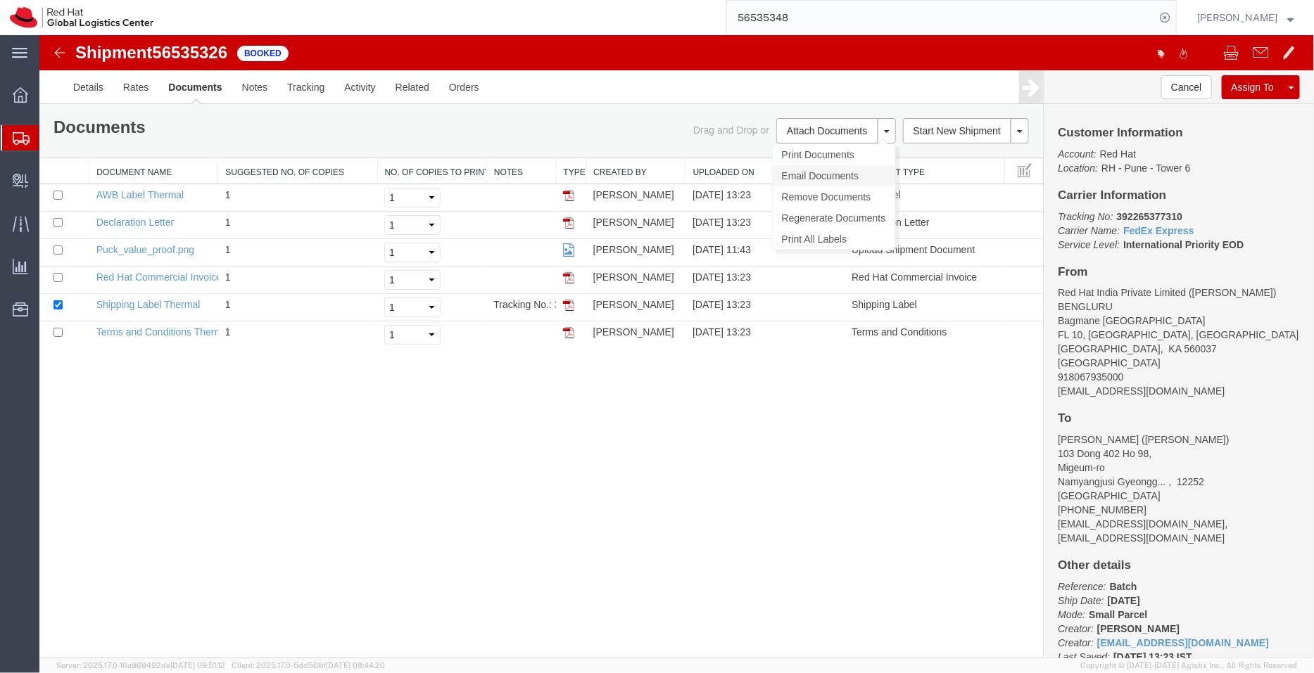
click at [820, 177] on link "Email Documents" at bounding box center [833, 175] width 122 height 21
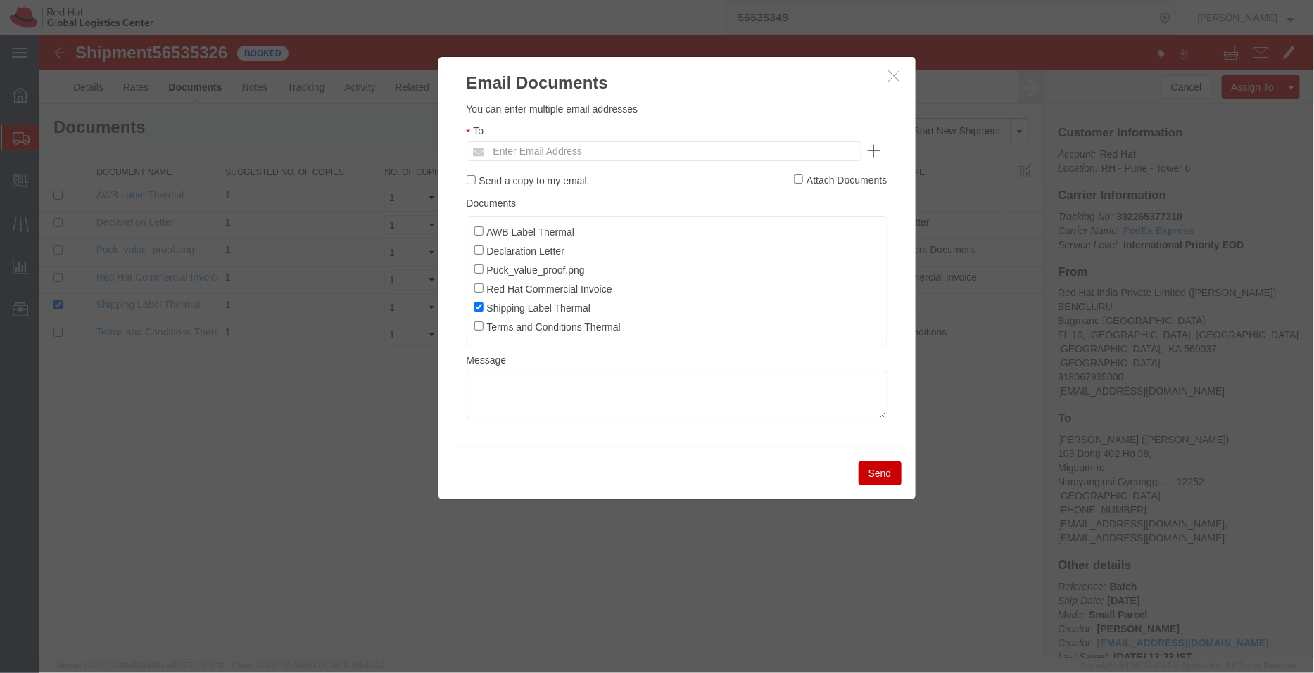
click at [698, 155] on ul "Enter Email Address" at bounding box center [663, 151] width 395 height 20
paste input "shansdah@redhat.com"
type input "shansdah@redhat.com"
click at [478, 248] on input "Declaration Letter" at bounding box center [477, 249] width 9 height 9
checkbox input "true"
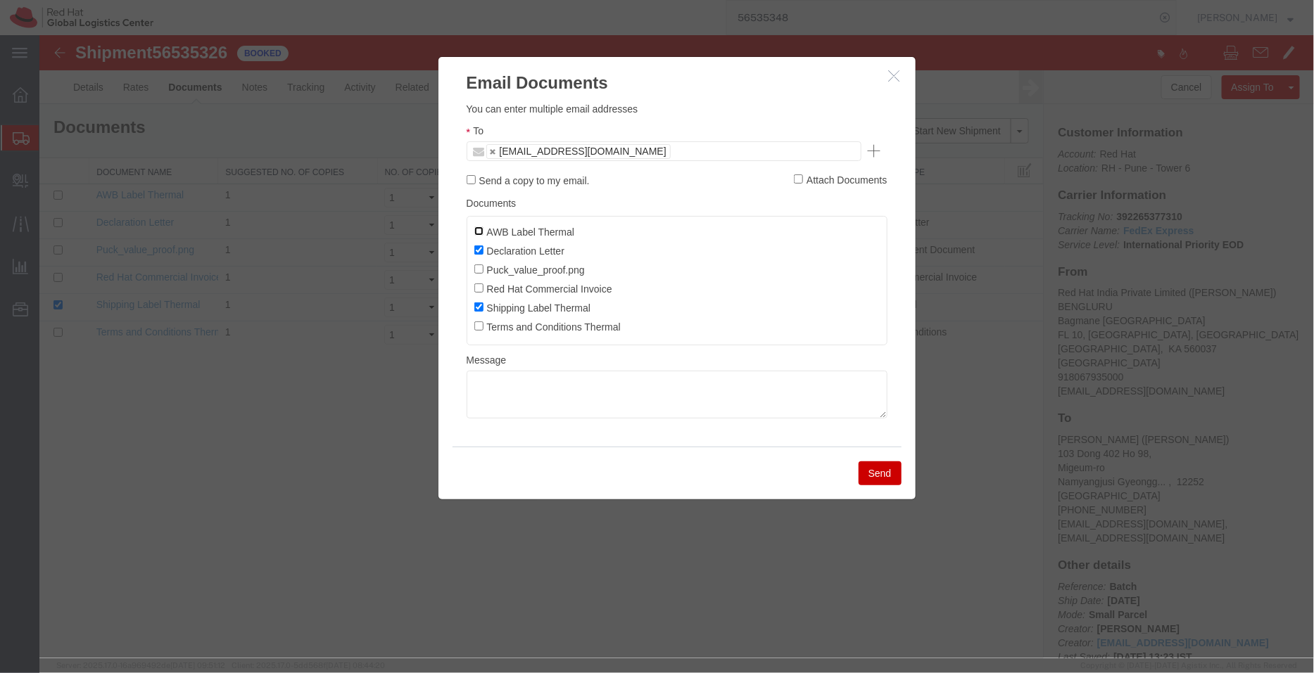
click at [477, 229] on input "AWB Label Thermal" at bounding box center [477, 230] width 9 height 9
checkbox input "true"
click at [478, 291] on input "Red Hat Commercial Invoice" at bounding box center [477, 287] width 9 height 9
checkbox input "true"
click at [893, 473] on button "Send" at bounding box center [879, 473] width 43 height 24
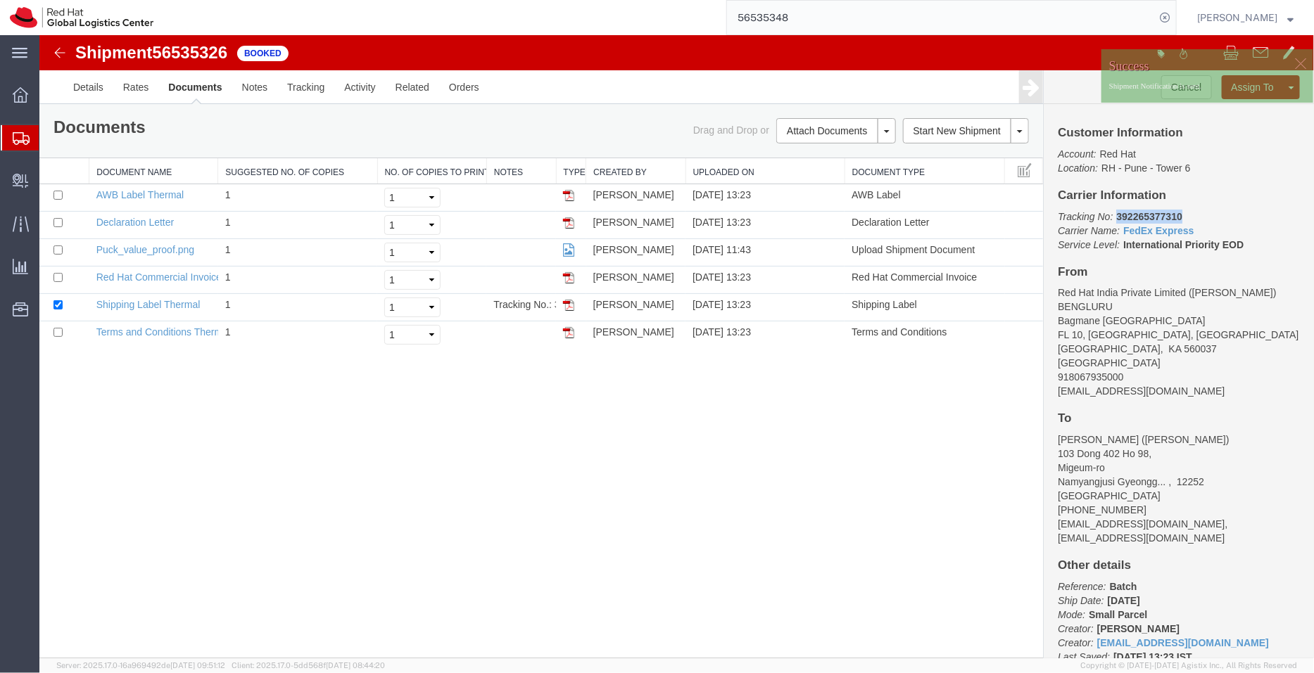
drag, startPoint x: 1234, startPoint y: 250, endPoint x: 1114, endPoint y: 212, distance: 125.7
click at [1114, 212] on p "Tracking No: 392265377310 Carrier Name: FedEx Express FedEx Express Service Lev…" at bounding box center [1178, 230] width 242 height 42
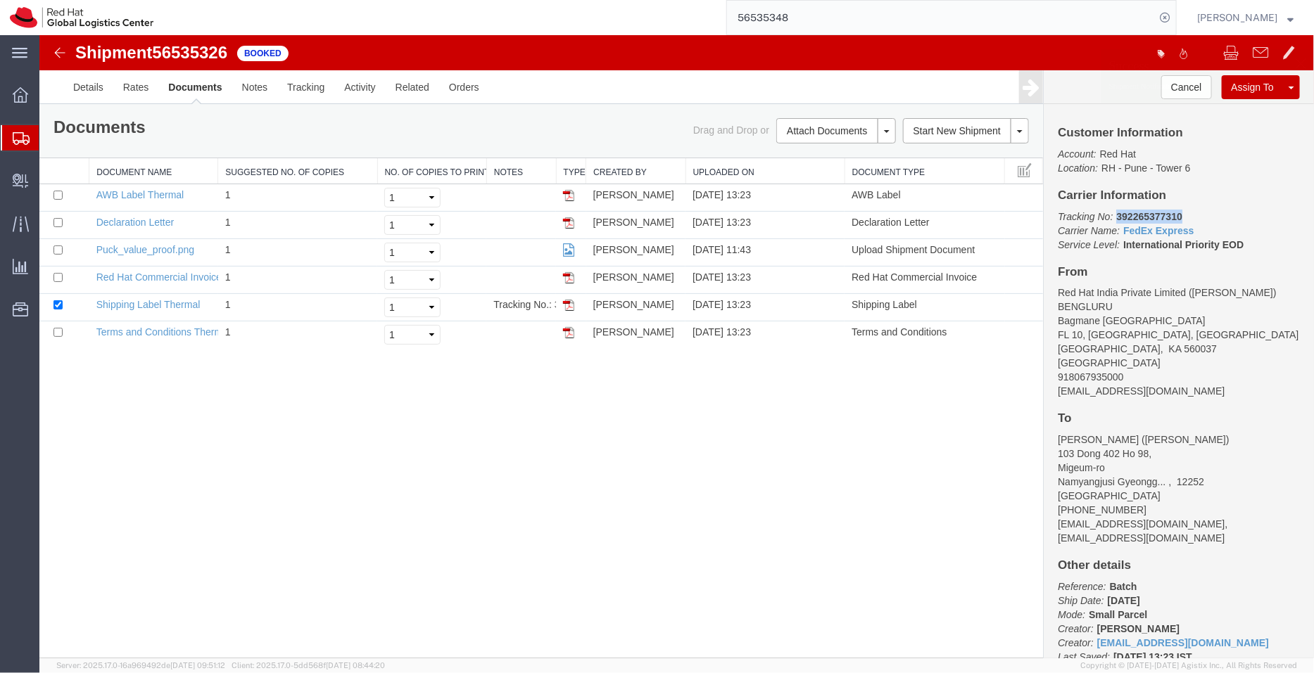
copy b "392265377310"
click at [0, 0] on span "Shipment Manager" at bounding box center [0, 0] width 0 height 0
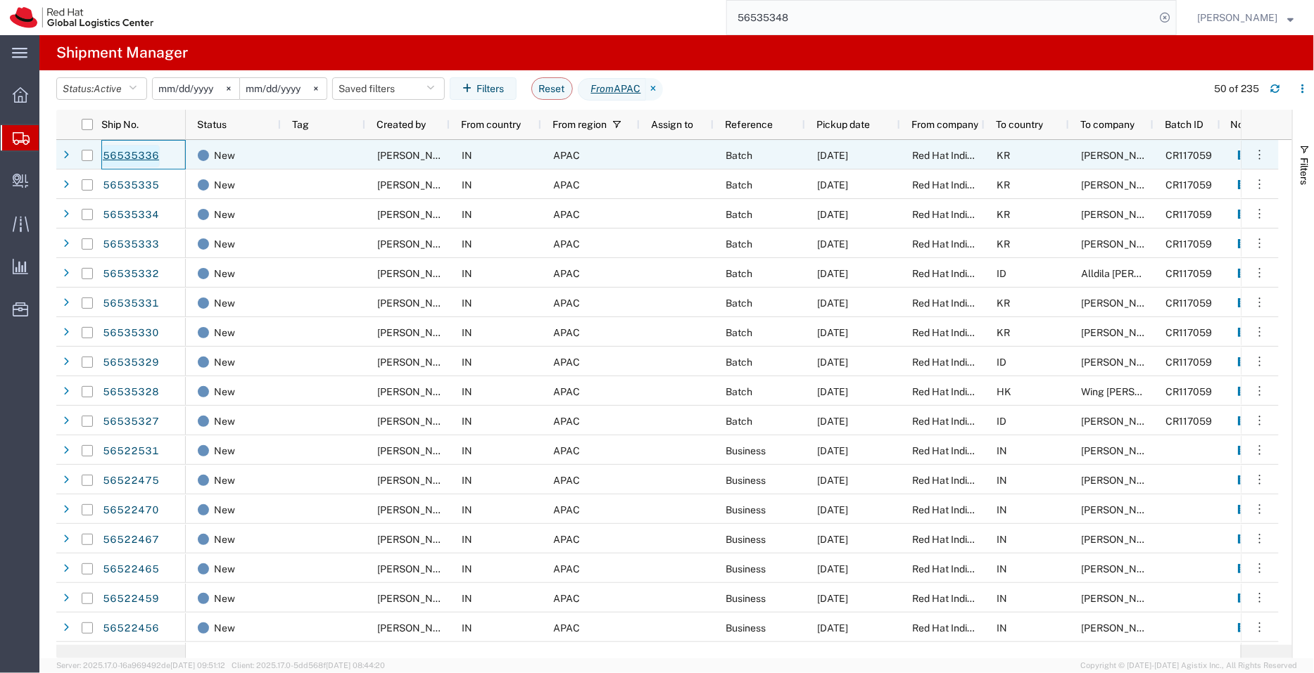
click at [118, 153] on link "56535336" at bounding box center [131, 156] width 58 height 23
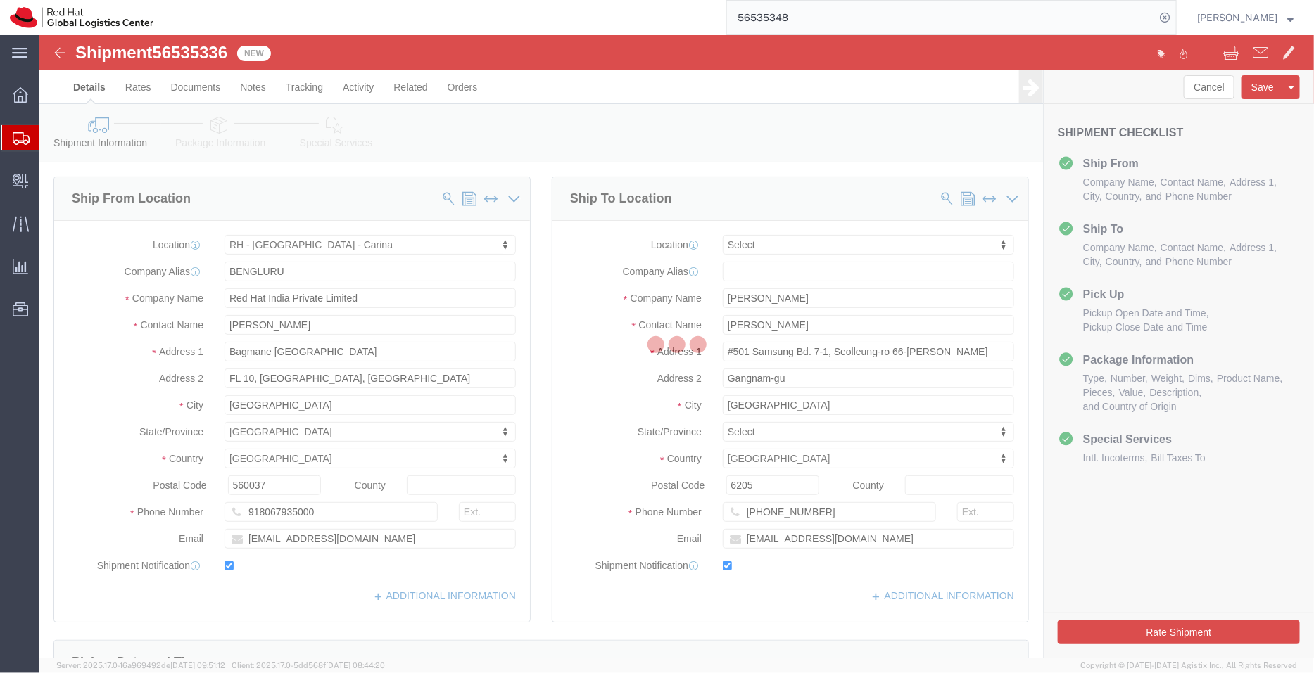
select select "37925"
select select
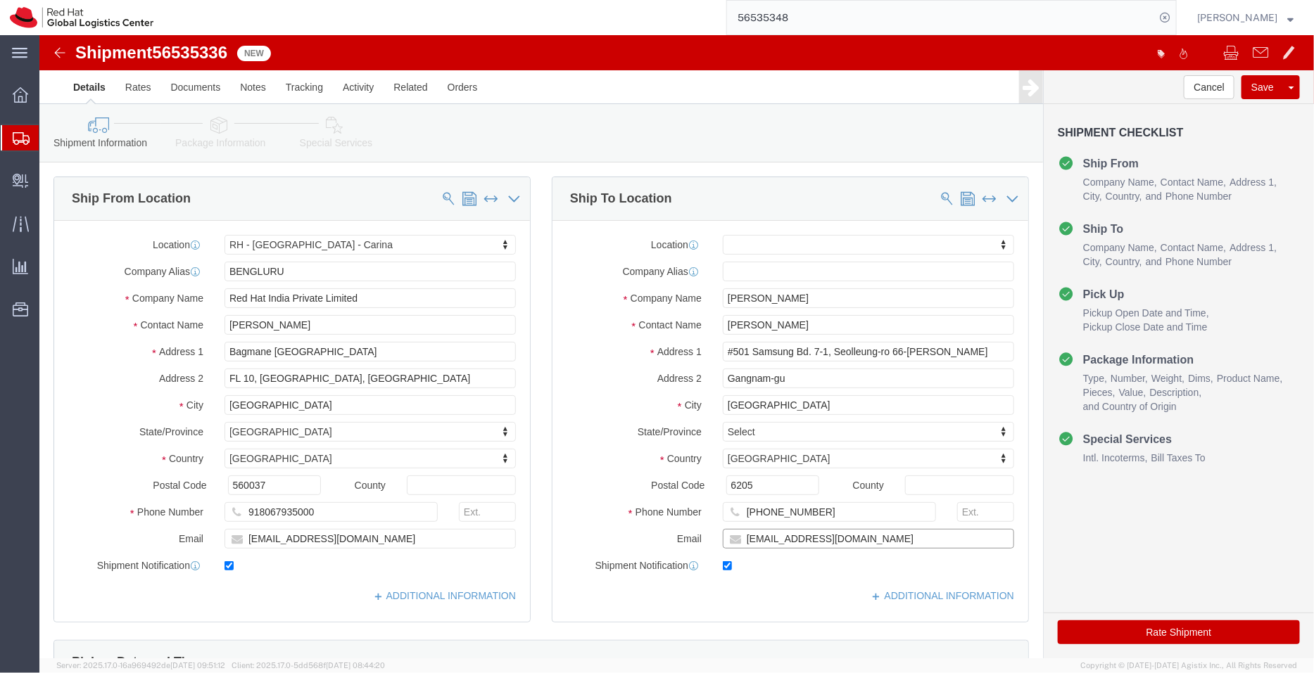
click input "hsung@redhat.com"
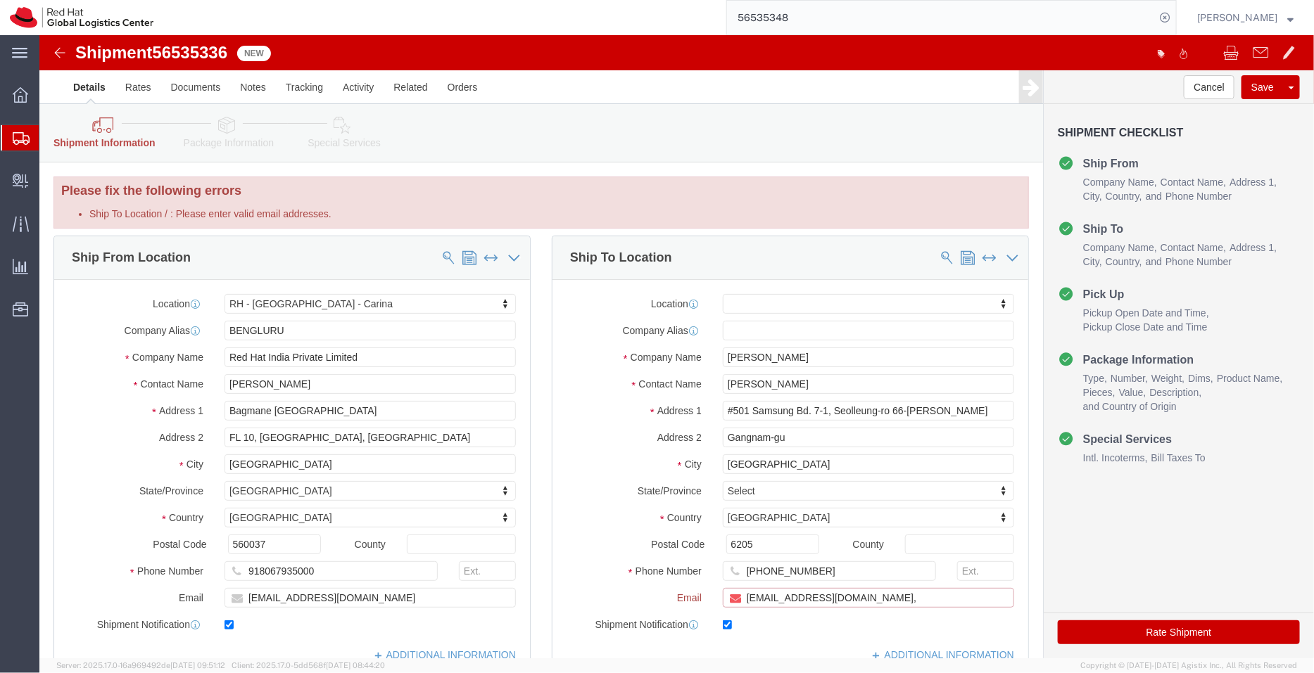
paste input "[EMAIL_ADDRESS][DOMAIN_NAME]"
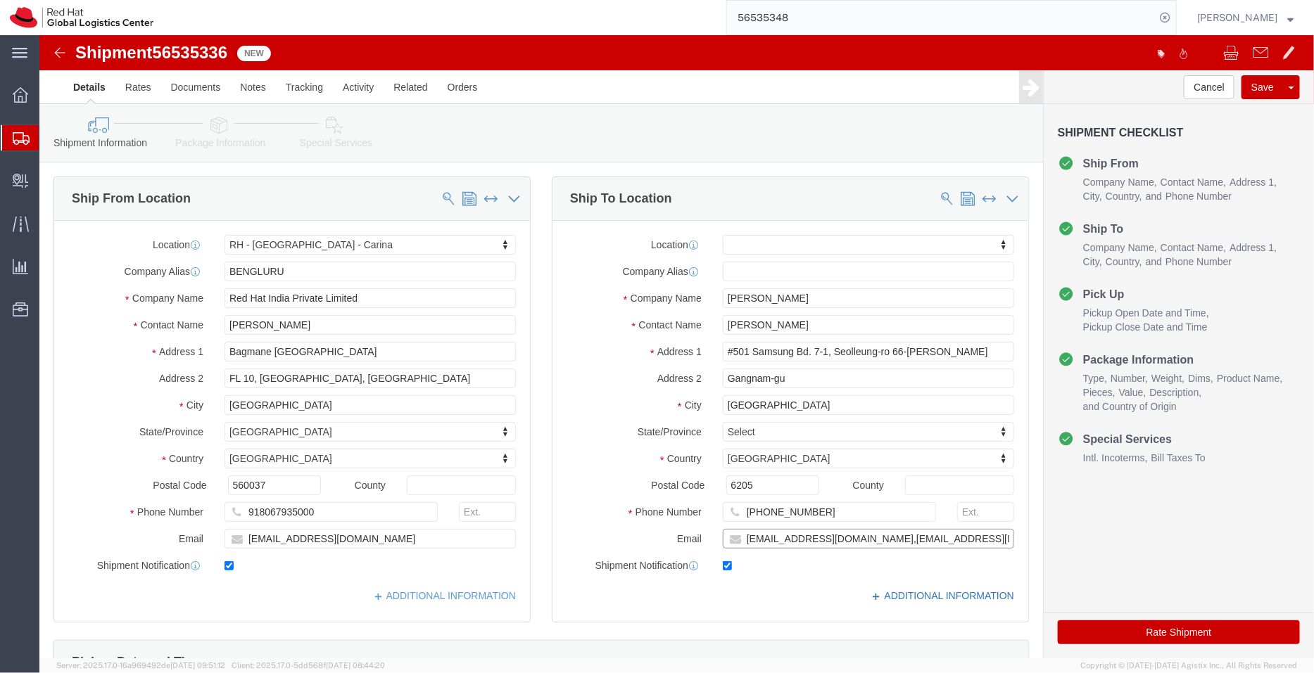
type input "hsung@redhat.com,apaclogistics@redhat.com"
click link "ADDITIONAL INFORMATION"
click input "6205"
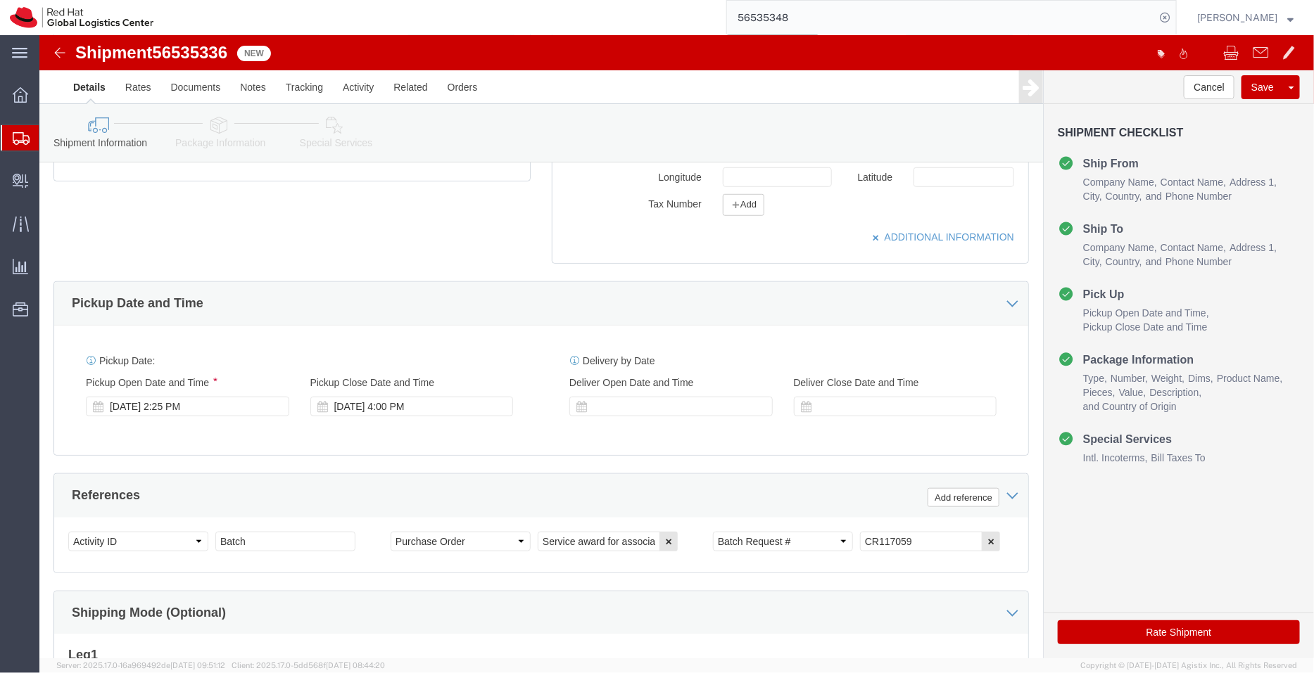
scroll to position [474, 0]
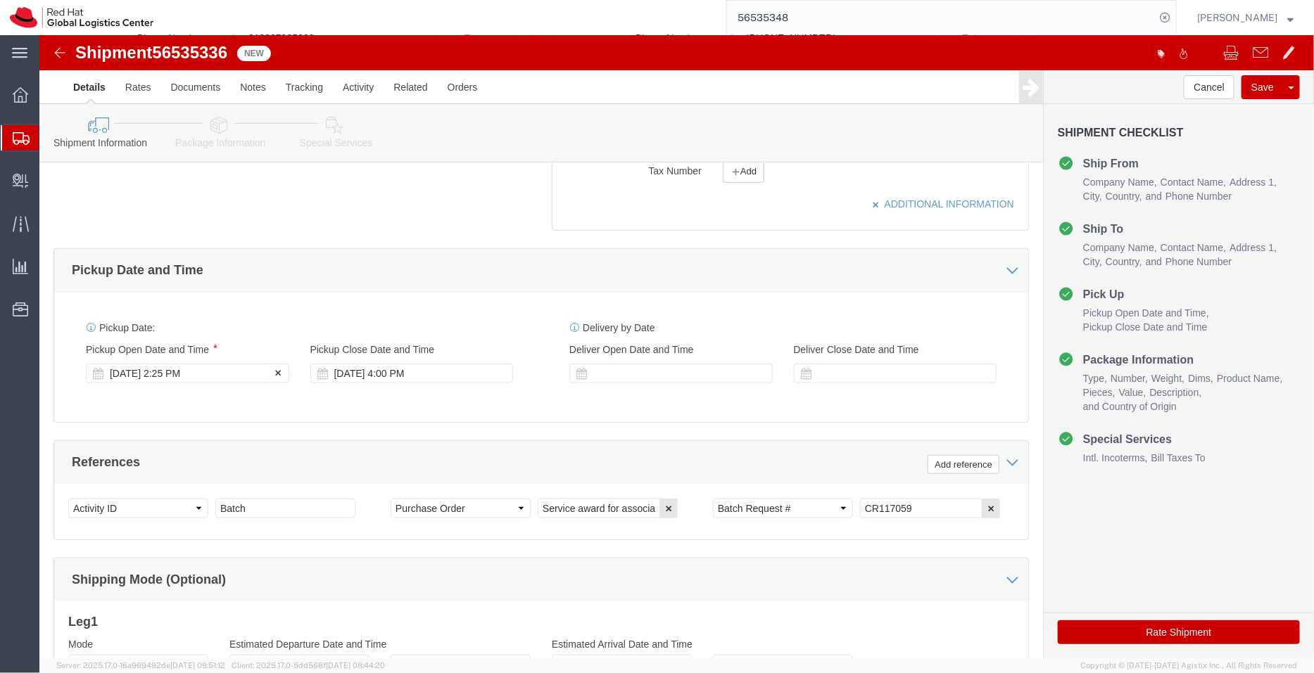
type input "06205"
click div "Aug 19 2025 2:25 PM"
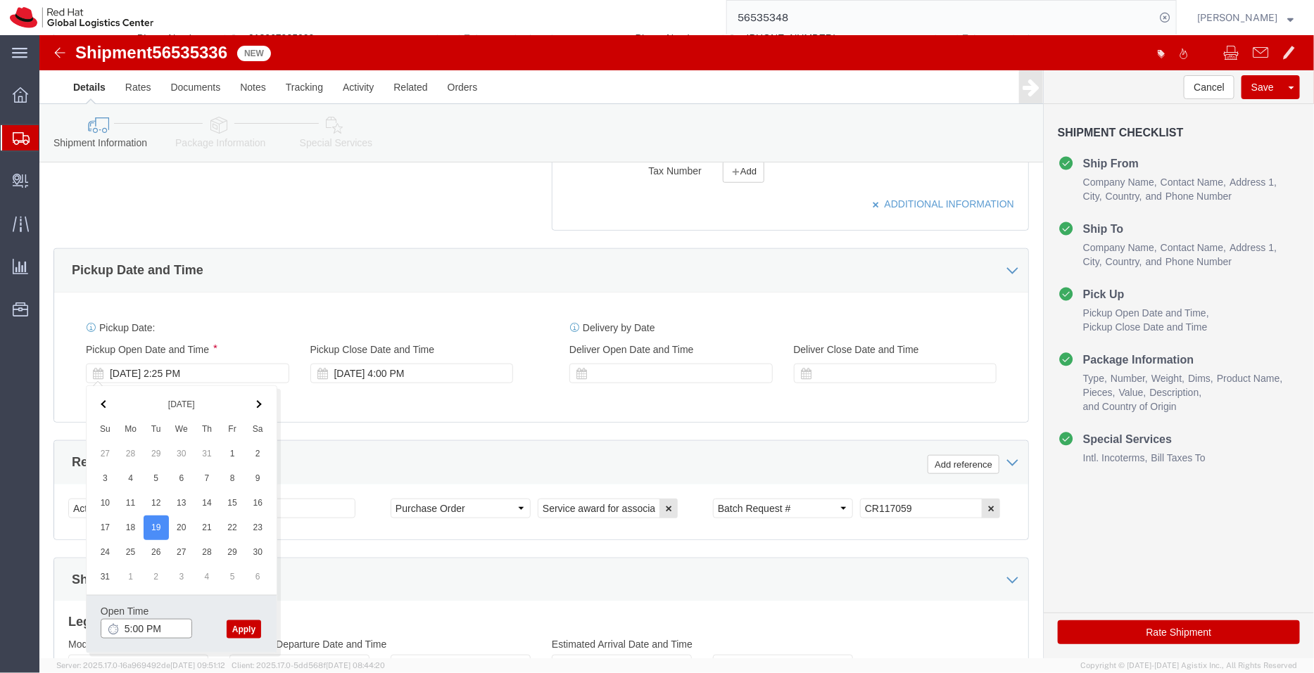
type input "5:00 PM"
click button "Apply"
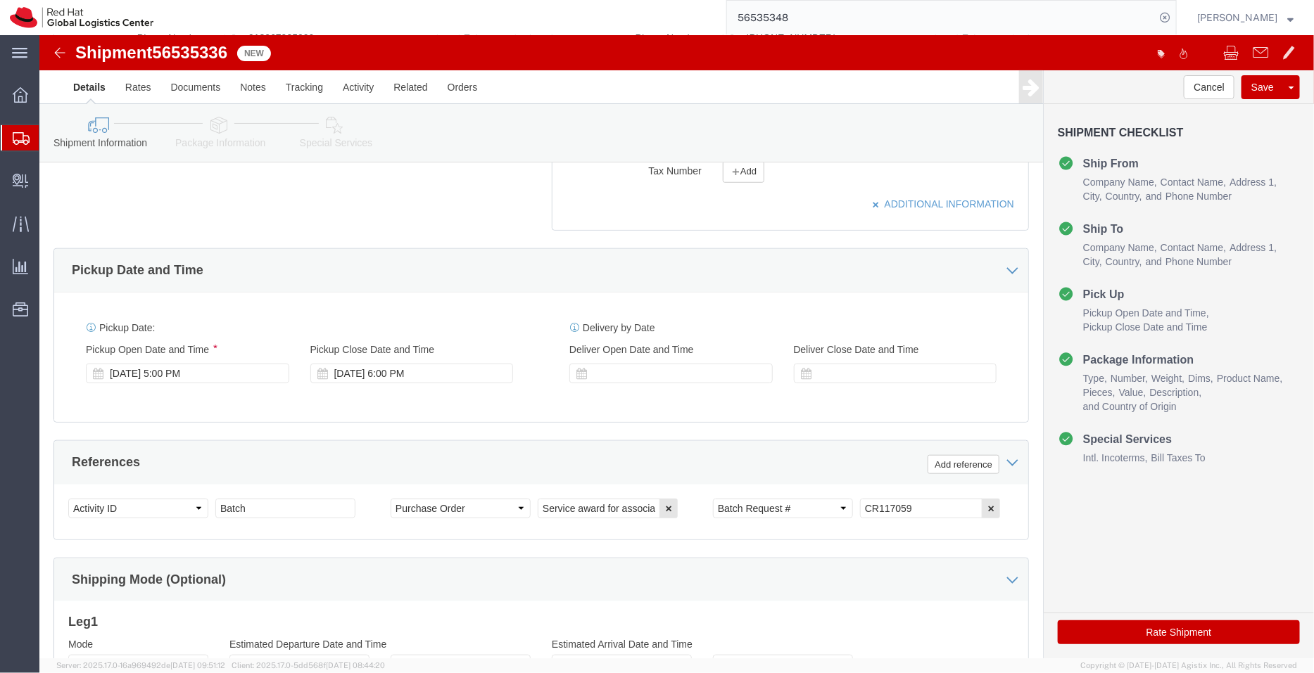
click icon
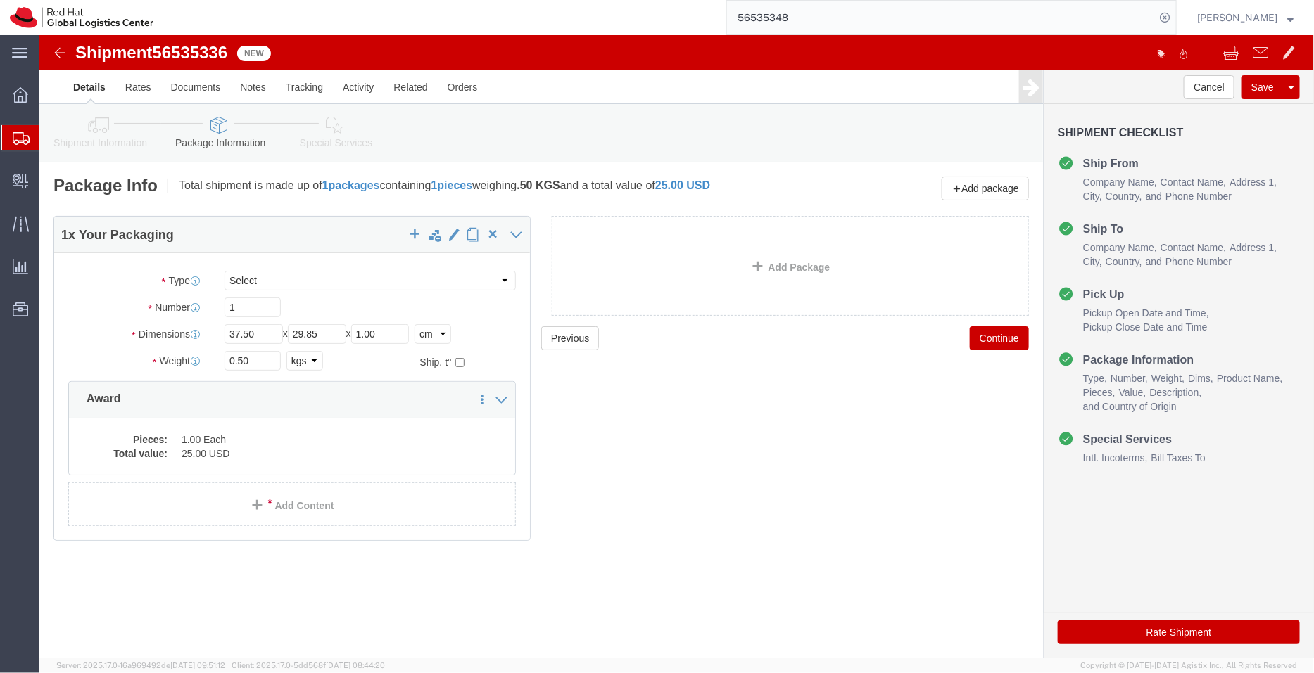
click icon
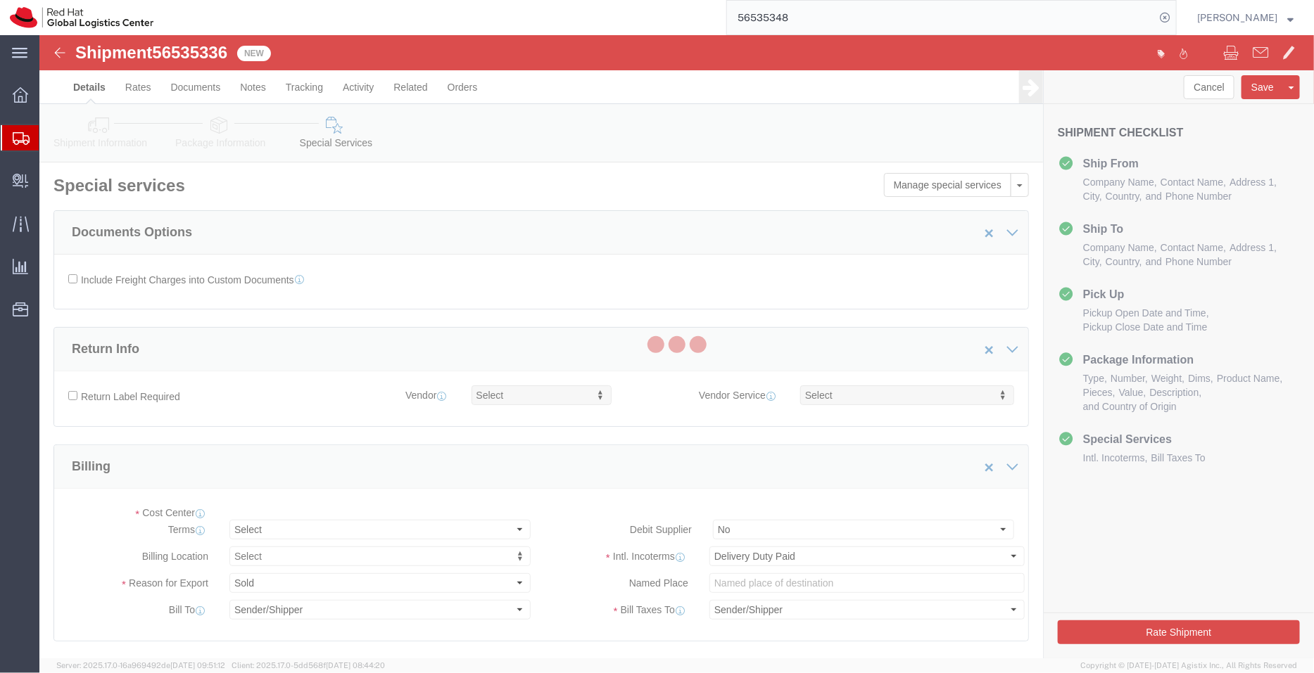
select select "COSTCENTER"
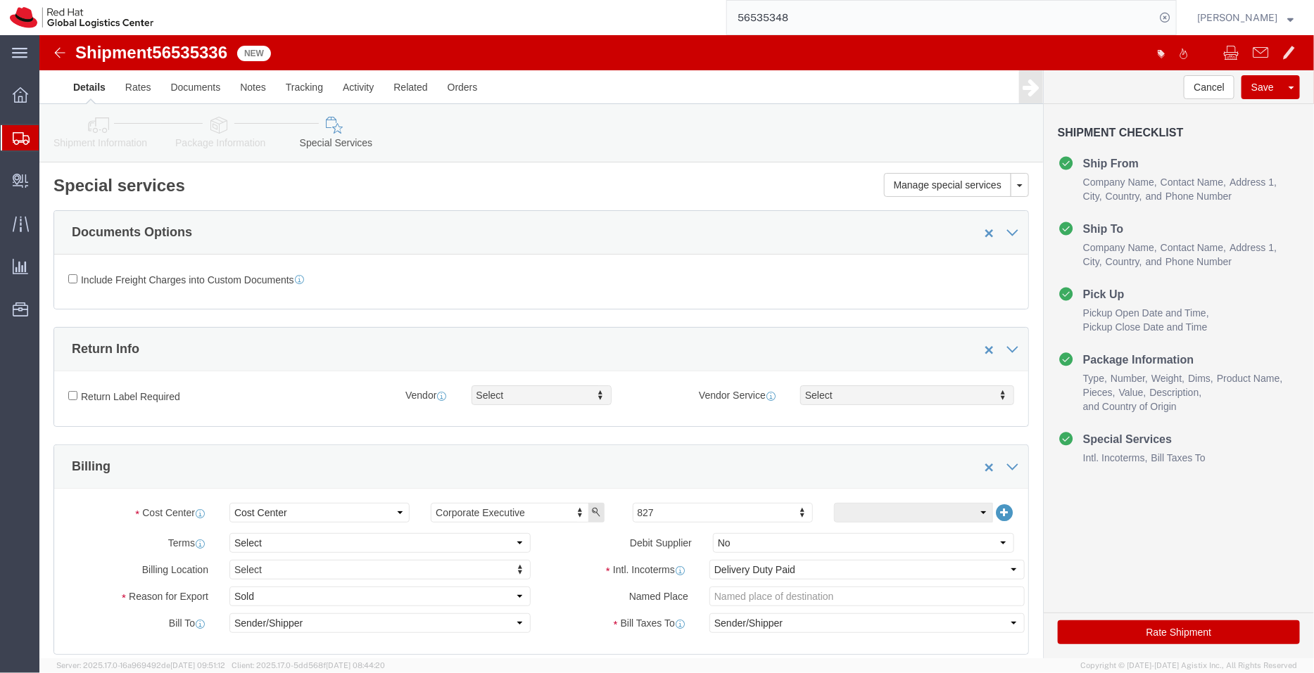
scroll to position [346, 0]
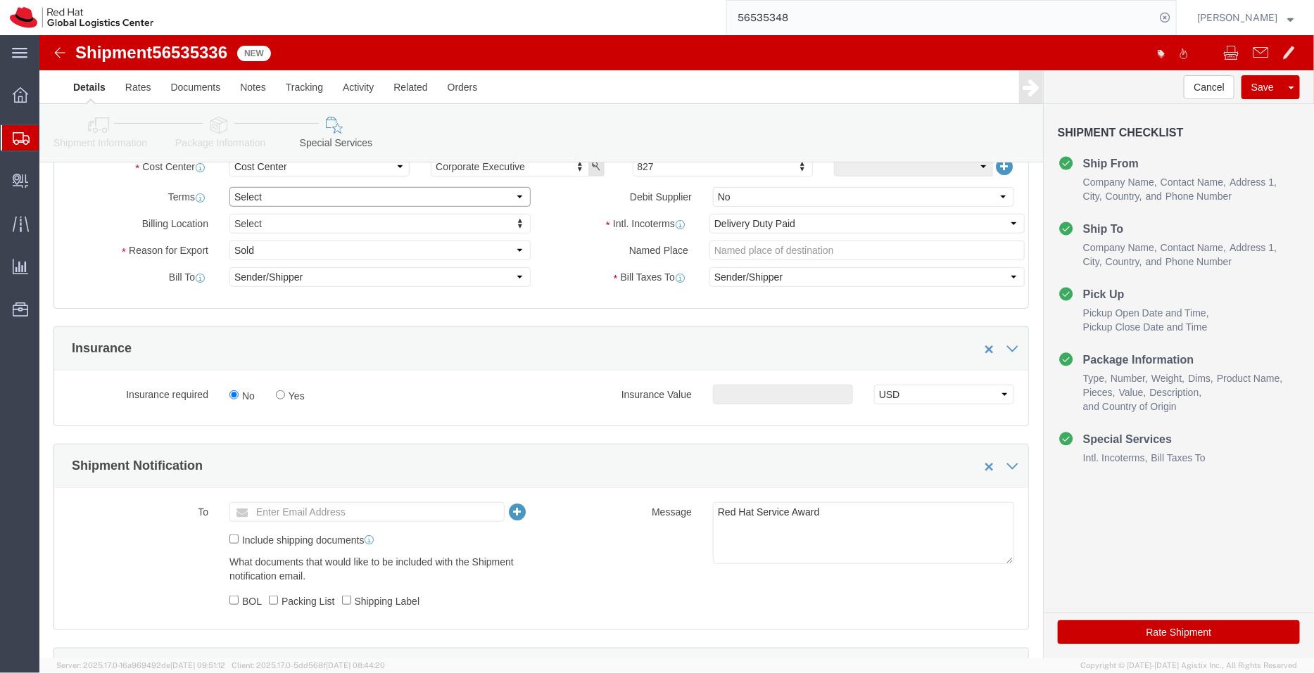
click select "Select Free of Charge Free of Cost NET 30 NET 45 NET 60 See Comment"
select select "FREE_OF_COST"
click select "Select Free of Charge Free of Cost NET 30 NET 45 NET 60 See Comment"
click select "Select Gift Personal Effects Repair/Warranty Return Sample Sold Temporary/Not S…"
select select "SAMPLE"
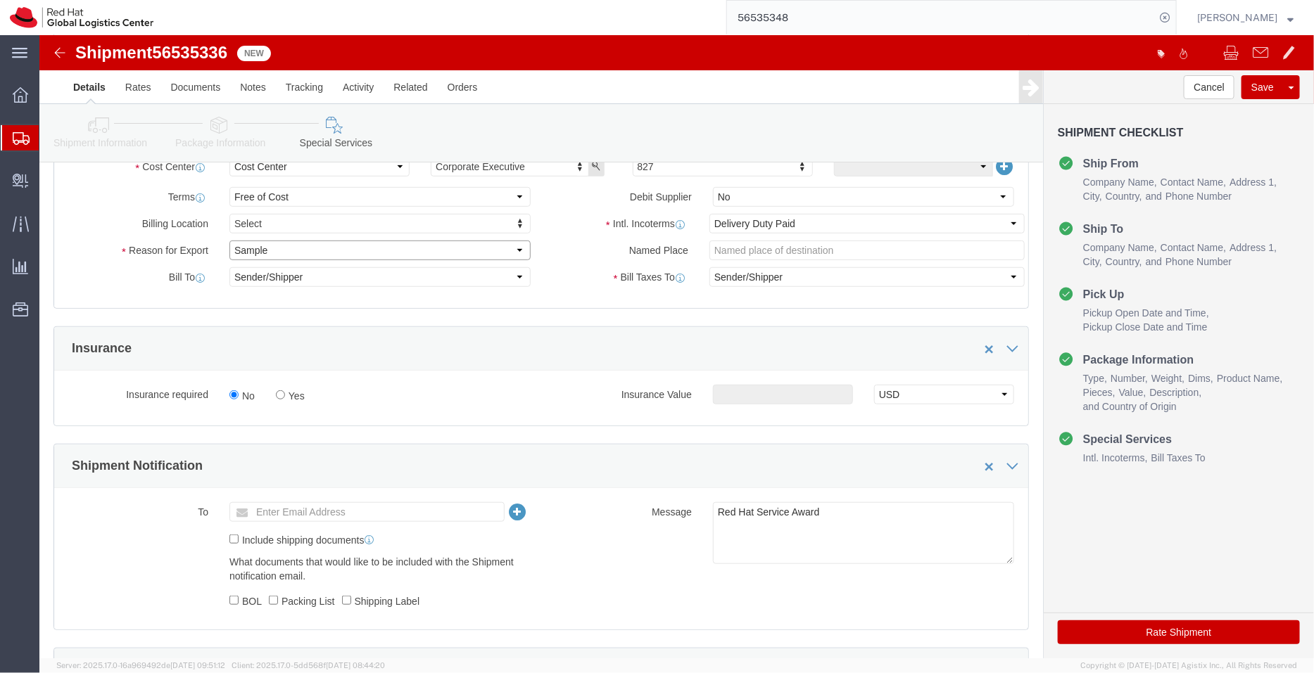
click select "Select Gift Personal Effects Repair/Warranty Return Sample Sold Temporary/Not S…"
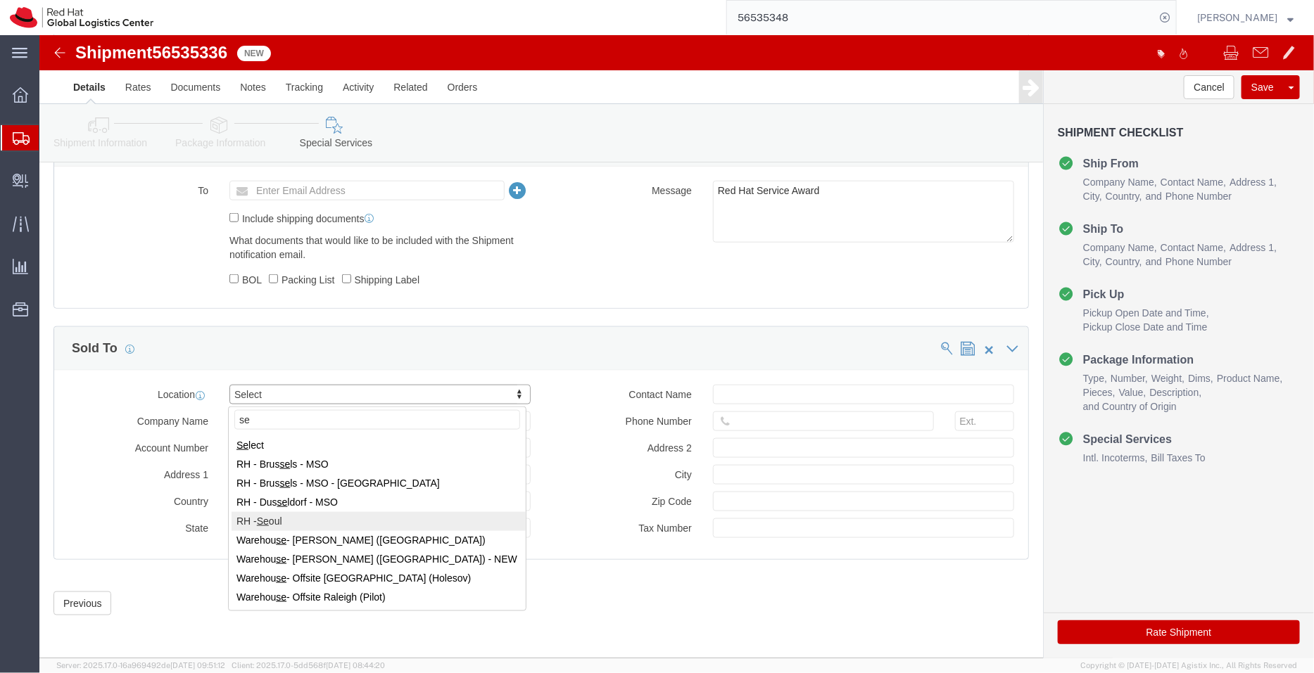
type input "se"
select select "65851"
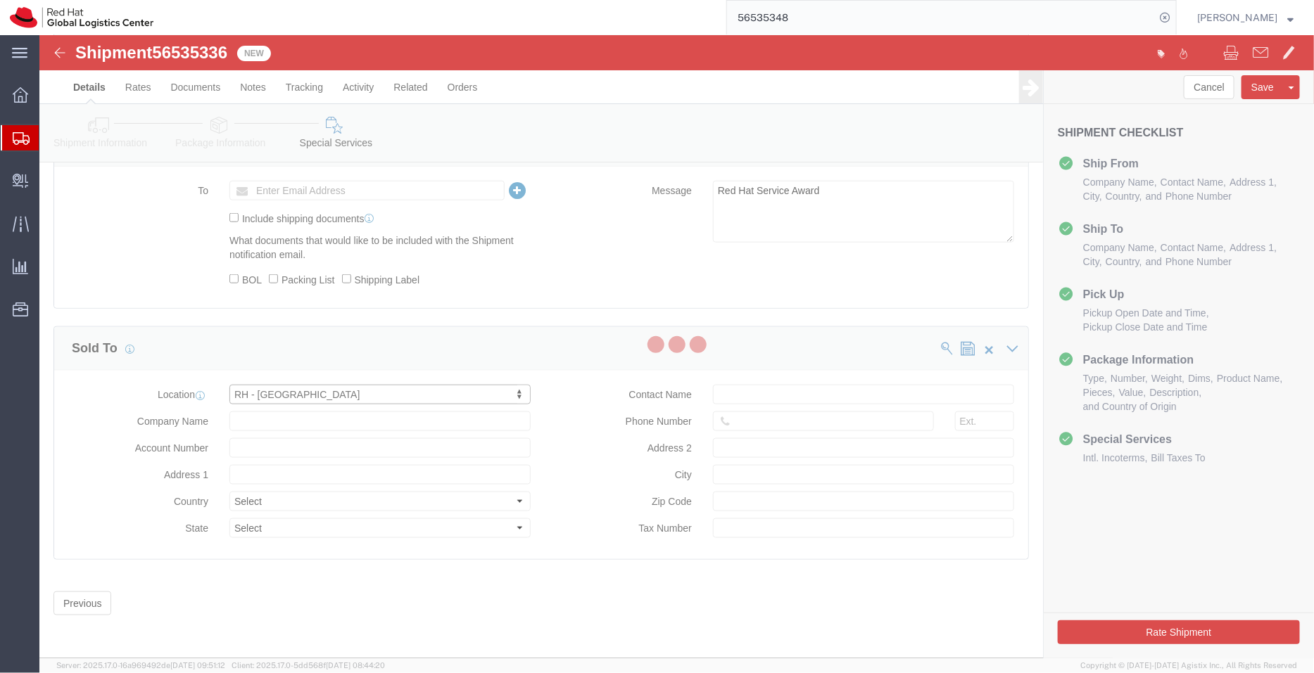
type input "Red Hat Limited, Korea Branch"
type input "9F, Three IFC, 10 Gukje-geumyung-ro"
select select "KR"
type input "82 02 6410 8127"
type input "Yeongdeungpo-gu"
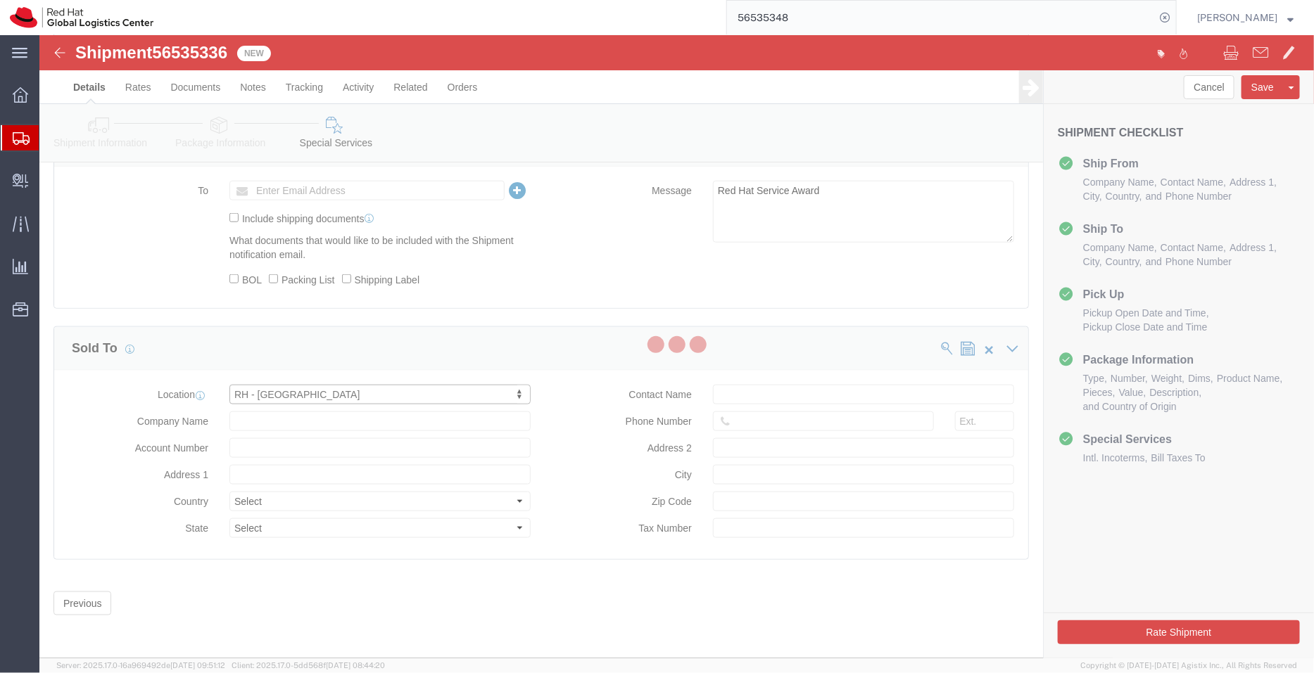
type input "SEOUL"
type input "07326"
type input "214-84-03362"
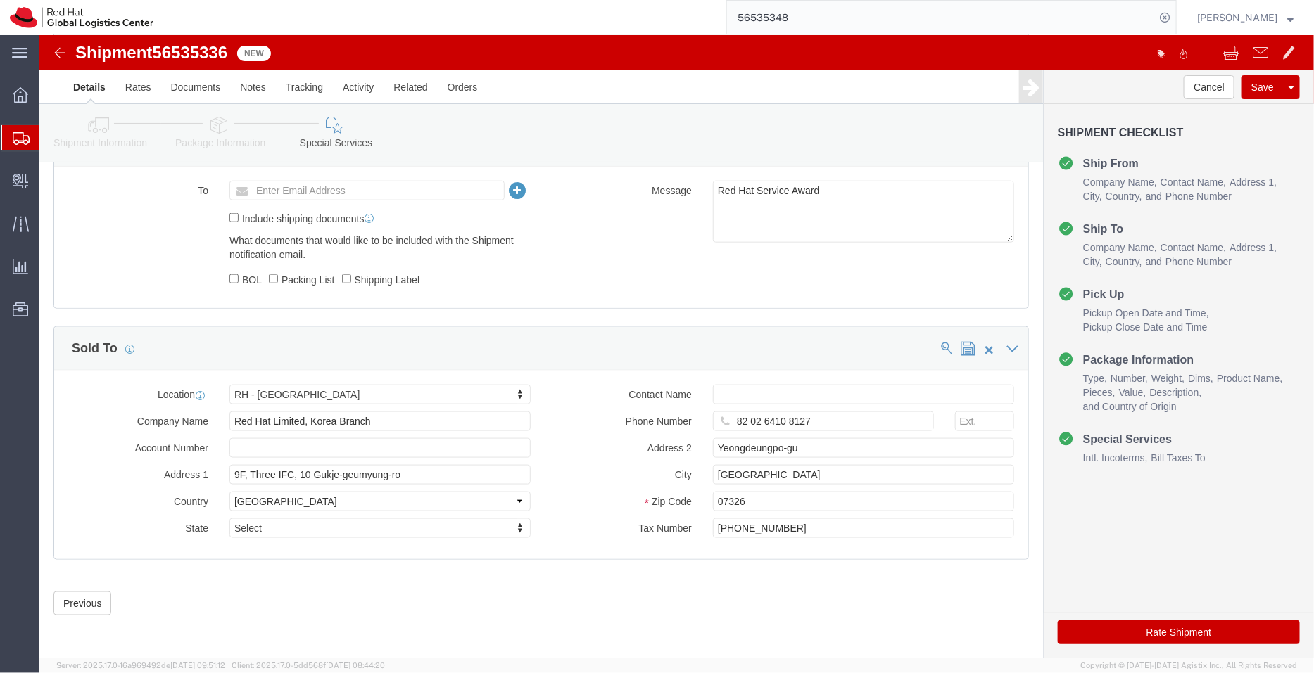
click icon
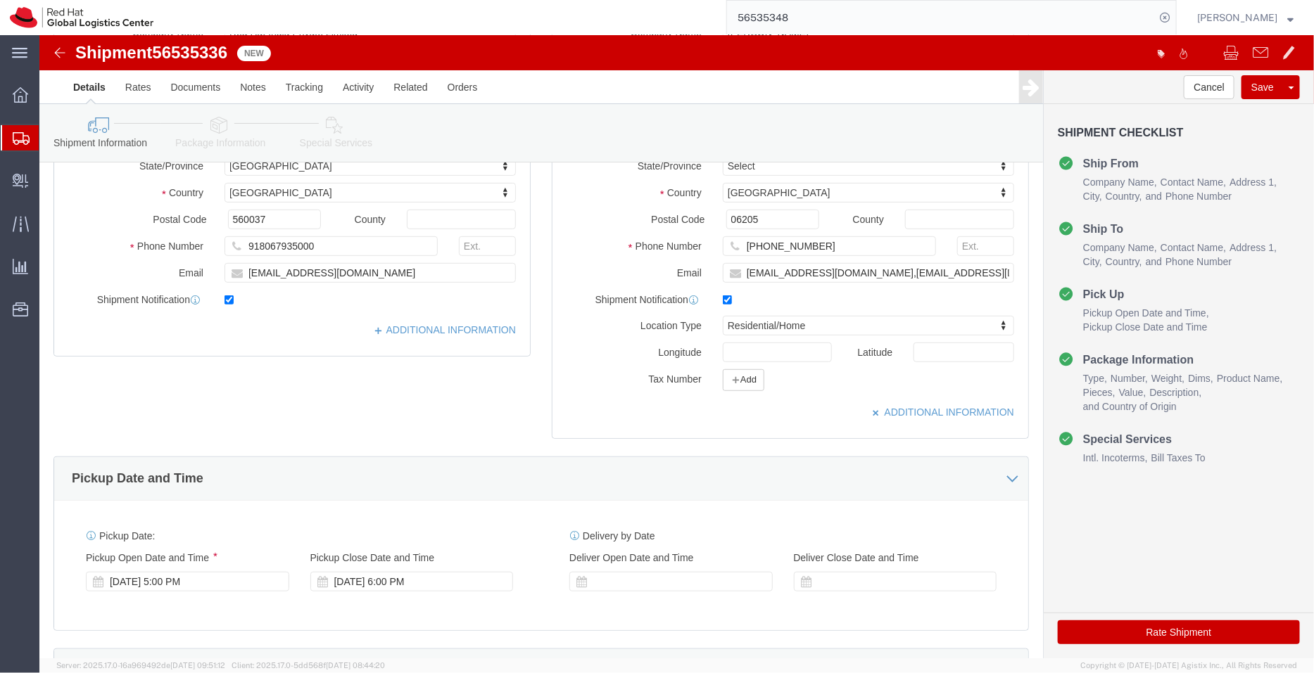
scroll to position [587, 0]
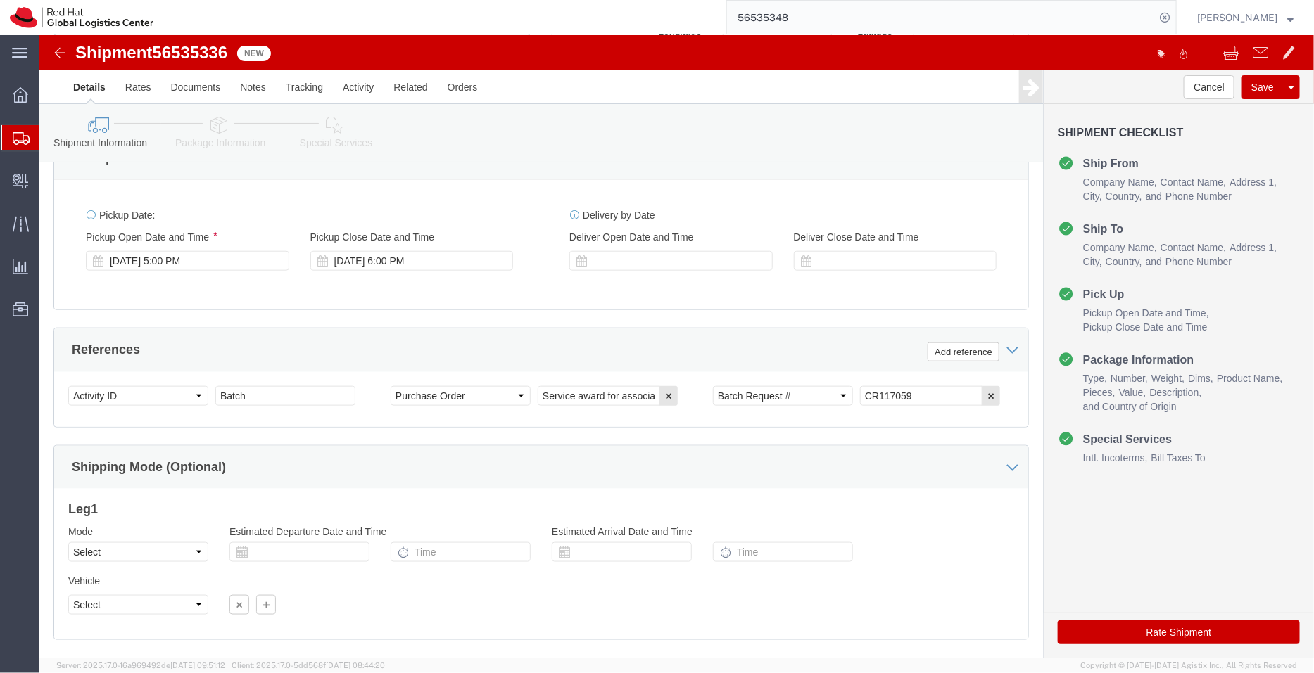
click link "Package Information"
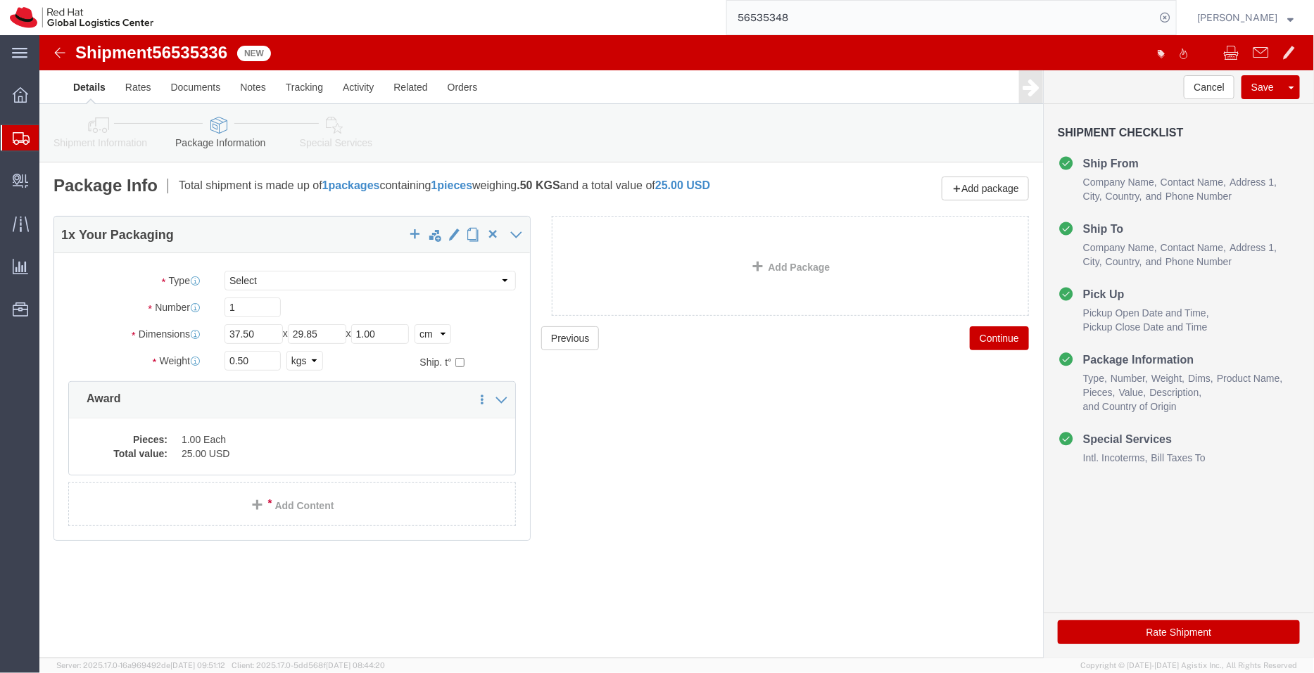
click link "Special Services"
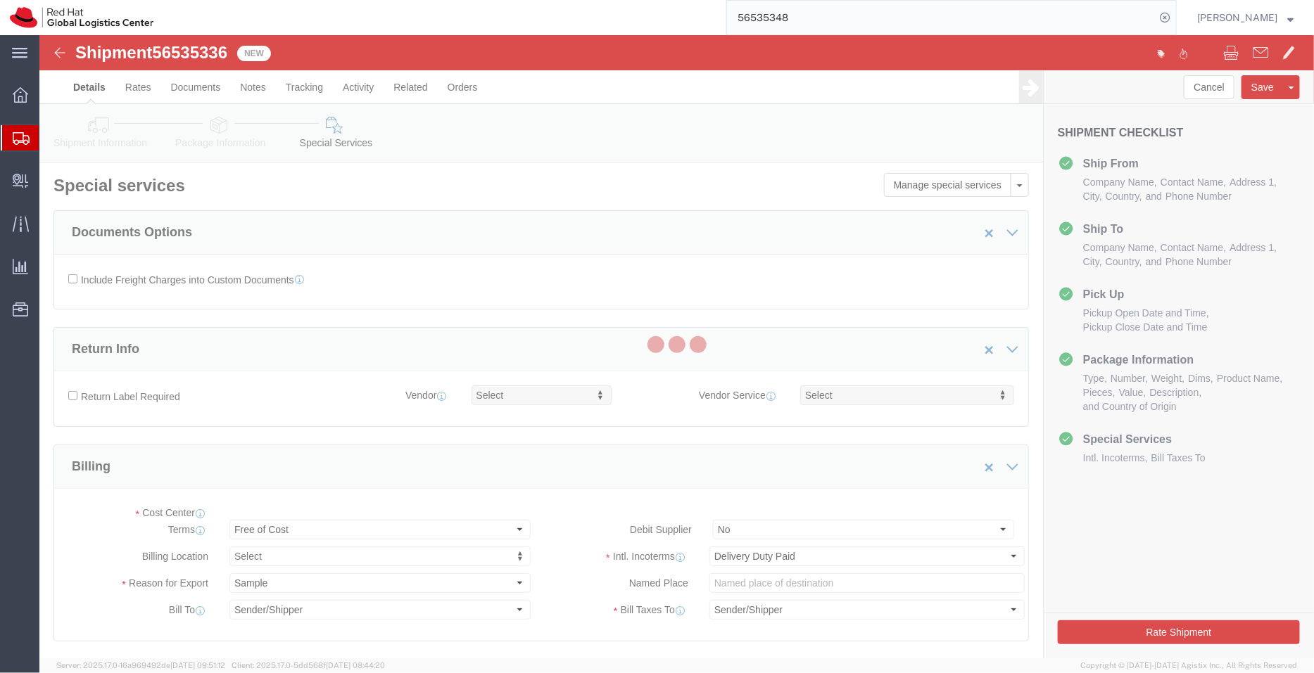
select select "COSTCENTER"
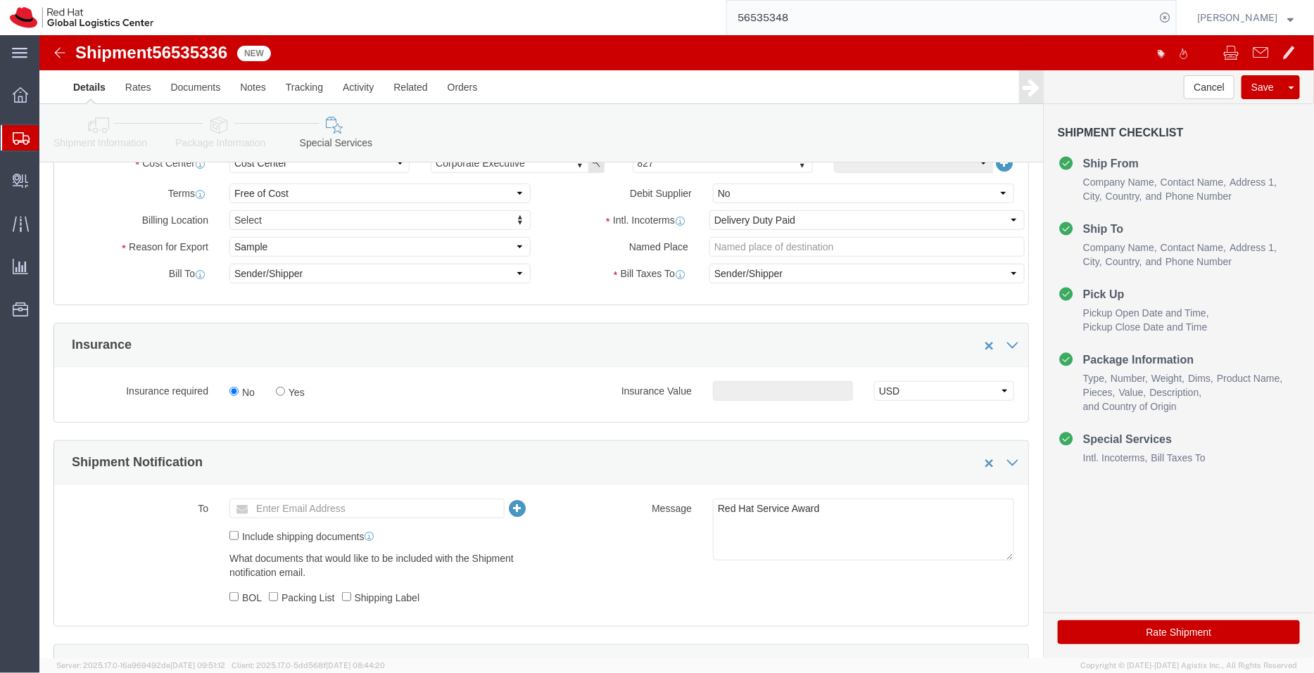
scroll to position [668, 0]
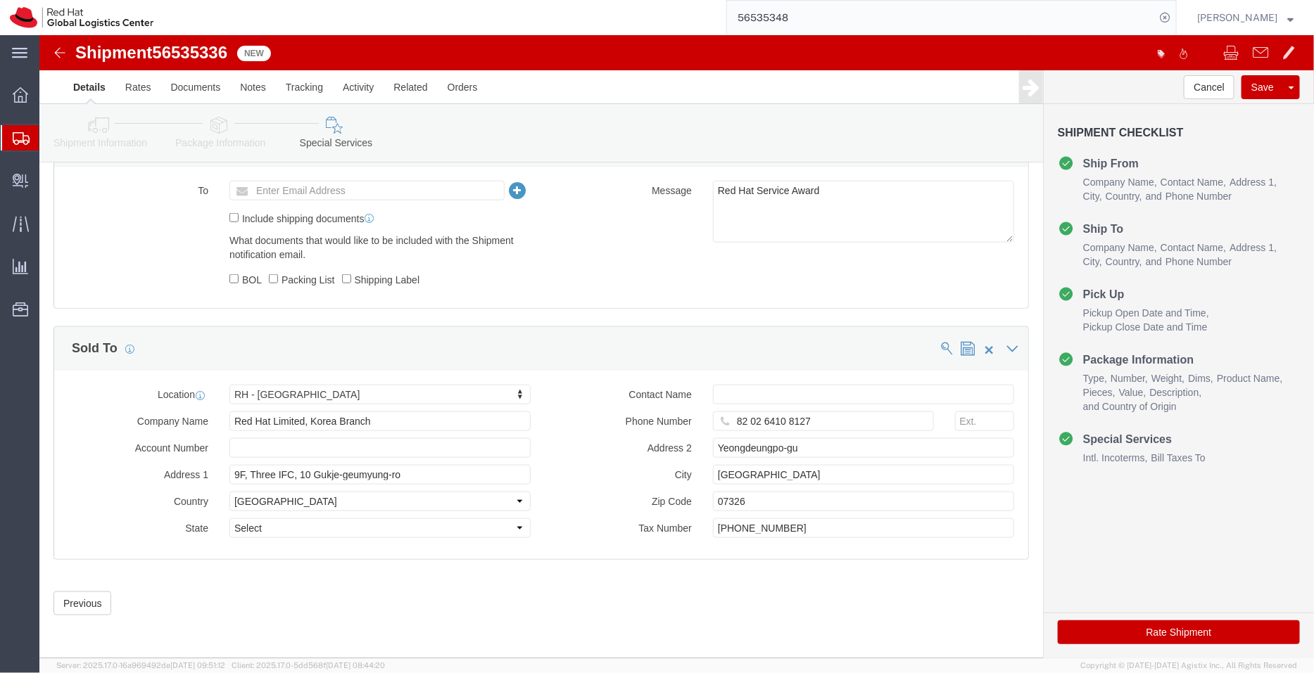
click button "Rate Shipment"
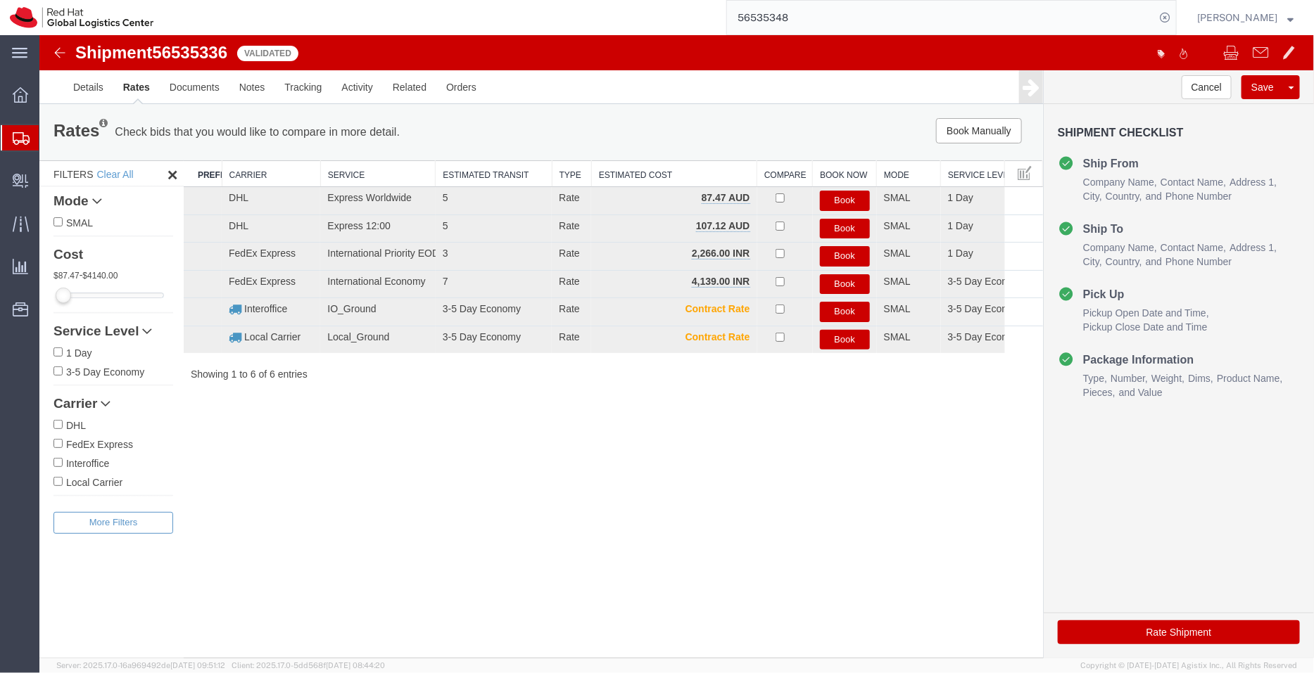
scroll to position [0, 0]
click at [849, 250] on button "Book" at bounding box center [844, 256] width 50 height 20
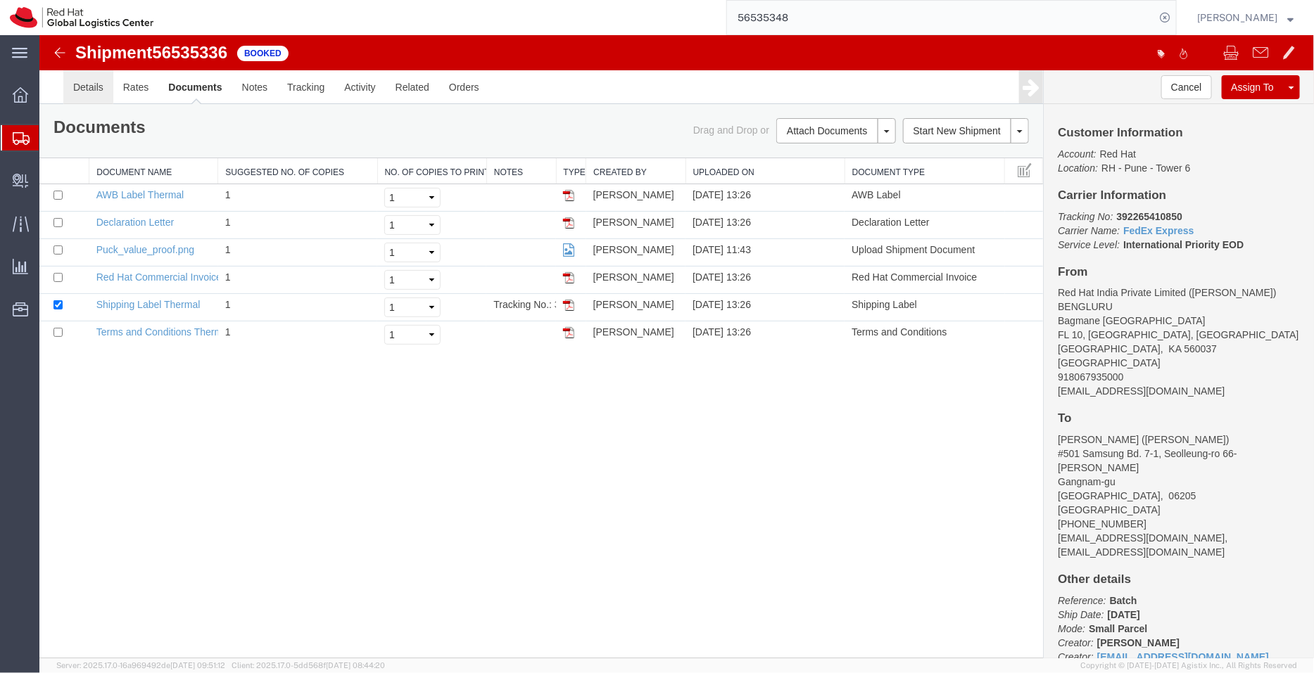
click at [87, 89] on link "Details" at bounding box center [88, 87] width 50 height 34
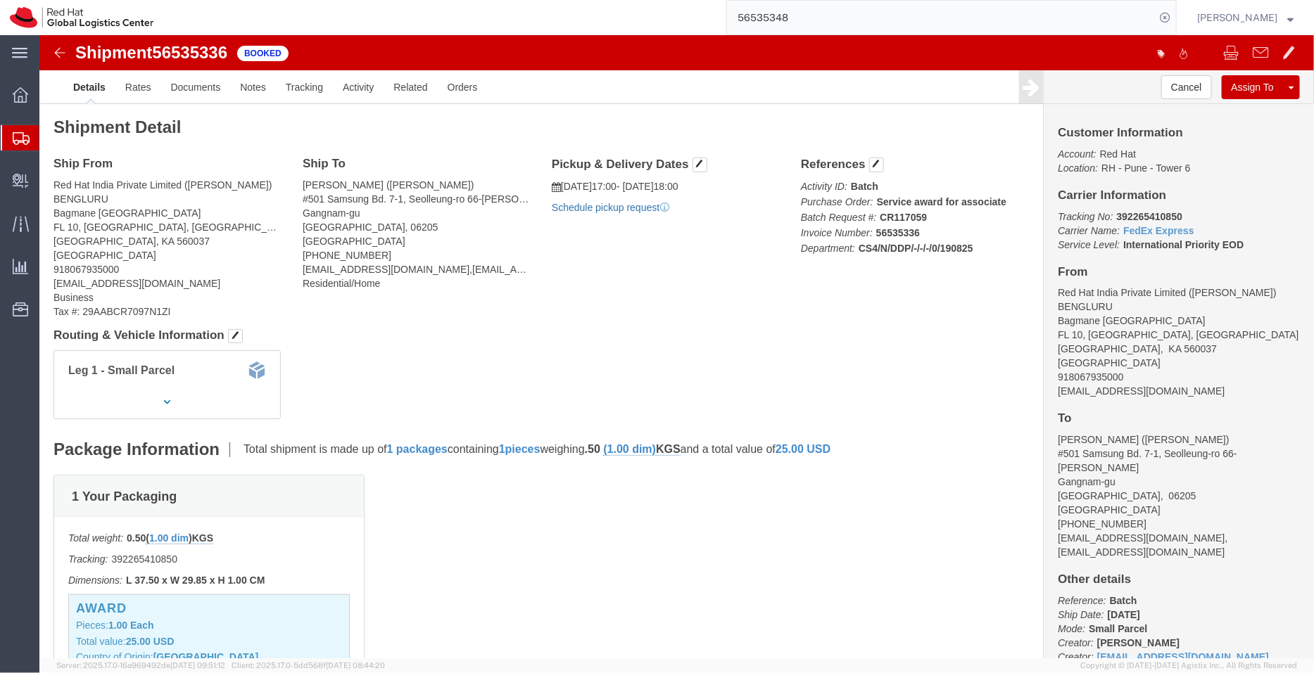
click link "Schedule pickup request"
drag, startPoint x: 1122, startPoint y: 357, endPoint x: 1005, endPoint y: 359, distance: 117.5
click div "Customer Information Account: Red Hat Location: RH - Pune - Tower 6 Carrier Inf…"
copy address "shansdah@redhat.com"
click link "Documents"
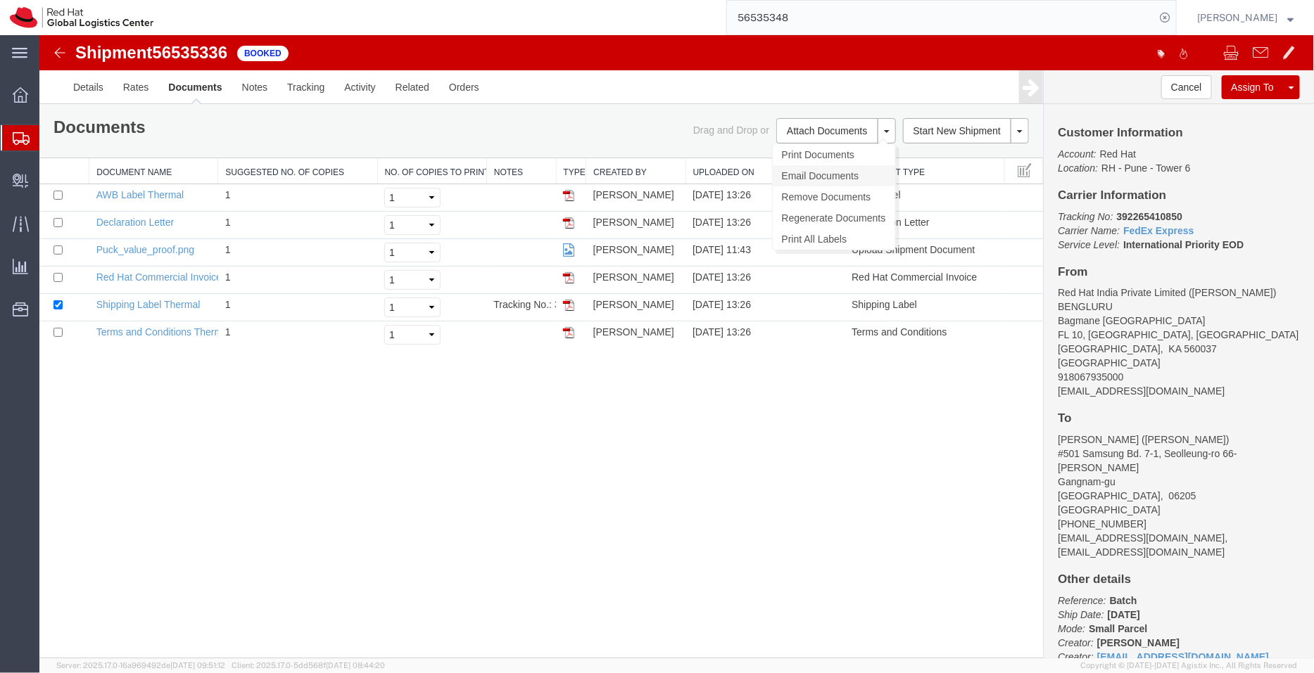
click at [813, 166] on link "Email Documents" at bounding box center [833, 175] width 122 height 21
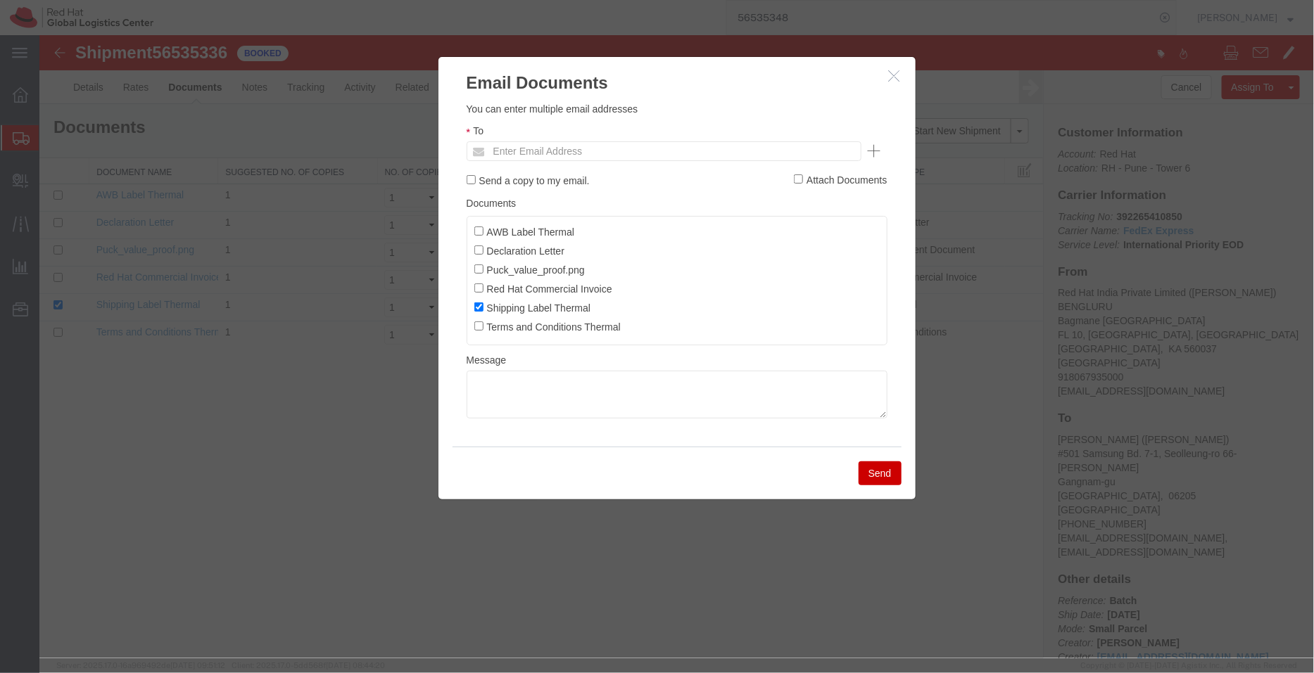
click at [691, 155] on ul "Enter Email Address" at bounding box center [663, 151] width 395 height 20
paste input "shansdah@redhat.com"
type input "shansdah@redhat.com"
click at [477, 230] on input "AWB Label Thermal" at bounding box center [477, 230] width 9 height 9
checkbox input "true"
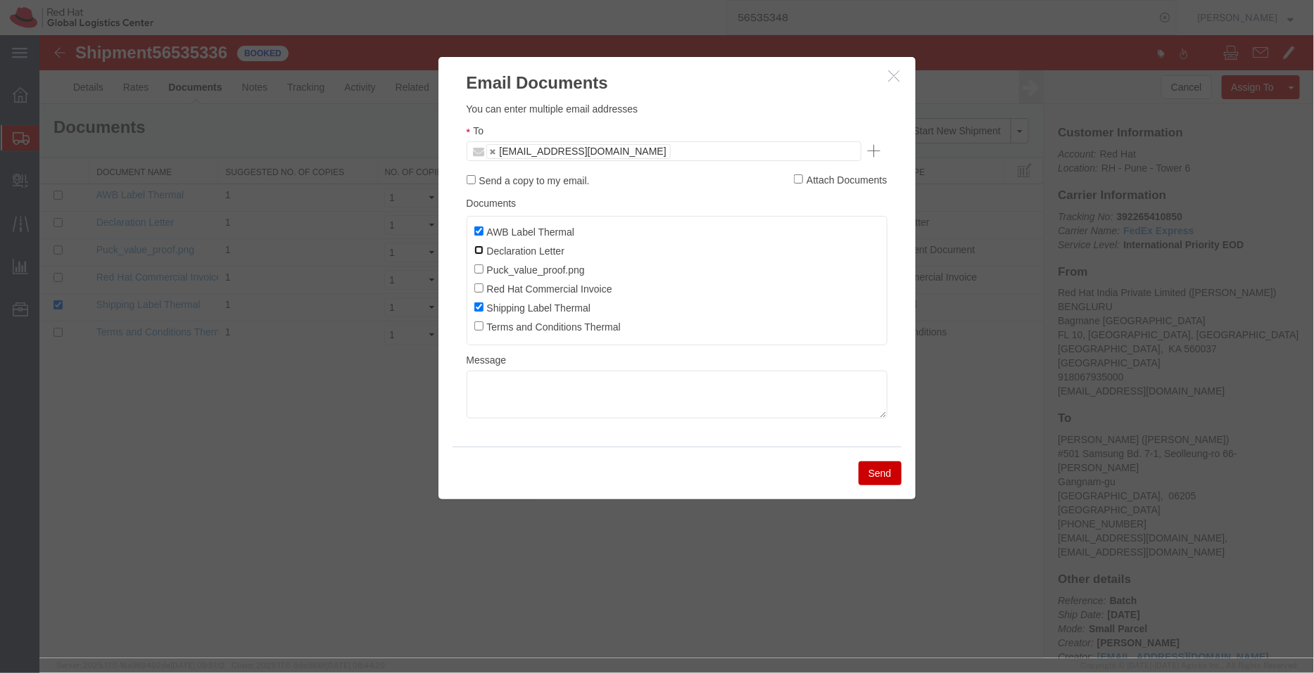
click at [476, 247] on input "Declaration Letter" at bounding box center [477, 249] width 9 height 9
checkbox input "true"
click at [480, 289] on input "Red Hat Commercial Invoice" at bounding box center [477, 287] width 9 height 9
checkbox input "true"
click at [891, 478] on button "Send" at bounding box center [879, 473] width 43 height 24
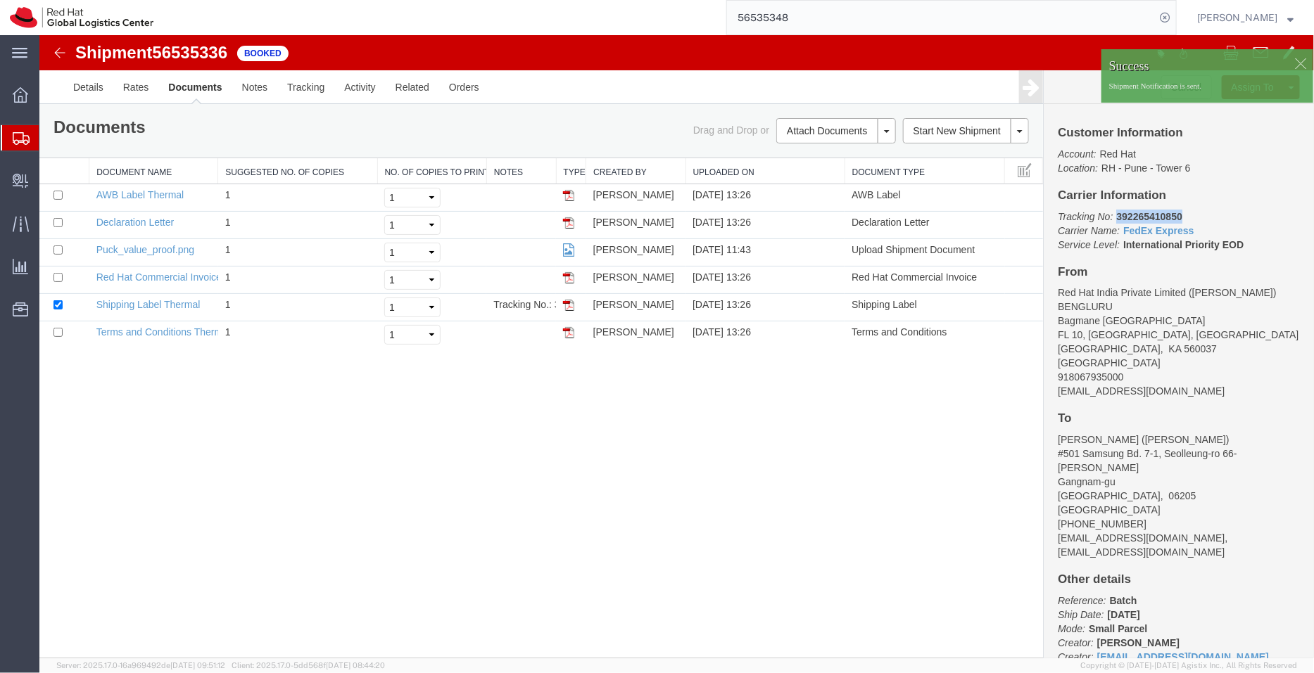
drag, startPoint x: 1231, startPoint y: 249, endPoint x: 1114, endPoint y: 213, distance: 122.2
click at [1114, 213] on p "Tracking No: 392265410850 Carrier Name: FedEx Express FedEx Express Service Lev…" at bounding box center [1178, 230] width 242 height 42
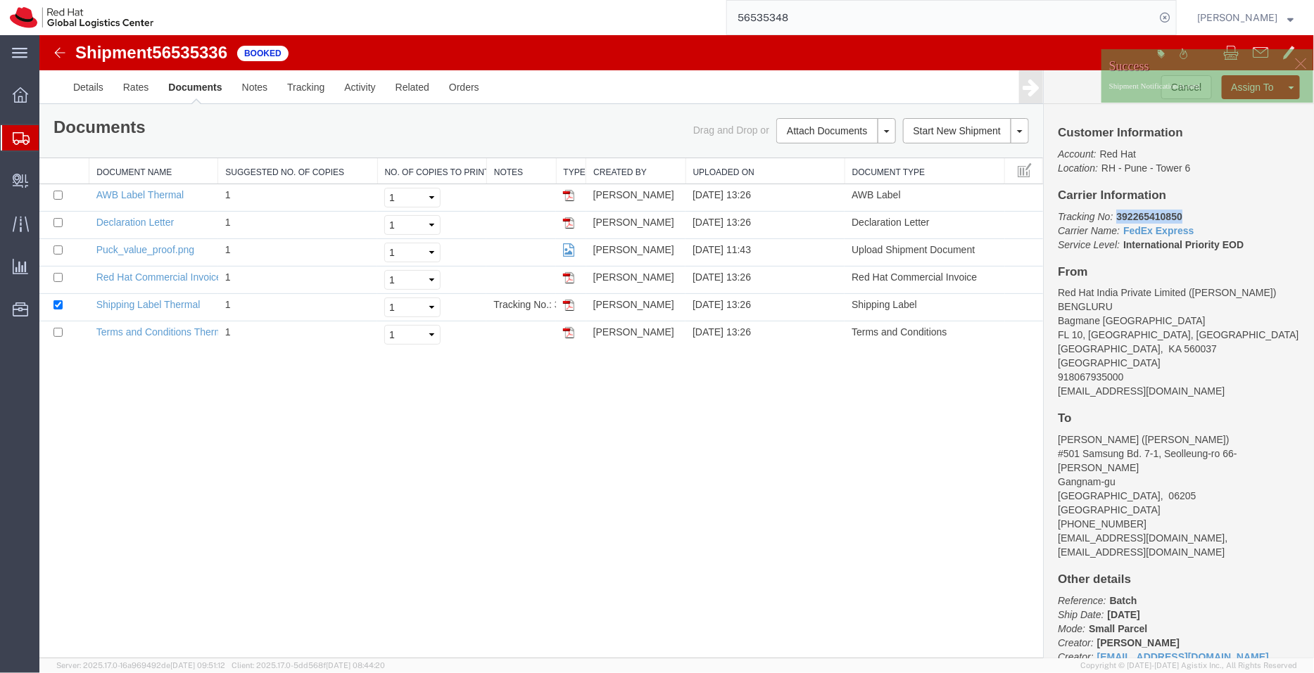
copy b "392265410850"
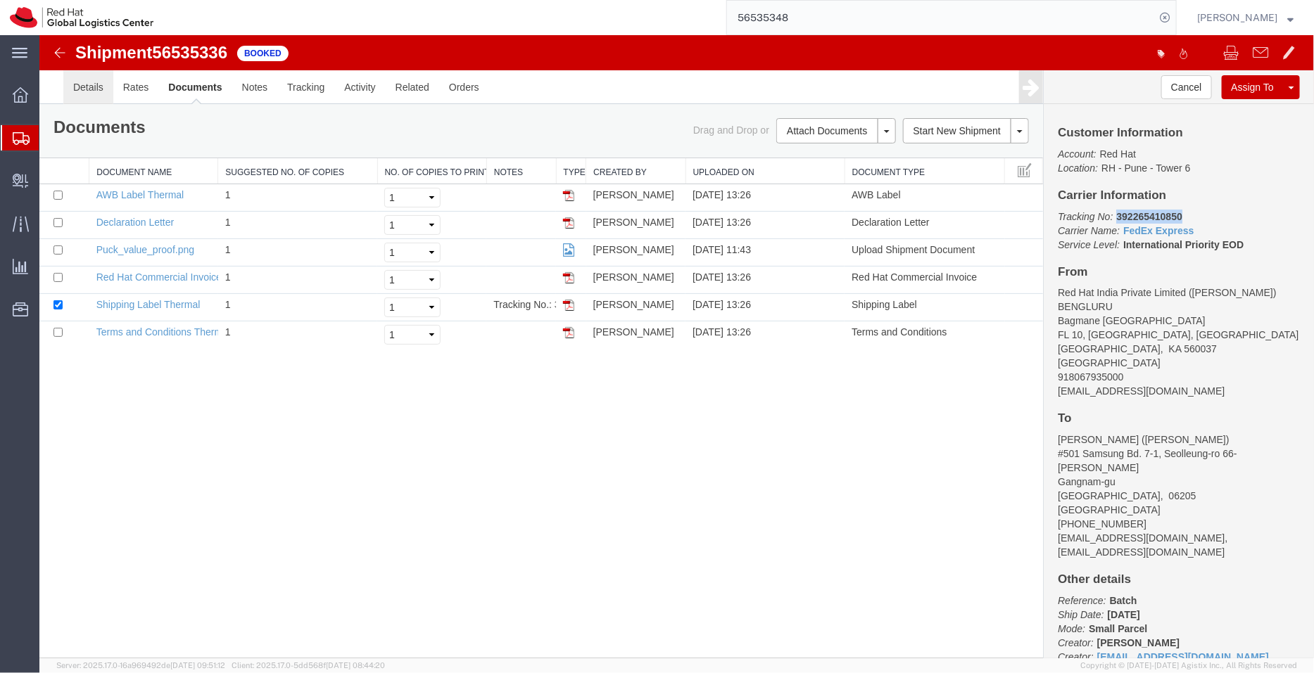
click at [95, 78] on link "Details" at bounding box center [88, 87] width 50 height 34
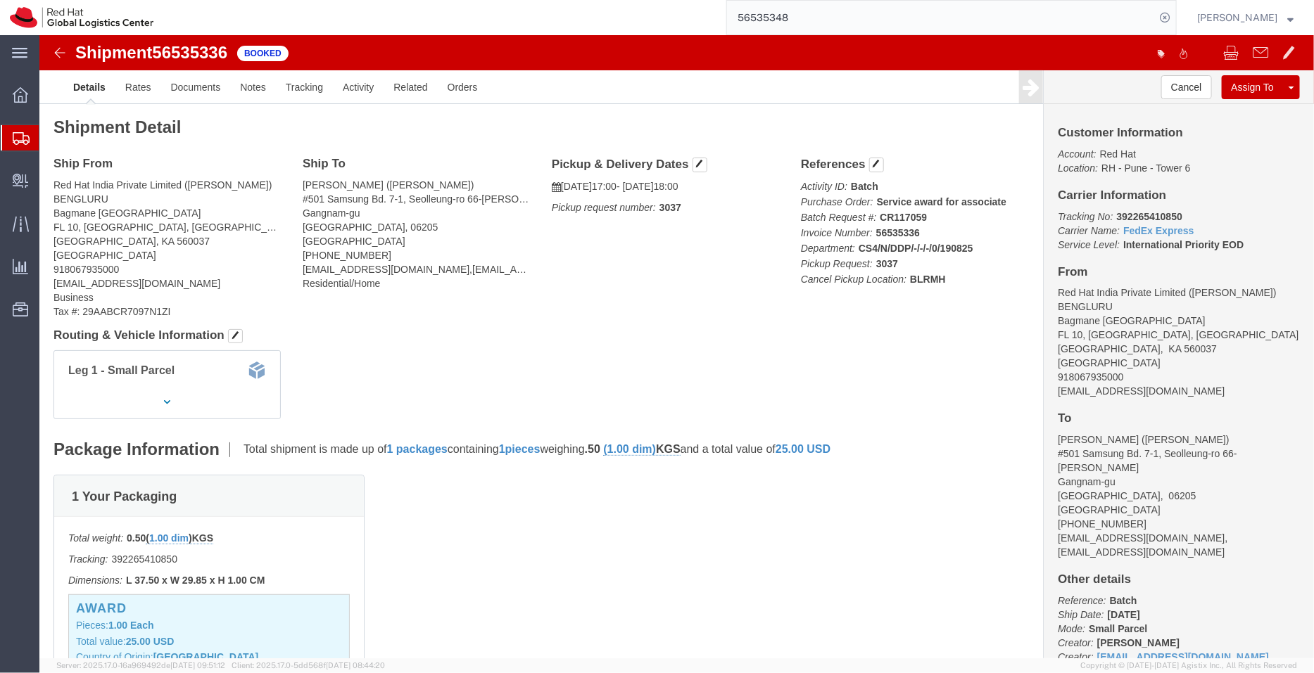
click at [0, 0] on span "Shipment Manager" at bounding box center [0, 0] width 0 height 0
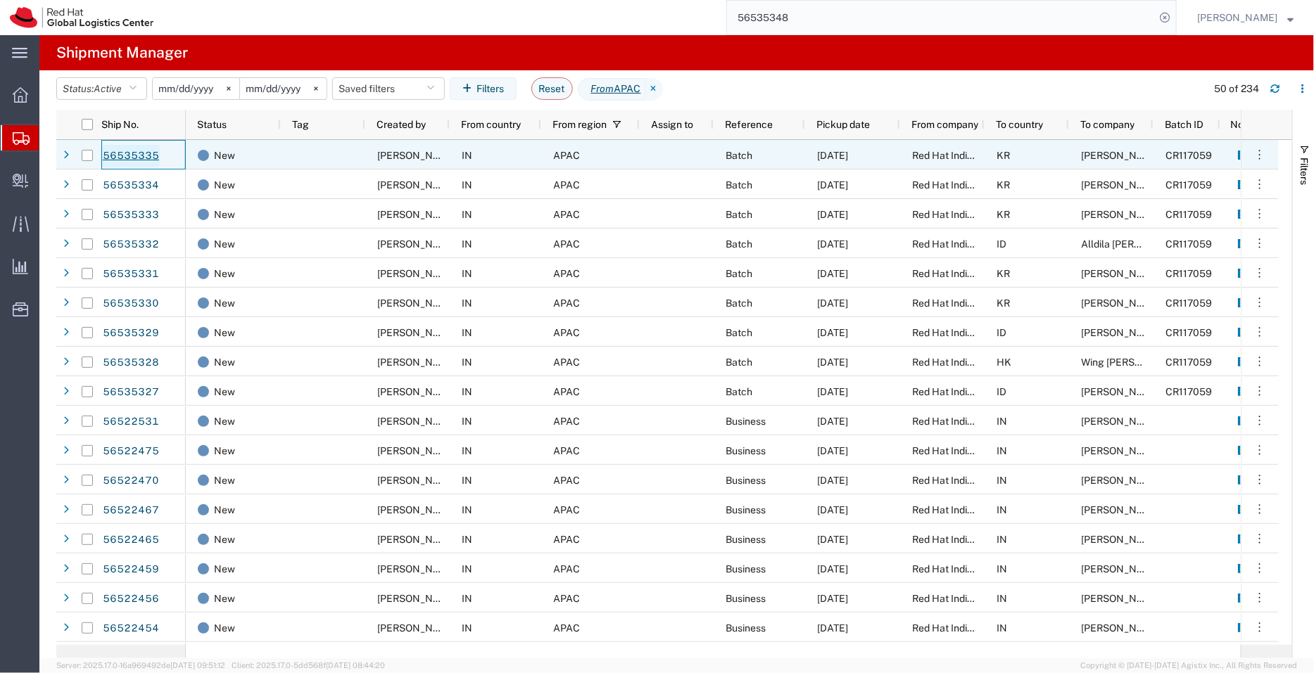
click at [127, 155] on link "56535335" at bounding box center [131, 156] width 58 height 23
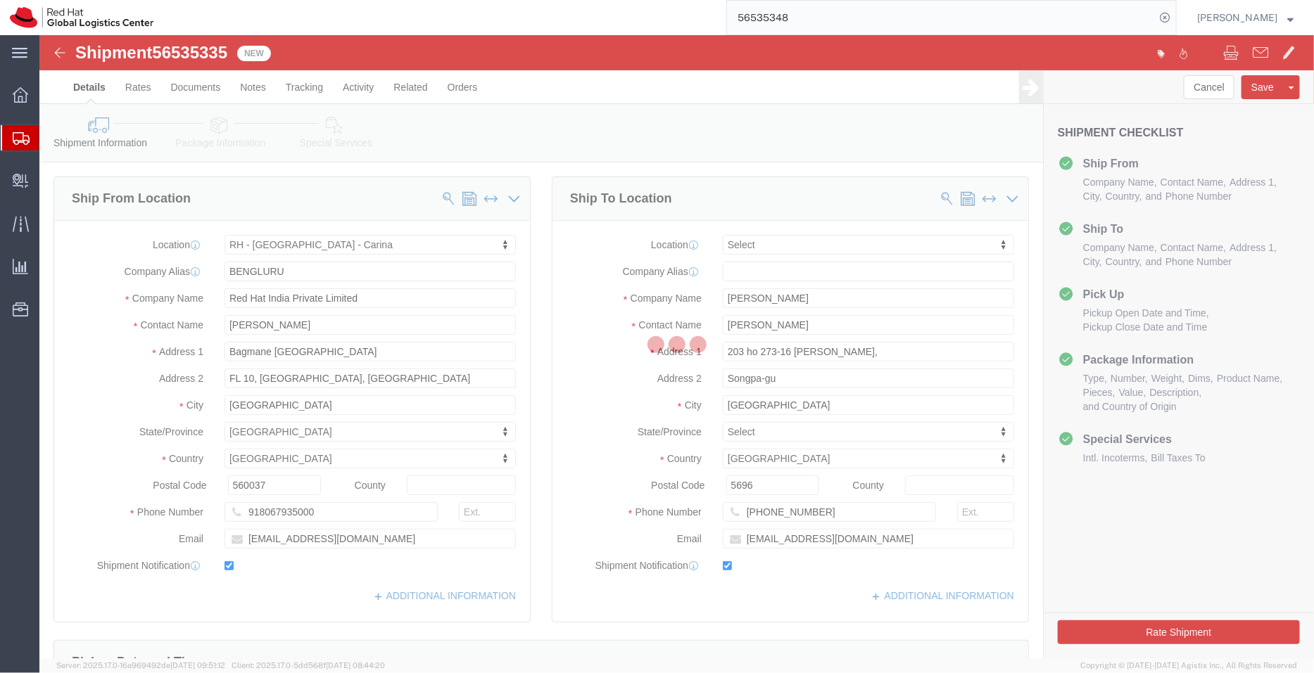
select select "37925"
select select
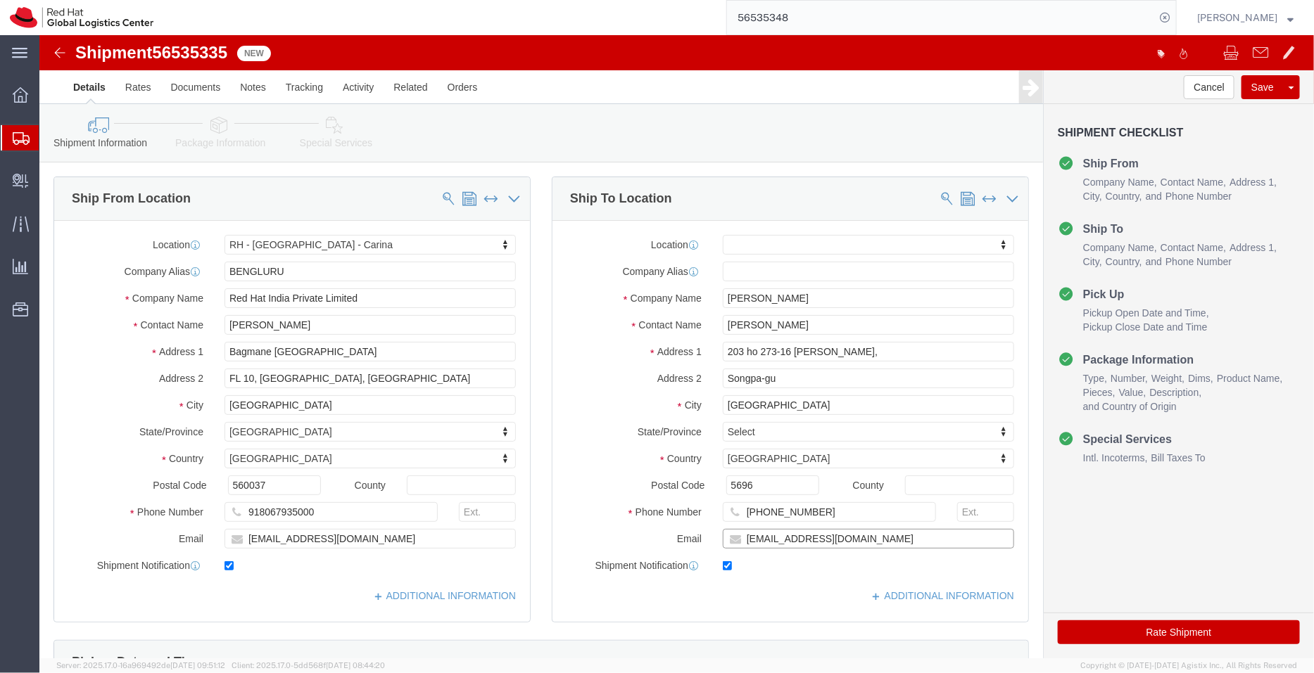
click input "yeslee@redhat.com"
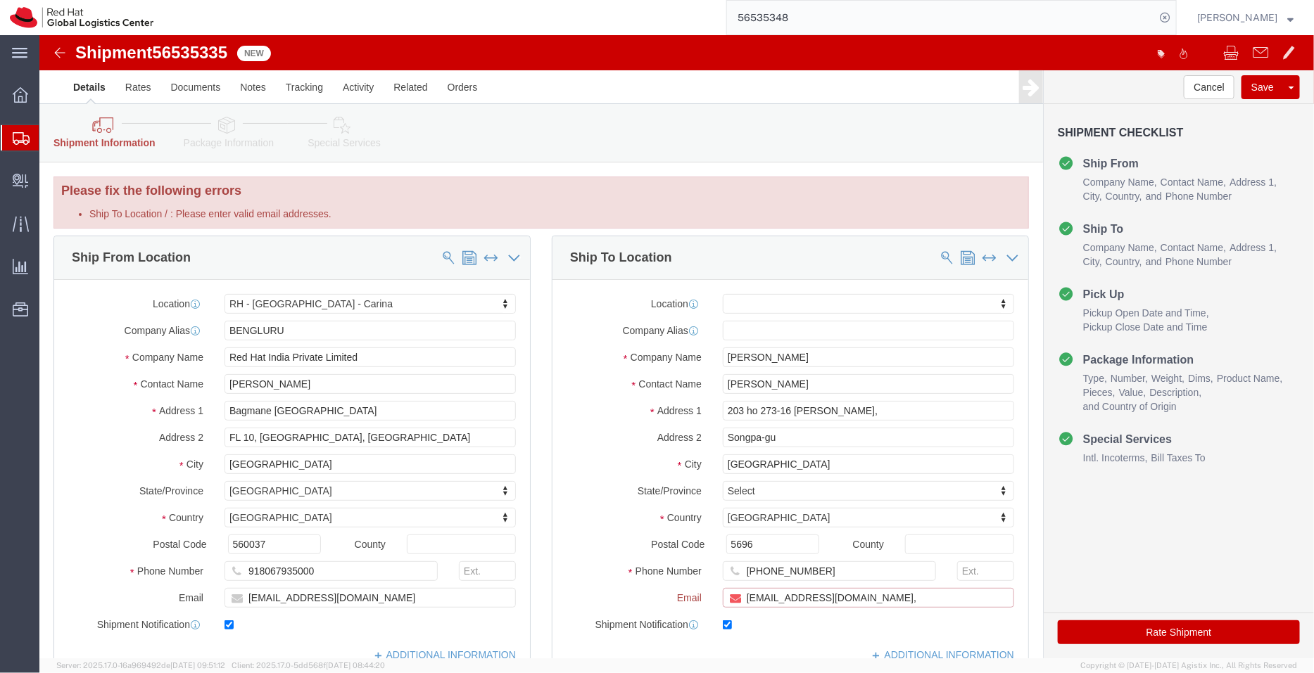
paste input "[EMAIL_ADDRESS][DOMAIN_NAME]"
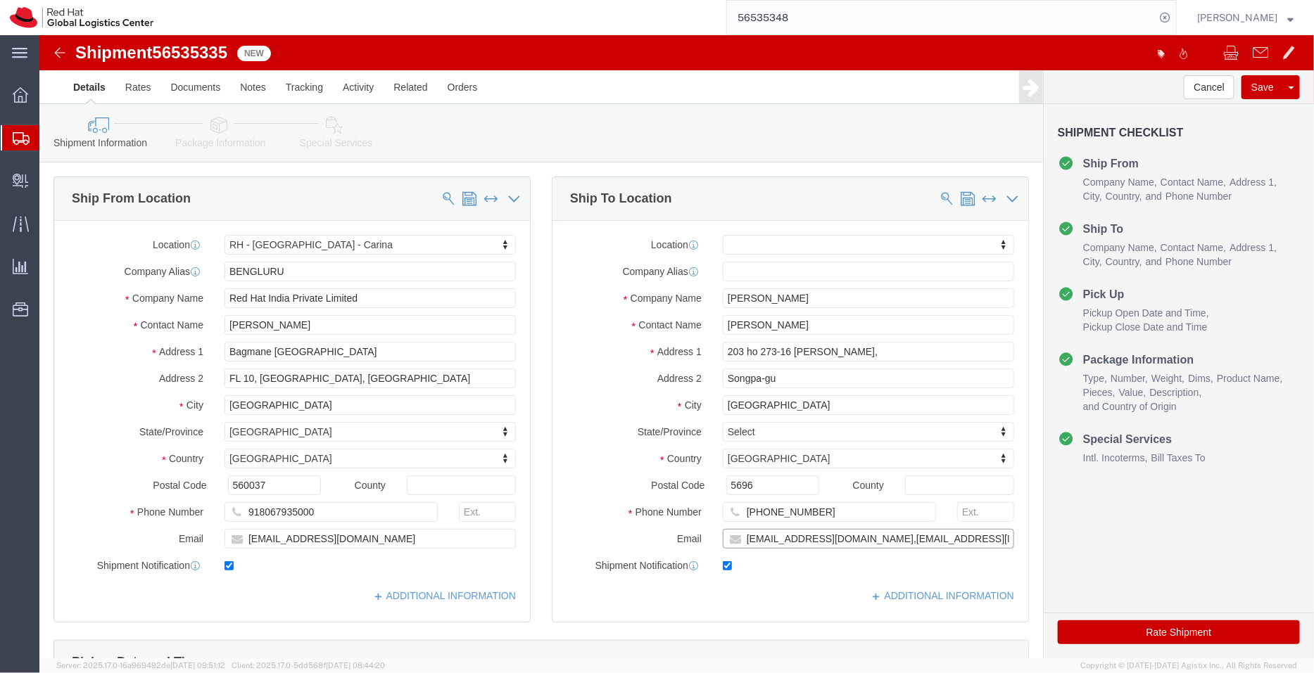
type input "yeslee@redhat.com,apaclogistics@redhat.com"
click input "5696"
type input "05696"
click link "ADDITIONAL INFORMATION"
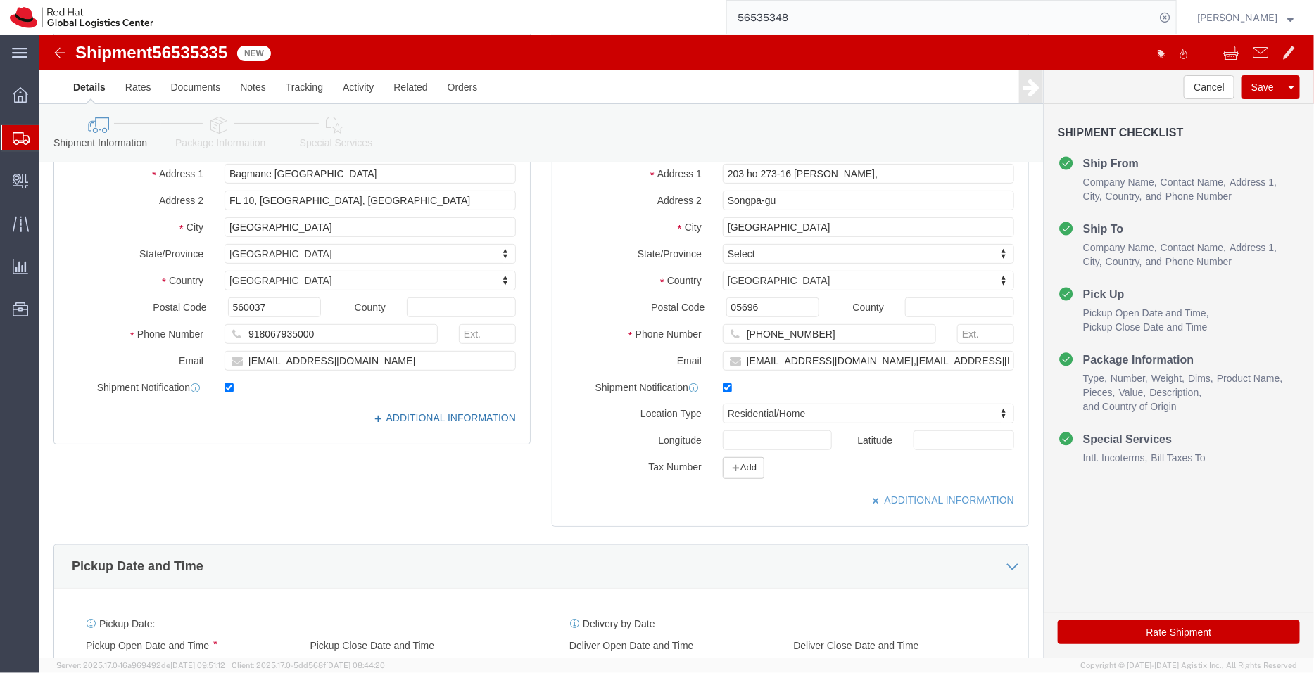
click link "ADDITIONAL INFORMATION"
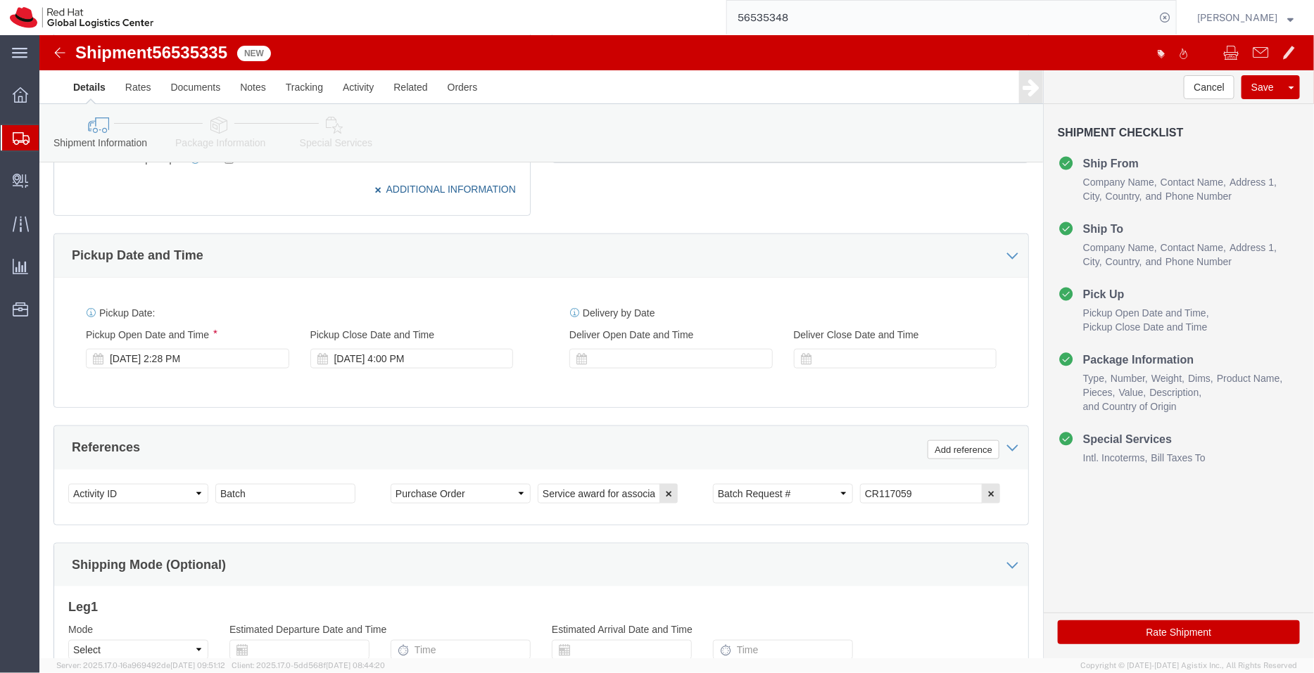
scroll to position [553, 0]
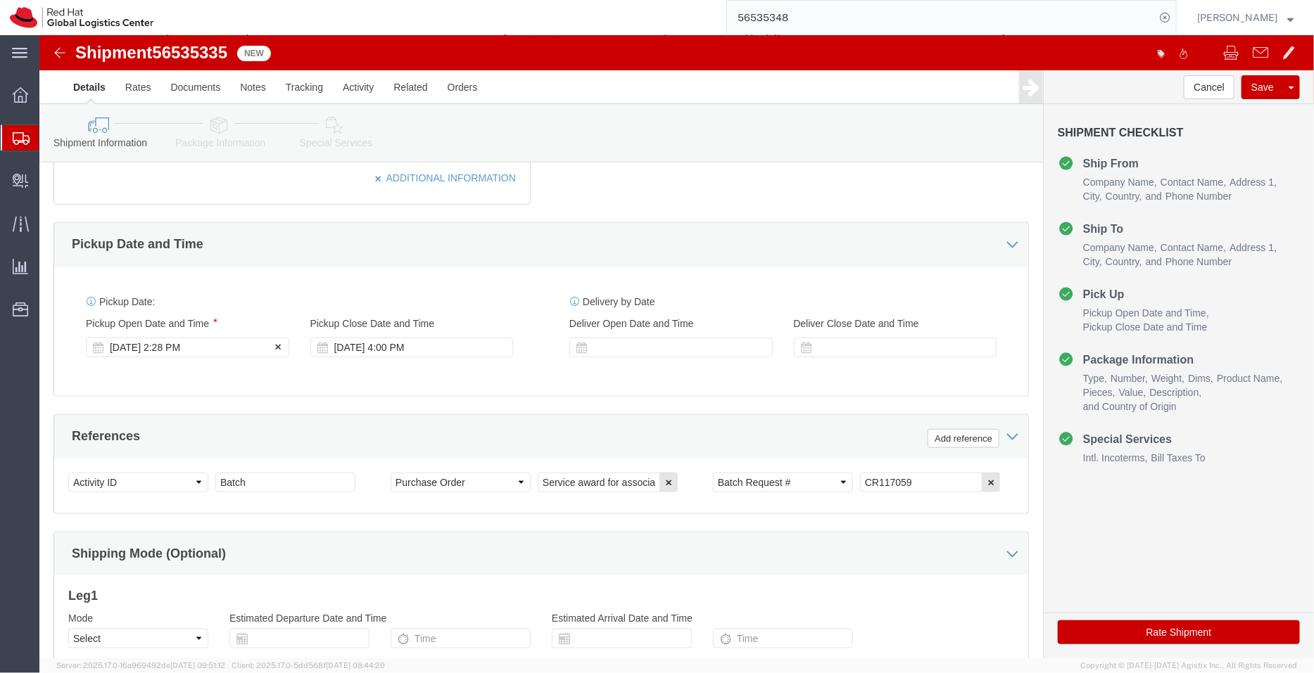
click div "Aug 19 2025 2:28 PM"
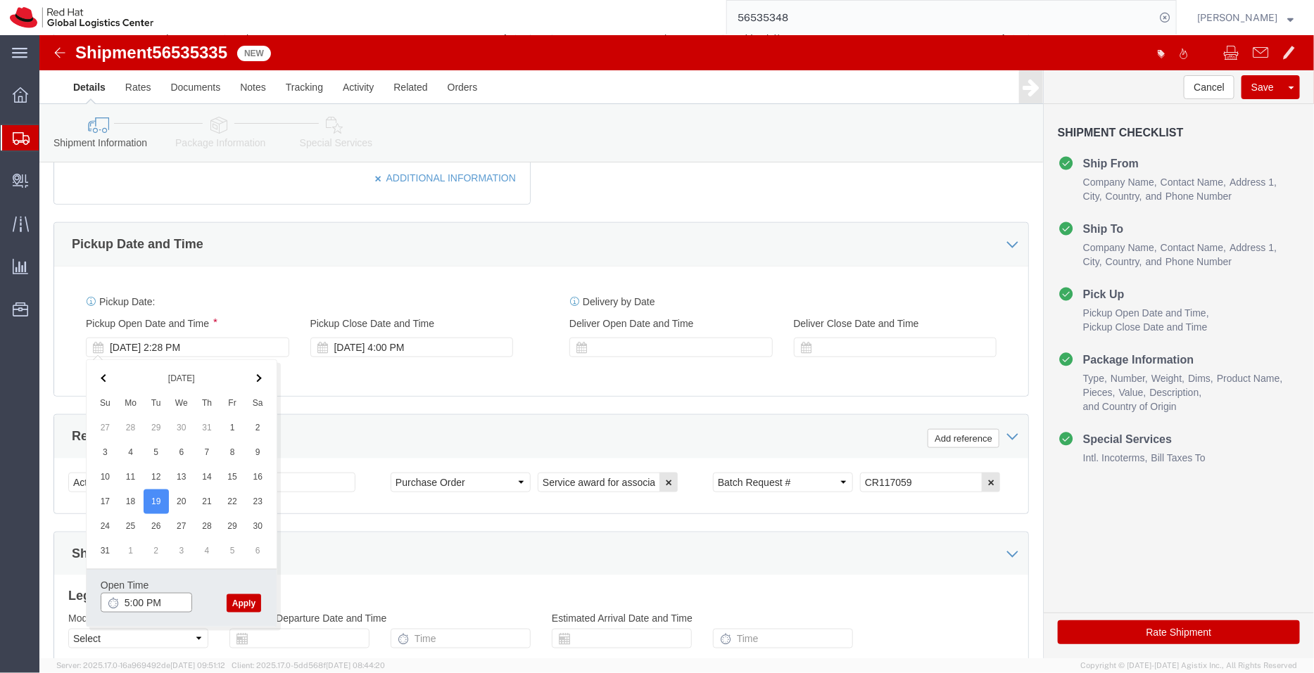
type input "5:00 PM"
click button "Apply"
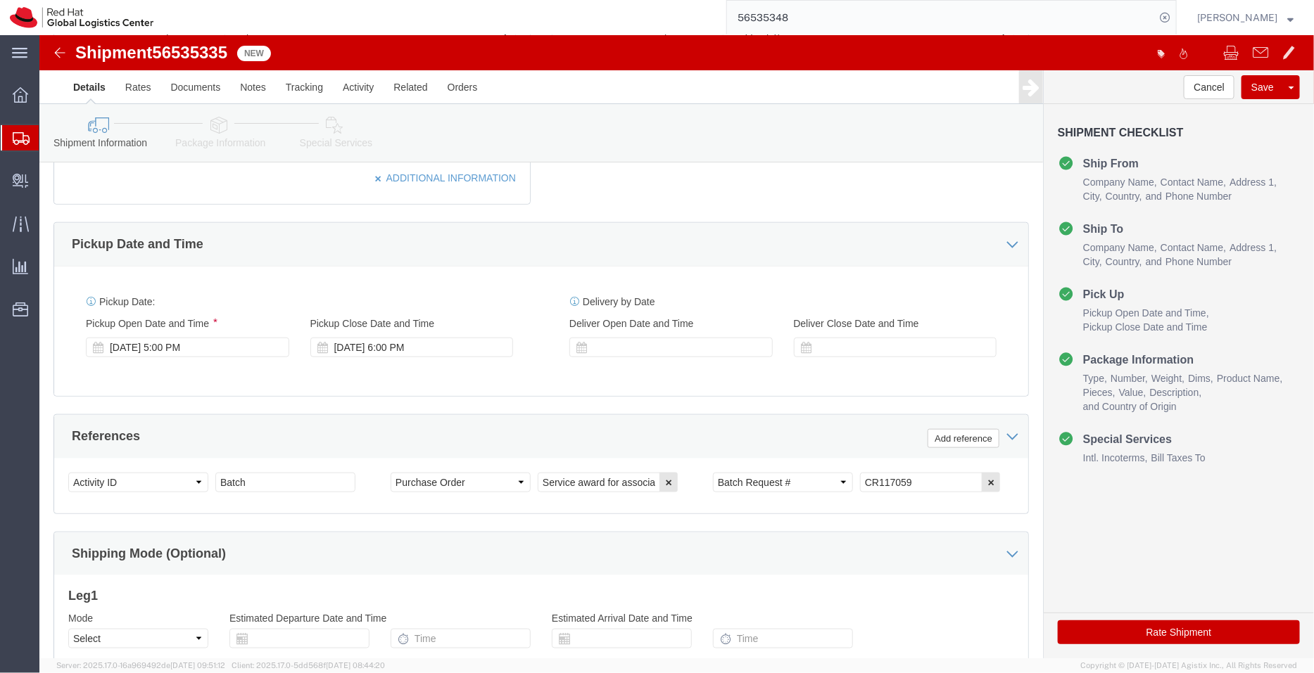
click icon
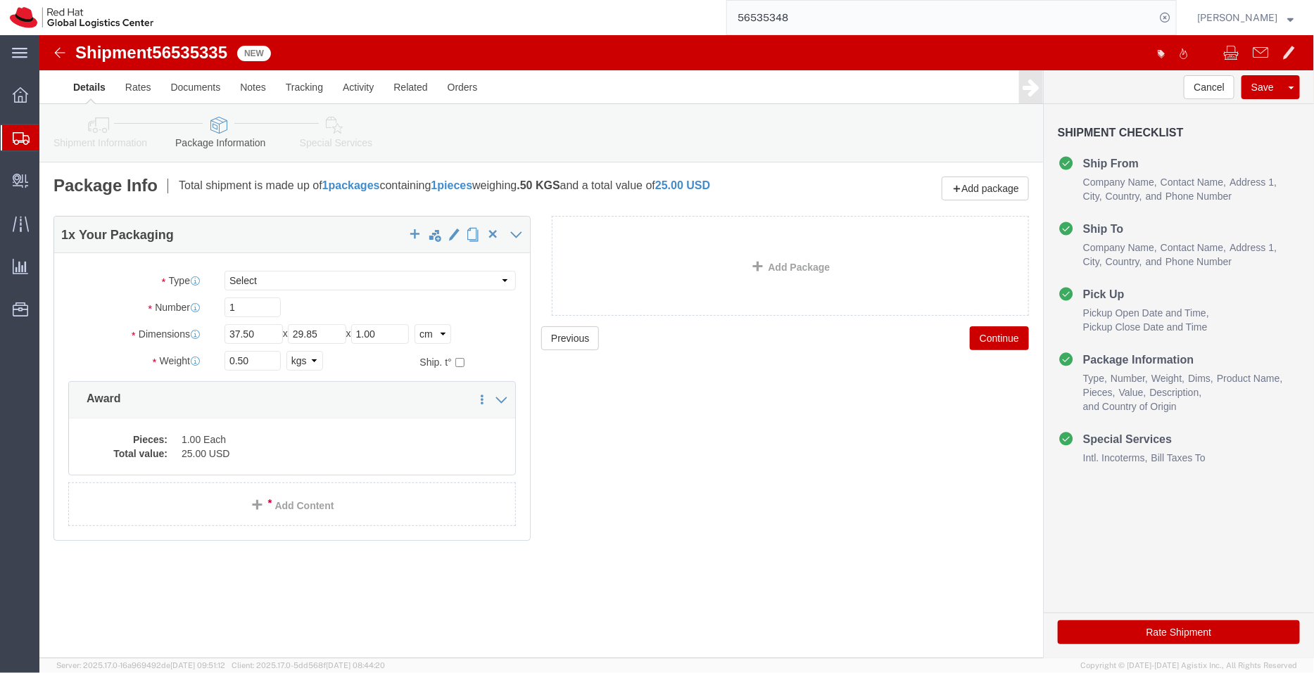
click icon
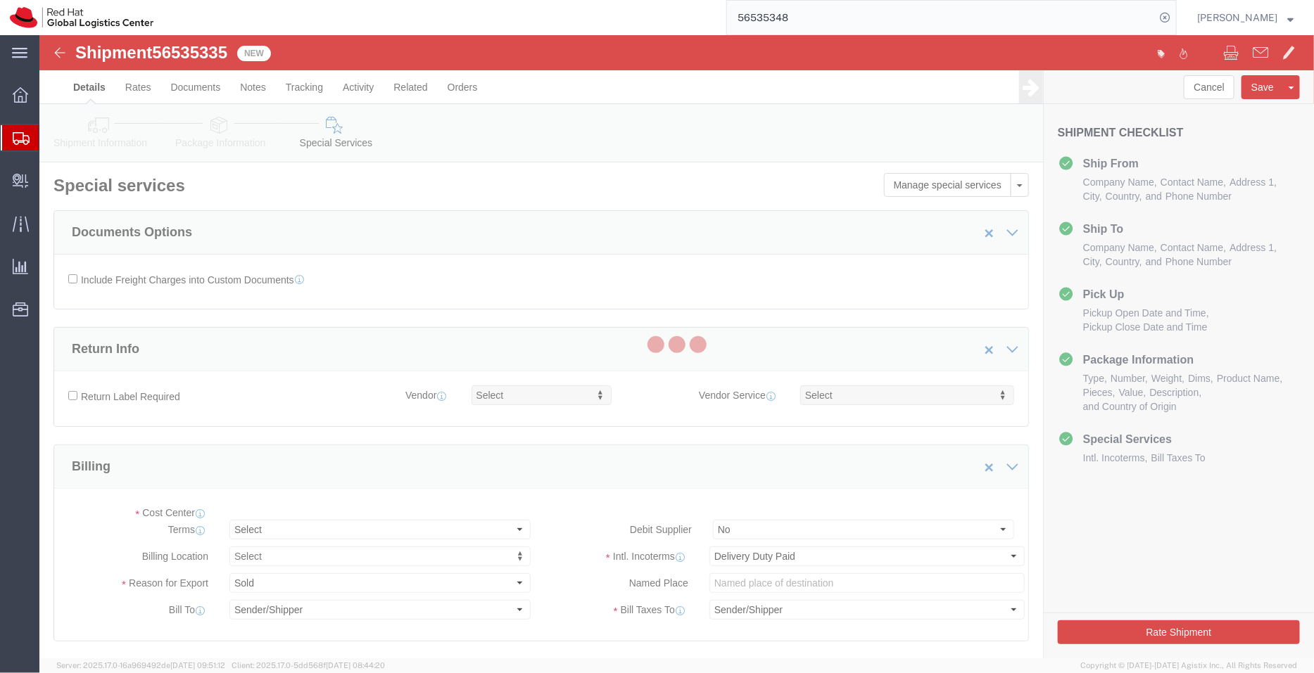
select select "COSTCENTER"
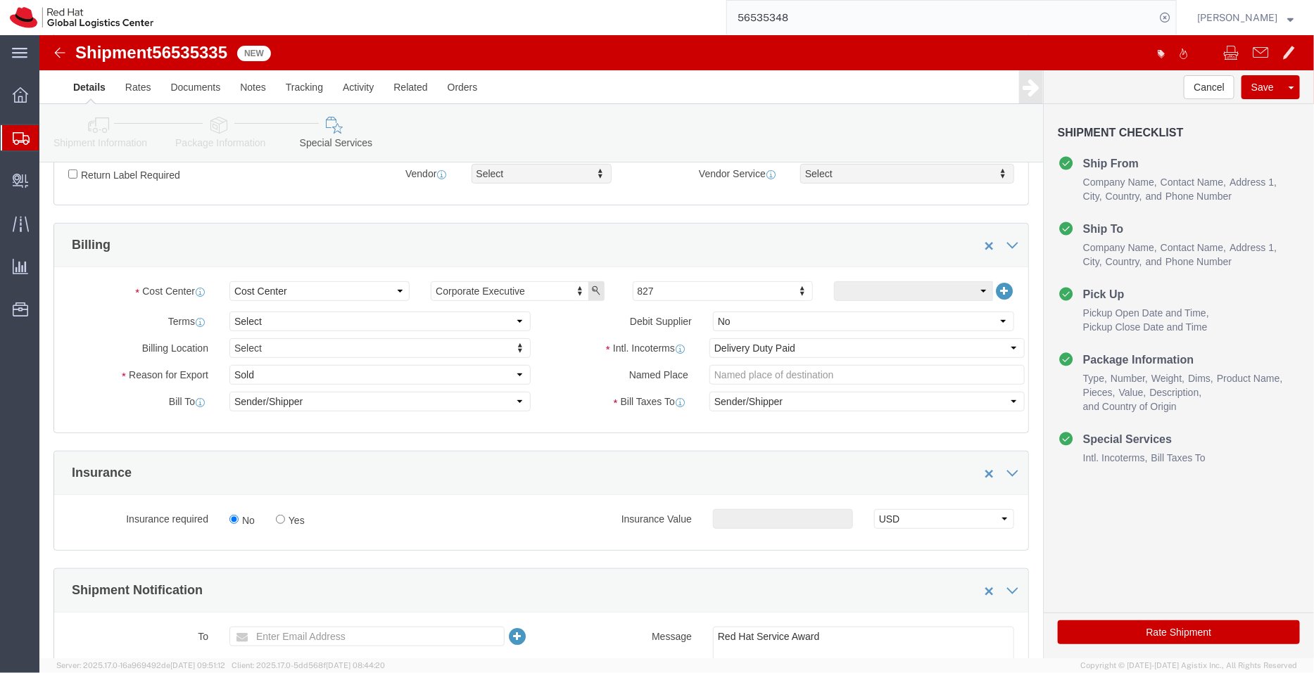
scroll to position [226, 0]
click select "Select Free of Charge Free of Cost NET 30 NET 45 NET 60 See Comment"
select select "FREE_OF_COST"
click select "Select Free of Charge Free of Cost NET 30 NET 45 NET 60 See Comment"
click select "Select Gift Personal Effects Repair/Warranty Return Sample Sold Temporary/Not S…"
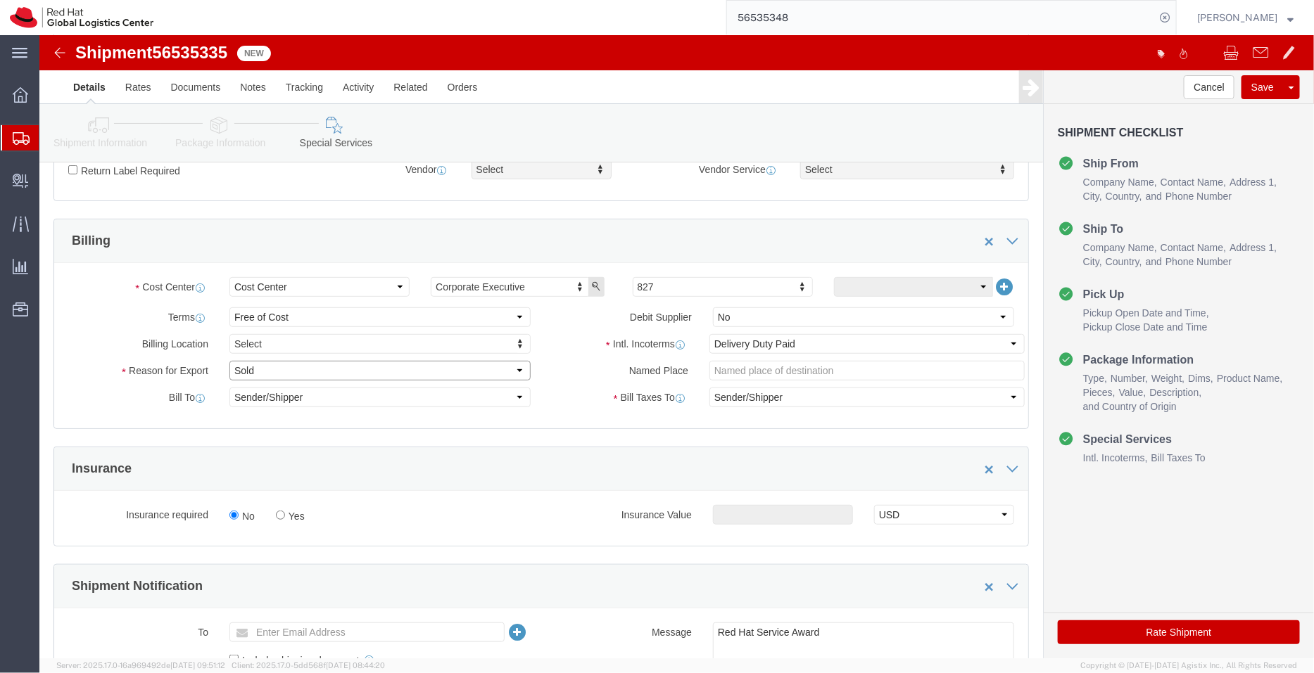
select select "SAMPLE"
click select "Select Gift Personal Effects Repair/Warranty Return Sample Sold Temporary/Not S…"
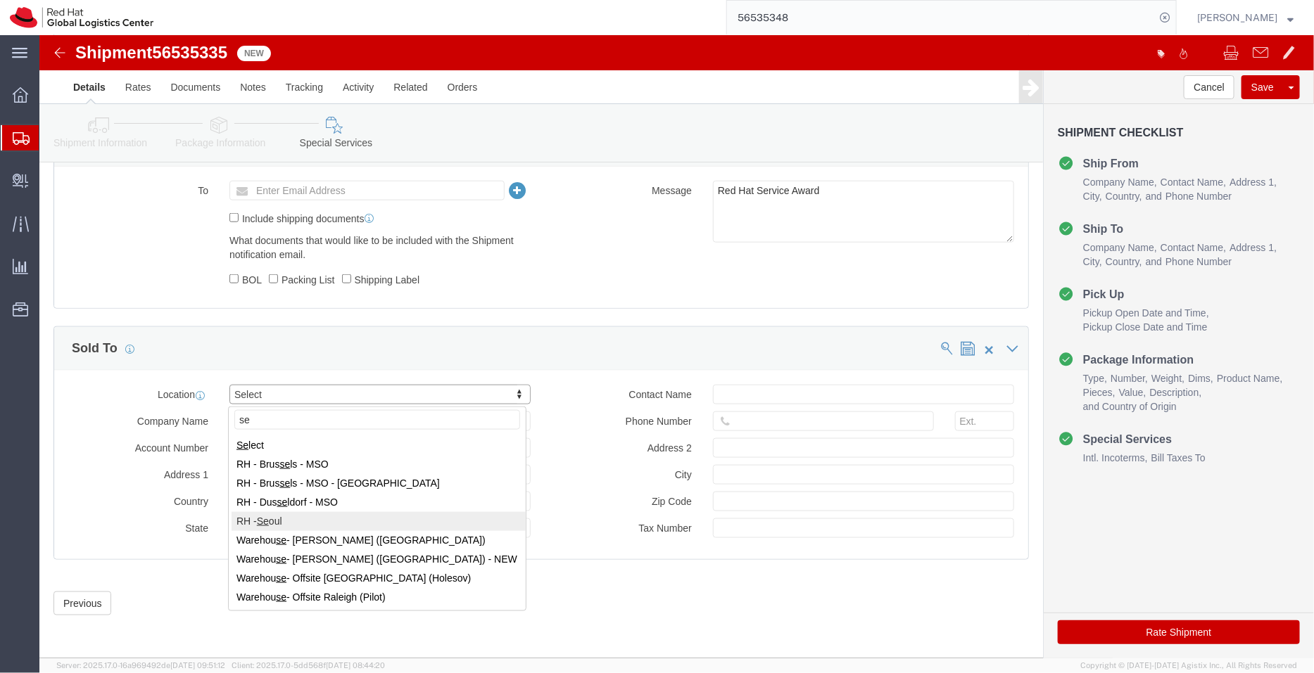
type input "se"
select select "65851"
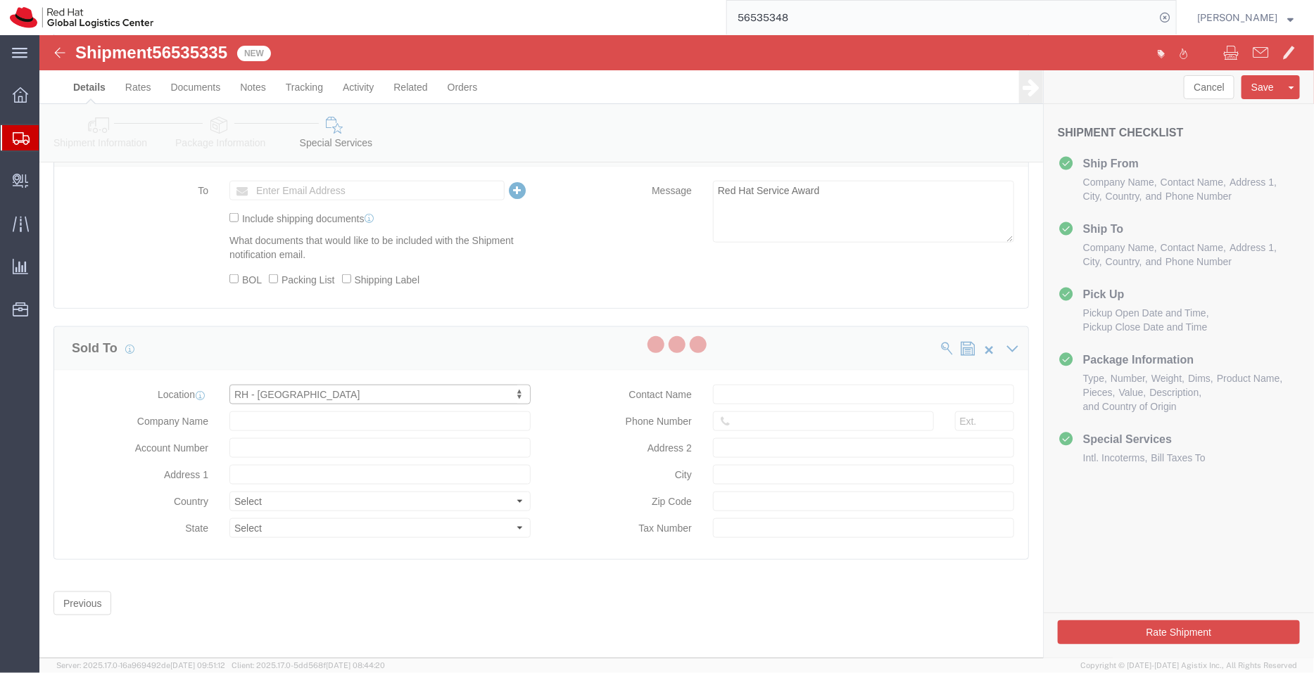
type input "Red Hat Limited, Korea Branch"
type input "9F, Three IFC, 10 Gukje-geumyung-ro"
select select "KR"
type input "82 02 6410 8127"
type input "Yeongdeungpo-gu"
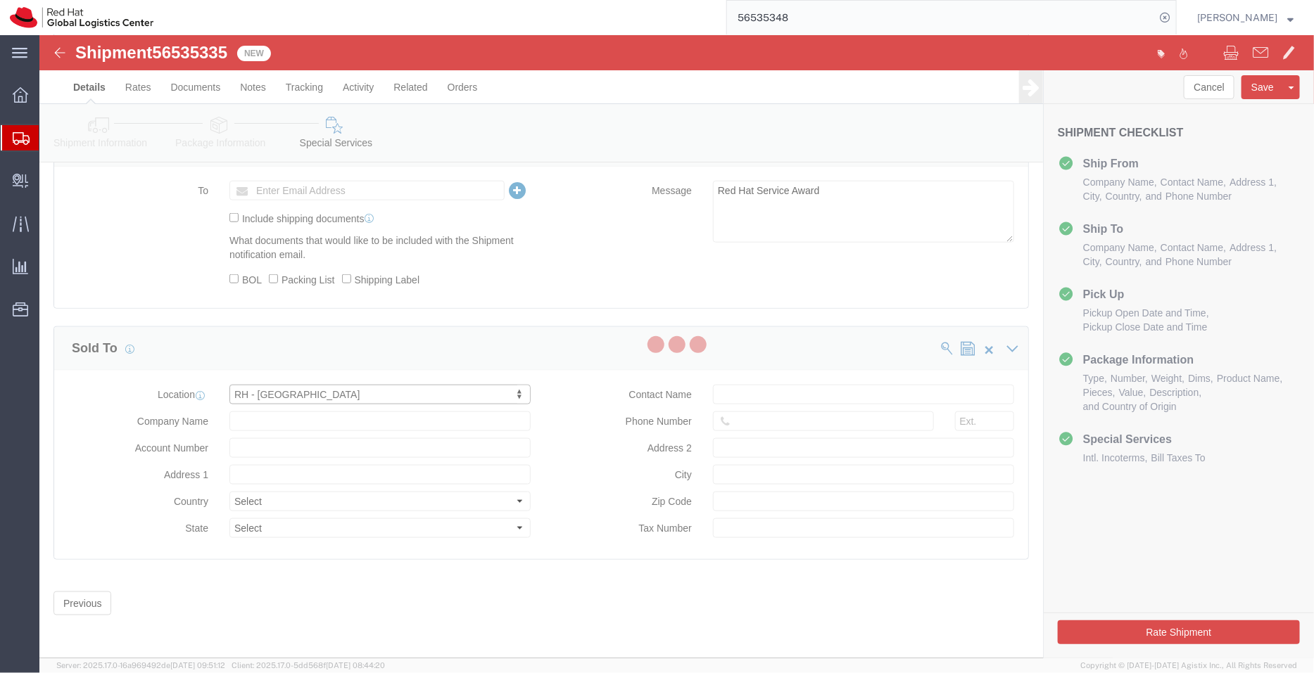
type input "SEOUL"
type input "07326"
type input "214-84-03362"
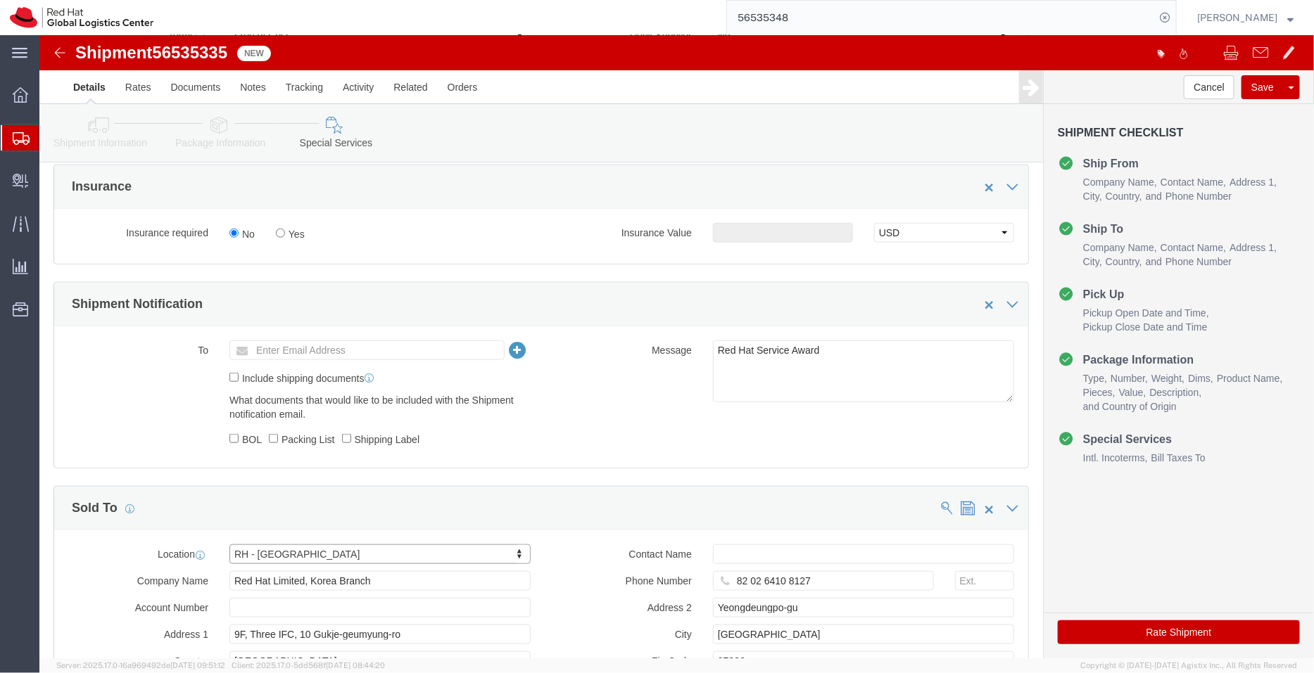
scroll to position [514, 0]
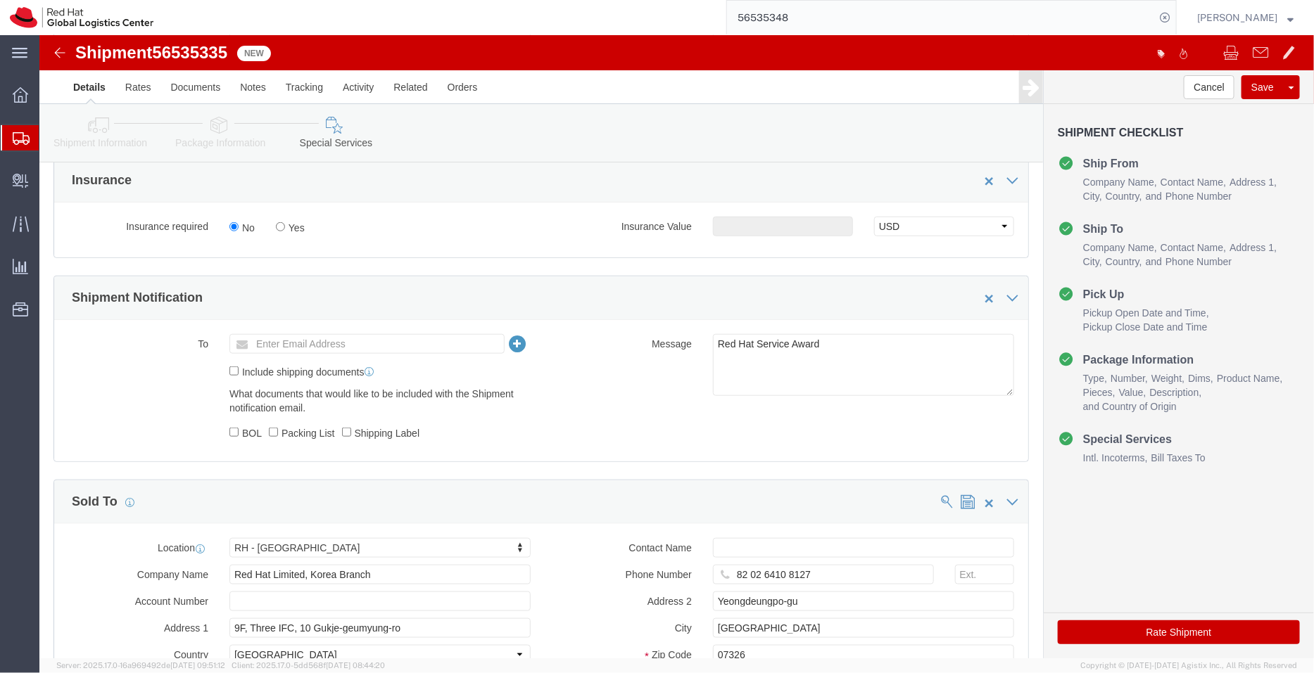
click button "Rate Shipment"
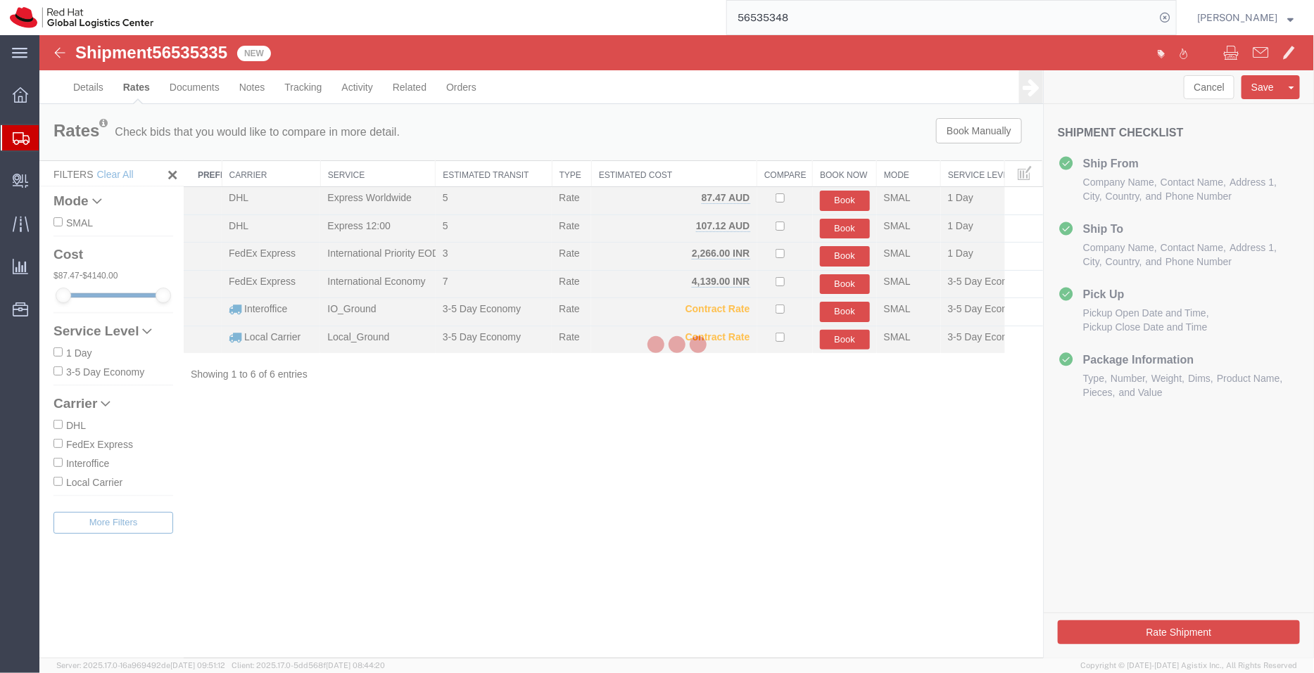
scroll to position [0, 0]
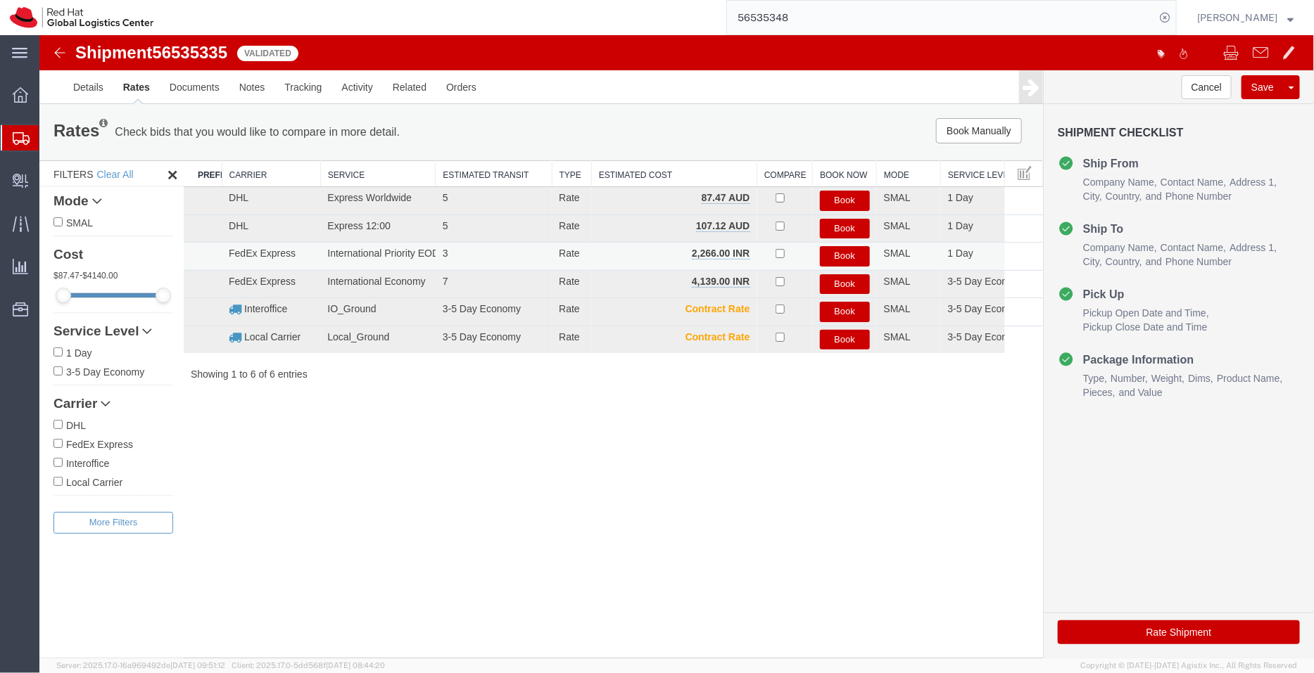
click at [837, 261] on button "Book" at bounding box center [844, 256] width 50 height 20
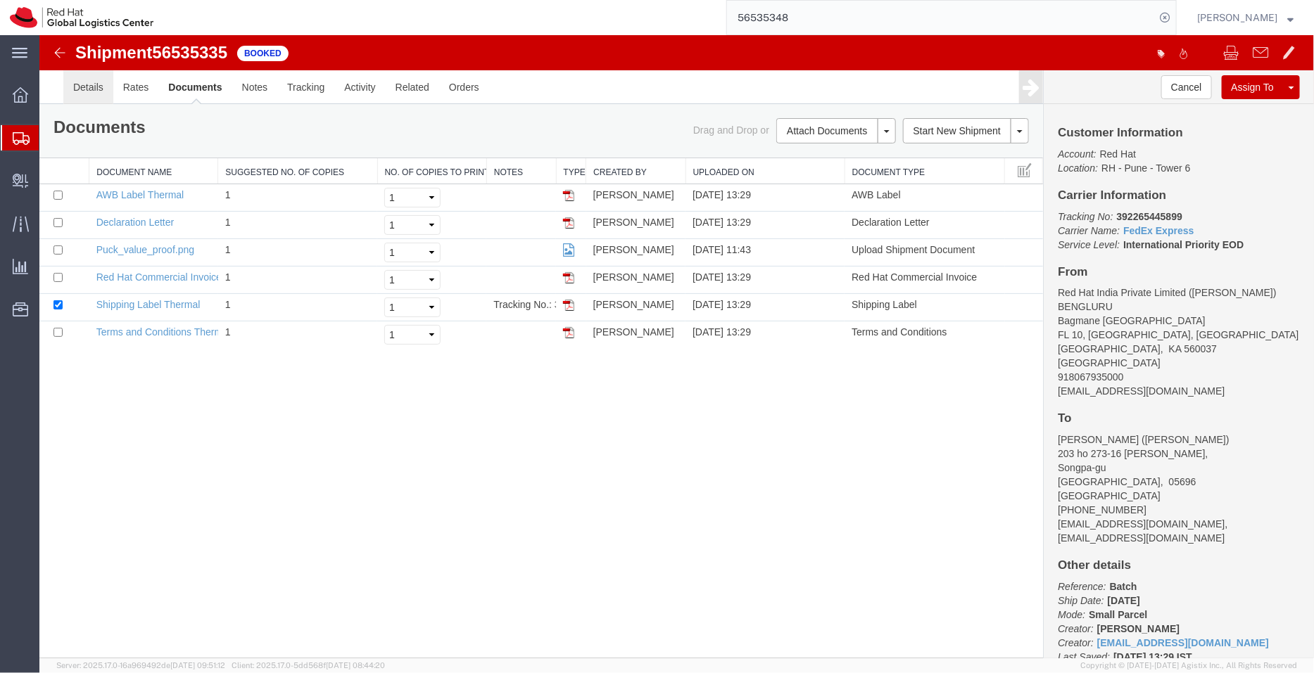
click at [80, 76] on link "Details" at bounding box center [88, 87] width 50 height 34
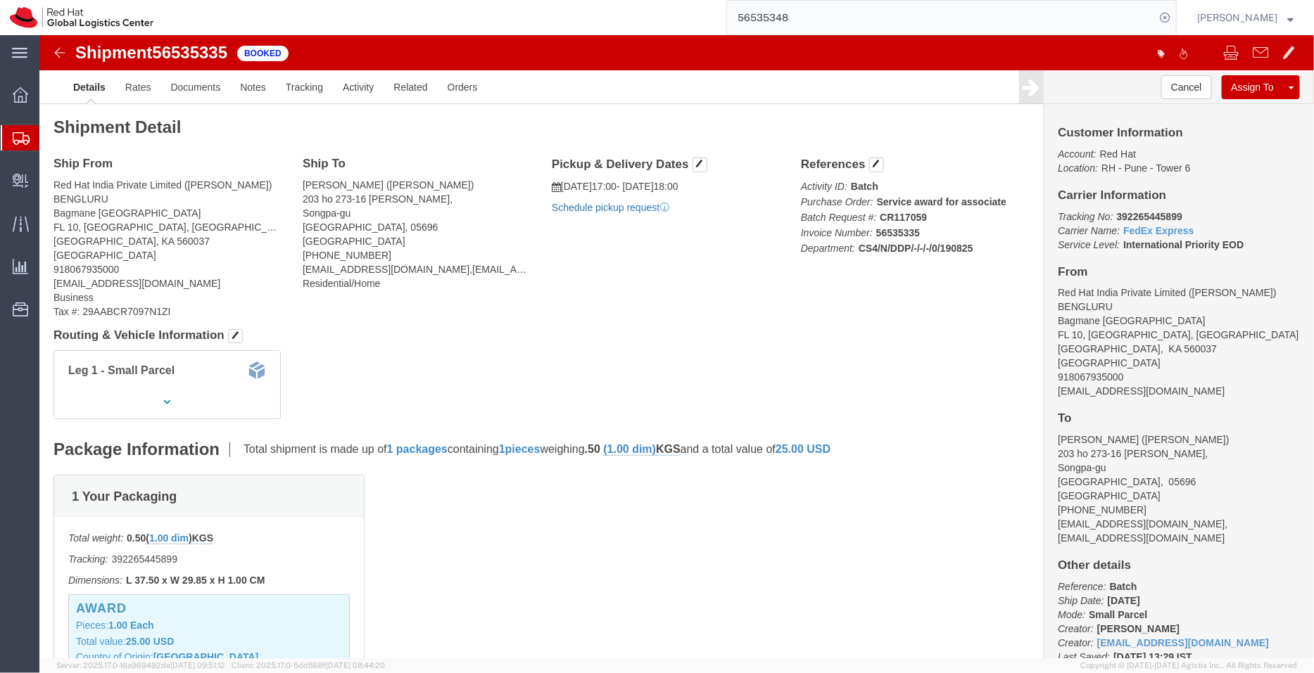
click link "Schedule pickup request"
drag, startPoint x: 1116, startPoint y: 359, endPoint x: 1006, endPoint y: 355, distance: 109.8
click div "Customer Information Account: Red Hat Location: RH - Pune - Tower 6 Carrier Inf…"
copy address "shansdah@redhat.com"
click link "Documents"
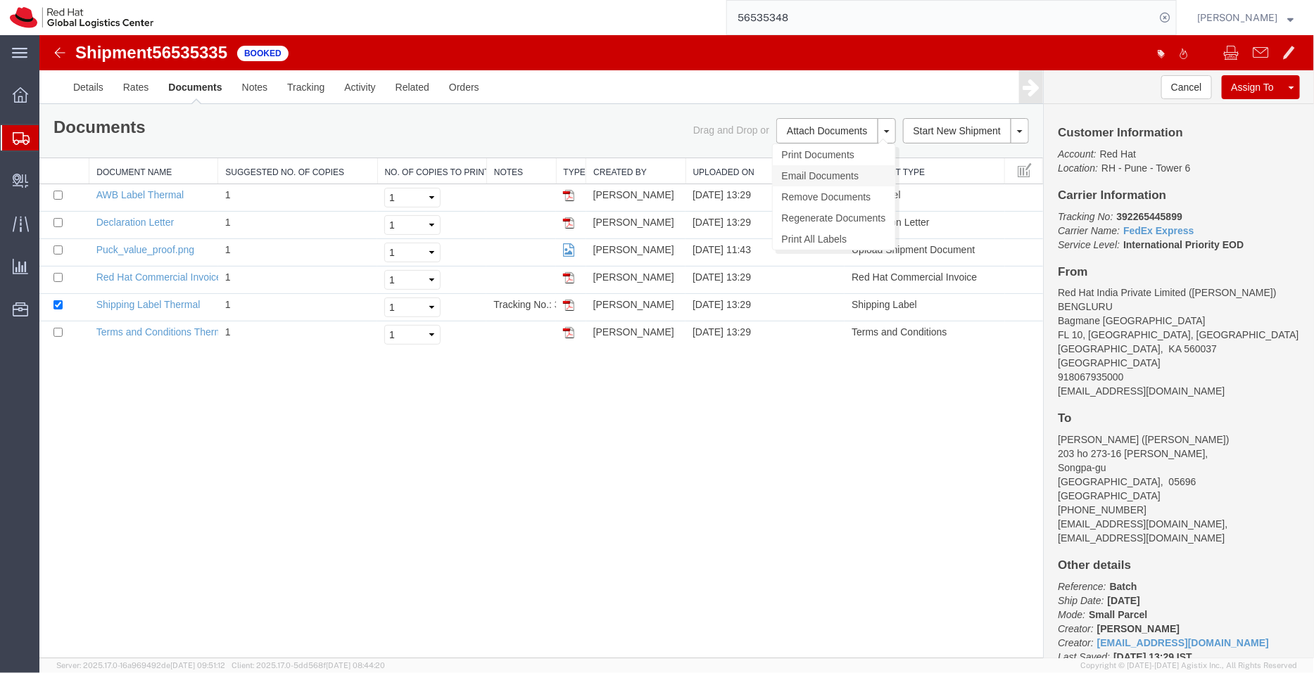
click at [819, 177] on link "Email Documents" at bounding box center [833, 175] width 122 height 21
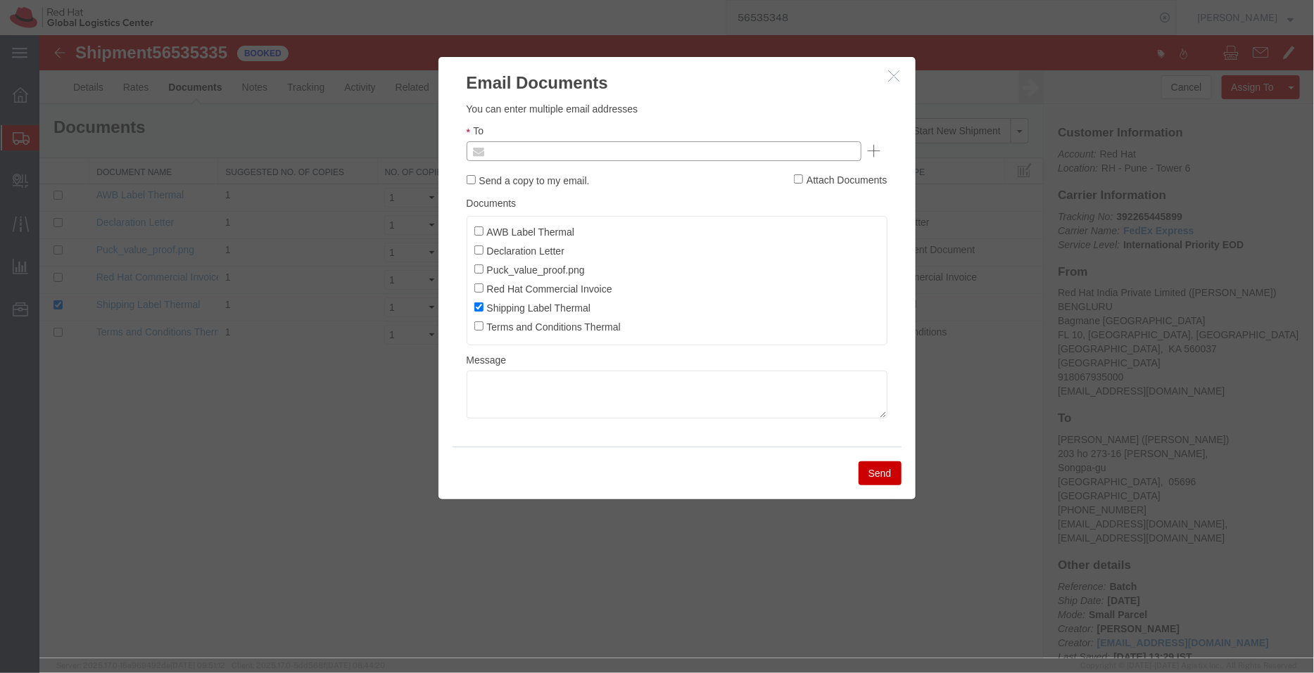
click at [640, 145] on input "text" at bounding box center [567, 150] width 165 height 18
paste input "shansdah@redhat.com"
type input "shansdah@redhat.com"
click at [481, 229] on input "AWB Label Thermal" at bounding box center [477, 230] width 9 height 9
checkbox input "true"
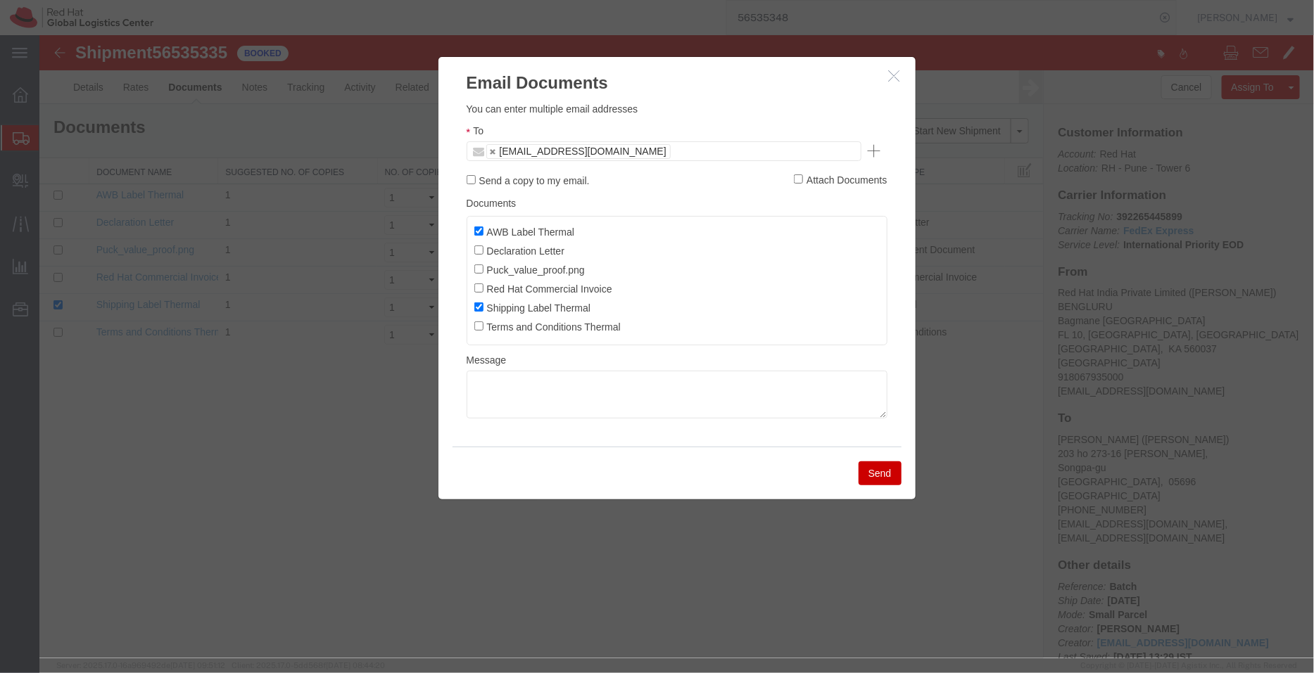
click at [482, 254] on label "Declaration Letter" at bounding box center [518, 249] width 91 height 15
click at [482, 254] on input "Declaration Letter" at bounding box center [477, 249] width 9 height 9
checkbox input "true"
click at [482, 286] on label "Red Hat Commercial Invoice" at bounding box center [542, 287] width 138 height 15
click at [482, 286] on input "Red Hat Commercial Invoice" at bounding box center [477, 287] width 9 height 9
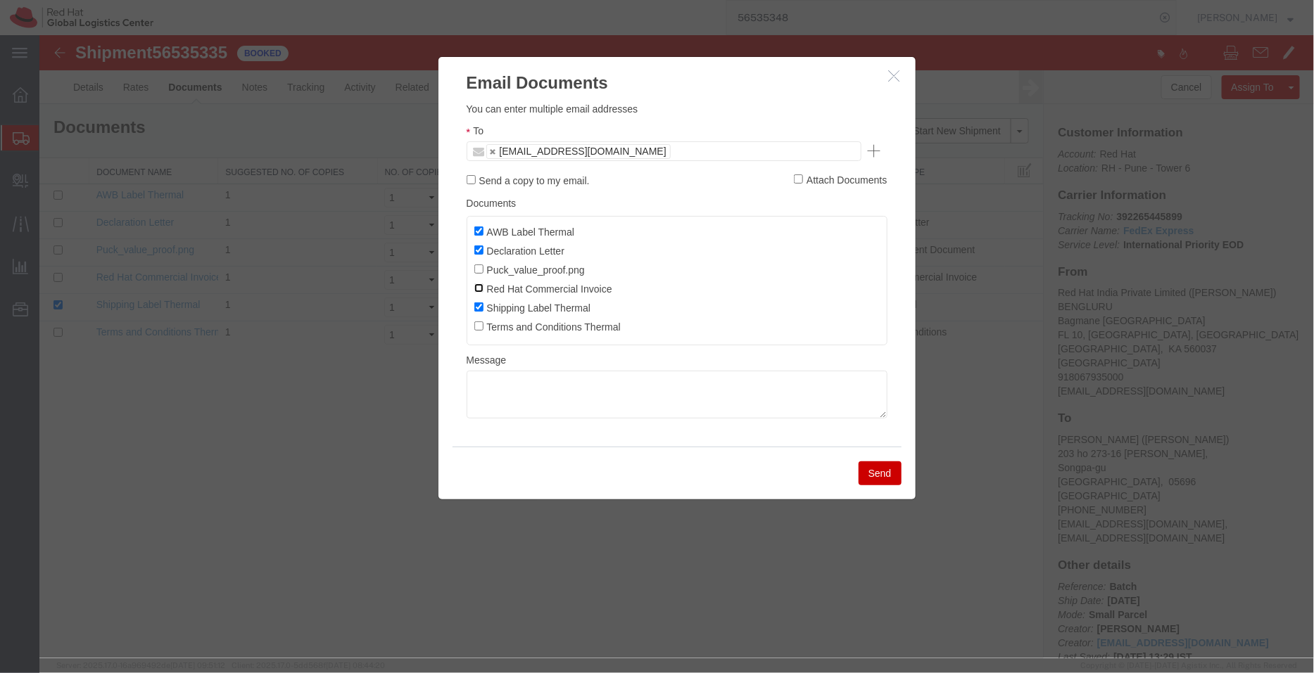
checkbox input "true"
click at [884, 478] on button "Send" at bounding box center [879, 473] width 43 height 24
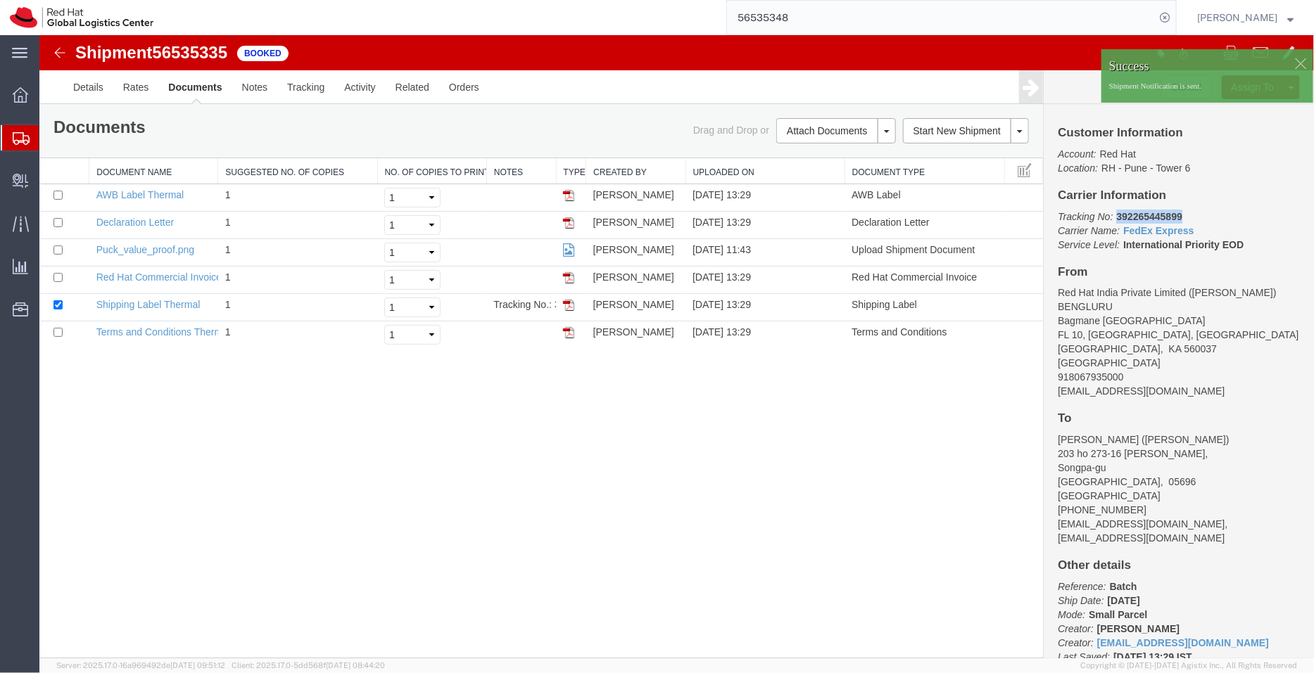
drag, startPoint x: 1226, startPoint y: 251, endPoint x: 1115, endPoint y: 212, distance: 117.7
click at [1115, 212] on p "Tracking No: 392265445899 Carrier Name: FedEx Express FedEx Express Service Lev…" at bounding box center [1178, 230] width 242 height 42
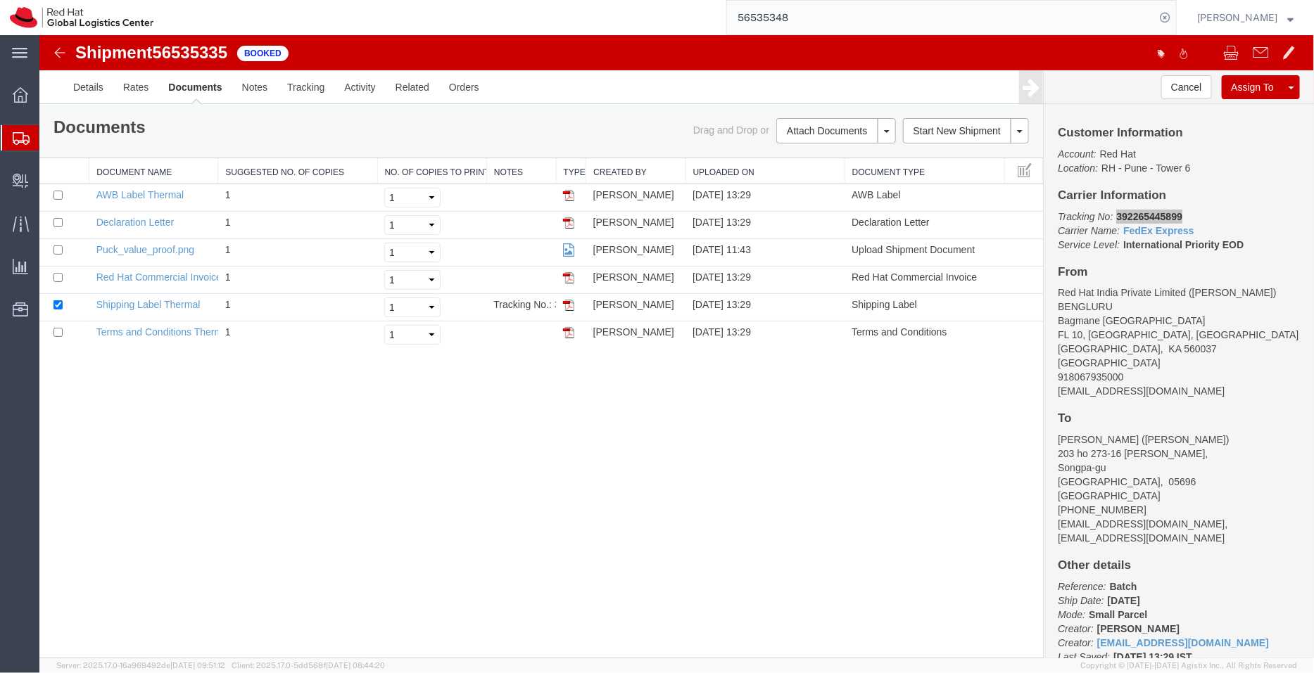
click at [0, 0] on span "Shipment Manager" at bounding box center [0, 0] width 0 height 0
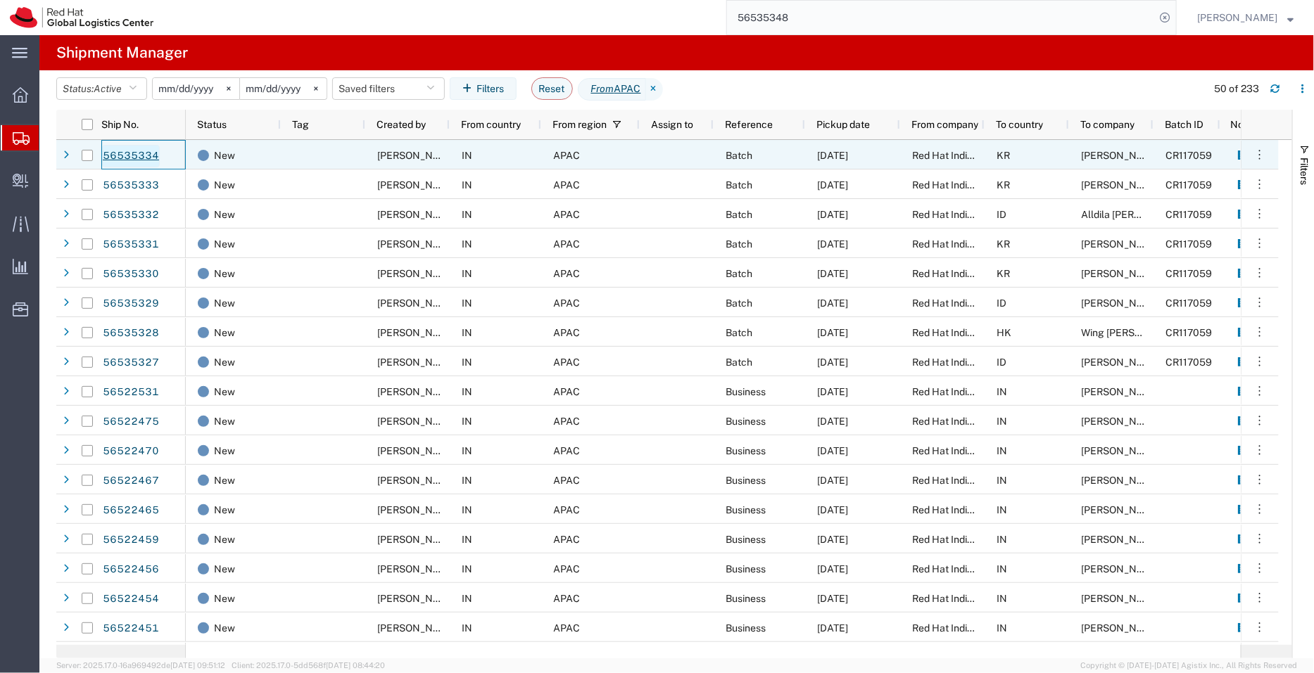
click at [137, 158] on link "56535334" at bounding box center [131, 156] width 58 height 23
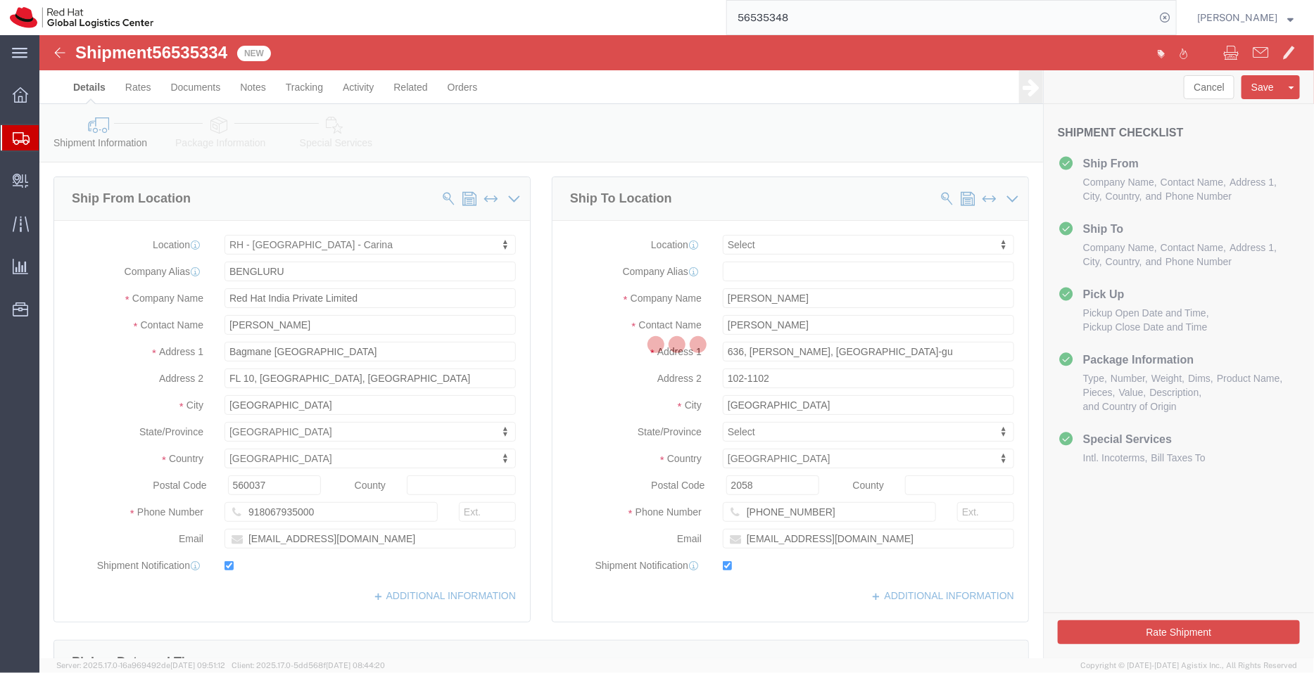
select select "37925"
select select
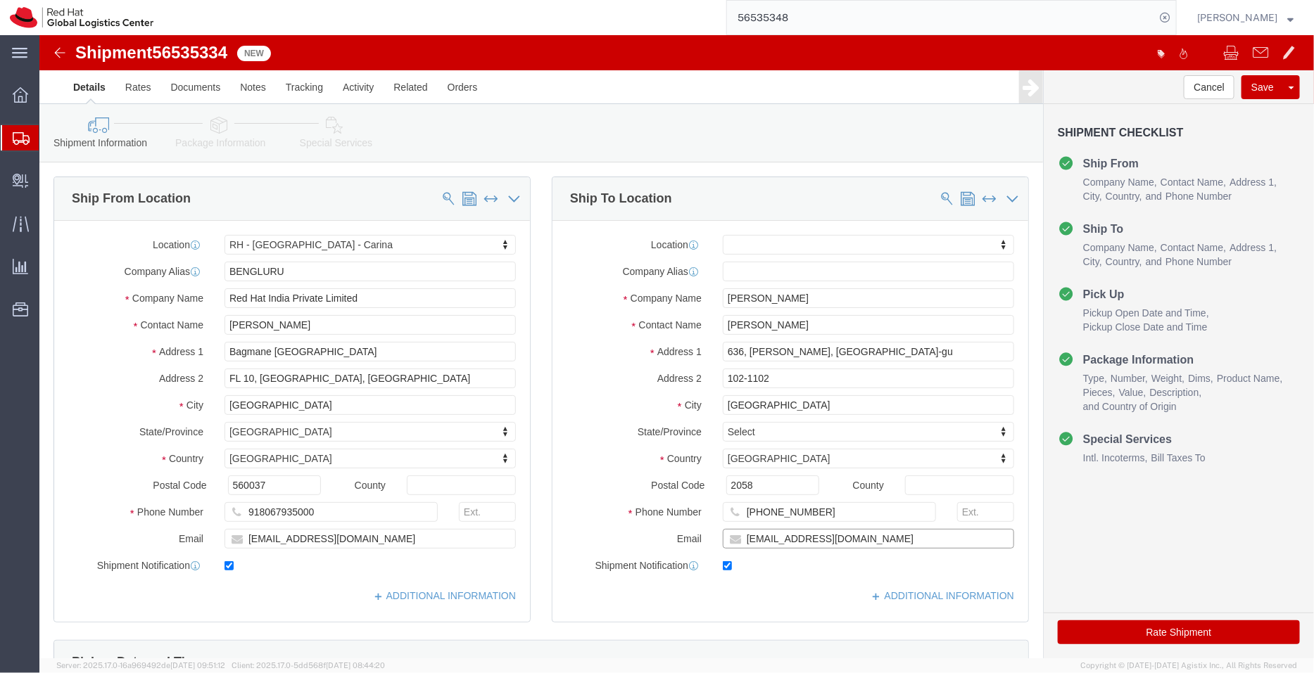
click input "chaekim@redhat.com"
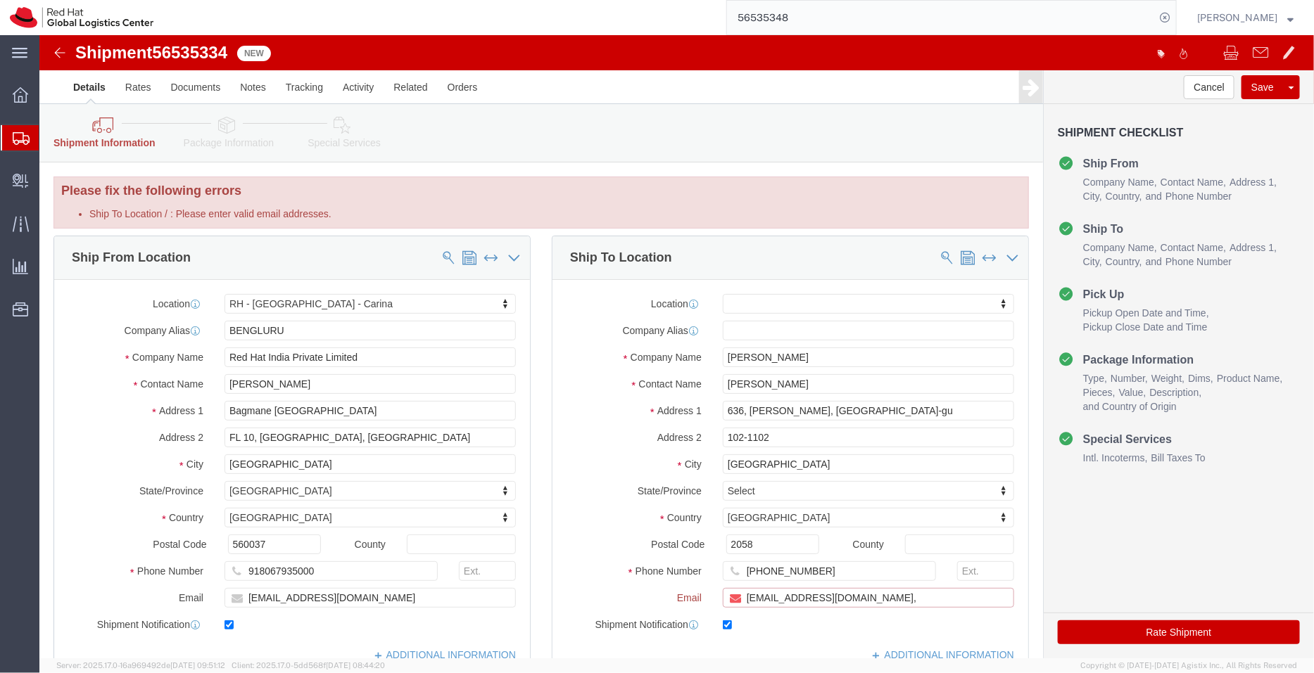
paste input "[EMAIL_ADDRESS][DOMAIN_NAME]"
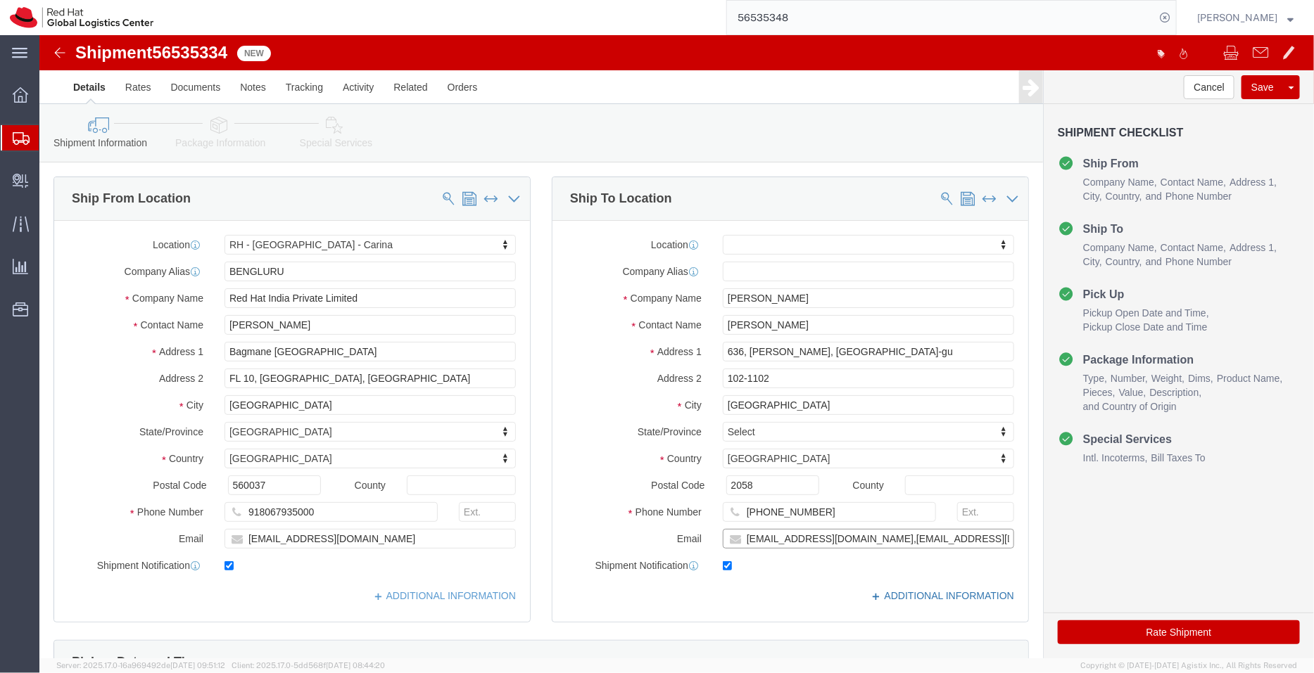
type input "chaekim@redhat.com,apaclogistics@redhat.com"
click link "ADDITIONAL INFORMATION"
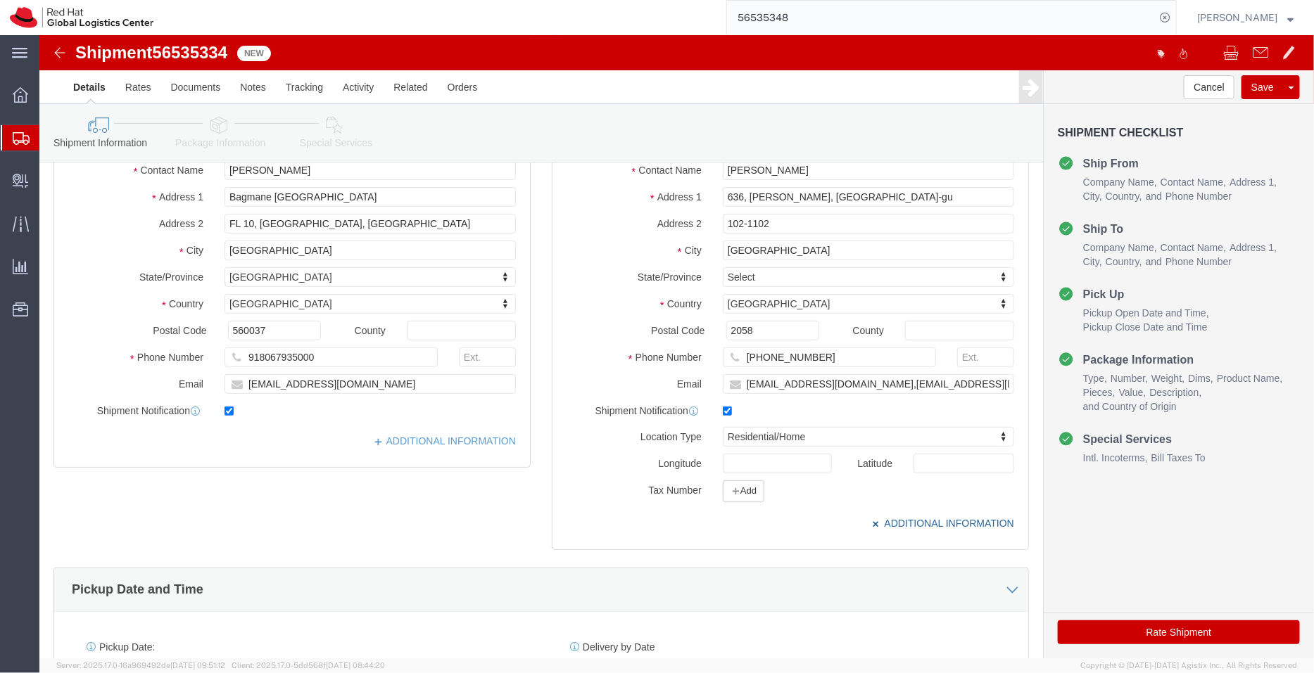
scroll to position [158, 0]
click input "2058"
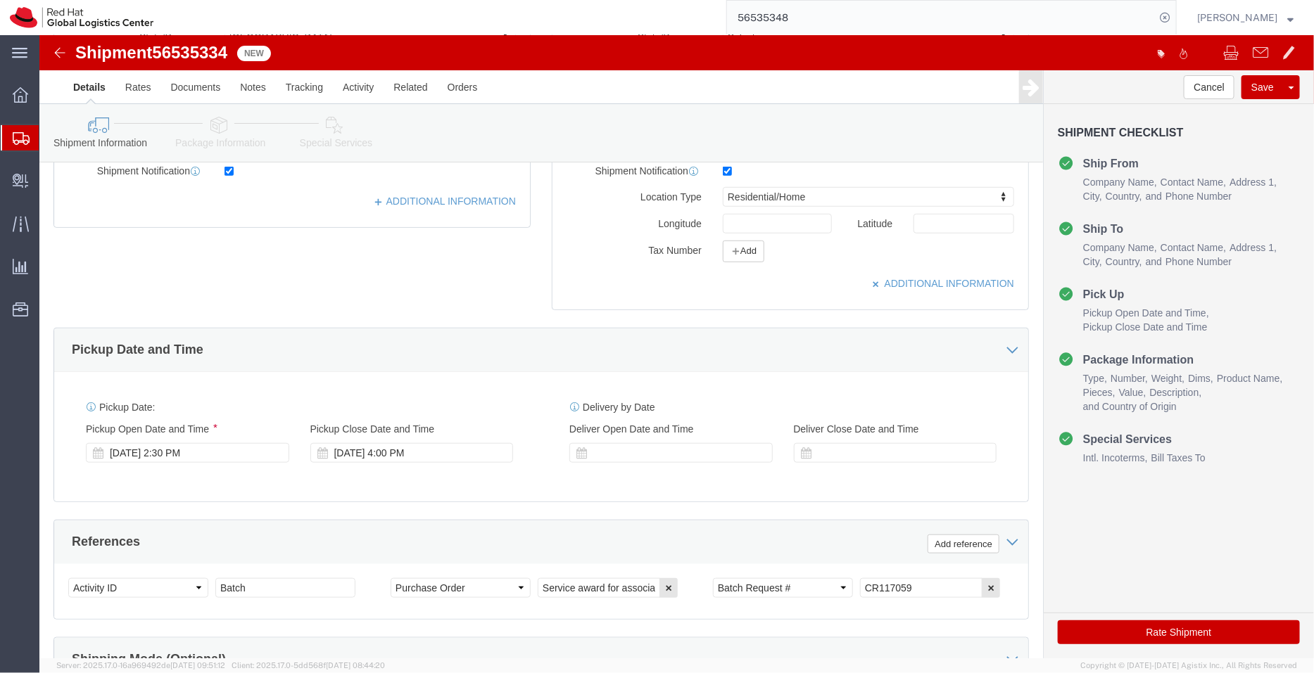
scroll to position [408, 0]
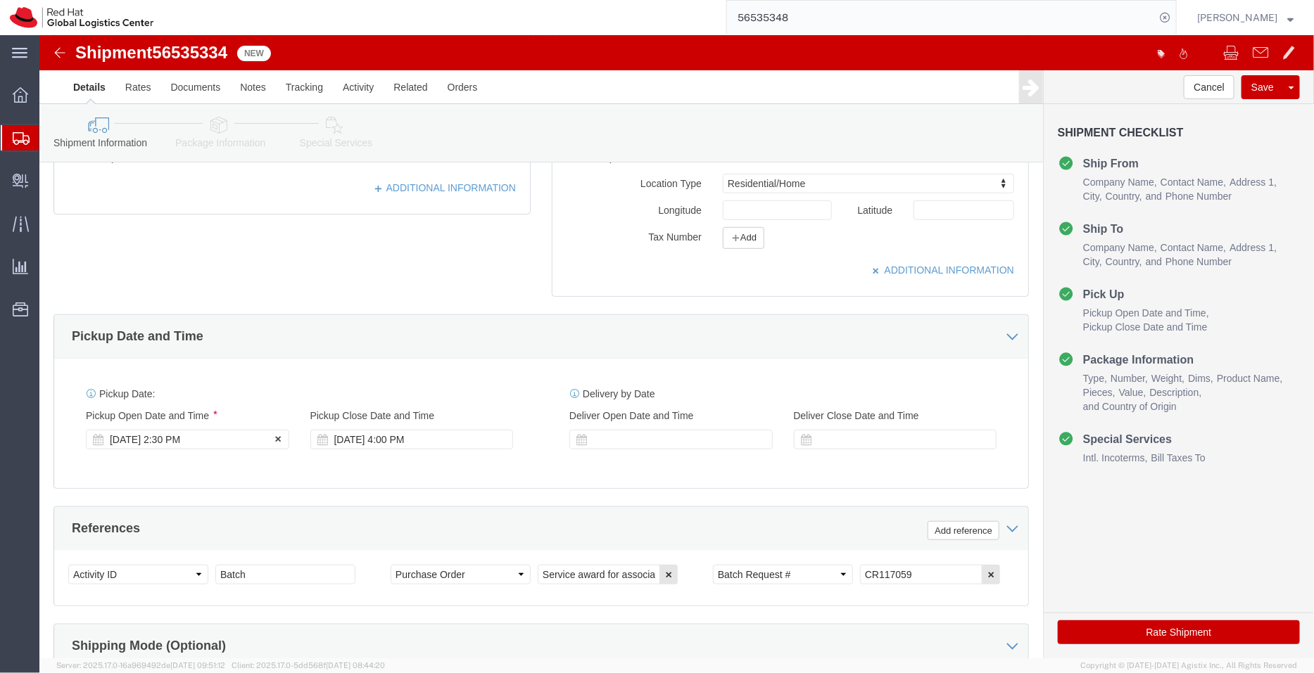
type input "02058"
click div "Aug 19 2025 2:30 PM"
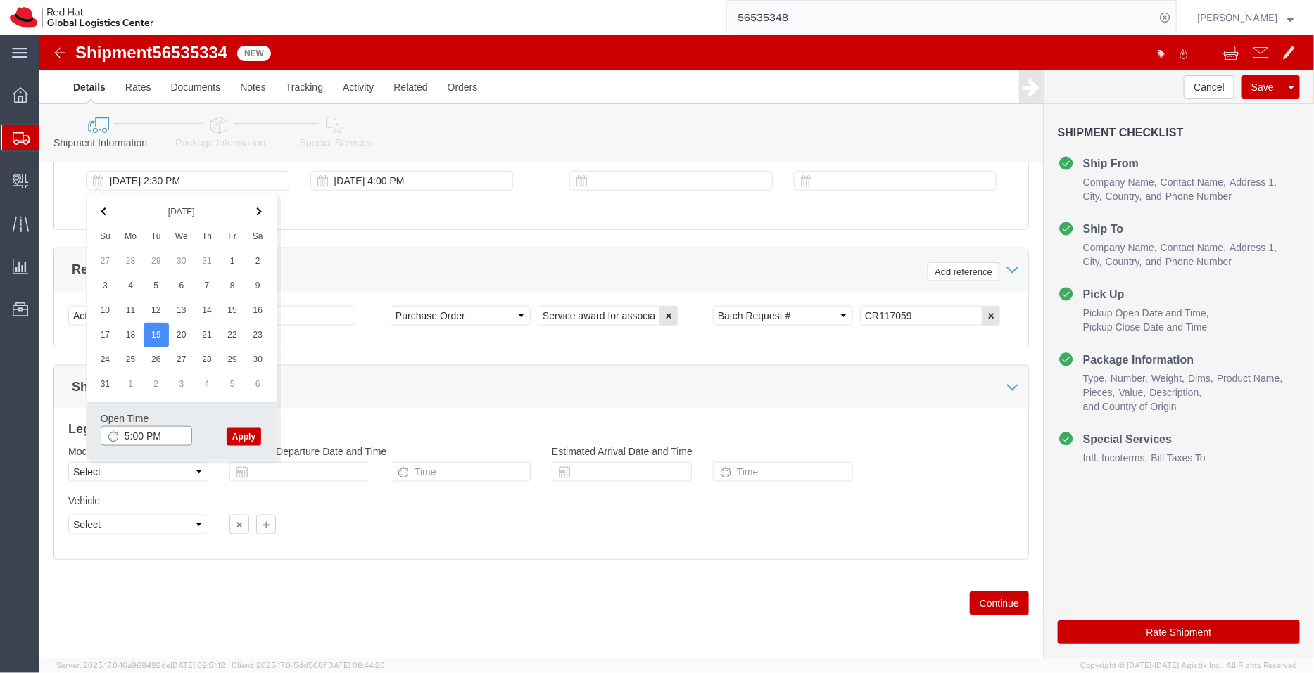
type input "5:00 PM"
click button "Apply"
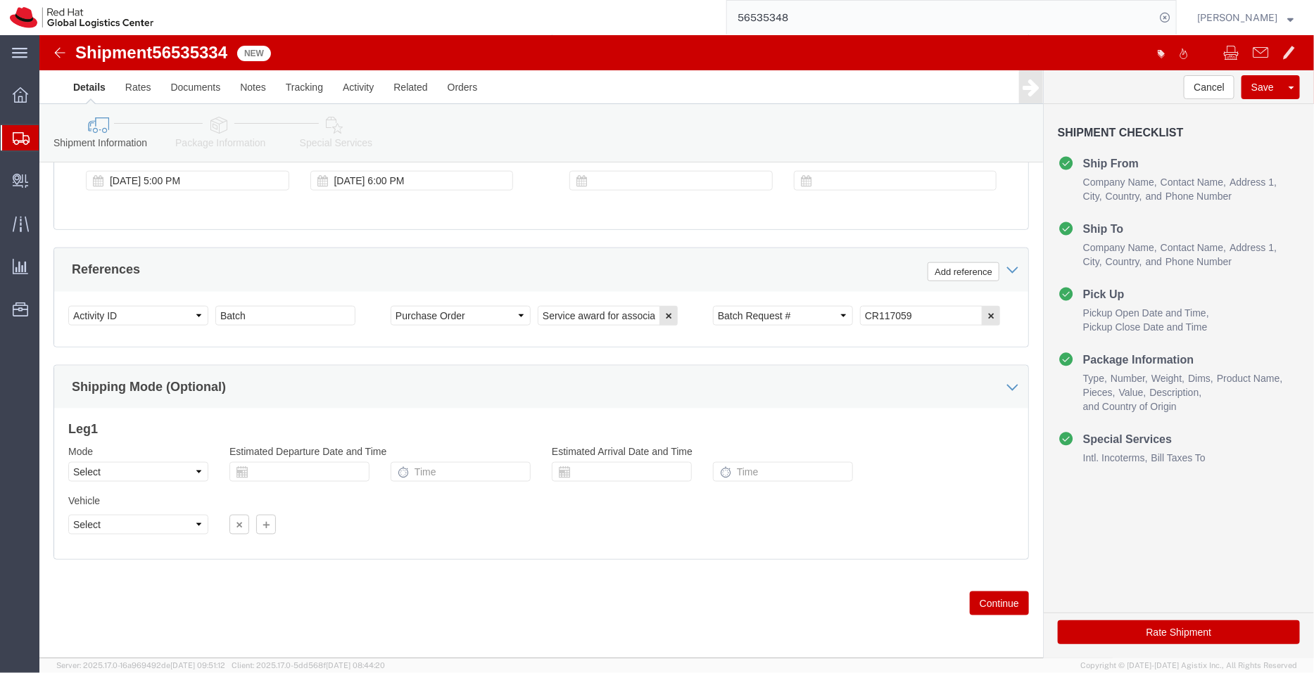
click icon
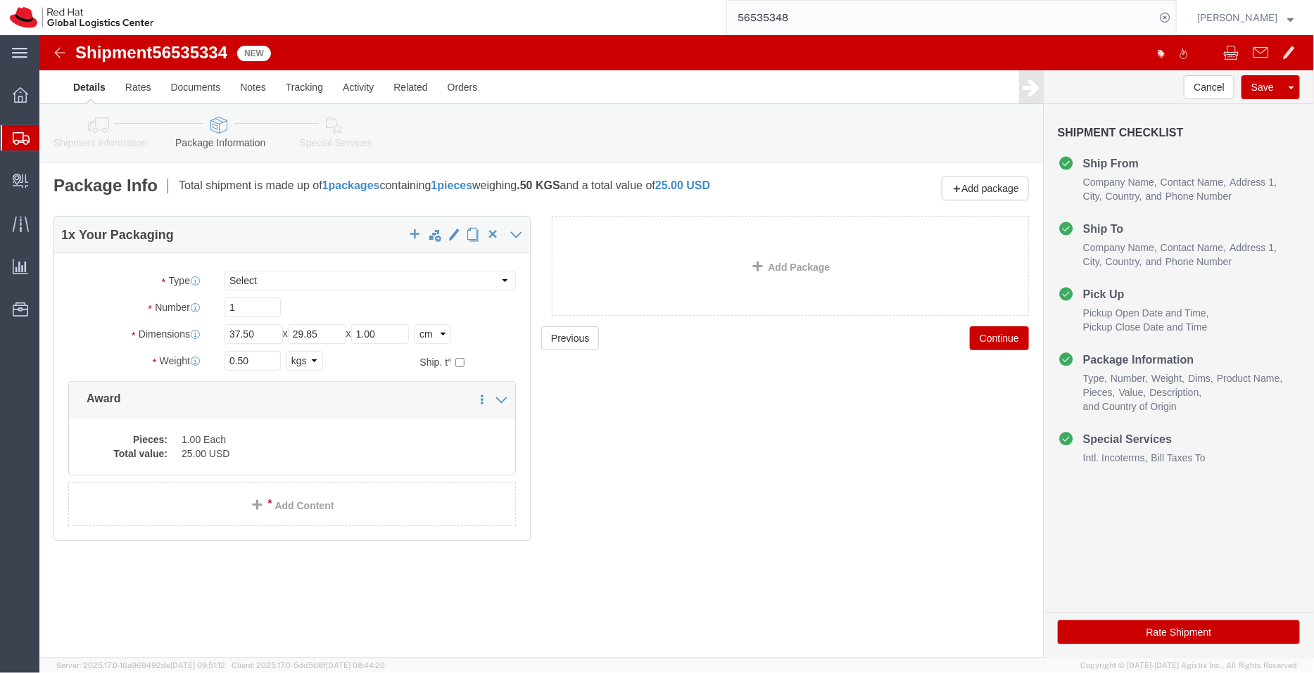
click icon
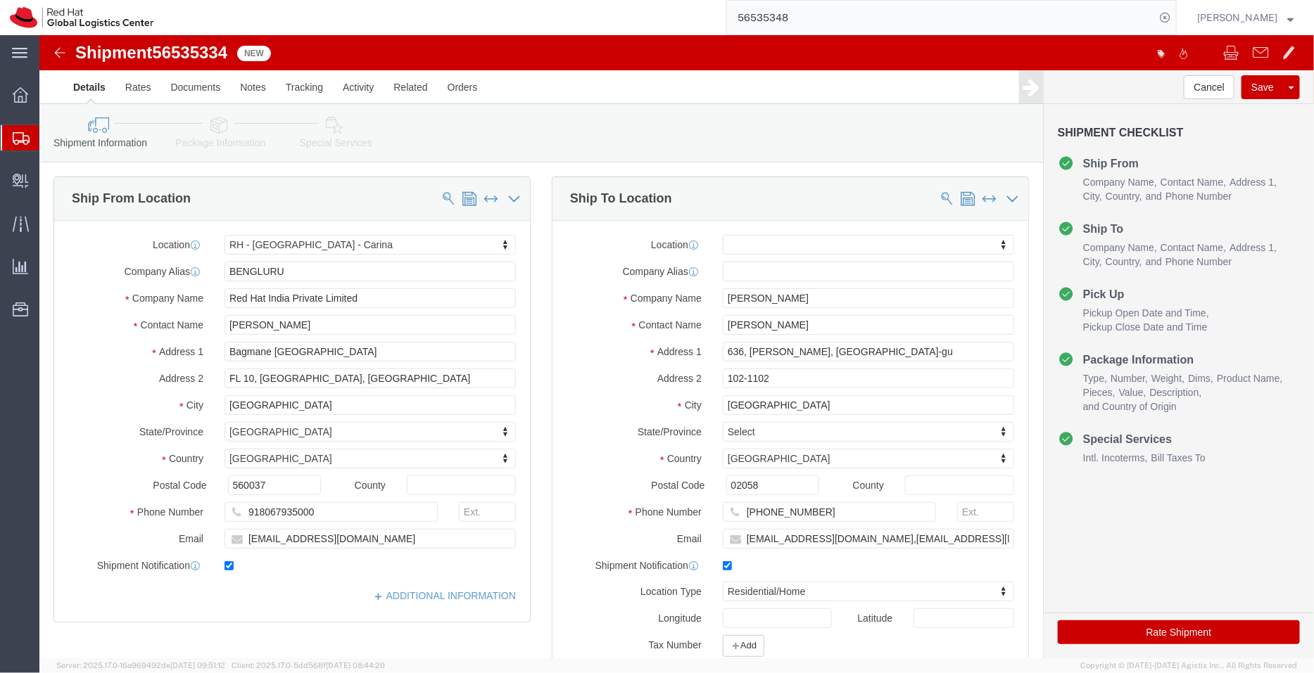
click icon
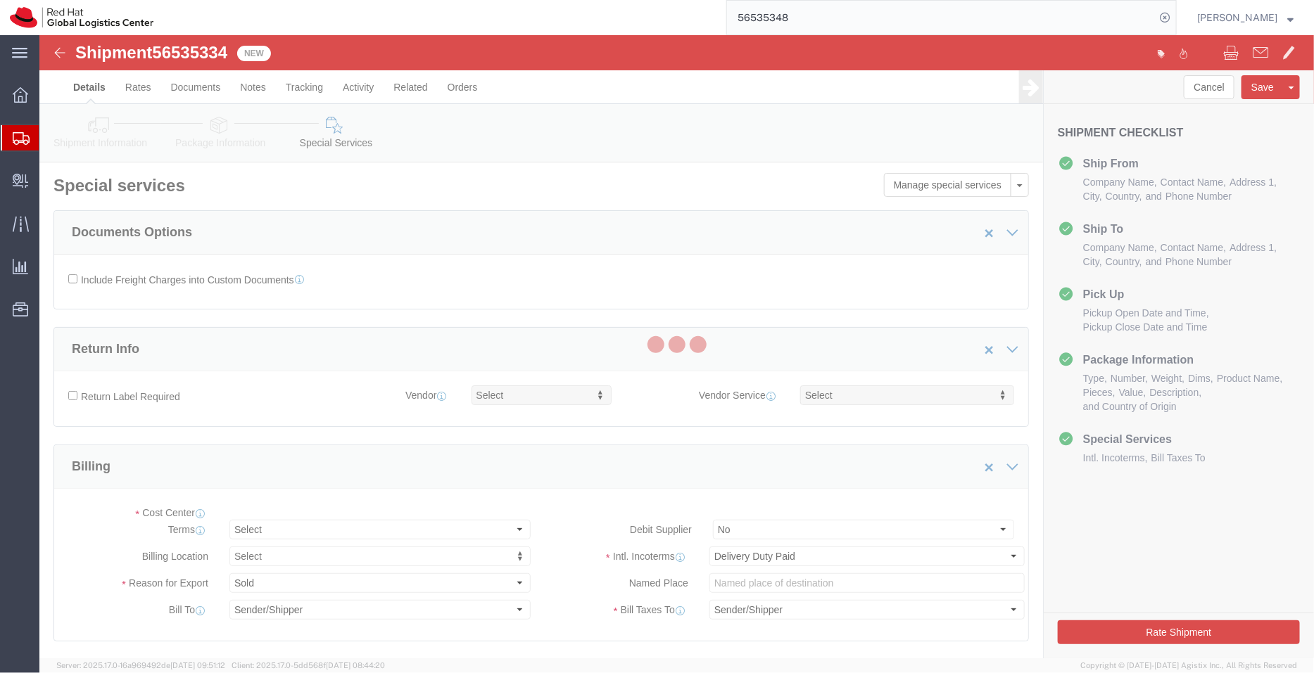
select select "COSTCENTER"
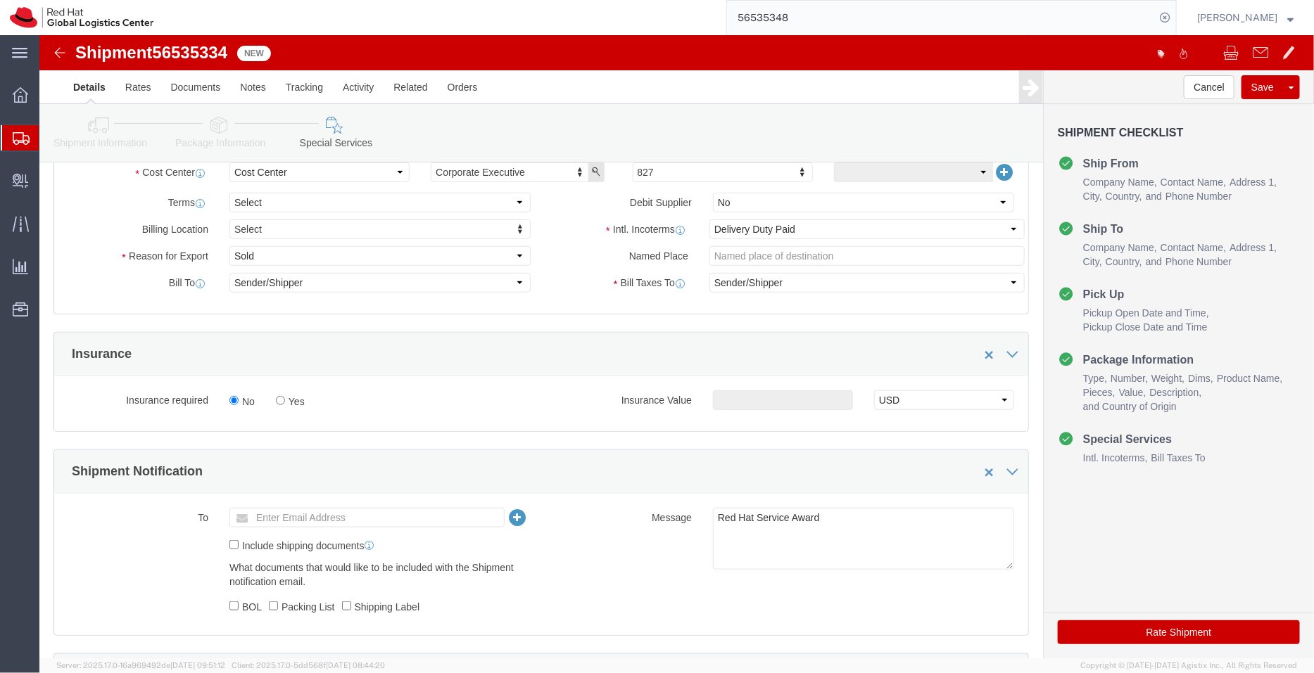
scroll to position [352, 0]
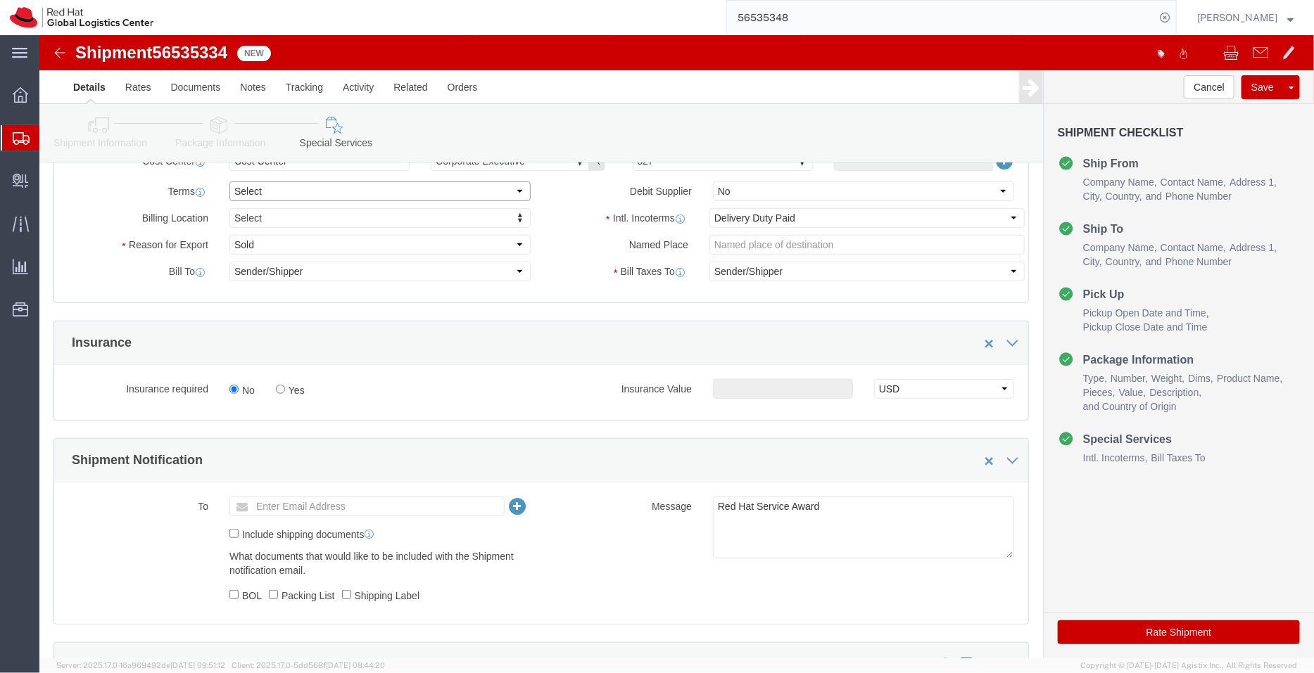
click select "Select Free of Charge Free of Cost NET 30 NET 45 NET 60 See Comment"
select select "FREE_OF_COST"
click select "Select Free of Charge Free of Cost NET 30 NET 45 NET 60 See Comment"
click select "Select Gift Personal Effects Repair/Warranty Return Sample Sold Temporary/Not S…"
select select "SAMPLE"
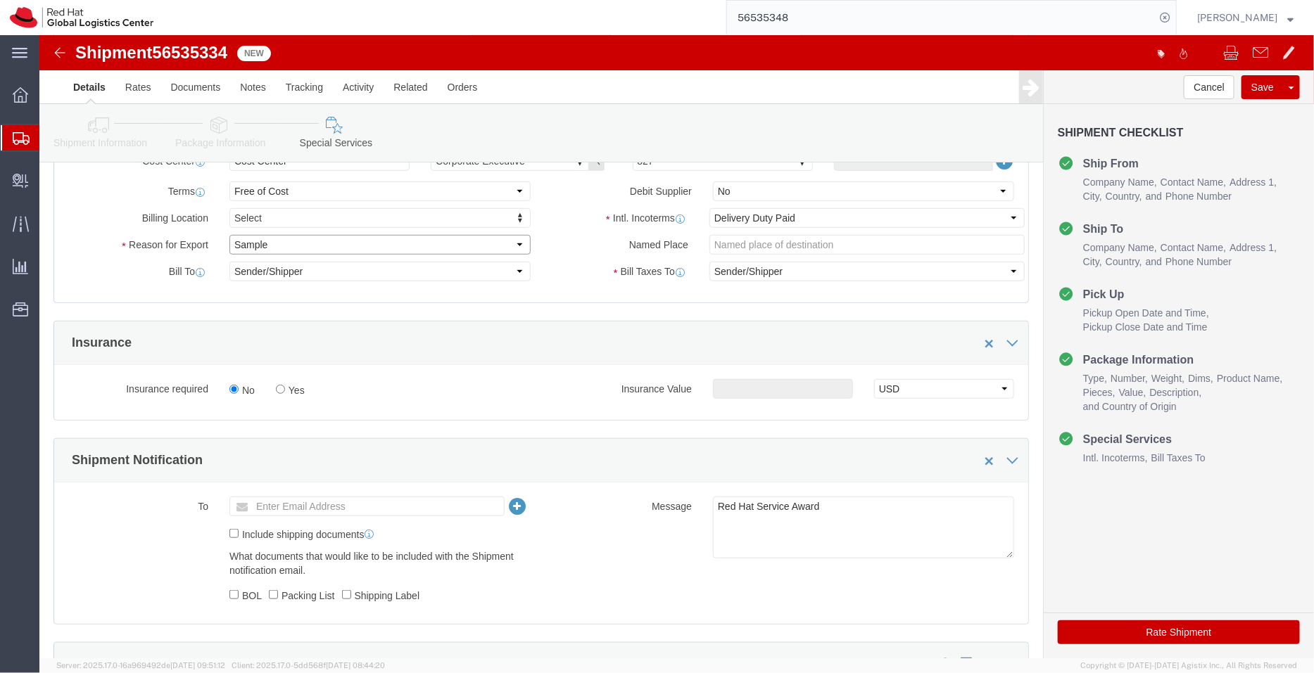
click select "Select Gift Personal Effects Repair/Warranty Return Sample Sold Temporary/Not S…"
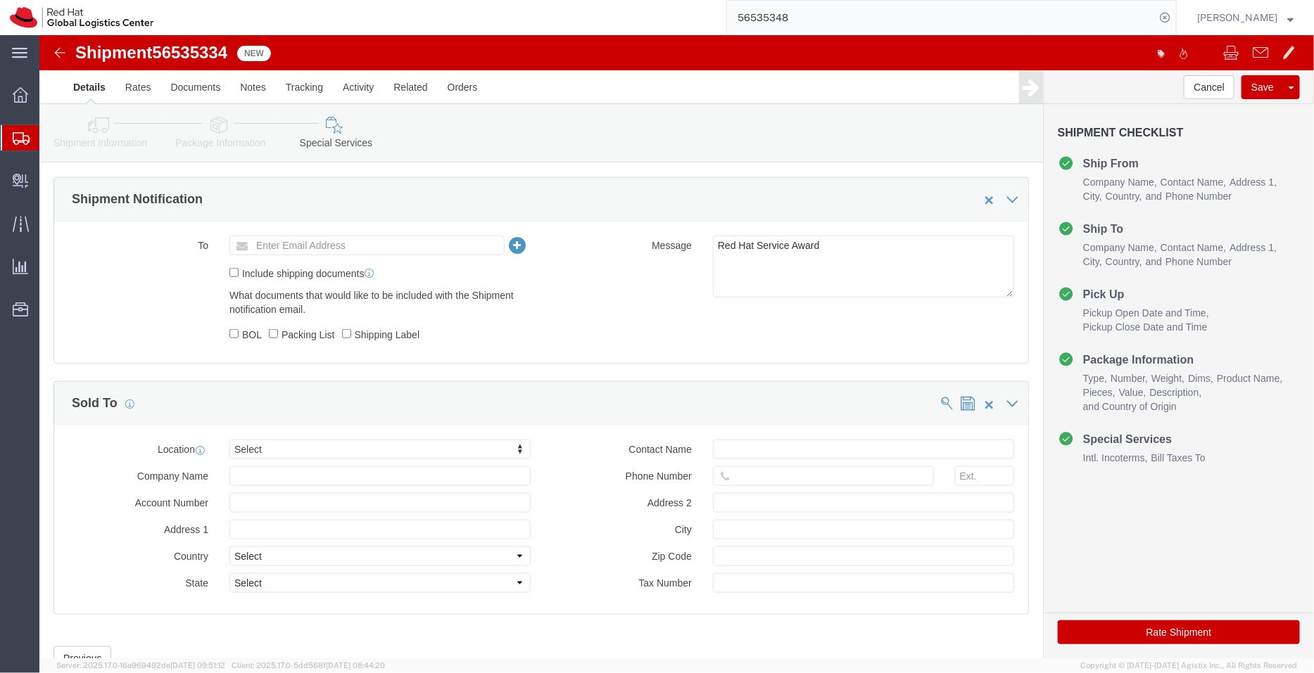
scroll to position [653, 0]
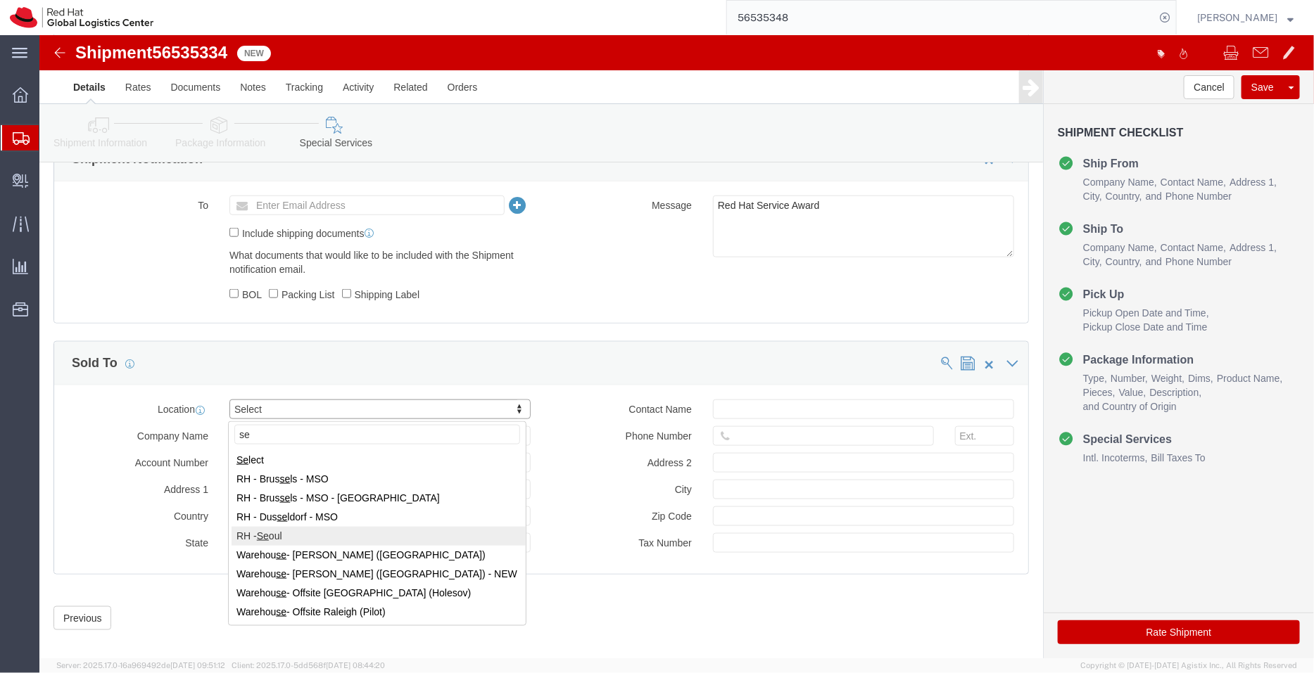
type input "se"
select select "65851"
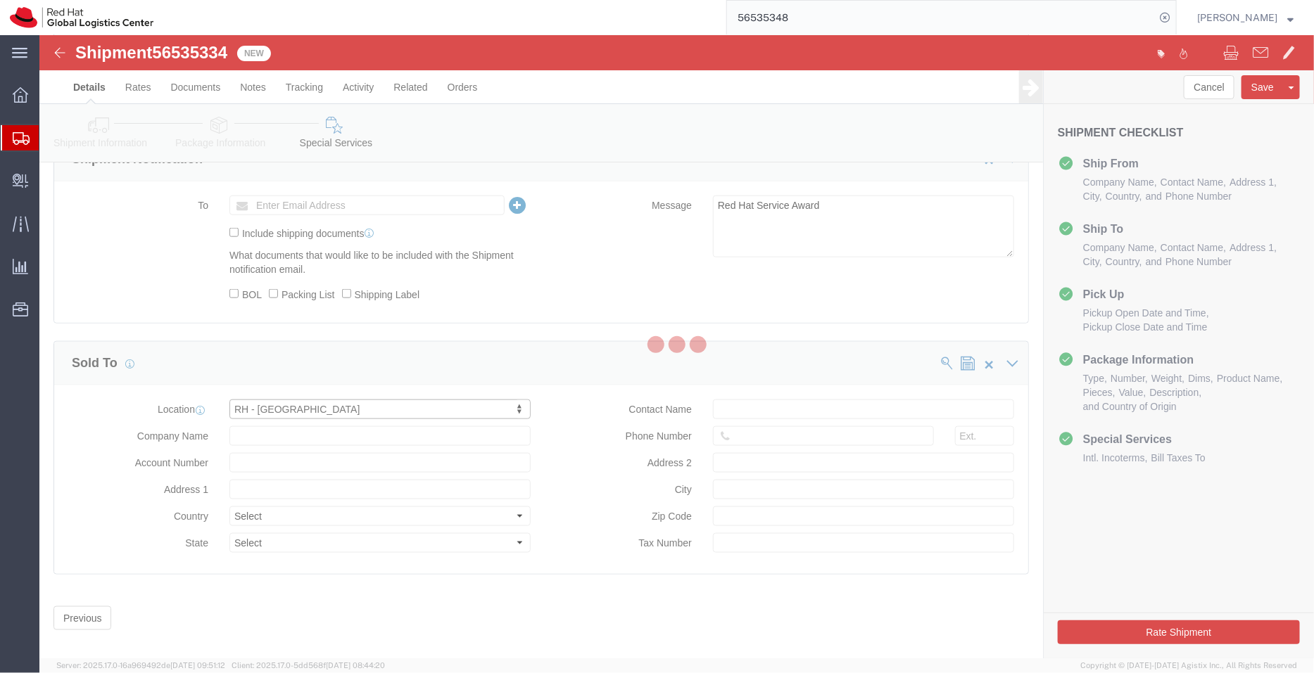
type input "Red Hat Limited, Korea Branch"
type input "9F, Three IFC, 10 Gukje-geumyung-ro"
select select "KR"
type input "82 02 6410 8127"
type input "Yeongdeungpo-gu"
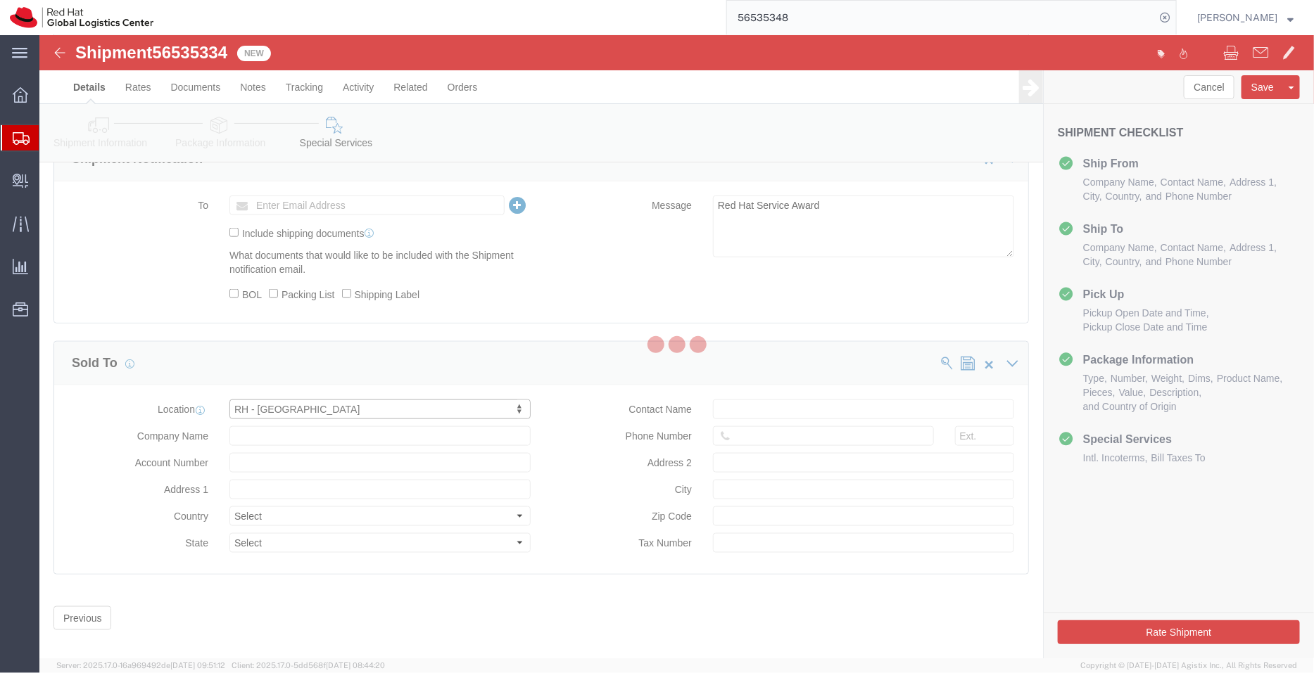
type input "SEOUL"
type input "07326"
type input "214-84-03362"
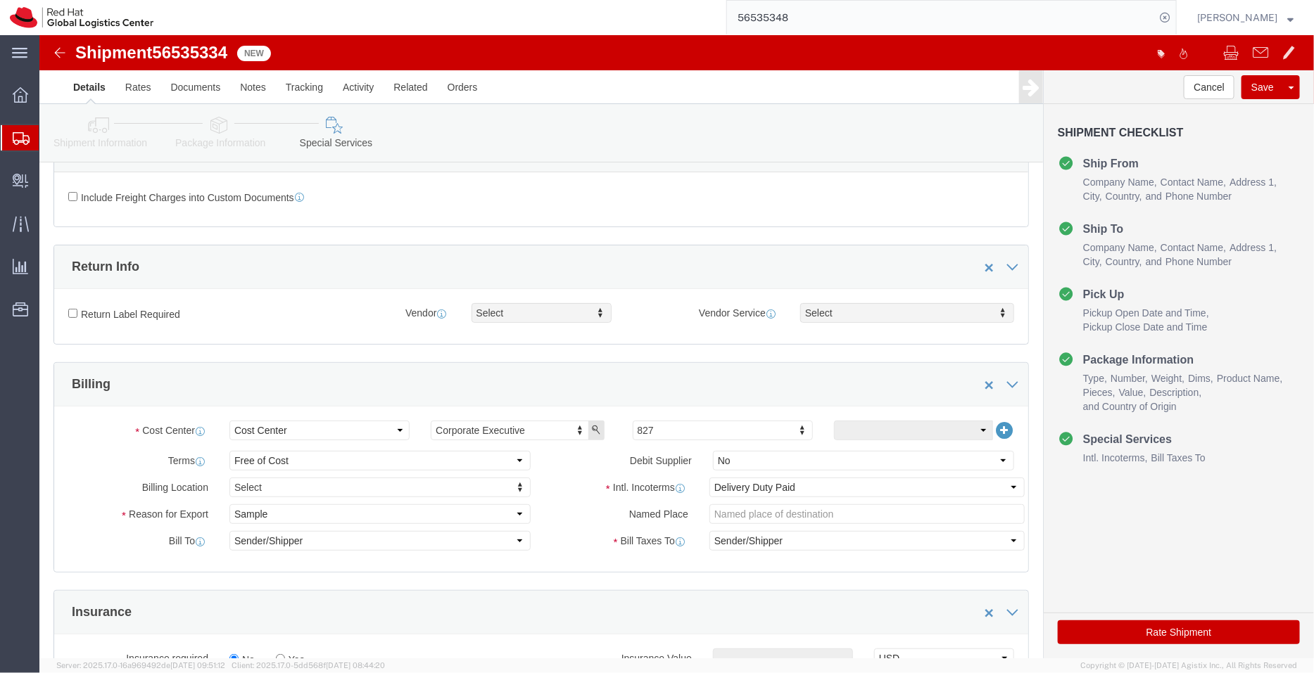
scroll to position [668, 0]
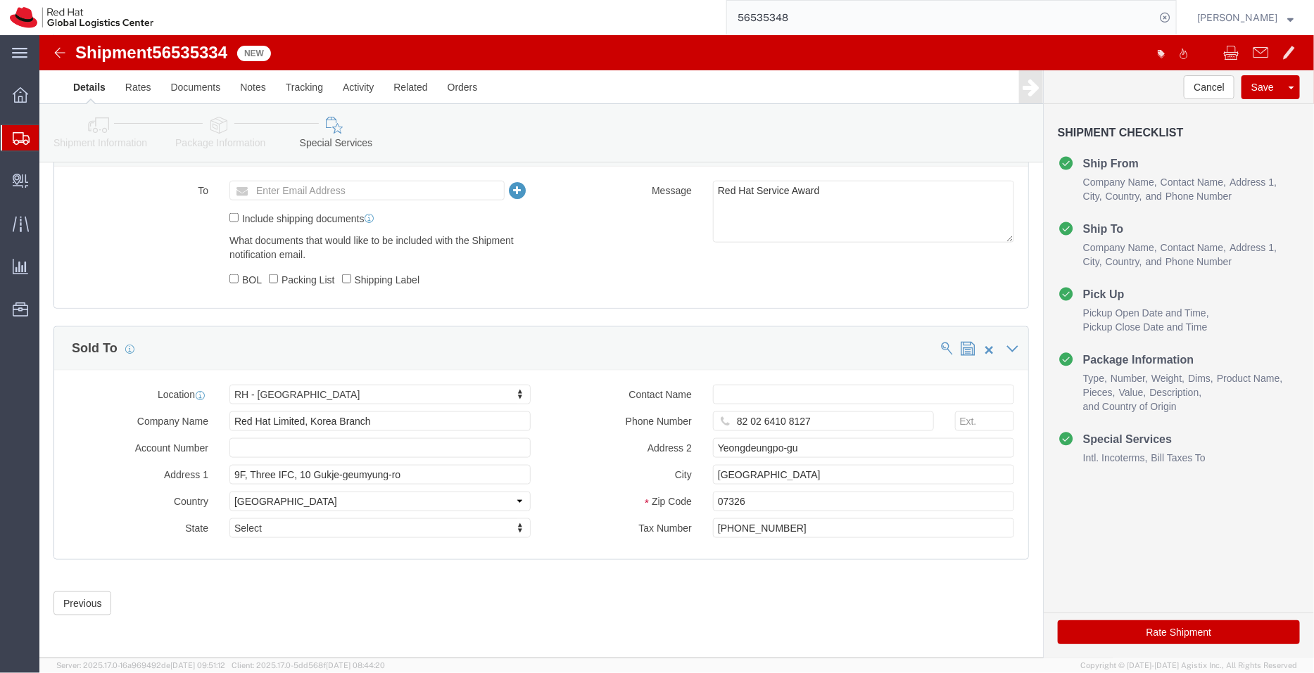
click button "Rate Shipment"
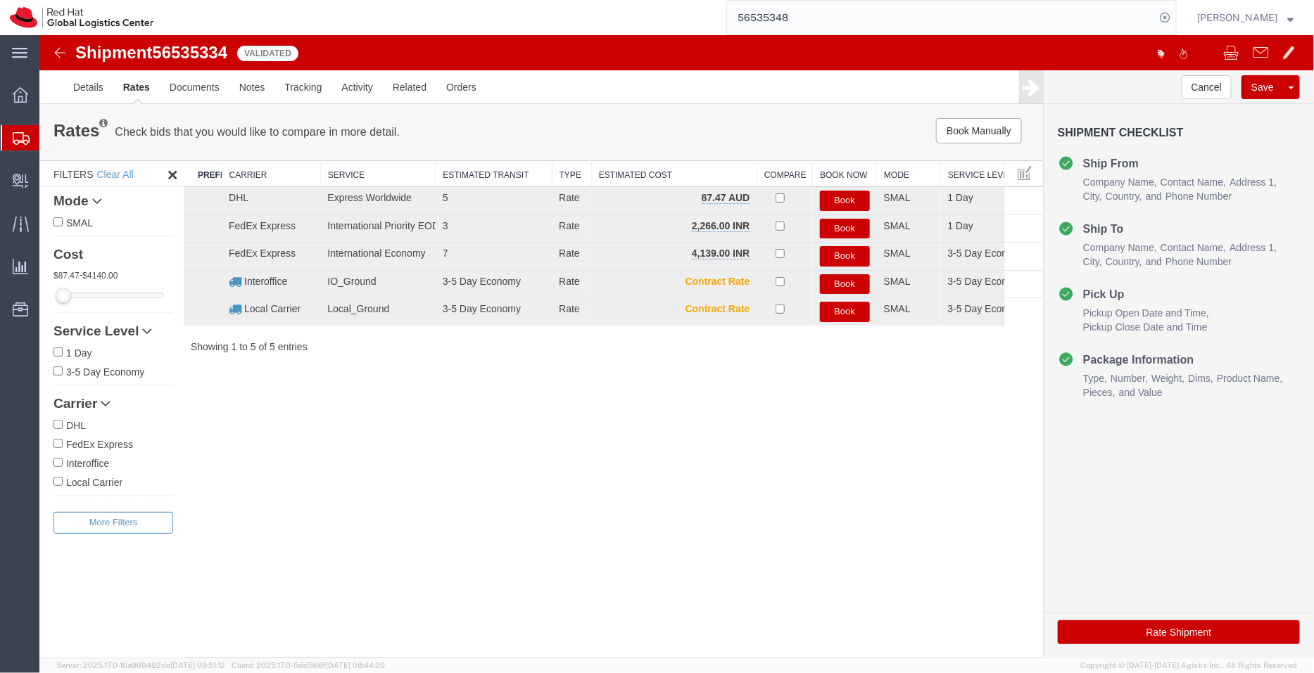
scroll to position [0, 0]
click at [847, 229] on button "Book" at bounding box center [844, 228] width 50 height 20
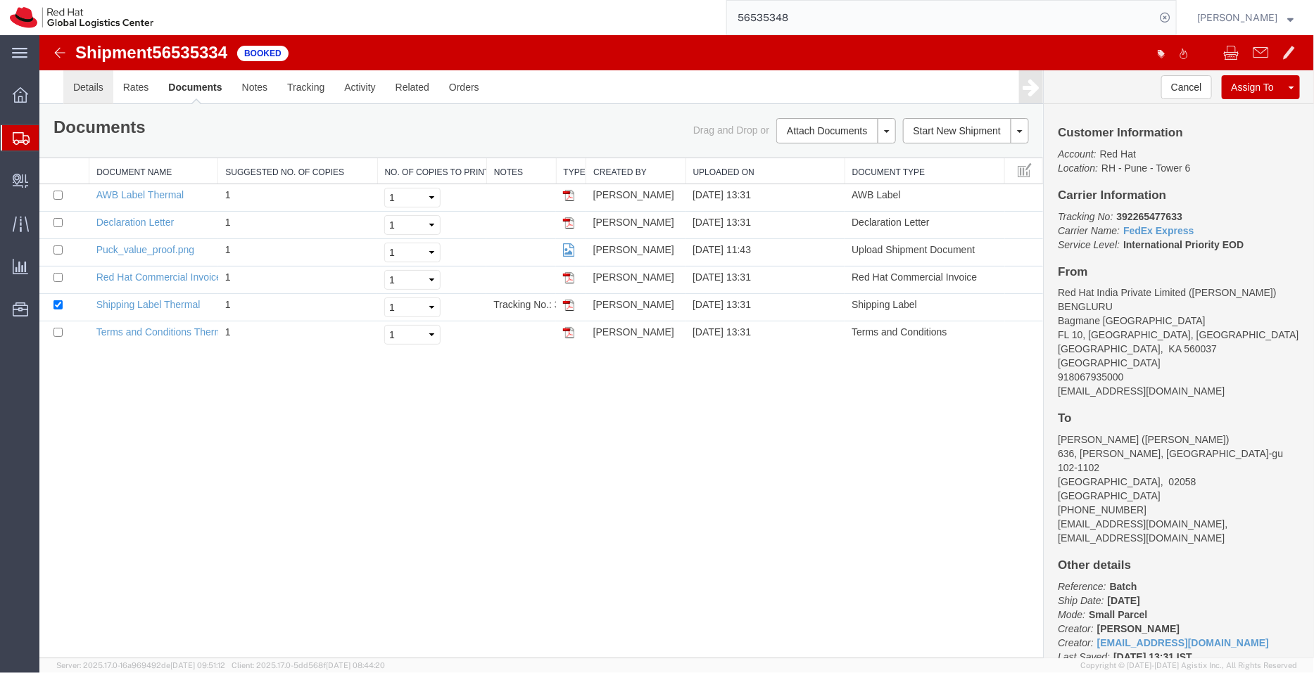
click at [90, 86] on link "Details" at bounding box center [88, 87] width 50 height 34
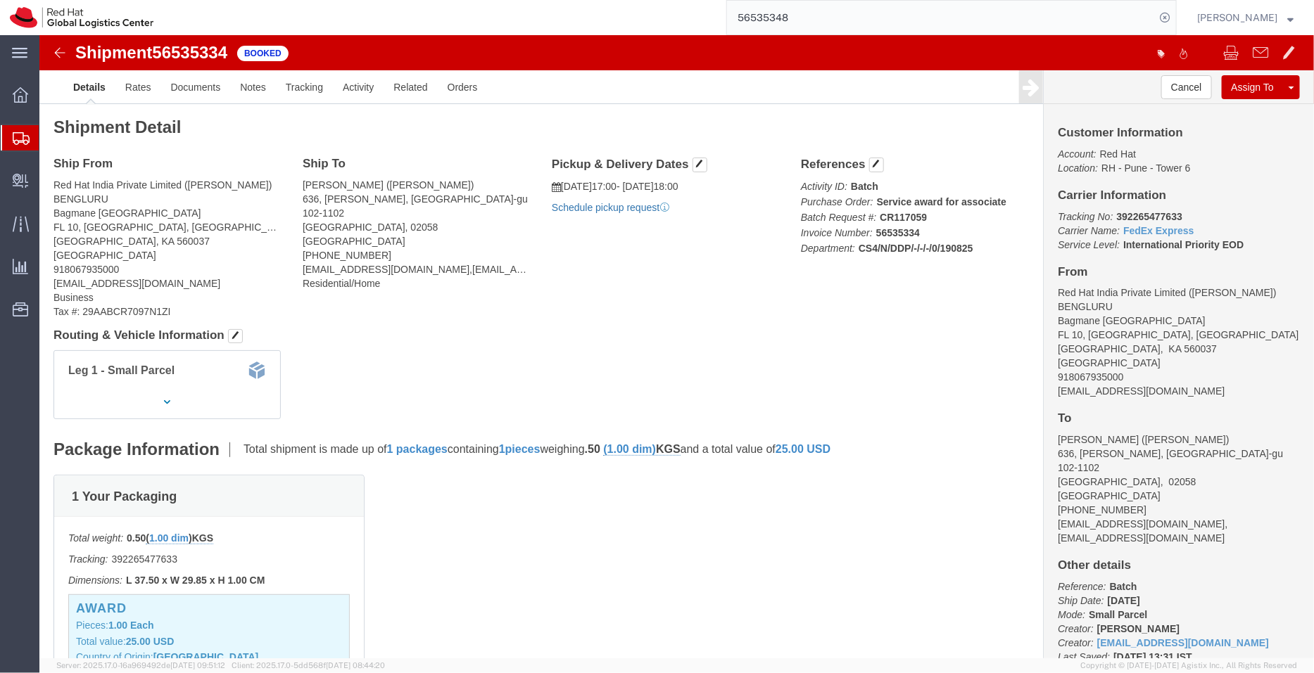
click link "Schedule pickup request"
drag, startPoint x: 1095, startPoint y: 359, endPoint x: 1005, endPoint y: 355, distance: 89.5
click div "Customer Information Account: Red Hat Location: RH - Pune - Tower 6 Carrier Inf…"
click link "Documents"
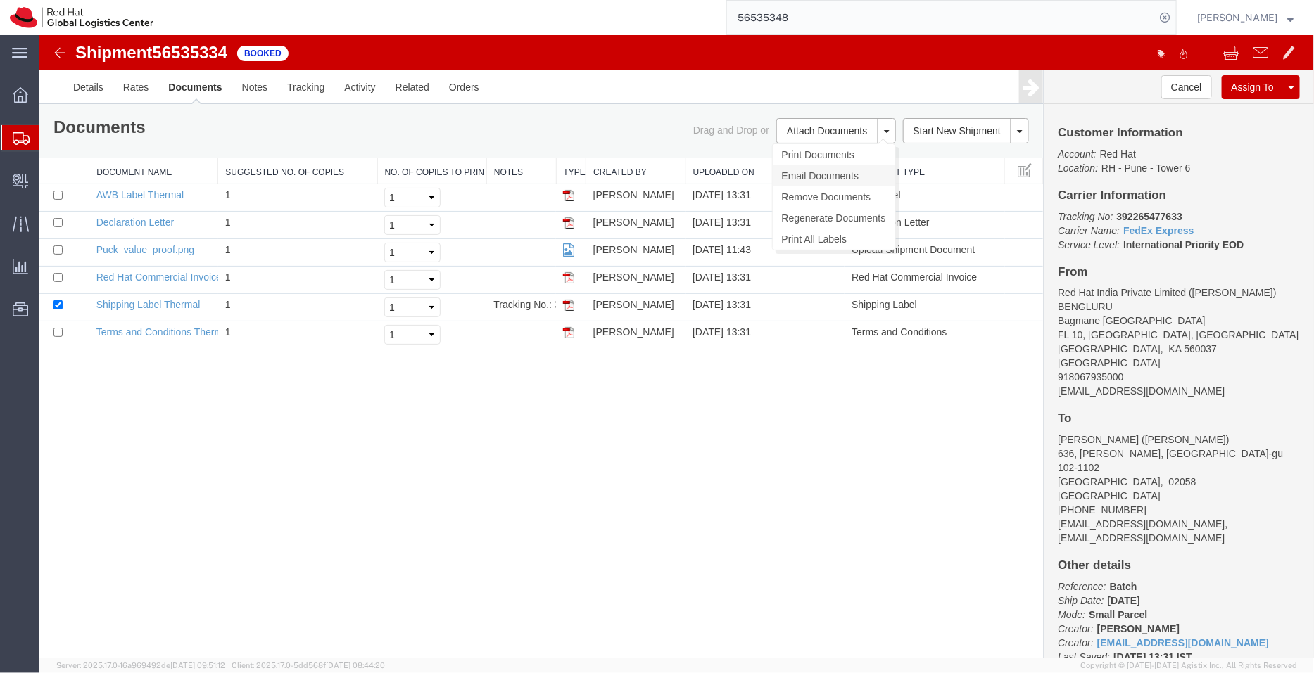
click at [811, 168] on link "Email Documents" at bounding box center [833, 175] width 122 height 21
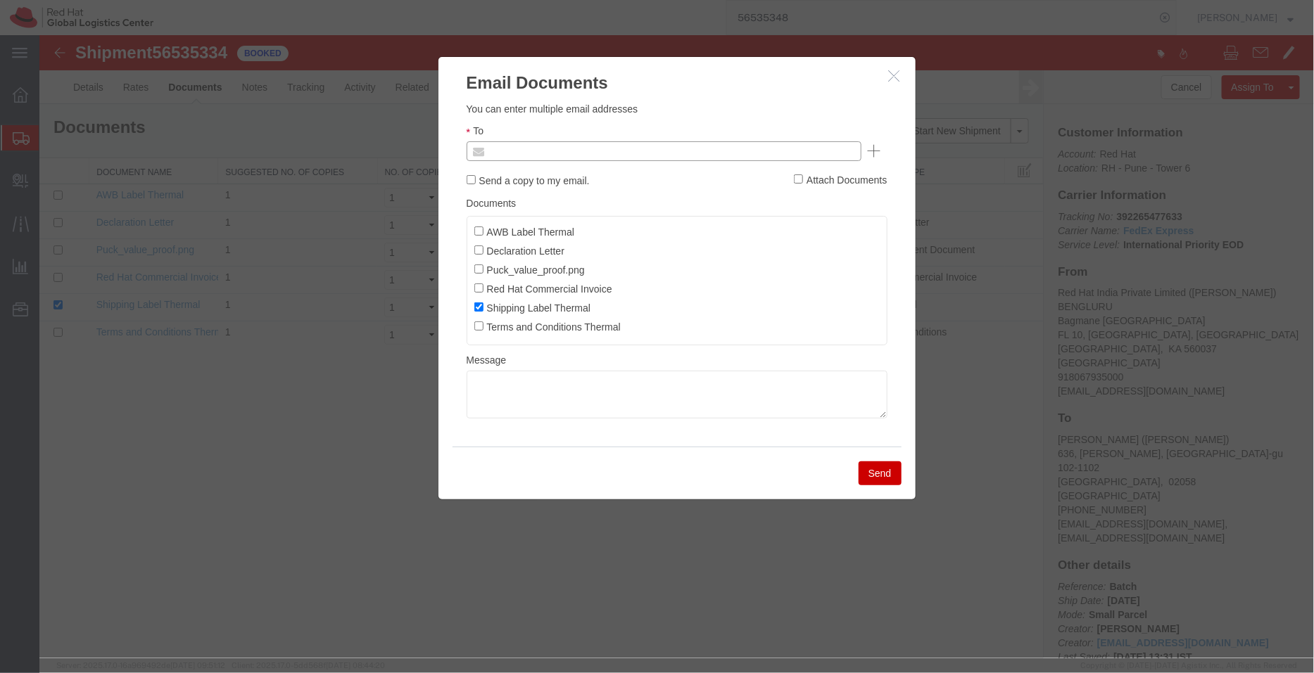
click at [585, 154] on input "text" at bounding box center [567, 150] width 165 height 18
paste input "shansdah@redhat.com"
type input "shansdah@redhat.com"
click at [474, 230] on input "AWB Label Thermal" at bounding box center [477, 230] width 9 height 9
checkbox input "true"
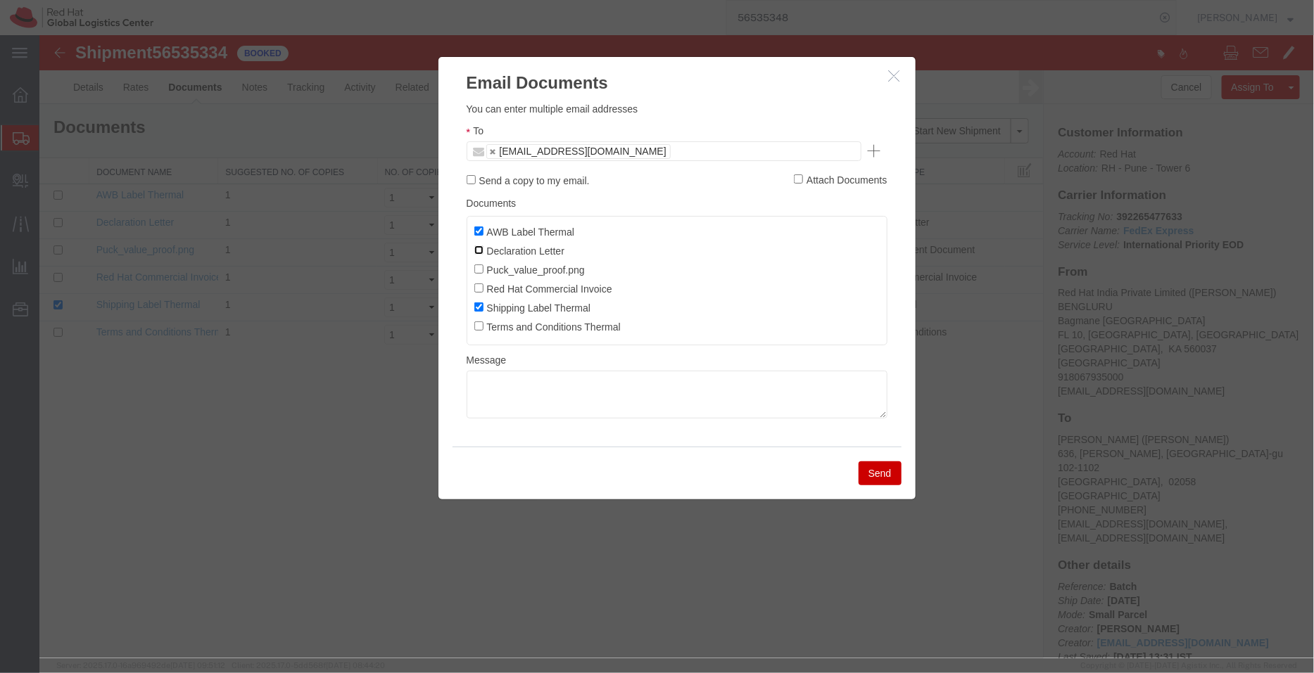
click at [478, 249] on input "Declaration Letter" at bounding box center [477, 249] width 9 height 9
checkbox input "true"
click at [481, 284] on label "Red Hat Commercial Invoice" at bounding box center [542, 287] width 138 height 15
click at [481, 284] on input "Red Hat Commercial Invoice" at bounding box center [477, 287] width 9 height 9
checkbox input "true"
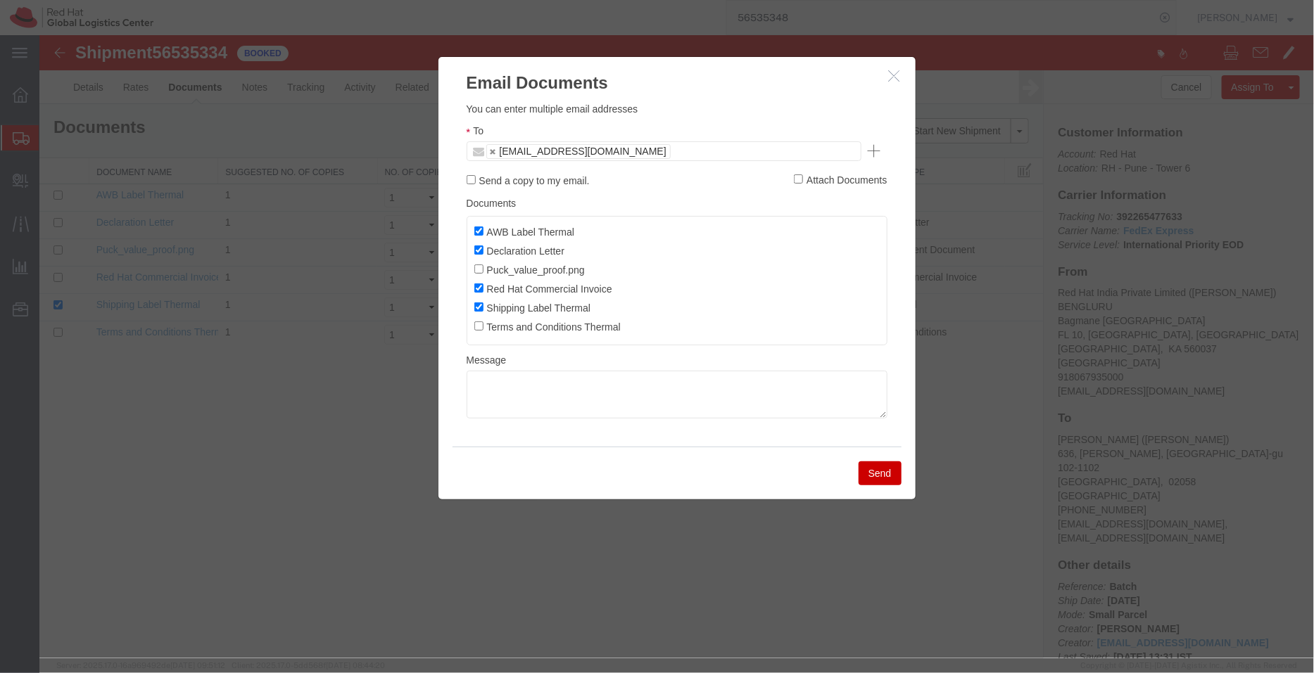
click at [879, 481] on button "Send" at bounding box center [879, 473] width 43 height 24
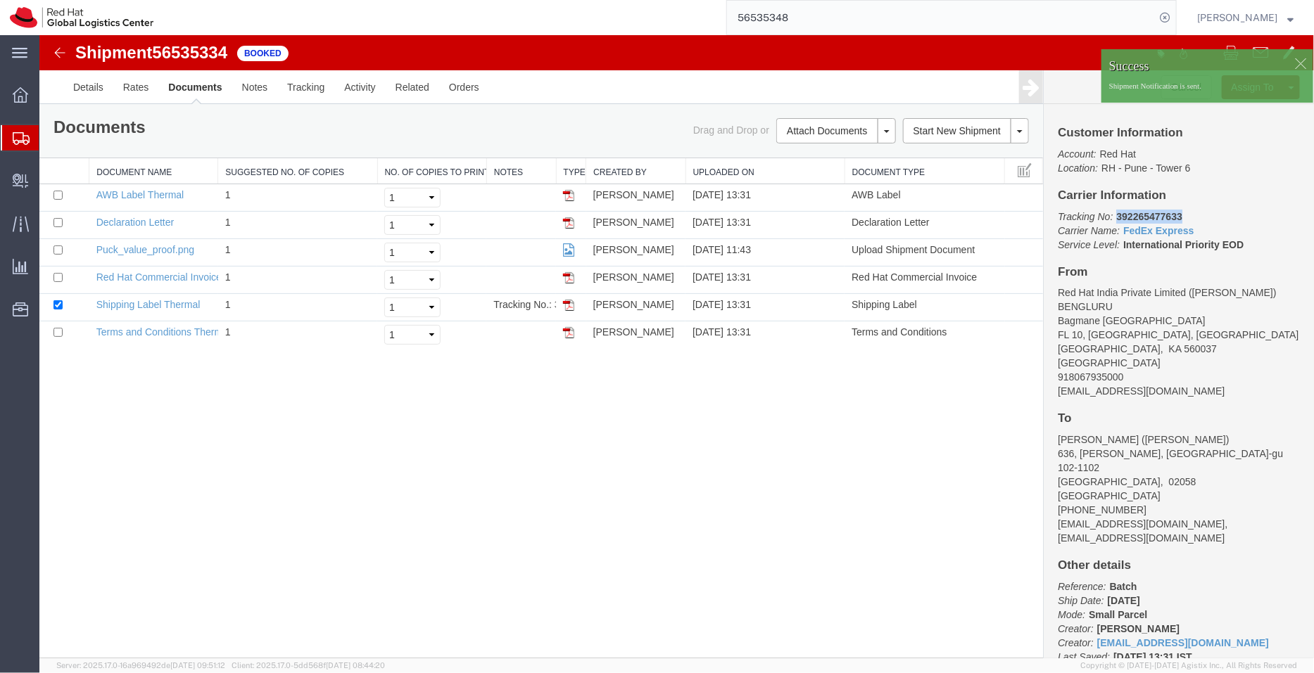
drag, startPoint x: 1228, startPoint y: 250, endPoint x: 1114, endPoint y: 212, distance: 119.7
click at [1114, 212] on p "Tracking No: 392265477633 Carrier Name: FedEx Express FedEx Express Service Lev…" at bounding box center [1178, 230] width 242 height 42
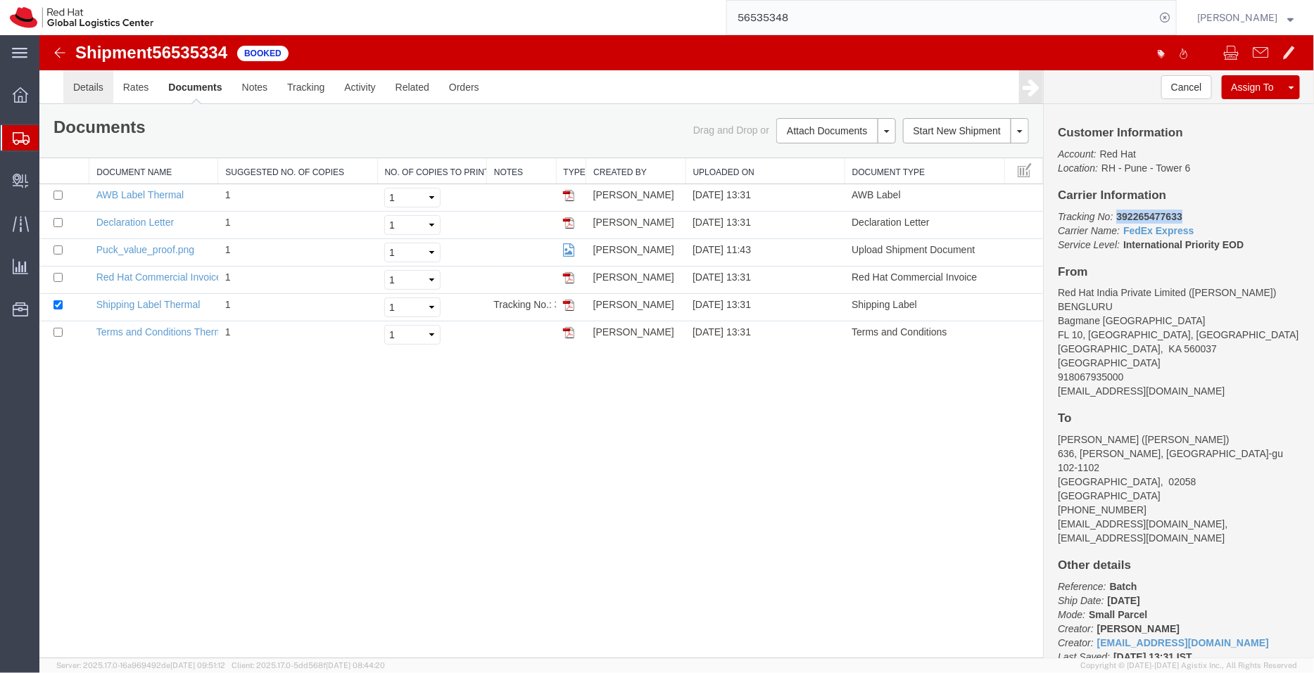
click at [91, 87] on link "Details" at bounding box center [88, 87] width 50 height 34
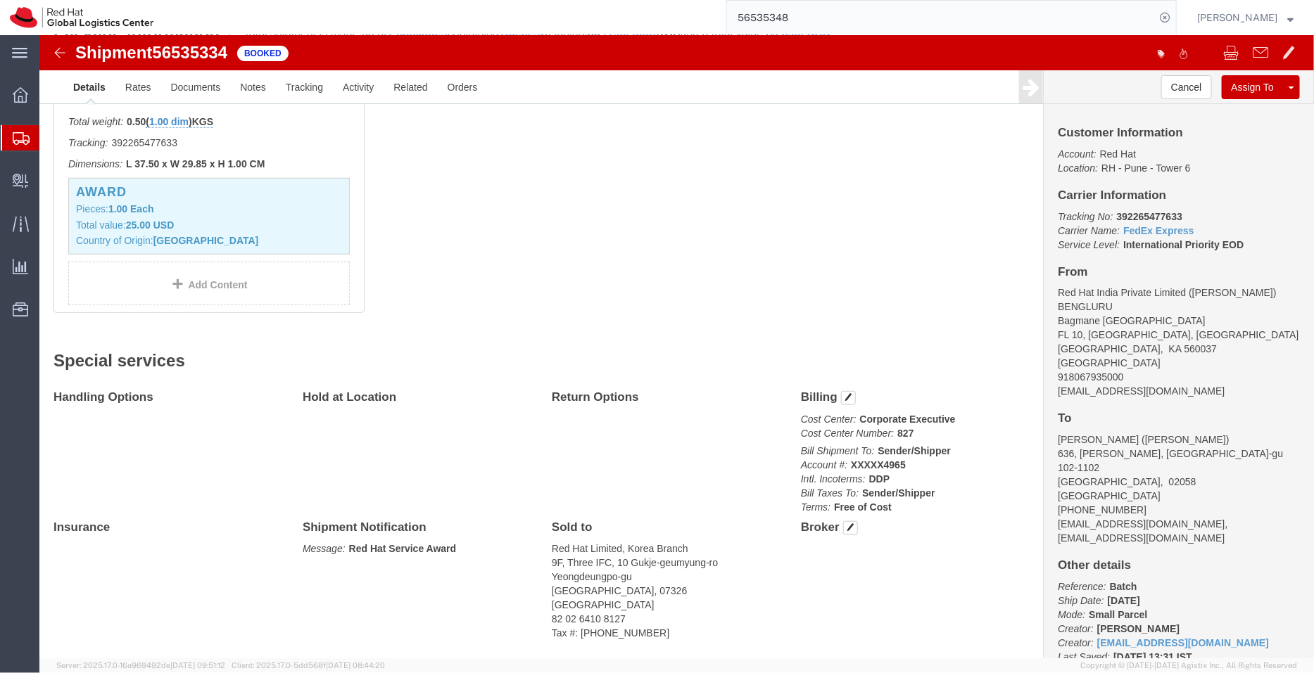
scroll to position [421, 0]
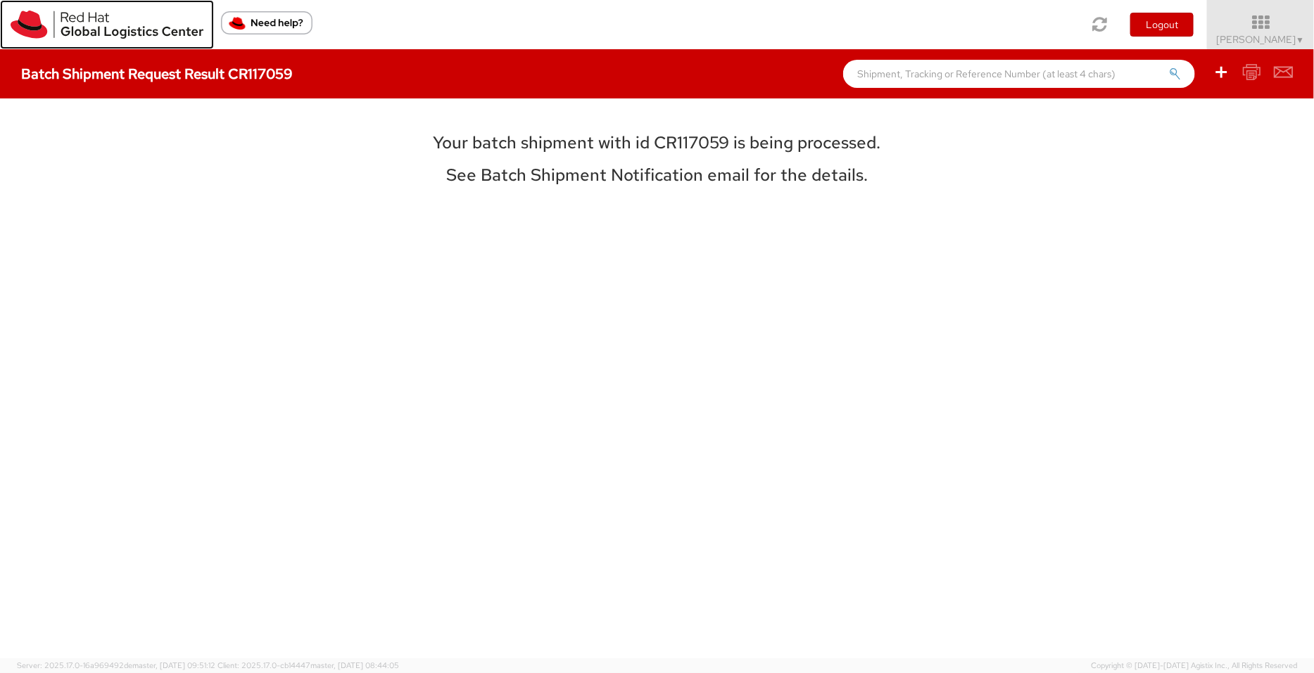
click at [39, 35] on img at bounding box center [107, 25] width 193 height 28
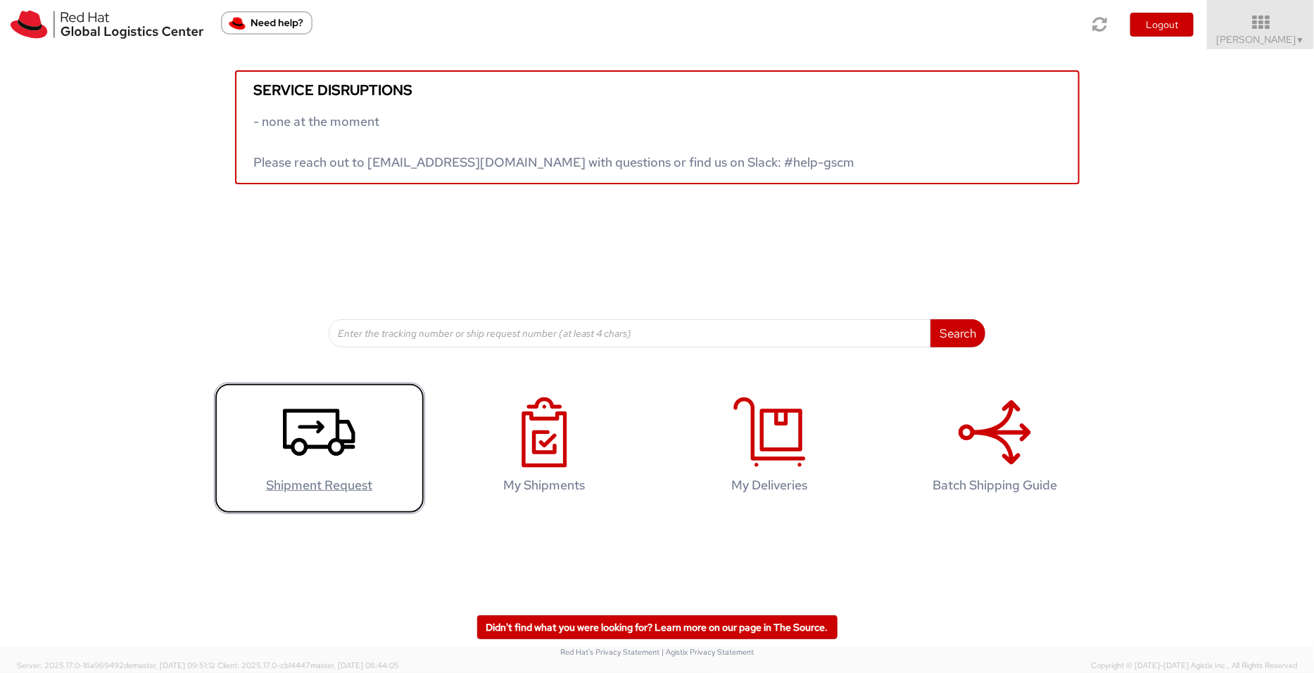
click at [317, 309] on div "Service disruptions - none at the moment Please reach out to [EMAIL_ADDRESS][DO…" at bounding box center [657, 285] width 1314 height 472
click at [336, 418] on use at bounding box center [319, 432] width 72 height 47
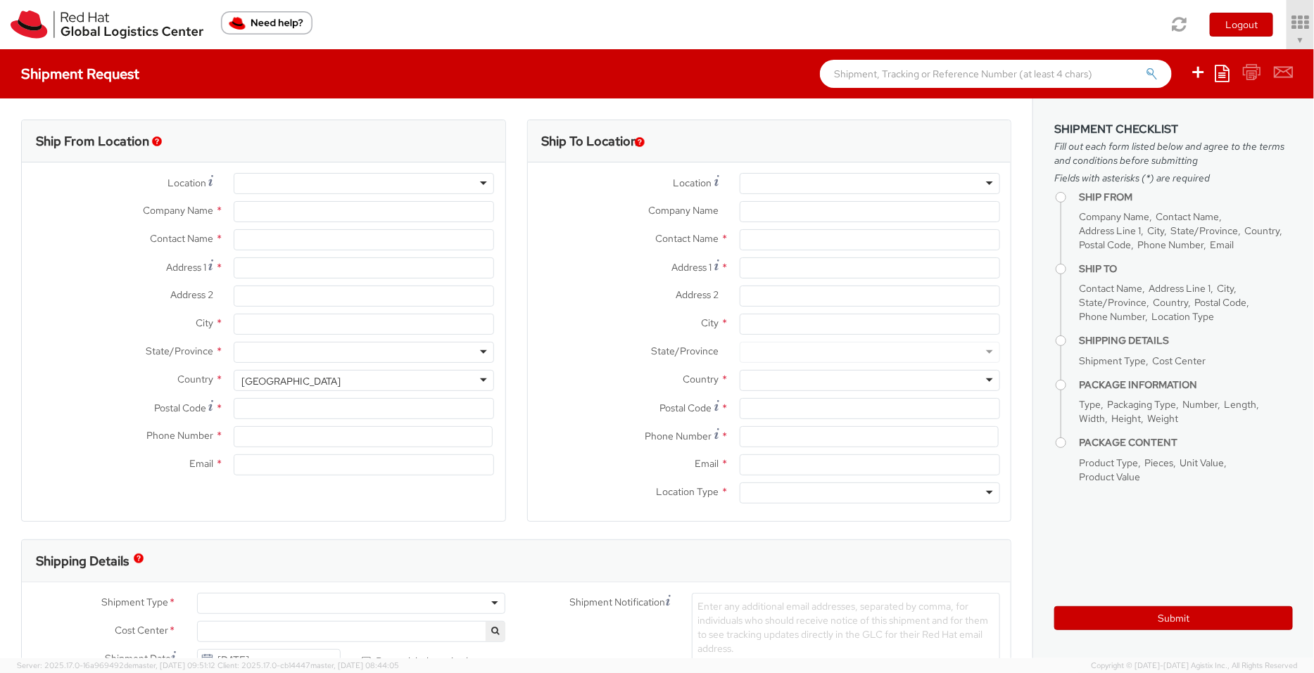
click at [753, 187] on div at bounding box center [869, 183] width 260 height 21
select select "901"
select select
type input "s"
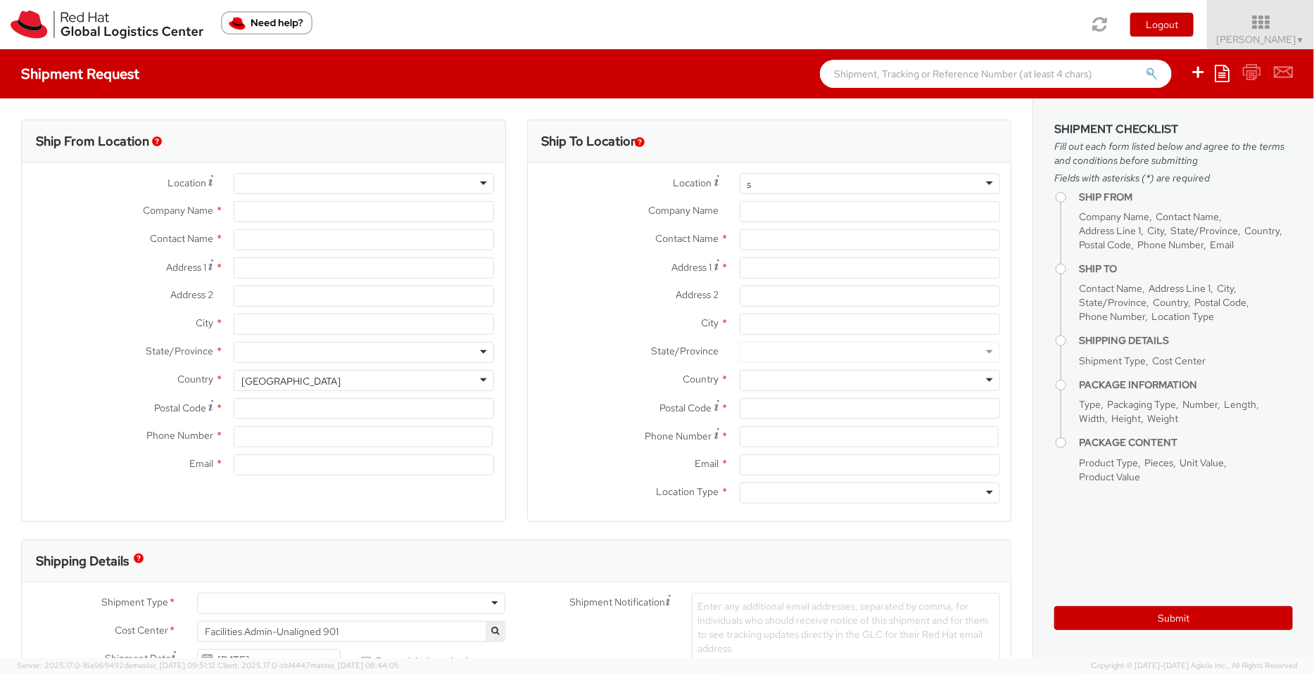
type input "Red Hat India Private Limited"
type input "[PERSON_NAME]"
type input "[STREET_ADDRESS]"
type input "[GEOGRAPHIC_DATA], [GEOGRAPHIC_DATA]"
type input "[GEOGRAPHIC_DATA]"
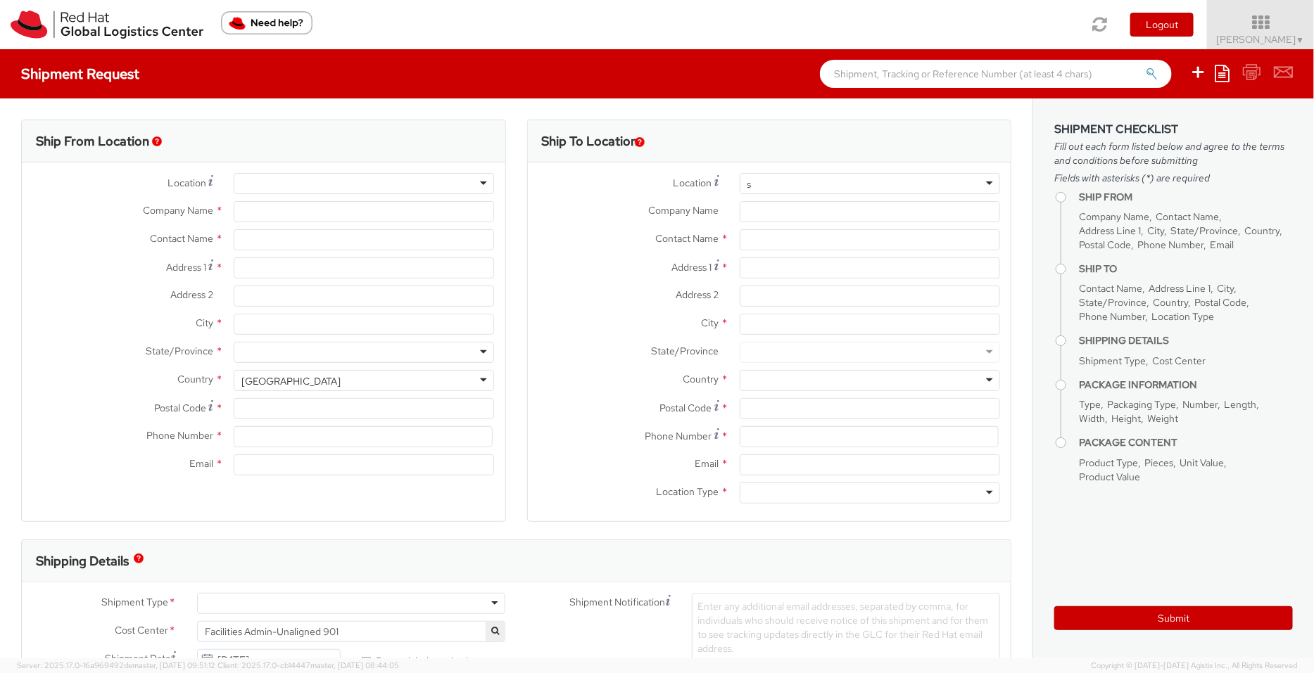
type input "411013"
type input "912066817076"
type input "[EMAIL_ADDRESS][DOMAIN_NAME]"
select select "CM"
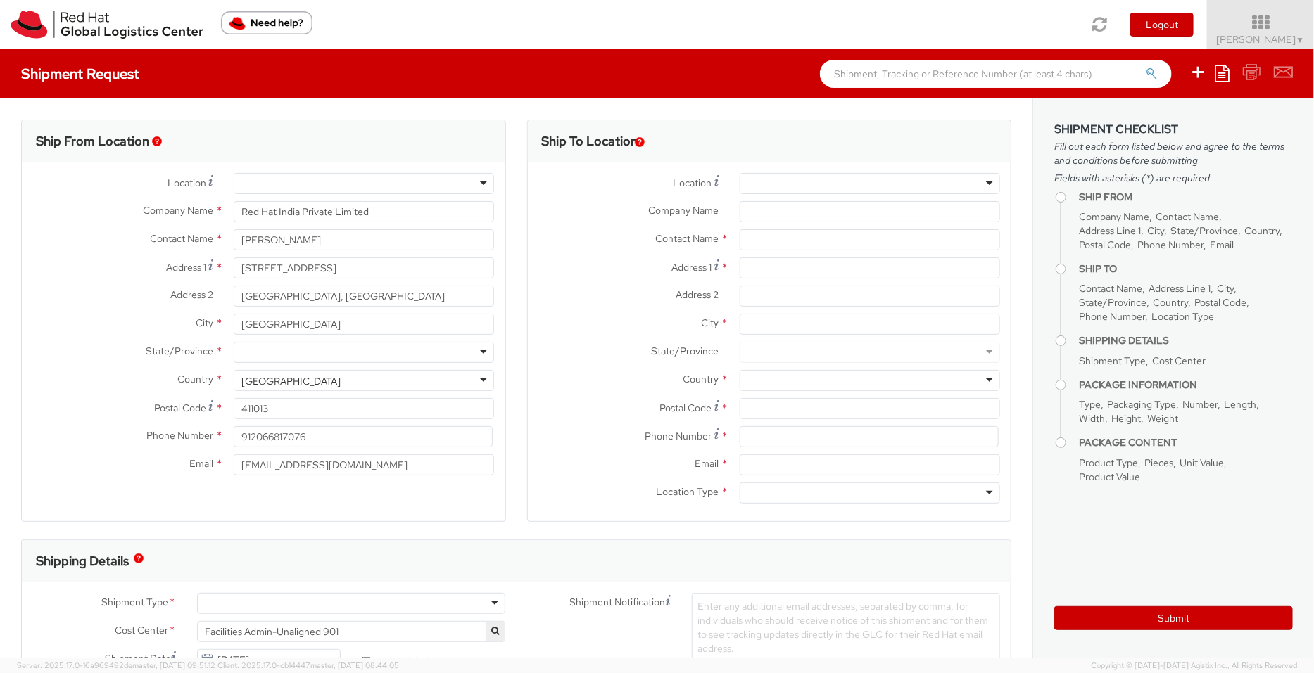
select select "KGS"
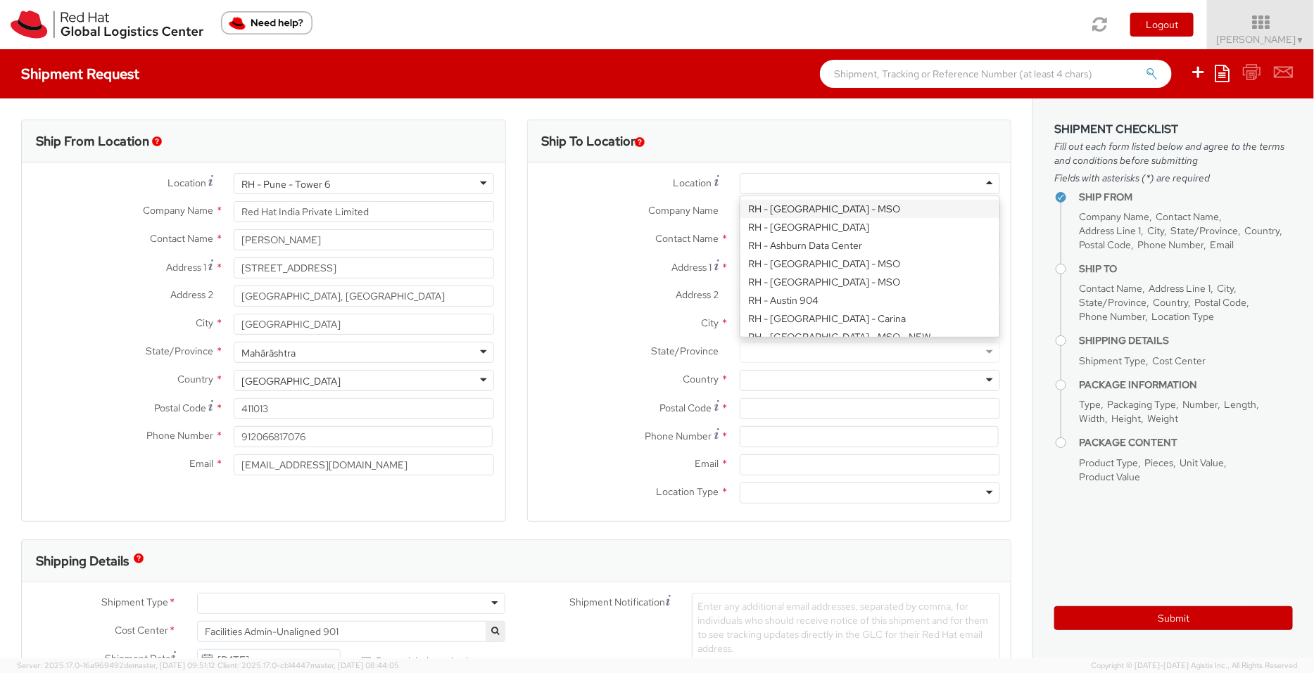
click at [753, 187] on div at bounding box center [869, 183] width 260 height 21
type input "se"
type input "Red Hat Limited, Korea Branch"
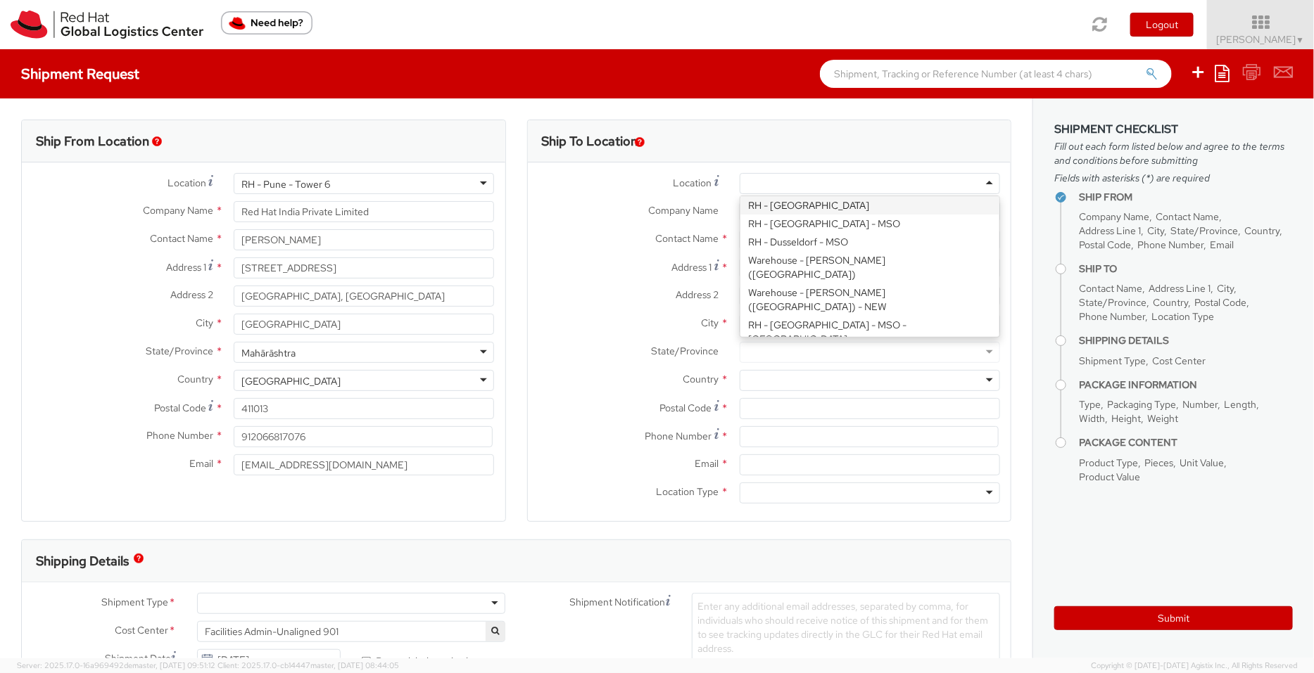
type input "9F, Three IFC, 10 Gukje-geumyung-ro"
type input "Yeongdeungpo-gu"
type input "SEOUL"
type input "07326"
type input "82 02 6410 8127"
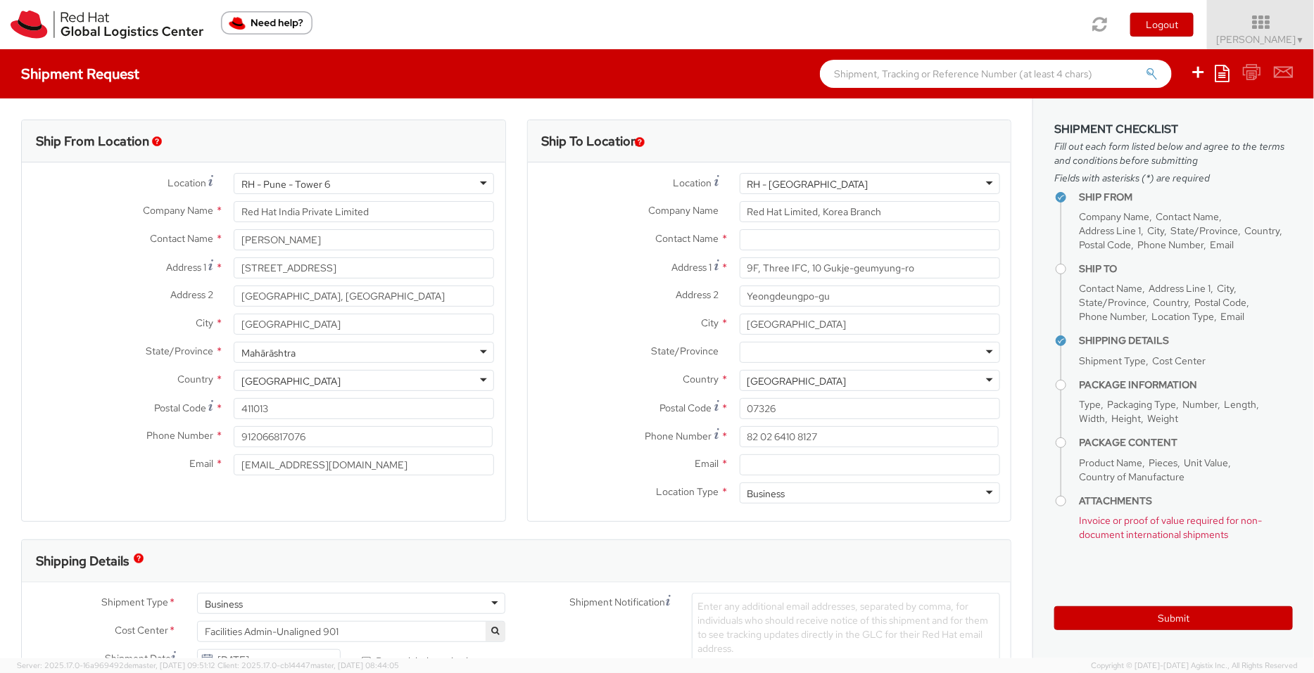
scroll to position [0, 0]
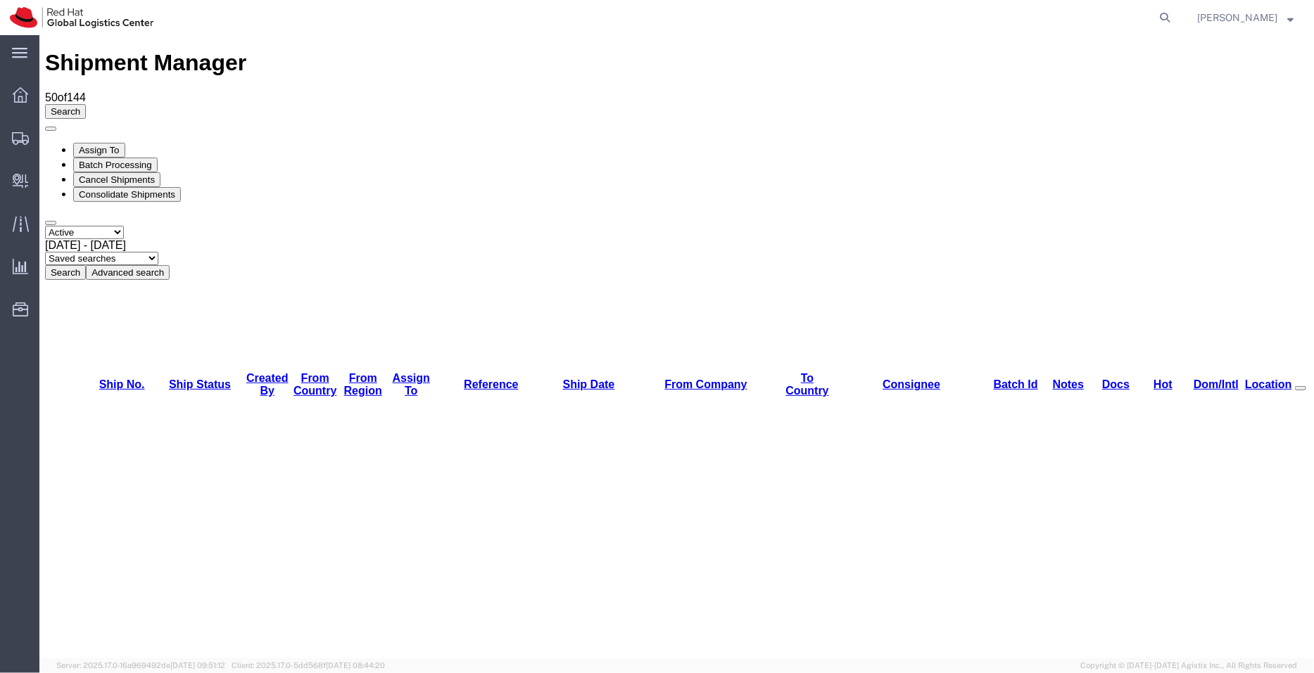
click at [1168, 18] on icon at bounding box center [1165, 18] width 20 height 20
paste input "53592652971"
type input "53592652971"
